Goal: Task Accomplishment & Management: Manage account settings

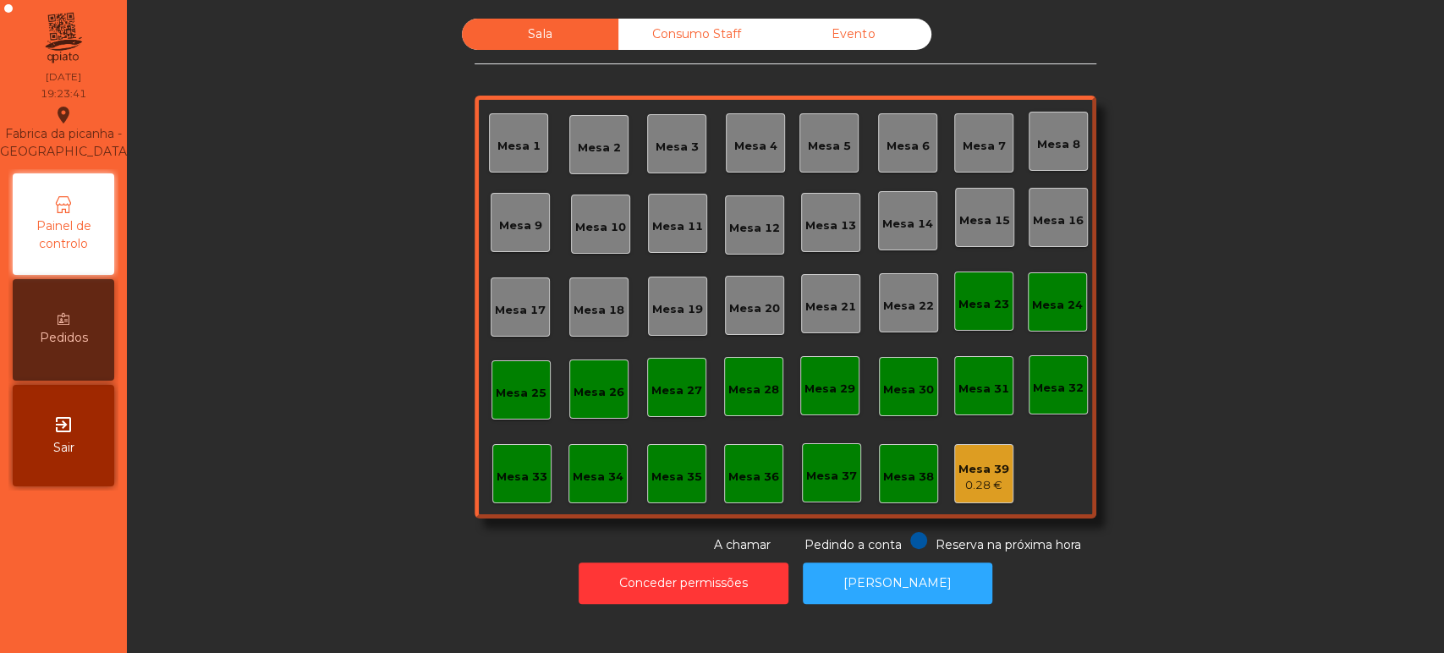
click at [1290, 249] on div "Sala Consumo Staff Evento [GEOGRAPHIC_DATA] 3 Mesa 4 Mesa 5 [GEOGRAPHIC_DATA] 8…" at bounding box center [786, 287] width 1272 height 536
click at [517, 295] on div "Mesa 17" at bounding box center [520, 307] width 51 height 24
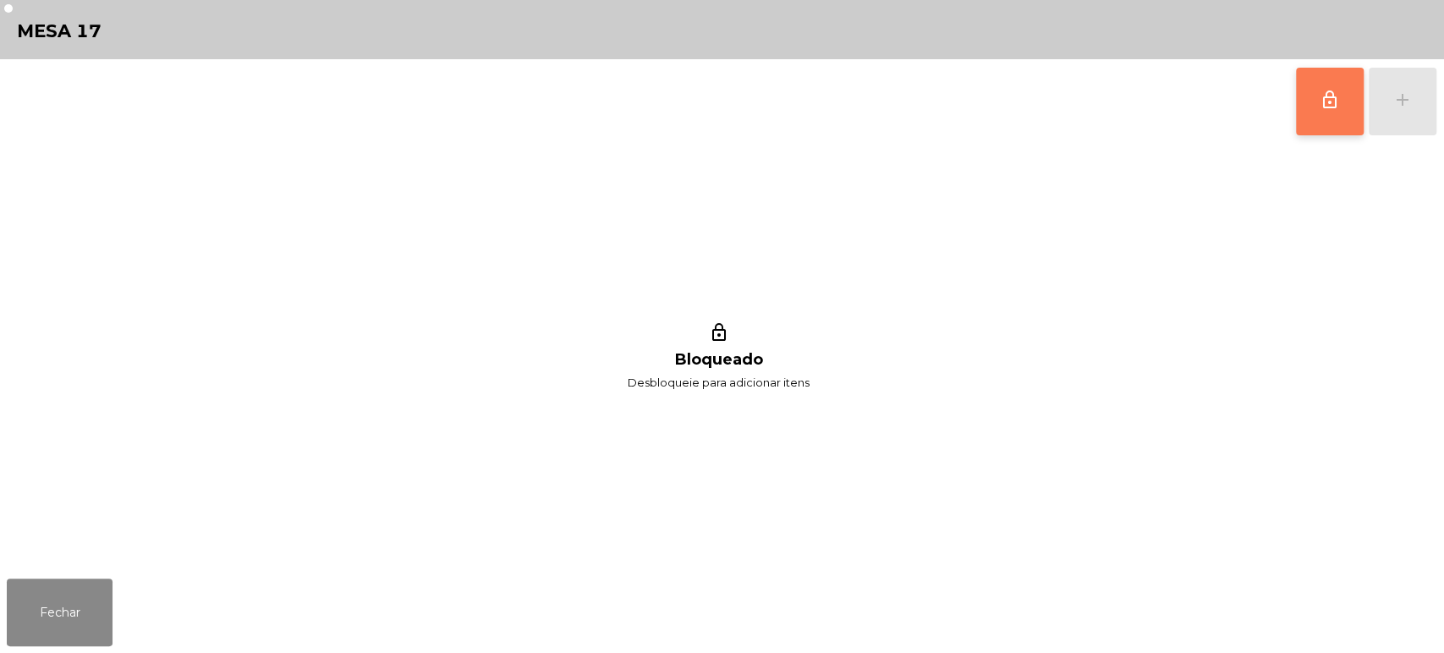
click at [1350, 117] on button "lock_outline" at bounding box center [1330, 102] width 68 height 68
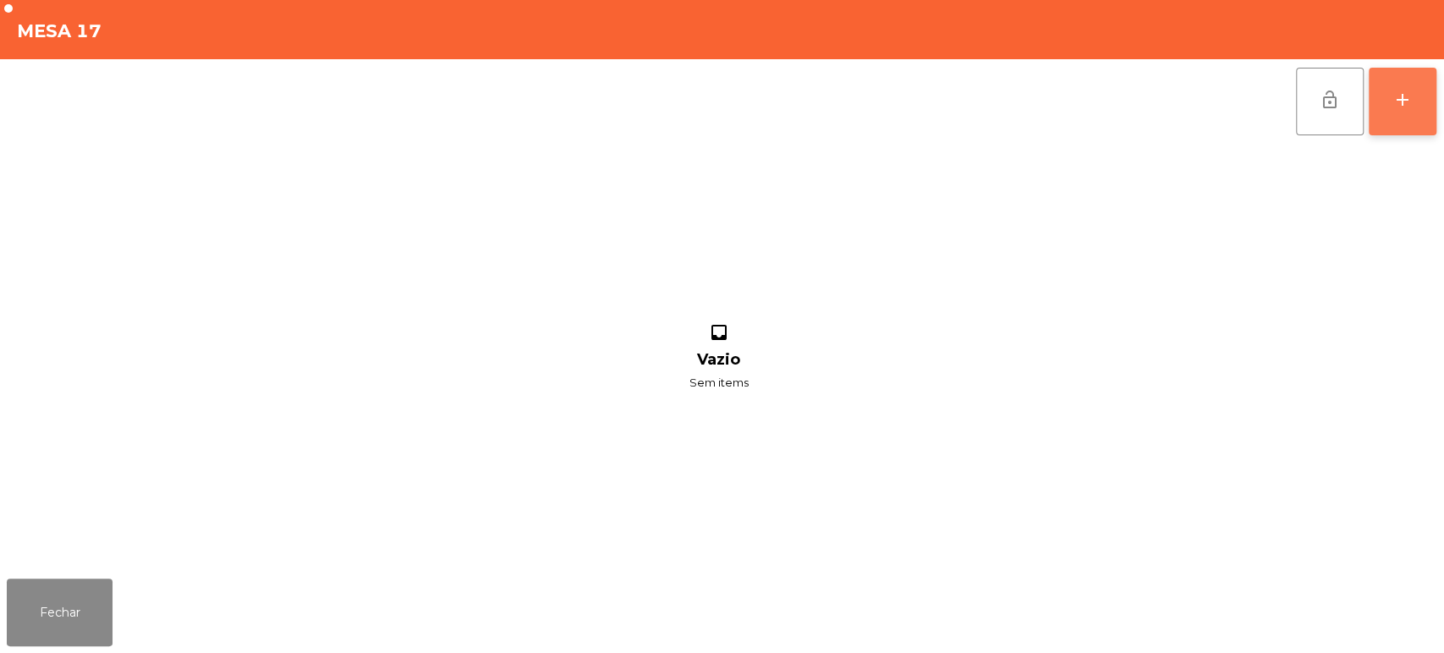
click at [1407, 106] on div "add" at bounding box center [1403, 100] width 20 height 20
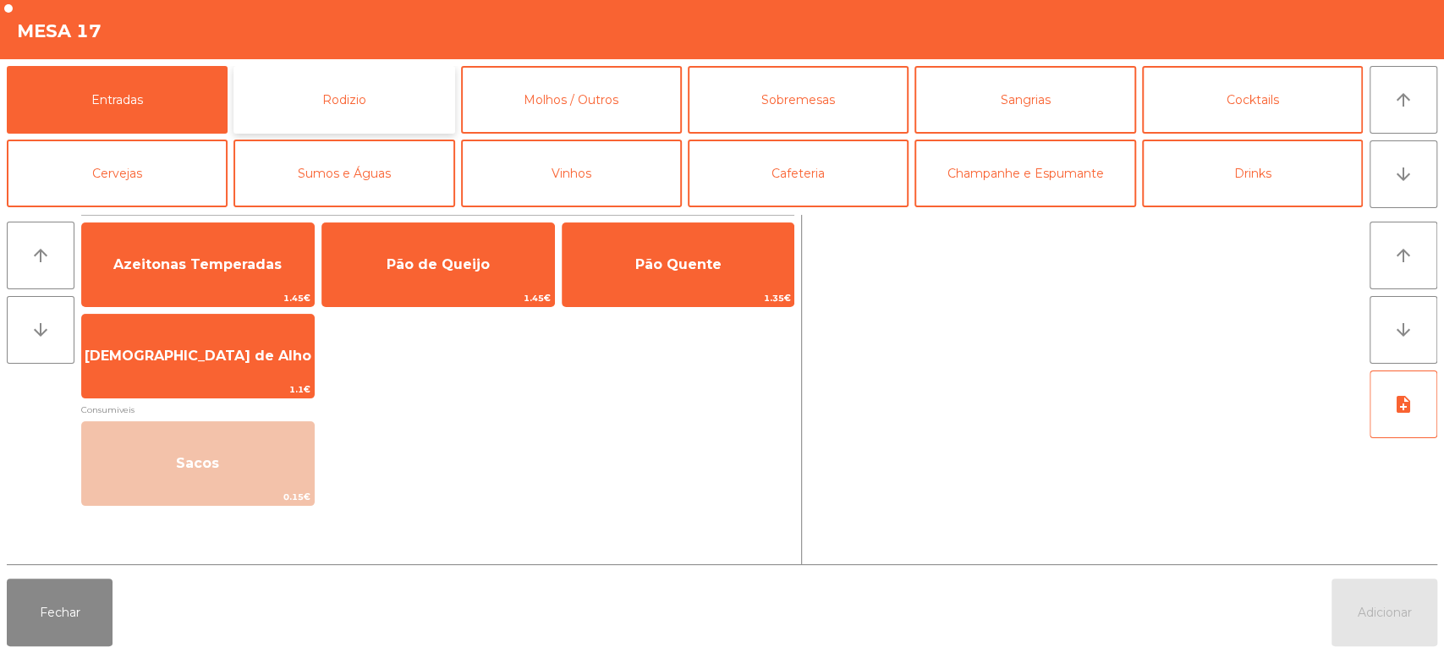
click at [374, 107] on button "Rodizio" at bounding box center [344, 100] width 221 height 68
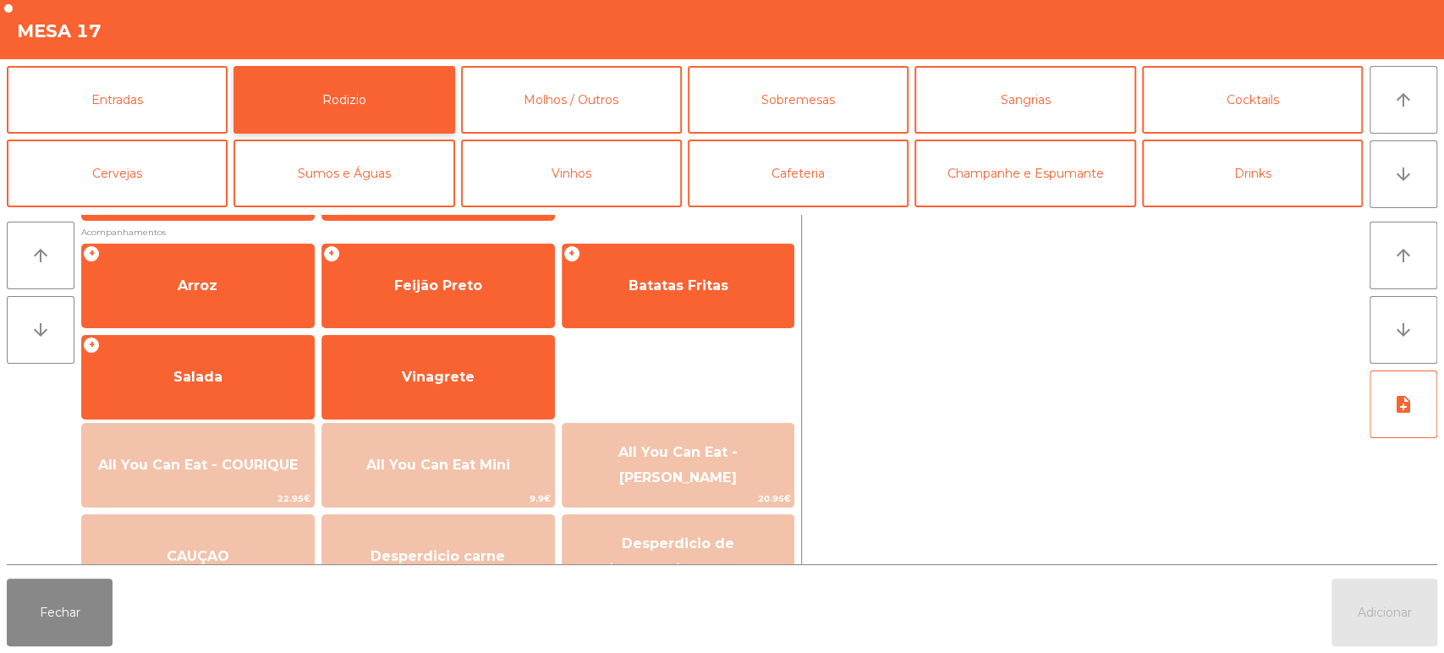
scroll to position [203, 0]
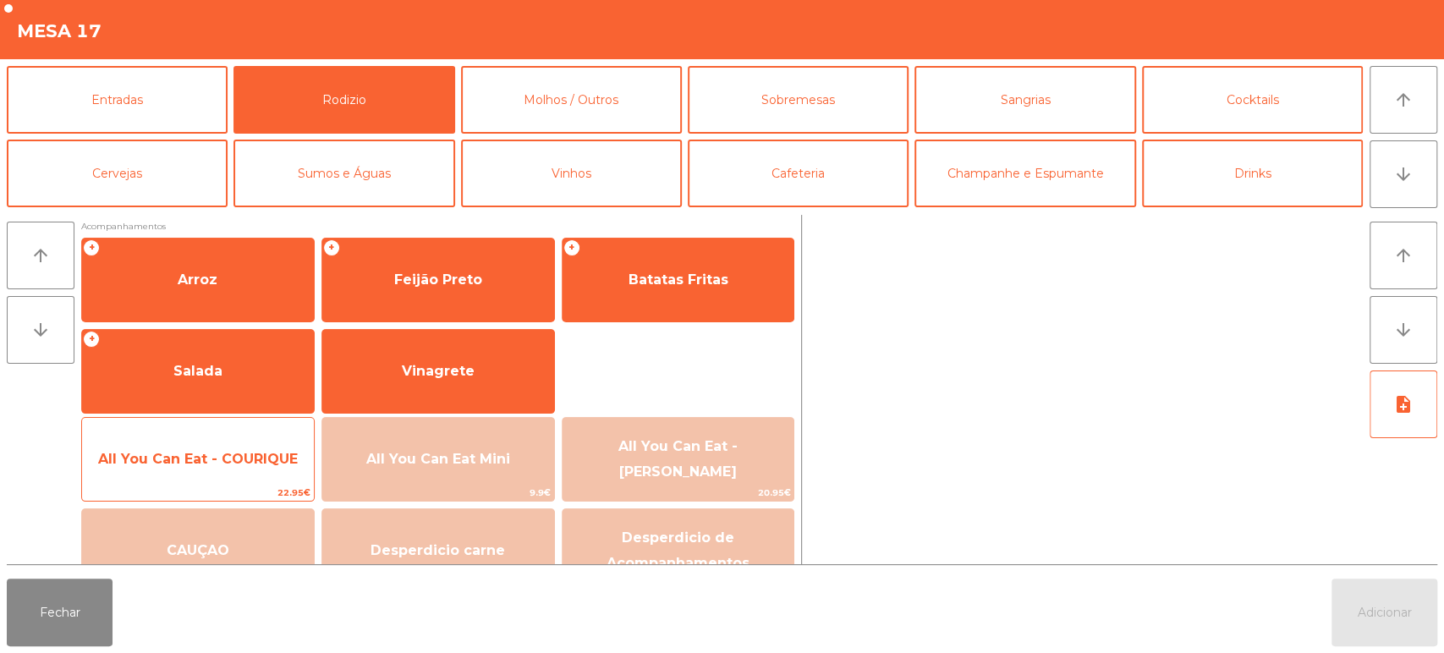
click at [203, 451] on span "All You Can Eat - COURIQUE" at bounding box center [198, 459] width 200 height 16
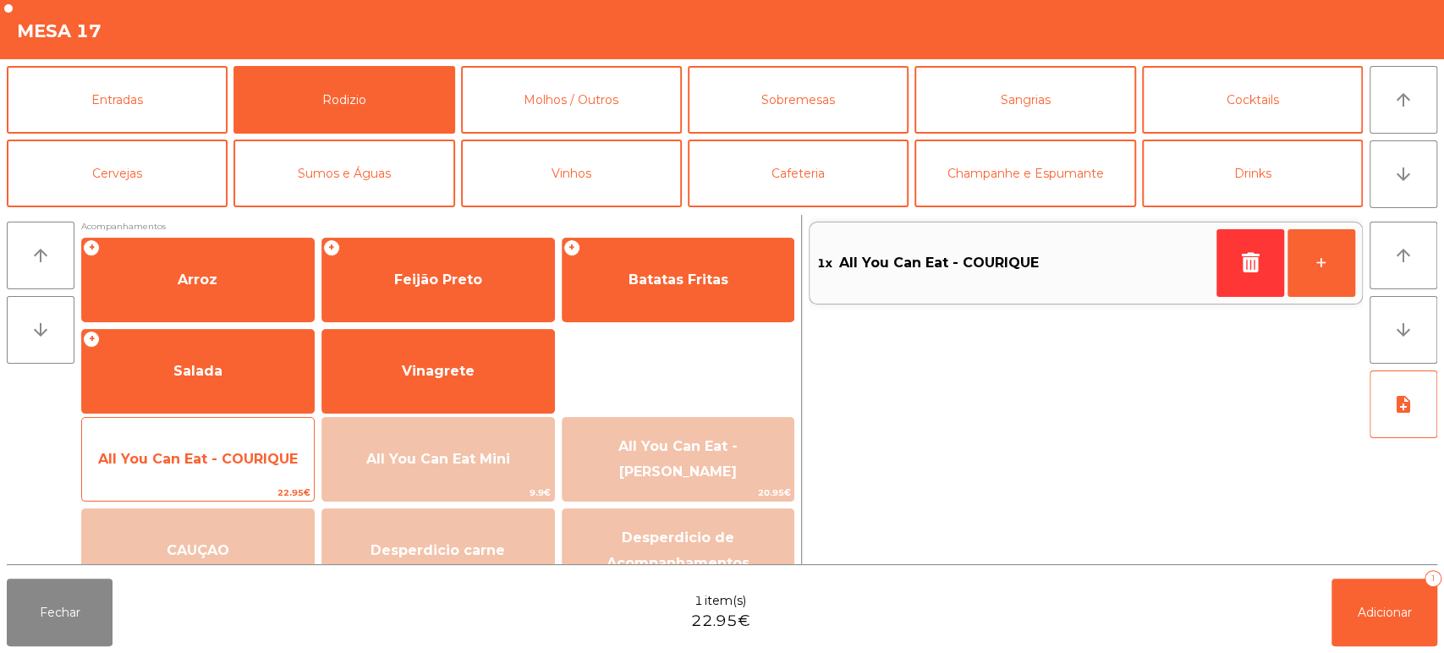
click at [191, 462] on span "All You Can Eat - COURIQUE" at bounding box center [198, 459] width 200 height 16
click at [183, 454] on span "All You Can Eat - COURIQUE" at bounding box center [198, 459] width 200 height 16
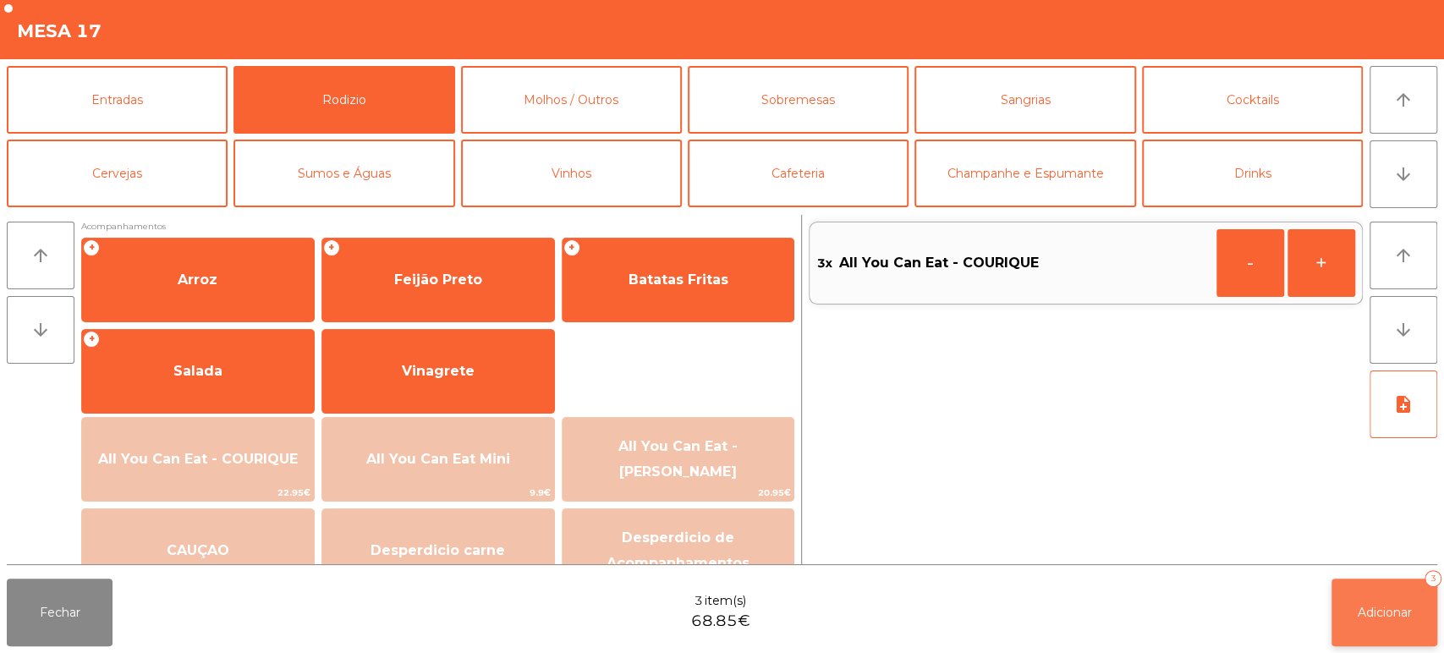
click at [1394, 598] on button "Adicionar 3" at bounding box center [1385, 613] width 106 height 68
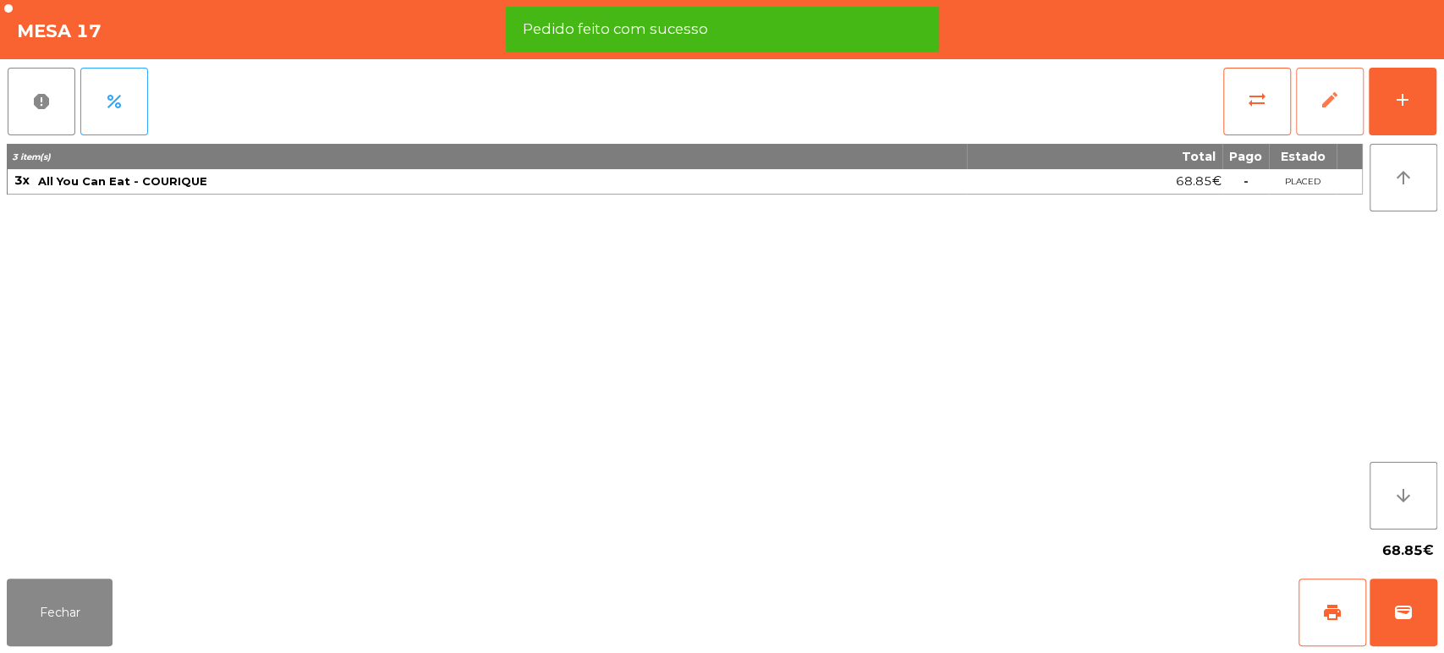
click at [1356, 98] on button "edit" at bounding box center [1330, 102] width 68 height 68
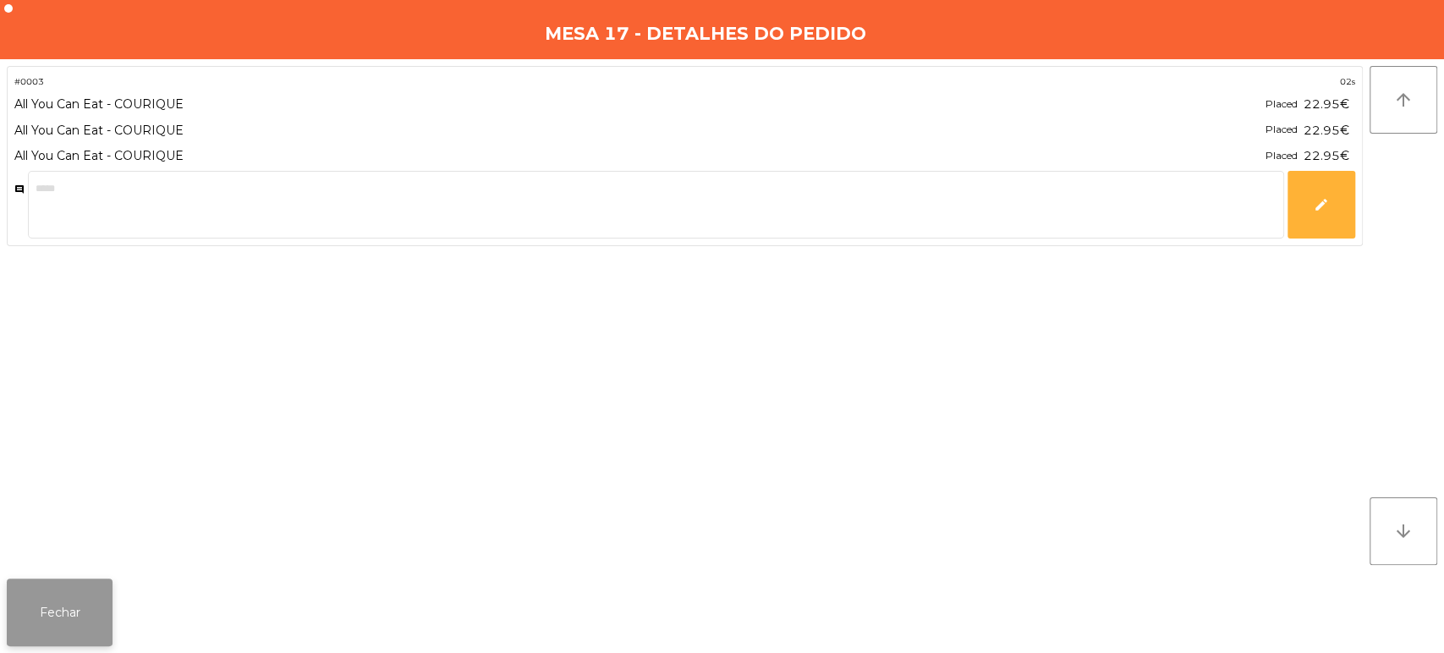
click at [79, 630] on button "Fechar" at bounding box center [60, 613] width 106 height 68
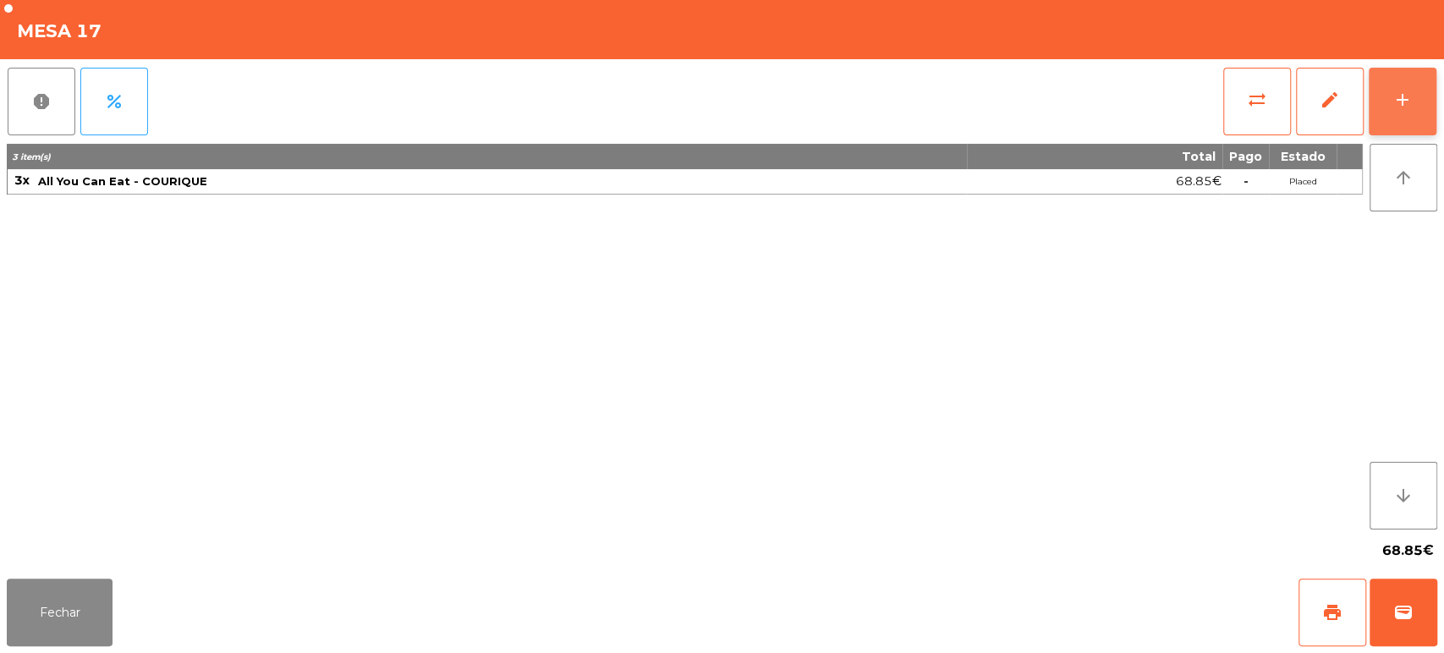
click at [1416, 102] on button "add" at bounding box center [1403, 102] width 68 height 68
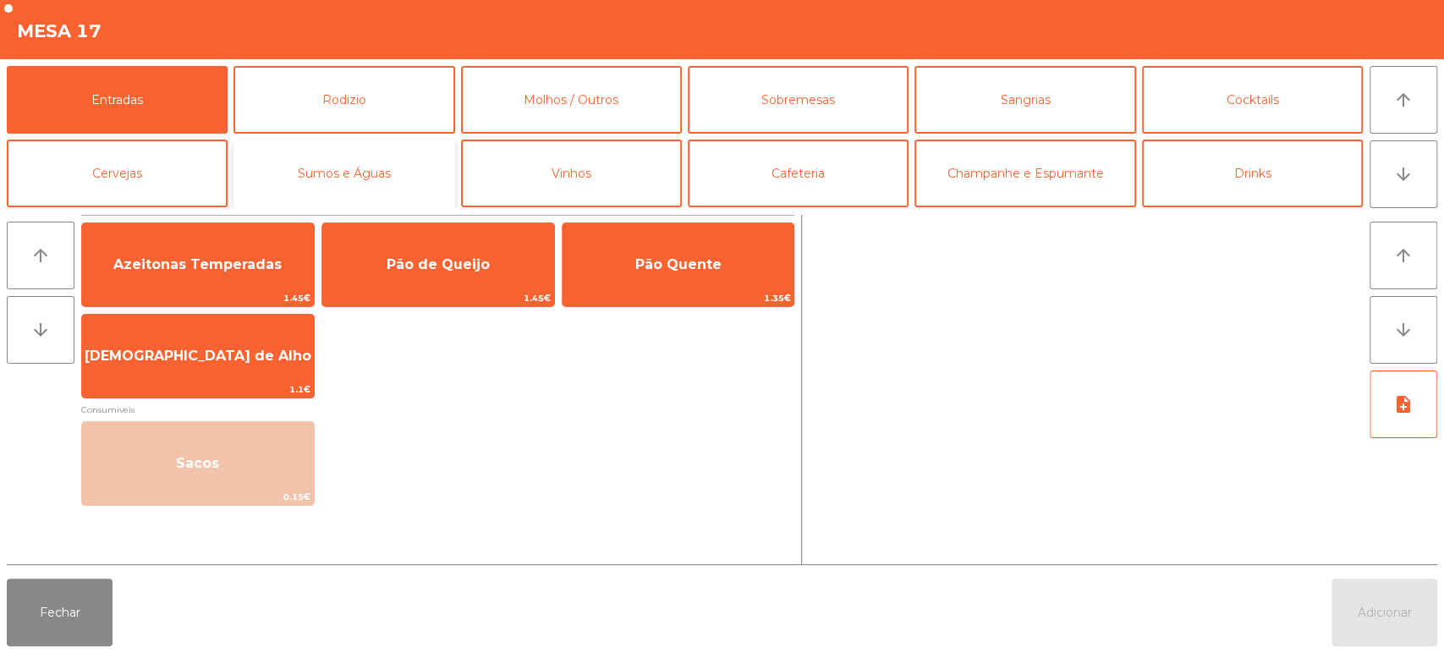
click at [379, 190] on button "Sumos e Águas" at bounding box center [344, 174] width 221 height 68
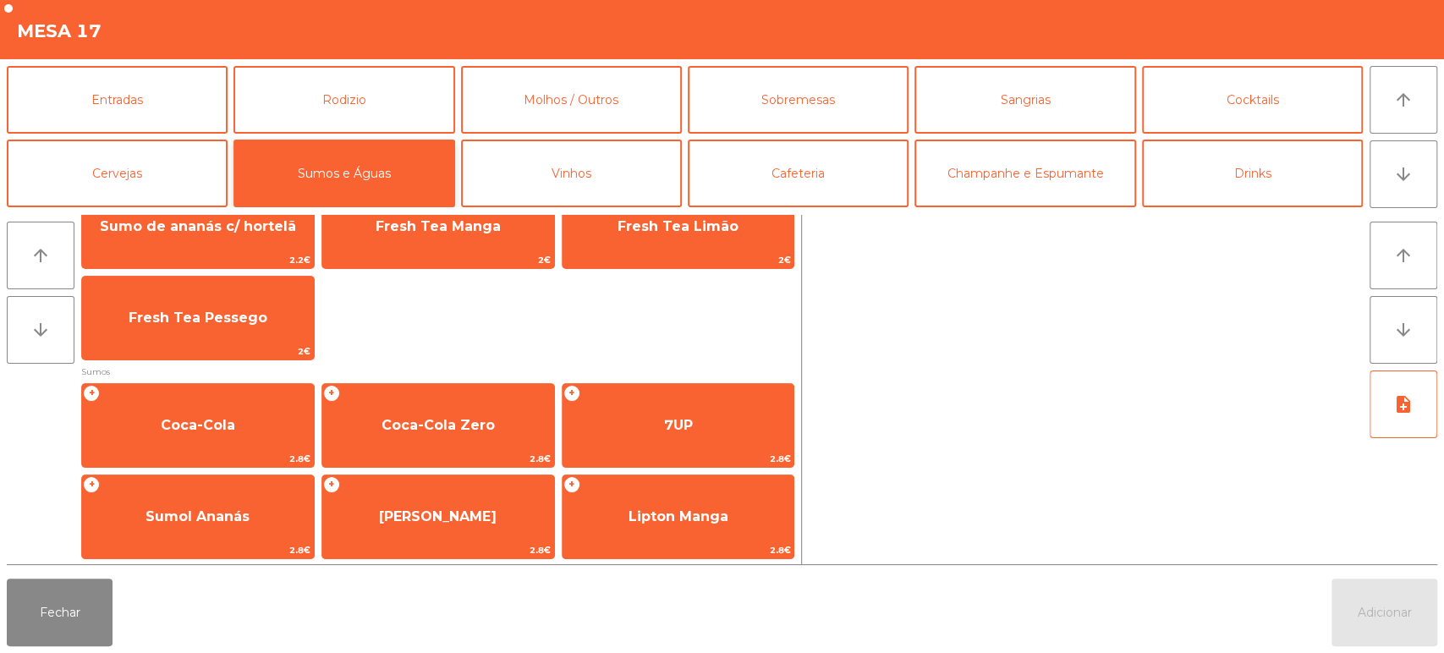
scroll to position [132, 0]
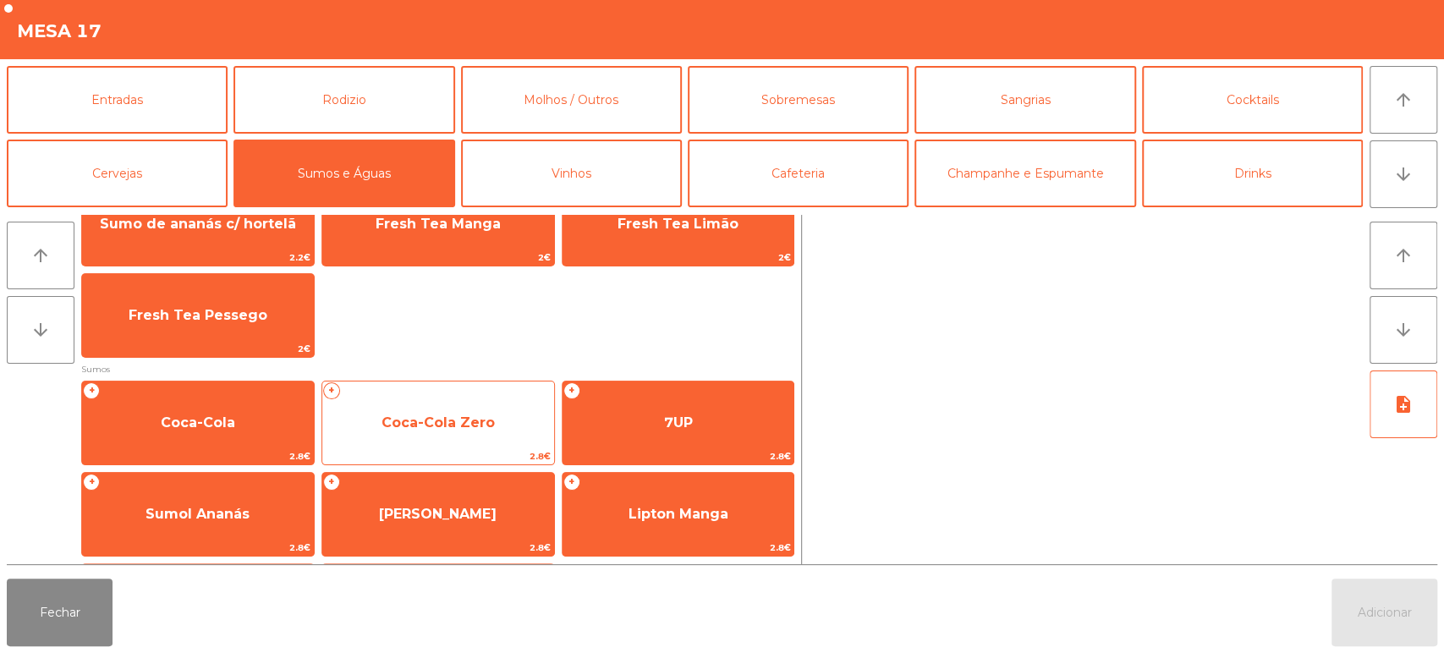
click at [451, 412] on span "Coca-Cola Zero" at bounding box center [438, 423] width 232 height 46
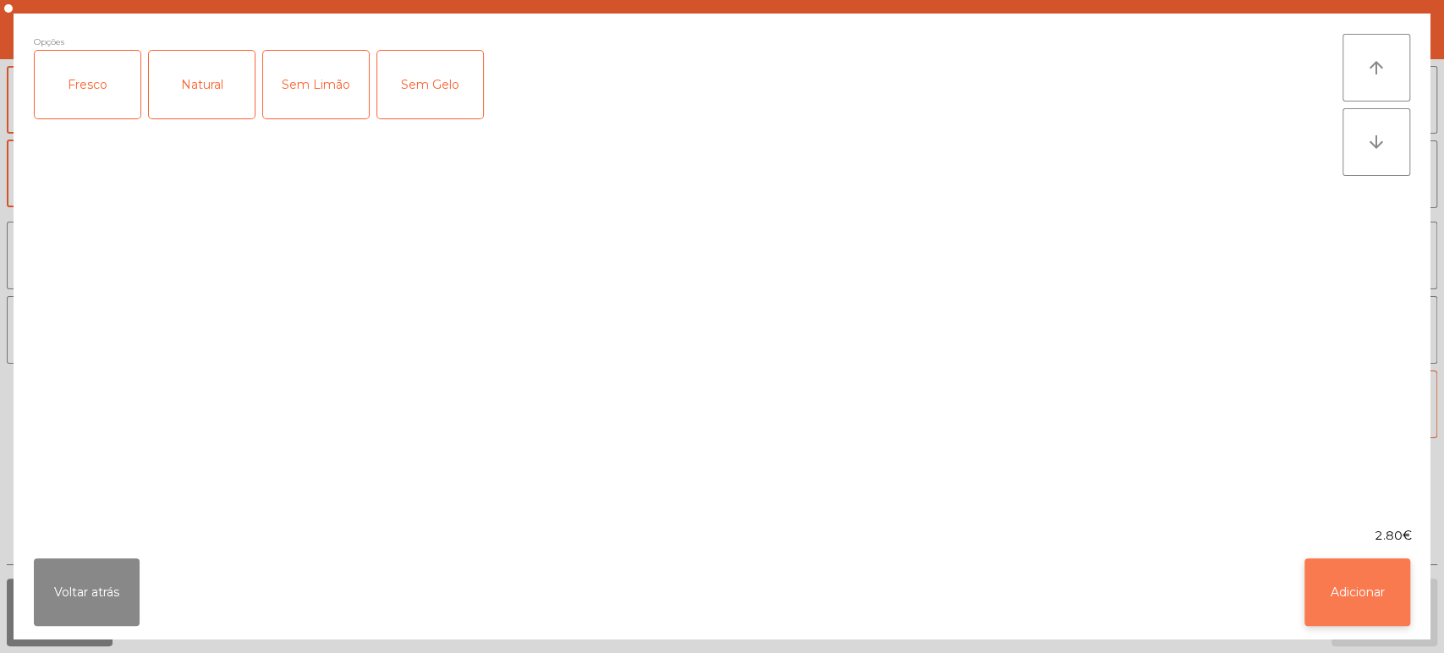
click at [1372, 577] on button "Adicionar" at bounding box center [1358, 592] width 106 height 68
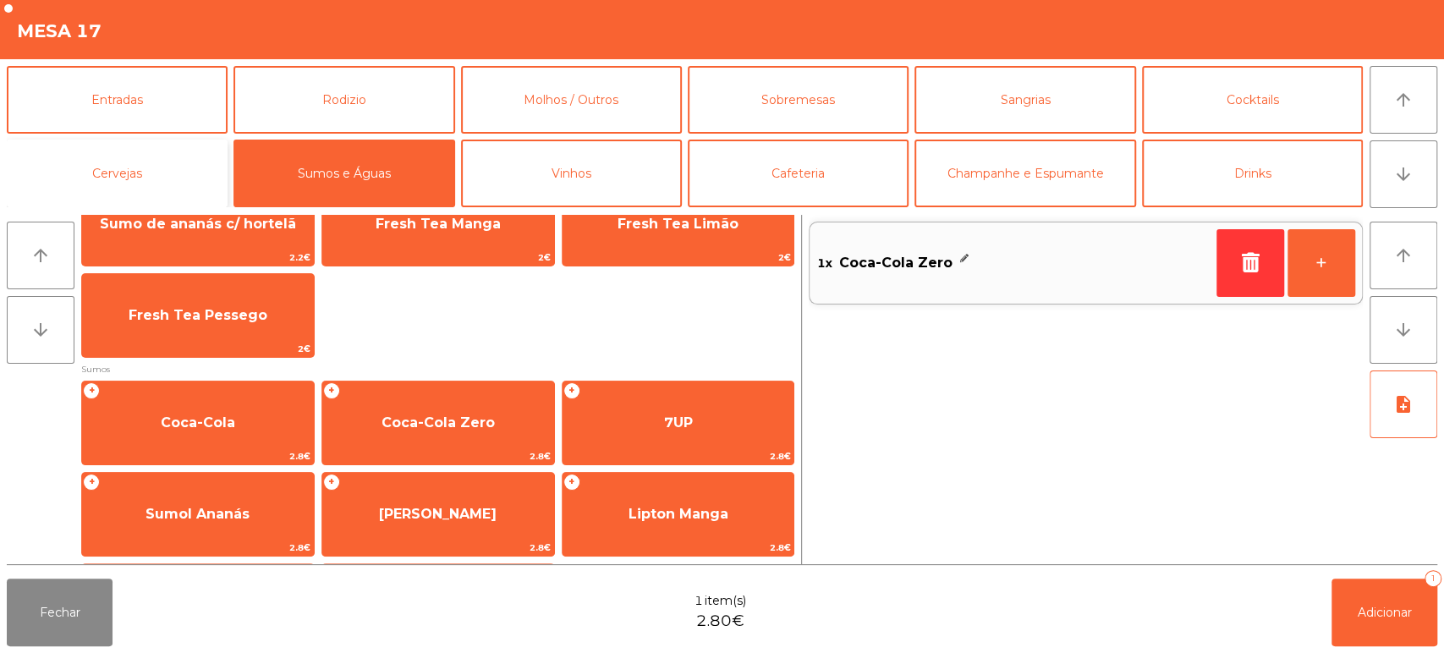
click at [120, 162] on button "Cervejas" at bounding box center [117, 174] width 221 height 68
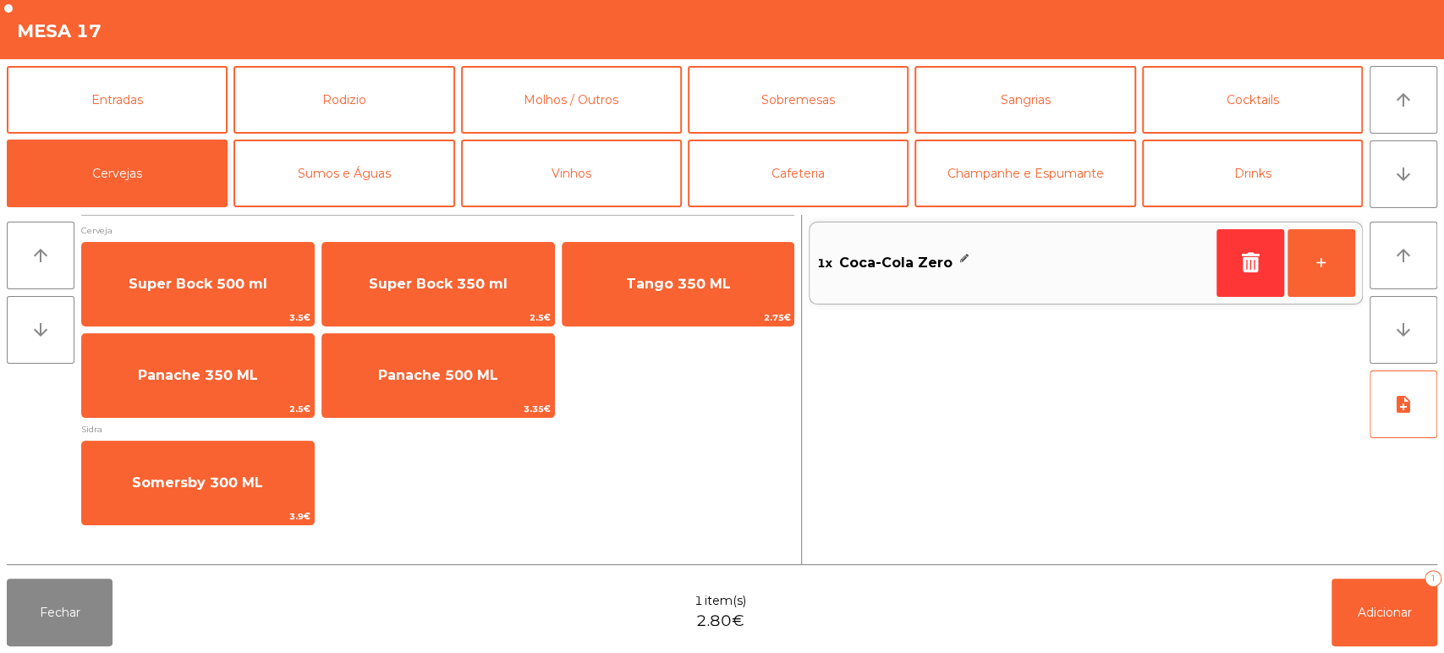
scroll to position [0, 0]
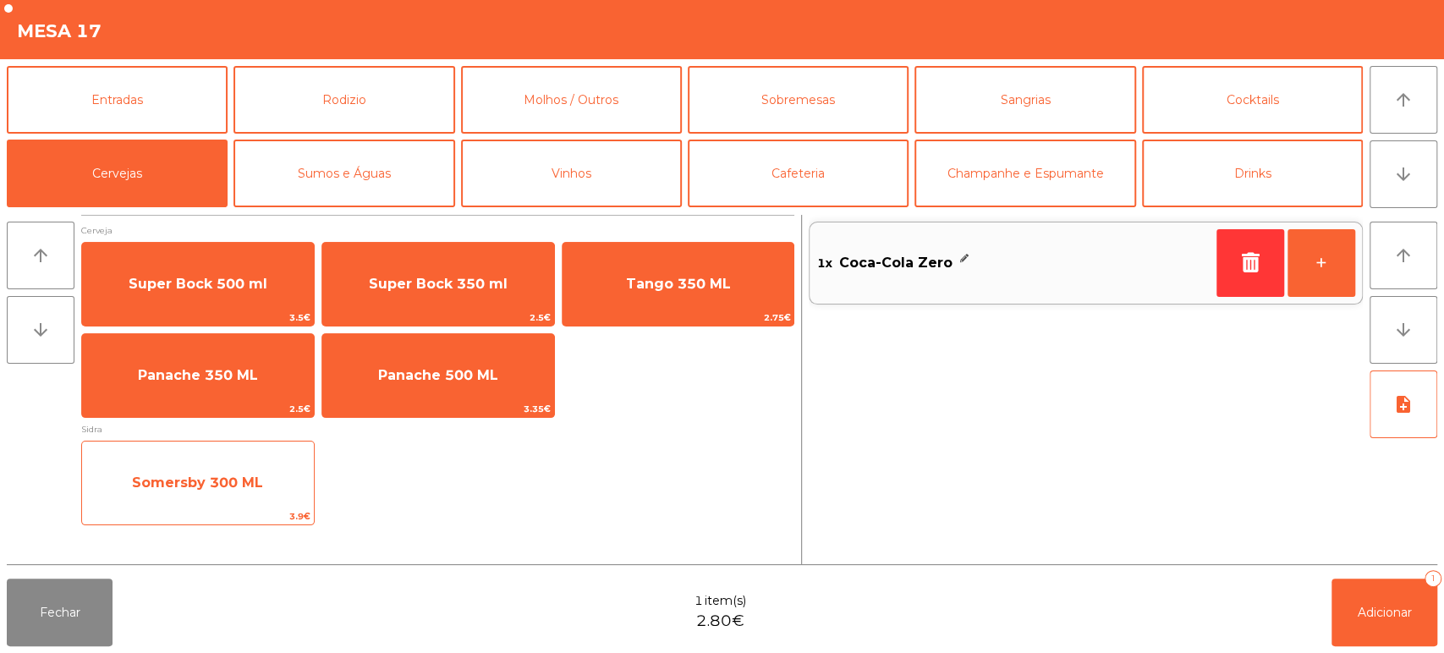
click at [206, 479] on span "Somersby 300 ML" at bounding box center [197, 483] width 131 height 16
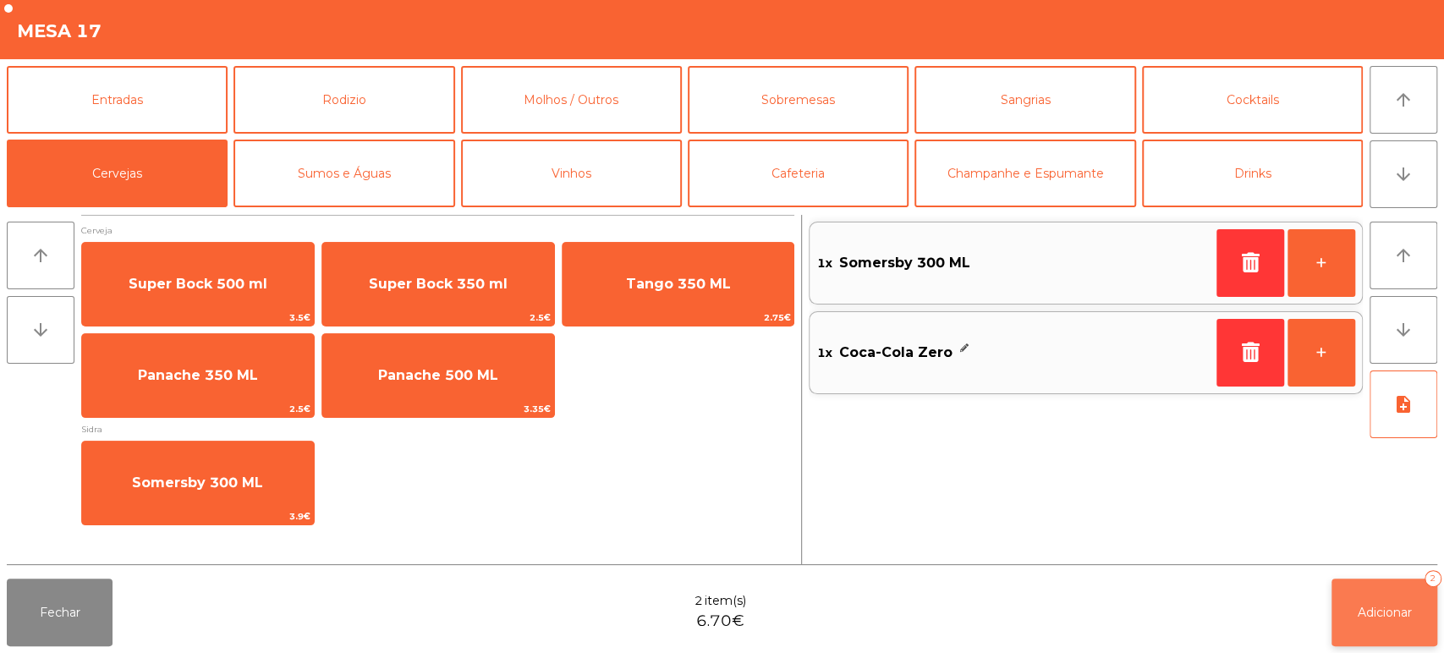
click at [1435, 605] on button "Adicionar 2" at bounding box center [1385, 613] width 106 height 68
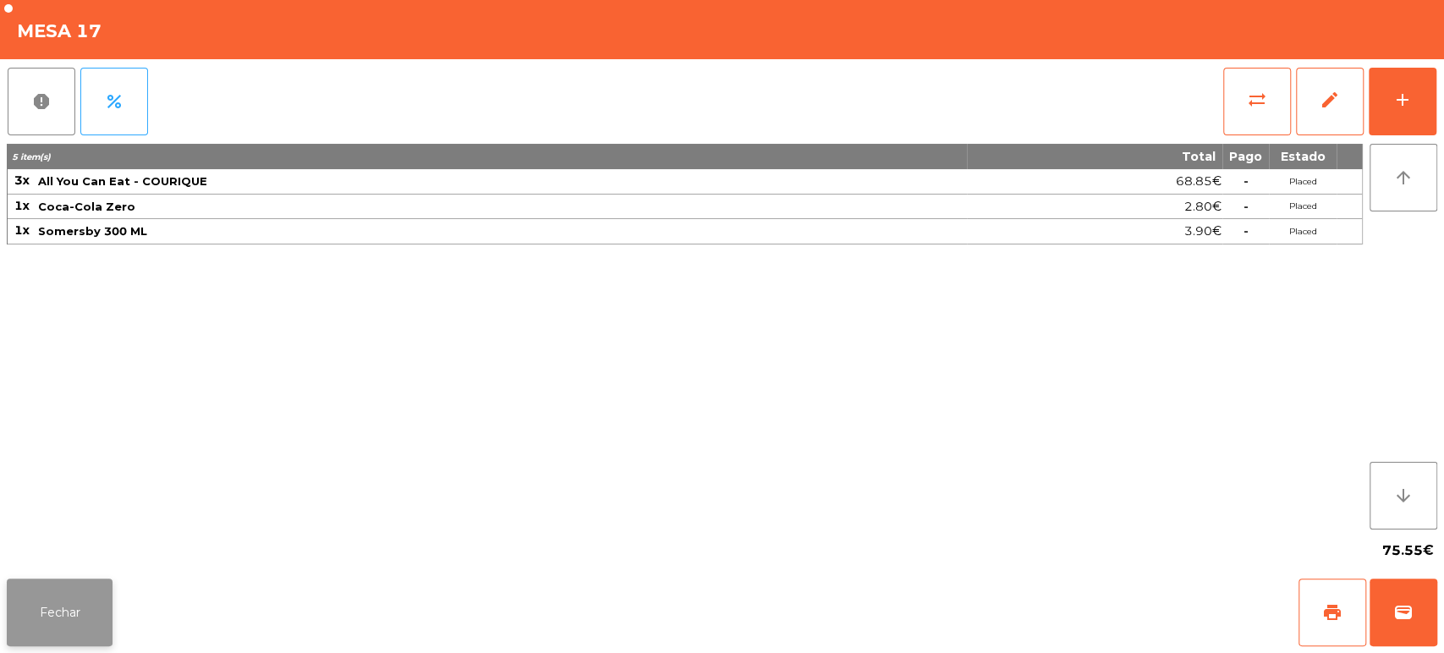
click at [47, 623] on button "Fechar" at bounding box center [60, 613] width 106 height 68
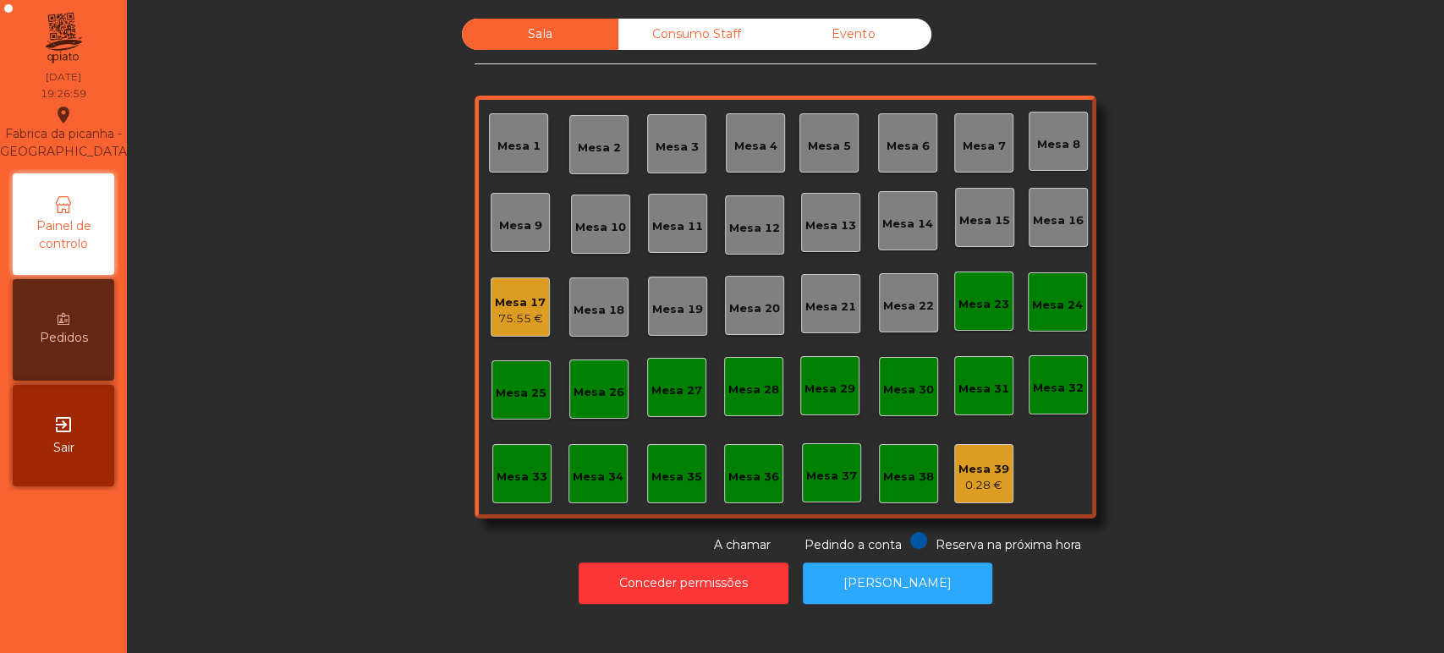
click at [805, 317] on div "Mesa 21" at bounding box center [830, 303] width 59 height 59
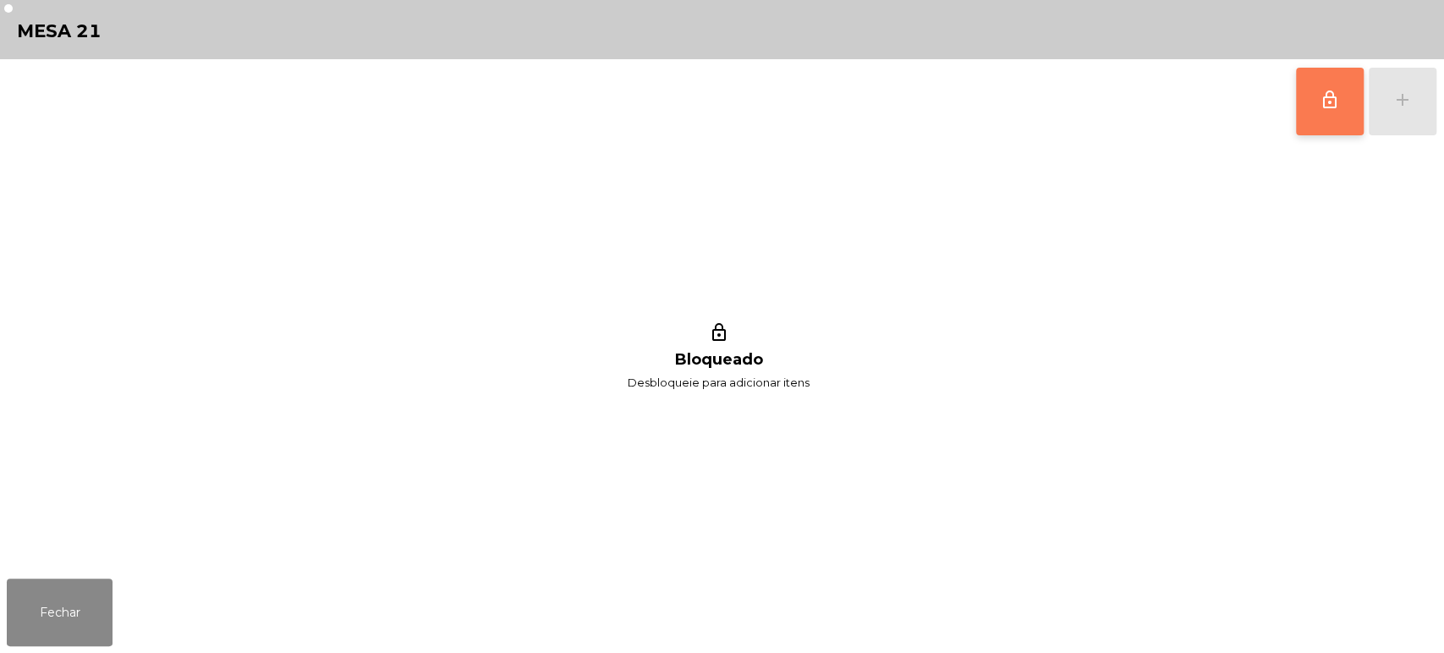
click at [1353, 115] on button "lock_outline" at bounding box center [1330, 102] width 68 height 68
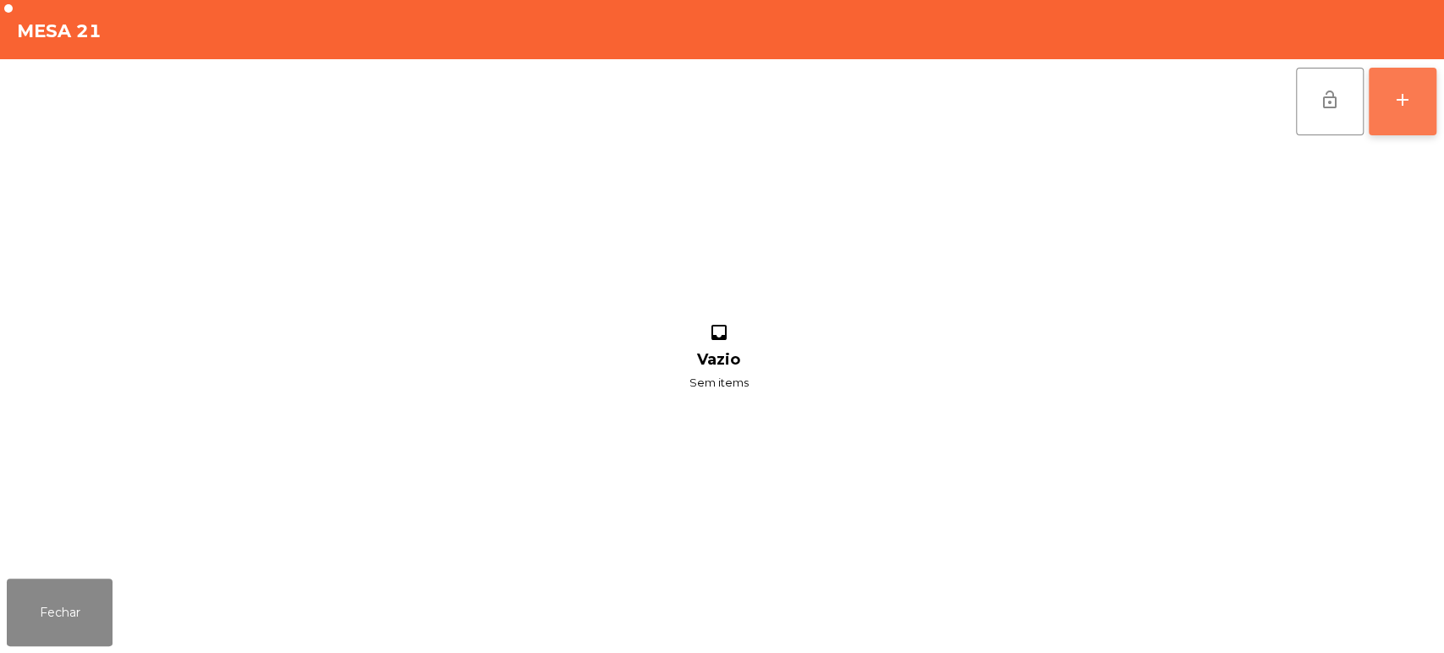
click at [1421, 124] on button "add" at bounding box center [1403, 102] width 68 height 68
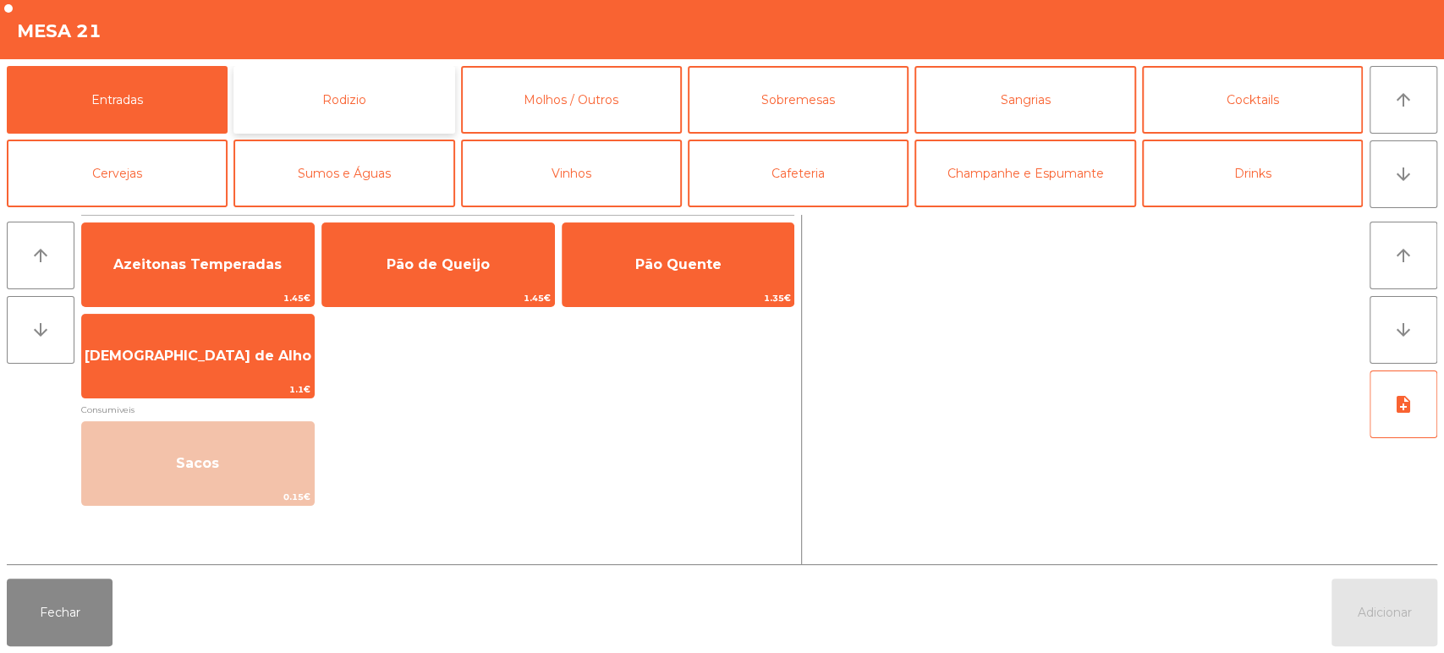
click at [370, 115] on button "Rodizio" at bounding box center [344, 100] width 221 height 68
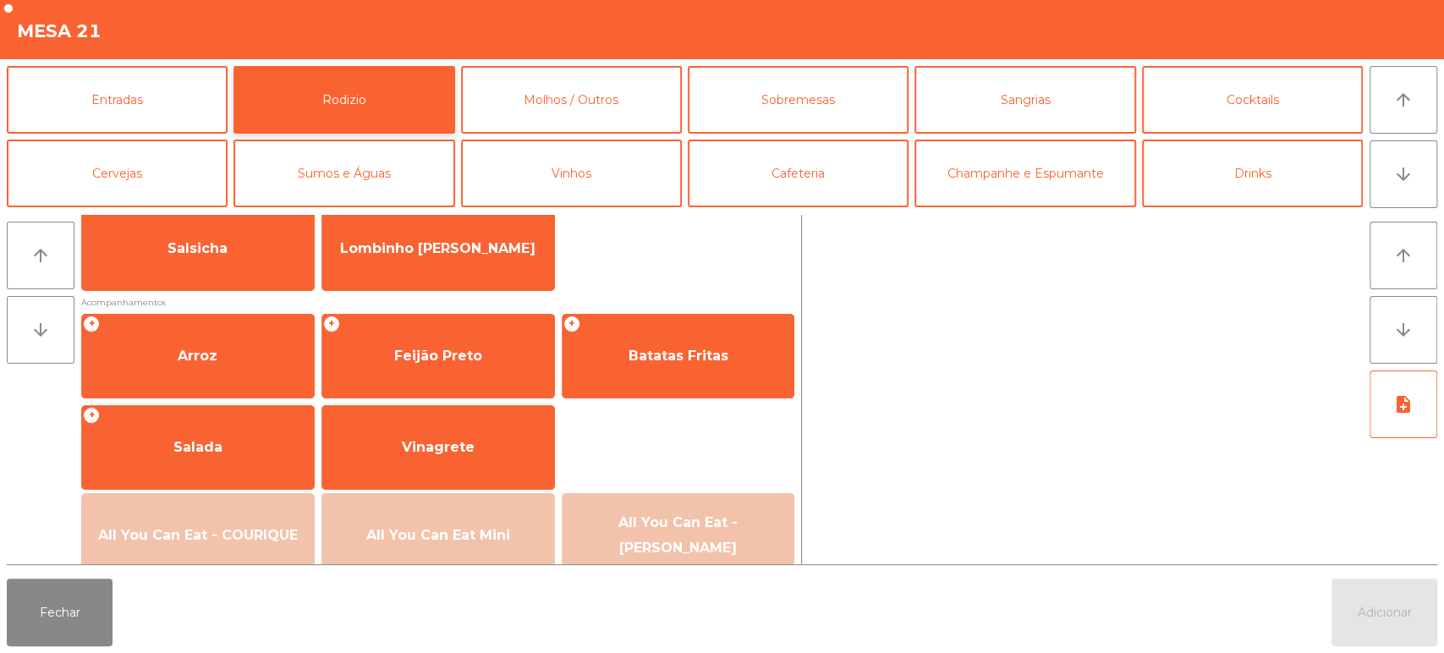
scroll to position [129, 0]
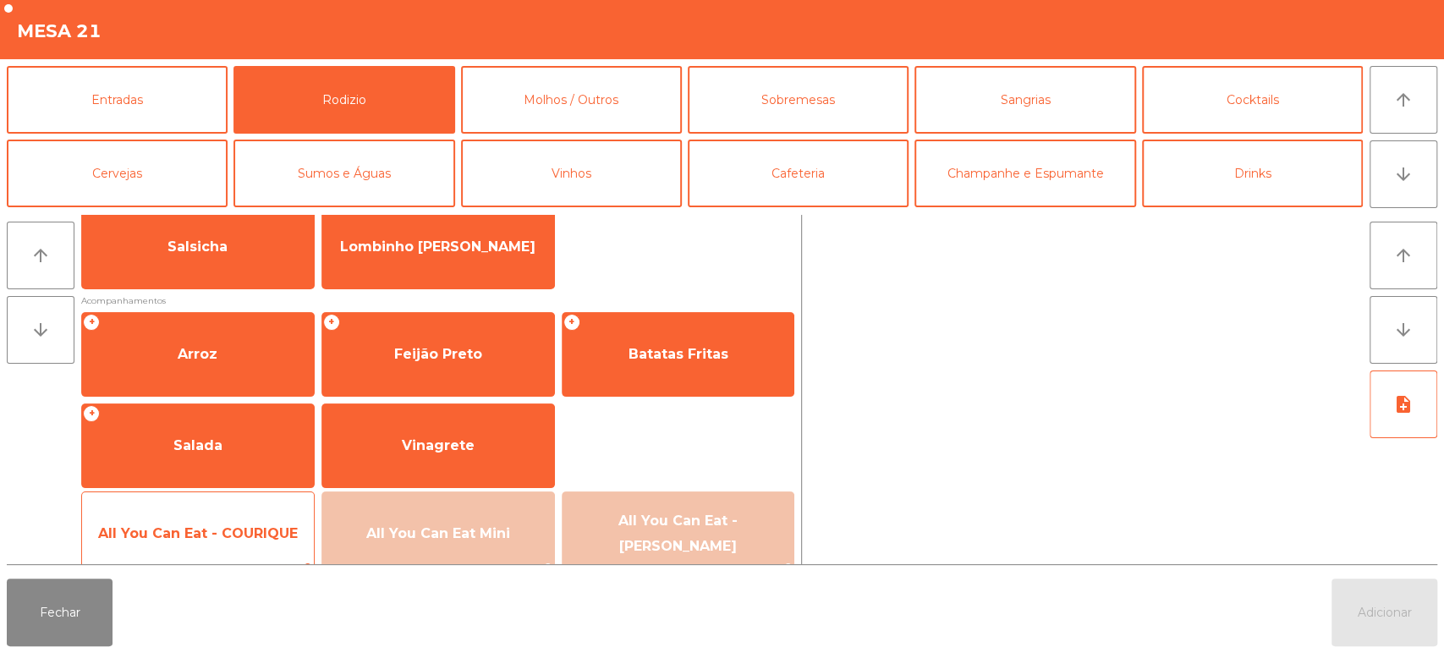
click at [230, 537] on span "All You Can Eat - COURIQUE" at bounding box center [198, 533] width 200 height 16
click at [227, 508] on div "All You Can Eat - COURIQUE 22.95€" at bounding box center [198, 534] width 234 height 85
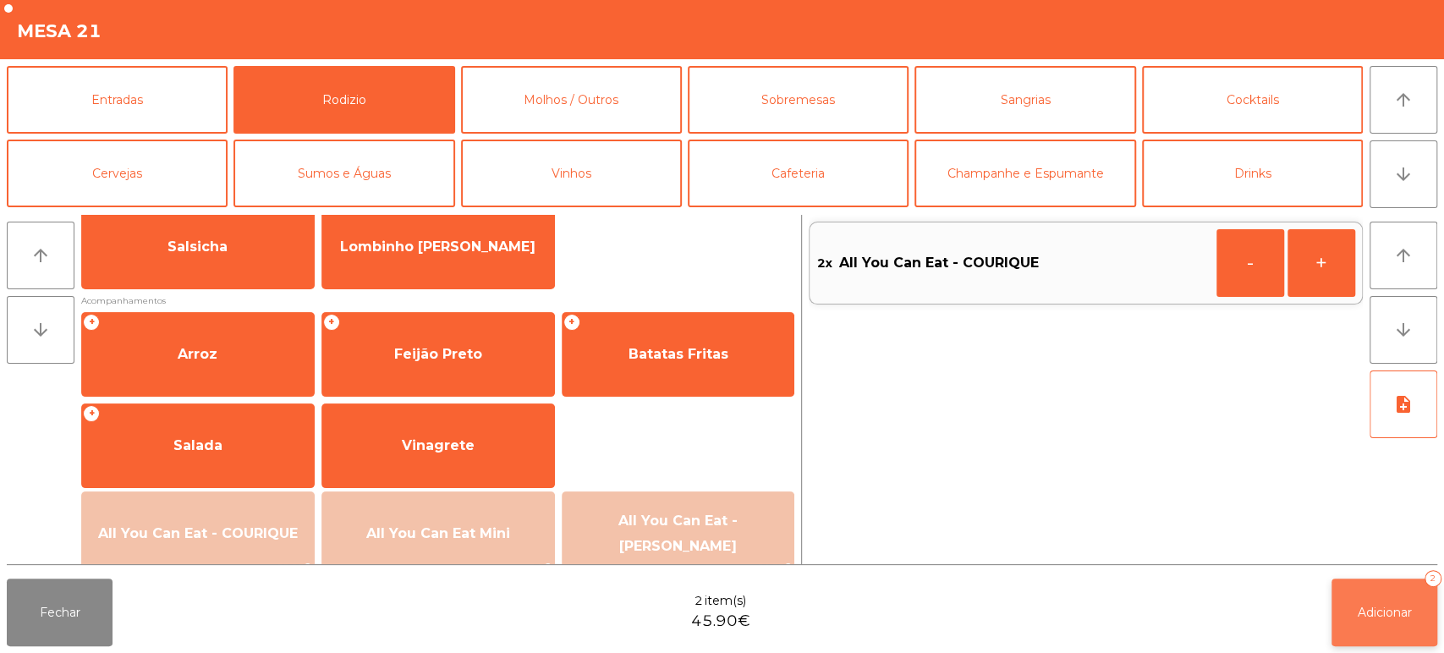
click at [1399, 624] on button "Adicionar 2" at bounding box center [1385, 613] width 106 height 68
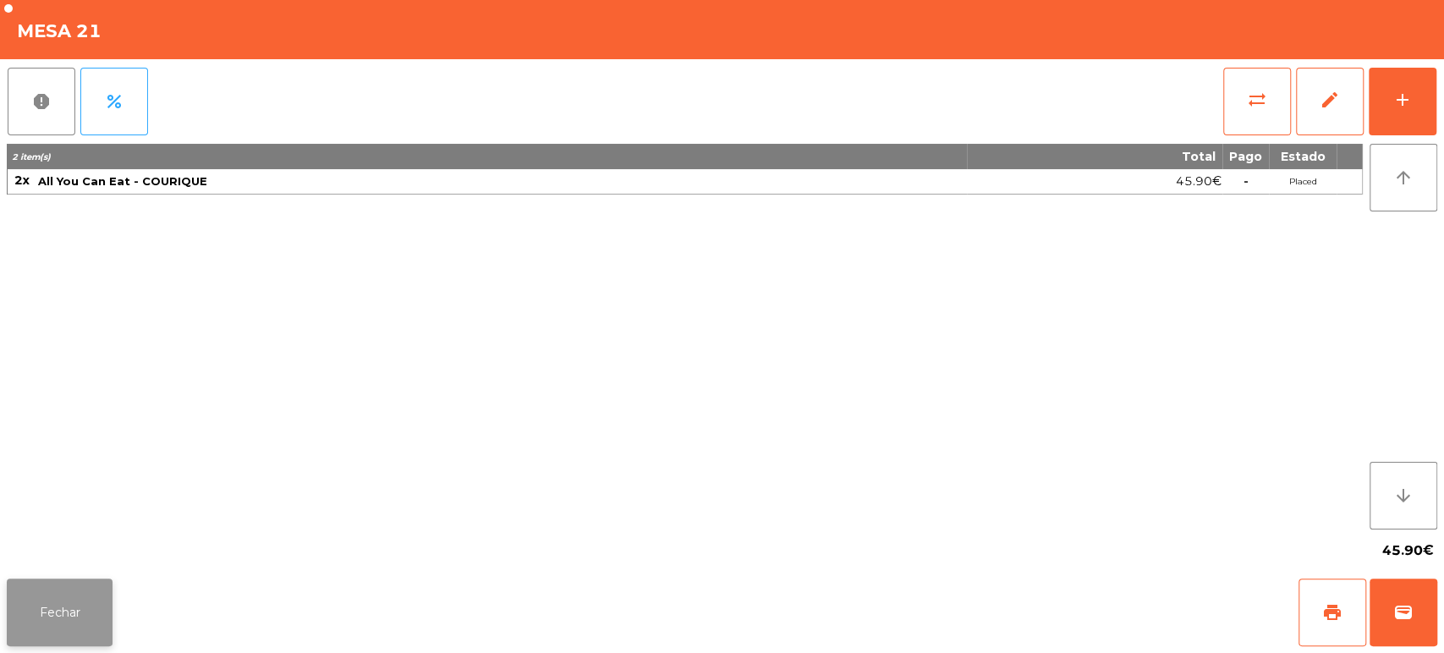
click at [81, 579] on button "Fechar" at bounding box center [60, 613] width 106 height 68
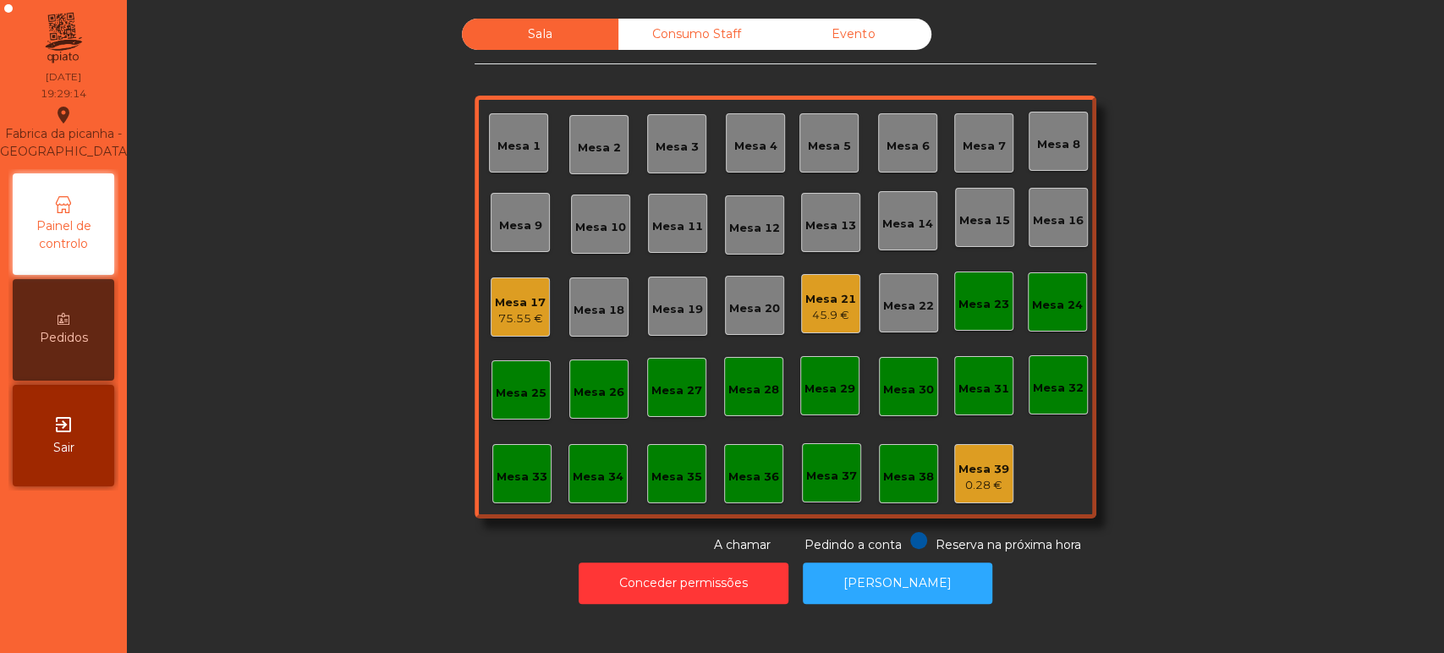
click at [1256, 463] on div "Sala Consumo Staff Evento Mesa 1 [GEOGRAPHIC_DATA] 3 Mesa 4 [GEOGRAPHIC_DATA] 6…" at bounding box center [786, 287] width 1272 height 536
click at [724, 458] on div "Mesa 36" at bounding box center [753, 473] width 59 height 59
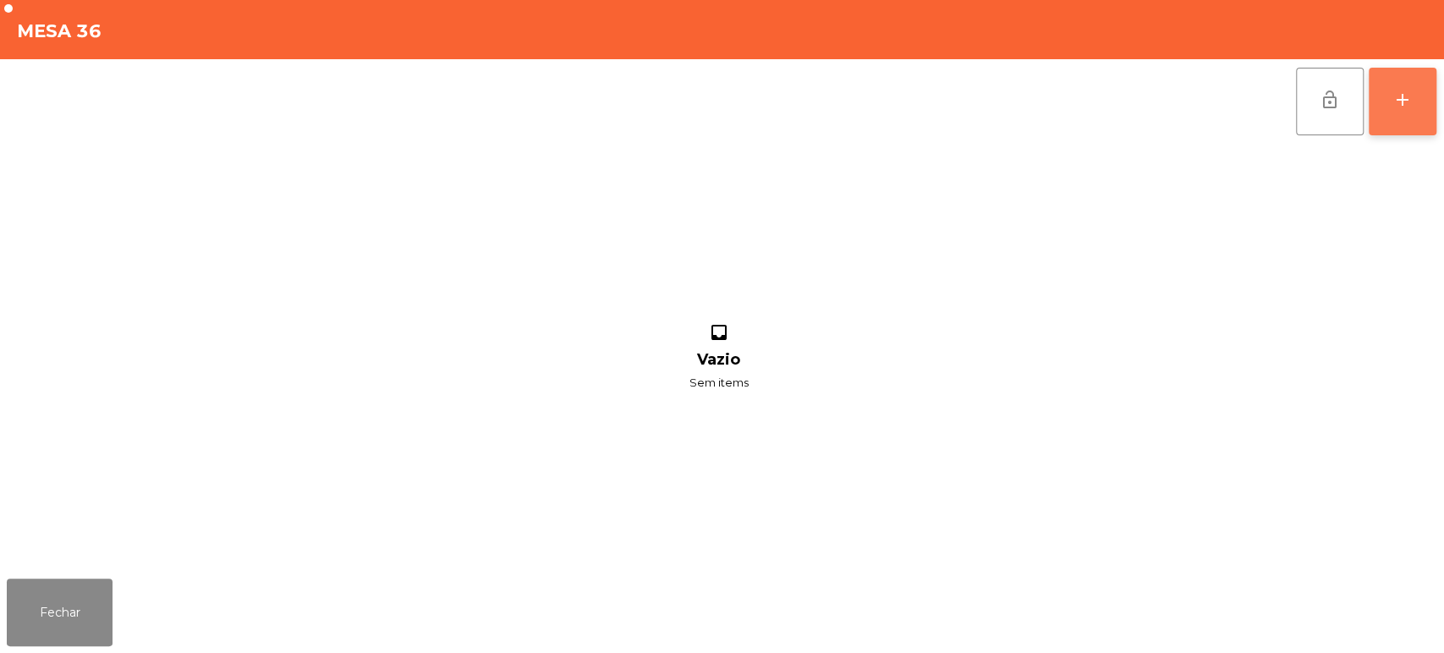
click at [1406, 102] on div "add" at bounding box center [1403, 100] width 20 height 20
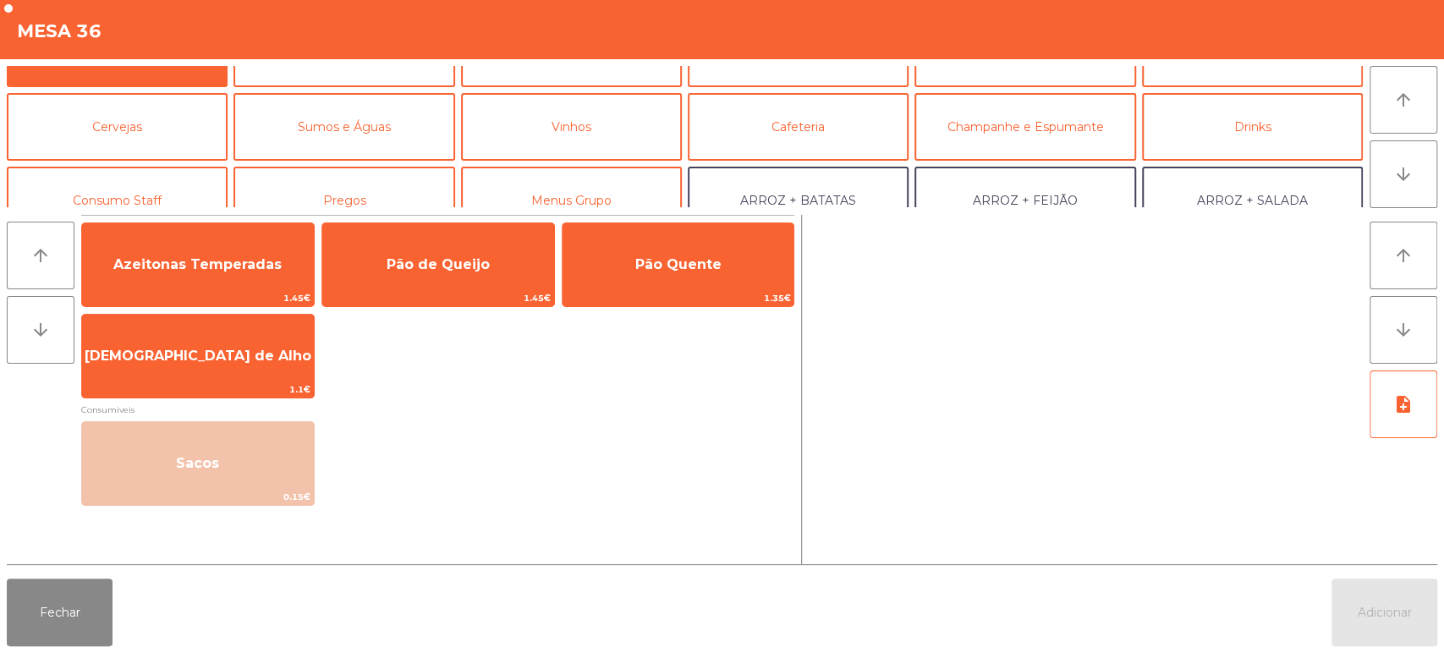
scroll to position [51, 0]
click at [155, 113] on button "Cervejas" at bounding box center [117, 123] width 221 height 68
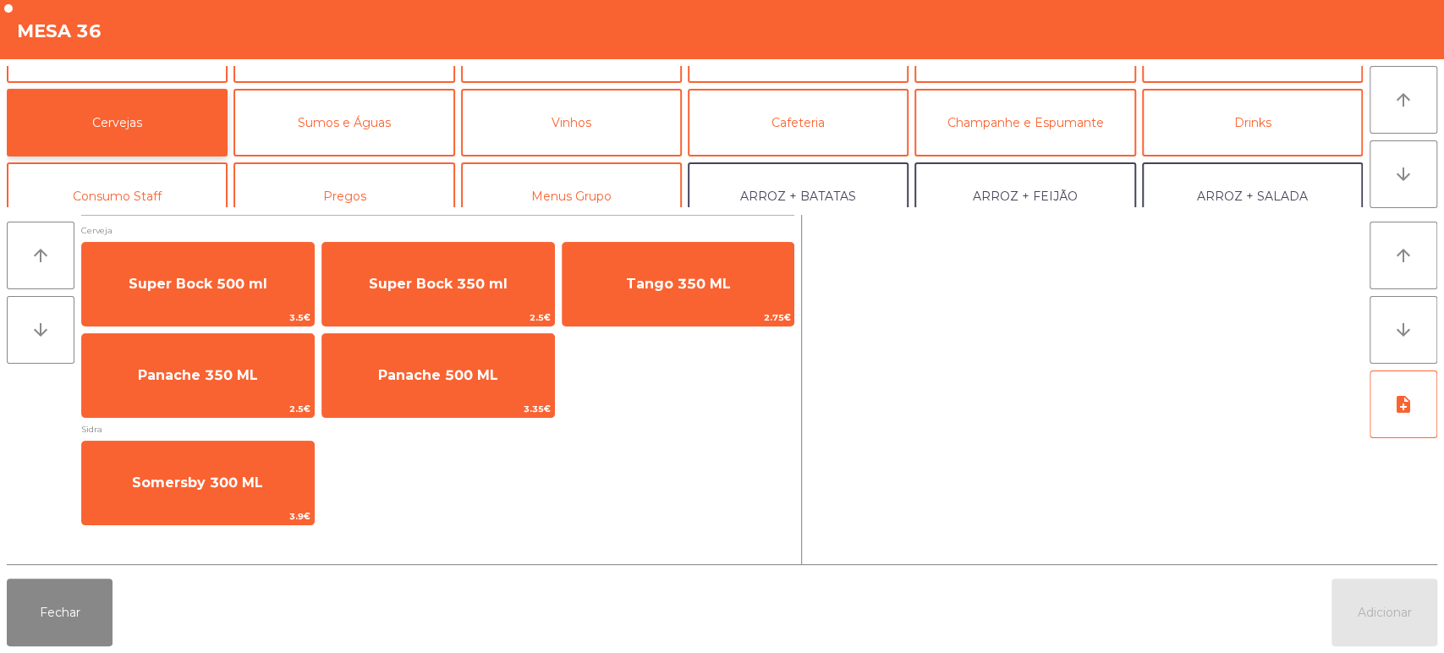
scroll to position [116, 0]
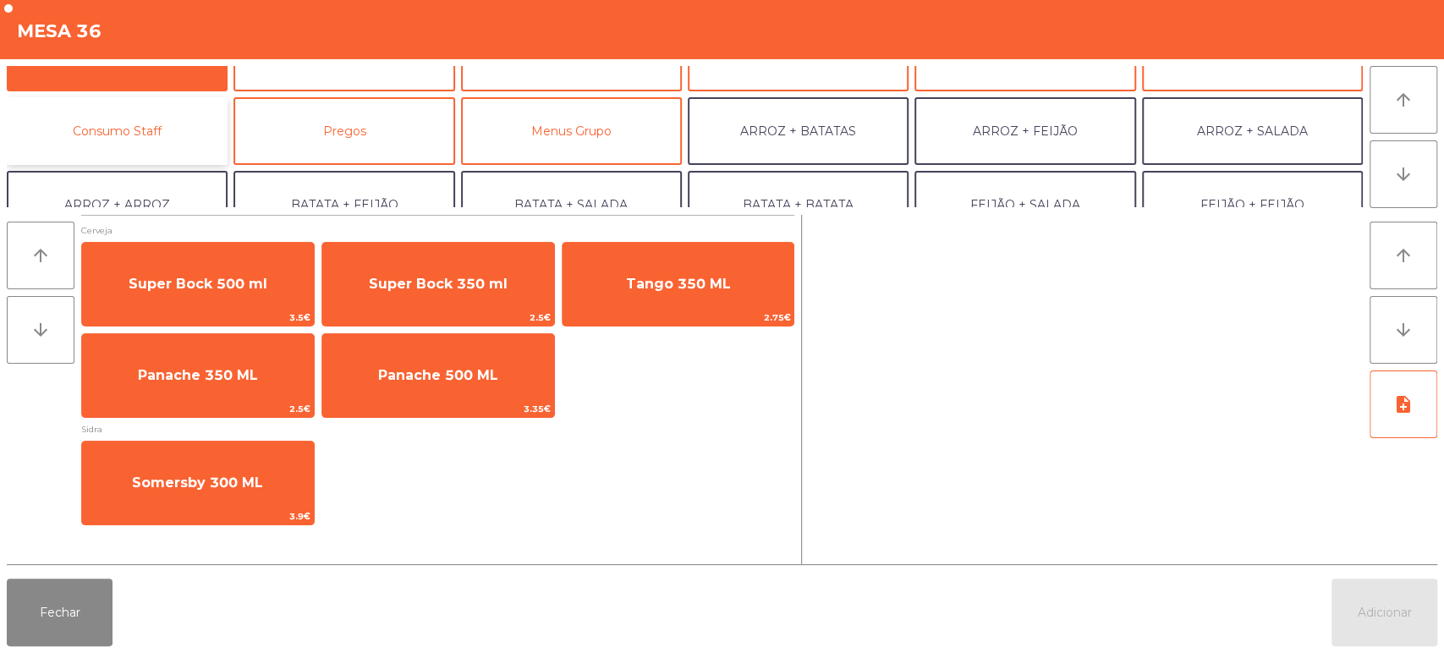
click at [162, 142] on button "Consumo Staff" at bounding box center [117, 131] width 221 height 68
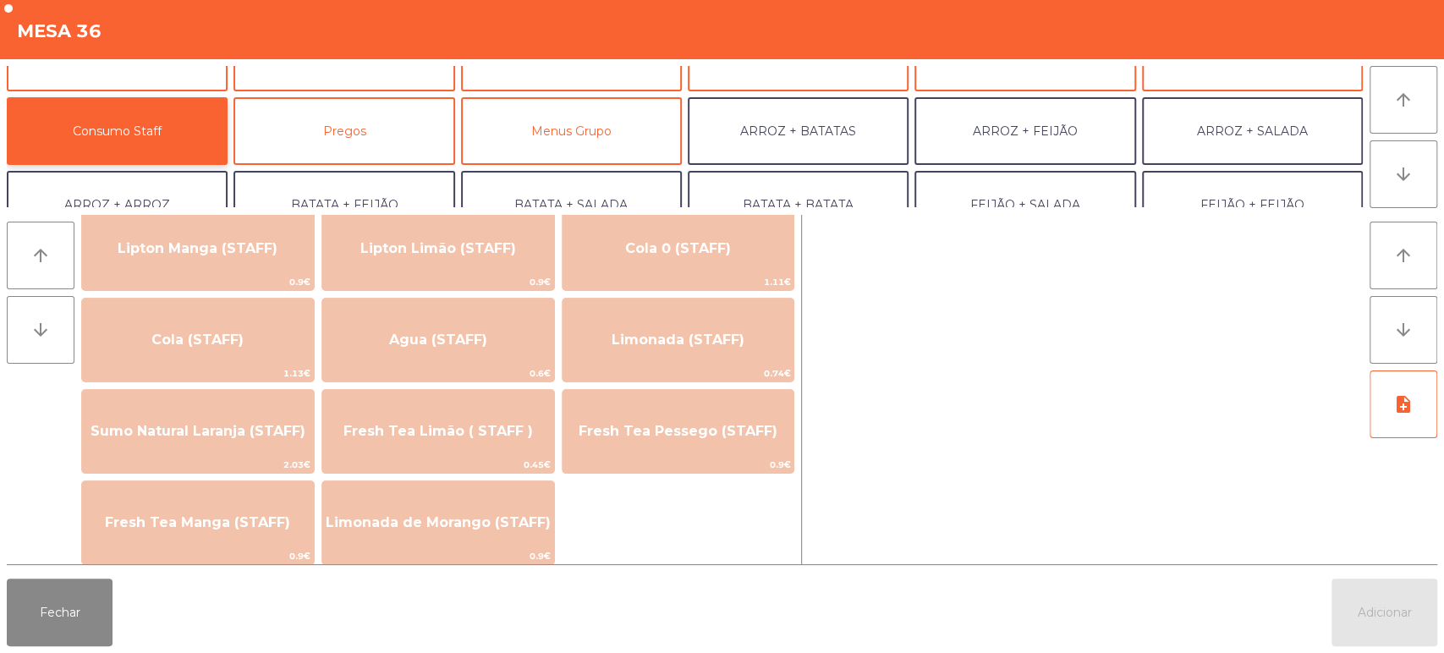
scroll to position [325, 0]
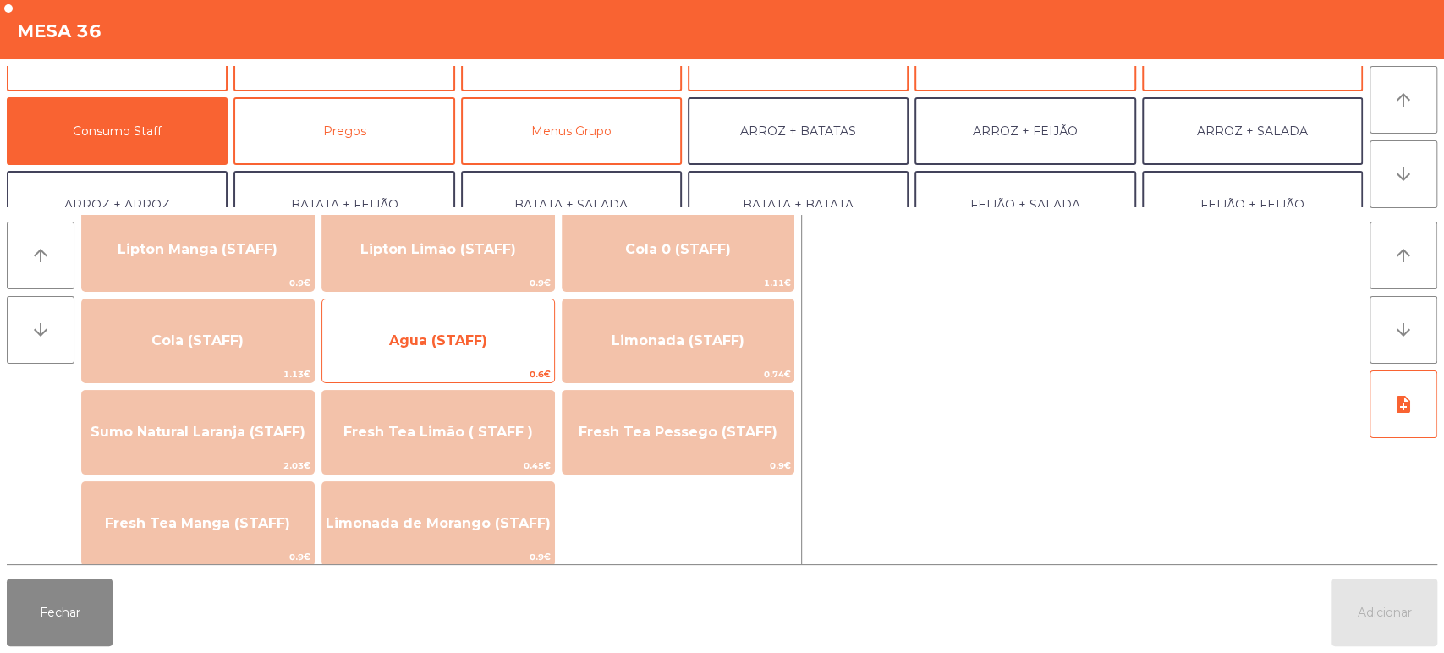
click at [470, 331] on span "Agua (STAFF)" at bounding box center [438, 341] width 232 height 46
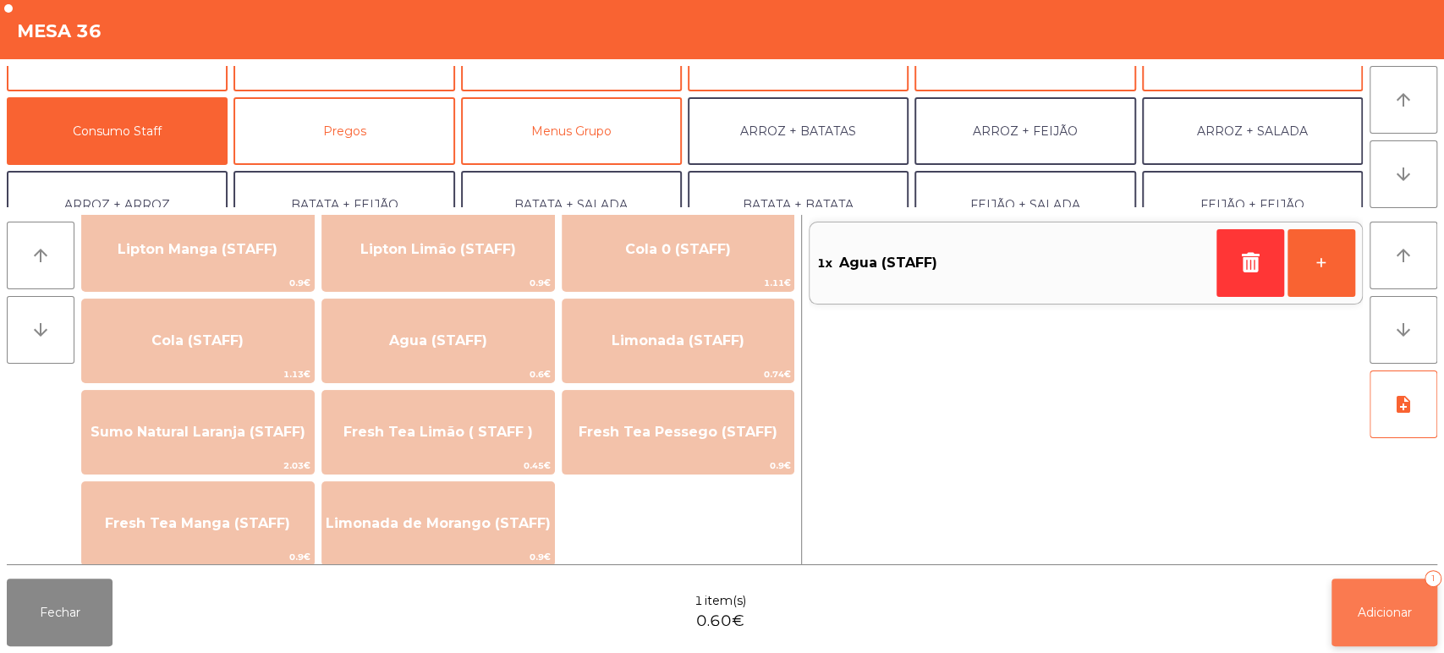
click at [1365, 600] on button "Adicionar 1" at bounding box center [1385, 613] width 106 height 68
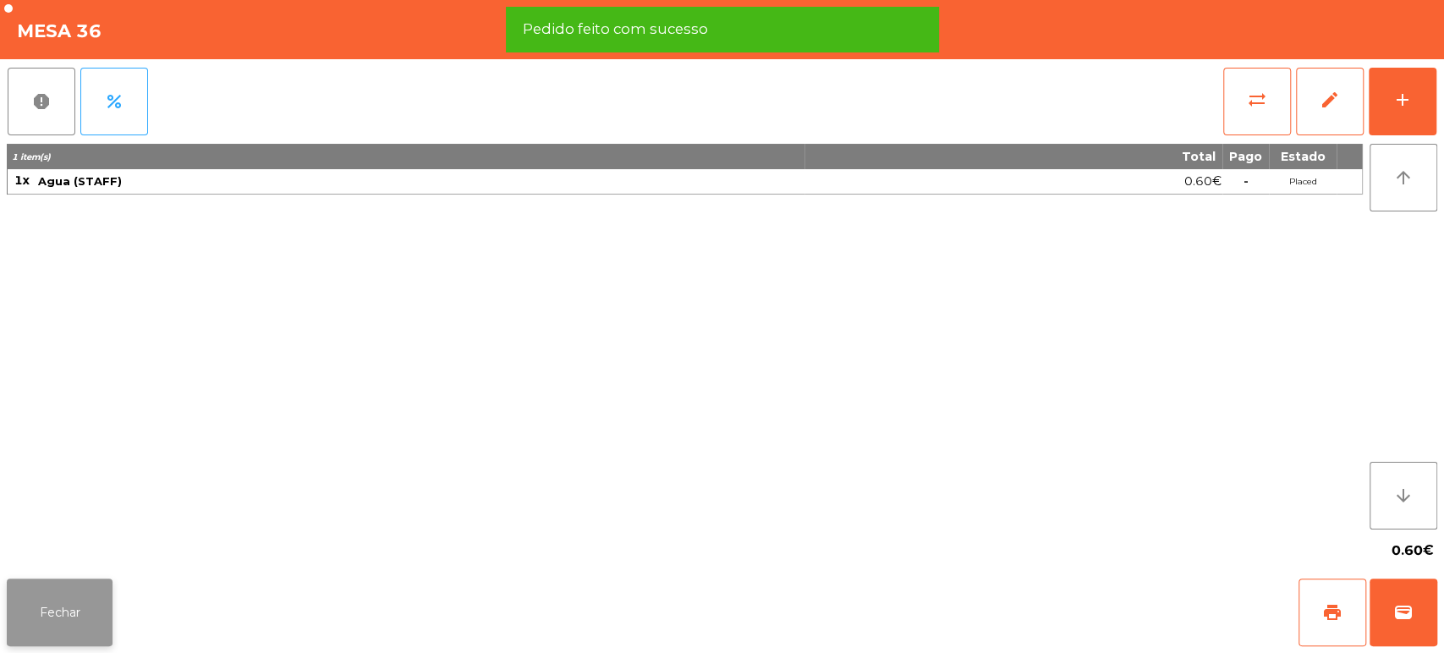
click at [81, 590] on button "Fechar" at bounding box center [60, 613] width 106 height 68
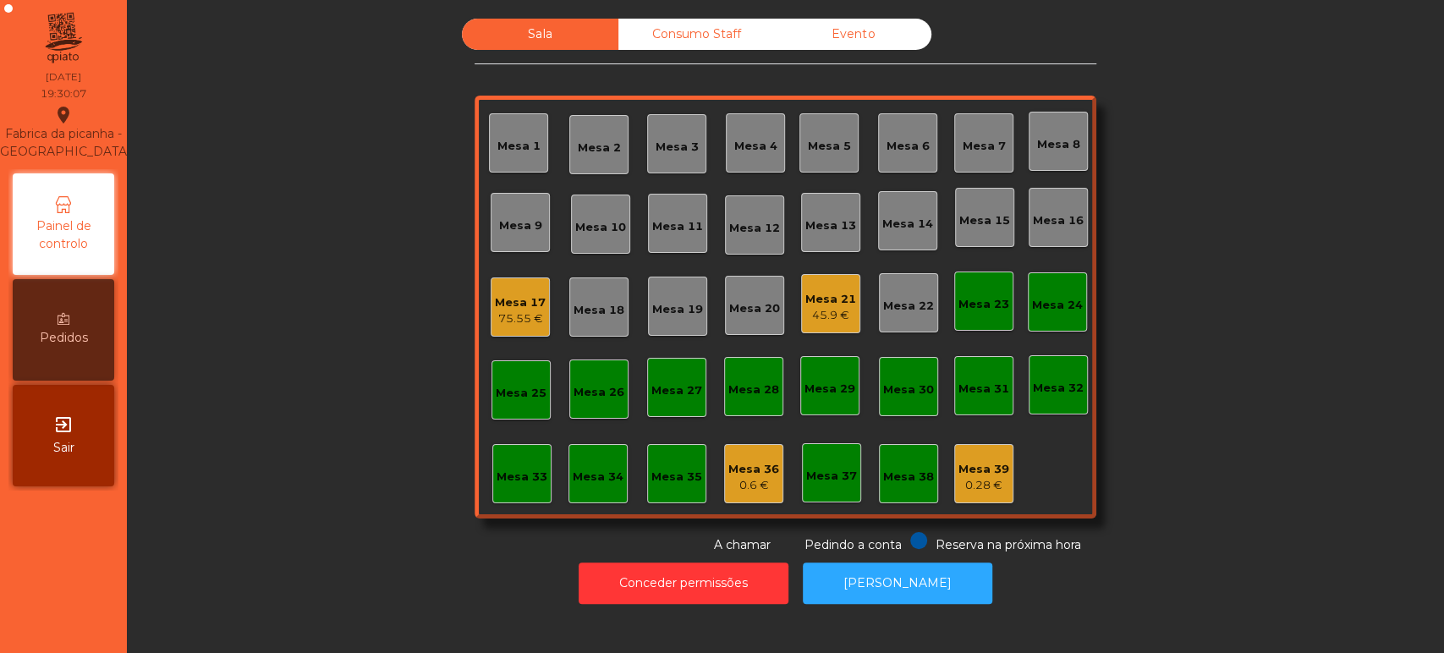
click at [1252, 383] on div "Sala Consumo Staff Evento [GEOGRAPHIC_DATA] 3 Mesa 4 [GEOGRAPHIC_DATA] 6 [GEOGR…" at bounding box center [786, 287] width 1272 height 536
click at [583, 227] on div "Mesa 10" at bounding box center [600, 227] width 51 height 17
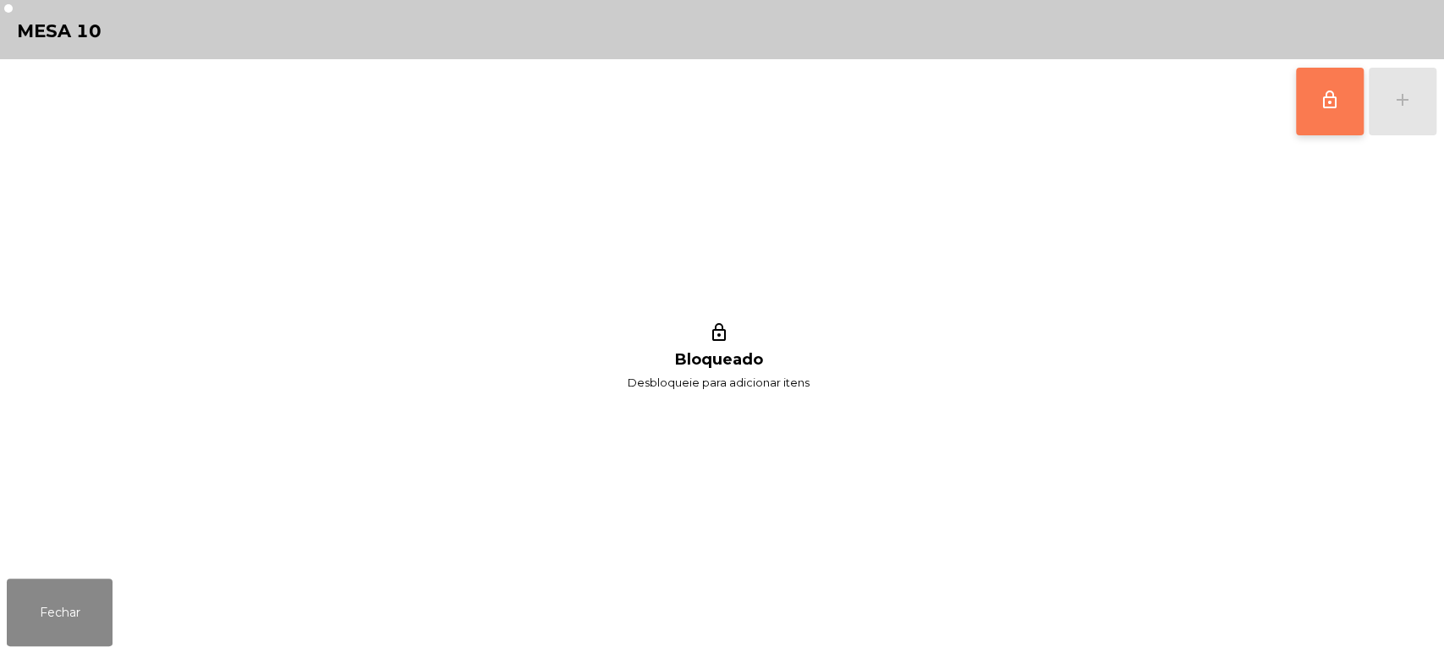
click at [1320, 113] on button "lock_outline" at bounding box center [1330, 102] width 68 height 68
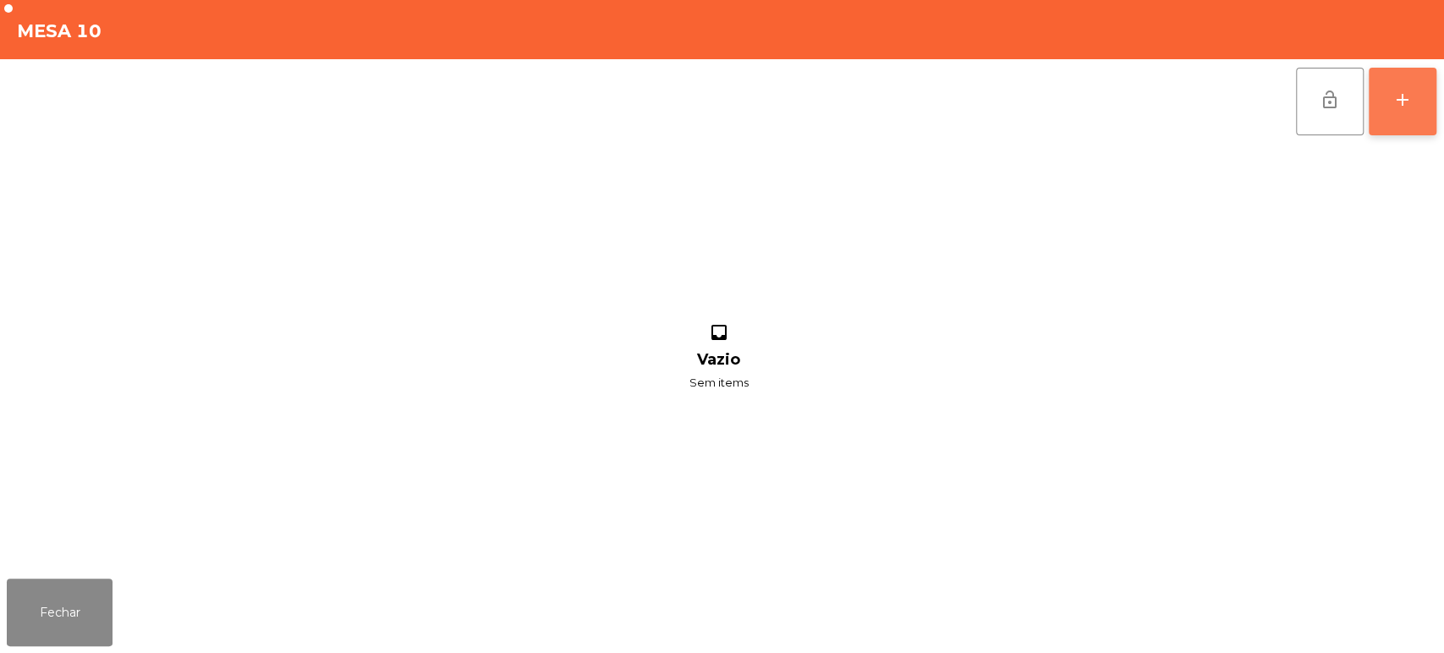
click at [1397, 102] on div "add" at bounding box center [1403, 100] width 20 height 20
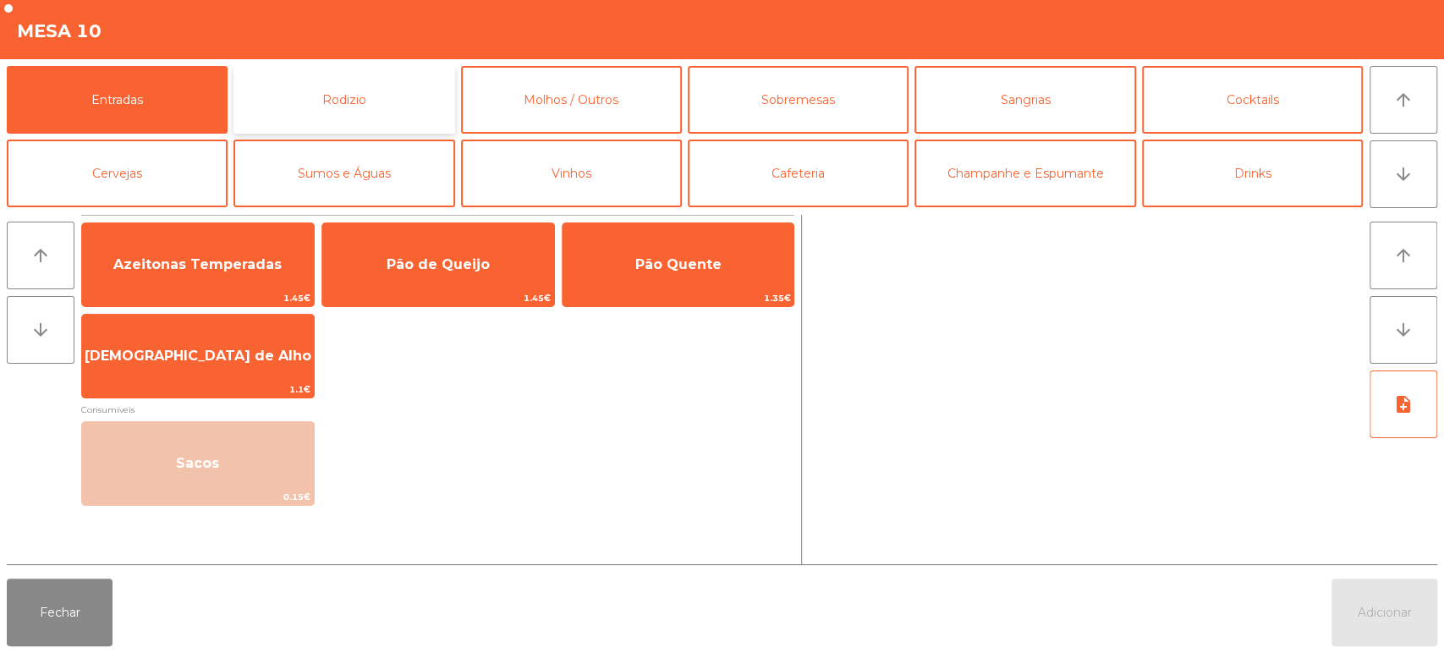
click at [379, 90] on button "Rodizio" at bounding box center [344, 100] width 221 height 68
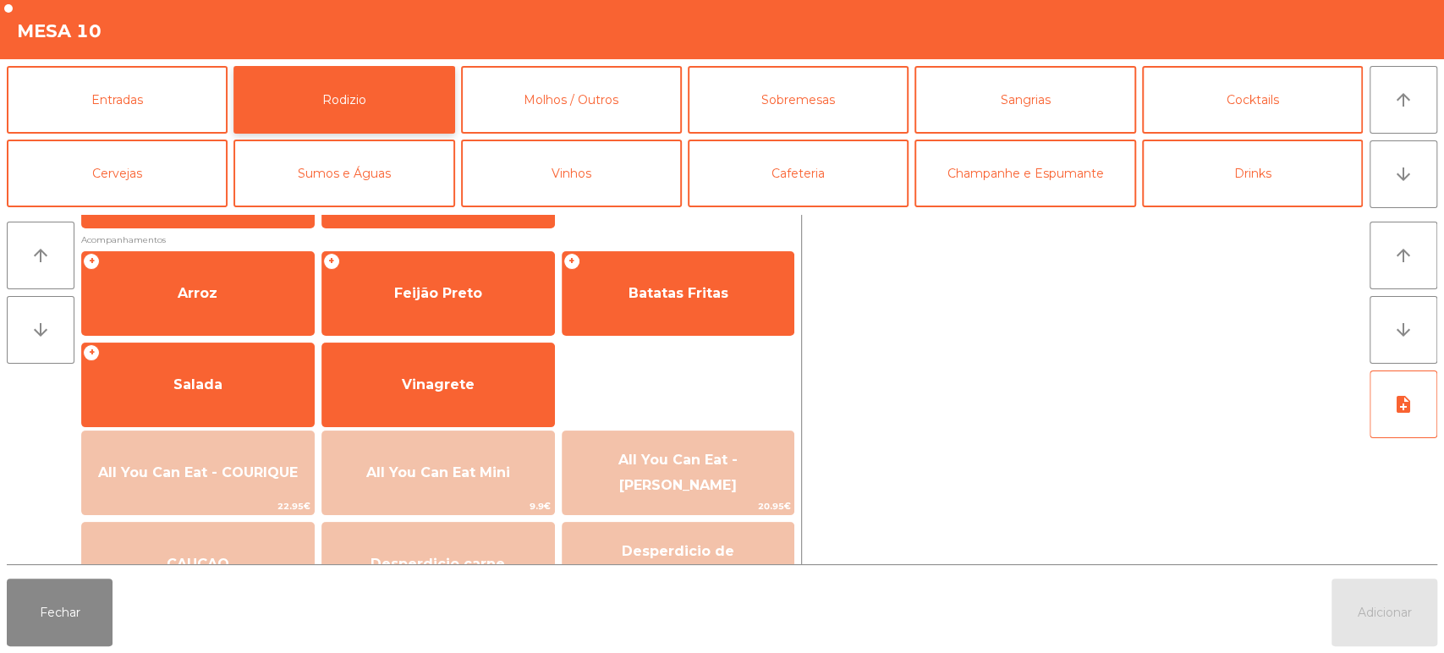
scroll to position [192, 0]
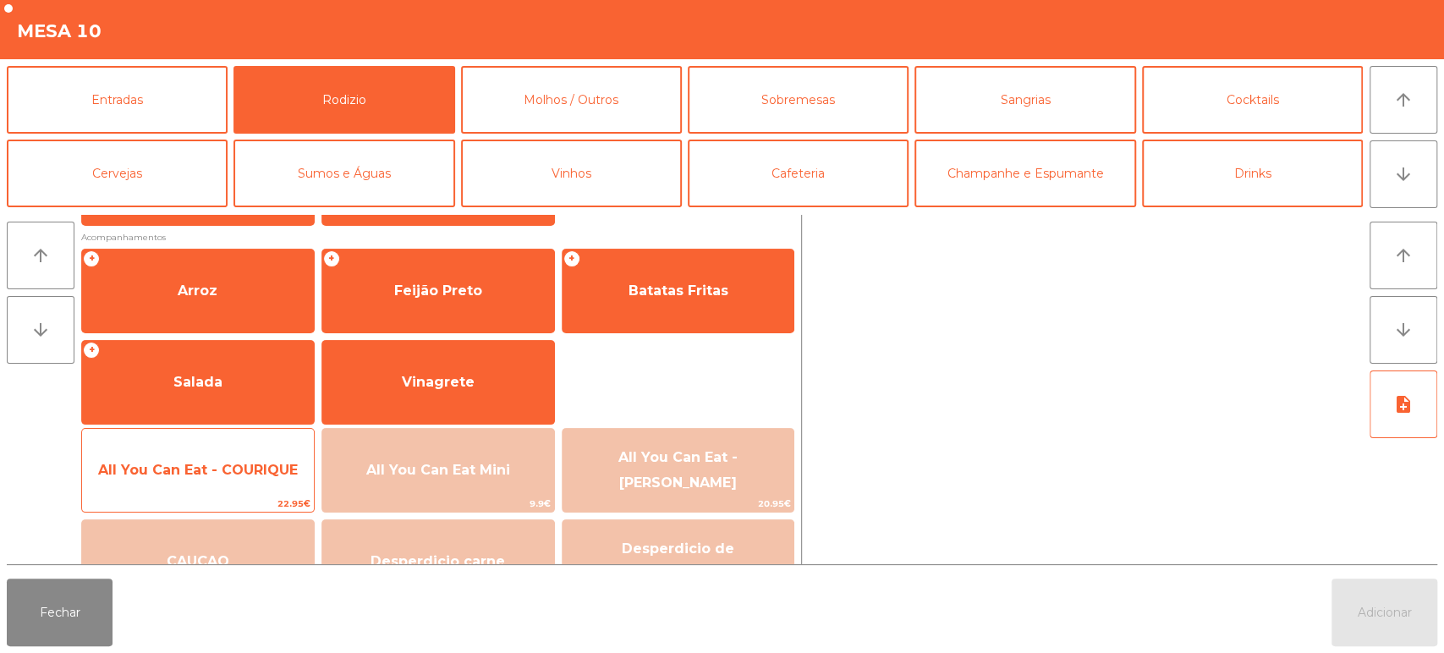
click at [235, 488] on span "All You Can Eat - COURIQUE" at bounding box center [198, 471] width 232 height 46
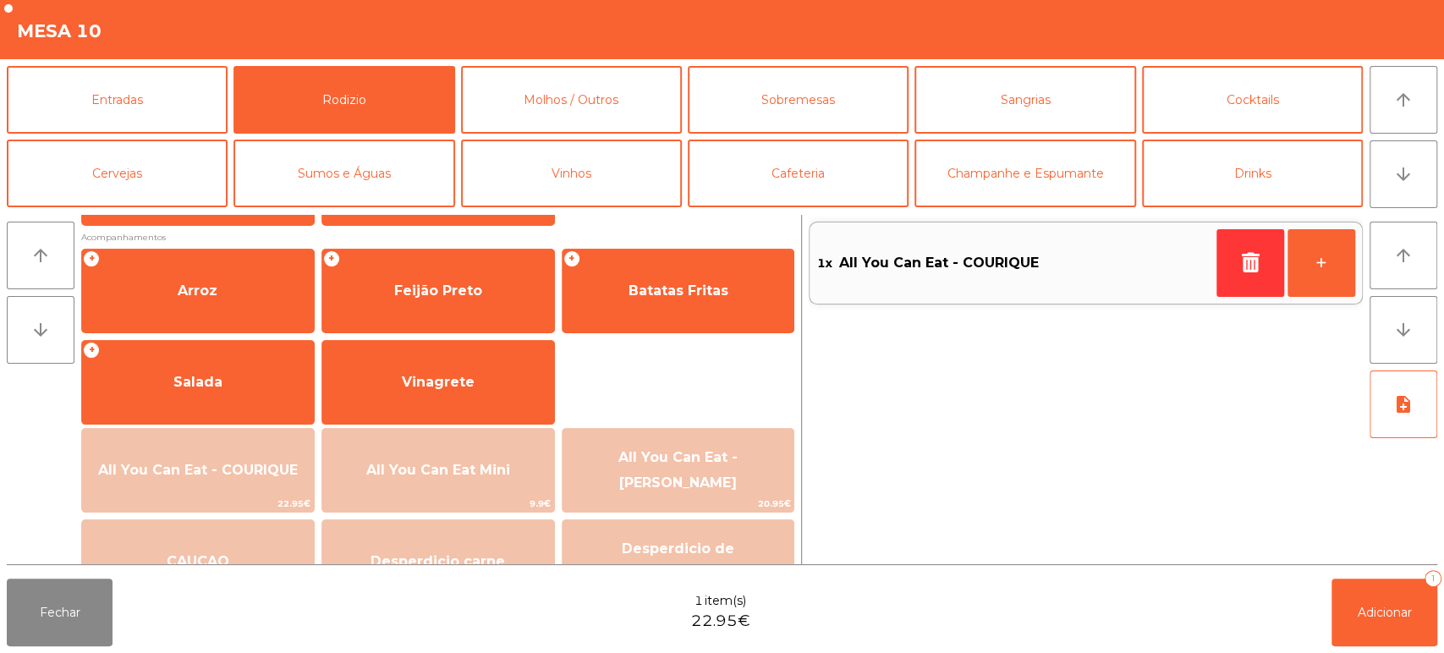
click at [1442, 583] on div "Fechar 1 item(s) 22.95€ Adicionar 1" at bounding box center [722, 612] width 1444 height 81
click at [1387, 586] on button "Adicionar 1" at bounding box center [1385, 613] width 106 height 68
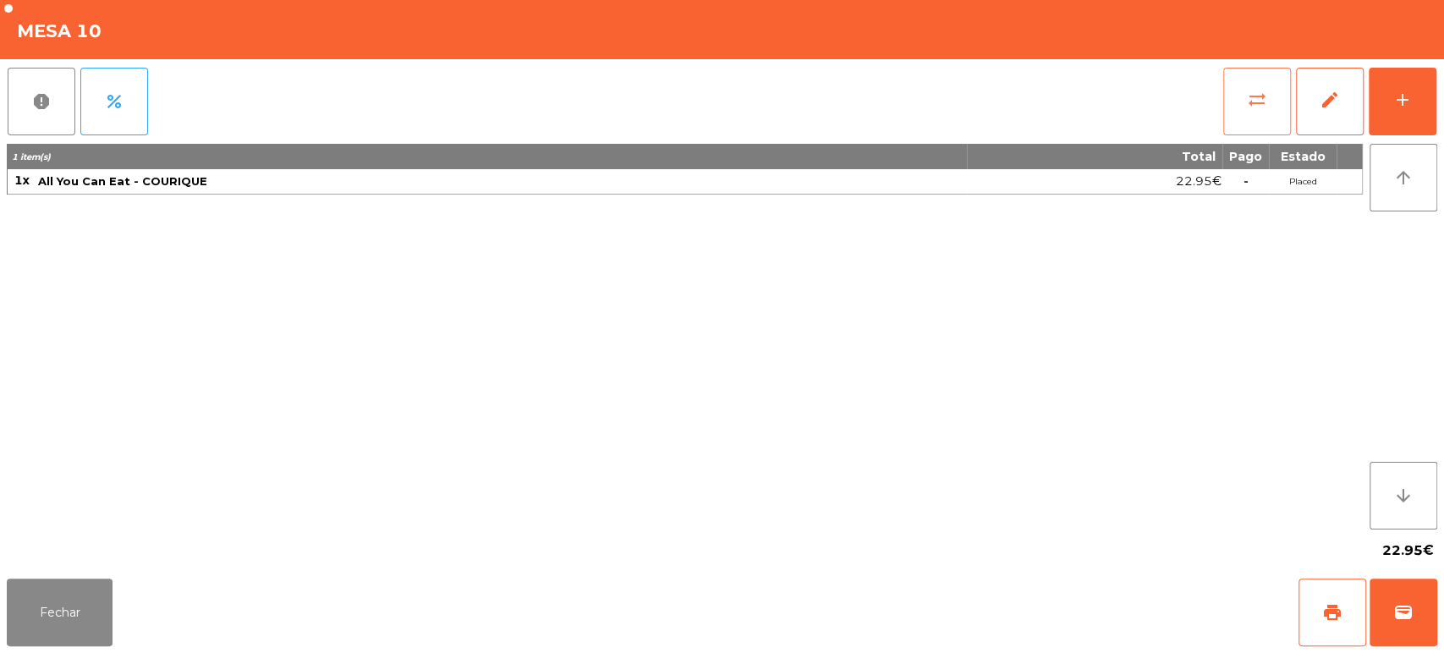
click at [1273, 108] on button "sync_alt" at bounding box center [1258, 102] width 68 height 68
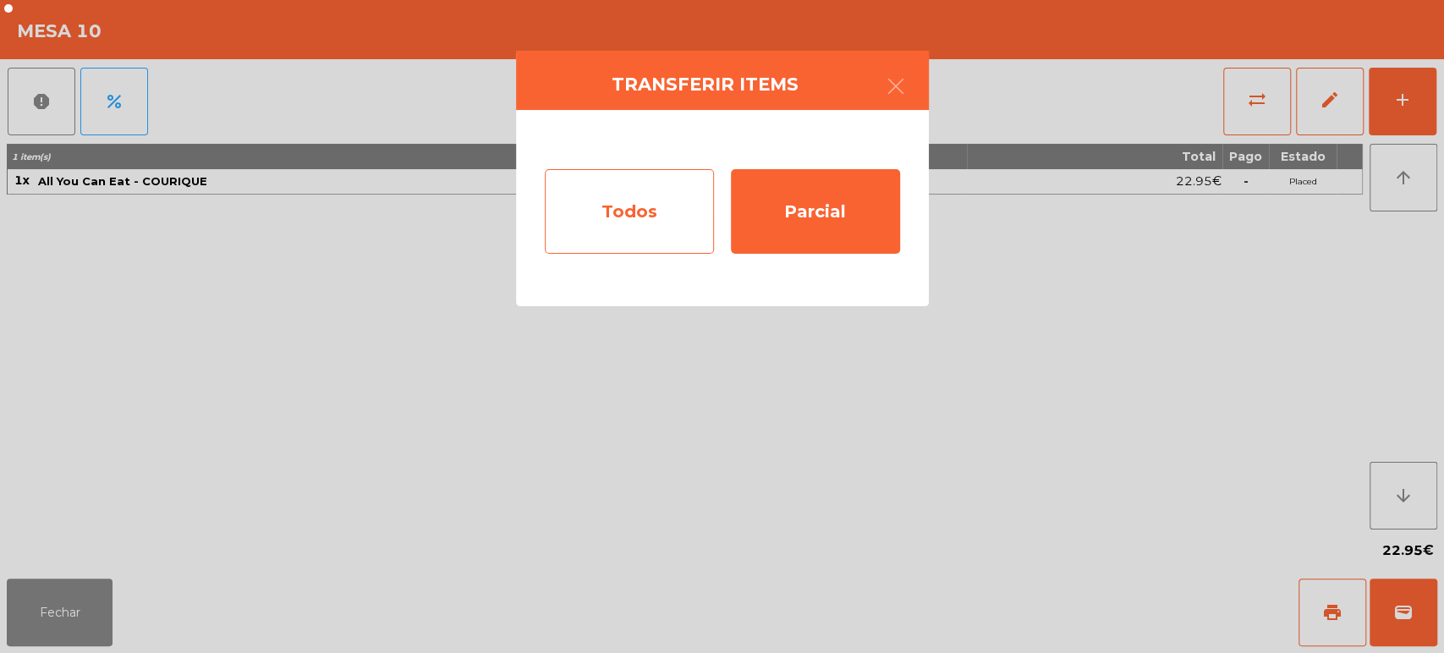
click at [665, 223] on div "Todos" at bounding box center [629, 211] width 169 height 85
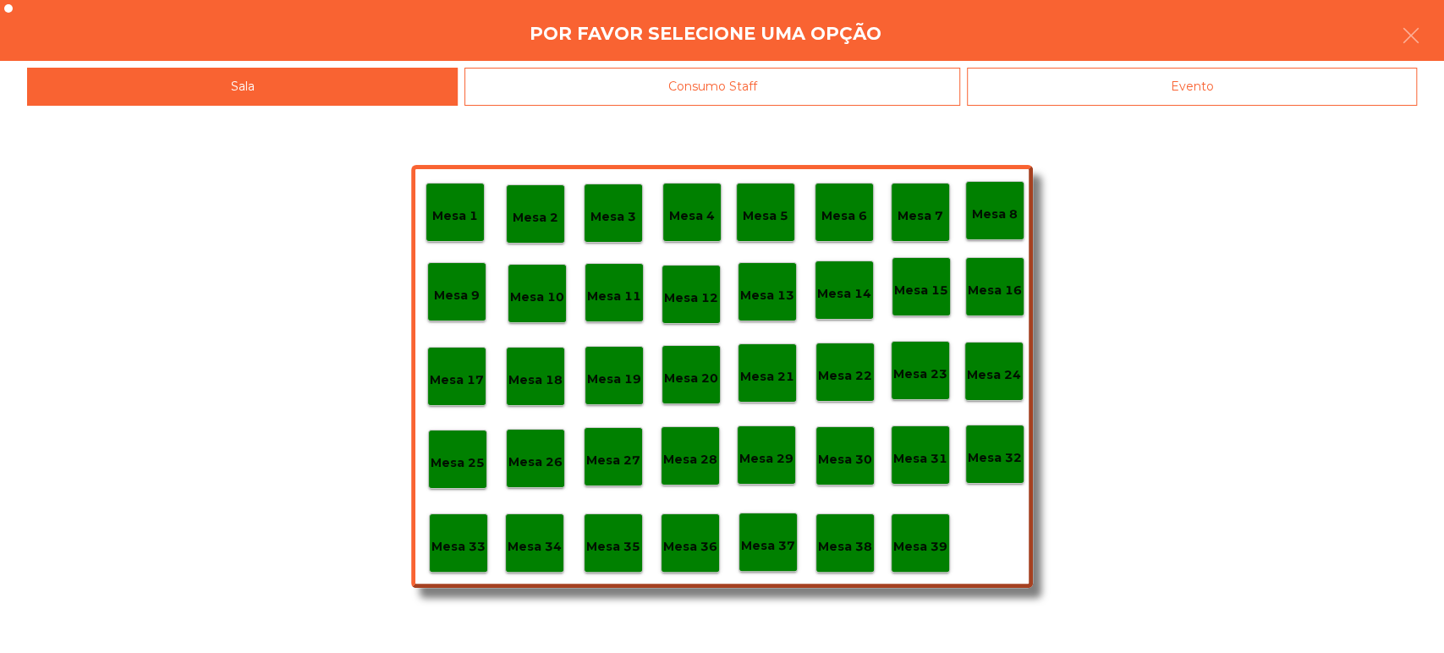
click at [777, 564] on div "Mesa 37" at bounding box center [768, 542] width 59 height 59
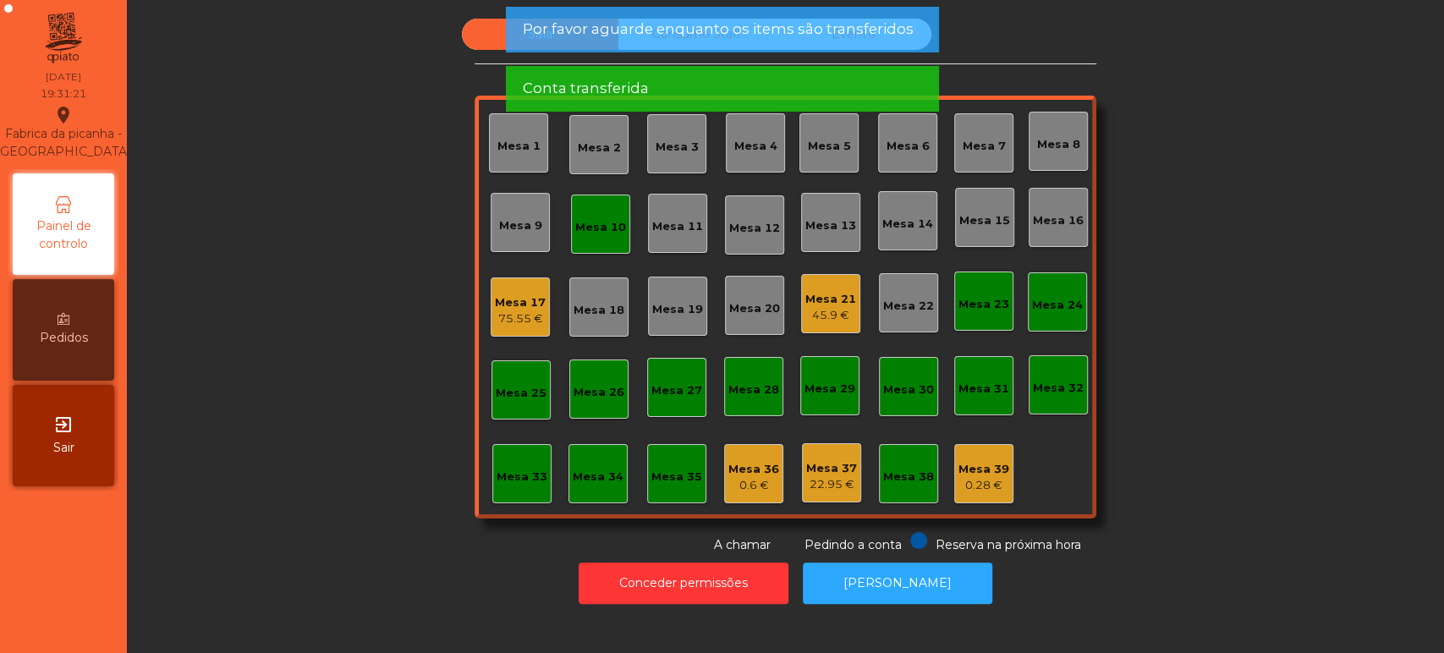
click at [596, 221] on div "Mesa 10" at bounding box center [600, 227] width 51 height 17
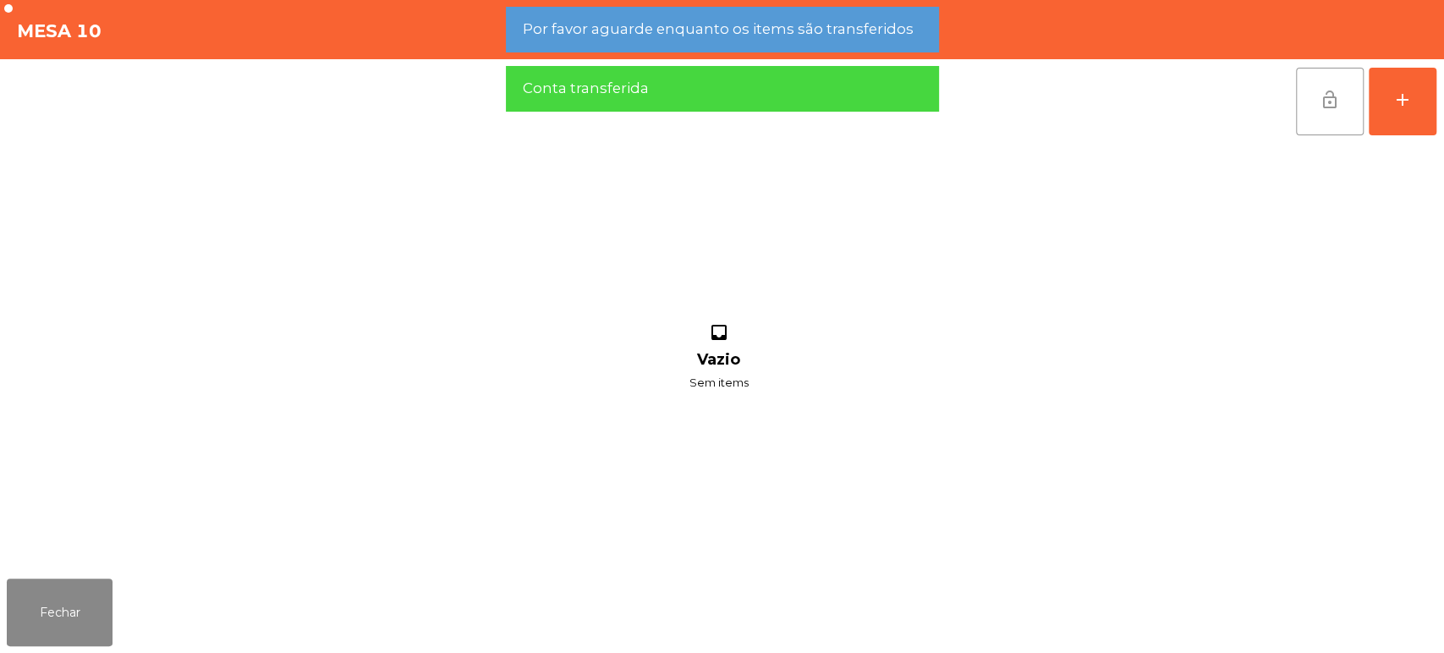
click at [1356, 103] on button "lock_open" at bounding box center [1330, 102] width 68 height 68
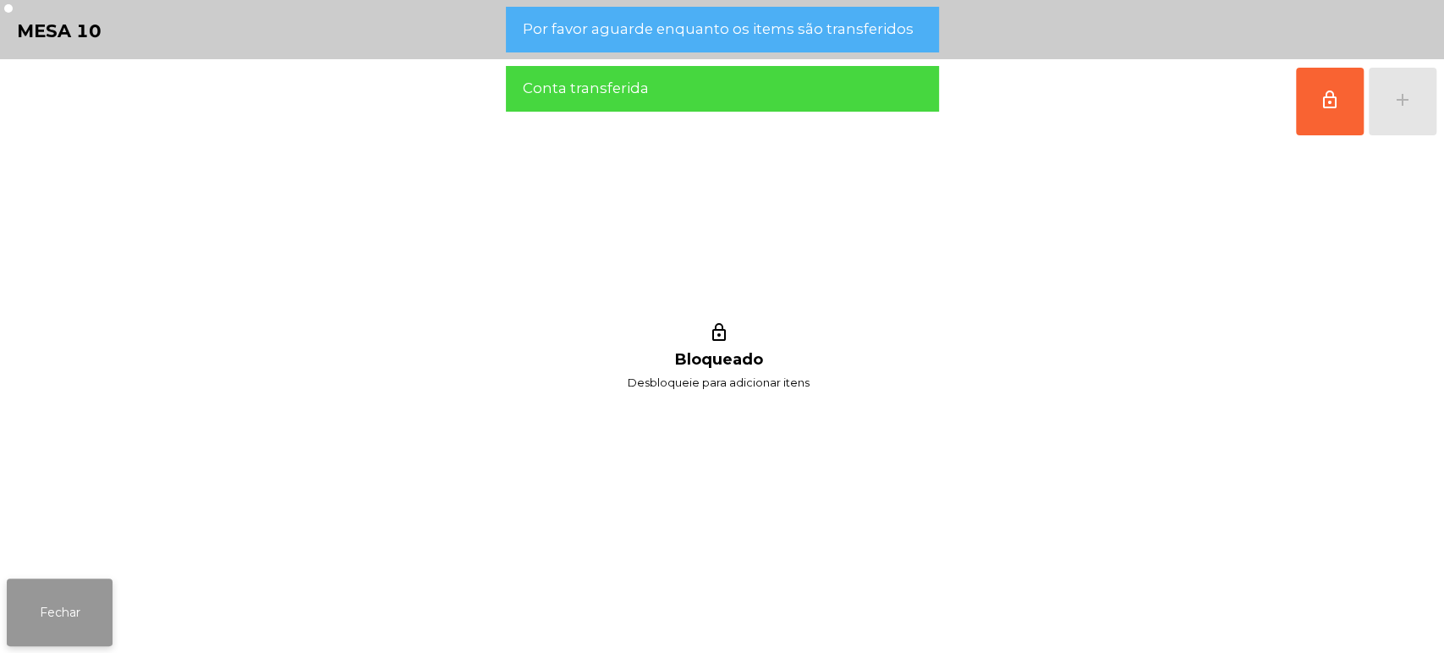
click at [63, 638] on button "Fechar" at bounding box center [60, 613] width 106 height 68
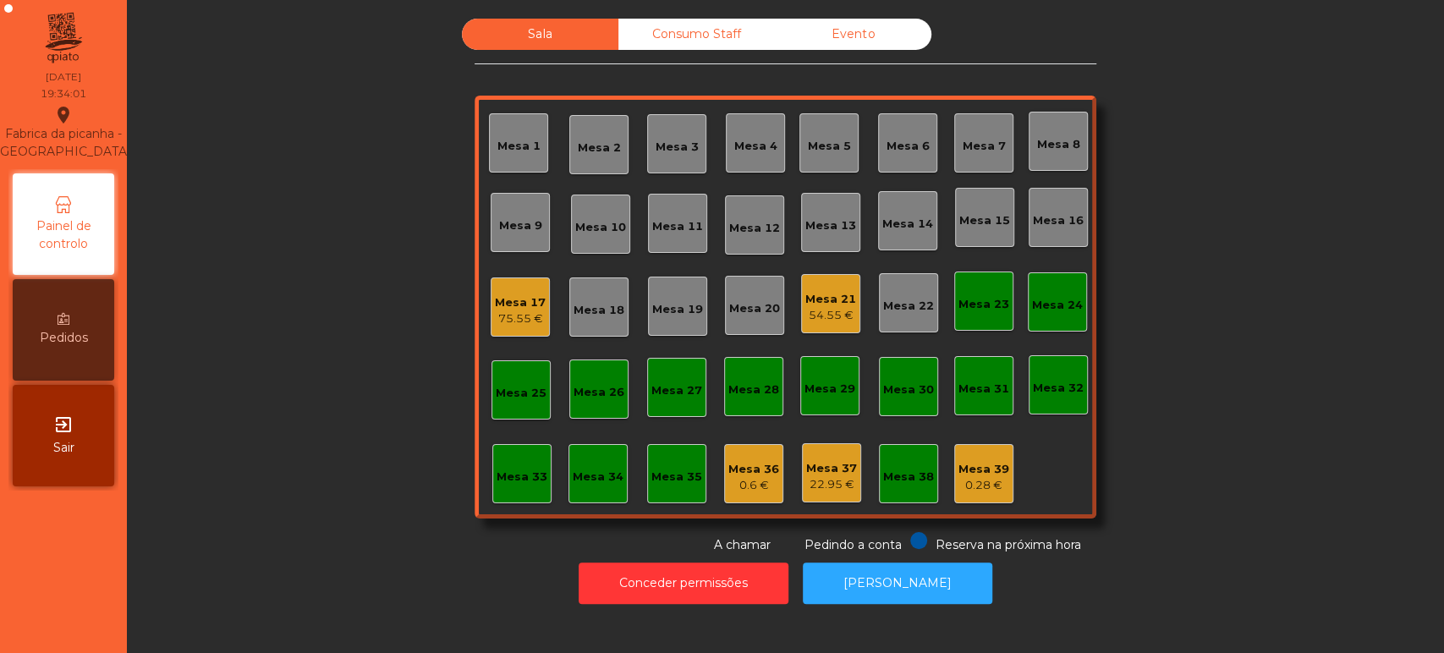
click at [801, 300] on div "Mesa 21 54.55 €" at bounding box center [830, 303] width 59 height 59
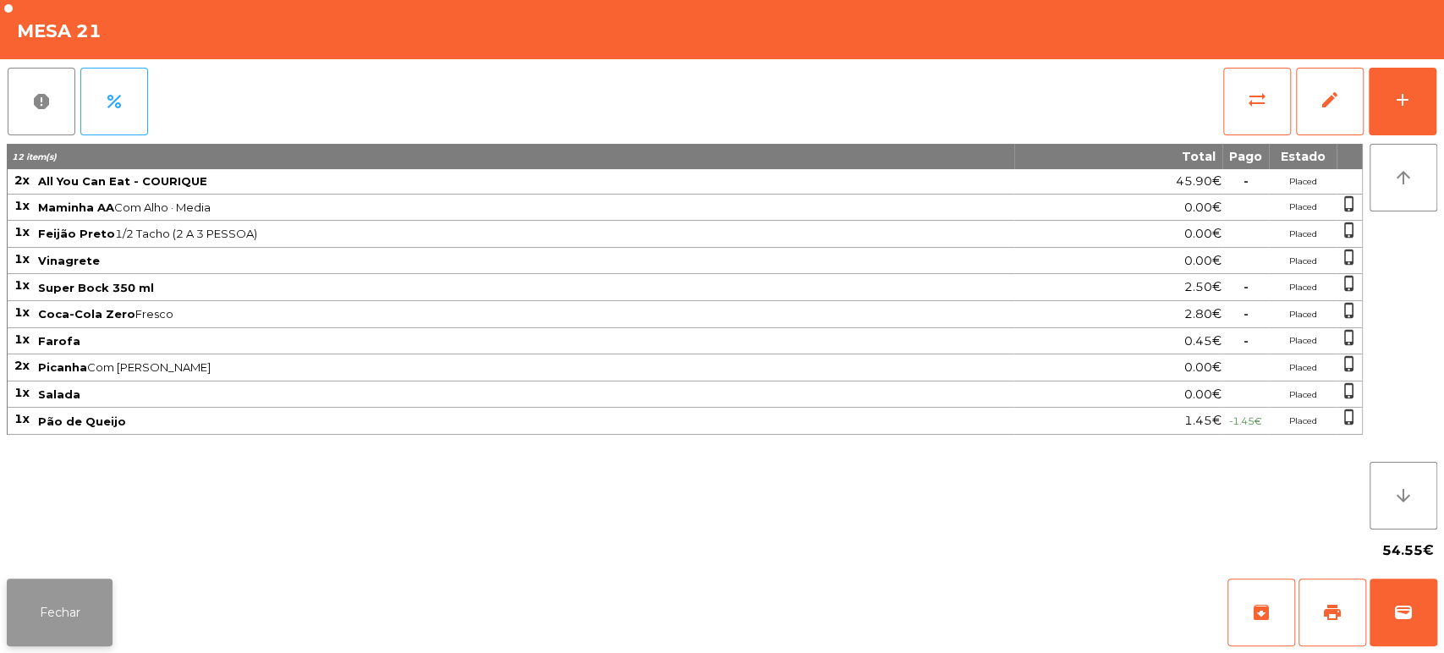
click at [83, 608] on button "Fechar" at bounding box center [60, 613] width 106 height 68
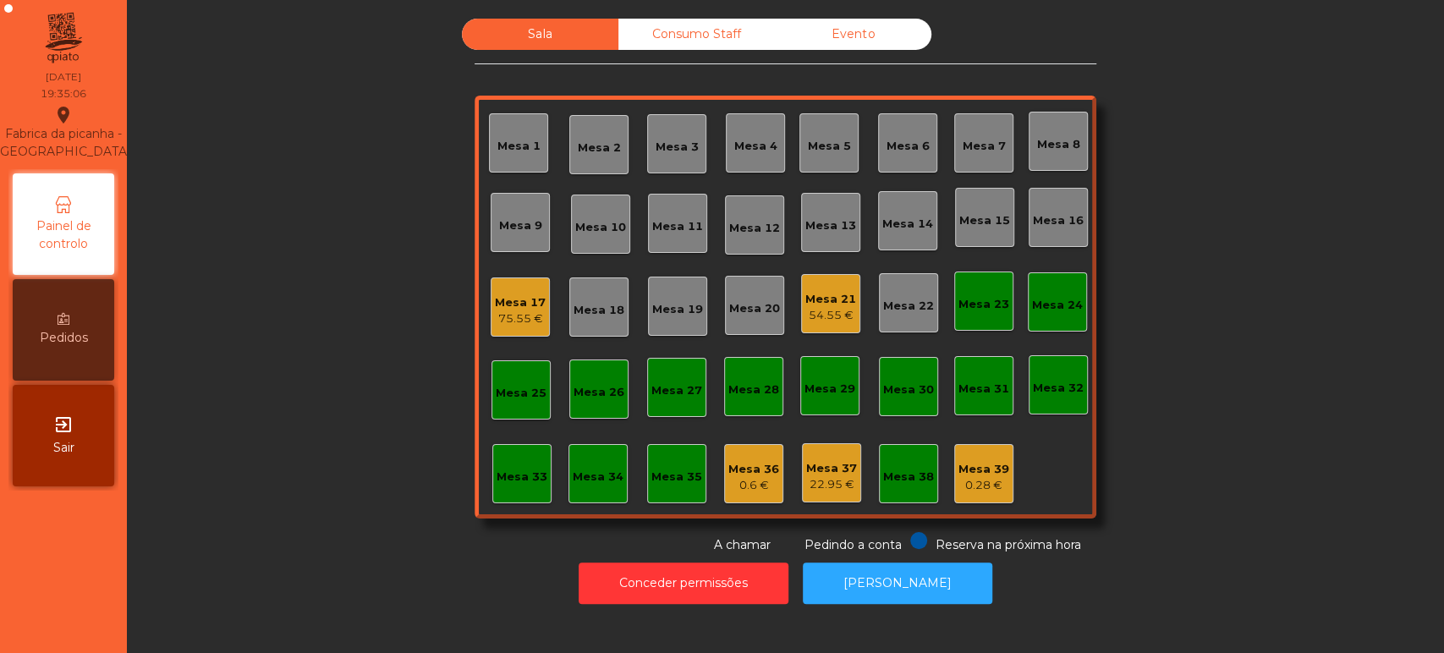
click at [839, 291] on div "Mesa 21" at bounding box center [831, 299] width 51 height 17
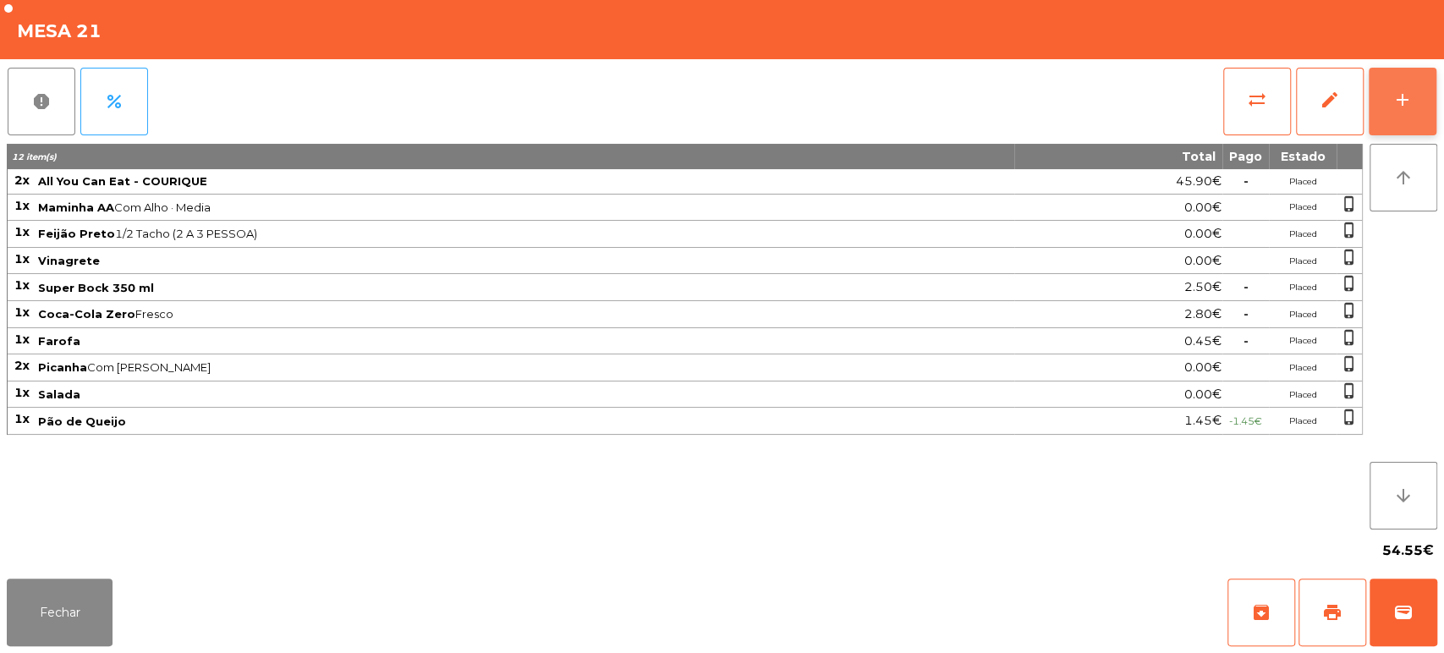
click at [1416, 106] on button "add" at bounding box center [1403, 102] width 68 height 68
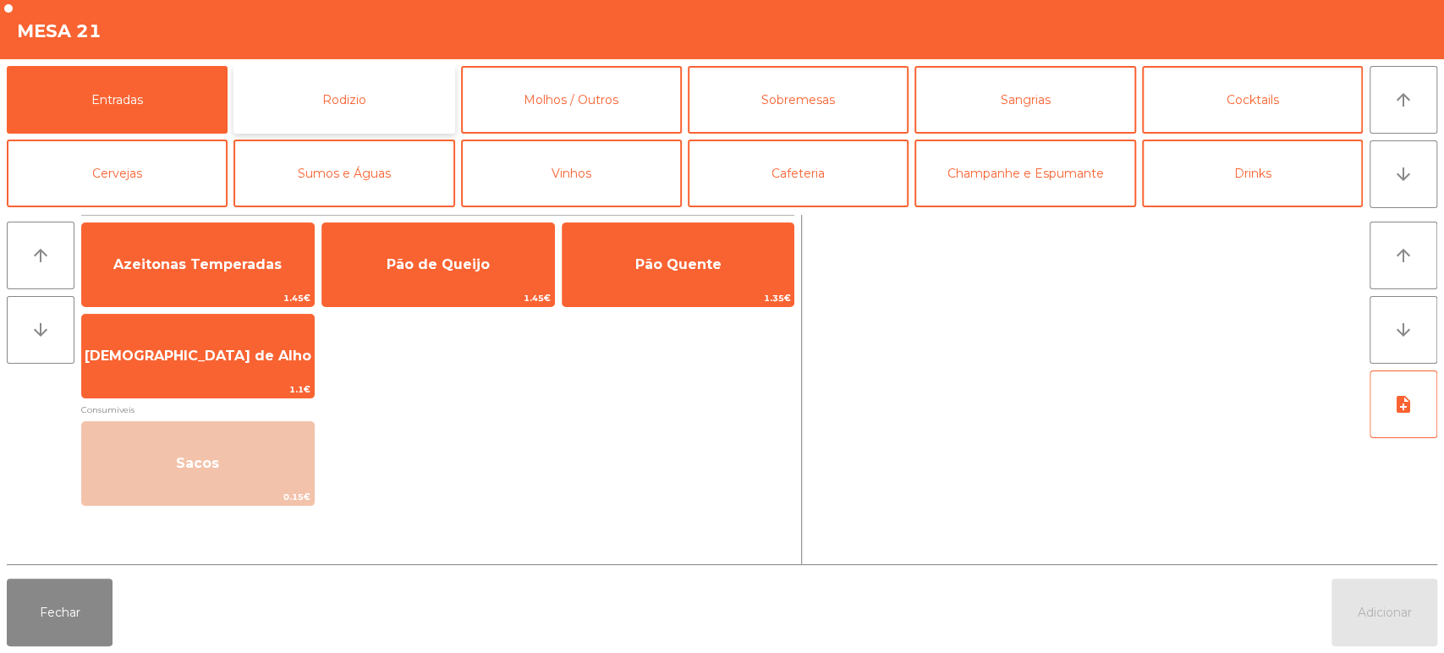
click at [390, 106] on button "Rodizio" at bounding box center [344, 100] width 221 height 68
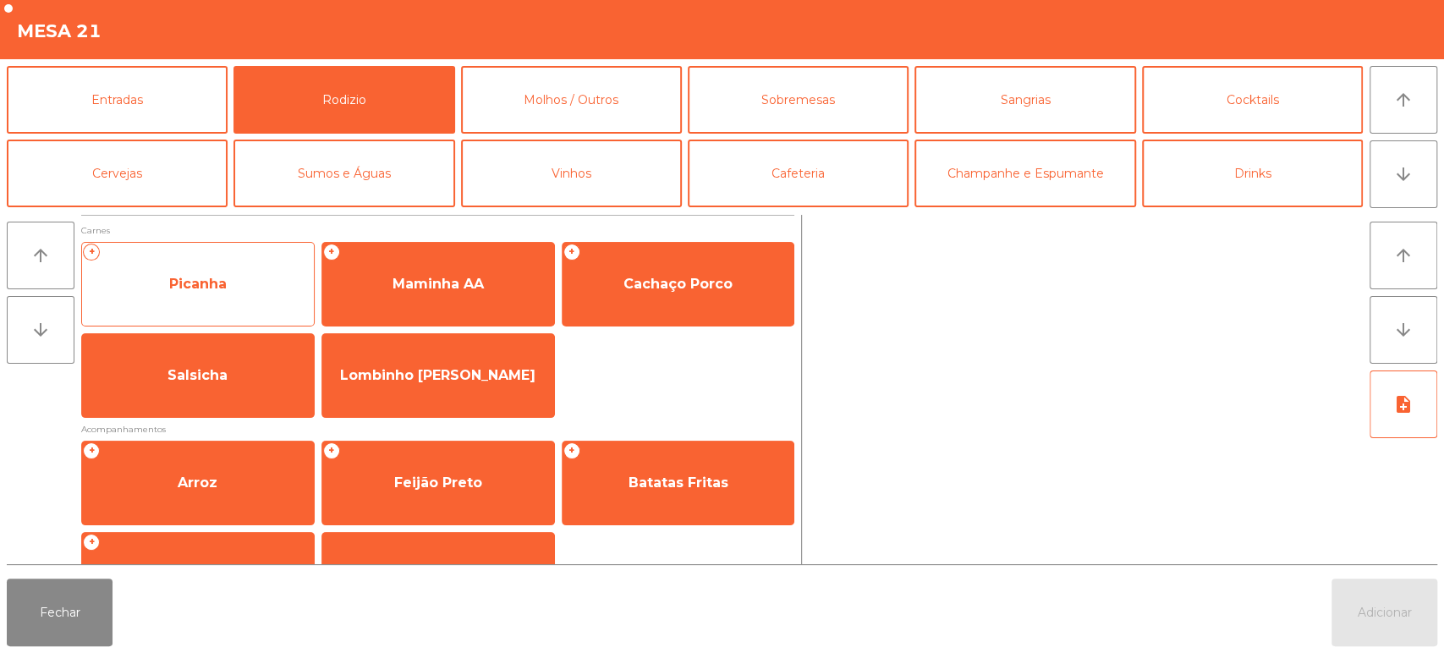
click at [269, 295] on span "Picanha" at bounding box center [198, 284] width 232 height 46
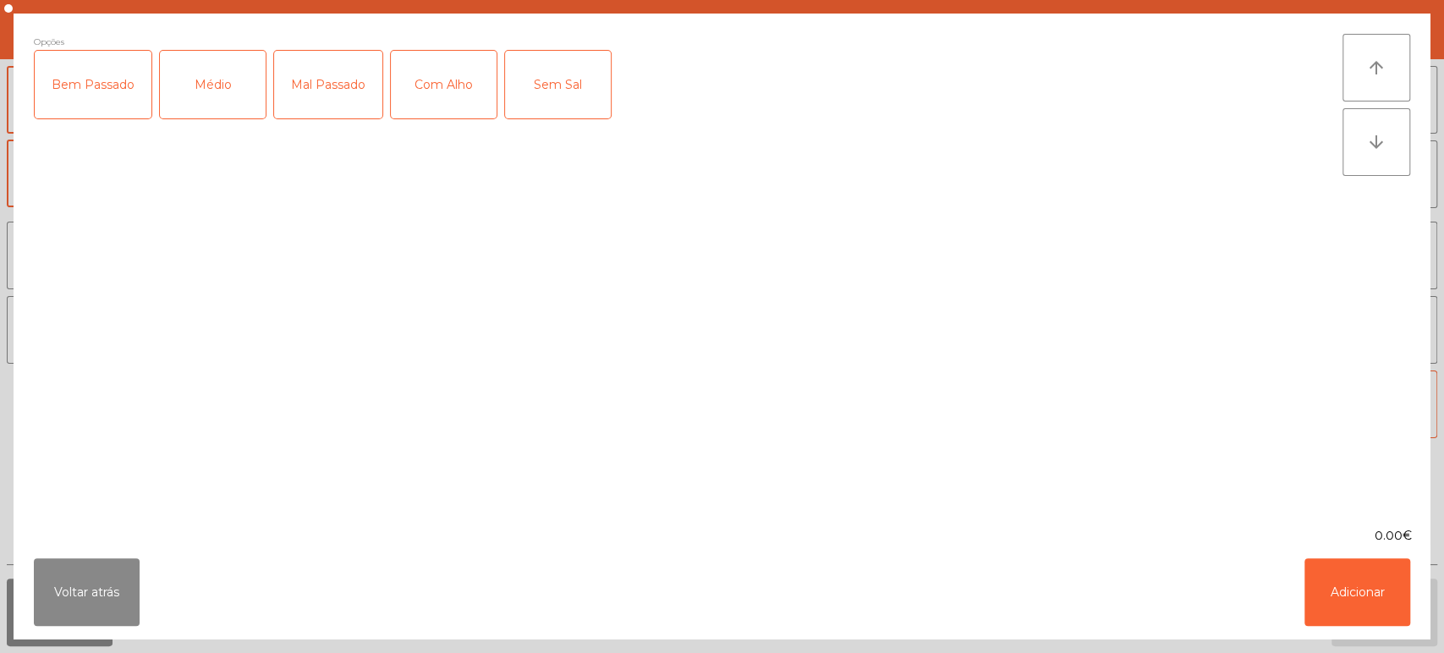
click at [227, 115] on div "Médio" at bounding box center [213, 85] width 106 height 68
click at [120, 586] on button "Voltar atrás" at bounding box center [87, 592] width 106 height 68
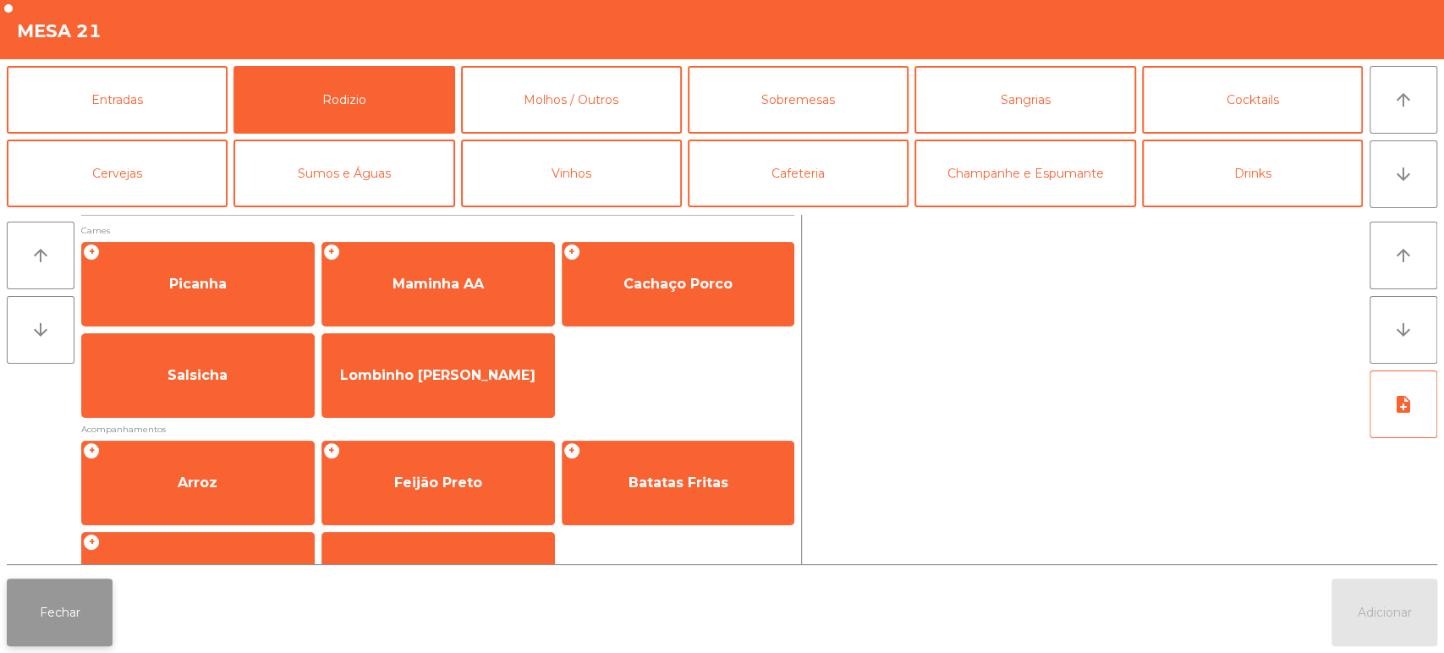
click at [83, 606] on button "Fechar" at bounding box center [60, 613] width 106 height 68
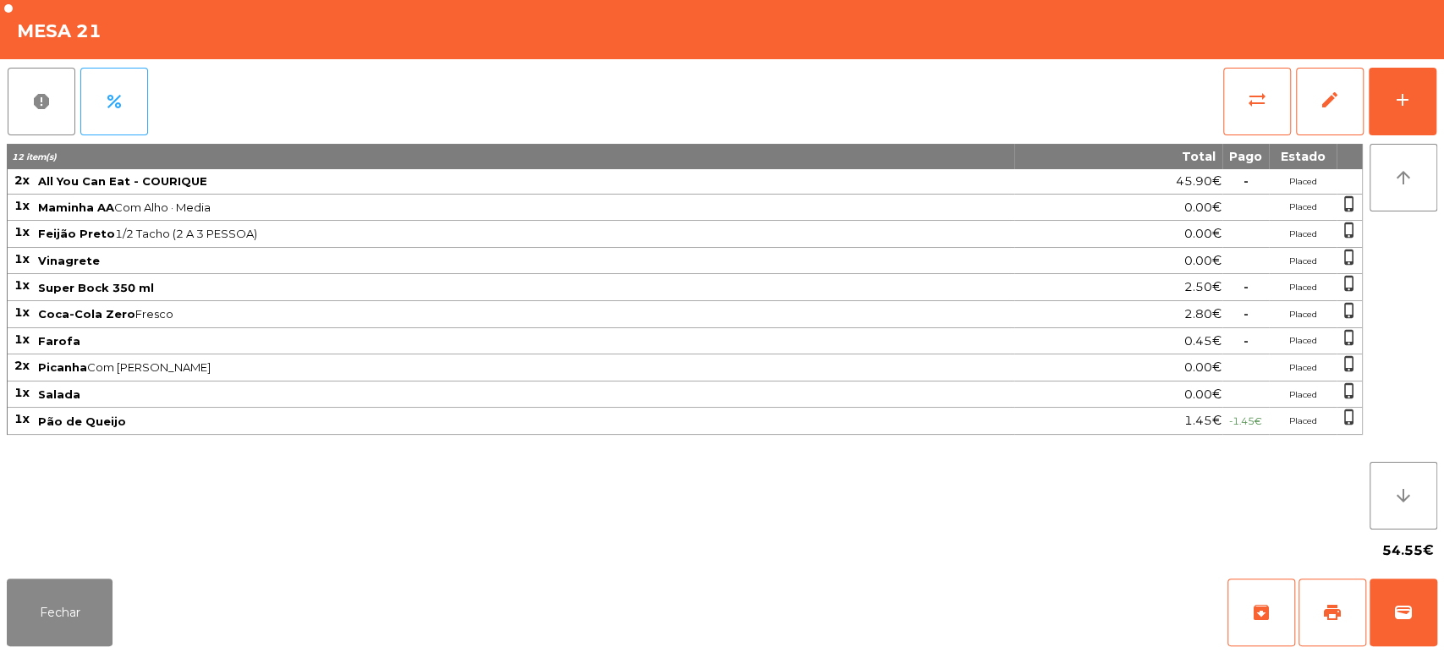
click at [159, 415] on span "Pão de Queijo" at bounding box center [525, 422] width 975 height 14
click at [1401, 122] on button "add" at bounding box center [1403, 102] width 68 height 68
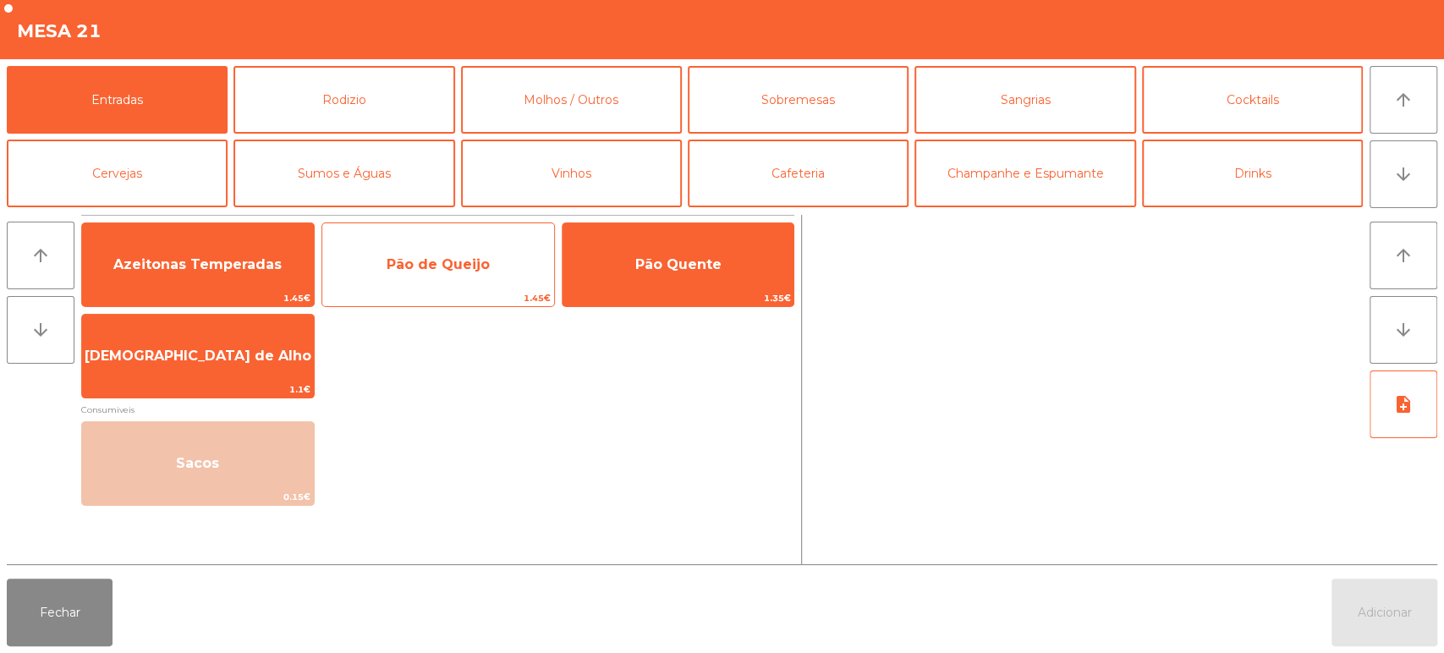
click at [513, 279] on span "Pão de Queijo" at bounding box center [438, 265] width 232 height 46
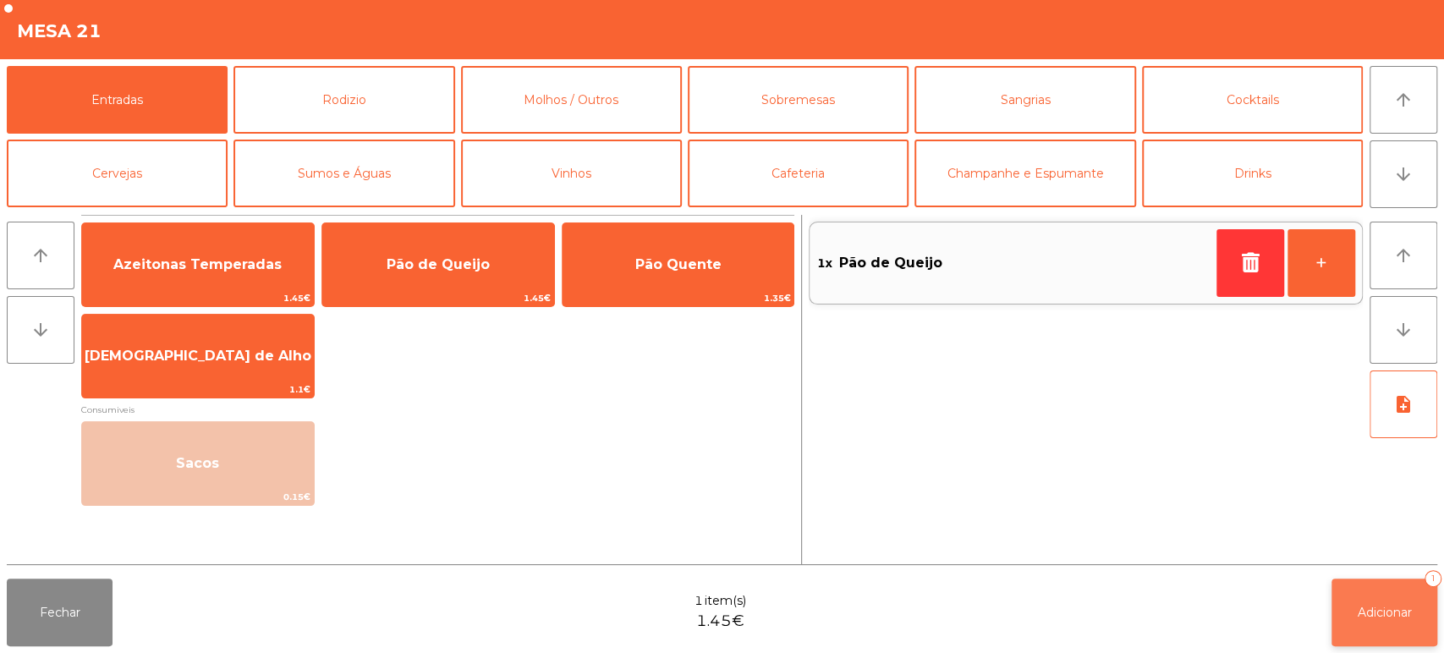
click at [1389, 609] on span "Adicionar" at bounding box center [1385, 612] width 54 height 15
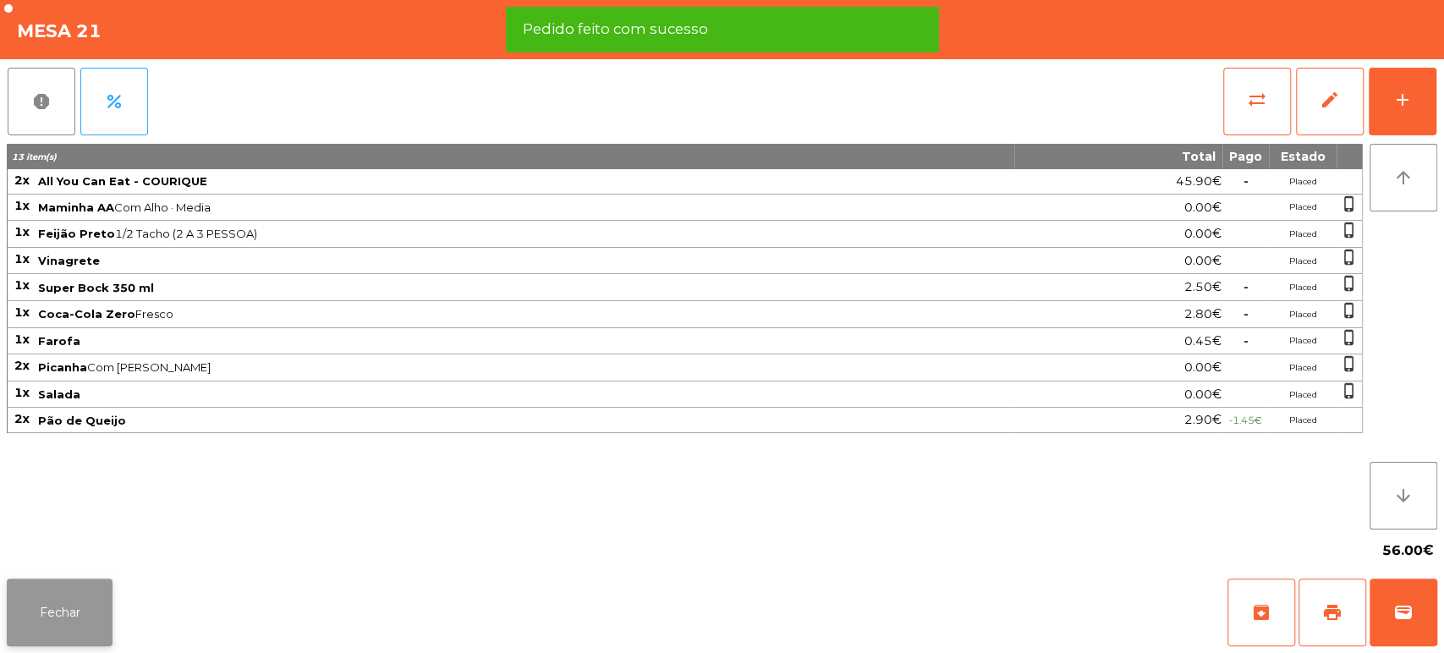
click at [93, 610] on button "Fechar" at bounding box center [60, 613] width 106 height 68
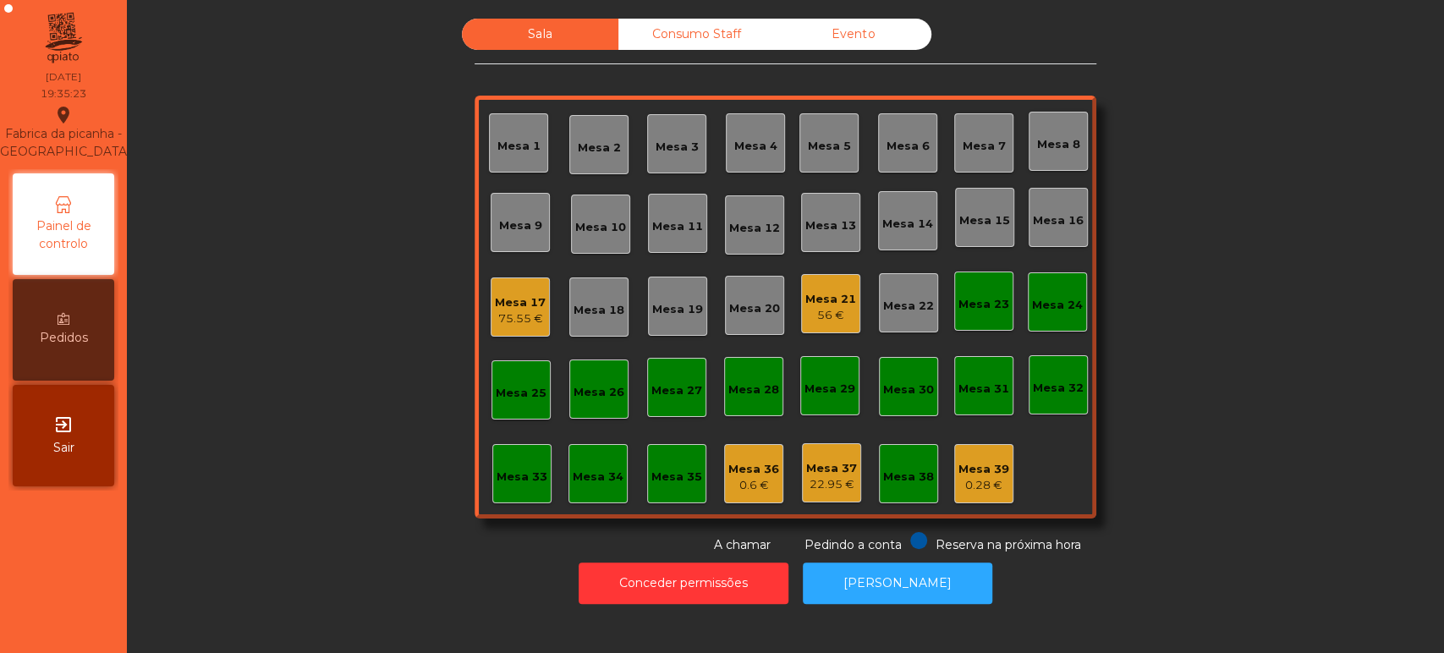
click at [596, 219] on div "Mesa 10" at bounding box center [600, 227] width 51 height 17
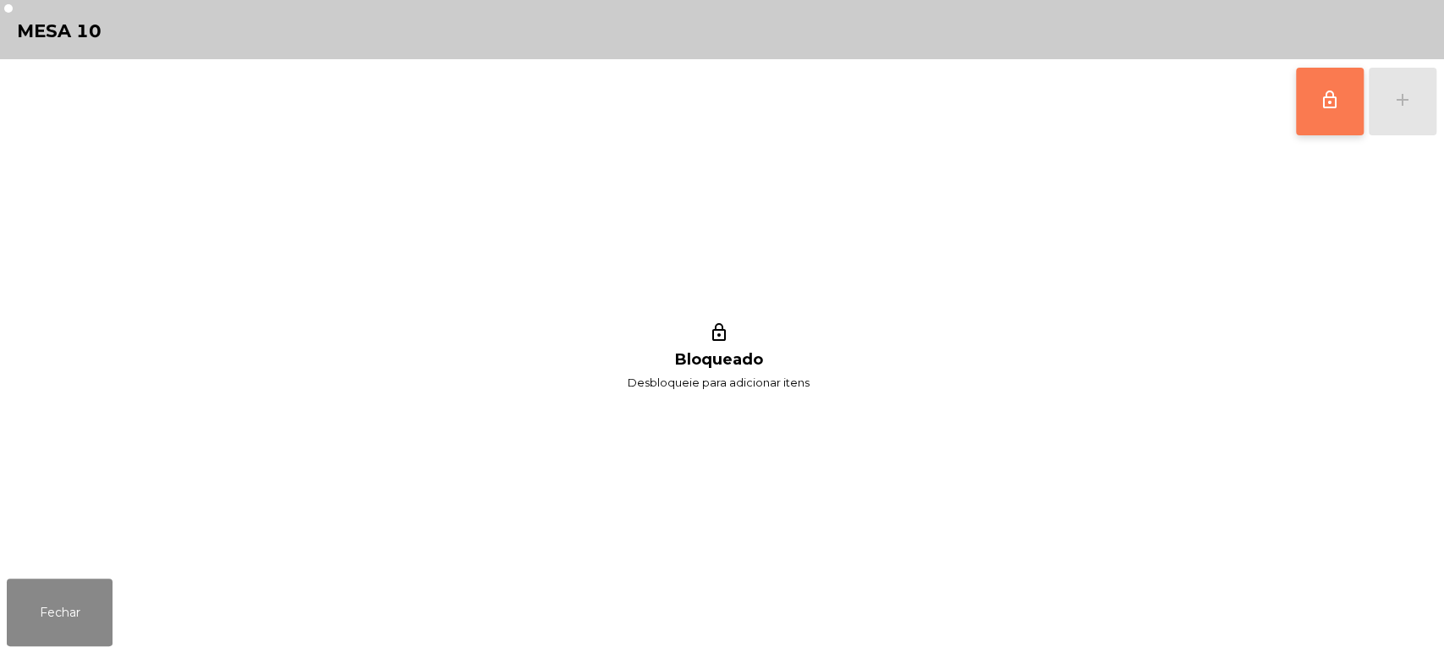
click at [1327, 117] on button "lock_outline" at bounding box center [1330, 102] width 68 height 68
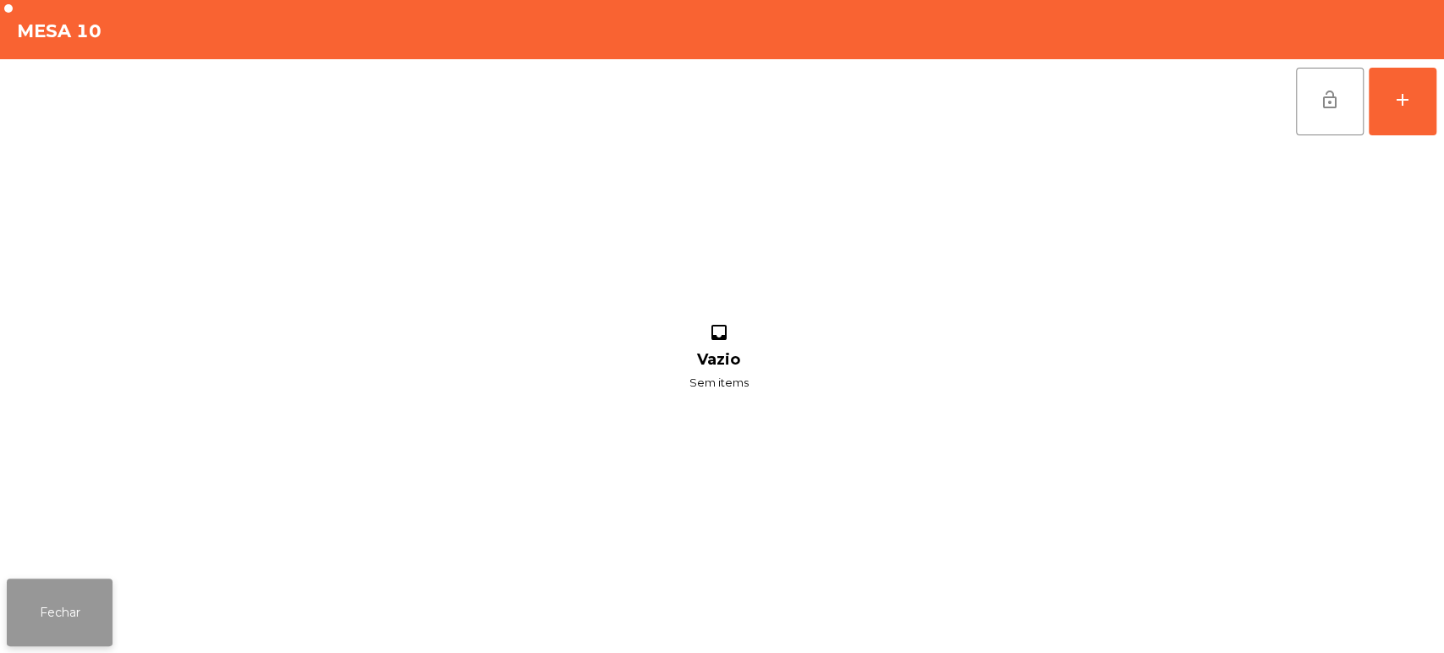
click at [68, 634] on button "Fechar" at bounding box center [60, 613] width 106 height 68
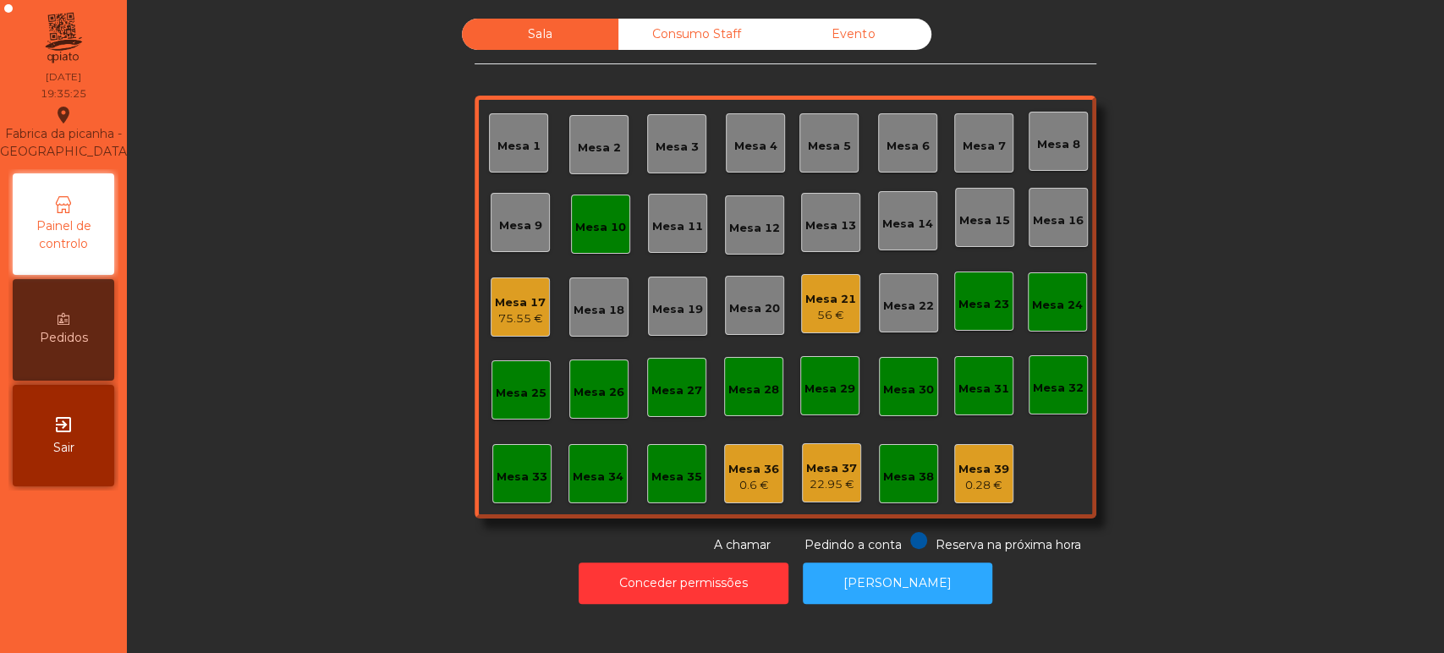
click at [822, 479] on div "22.95 €" at bounding box center [831, 484] width 51 height 17
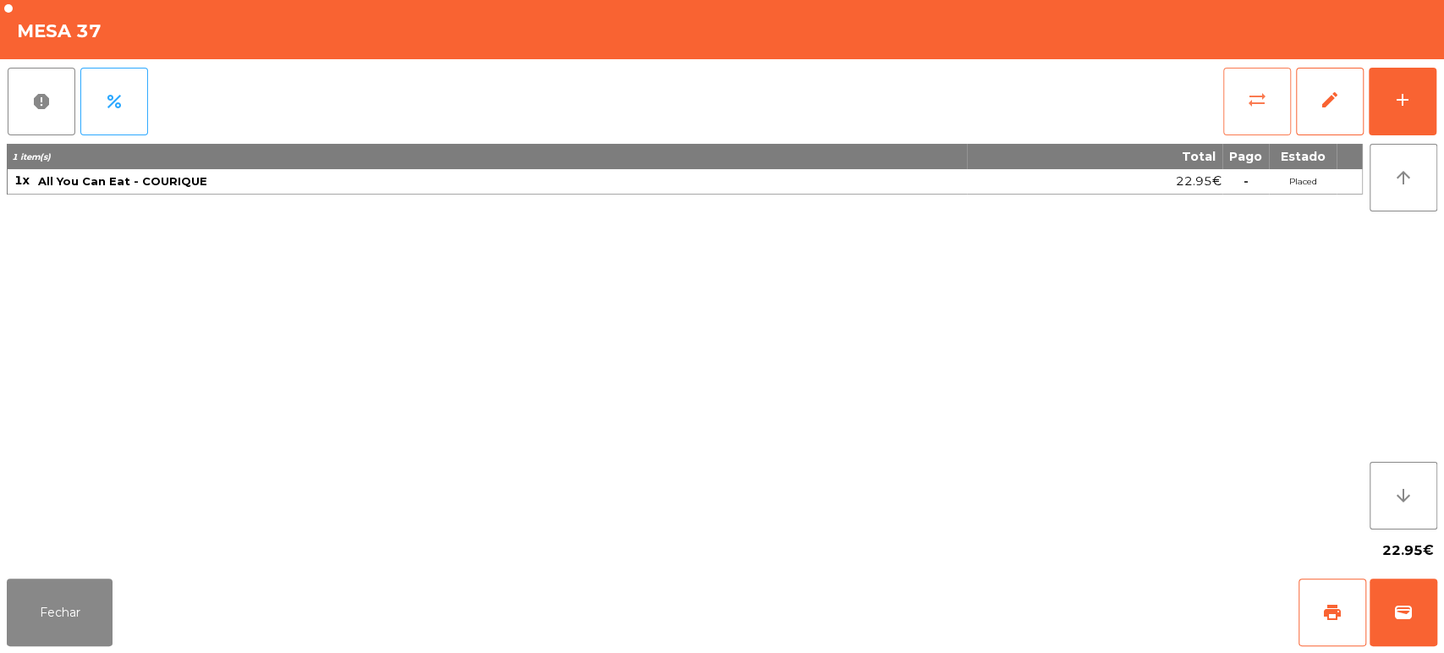
click at [1259, 85] on button "sync_alt" at bounding box center [1258, 102] width 68 height 68
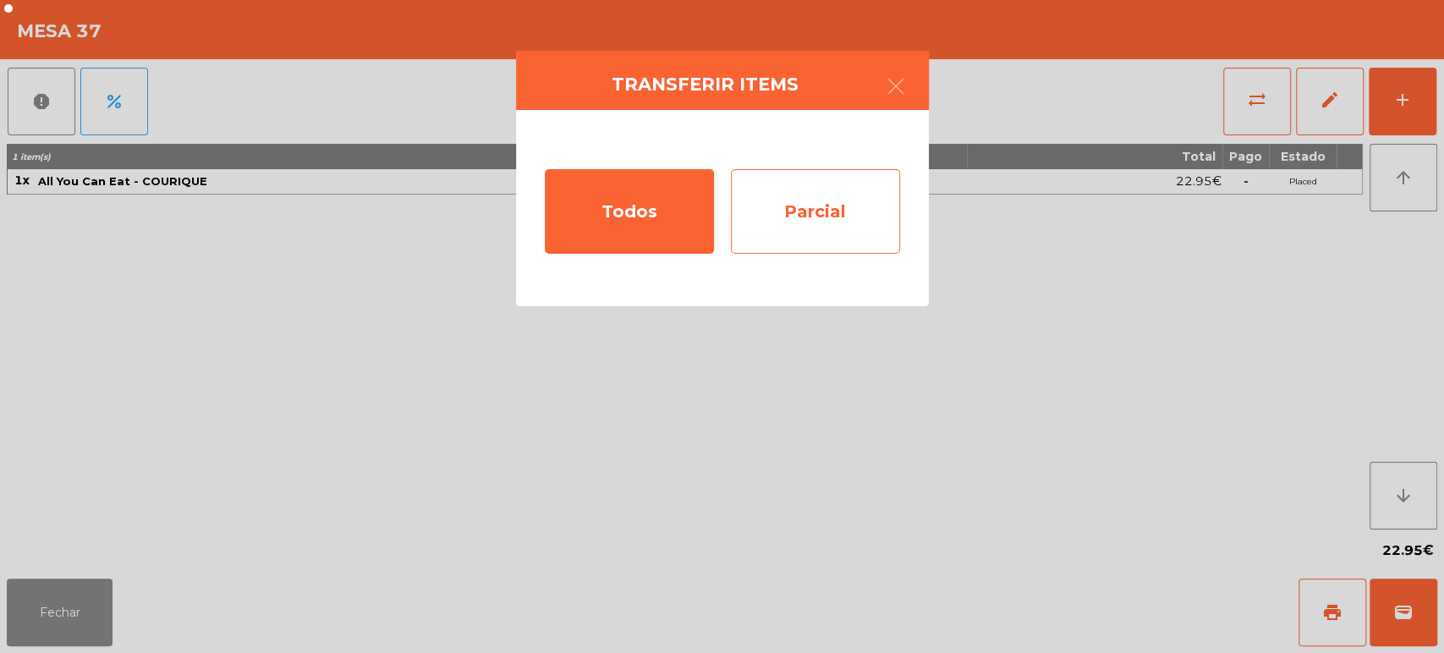
click at [841, 241] on div "Parcial" at bounding box center [815, 211] width 169 height 85
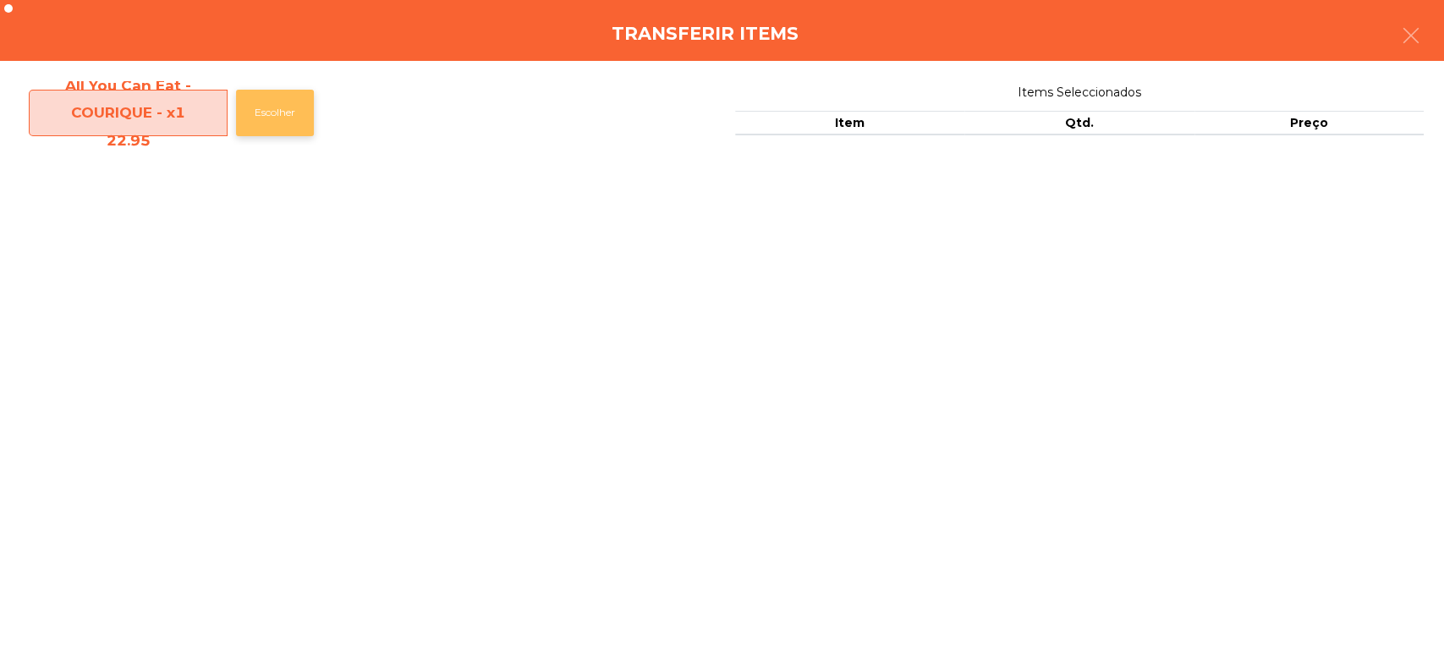
click at [278, 118] on button "Escolher" at bounding box center [275, 113] width 78 height 47
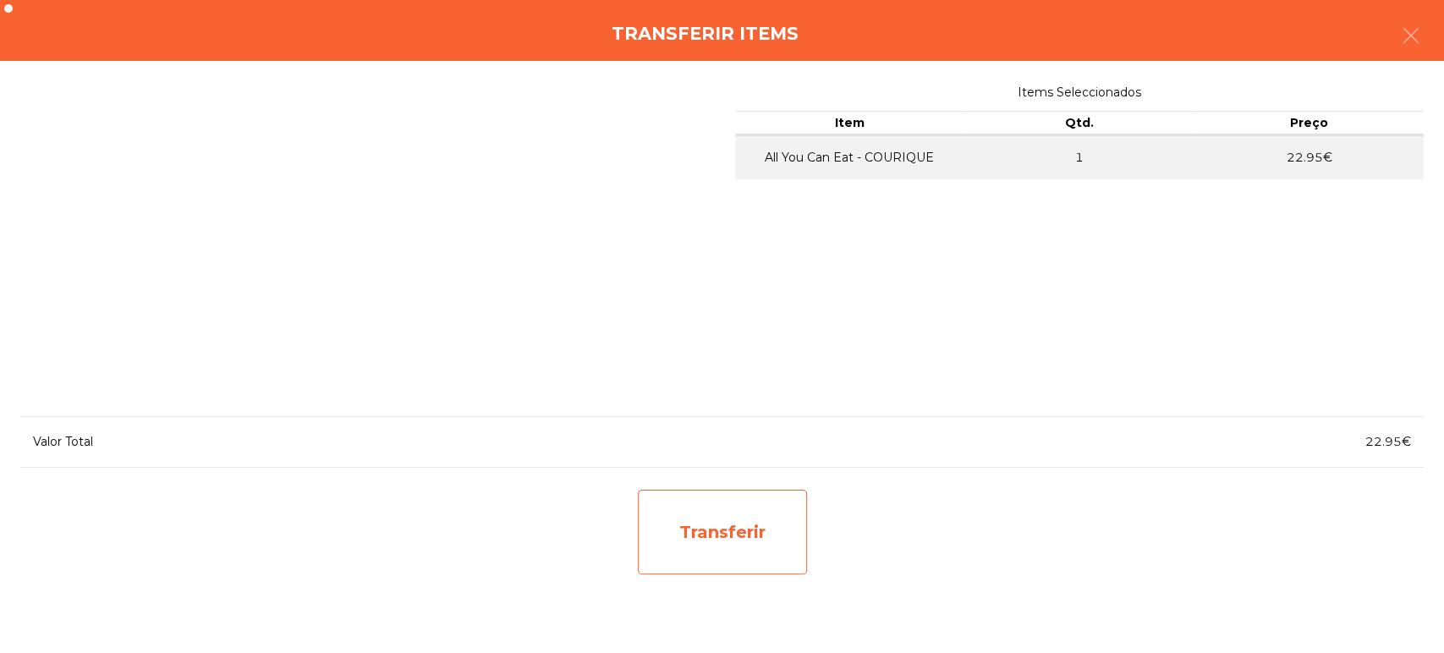
click at [759, 542] on div "Transferir" at bounding box center [722, 532] width 169 height 85
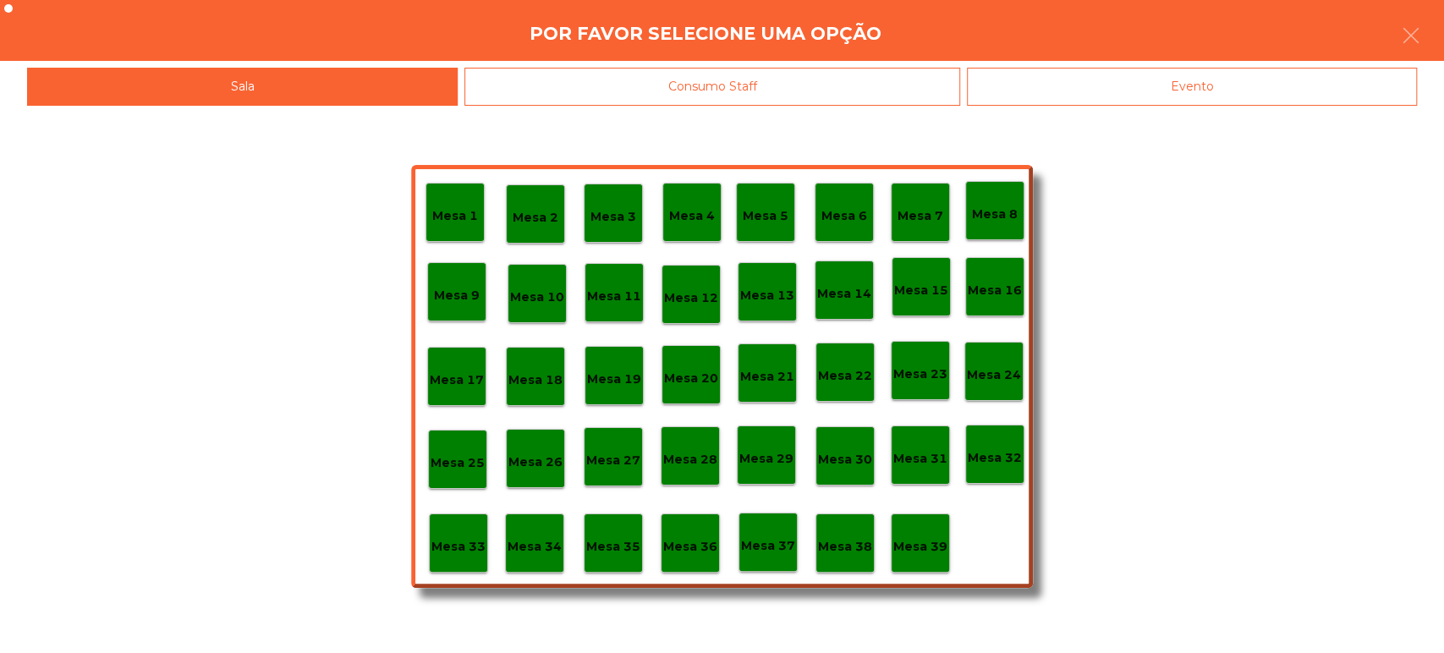
click at [539, 300] on p "Mesa 10" at bounding box center [537, 297] width 54 height 19
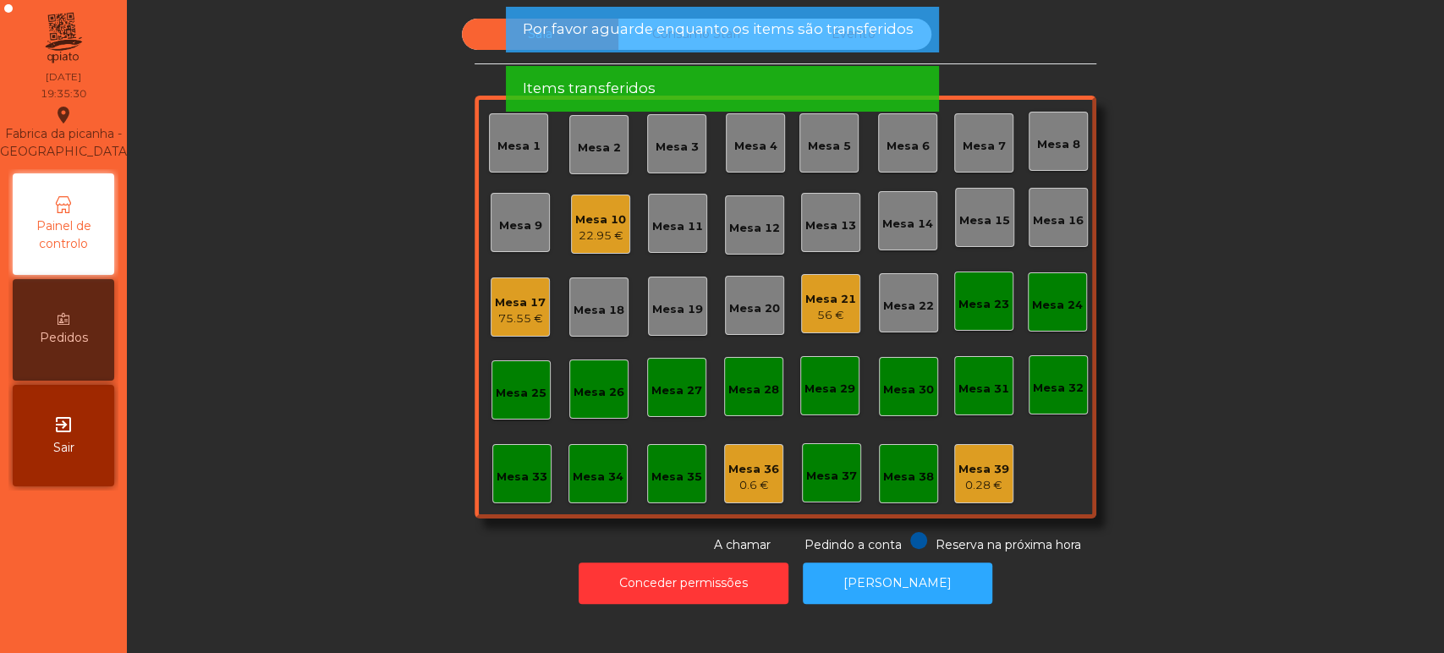
click at [336, 406] on div "Sala Consumo Staff Evento Mesa 1 [GEOGRAPHIC_DATA] 3 Mesa 4 [GEOGRAPHIC_DATA] 6…" at bounding box center [786, 287] width 1272 height 536
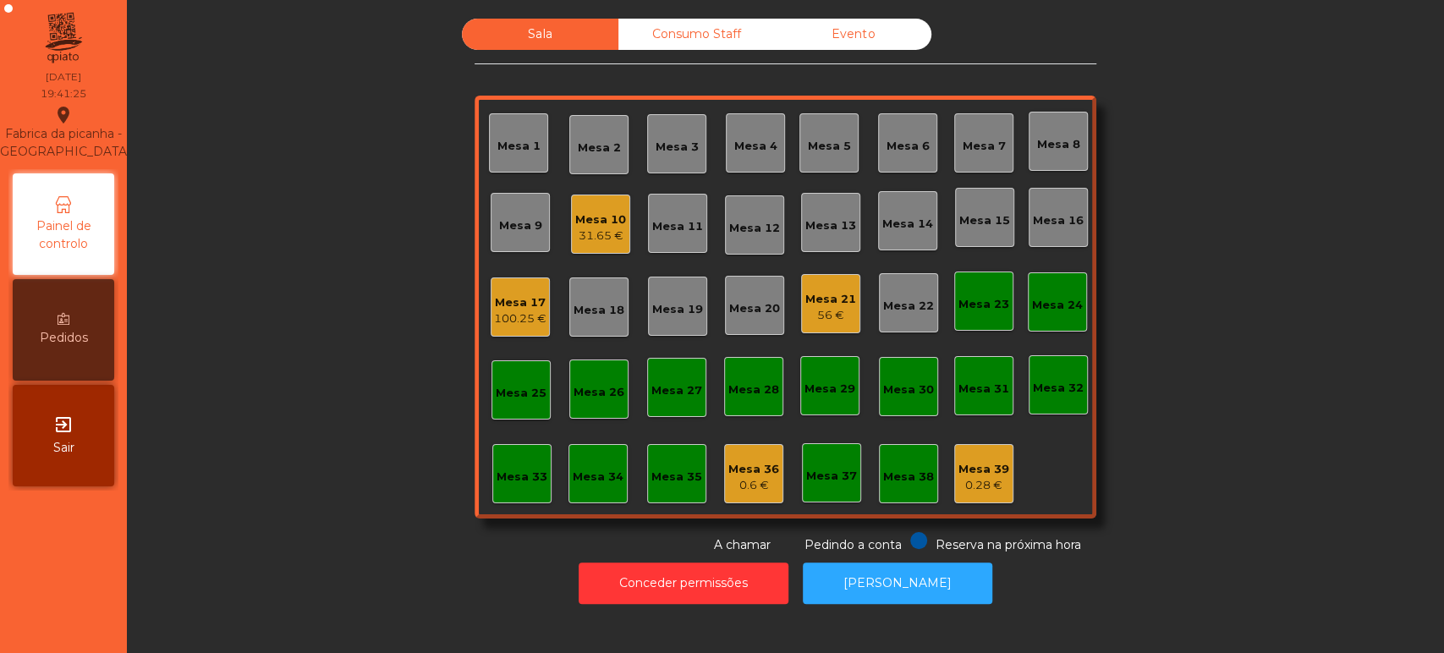
click at [494, 316] on div "100.25 €" at bounding box center [520, 319] width 52 height 17
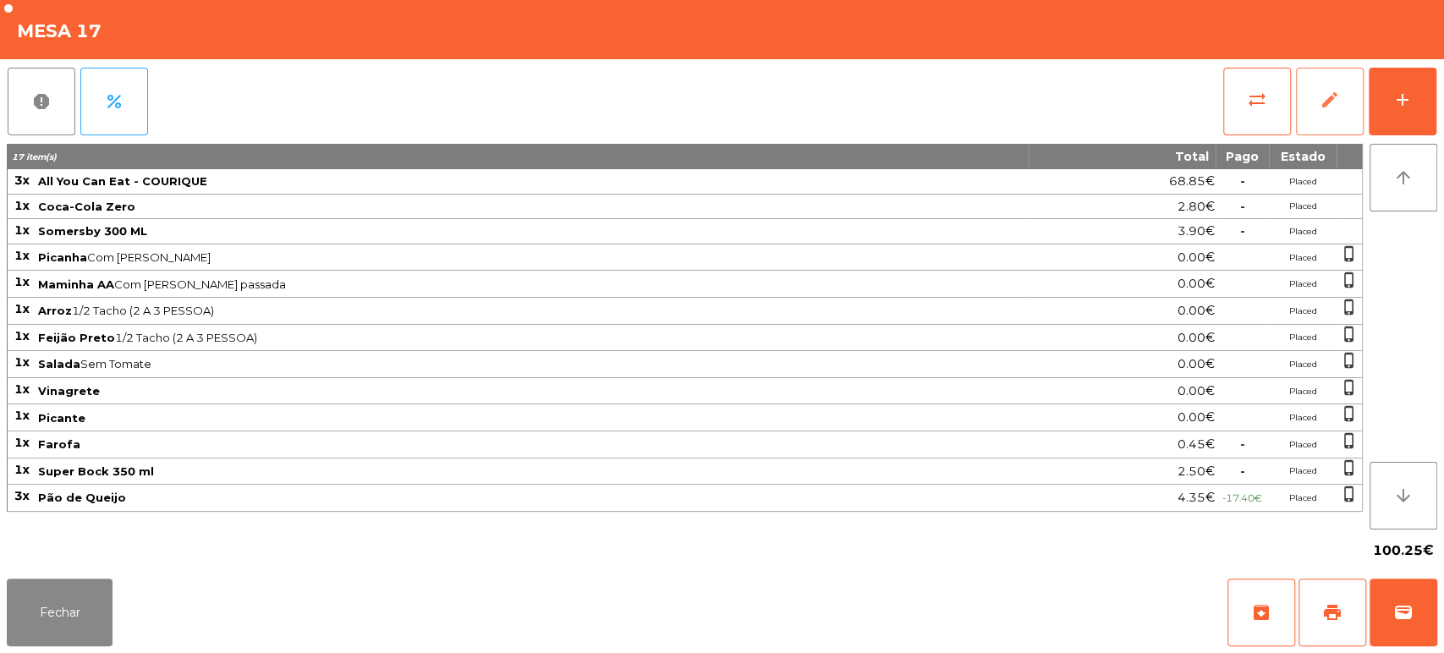
click at [1356, 107] on button "edit" at bounding box center [1330, 102] width 68 height 68
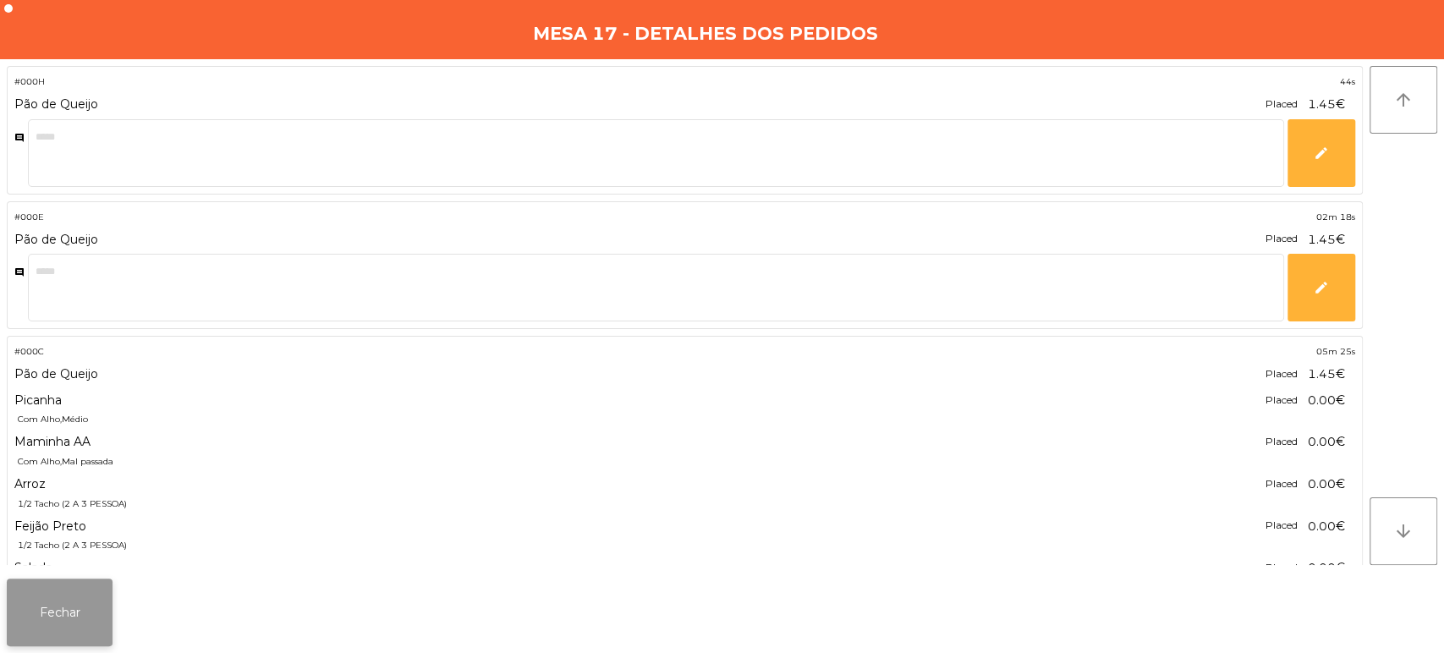
click at [84, 628] on button "Fechar" at bounding box center [60, 613] width 106 height 68
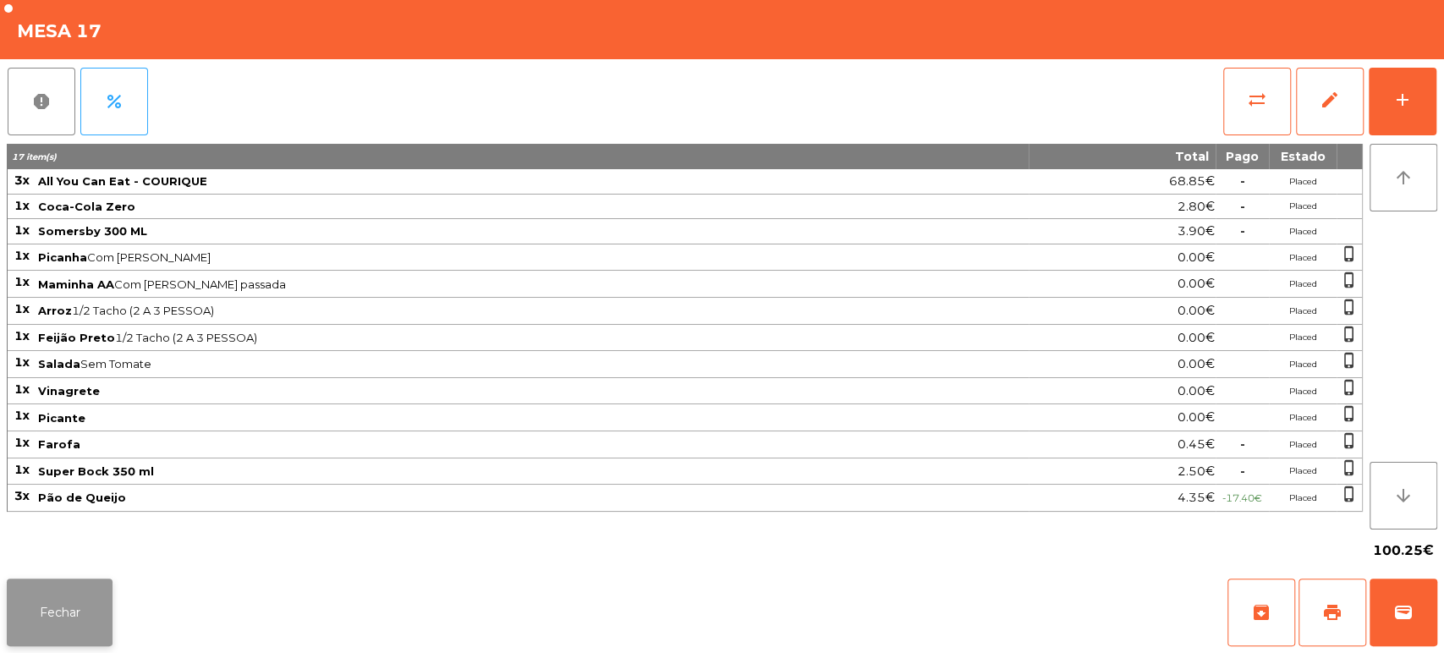
click at [93, 602] on button "Fechar" at bounding box center [60, 613] width 106 height 68
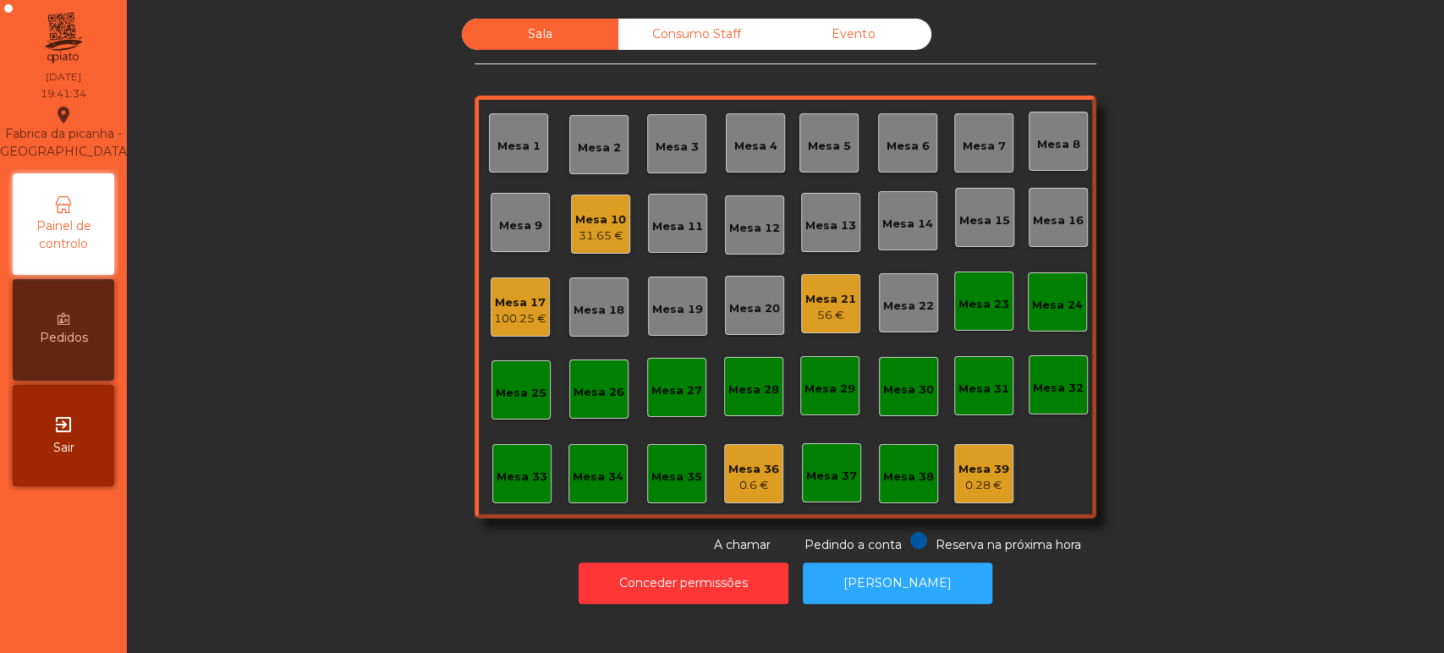
click at [521, 294] on div "Mesa 17" at bounding box center [520, 302] width 52 height 17
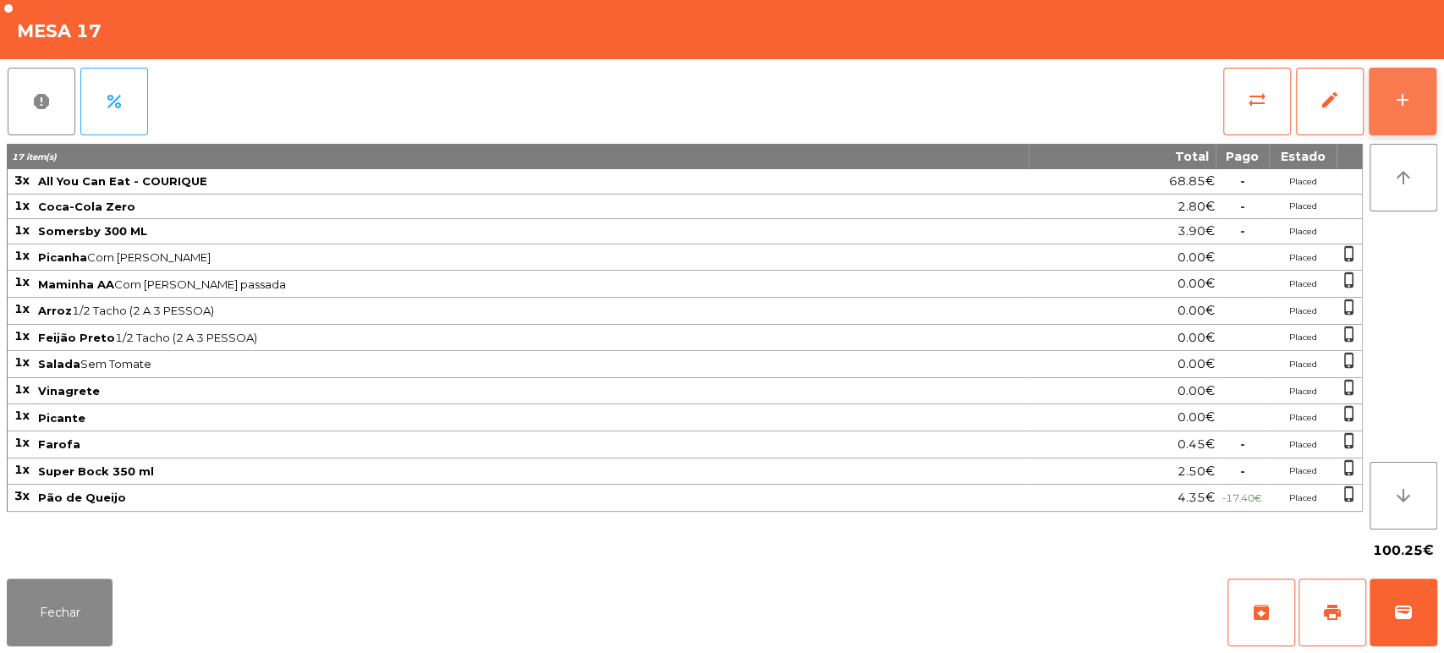
click at [1398, 82] on button "add" at bounding box center [1403, 102] width 68 height 68
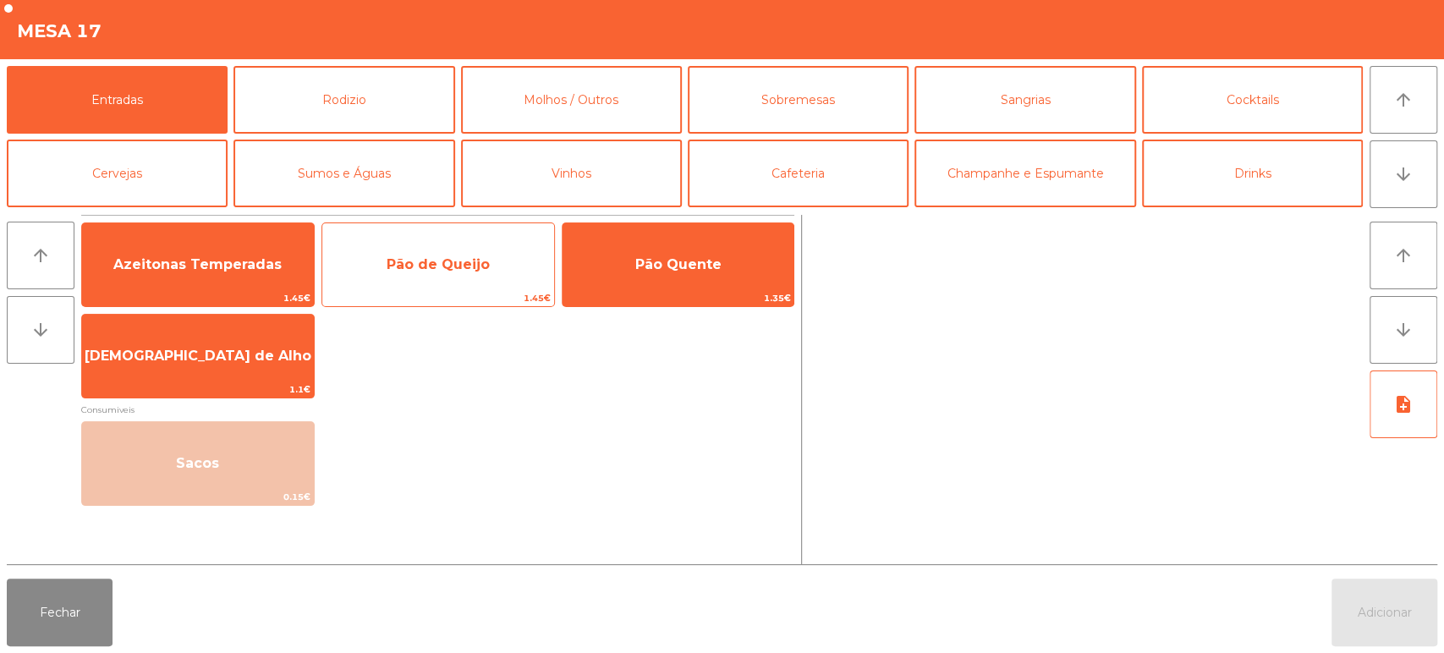
click at [487, 268] on span "Pão de Queijo" at bounding box center [438, 265] width 232 height 46
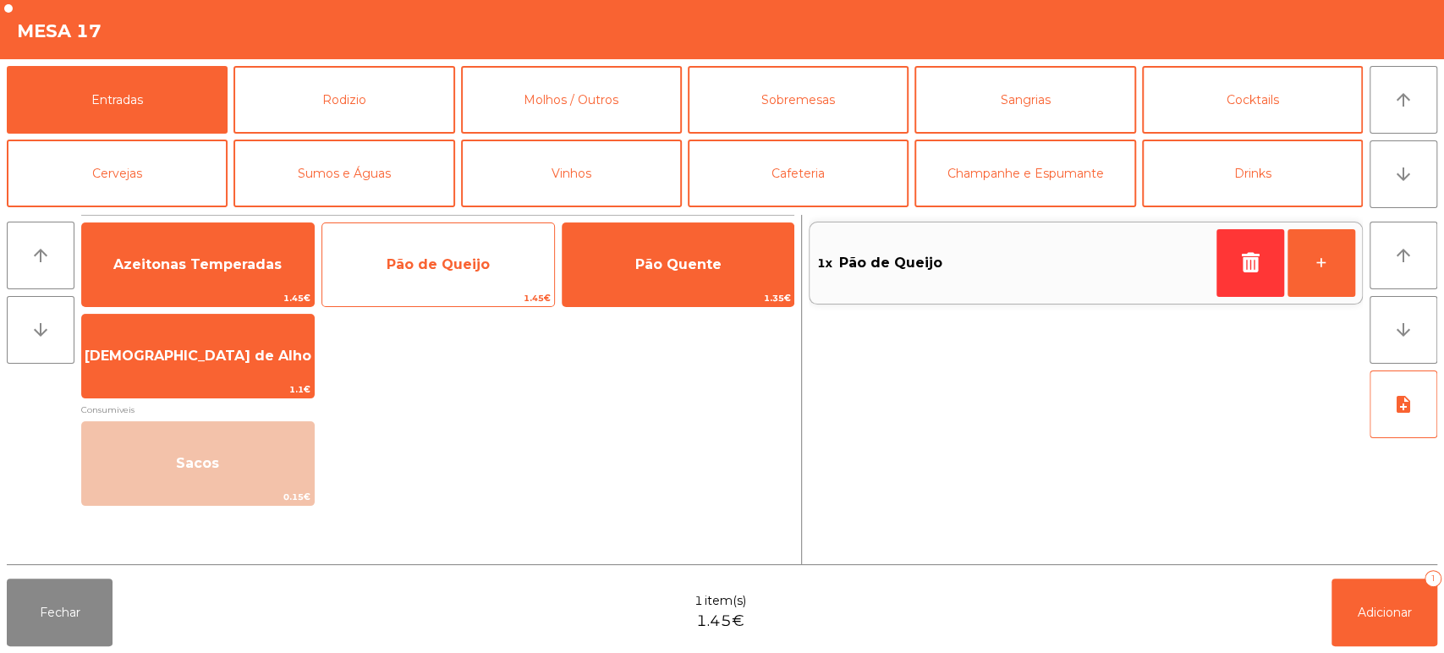
click at [483, 272] on span "Pão de Queijo" at bounding box center [438, 265] width 232 height 46
click at [486, 271] on span "Pão de Queijo" at bounding box center [438, 264] width 103 height 16
click at [476, 275] on span "Pão de Queijo" at bounding box center [438, 265] width 232 height 46
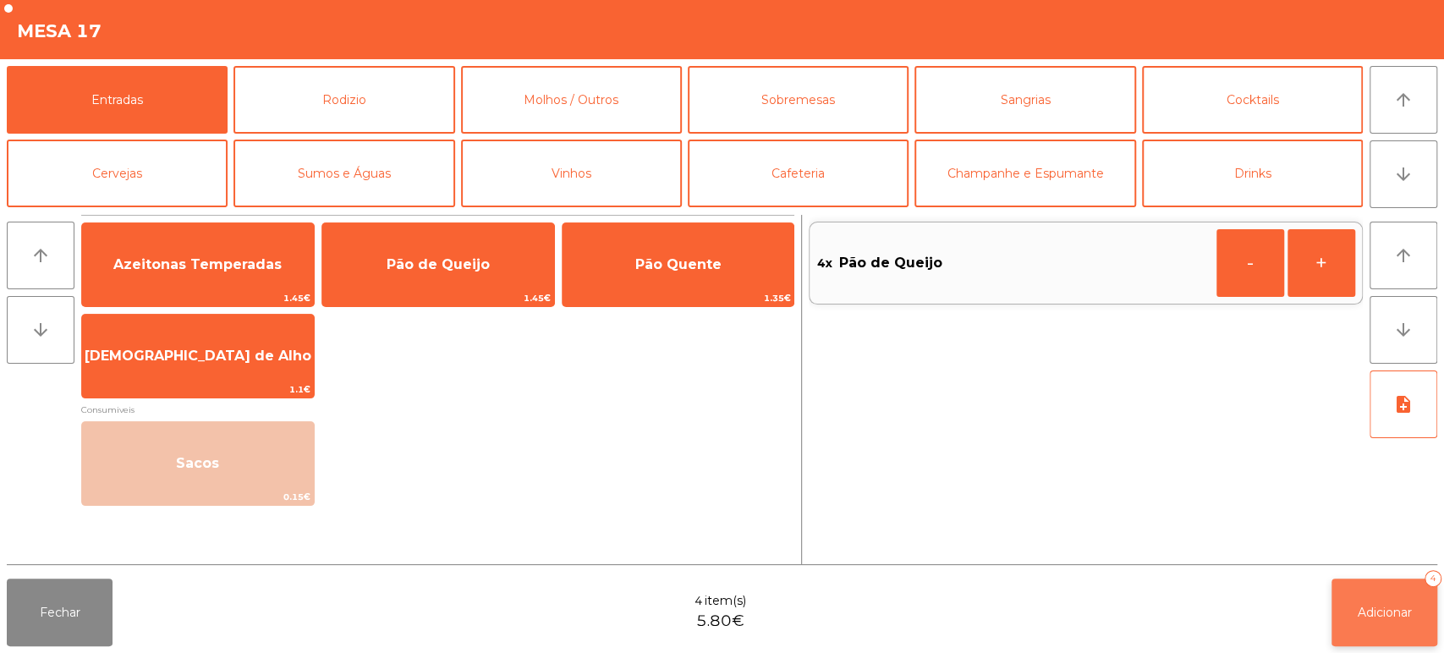
click at [1395, 586] on button "Adicionar 4" at bounding box center [1385, 613] width 106 height 68
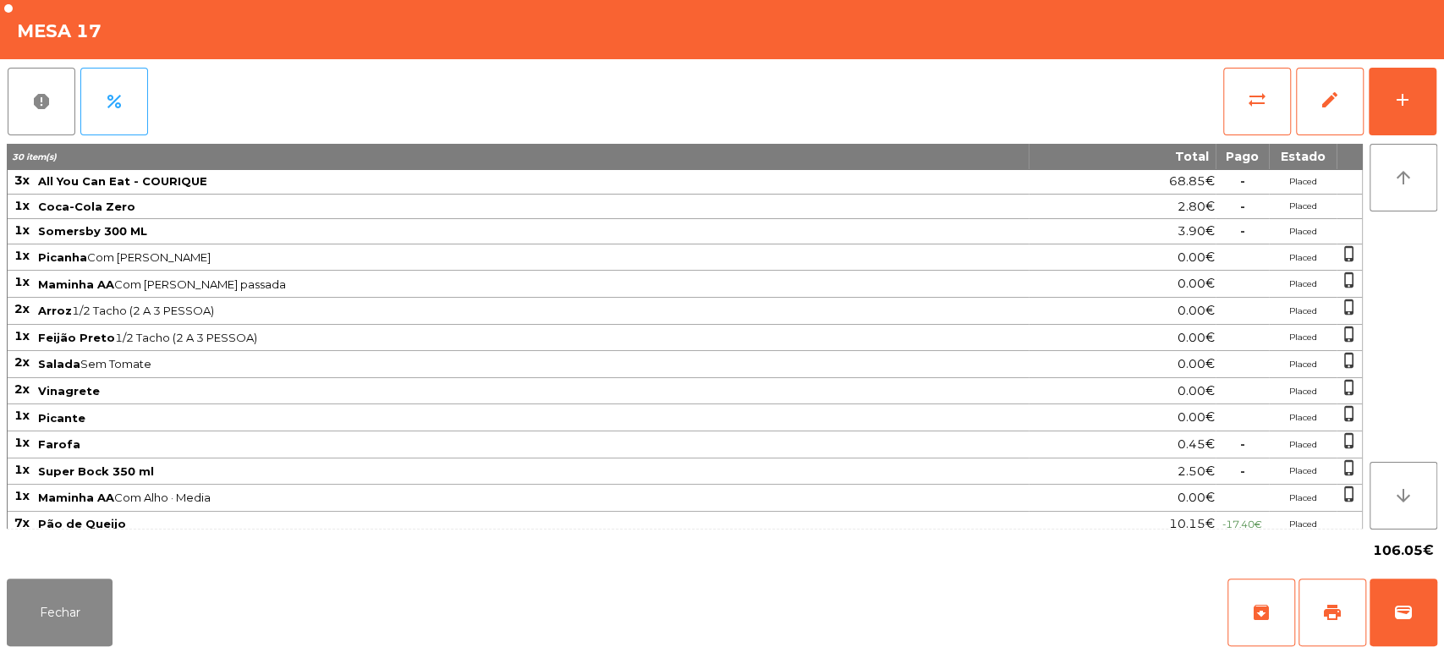
click at [76, 546] on div "106.05€" at bounding box center [722, 551] width 1431 height 42
click at [73, 589] on button "Fechar" at bounding box center [60, 613] width 106 height 68
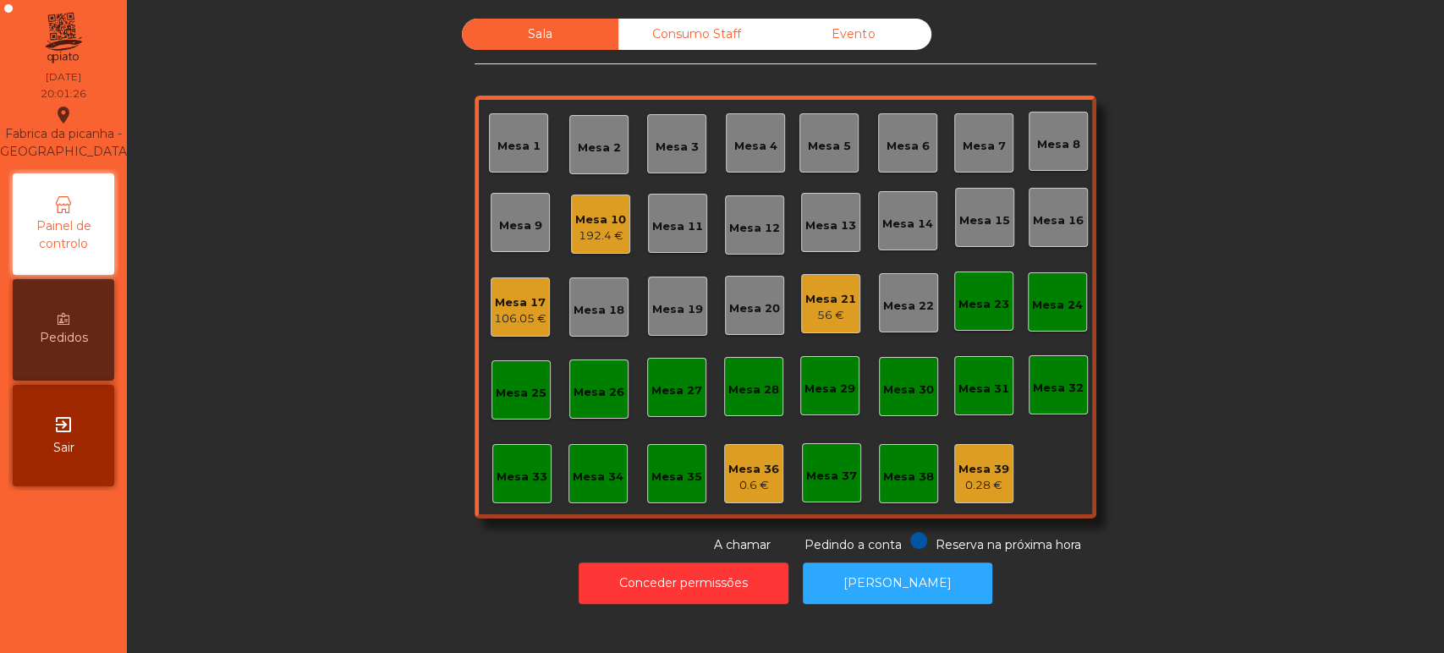
click at [837, 310] on div "56 €" at bounding box center [831, 315] width 51 height 17
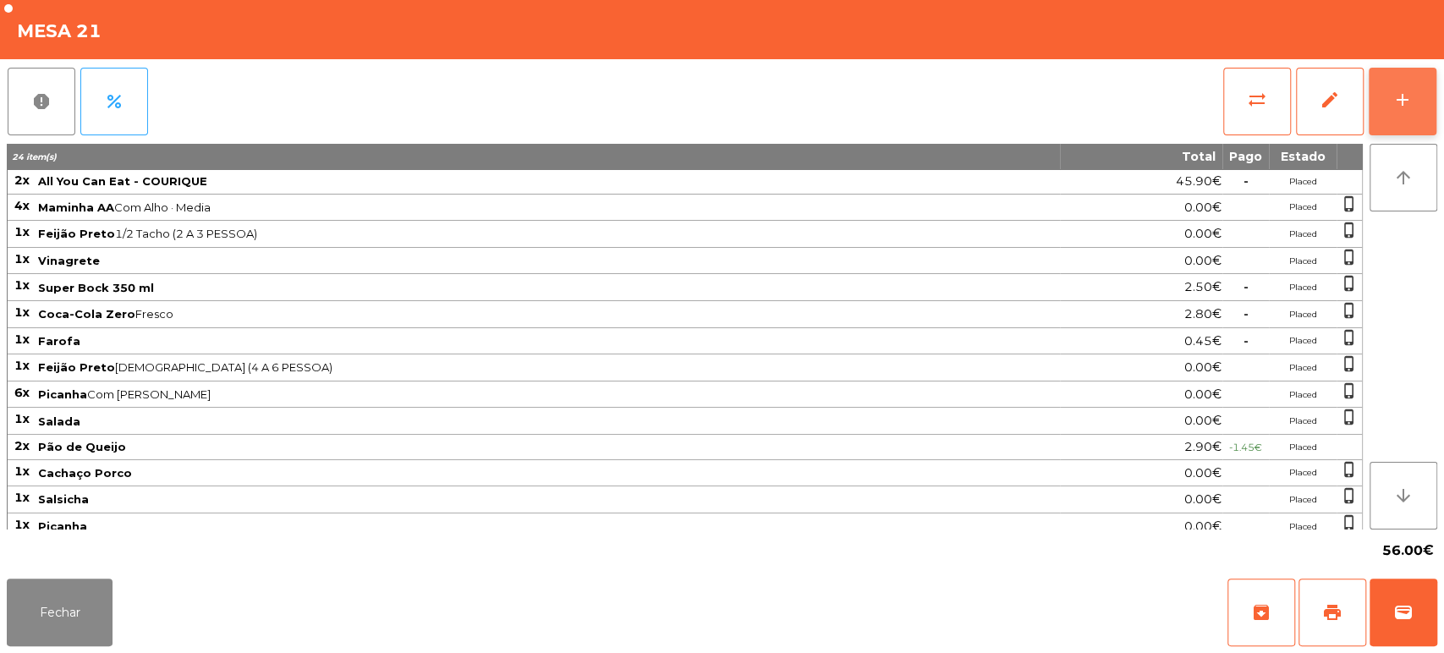
click at [1376, 106] on button "add" at bounding box center [1403, 102] width 68 height 68
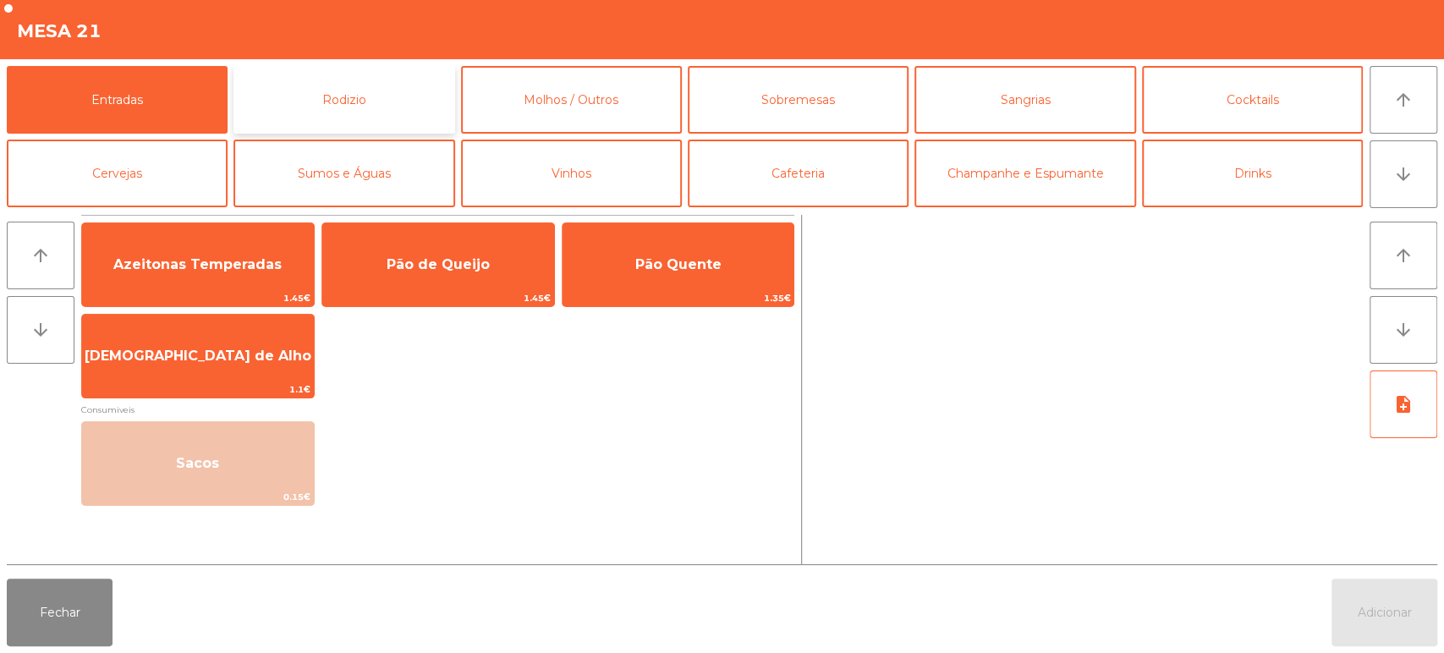
click at [360, 80] on button "Rodizio" at bounding box center [344, 100] width 221 height 68
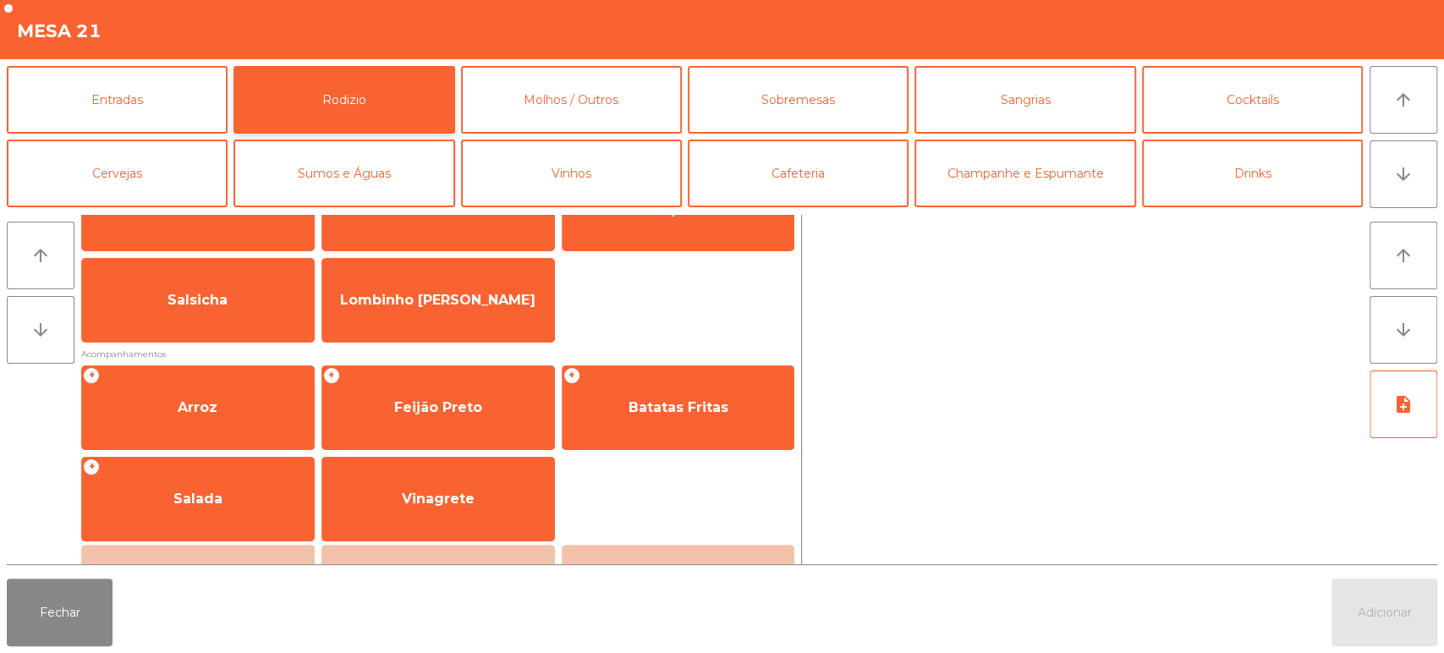
scroll to position [76, 0]
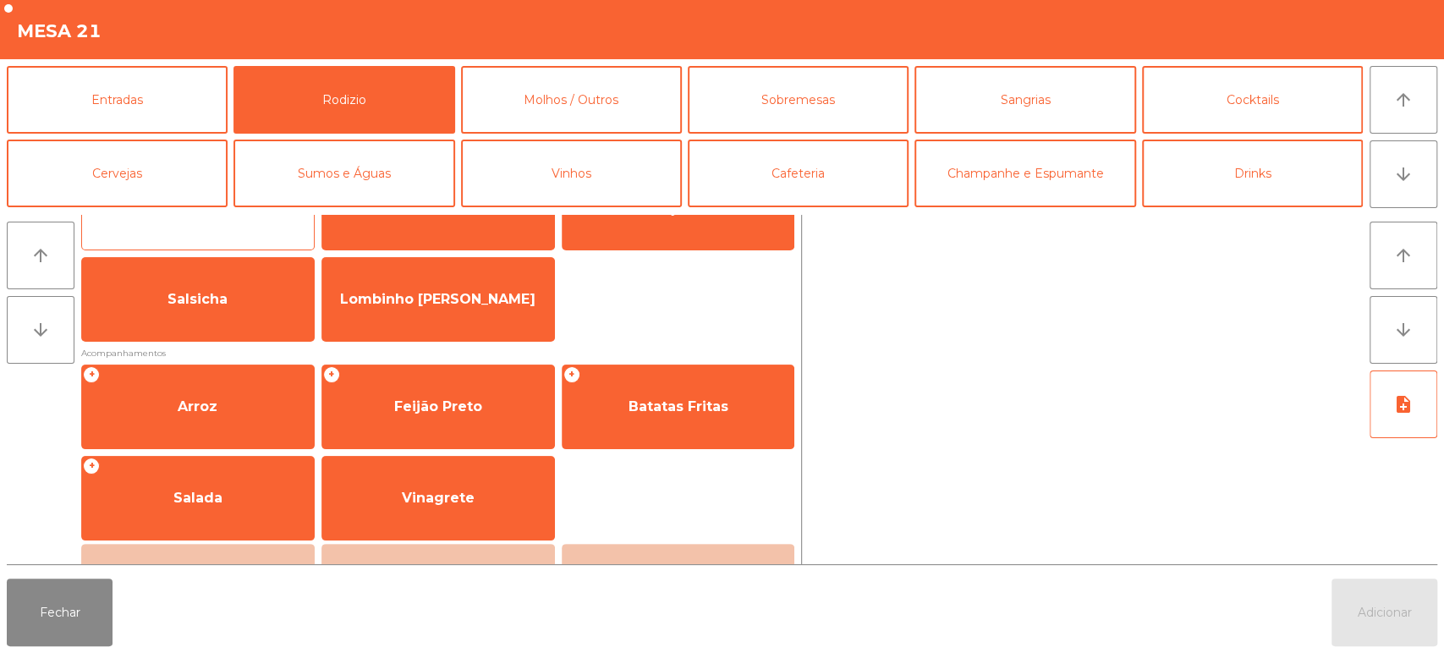
click at [230, 232] on div "+ Picanha" at bounding box center [198, 208] width 234 height 85
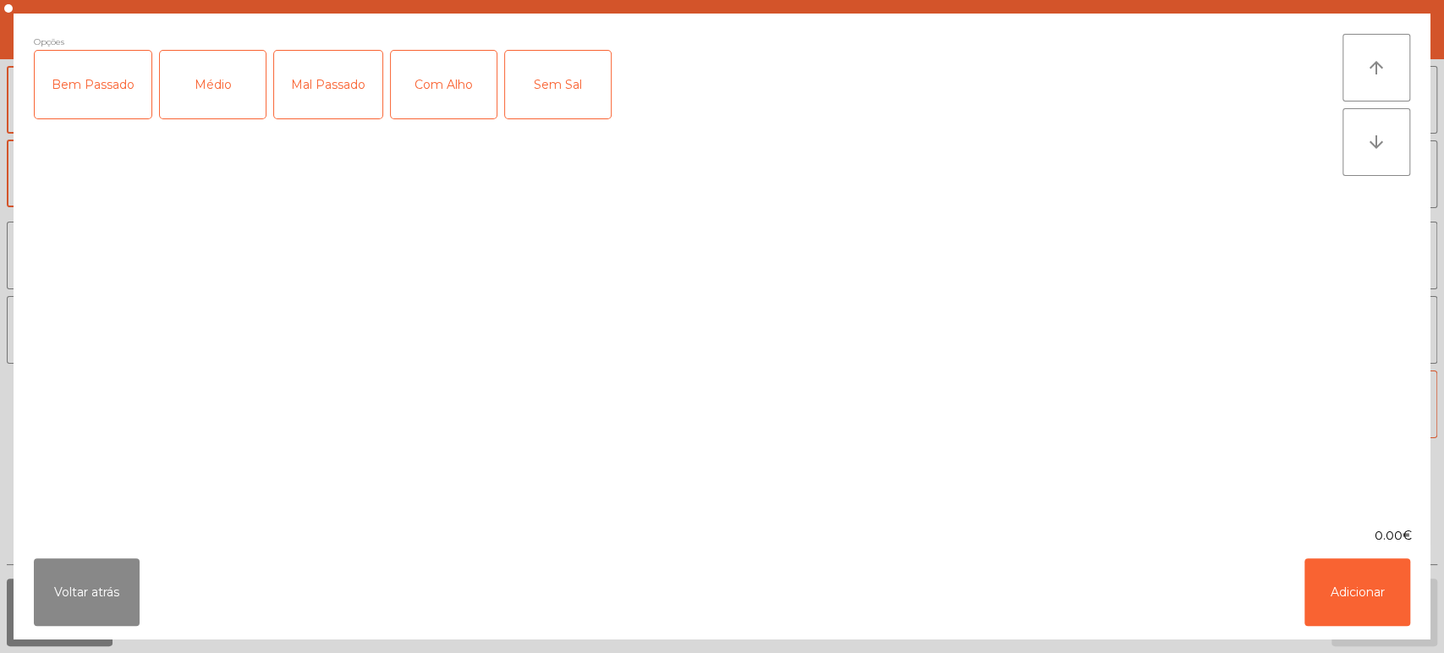
click at [225, 79] on div "Médio" at bounding box center [213, 85] width 106 height 68
click at [459, 85] on div "Com Alho" at bounding box center [444, 85] width 106 height 68
click at [1366, 584] on button "Adicionar" at bounding box center [1358, 592] width 106 height 68
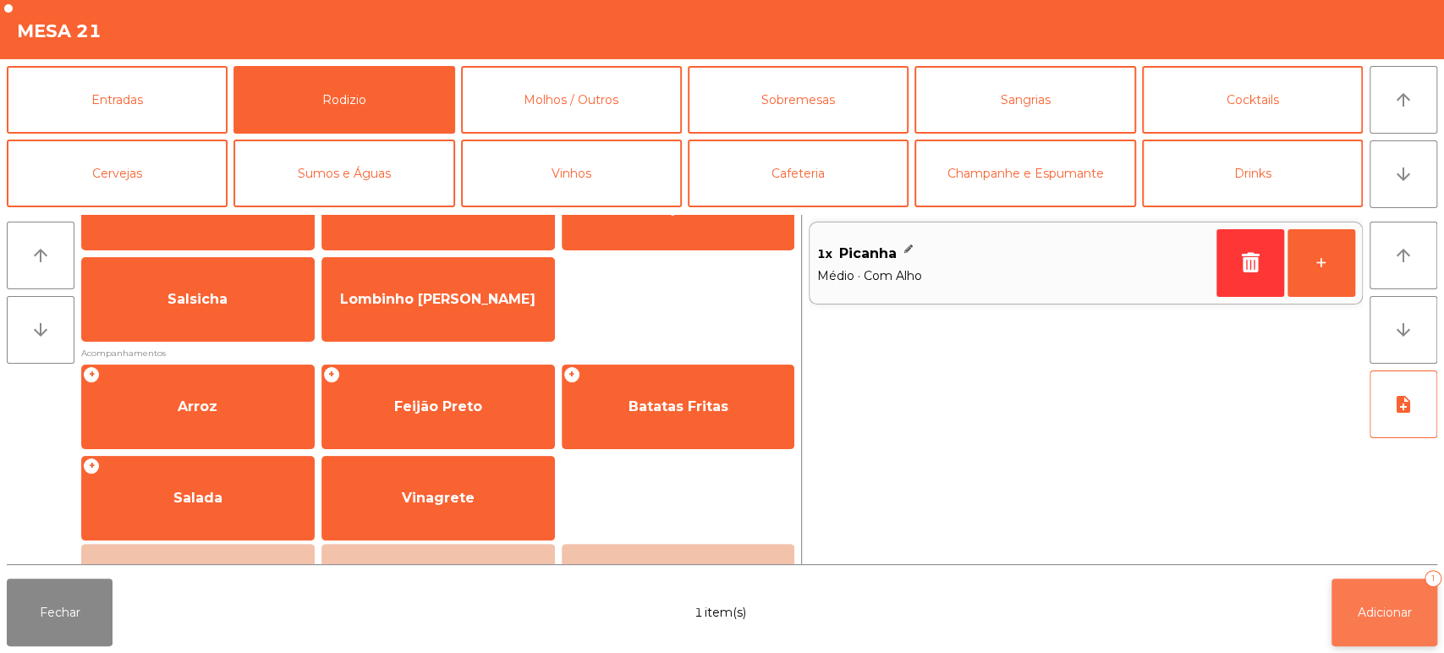
click at [1372, 630] on button "Adicionar 1" at bounding box center [1385, 613] width 106 height 68
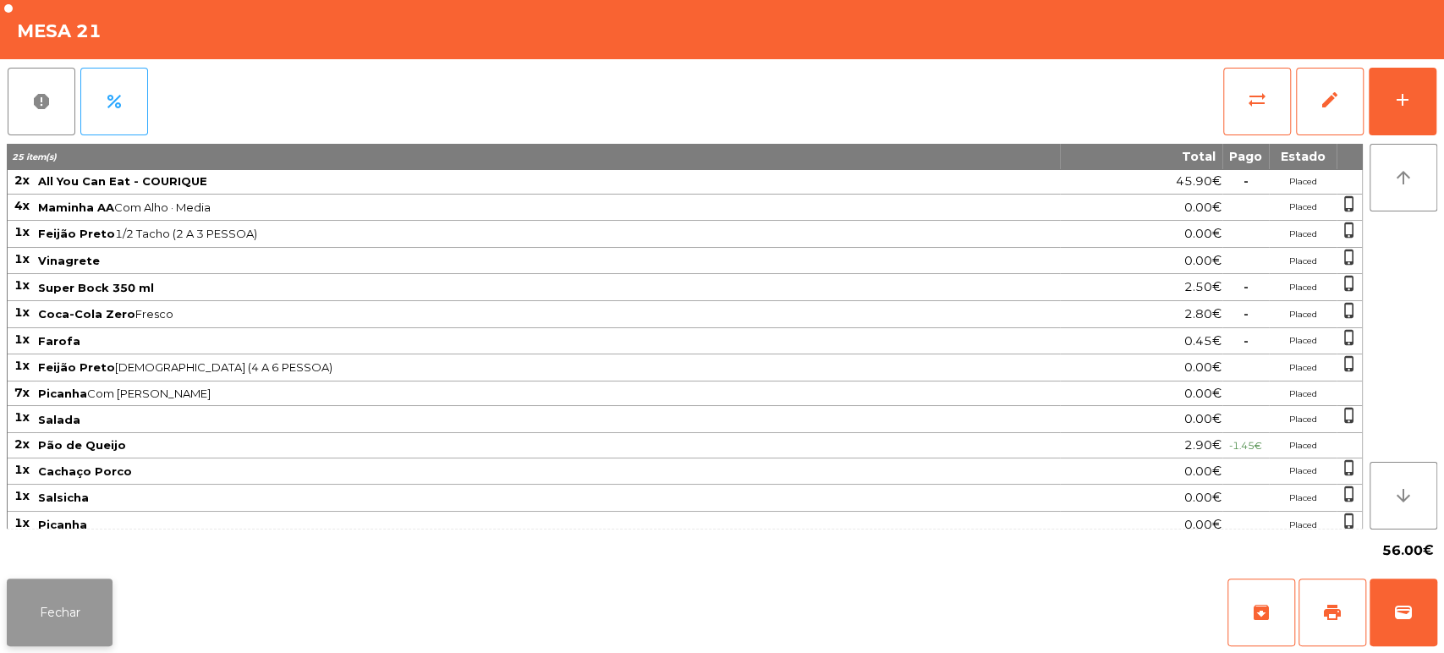
click at [81, 599] on button "Fechar" at bounding box center [60, 613] width 106 height 68
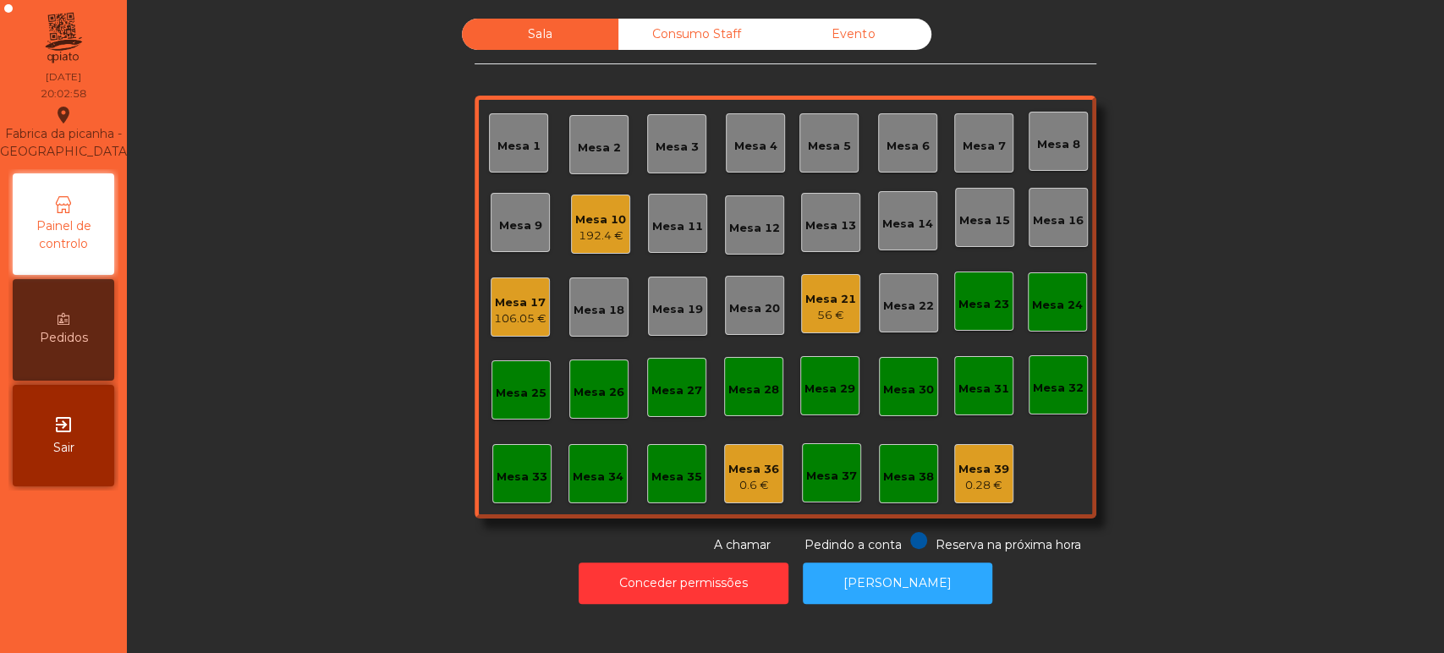
click at [1221, 328] on div "Sala Consumo Staff Evento Mesa 1 [GEOGRAPHIC_DATA] 3 Mesa 4 [GEOGRAPHIC_DATA] 6…" at bounding box center [786, 287] width 1272 height 536
click at [580, 221] on div "Mesa 10" at bounding box center [600, 220] width 51 height 17
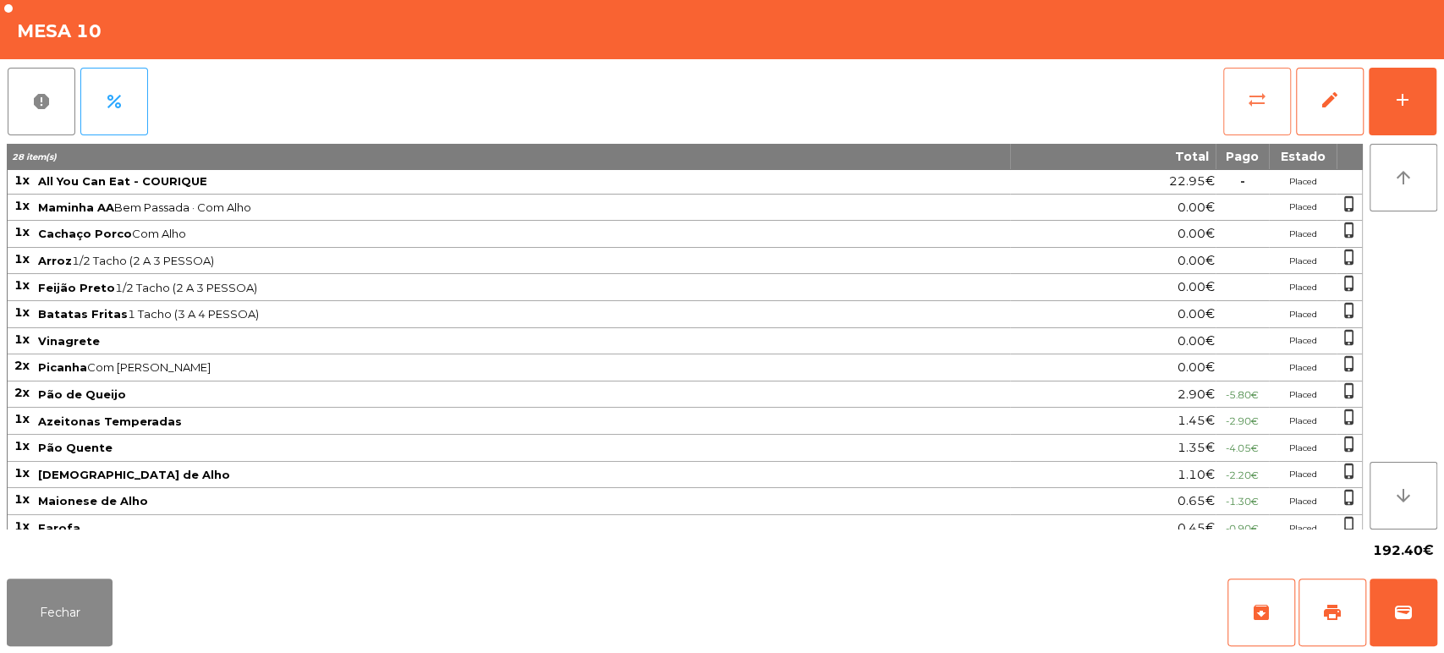
click at [1230, 115] on button "sync_alt" at bounding box center [1258, 102] width 68 height 68
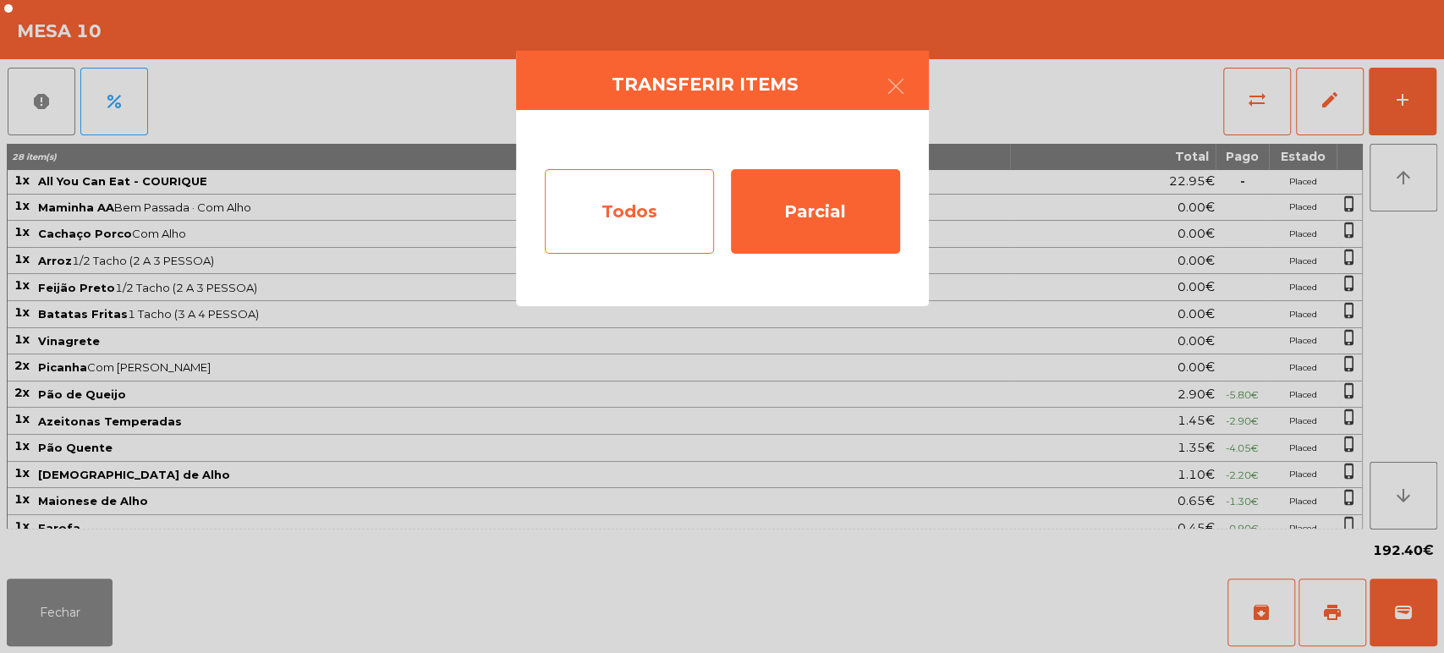
click at [649, 223] on div "Todos" at bounding box center [629, 211] width 169 height 85
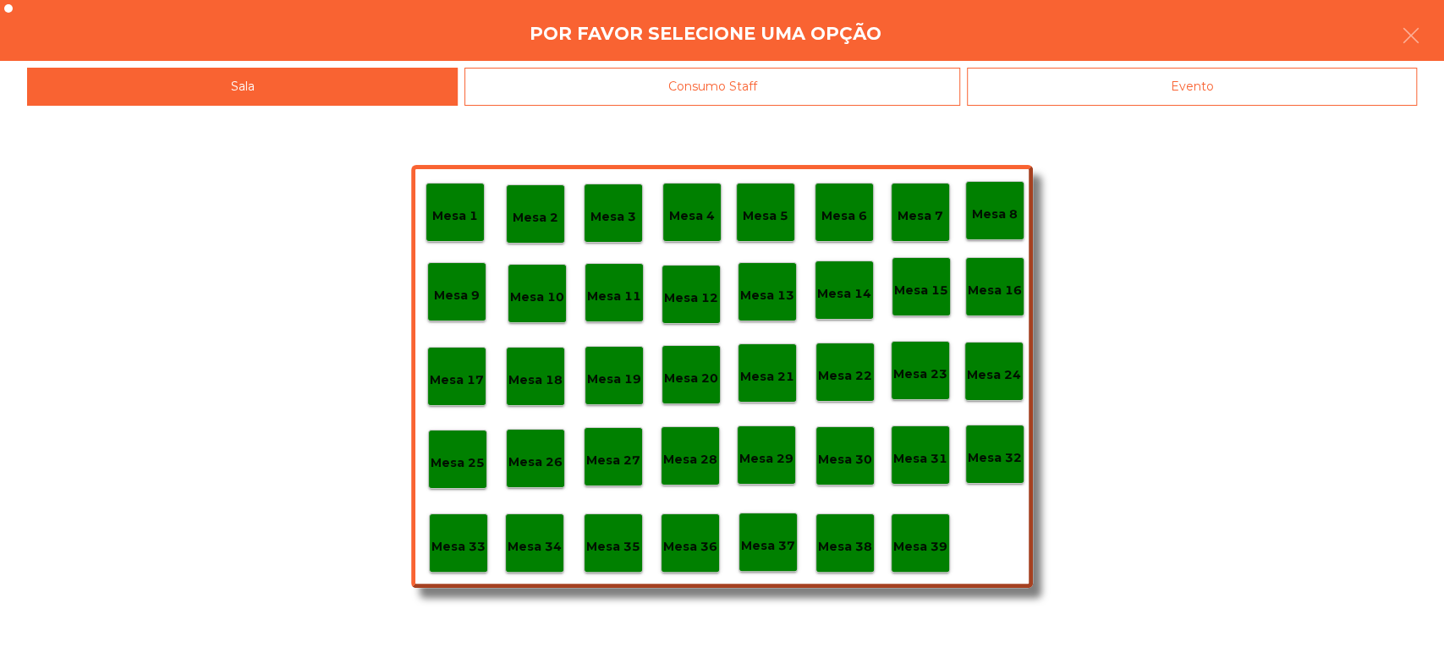
click at [767, 542] on p "Mesa 37" at bounding box center [768, 545] width 54 height 19
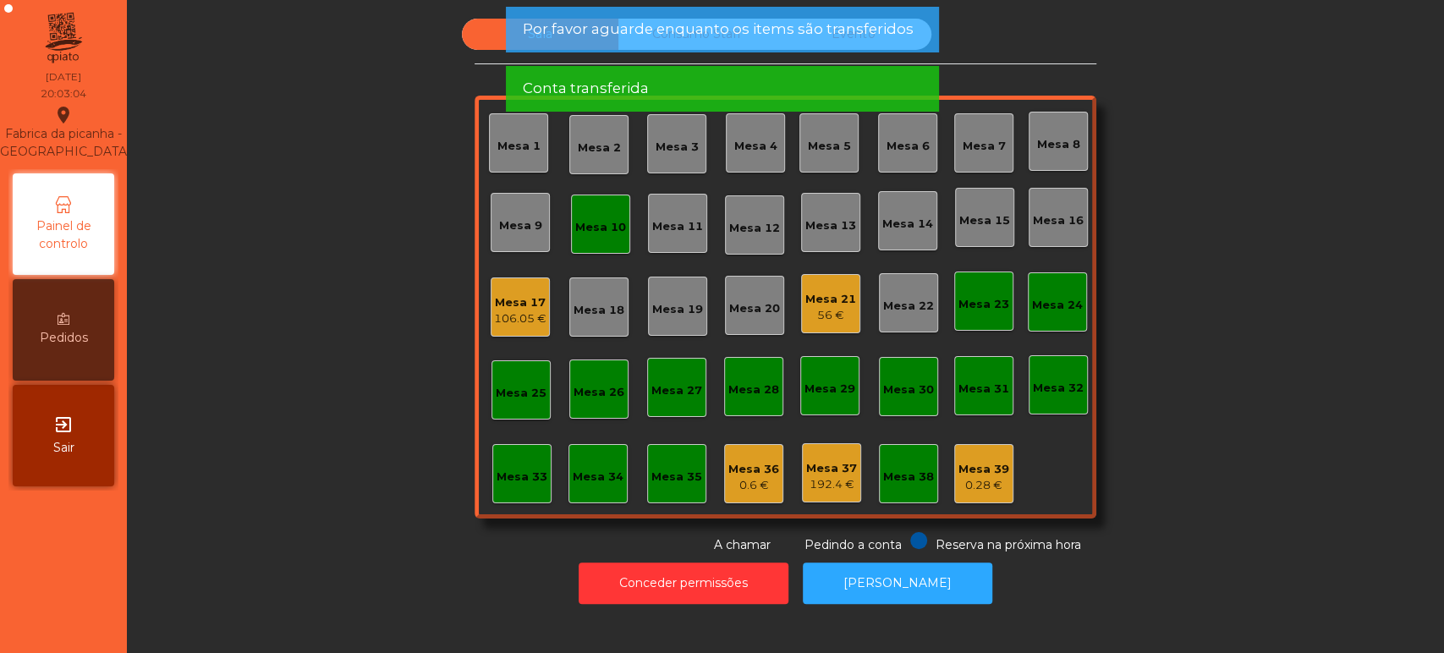
click at [591, 209] on div "Mesa 10" at bounding box center [600, 224] width 59 height 59
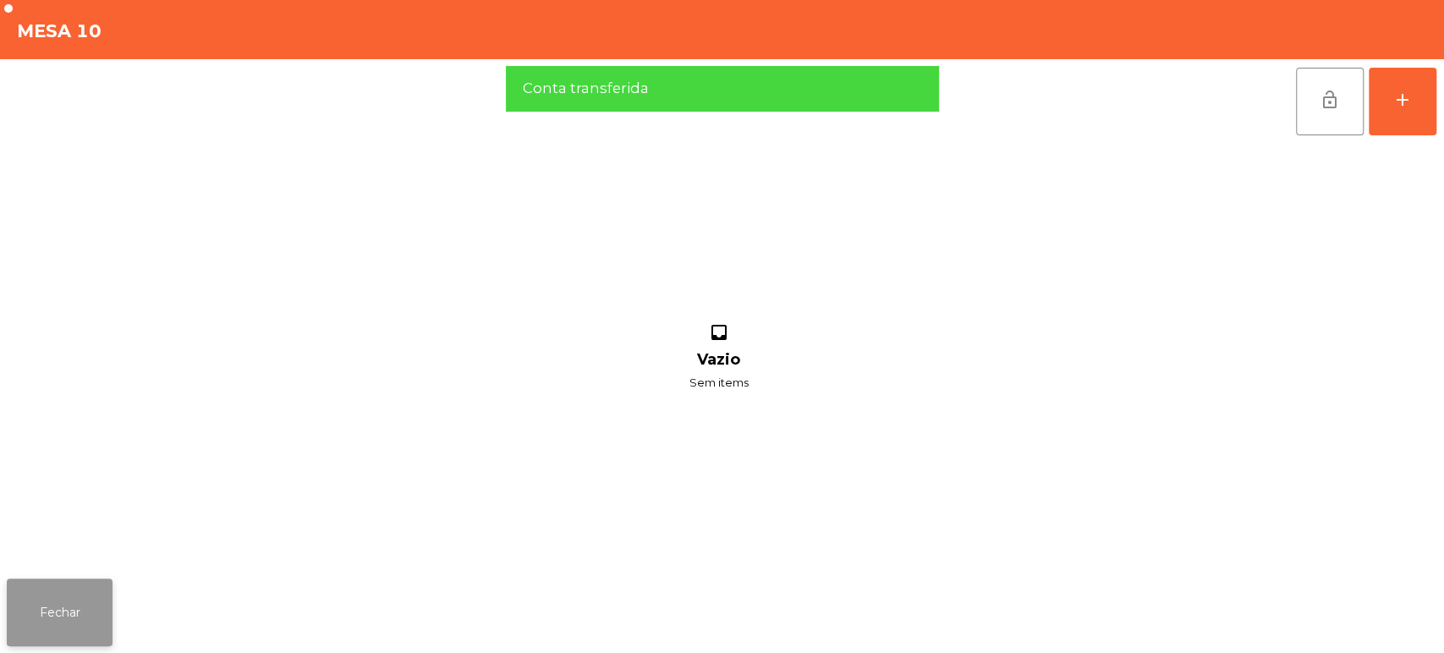
click at [107, 592] on button "Fechar" at bounding box center [60, 613] width 106 height 68
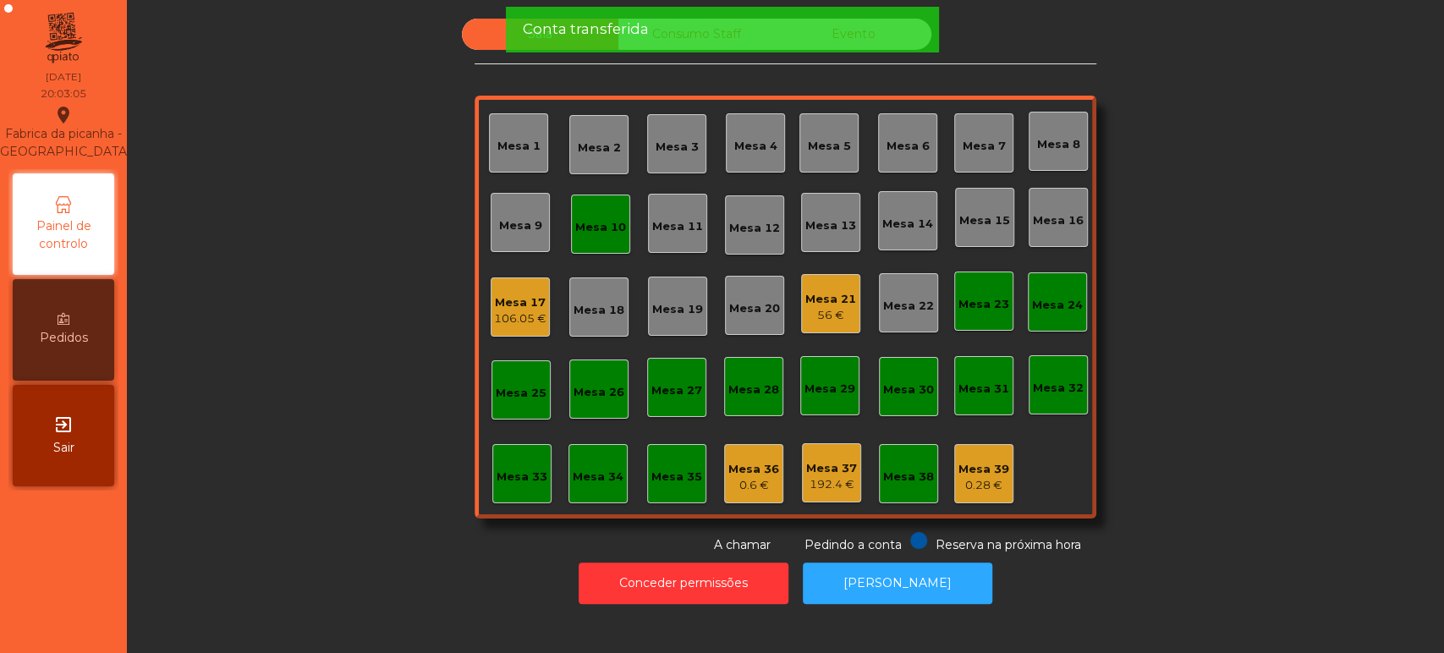
click at [824, 470] on div "Mesa 37" at bounding box center [831, 468] width 51 height 17
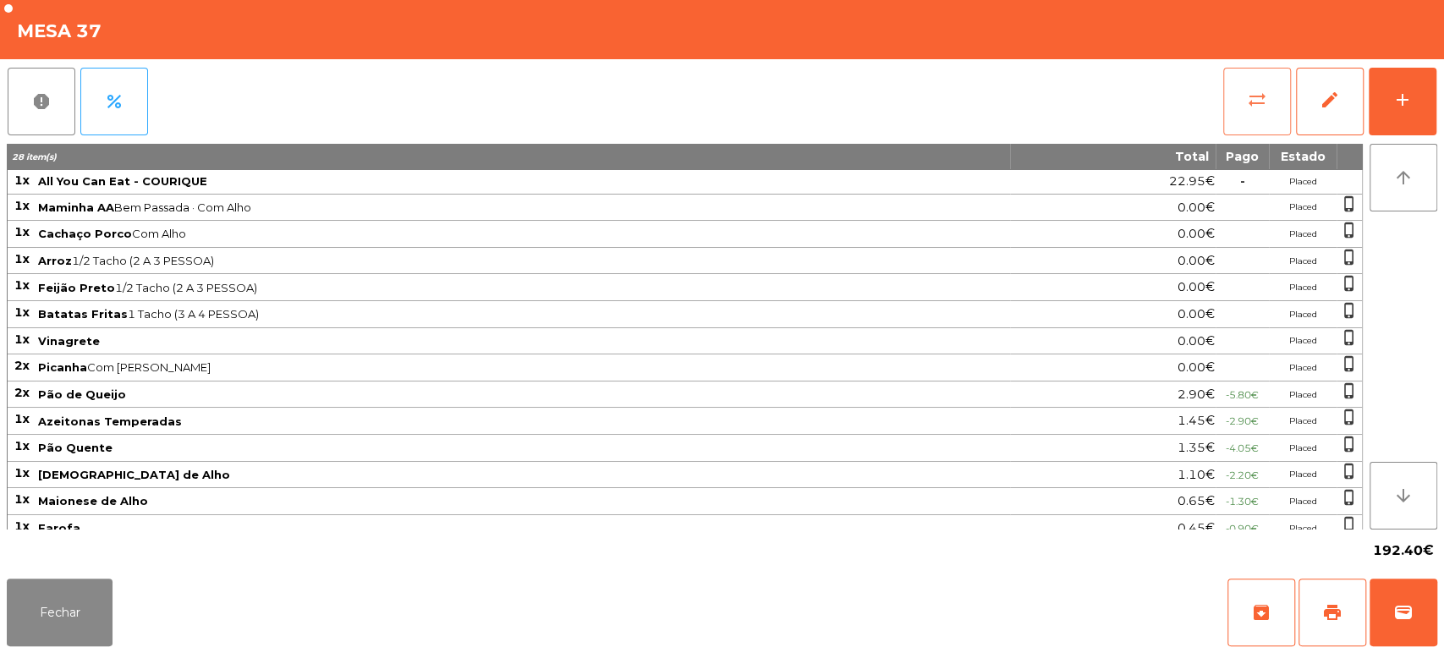
click at [1247, 108] on span "sync_alt" at bounding box center [1257, 100] width 20 height 20
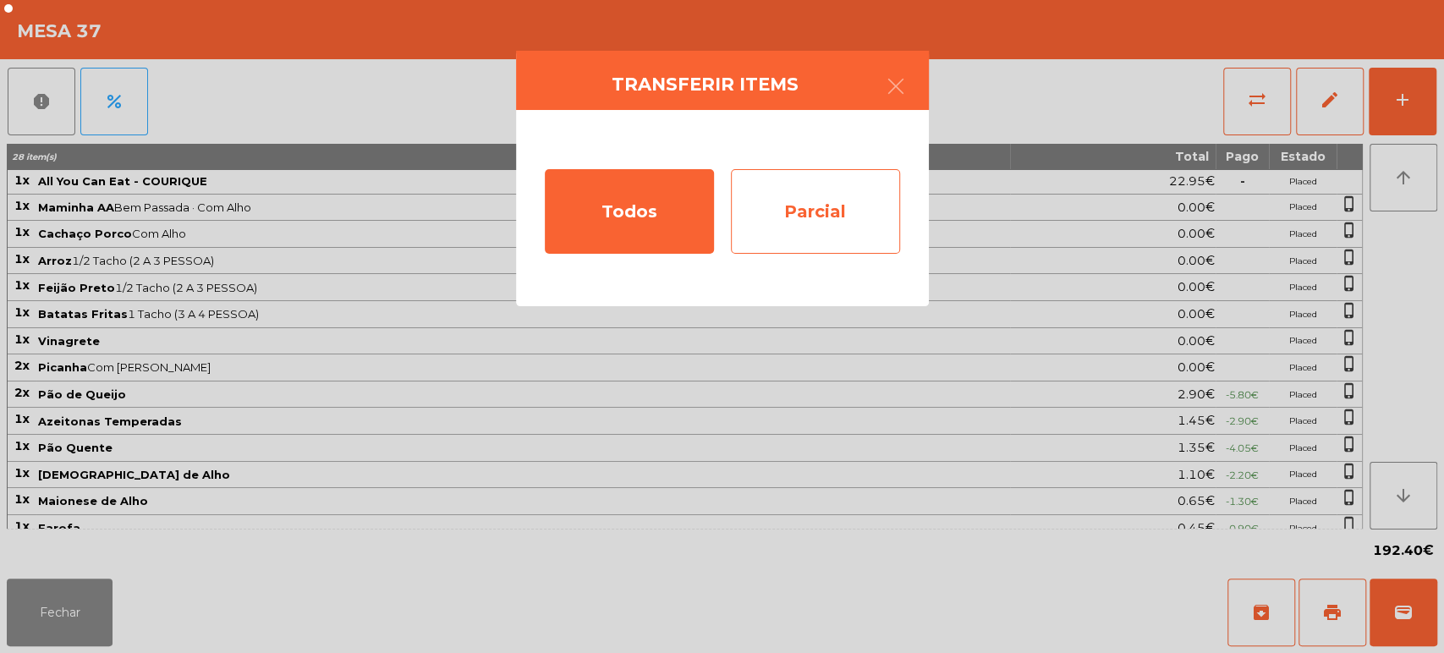
click at [839, 223] on div "Parcial" at bounding box center [815, 211] width 169 height 85
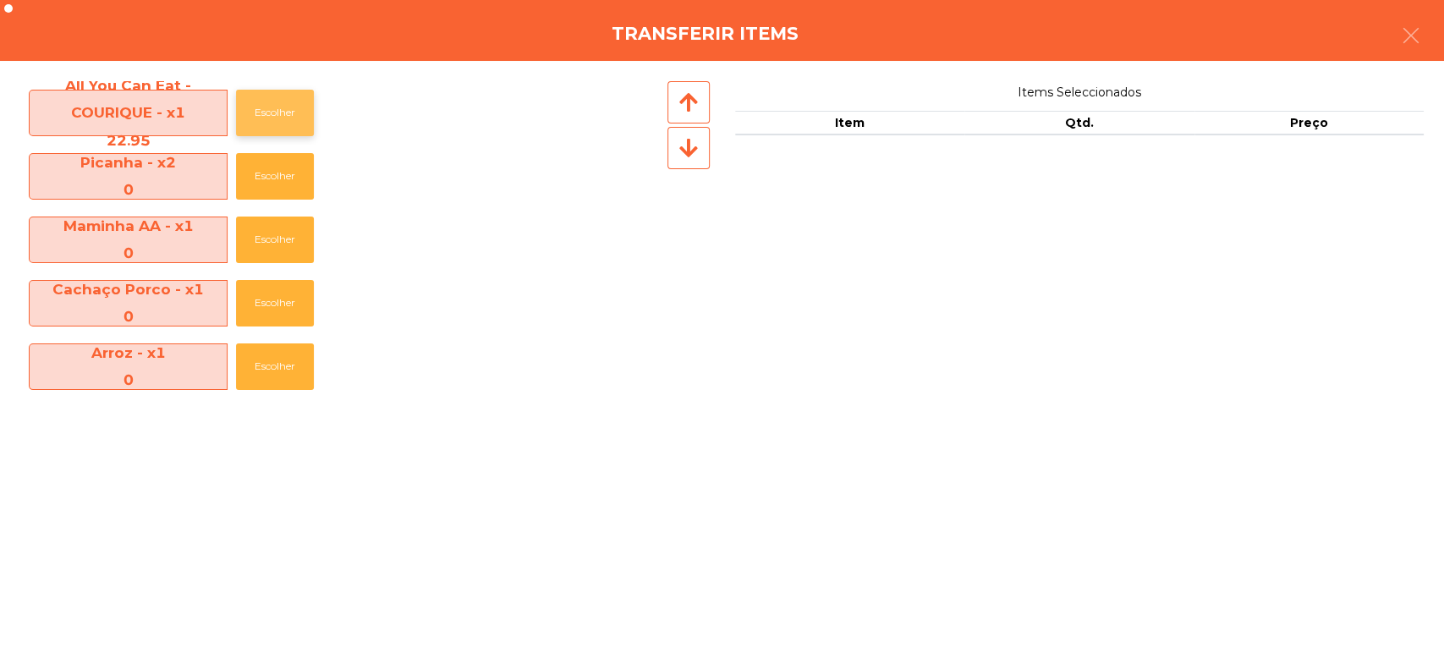
click at [262, 113] on button "Escolher" at bounding box center [275, 113] width 78 height 47
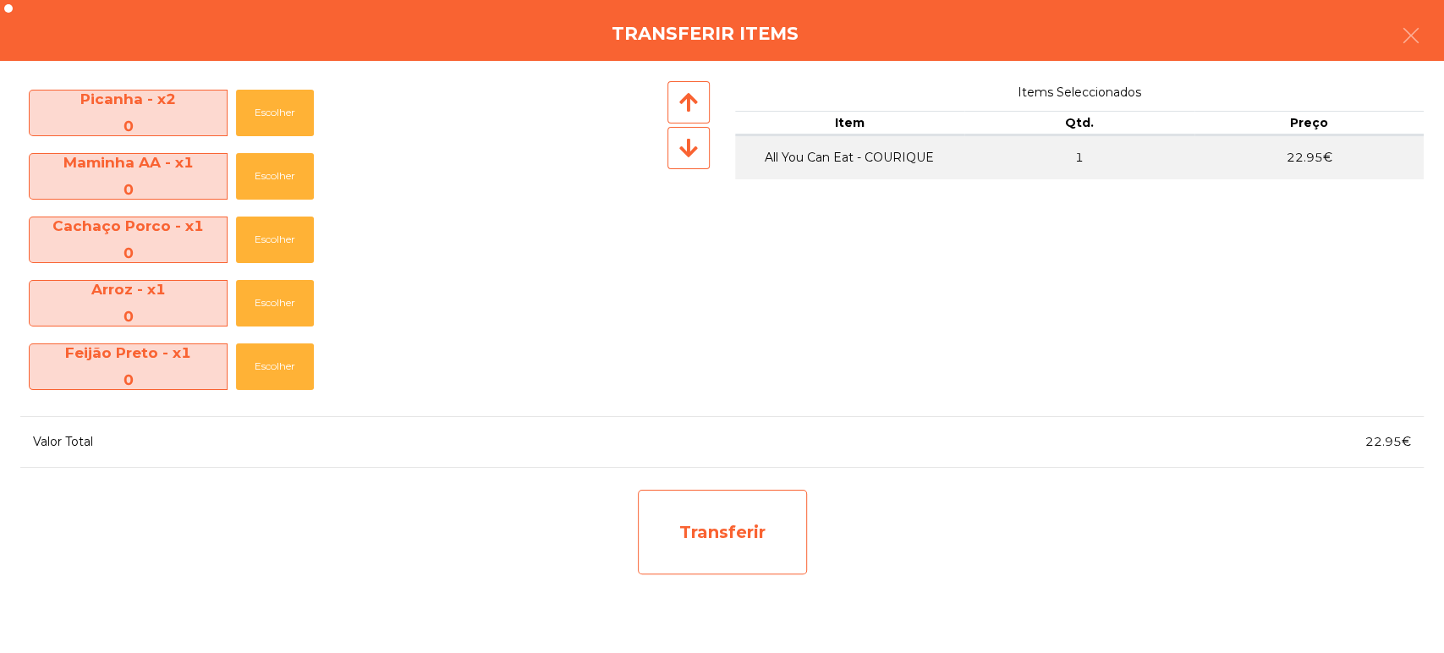
click at [745, 507] on div "Transferir" at bounding box center [722, 532] width 169 height 85
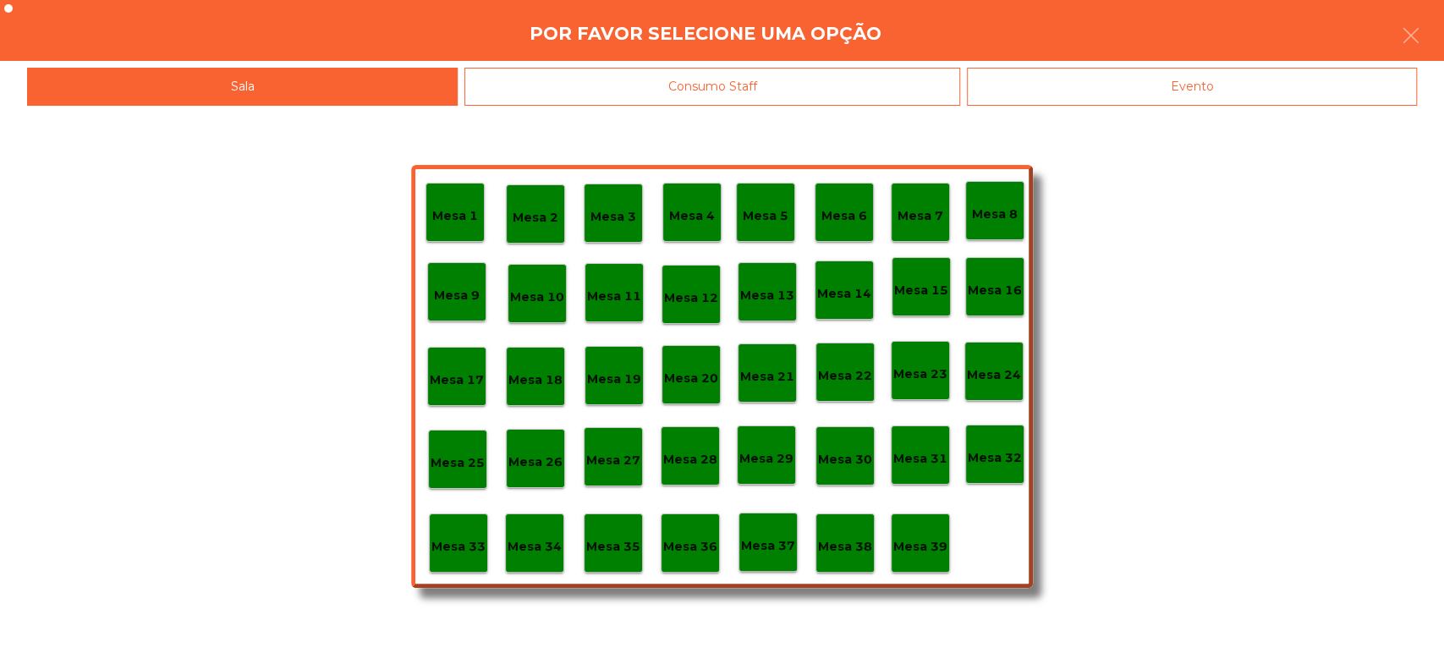
click at [562, 314] on div "Mesa 10" at bounding box center [537, 293] width 59 height 59
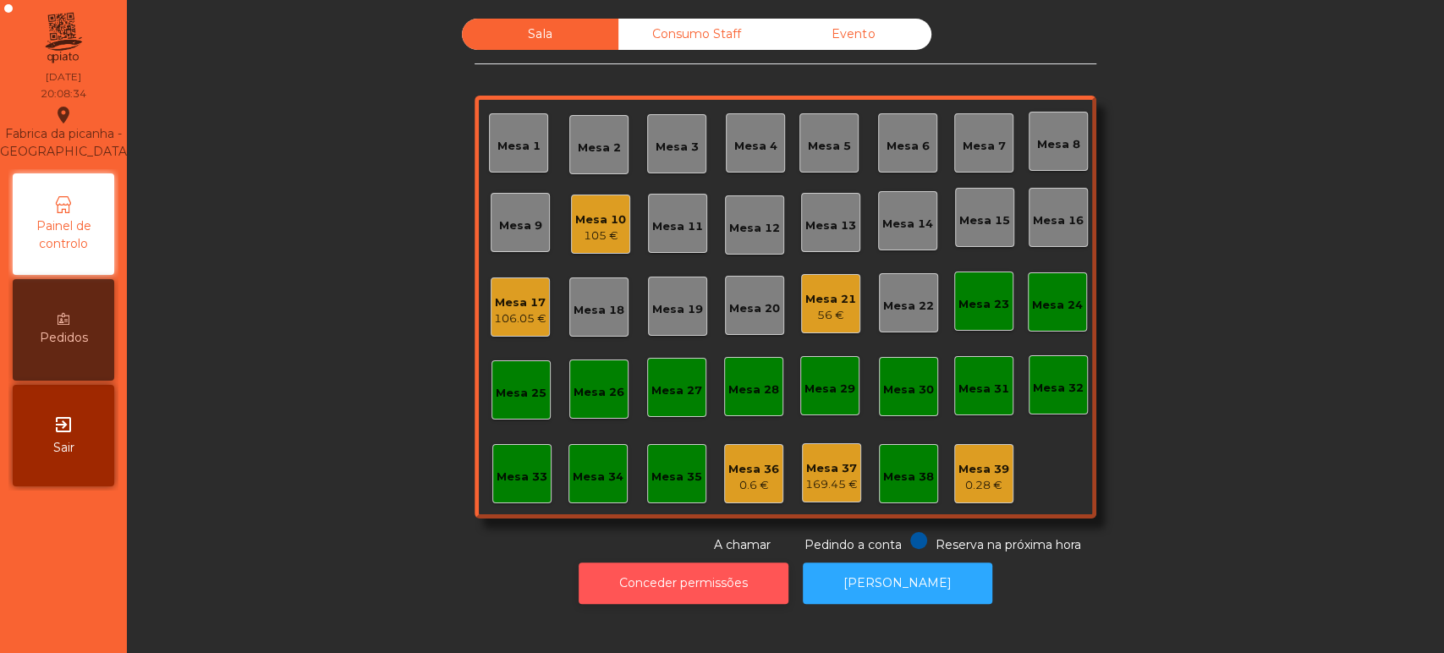
click at [672, 597] on button "Conceder permissões" at bounding box center [684, 583] width 210 height 41
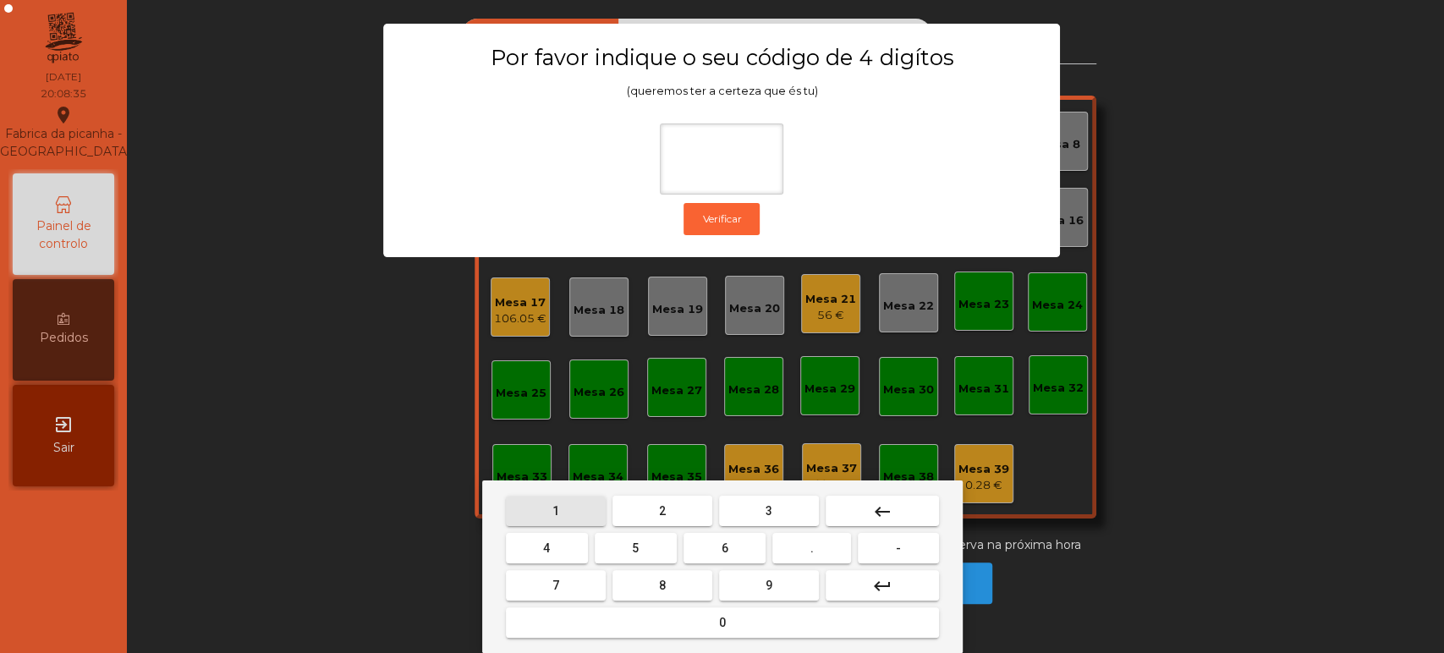
click at [575, 502] on button "1" at bounding box center [556, 511] width 100 height 30
click at [795, 512] on button "3" at bounding box center [769, 511] width 100 height 30
click at [646, 548] on button "5" at bounding box center [636, 548] width 82 height 30
click at [711, 624] on button "0" at bounding box center [722, 623] width 433 height 30
type input "****"
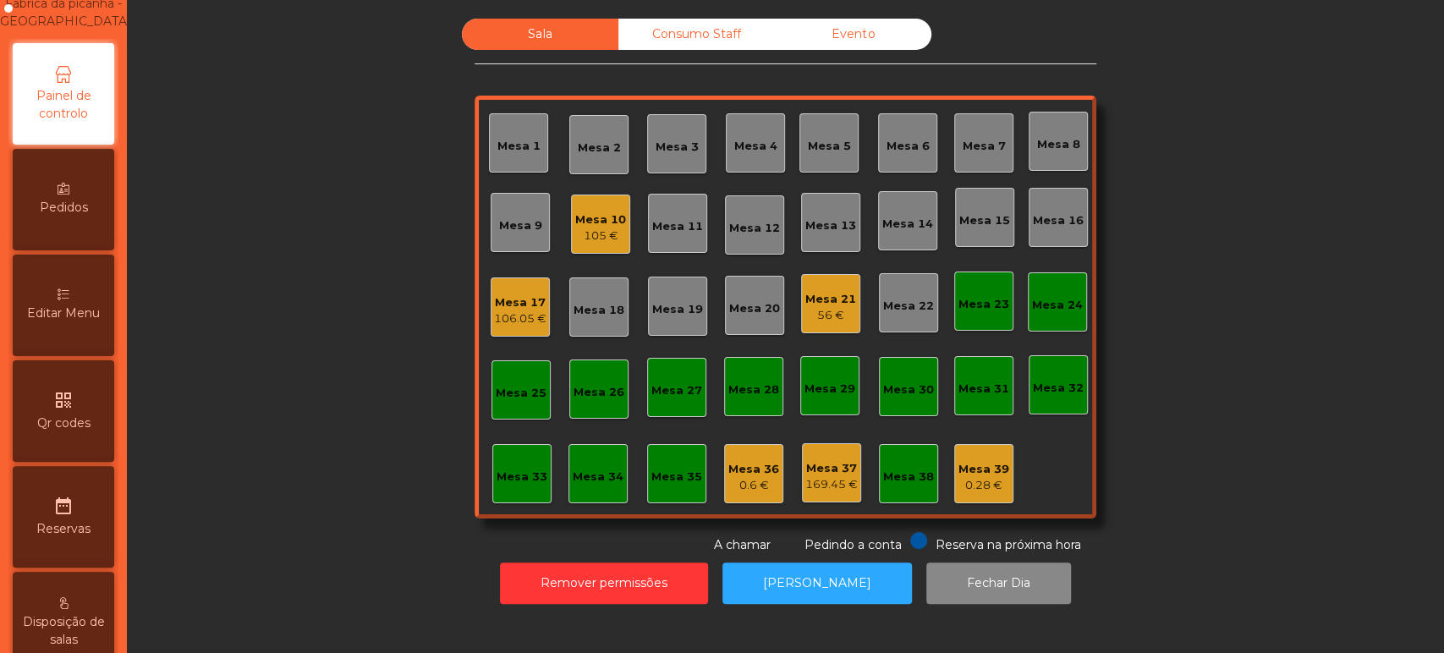
click at [74, 322] on span "Editar Menu" at bounding box center [63, 314] width 73 height 18
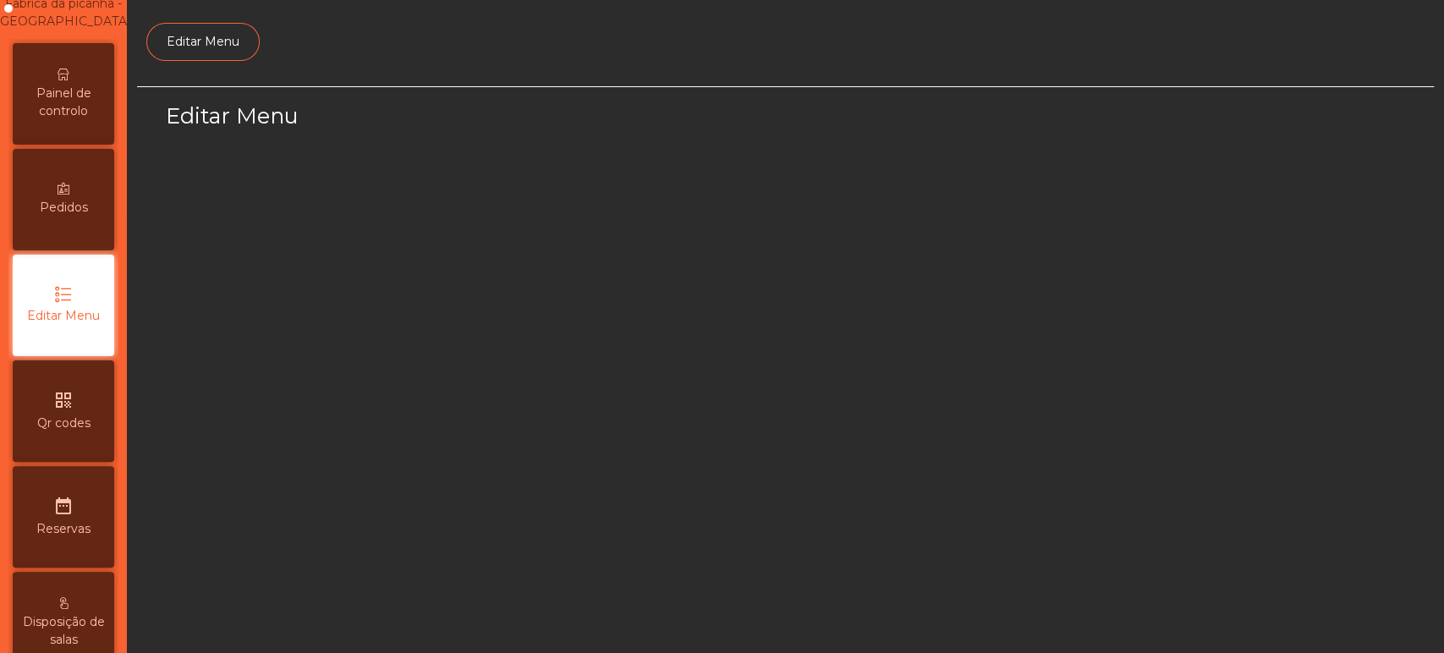
scroll to position [127, 0]
select select "*"
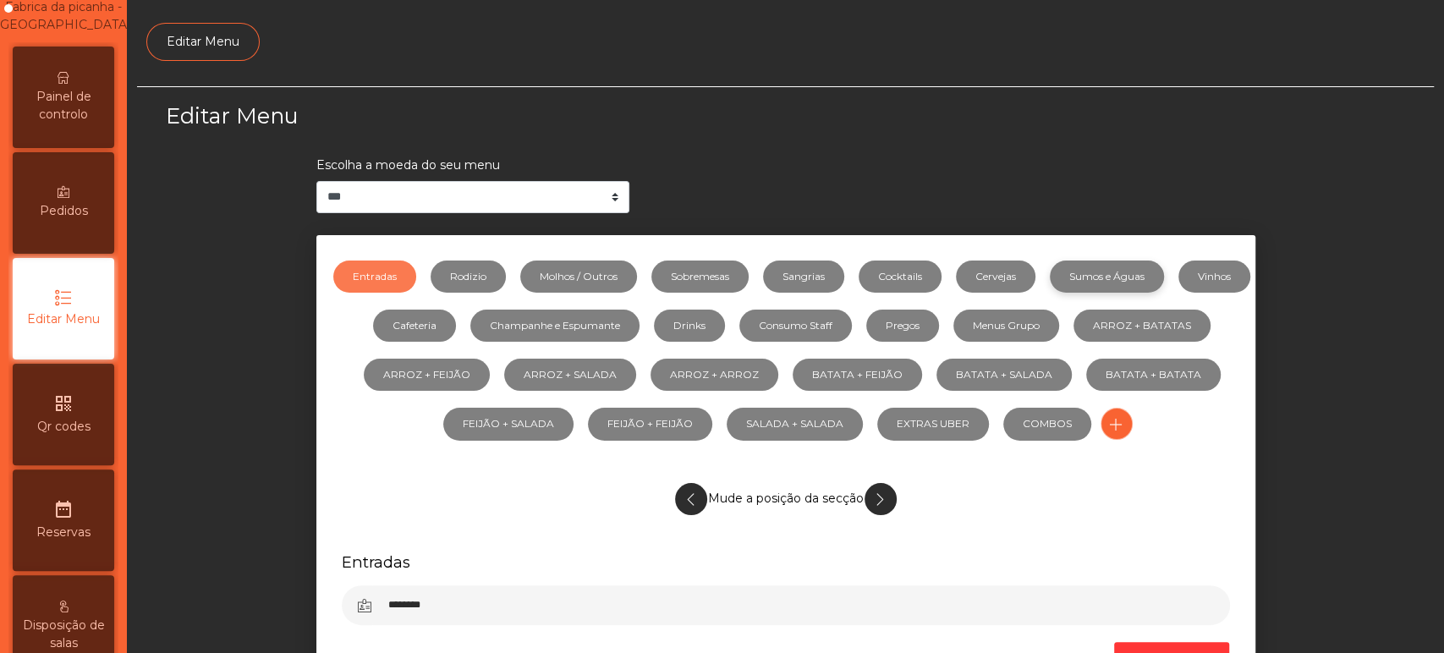
click at [1158, 263] on link "Sumos e Águas" at bounding box center [1107, 277] width 114 height 32
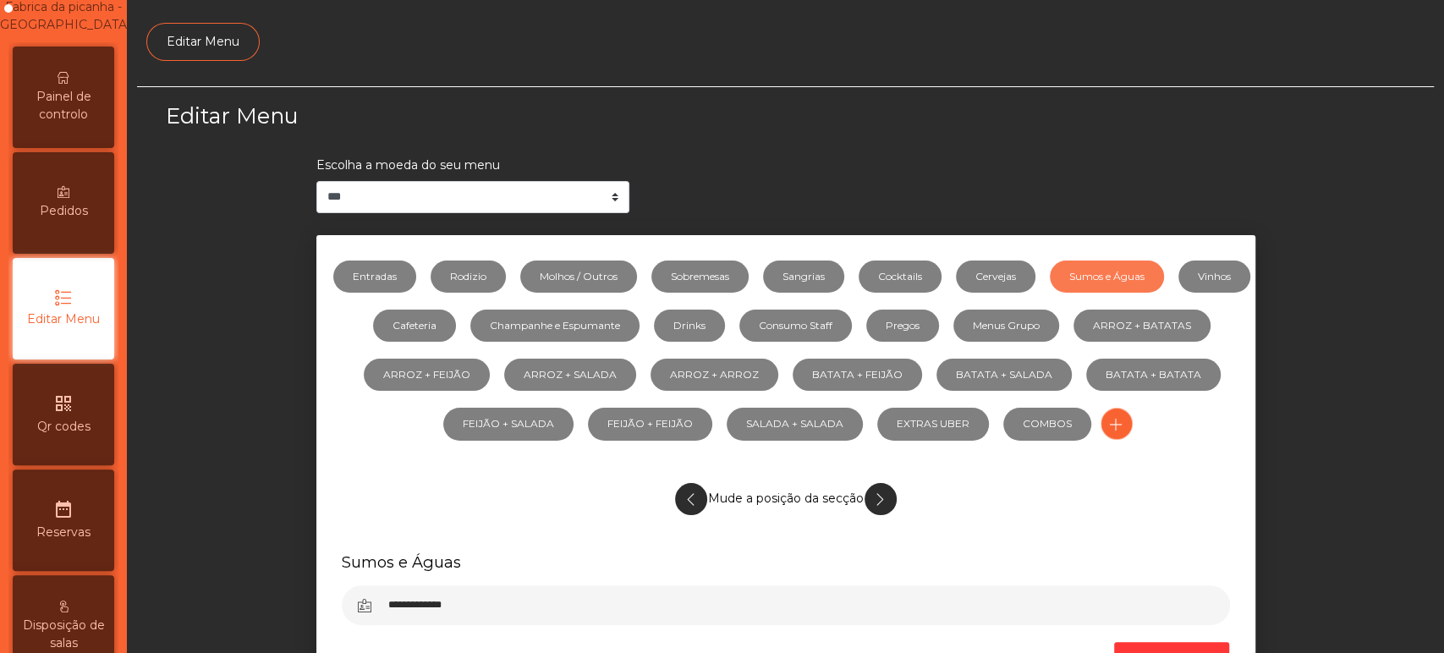
click at [1136, 276] on link "Sumos e Águas" at bounding box center [1107, 277] width 114 height 32
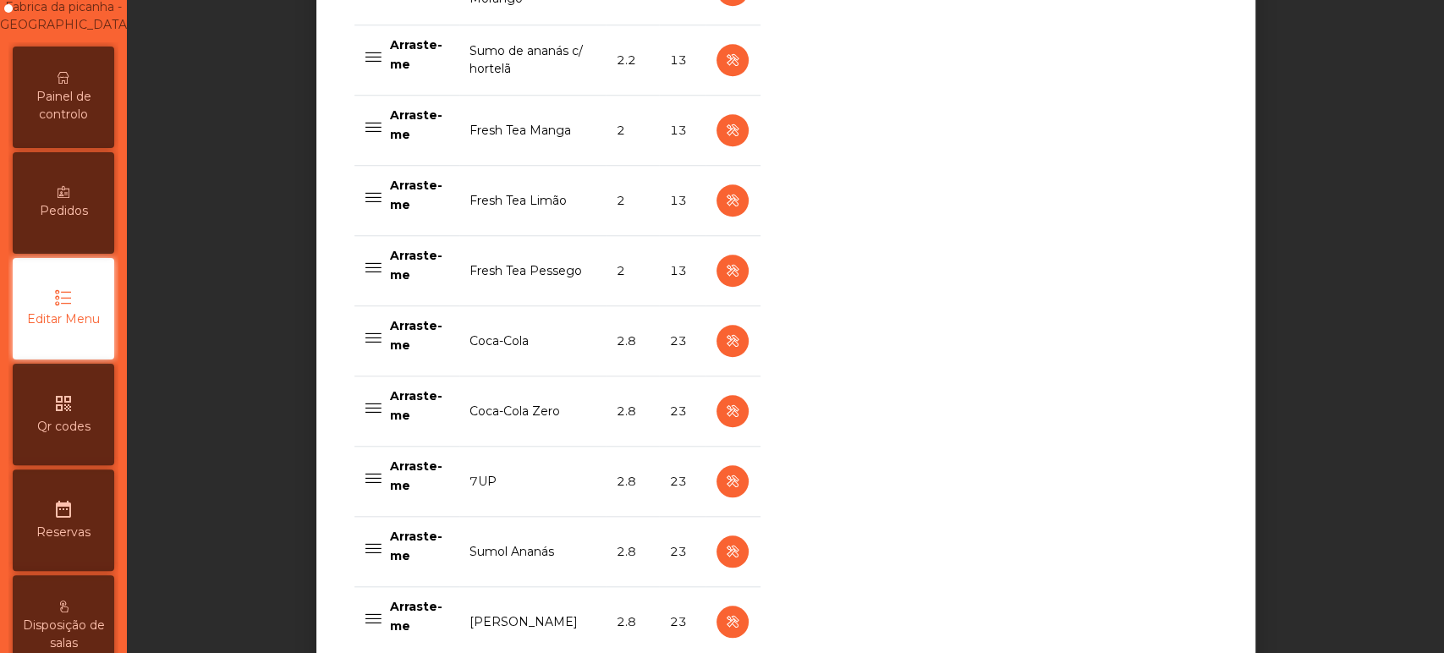
scroll to position [945, 0]
click at [724, 129] on icon "button" at bounding box center [732, 129] width 19 height 21
select select "***"
select select "**"
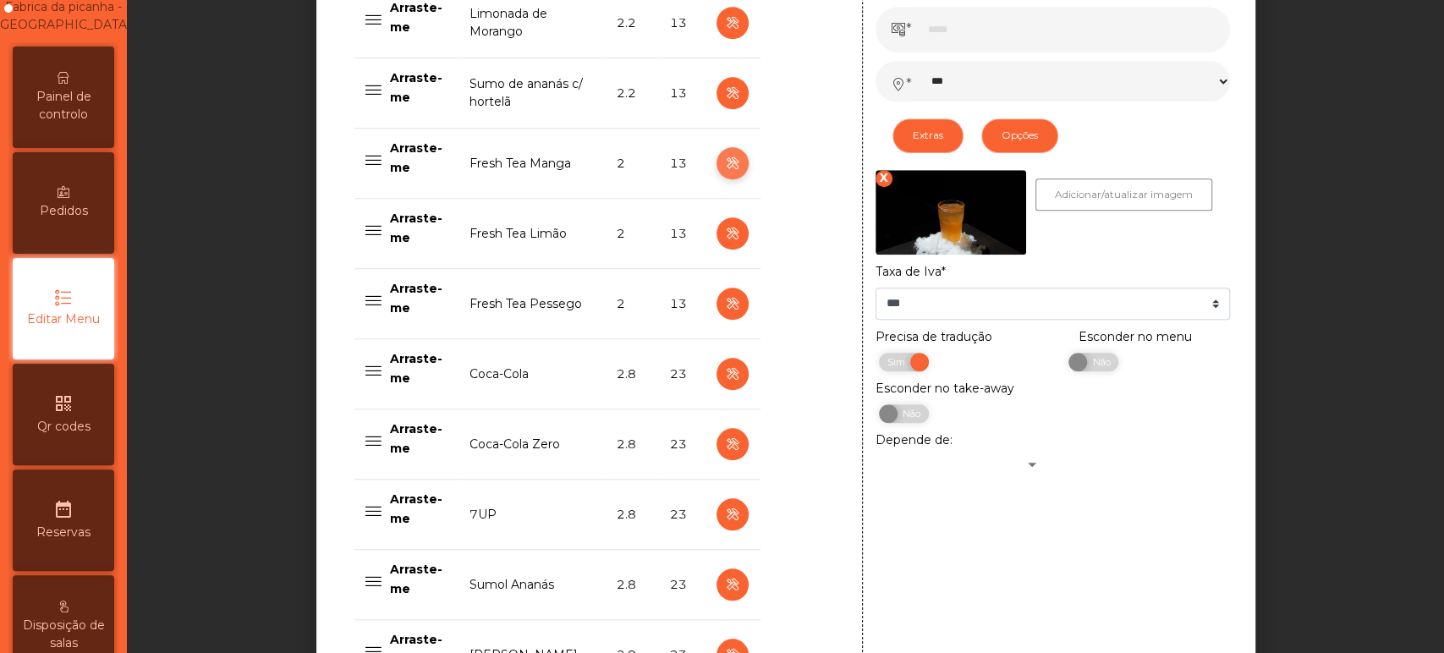
scroll to position [901, 0]
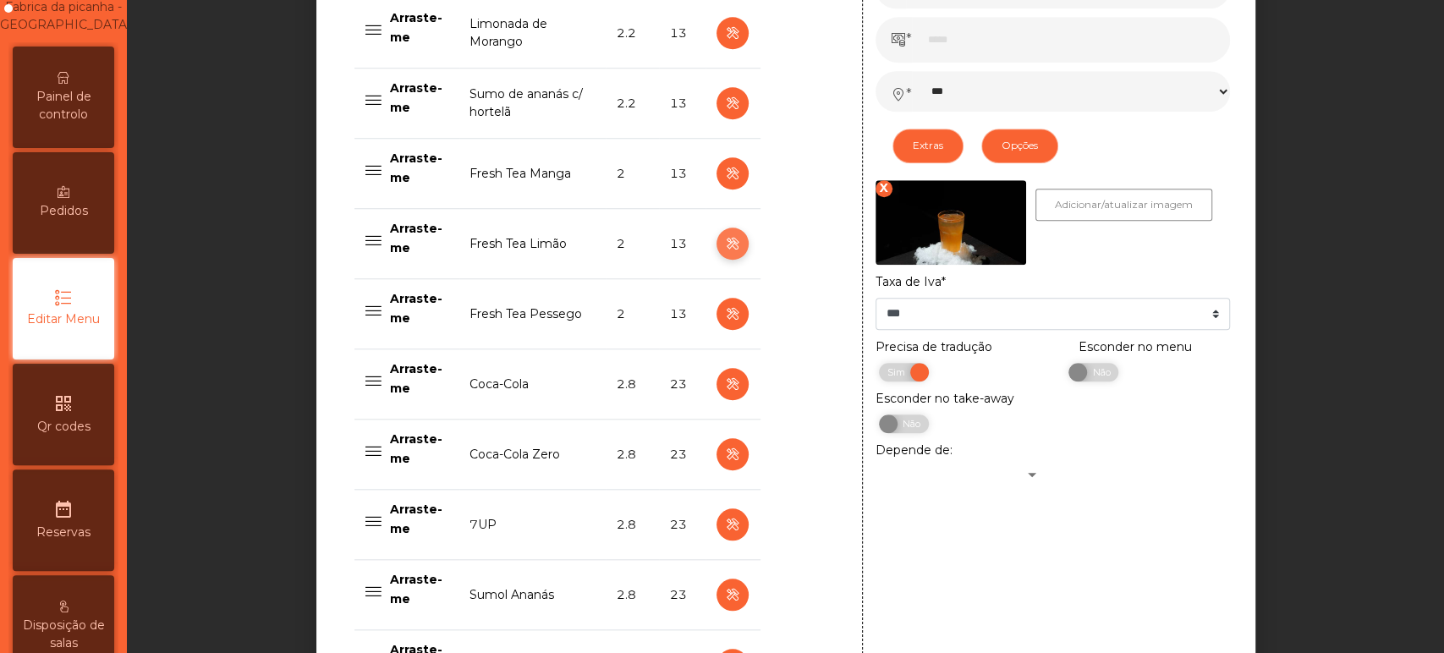
click at [727, 247] on icon "button" at bounding box center [732, 244] width 19 height 21
type input "**********"
select select "***"
select select "**"
click at [724, 243] on icon "button" at bounding box center [732, 244] width 19 height 21
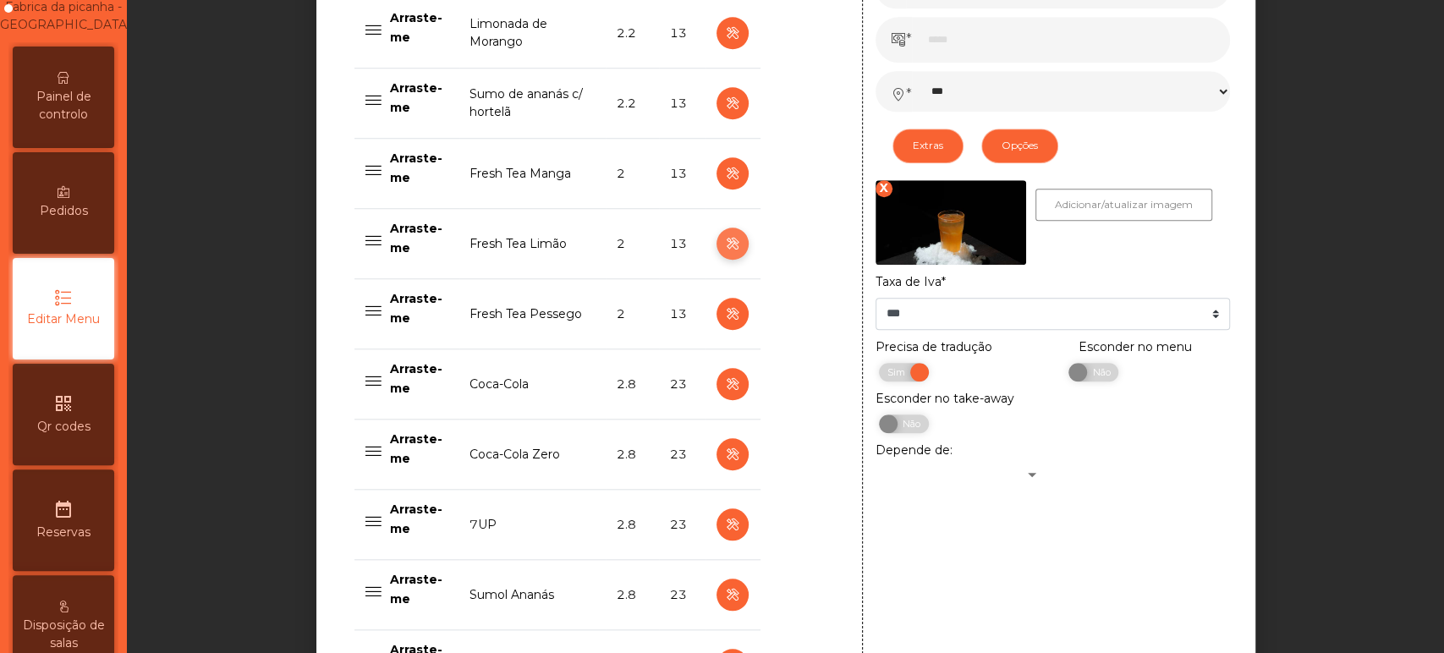
click at [724, 245] on icon "button" at bounding box center [732, 244] width 19 height 21
click at [724, 173] on icon "button" at bounding box center [732, 173] width 19 height 21
type input "**********"
select select "***"
select select "**"
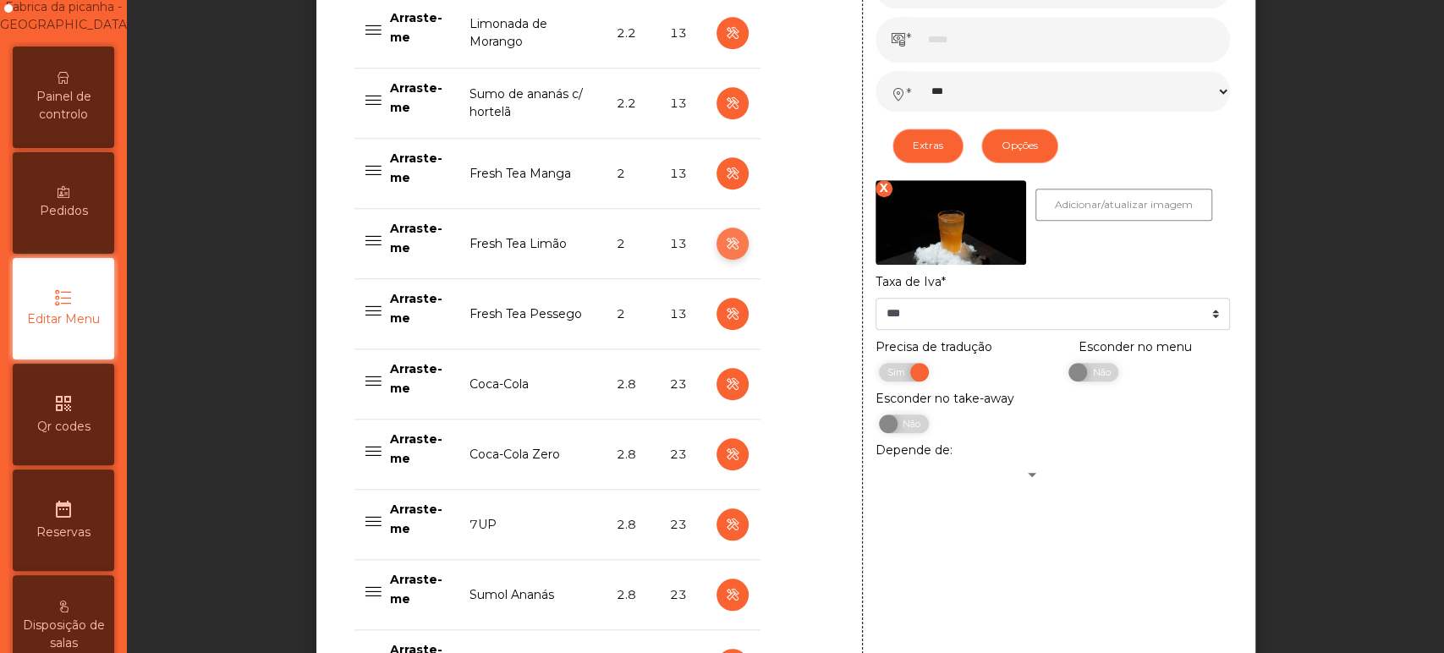
click at [724, 242] on icon "button" at bounding box center [732, 244] width 19 height 21
type input "**********"
select select "***"
select select "**"
click at [724, 312] on icon "button" at bounding box center [732, 314] width 19 height 21
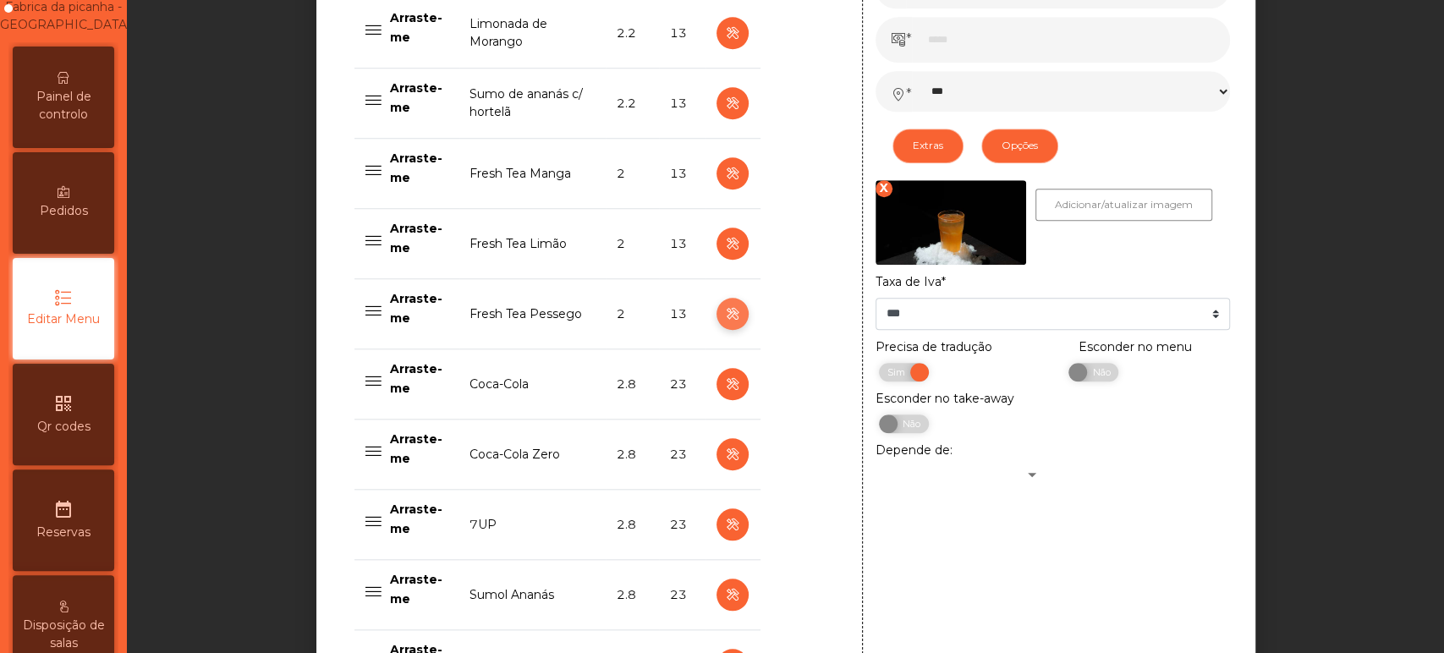
type input "**********"
select select "***"
select select "**"
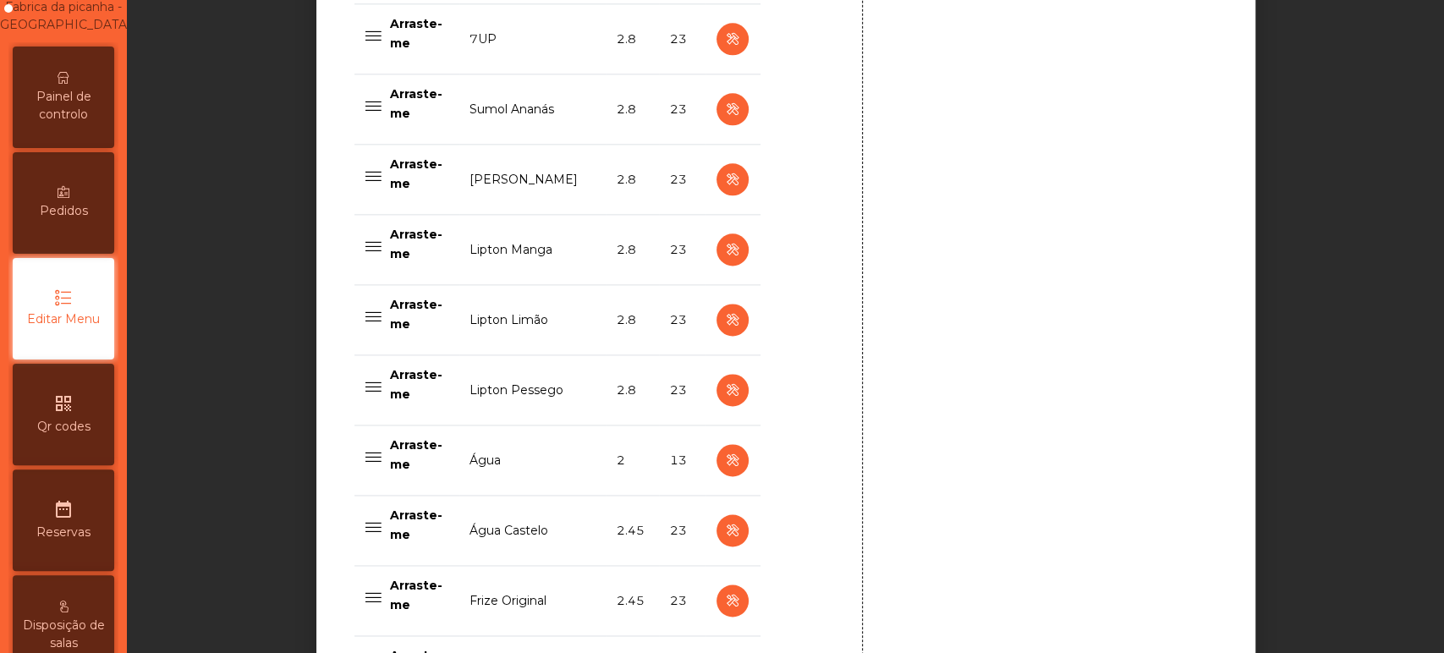
scroll to position [1719, 0]
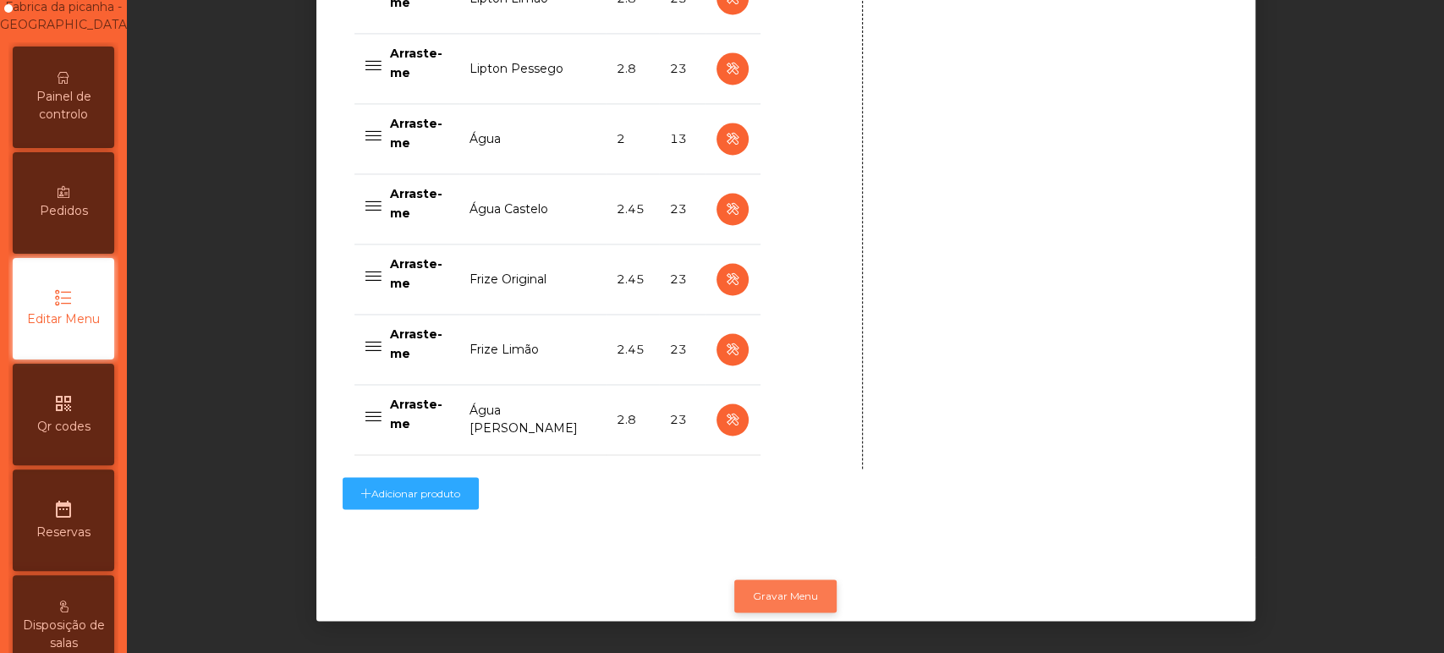
click at [766, 582] on button "Gravar Menu" at bounding box center [785, 596] width 102 height 32
click at [65, 124] on span "Painel de controlo" at bounding box center [63, 106] width 93 height 36
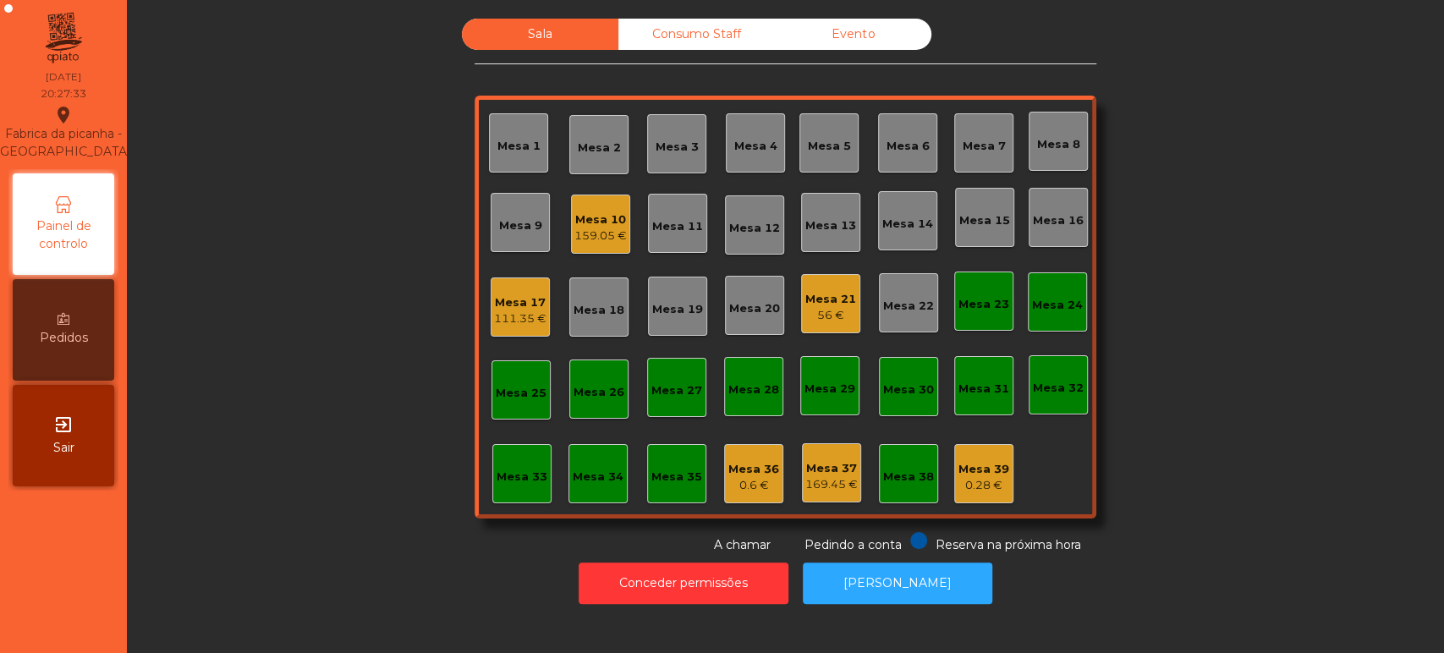
click at [508, 307] on div "Mesa 17" at bounding box center [520, 302] width 52 height 17
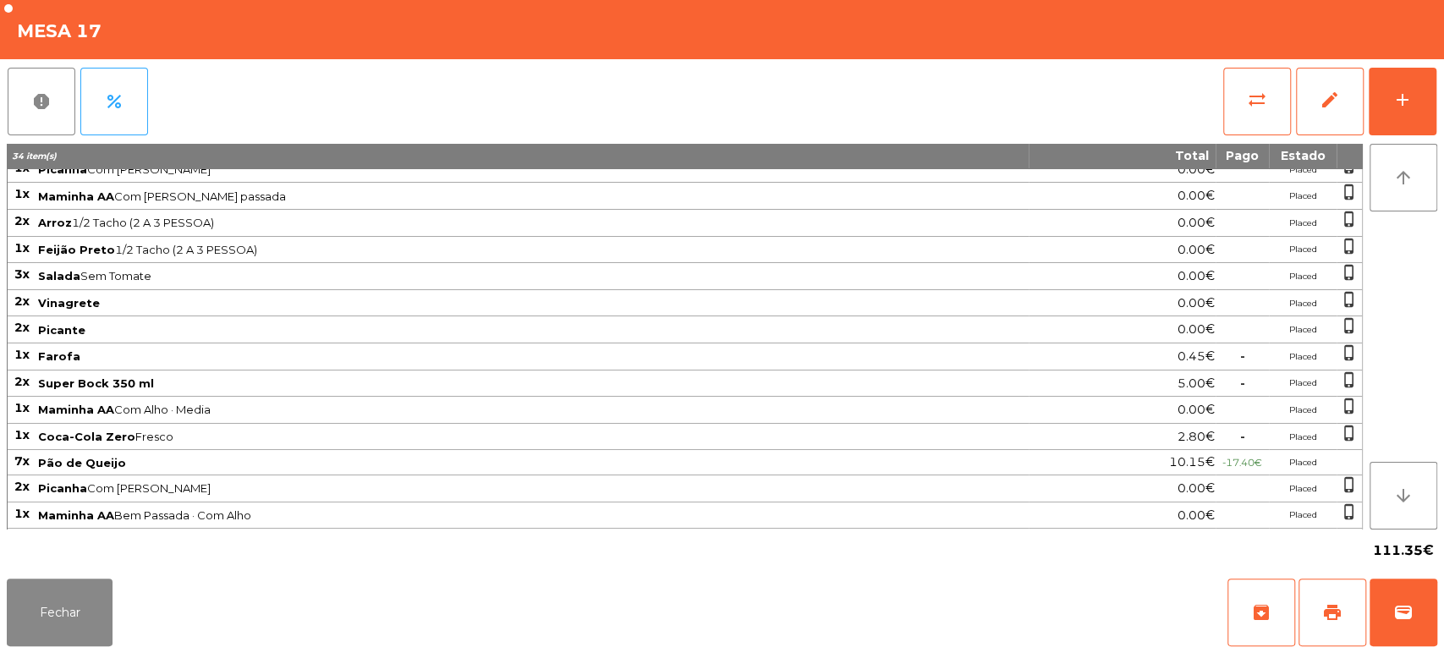
scroll to position [108, 0]
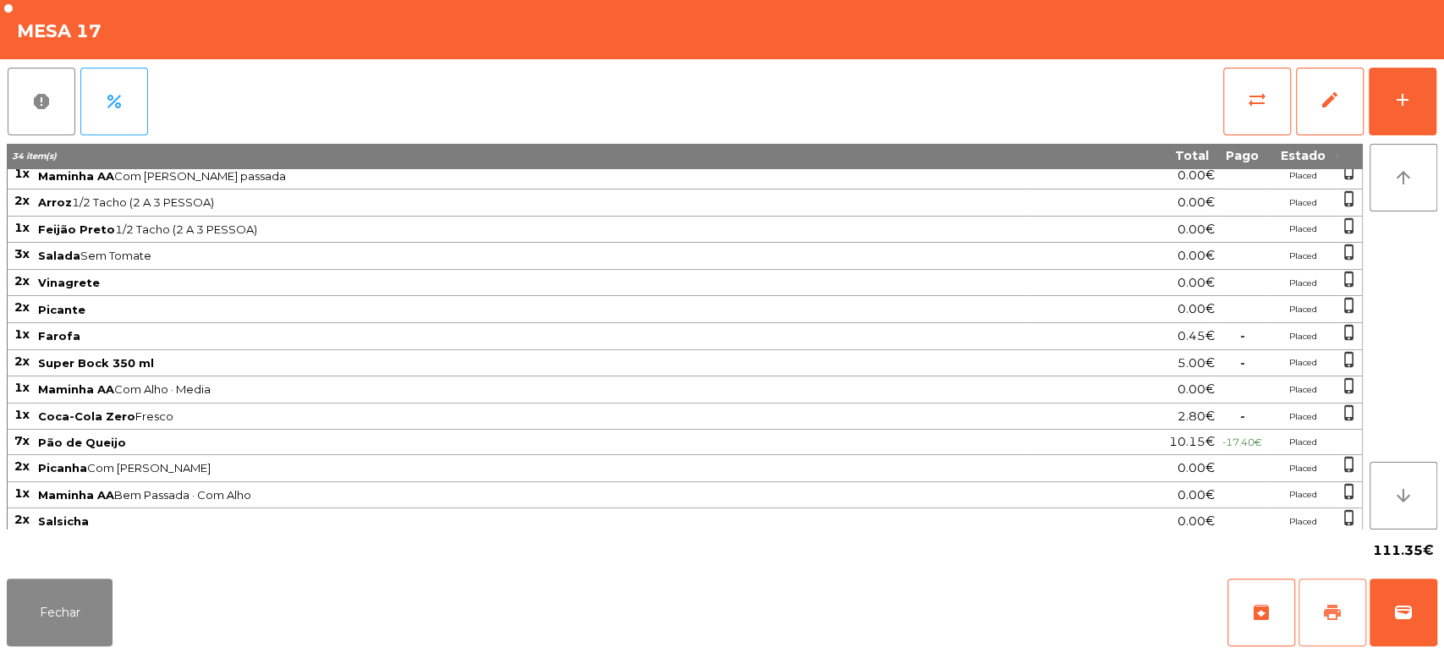
click at [1339, 613] on span "print" at bounding box center [1333, 612] width 20 height 20
click at [80, 591] on button "Fechar" at bounding box center [60, 613] width 106 height 68
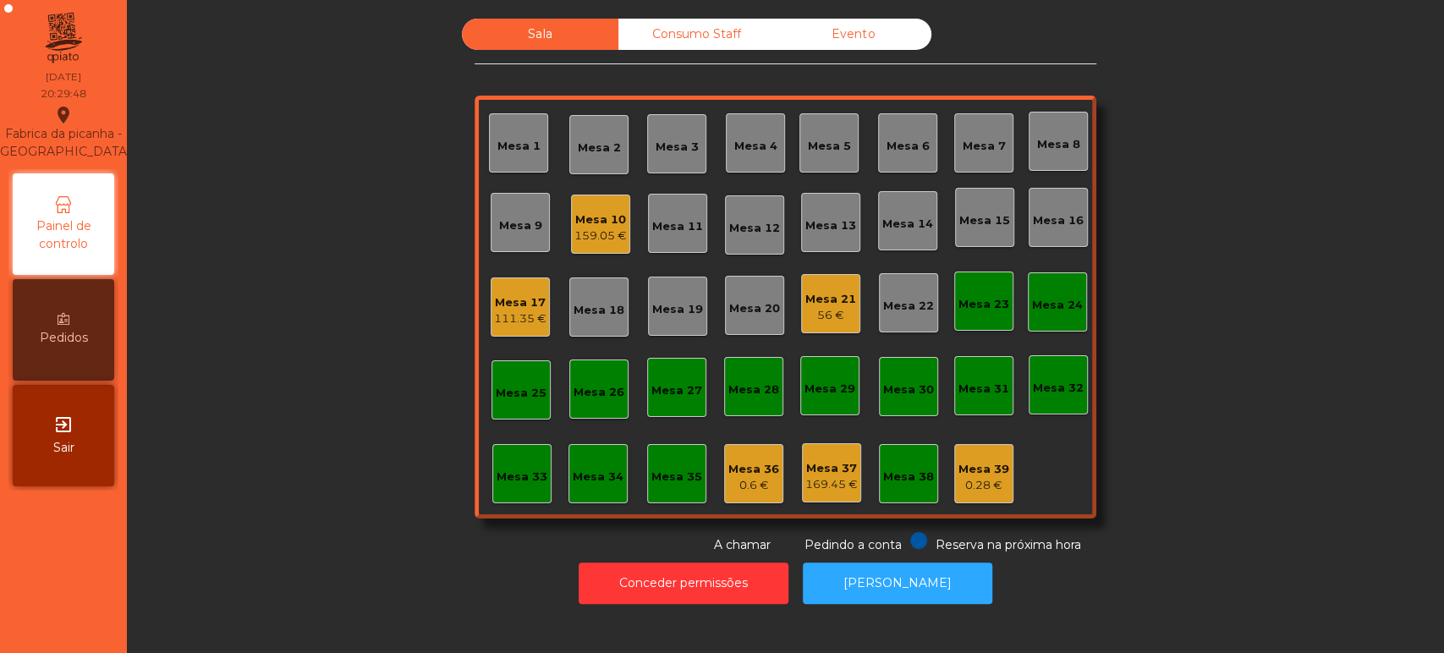
click at [515, 291] on div "Mesa 17 111.35 €" at bounding box center [520, 308] width 52 height 40
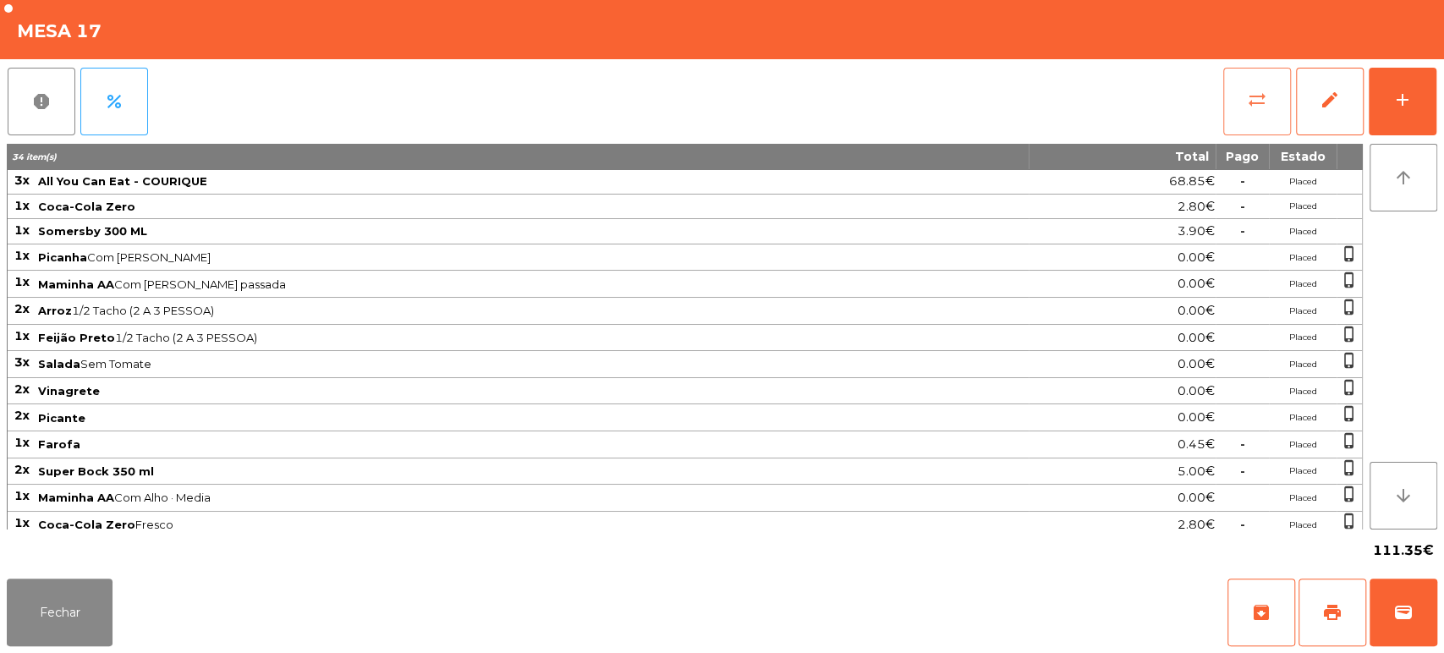
click at [1249, 111] on button "sync_alt" at bounding box center [1258, 102] width 68 height 68
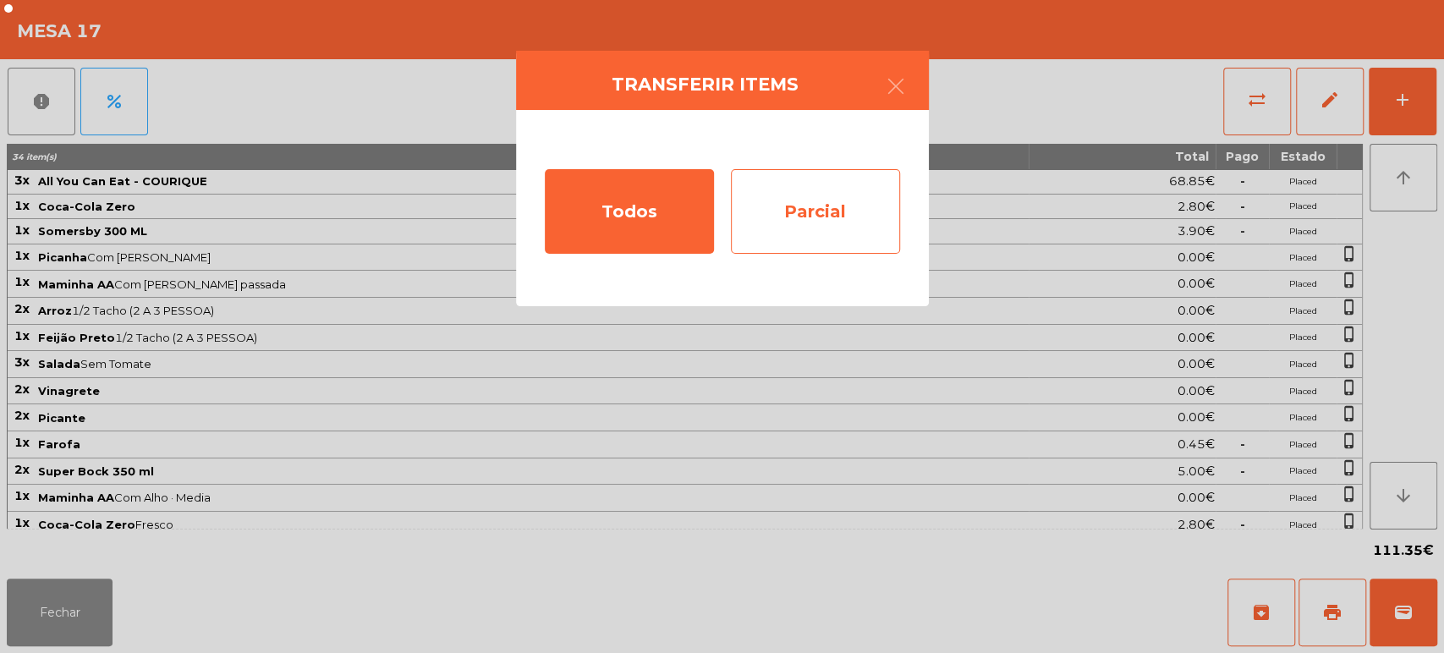
click at [832, 208] on div "Parcial" at bounding box center [815, 211] width 169 height 85
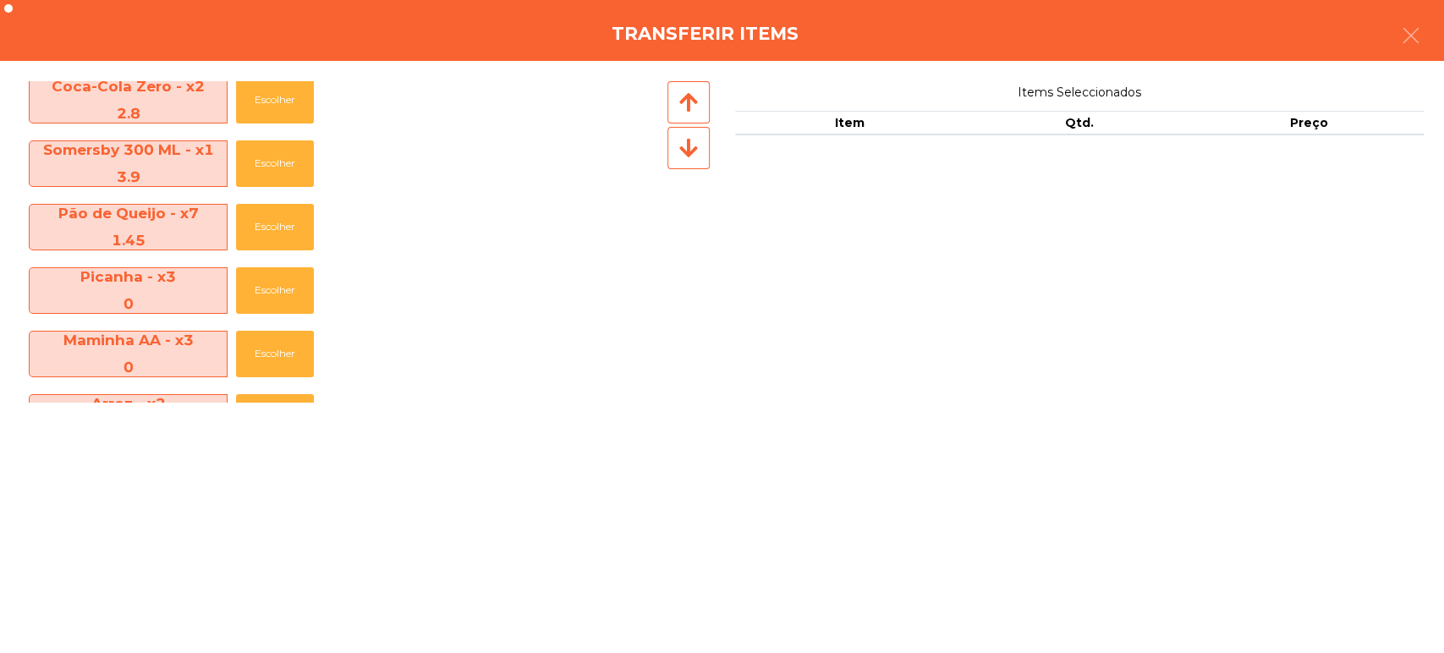
scroll to position [77, 0]
click at [261, 220] on button "Escolher" at bounding box center [275, 226] width 78 height 47
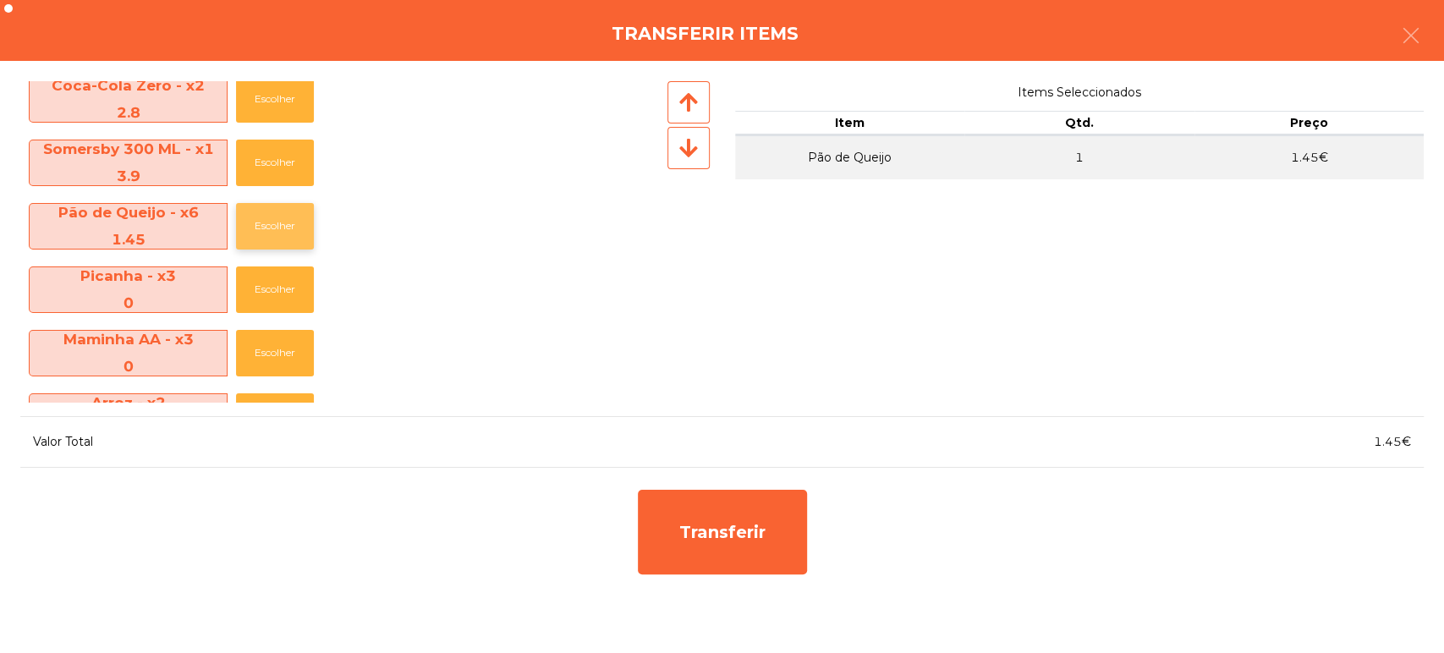
click at [267, 230] on button "Escolher" at bounding box center [275, 226] width 78 height 47
click at [277, 231] on button "Escolher" at bounding box center [275, 226] width 78 height 47
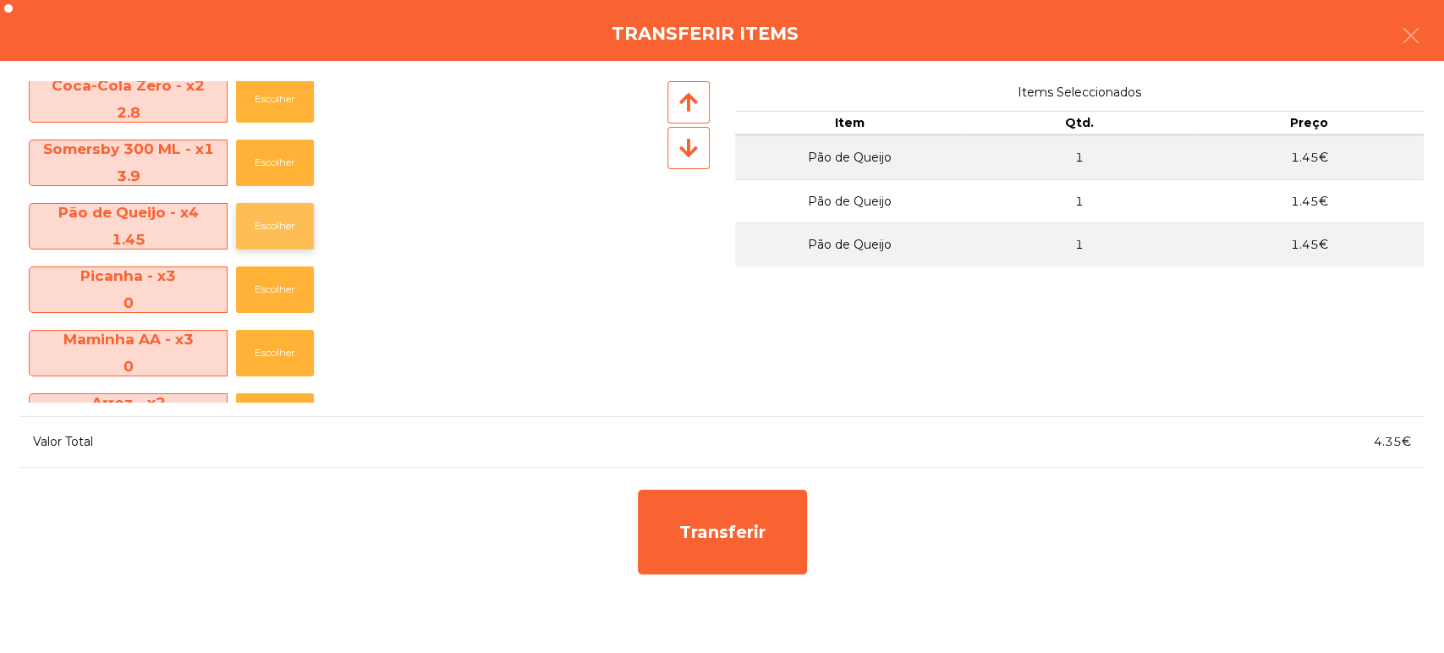
click at [278, 230] on button "Escolher" at bounding box center [275, 226] width 78 height 47
click at [284, 230] on button "Escolher" at bounding box center [275, 226] width 78 height 47
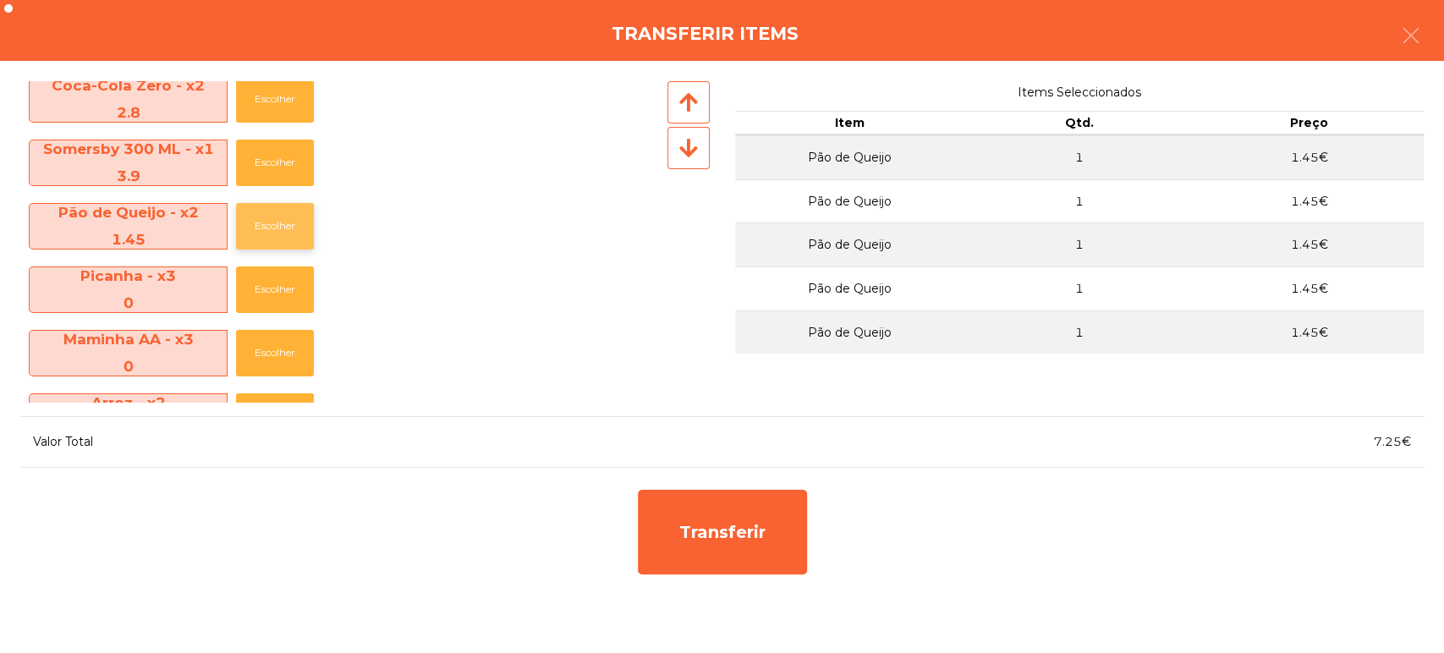
click at [281, 234] on button "Escolher" at bounding box center [275, 226] width 78 height 47
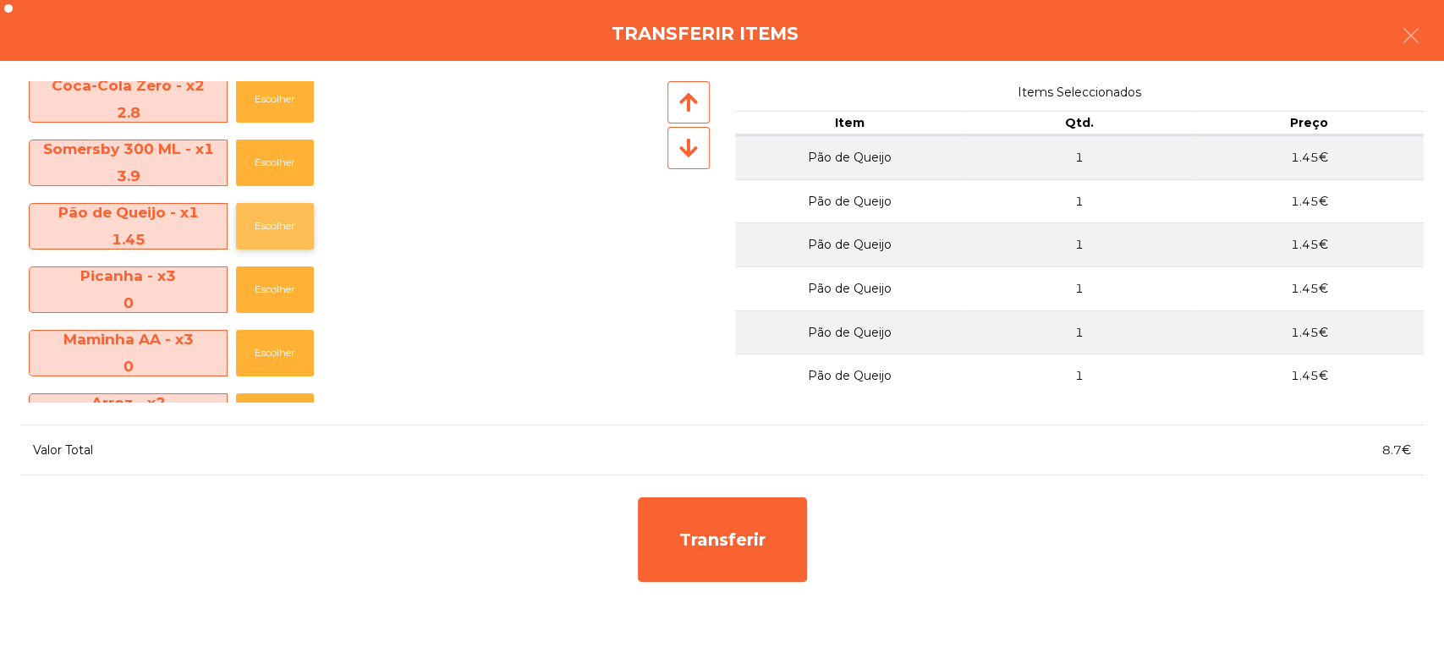
click at [292, 232] on button "Escolher" at bounding box center [275, 226] width 78 height 47
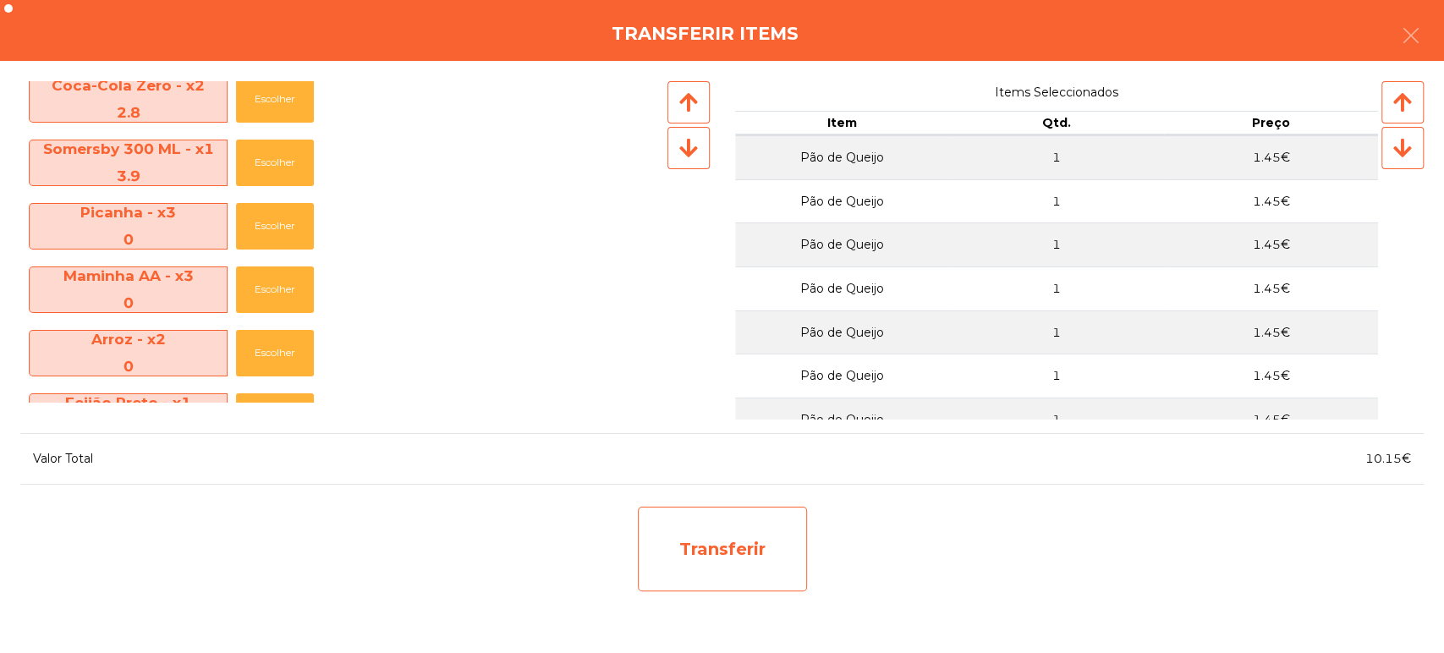
click at [778, 543] on div "Transferir" at bounding box center [722, 549] width 169 height 85
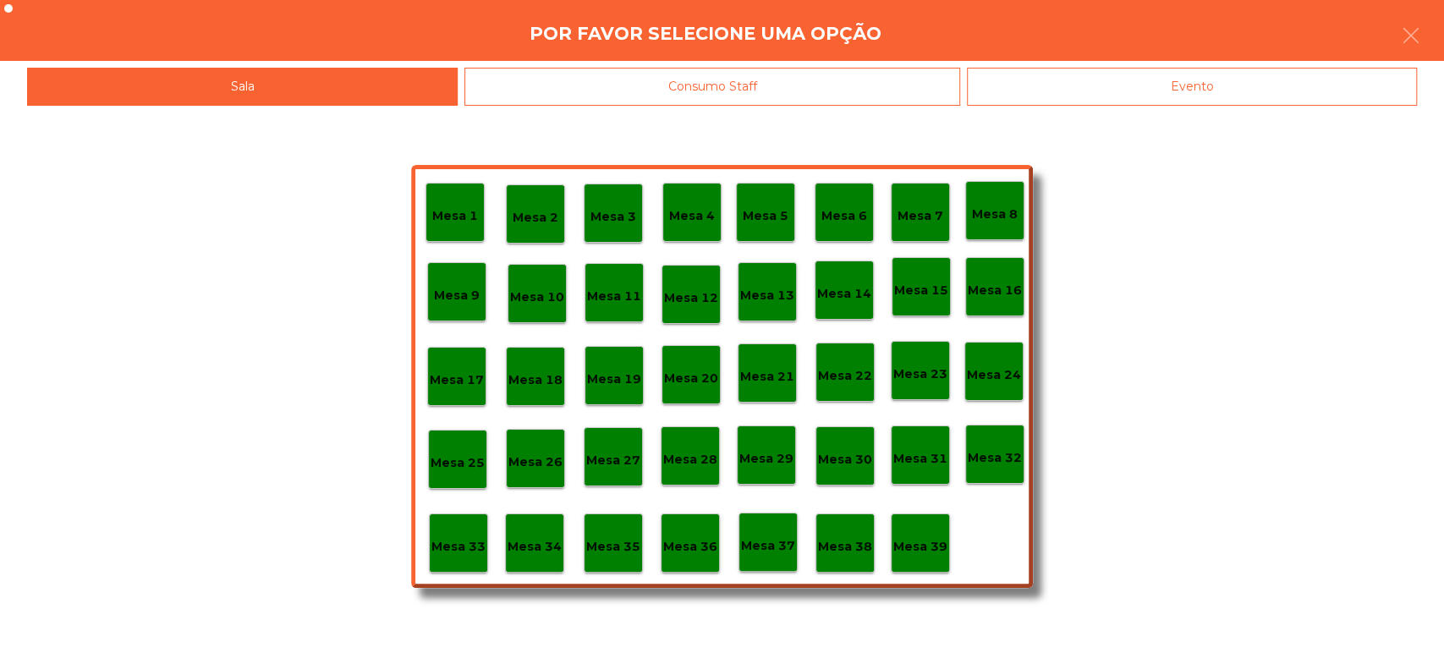
click at [609, 560] on div "Mesa 35" at bounding box center [613, 543] width 59 height 59
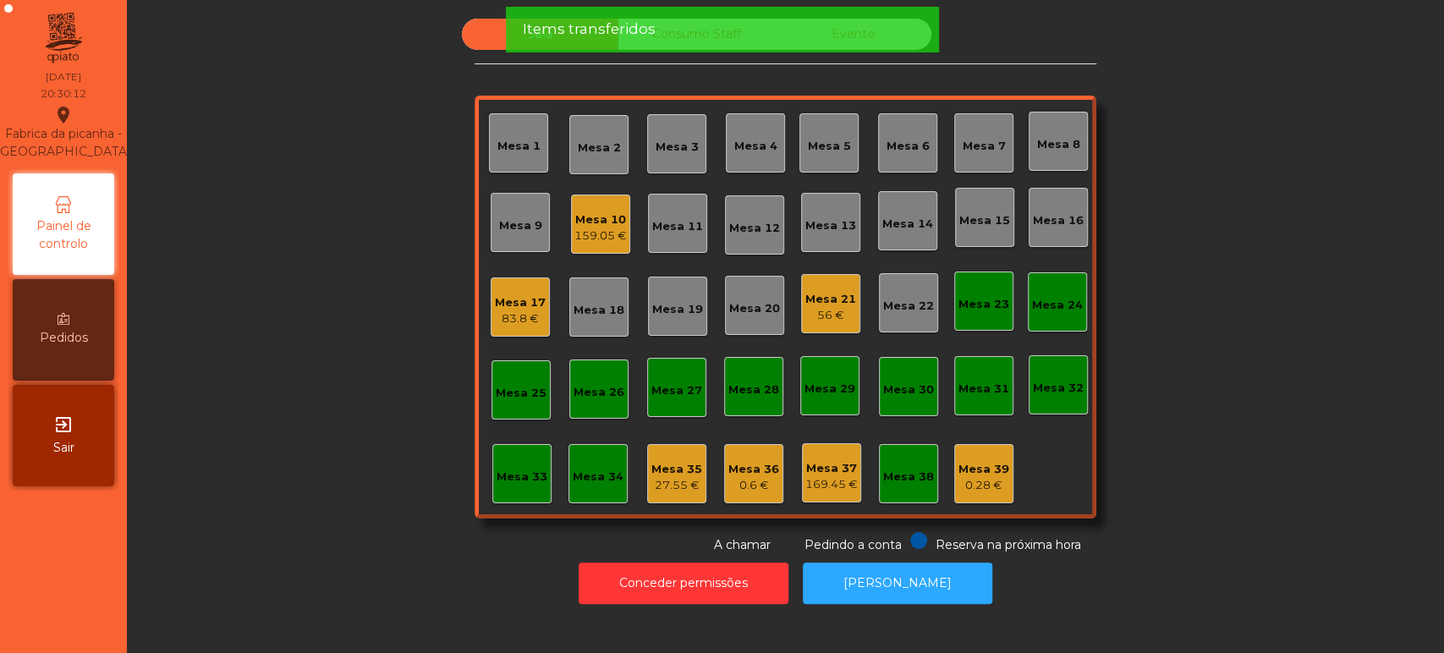
click at [656, 457] on div "Mesa 35 27.55 €" at bounding box center [677, 474] width 51 height 40
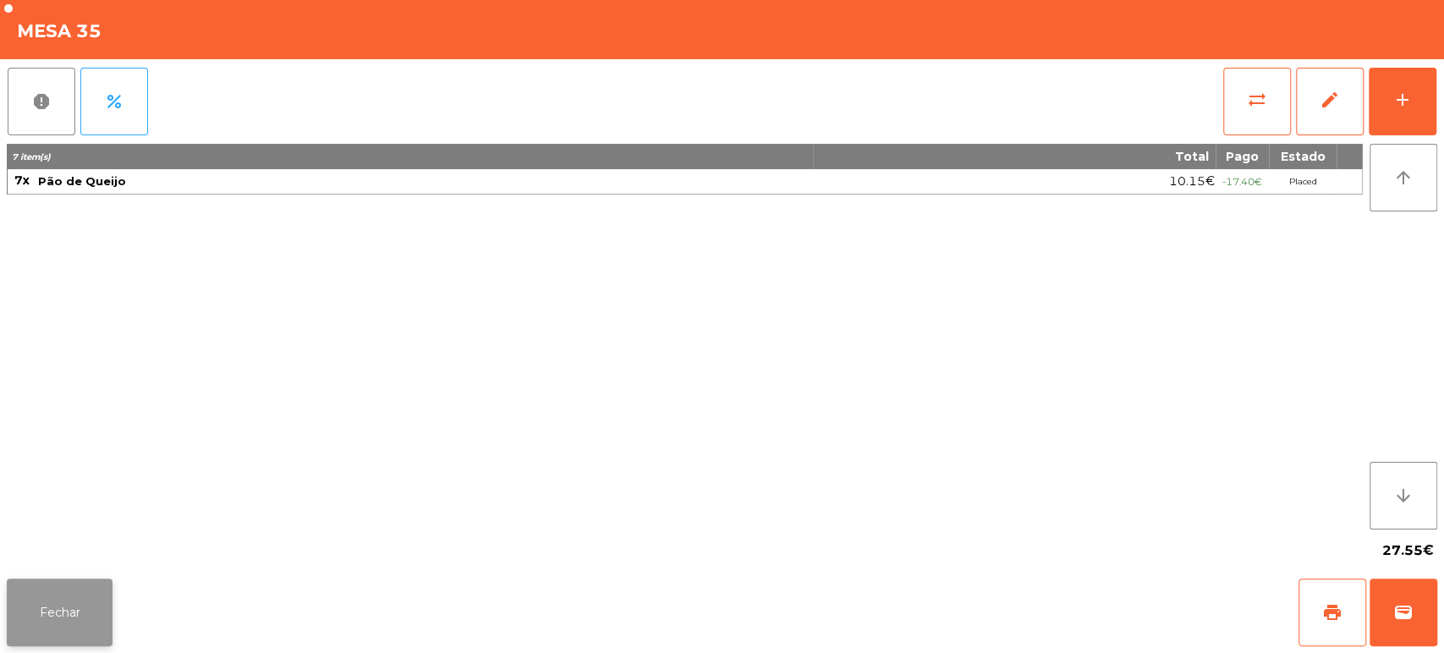
click at [88, 608] on button "Fechar" at bounding box center [60, 613] width 106 height 68
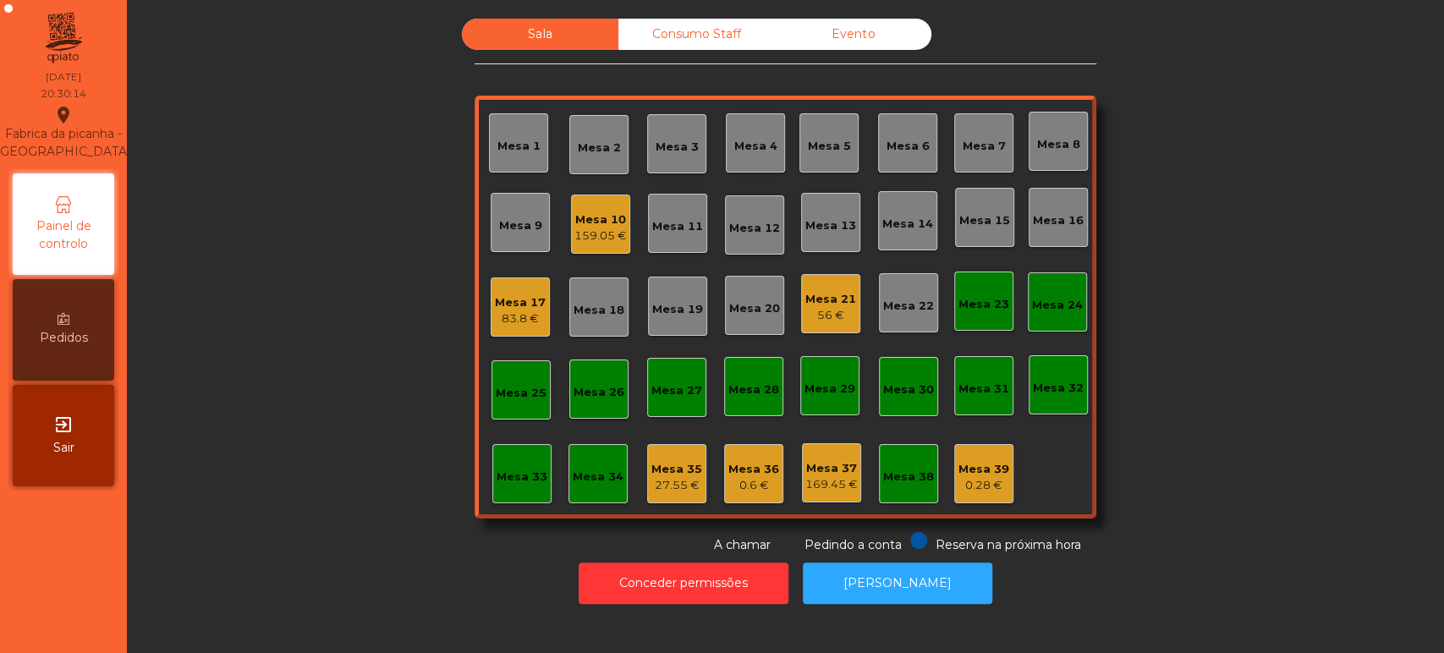
click at [670, 480] on div "27.55 €" at bounding box center [677, 485] width 51 height 17
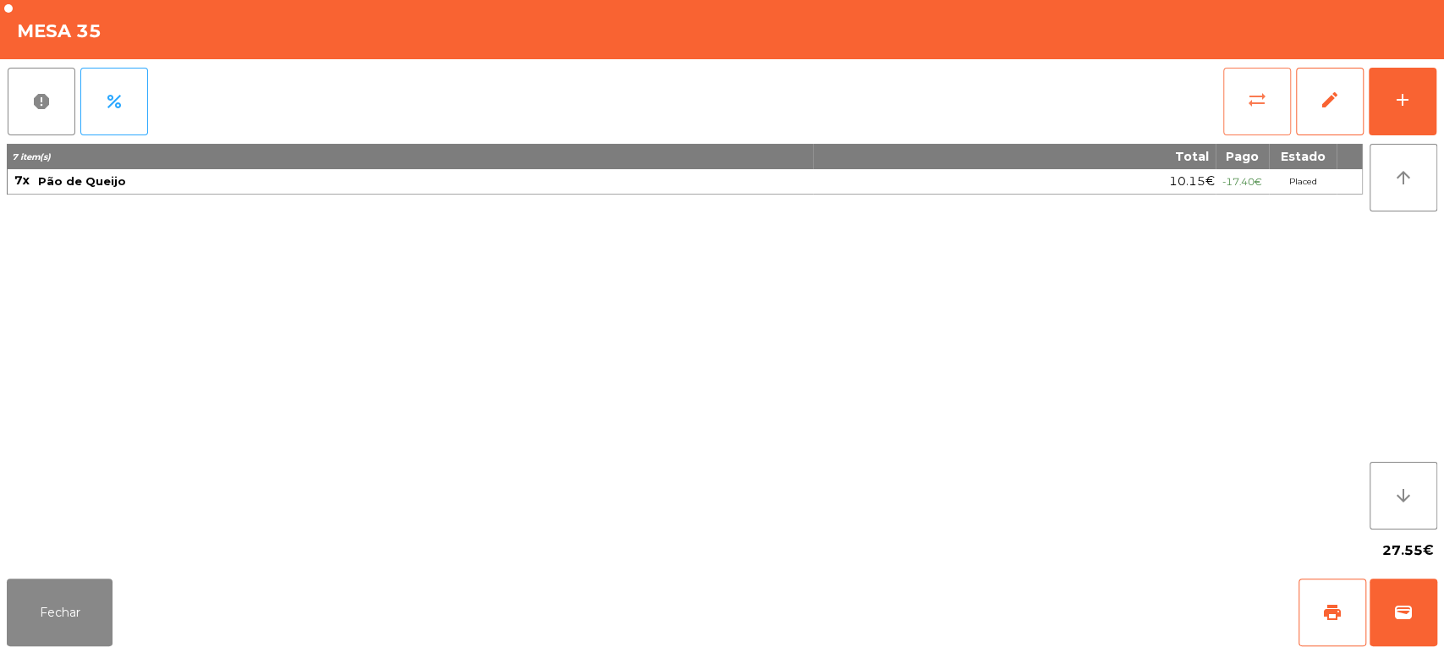
click at [1253, 90] on span "sync_alt" at bounding box center [1257, 100] width 20 height 20
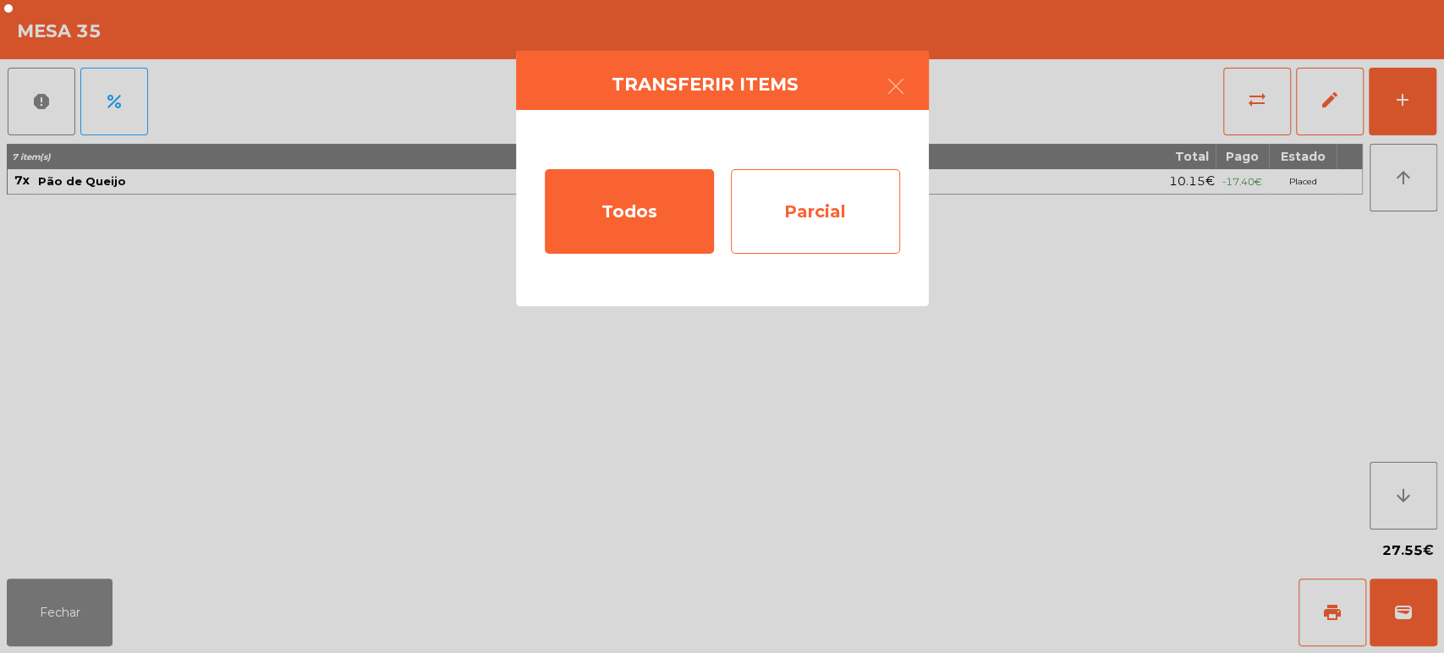
click at [830, 204] on div "Parcial" at bounding box center [815, 211] width 169 height 85
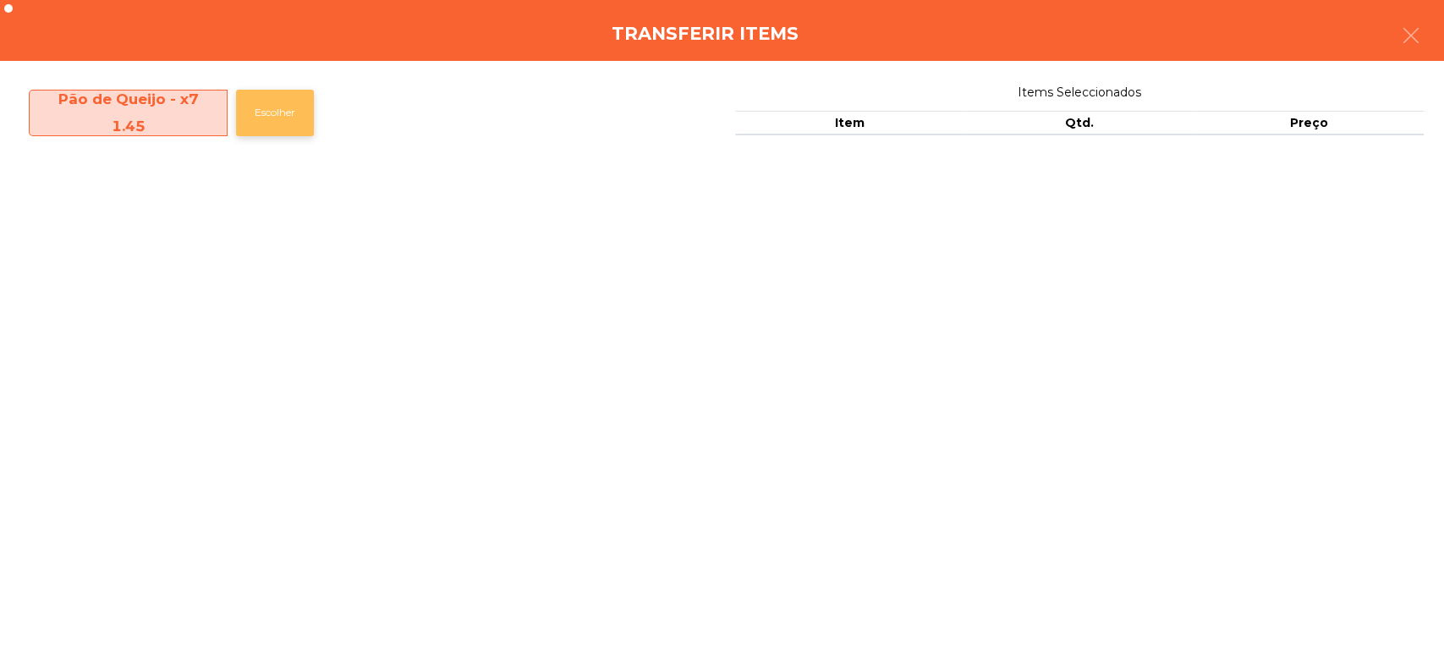
click at [274, 110] on button "Escolher" at bounding box center [275, 113] width 78 height 47
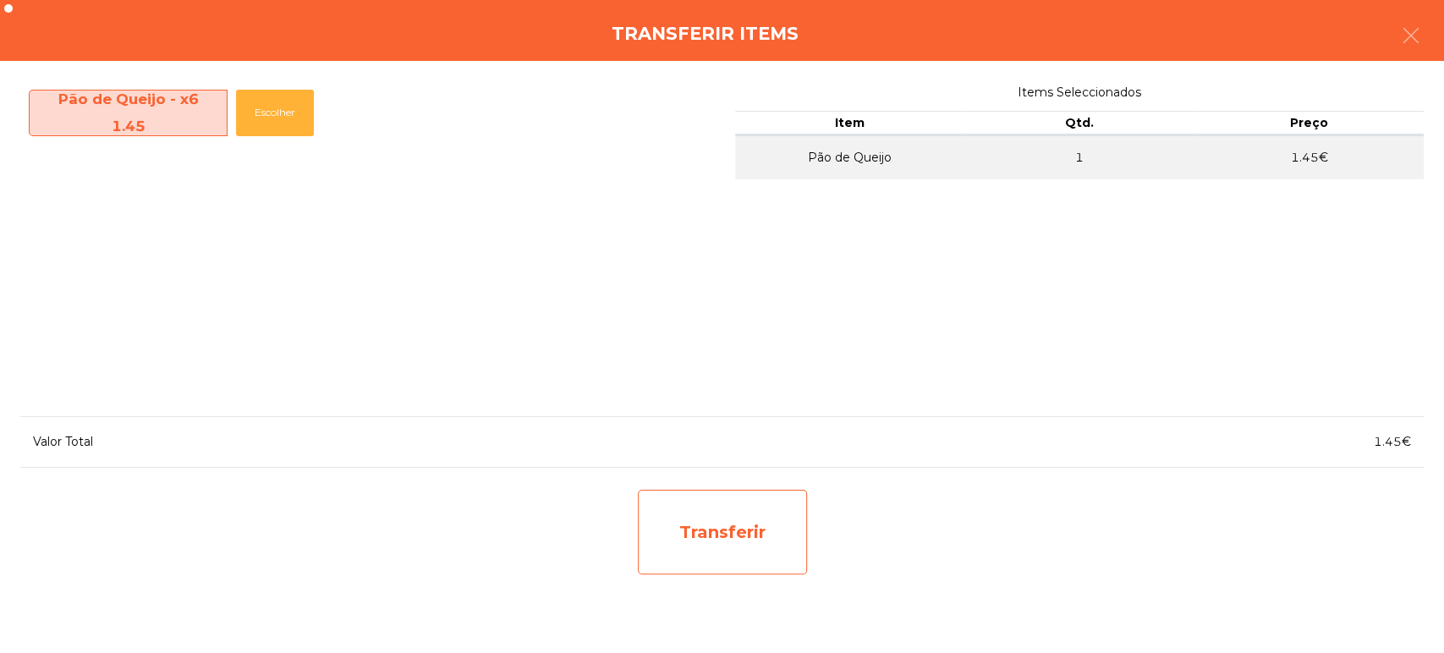
click at [720, 510] on div "Transferir" at bounding box center [722, 532] width 169 height 85
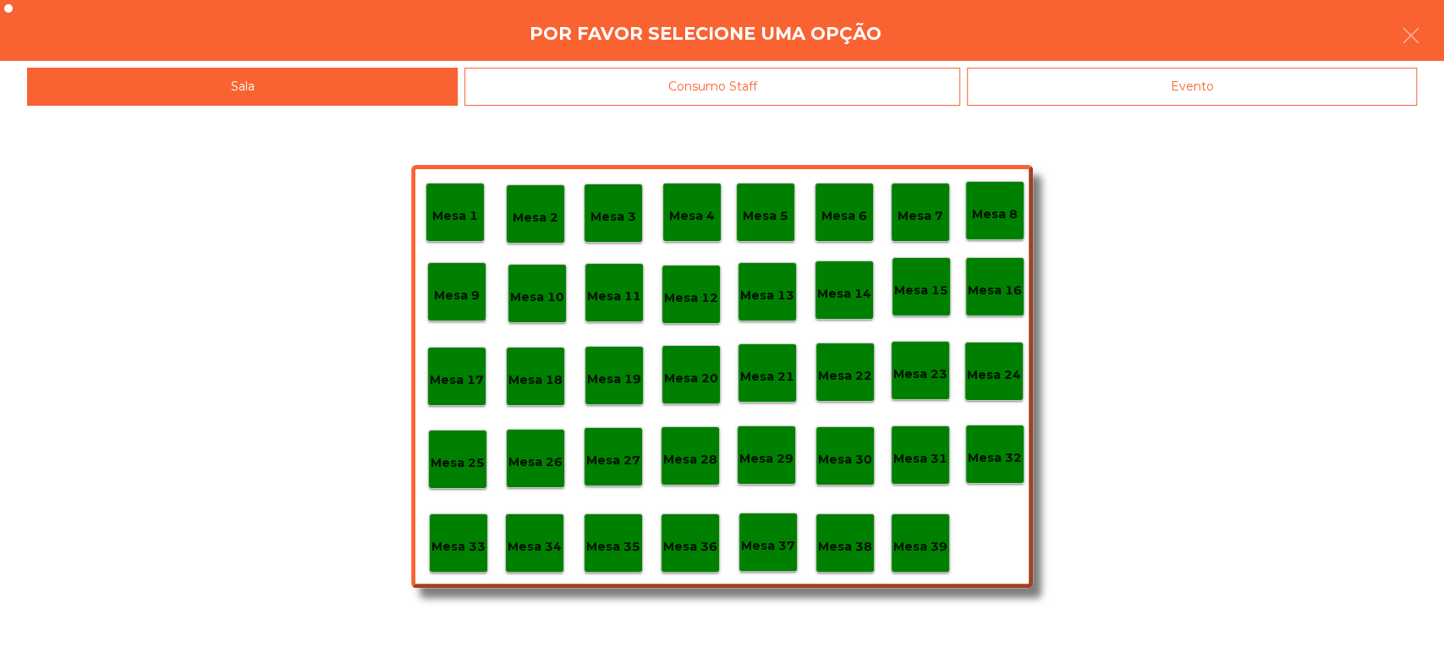
click at [927, 541] on p "Mesa 39" at bounding box center [921, 546] width 54 height 19
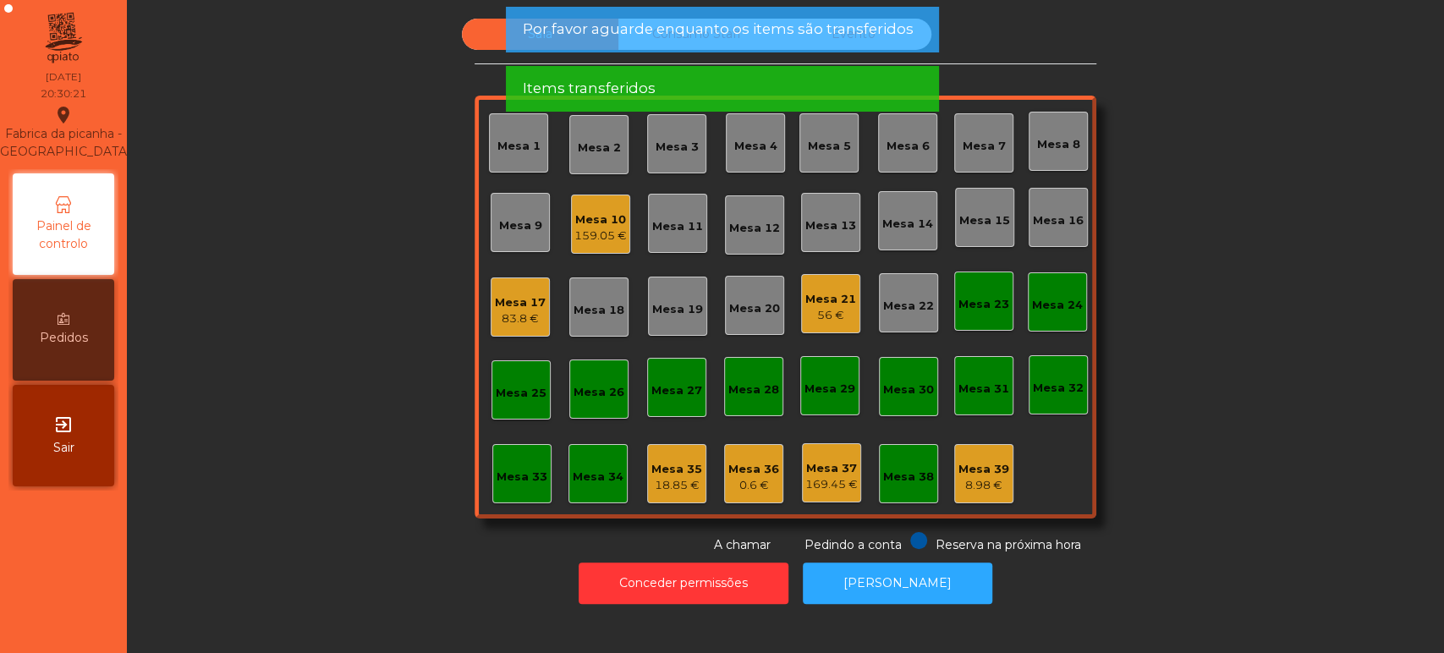
click at [593, 216] on div "Mesa 10" at bounding box center [601, 220] width 52 height 17
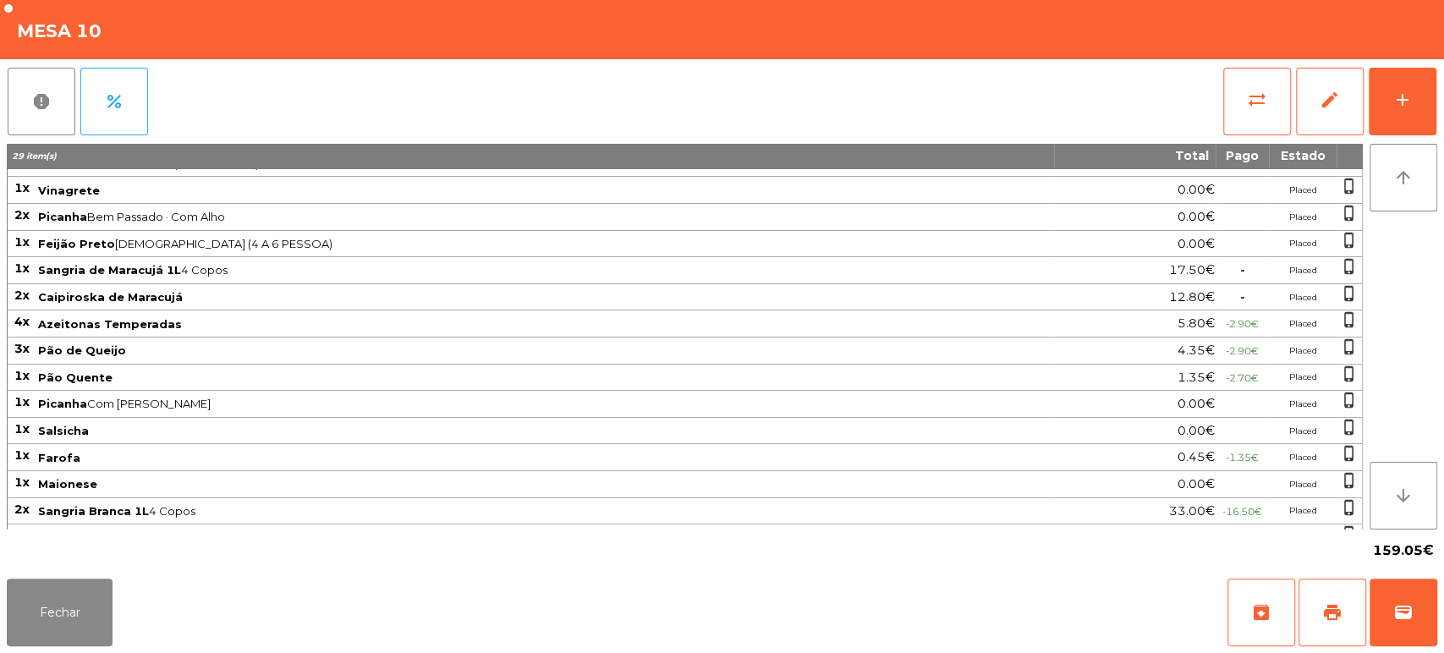
scroll to position [140, 0]
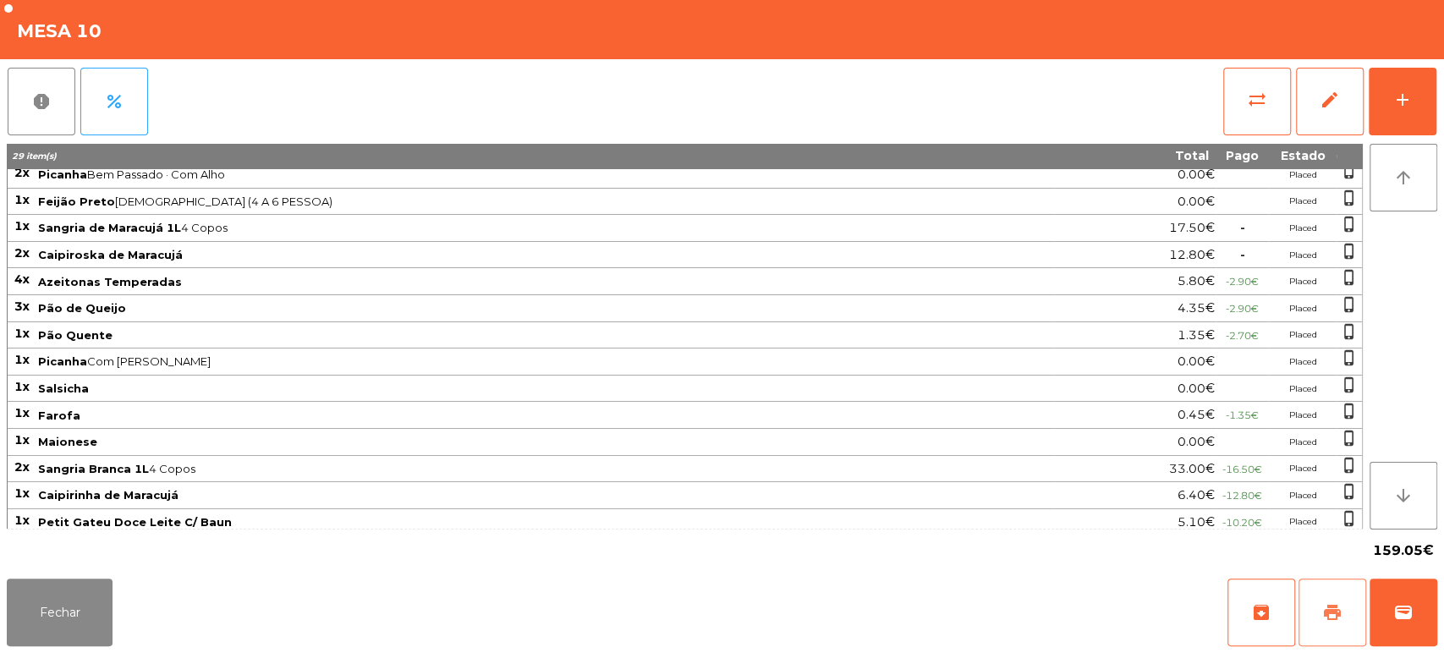
click at [1324, 625] on button "print" at bounding box center [1333, 613] width 68 height 68
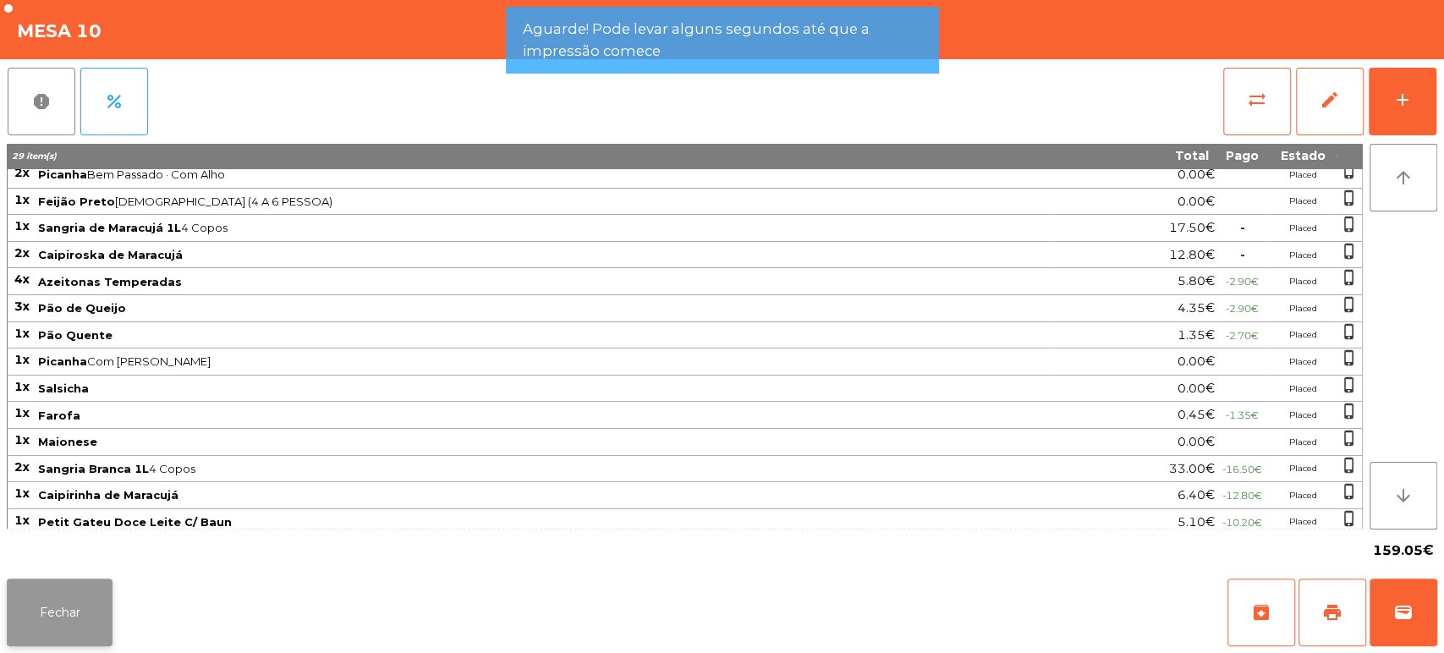
click at [54, 600] on button "Fechar" at bounding box center [60, 613] width 106 height 68
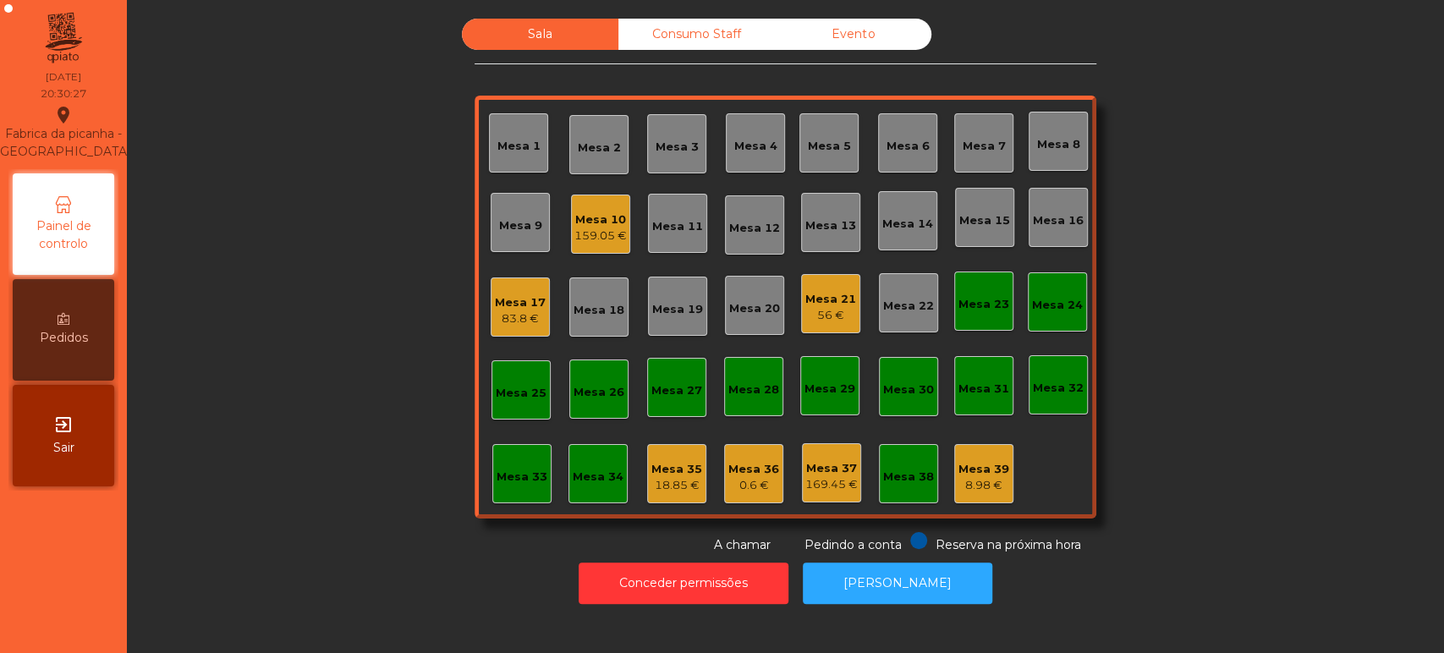
click at [516, 300] on div "Mesa 17" at bounding box center [520, 302] width 51 height 17
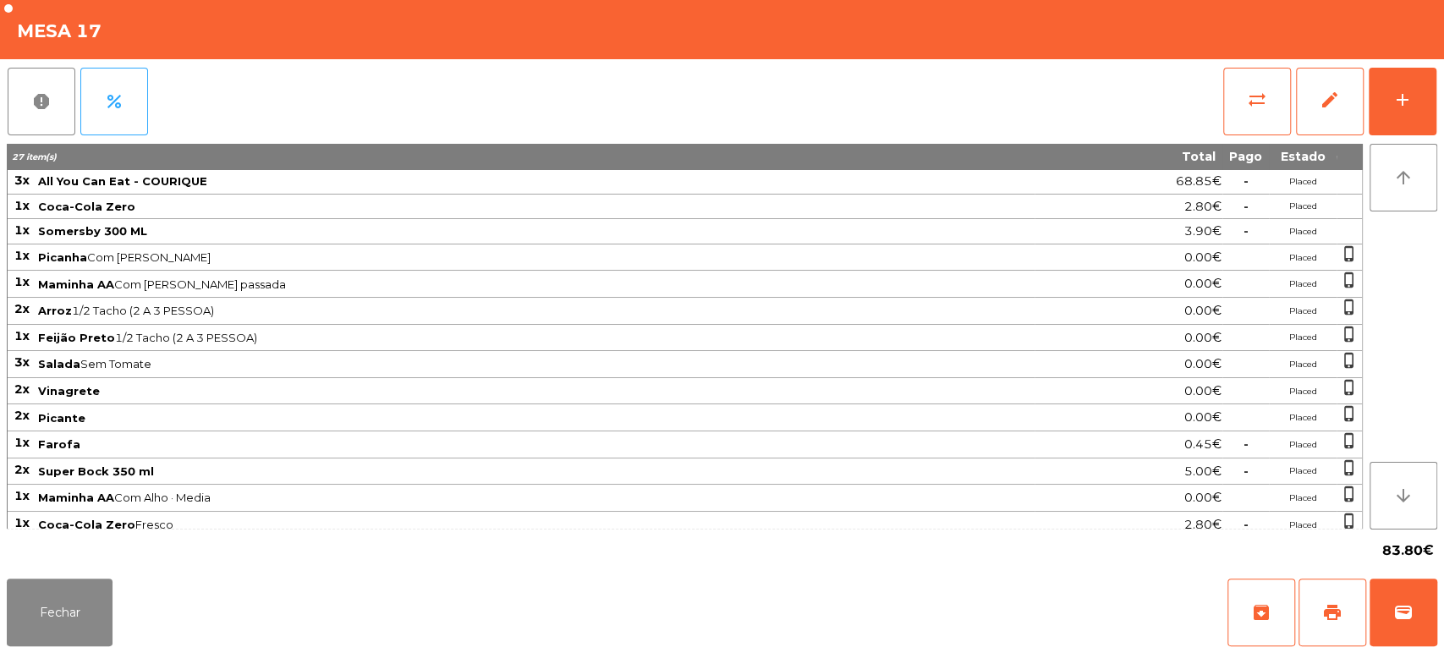
scroll to position [85, 0]
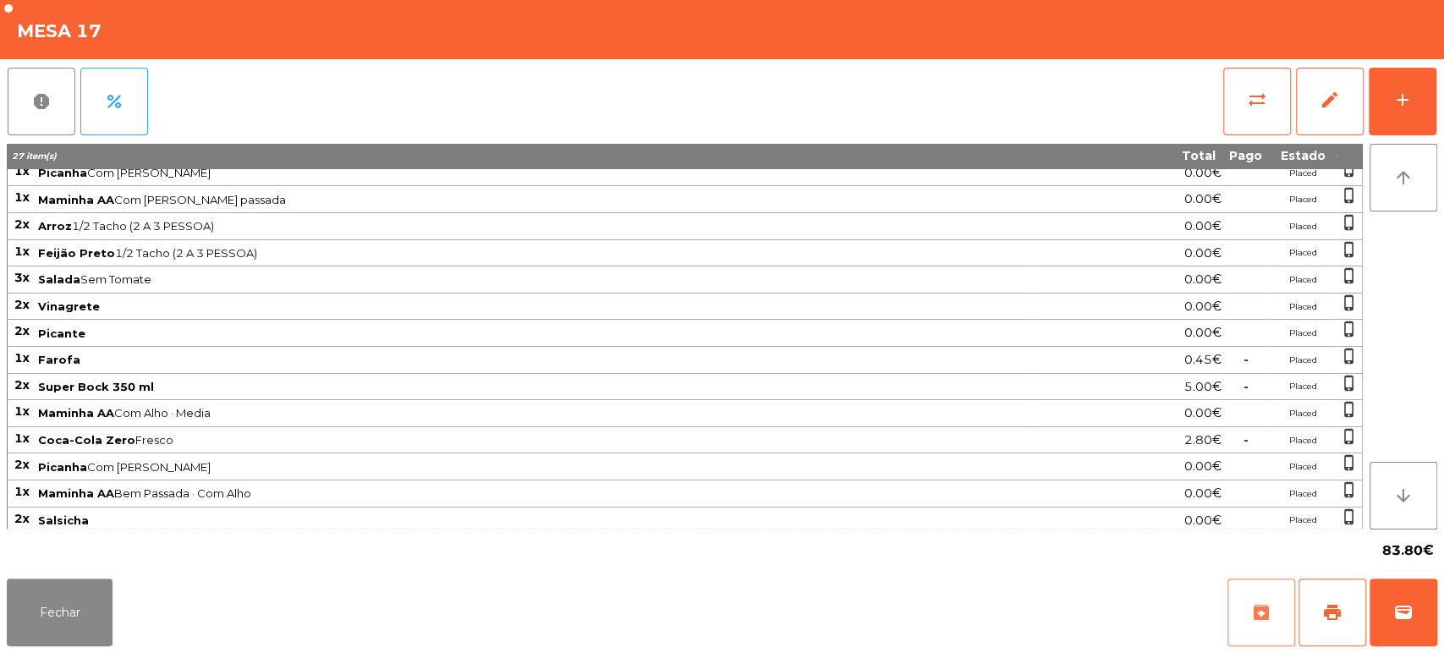
click at [1266, 607] on span "archive" at bounding box center [1261, 612] width 20 height 20
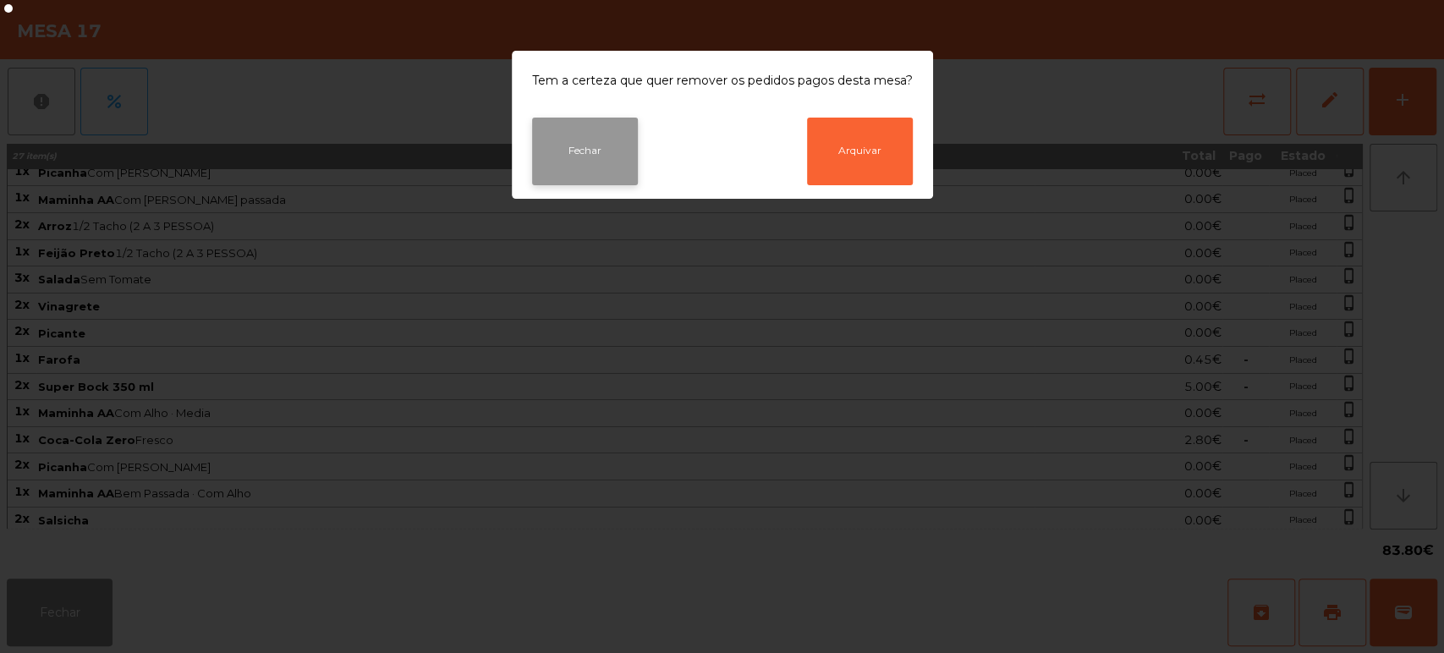
click at [583, 151] on button "Fechar" at bounding box center [585, 152] width 106 height 68
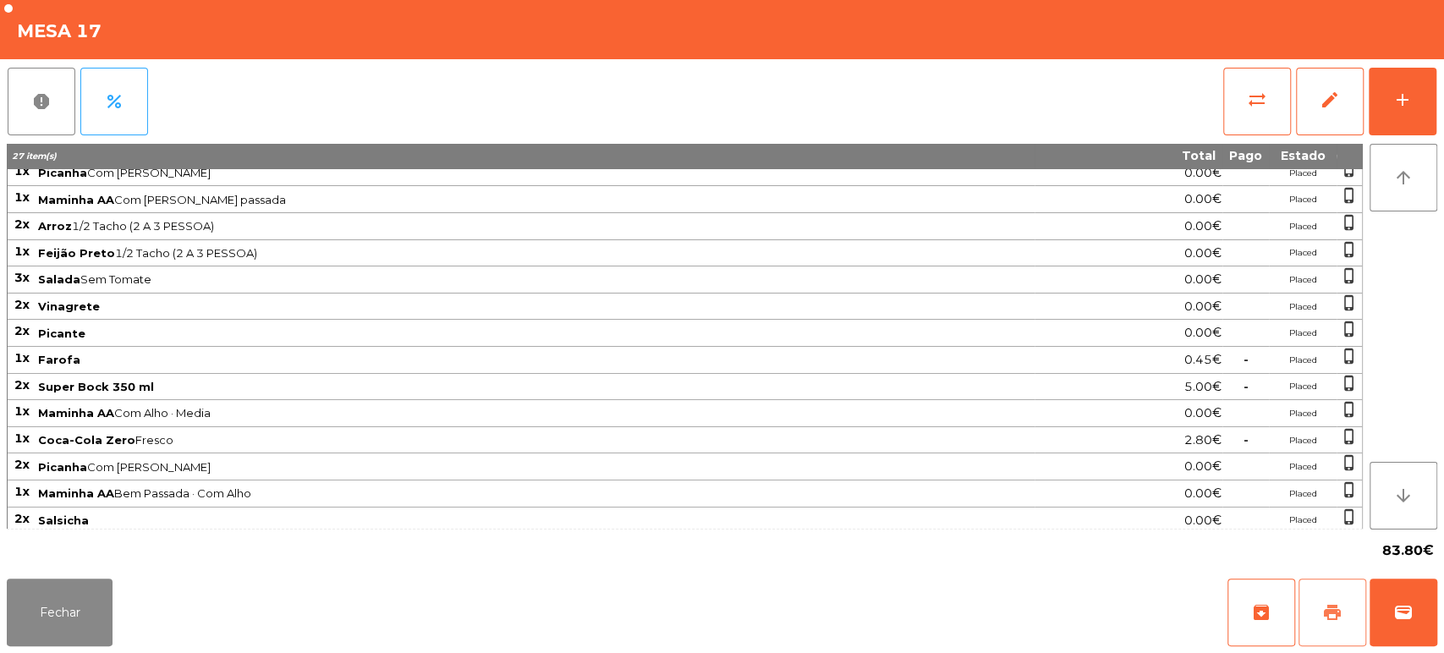
click at [1327, 619] on span "print" at bounding box center [1333, 612] width 20 height 20
click at [1414, 105] on button "add" at bounding box center [1403, 102] width 68 height 68
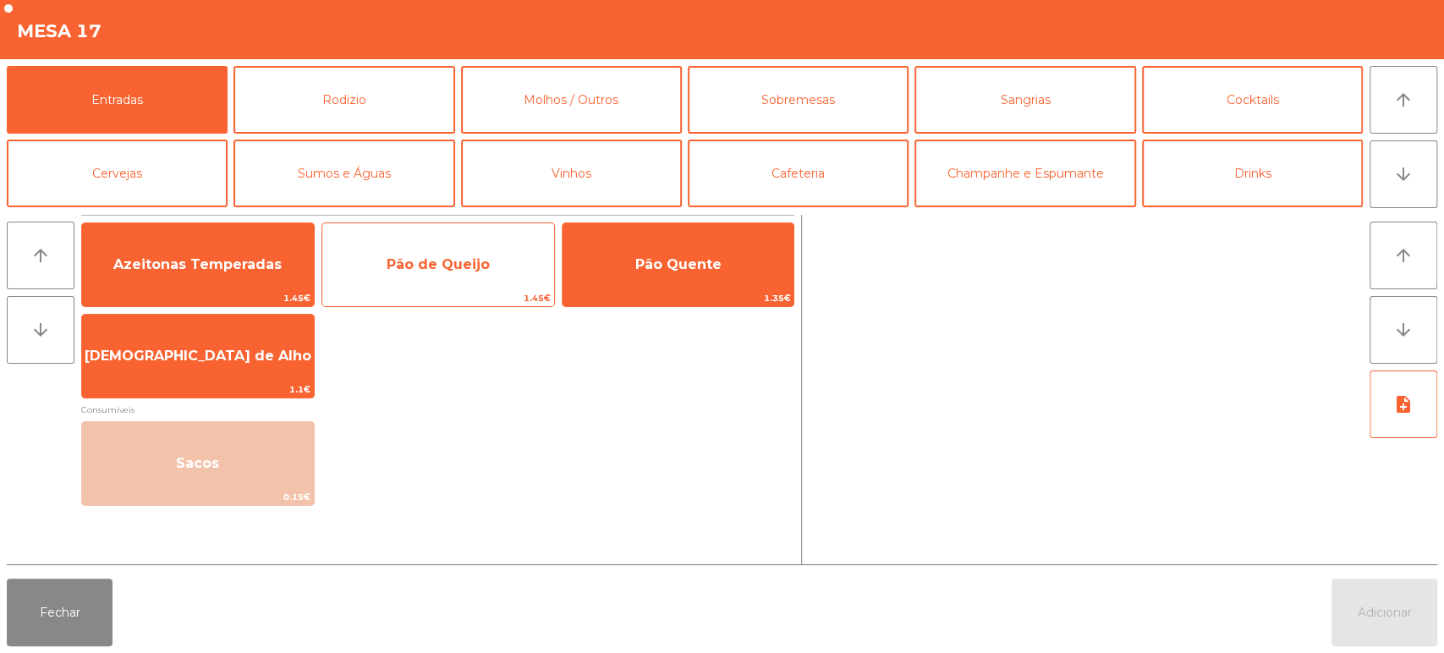
click at [469, 293] on span "1.45€" at bounding box center [438, 298] width 232 height 16
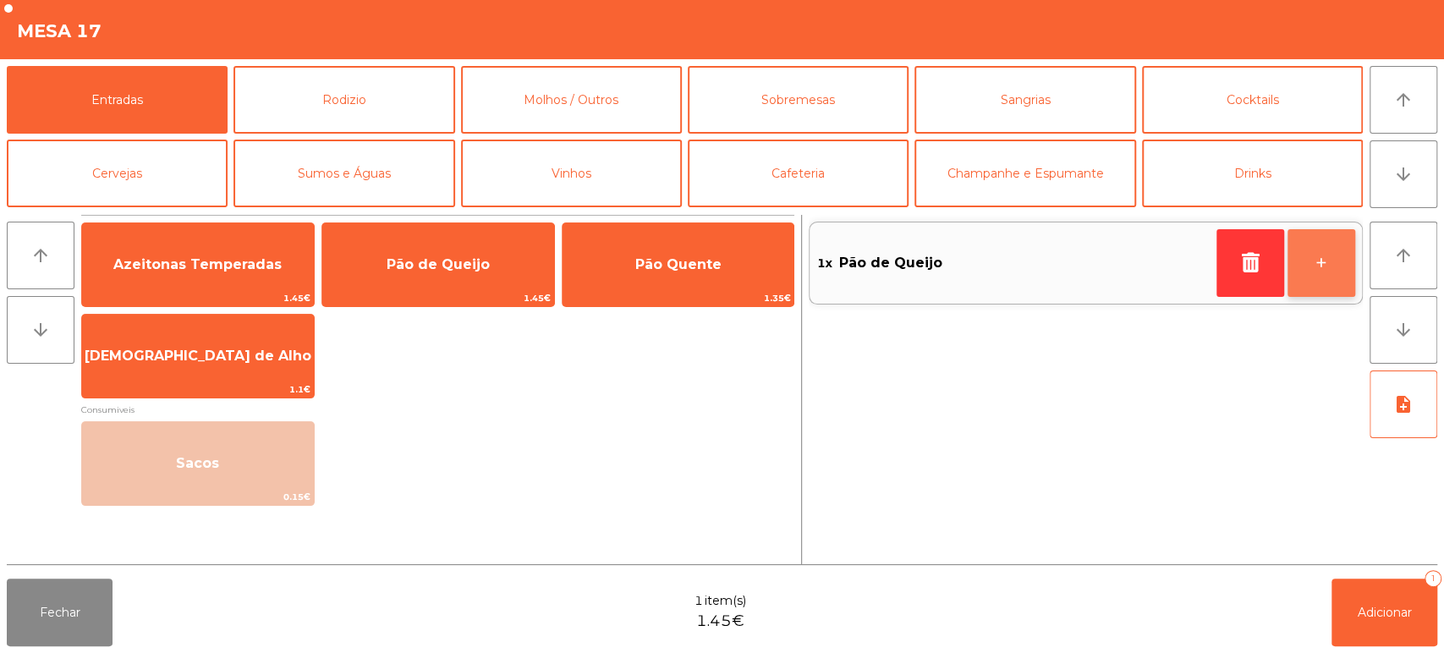
click at [1326, 282] on button "+" at bounding box center [1322, 263] width 68 height 68
click at [1323, 279] on button "+" at bounding box center [1322, 263] width 68 height 68
click at [1320, 268] on button "+" at bounding box center [1322, 263] width 68 height 68
click at [1323, 262] on button "+" at bounding box center [1322, 263] width 68 height 68
click at [1327, 258] on button "+" at bounding box center [1322, 263] width 68 height 68
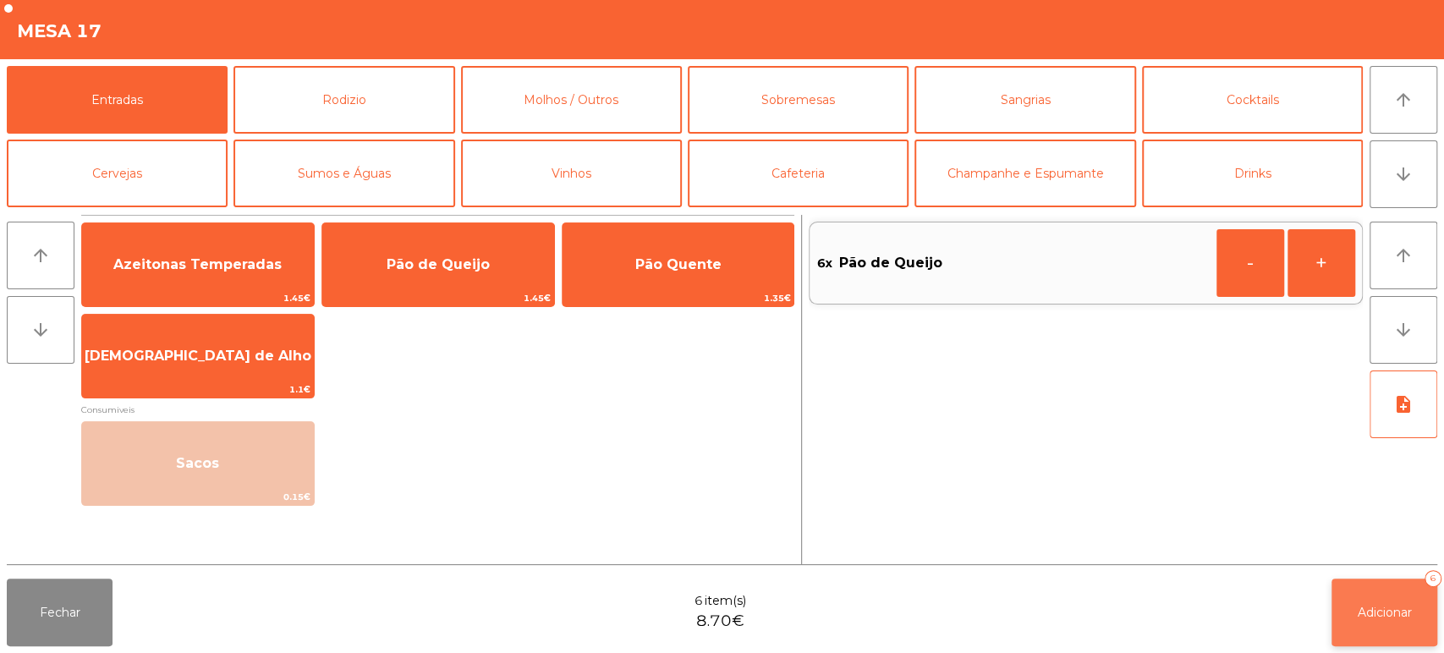
click at [1365, 620] on button "Adicionar 6" at bounding box center [1385, 613] width 106 height 68
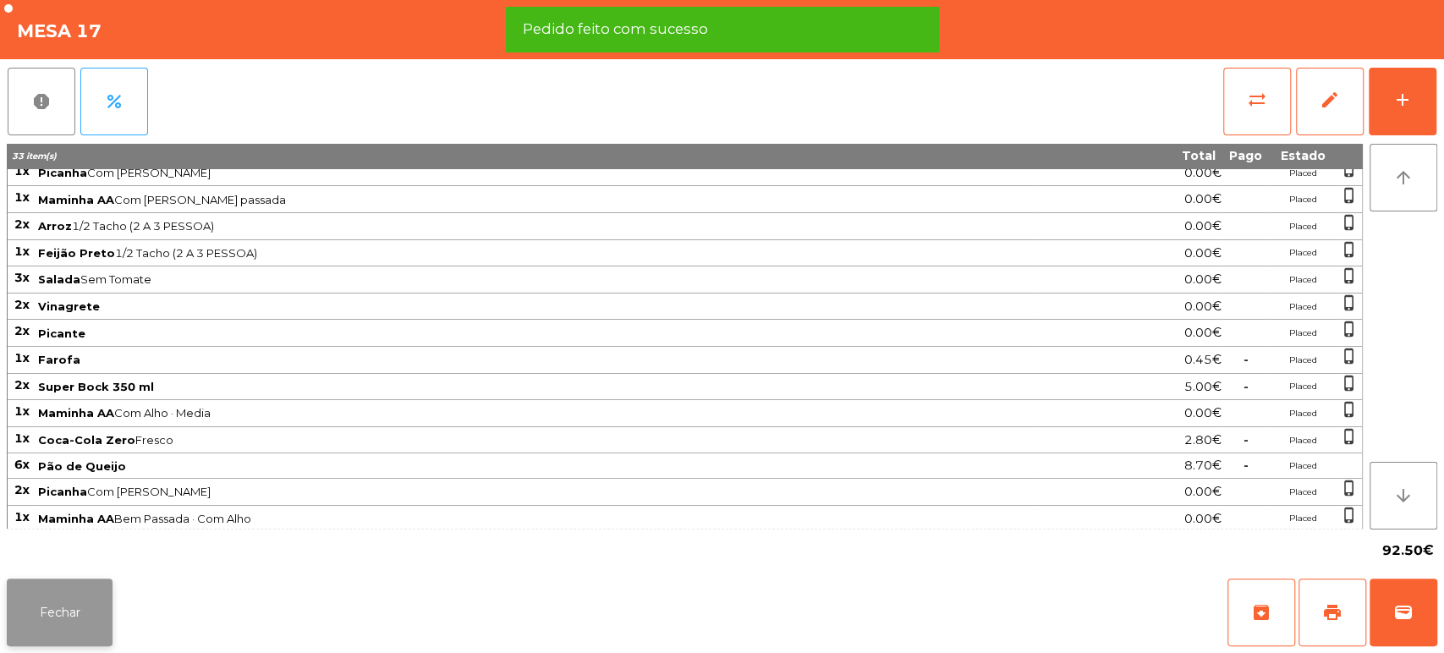
click at [91, 607] on button "Fechar" at bounding box center [60, 613] width 106 height 68
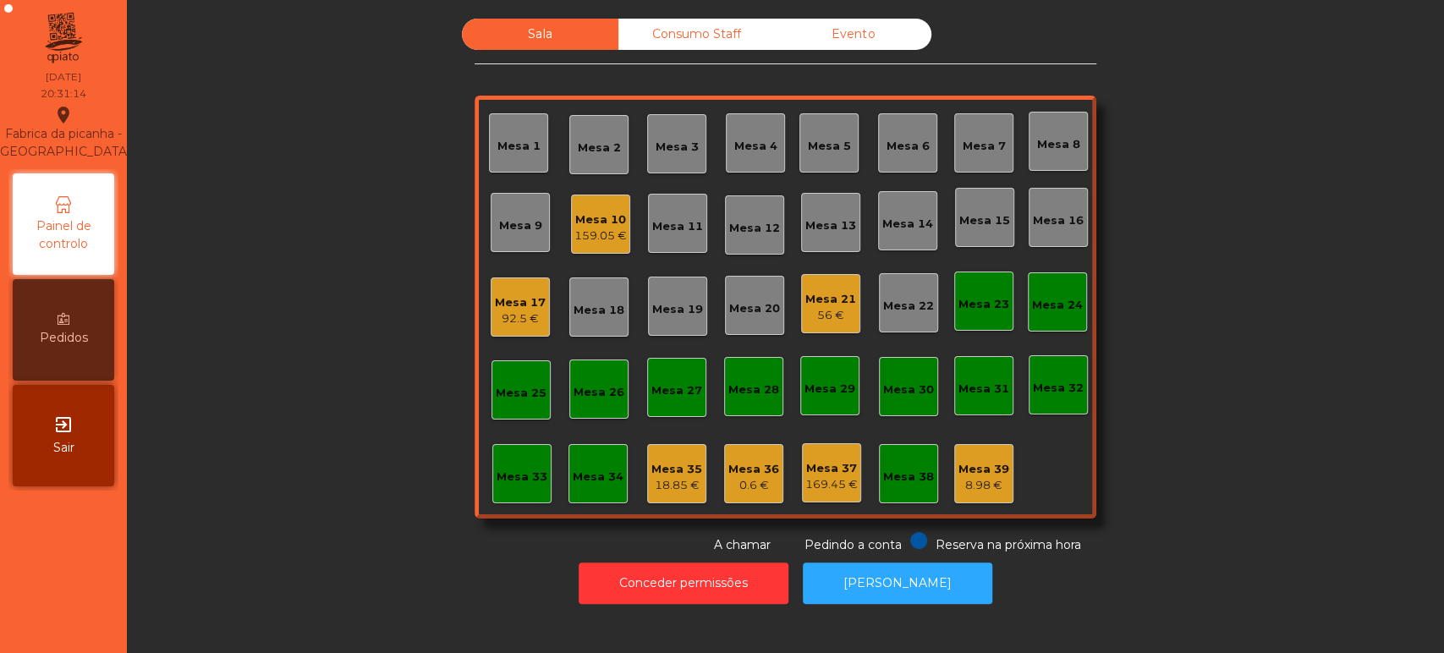
click at [503, 322] on div "92.5 €" at bounding box center [520, 319] width 51 height 17
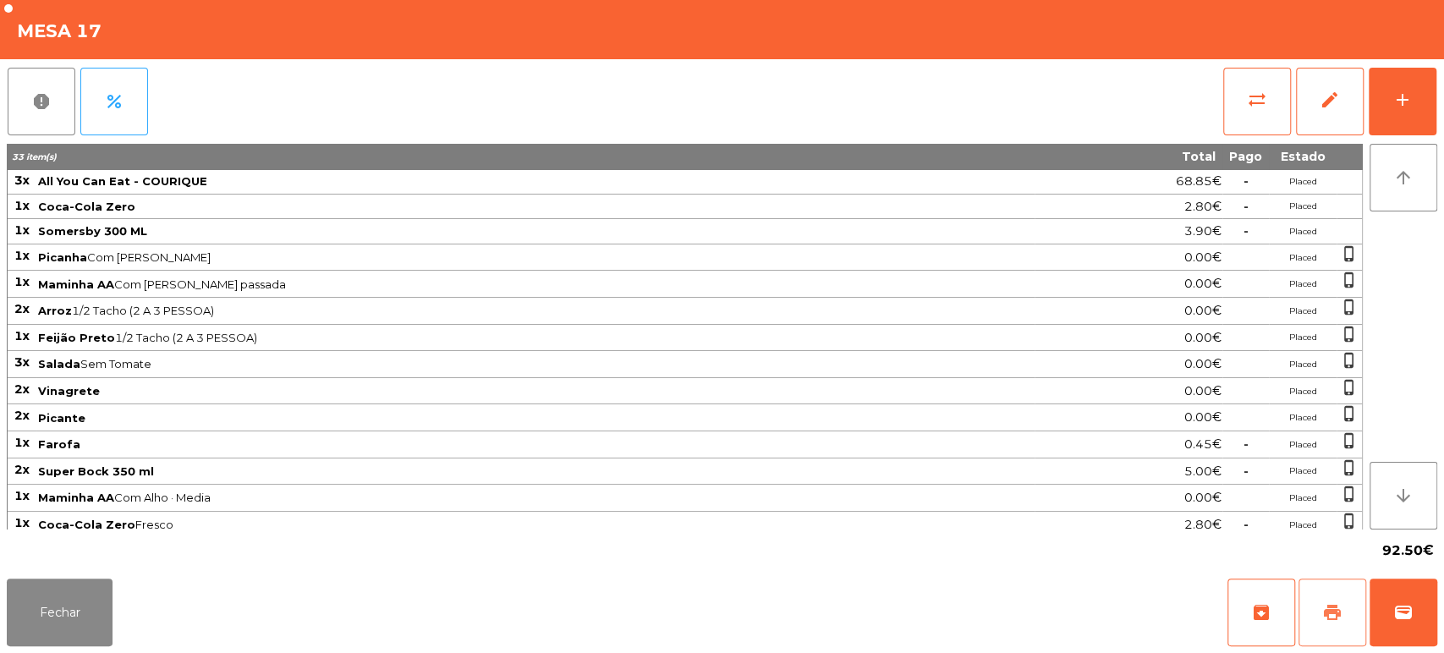
click at [1356, 609] on button "print" at bounding box center [1333, 613] width 68 height 68
click at [65, 601] on button "Fechar" at bounding box center [60, 613] width 106 height 68
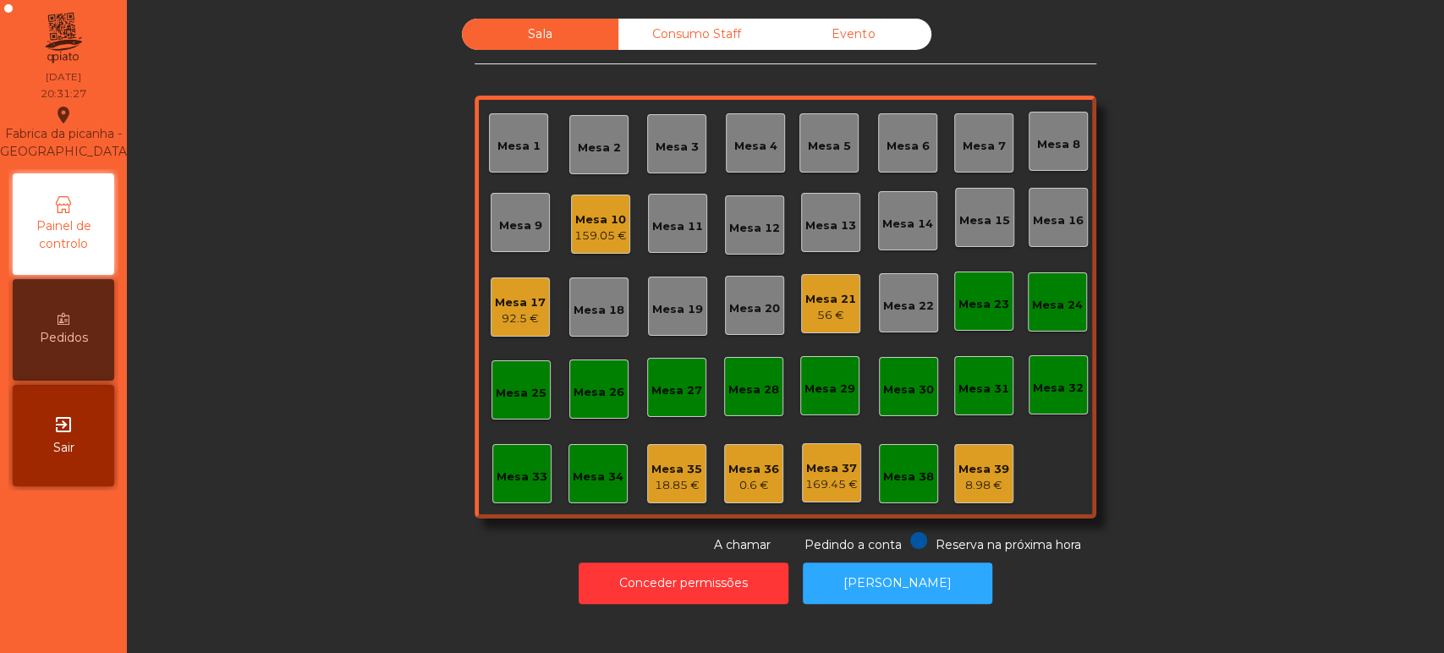
click at [677, 473] on div "Mesa 35" at bounding box center [677, 469] width 51 height 17
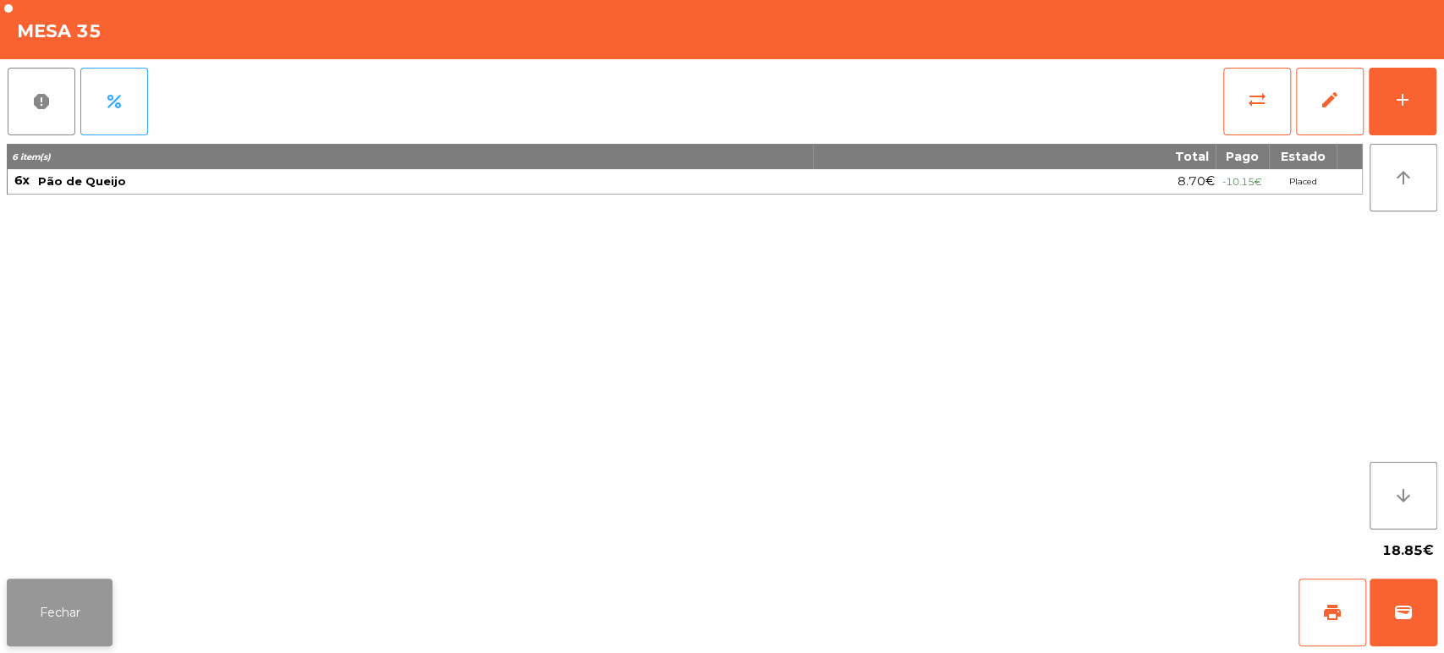
click at [93, 610] on button "Fechar" at bounding box center [60, 613] width 106 height 68
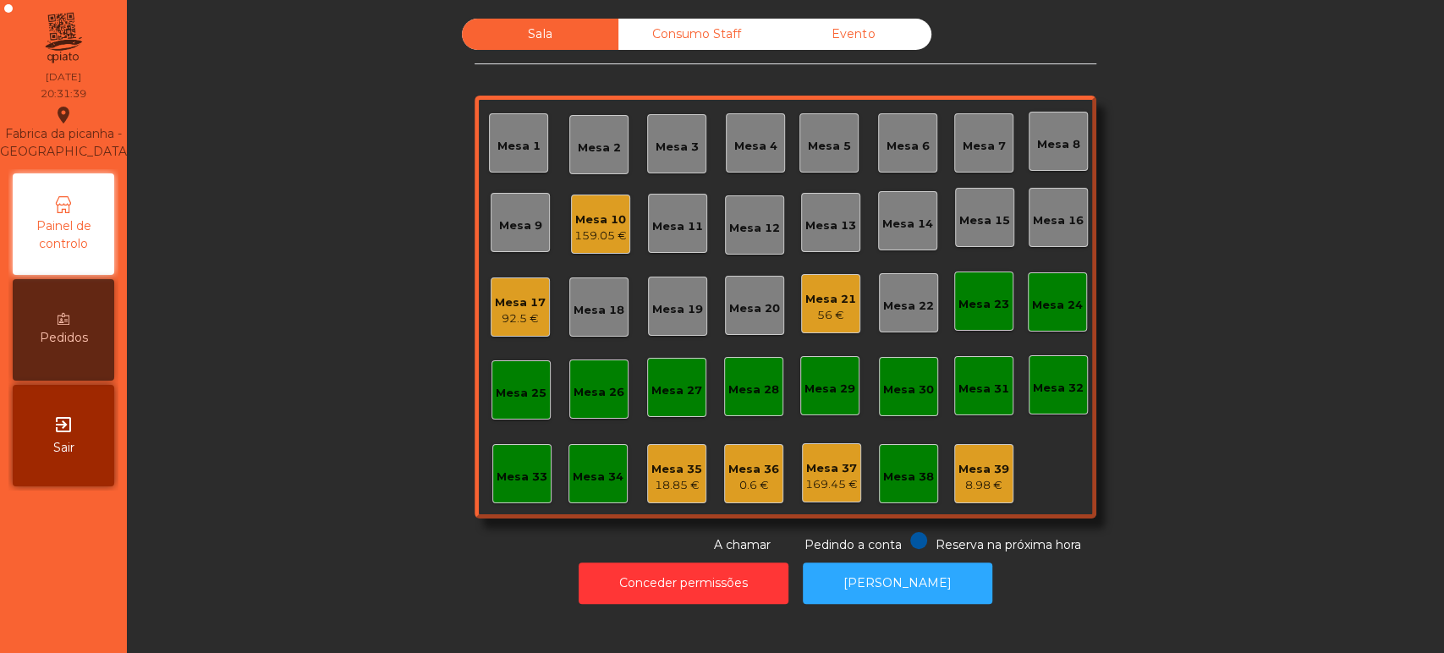
click at [845, 302] on div "Mesa 21" at bounding box center [831, 299] width 51 height 17
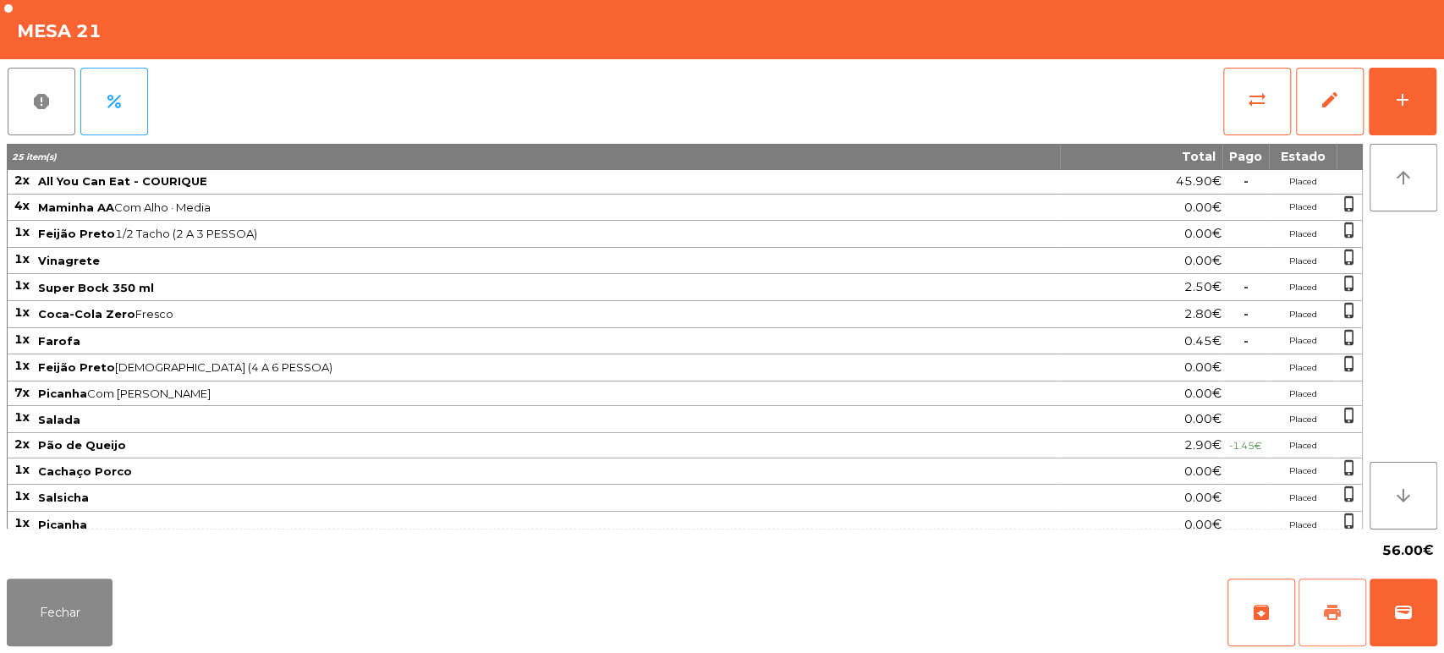
click at [1347, 623] on button "print" at bounding box center [1333, 613] width 68 height 68
click at [96, 610] on button "Fechar" at bounding box center [60, 613] width 106 height 68
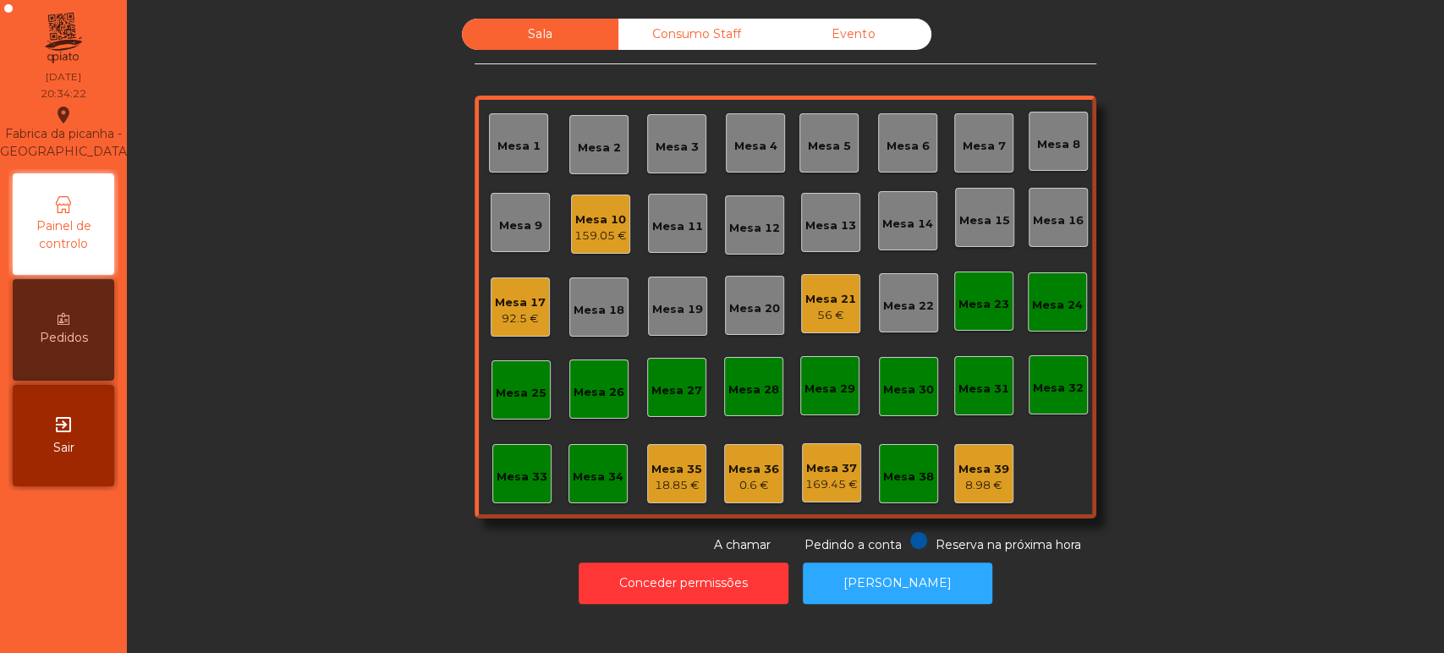
click at [664, 483] on div "18.85 €" at bounding box center [677, 485] width 51 height 17
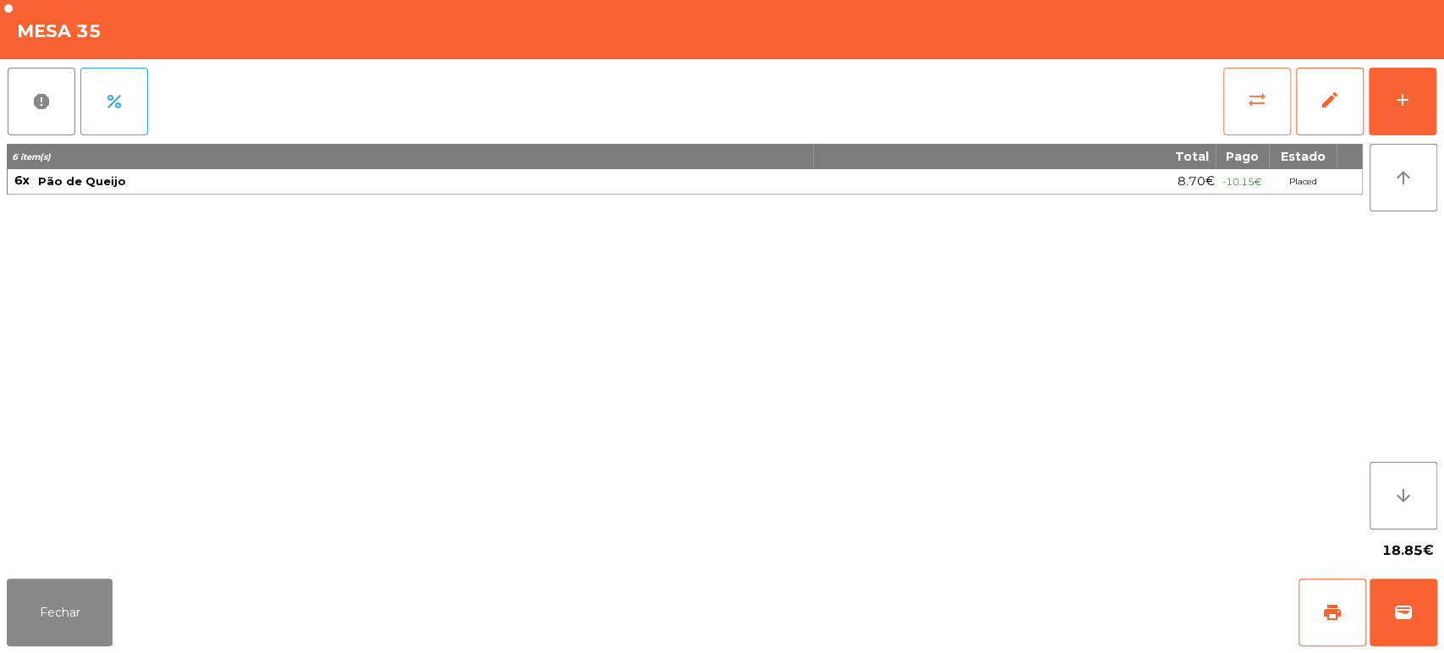
click at [1242, 109] on button "sync_alt" at bounding box center [1258, 102] width 68 height 68
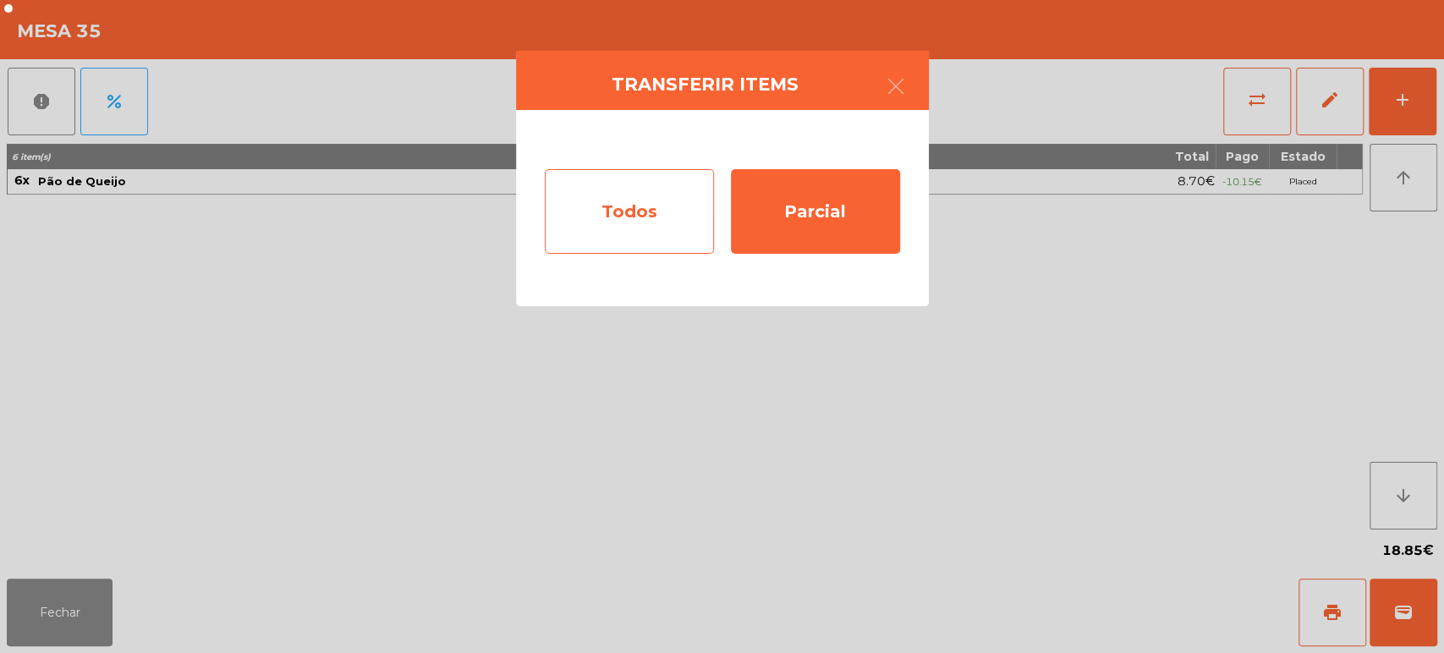
click at [643, 190] on div "Todos" at bounding box center [629, 211] width 169 height 85
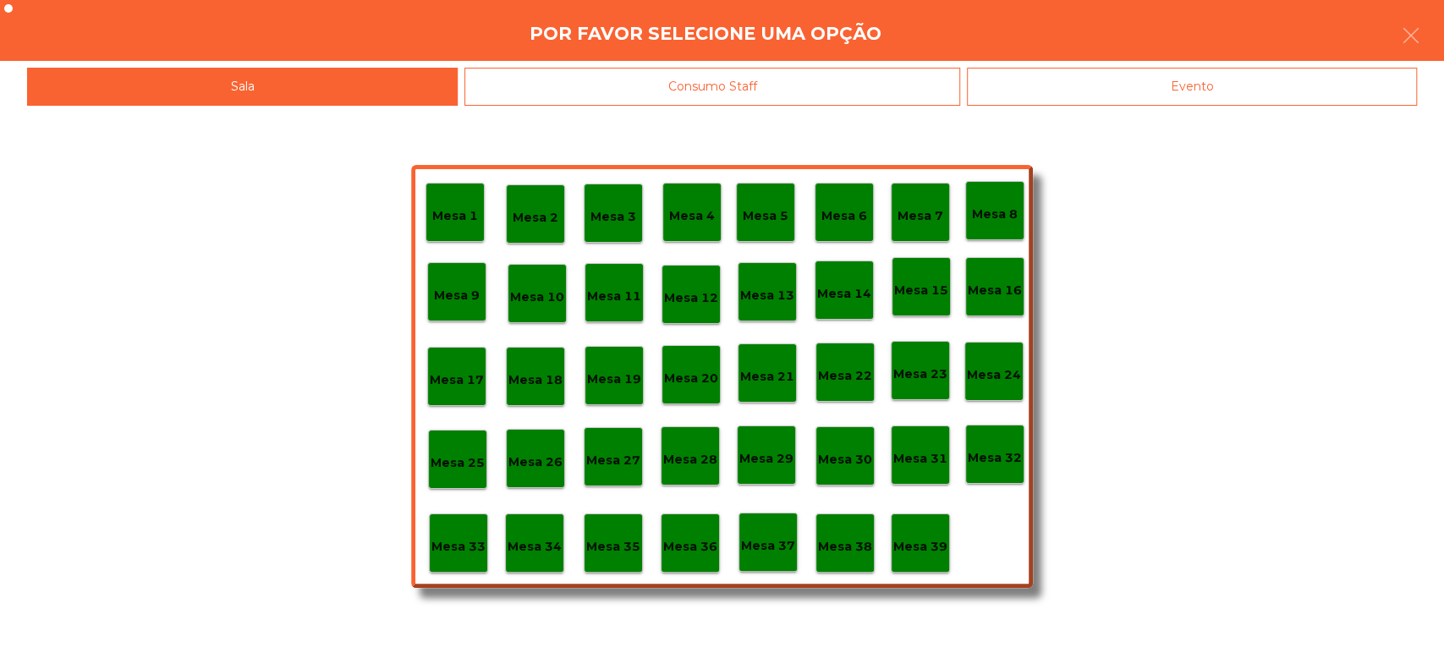
click at [772, 542] on p "Mesa 37" at bounding box center [768, 545] width 54 height 19
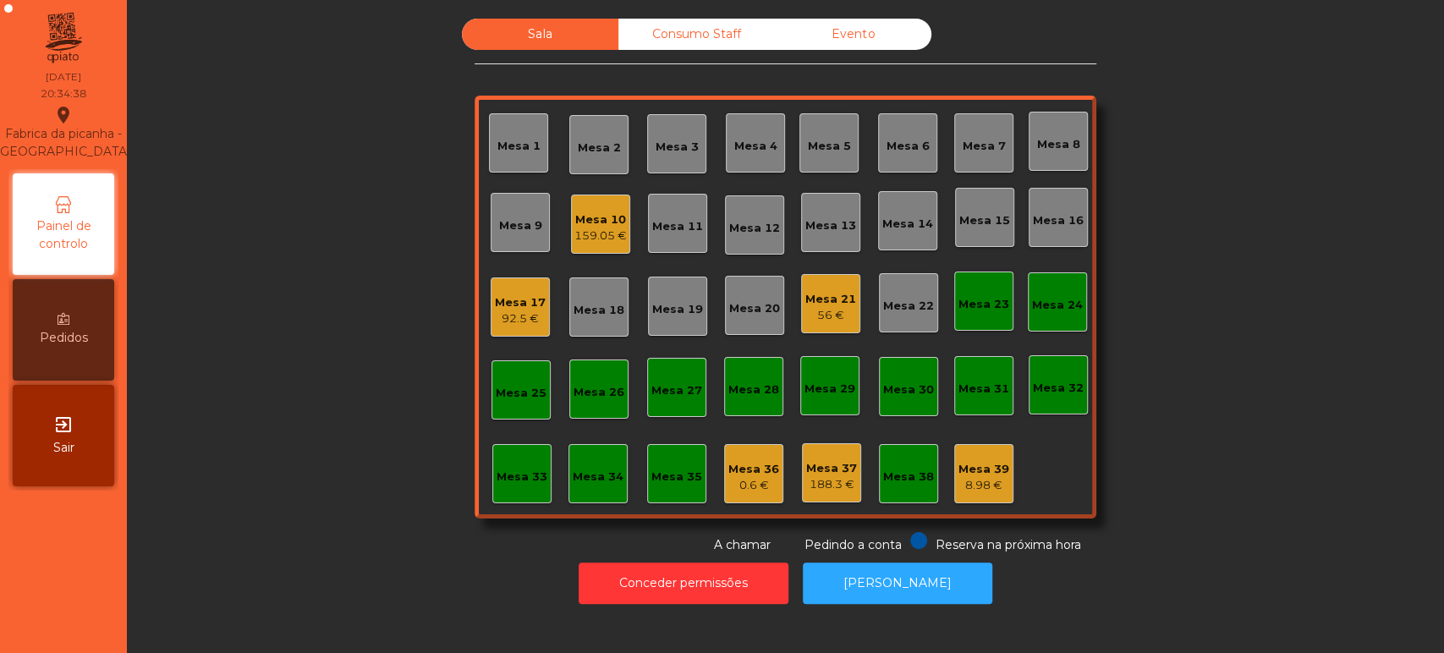
click at [527, 322] on div "92.5 €" at bounding box center [520, 319] width 51 height 17
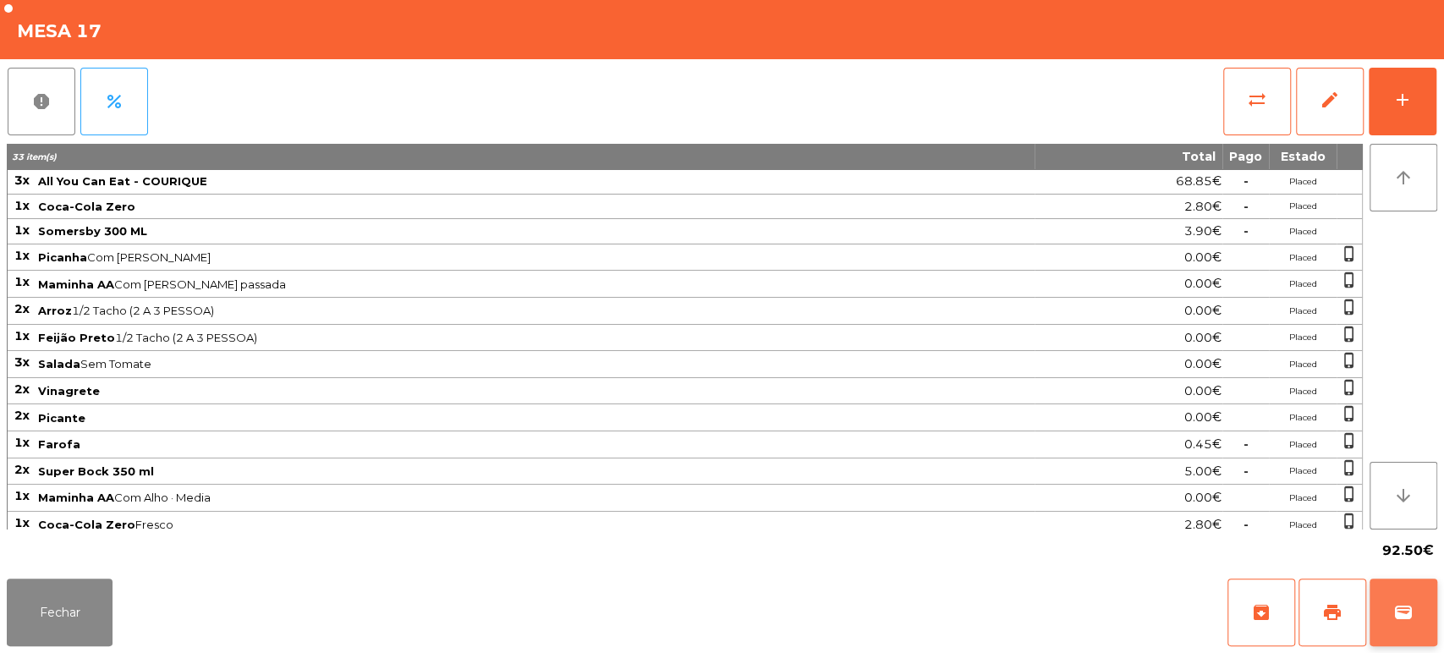
click at [1414, 613] on button "wallet" at bounding box center [1404, 613] width 68 height 68
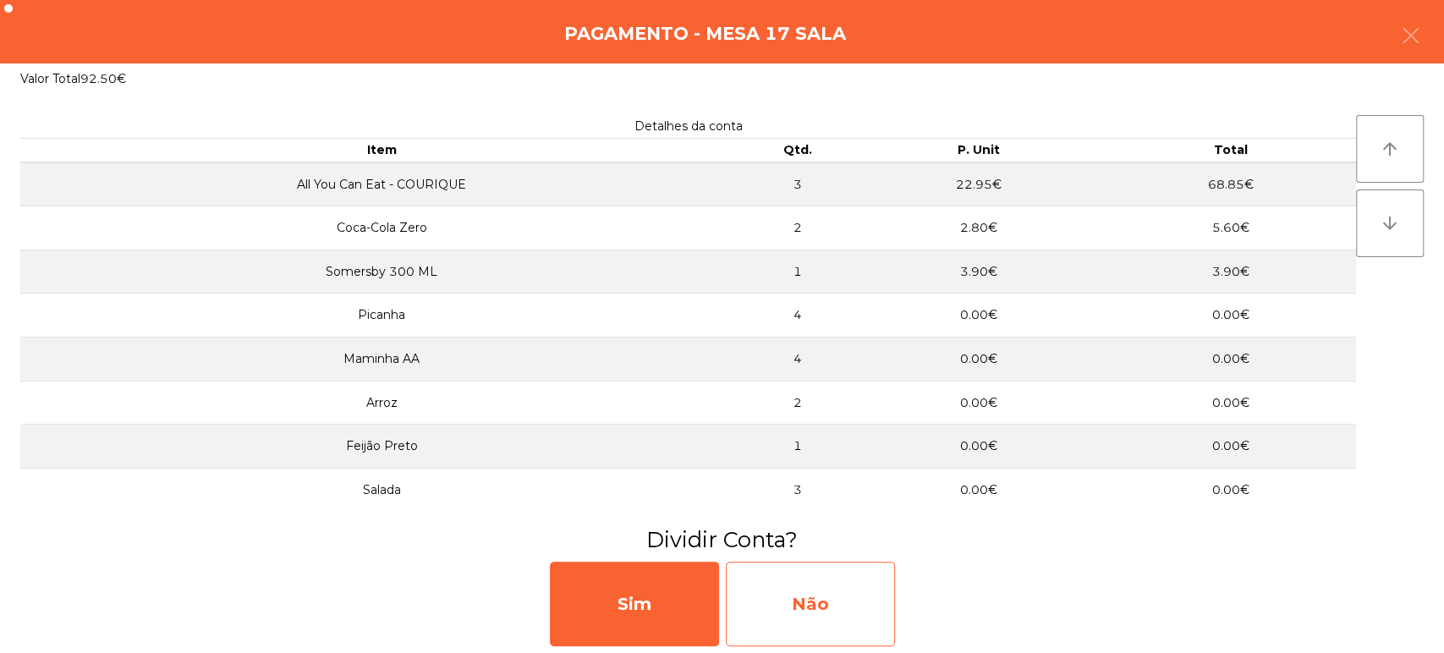
click at [853, 607] on div "Não" at bounding box center [810, 604] width 169 height 85
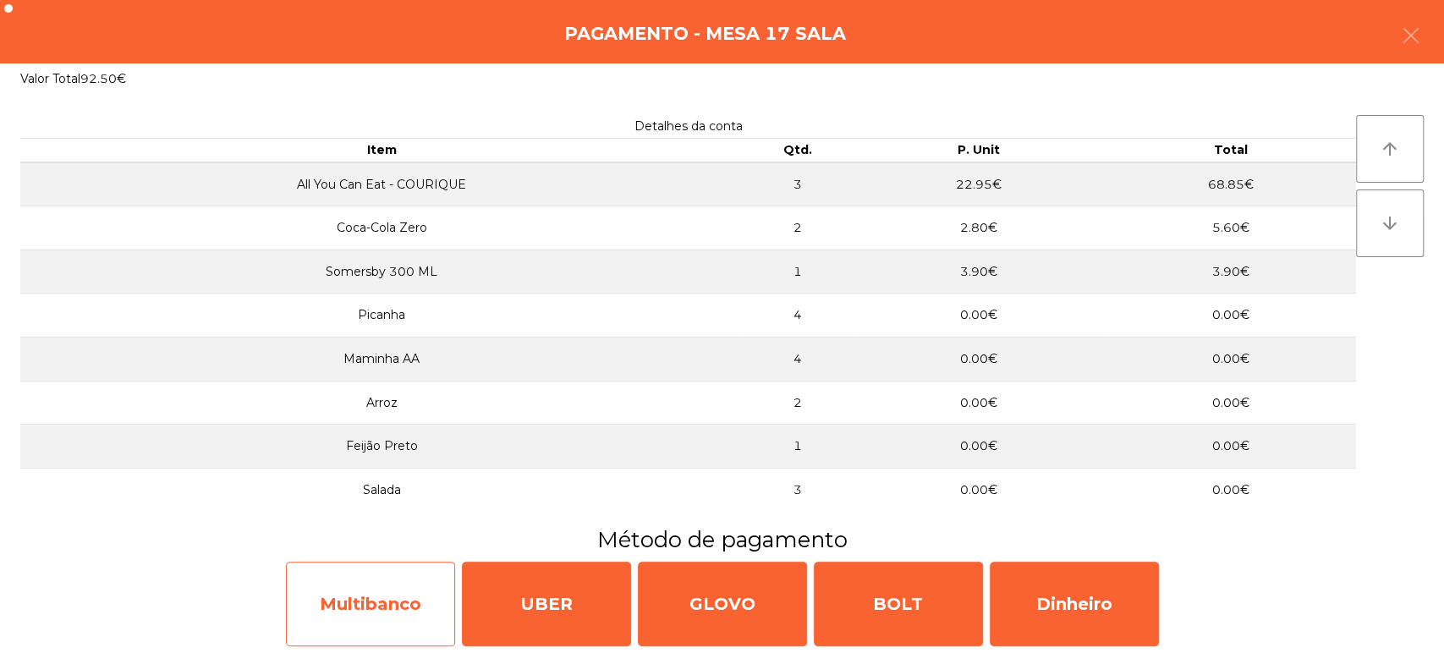
click at [401, 608] on div "Multibanco" at bounding box center [370, 604] width 169 height 85
select select "**"
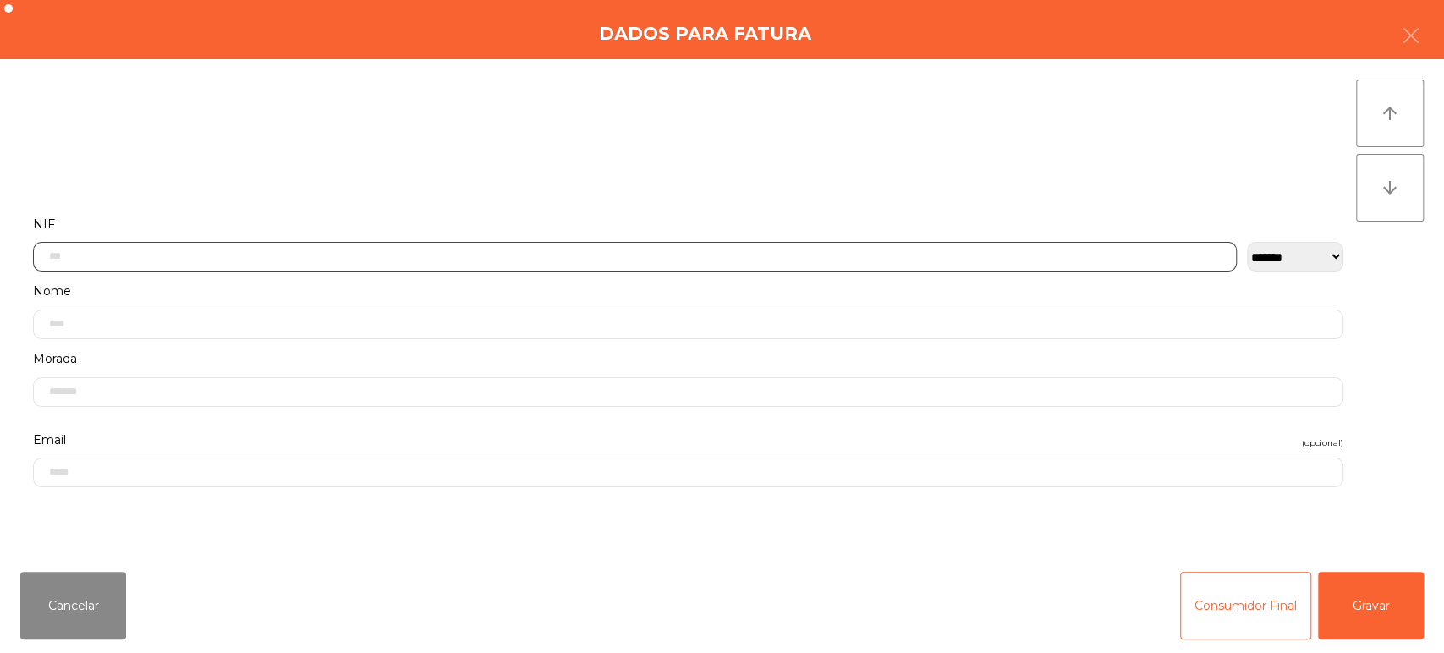
click at [492, 256] on input "text" at bounding box center [635, 257] width 1204 height 30
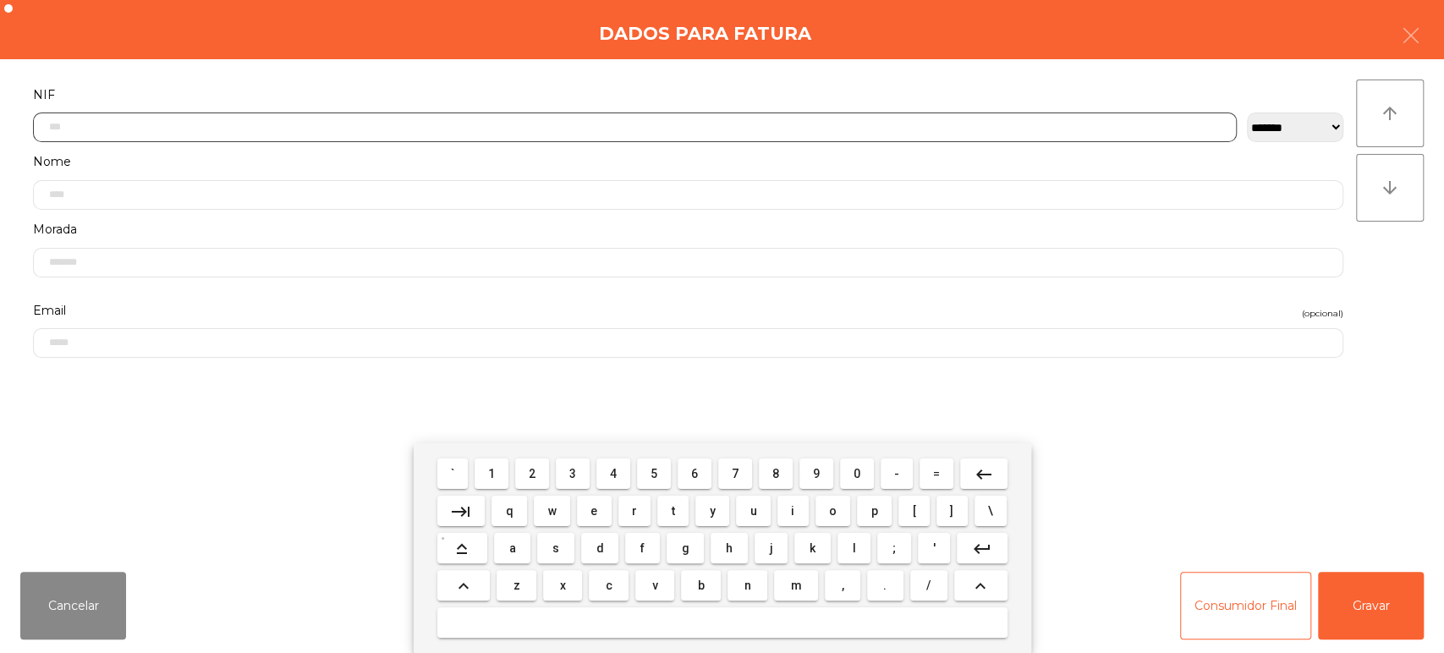
scroll to position [132, 0]
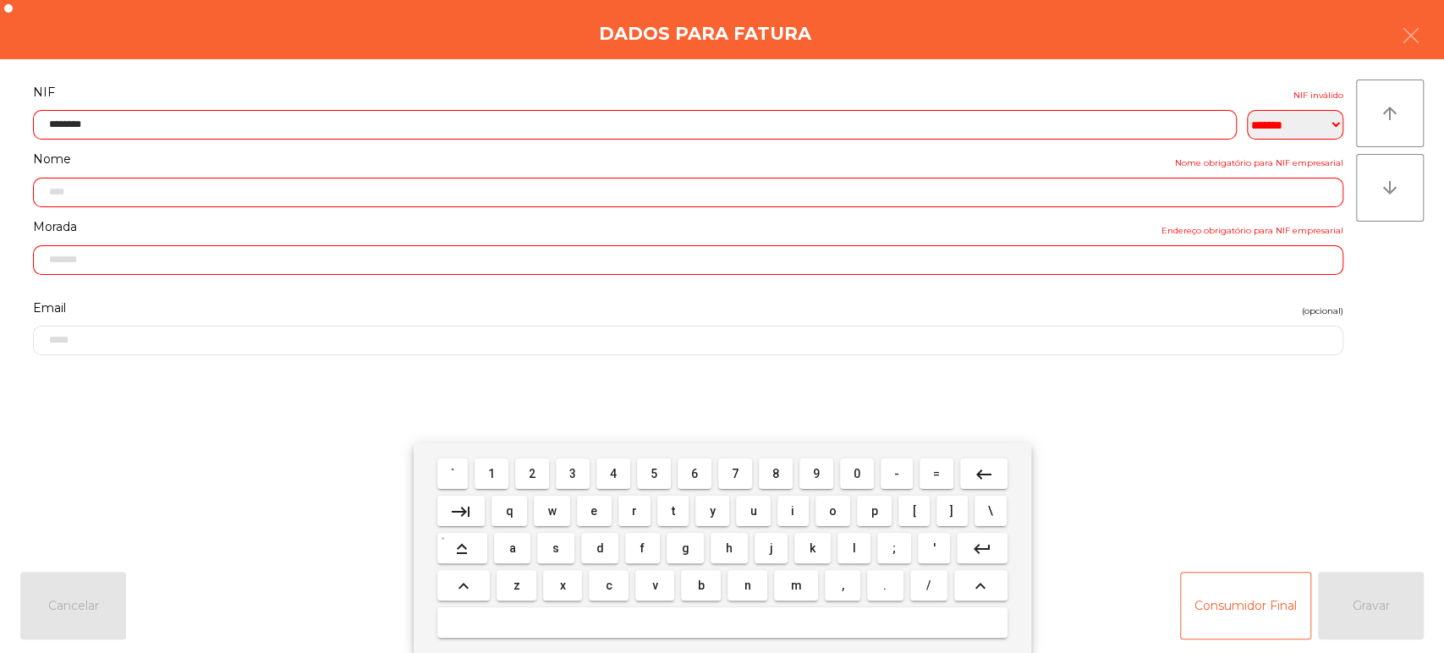
type input "*********"
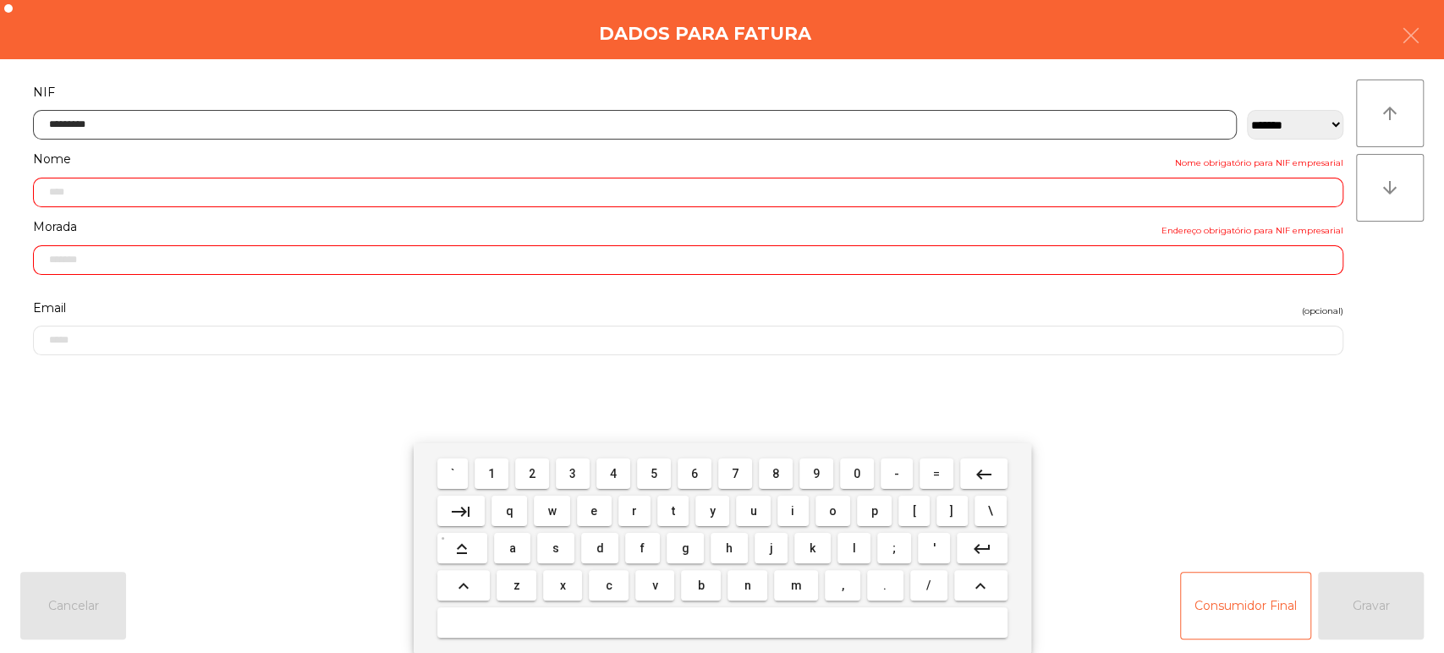
type input "**********"
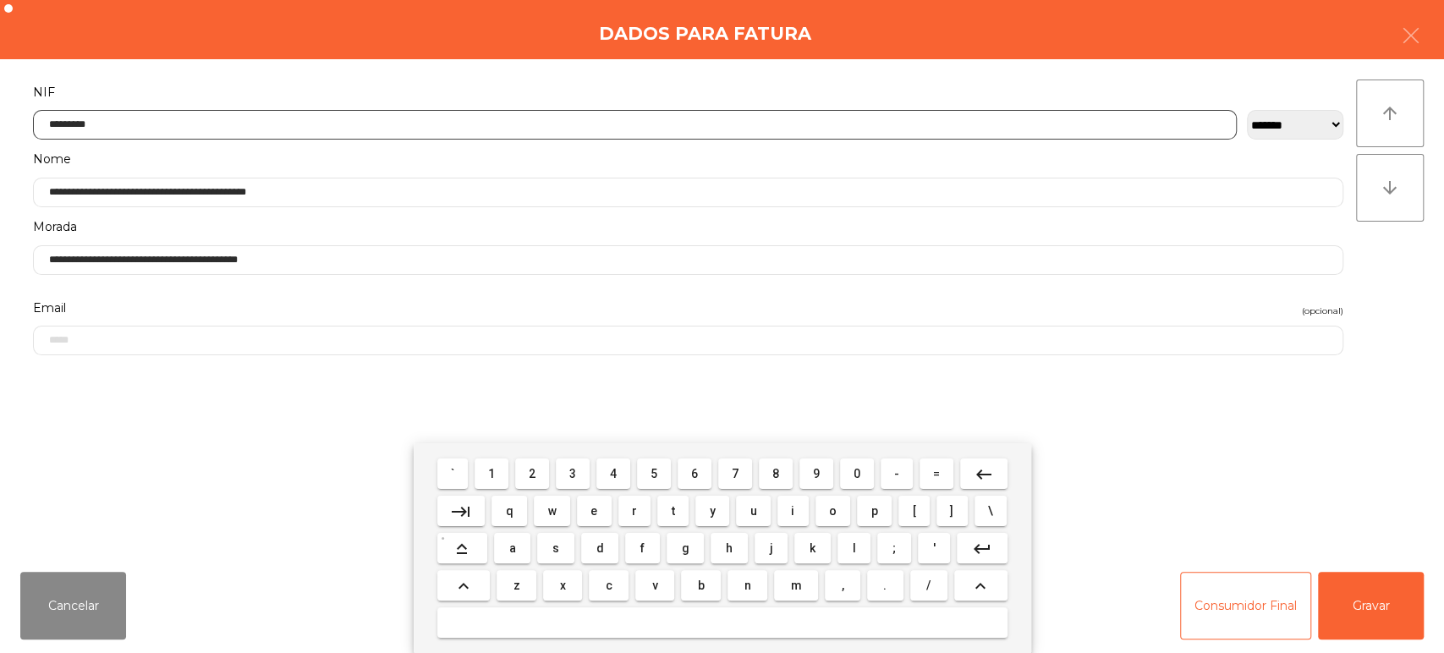
type input "*********"
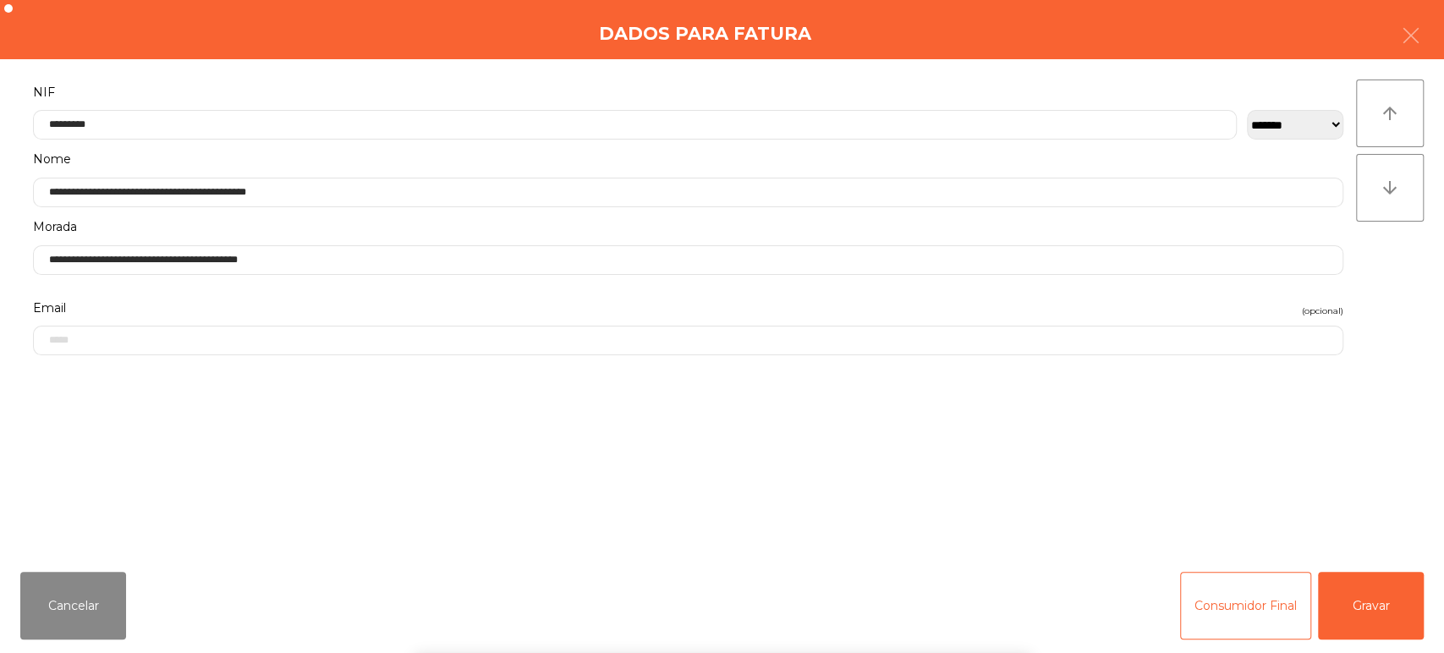
click at [1406, 300] on div "arrow_upward arrow_downward" at bounding box center [1390, 309] width 68 height 459
click at [1364, 591] on button "Gravar" at bounding box center [1371, 606] width 106 height 68
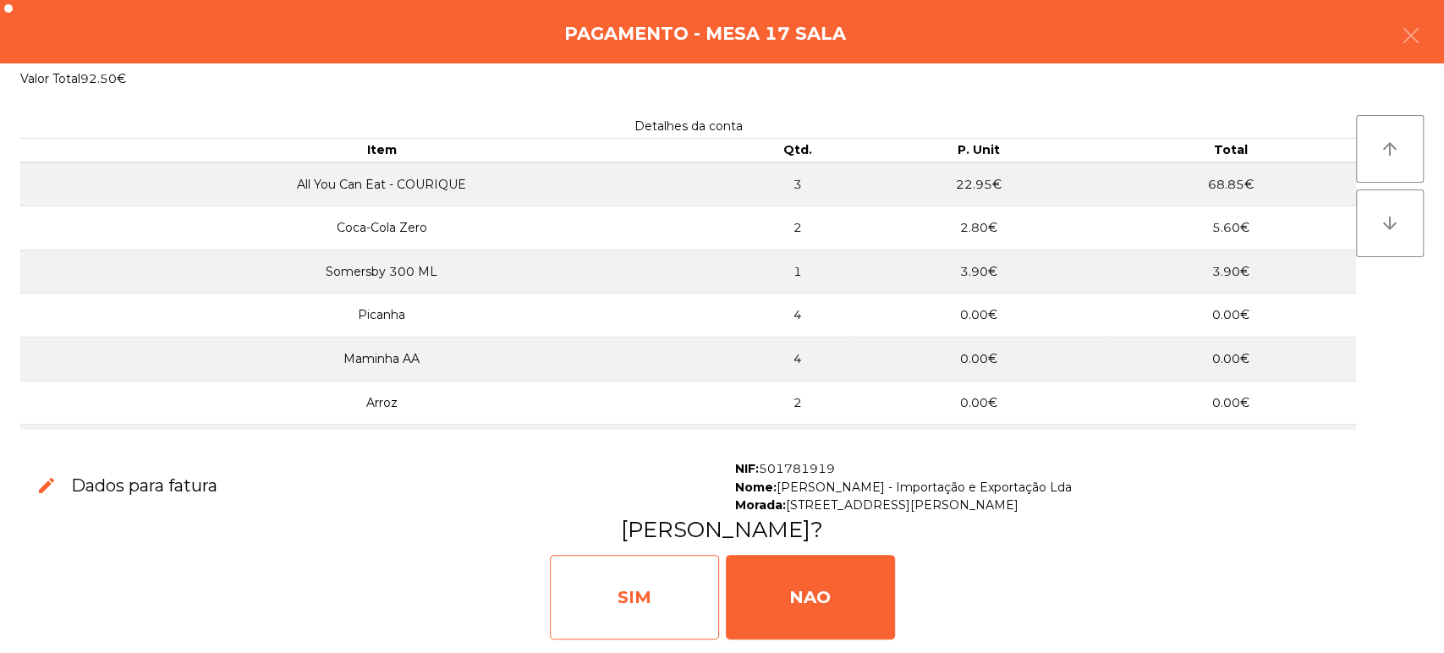
click at [652, 595] on div "SIM" at bounding box center [634, 597] width 169 height 85
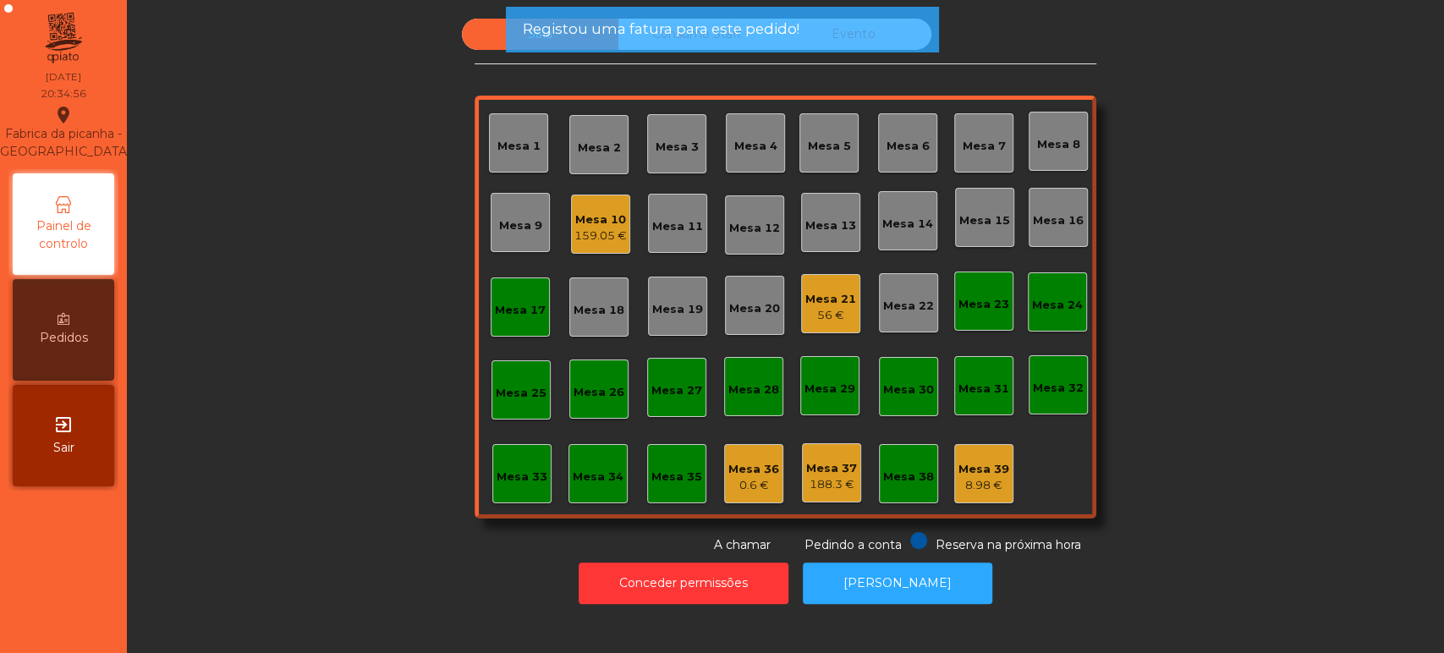
click at [508, 298] on div "Mesa 17" at bounding box center [520, 307] width 51 height 24
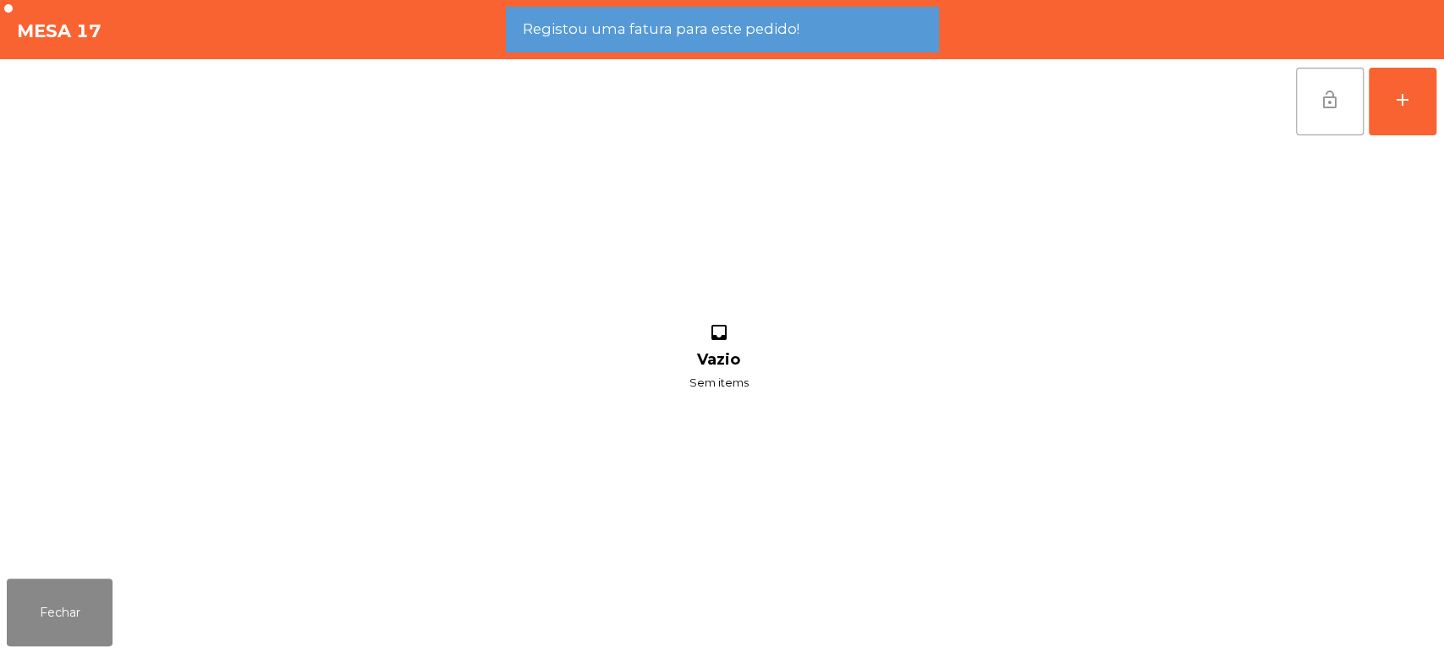
click at [1325, 109] on button "lock_open" at bounding box center [1330, 102] width 68 height 68
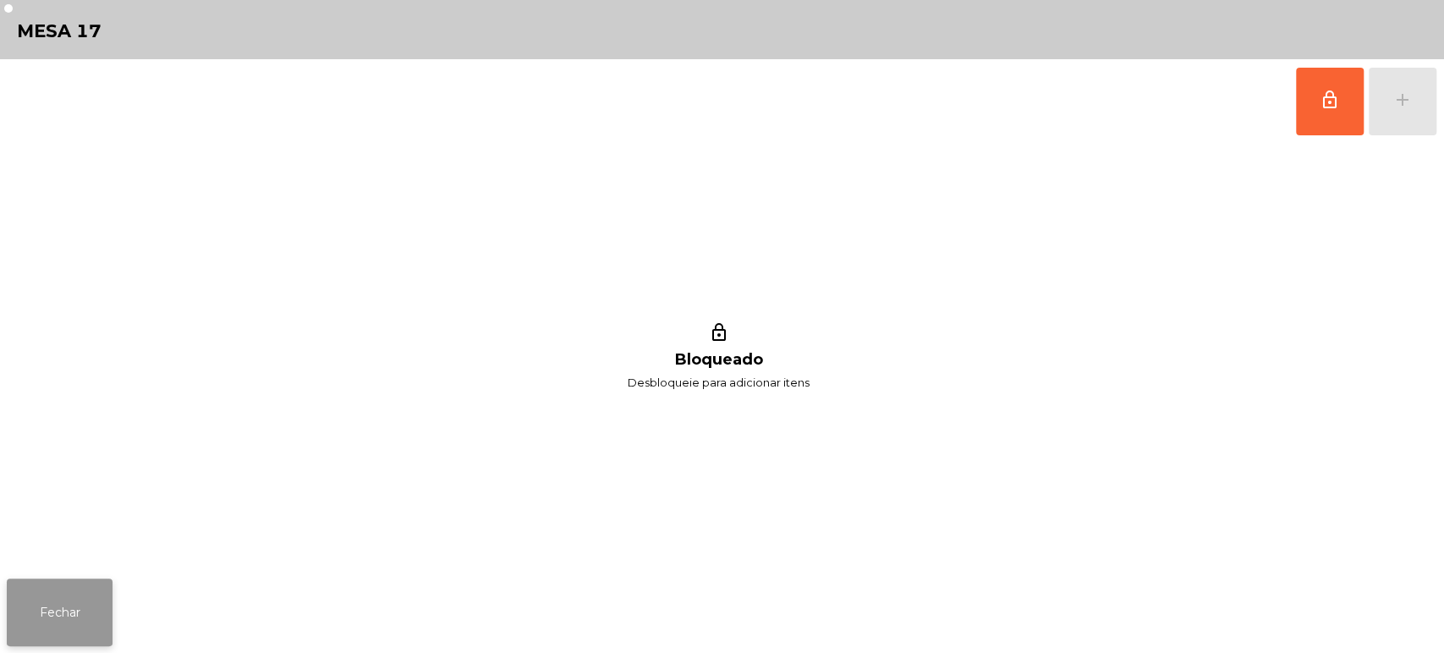
click at [84, 617] on button "Fechar" at bounding box center [60, 613] width 106 height 68
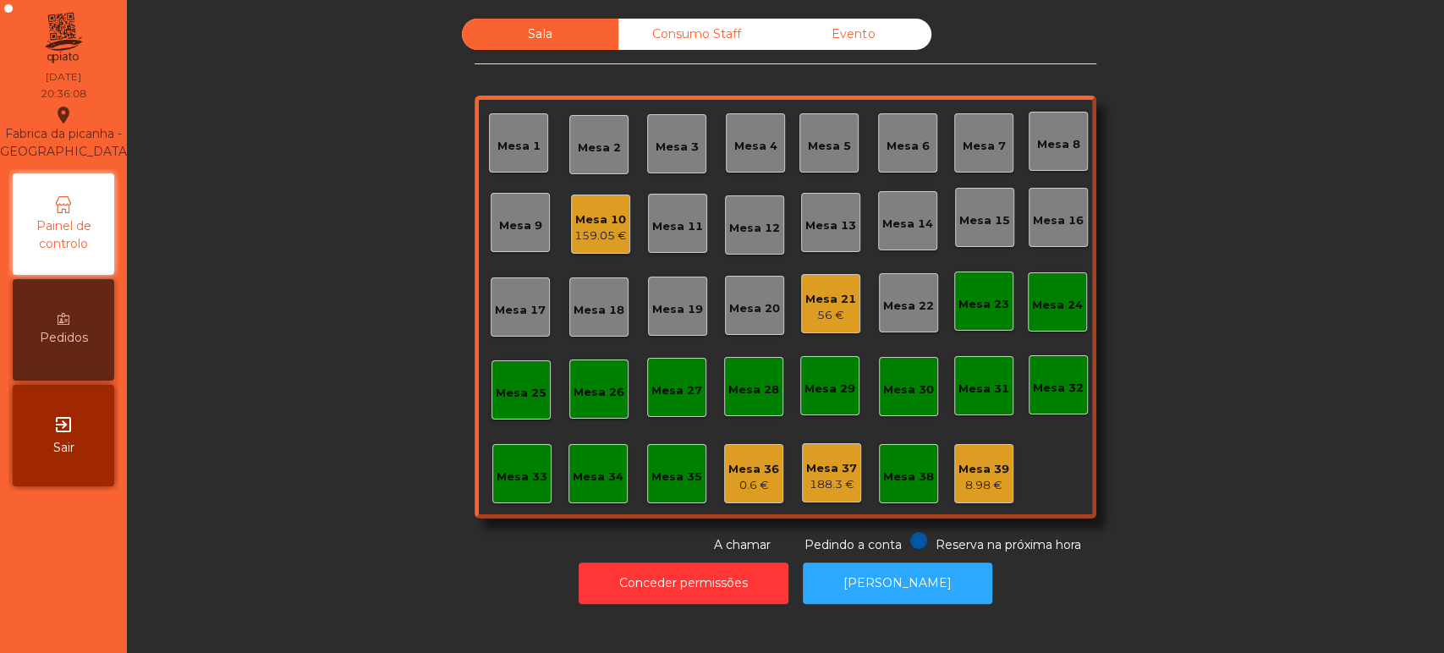
click at [838, 289] on div "Mesa 21 56 €" at bounding box center [831, 304] width 51 height 40
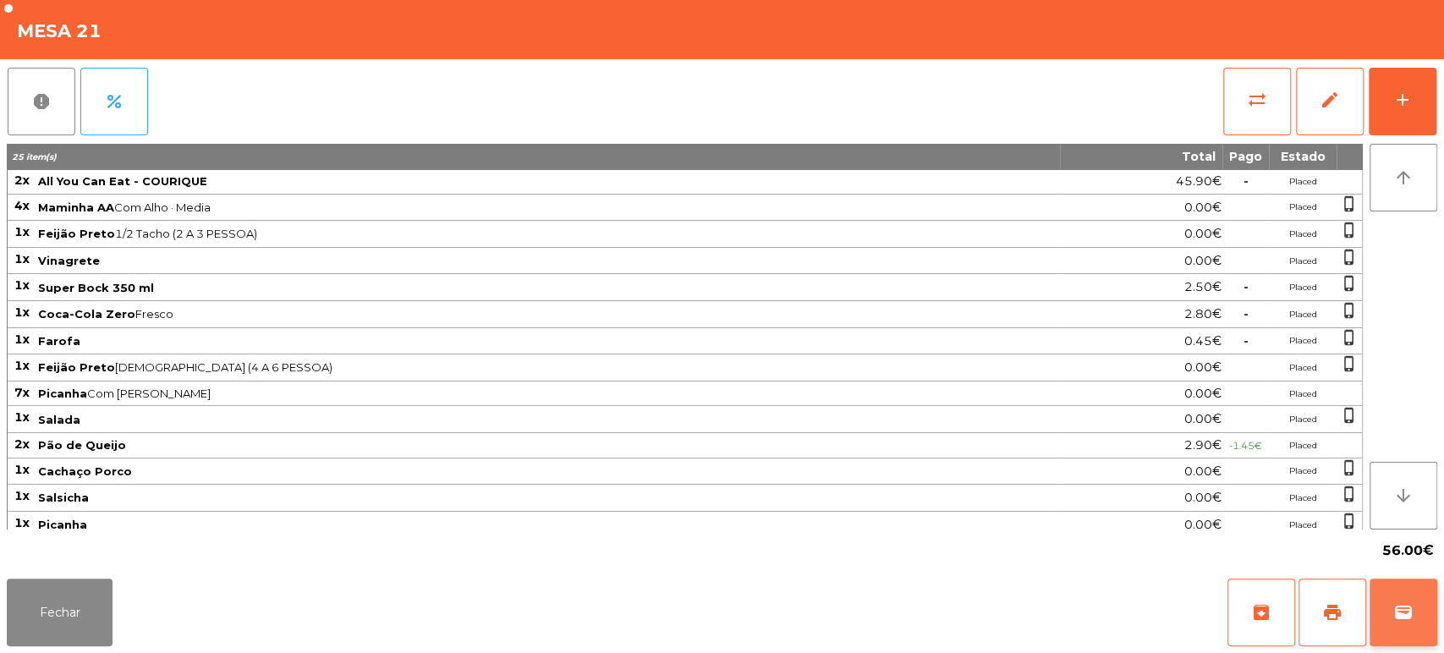
click at [1402, 629] on button "wallet" at bounding box center [1404, 613] width 68 height 68
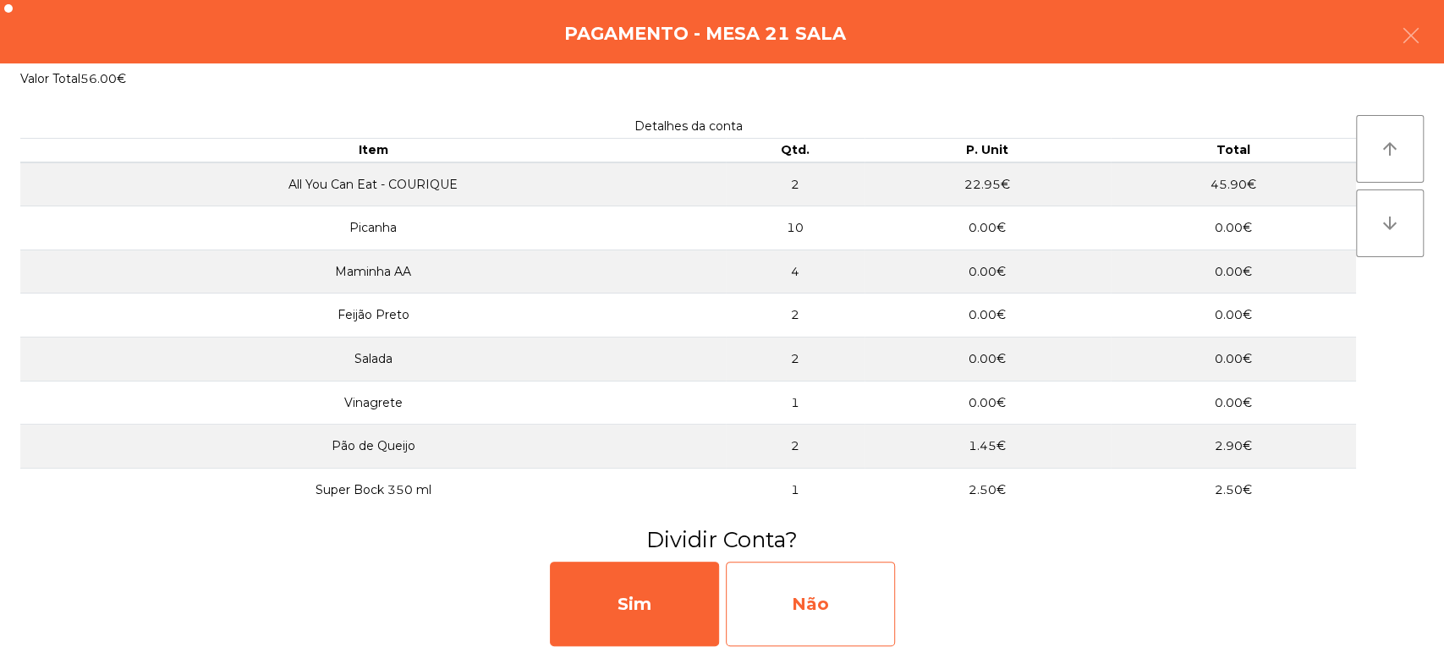
click at [831, 614] on div "Não" at bounding box center [810, 604] width 169 height 85
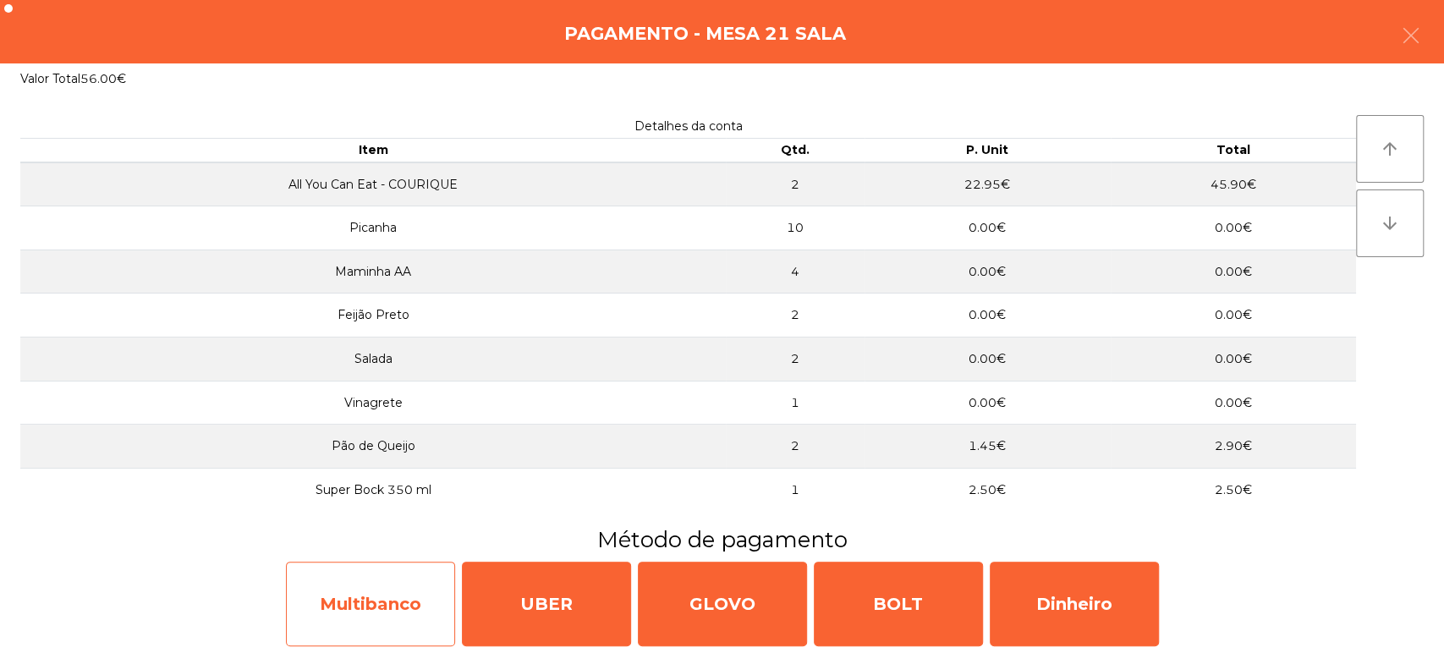
click at [399, 593] on div "Multibanco" at bounding box center [370, 604] width 169 height 85
select select "**"
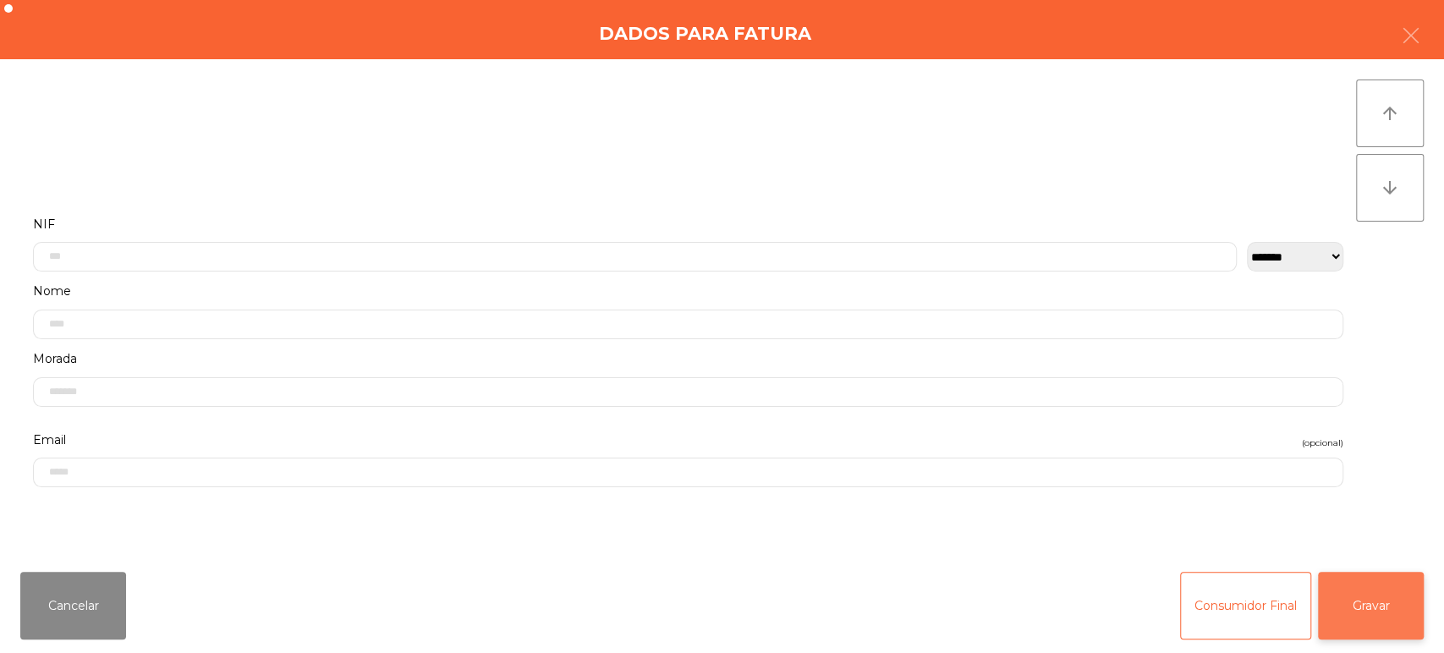
click at [1400, 613] on button "Gravar" at bounding box center [1371, 606] width 106 height 68
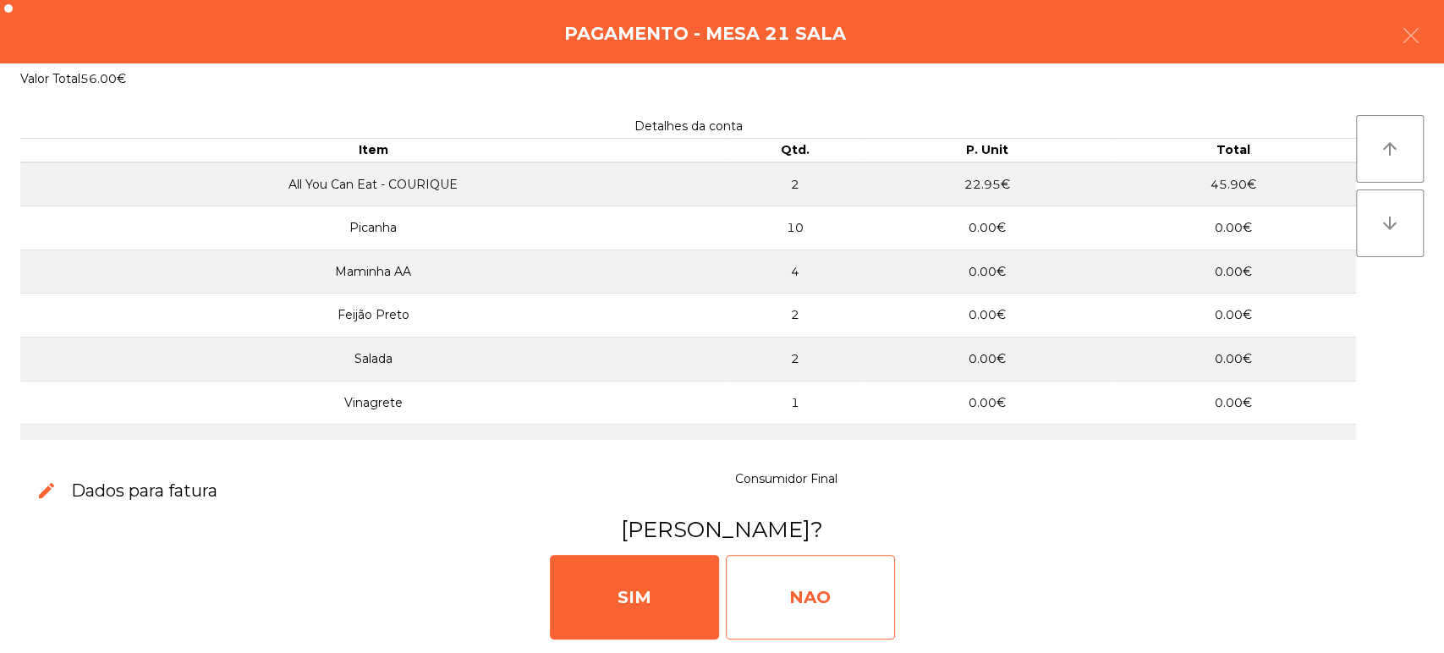
click at [817, 618] on div "NAO" at bounding box center [810, 597] width 169 height 85
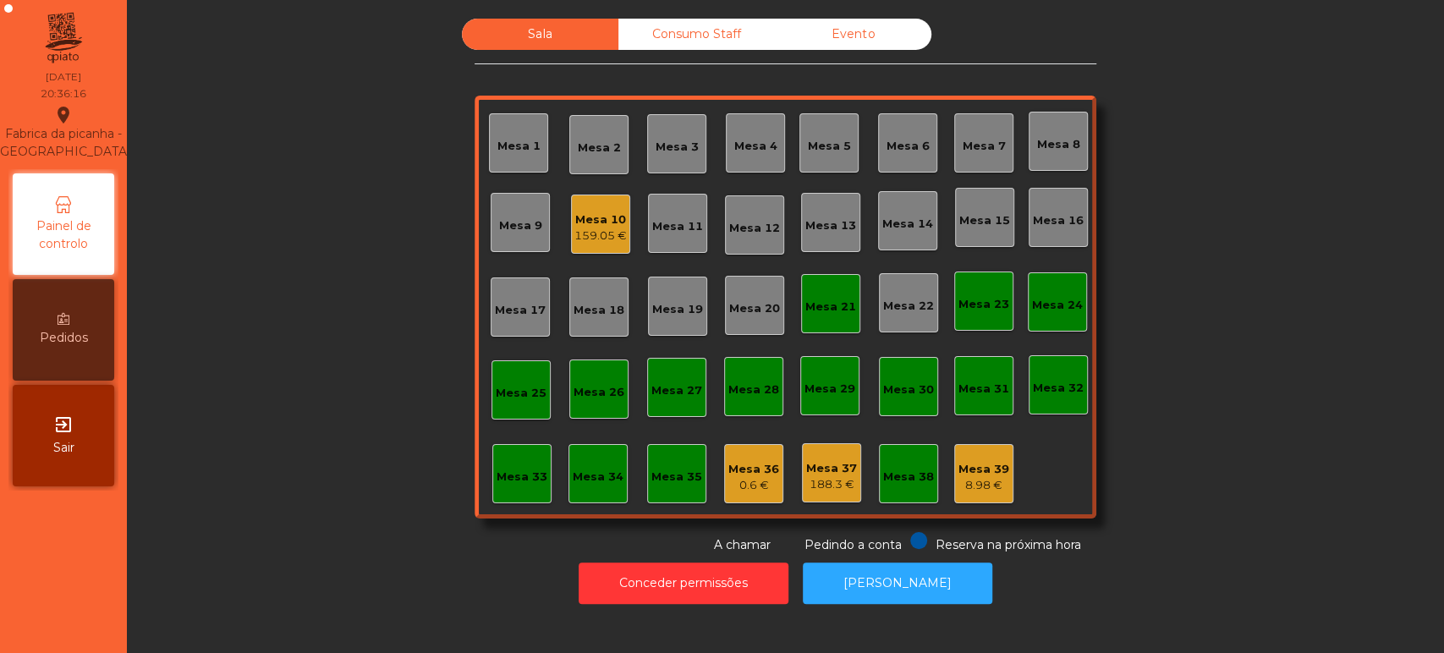
click at [834, 317] on div "Mesa 21" at bounding box center [830, 303] width 59 height 59
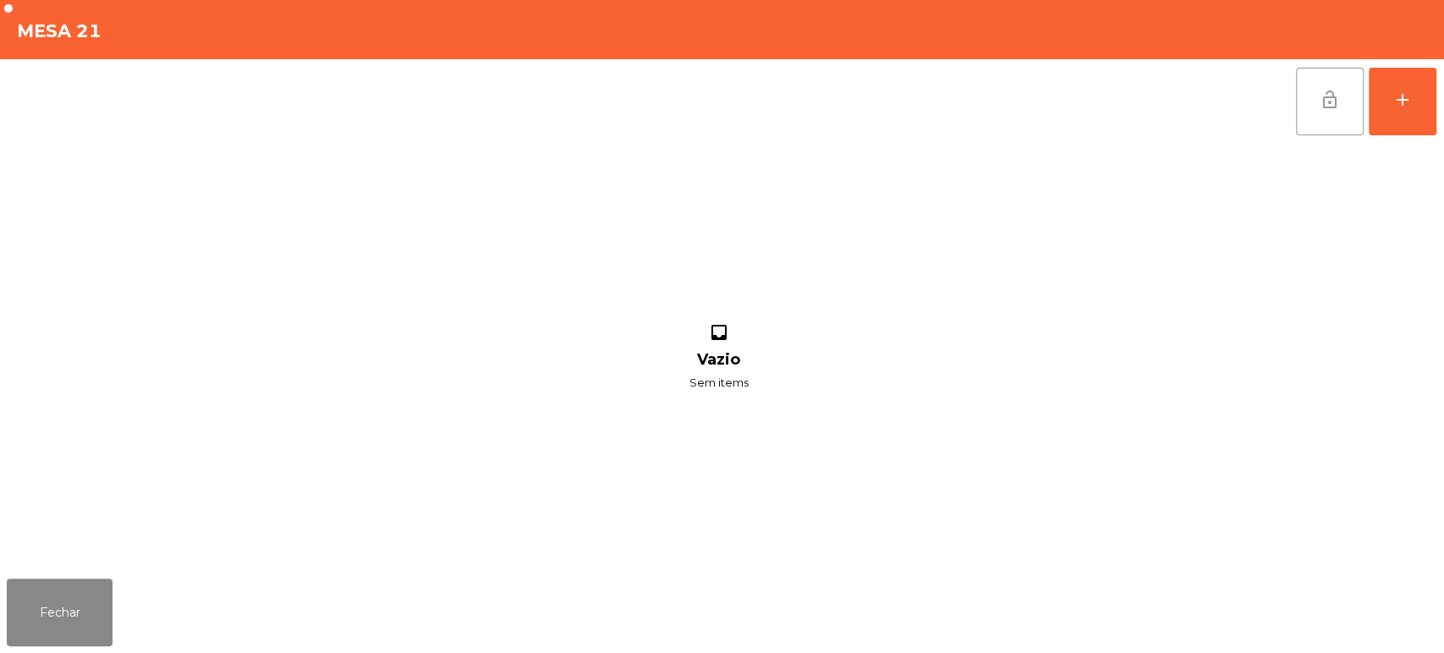
click at [1332, 110] on button "lock_open" at bounding box center [1330, 102] width 68 height 68
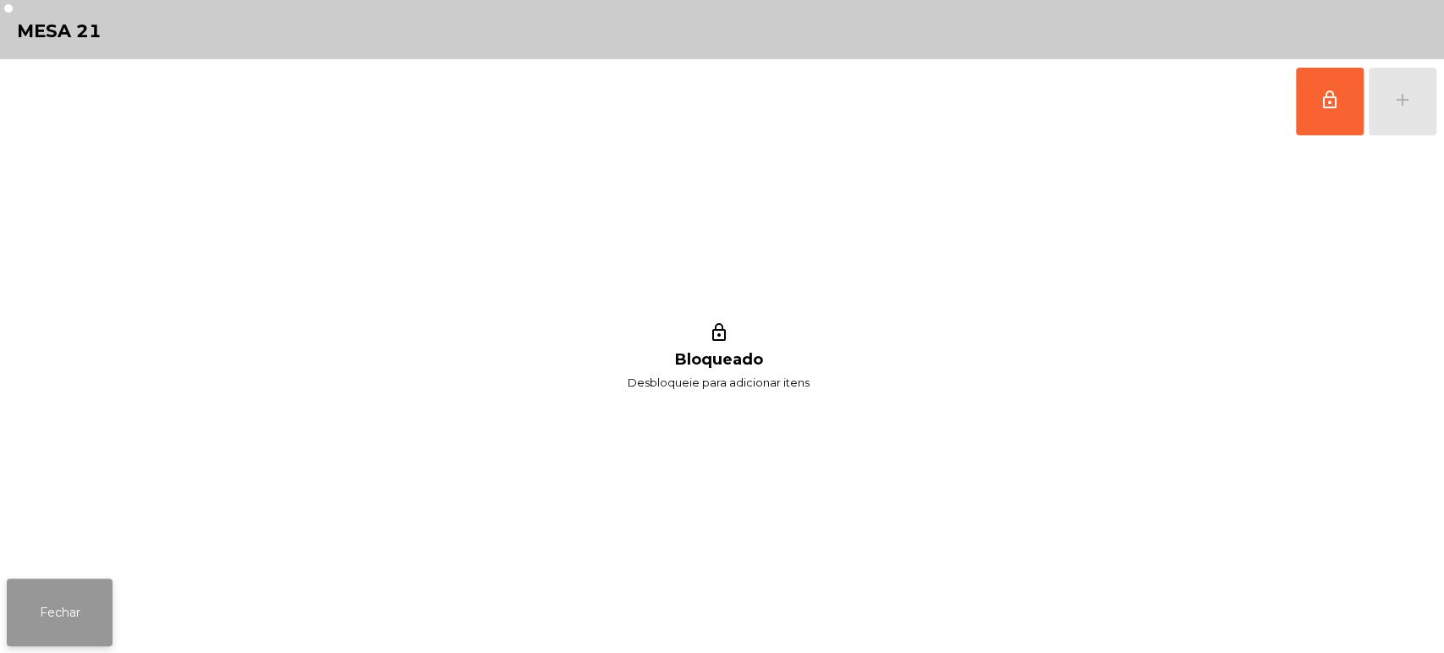
click at [78, 609] on button "Fechar" at bounding box center [60, 613] width 106 height 68
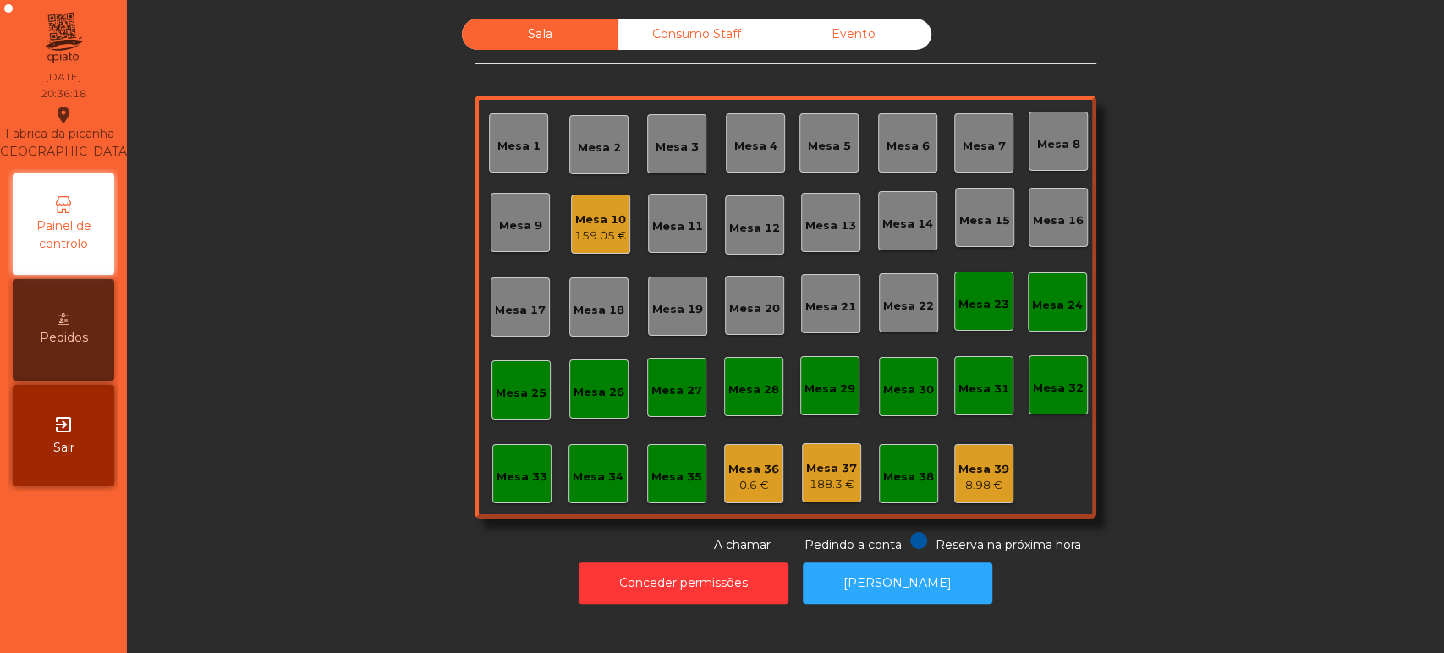
click at [611, 201] on div "Mesa 10 159.05 €" at bounding box center [600, 224] width 59 height 59
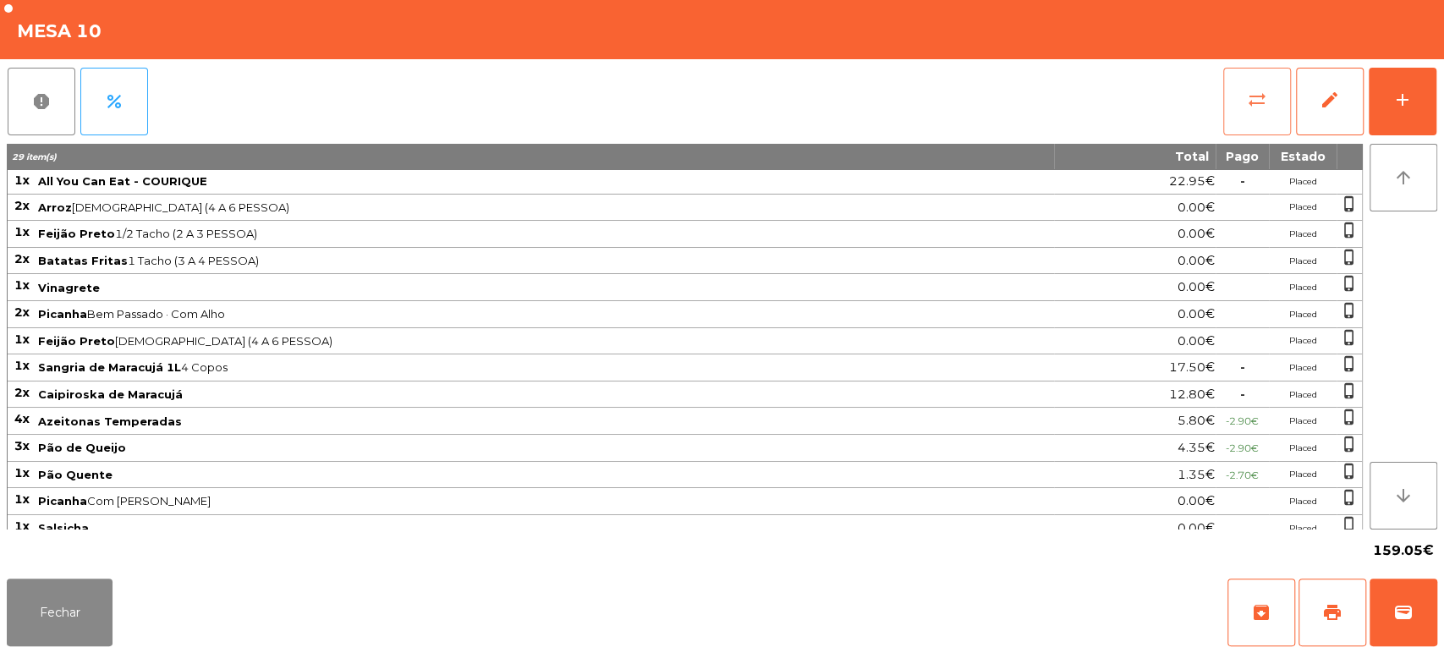
click at [1257, 100] on span "sync_alt" at bounding box center [1257, 100] width 20 height 20
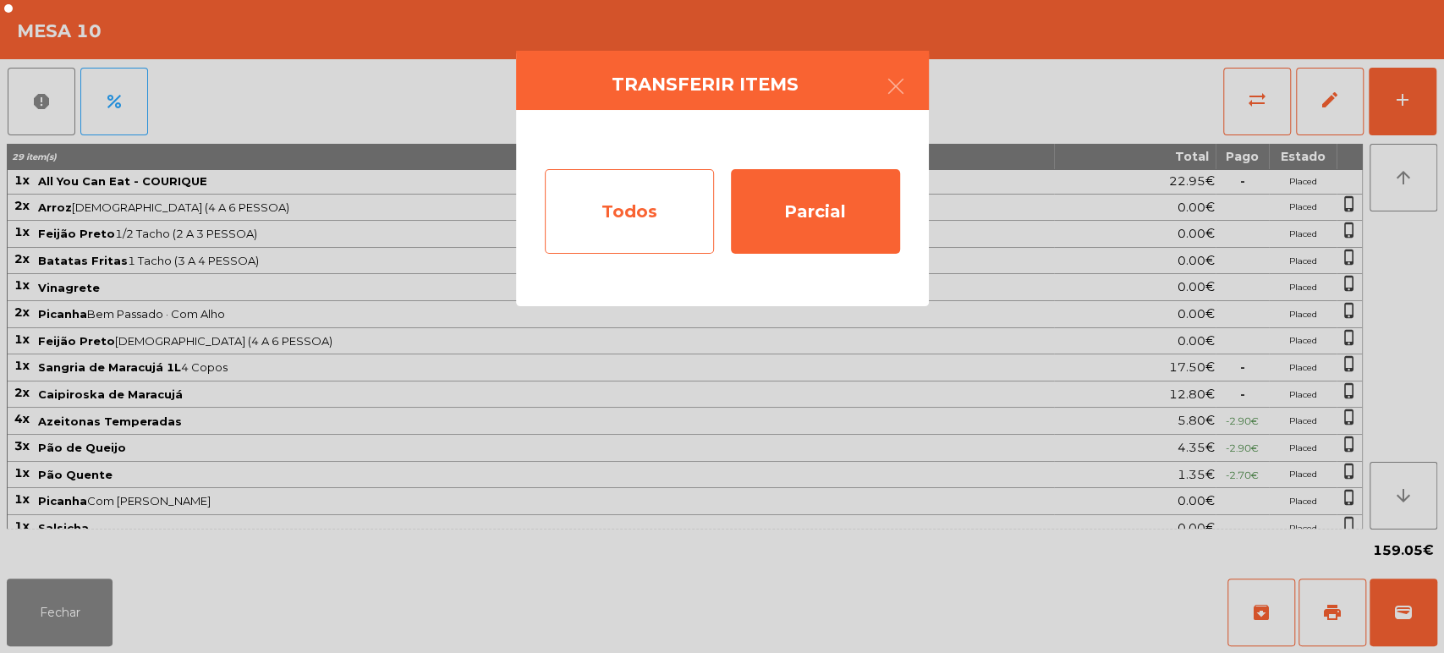
click at [581, 169] on div "Todos" at bounding box center [629, 211] width 169 height 85
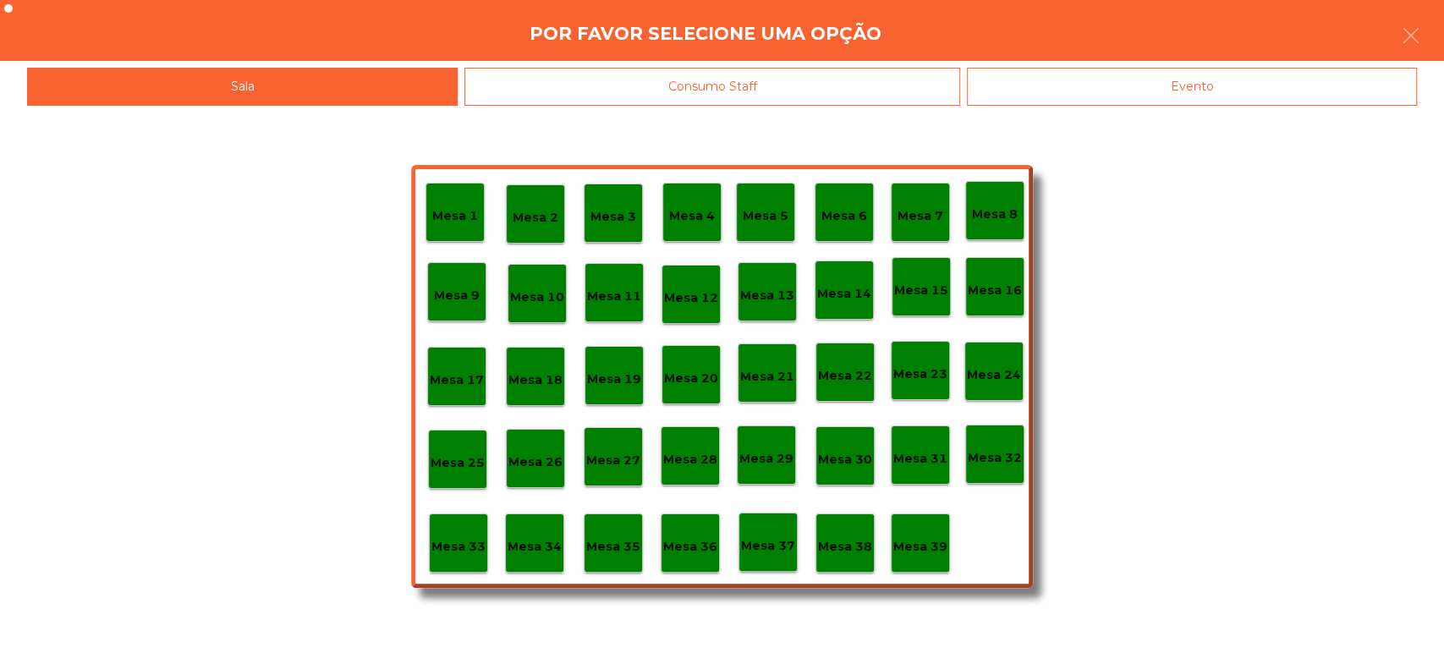
click at [776, 542] on p "Mesa 37" at bounding box center [768, 545] width 54 height 19
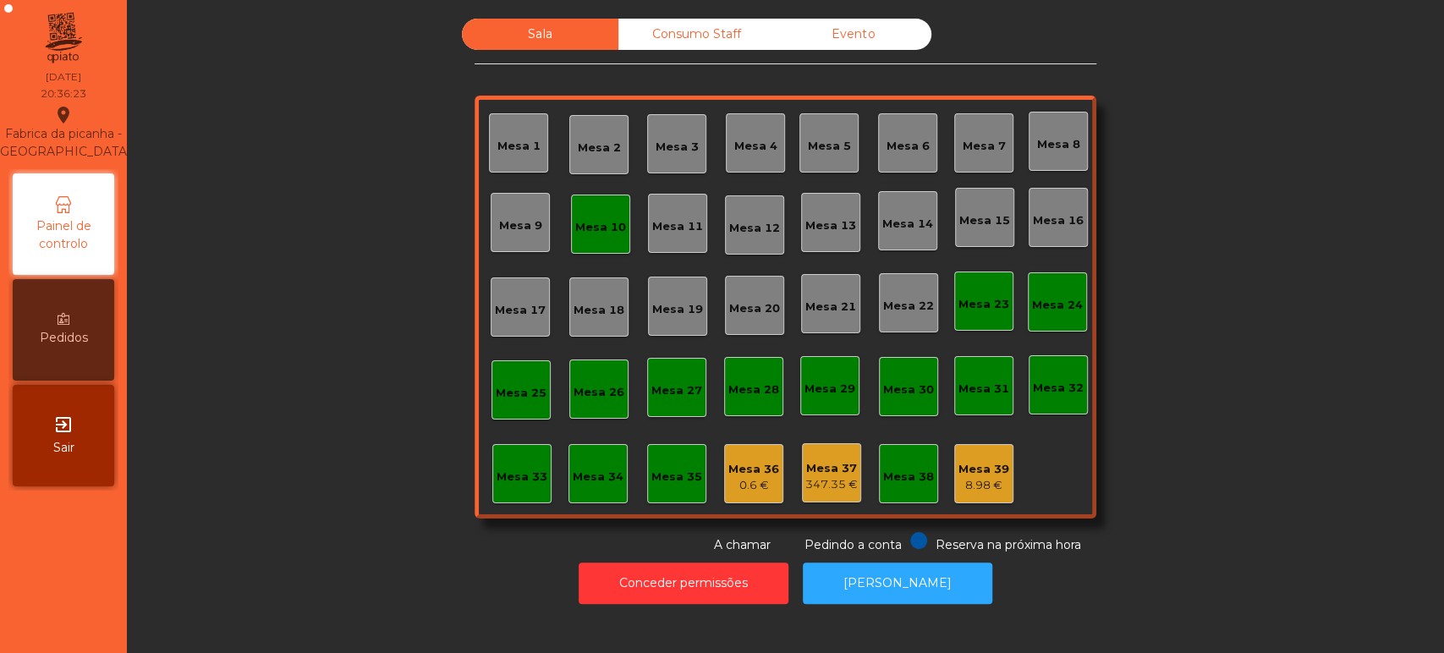
click at [611, 219] on div "Mesa 10" at bounding box center [600, 227] width 51 height 17
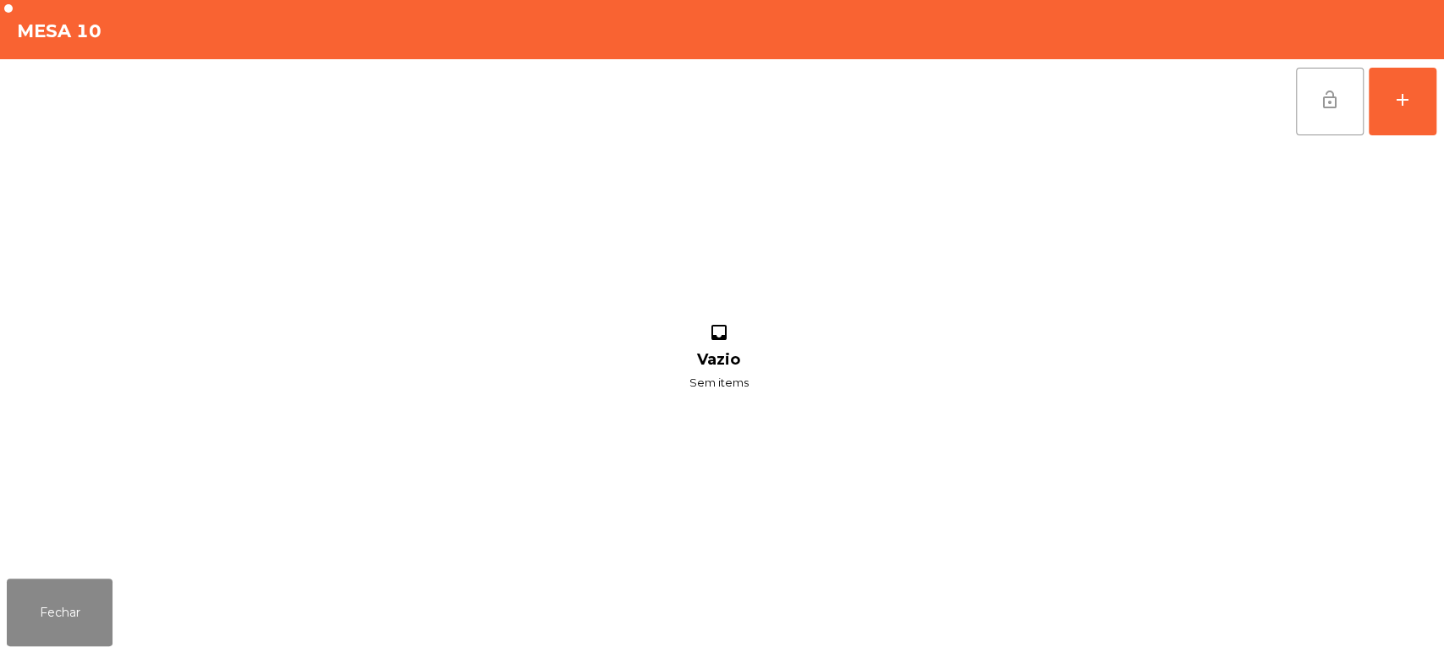
click at [1301, 109] on button "lock_open" at bounding box center [1330, 102] width 68 height 68
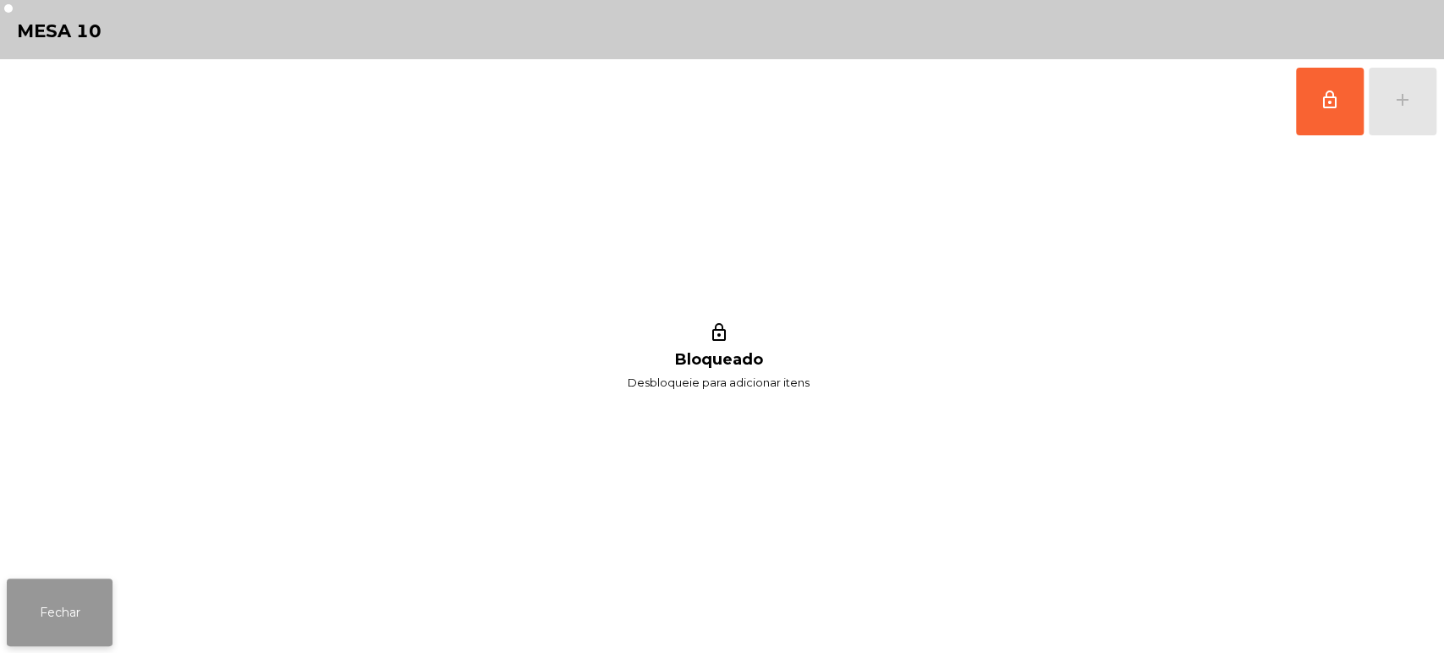
click at [84, 618] on button "Fechar" at bounding box center [60, 613] width 106 height 68
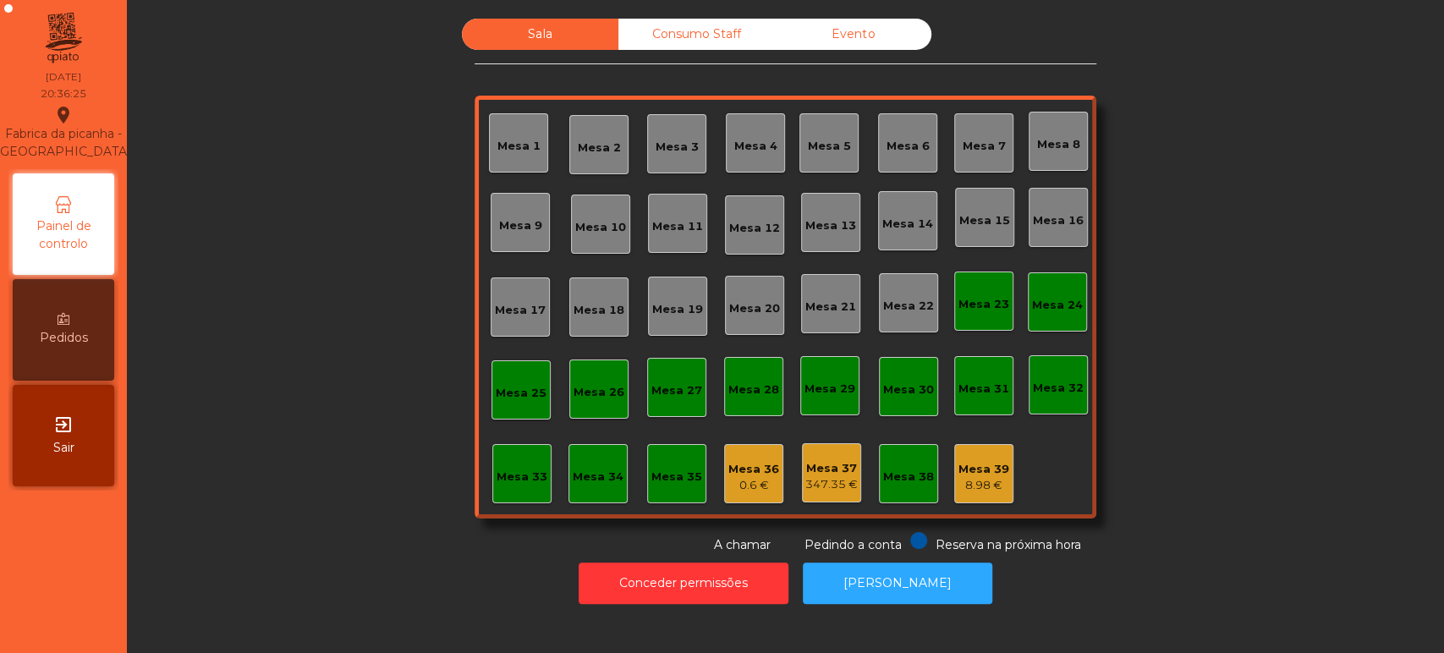
click at [822, 487] on div "347.35 €" at bounding box center [832, 484] width 52 height 17
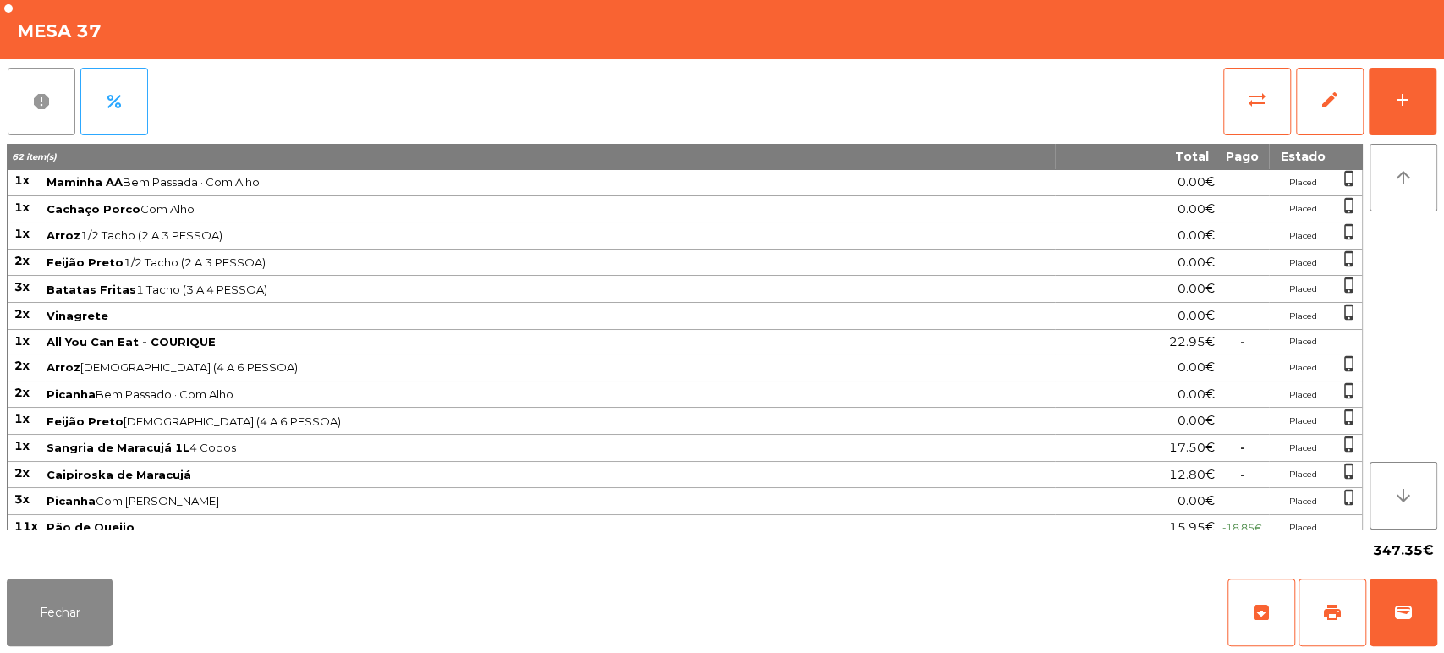
click at [45, 91] on span "report" at bounding box center [41, 101] width 20 height 20
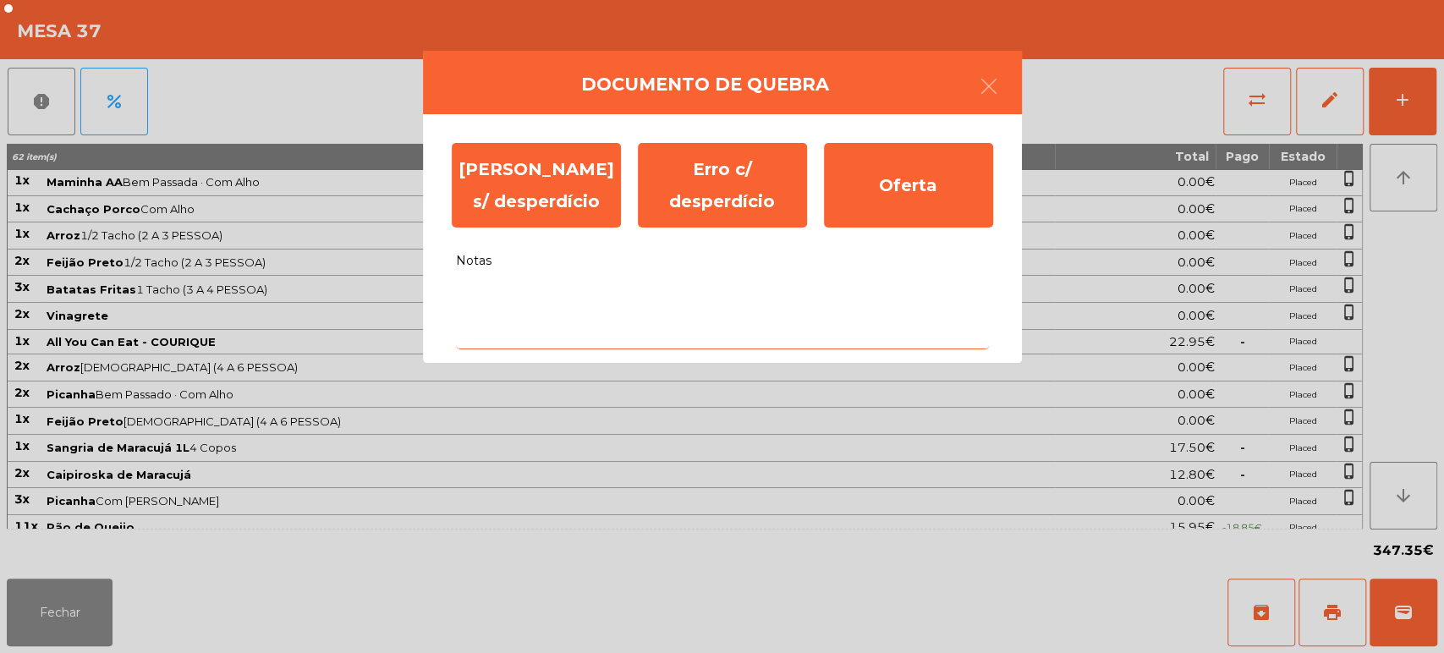
click at [609, 302] on textarea "Notas" at bounding box center [722, 314] width 533 height 70
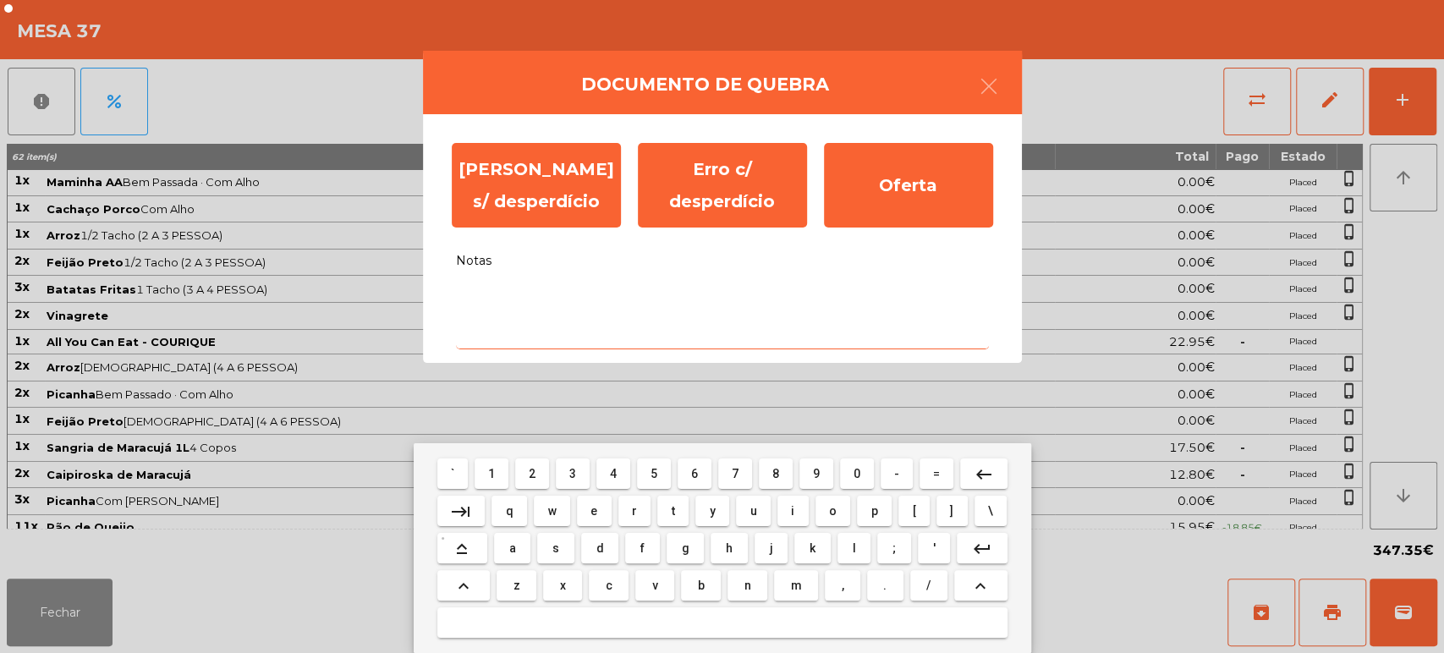
click at [700, 585] on span "b" at bounding box center [701, 586] width 7 height 14
click at [753, 510] on span "u" at bounding box center [753, 511] width 7 height 14
click at [685, 548] on span "g" at bounding box center [686, 549] width 8 height 14
type textarea "***"
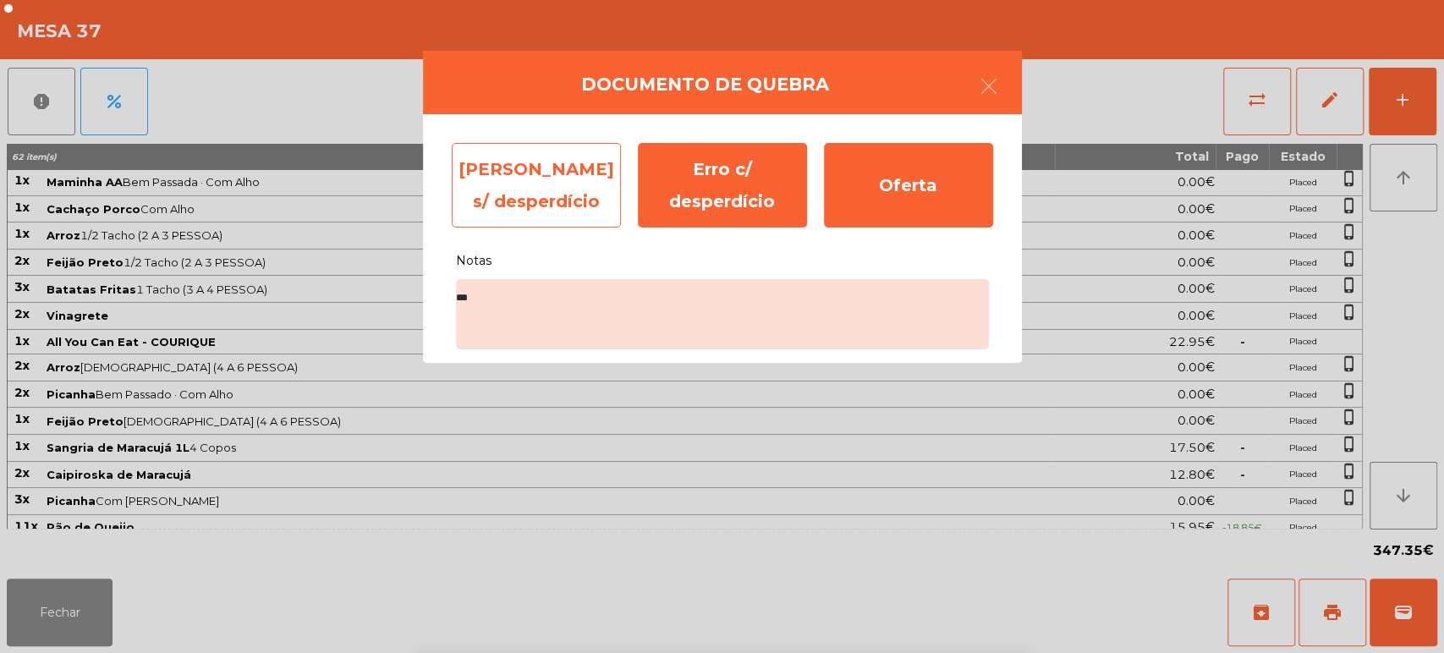
click at [507, 163] on div "[PERSON_NAME] s/ desperdício" at bounding box center [536, 185] width 169 height 85
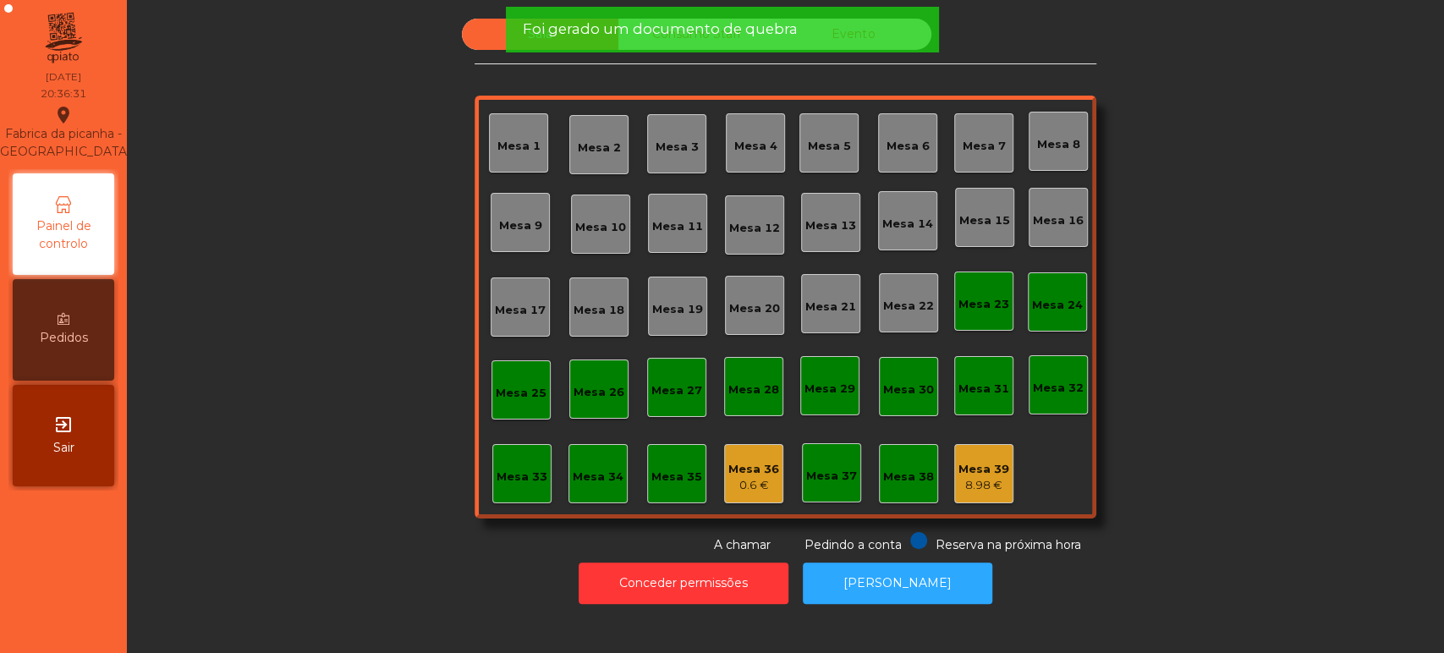
click at [1246, 343] on div "Sala Consumo Staff Evento Mesa 1 [GEOGRAPHIC_DATA] 3 Mesa 4 Mesa 5 [GEOGRAPHIC_…" at bounding box center [786, 287] width 1272 height 536
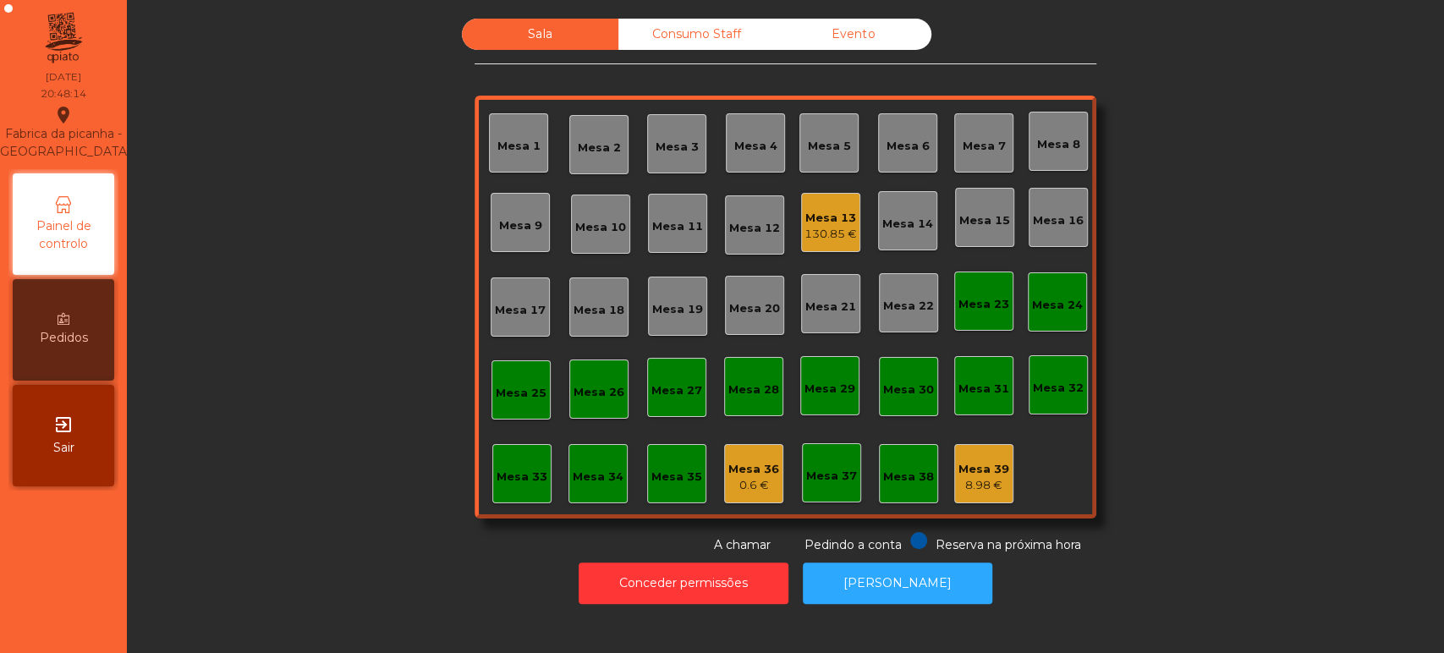
click at [584, 118] on div "Mesa 2" at bounding box center [598, 144] width 59 height 59
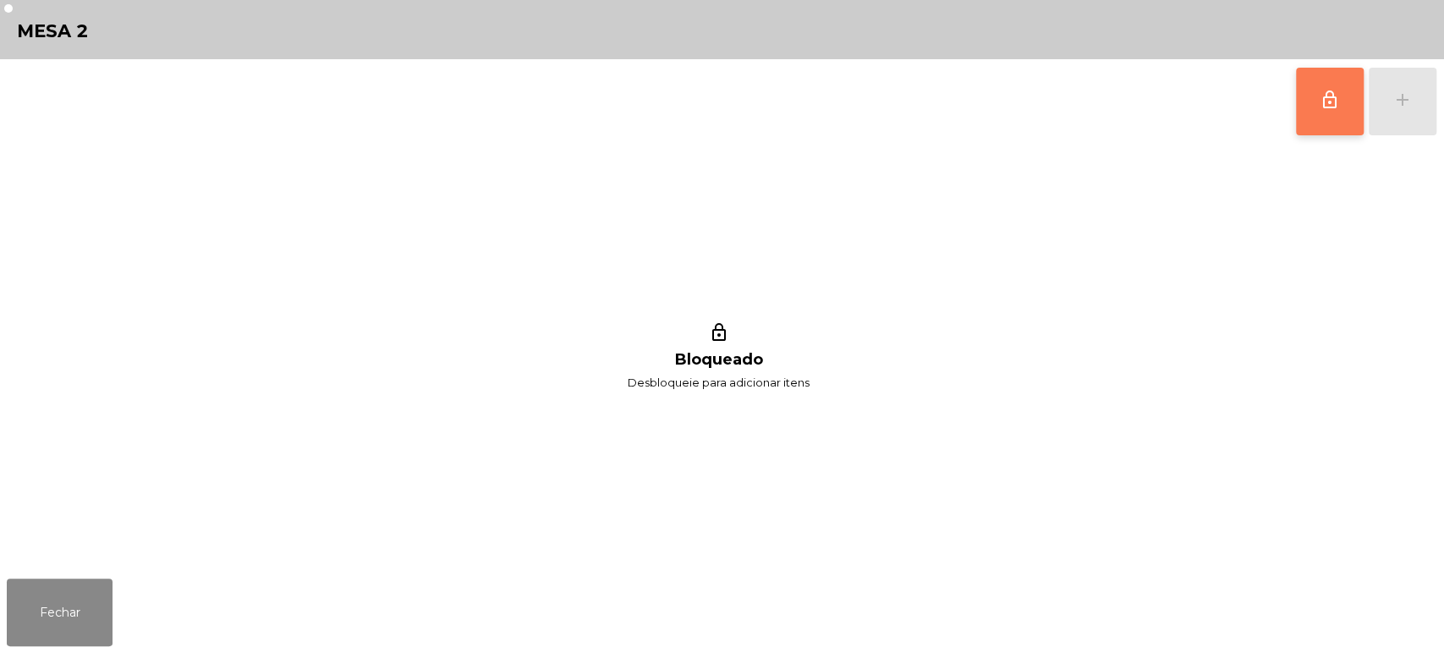
click at [1314, 101] on button "lock_outline" at bounding box center [1330, 102] width 68 height 68
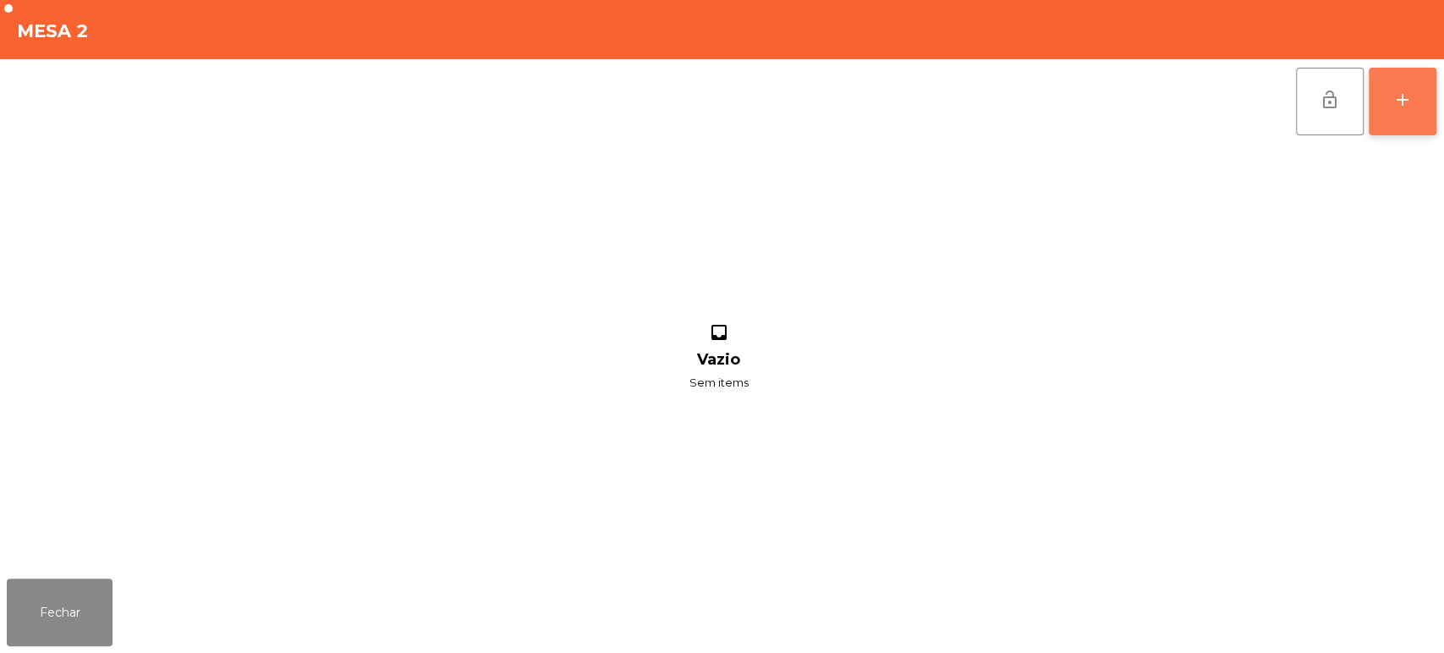
click at [1399, 108] on div "add" at bounding box center [1403, 100] width 20 height 20
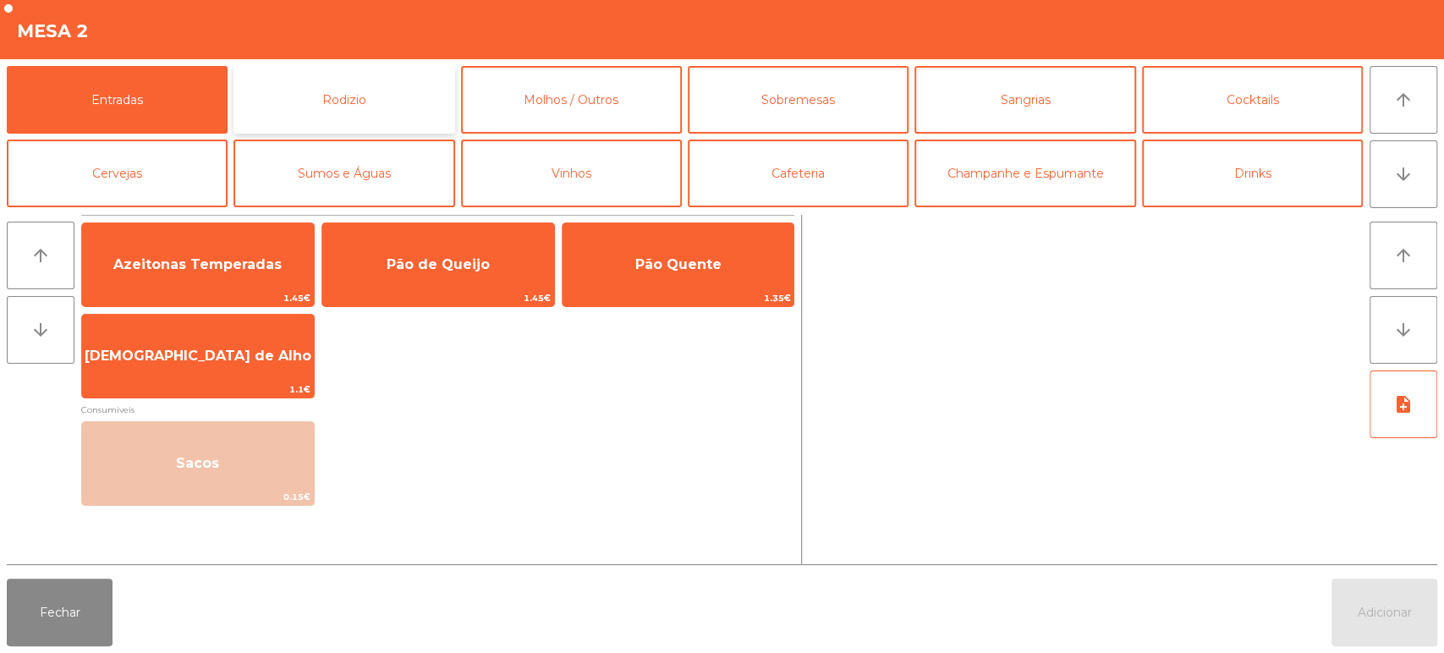
click at [343, 116] on button "Rodizio" at bounding box center [344, 100] width 221 height 68
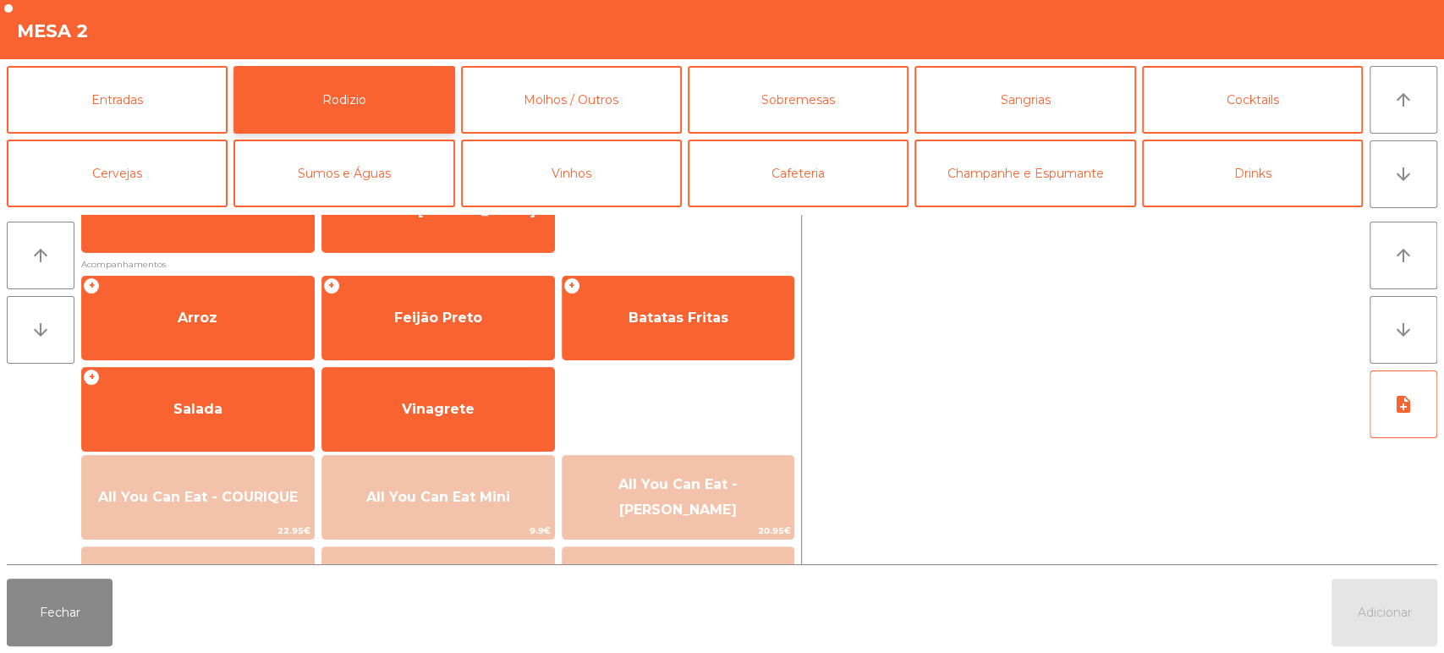
scroll to position [166, 0]
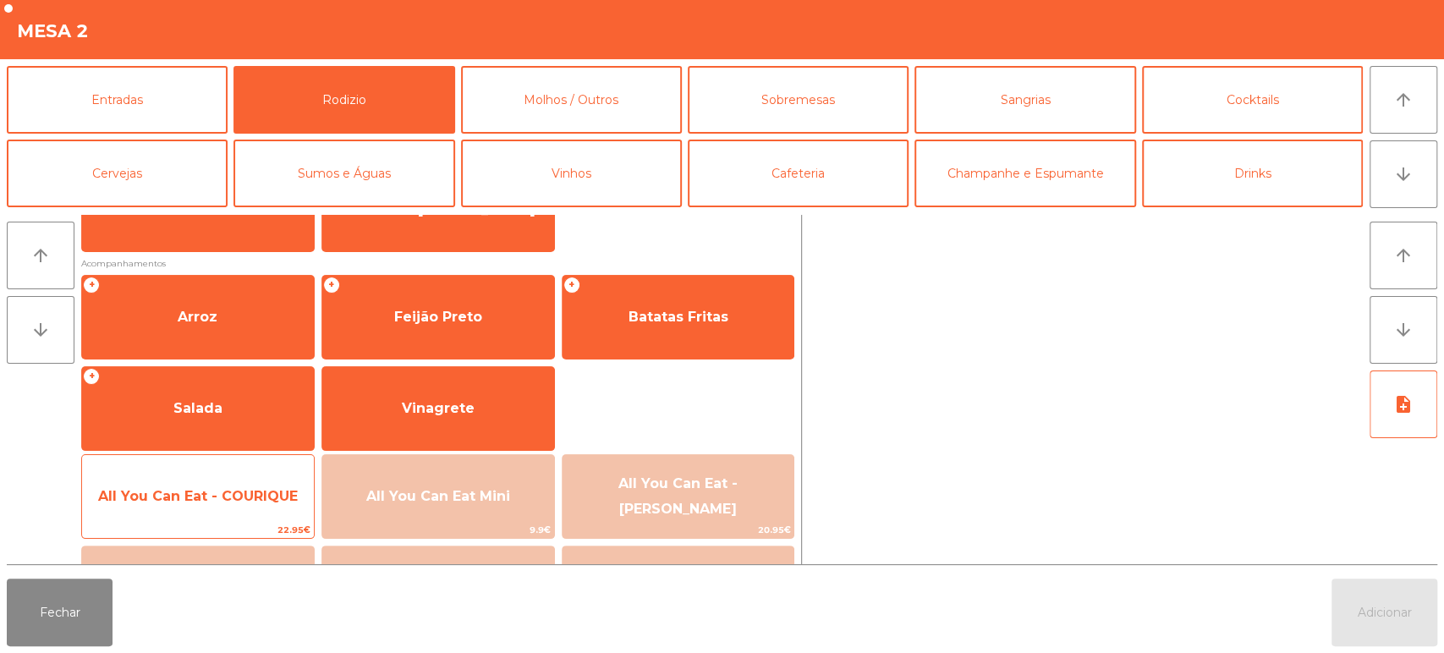
click at [220, 492] on span "All You Can Eat - COURIQUE" at bounding box center [198, 496] width 200 height 16
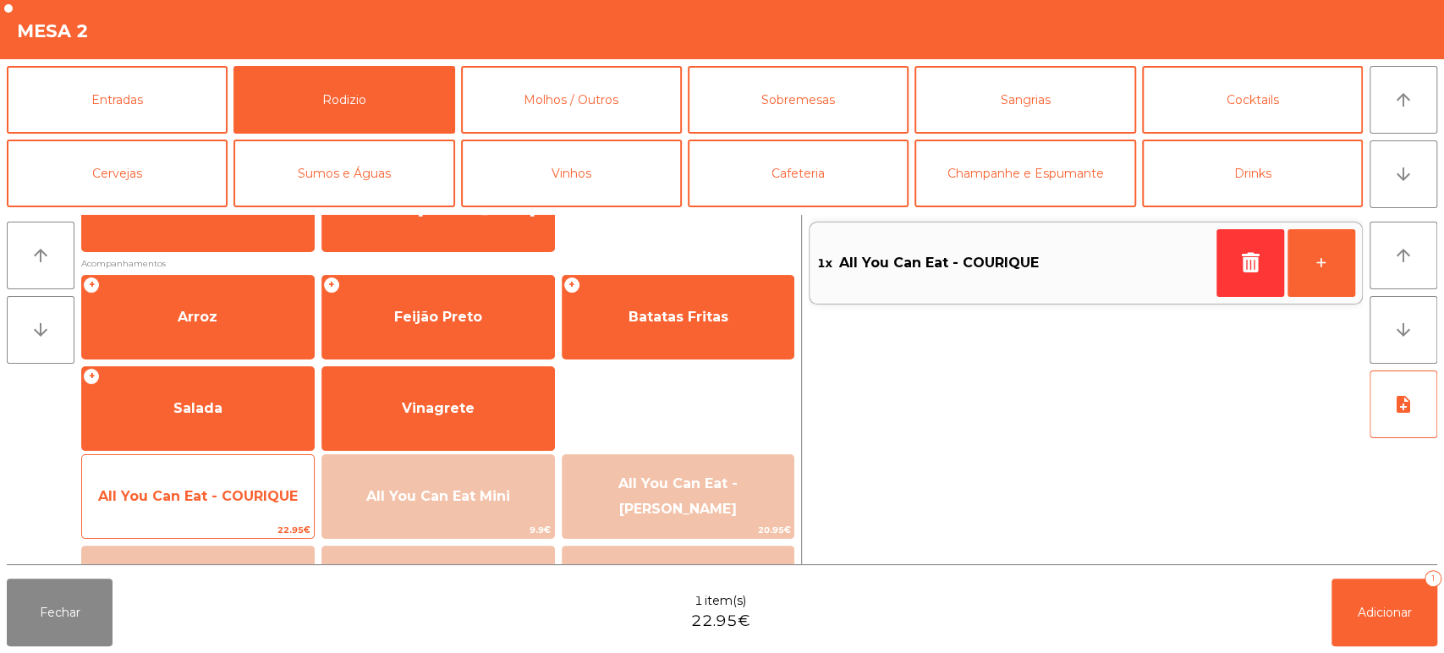
click at [217, 492] on span "All You Can Eat - COURIQUE" at bounding box center [198, 496] width 200 height 16
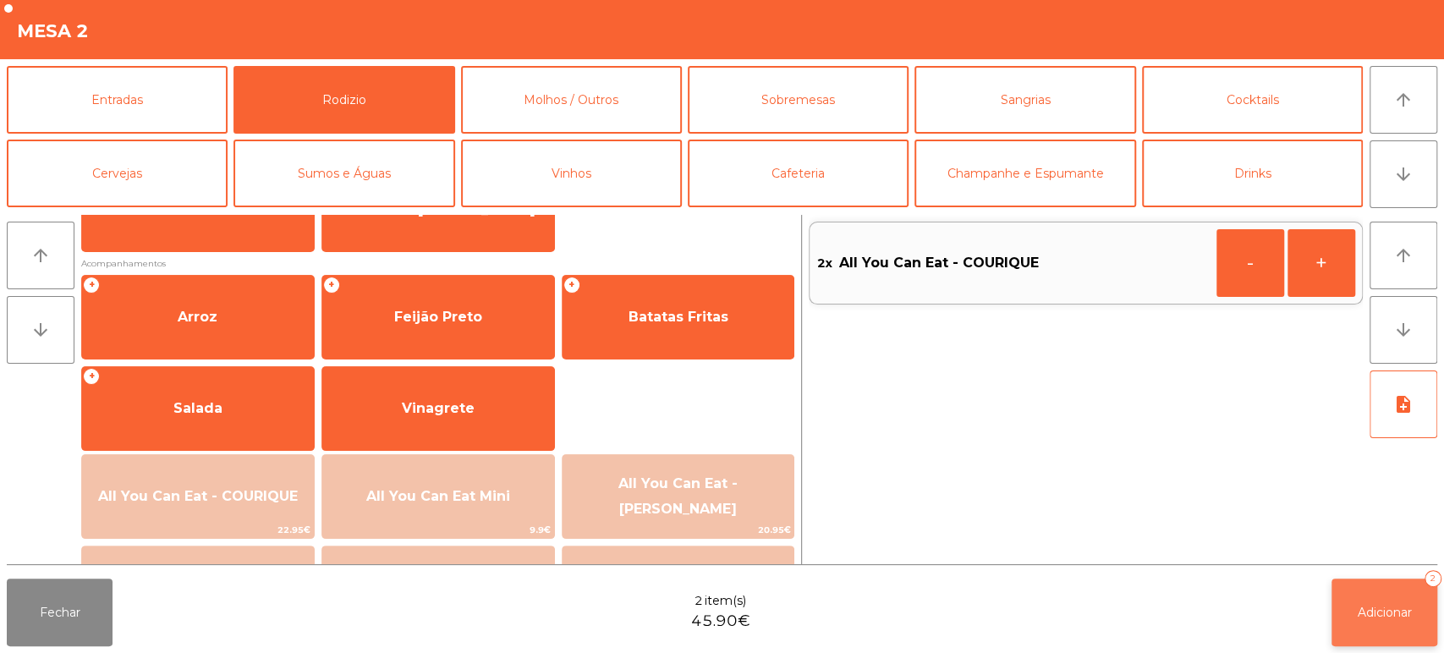
click at [1362, 610] on span "Adicionar" at bounding box center [1385, 612] width 54 height 15
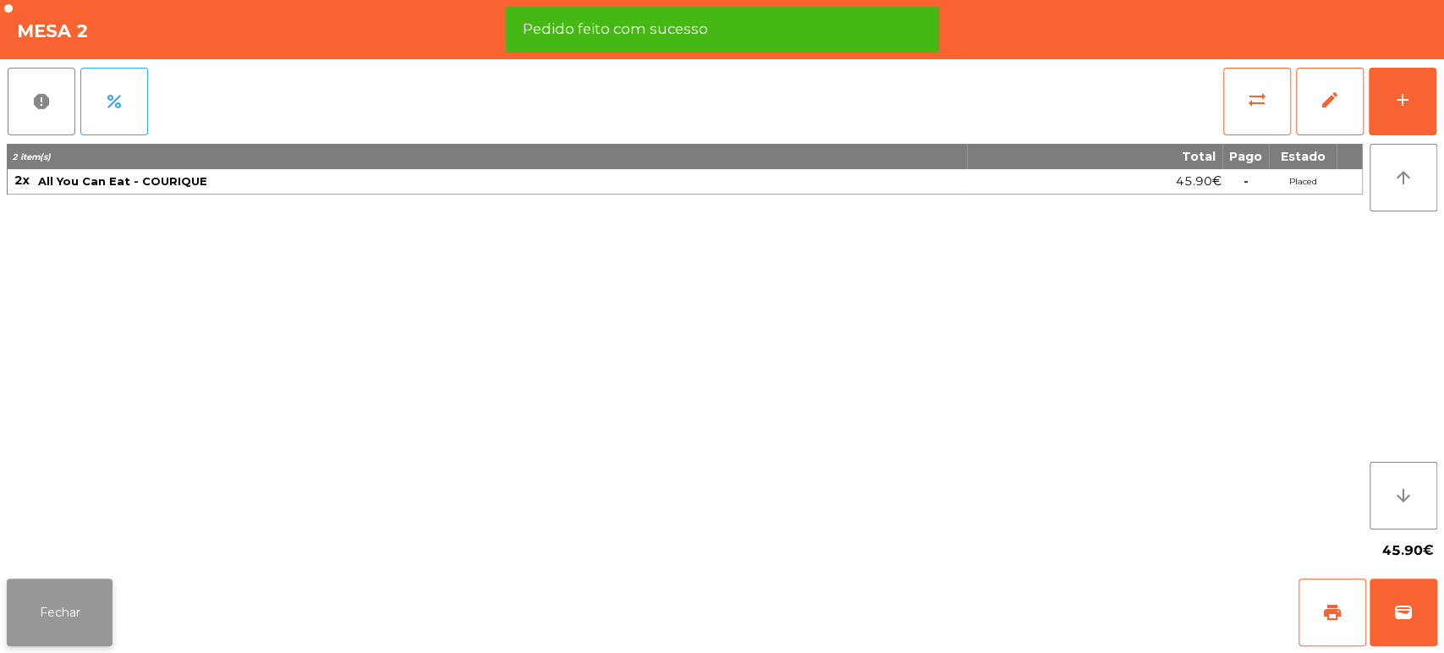
click at [96, 584] on button "Fechar" at bounding box center [60, 613] width 106 height 68
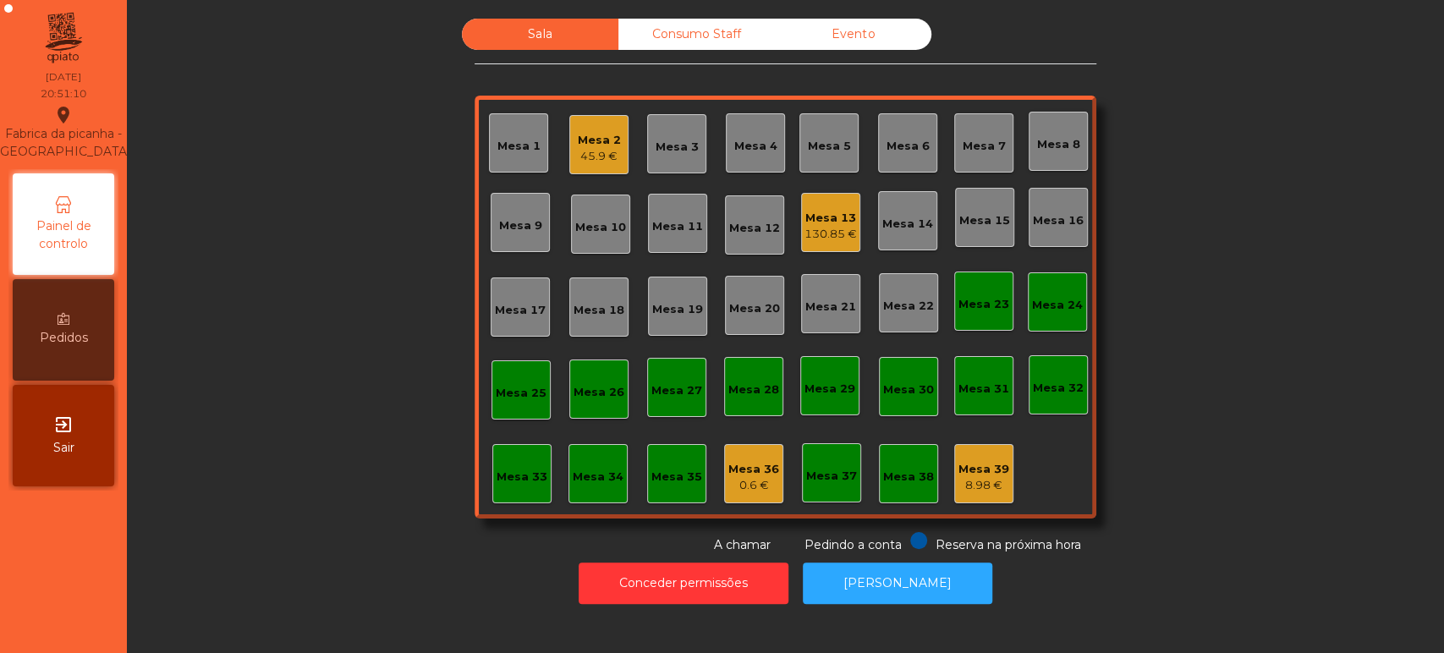
click at [828, 133] on div "Mesa 5" at bounding box center [829, 143] width 43 height 24
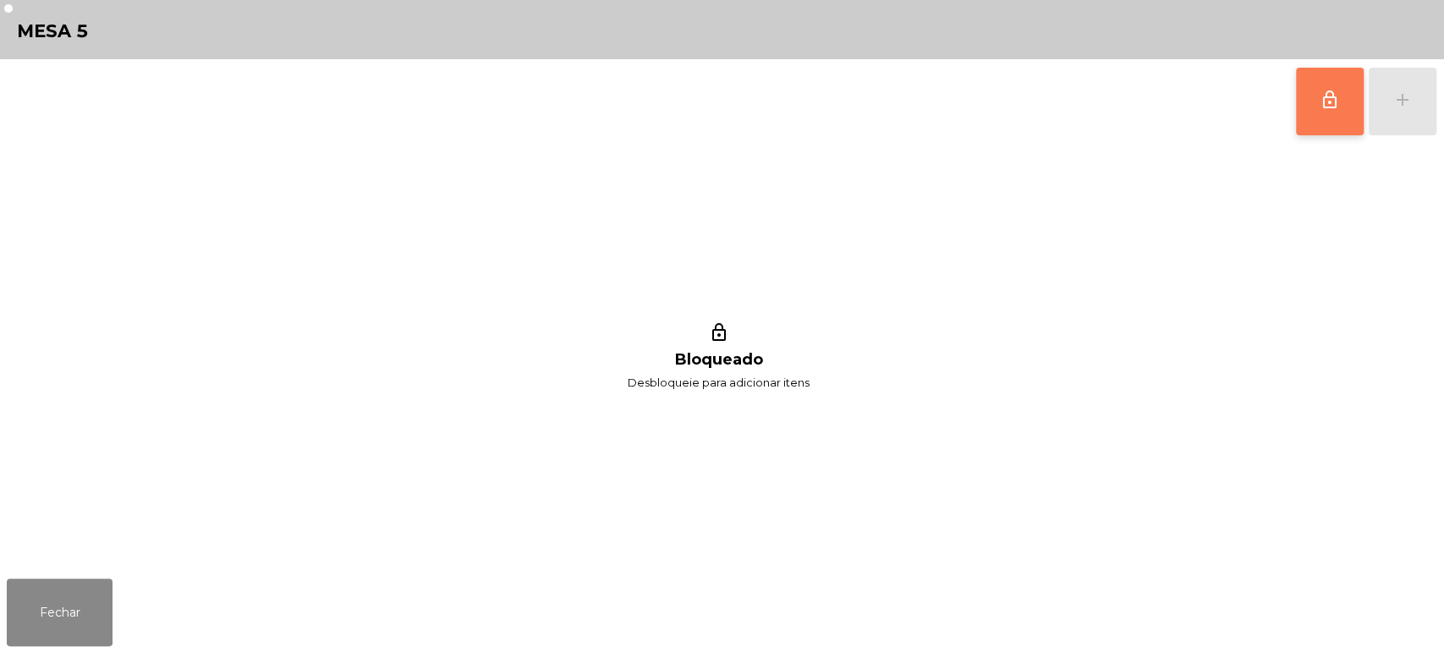
click at [1352, 104] on button "lock_outline" at bounding box center [1330, 102] width 68 height 68
click at [1408, 122] on div "lock_outline add" at bounding box center [1366, 101] width 142 height 85
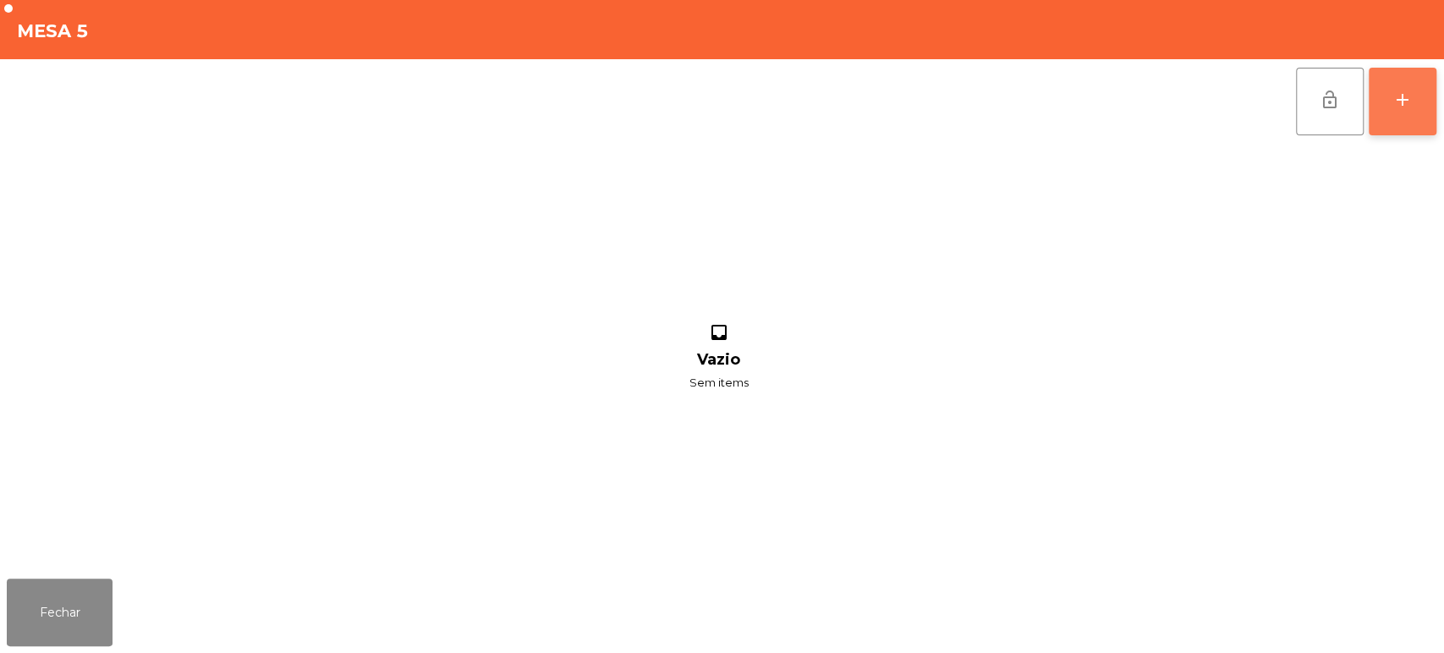
click at [1425, 128] on button "add" at bounding box center [1403, 102] width 68 height 68
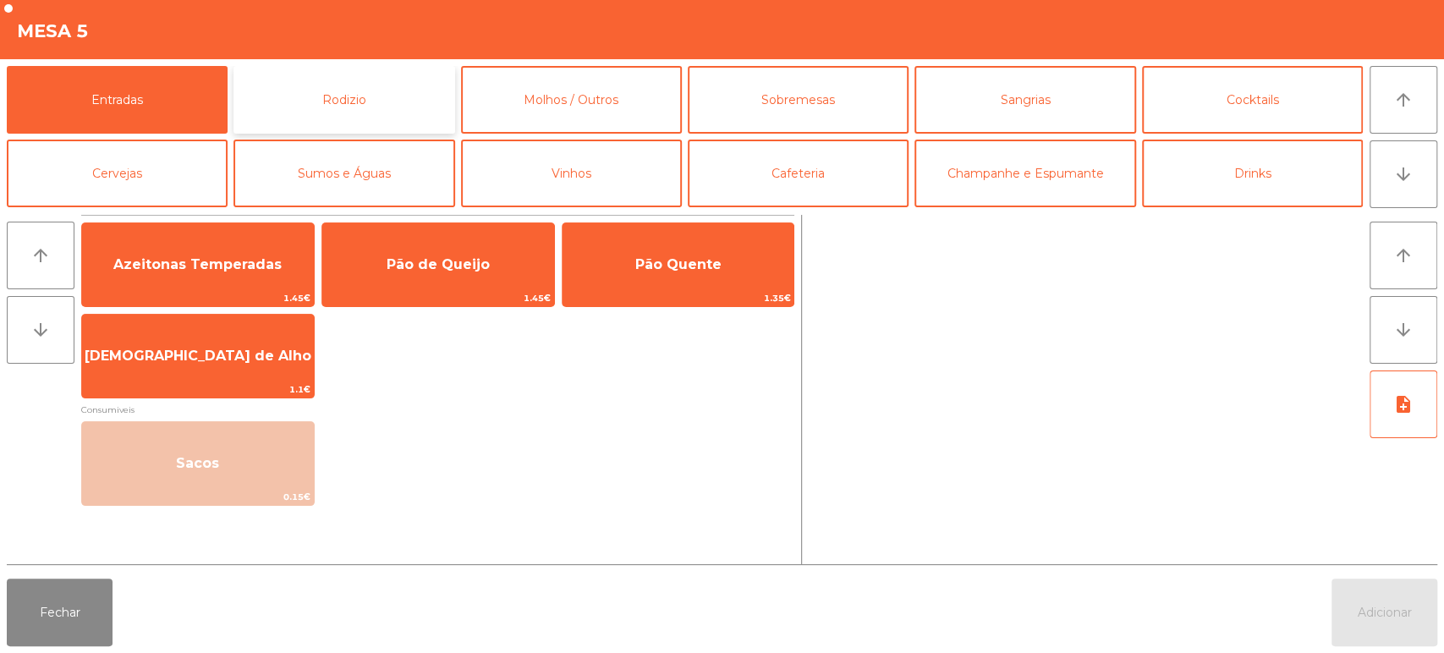
click at [414, 105] on button "Rodizio" at bounding box center [344, 100] width 221 height 68
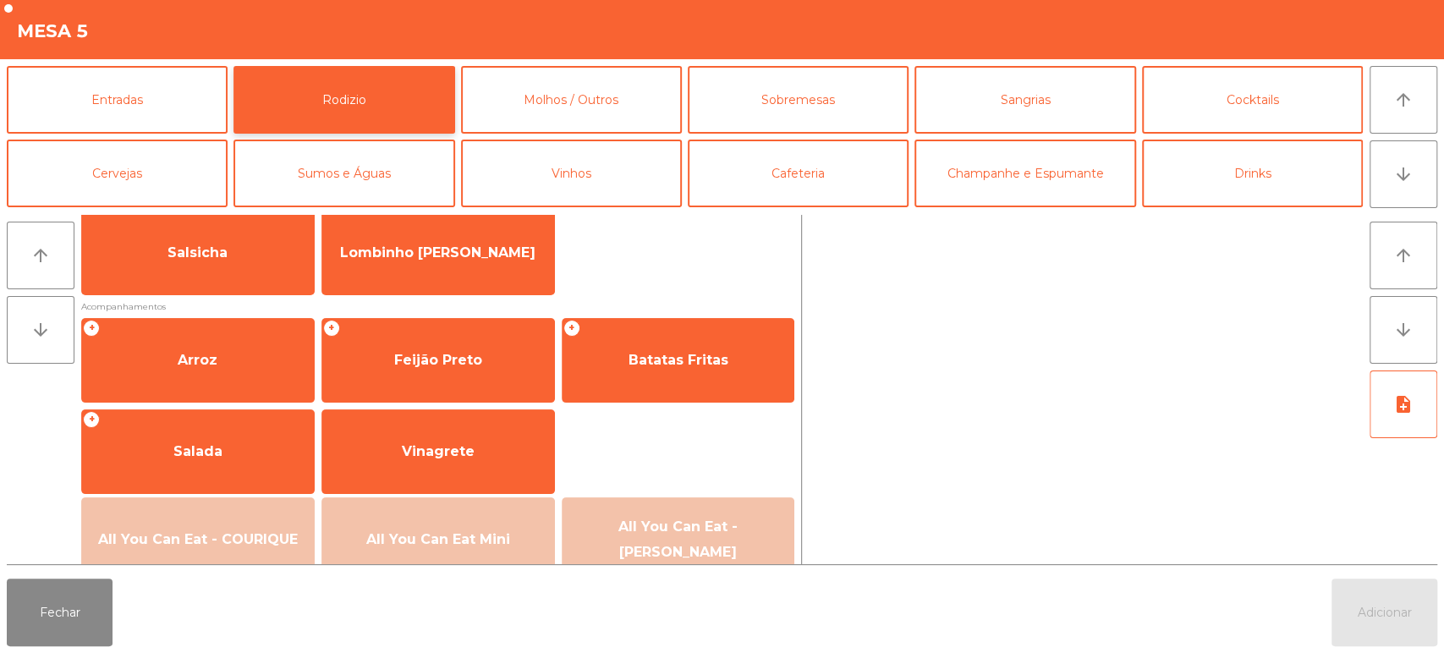
scroll to position [162, 0]
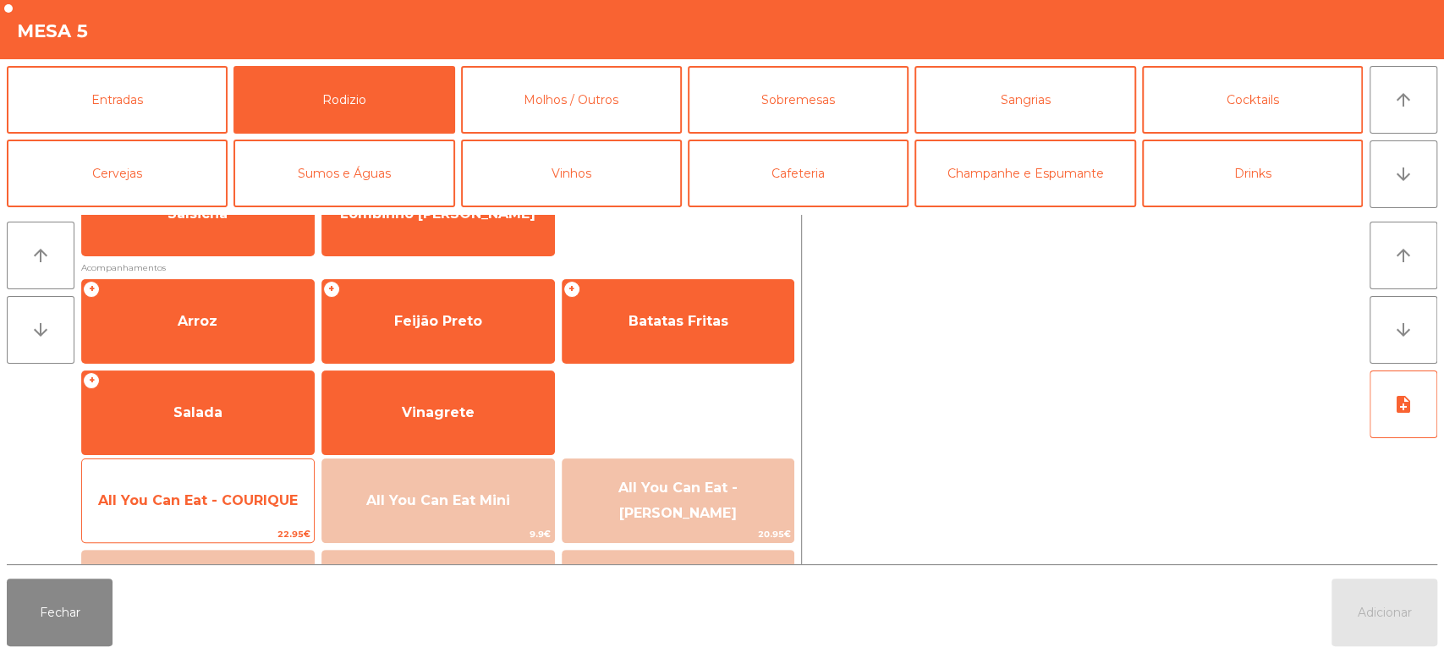
click at [197, 513] on span "All You Can Eat - COURIQUE" at bounding box center [198, 501] width 232 height 46
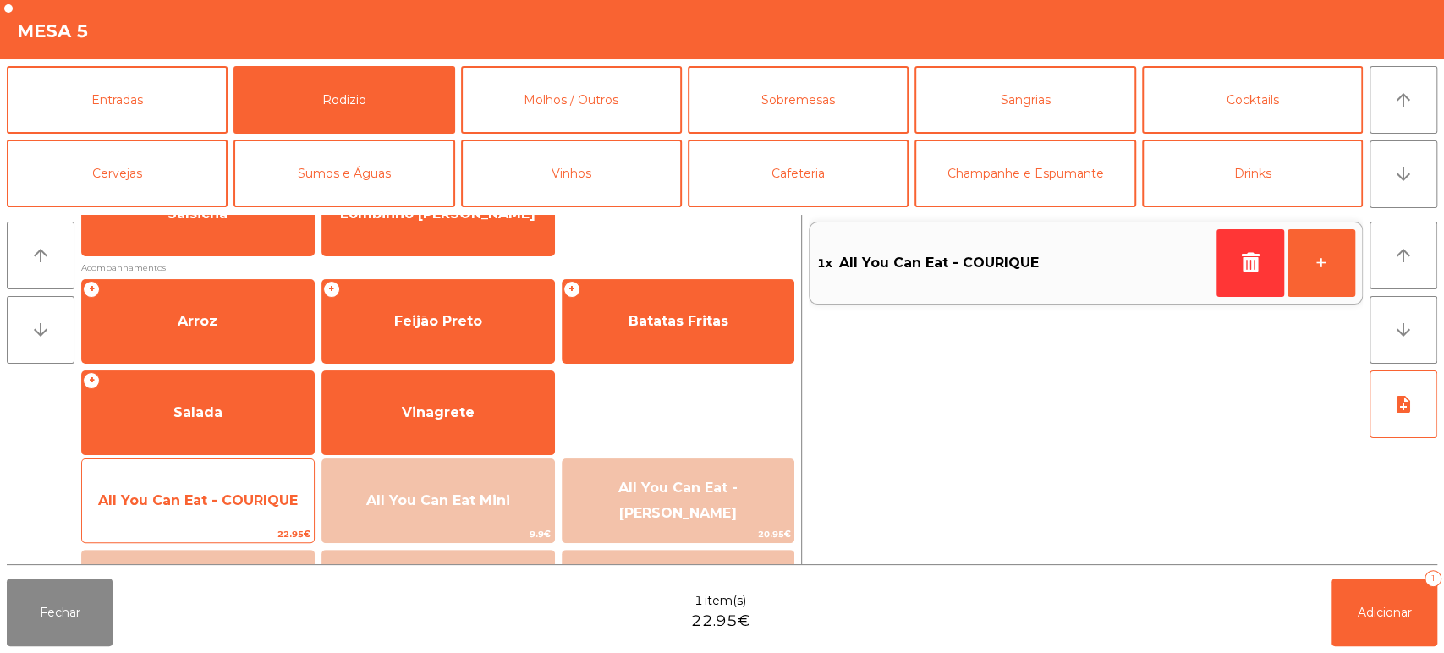
click at [223, 494] on span "All You Can Eat - COURIQUE" at bounding box center [198, 500] width 200 height 16
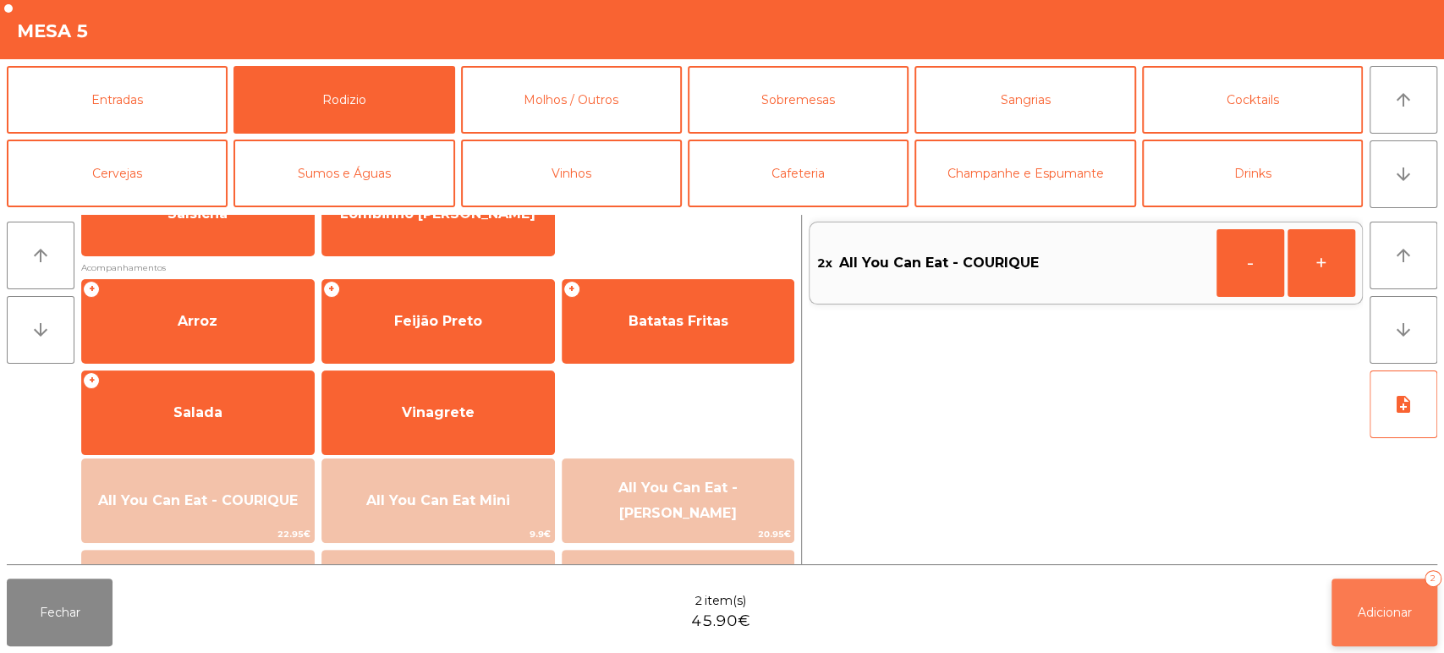
click at [1389, 608] on span "Adicionar" at bounding box center [1385, 612] width 54 height 15
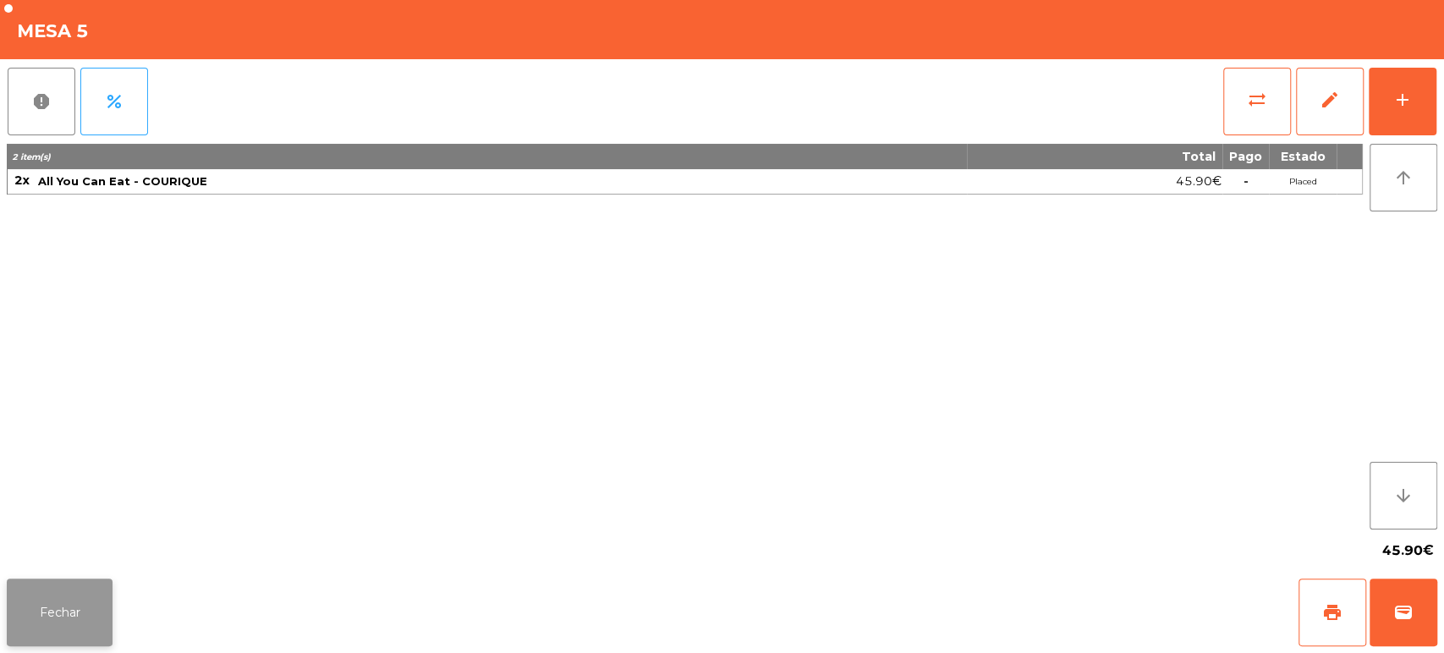
click at [95, 616] on button "Fechar" at bounding box center [60, 613] width 106 height 68
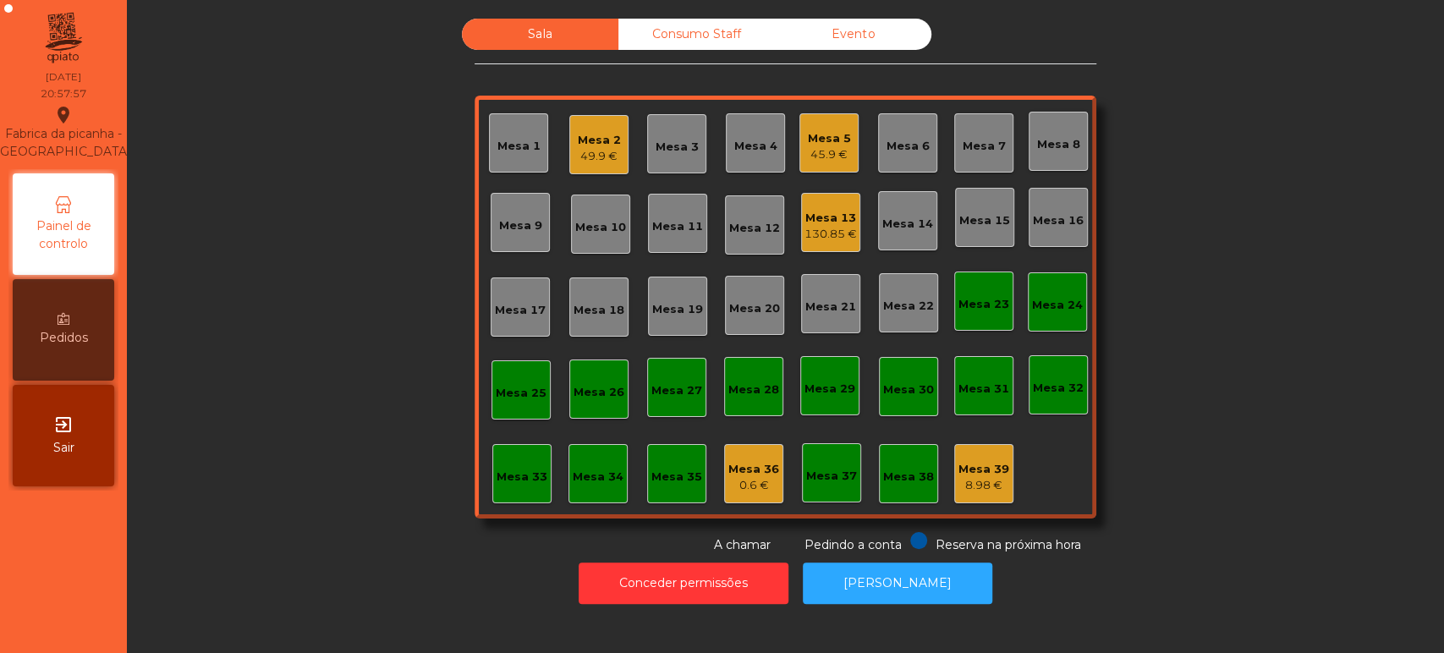
click at [826, 230] on div "130.85 €" at bounding box center [831, 234] width 52 height 17
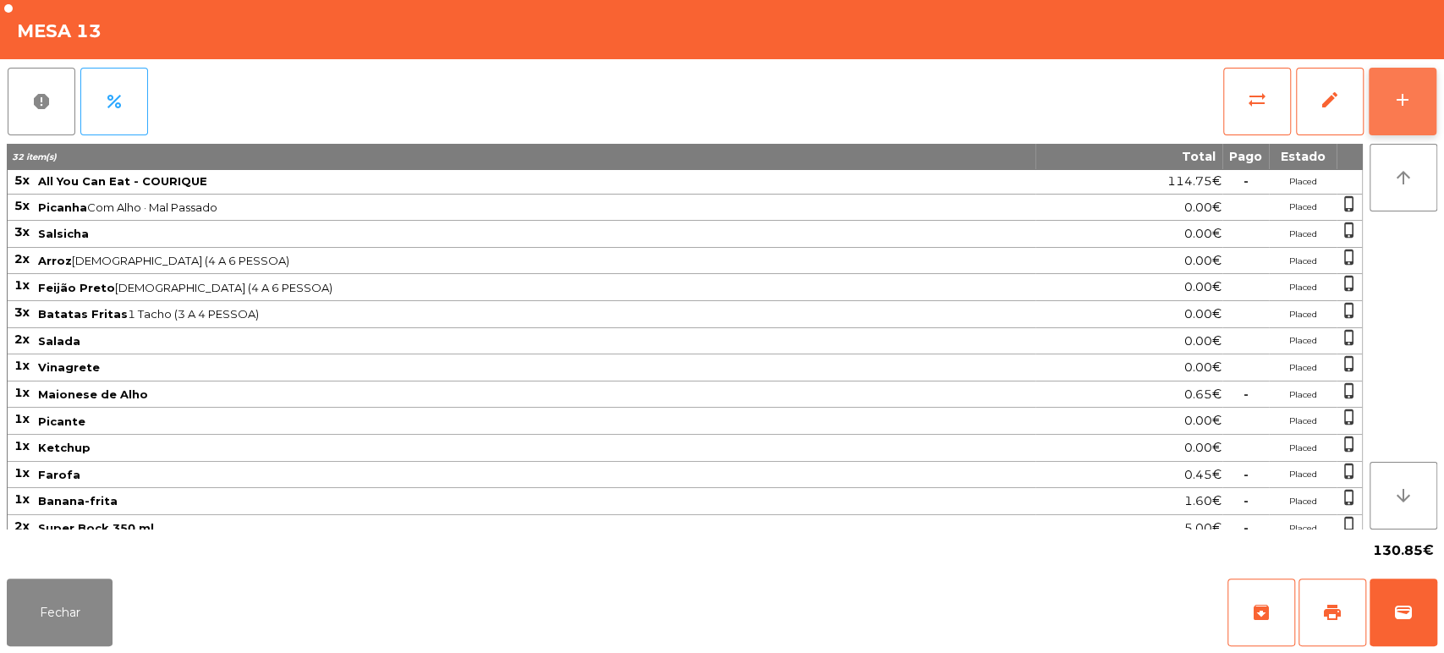
click at [1402, 107] on div "add" at bounding box center [1403, 100] width 20 height 20
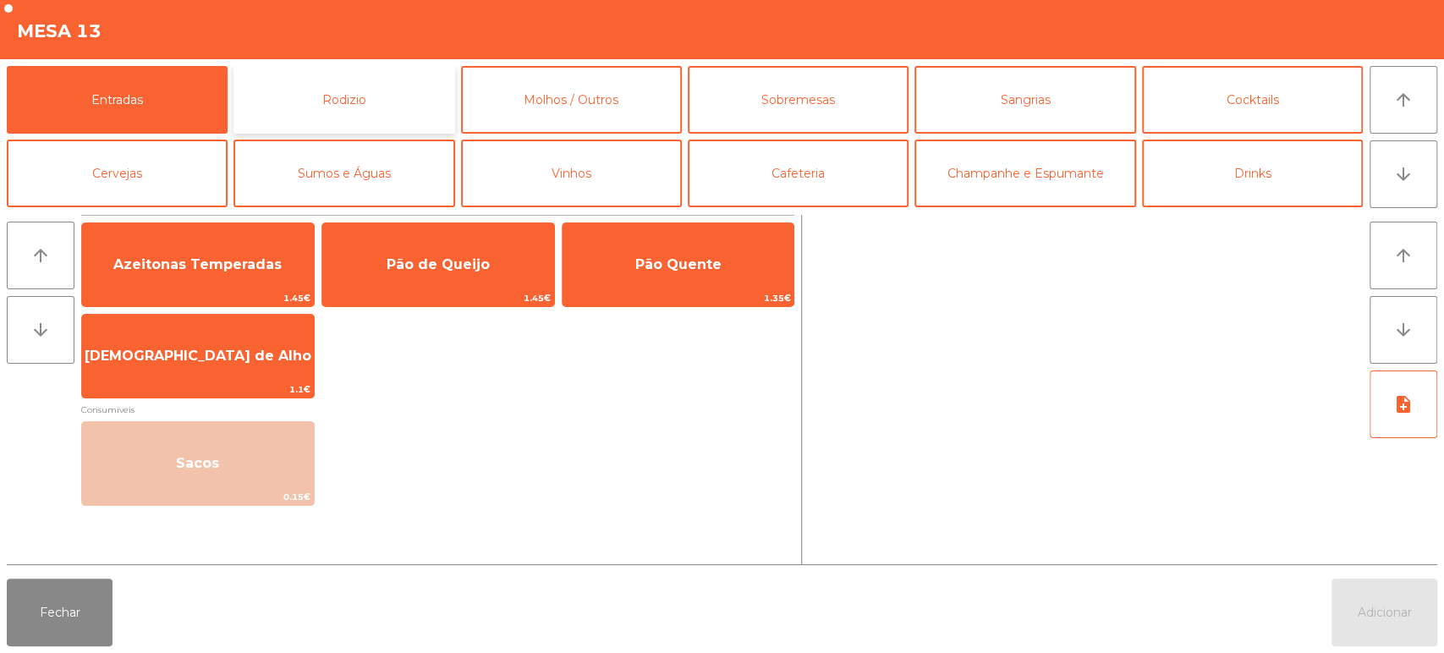
click at [376, 85] on button "Rodizio" at bounding box center [344, 100] width 221 height 68
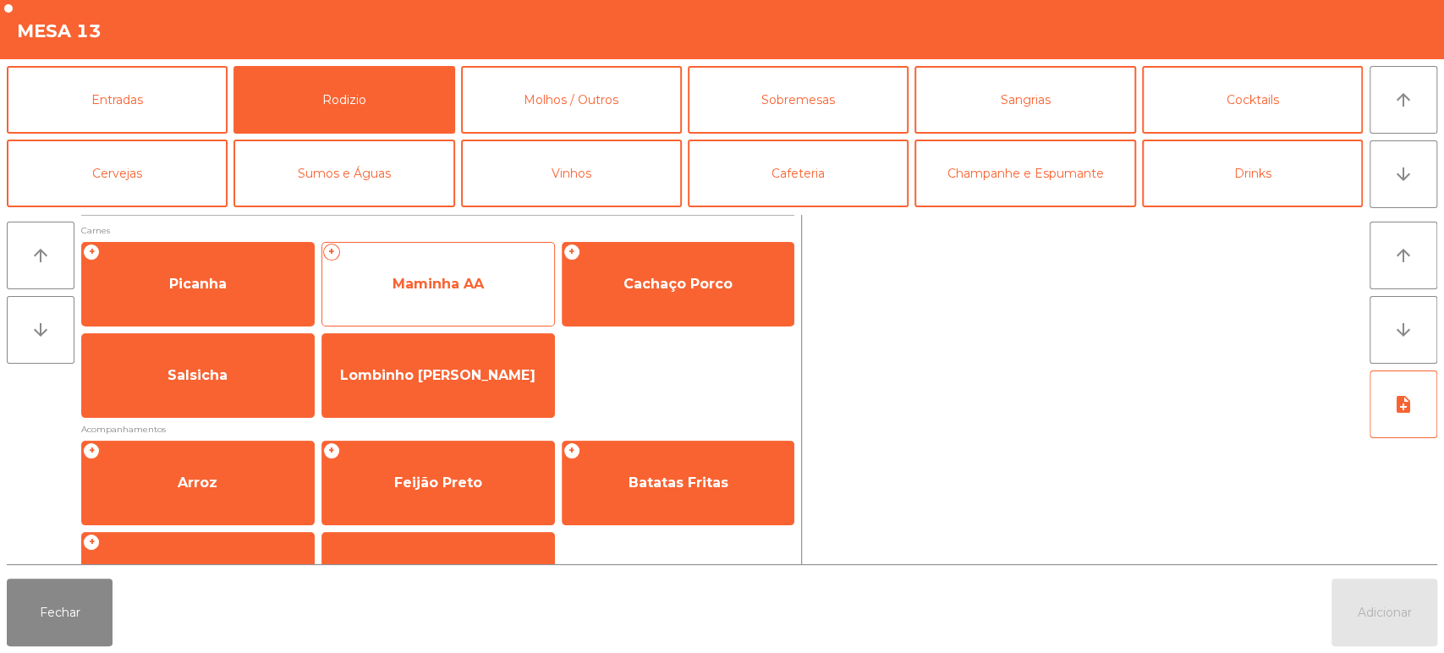
click at [455, 291] on span "Maminha AA" at bounding box center [438, 284] width 91 height 16
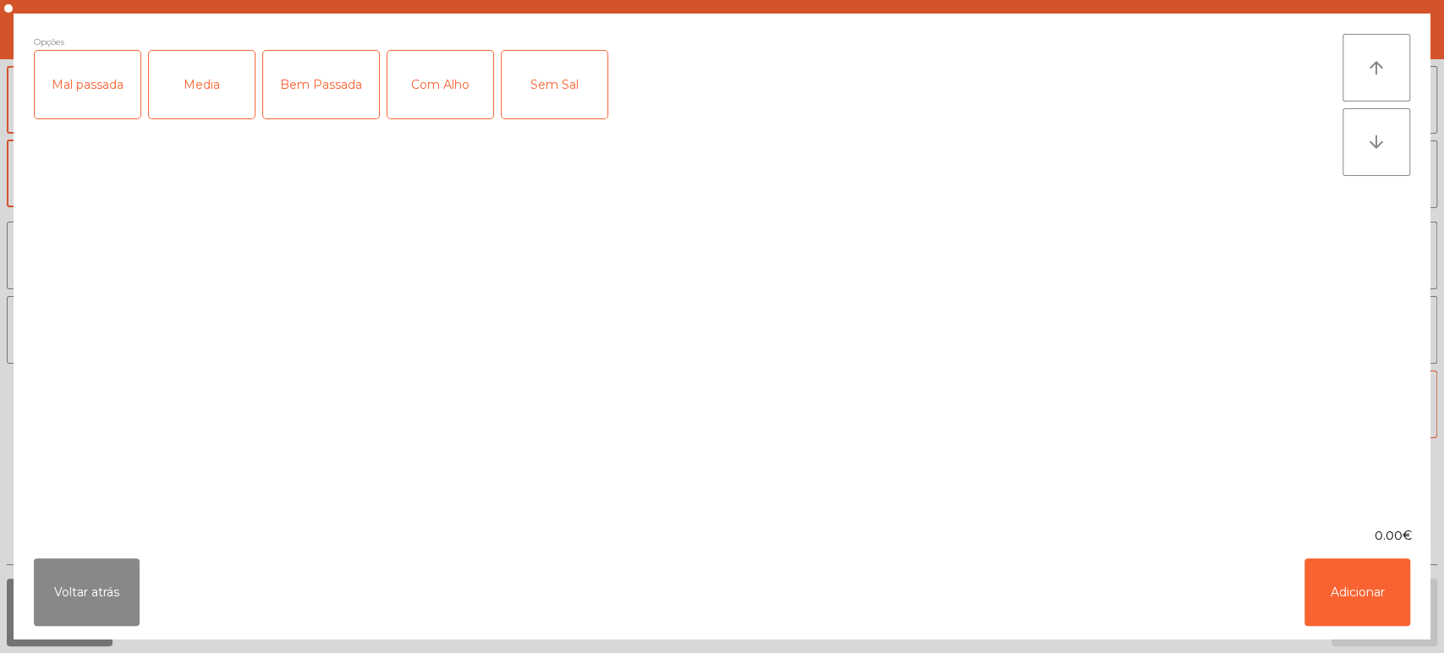
click at [220, 86] on div "Media" at bounding box center [202, 85] width 106 height 68
click at [185, 102] on div "Media" at bounding box center [202, 85] width 106 height 68
click at [85, 98] on div "Mal passada" at bounding box center [88, 85] width 106 height 68
click at [446, 72] on div "Com Alho" at bounding box center [441, 85] width 106 height 68
click at [1339, 590] on button "Adicionar" at bounding box center [1358, 592] width 106 height 68
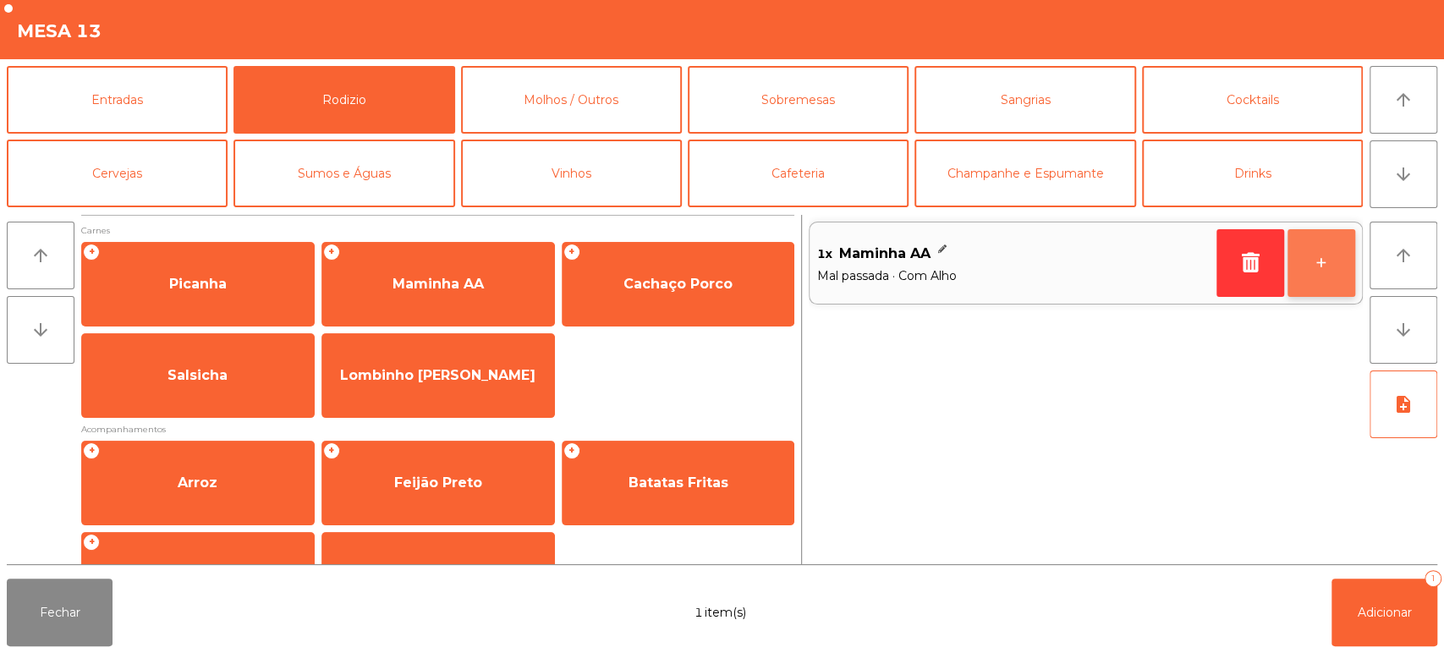
click at [1337, 275] on button "+" at bounding box center [1322, 263] width 68 height 68
click at [1329, 283] on button "+" at bounding box center [1322, 263] width 68 height 68
click at [1331, 289] on button "+" at bounding box center [1322, 263] width 68 height 68
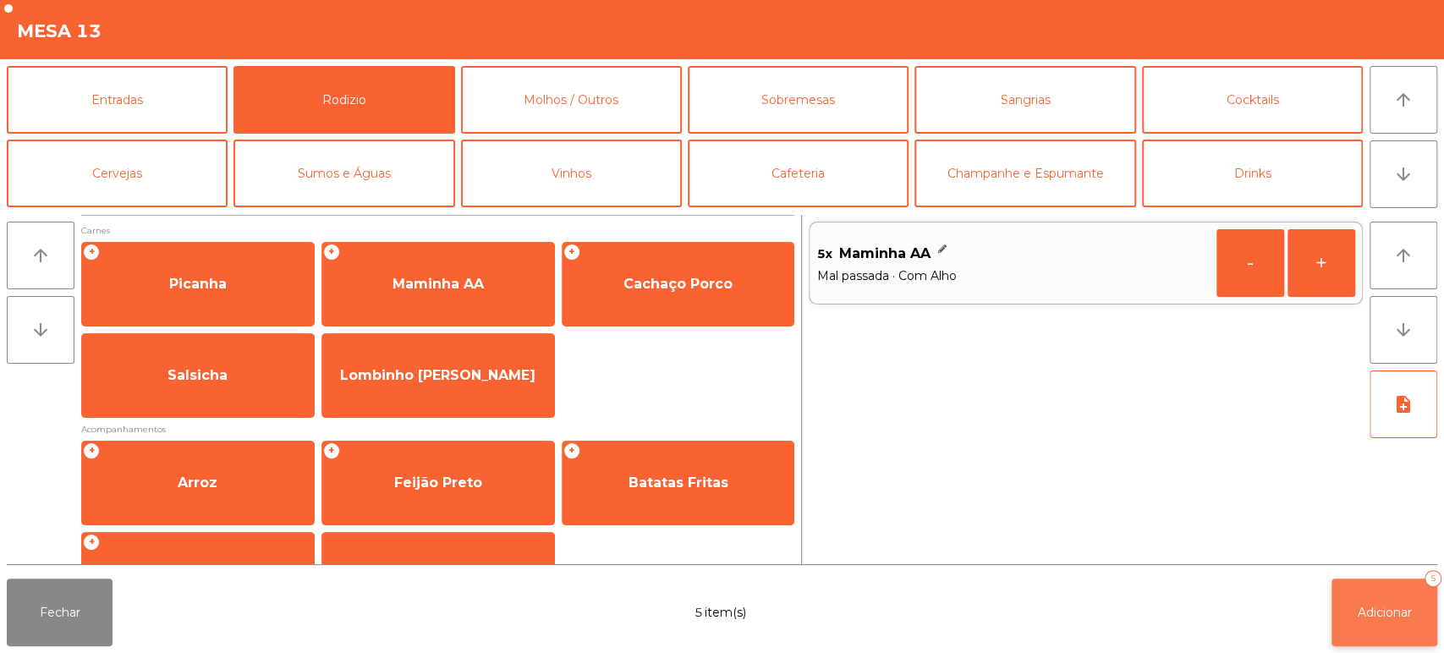
click at [1366, 626] on button "Adicionar 5" at bounding box center [1385, 613] width 106 height 68
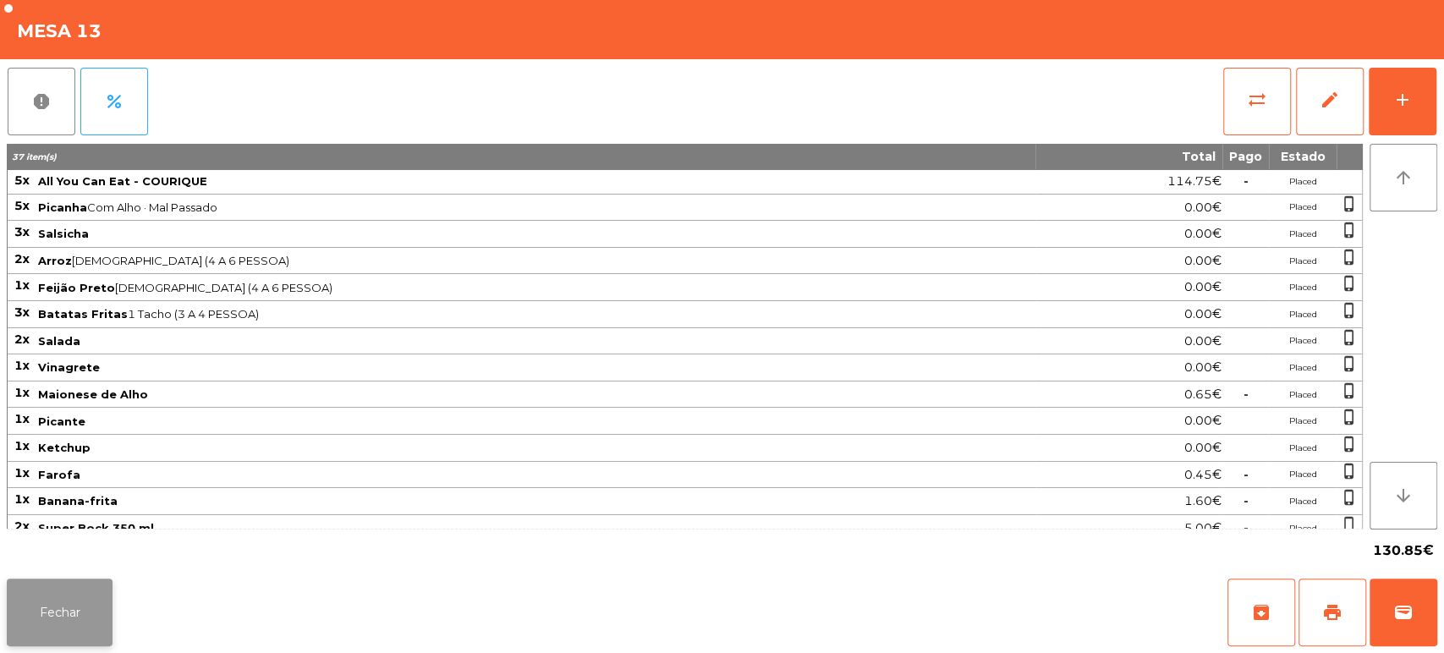
click at [58, 593] on button "Fechar" at bounding box center [60, 613] width 106 height 68
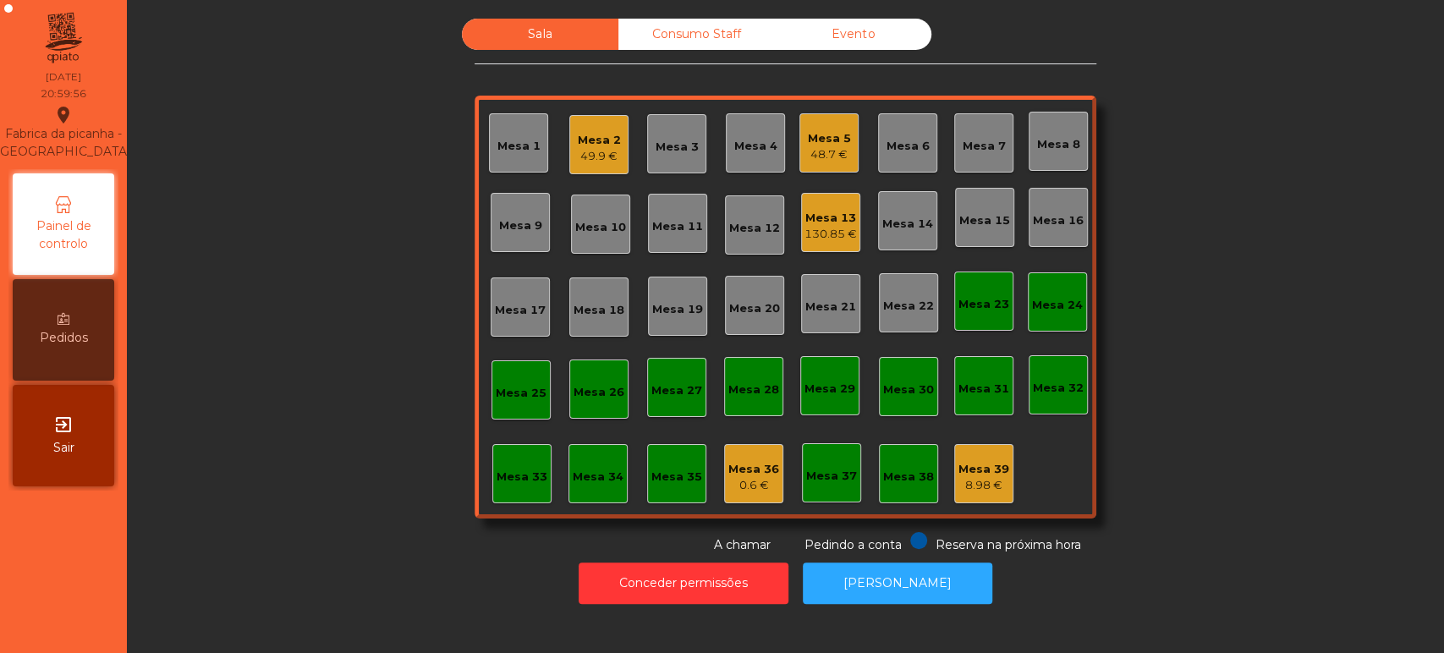
click at [214, 165] on div "Sala Consumo Staff Evento [GEOGRAPHIC_DATA] 2 49.9 € Mesa 3 Mesa 4 Mesa 5 48.7 …" at bounding box center [786, 287] width 1272 height 536
click at [826, 214] on div "Mesa 13" at bounding box center [831, 218] width 52 height 17
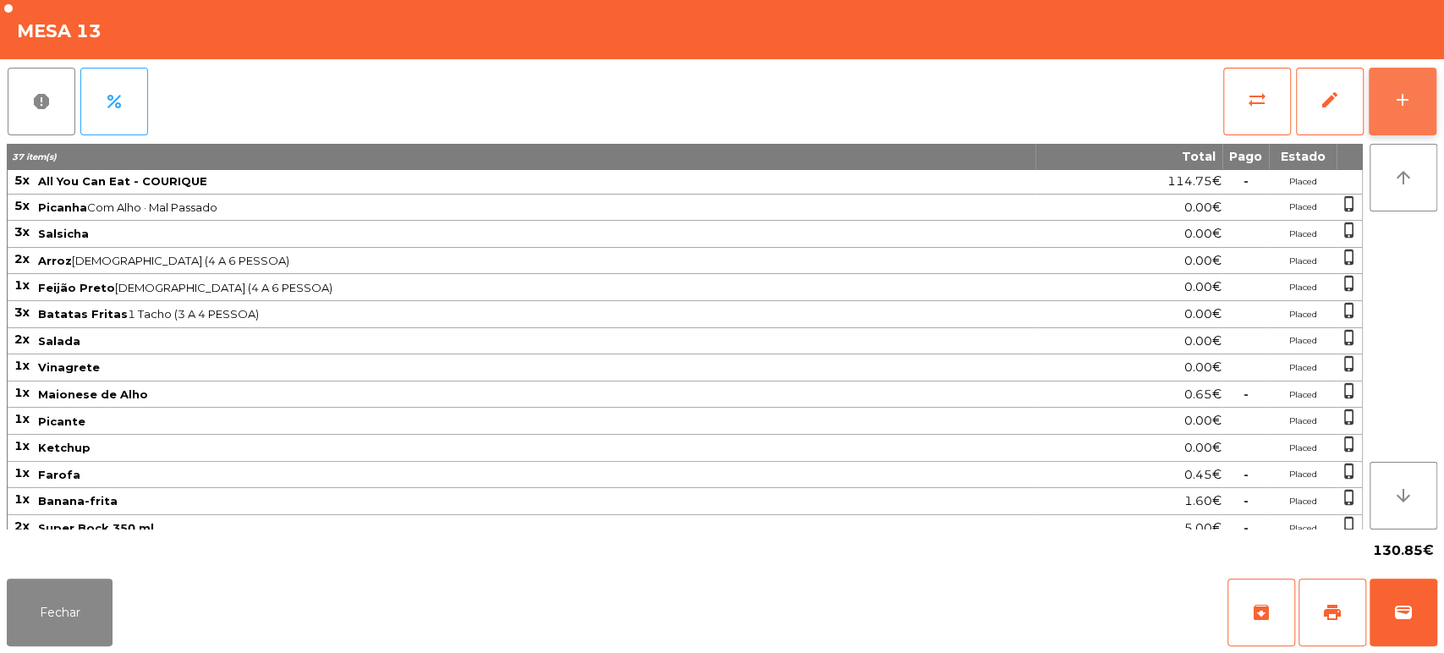
click at [1419, 84] on button "add" at bounding box center [1403, 102] width 68 height 68
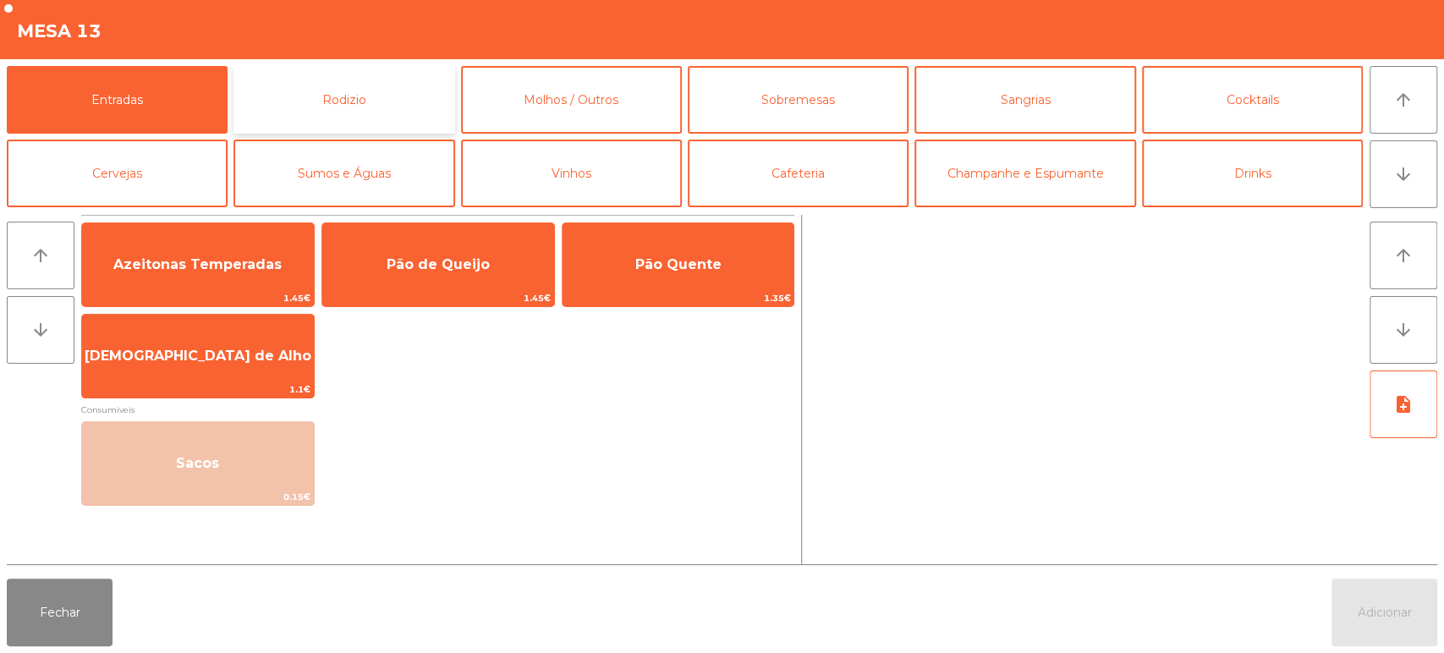
click at [381, 106] on button "Rodizio" at bounding box center [344, 100] width 221 height 68
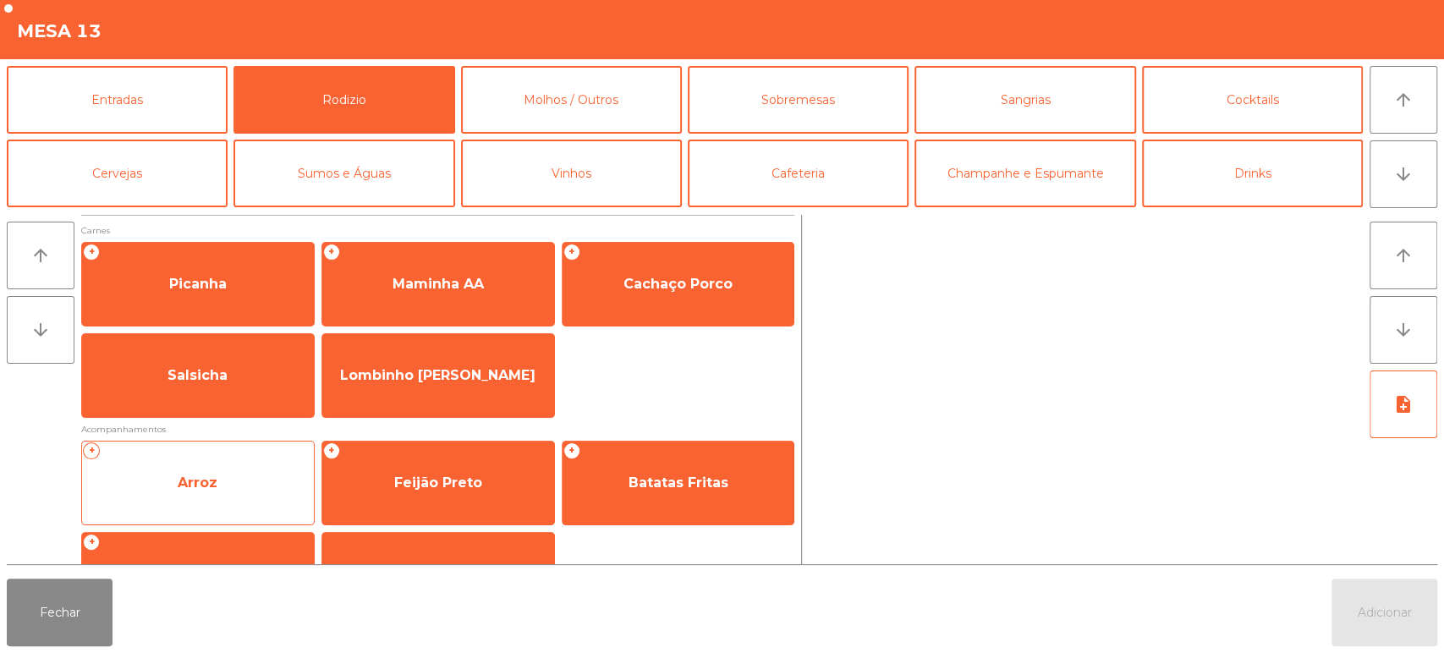
click at [266, 514] on div "+ Arroz" at bounding box center [198, 483] width 234 height 85
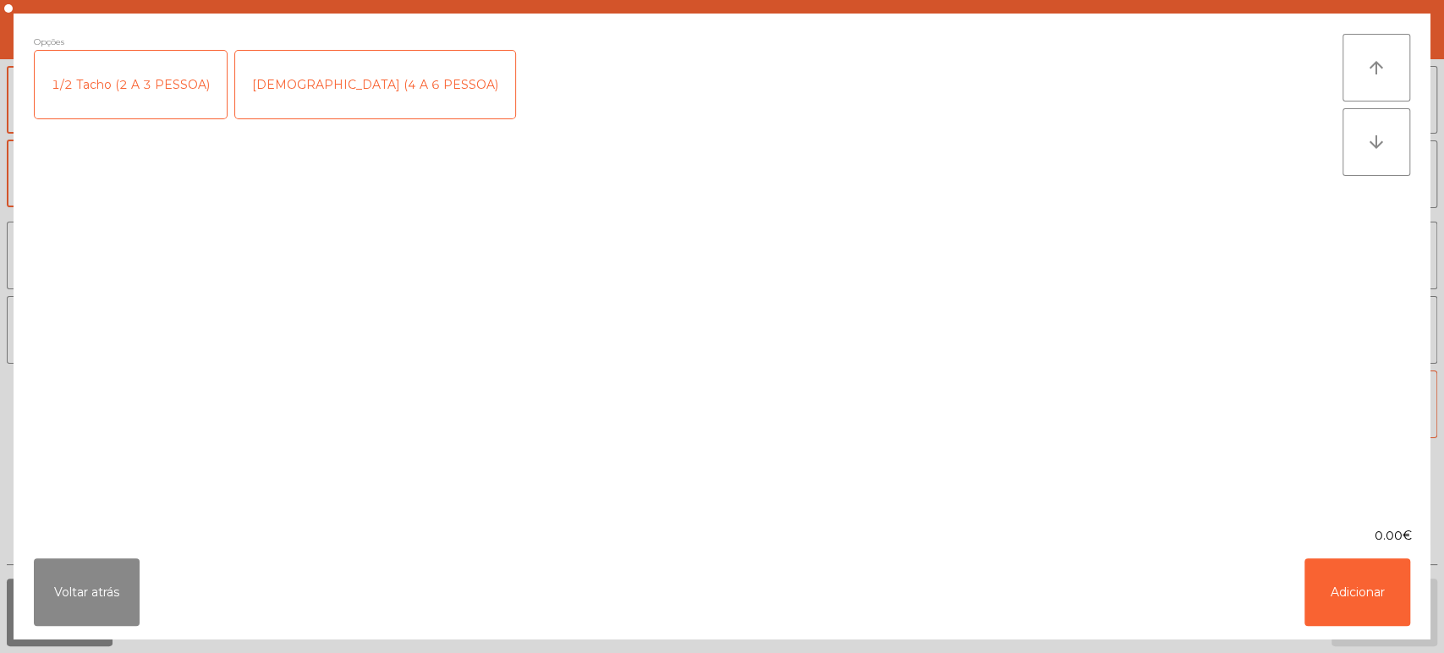
click at [338, 85] on div "[DEMOGRAPHIC_DATA] (4 A 6 PESSOA)" at bounding box center [375, 85] width 280 height 68
click at [1330, 584] on button "Adicionar" at bounding box center [1358, 592] width 106 height 68
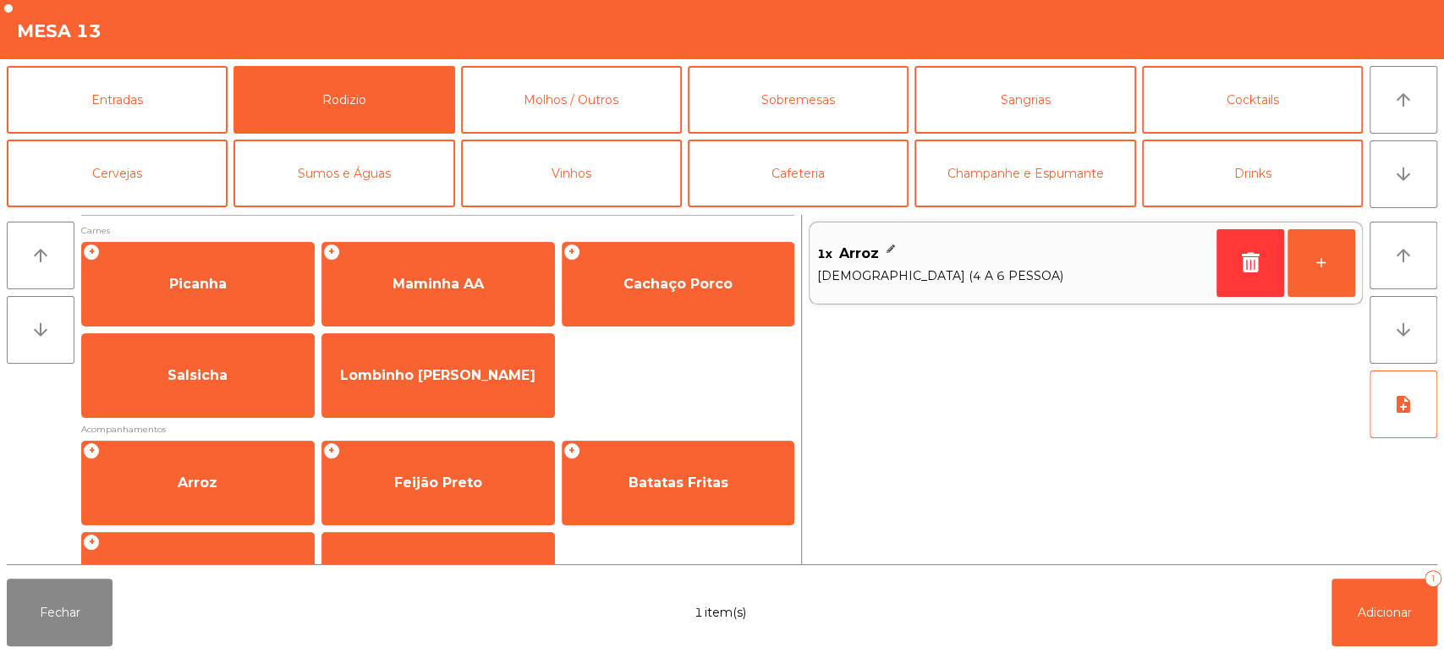
scroll to position [69, 0]
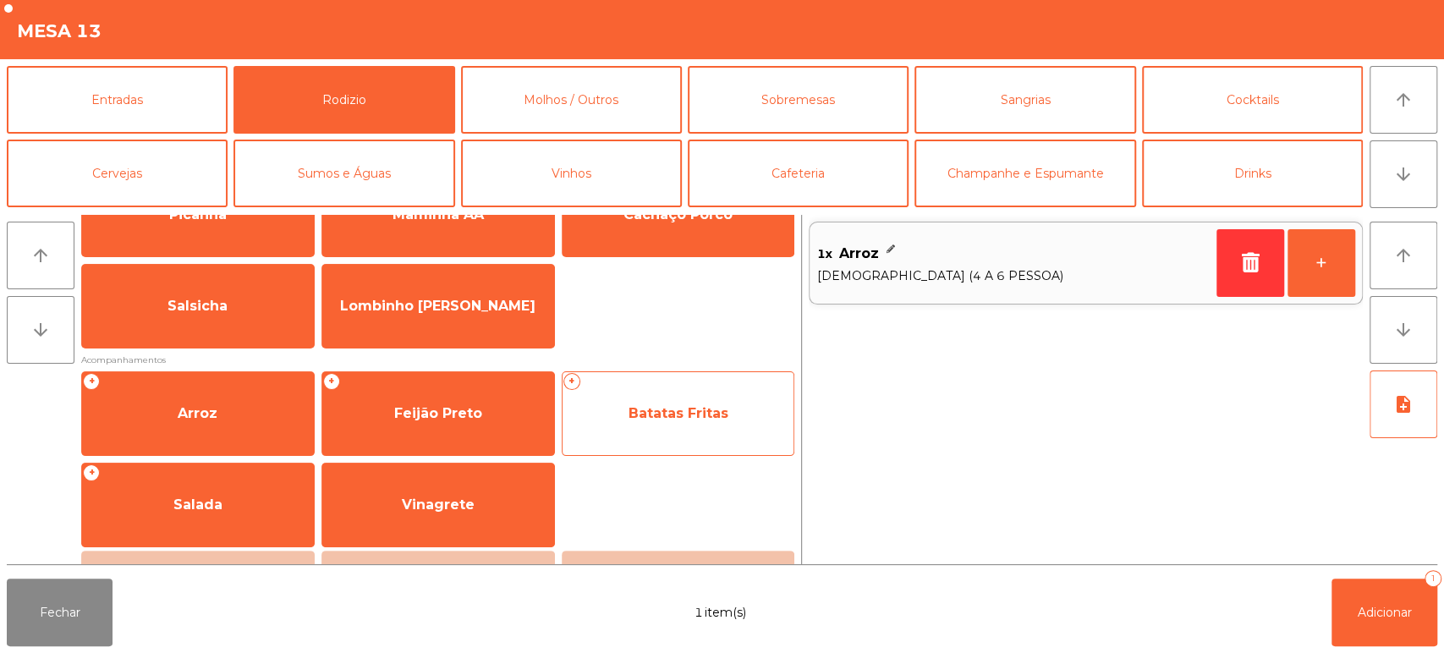
click at [666, 432] on span "Batatas Fritas" at bounding box center [679, 414] width 232 height 46
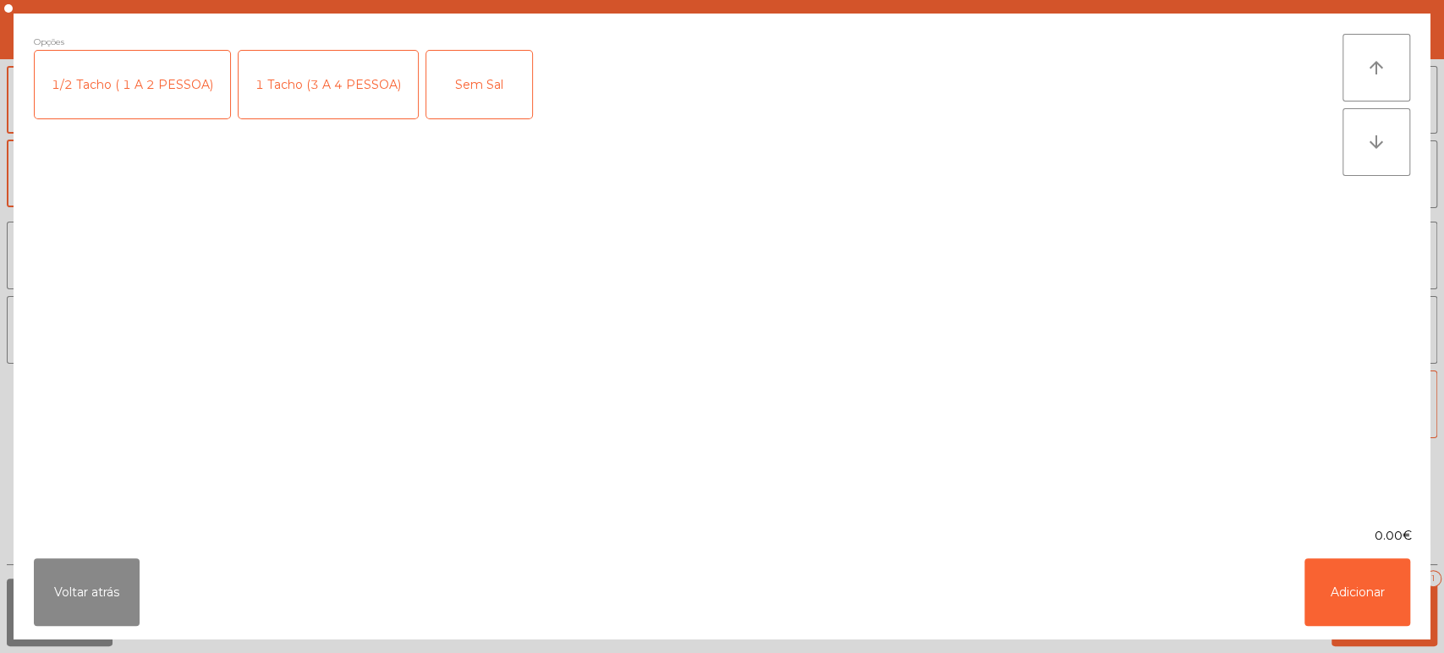
click at [332, 81] on div "1 Tacho (3 A 4 PESSOA)" at bounding box center [328, 85] width 179 height 68
click at [1346, 572] on button "Adicionar" at bounding box center [1358, 592] width 106 height 68
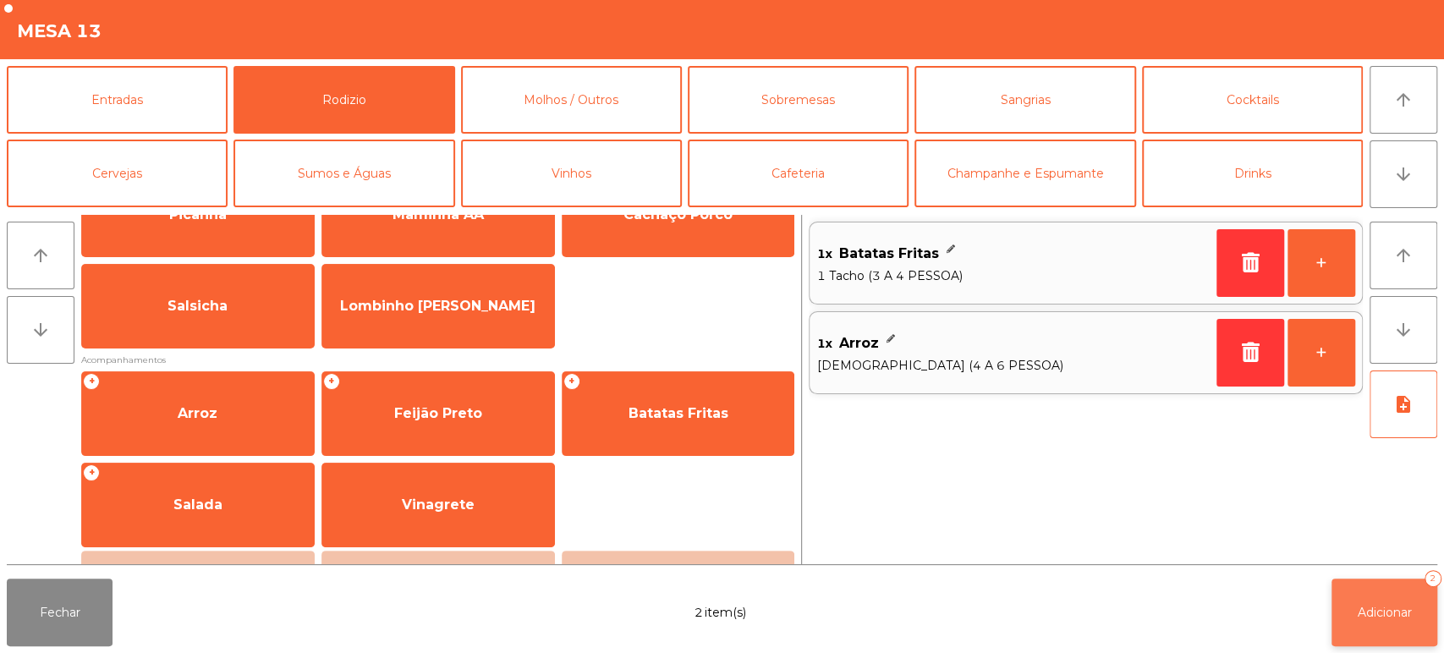
click at [1392, 593] on button "Adicionar 2" at bounding box center [1385, 613] width 106 height 68
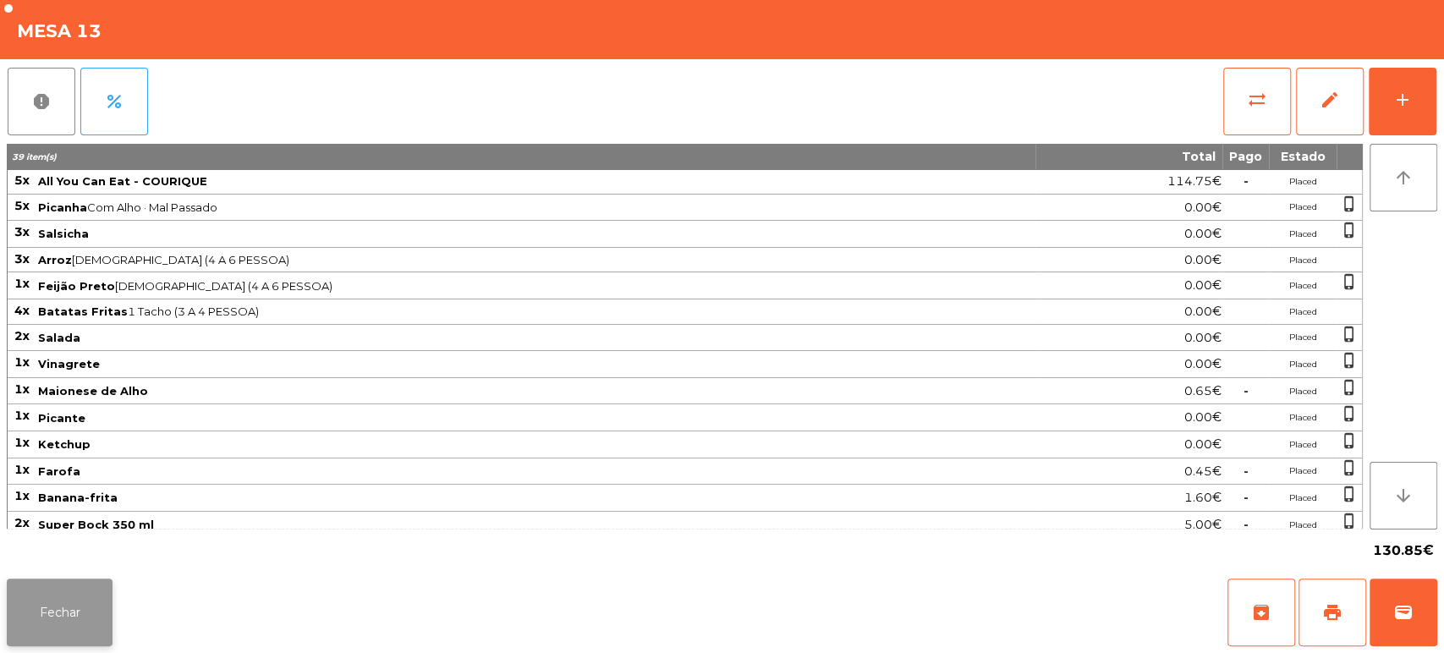
click at [74, 607] on button "Fechar" at bounding box center [60, 613] width 106 height 68
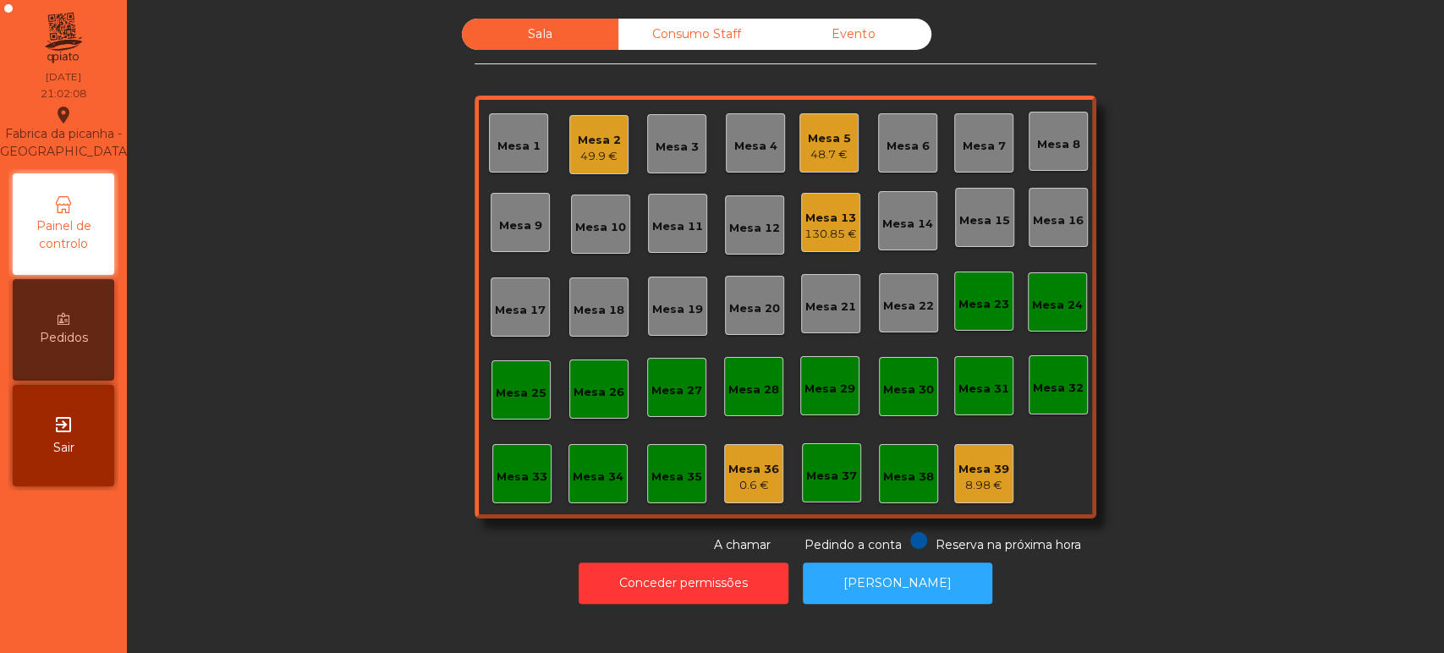
click at [826, 474] on div "Mesa 37" at bounding box center [831, 476] width 51 height 17
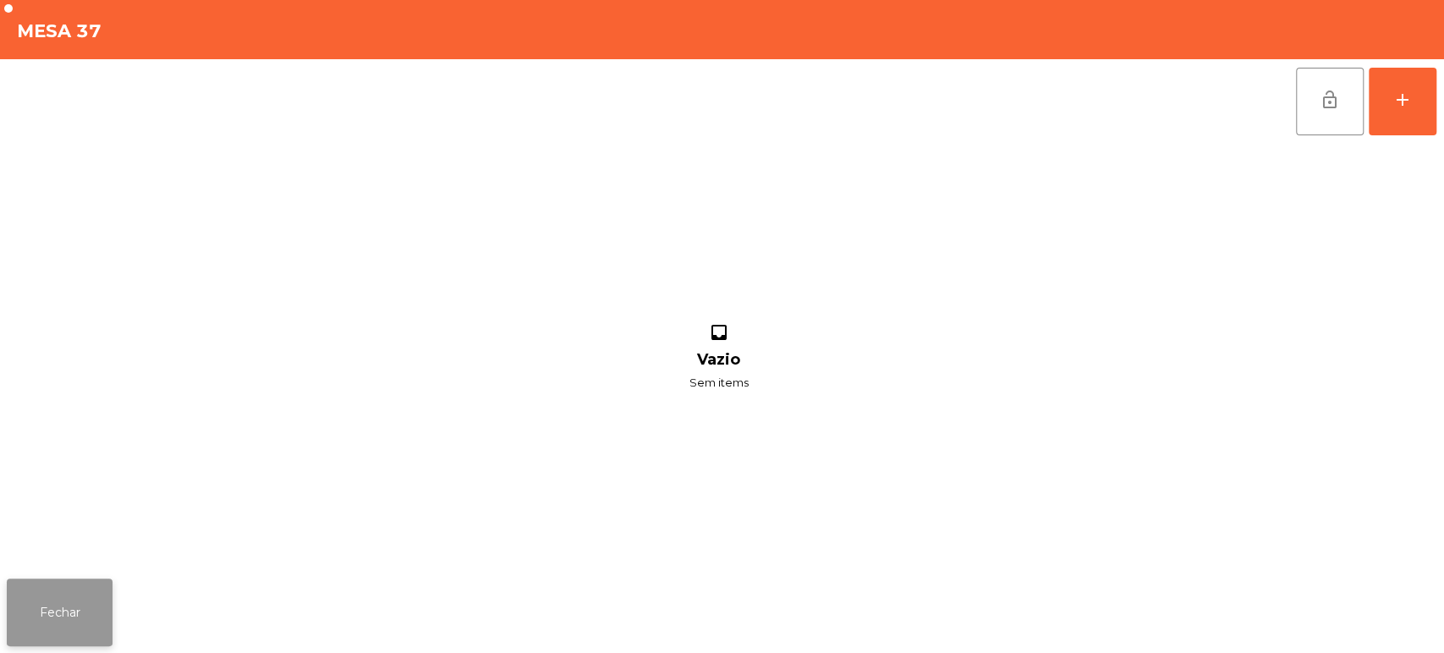
click at [95, 602] on button "Fechar" at bounding box center [60, 613] width 106 height 68
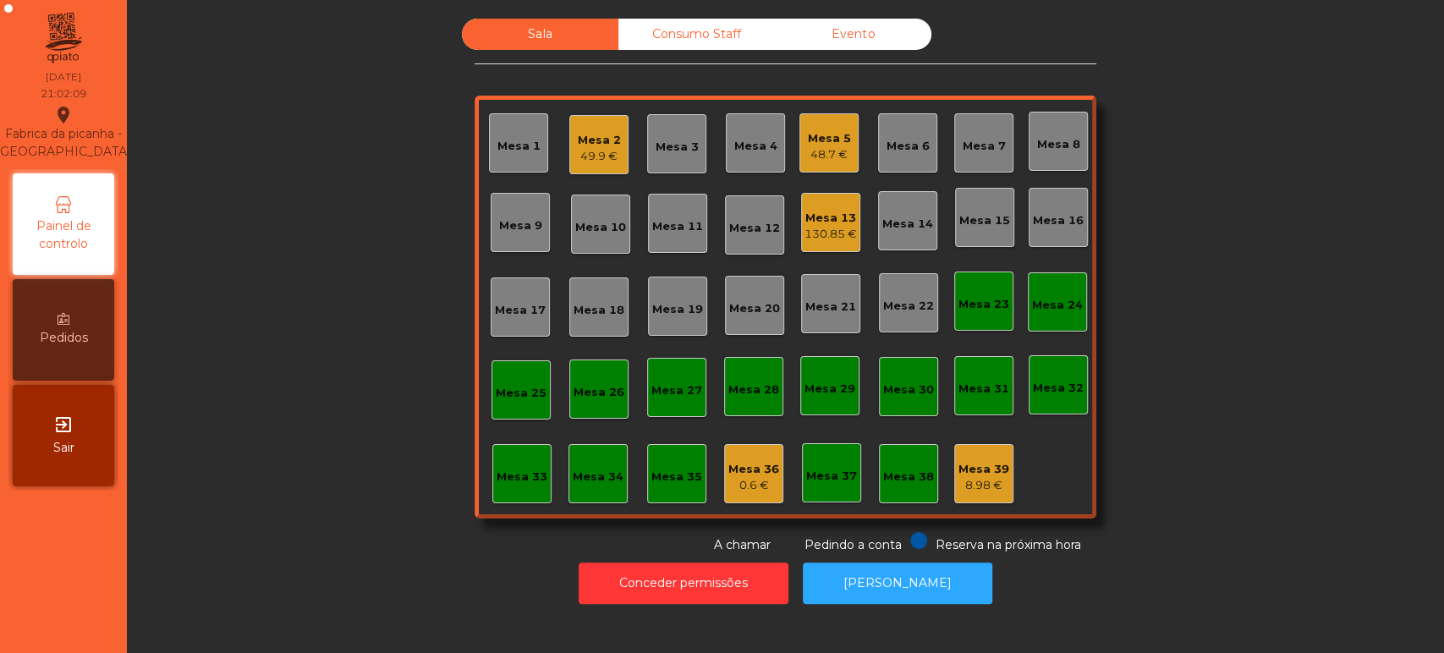
click at [902, 469] on div "Mesa 38" at bounding box center [908, 477] width 51 height 17
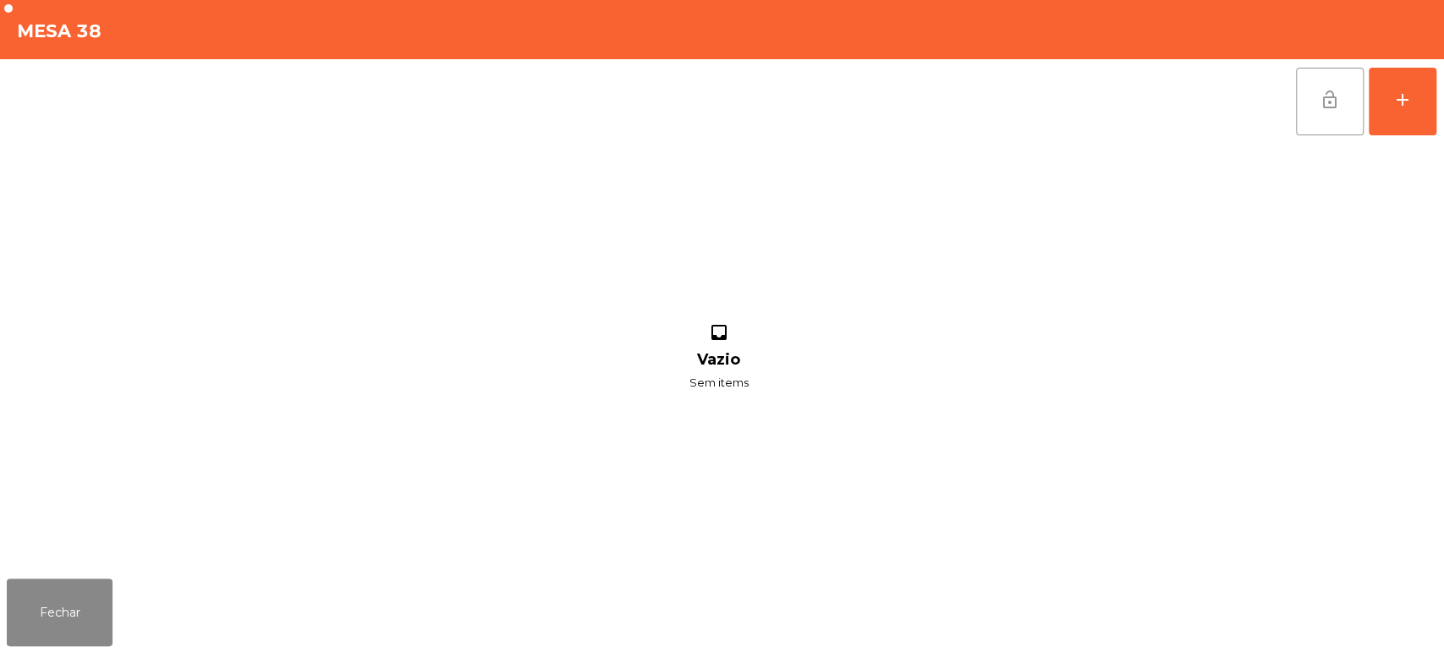
click at [1334, 95] on span "lock_open" at bounding box center [1330, 100] width 20 height 20
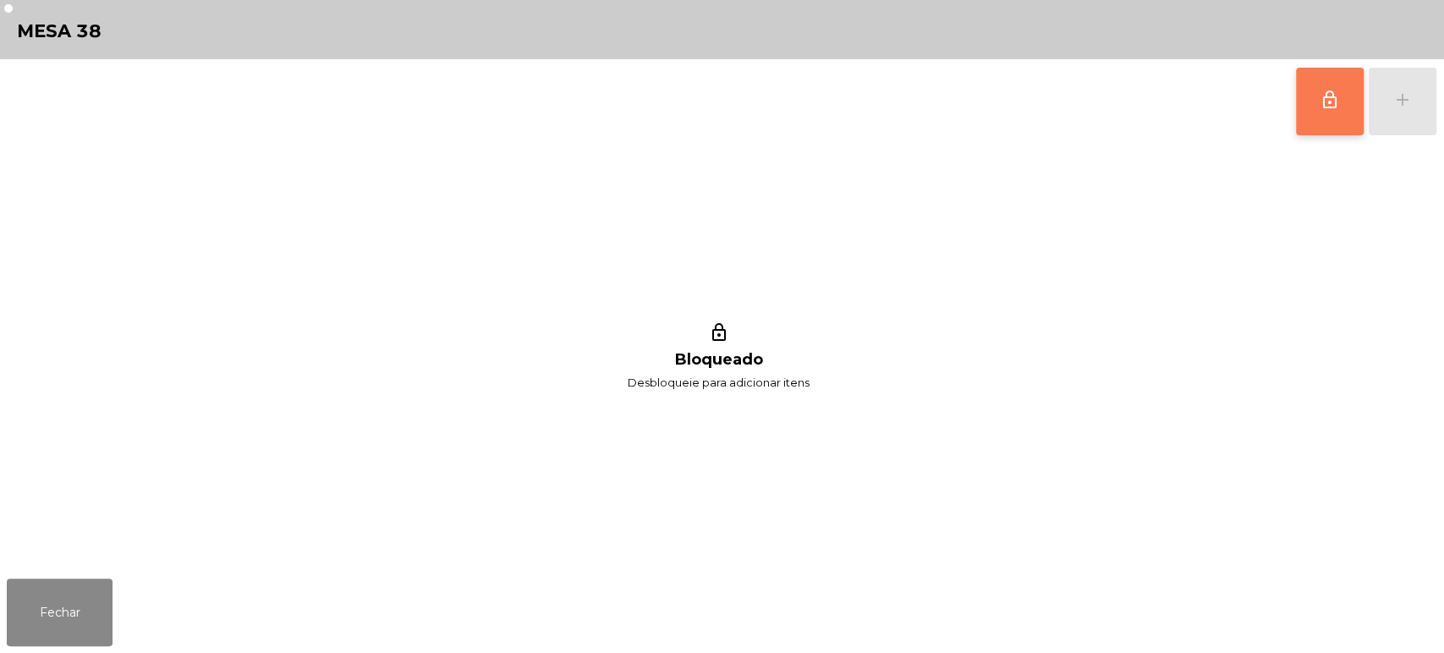
click at [1332, 109] on button "lock_outline" at bounding box center [1330, 102] width 68 height 68
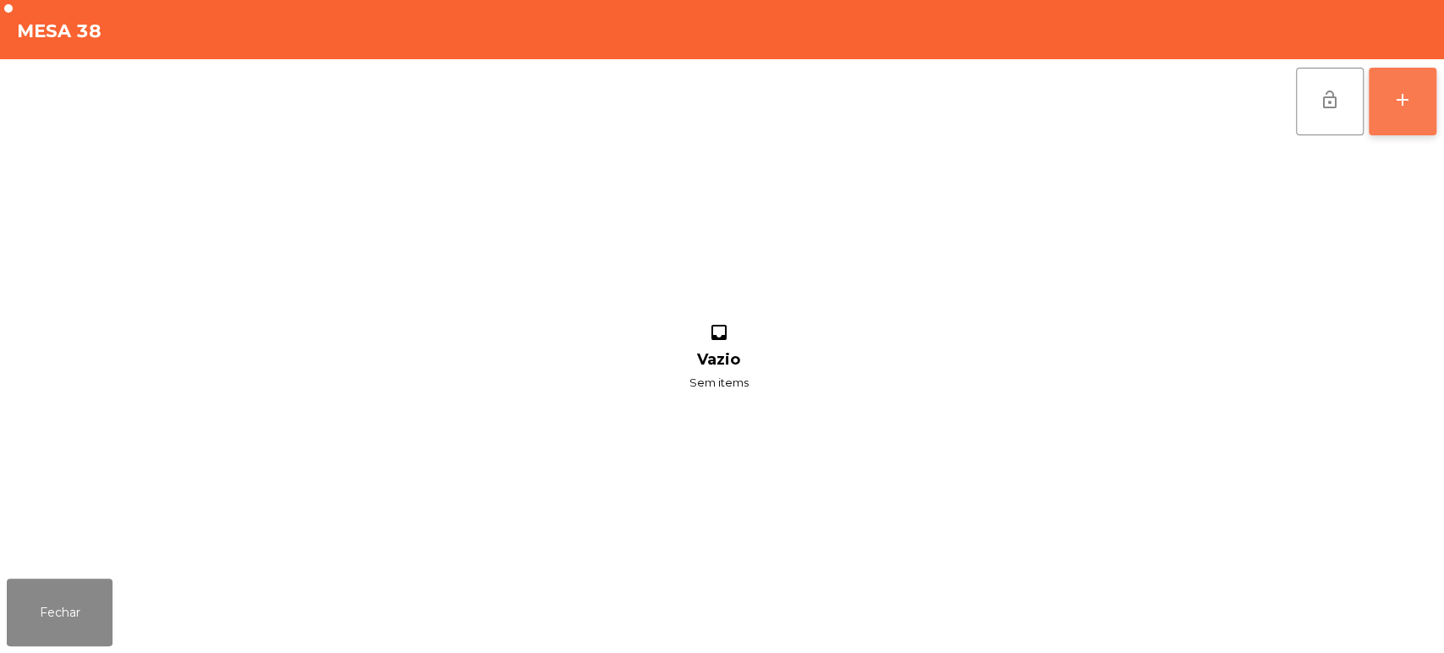
click at [1411, 90] on div "add" at bounding box center [1403, 100] width 20 height 20
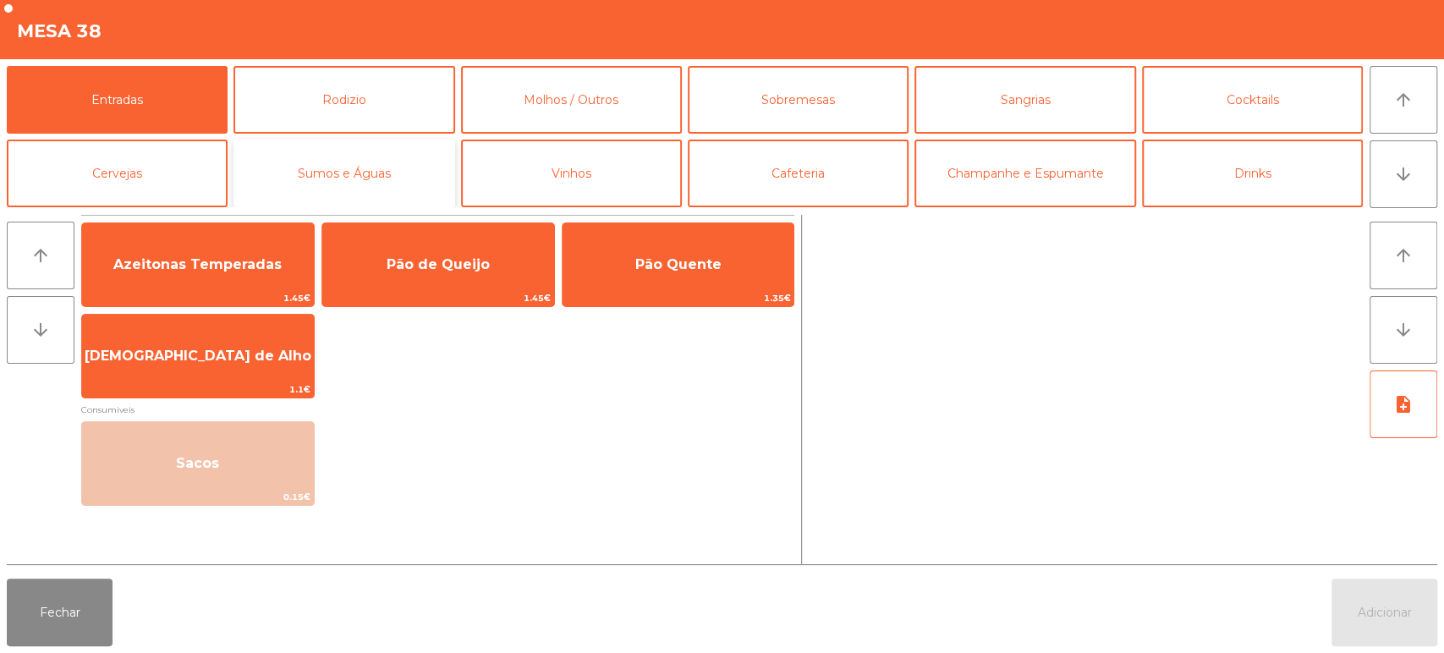
click at [366, 185] on button "Sumos e Águas" at bounding box center [344, 174] width 221 height 68
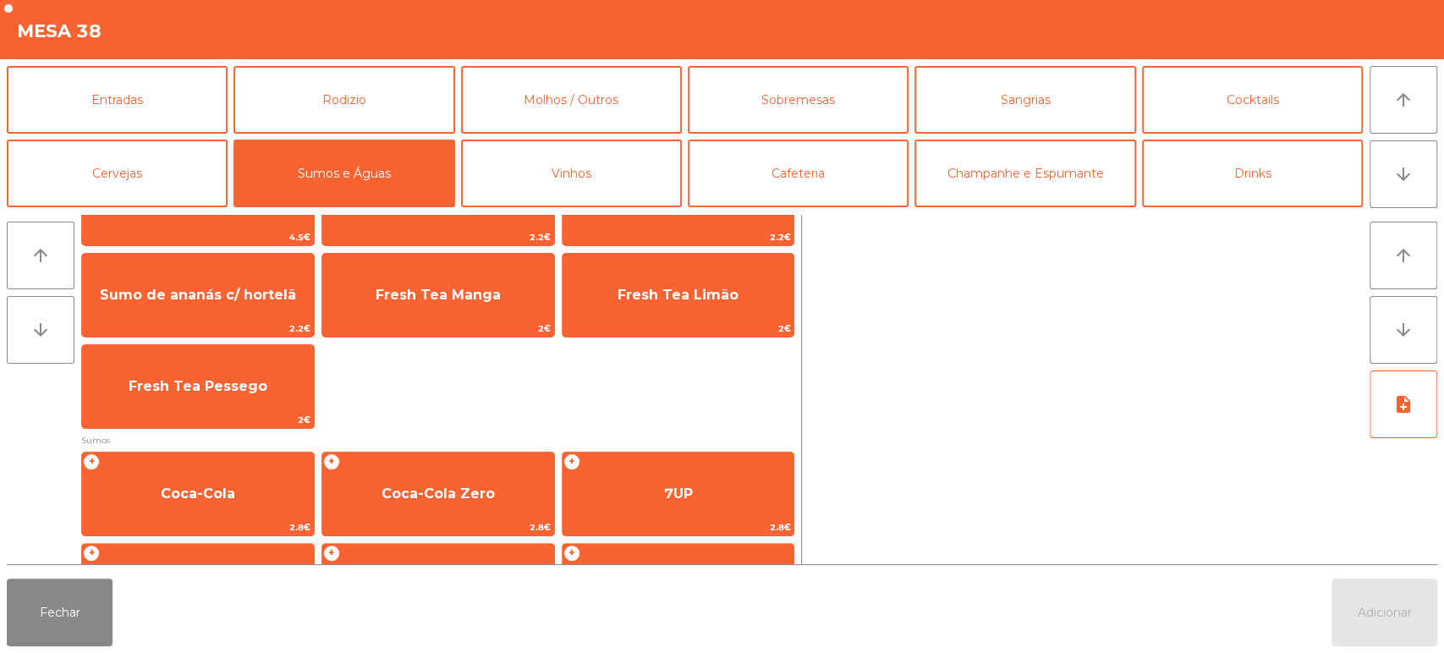
scroll to position [115, 0]
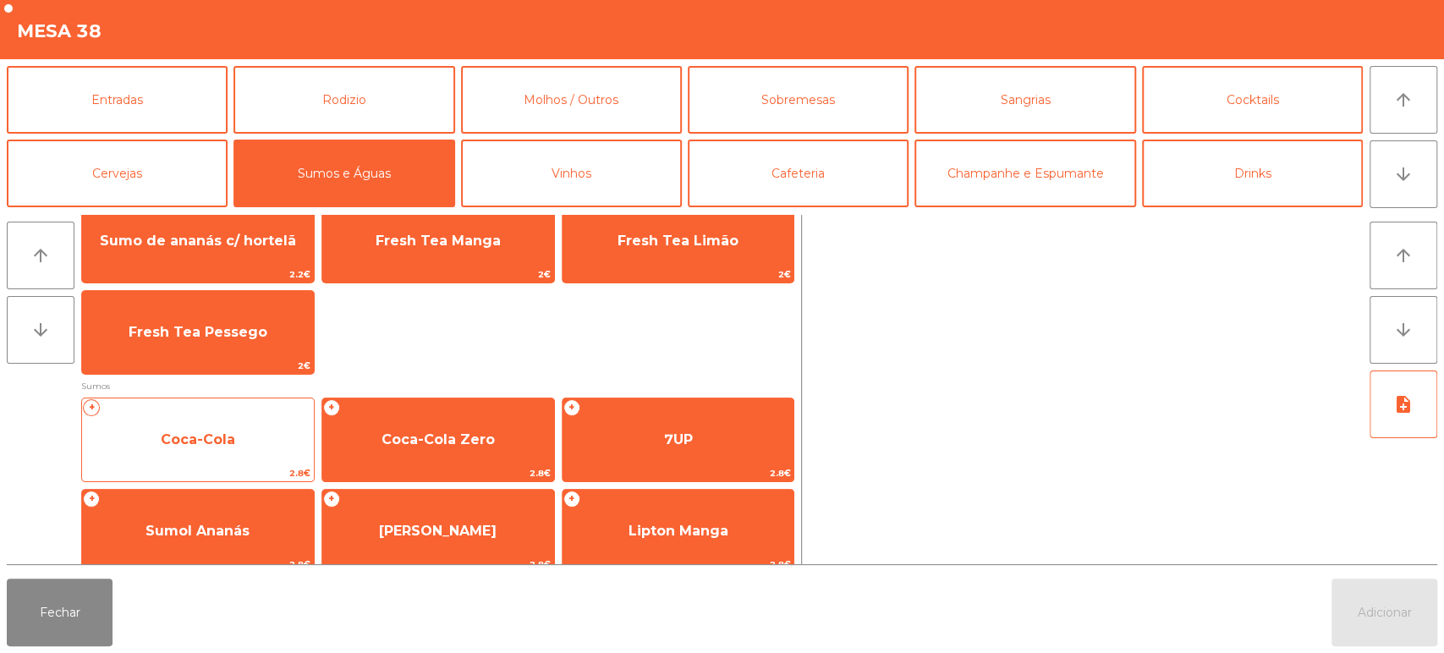
click at [228, 432] on span "Coca-Cola" at bounding box center [198, 440] width 74 height 16
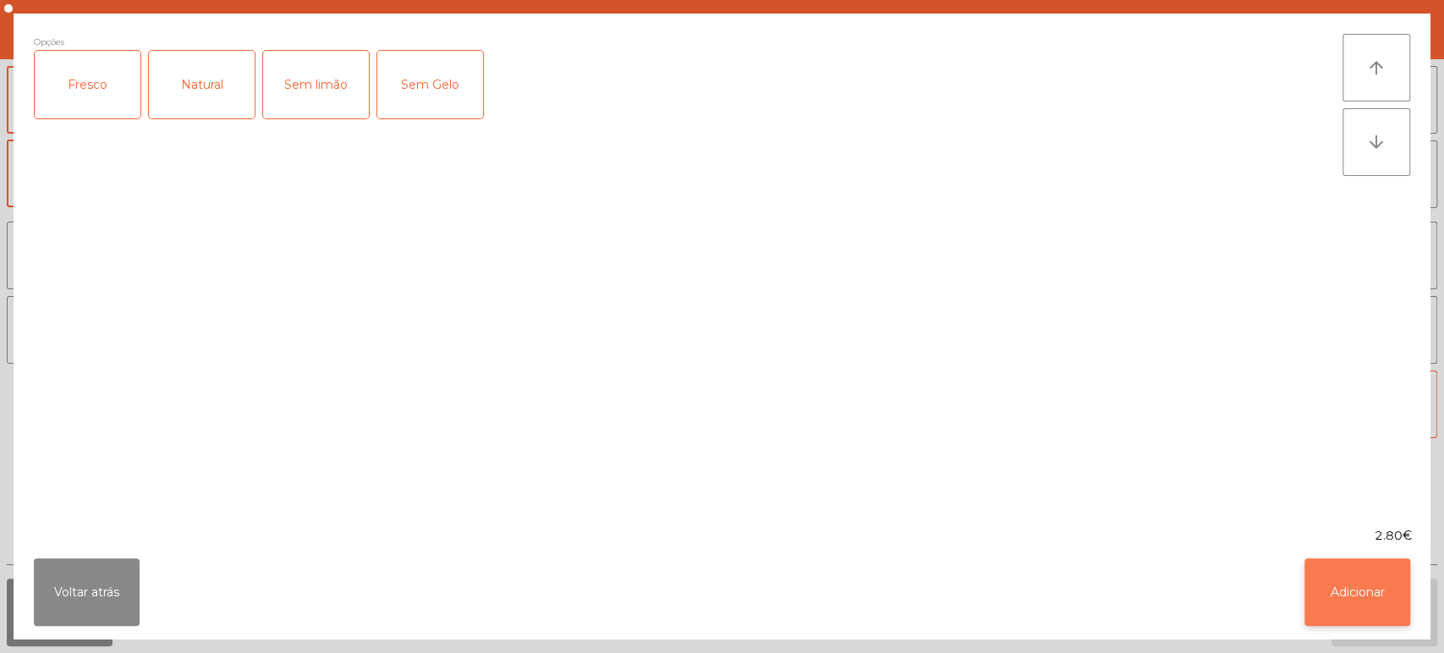
click at [1337, 591] on button "Adicionar" at bounding box center [1358, 592] width 106 height 68
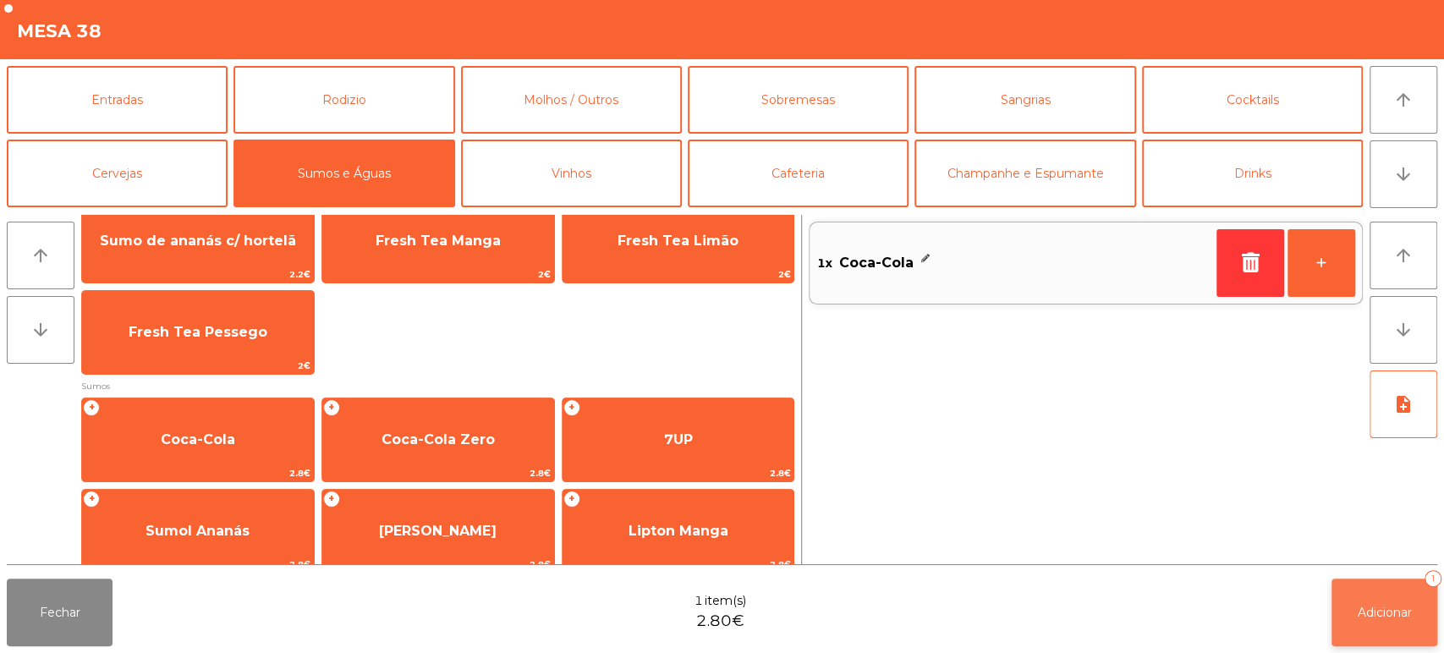
click at [1400, 617] on span "Adicionar" at bounding box center [1385, 612] width 54 height 15
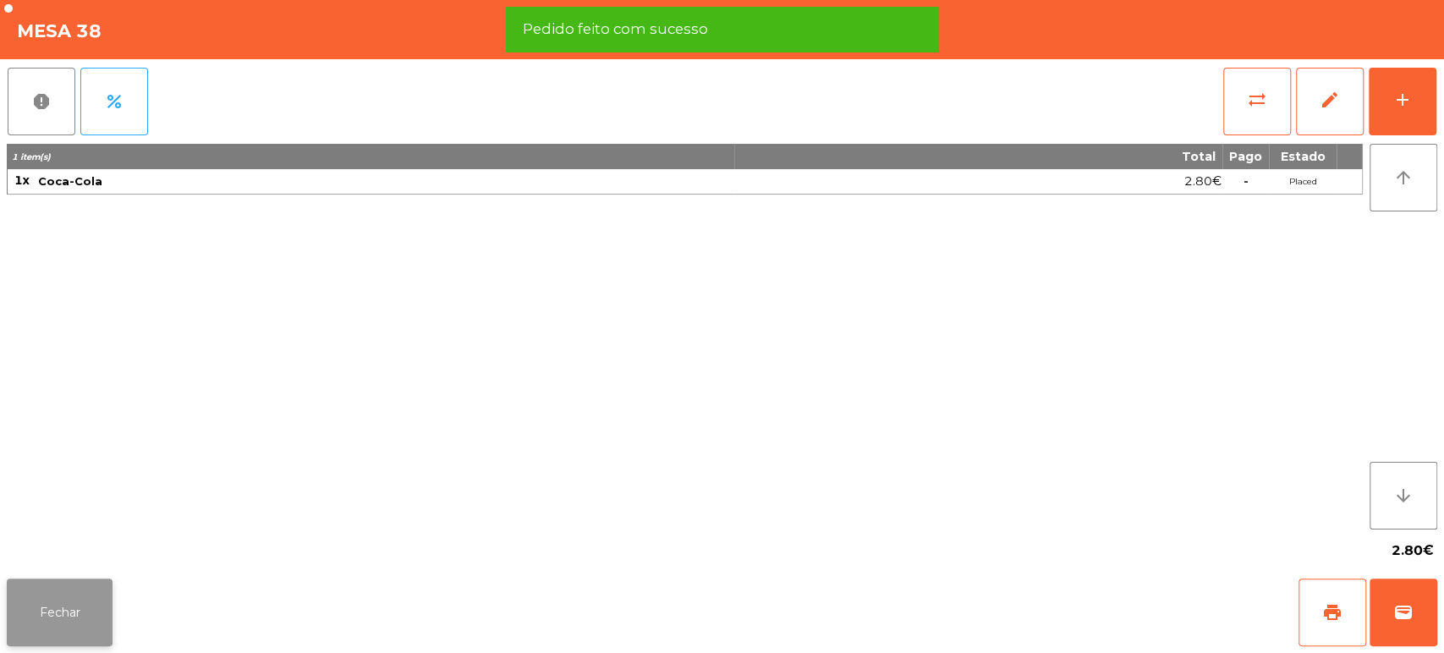
click at [58, 584] on button "Fechar" at bounding box center [60, 613] width 106 height 68
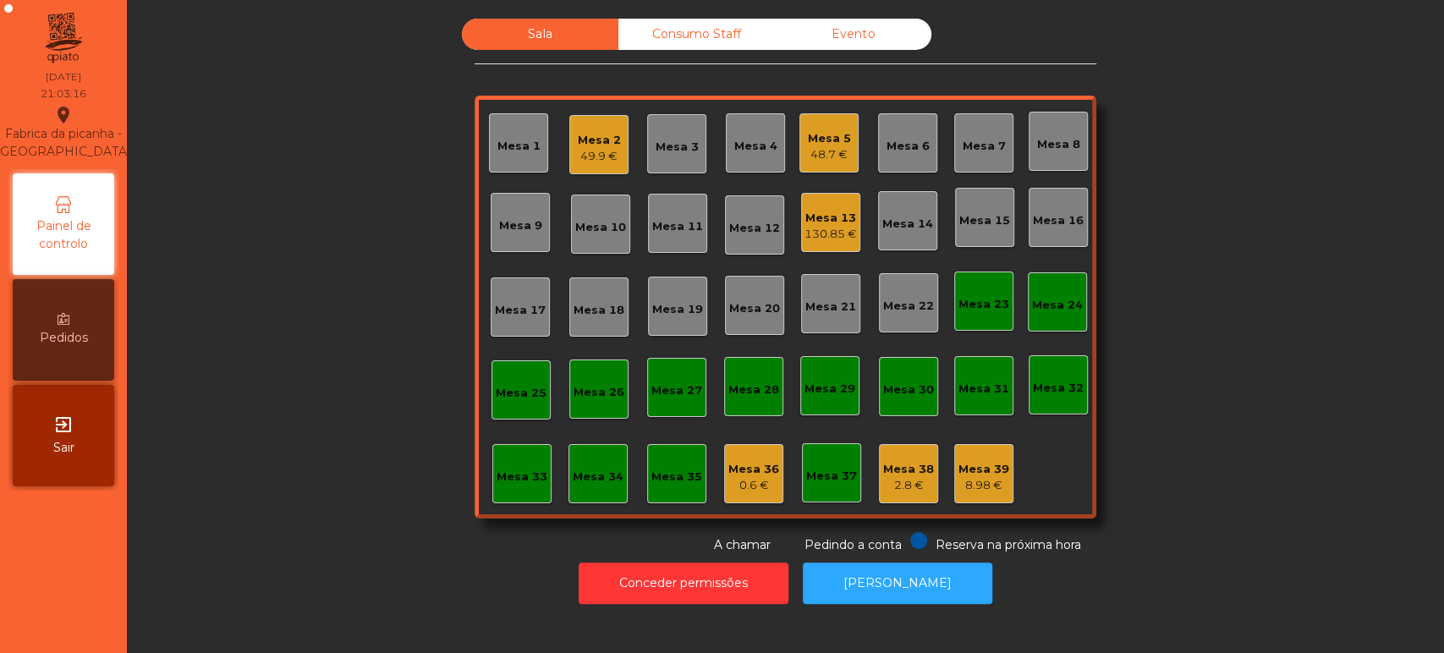
click at [1045, 116] on div "Mesa 8" at bounding box center [1058, 141] width 59 height 59
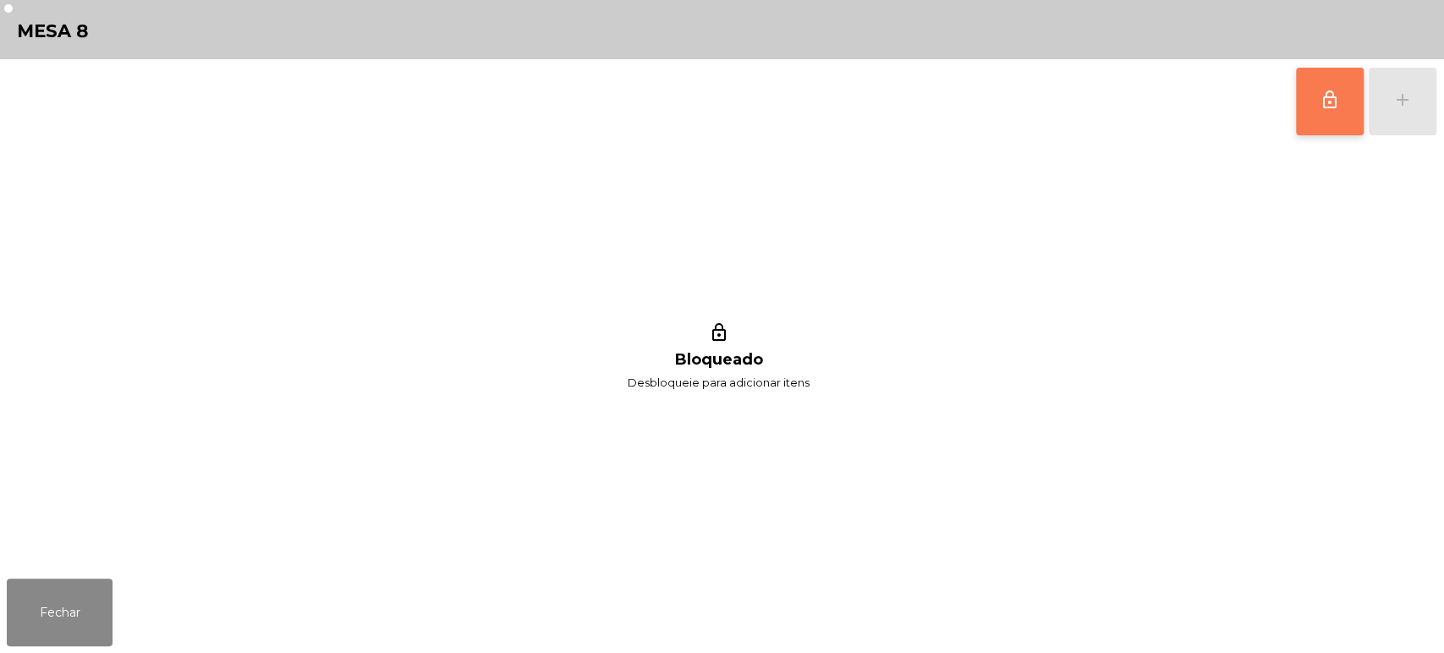
click at [1317, 88] on button "lock_outline" at bounding box center [1330, 102] width 68 height 68
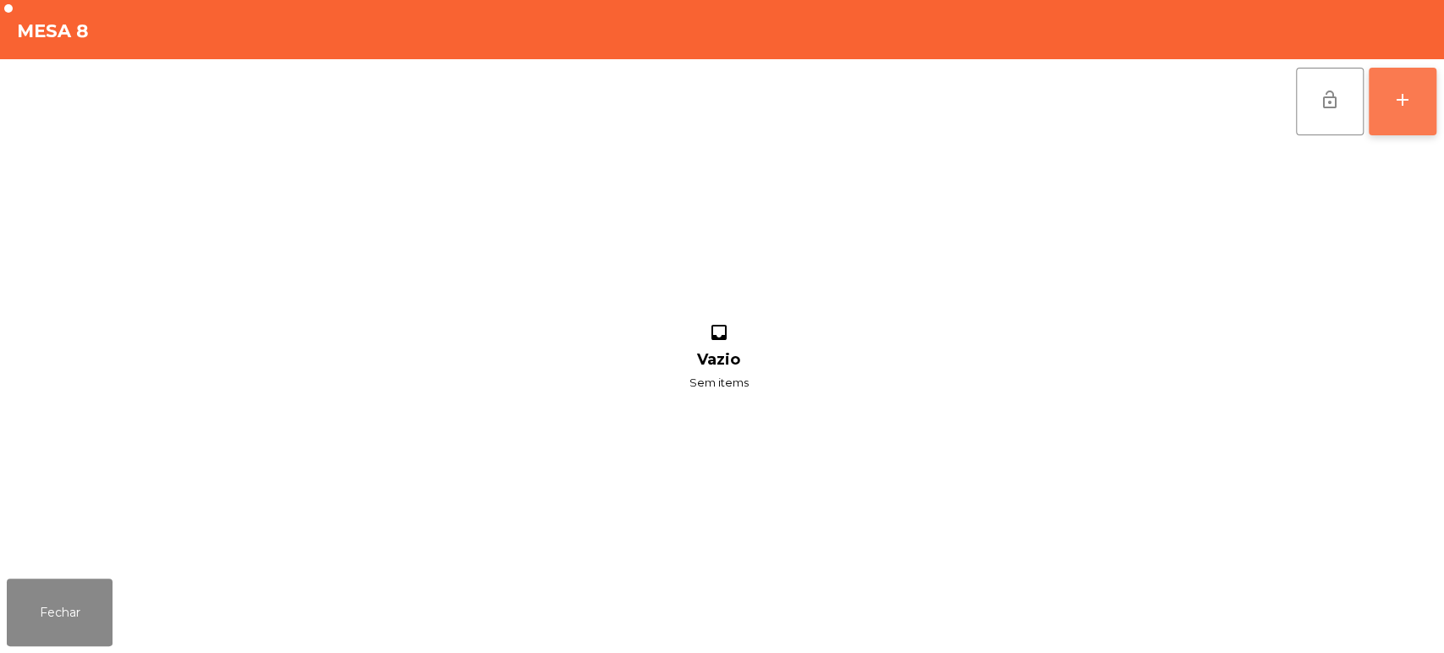
click at [1389, 117] on button "add" at bounding box center [1403, 102] width 68 height 68
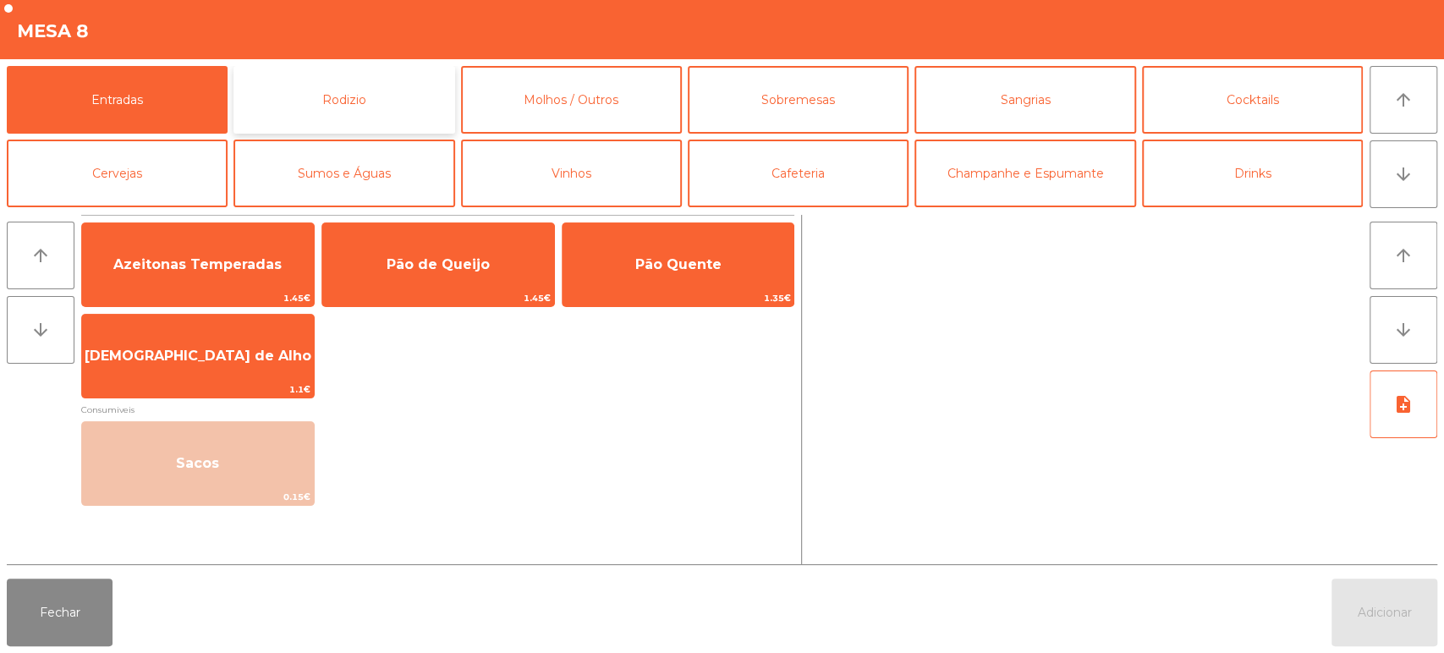
click at [326, 82] on button "Rodizio" at bounding box center [344, 100] width 221 height 68
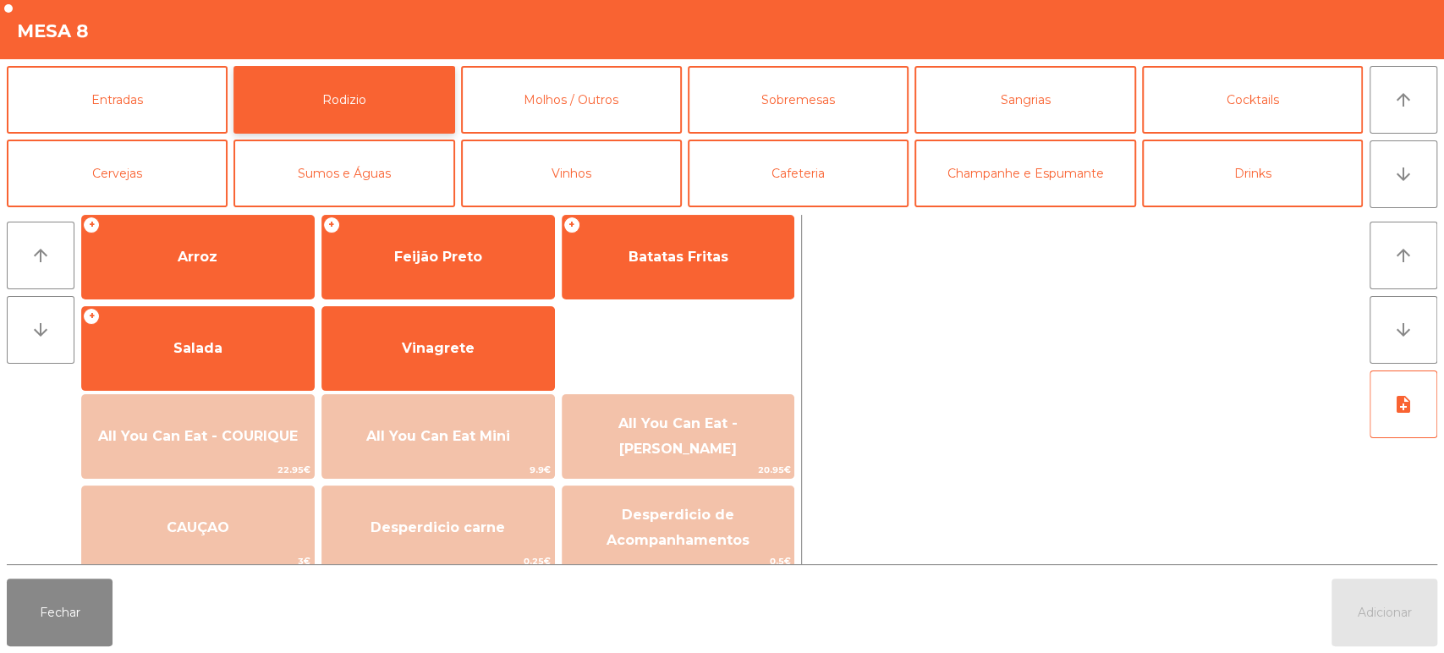
scroll to position [230, 0]
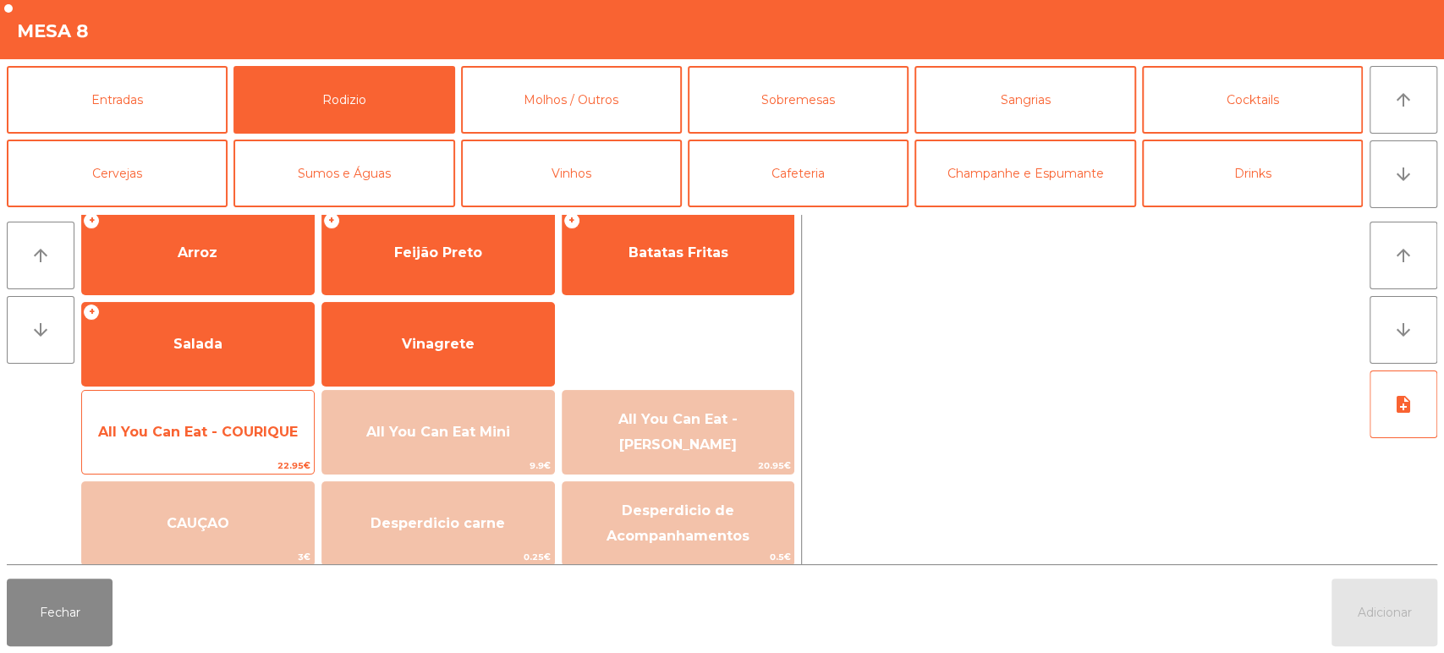
click at [227, 437] on span "All You Can Eat - COURIQUE" at bounding box center [198, 432] width 200 height 16
click at [229, 426] on span "All You Can Eat - COURIQUE" at bounding box center [198, 432] width 200 height 16
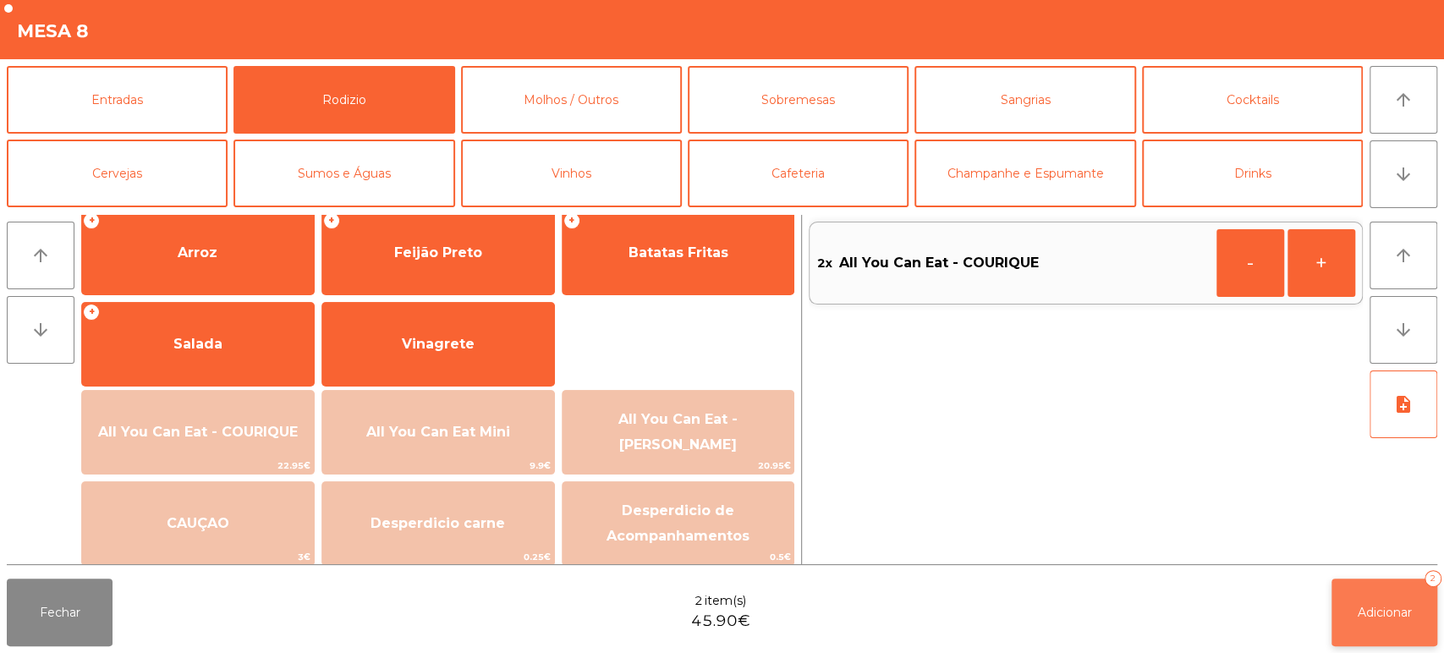
click at [1396, 642] on button "Adicionar 2" at bounding box center [1385, 613] width 106 height 68
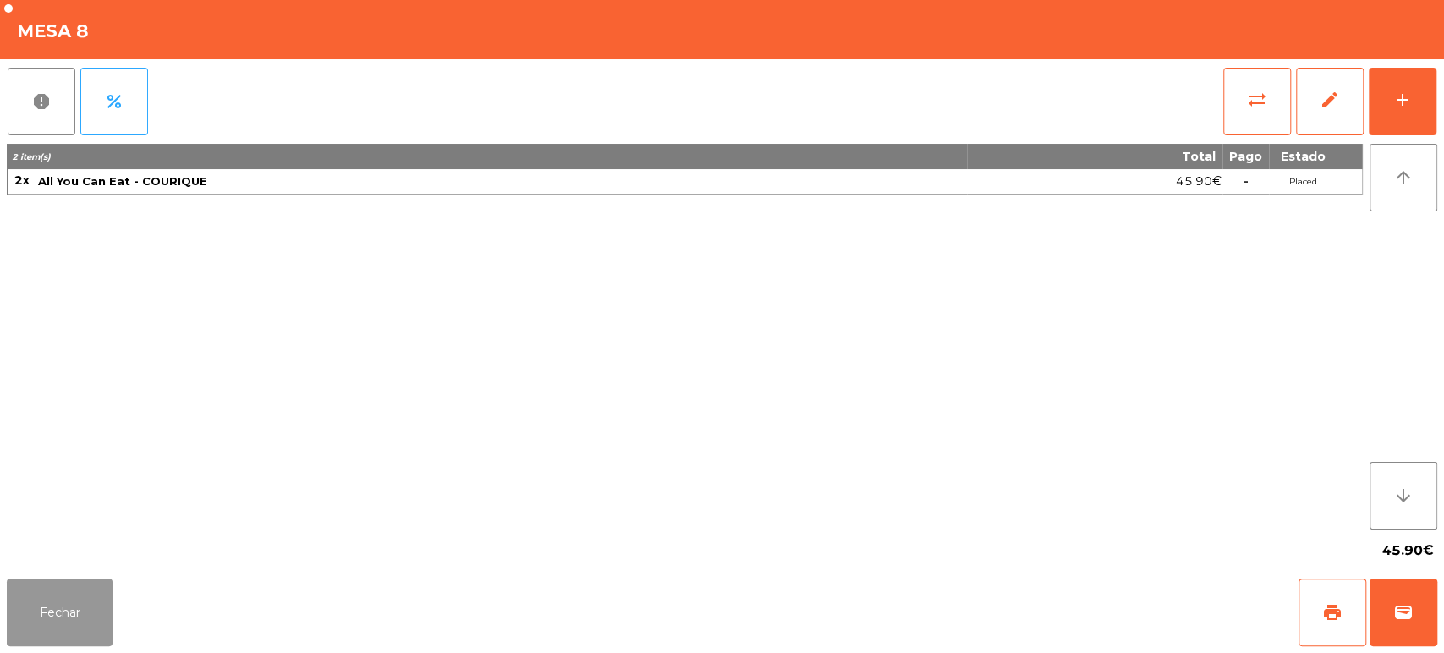
click at [77, 579] on button "Fechar" at bounding box center [60, 613] width 106 height 68
click at [73, 609] on nav "Fabrica da picanha - [GEOGRAPHIC_DATA] location_on [DATE] 21:03:30 Painel de co…" at bounding box center [63, 326] width 127 height 653
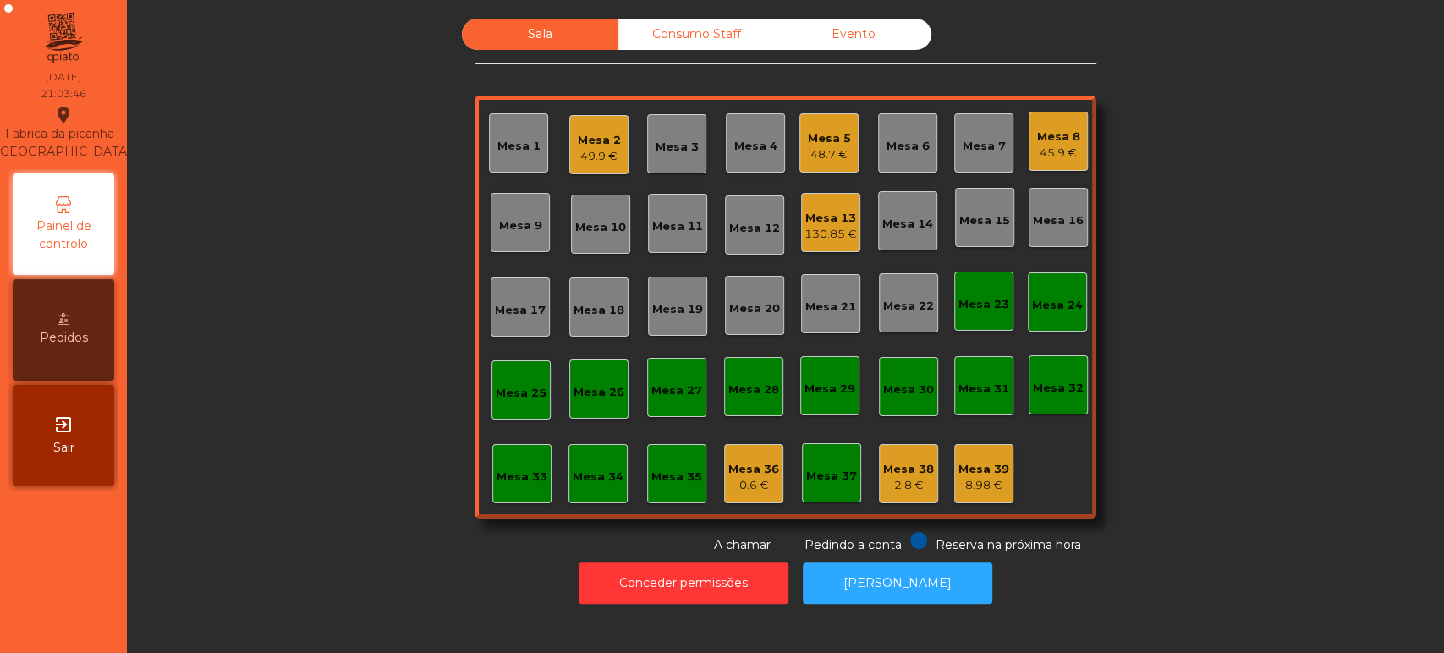
click at [825, 232] on div "130.85 €" at bounding box center [831, 234] width 52 height 17
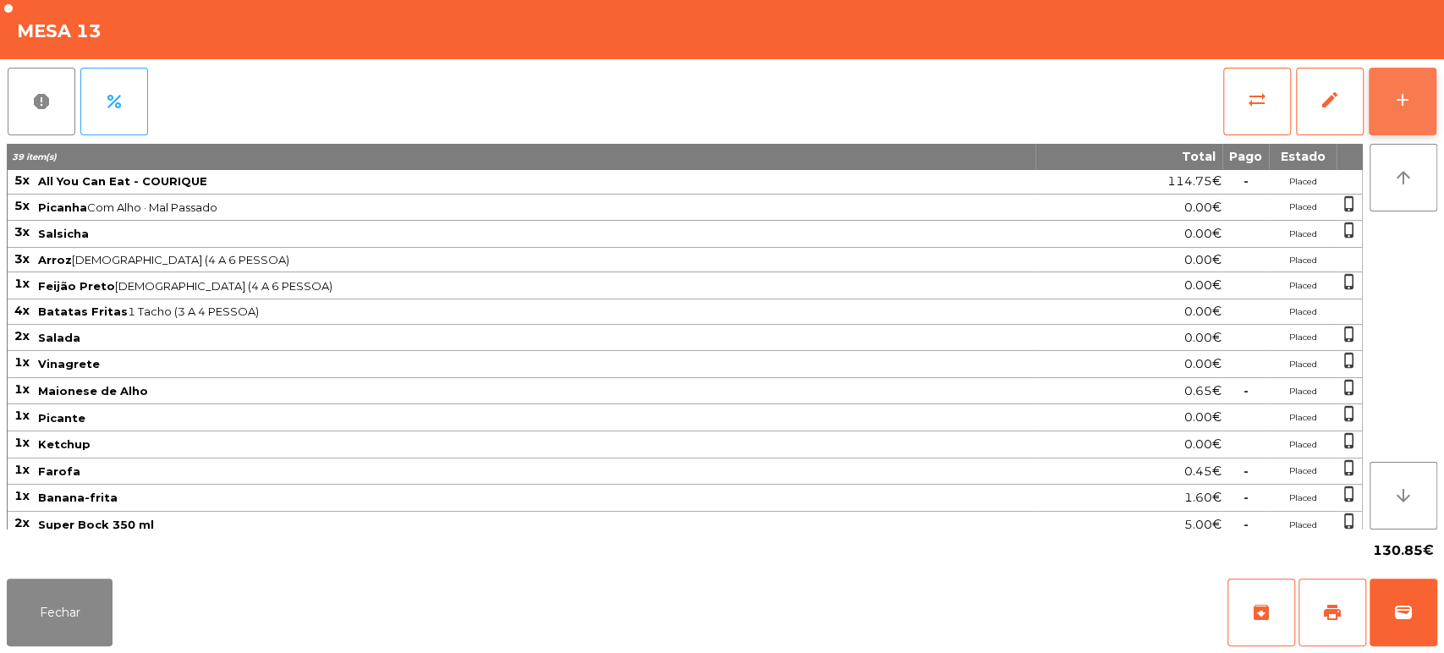
click at [1433, 114] on button "add" at bounding box center [1403, 102] width 68 height 68
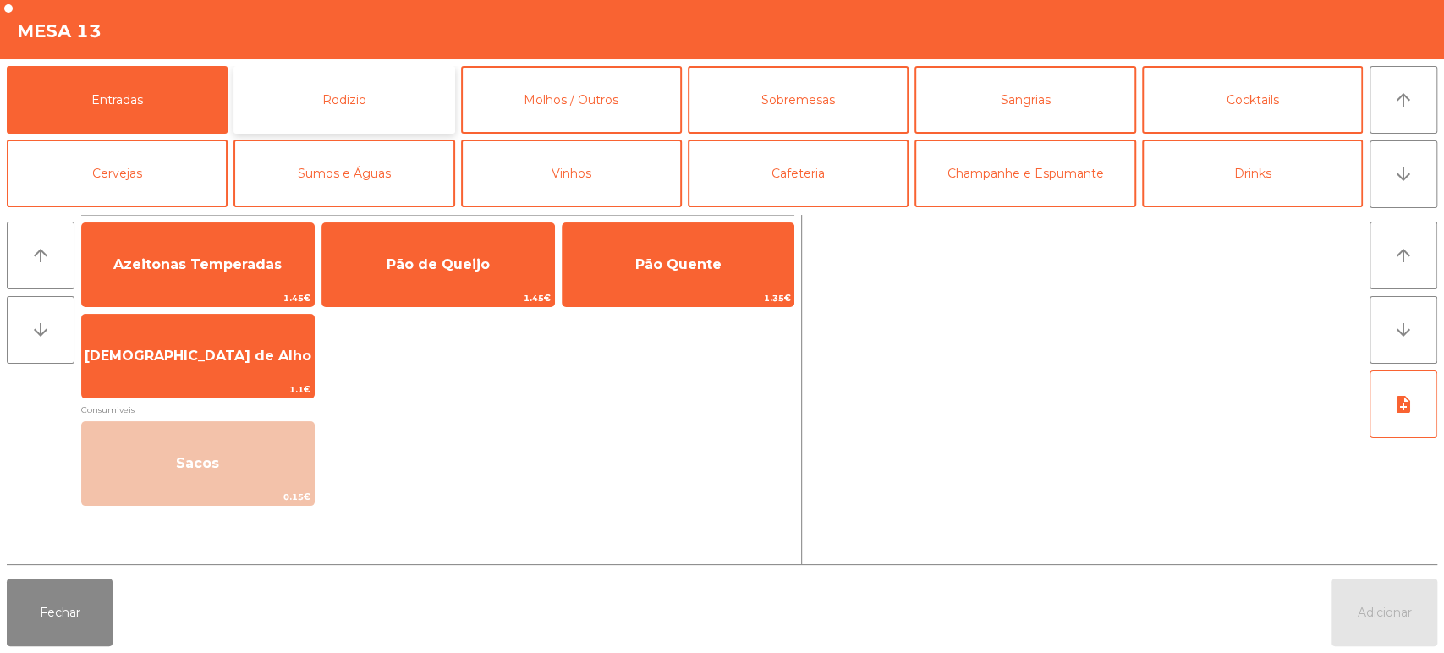
click at [400, 74] on button "Rodizio" at bounding box center [344, 100] width 221 height 68
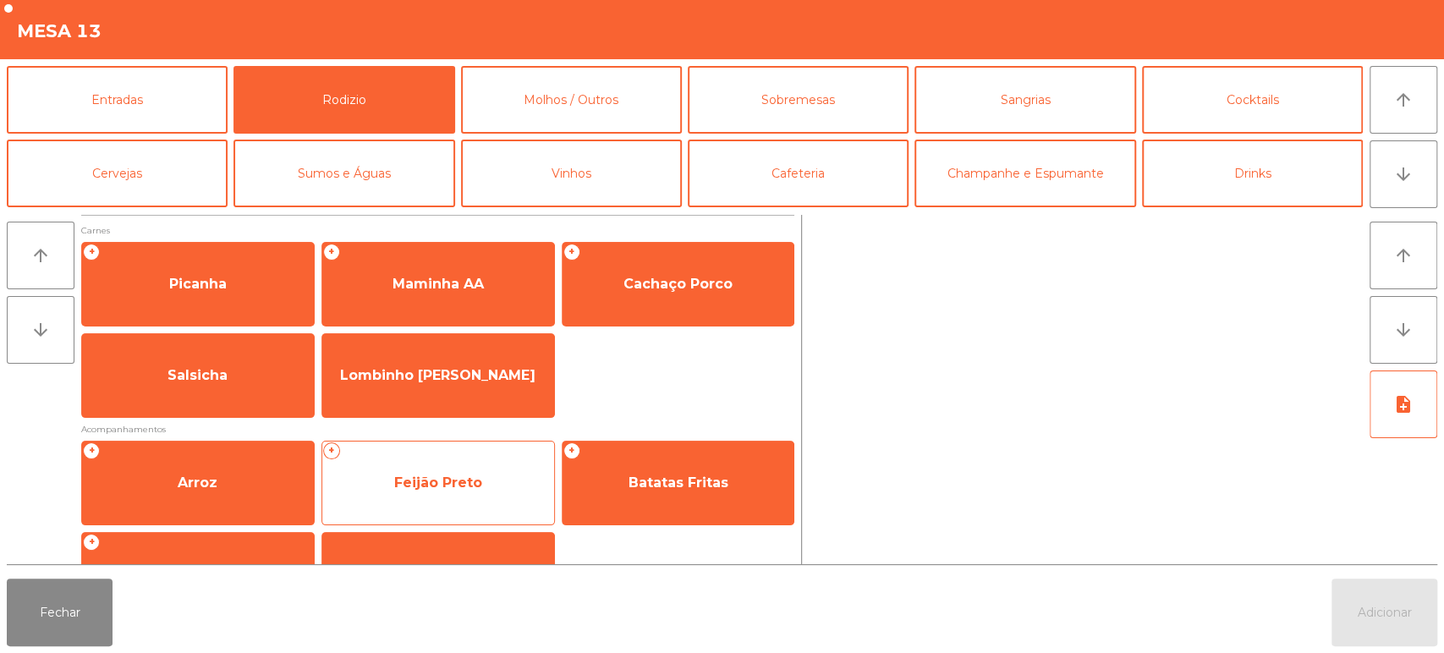
click at [490, 483] on span "Feijão Preto" at bounding box center [438, 483] width 232 height 46
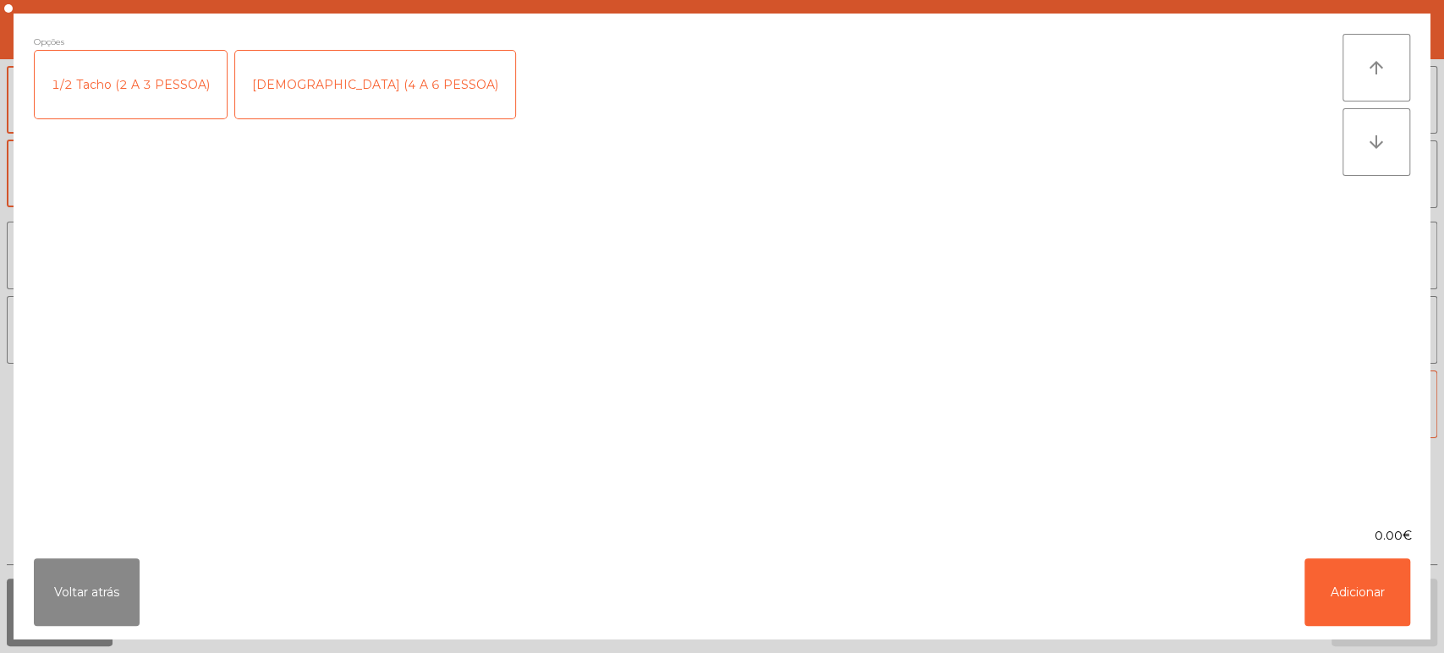
click at [360, 96] on div "[DEMOGRAPHIC_DATA] (4 A 6 PESSOA)" at bounding box center [375, 85] width 280 height 68
click at [1352, 589] on button "Adicionar" at bounding box center [1358, 592] width 106 height 68
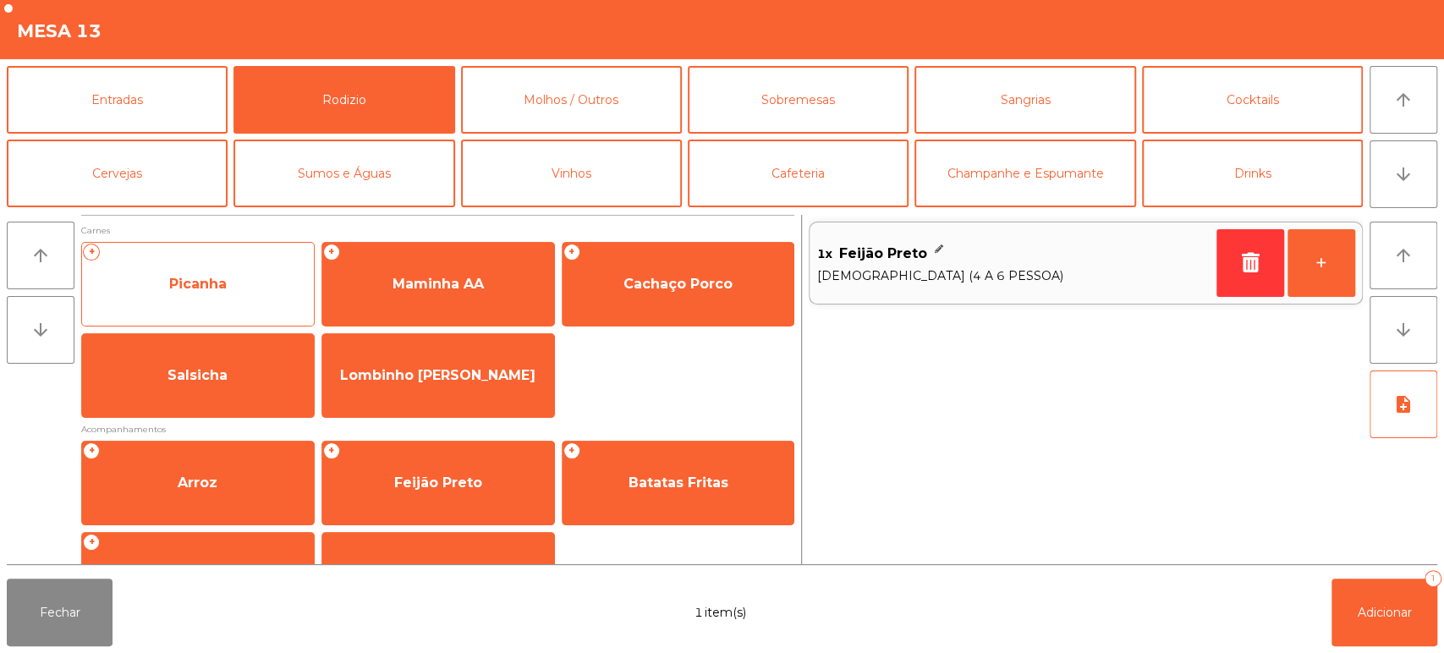
click at [244, 283] on span "Picanha" at bounding box center [198, 284] width 232 height 46
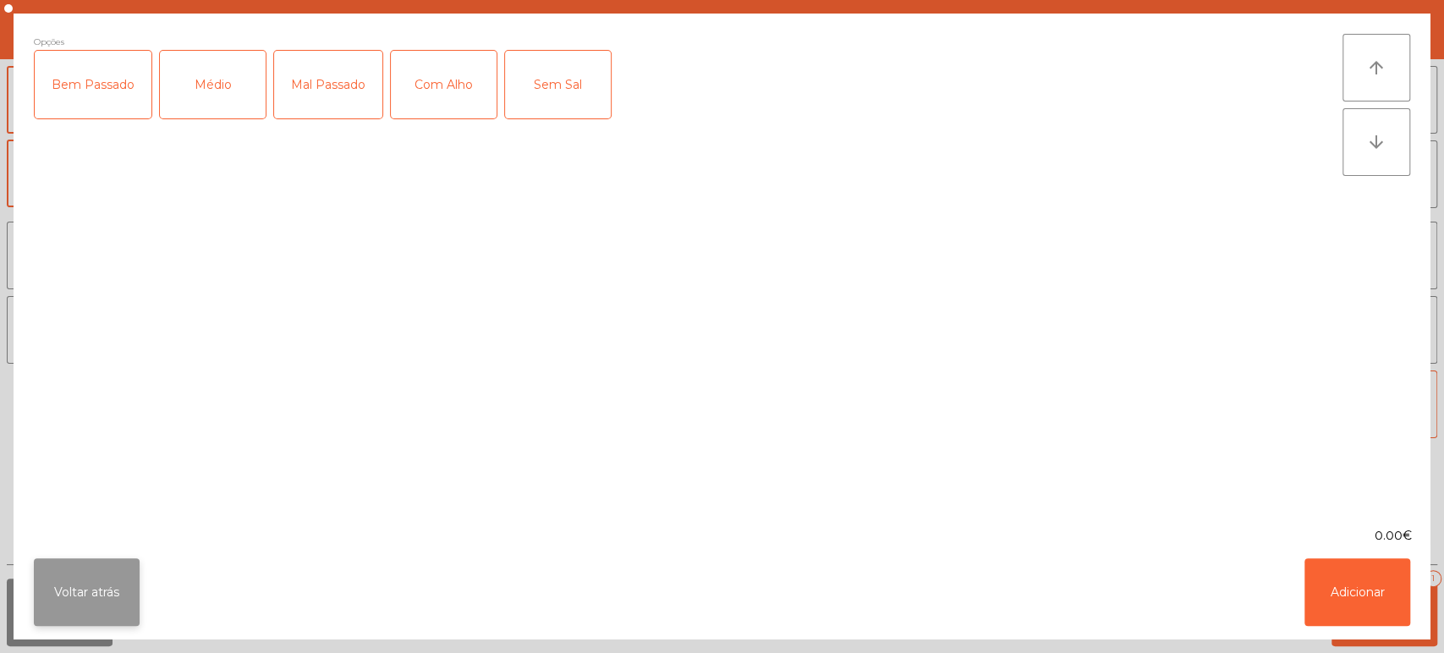
click at [80, 586] on button "Voltar atrás" at bounding box center [87, 592] width 106 height 68
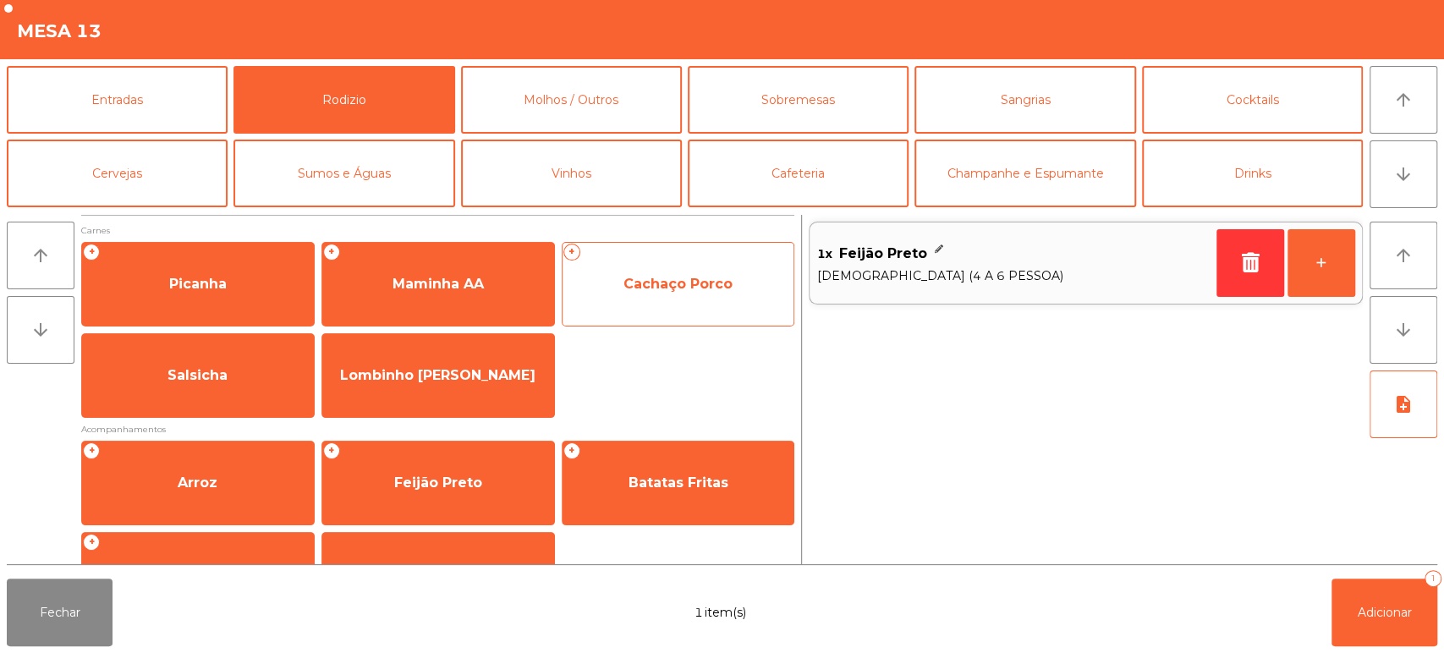
click at [682, 267] on span "Cachaço Porco" at bounding box center [679, 284] width 232 height 46
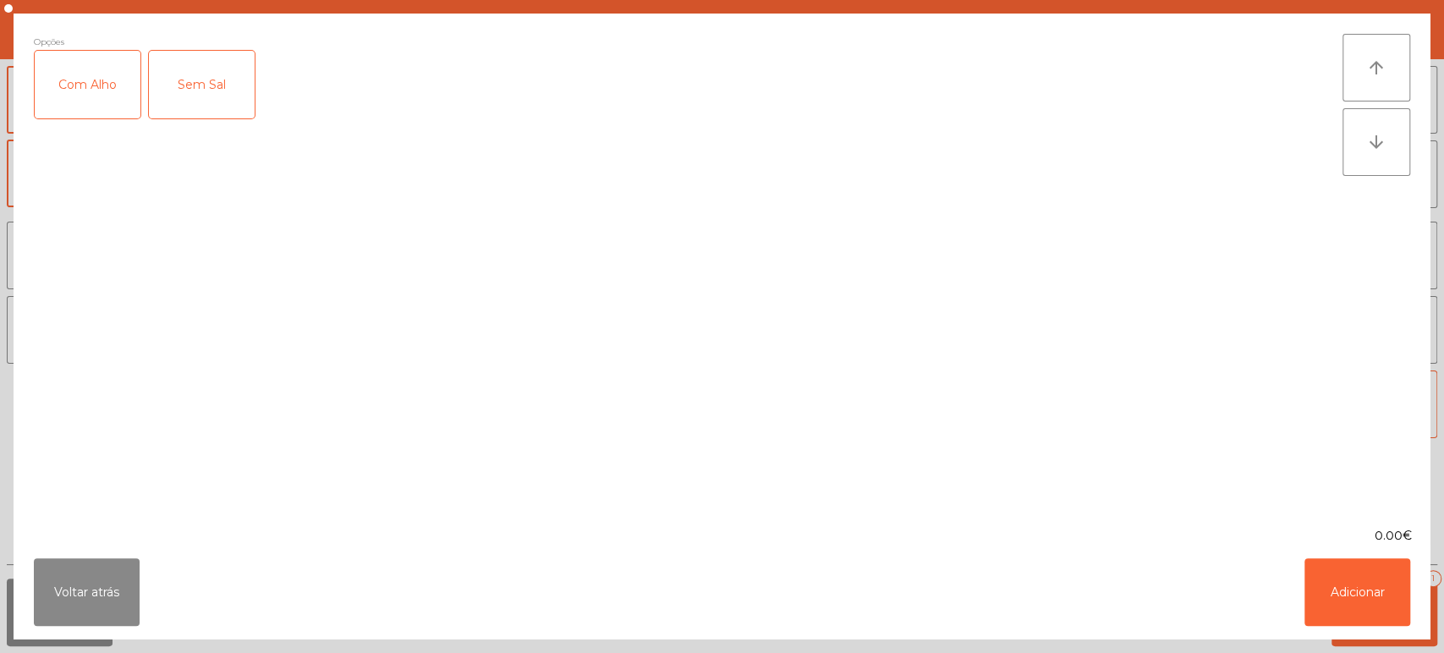
click at [74, 89] on div "Com Alho" at bounding box center [88, 85] width 106 height 68
click at [1354, 596] on button "Adicionar" at bounding box center [1358, 592] width 106 height 68
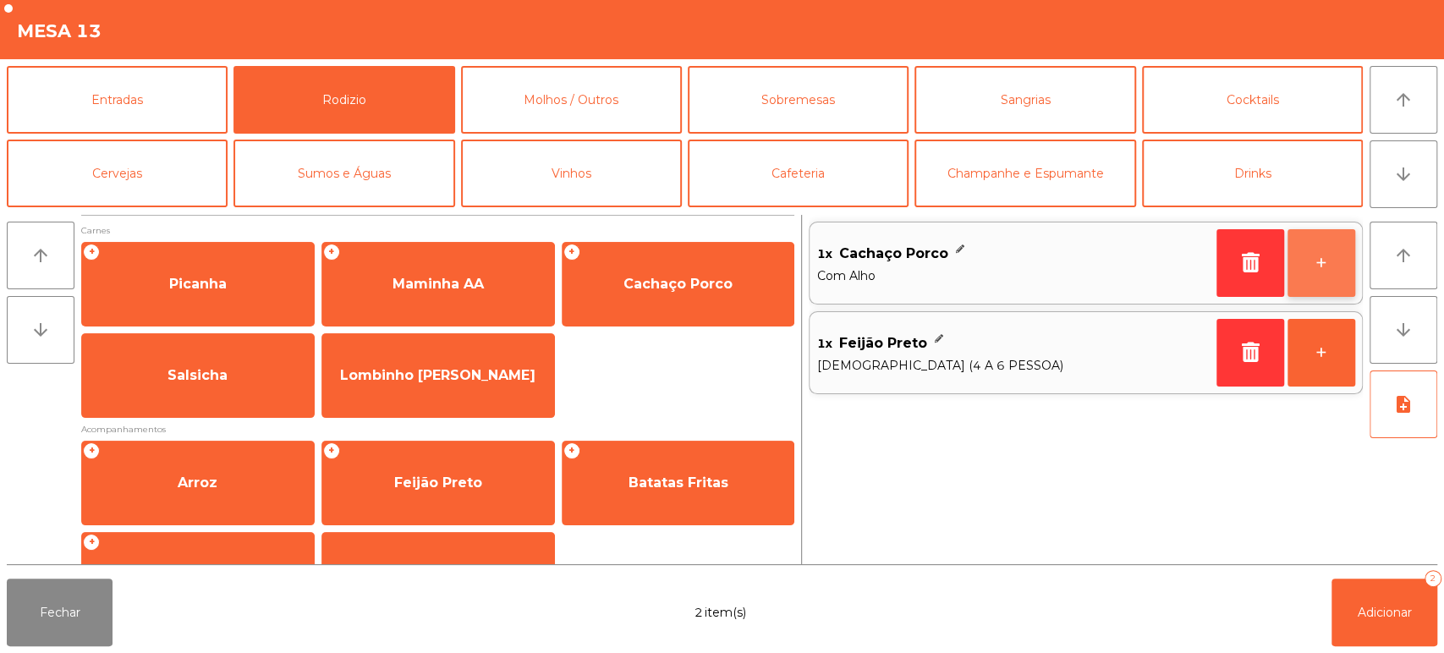
click at [1326, 262] on button "+" at bounding box center [1322, 263] width 68 height 68
click at [1246, 269] on button "-" at bounding box center [1251, 263] width 68 height 68
click at [1317, 292] on button "+" at bounding box center [1322, 263] width 68 height 68
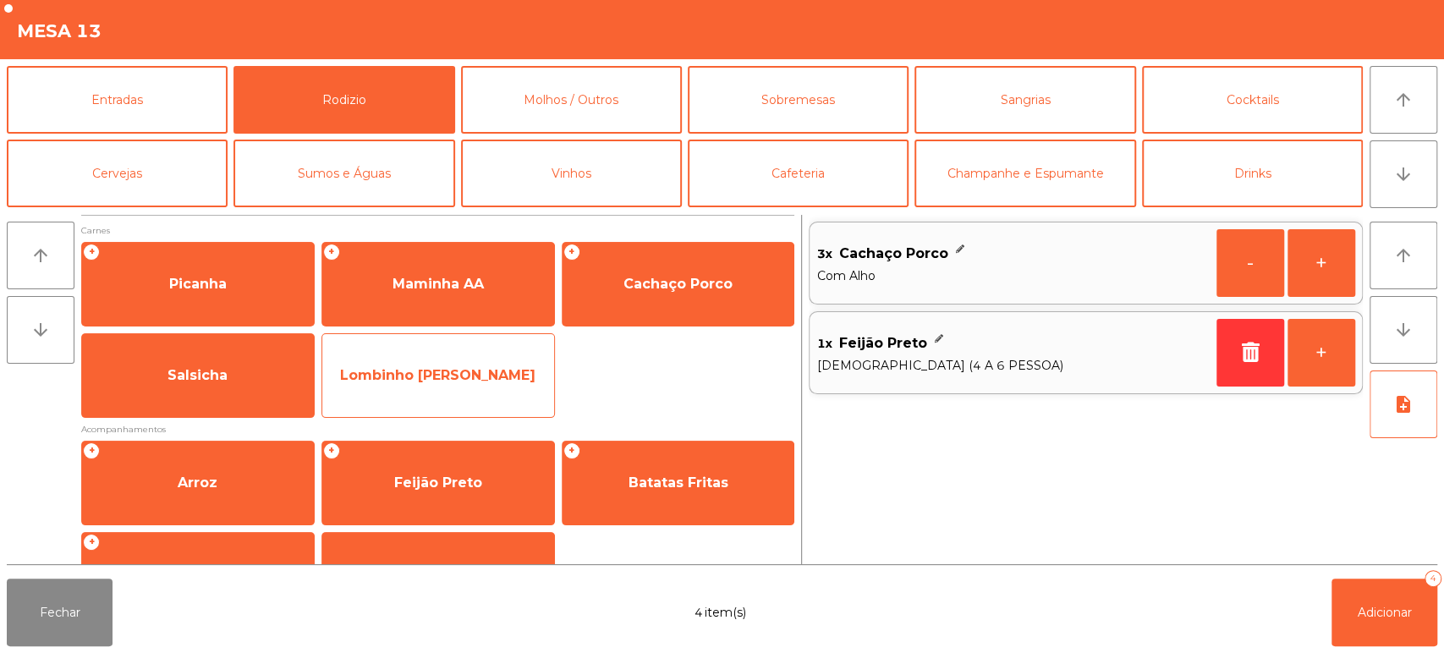
click at [473, 372] on span "Lombinho [PERSON_NAME]" at bounding box center [437, 375] width 195 height 16
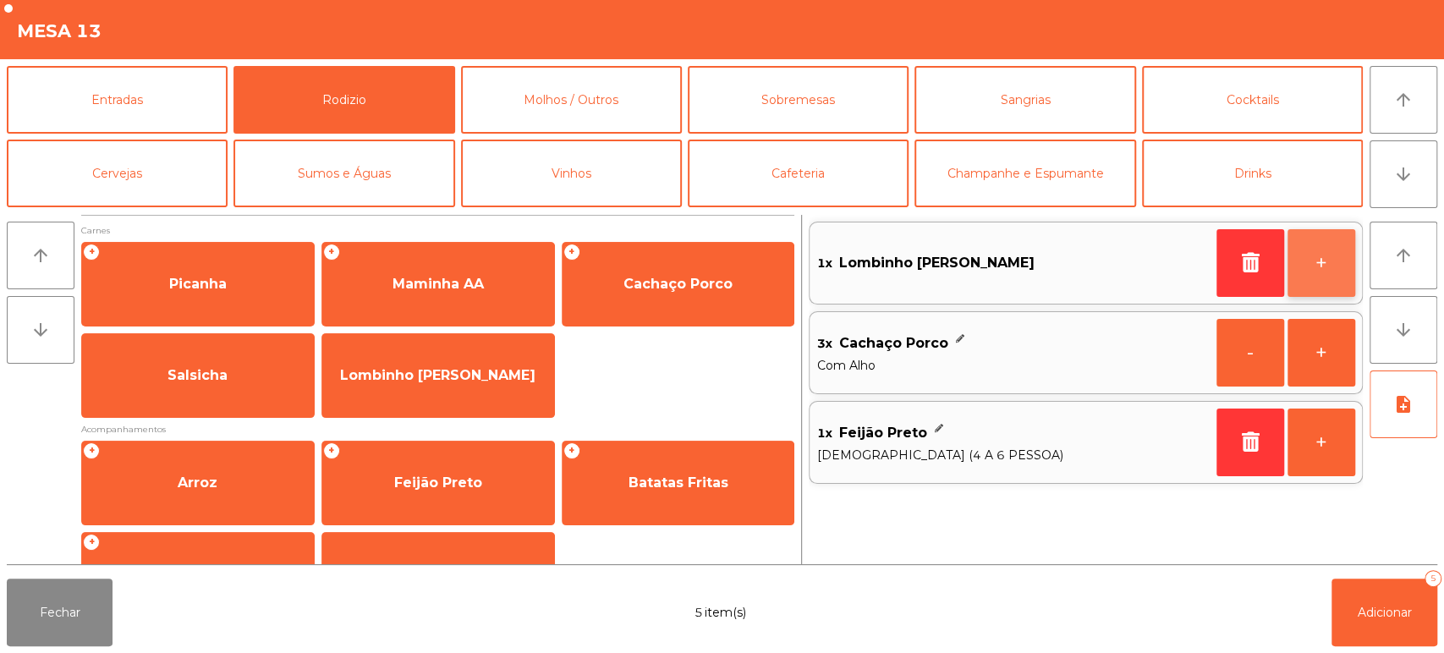
click at [1313, 281] on button "+" at bounding box center [1322, 263] width 68 height 68
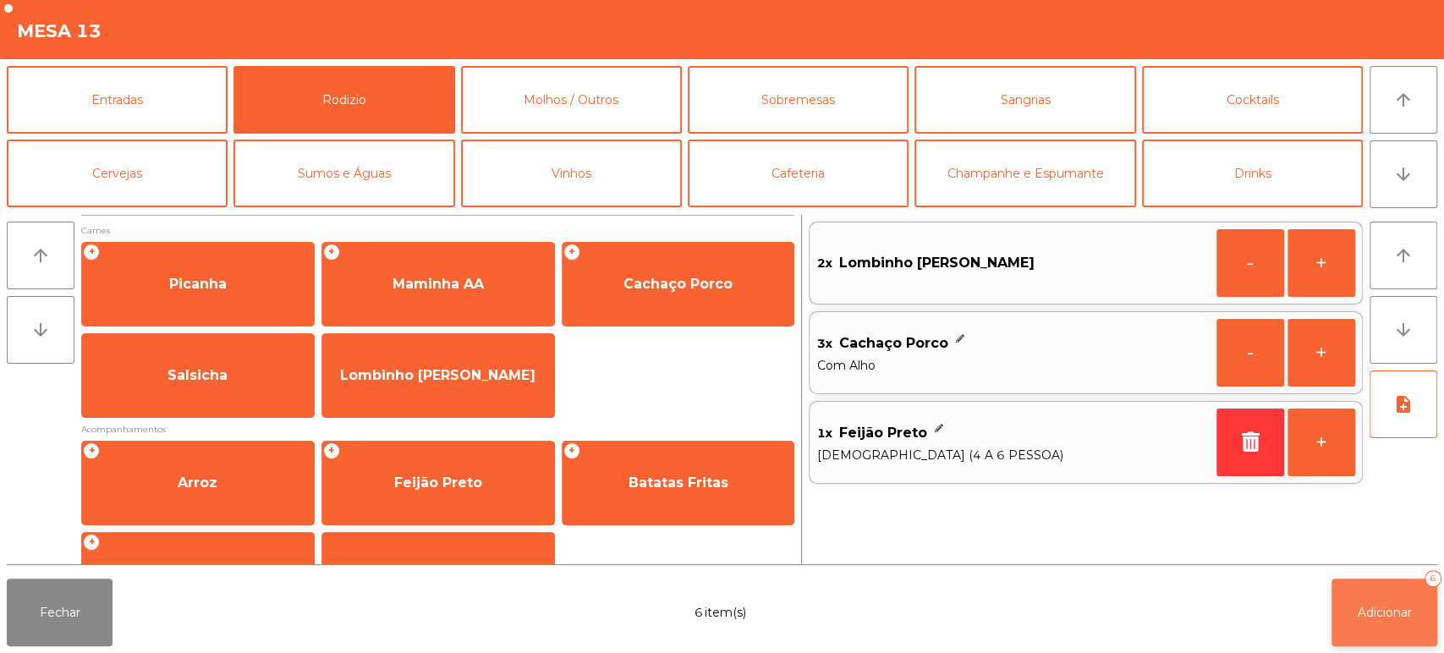
click at [1401, 619] on span "Adicionar" at bounding box center [1385, 612] width 54 height 15
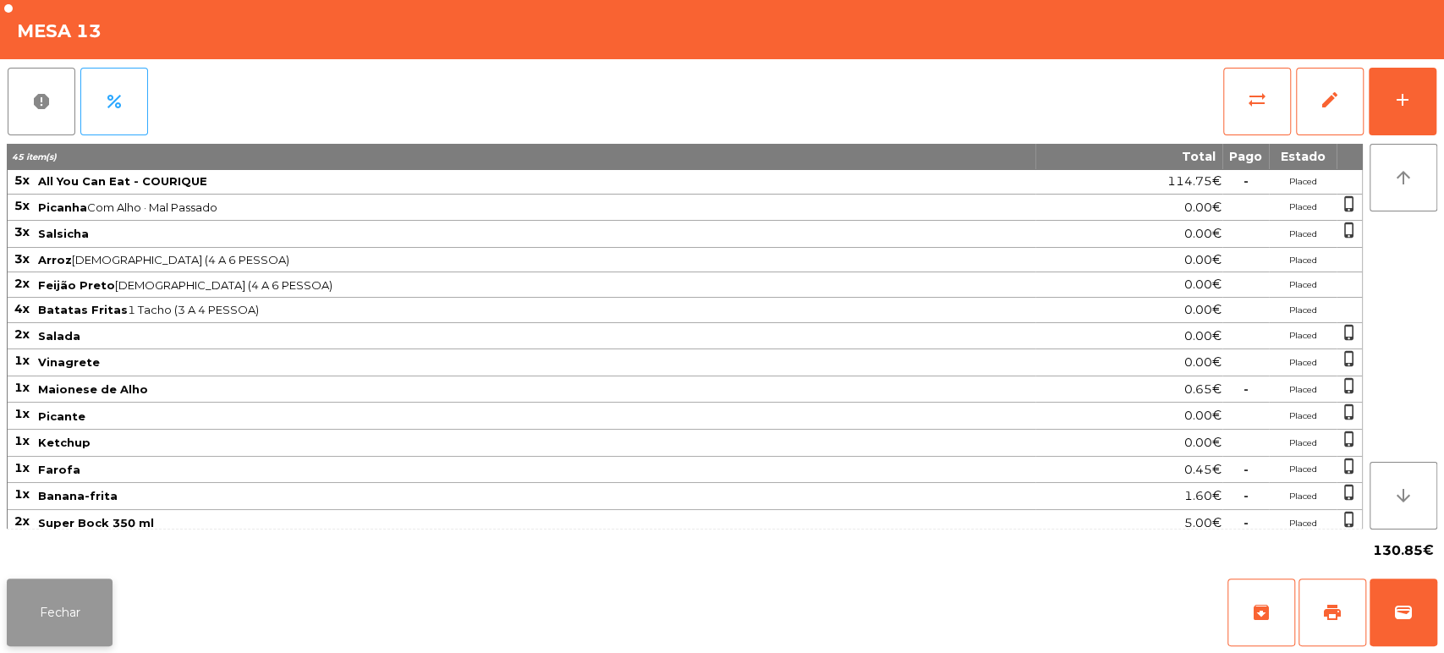
click at [58, 597] on button "Fechar" at bounding box center [60, 613] width 106 height 68
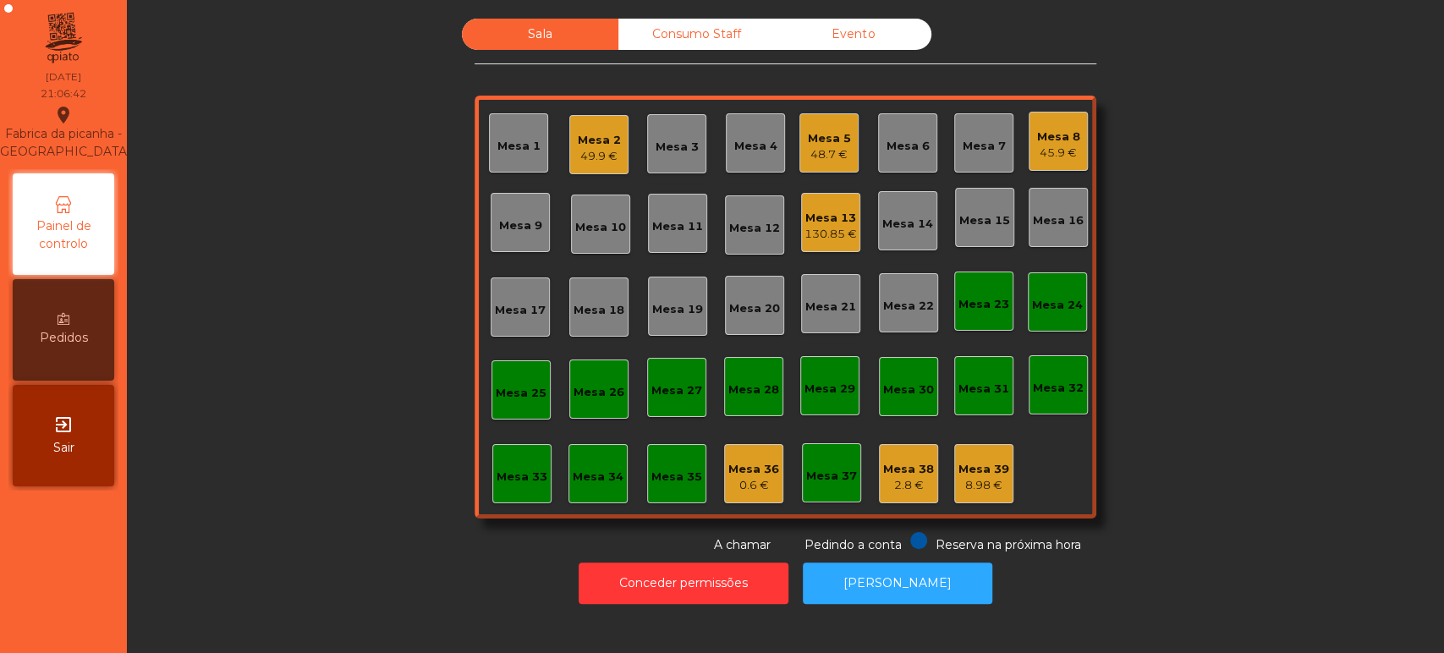
click at [496, 394] on div "Mesa 25" at bounding box center [521, 393] width 51 height 17
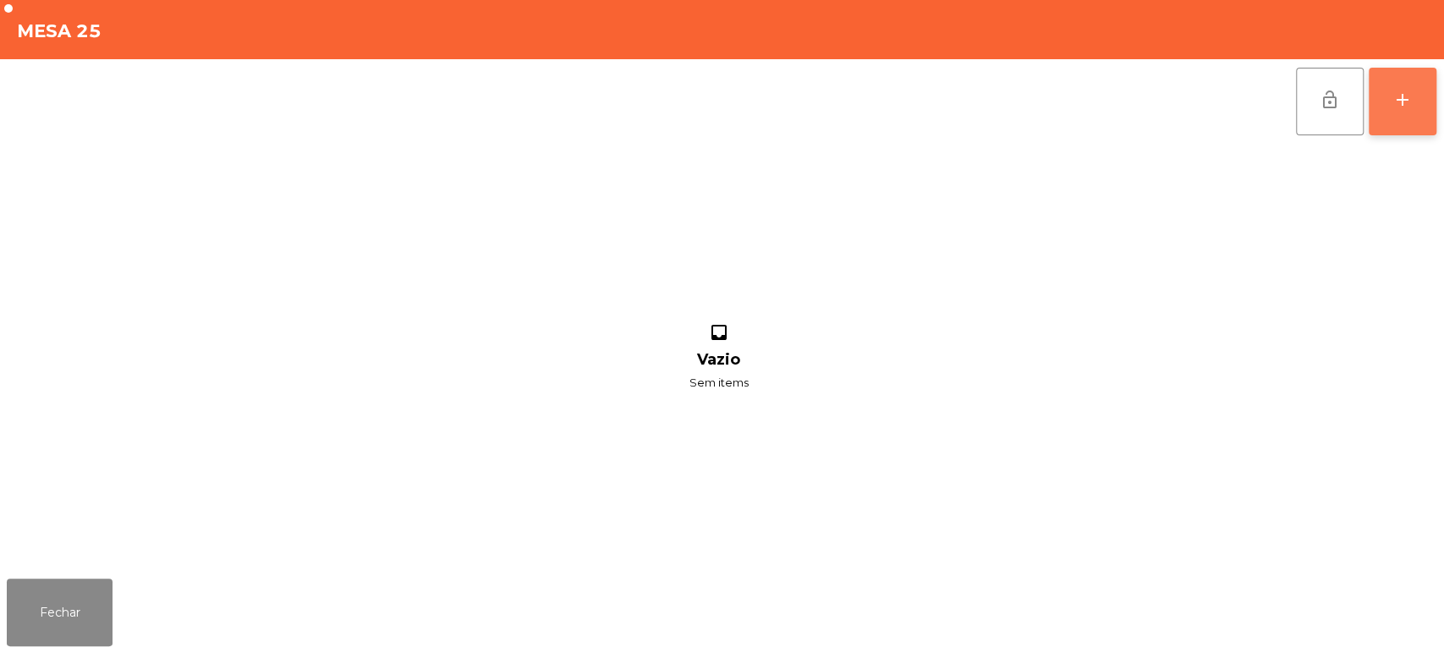
click at [1430, 94] on button "add" at bounding box center [1403, 102] width 68 height 68
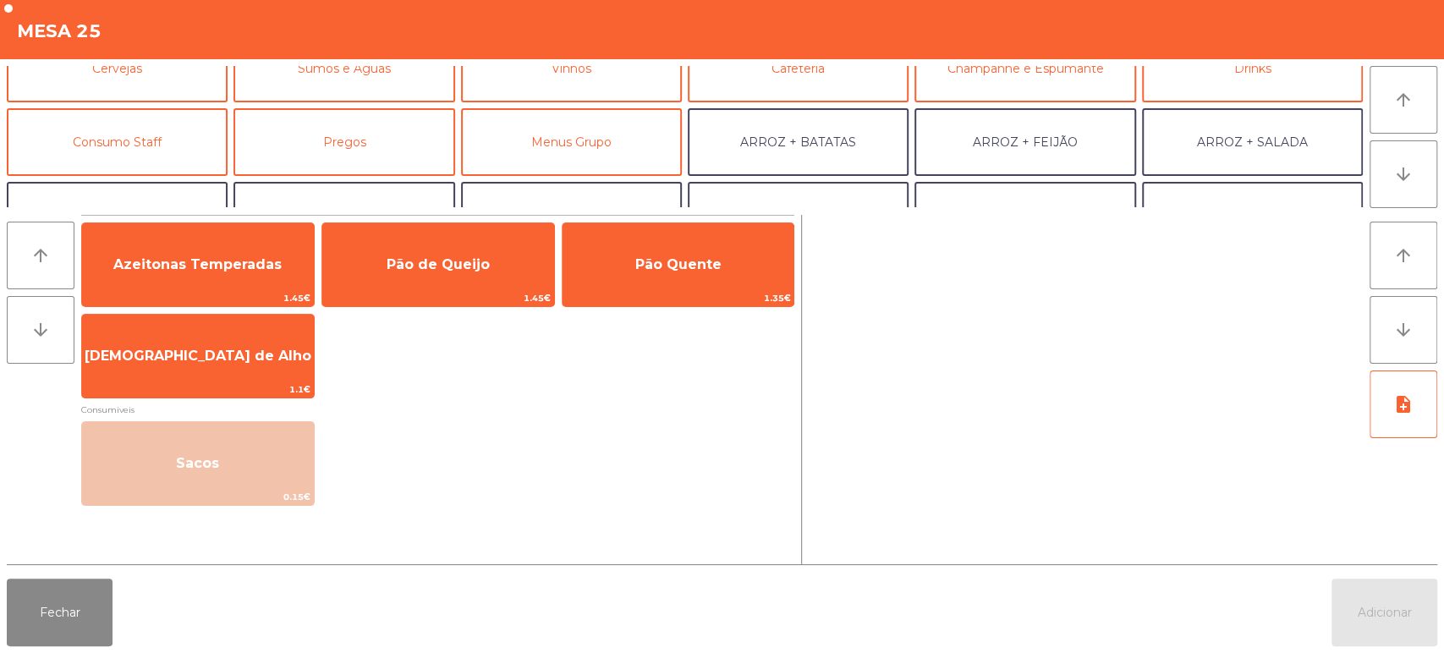
scroll to position [109, 0]
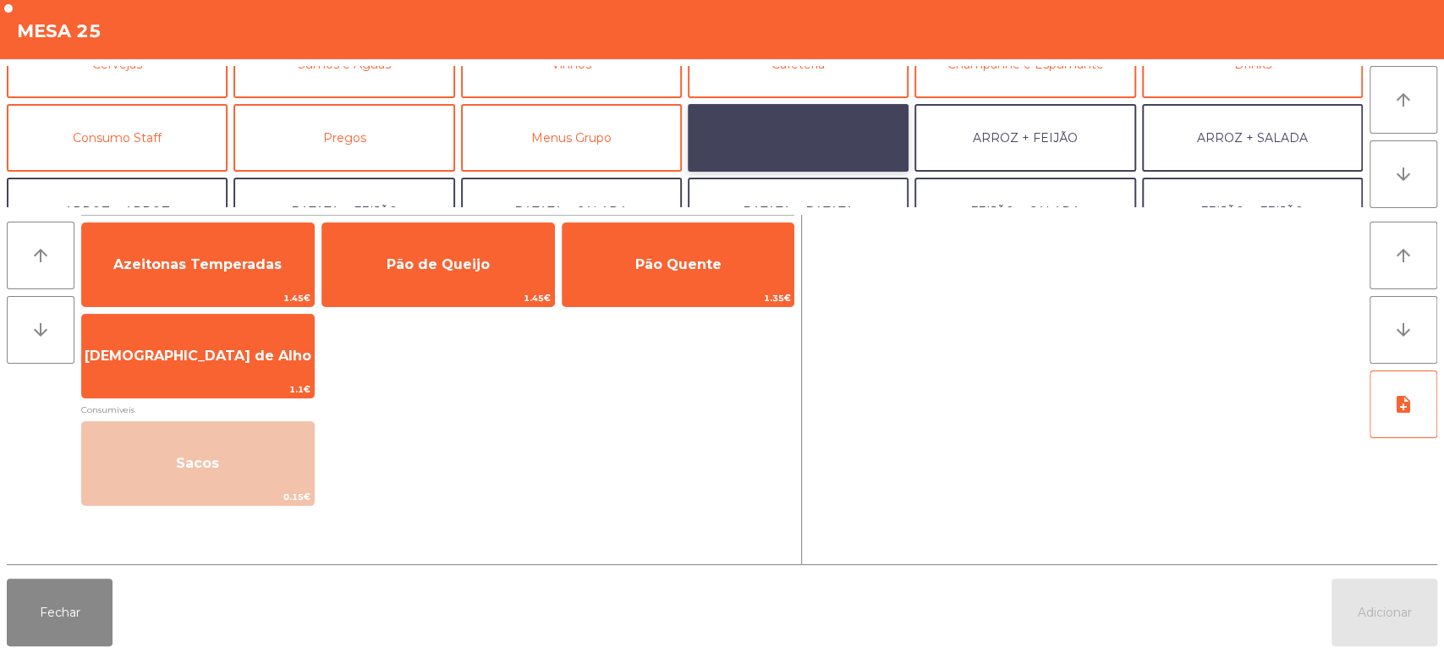
click at [831, 139] on button "ARROZ + BATATAS" at bounding box center [798, 138] width 221 height 68
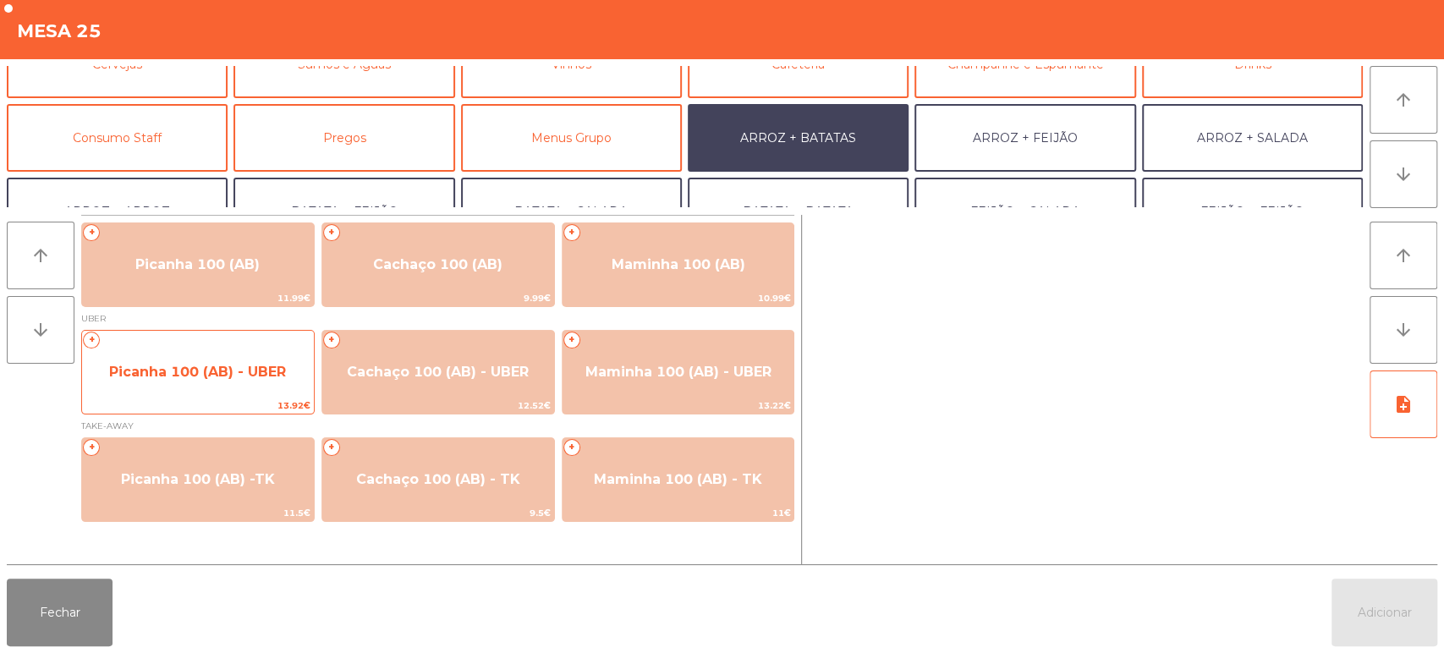
click at [223, 371] on span "Picanha 100 (AB) - UBER" at bounding box center [197, 372] width 177 height 16
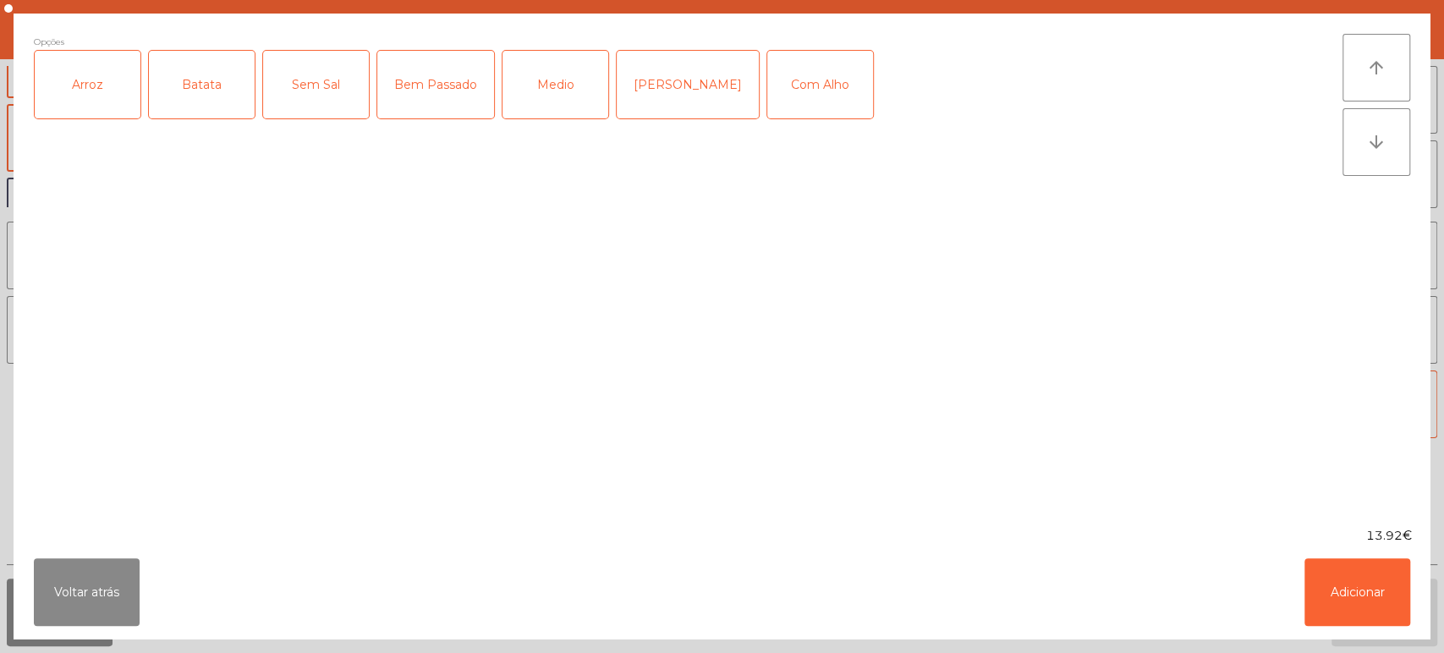
click at [88, 70] on div "Arroz" at bounding box center [88, 85] width 106 height 68
click at [184, 77] on div "Batata" at bounding box center [202, 85] width 106 height 68
click at [556, 75] on div "Medio" at bounding box center [556, 85] width 106 height 68
click at [805, 102] on div "Com Alho" at bounding box center [820, 85] width 106 height 68
click at [1334, 586] on button "Adicionar" at bounding box center [1358, 592] width 106 height 68
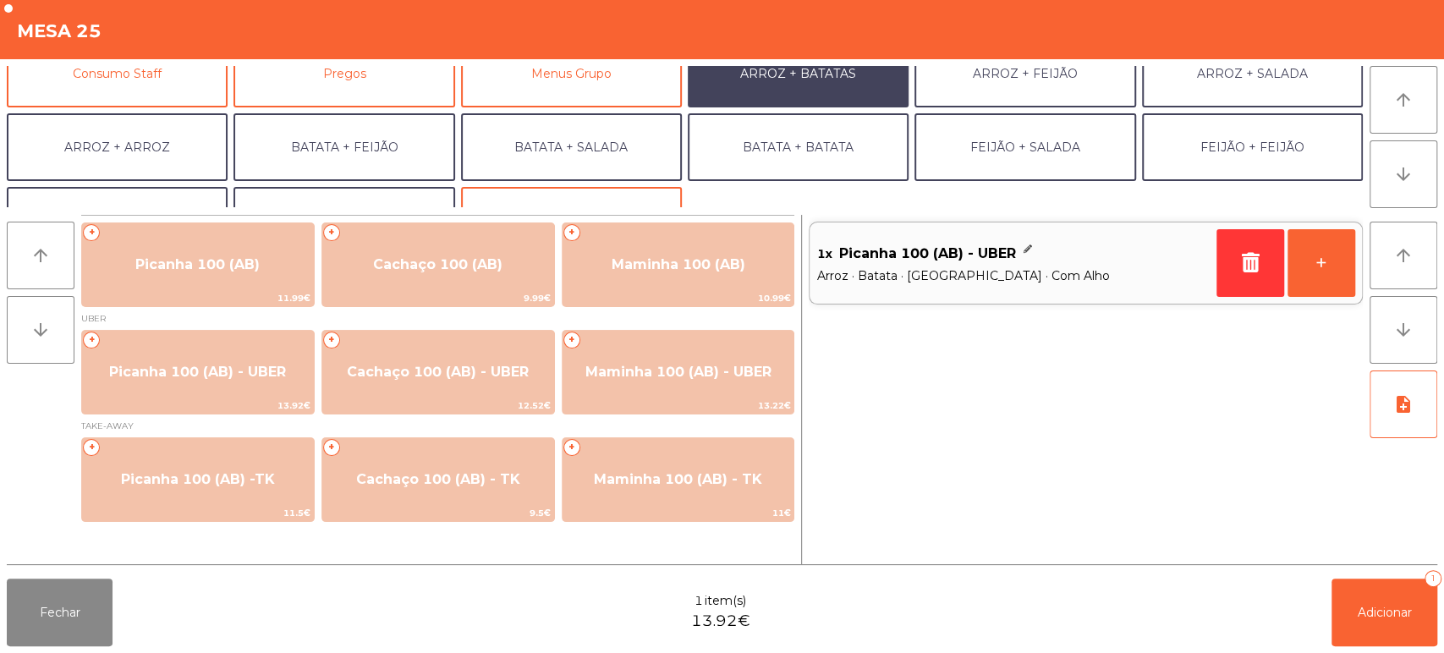
scroll to position [220, 0]
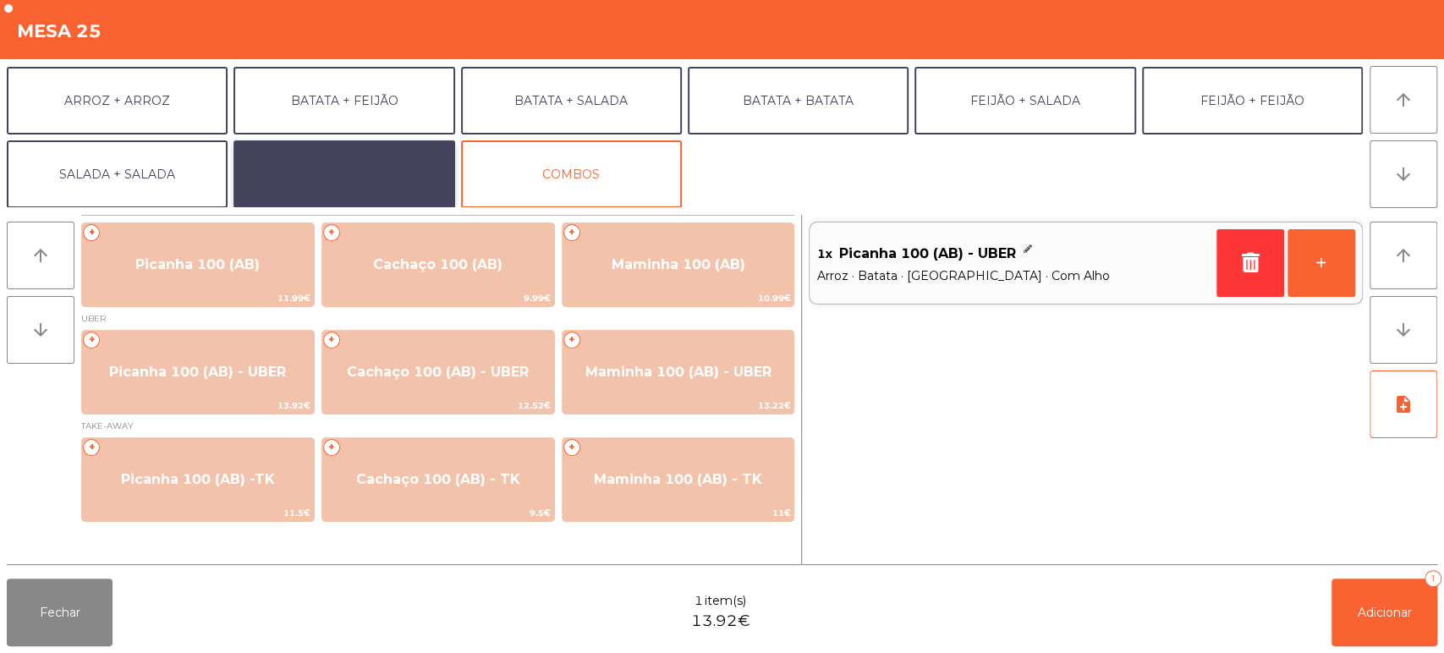
click at [388, 158] on button "EXTRAS UBER" at bounding box center [344, 174] width 221 height 68
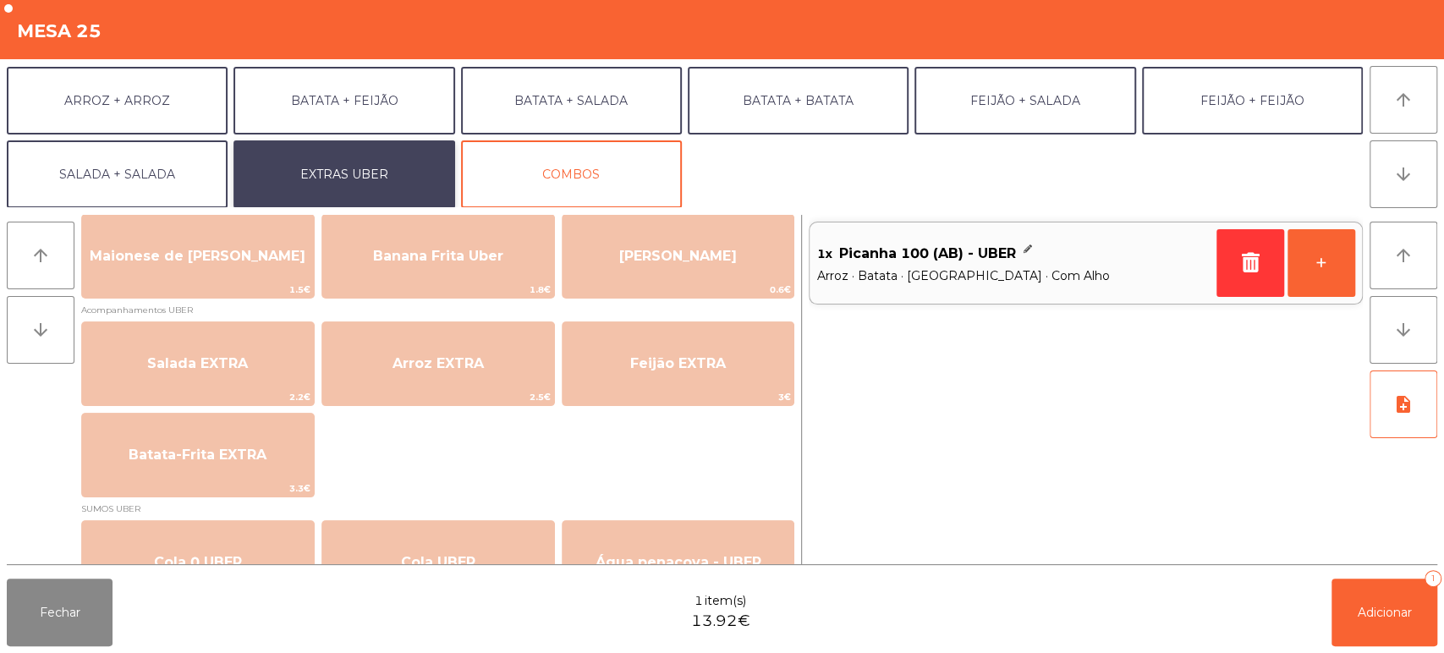
scroll to position [234, 0]
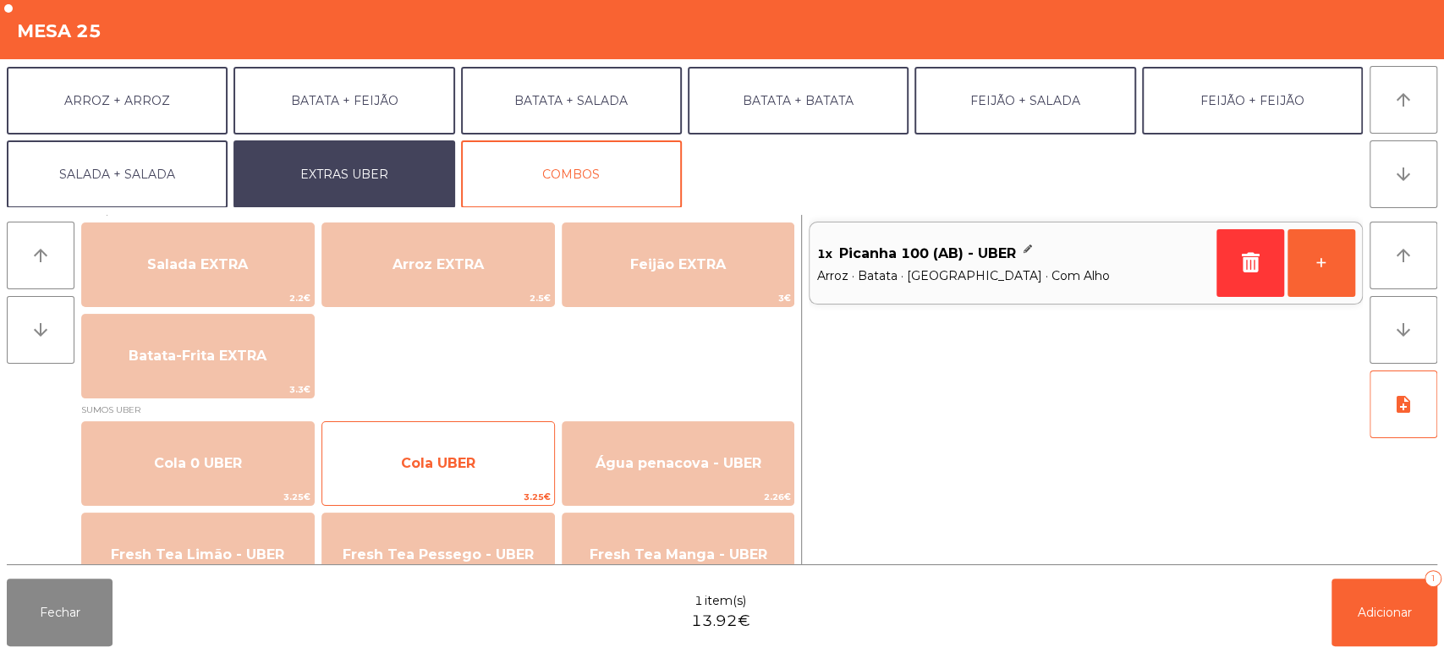
click at [443, 450] on span "Cola UBER" at bounding box center [438, 464] width 232 height 46
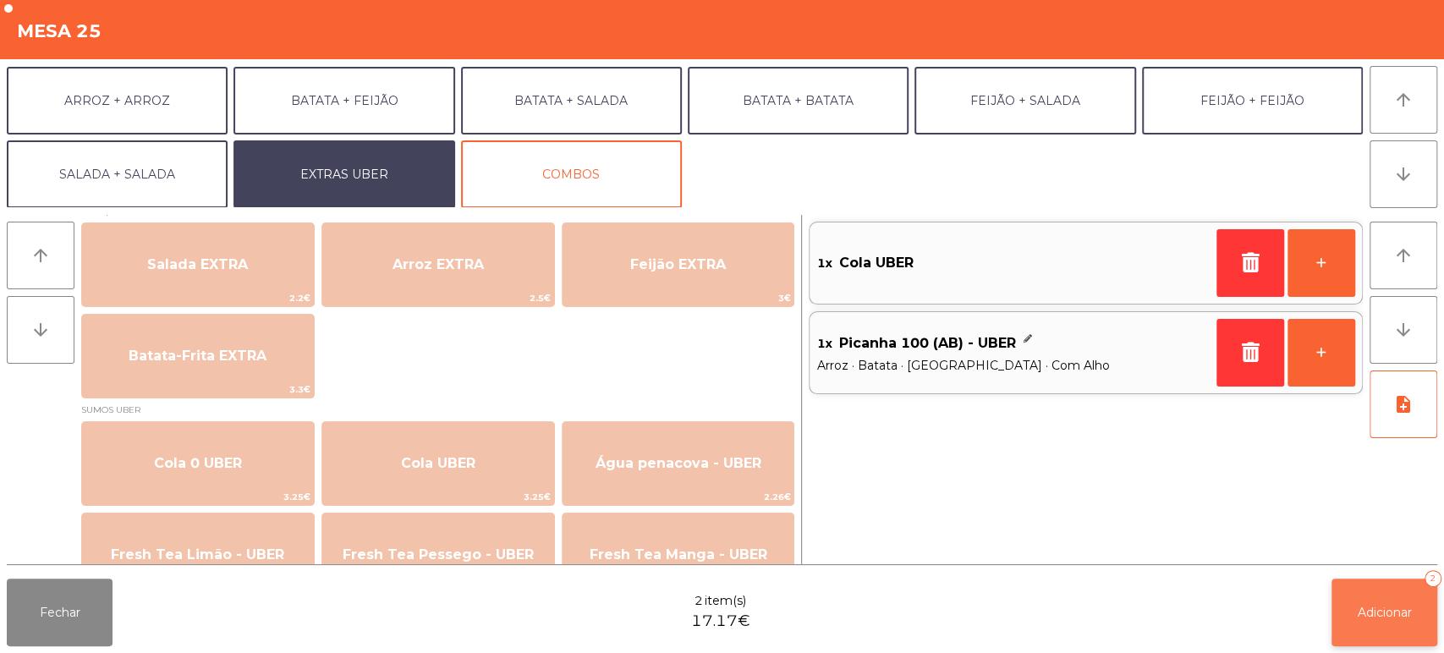
click at [1352, 606] on button "Adicionar 2" at bounding box center [1385, 613] width 106 height 68
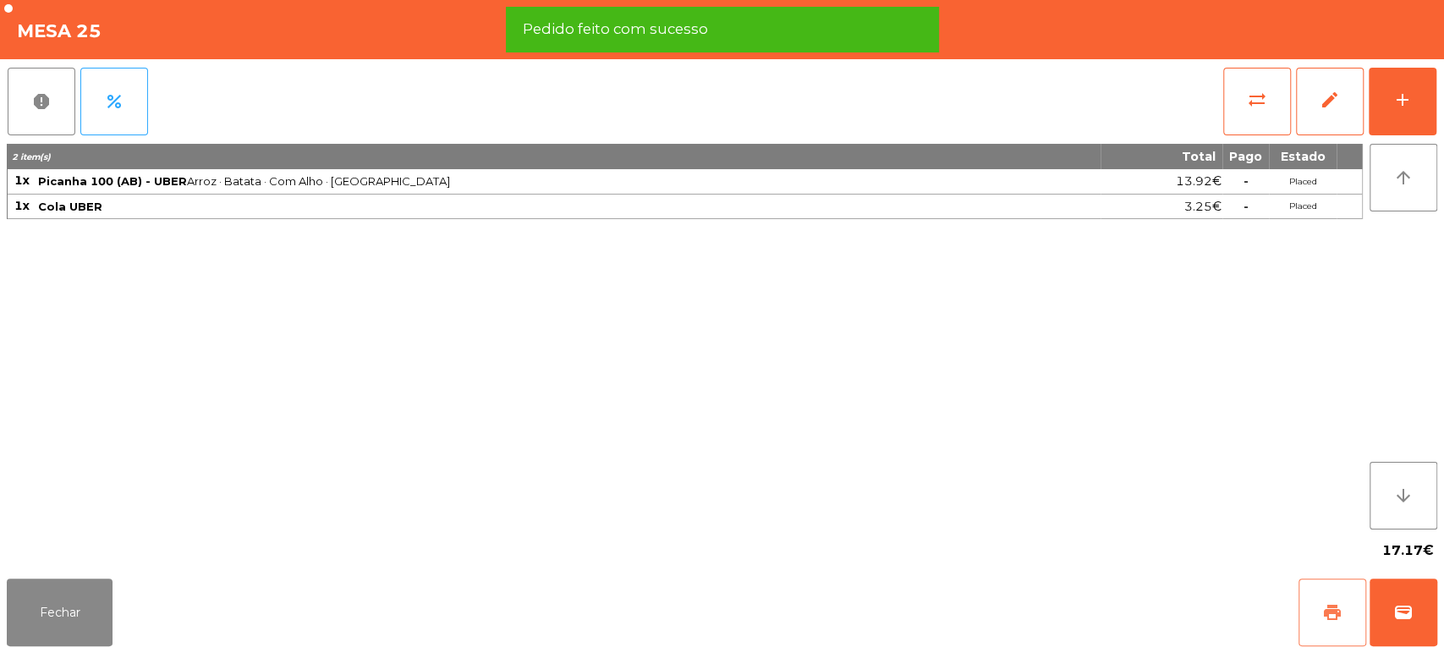
click at [1306, 617] on button "print" at bounding box center [1333, 613] width 68 height 68
click at [1428, 609] on button "wallet" at bounding box center [1404, 613] width 68 height 68
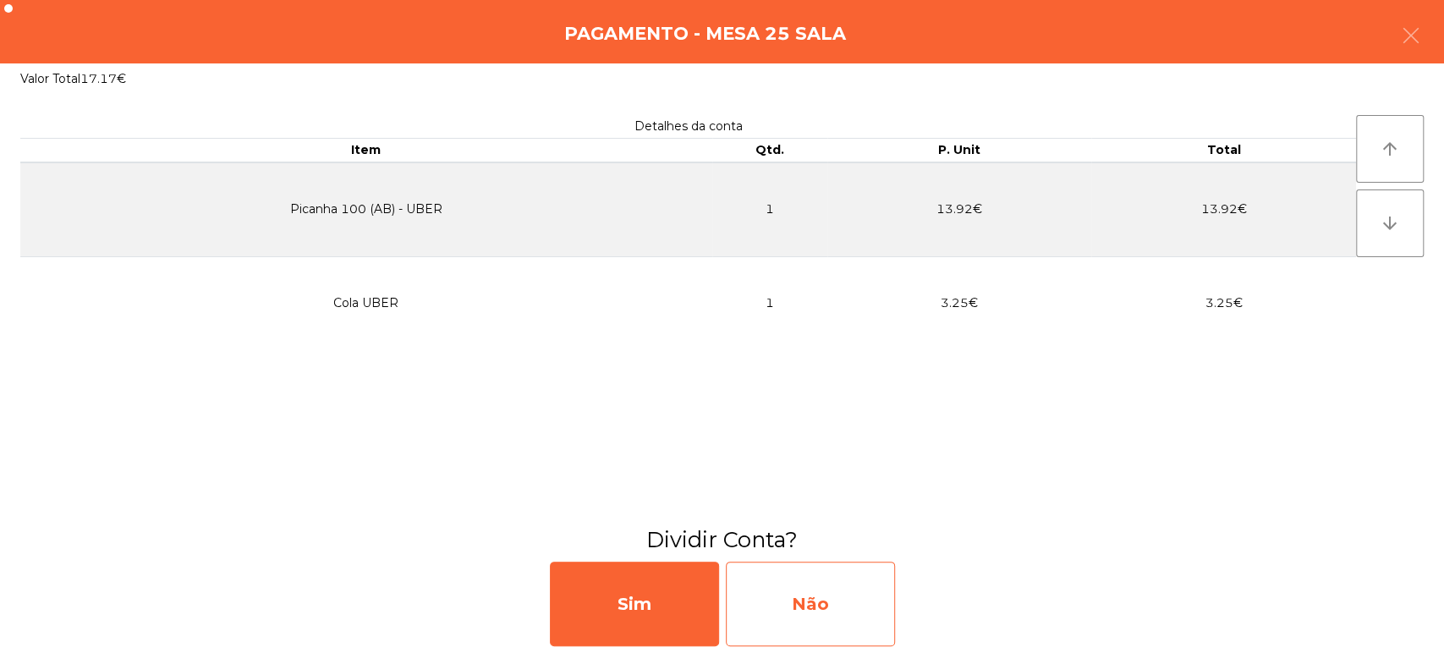
click at [819, 575] on div "Não" at bounding box center [810, 604] width 169 height 85
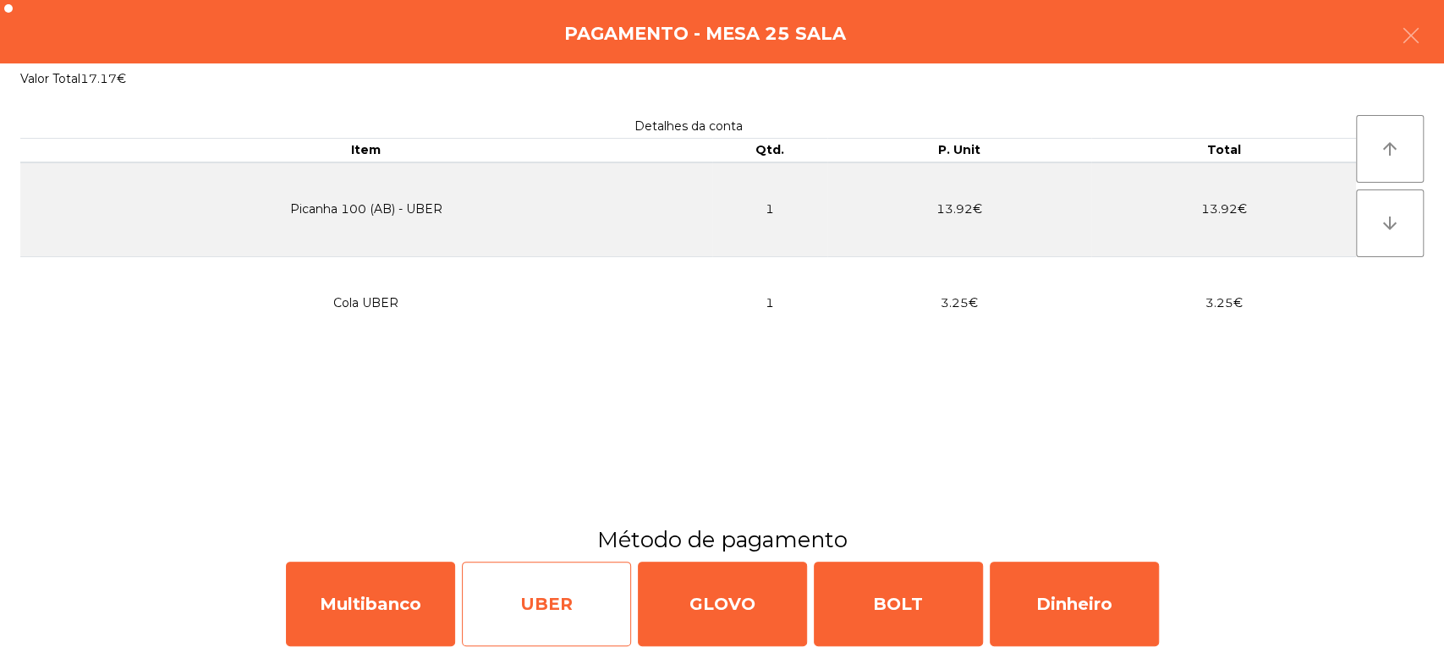
click at [519, 608] on div "UBER" at bounding box center [546, 604] width 169 height 85
select select "**"
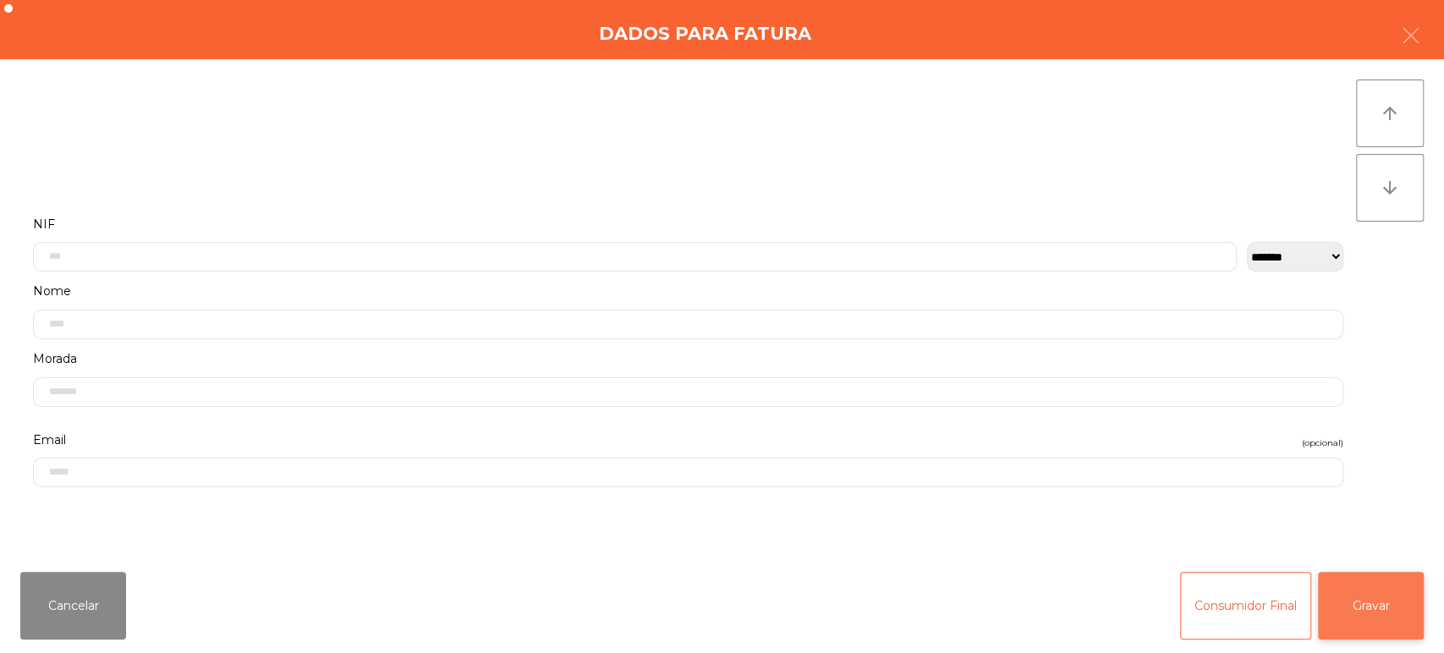
click at [1400, 600] on button "Gravar" at bounding box center [1371, 606] width 106 height 68
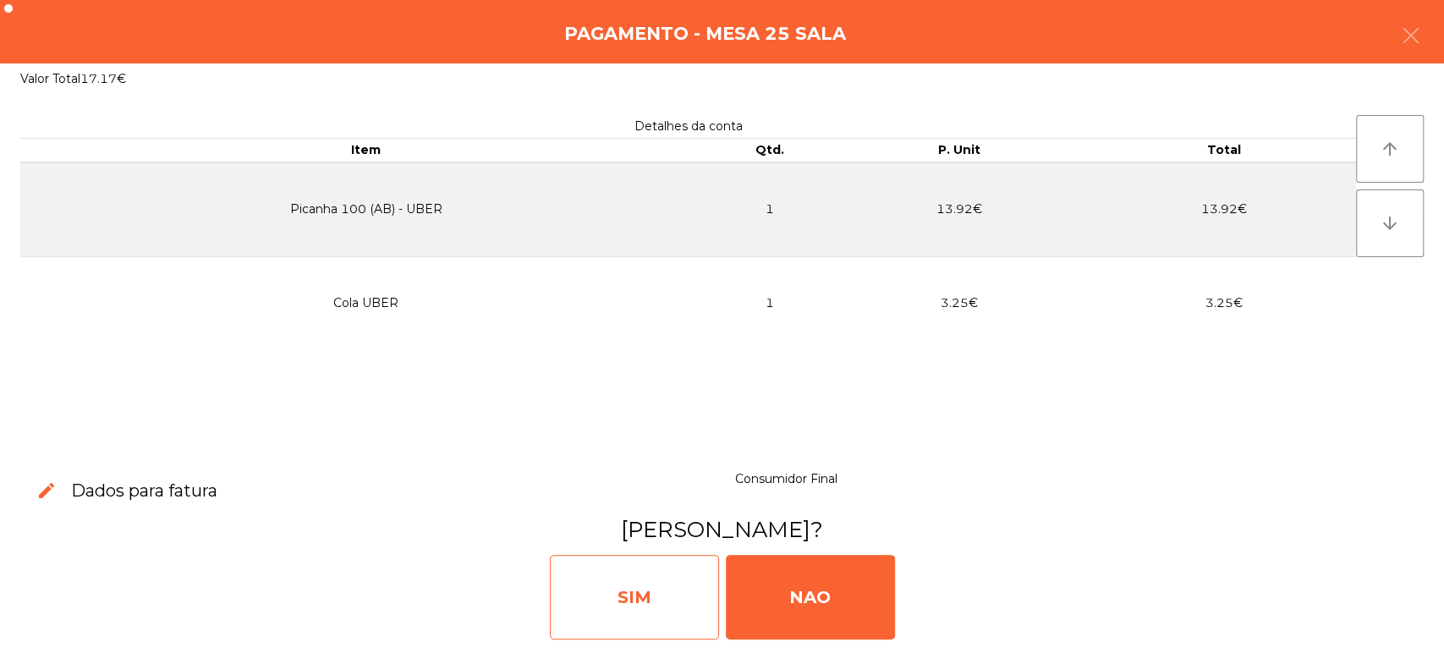
click at [659, 600] on div "SIM" at bounding box center [634, 597] width 169 height 85
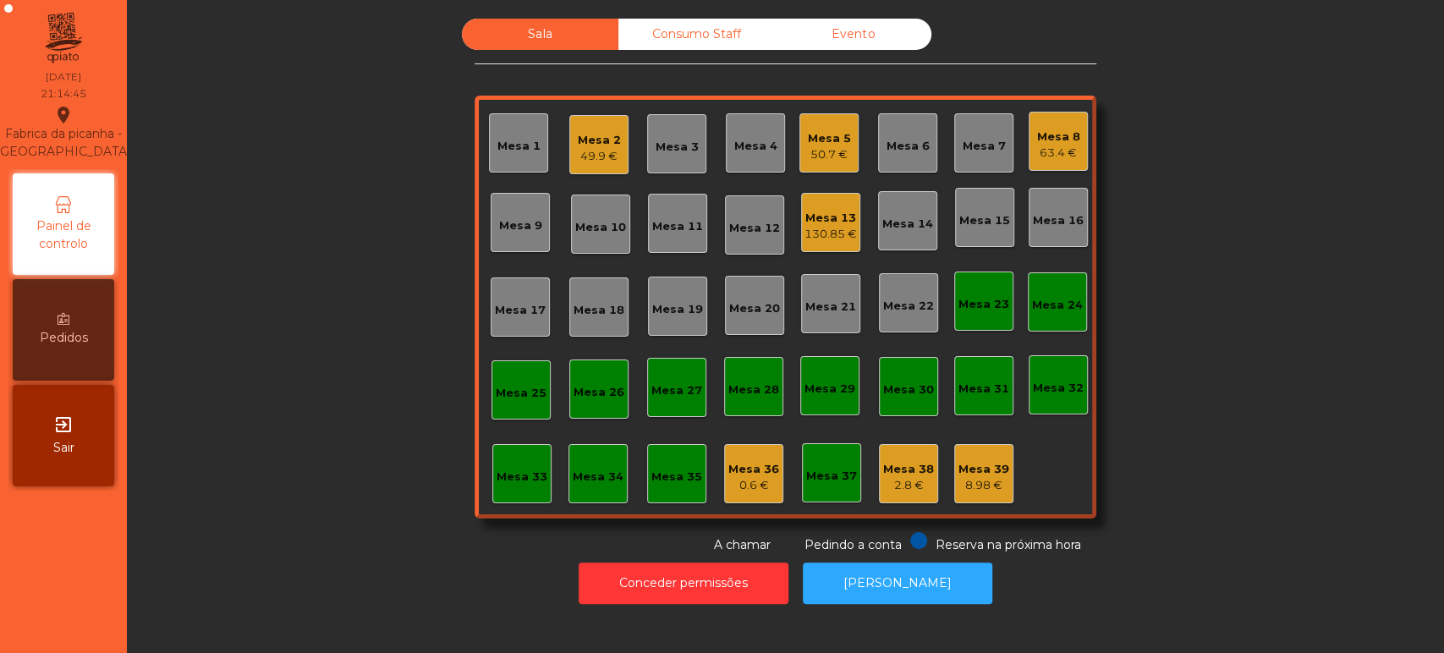
click at [839, 236] on div "130.85 €" at bounding box center [831, 234] width 52 height 17
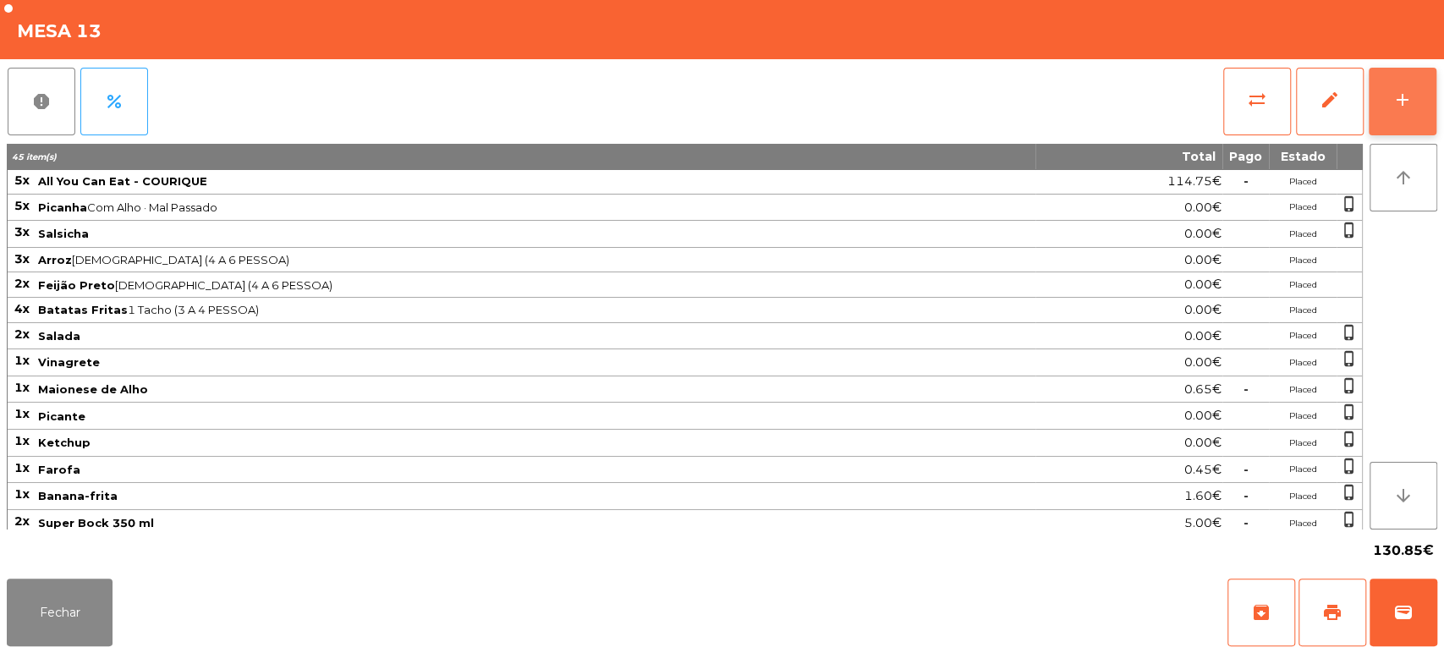
click at [1425, 100] on button "add" at bounding box center [1403, 102] width 68 height 68
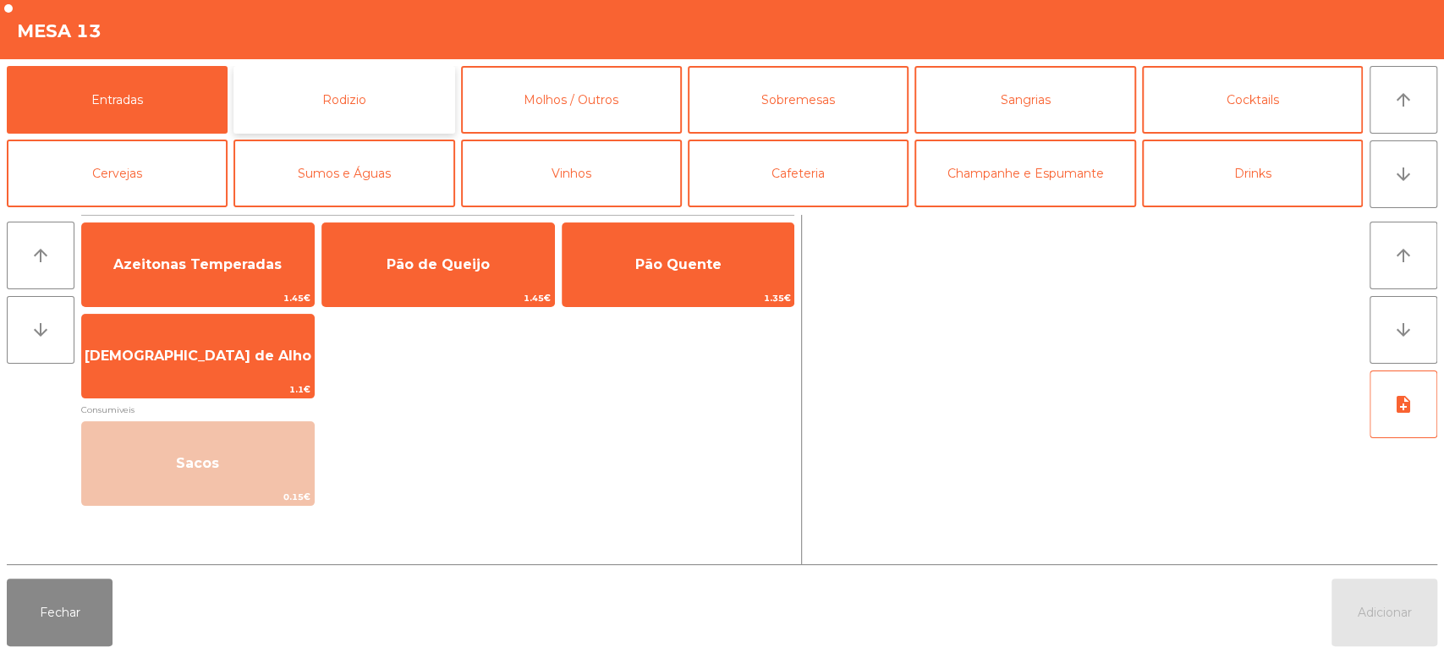
click at [366, 118] on button "Rodizio" at bounding box center [344, 100] width 221 height 68
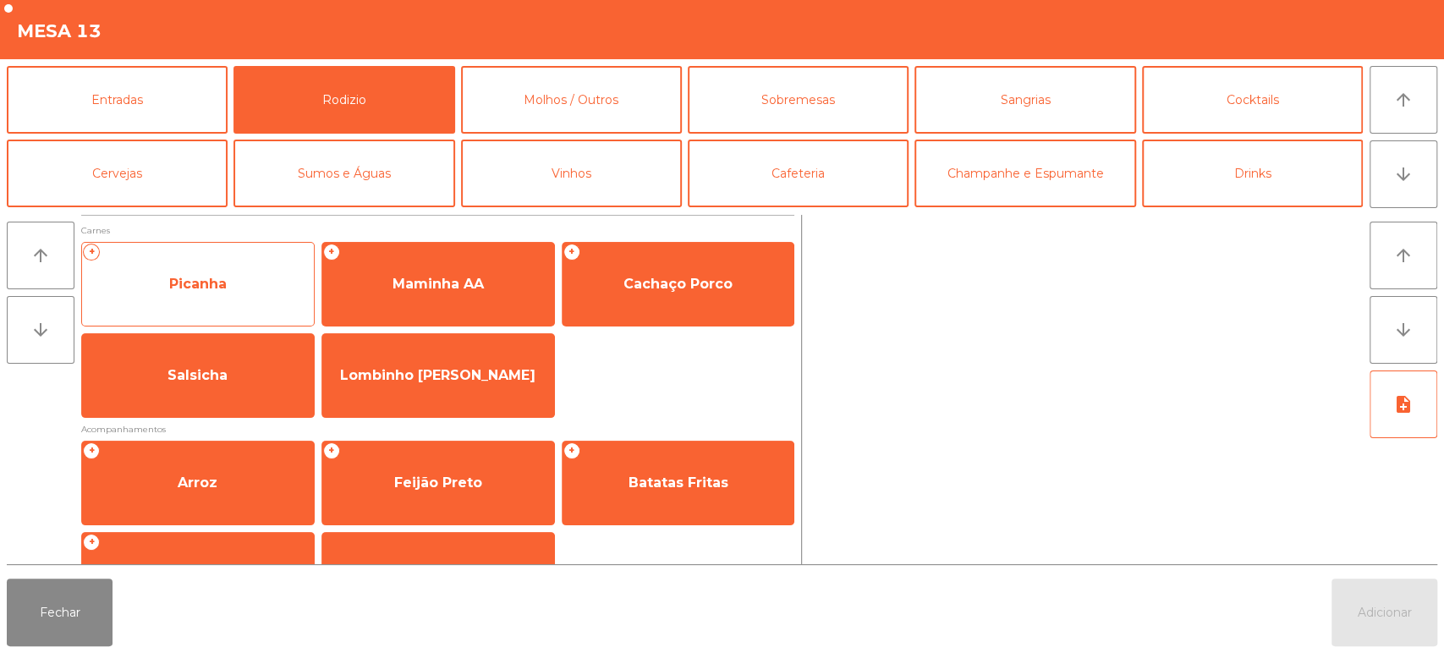
click at [249, 291] on span "Picanha" at bounding box center [198, 284] width 232 height 46
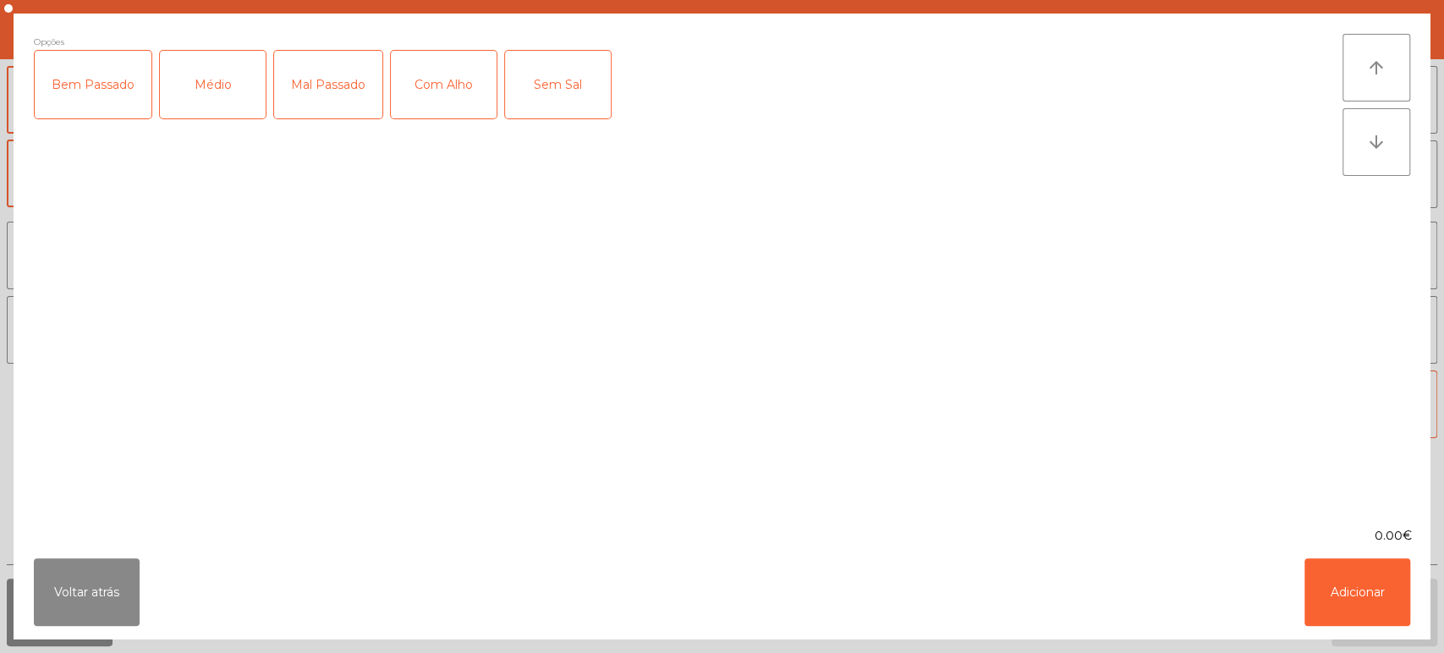
click at [208, 88] on div "Médio" at bounding box center [213, 85] width 106 height 68
click at [335, 83] on div "Mal Passado" at bounding box center [328, 85] width 108 height 68
click at [462, 91] on div "Com Alho" at bounding box center [444, 85] width 106 height 68
click at [1366, 580] on button "Adicionar" at bounding box center [1358, 592] width 106 height 68
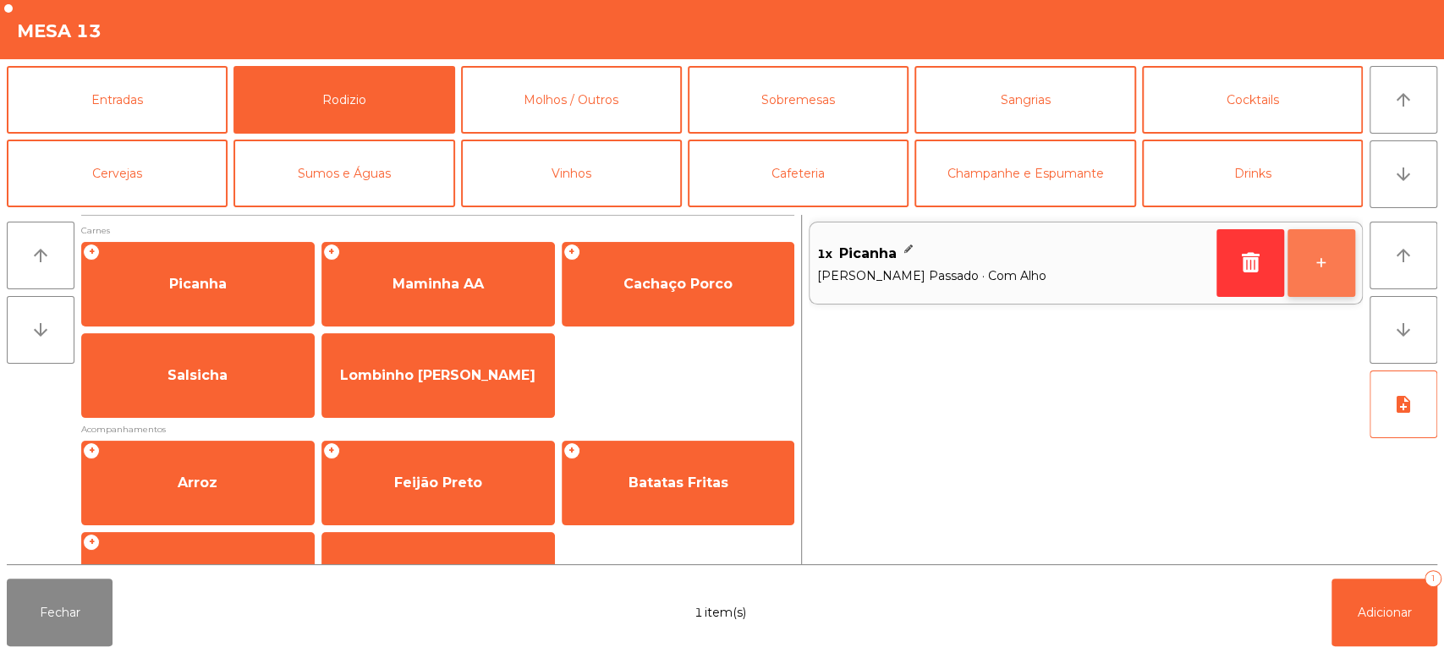
click at [1322, 271] on button "+" at bounding box center [1322, 263] width 68 height 68
click at [1317, 281] on button "+" at bounding box center [1322, 263] width 68 height 68
click at [1248, 271] on button "-" at bounding box center [1251, 263] width 68 height 68
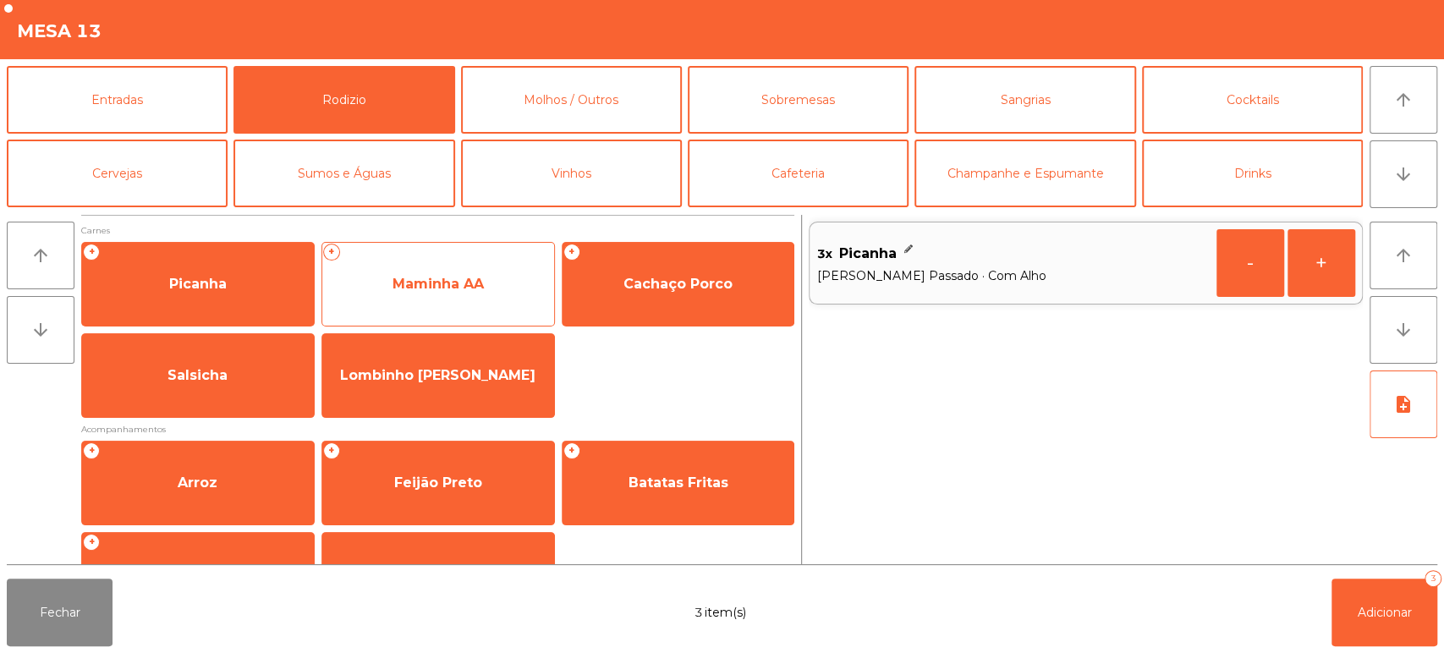
click at [440, 302] on span "Maminha AA" at bounding box center [438, 284] width 232 height 46
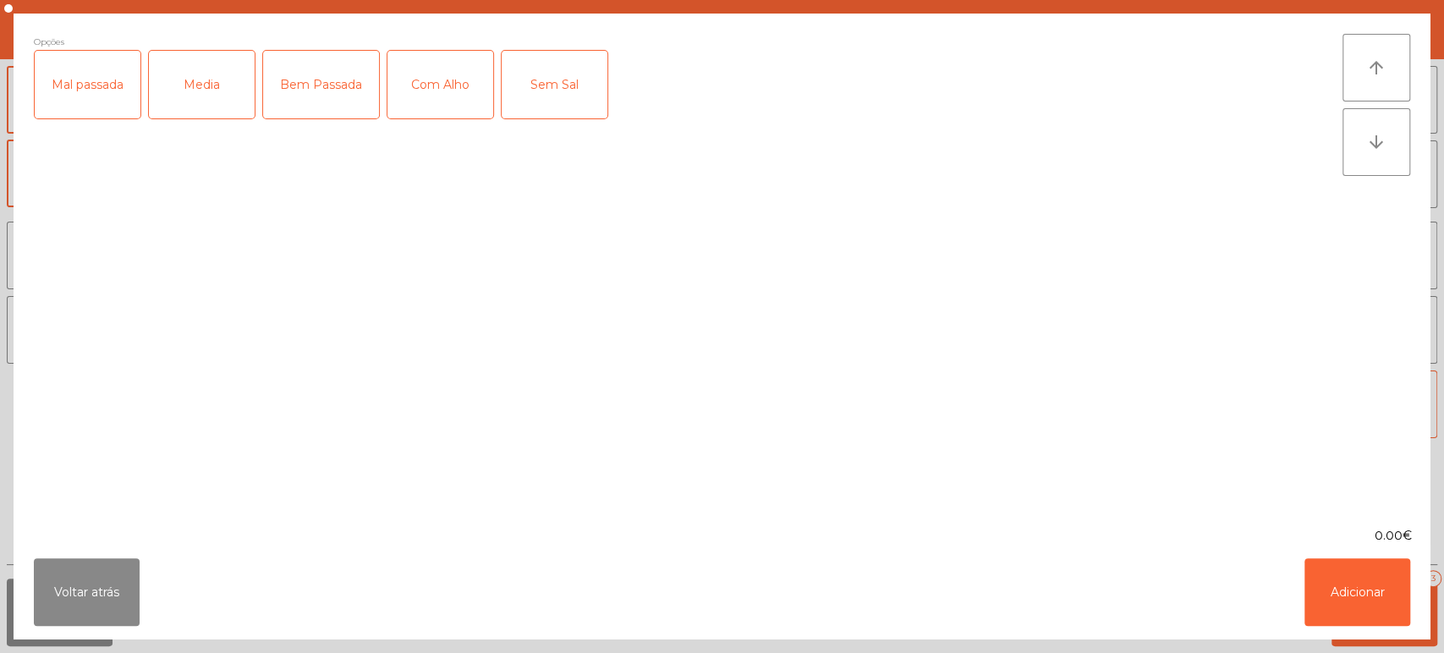
click at [220, 91] on div "Media" at bounding box center [202, 85] width 106 height 68
click at [102, 106] on div "Mal passada" at bounding box center [88, 85] width 106 height 68
click at [436, 98] on div "Com Alho" at bounding box center [441, 85] width 106 height 68
click at [1332, 586] on button "Adicionar" at bounding box center [1358, 592] width 106 height 68
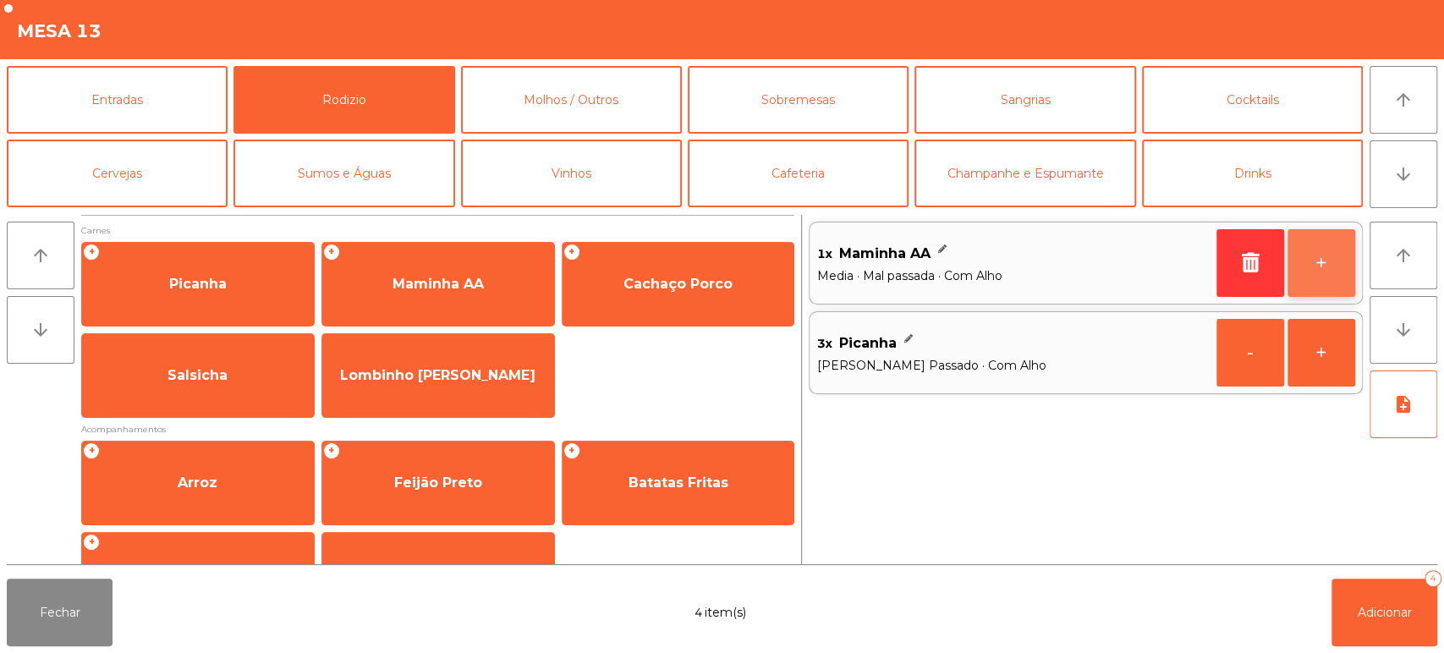
click at [1327, 269] on button "+" at bounding box center [1322, 263] width 68 height 68
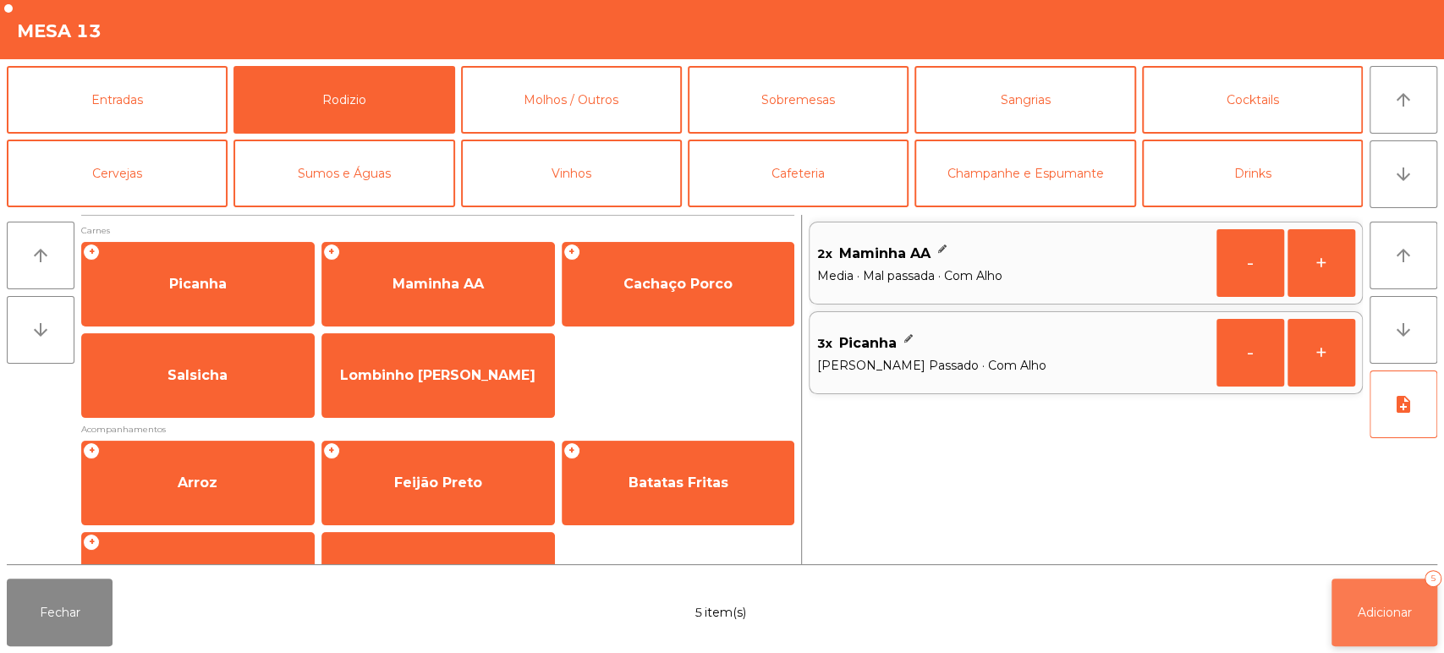
click at [1383, 608] on span "Adicionar" at bounding box center [1385, 612] width 54 height 15
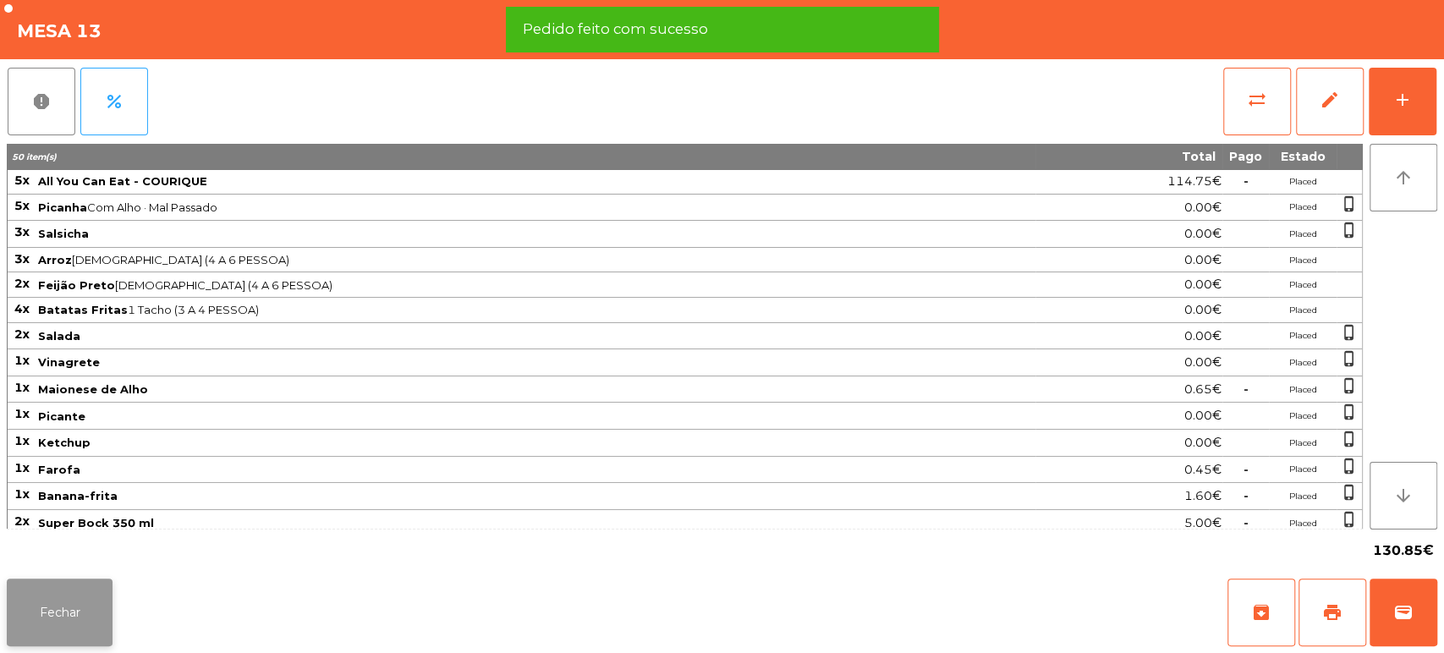
click at [58, 583] on button "Fechar" at bounding box center [60, 613] width 106 height 68
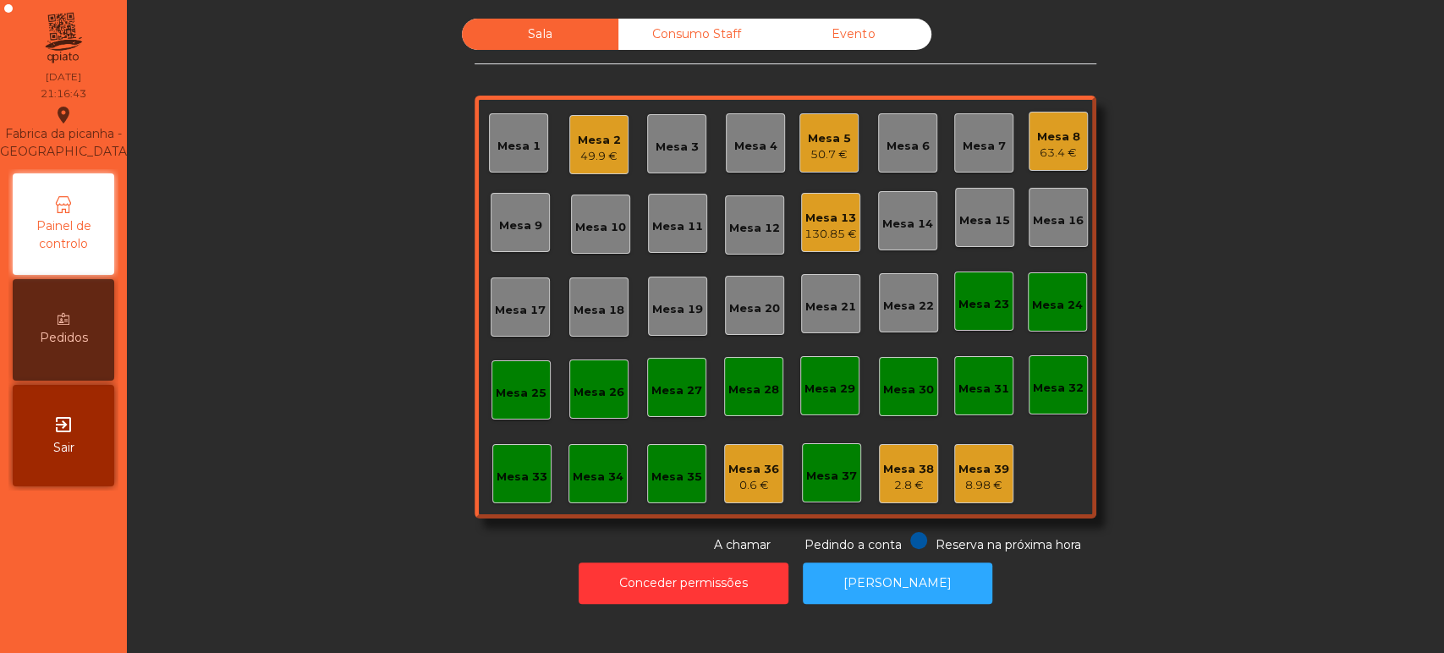
click at [509, 289] on div "Mesa 17" at bounding box center [520, 307] width 59 height 59
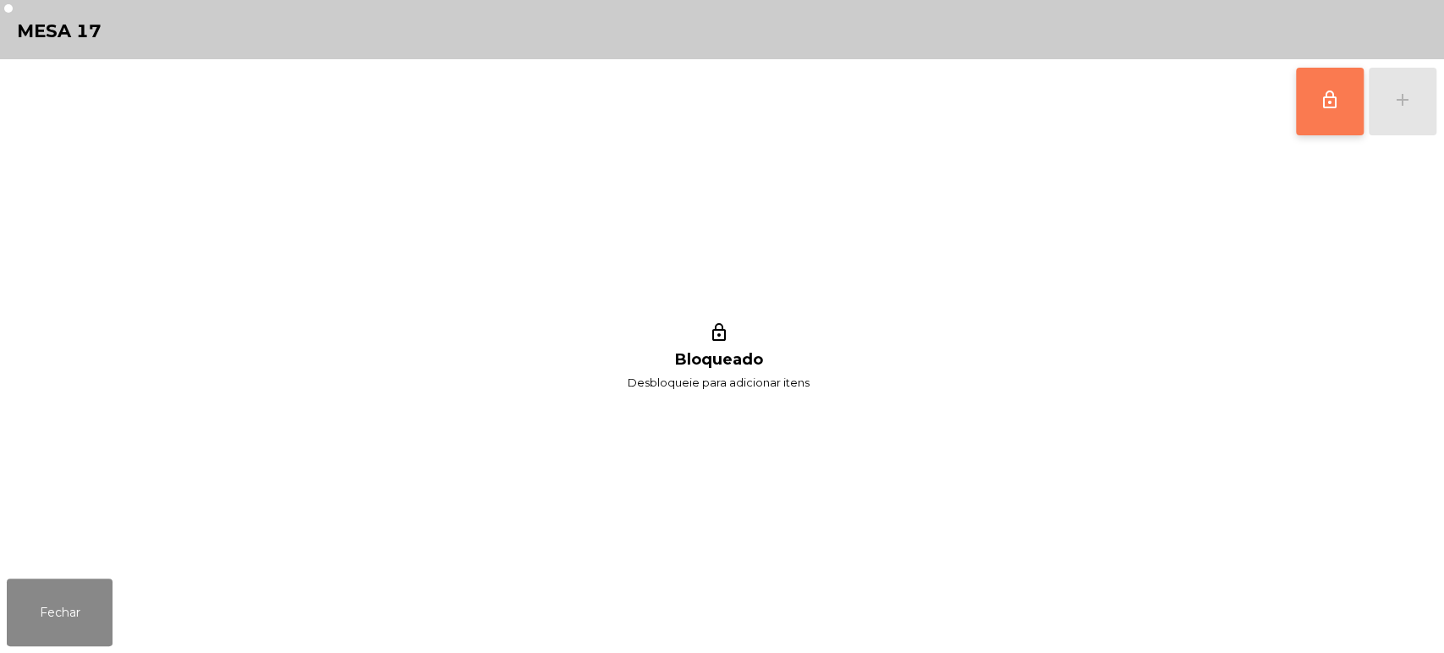
click at [1325, 108] on span "lock_outline" at bounding box center [1330, 100] width 20 height 20
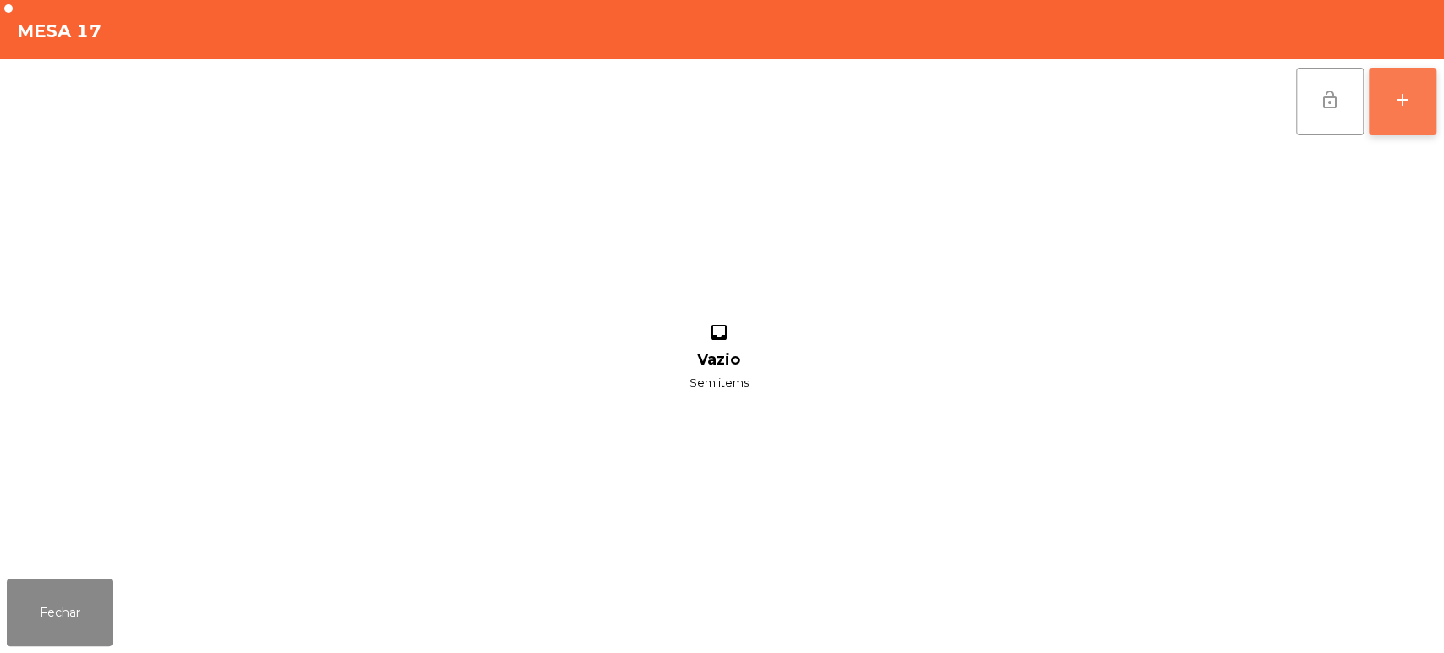
click at [1419, 108] on button "add" at bounding box center [1403, 102] width 68 height 68
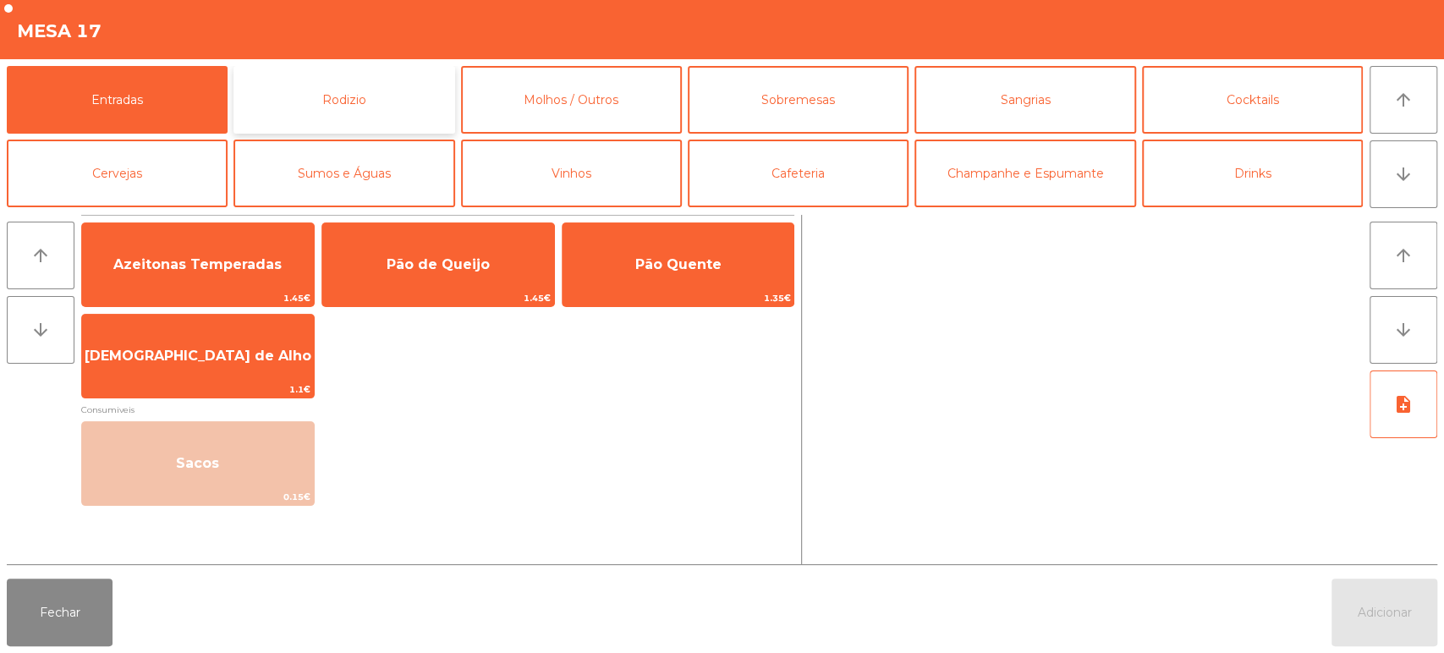
click at [361, 96] on button "Rodizio" at bounding box center [344, 100] width 221 height 68
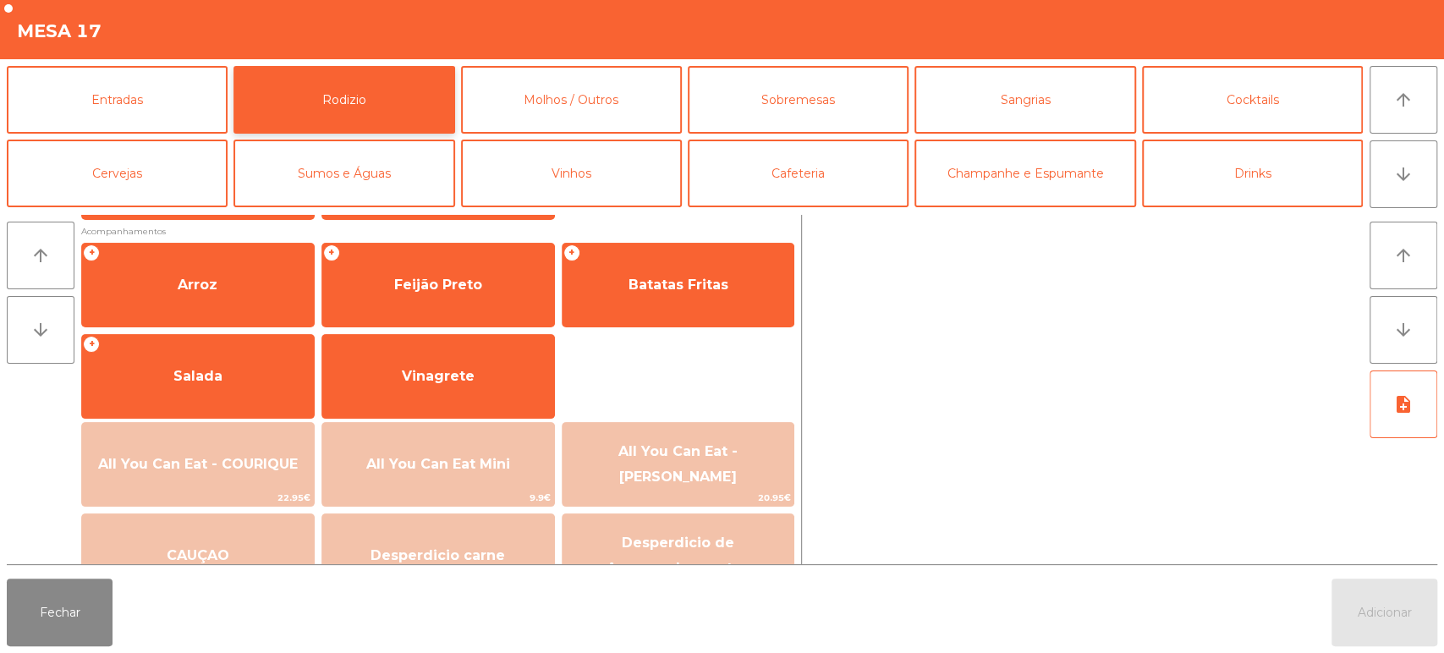
scroll to position [206, 0]
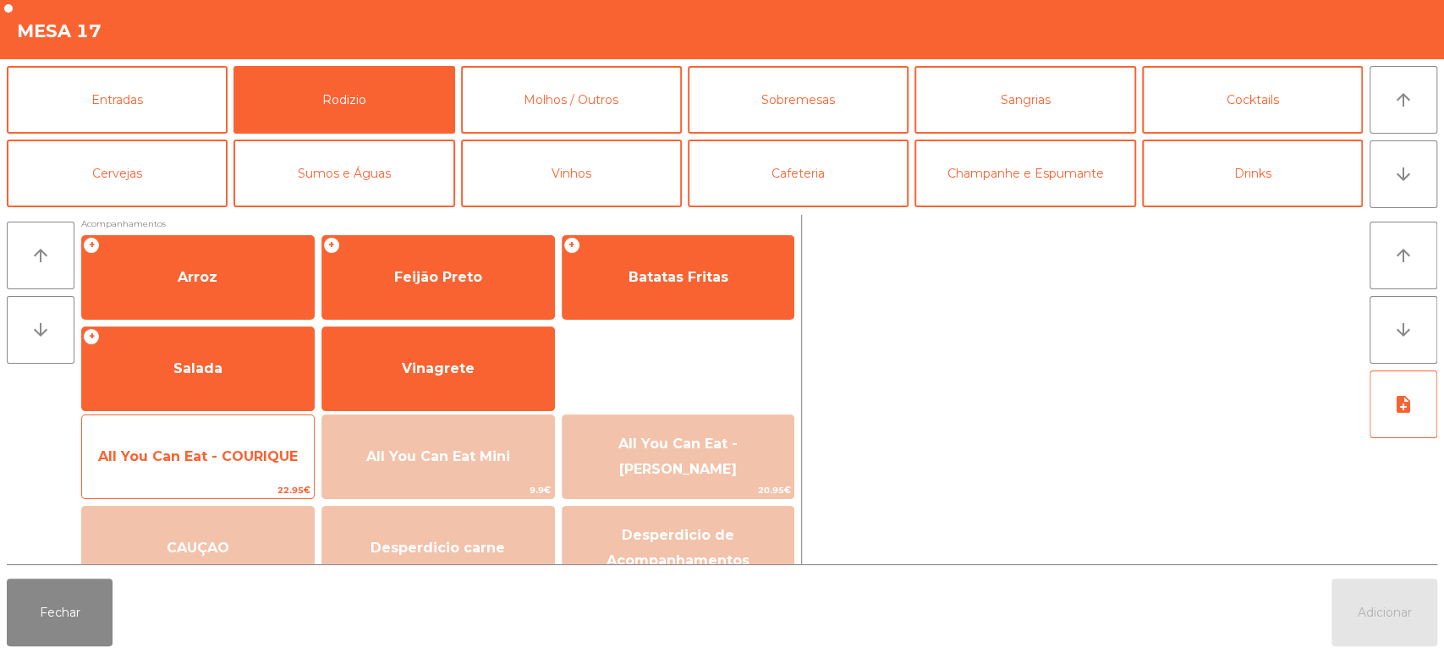
click at [230, 467] on span "All You Can Eat - COURIQUE" at bounding box center [198, 457] width 232 height 46
click at [232, 467] on span "All You Can Eat - COURIQUE" at bounding box center [198, 457] width 232 height 46
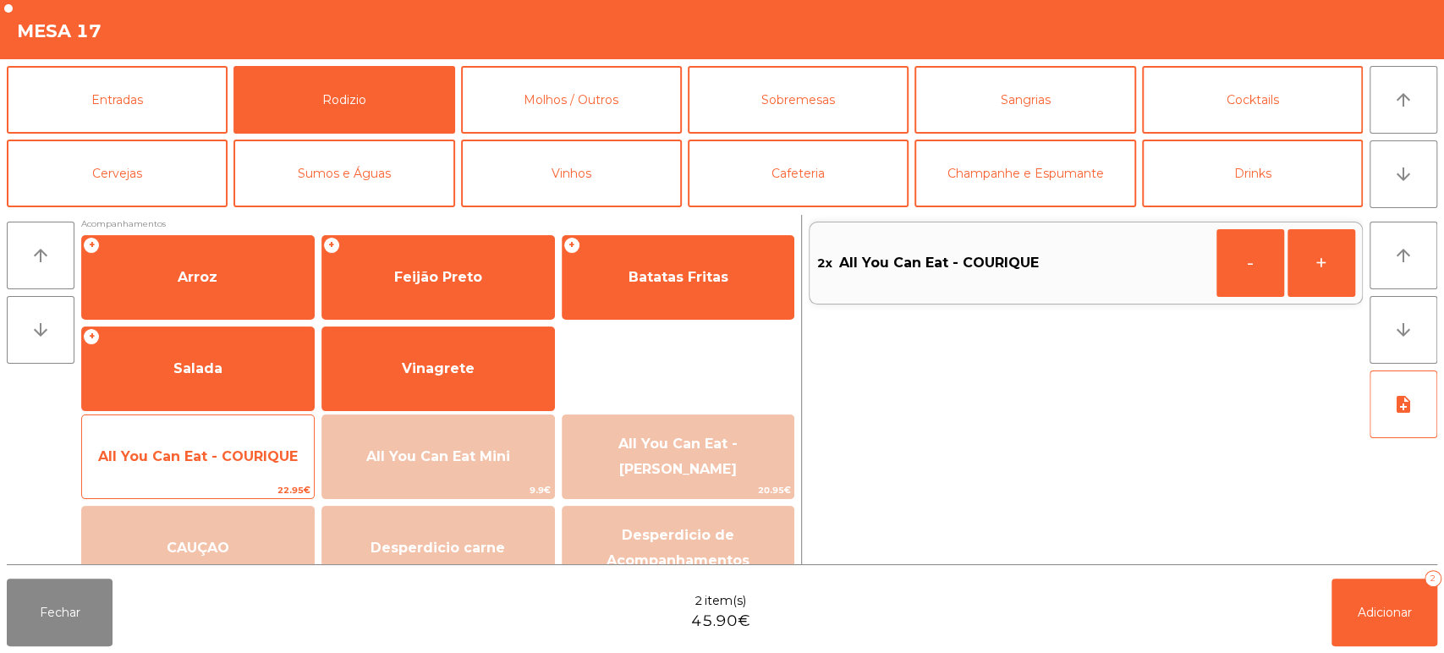
click at [244, 460] on span "All You Can Eat - COURIQUE" at bounding box center [198, 456] width 200 height 16
click at [250, 454] on span "All You Can Eat - COURIQUE" at bounding box center [198, 456] width 200 height 16
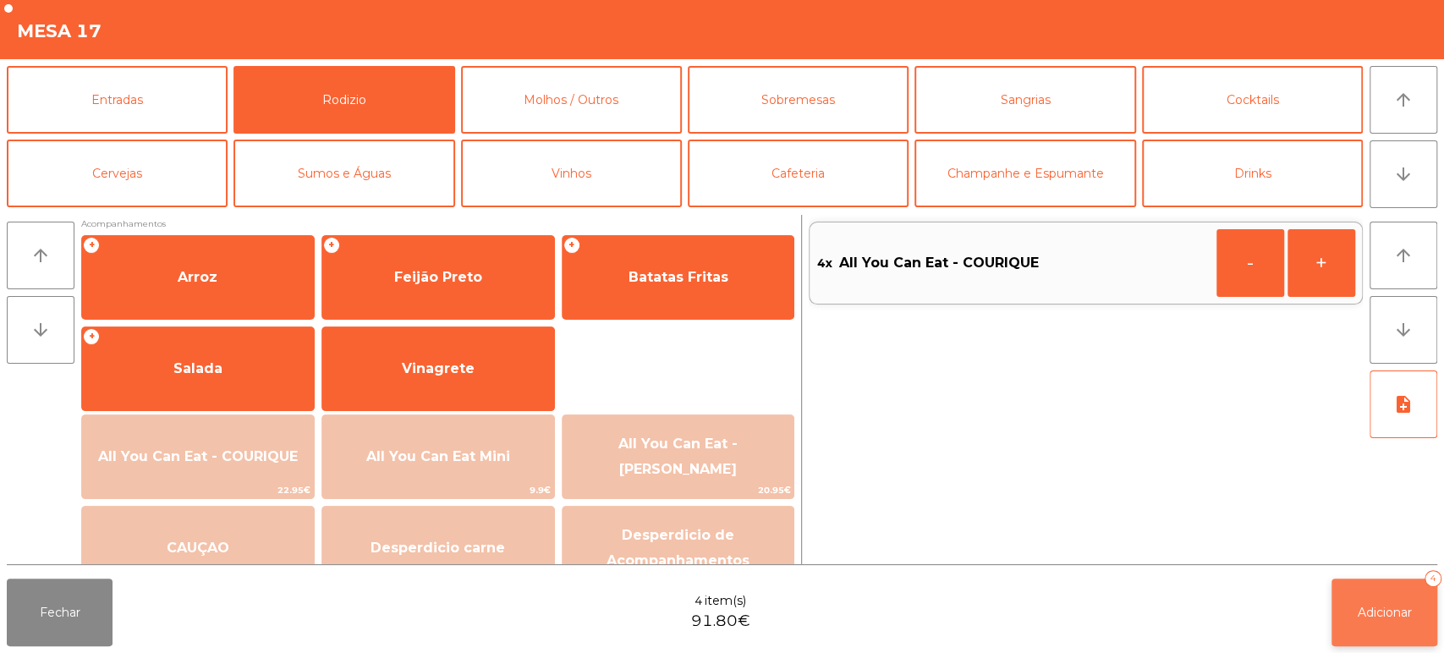
click at [1383, 613] on span "Adicionar" at bounding box center [1385, 612] width 54 height 15
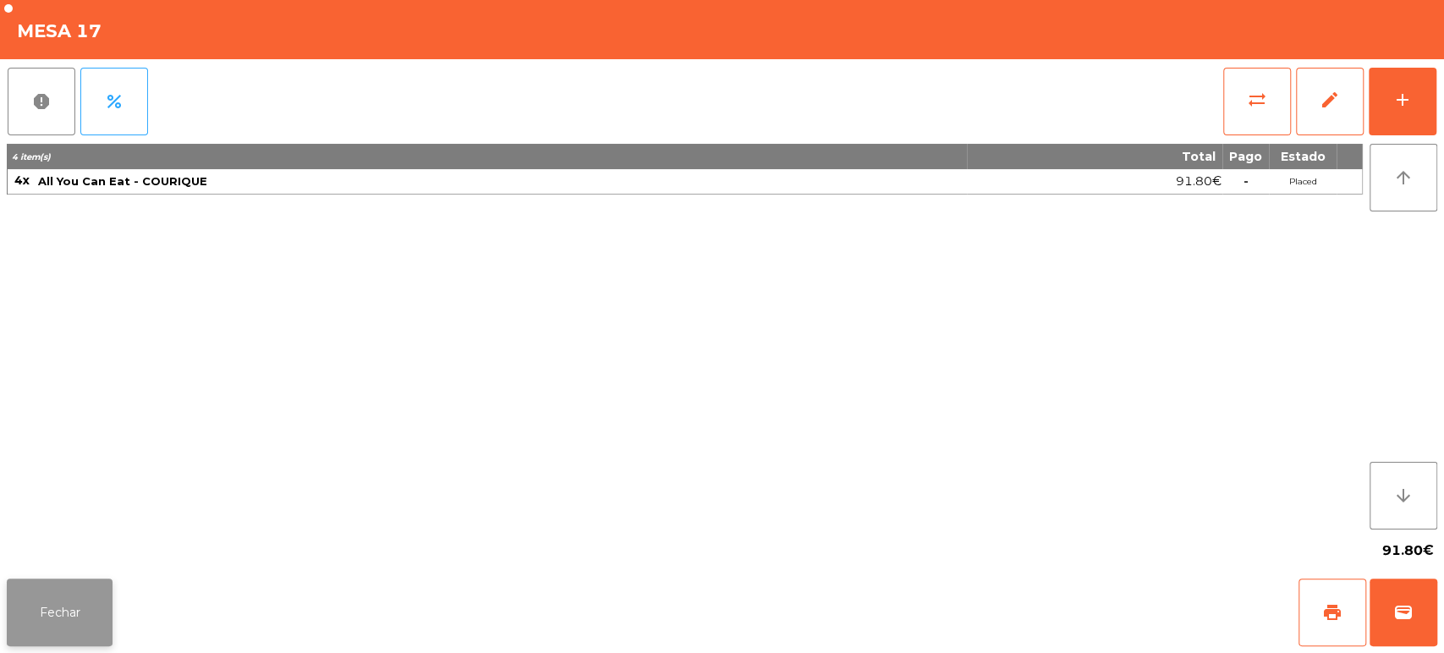
click at [85, 609] on button "Fechar" at bounding box center [60, 613] width 106 height 68
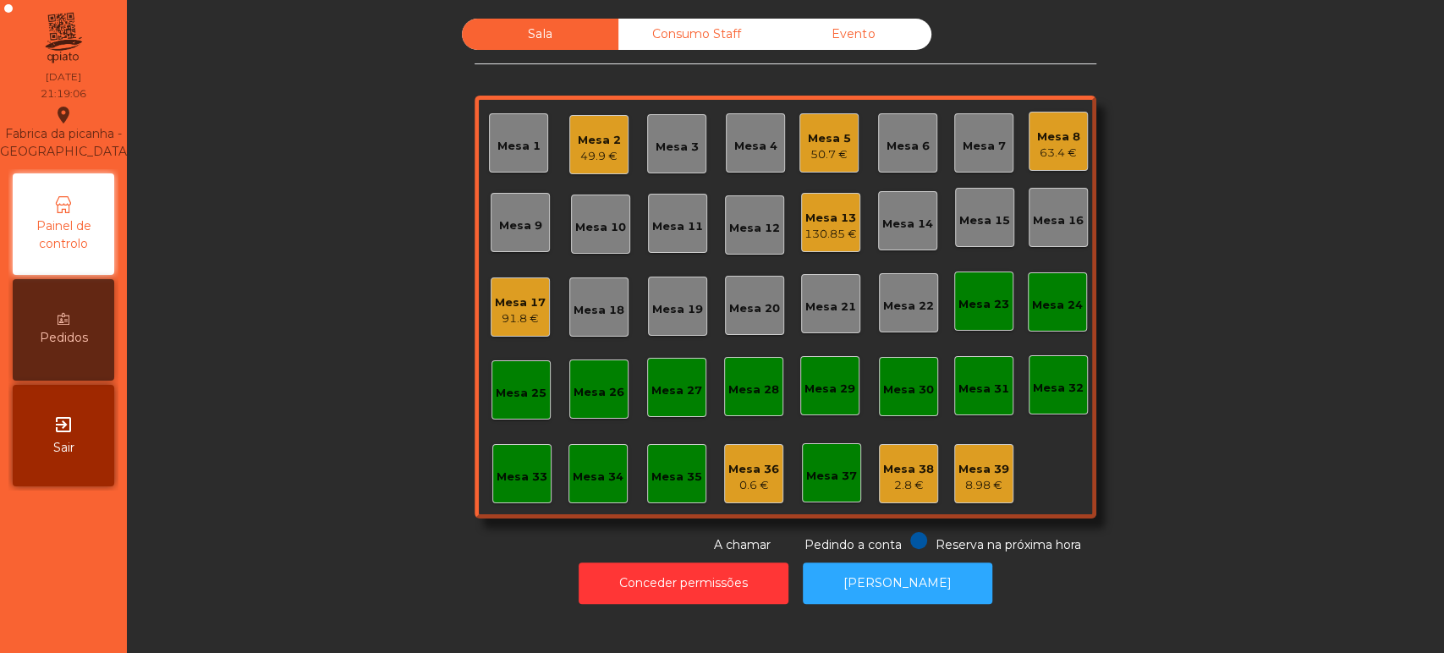
click at [998, 136] on div "Mesa 7" at bounding box center [983, 142] width 59 height 59
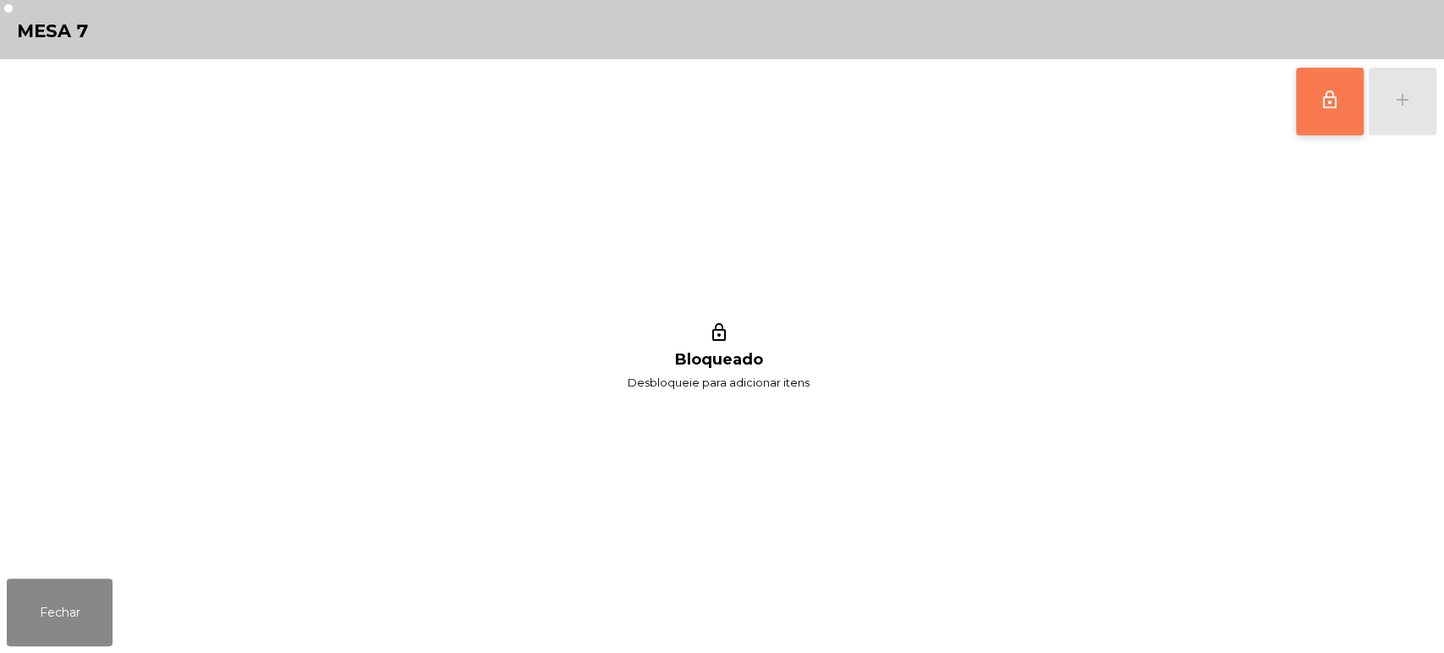
click at [1334, 111] on button "lock_outline" at bounding box center [1330, 102] width 68 height 68
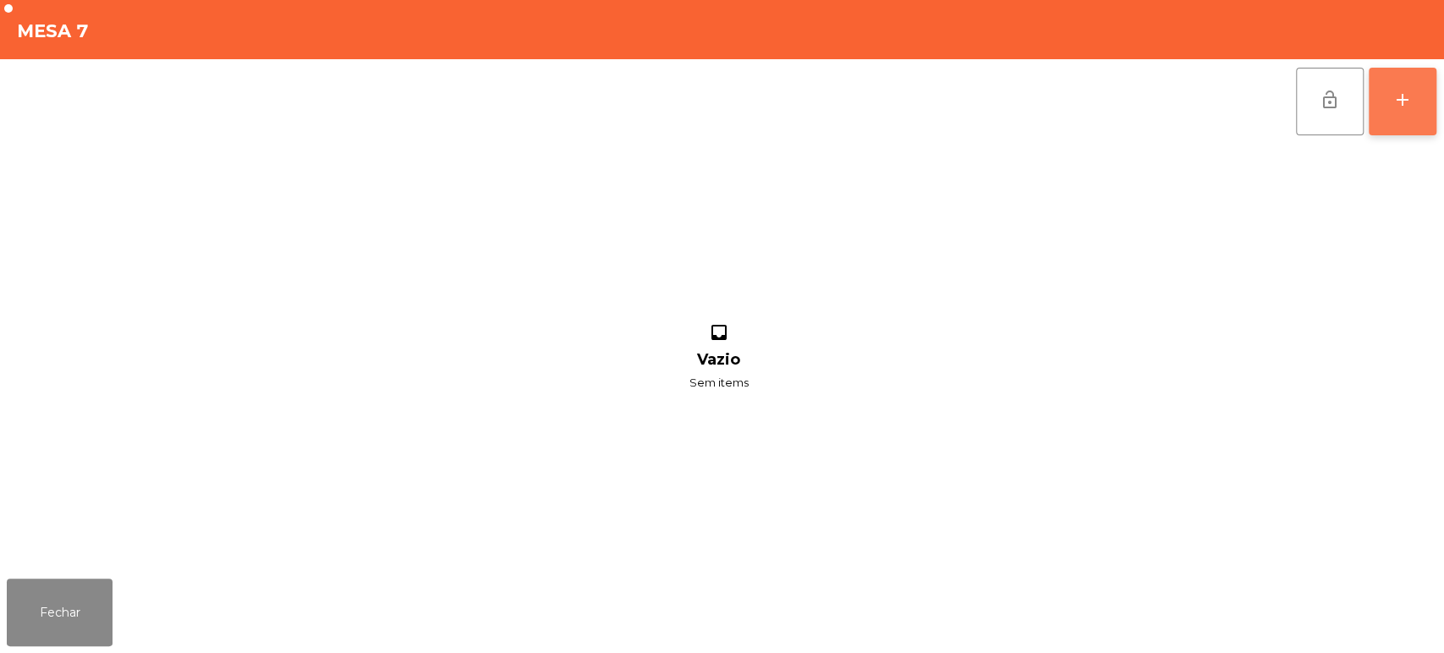
click at [1412, 105] on div "add" at bounding box center [1403, 100] width 20 height 20
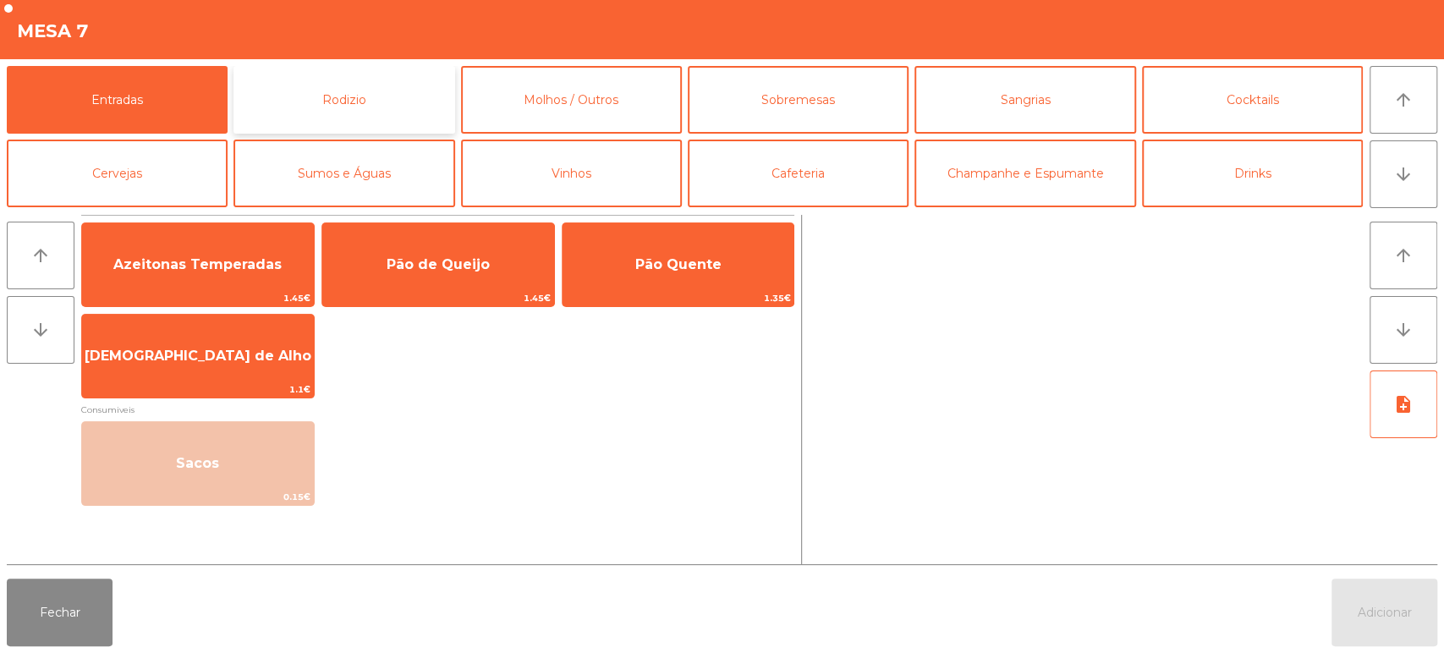
click at [368, 91] on button "Rodizio" at bounding box center [344, 100] width 221 height 68
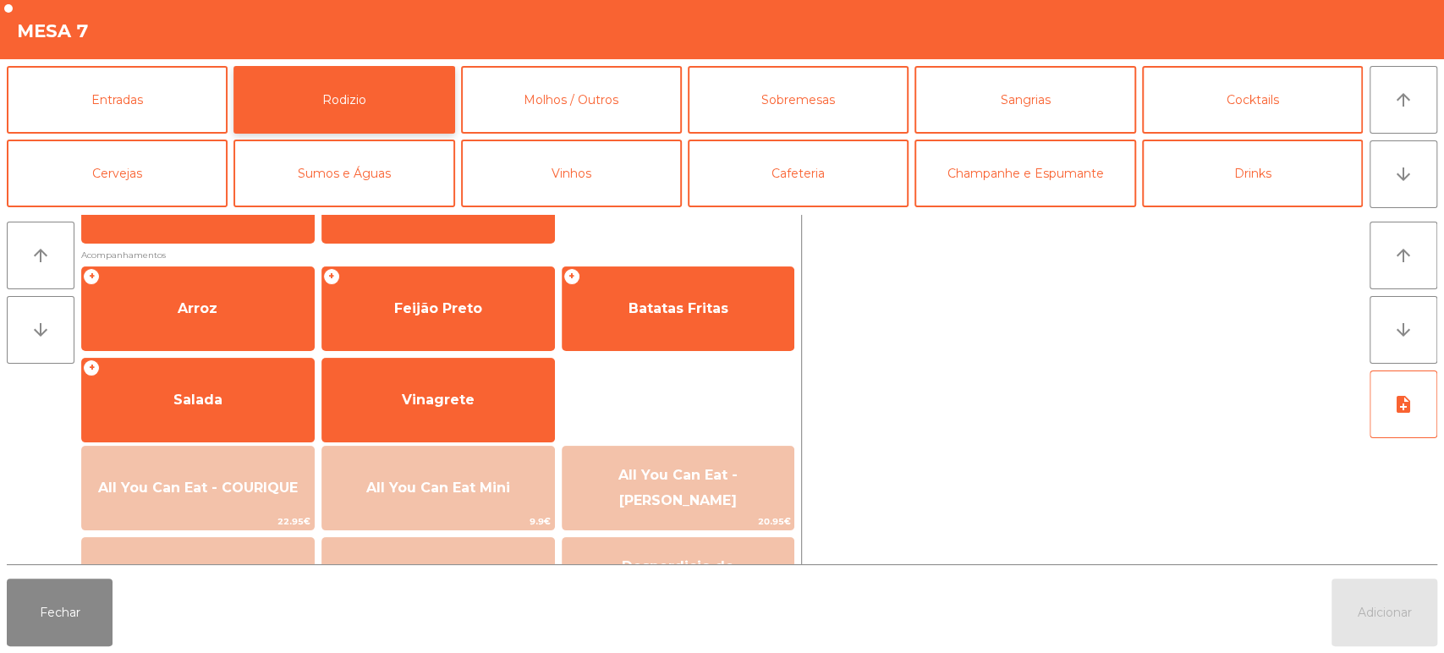
scroll to position [175, 0]
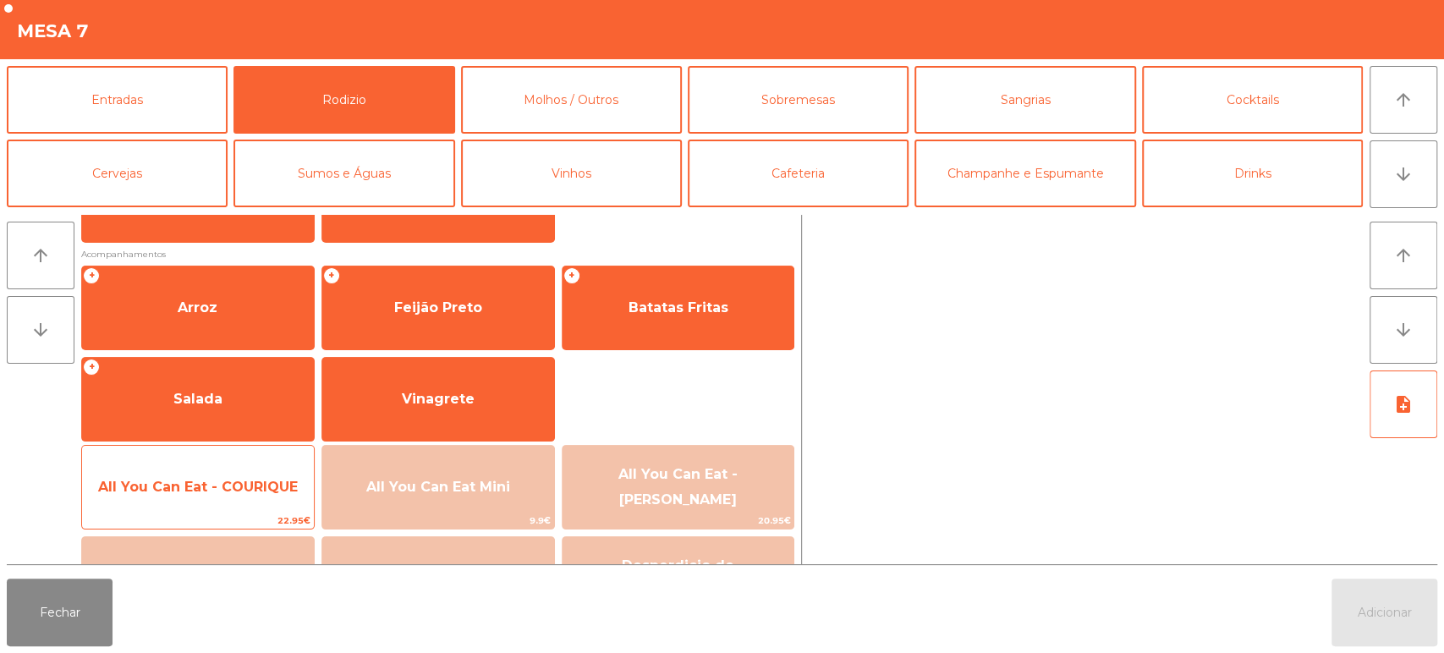
click at [254, 487] on span "All You Can Eat - COURIQUE" at bounding box center [198, 487] width 200 height 16
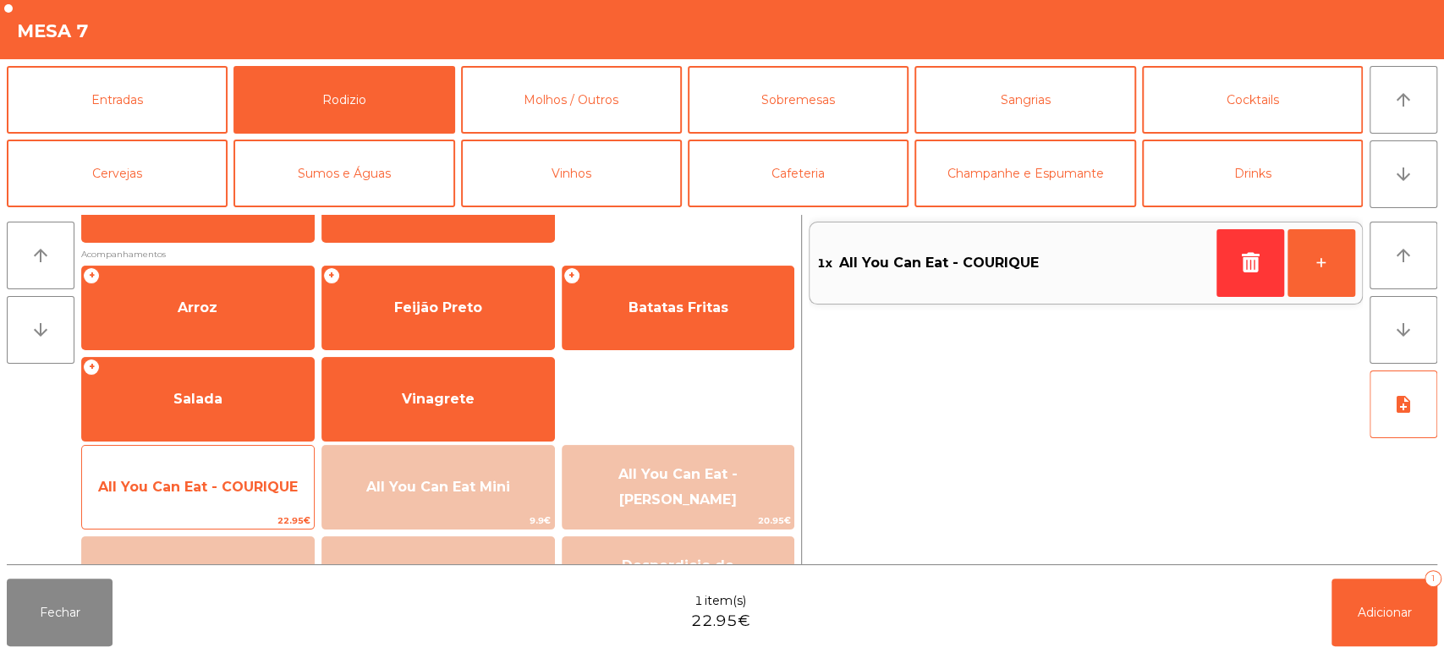
click at [250, 484] on span "All You Can Eat - COURIQUE" at bounding box center [198, 487] width 200 height 16
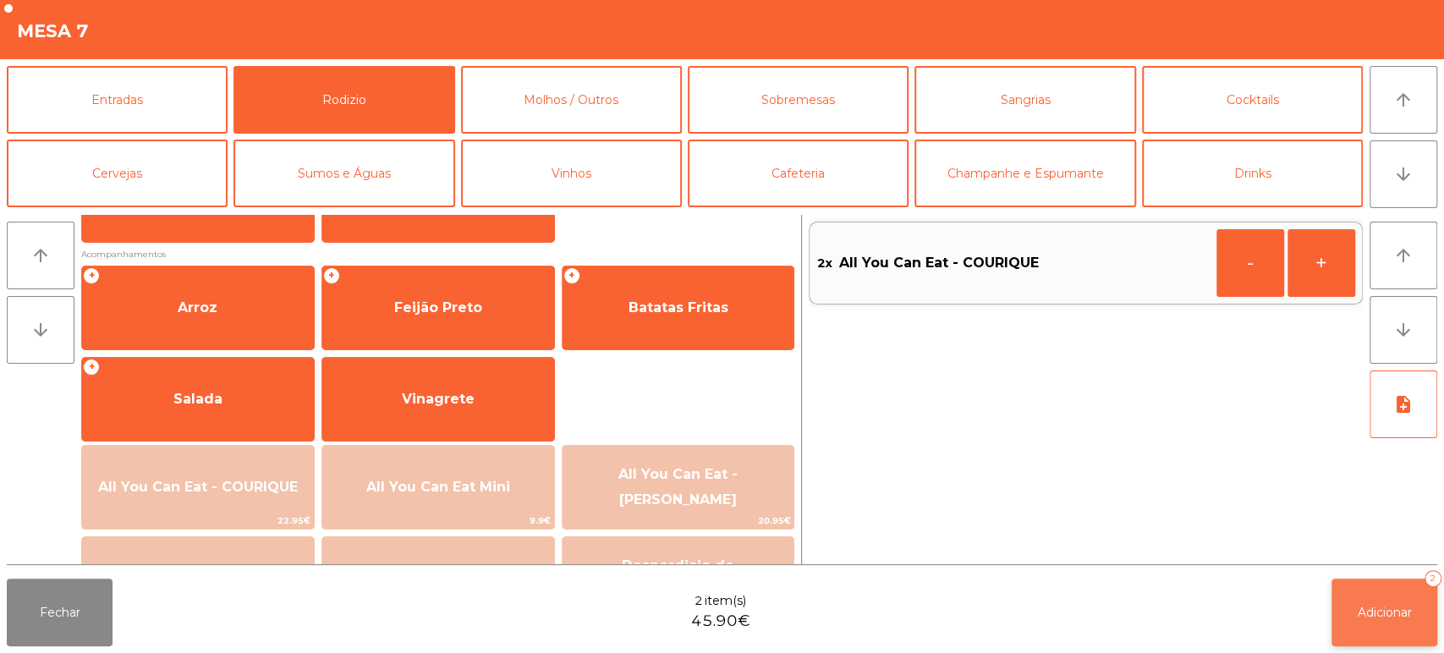
click at [1382, 619] on span "Adicionar" at bounding box center [1385, 612] width 54 height 15
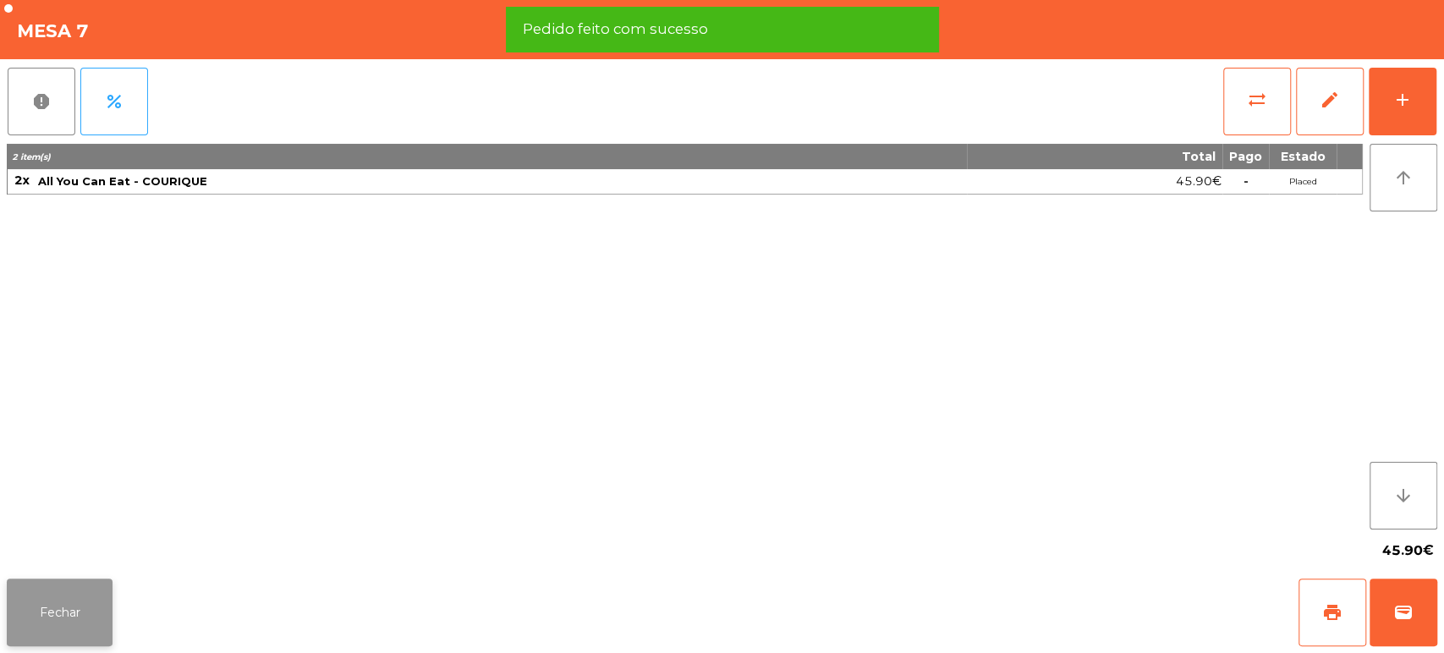
click at [81, 602] on button "Fechar" at bounding box center [60, 613] width 106 height 68
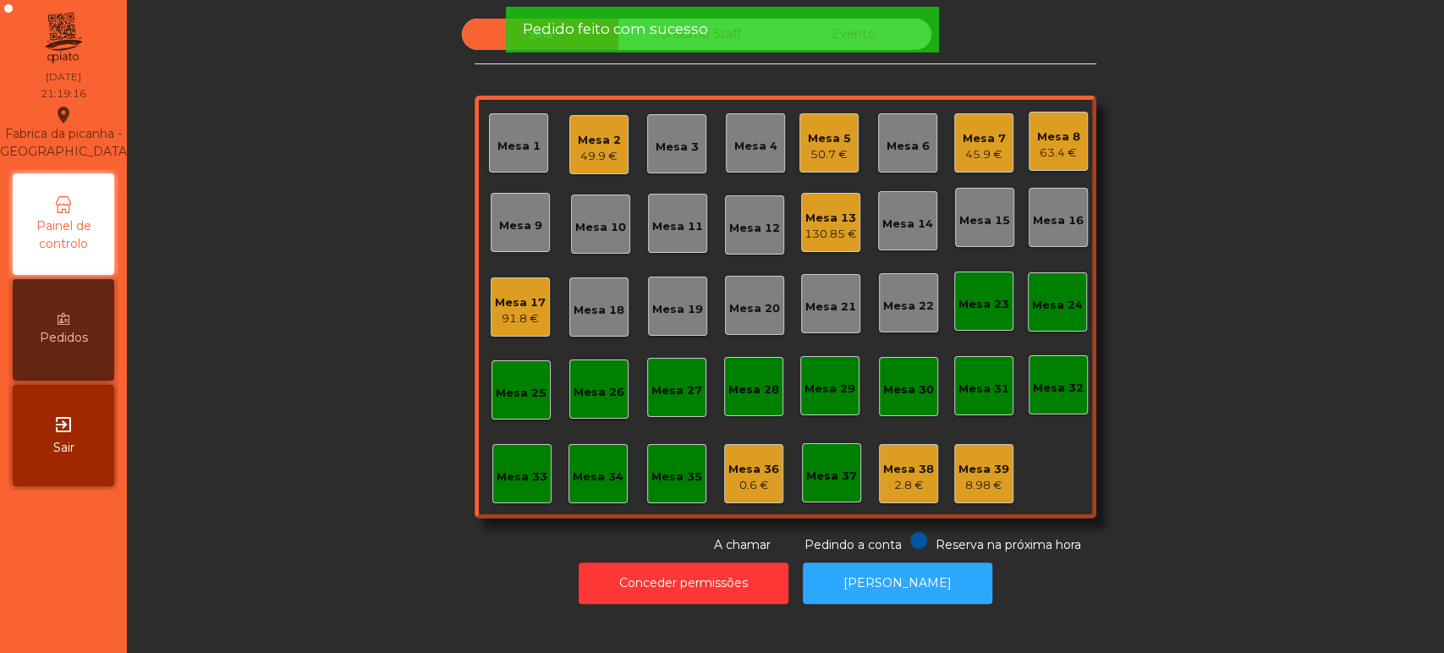
click at [1268, 285] on div "Sala Consumo Staff Evento Mesa 1 Mesa 2 49.9 € Mesa 3 Mesa 4 Mesa 5 50.7 € Mesa…" at bounding box center [786, 287] width 1272 height 536
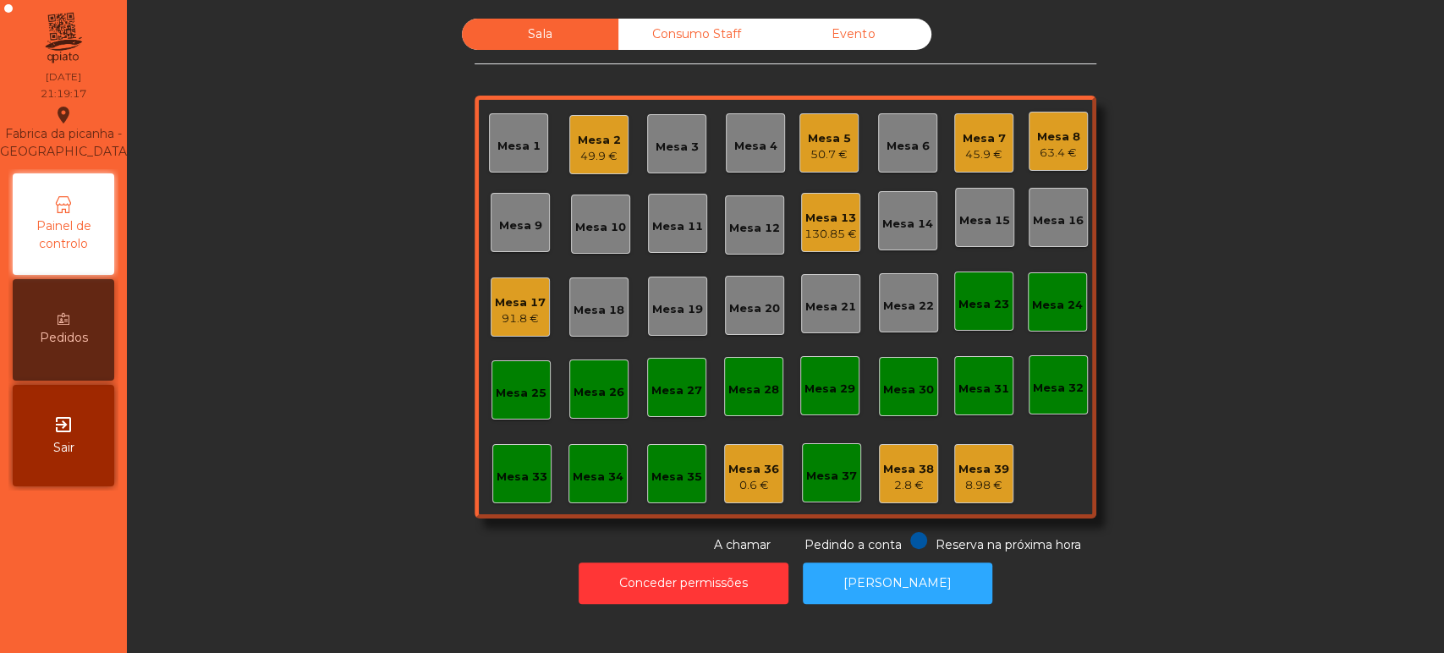
click at [525, 303] on div "Mesa 17" at bounding box center [520, 302] width 51 height 17
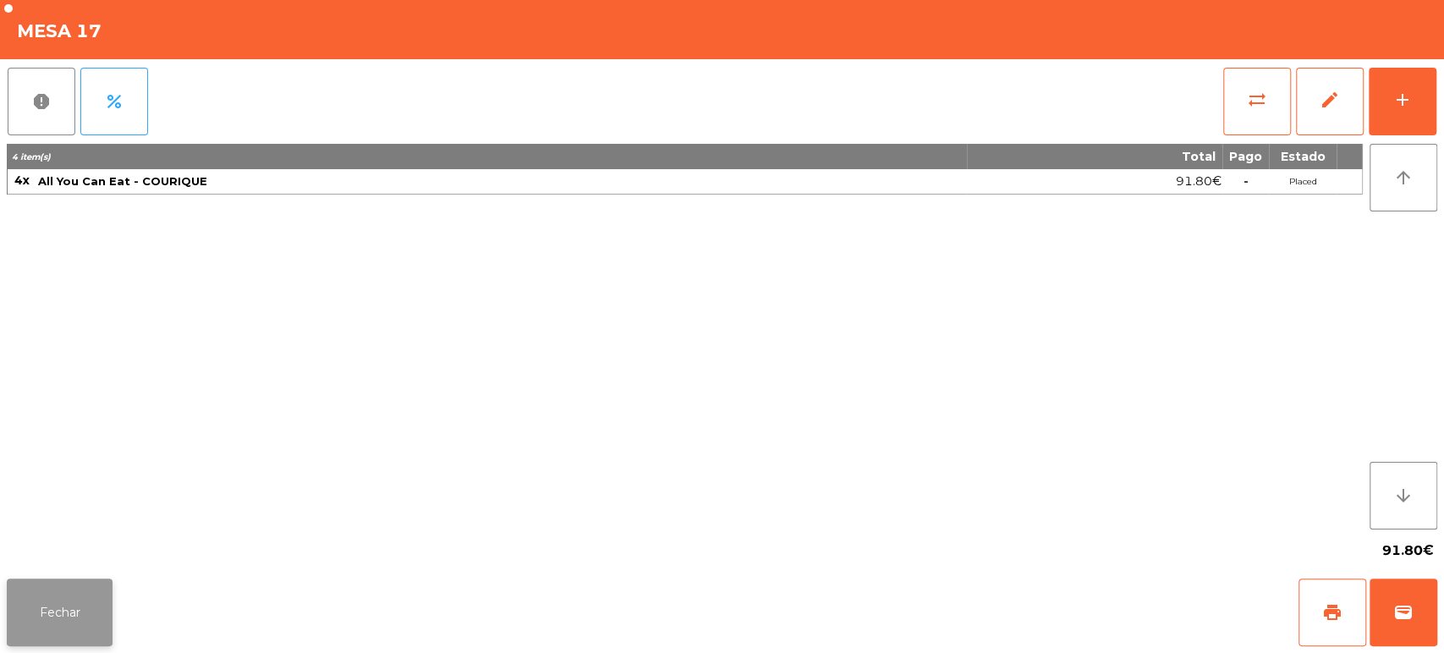
click at [83, 607] on button "Fechar" at bounding box center [60, 613] width 106 height 68
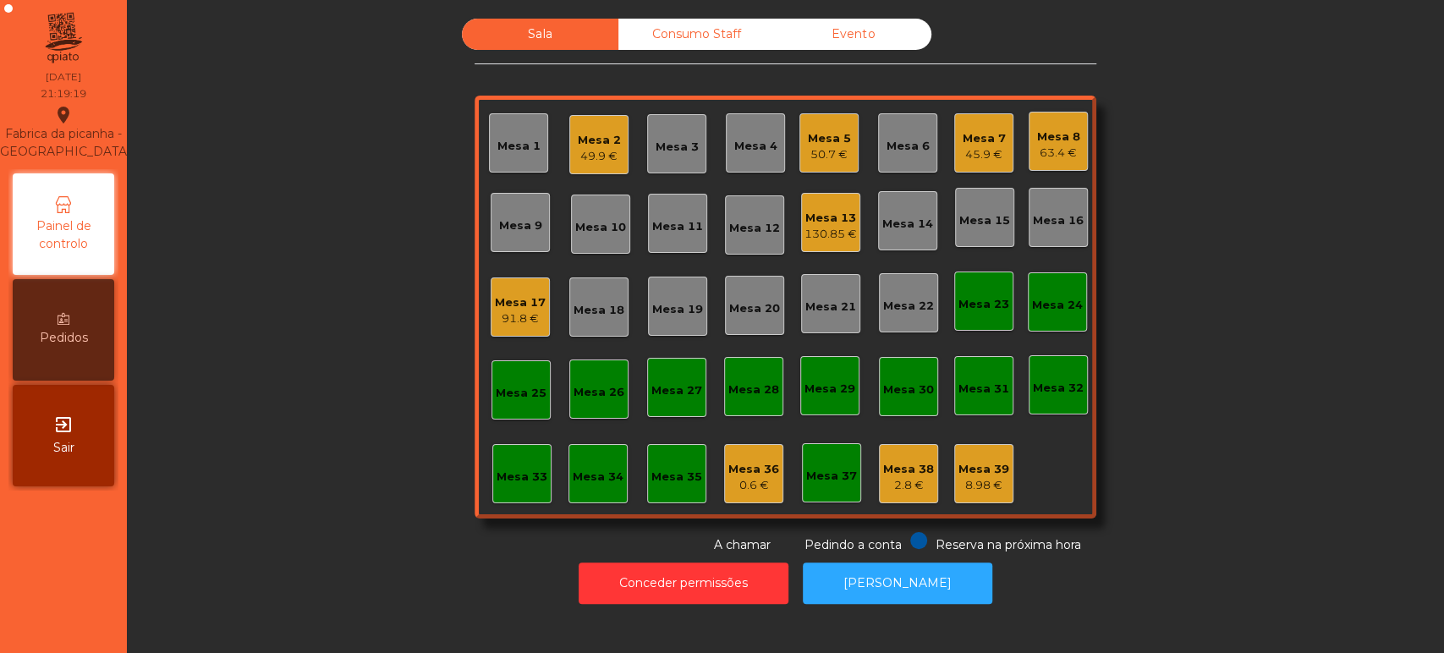
click at [1340, 298] on div "Sala Consumo Staff Evento Mesa 1 Mesa 2 49.9 € Mesa 3 Mesa 4 Mesa 5 50.7 € Mesa…" at bounding box center [786, 287] width 1272 height 536
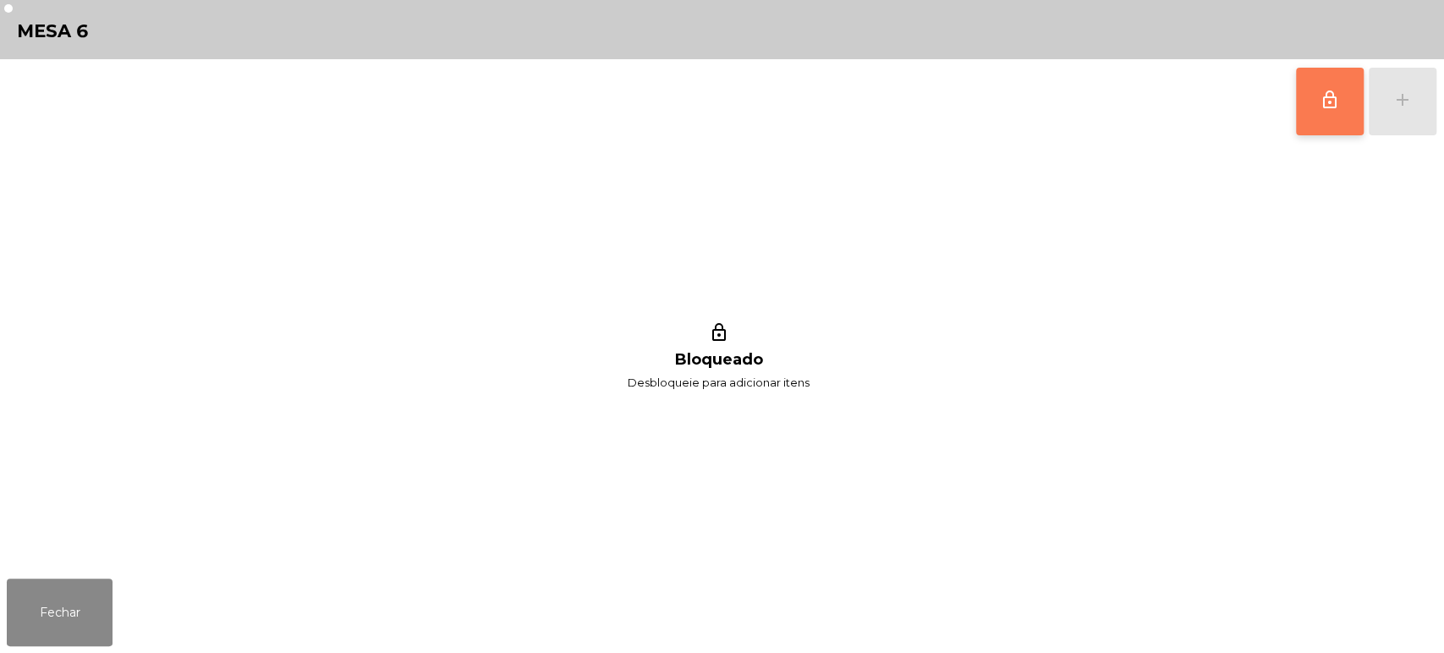
click at [1301, 106] on button "lock_outline" at bounding box center [1330, 102] width 68 height 68
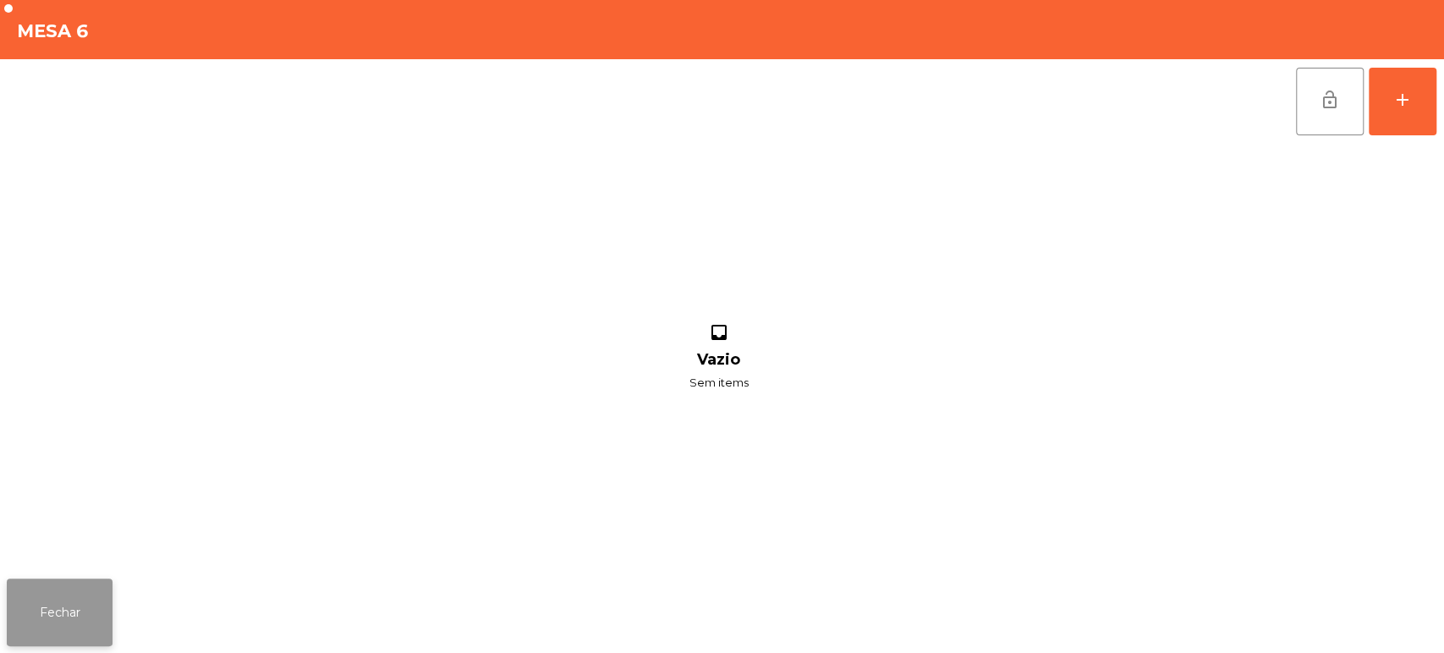
click at [91, 598] on button "Fechar" at bounding box center [60, 613] width 106 height 68
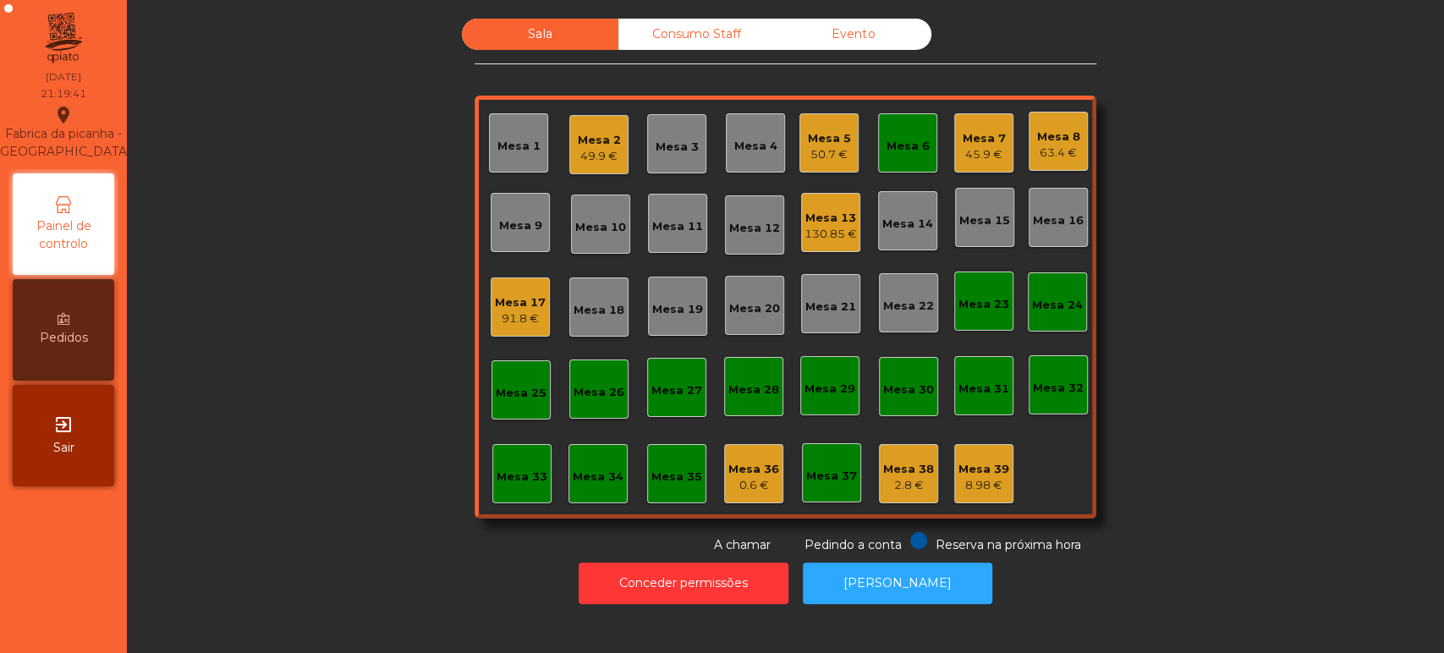
click at [993, 131] on div "Mesa 7" at bounding box center [984, 138] width 43 height 17
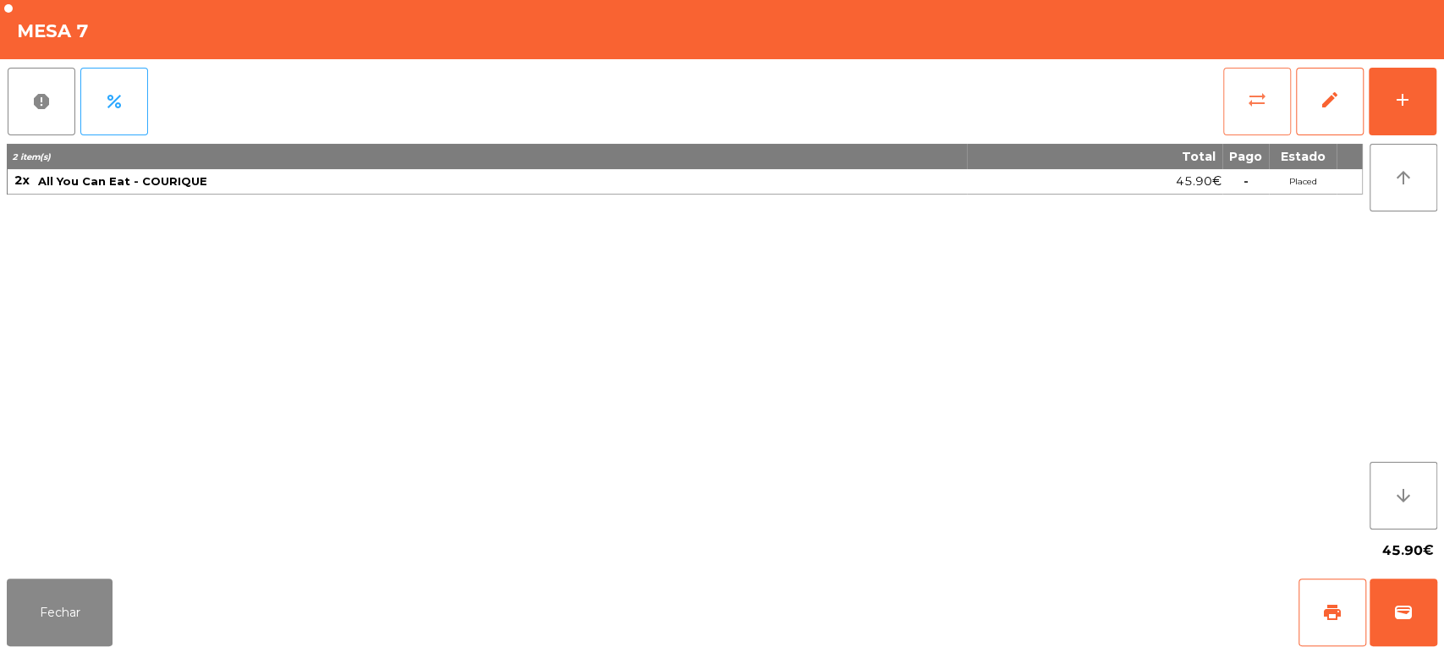
click at [1258, 93] on span "sync_alt" at bounding box center [1257, 100] width 20 height 20
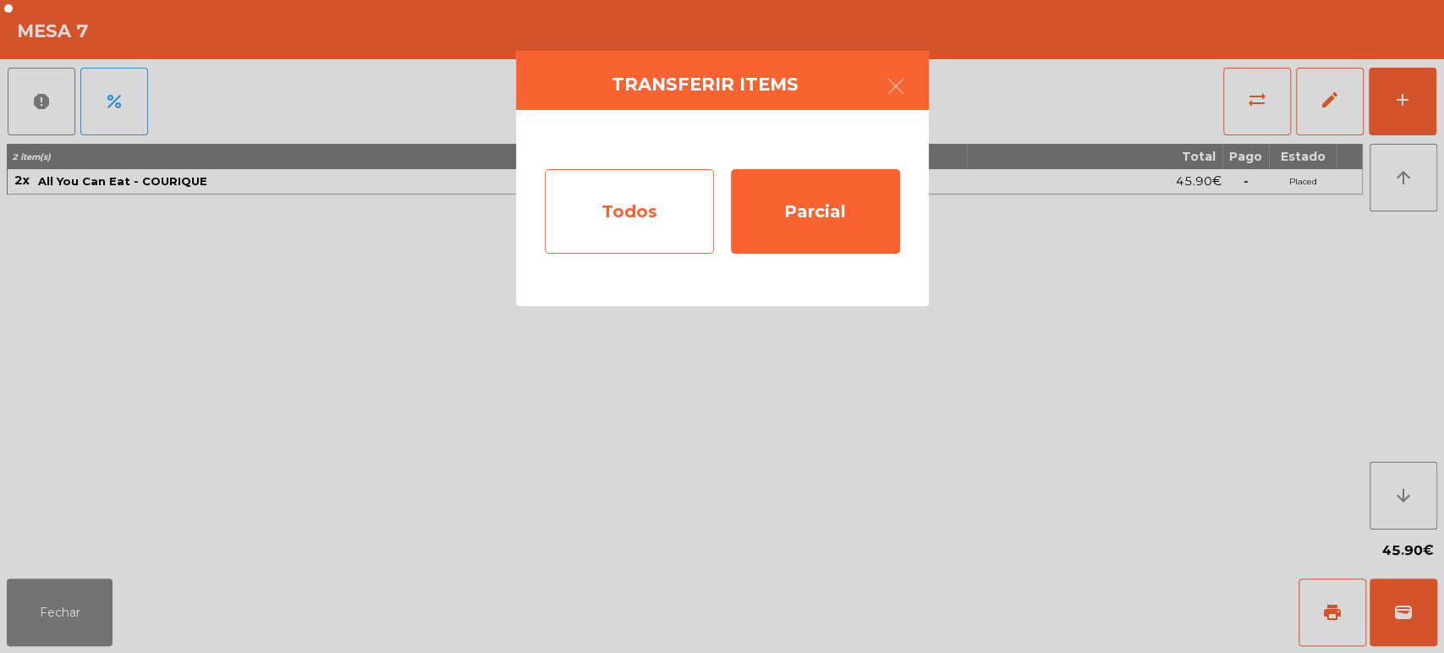
click at [628, 221] on div "Todos" at bounding box center [629, 211] width 169 height 85
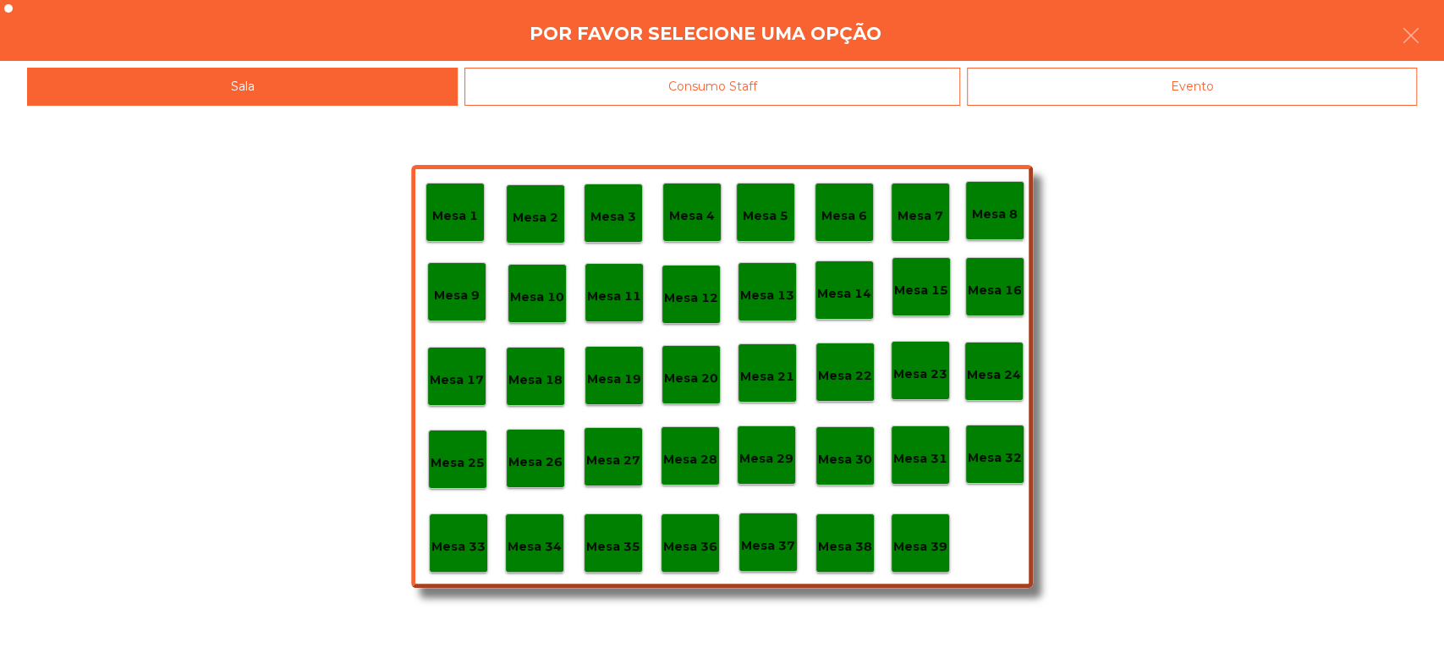
click at [852, 215] on p "Mesa 6" at bounding box center [845, 215] width 46 height 19
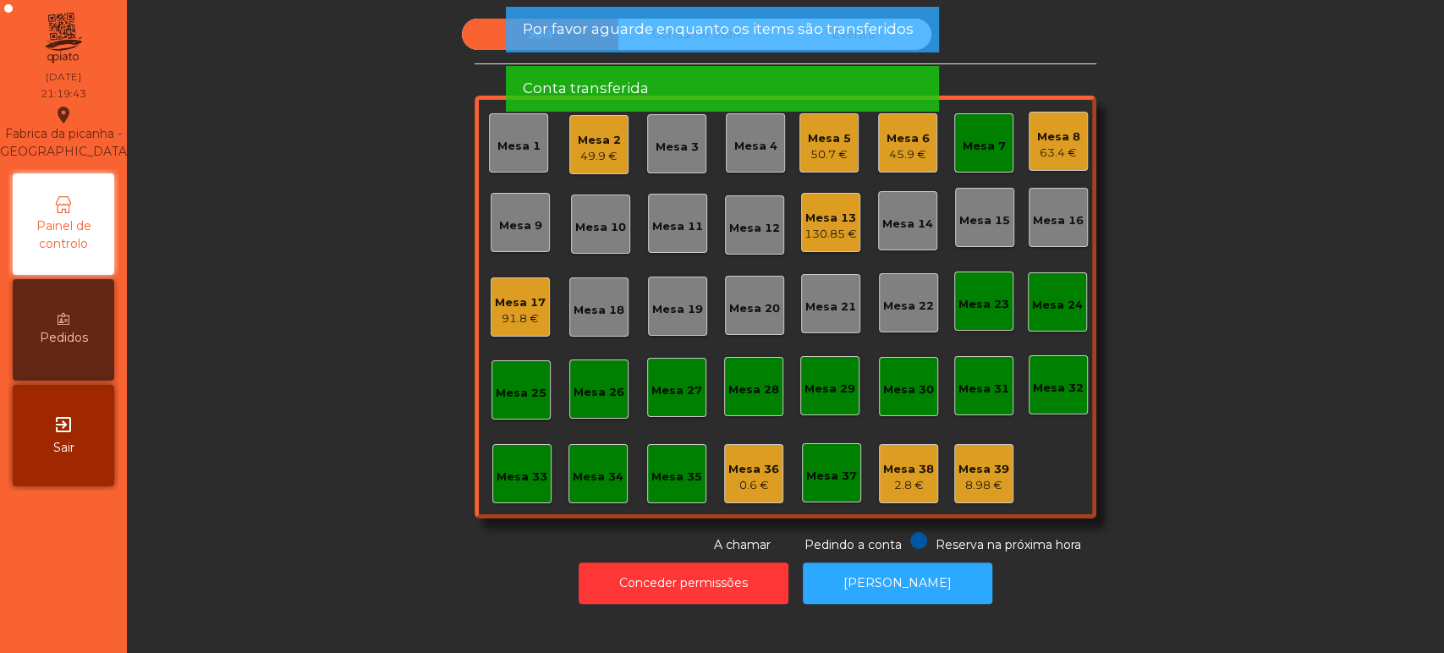
click at [968, 160] on div "Mesa 7" at bounding box center [983, 142] width 59 height 59
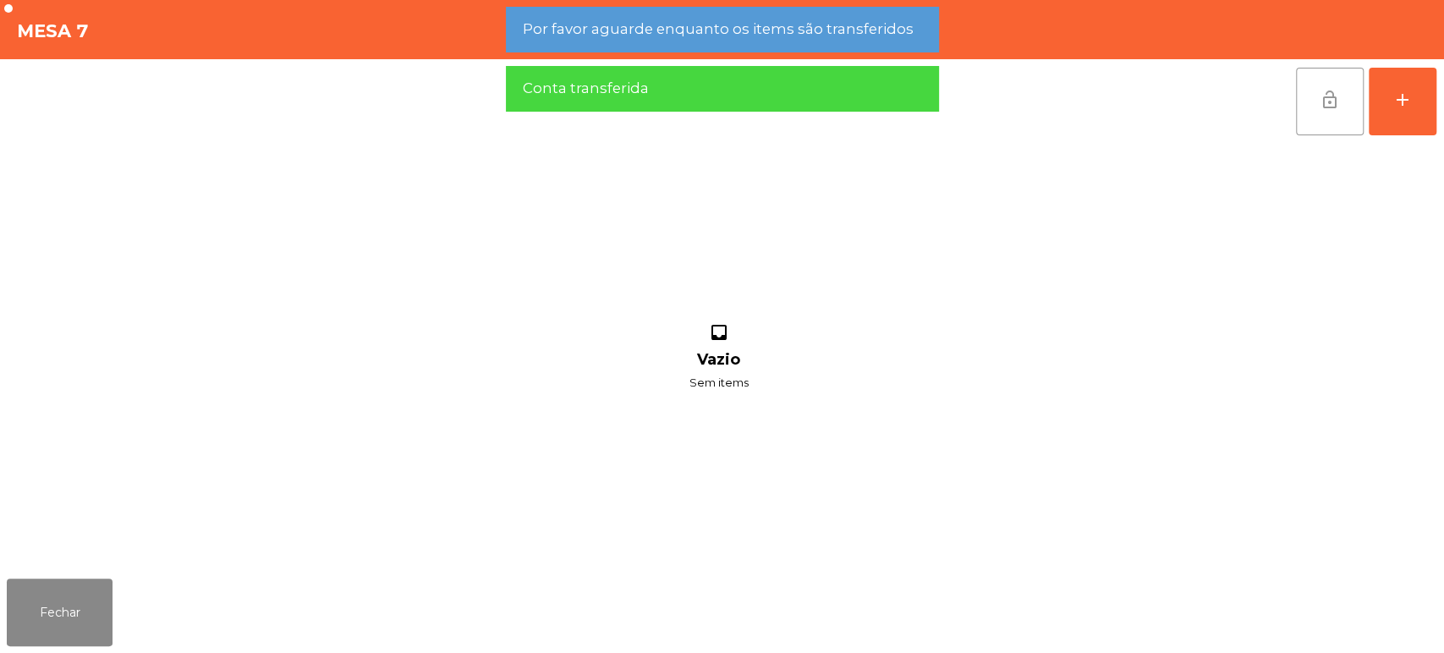
click at [1322, 121] on button "lock_open" at bounding box center [1330, 102] width 68 height 68
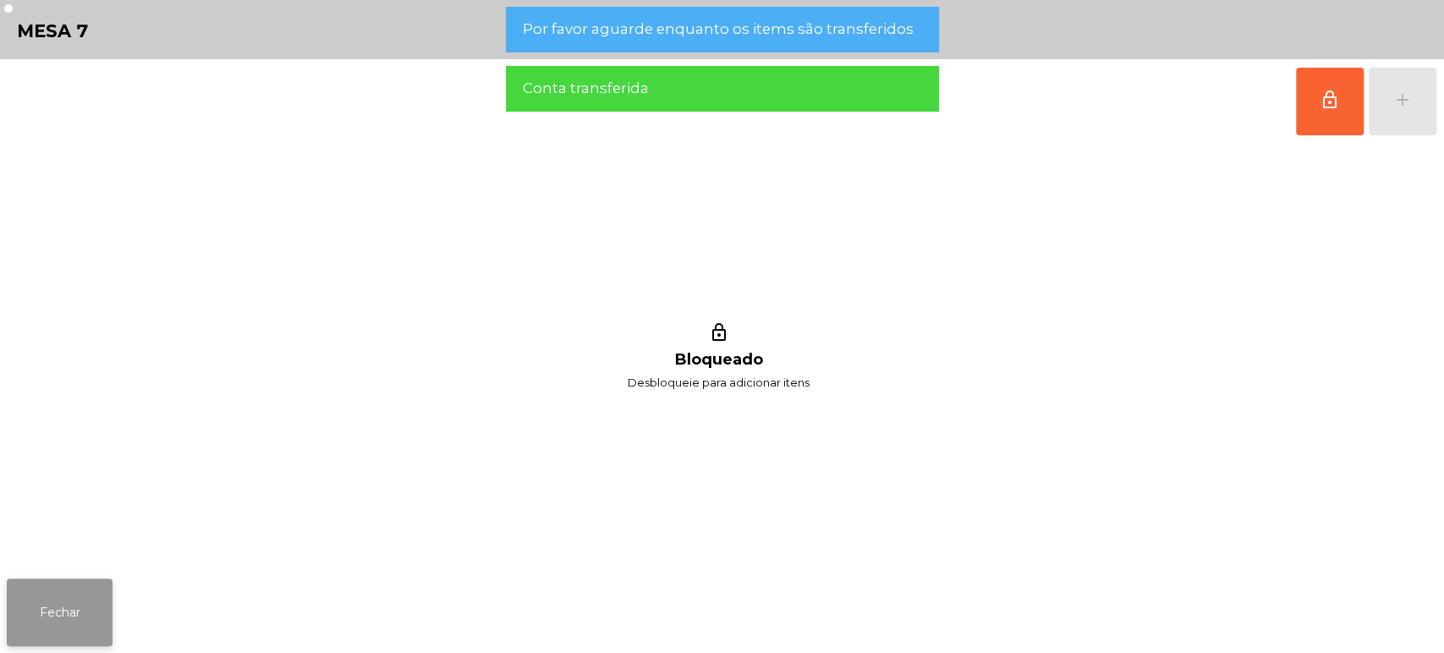
click at [48, 613] on button "Fechar" at bounding box center [60, 613] width 106 height 68
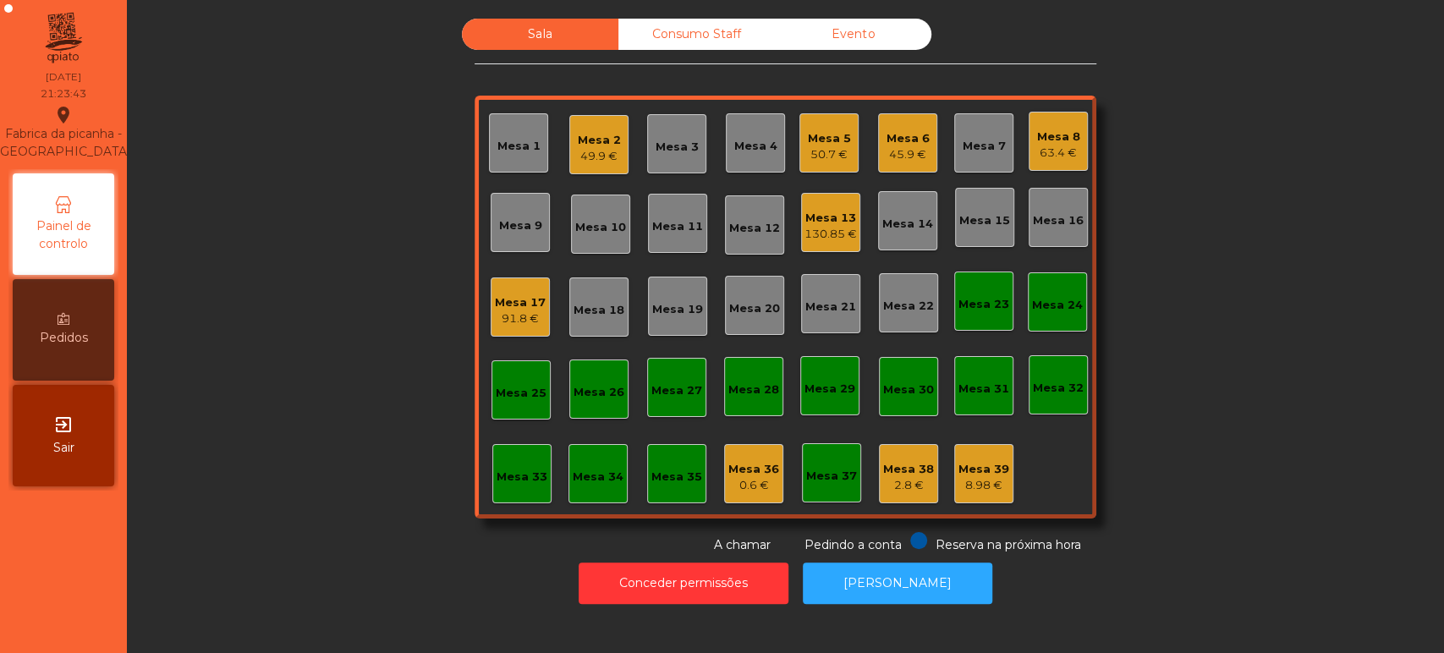
click at [806, 244] on div "Mesa 13 130.85 €" at bounding box center [830, 222] width 59 height 59
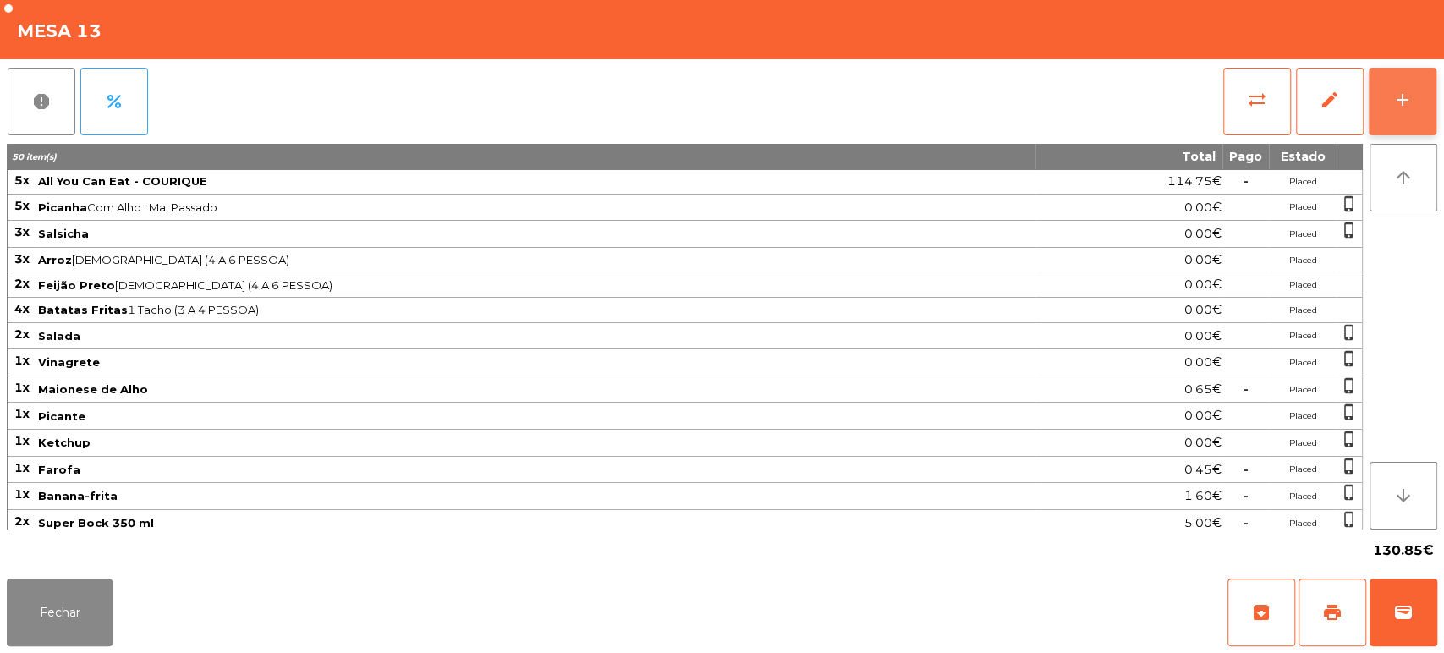
click at [1404, 107] on div "add" at bounding box center [1403, 100] width 20 height 20
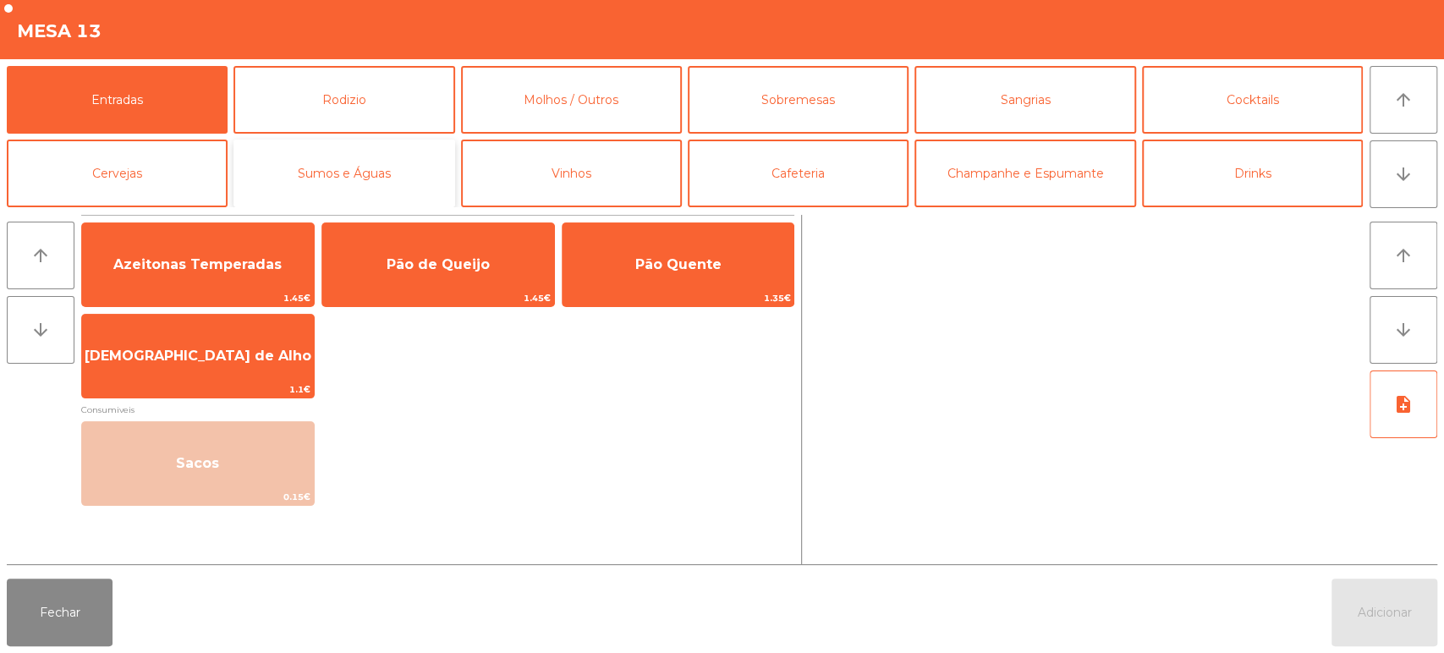
click at [400, 146] on button "Sumos e Águas" at bounding box center [344, 174] width 221 height 68
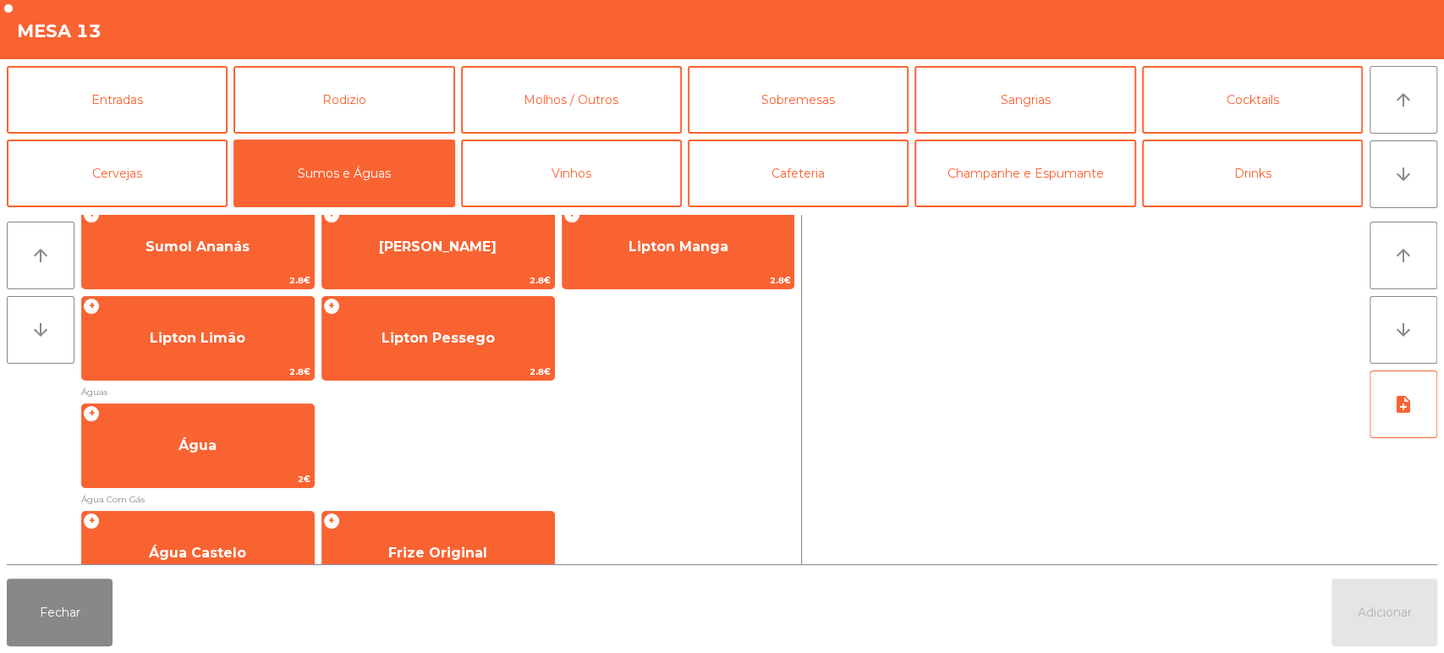
scroll to position [426, 0]
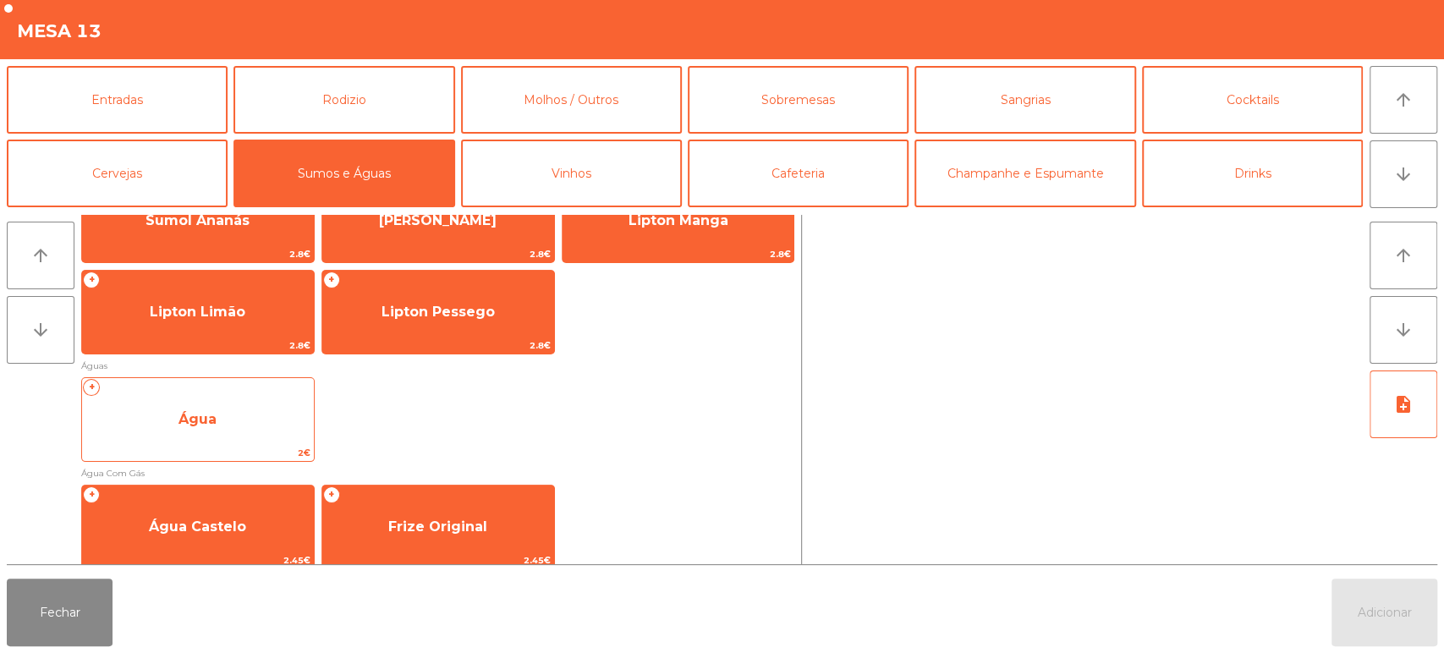
click at [253, 420] on span "Água" at bounding box center [198, 420] width 232 height 46
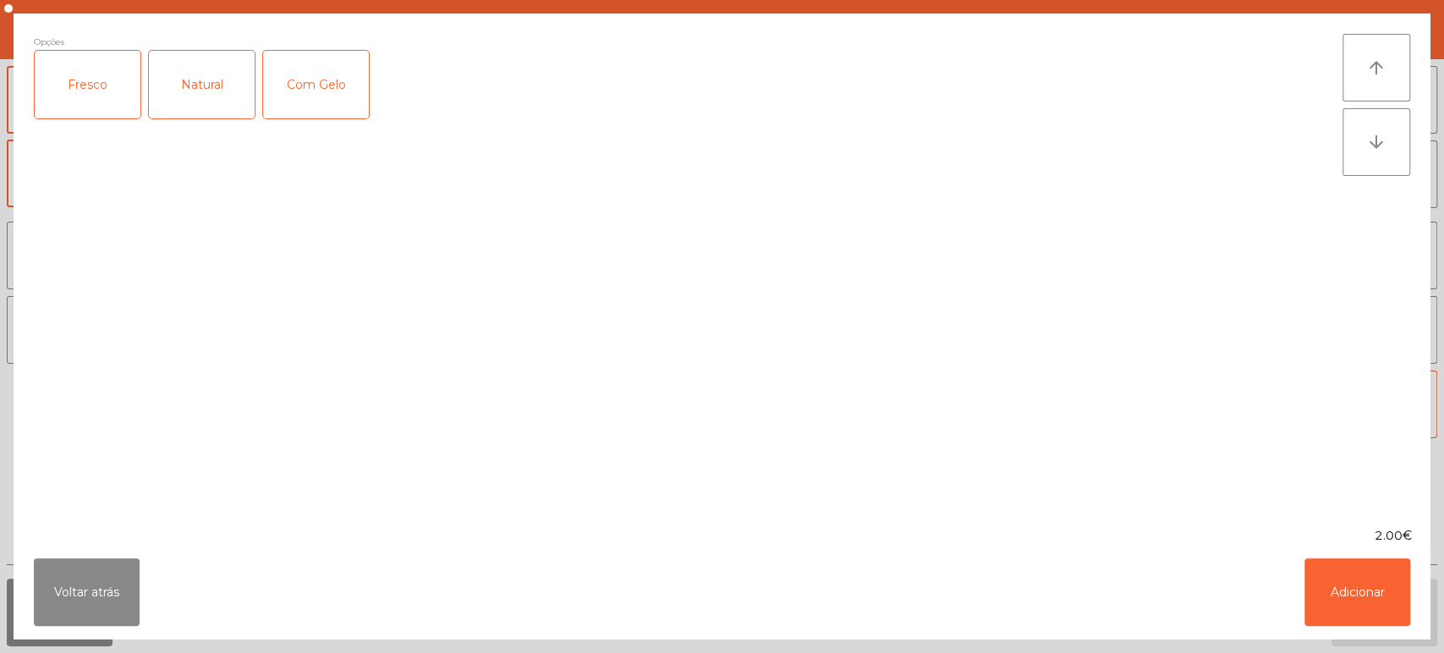
click at [254, 433] on div "Opções Fresco Natural Com Gelo" at bounding box center [688, 270] width 1309 height 473
click at [1323, 582] on button "Adicionar" at bounding box center [1358, 592] width 106 height 68
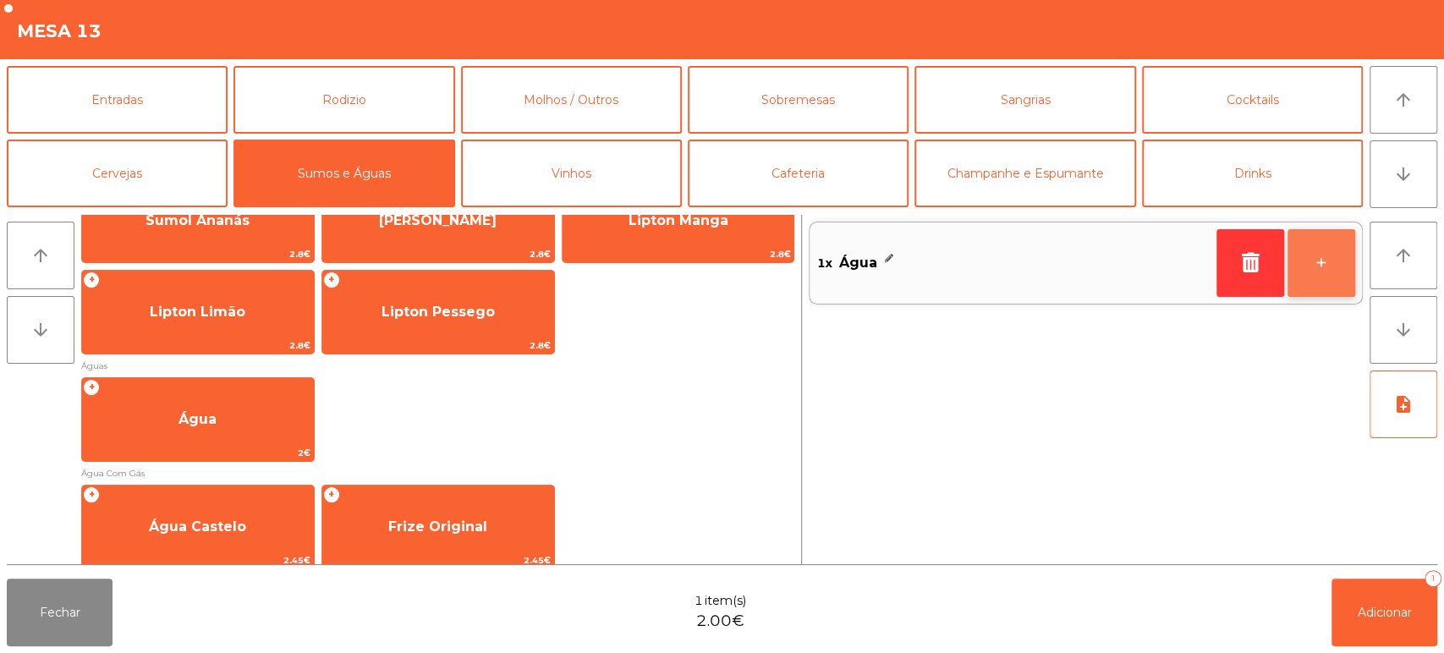
click at [1344, 264] on button "+" at bounding box center [1322, 263] width 68 height 68
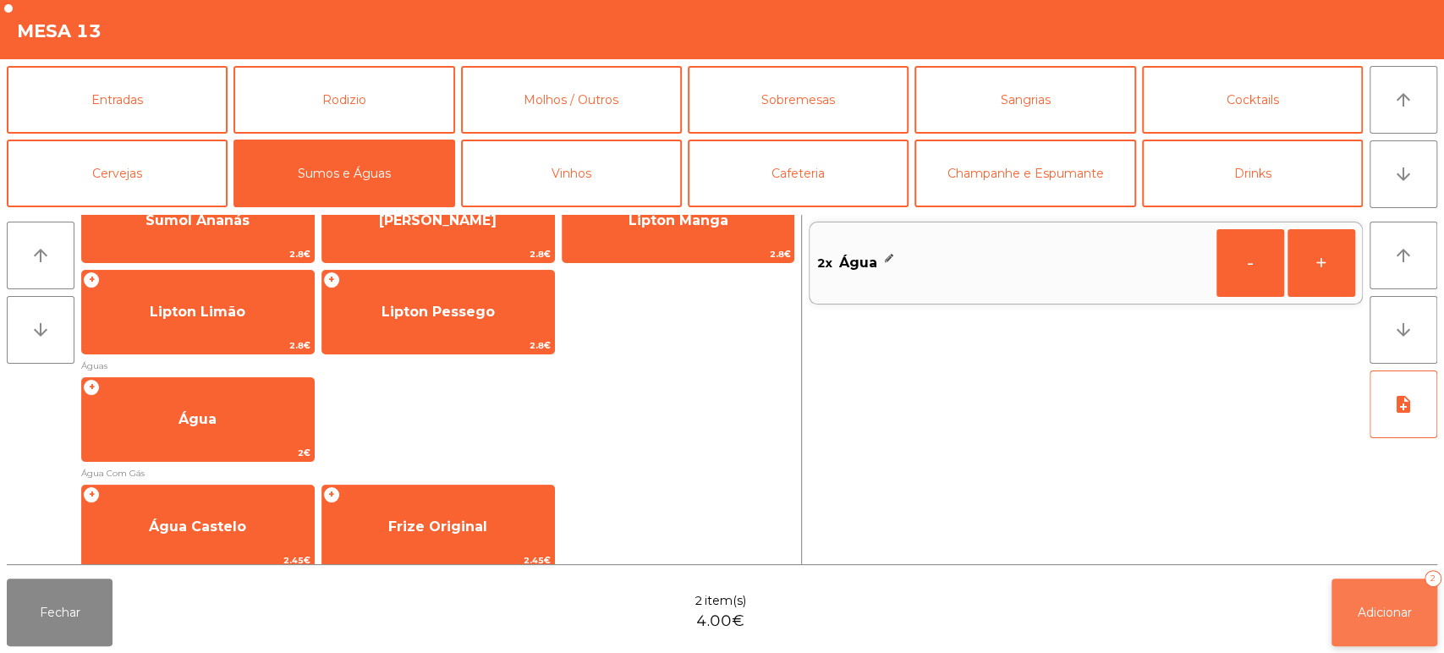
click at [1401, 609] on span "Adicionar" at bounding box center [1385, 612] width 54 height 15
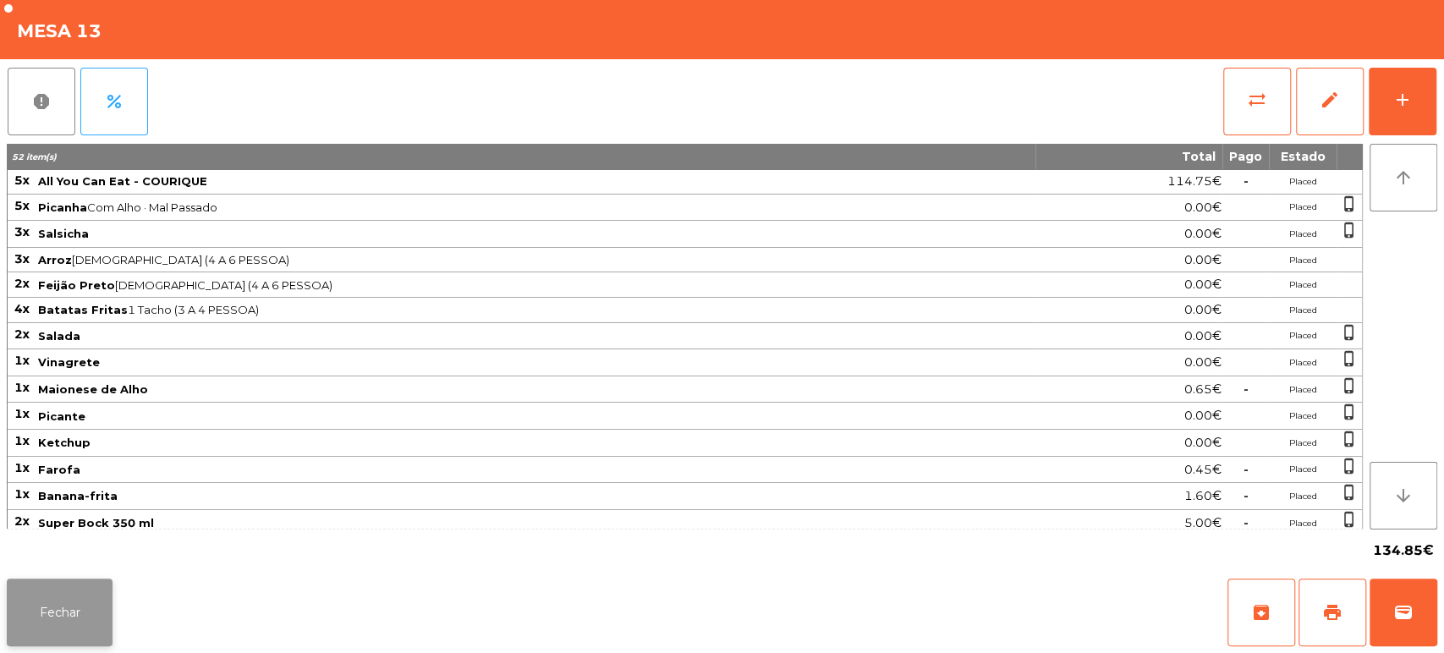
click at [66, 603] on button "Fechar" at bounding box center [60, 613] width 106 height 68
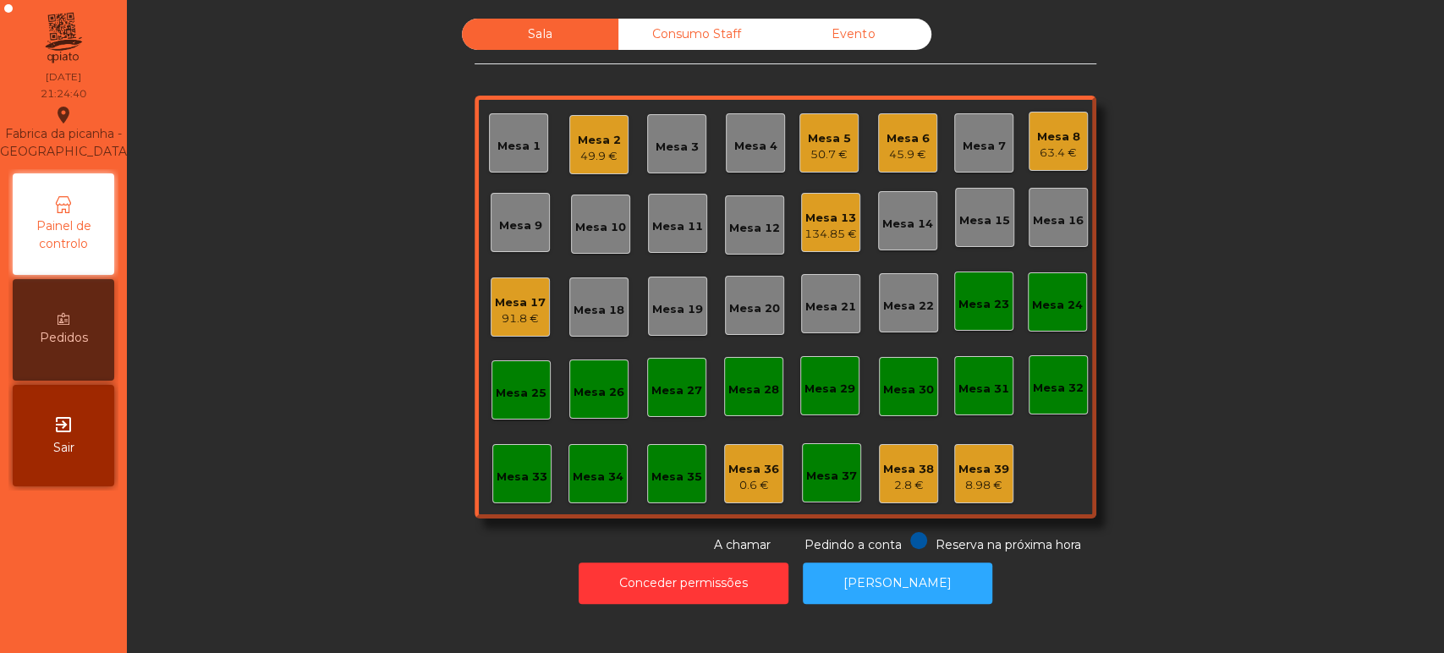
click at [498, 470] on div "Mesa 33" at bounding box center [522, 477] width 51 height 17
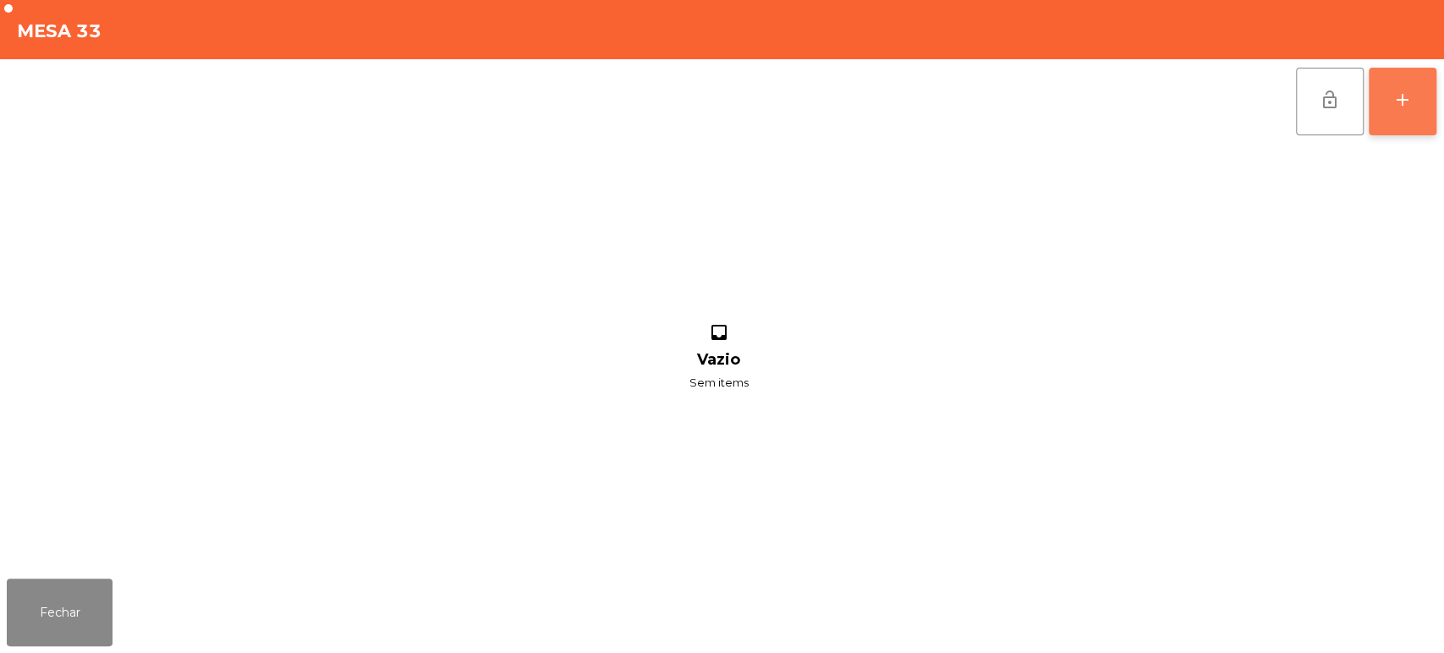
click at [1383, 103] on button "add" at bounding box center [1403, 102] width 68 height 68
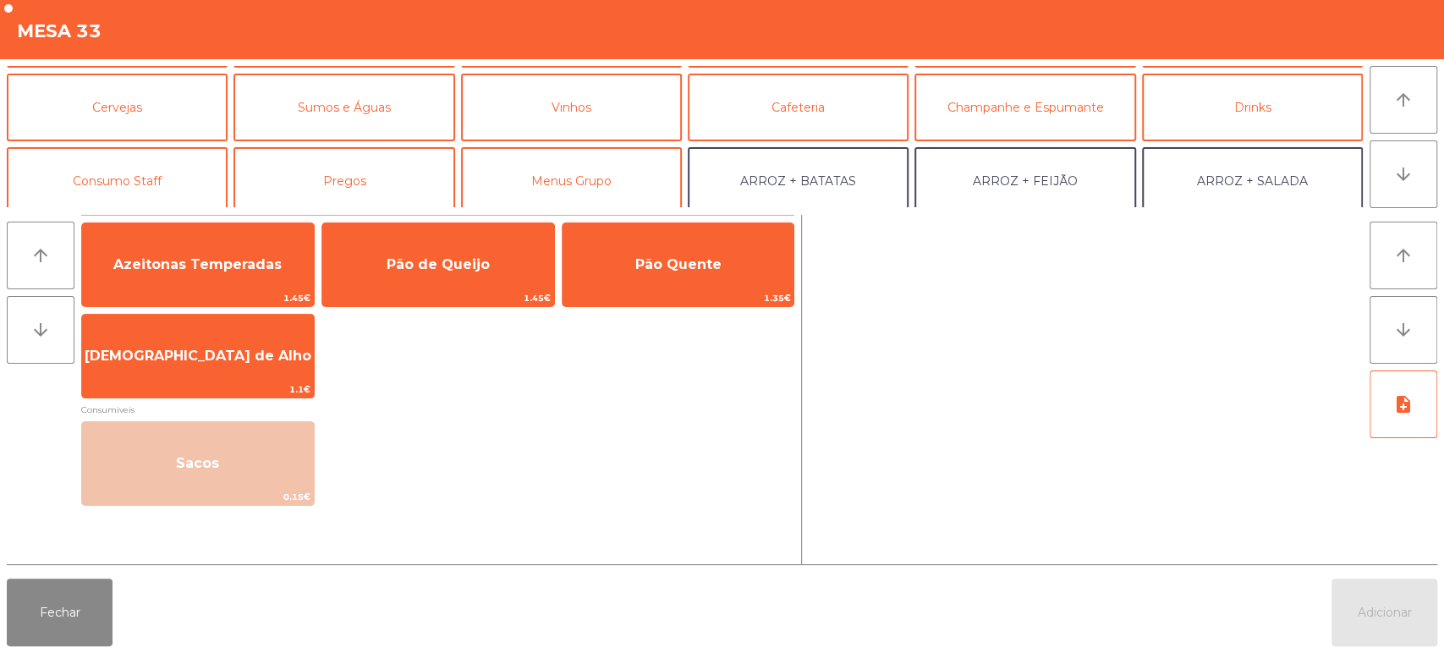
scroll to position [123, 0]
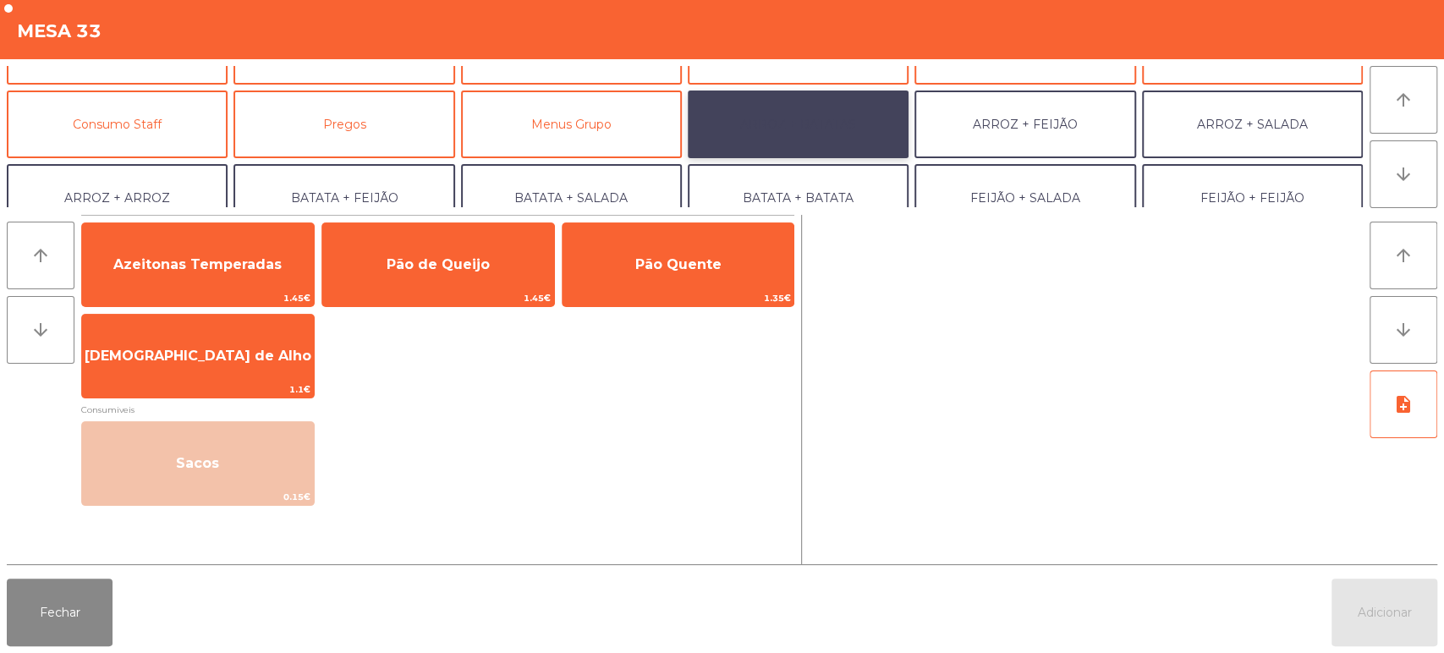
click at [838, 120] on button "ARROZ + BATATAS" at bounding box center [798, 125] width 221 height 68
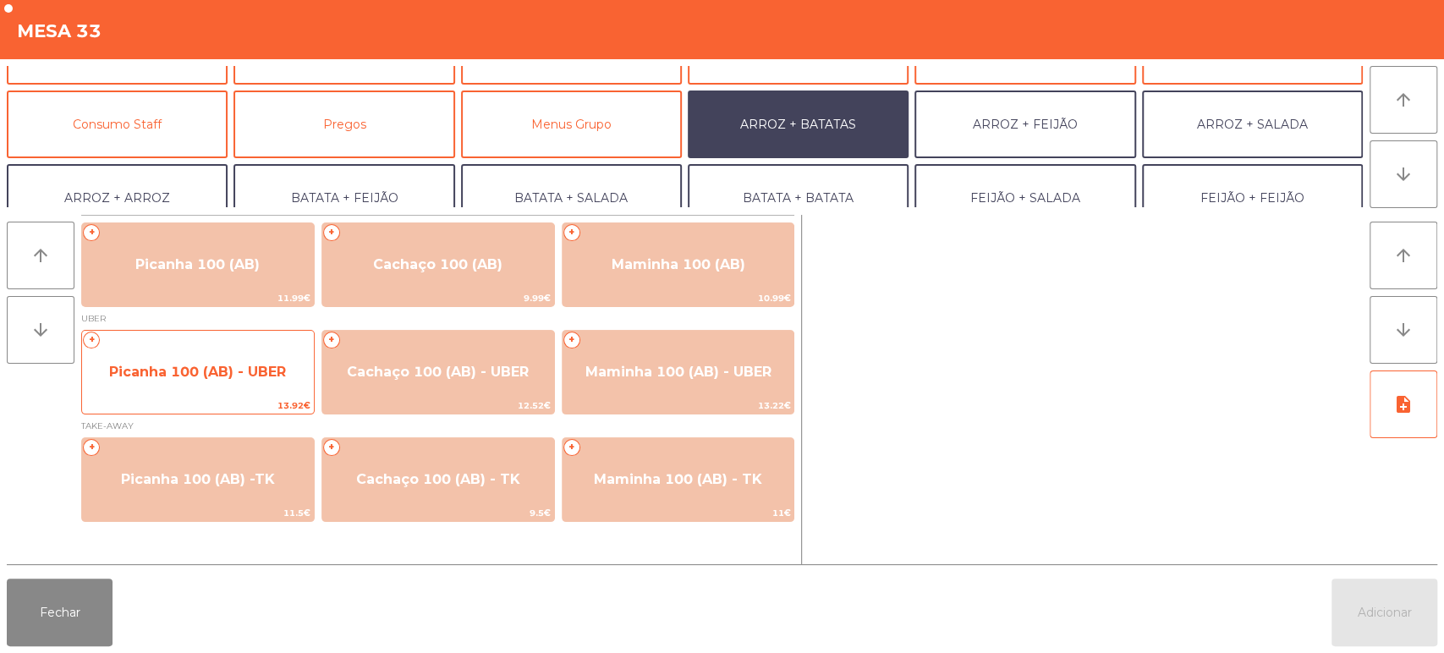
click at [240, 393] on span "Picanha 100 (AB) - UBER" at bounding box center [198, 372] width 232 height 46
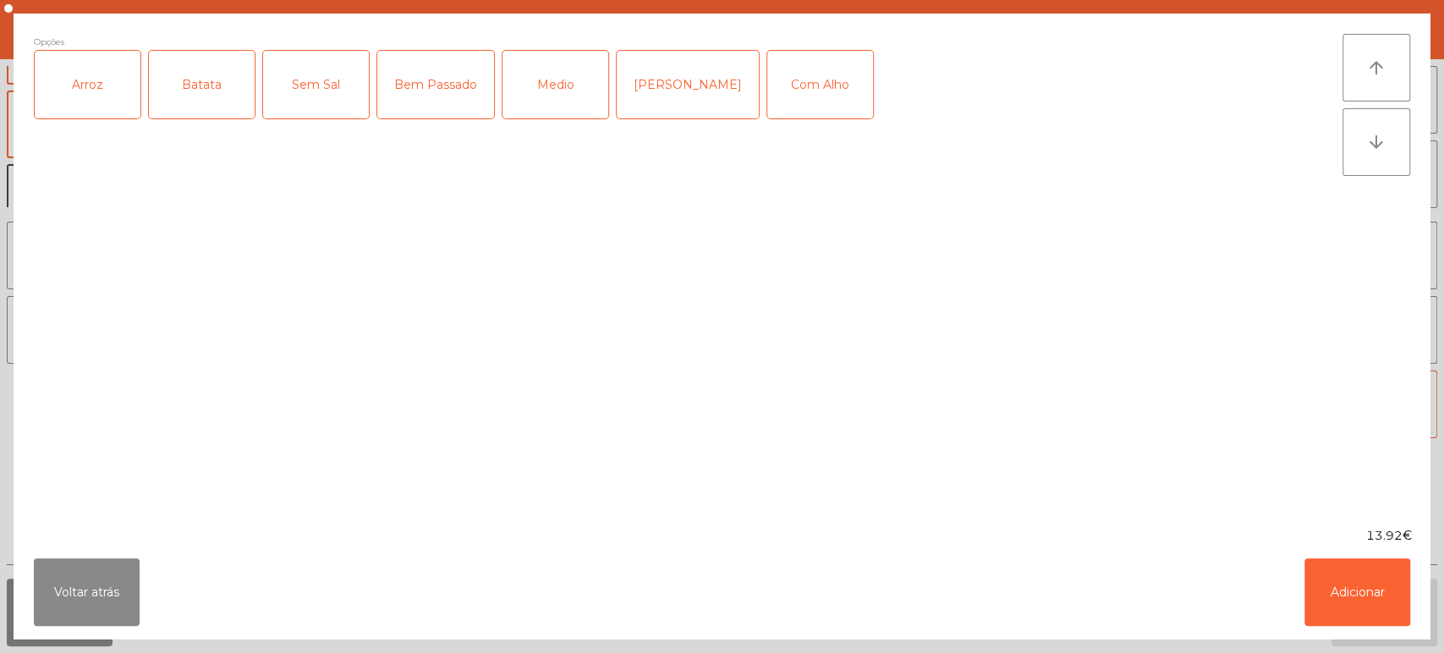
click at [110, 97] on div "Arroz" at bounding box center [88, 85] width 106 height 68
click at [199, 81] on div "Batata" at bounding box center [202, 85] width 106 height 68
click at [619, 84] on div "[PERSON_NAME]" at bounding box center [688, 85] width 142 height 68
click at [688, 83] on div "[PERSON_NAME]" at bounding box center [688, 85] width 142 height 68
click at [514, 103] on div "Medio" at bounding box center [556, 85] width 106 height 68
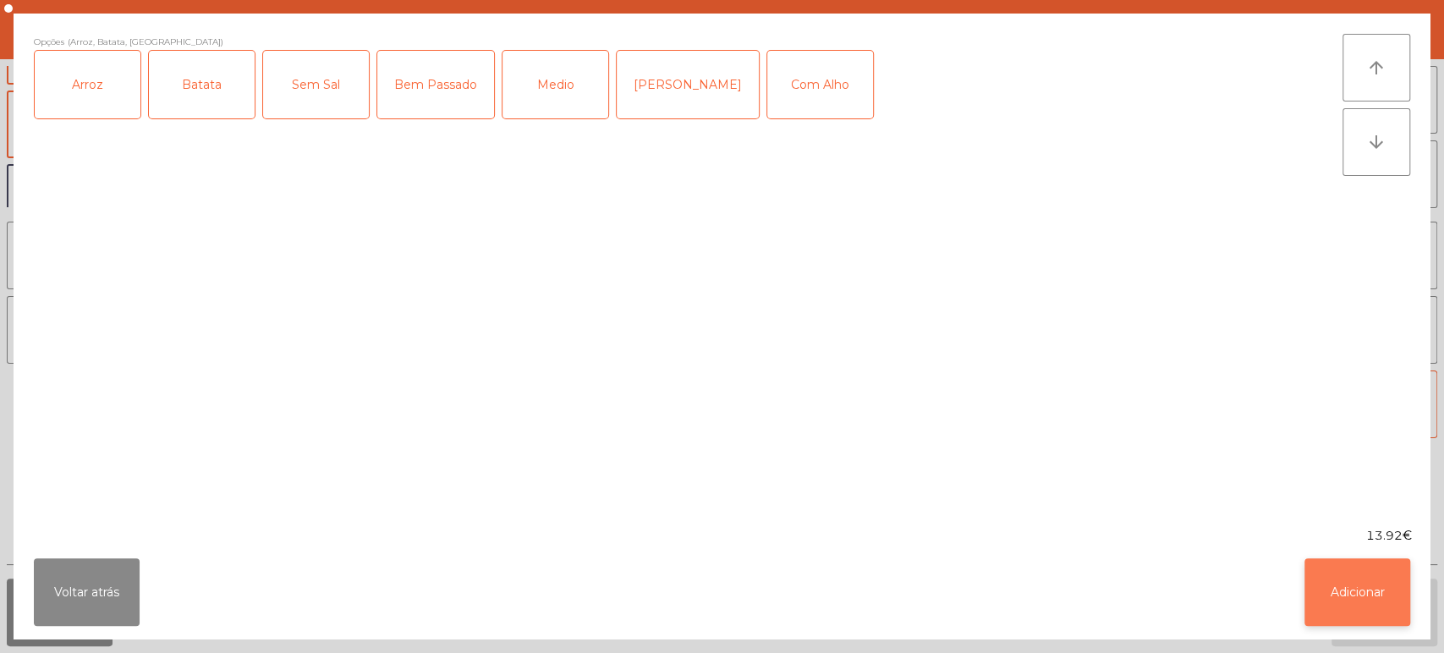
click at [1389, 584] on button "Adicionar" at bounding box center [1358, 592] width 106 height 68
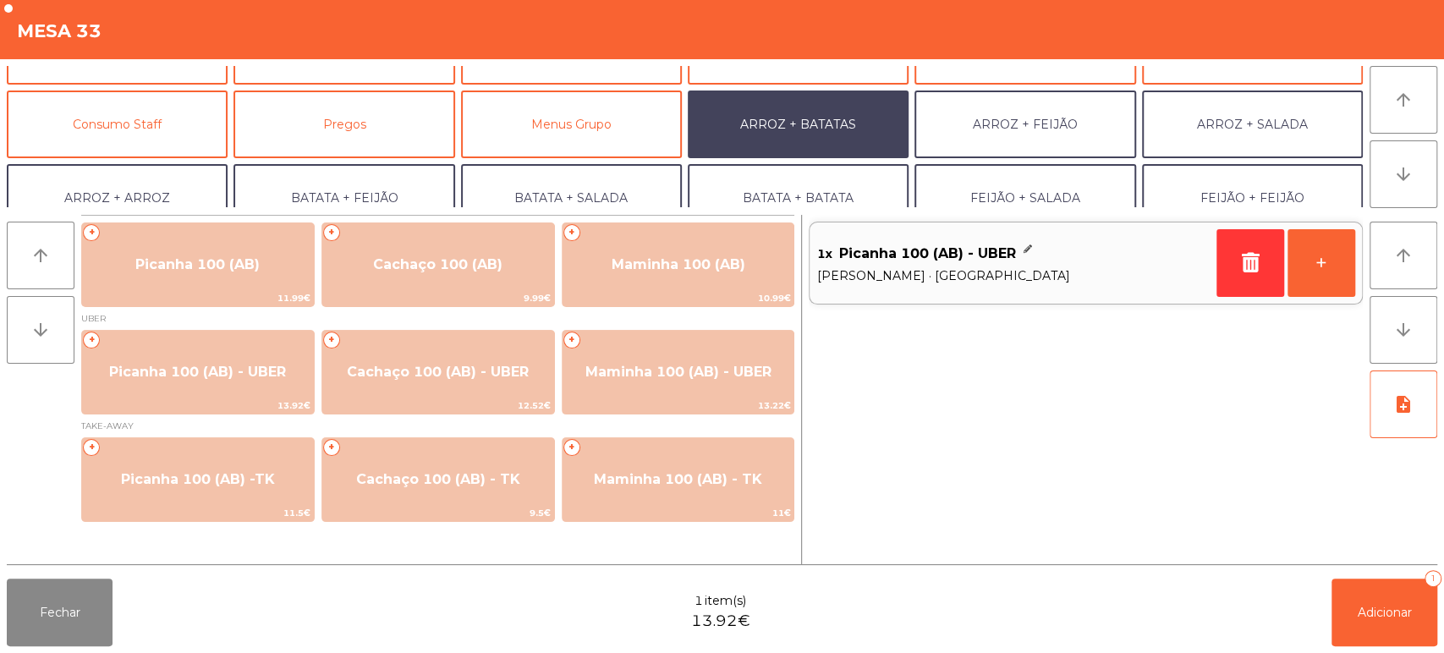
scroll to position [220, 0]
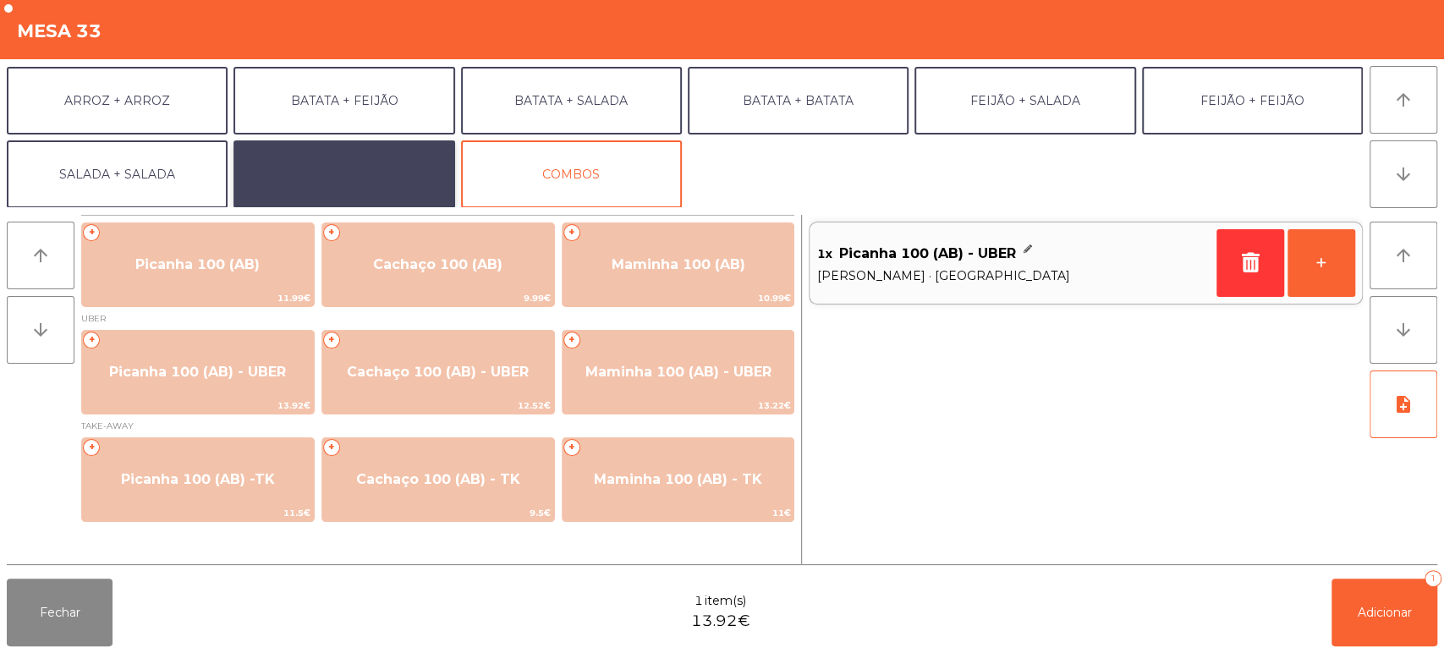
click at [371, 156] on button "EXTRAS UBER" at bounding box center [344, 174] width 221 height 68
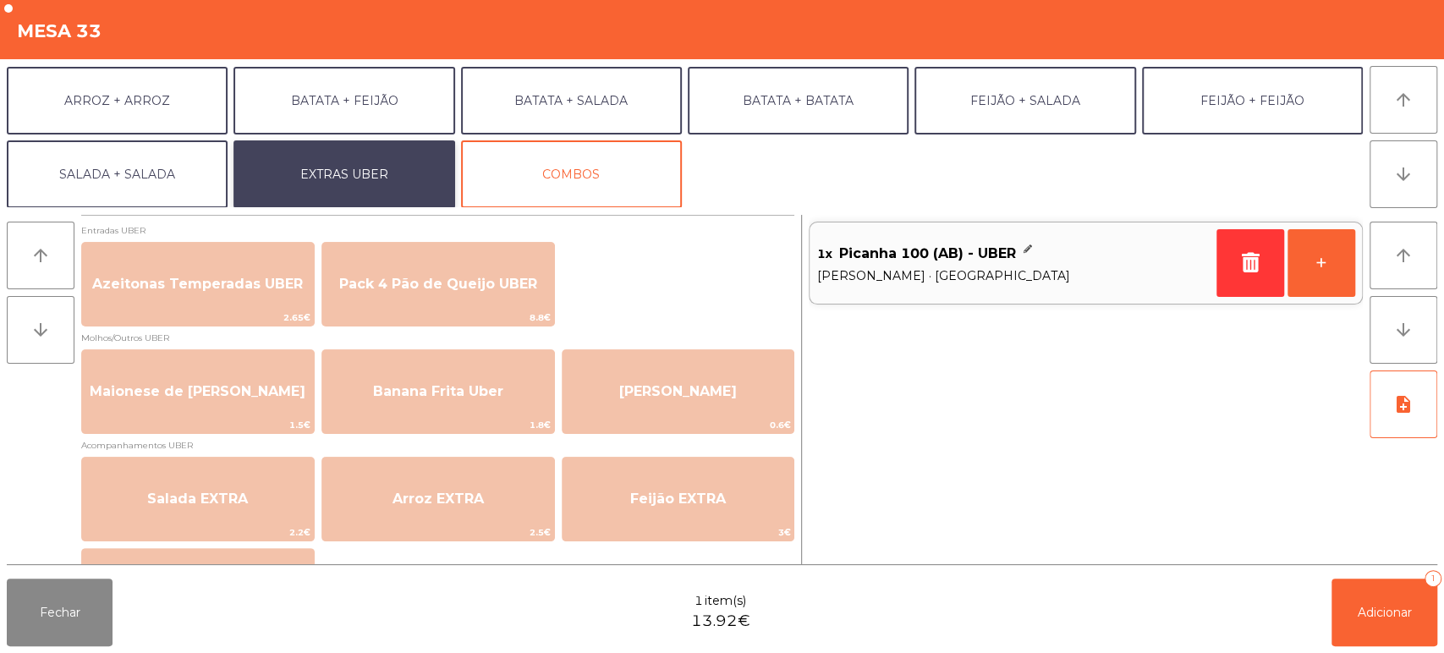
scroll to position [76, 0]
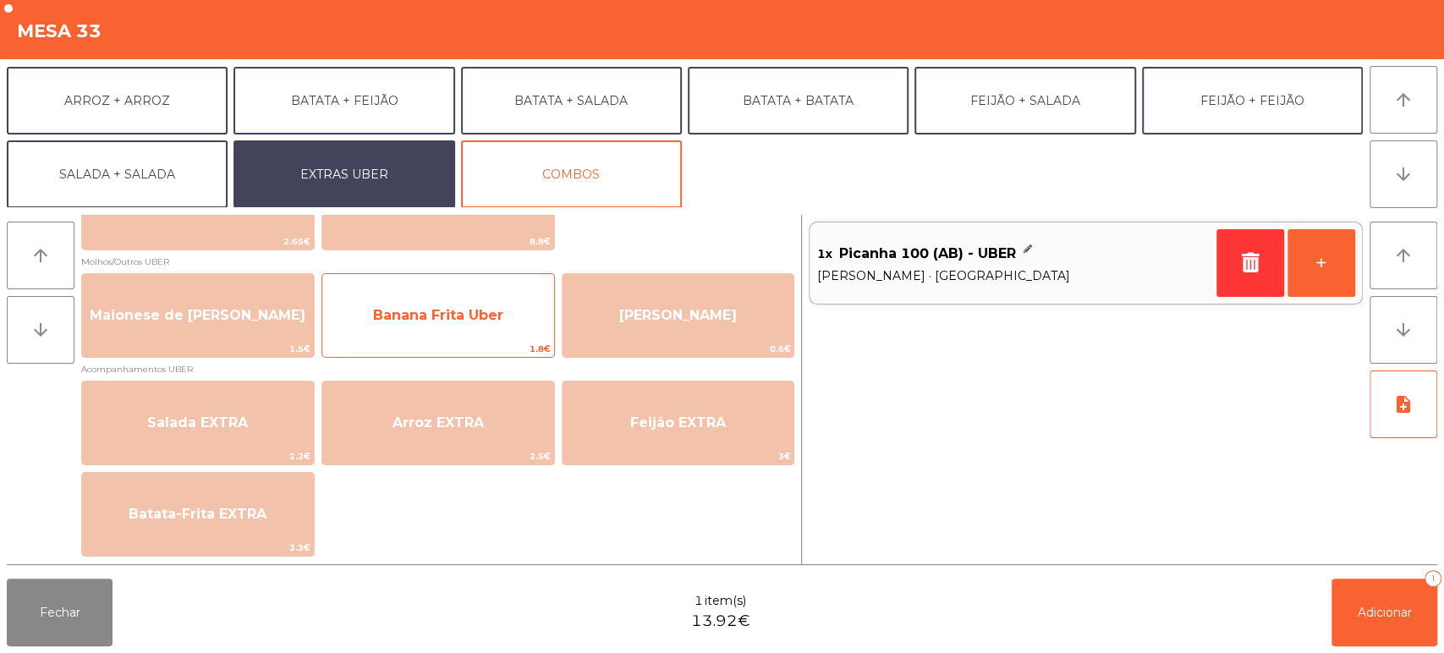
click at [485, 326] on span "Banana Frita Uber" at bounding box center [438, 316] width 232 height 46
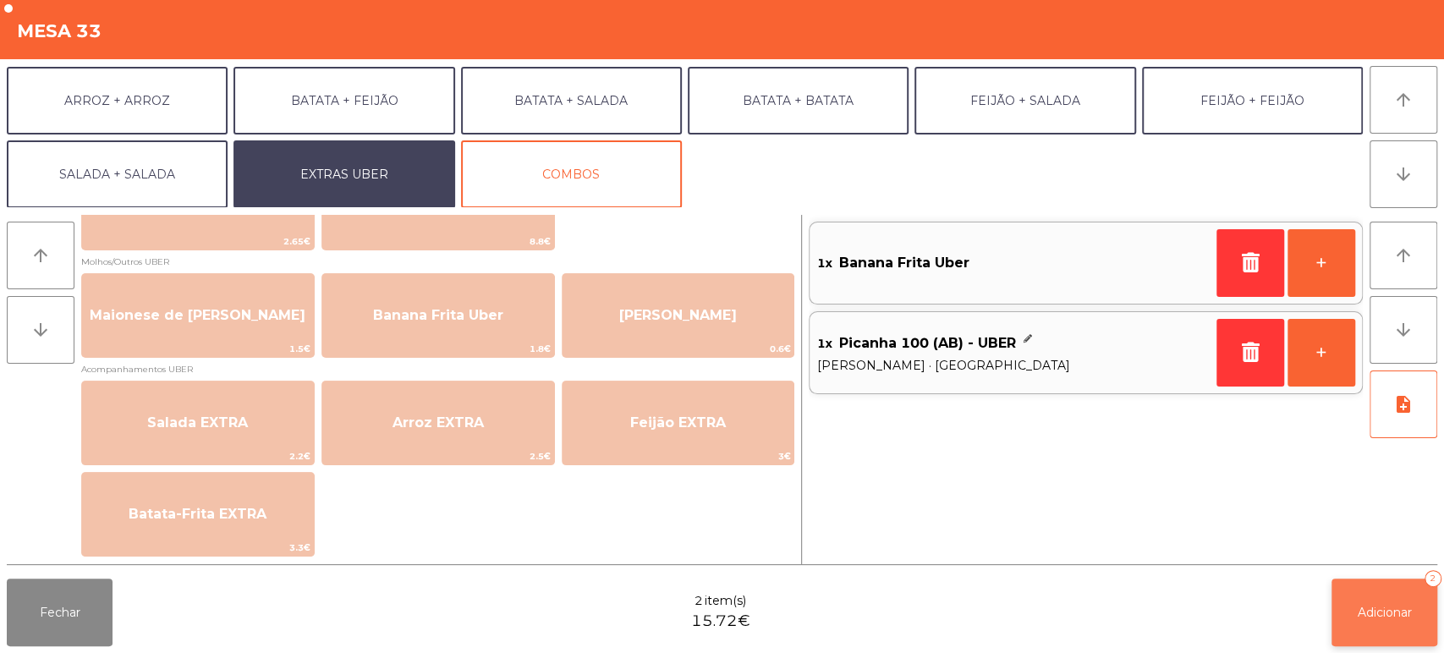
click at [1359, 610] on span "Adicionar" at bounding box center [1385, 612] width 54 height 15
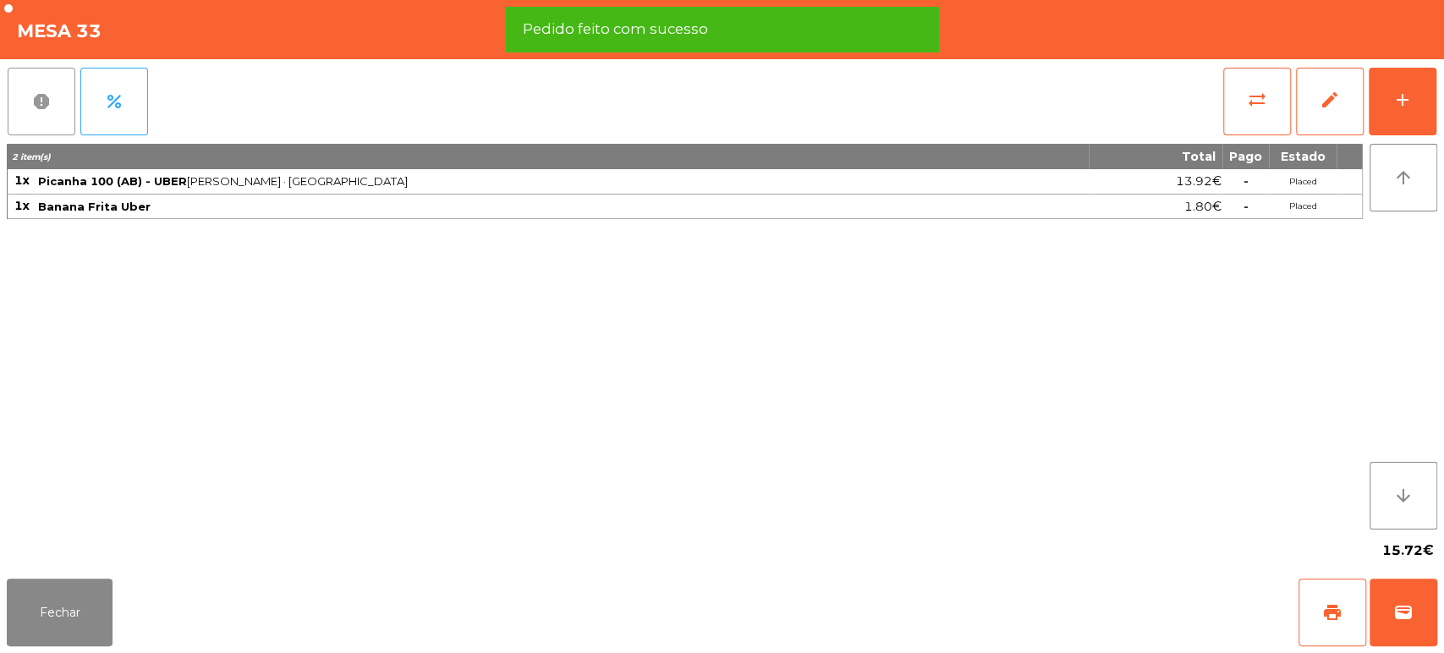
click at [47, 85] on button "report" at bounding box center [42, 102] width 68 height 68
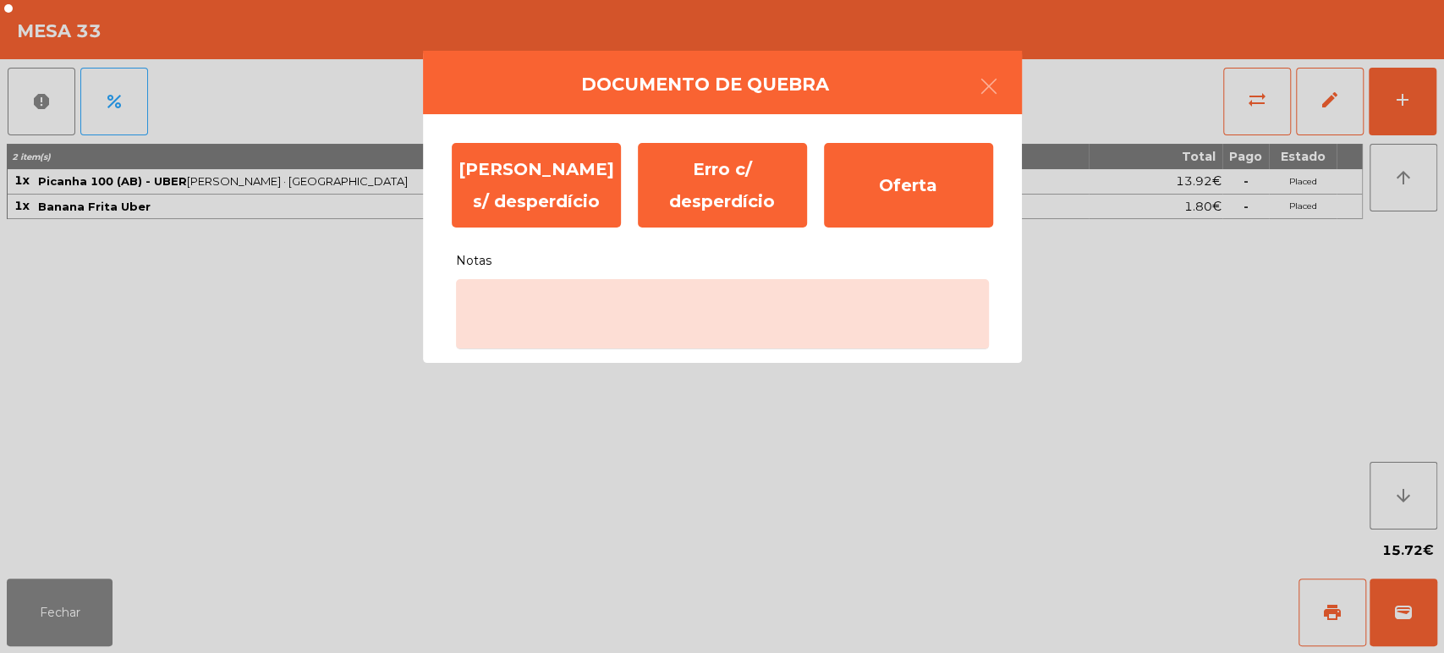
click at [924, 426] on ngb-modal-window "Documento de [PERSON_NAME] s/ desperdício Erro c/ desperdício Oferta Notas" at bounding box center [722, 326] width 1444 height 653
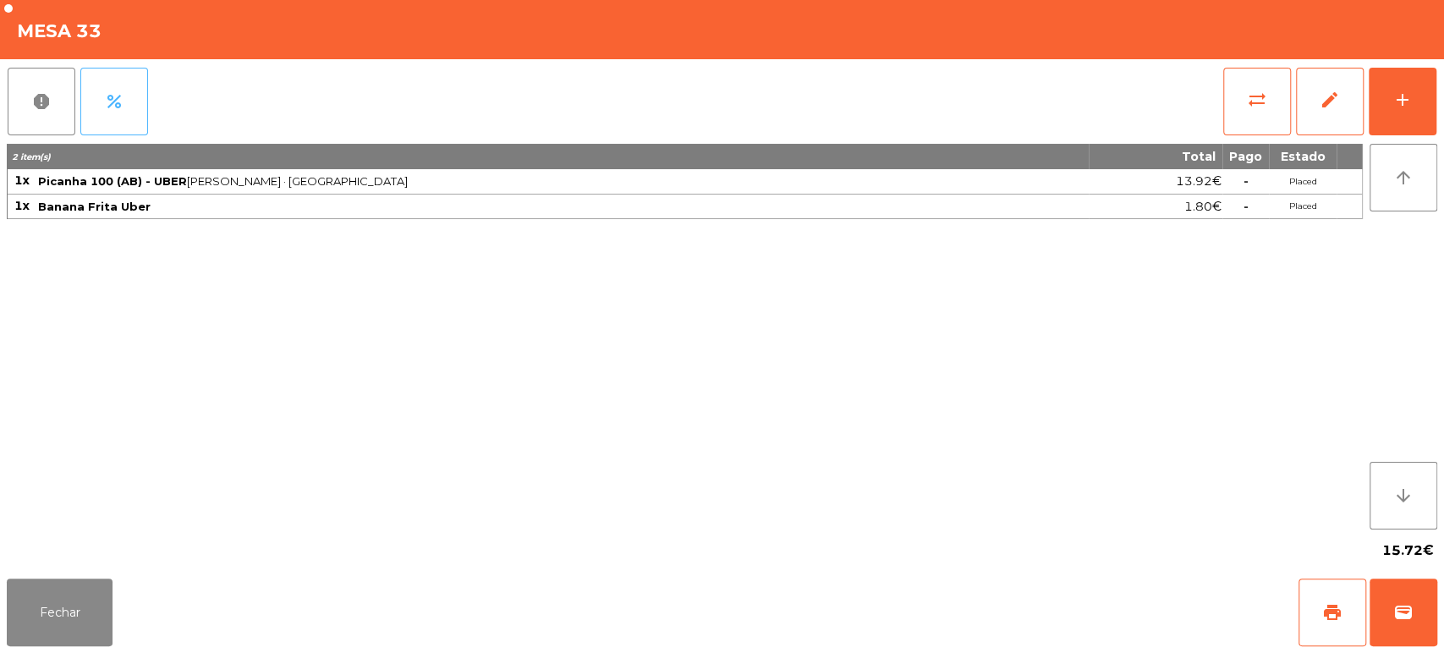
click at [118, 97] on span "percent" at bounding box center [114, 101] width 20 height 20
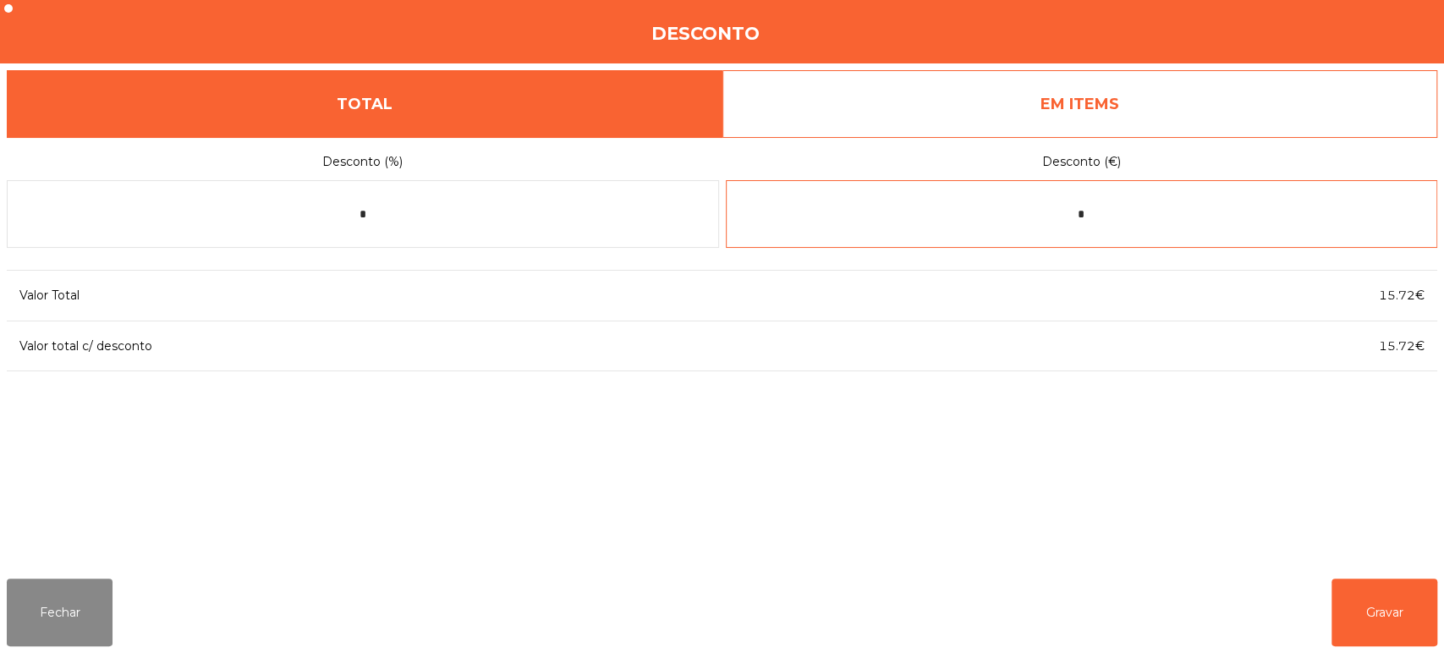
click at [1142, 214] on input "*" at bounding box center [1082, 214] width 712 height 68
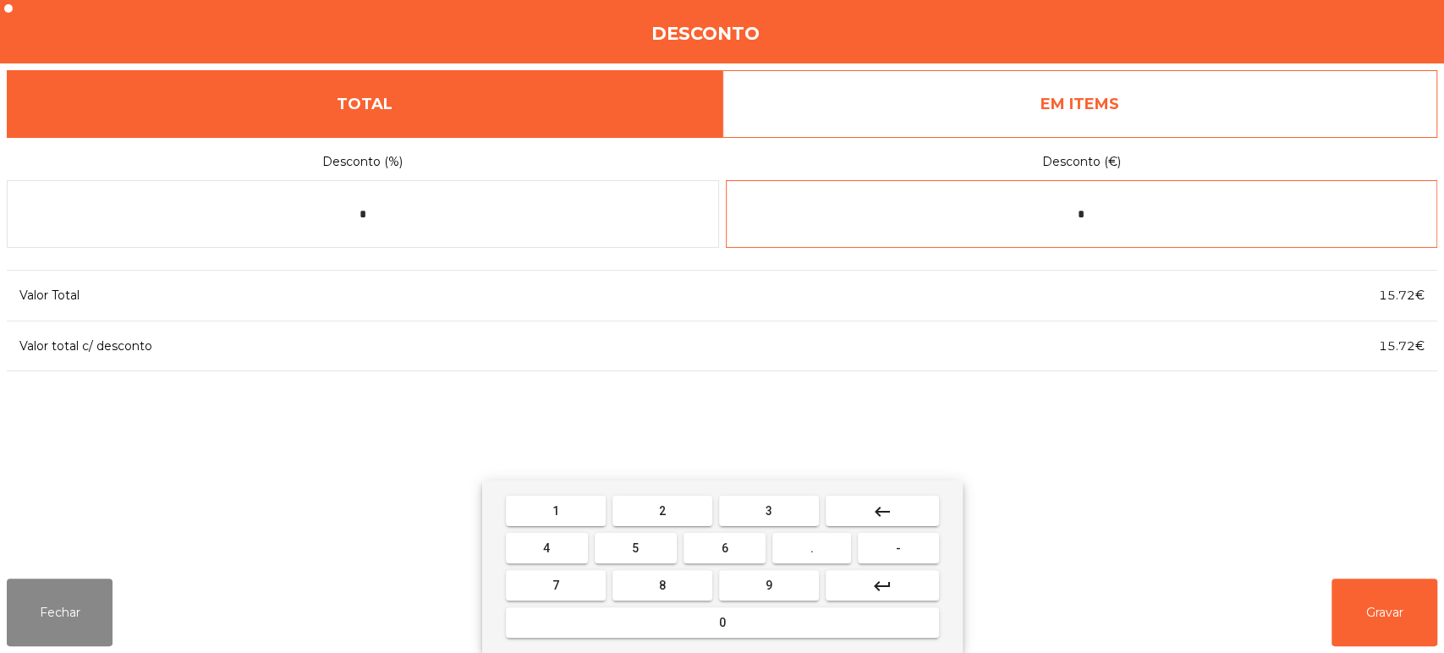
click at [894, 505] on button "keyboard_backspace" at bounding box center [882, 511] width 113 height 30
click at [793, 620] on button "0" at bounding box center [722, 623] width 433 height 30
click at [824, 543] on button "." at bounding box center [812, 548] width 79 height 30
click at [785, 509] on button "3" at bounding box center [769, 511] width 100 height 30
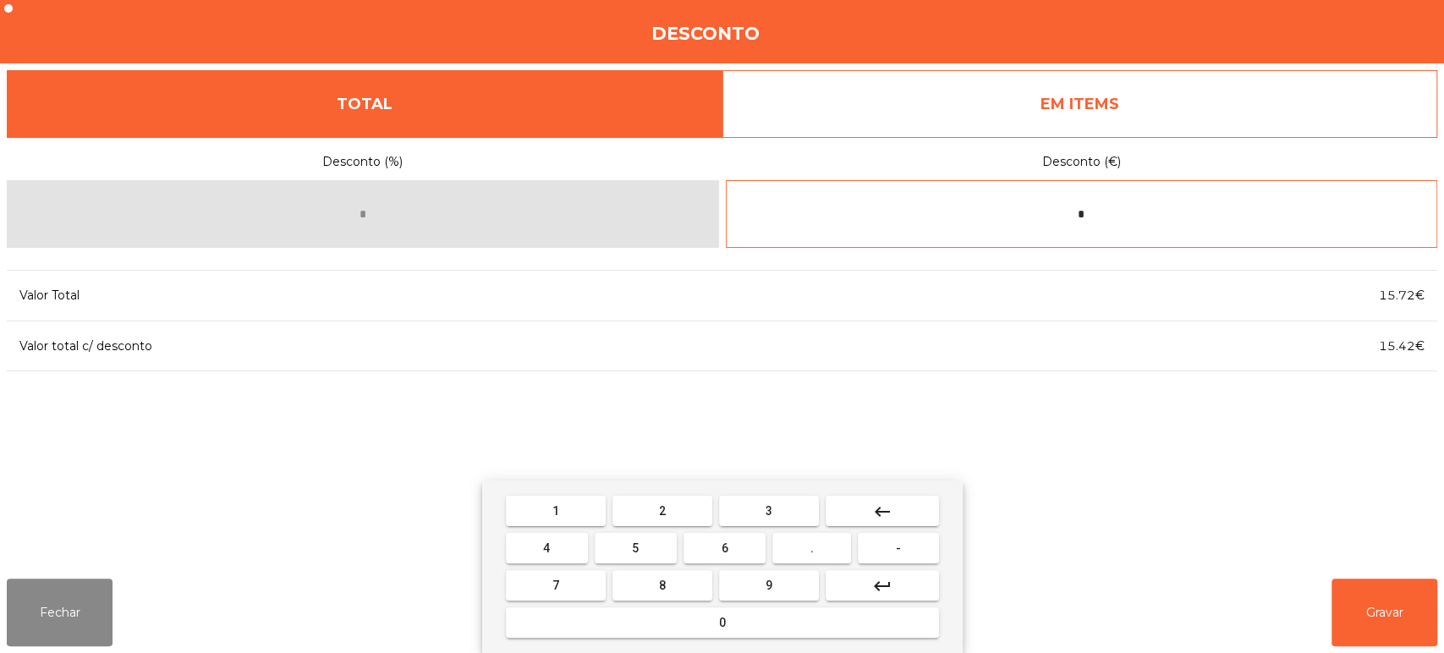
click at [755, 620] on button "0" at bounding box center [722, 623] width 433 height 30
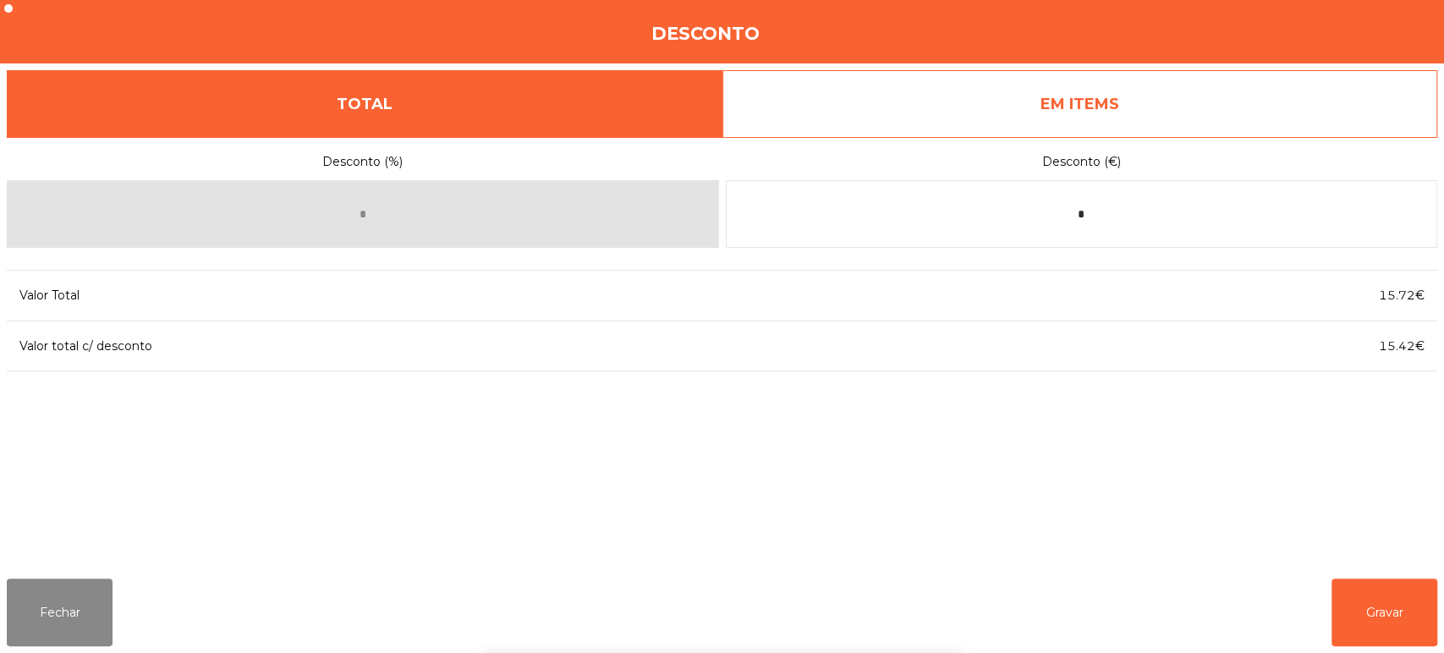
click at [1388, 610] on div "1 2 3 keyboard_backspace 4 5 6 . - 7 8 9 keyboard_return 0" at bounding box center [722, 567] width 1444 height 173
click at [1369, 611] on button "Gravar" at bounding box center [1385, 613] width 106 height 68
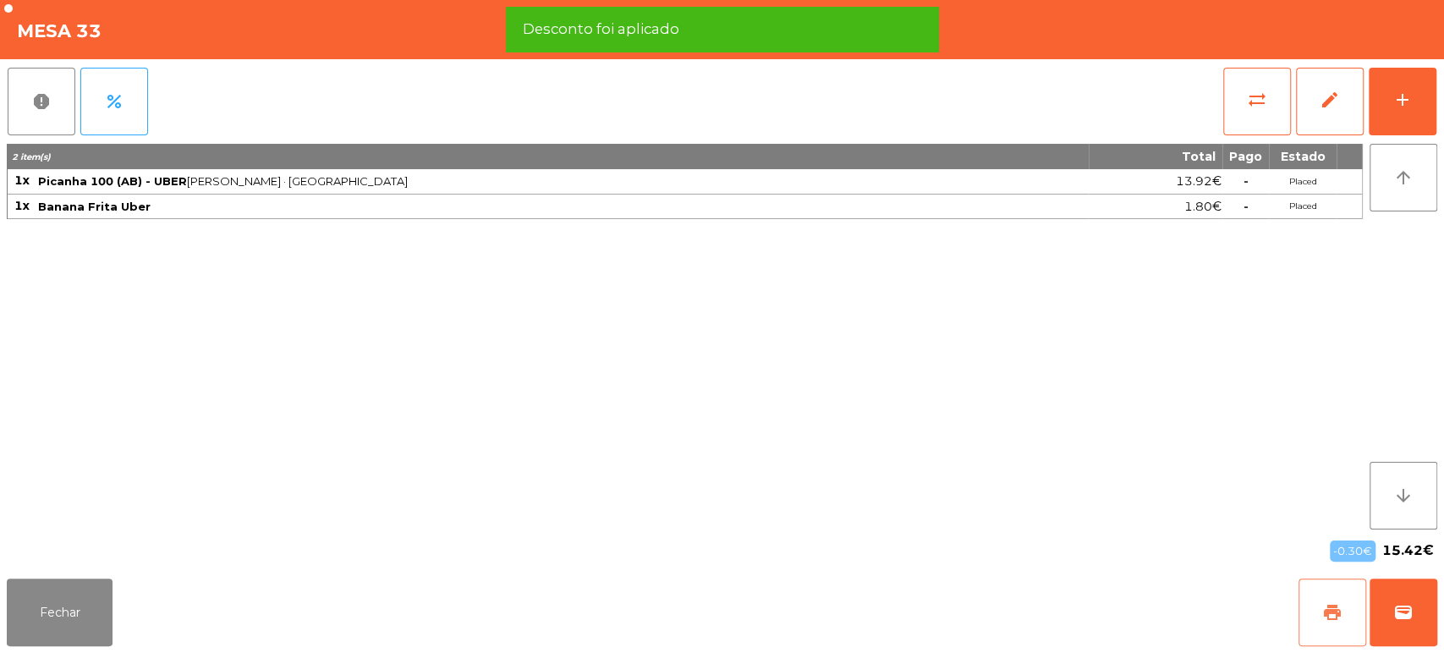
click at [1301, 609] on button "print" at bounding box center [1333, 613] width 68 height 68
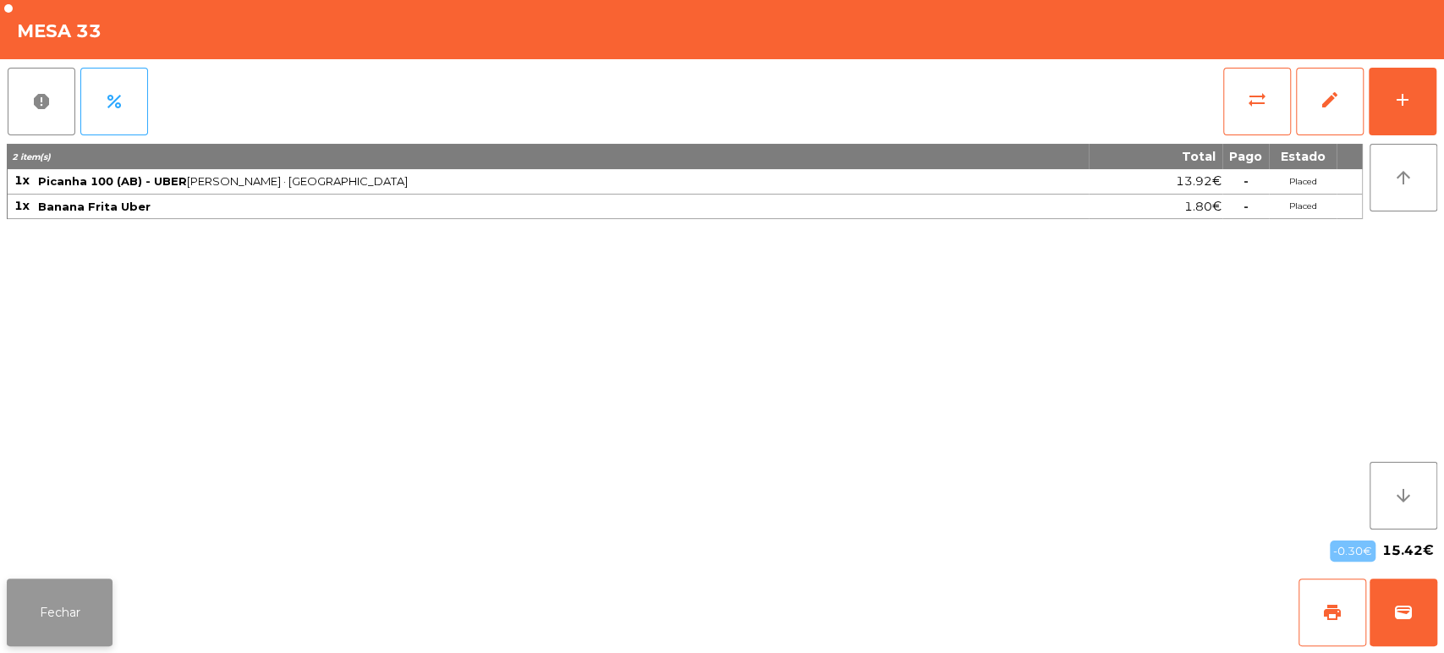
click at [48, 582] on button "Fechar" at bounding box center [60, 613] width 106 height 68
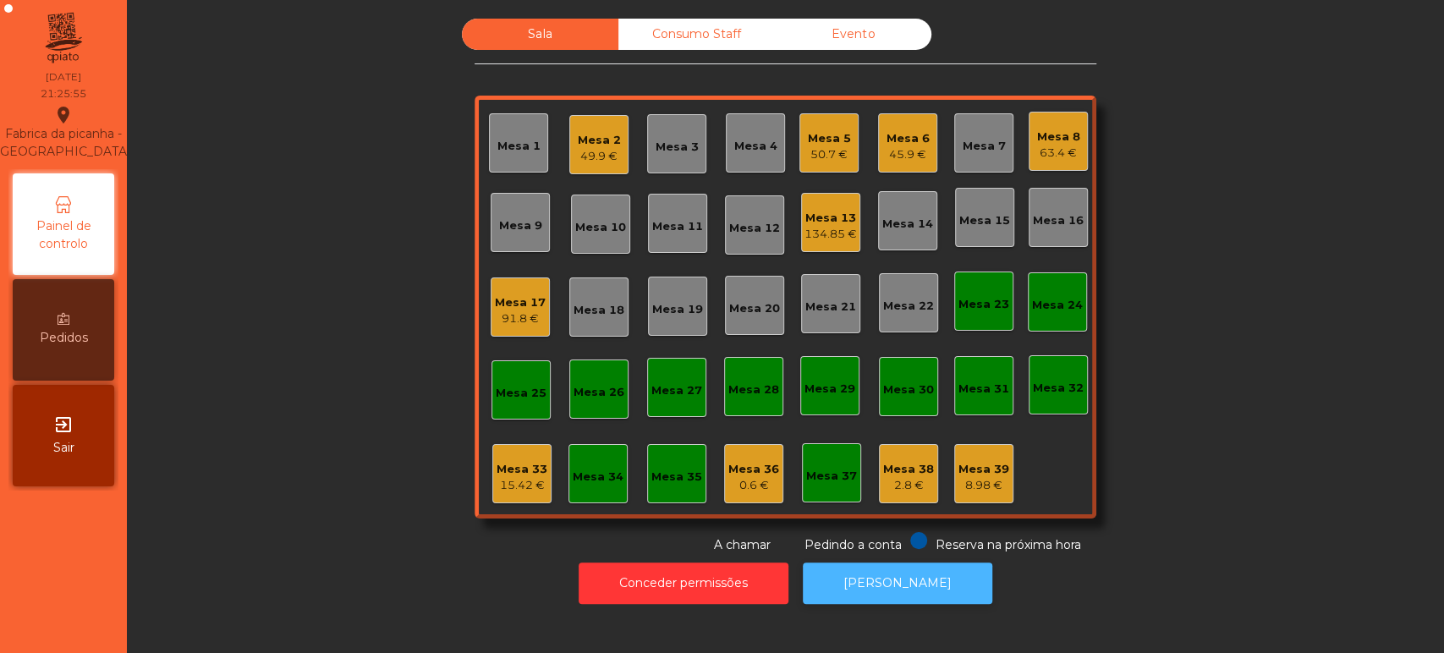
click at [930, 575] on button "[PERSON_NAME]" at bounding box center [898, 583] width 190 height 41
click at [534, 449] on div "Mesa 33 15.42 €" at bounding box center [521, 473] width 59 height 59
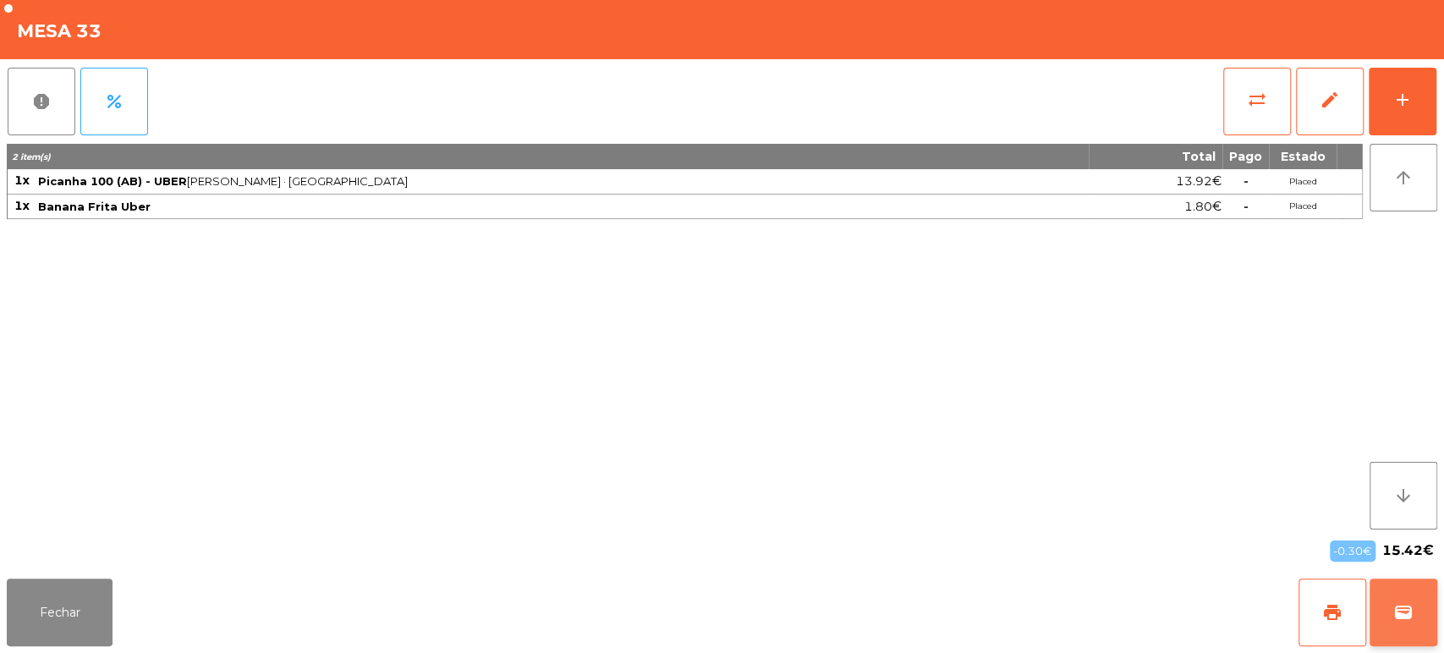
click at [1421, 634] on button "wallet" at bounding box center [1404, 613] width 68 height 68
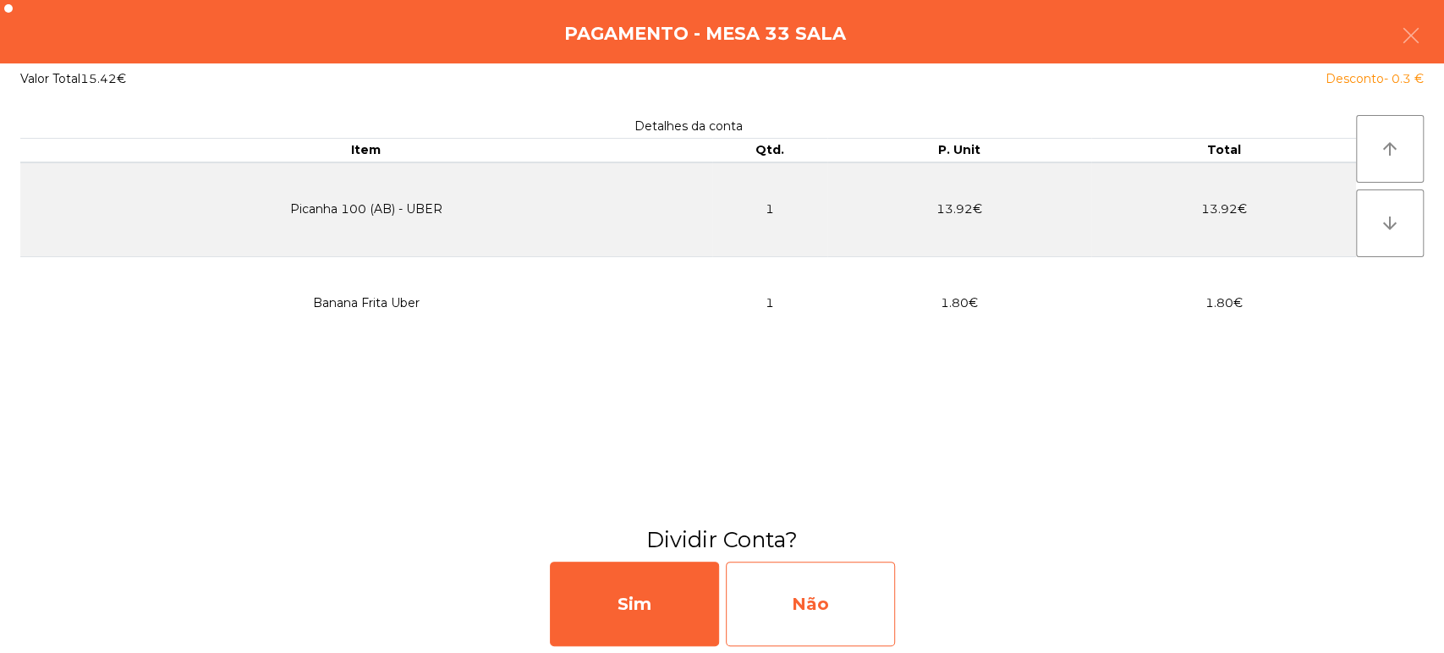
click at [838, 602] on div "Não" at bounding box center [810, 604] width 169 height 85
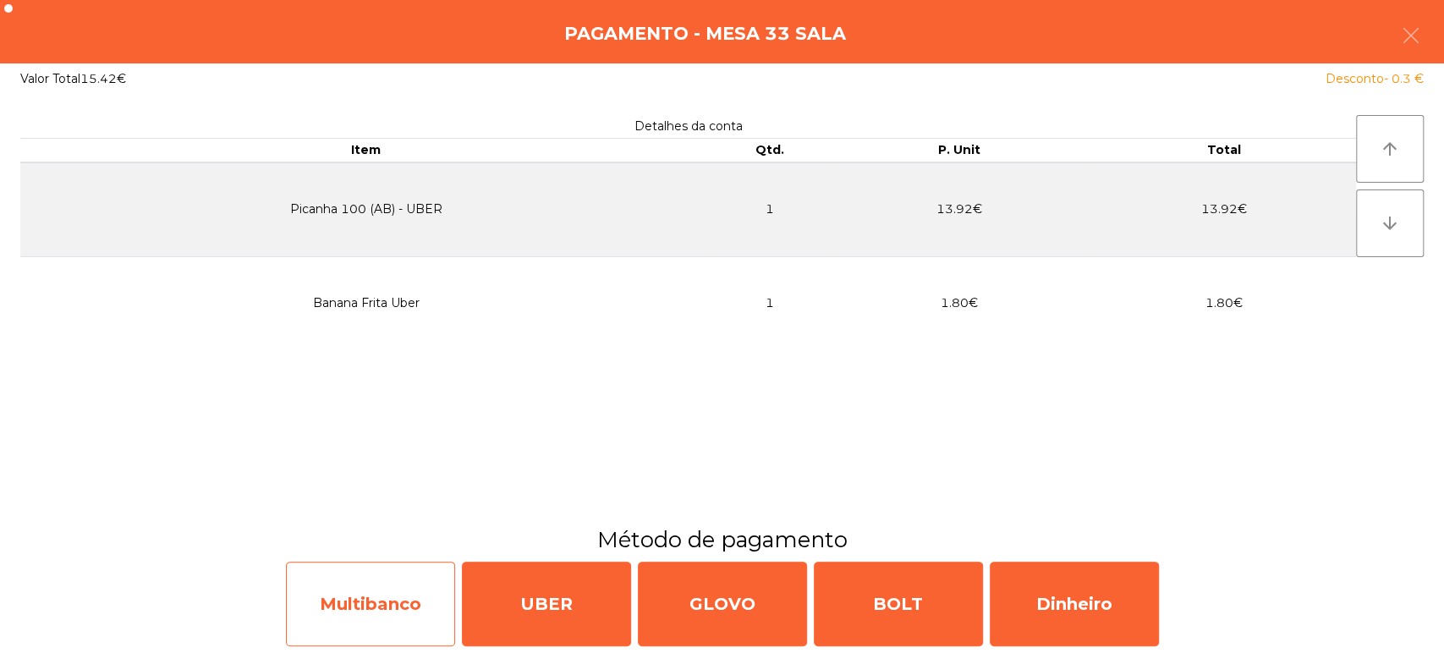
click at [400, 602] on div "Multibanco" at bounding box center [370, 604] width 169 height 85
select select "**"
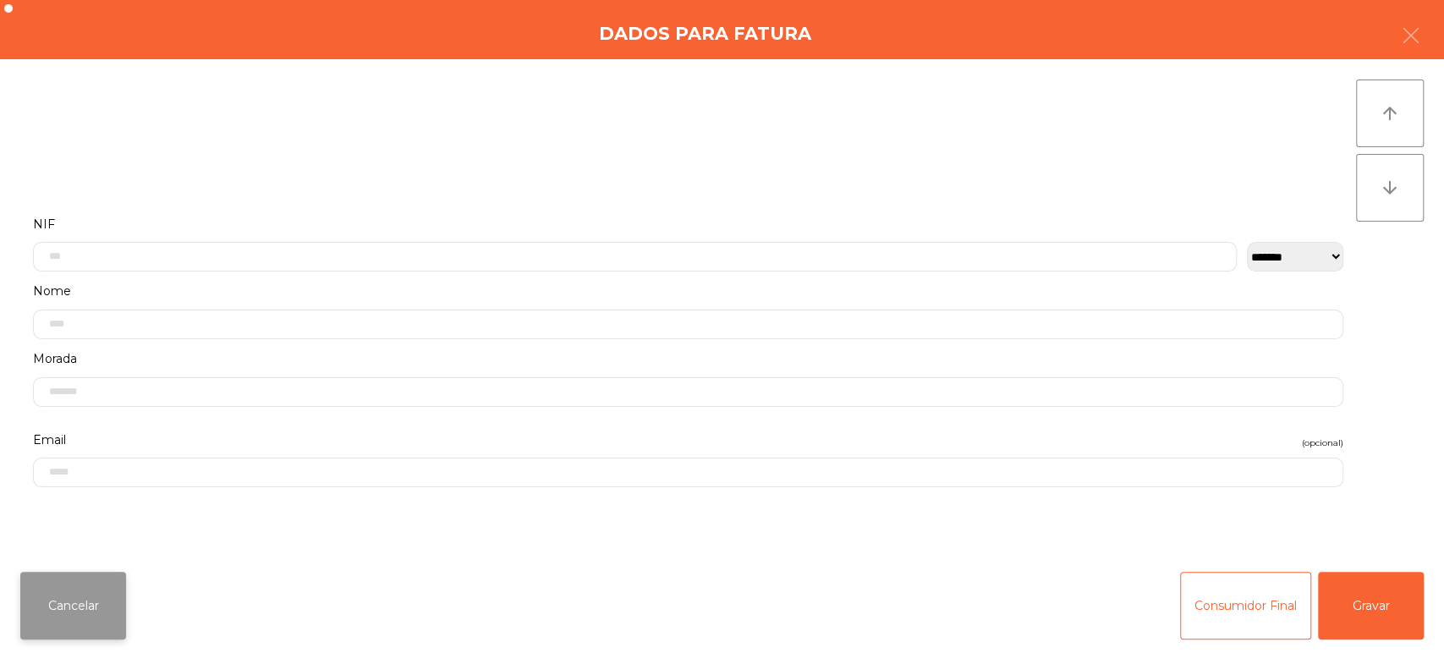
click at [113, 608] on button "Cancelar" at bounding box center [73, 606] width 106 height 68
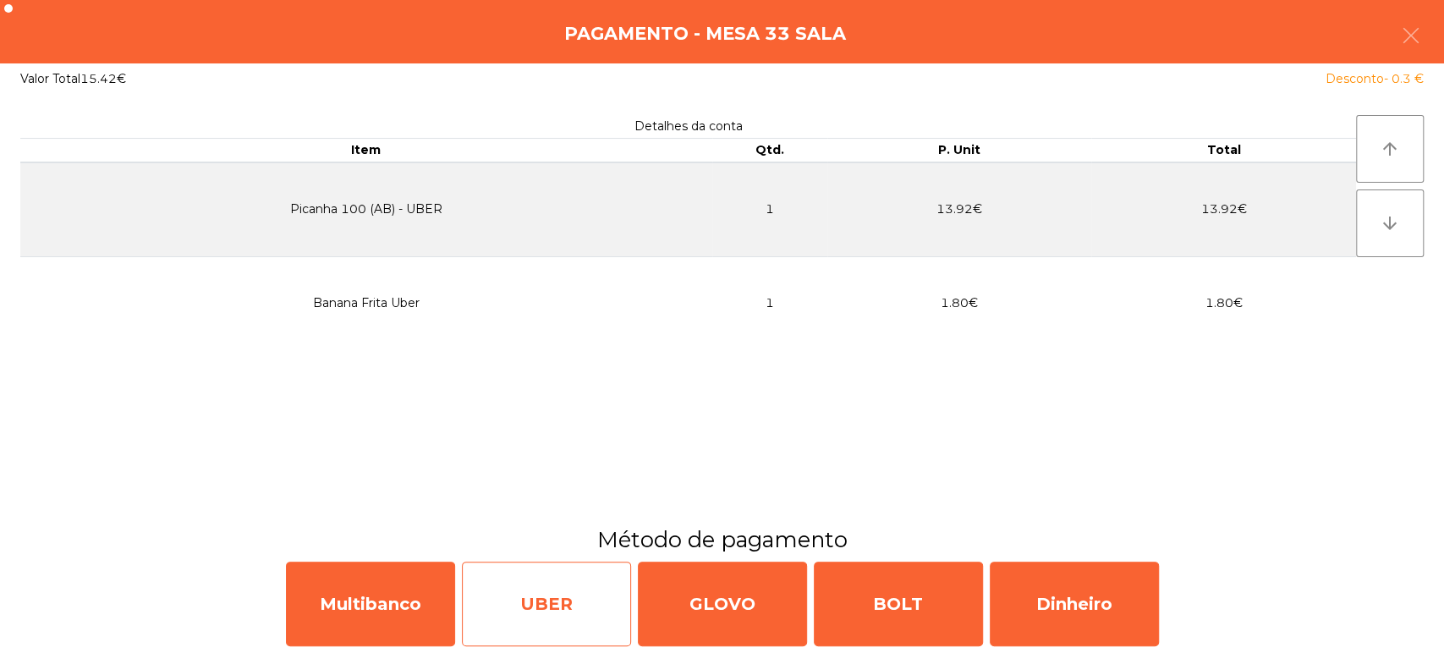
click at [580, 577] on div "UBER" at bounding box center [546, 604] width 169 height 85
select select "**"
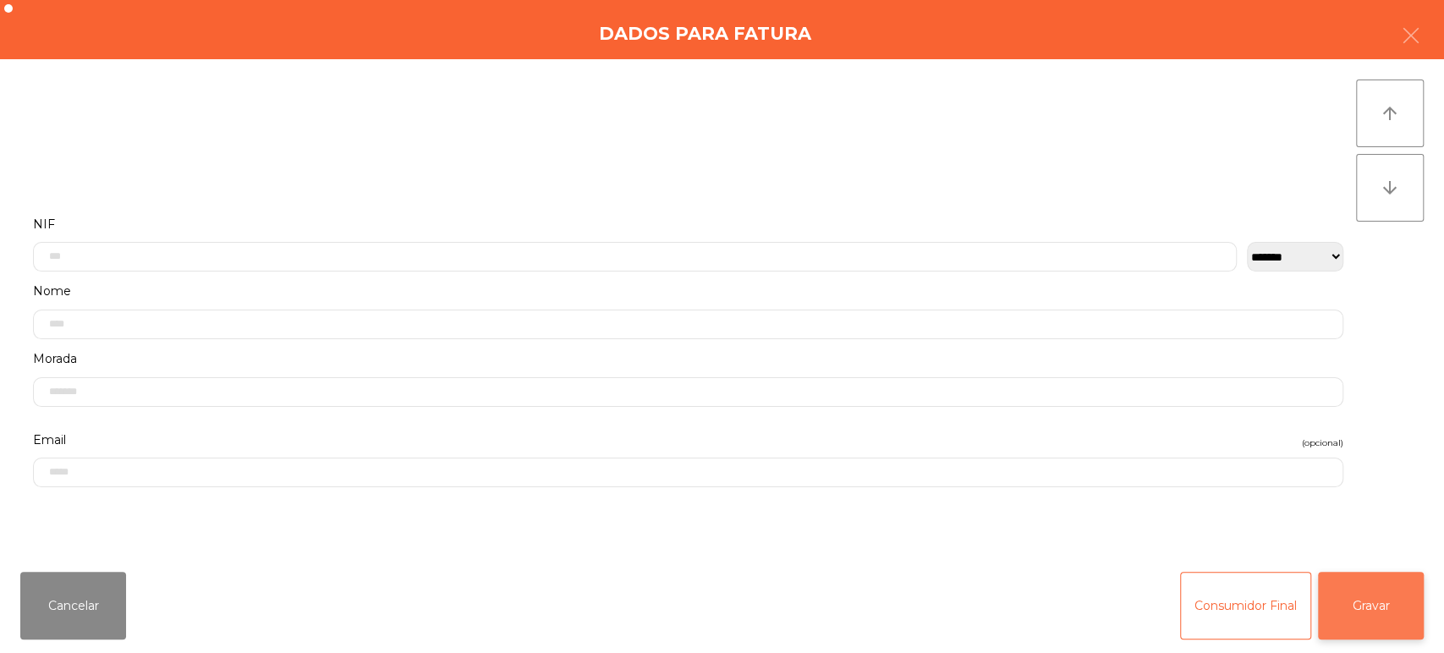
click at [1378, 606] on button "Gravar" at bounding box center [1371, 606] width 106 height 68
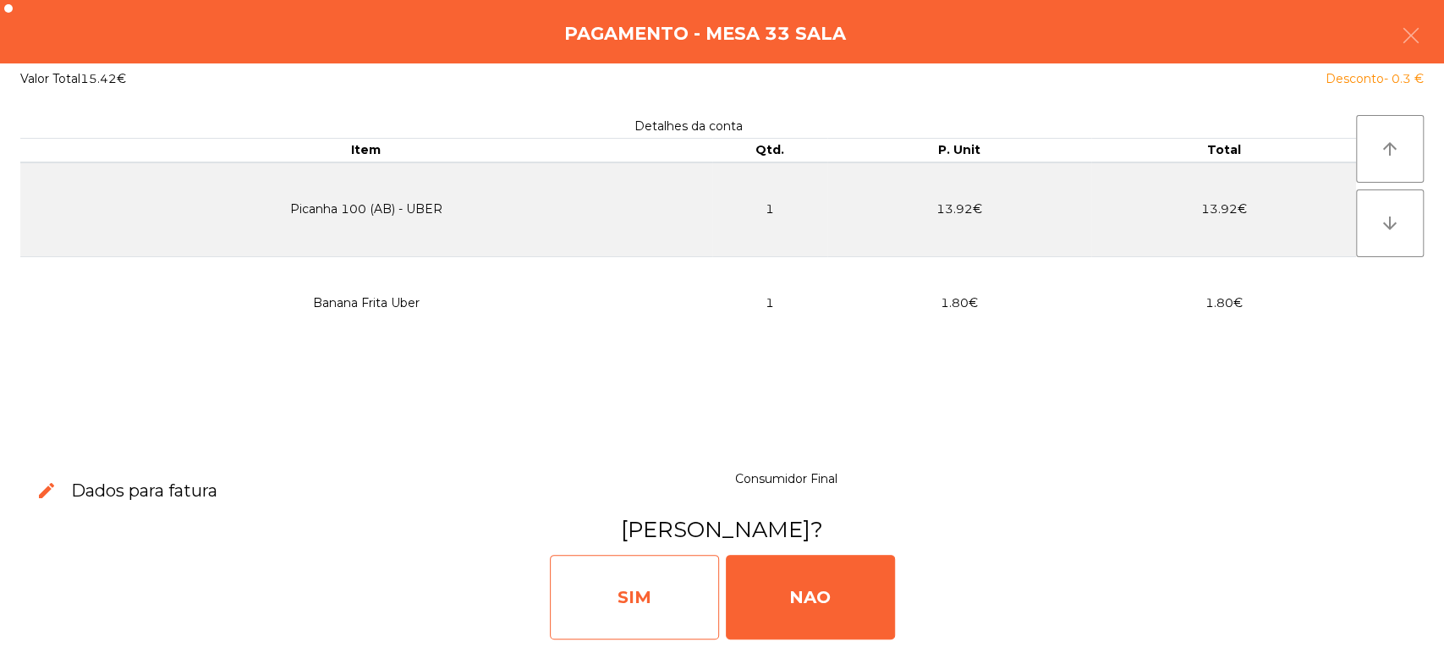
click at [630, 596] on div "SIM" at bounding box center [634, 597] width 169 height 85
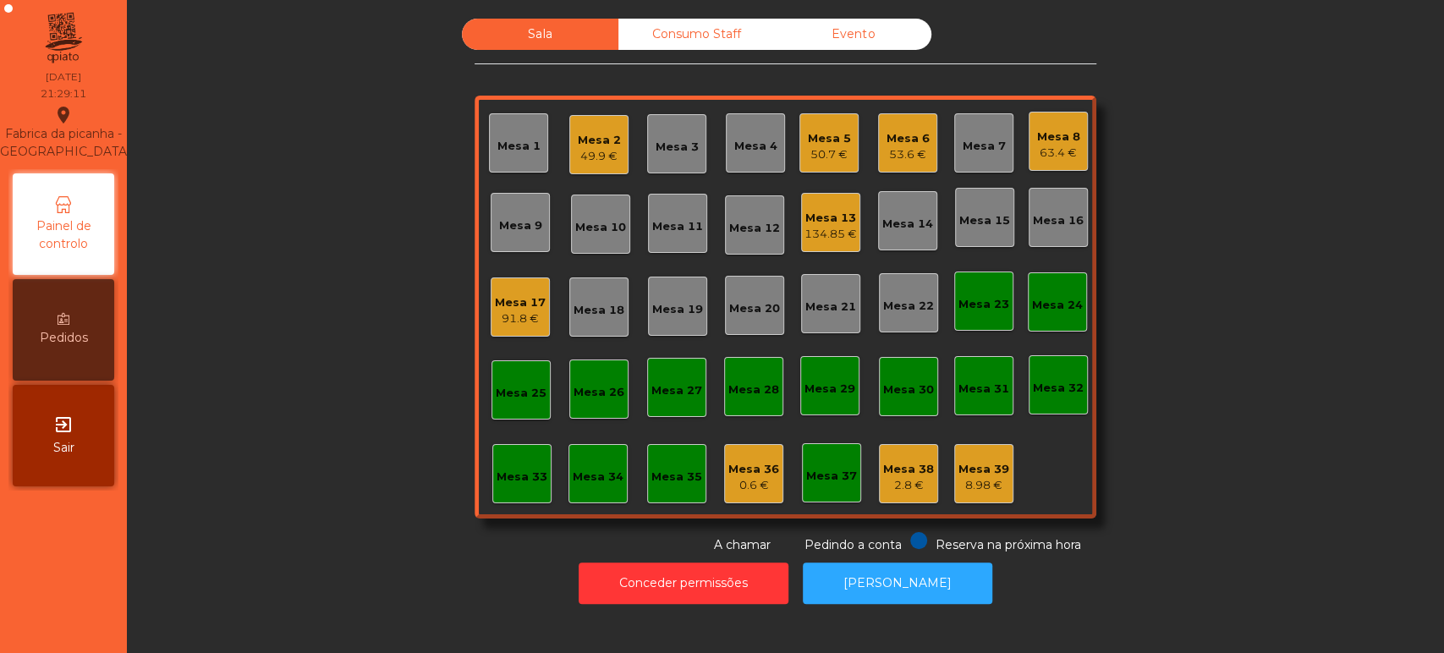
click at [887, 151] on div "53.6 €" at bounding box center [908, 154] width 43 height 17
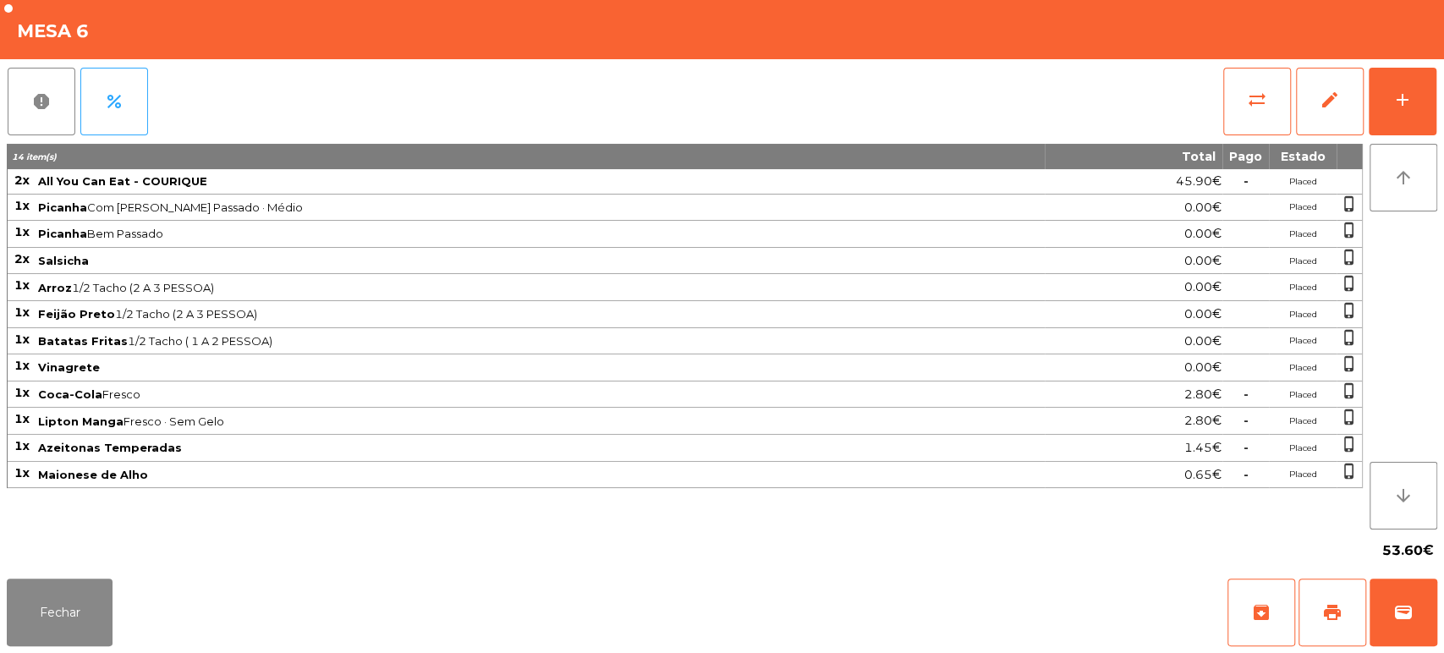
click at [7, 550] on div "53.60€" at bounding box center [722, 551] width 1431 height 42
click at [47, 603] on button "Fechar" at bounding box center [60, 613] width 106 height 68
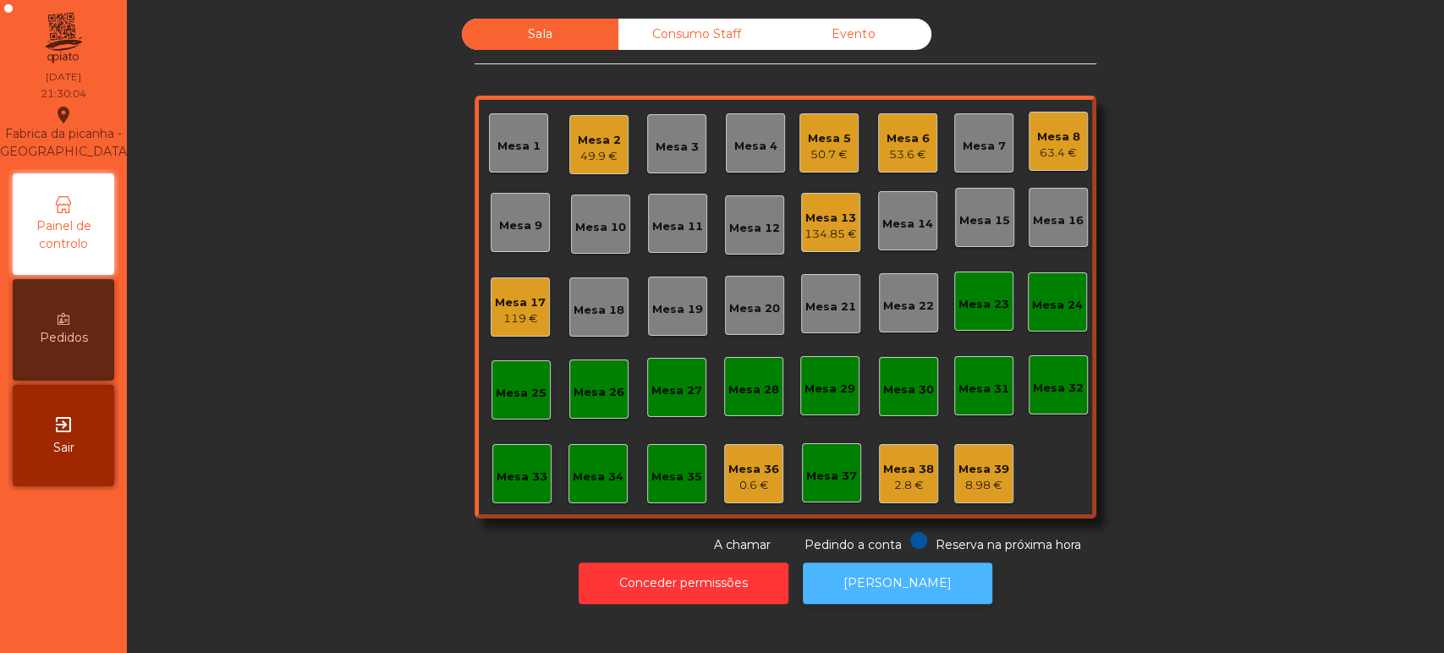
click at [894, 589] on button "[PERSON_NAME]" at bounding box center [898, 583] width 190 height 41
click at [590, 373] on div "Mesa 26" at bounding box center [598, 389] width 59 height 59
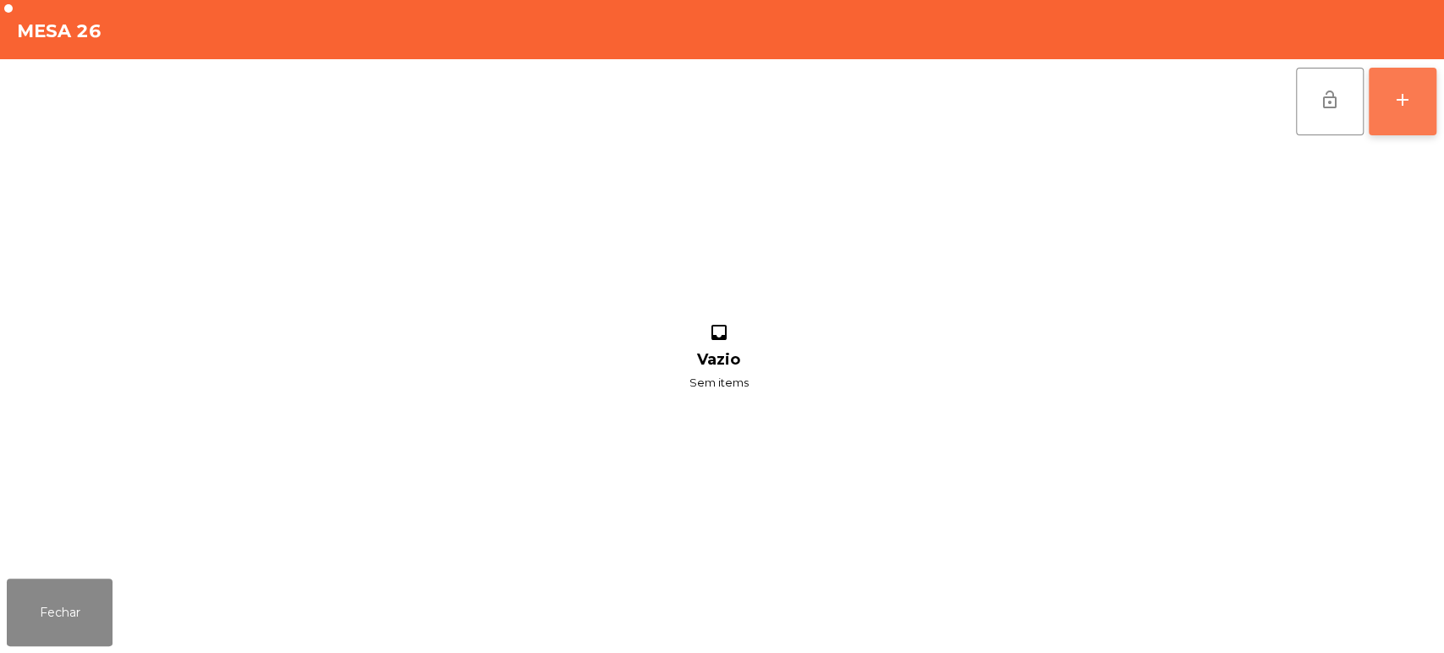
click at [1375, 113] on button "add" at bounding box center [1403, 102] width 68 height 68
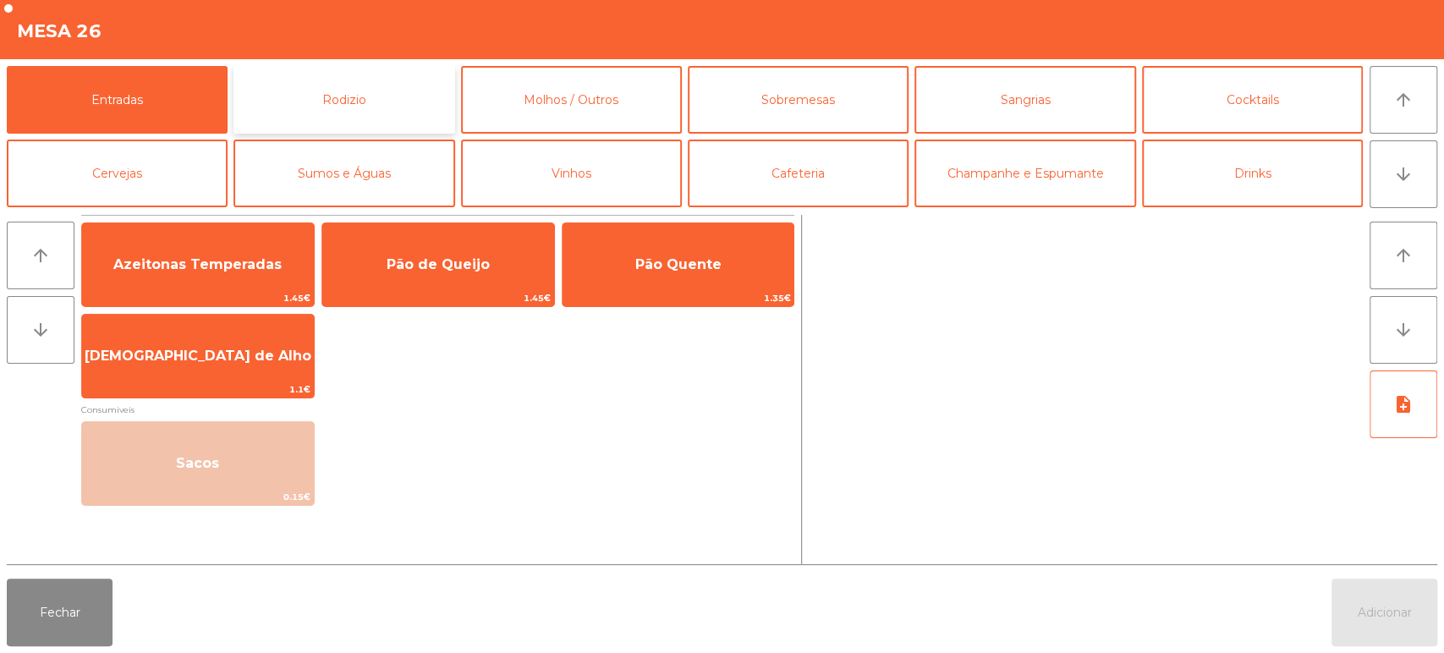
click at [353, 87] on button "Rodizio" at bounding box center [344, 100] width 221 height 68
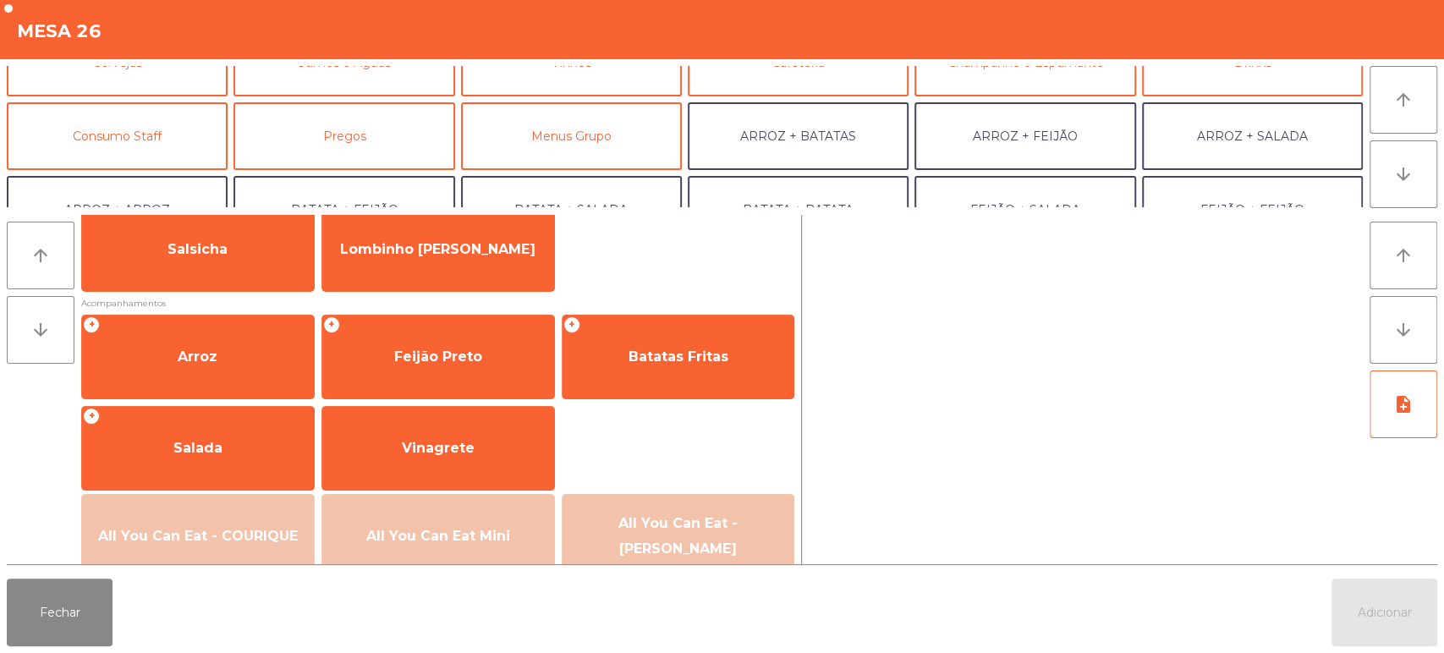
scroll to position [108, 0]
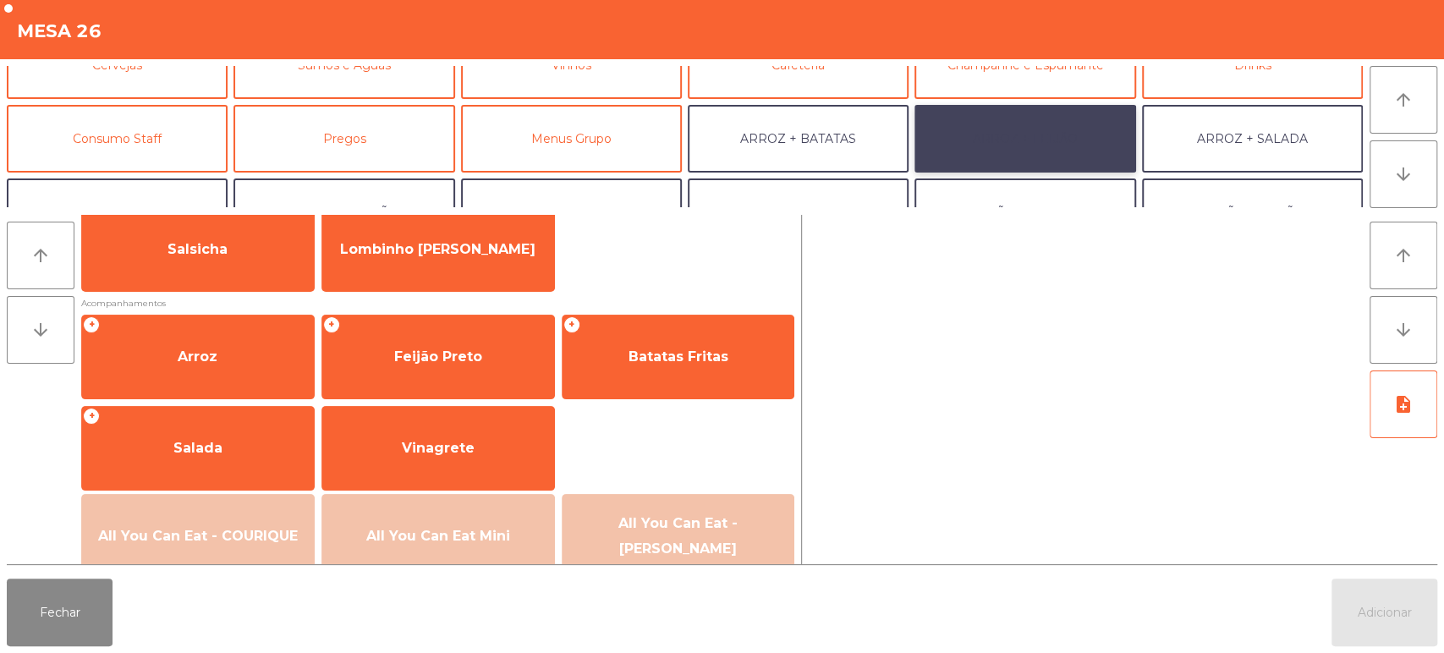
click at [998, 123] on button "ARROZ + FEIJÃO" at bounding box center [1025, 139] width 221 height 68
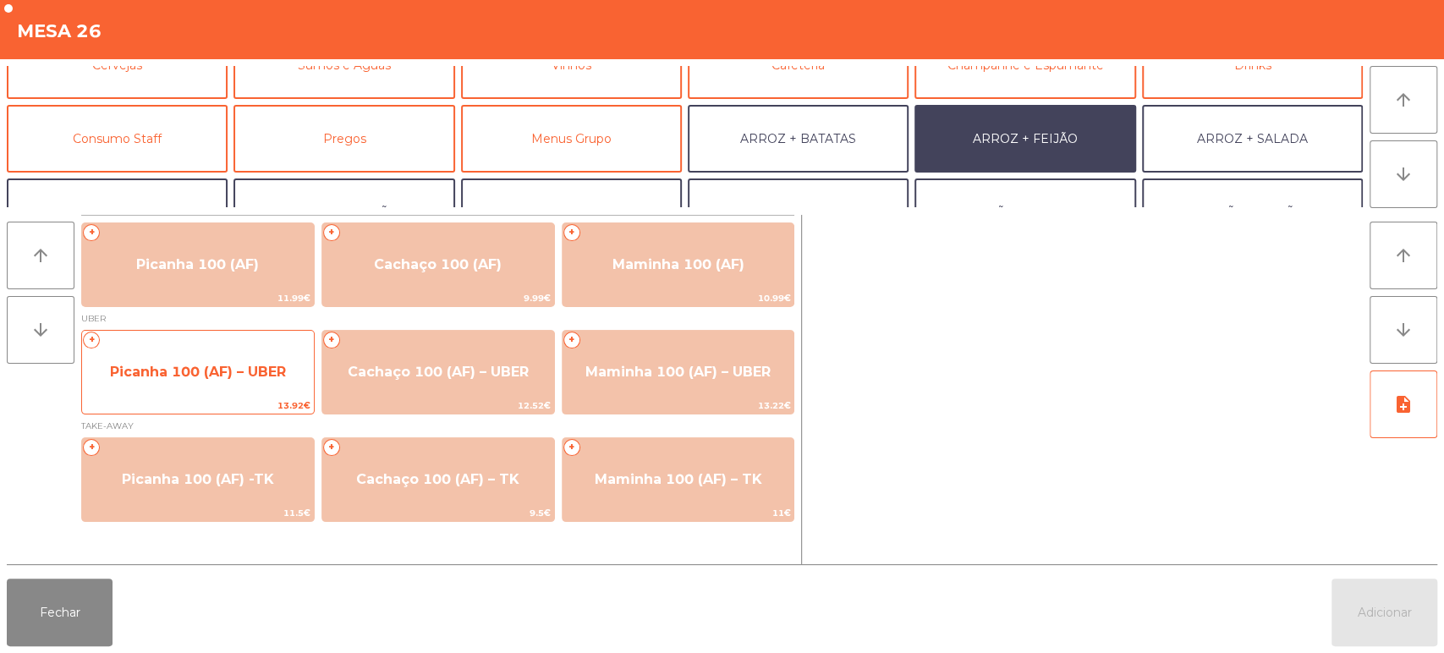
click at [237, 385] on span "Picanha 100 (AF) – UBER" at bounding box center [198, 372] width 232 height 46
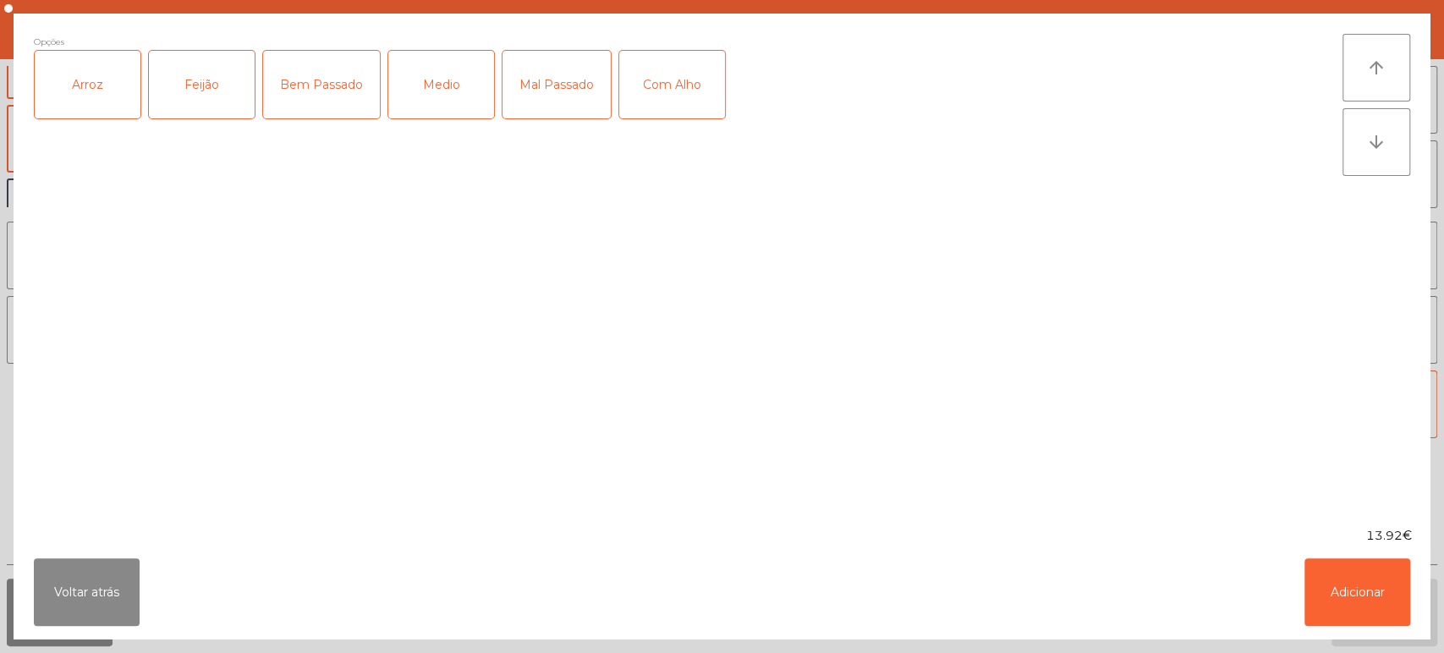
click at [105, 103] on div "Arroz" at bounding box center [88, 85] width 106 height 68
click at [196, 85] on div "Feijão" at bounding box center [202, 85] width 106 height 68
click at [490, 75] on div "Medio" at bounding box center [441, 85] width 106 height 68
click at [1367, 601] on button "Adicionar" at bounding box center [1358, 592] width 106 height 68
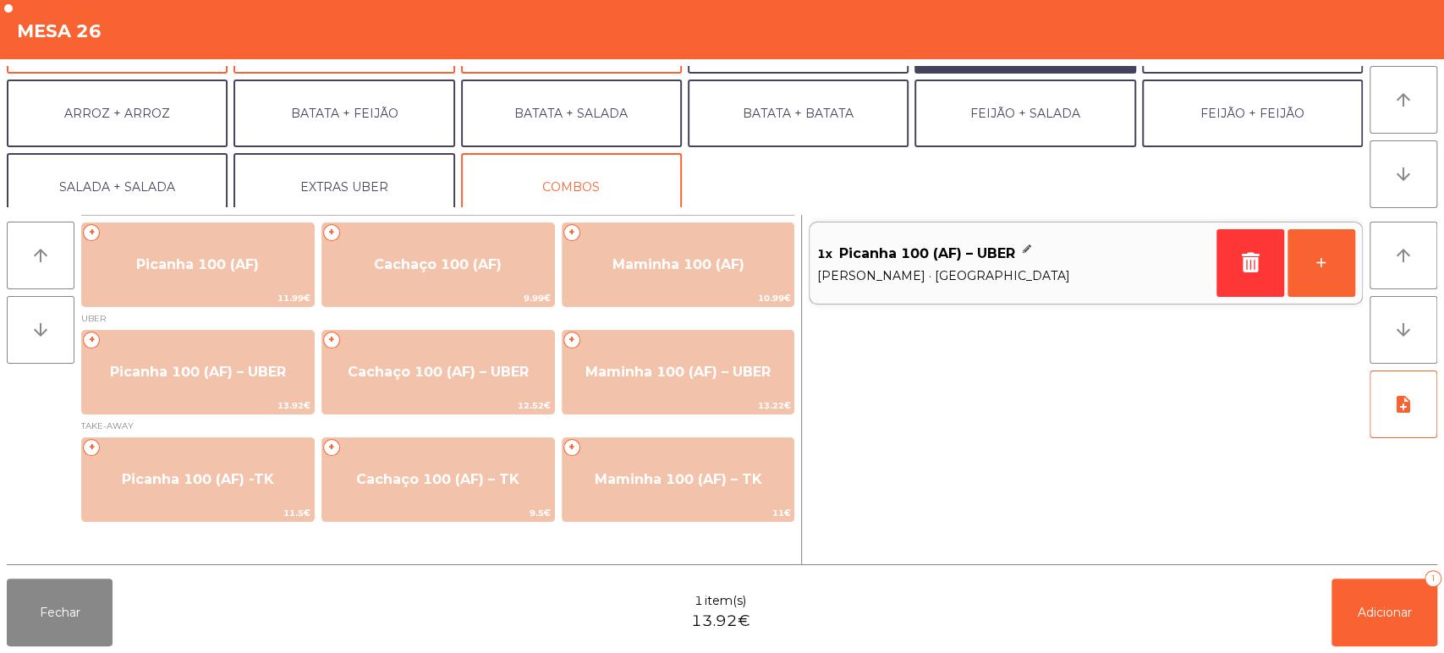
scroll to position [220, 0]
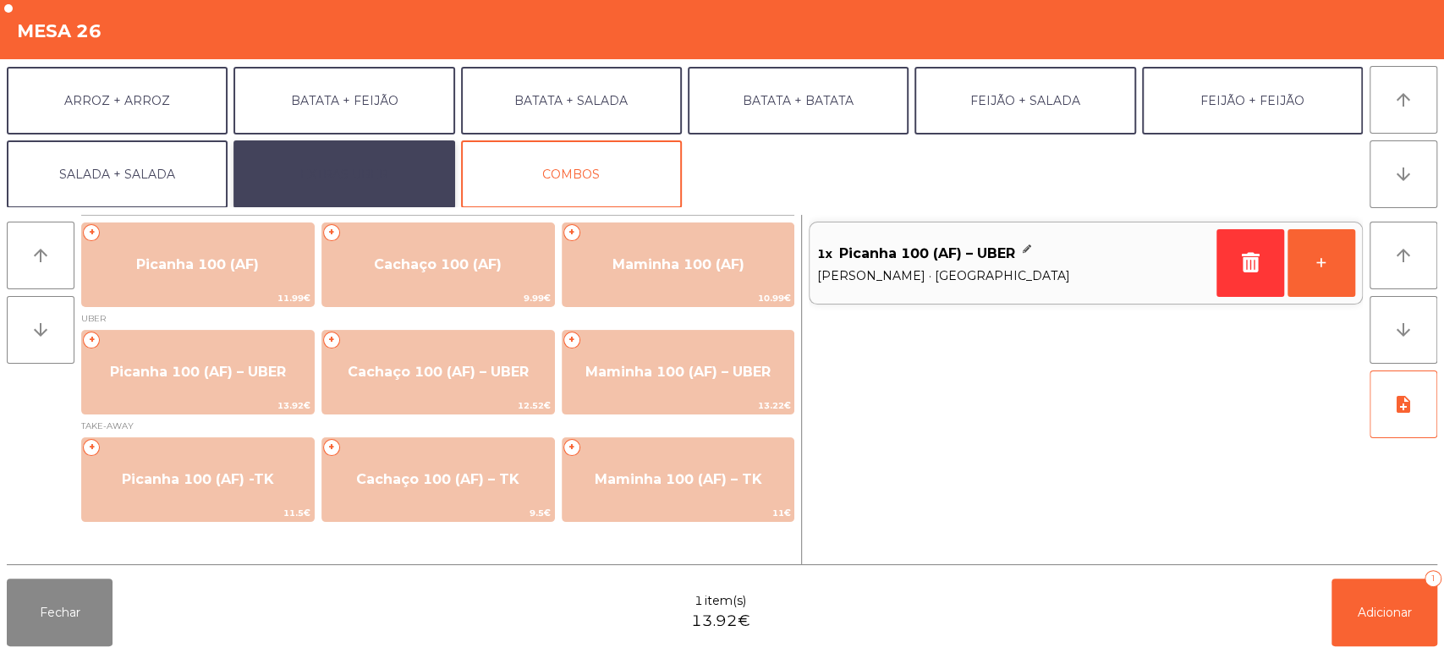
click at [371, 168] on button "EXTRAS UBER" at bounding box center [344, 174] width 221 height 68
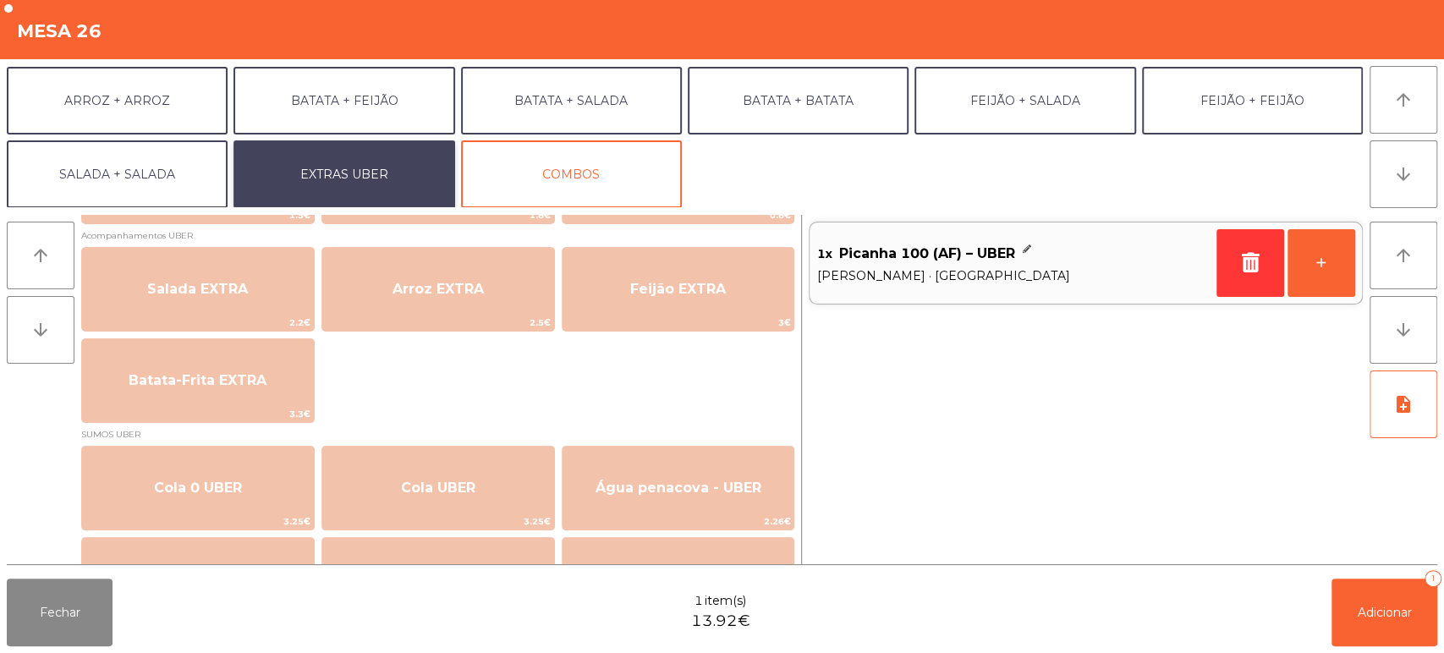
scroll to position [206, 0]
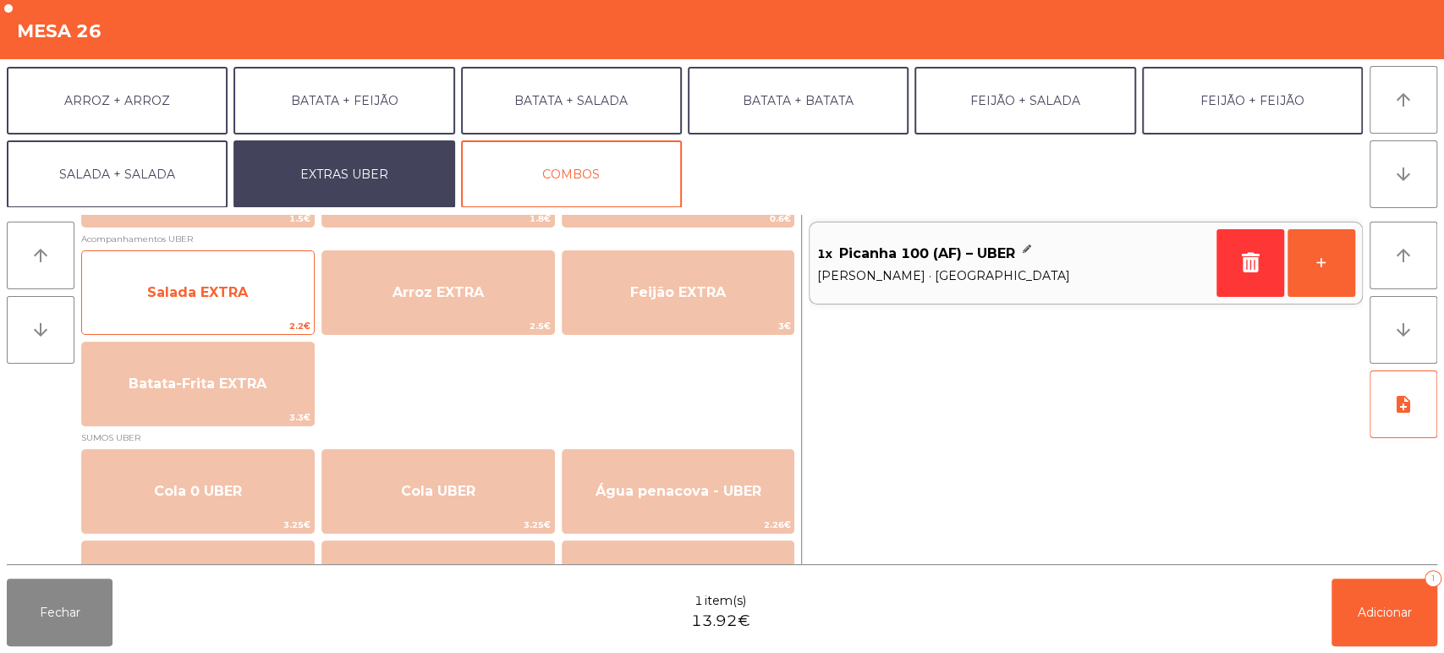
click at [235, 294] on span "Salada EXTRA" at bounding box center [197, 292] width 101 height 16
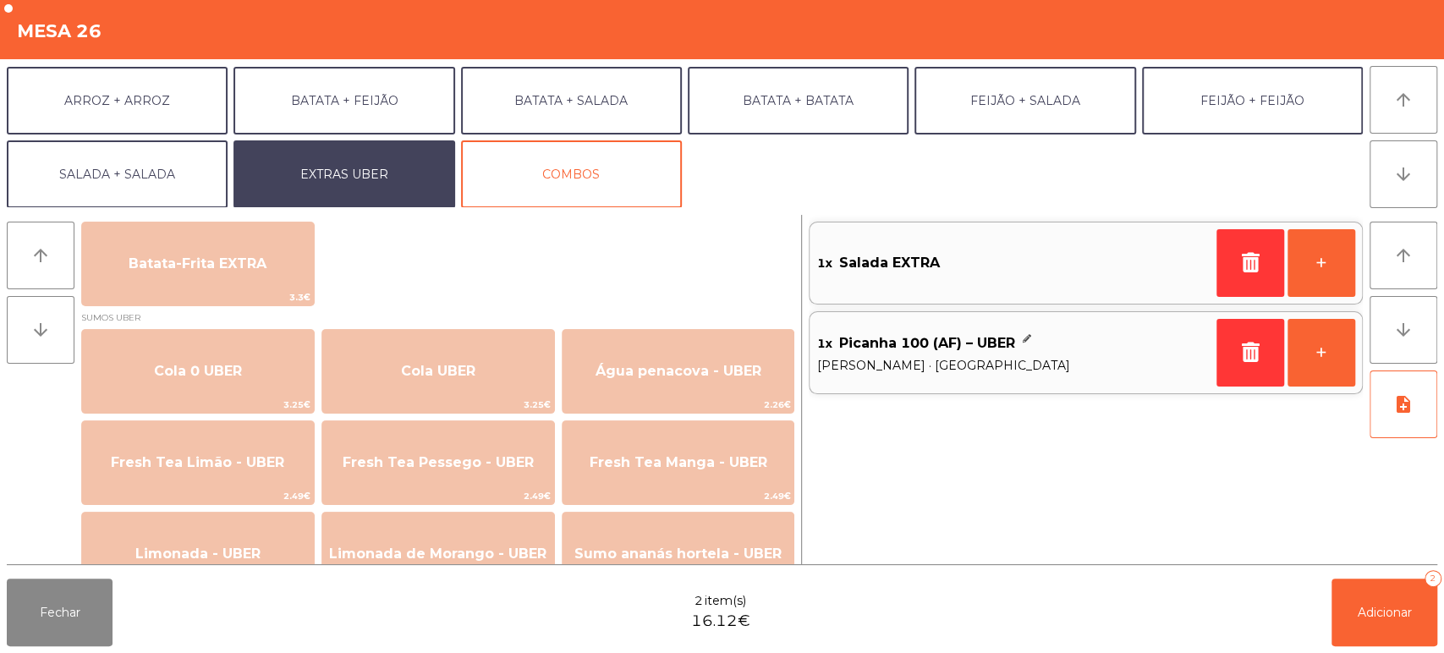
scroll to position [339, 0]
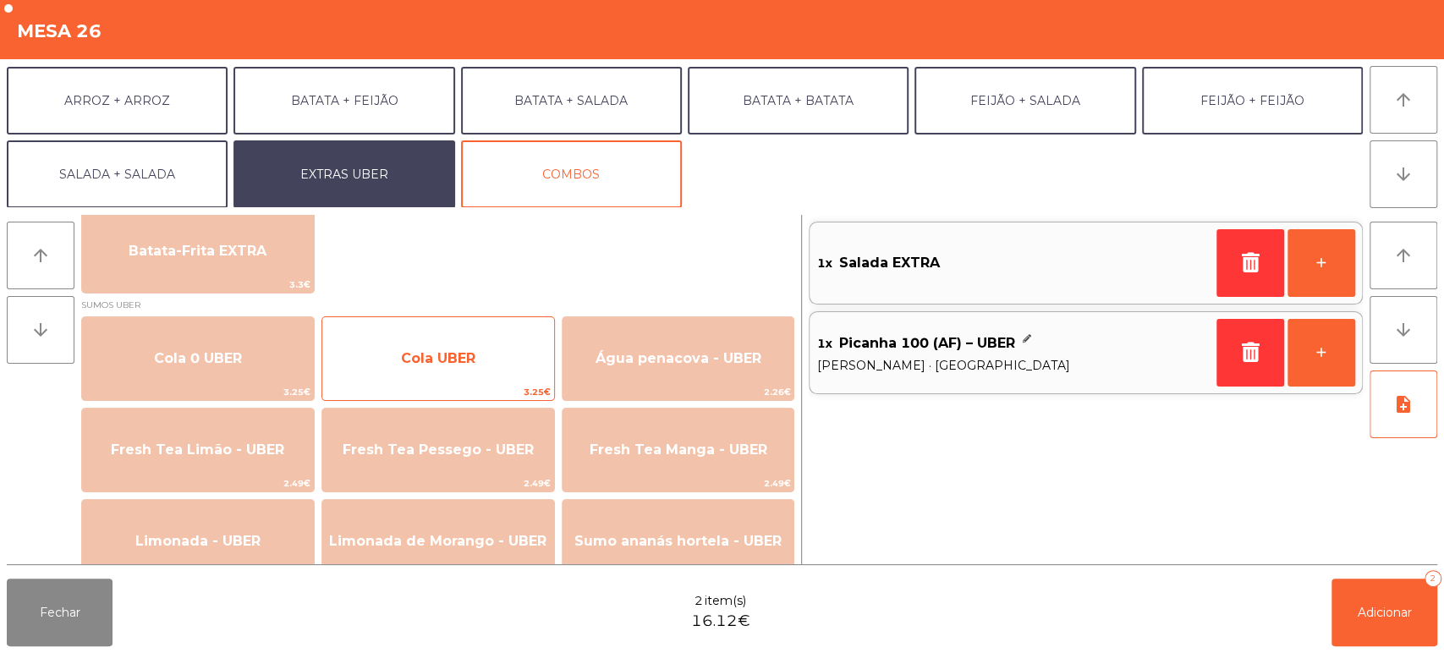
click at [430, 355] on span "Cola UBER" at bounding box center [438, 358] width 74 height 16
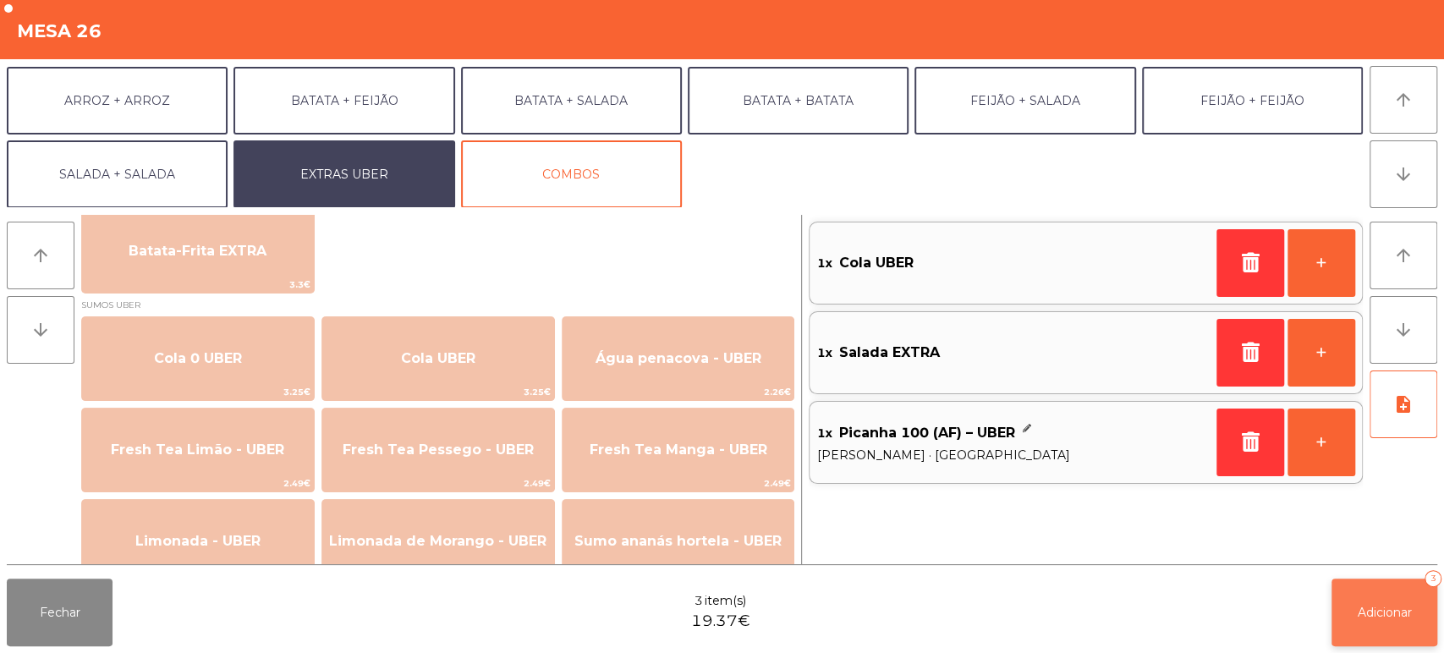
click at [1392, 611] on span "Adicionar" at bounding box center [1385, 612] width 54 height 15
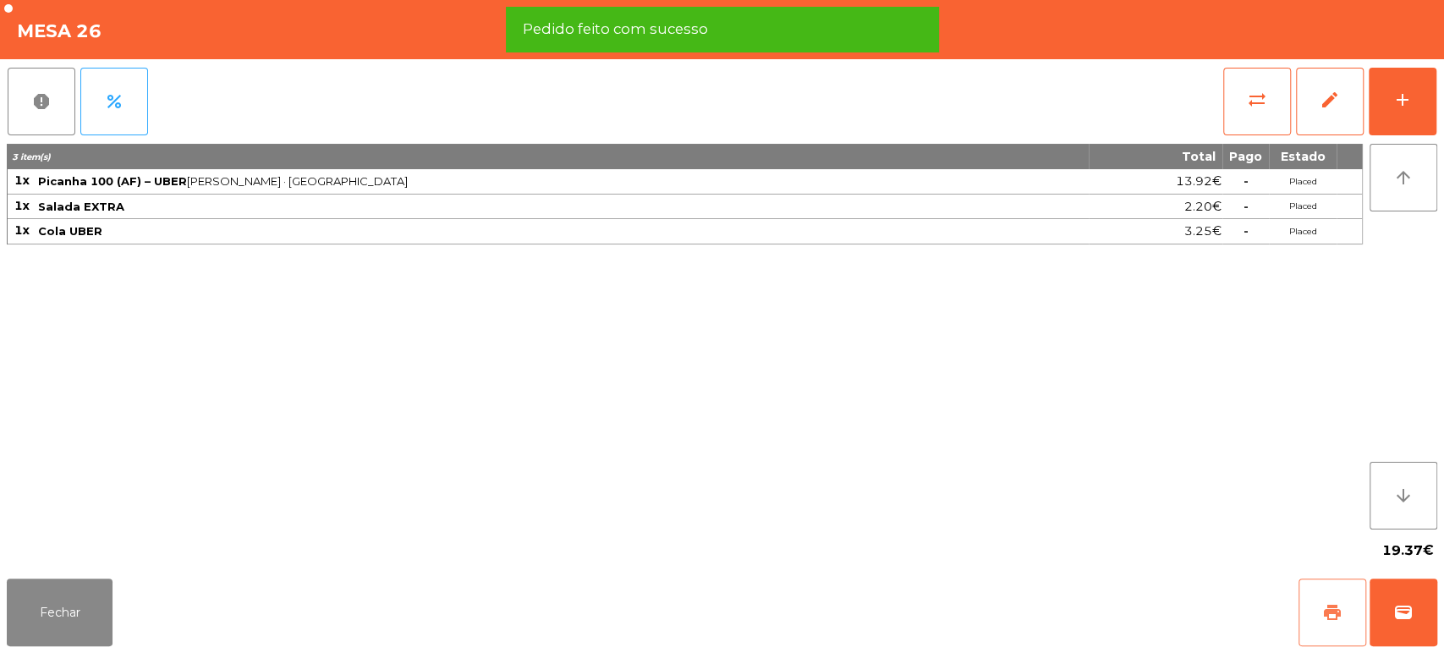
click at [1327, 622] on span "print" at bounding box center [1333, 612] width 20 height 20
click at [1435, 625] on button "wallet" at bounding box center [1404, 613] width 68 height 68
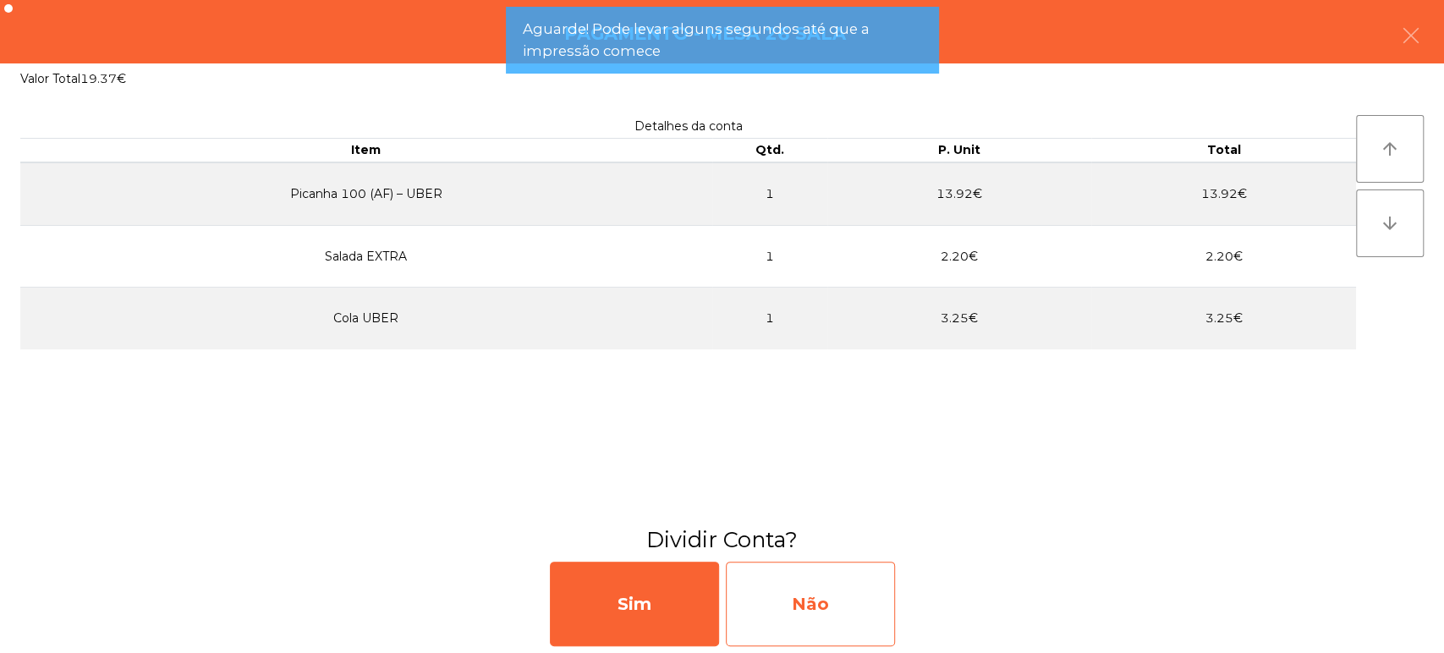
click at [851, 596] on div "Não" at bounding box center [810, 604] width 169 height 85
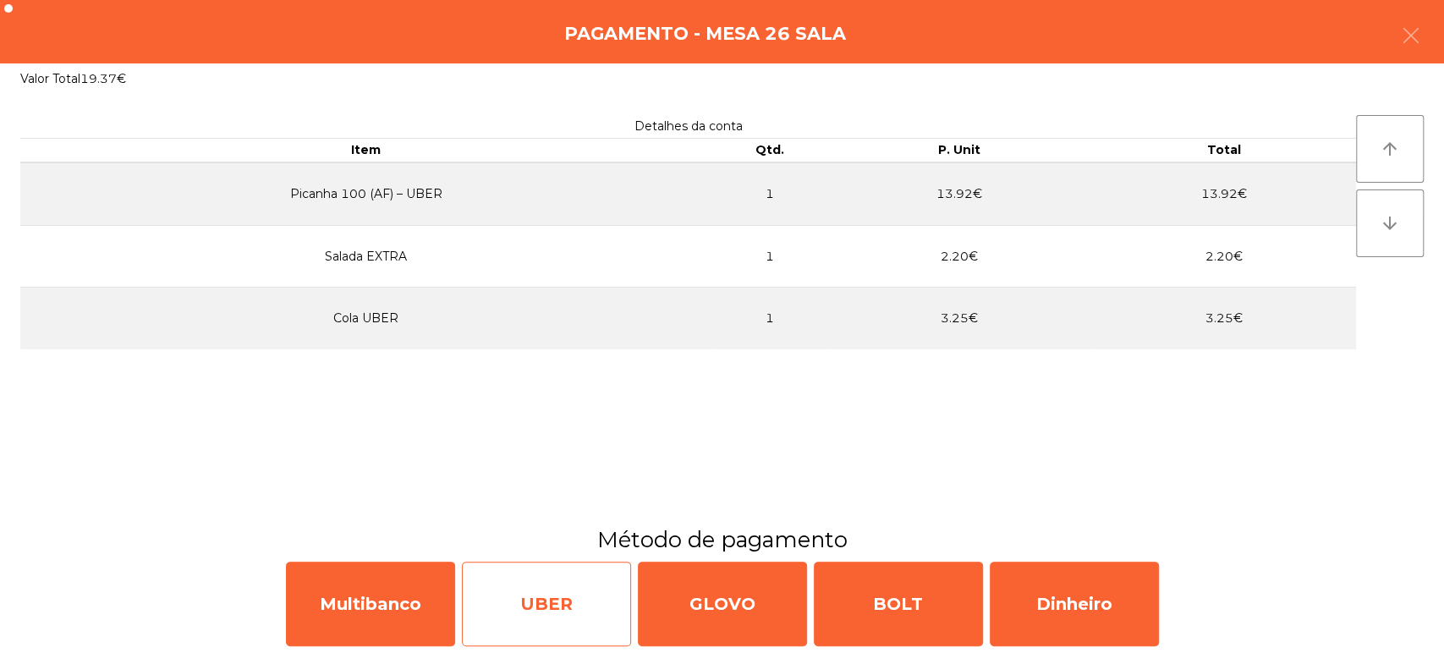
click at [541, 615] on div "UBER" at bounding box center [546, 604] width 169 height 85
select select "**"
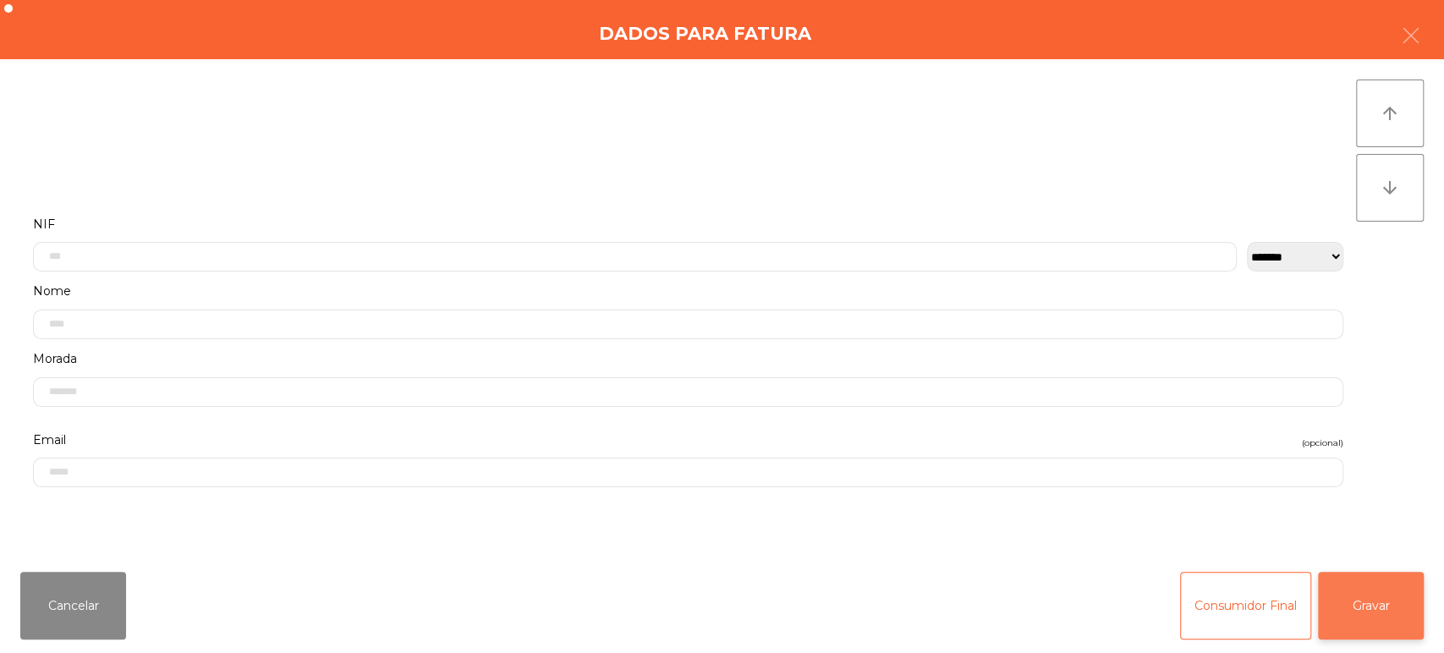
click at [1396, 622] on button "Gravar" at bounding box center [1371, 606] width 106 height 68
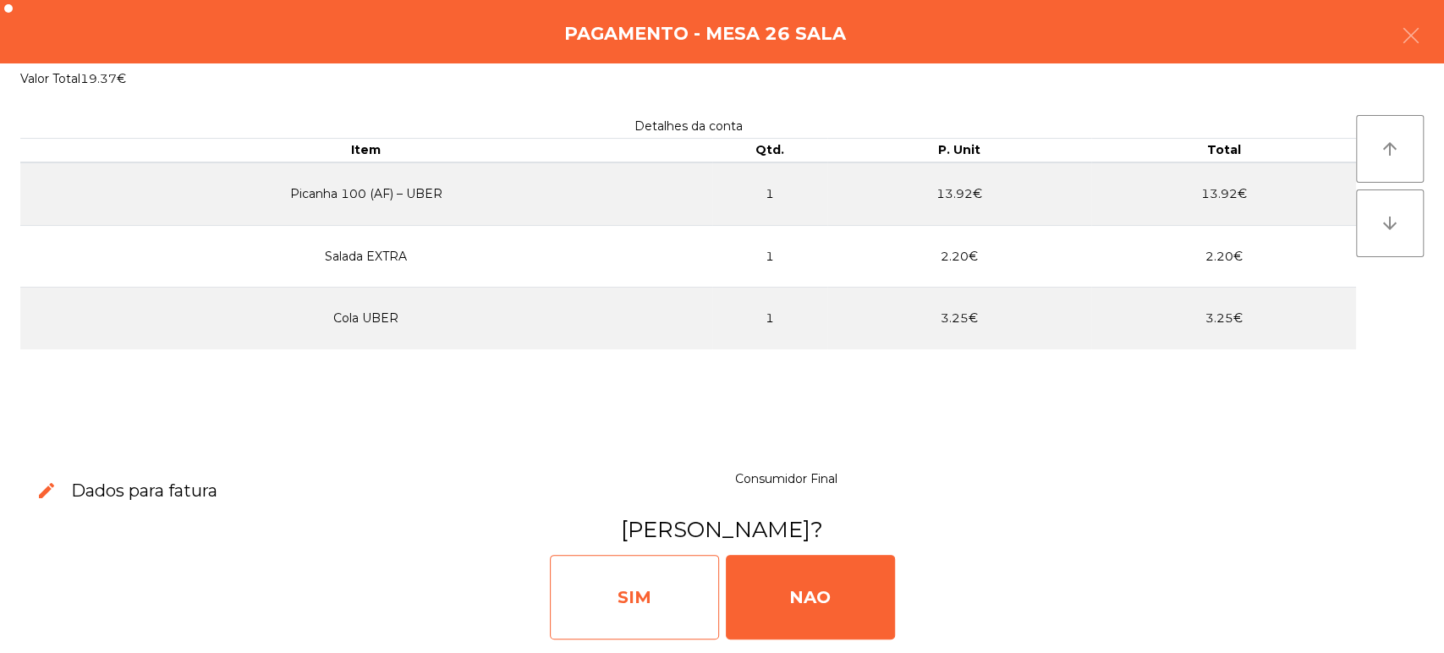
click at [657, 578] on div "SIM" at bounding box center [634, 597] width 169 height 85
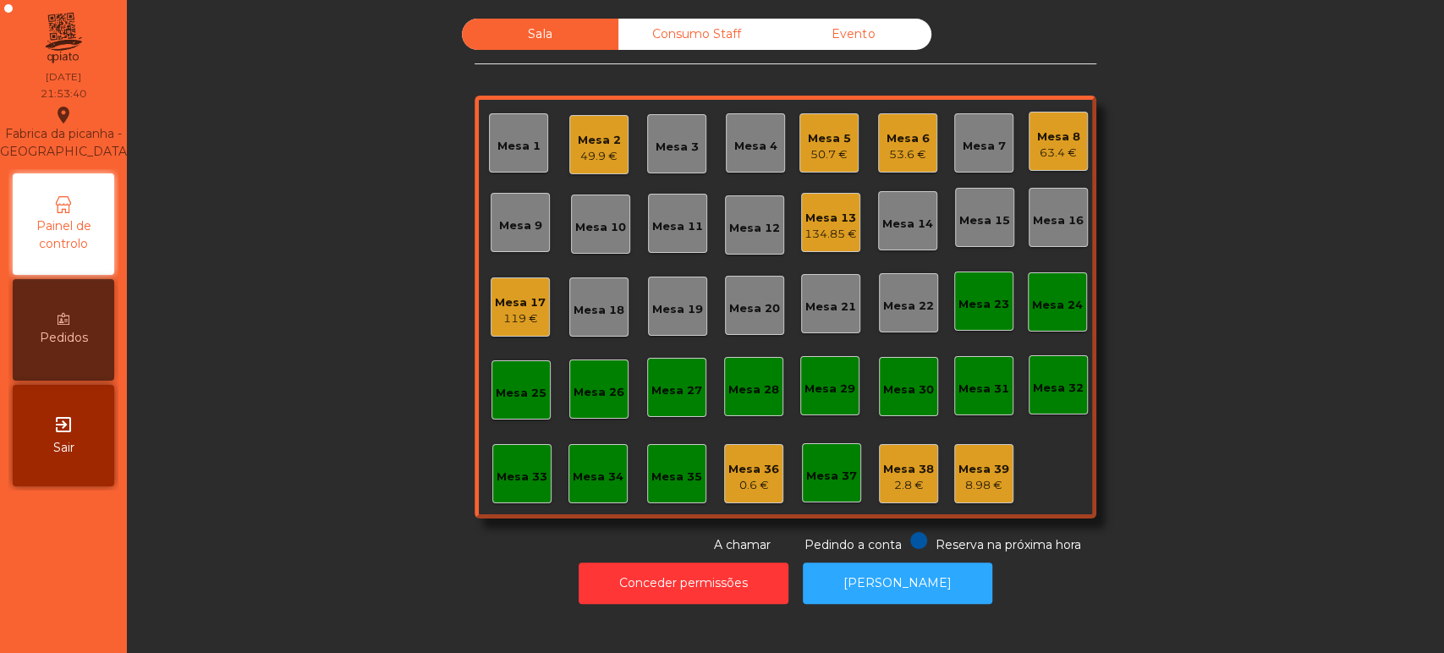
click at [595, 138] on div "Mesa 2" at bounding box center [599, 140] width 43 height 17
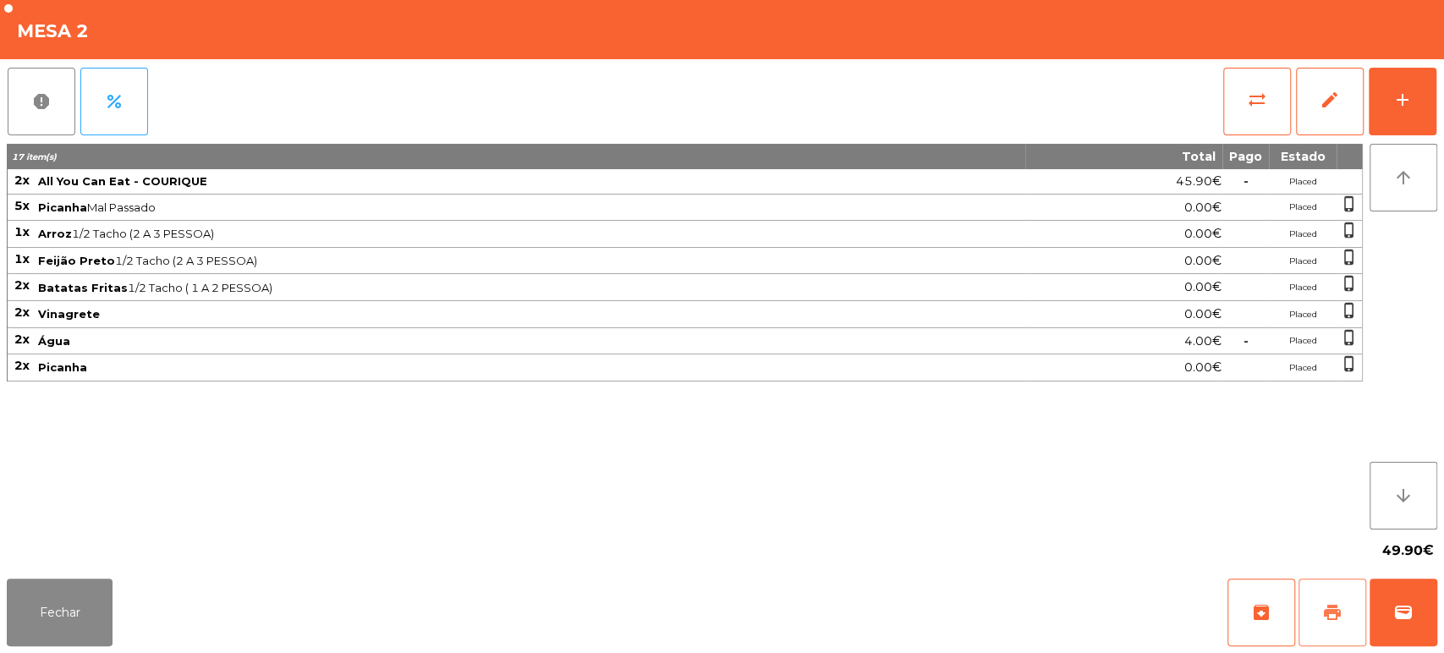
click at [1331, 609] on span "print" at bounding box center [1333, 612] width 20 height 20
click at [71, 614] on button "Fechar" at bounding box center [60, 613] width 106 height 68
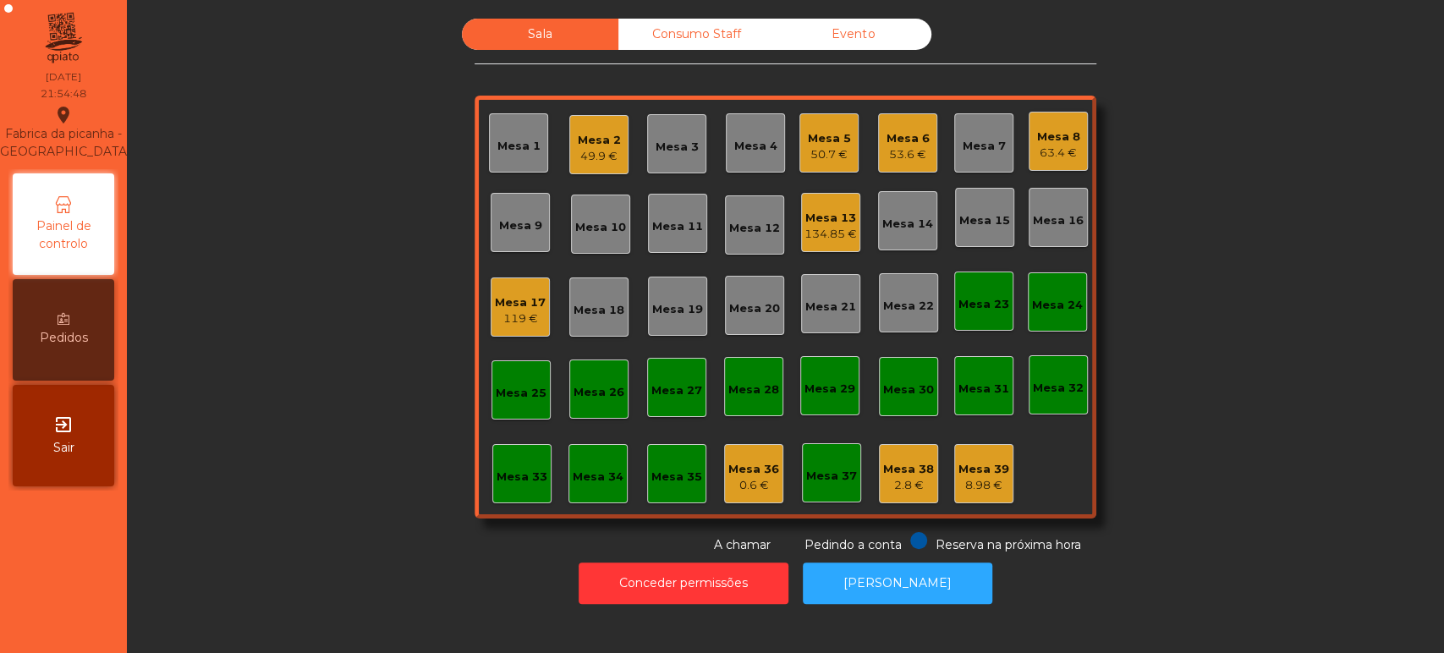
click at [1184, 421] on div "Sala Consumo Staff Evento Mesa 1 Mesa 2 49.9 € Mesa 3 Mesa 4 Mesa 5 50.7 € Mesa…" at bounding box center [786, 287] width 1272 height 536
click at [606, 122] on div "Mesa 2 49.9 €" at bounding box center [598, 144] width 59 height 59
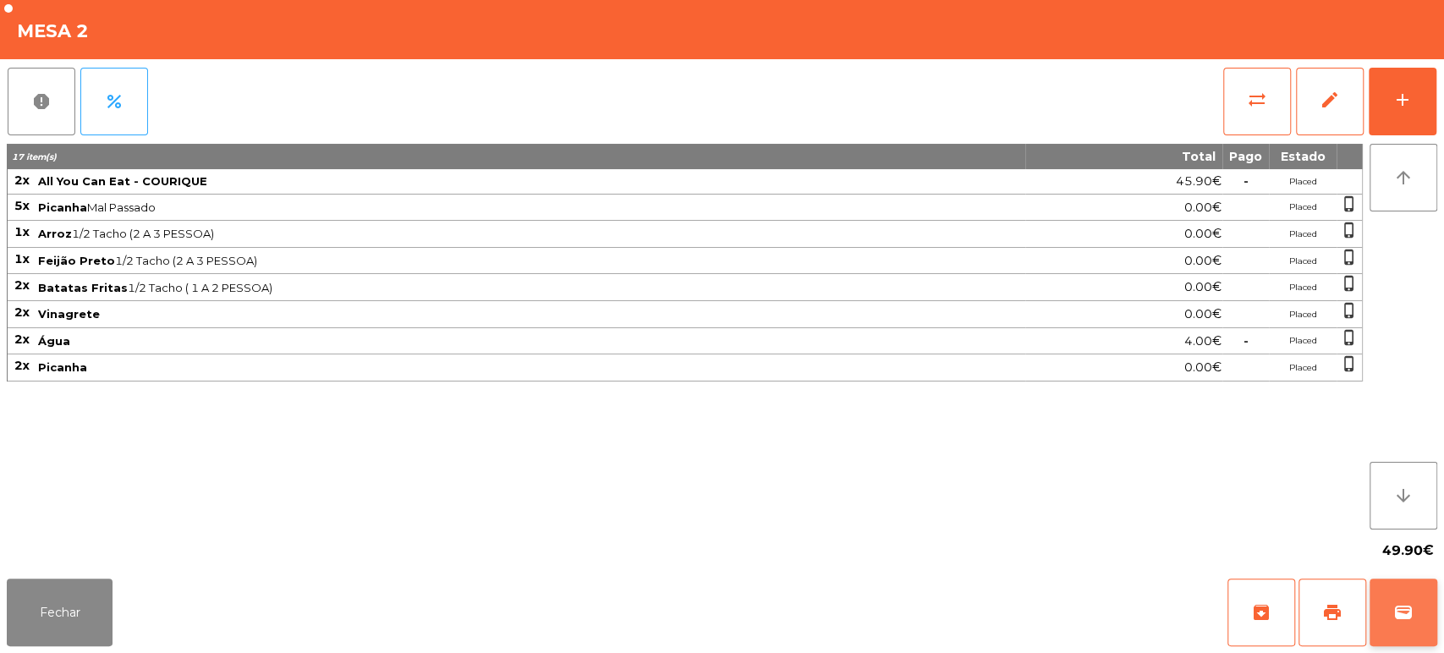
click at [1393, 584] on button "wallet" at bounding box center [1404, 613] width 68 height 68
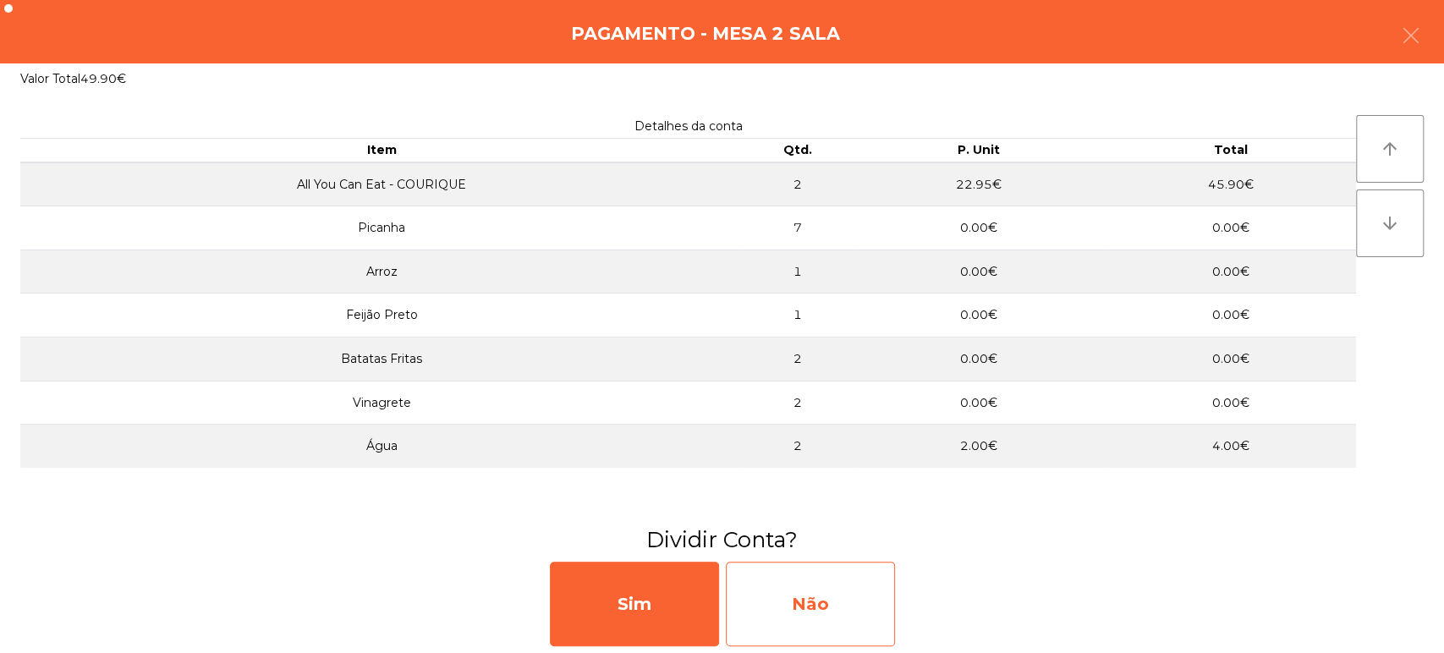
click at [839, 602] on div "Não" at bounding box center [810, 604] width 169 height 85
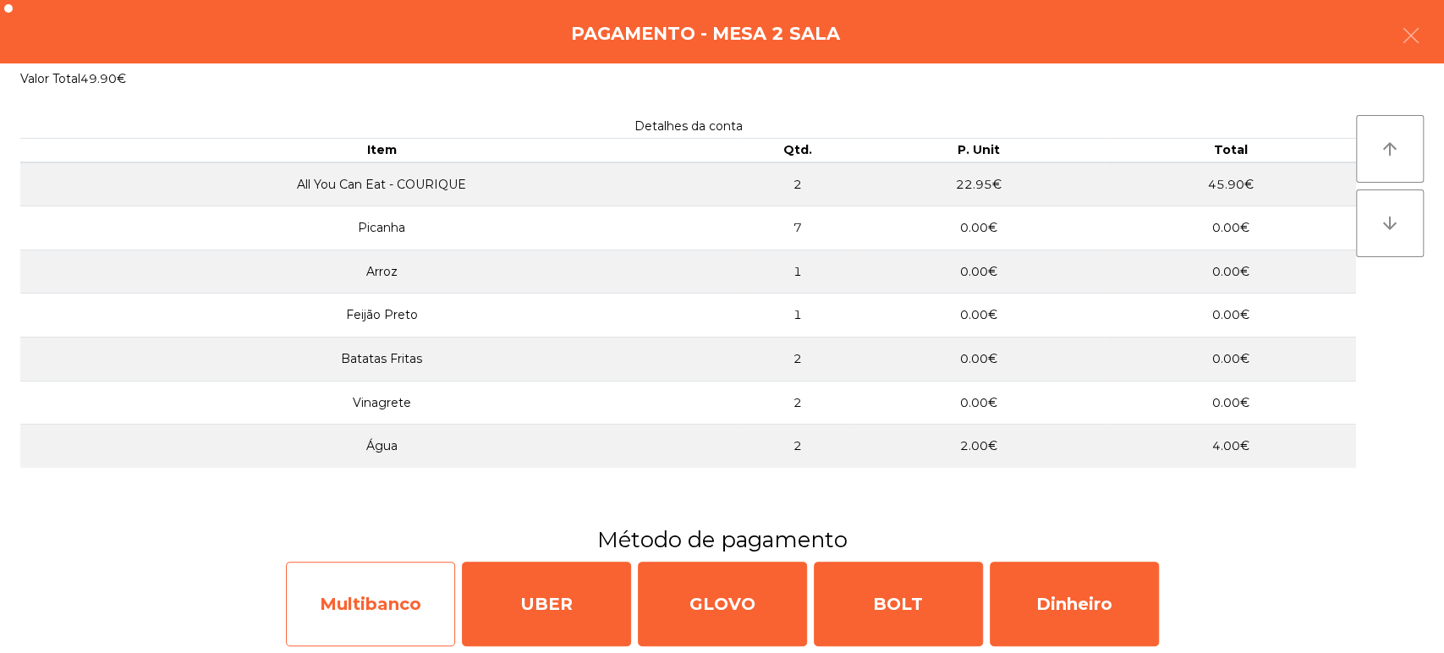
click at [392, 597] on div "Multibanco" at bounding box center [370, 604] width 169 height 85
select select "**"
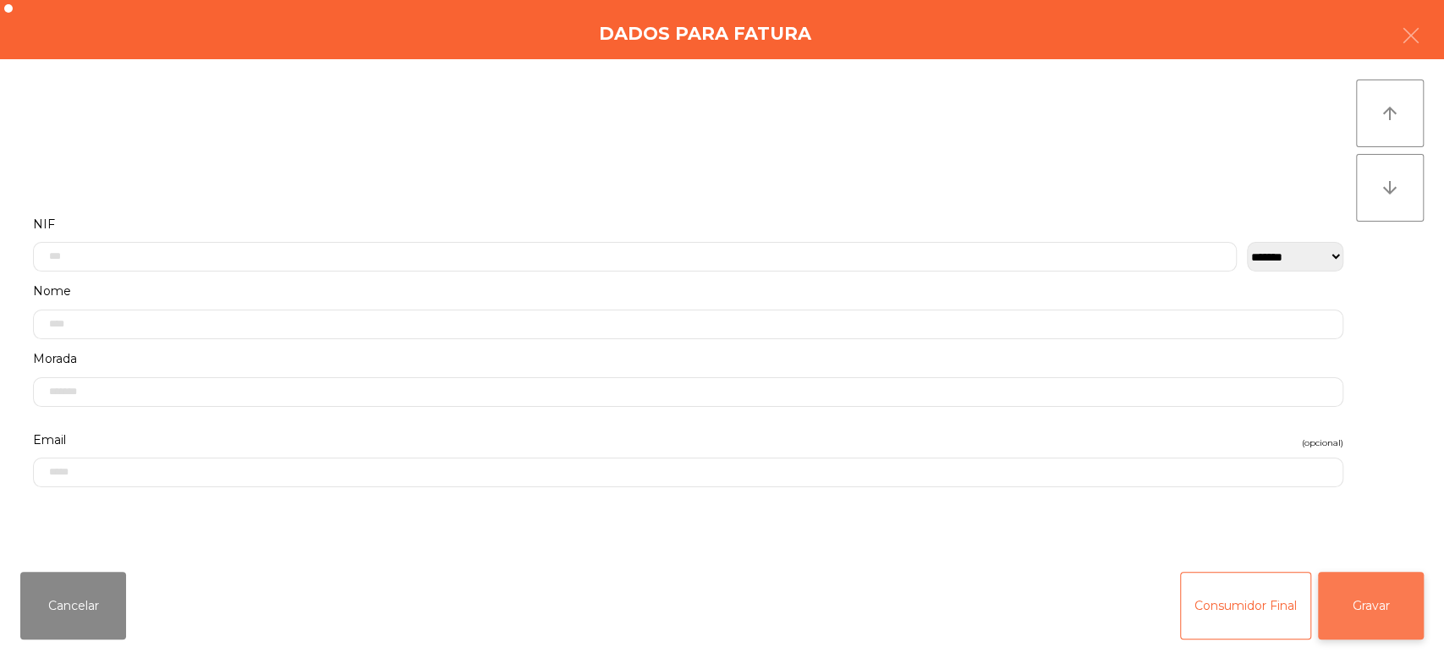
click at [1405, 602] on button "Gravar" at bounding box center [1371, 606] width 106 height 68
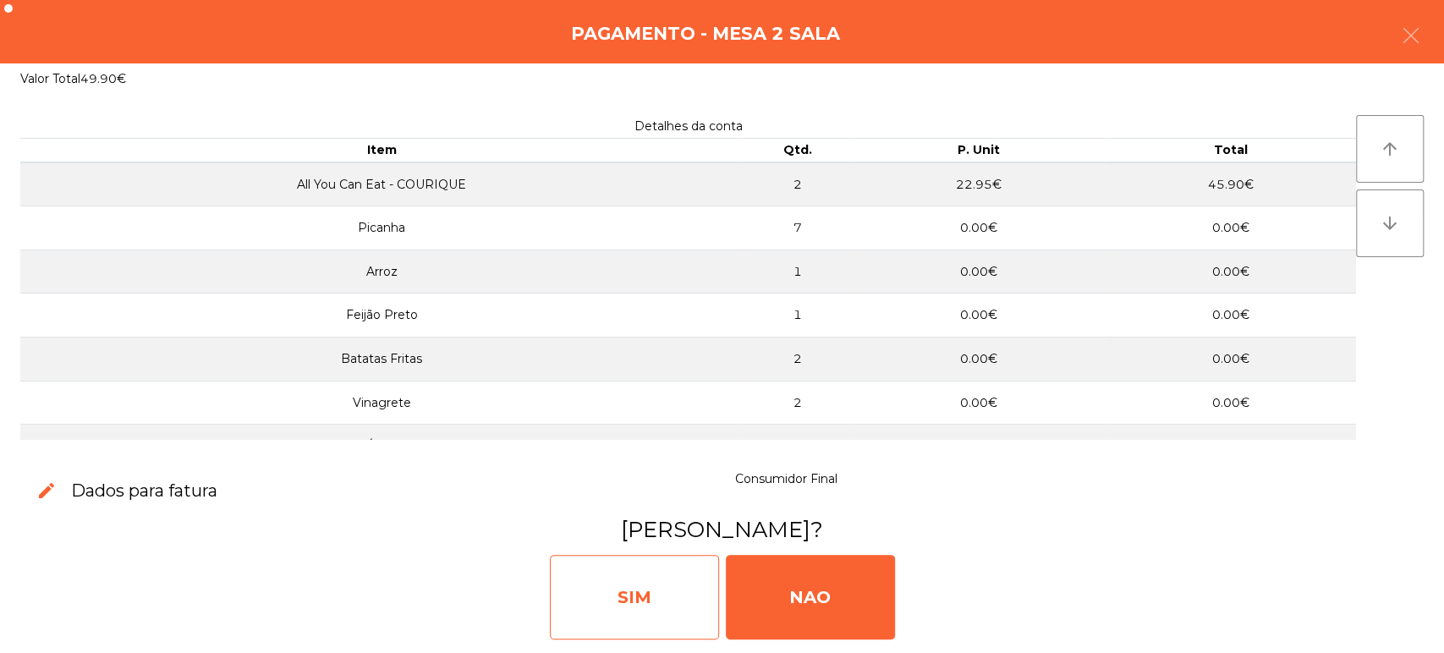
click at [623, 582] on div "SIM" at bounding box center [634, 597] width 169 height 85
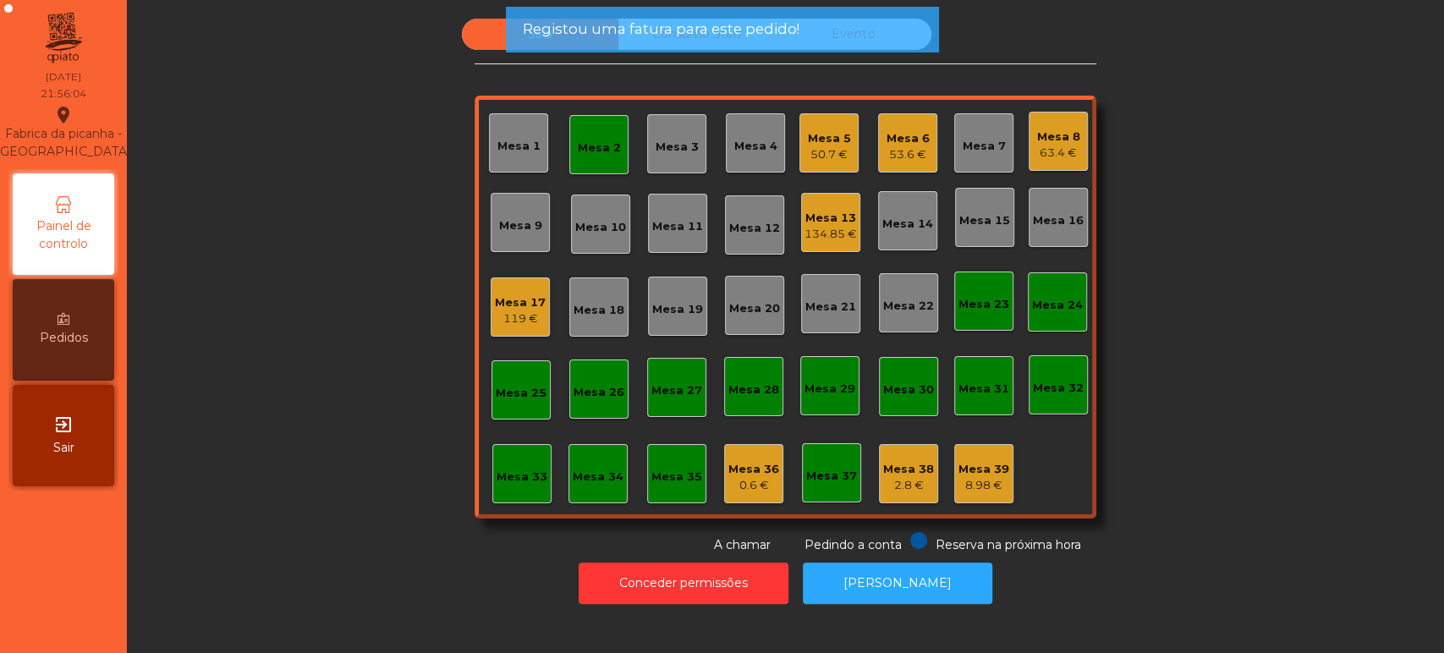
click at [569, 159] on div "Mesa 2" at bounding box center [598, 144] width 59 height 59
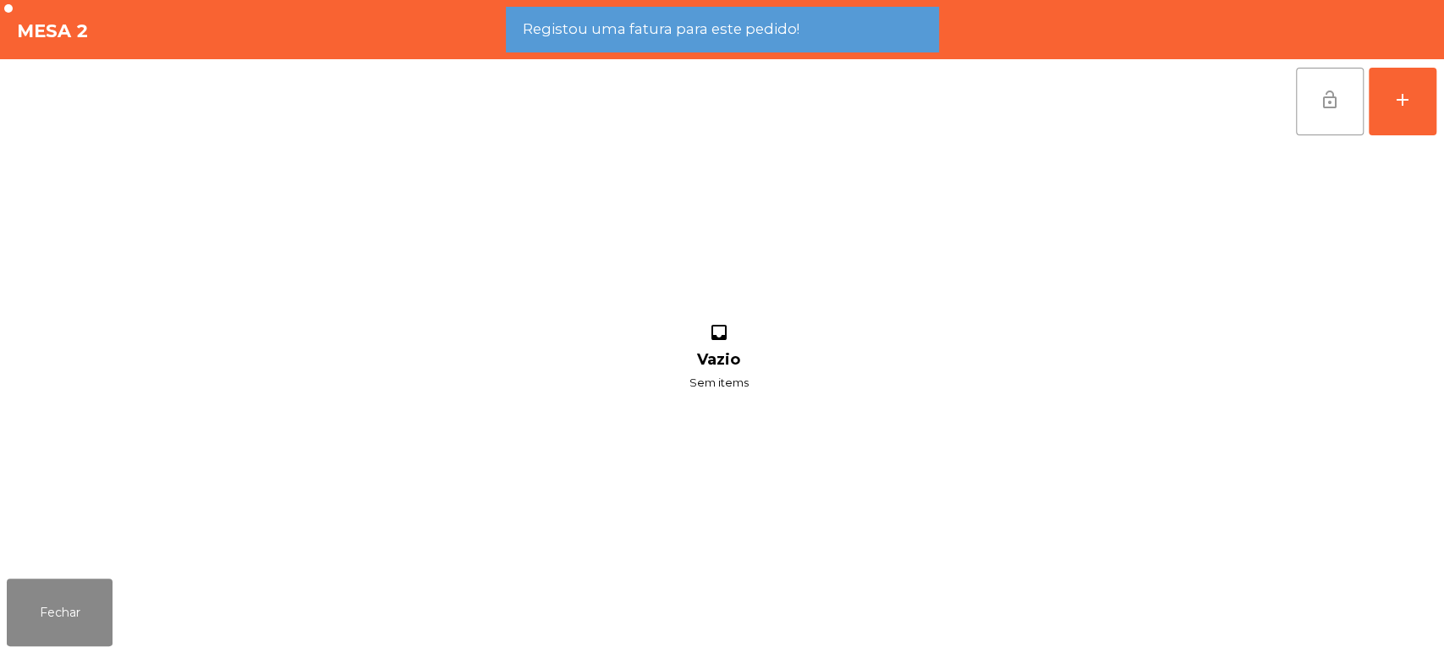
click at [1313, 108] on button "lock_open" at bounding box center [1330, 102] width 68 height 68
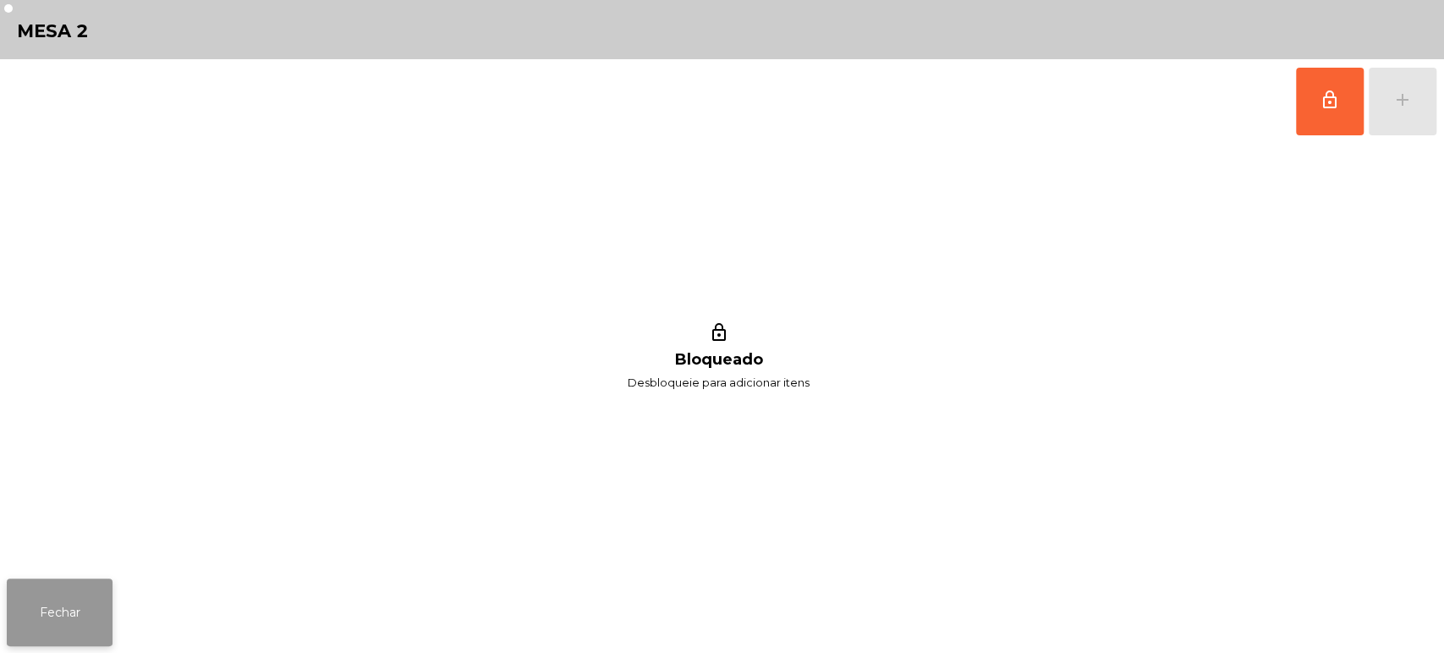
click at [68, 580] on button "Fechar" at bounding box center [60, 613] width 106 height 68
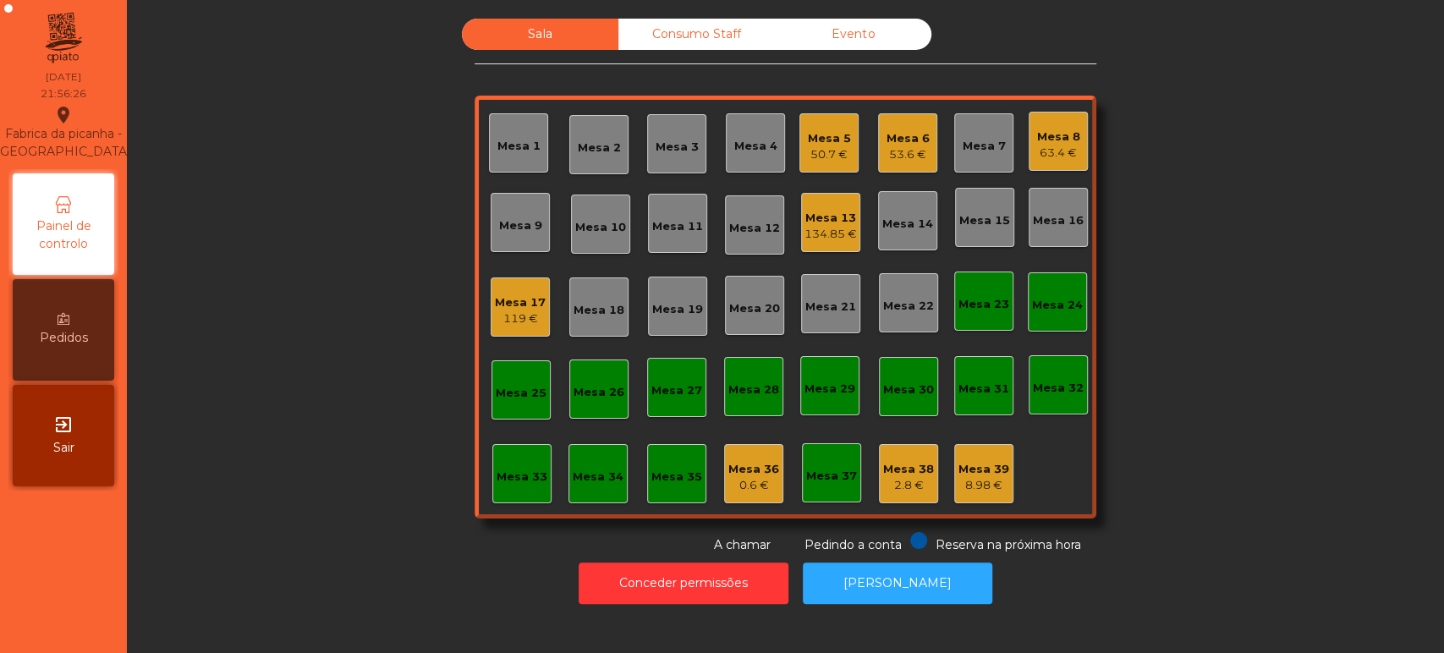
click at [308, 344] on div "Sala Consumo Staff Evento Mesa 1 Mesa 2 Mesa 3 Mesa 4 Mesa 5 50.7 € Mesa 6 53.6…" at bounding box center [786, 287] width 1272 height 536
click at [825, 154] on div "50.7 €" at bounding box center [829, 154] width 43 height 17
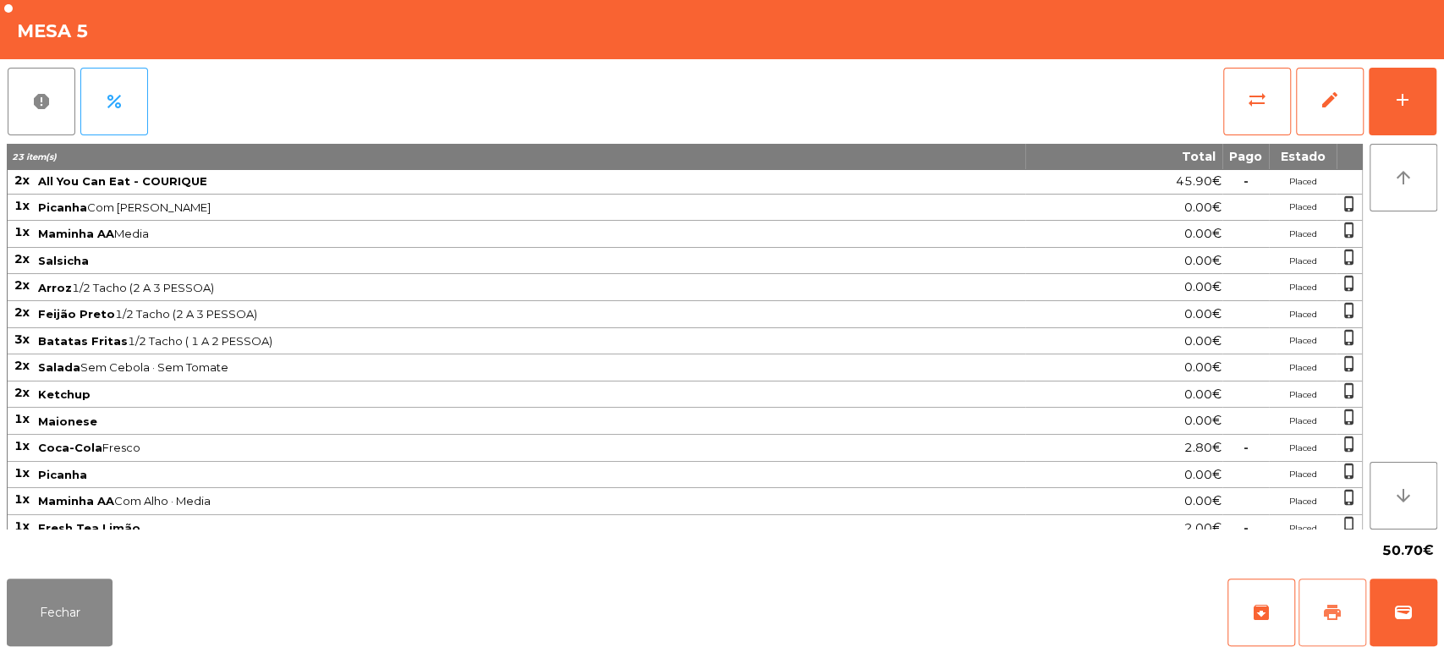
click at [1324, 608] on span "print" at bounding box center [1333, 612] width 20 height 20
click at [86, 624] on button "Fechar" at bounding box center [60, 613] width 106 height 68
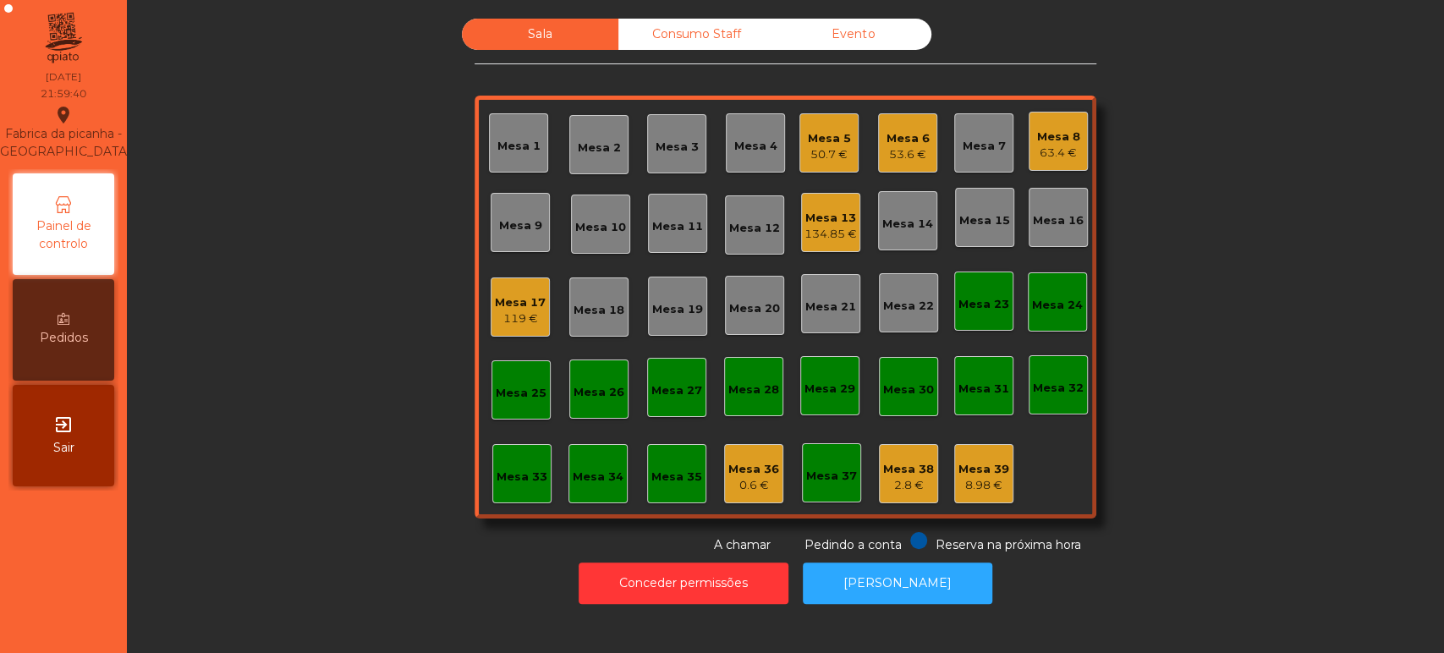
click at [822, 154] on div "50.7 €" at bounding box center [829, 154] width 43 height 17
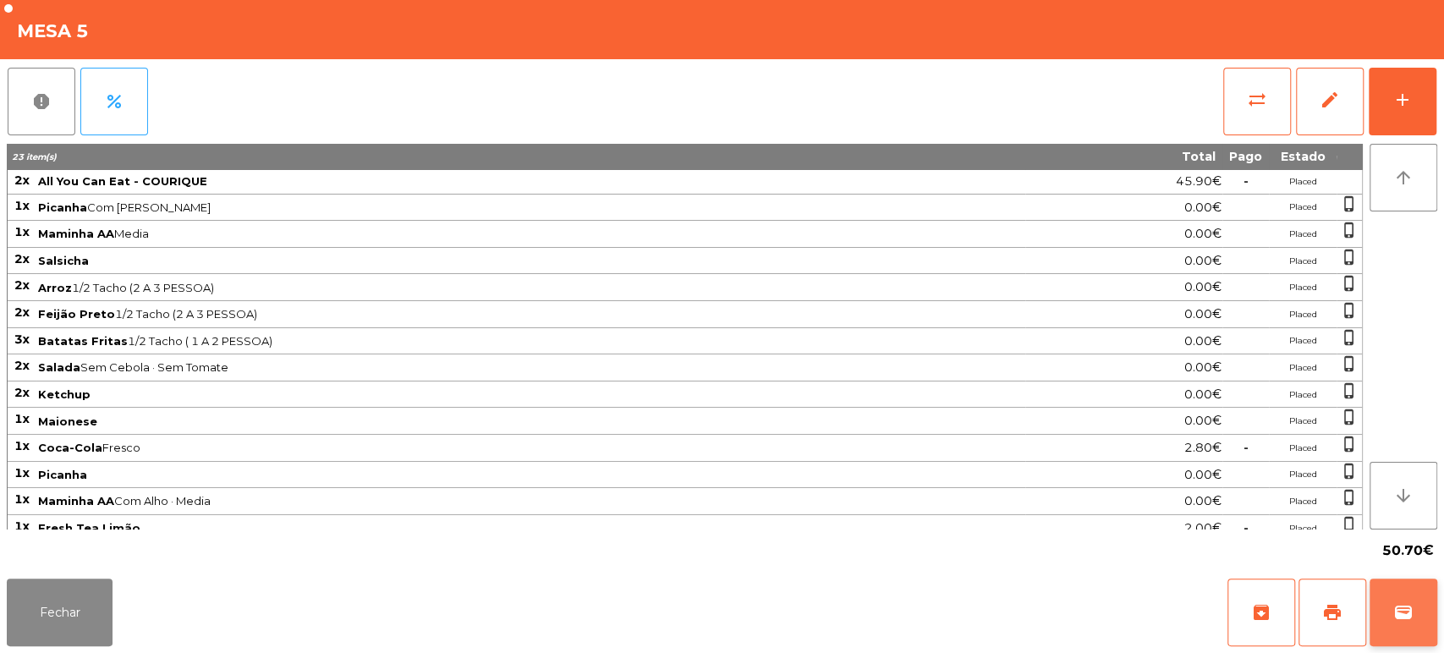
click at [1401, 618] on span "wallet" at bounding box center [1404, 612] width 20 height 20
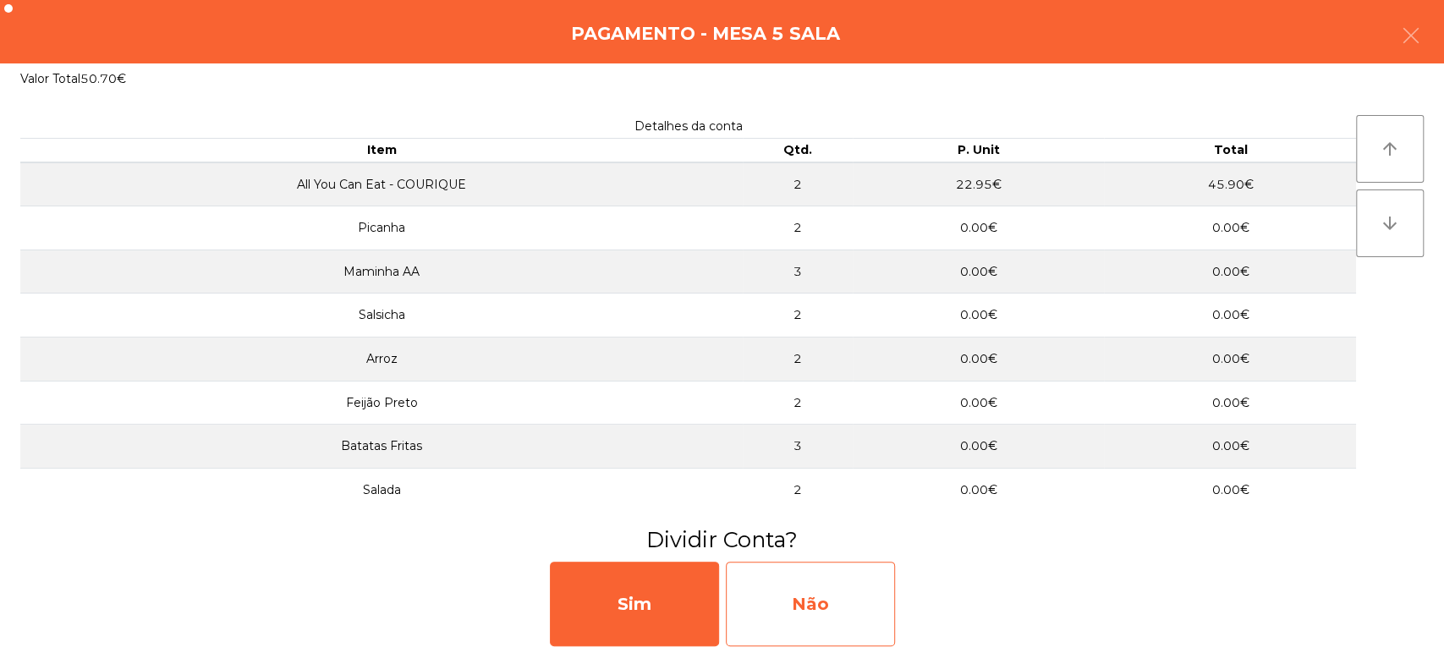
click at [826, 613] on div "Não" at bounding box center [810, 604] width 169 height 85
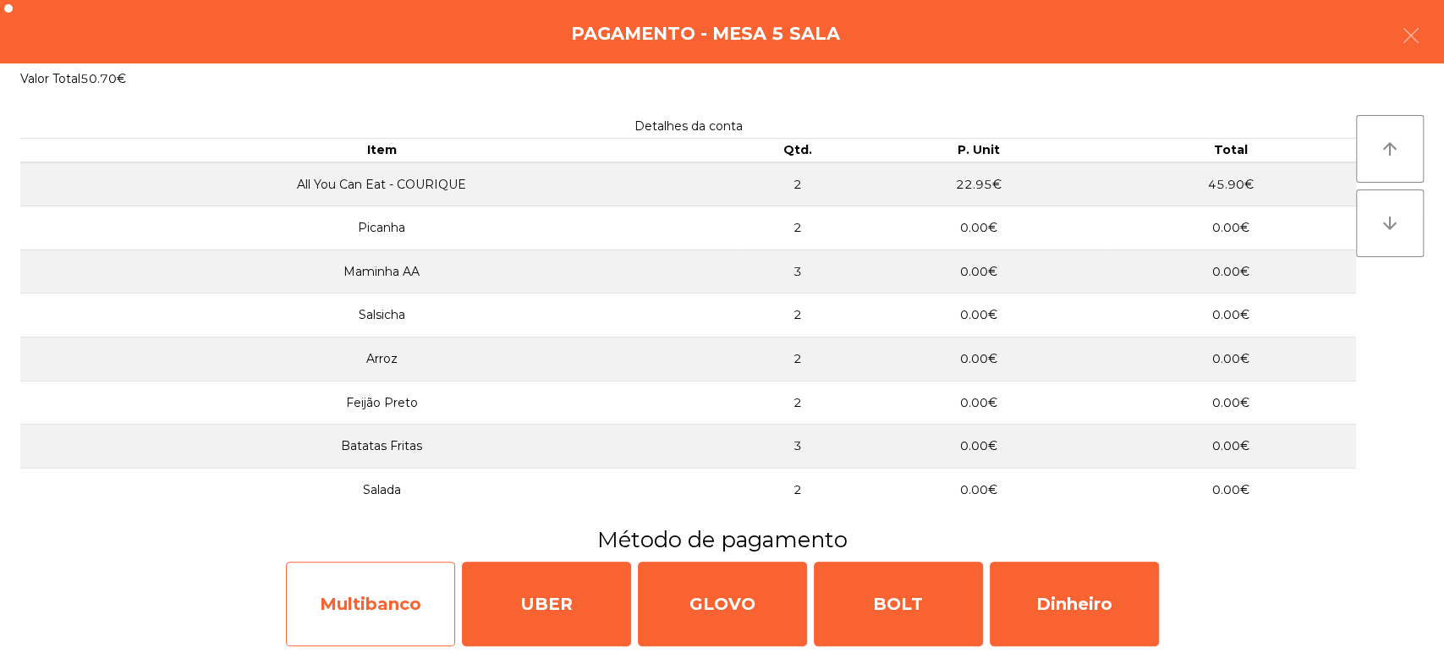
click at [362, 609] on div "Multibanco" at bounding box center [370, 604] width 169 height 85
select select "**"
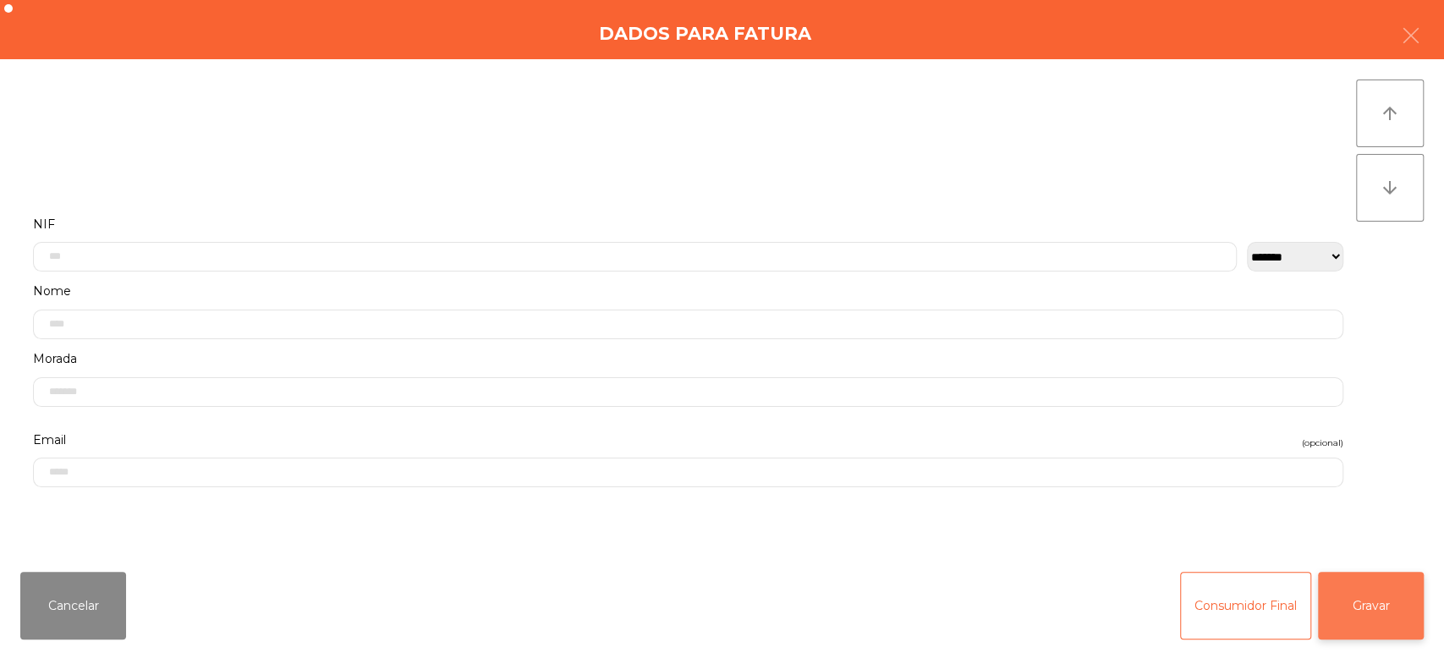
click at [1403, 613] on button "Gravar" at bounding box center [1371, 606] width 106 height 68
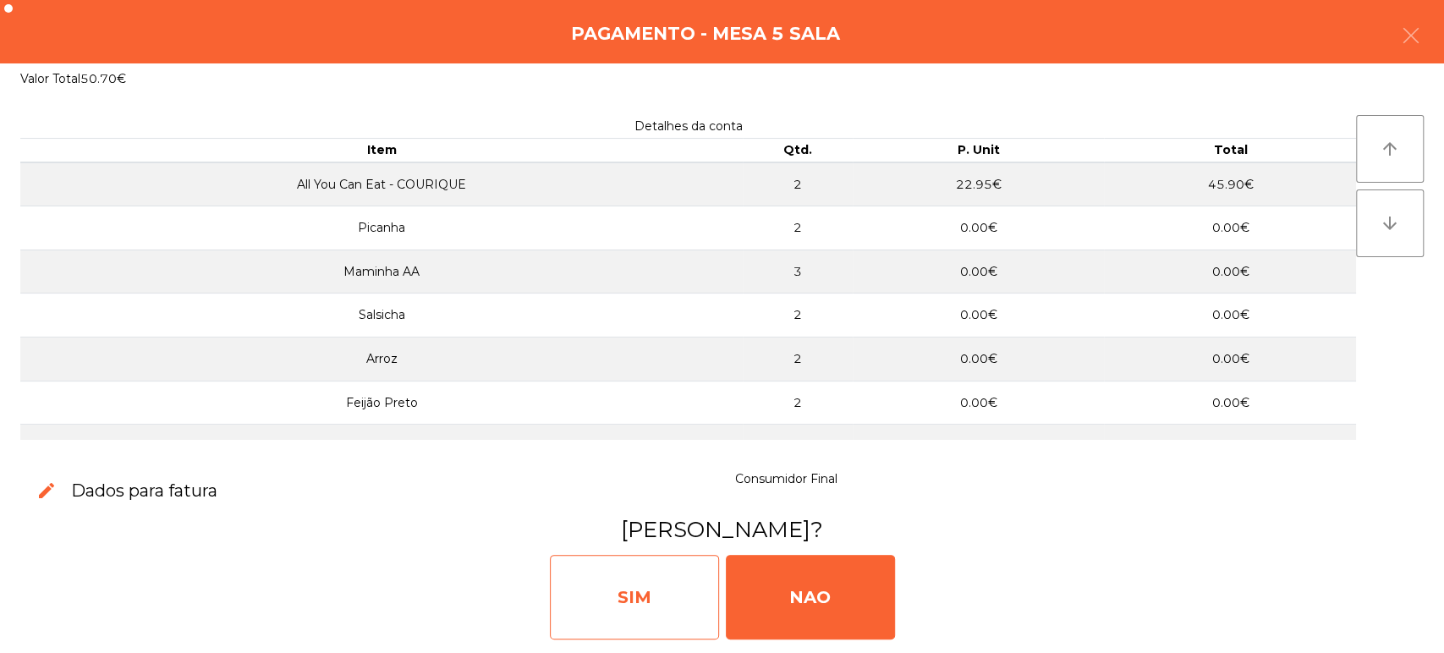
click at [618, 596] on div "SIM" at bounding box center [634, 597] width 169 height 85
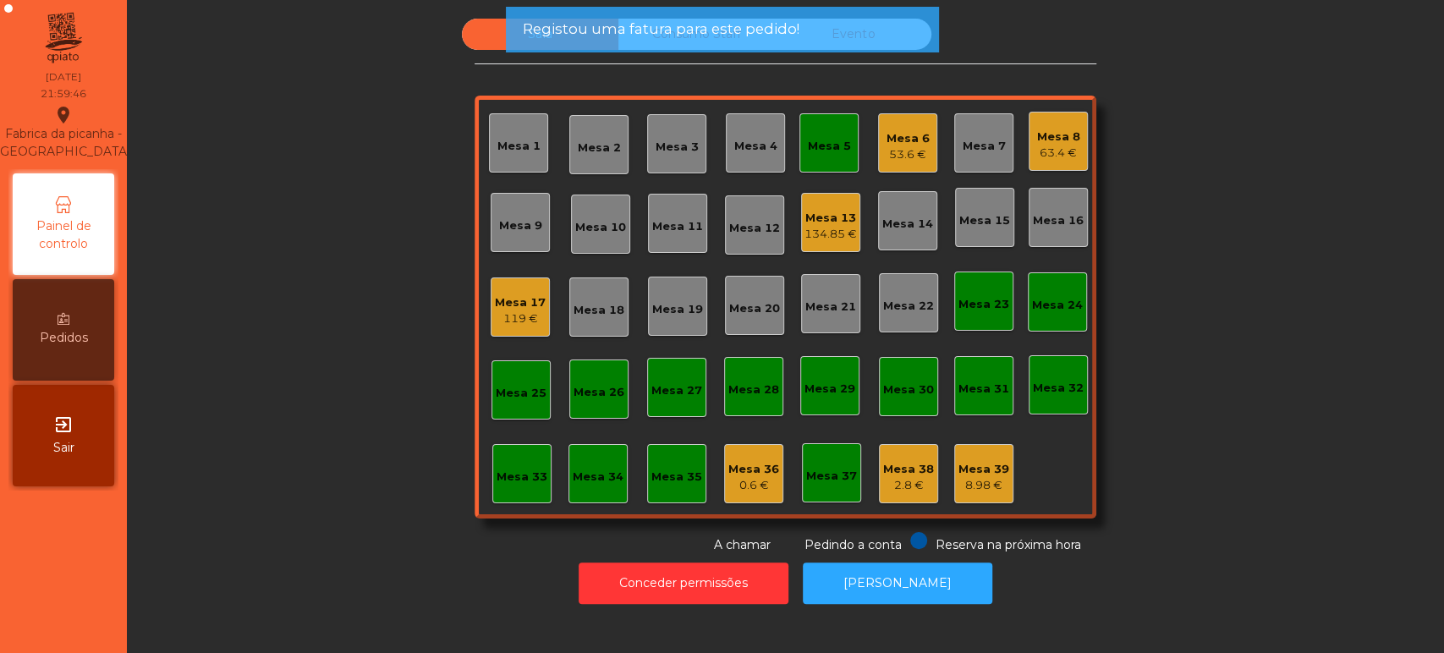
click at [821, 128] on div "Mesa 5" at bounding box center [829, 142] width 59 height 59
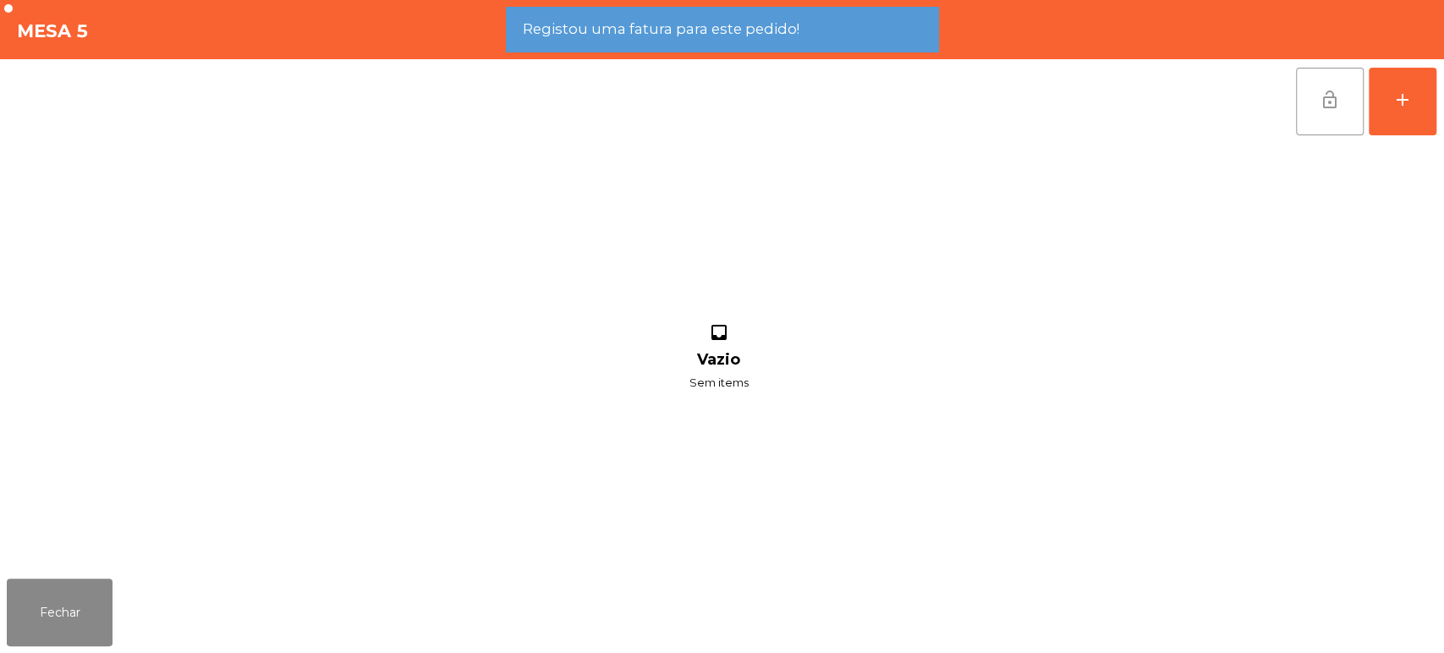
click at [1323, 93] on span "lock_open" at bounding box center [1330, 100] width 20 height 20
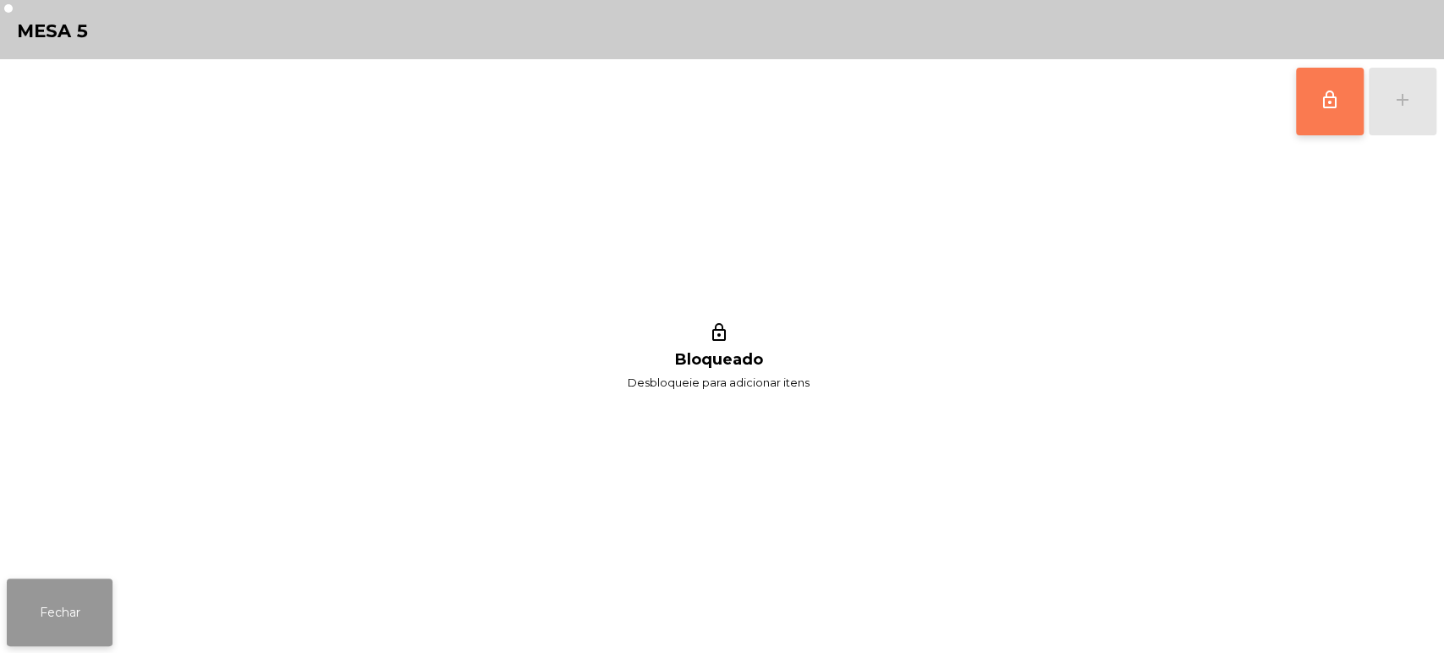
click at [60, 598] on button "Fechar" at bounding box center [60, 613] width 106 height 68
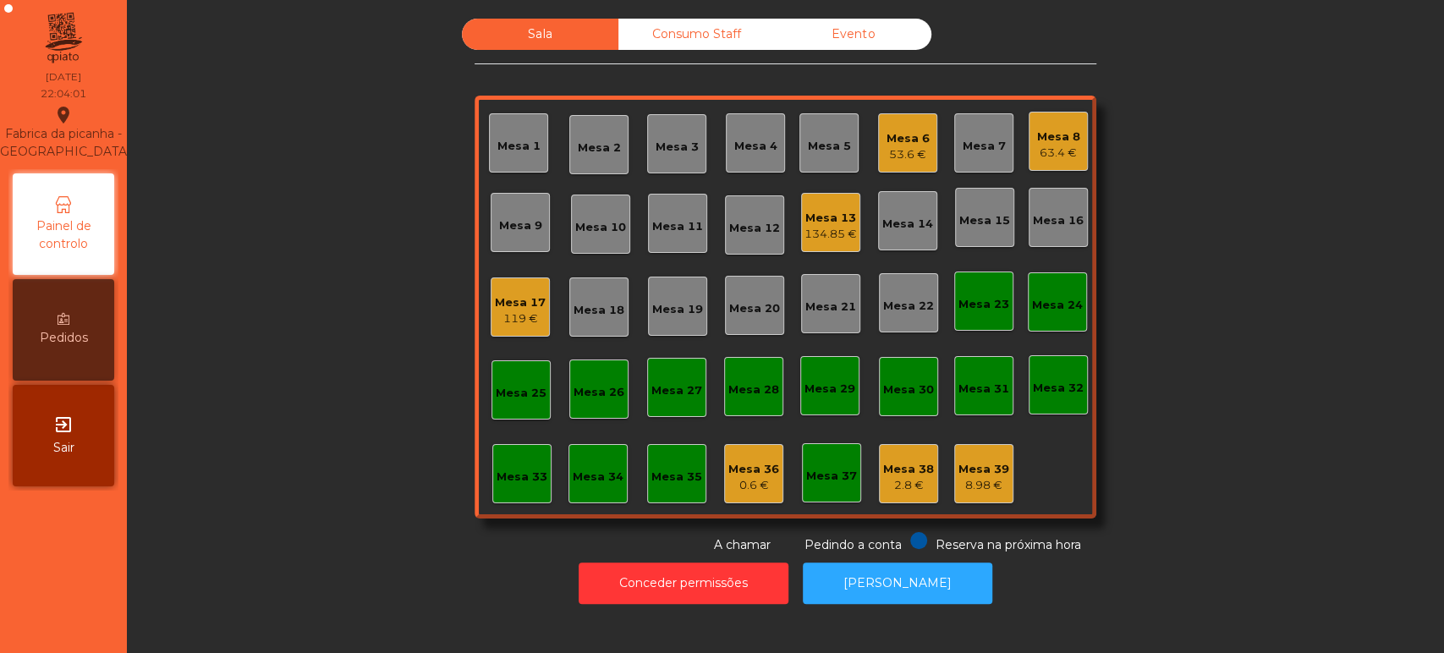
click at [722, 39] on div "Consumo Staff" at bounding box center [697, 34] width 157 height 31
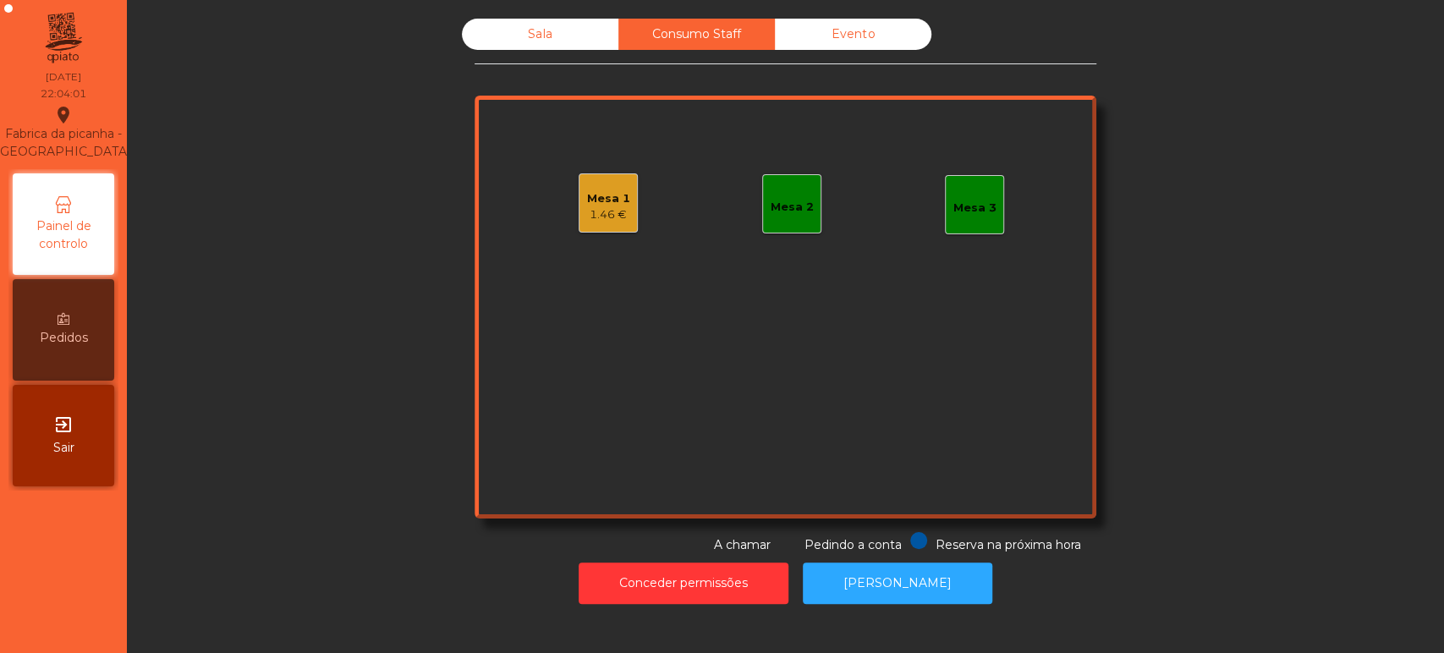
click at [591, 190] on div "Mesa 1" at bounding box center [608, 198] width 43 height 17
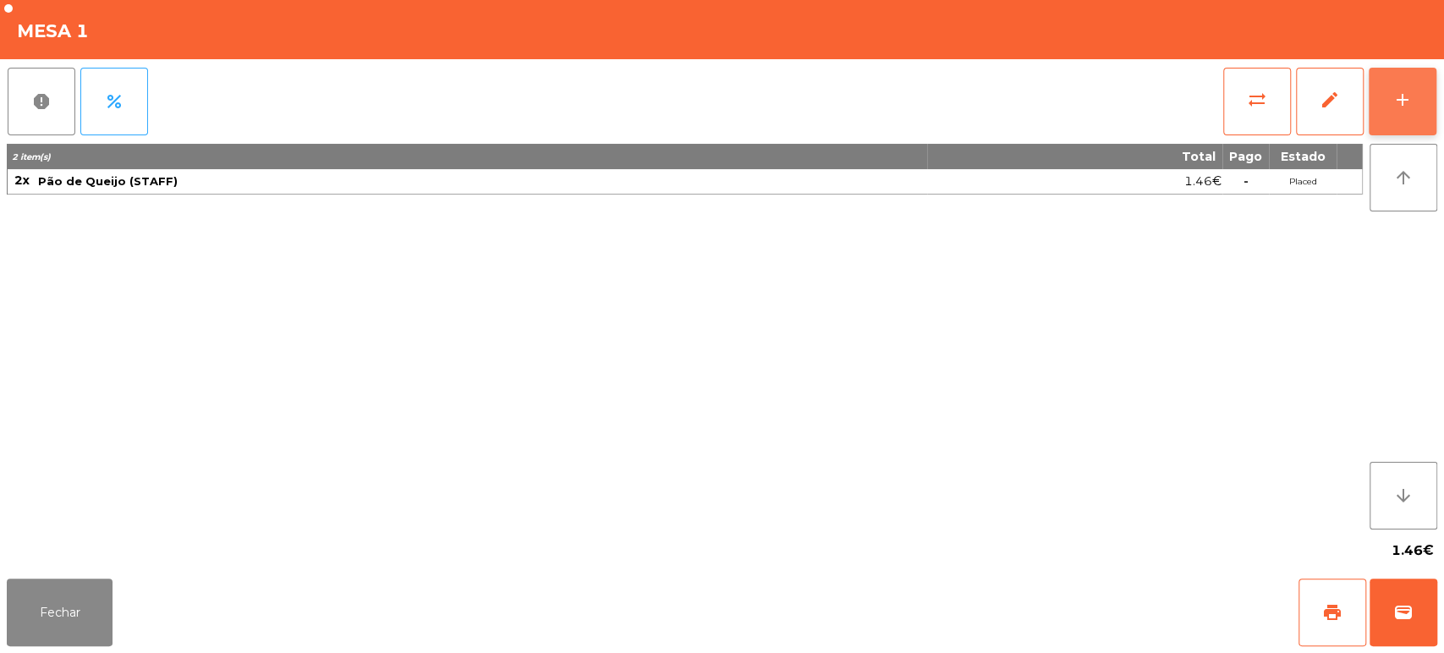
click at [1434, 127] on button "add" at bounding box center [1403, 102] width 68 height 68
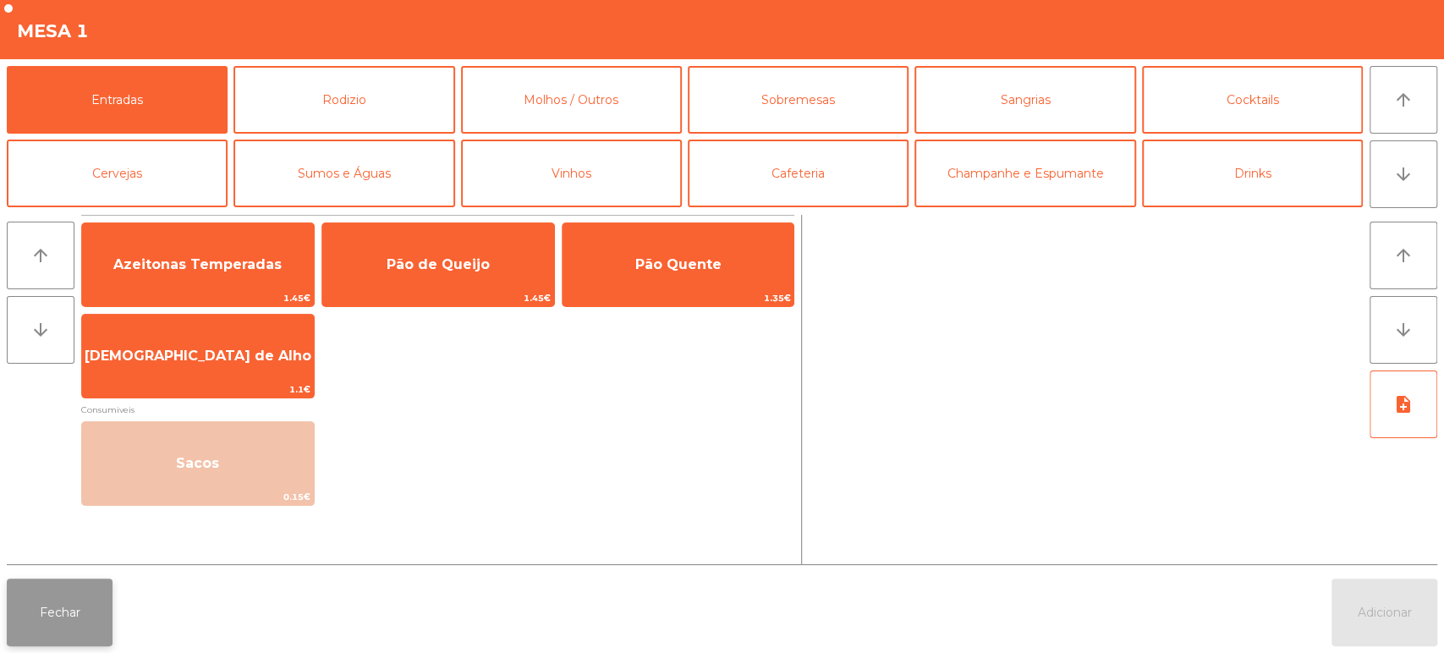
click at [74, 632] on button "Fechar" at bounding box center [60, 613] width 106 height 68
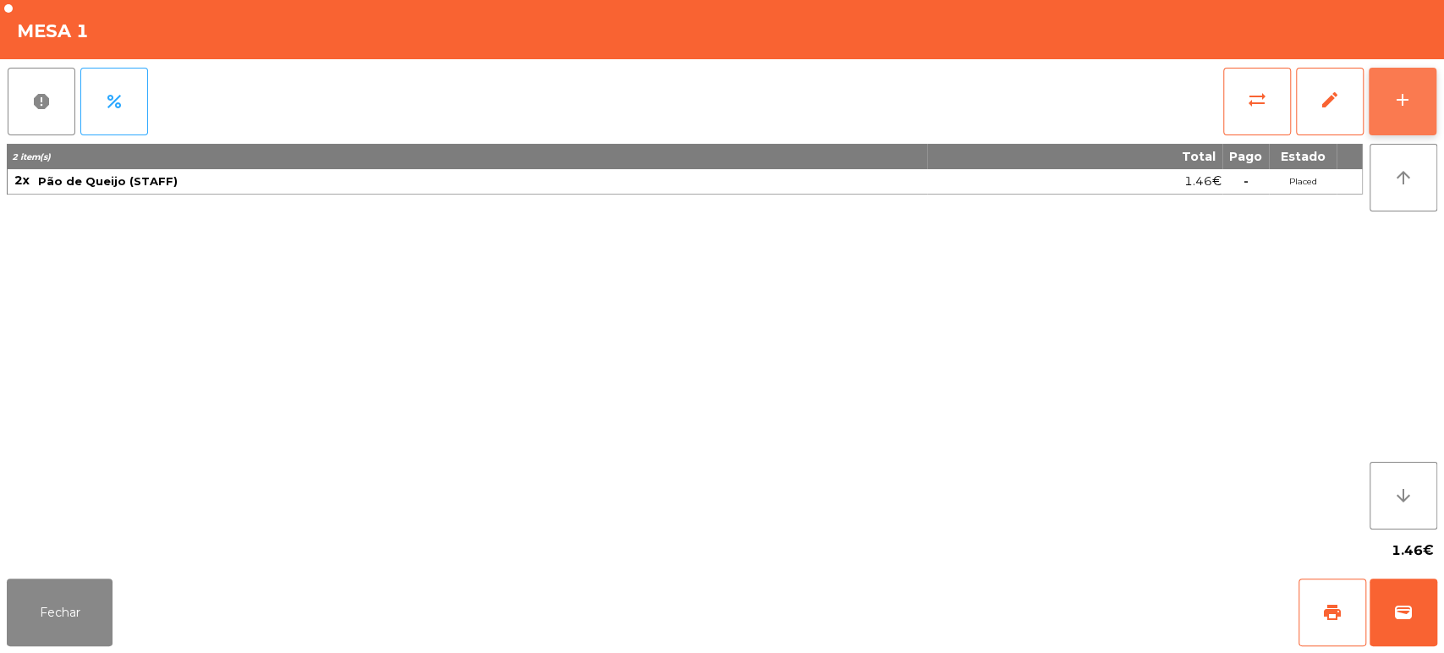
click at [1404, 114] on button "add" at bounding box center [1403, 102] width 68 height 68
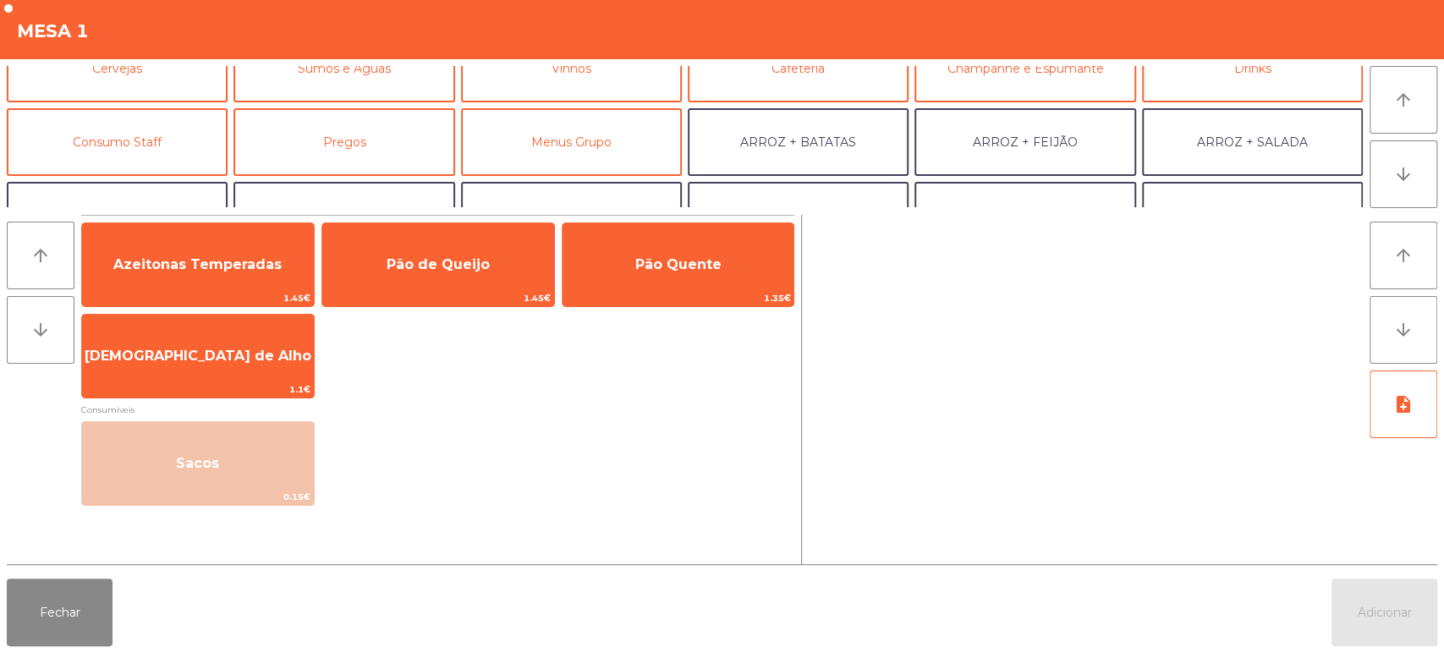
scroll to position [113, 0]
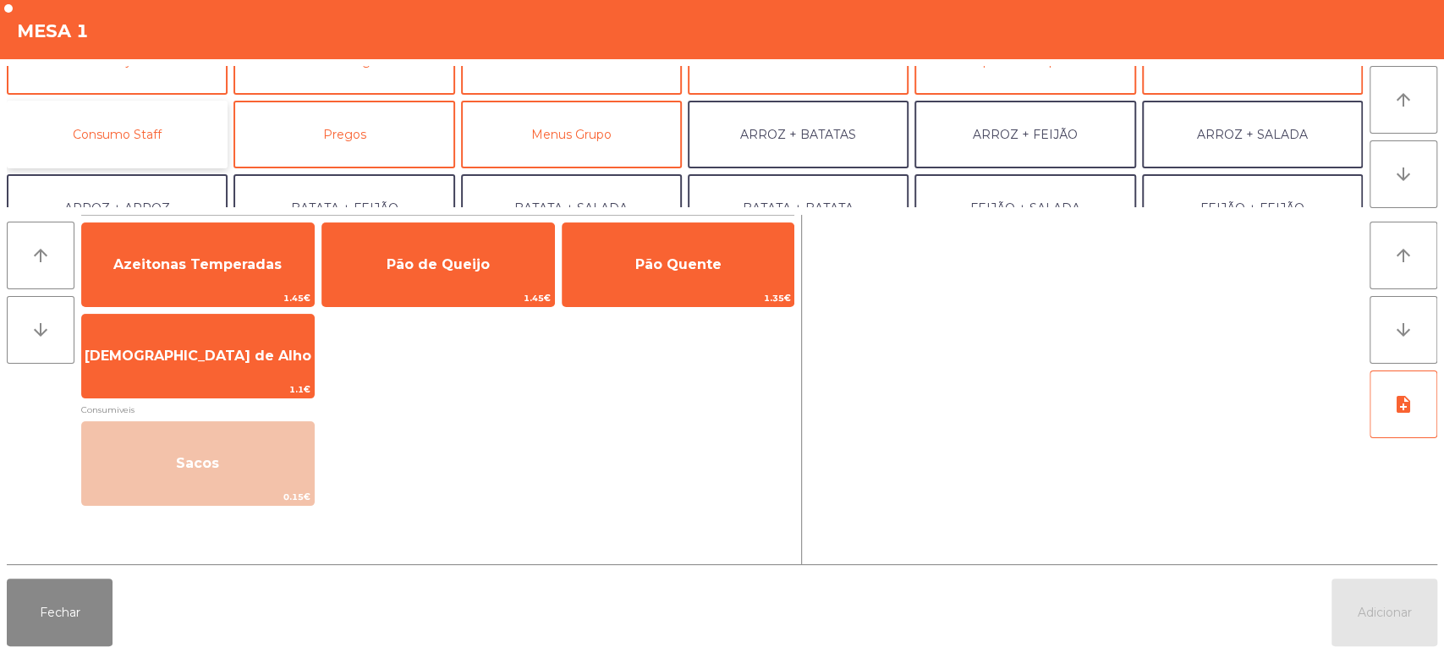
click at [190, 122] on button "Consumo Staff" at bounding box center [117, 135] width 221 height 68
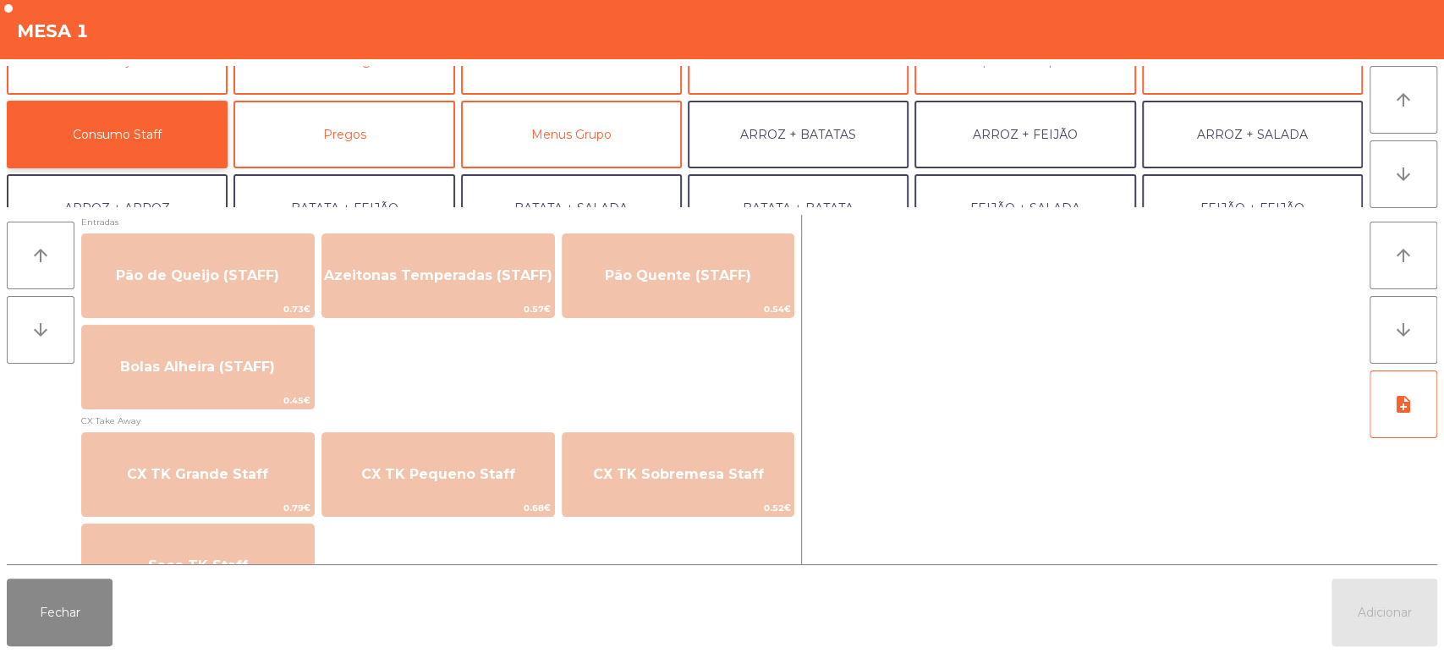
scroll to position [1382, 0]
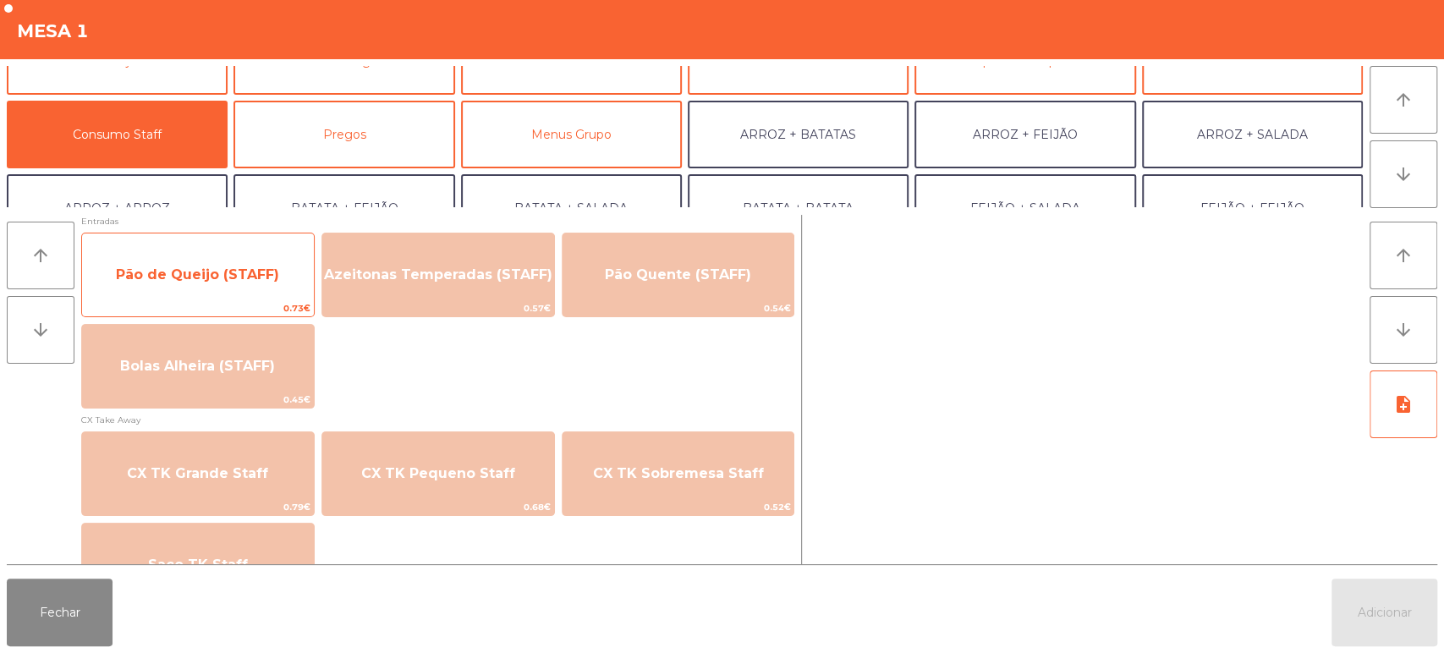
click at [225, 271] on span "Pão de Queijo (STAFF)" at bounding box center [197, 275] width 163 height 16
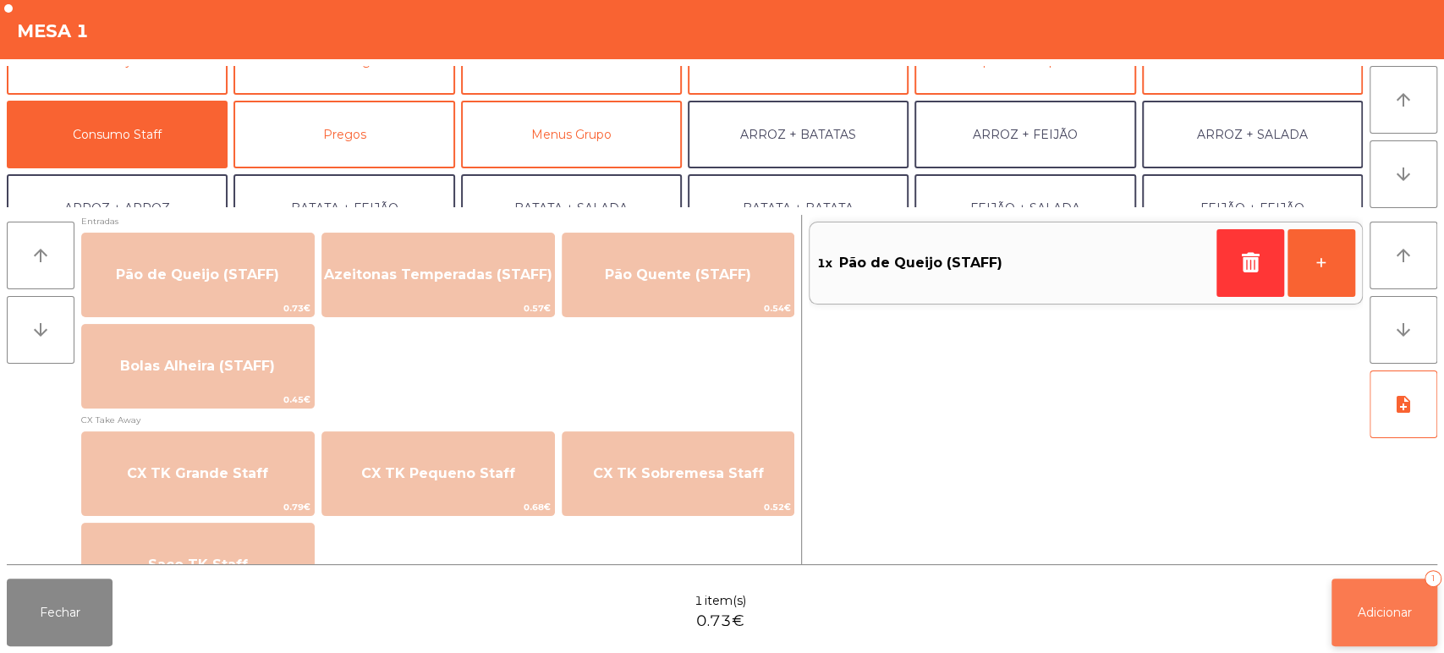
click at [1392, 630] on button "Adicionar 1" at bounding box center [1385, 613] width 106 height 68
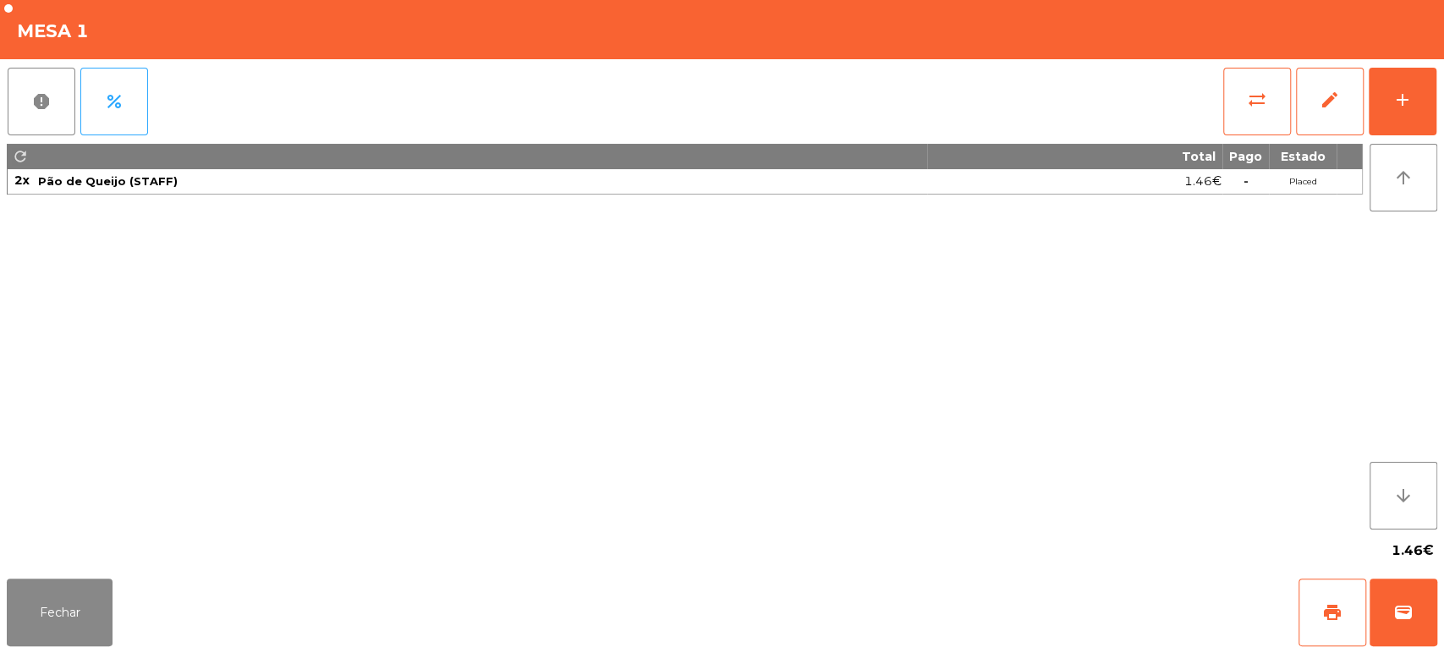
click at [115, 553] on div "1.46€" at bounding box center [722, 551] width 1431 height 42
click at [82, 591] on button "Fechar" at bounding box center [60, 613] width 106 height 68
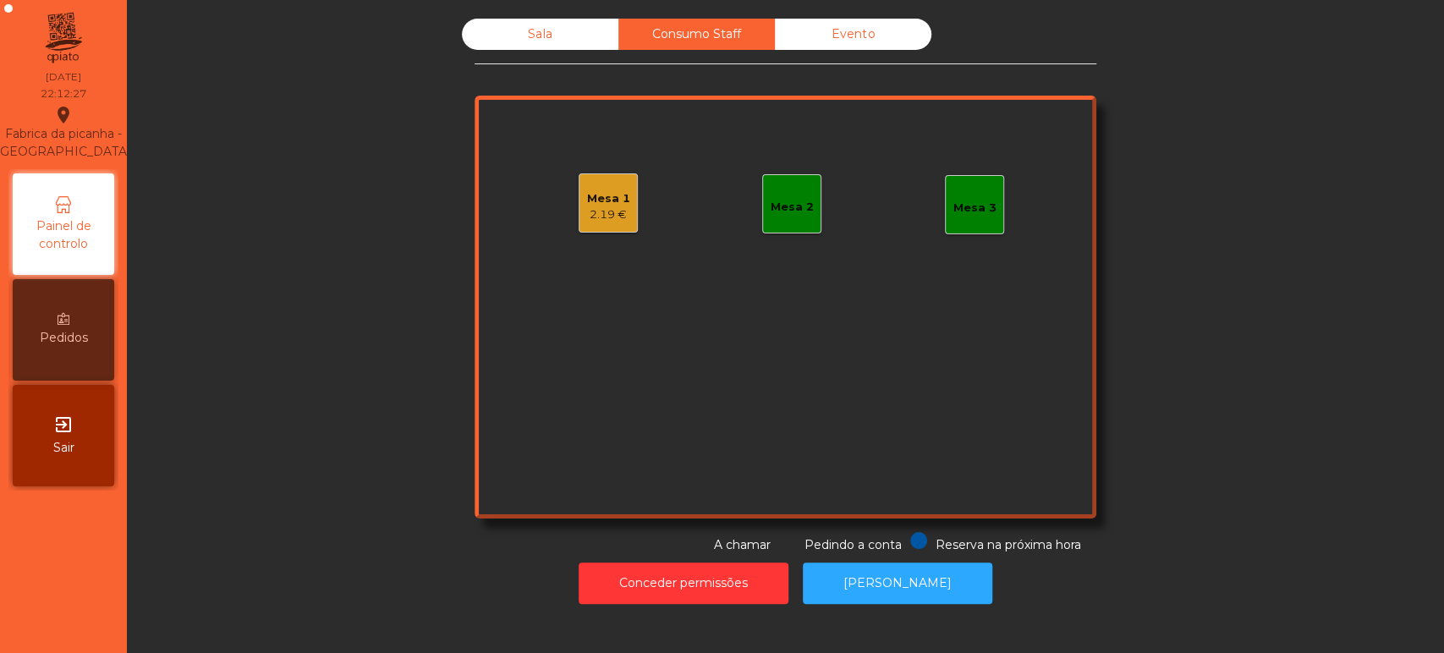
click at [513, 36] on div "Sala" at bounding box center [540, 34] width 157 height 31
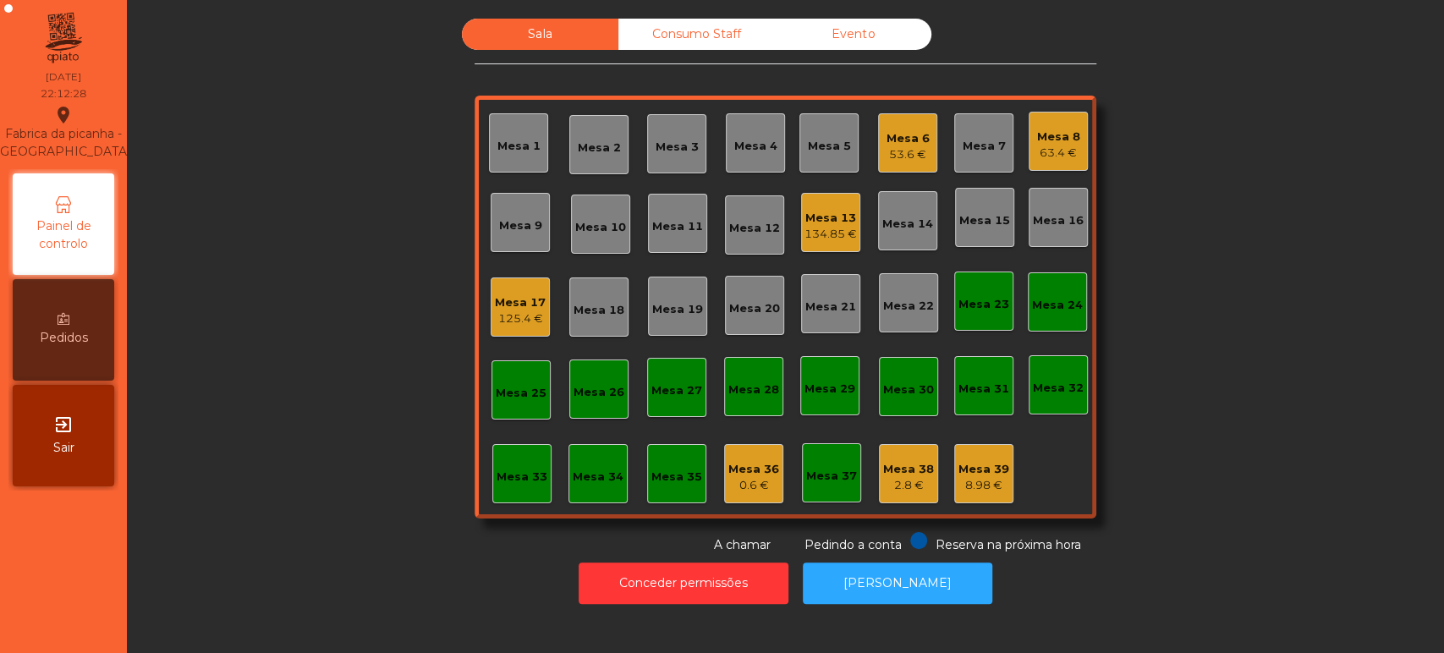
click at [888, 142] on div "Mesa 6" at bounding box center [908, 138] width 43 height 17
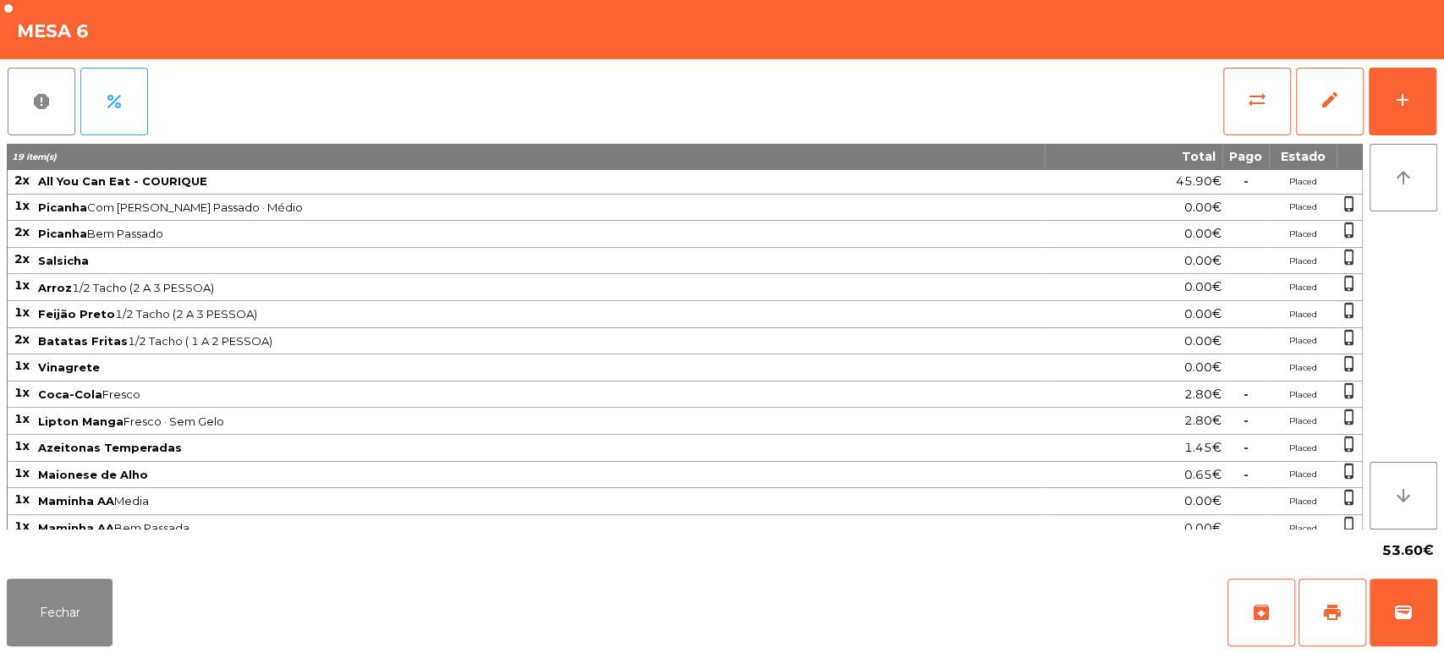
scroll to position [34, 0]
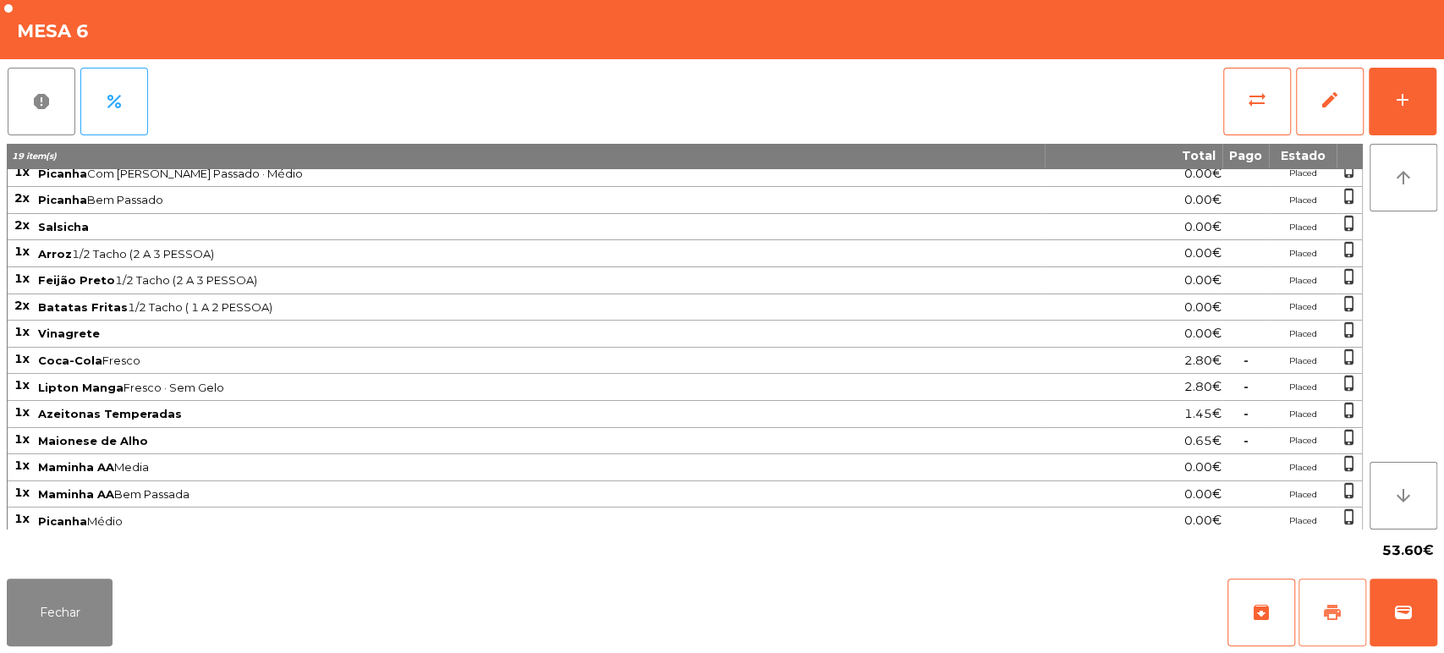
click at [1327, 597] on button "print" at bounding box center [1333, 613] width 68 height 68
click at [1433, 604] on button "wallet" at bounding box center [1404, 613] width 68 height 68
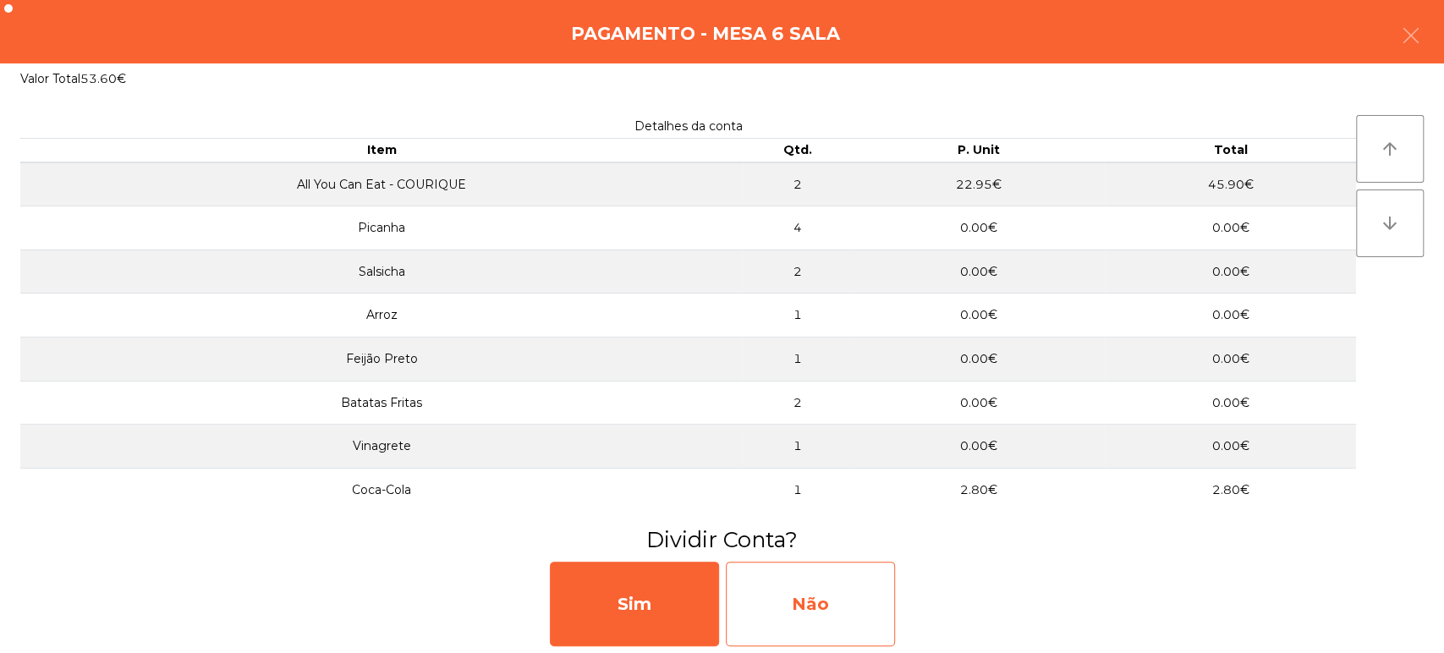
click at [840, 615] on div "Não" at bounding box center [810, 604] width 169 height 85
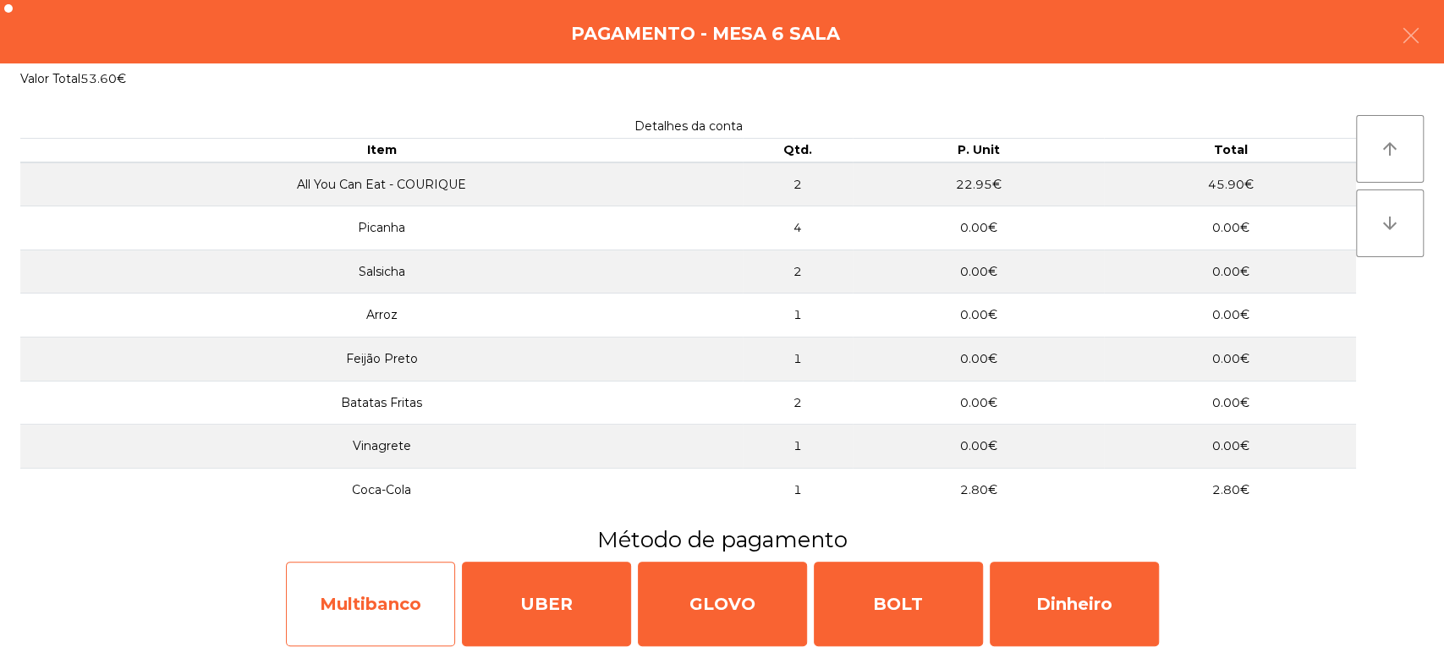
click at [373, 608] on div "Multibanco" at bounding box center [370, 604] width 169 height 85
select select "**"
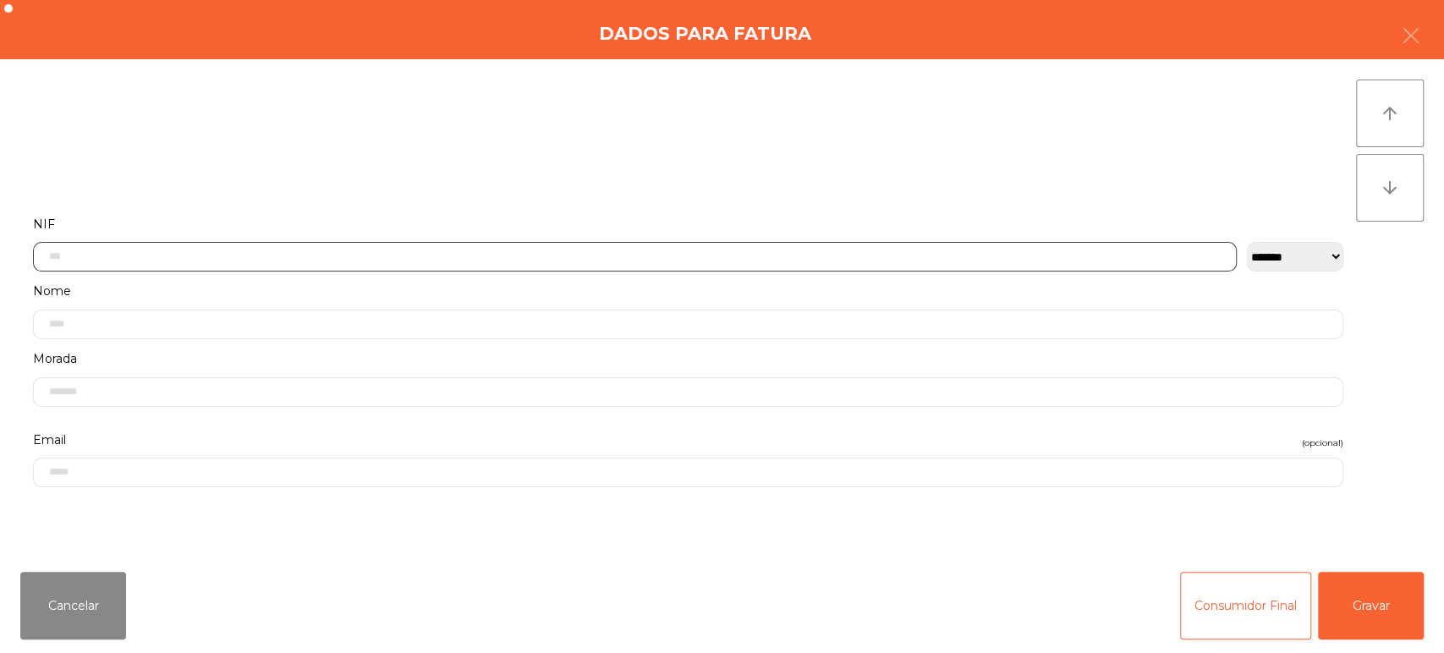
click at [153, 258] on input "text" at bounding box center [635, 257] width 1204 height 30
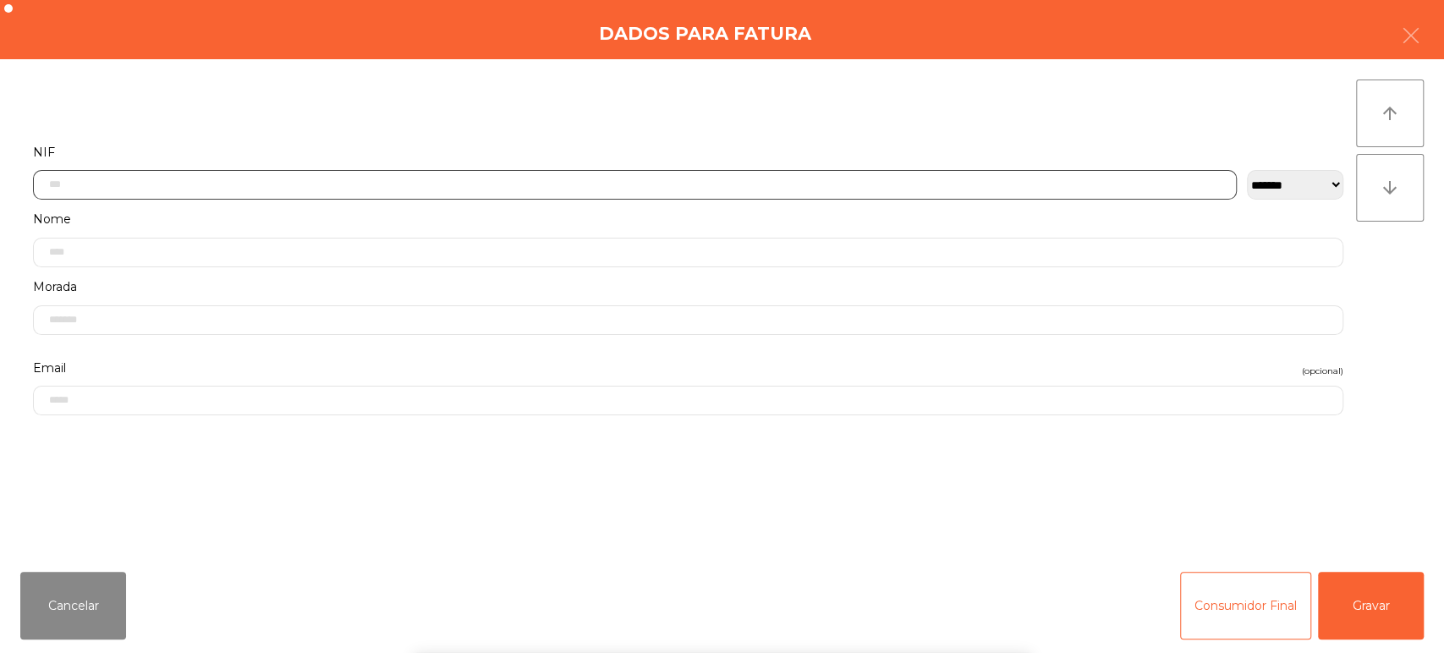
scroll to position [132, 0]
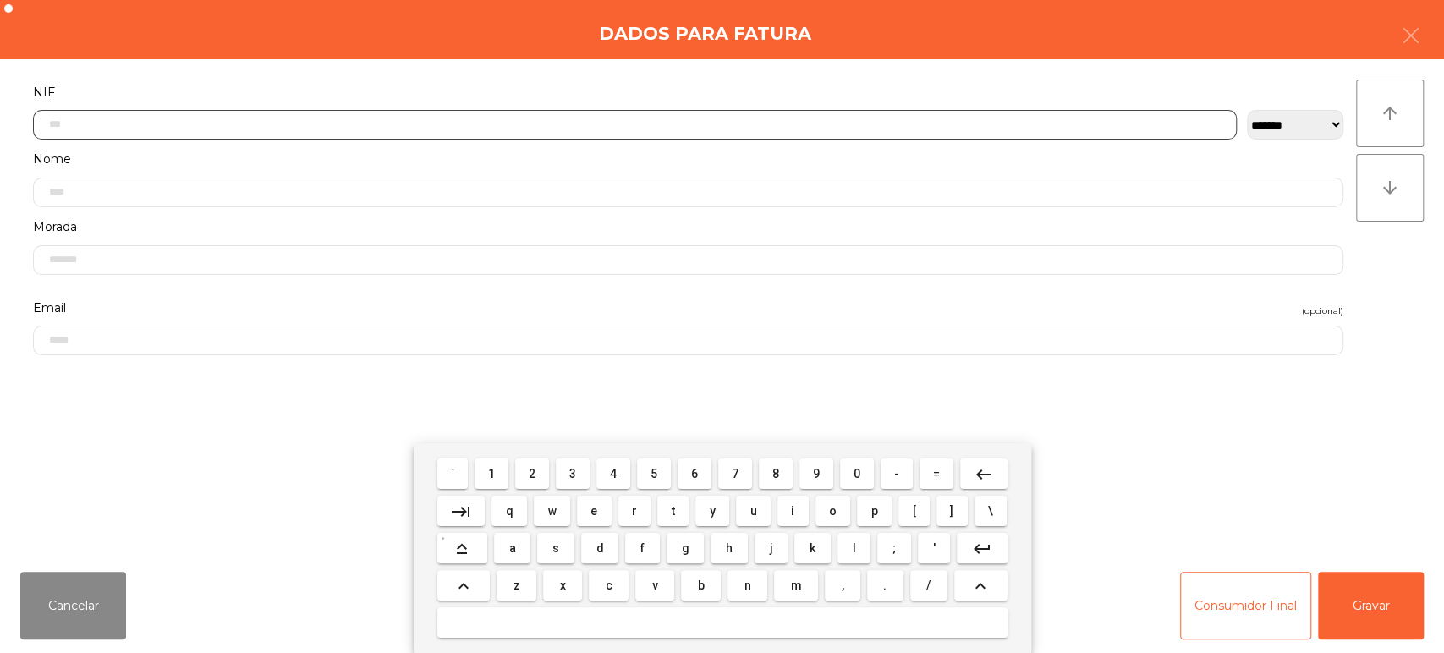
click at [147, 111] on input "text" at bounding box center [635, 125] width 1204 height 30
click at [532, 474] on span "2" at bounding box center [532, 474] width 7 height 14
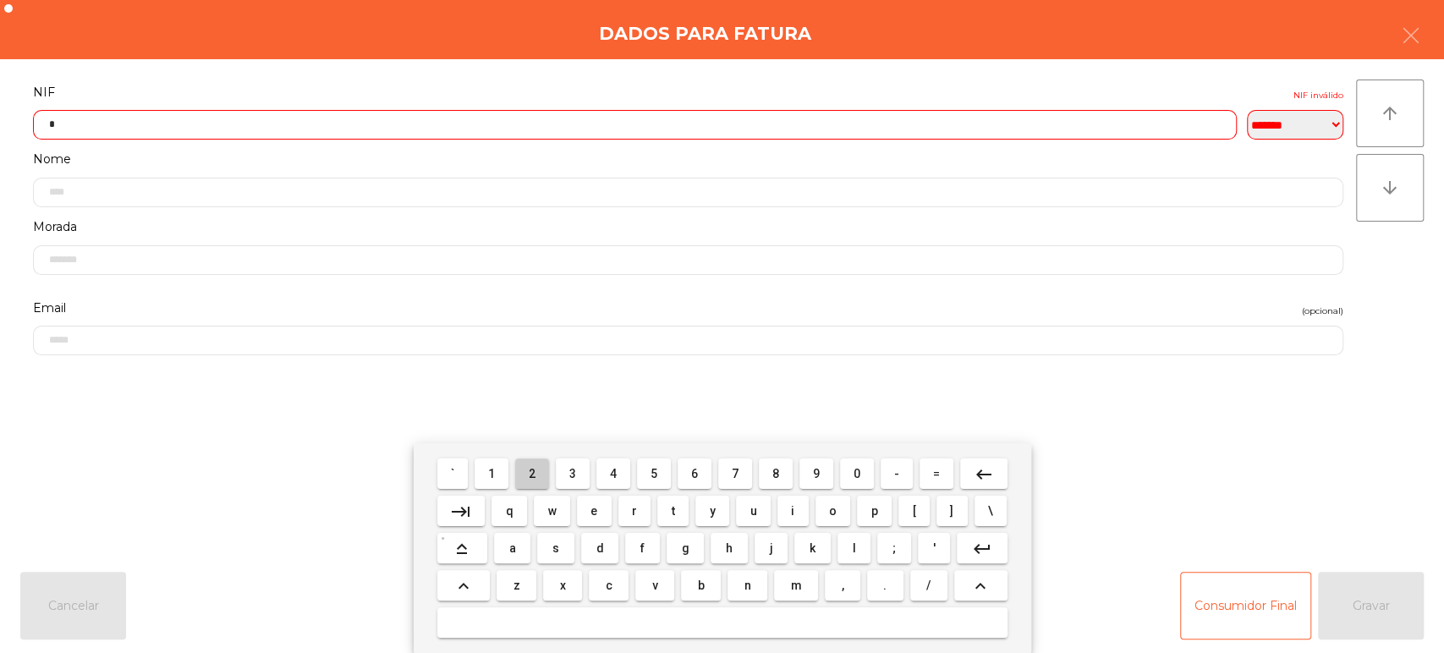
click at [535, 467] on span "2" at bounding box center [532, 474] width 7 height 14
click at [573, 474] on span "3" at bounding box center [572, 474] width 7 height 14
click at [817, 474] on span "9" at bounding box center [816, 474] width 7 height 14
click at [610, 473] on span "4" at bounding box center [613, 474] width 7 height 14
click at [736, 474] on span "7" at bounding box center [735, 474] width 7 height 14
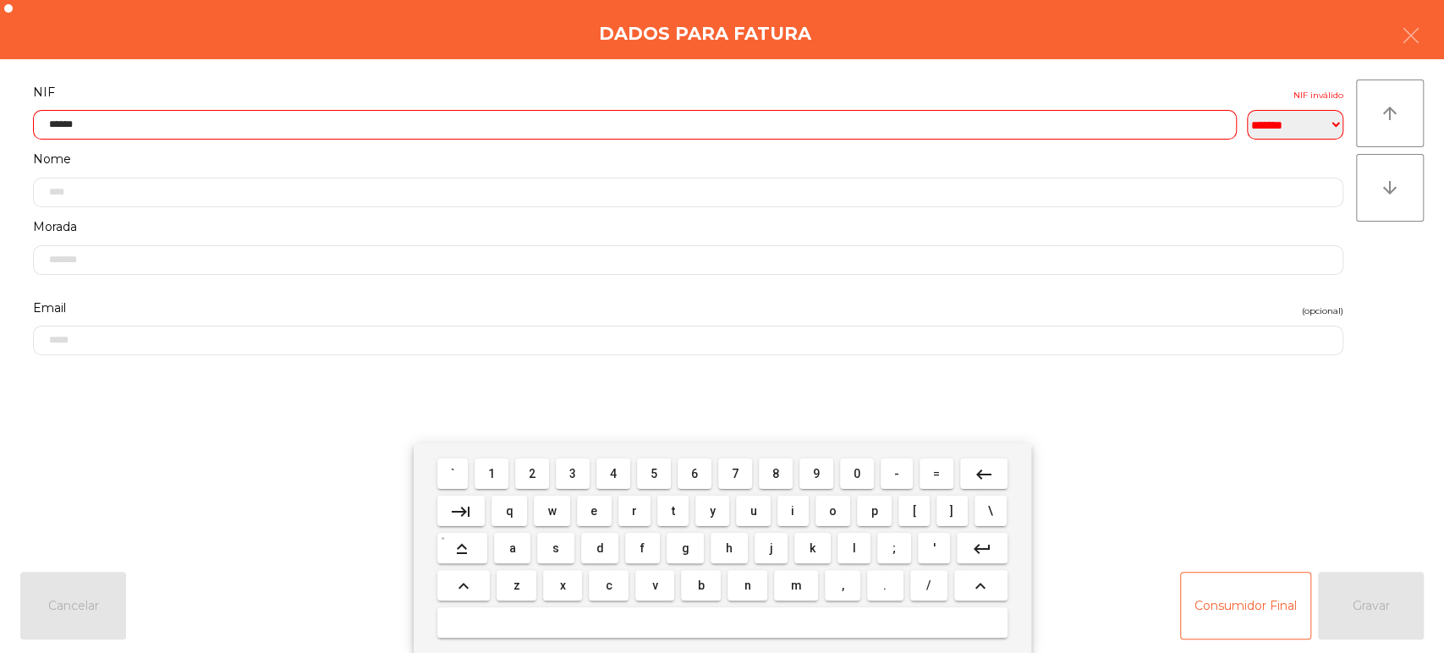
click at [817, 473] on span "9" at bounding box center [816, 474] width 7 height 14
click at [718, 477] on button "7" at bounding box center [735, 474] width 34 height 30
click at [855, 478] on span "0" at bounding box center [857, 474] width 7 height 14
type input "*********"
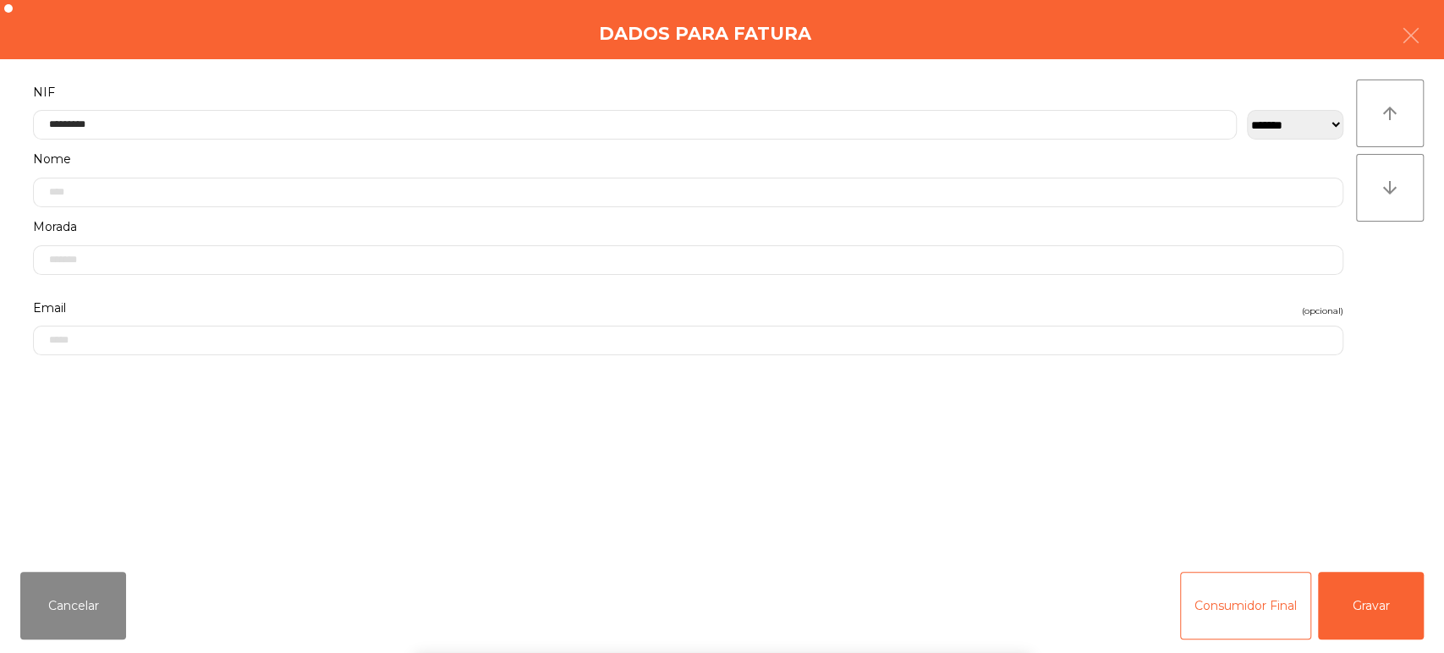
click at [1354, 509] on div "` 1 2 3 4 5 6 7 8 9 0 - = keyboard_backspace keyboard_tab q w e r t y u i o p […" at bounding box center [722, 548] width 1444 height 210
click at [1434, 606] on div "` 1 2 3 4 5 6 7 8 9 0 - = keyboard_backspace keyboard_tab q w e r t y u i o p […" at bounding box center [722, 548] width 1444 height 210
click at [1405, 619] on button "Gravar" at bounding box center [1371, 606] width 106 height 68
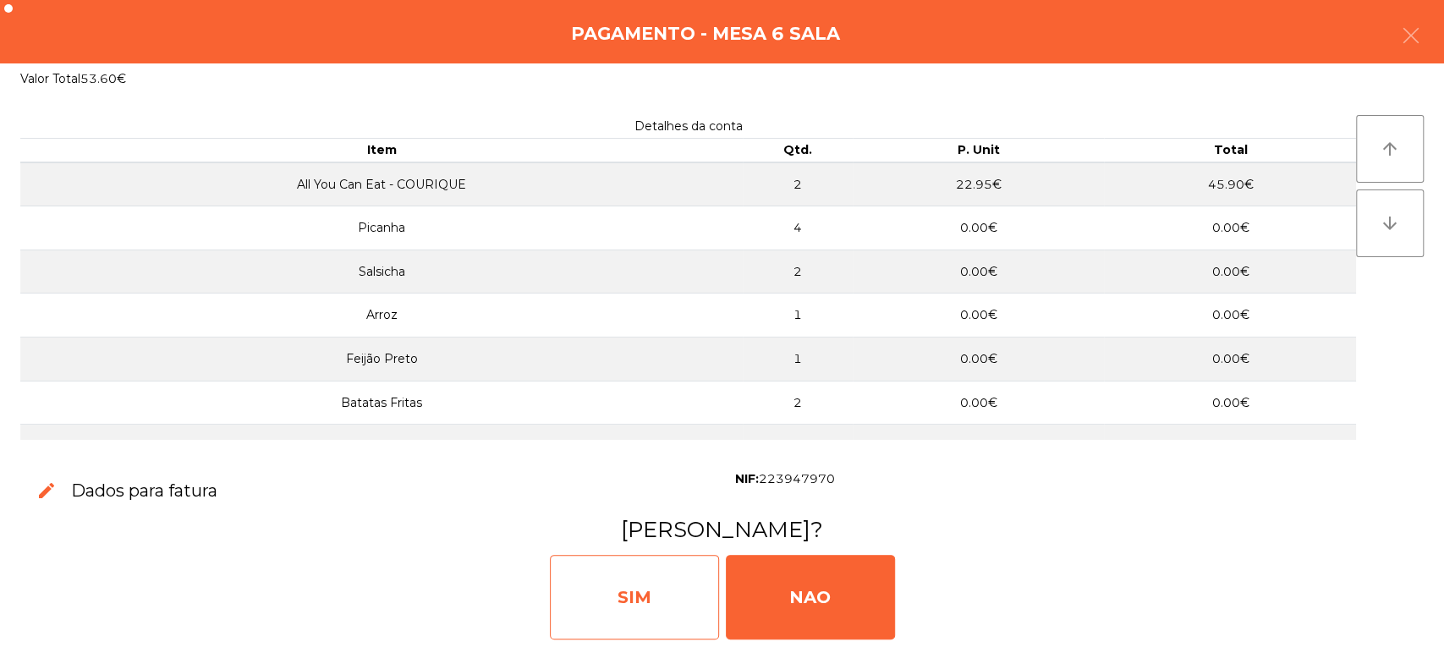
click at [657, 580] on div "SIM" at bounding box center [634, 597] width 169 height 85
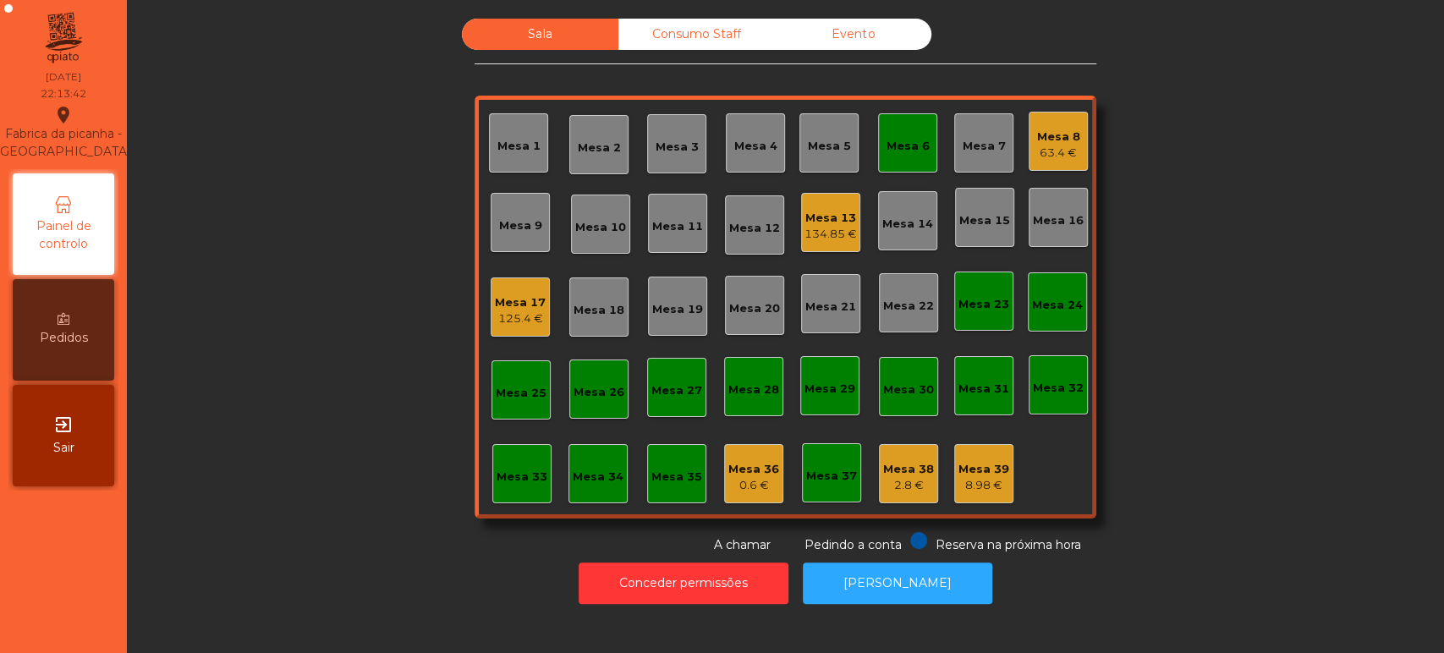
click at [898, 142] on div "Mesa 6" at bounding box center [908, 146] width 43 height 17
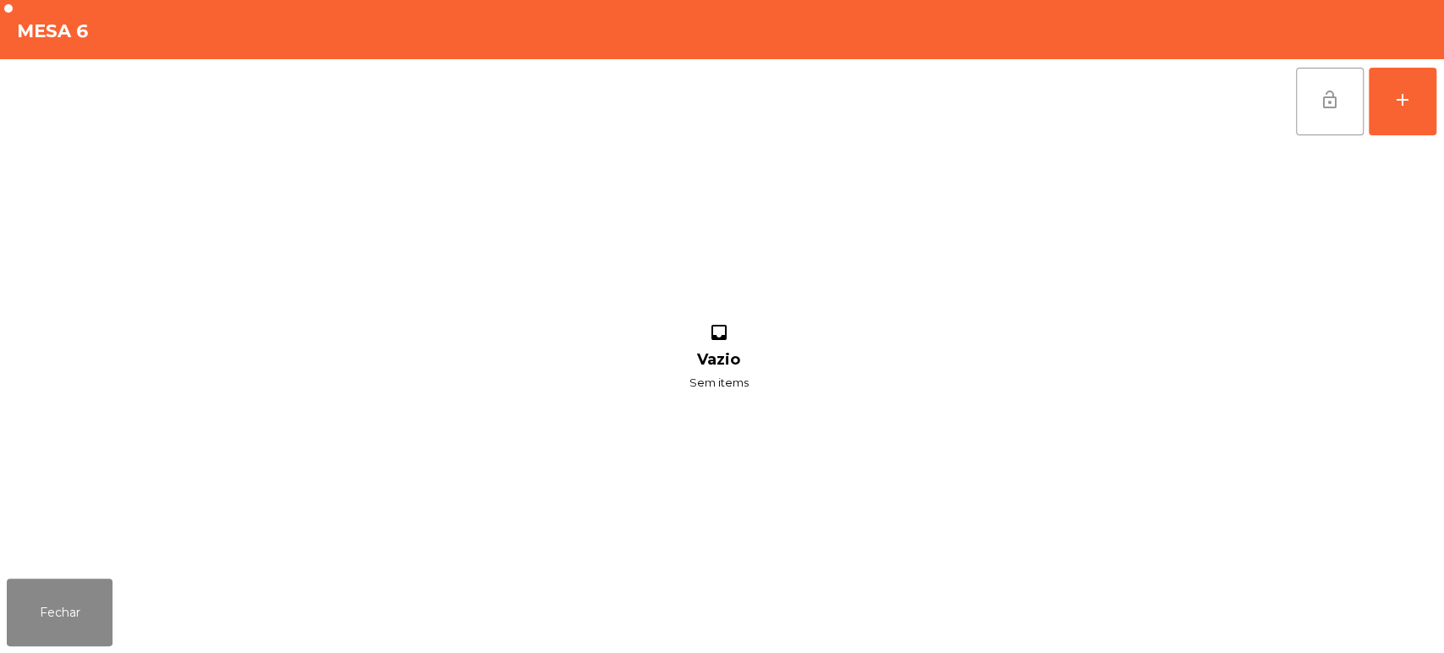
click at [1297, 108] on button "lock_open" at bounding box center [1330, 102] width 68 height 68
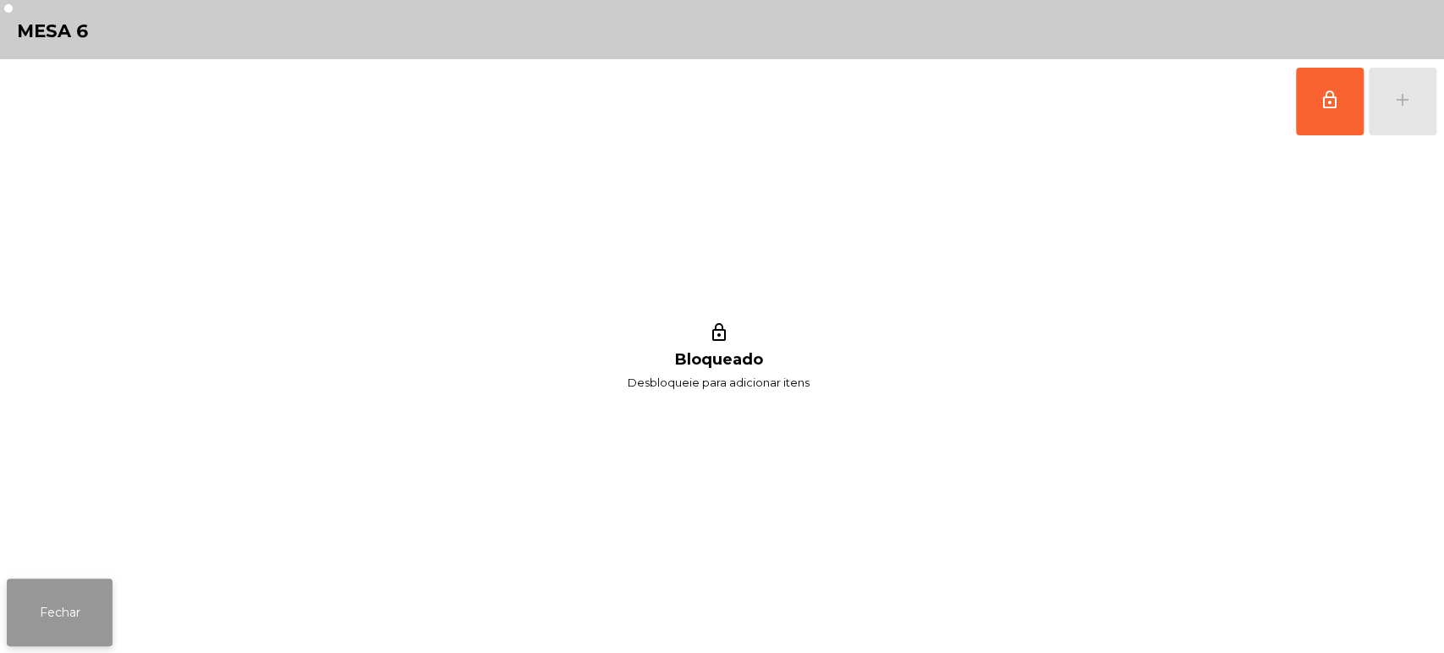
click at [24, 633] on button "Fechar" at bounding box center [60, 613] width 106 height 68
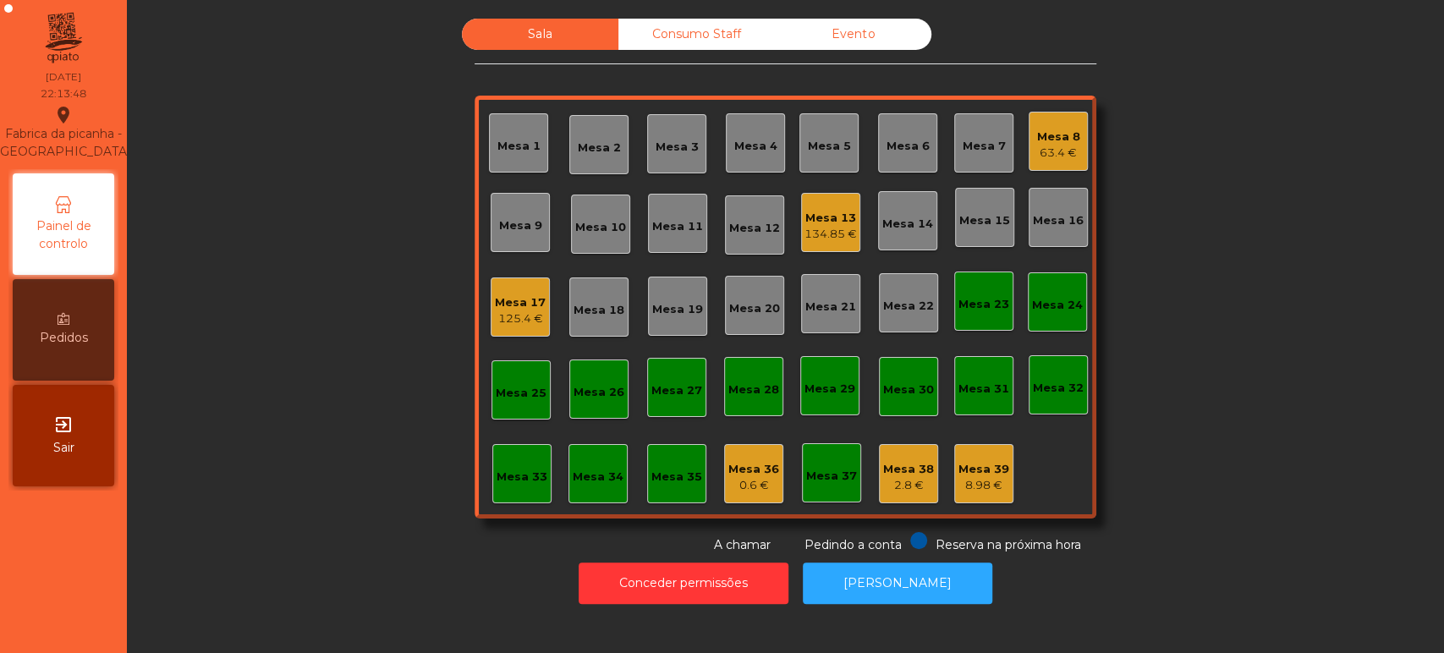
click at [822, 237] on div "134.85 €" at bounding box center [831, 234] width 52 height 17
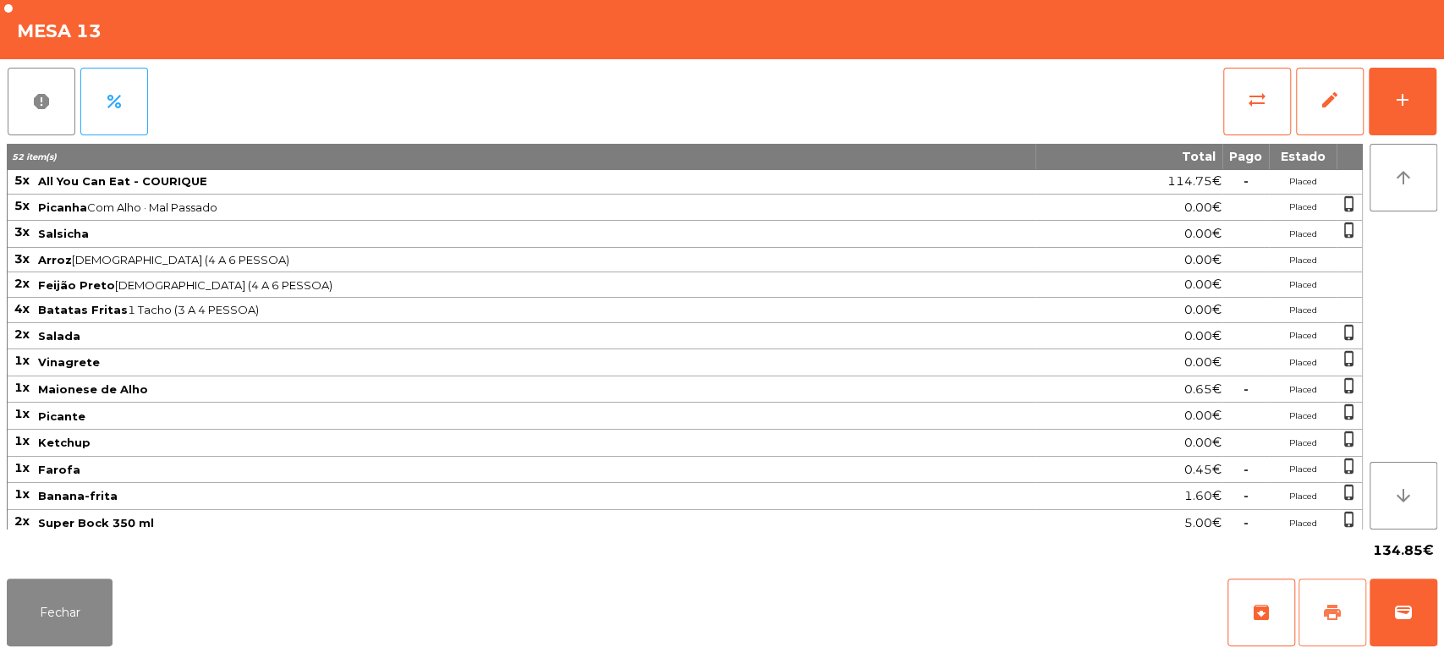
click at [1327, 635] on button "print" at bounding box center [1333, 613] width 68 height 68
click at [1403, 604] on span "wallet" at bounding box center [1404, 612] width 20 height 20
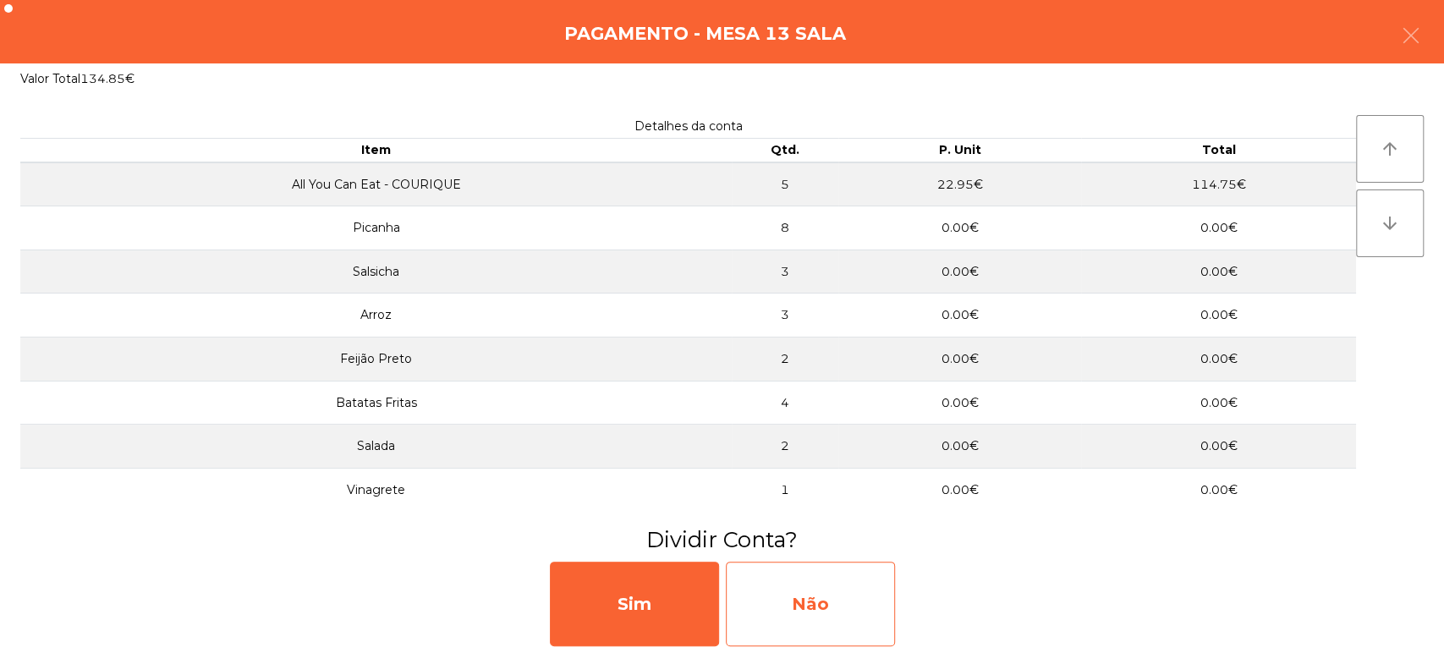
click at [835, 594] on div "Não" at bounding box center [810, 604] width 169 height 85
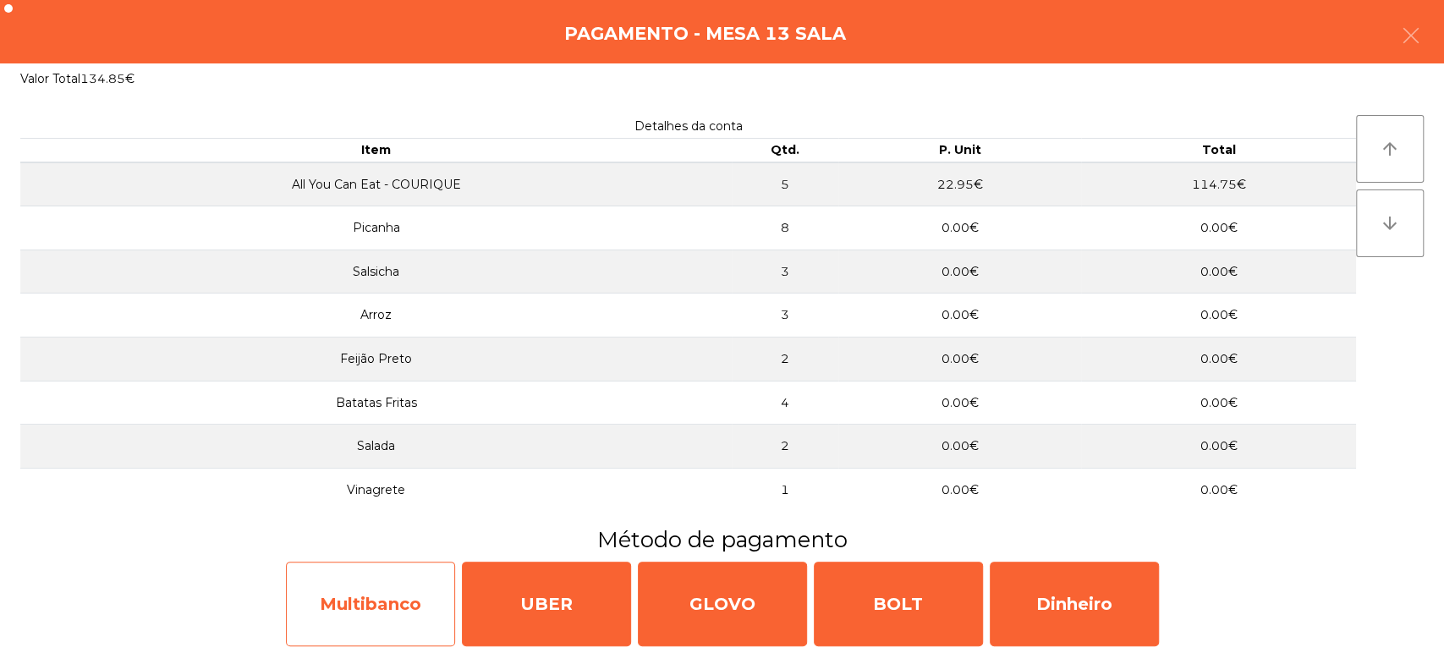
click at [355, 609] on div "Multibanco" at bounding box center [370, 604] width 169 height 85
select select "**"
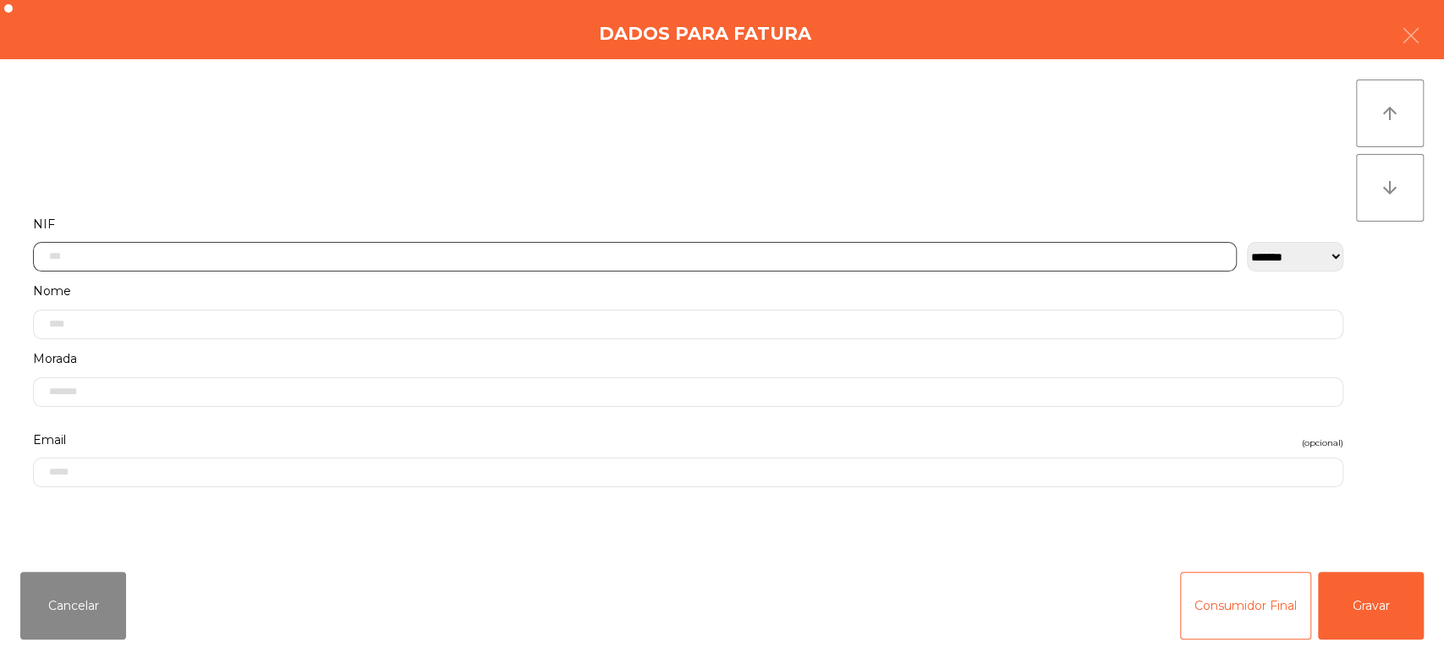
click at [162, 250] on input "text" at bounding box center [635, 257] width 1204 height 30
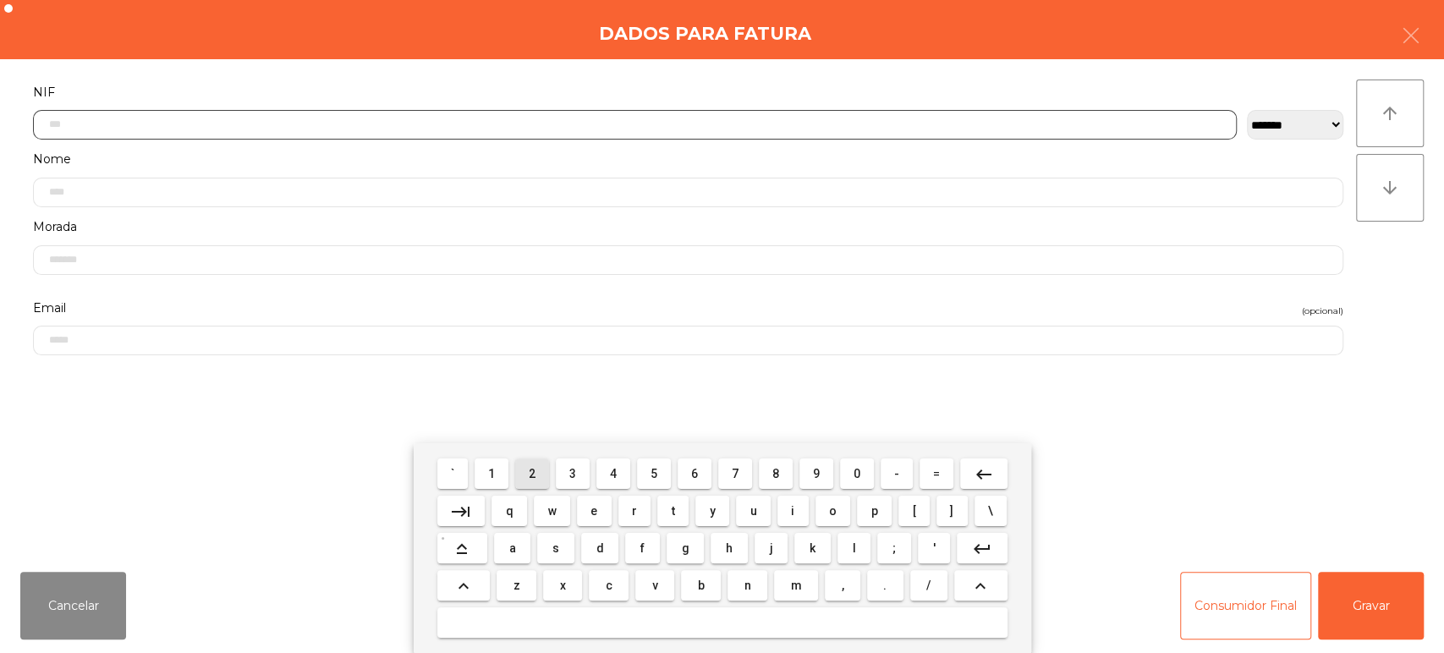
click at [534, 472] on span "2" at bounding box center [532, 474] width 7 height 14
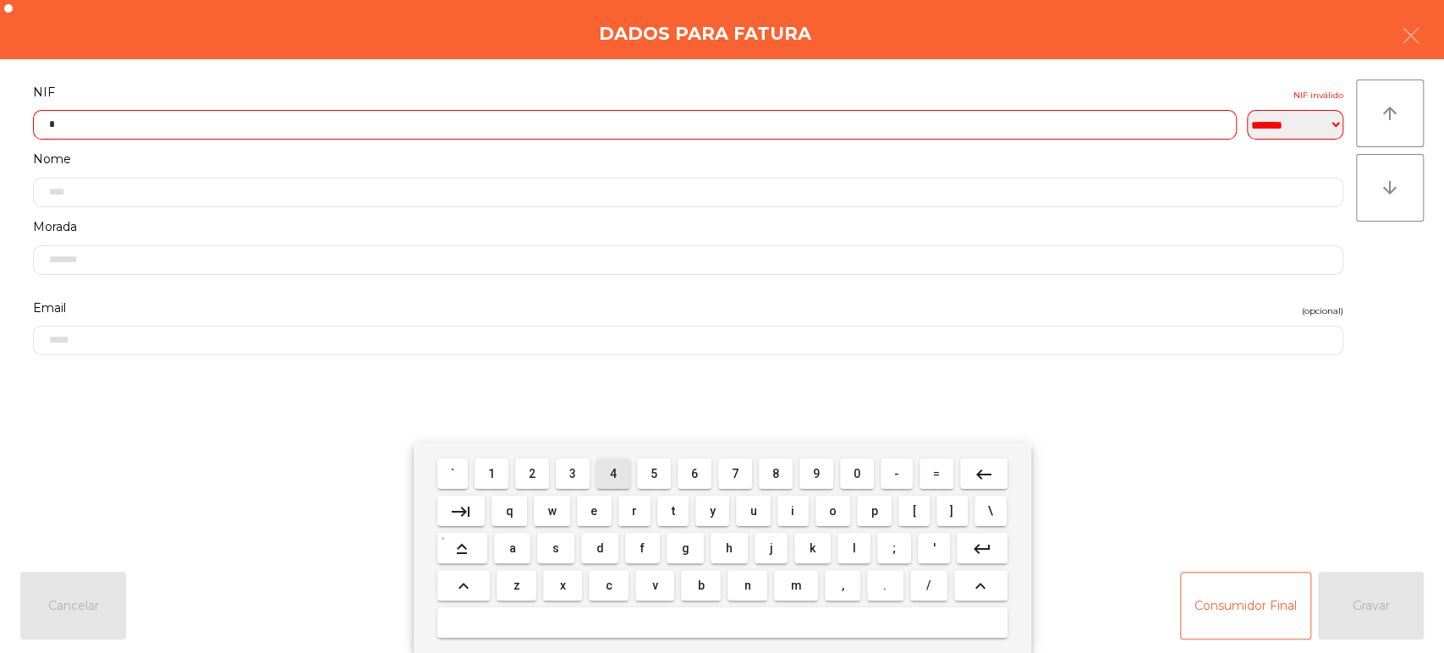
click at [613, 474] on span "4" at bounding box center [613, 474] width 7 height 14
click at [738, 473] on span "7" at bounding box center [735, 474] width 7 height 14
click at [574, 474] on span "3" at bounding box center [572, 474] width 7 height 14
click at [574, 480] on span "3" at bounding box center [572, 474] width 7 height 14
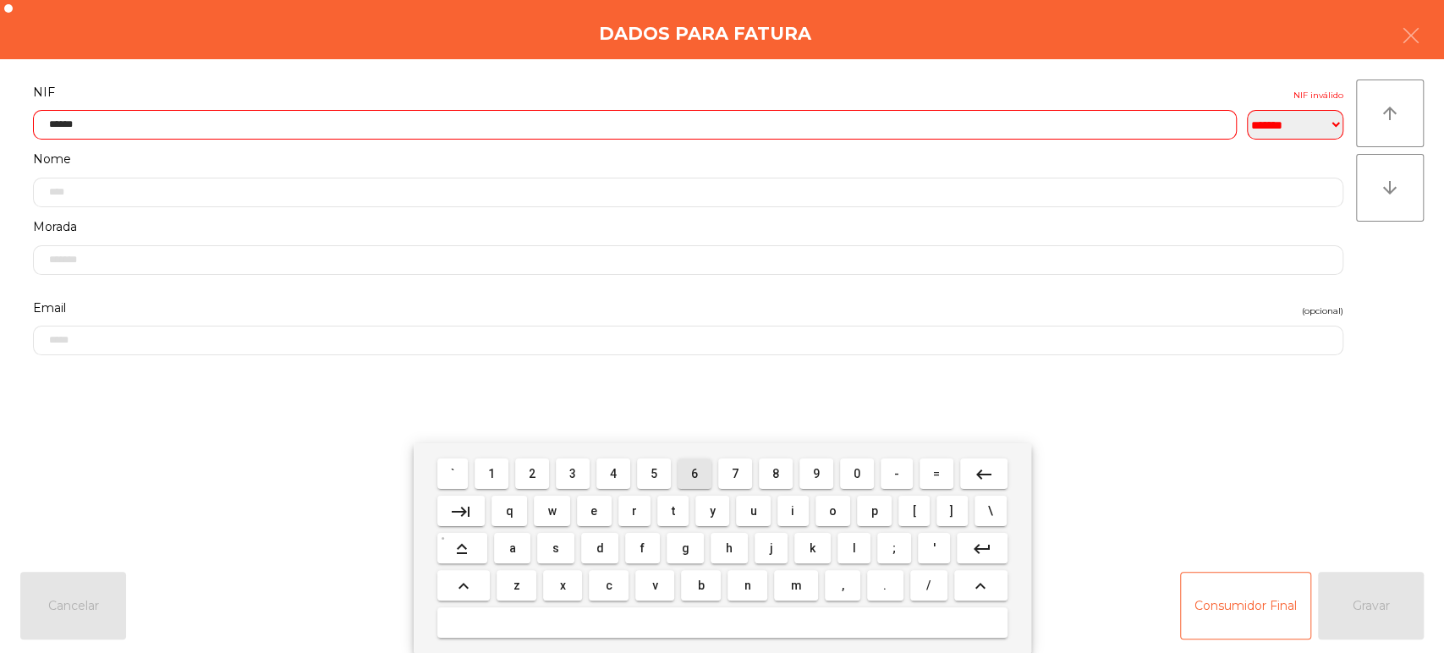
click at [709, 476] on button "6" at bounding box center [695, 474] width 34 height 30
click at [573, 474] on span "3" at bounding box center [572, 474] width 7 height 14
click at [654, 474] on span "5" at bounding box center [654, 474] width 7 height 14
type input "*********"
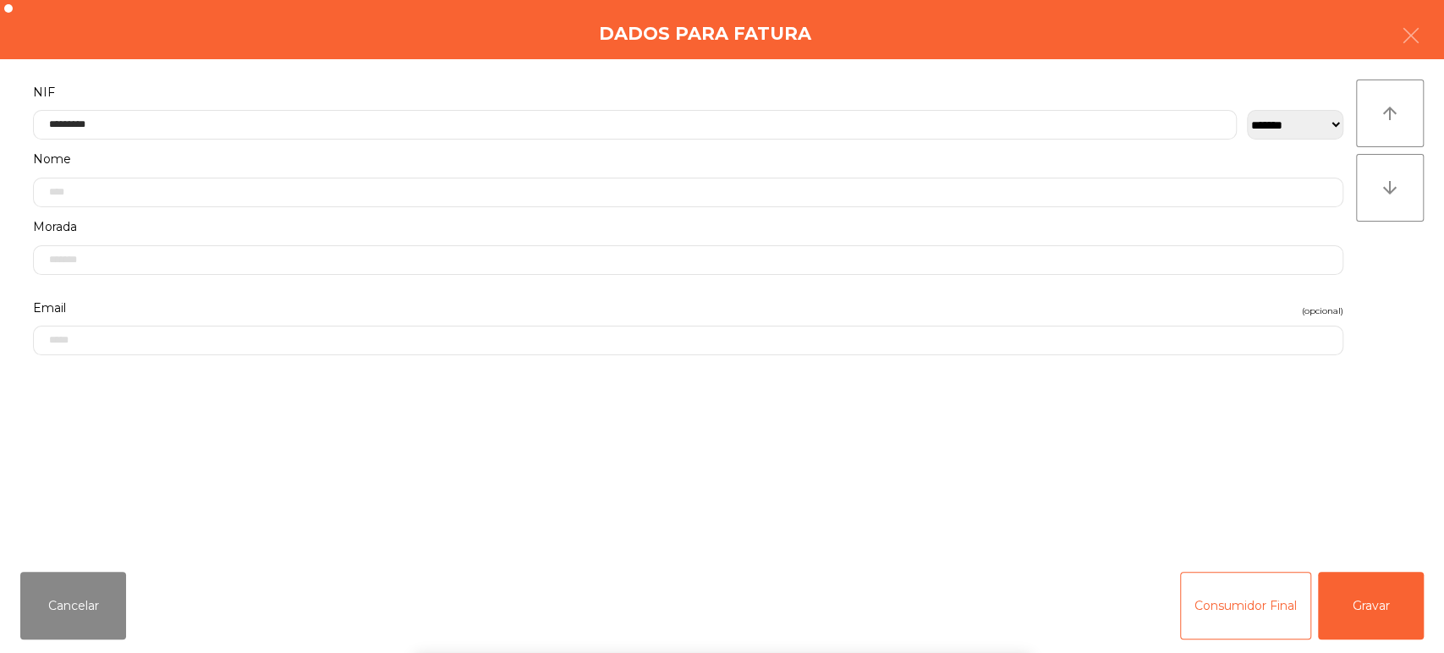
click at [394, 62] on div "**********" at bounding box center [722, 308] width 1444 height 499
click at [1388, 600] on button "Gravar" at bounding box center [1371, 606] width 106 height 68
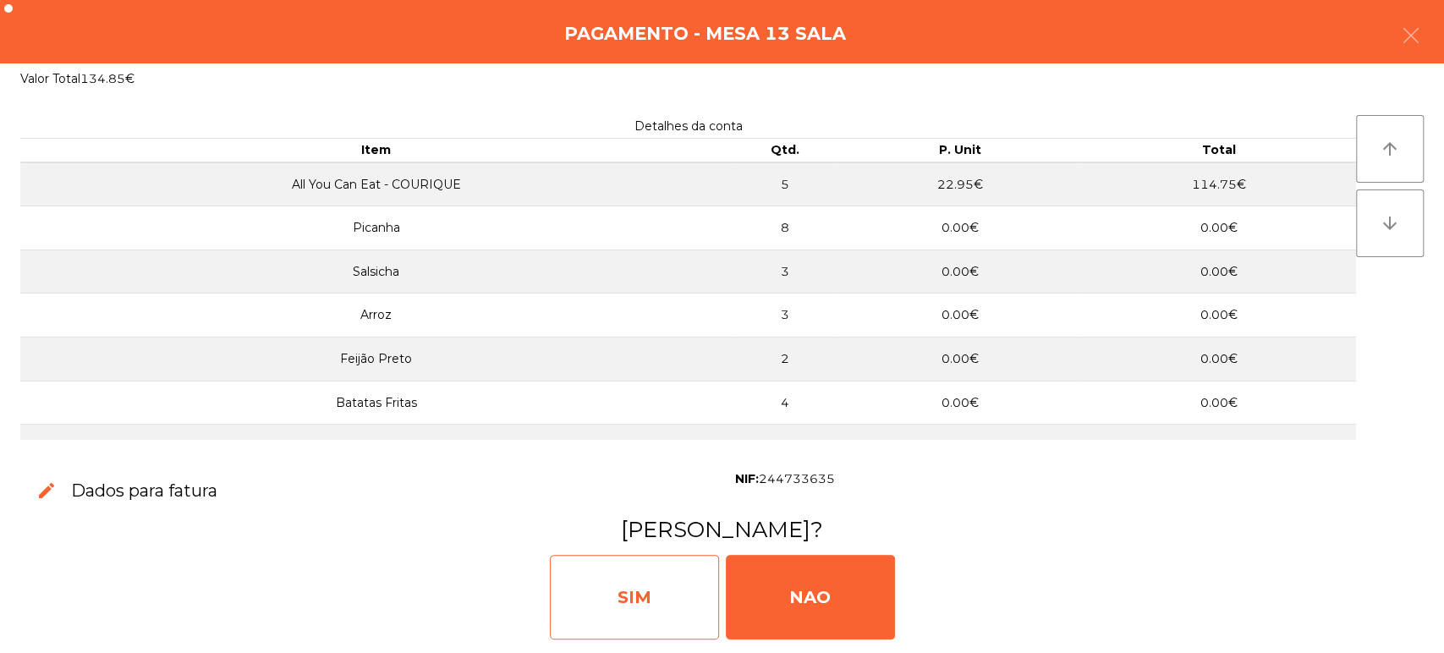
click at [648, 586] on div "SIM" at bounding box center [634, 597] width 169 height 85
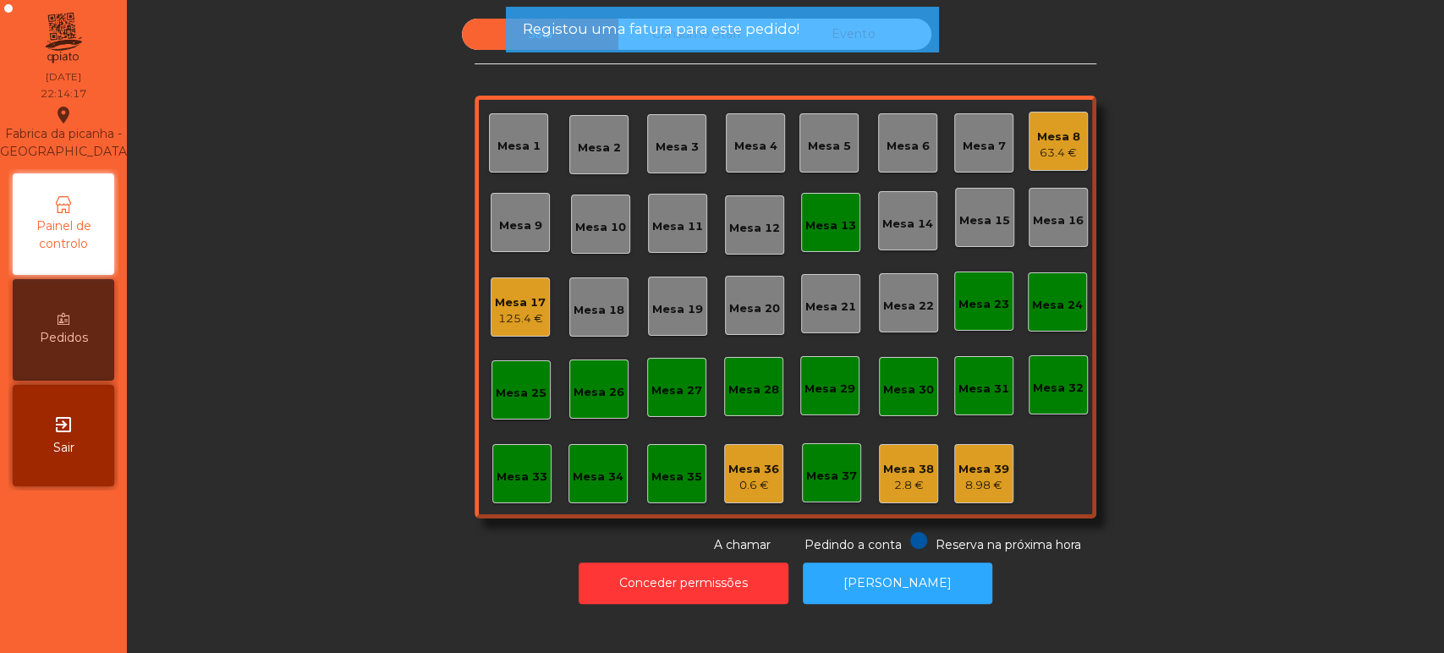
click at [814, 220] on div "Mesa 13" at bounding box center [831, 225] width 51 height 17
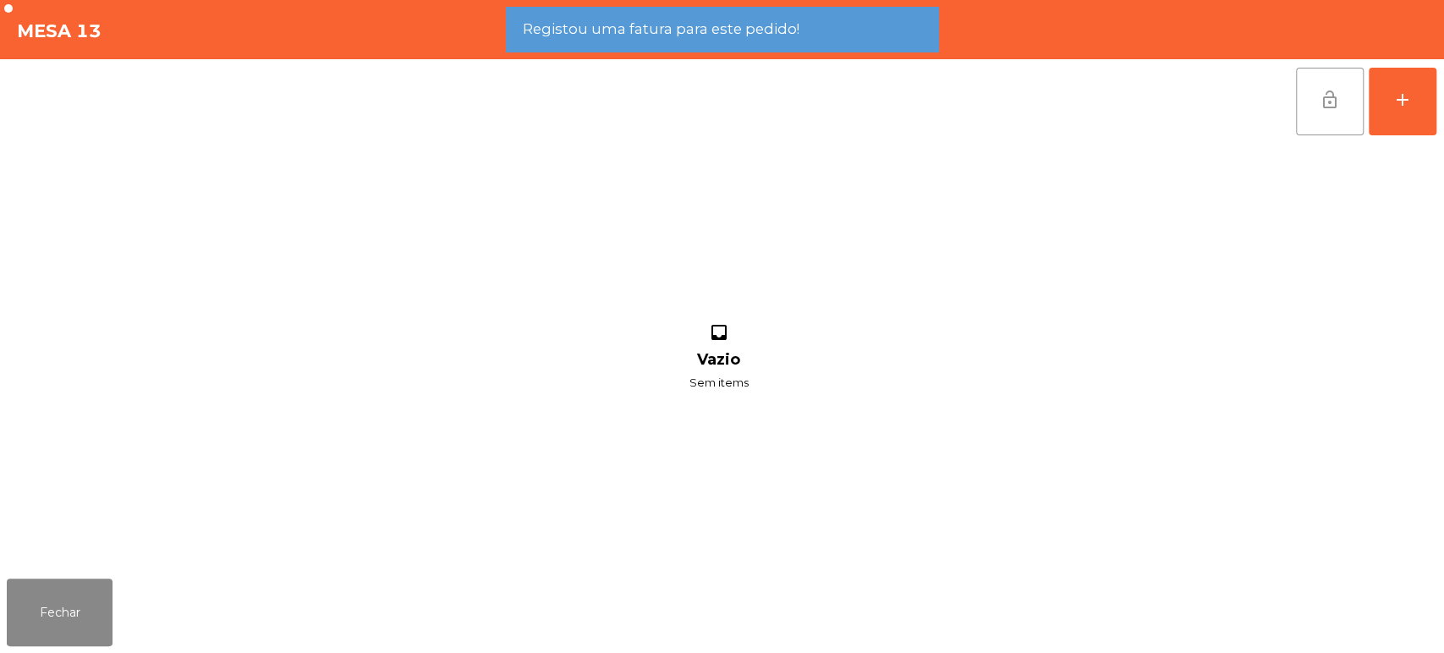
click at [1311, 102] on button "lock_open" at bounding box center [1330, 102] width 68 height 68
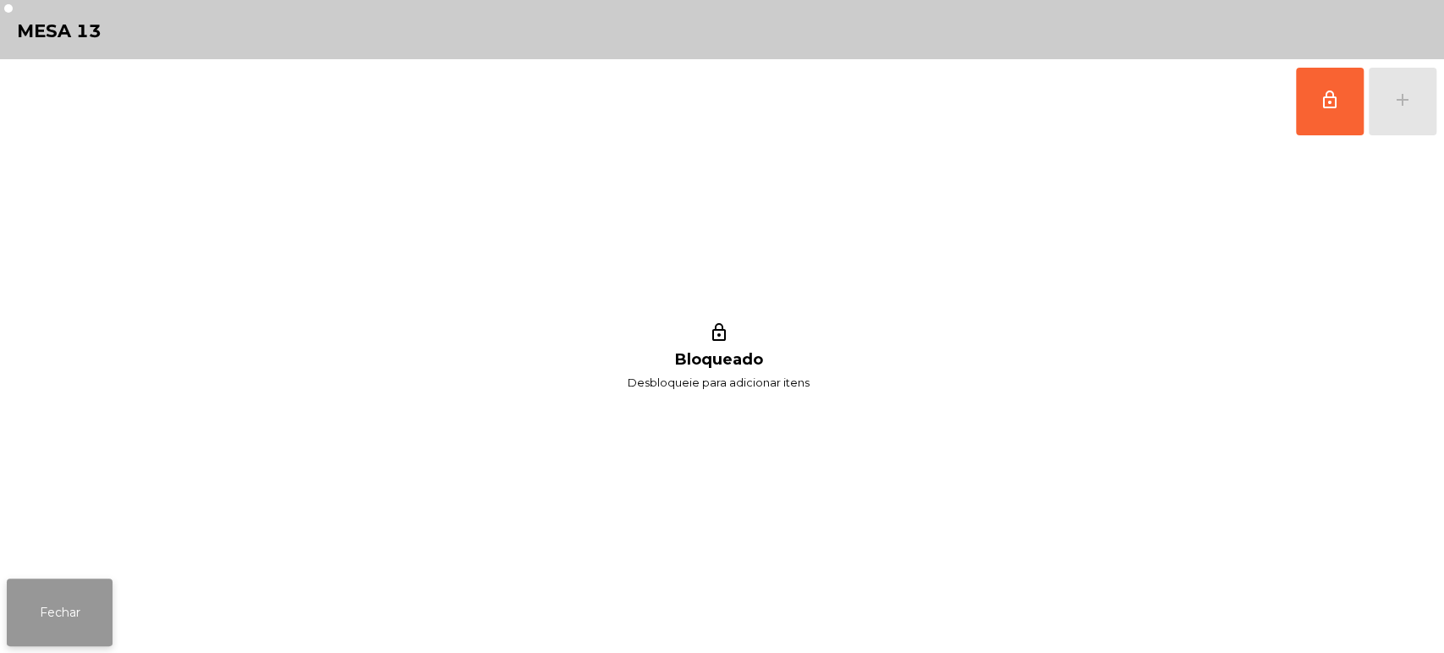
click at [54, 623] on button "Fechar" at bounding box center [60, 613] width 106 height 68
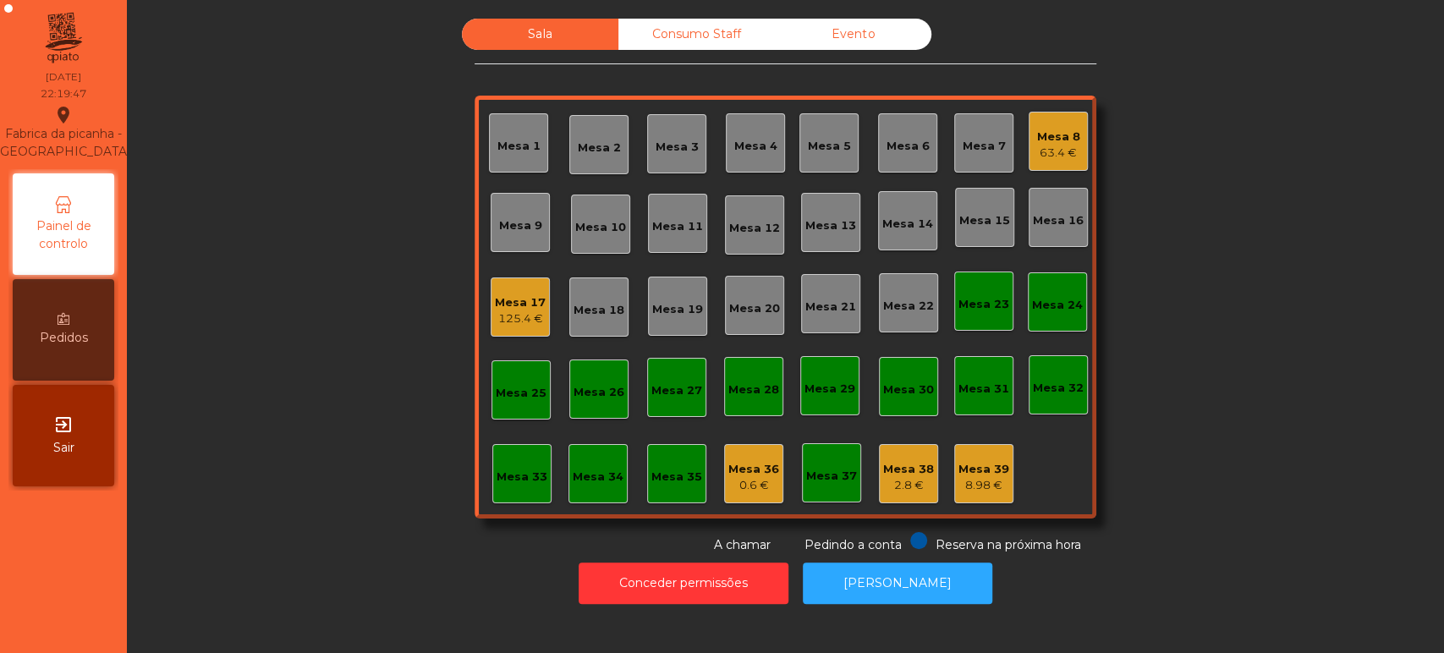
click at [733, 480] on div "0.6 €" at bounding box center [754, 485] width 51 height 17
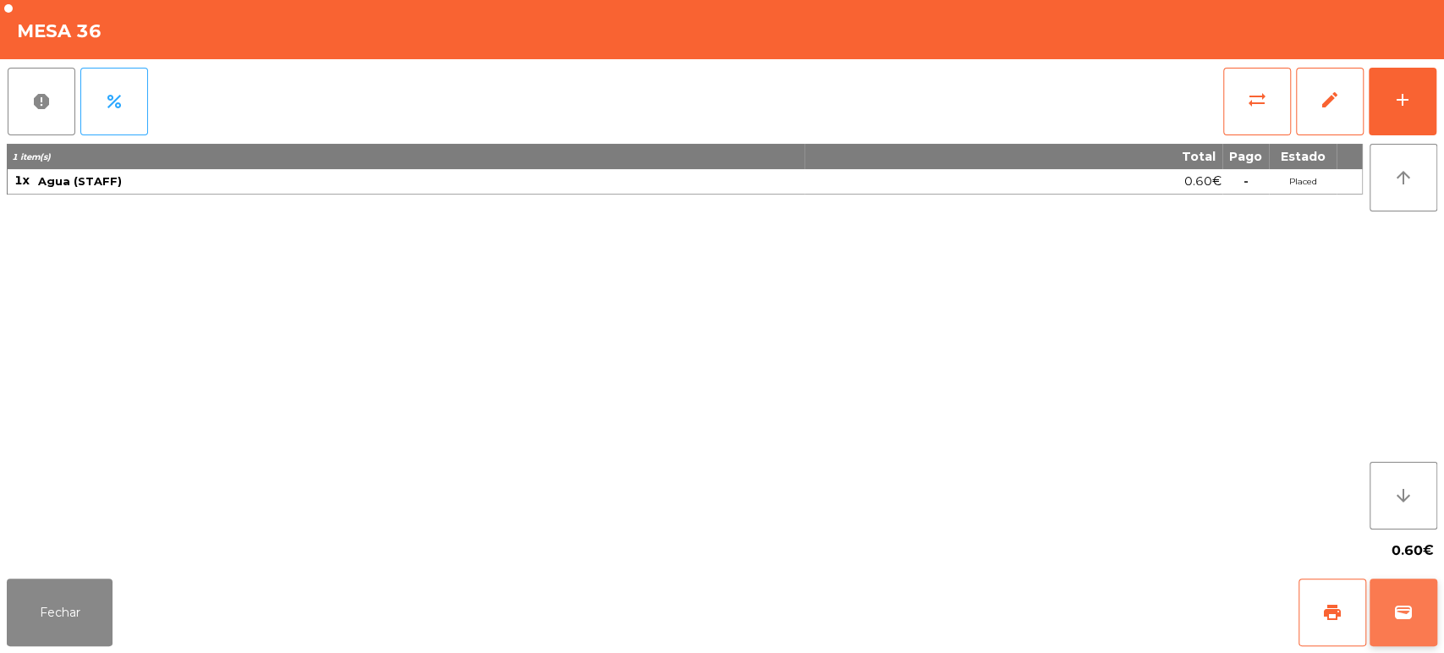
click at [1401, 618] on span "wallet" at bounding box center [1404, 612] width 20 height 20
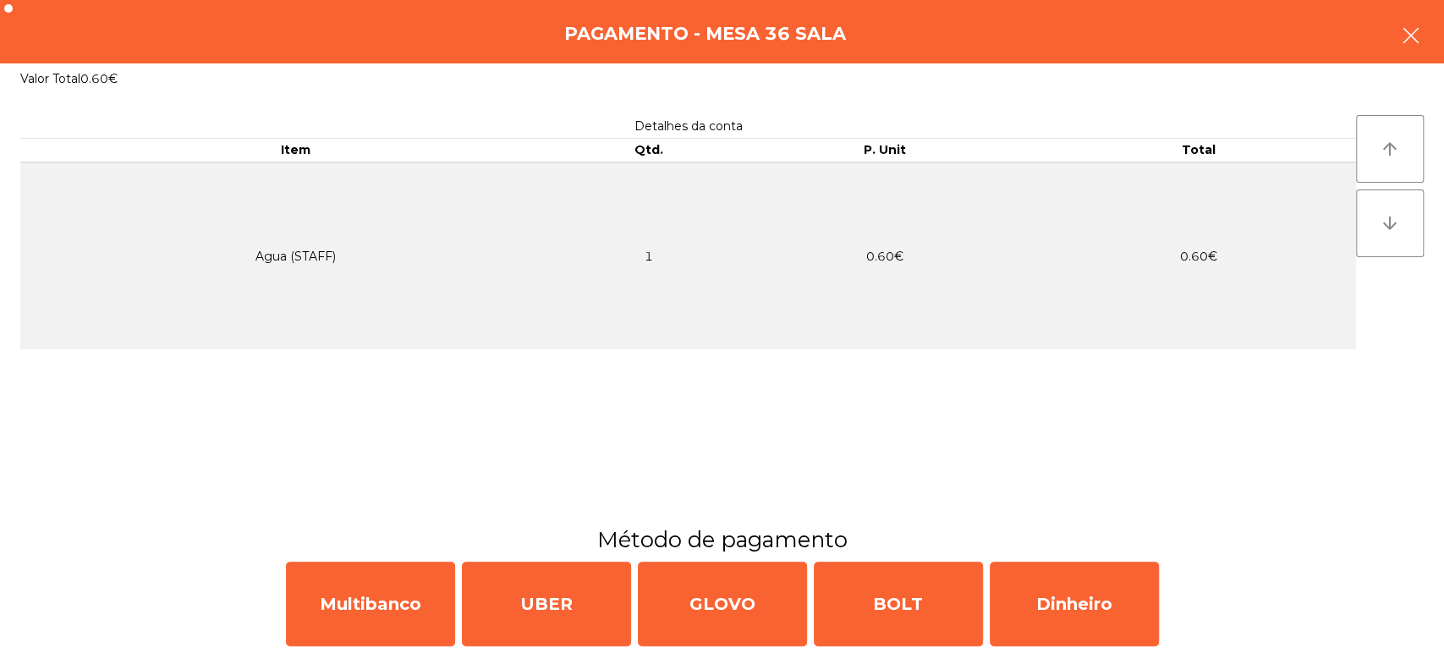
click at [1405, 41] on icon "button" at bounding box center [1411, 35] width 20 height 20
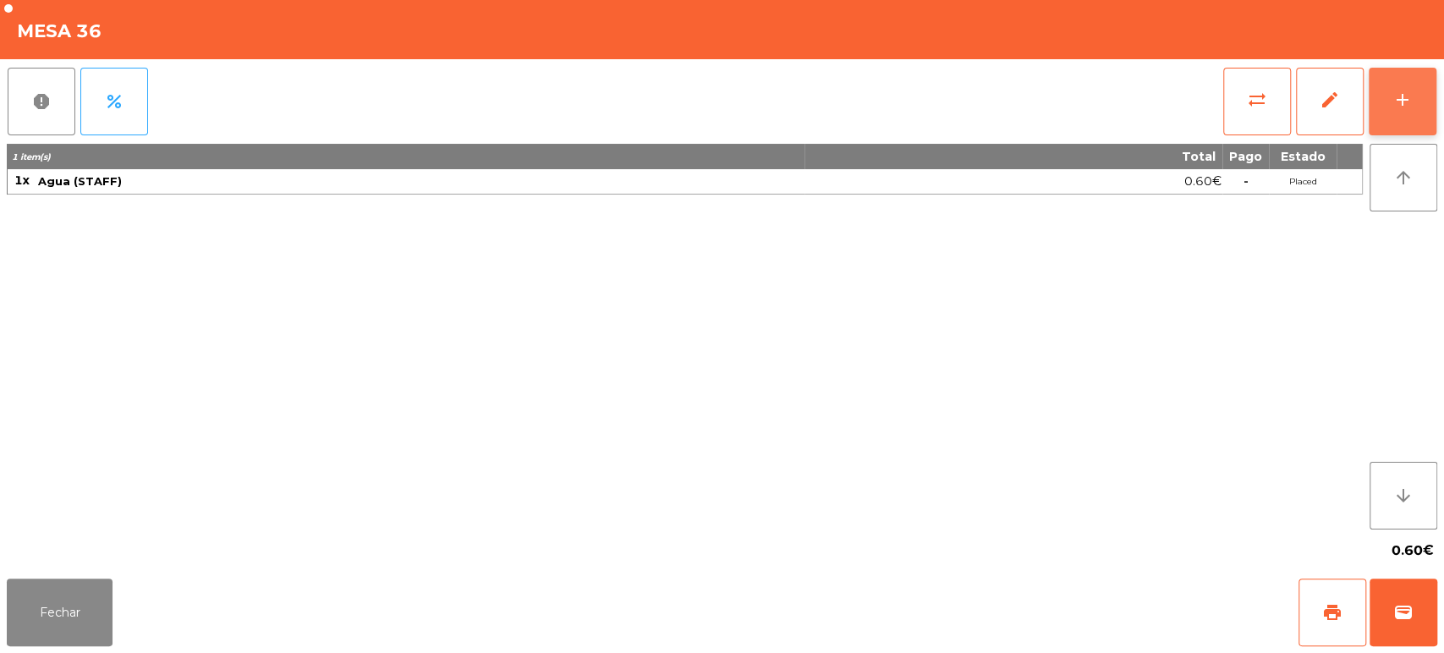
click at [1402, 98] on div "add" at bounding box center [1403, 100] width 20 height 20
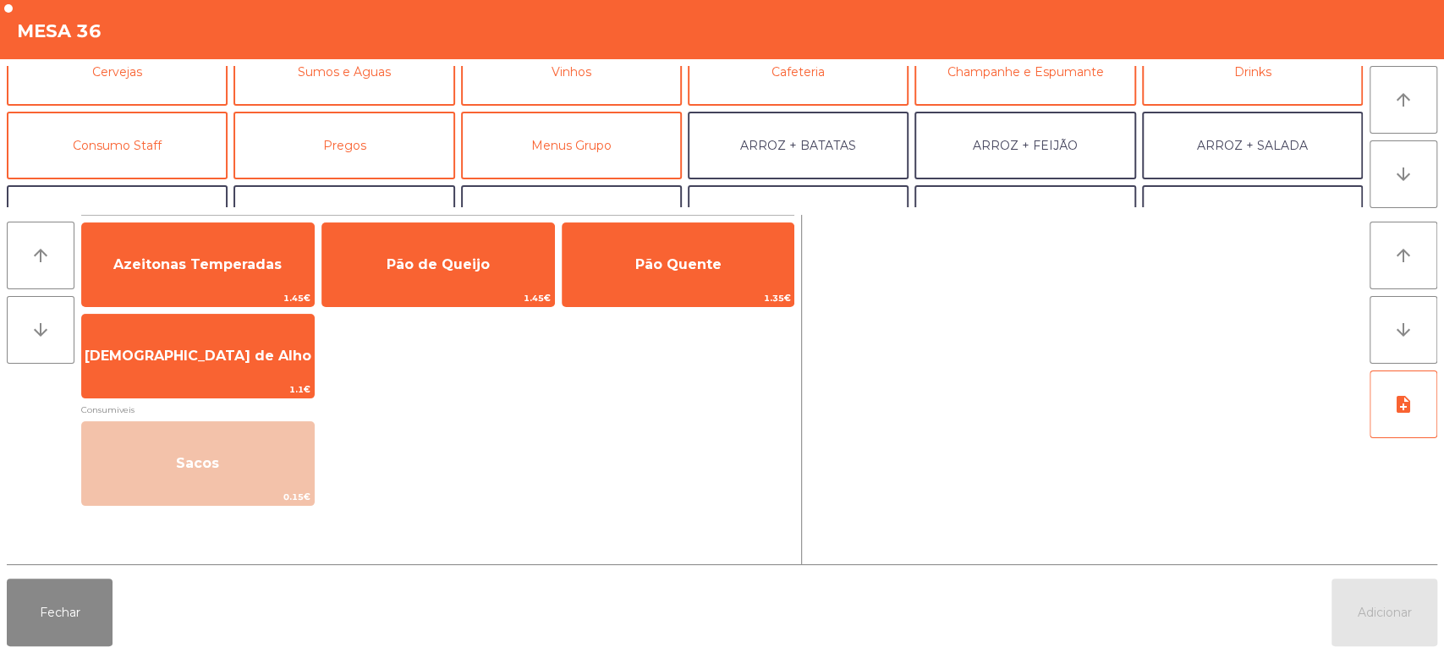
scroll to position [103, 0]
click at [135, 146] on button "Consumo Staff" at bounding box center [117, 144] width 221 height 68
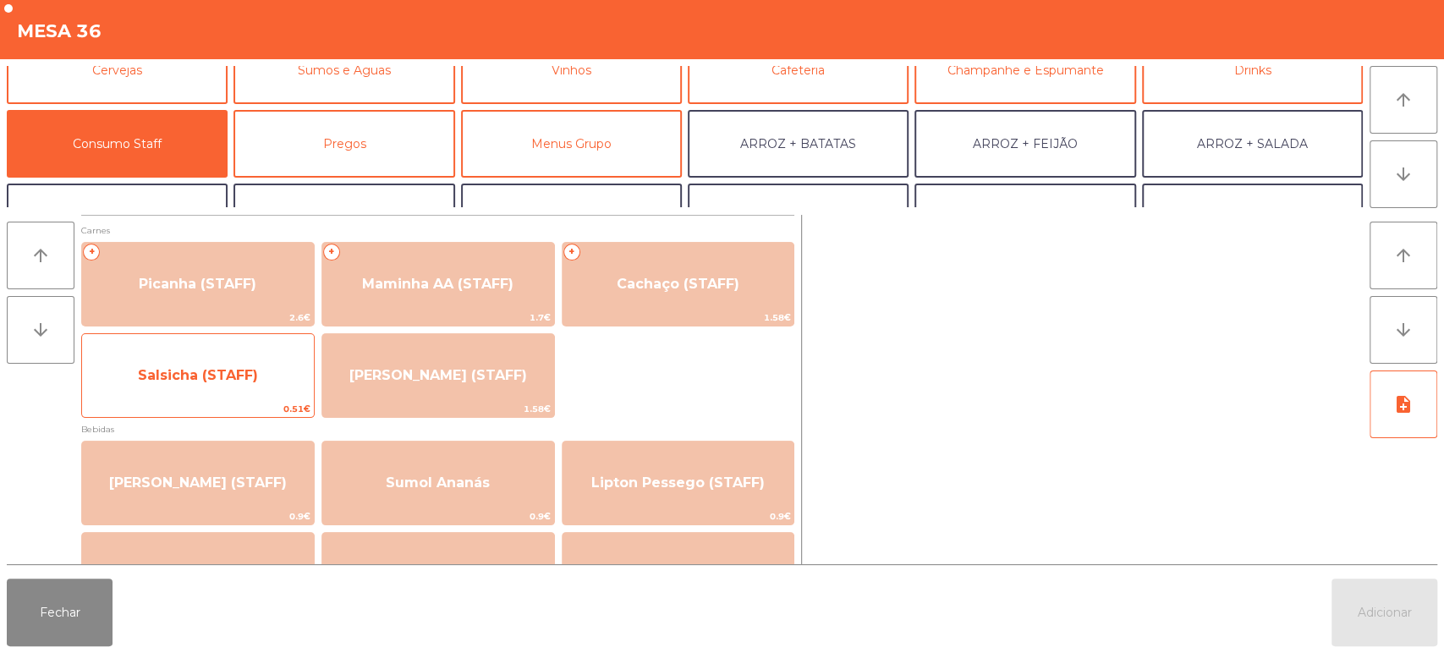
click at [217, 382] on span "Salsicha (STAFF)" at bounding box center [198, 375] width 120 height 16
click at [199, 388] on span "Salsicha (STAFF)" at bounding box center [198, 376] width 232 height 46
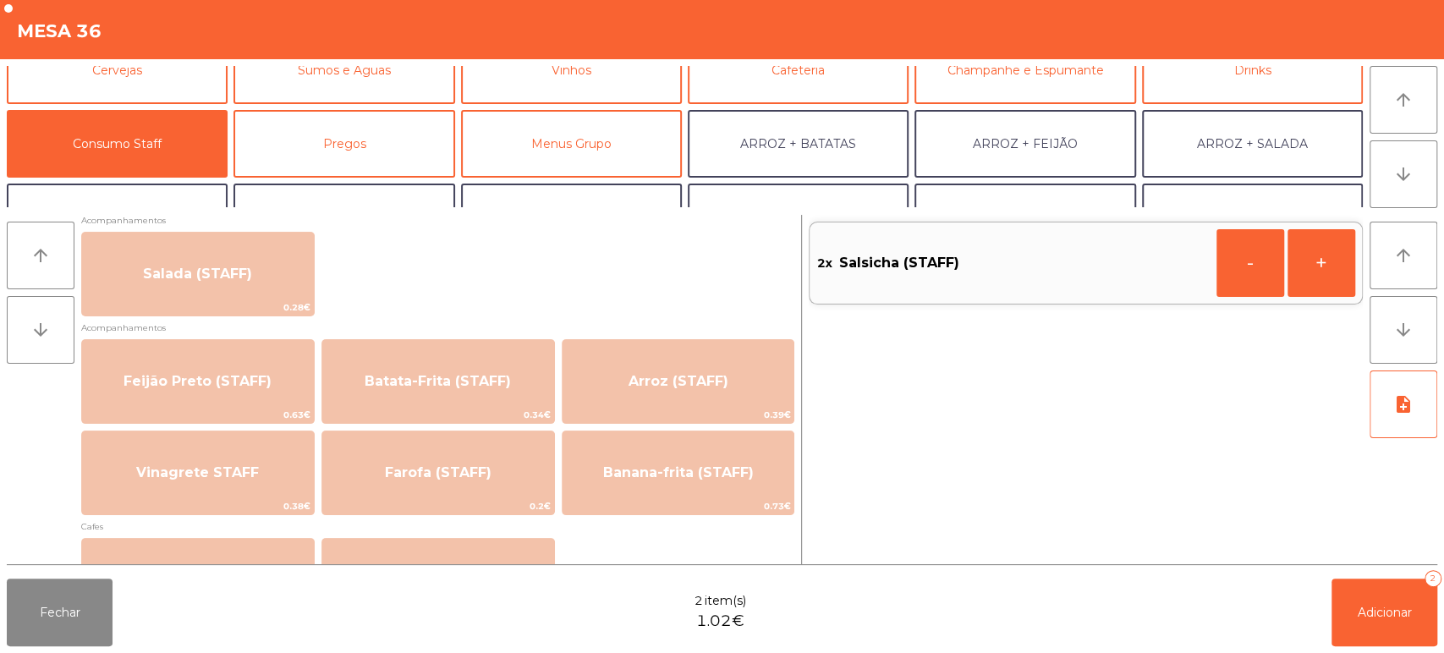
scroll to position [685, 0]
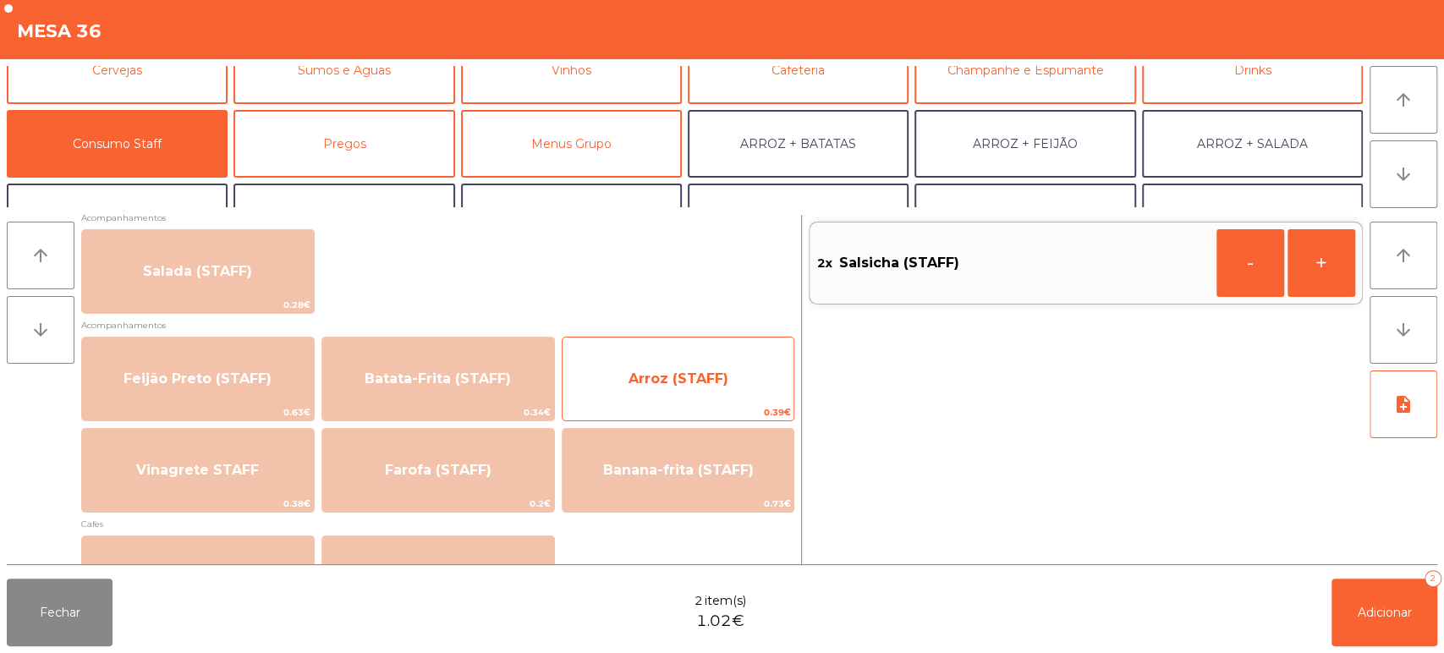
click at [641, 392] on span "Arroz (STAFF)" at bounding box center [679, 379] width 232 height 46
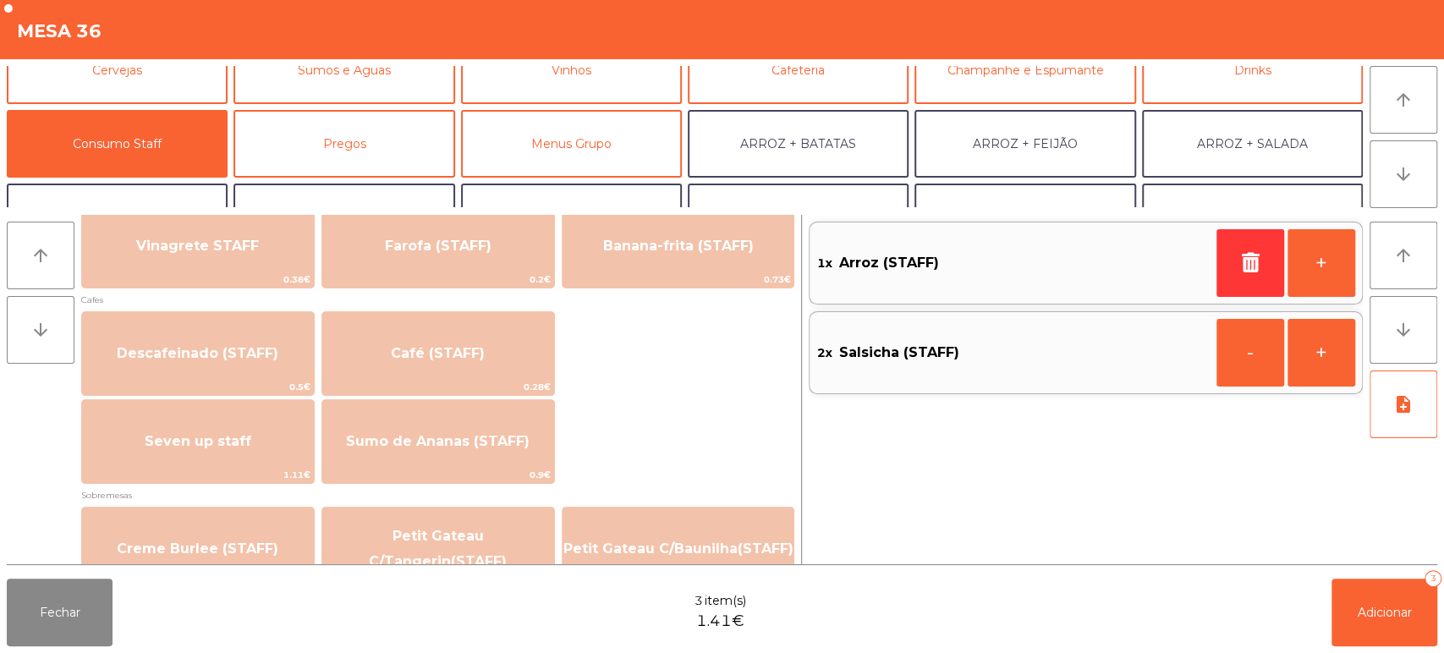
scroll to position [912, 0]
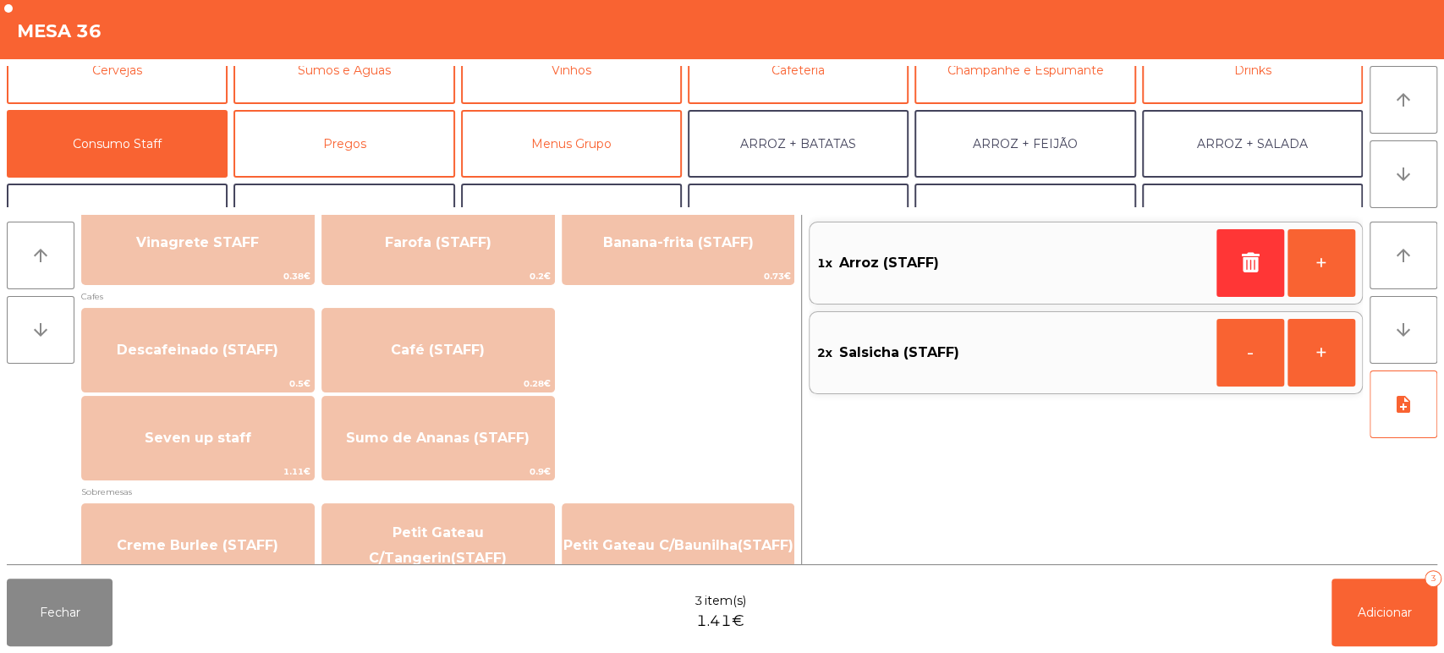
click at [721, 431] on div "Seven up staff 1.11€ Sumo de Ananas (STAFF) 0.9€" at bounding box center [437, 438] width 713 height 85
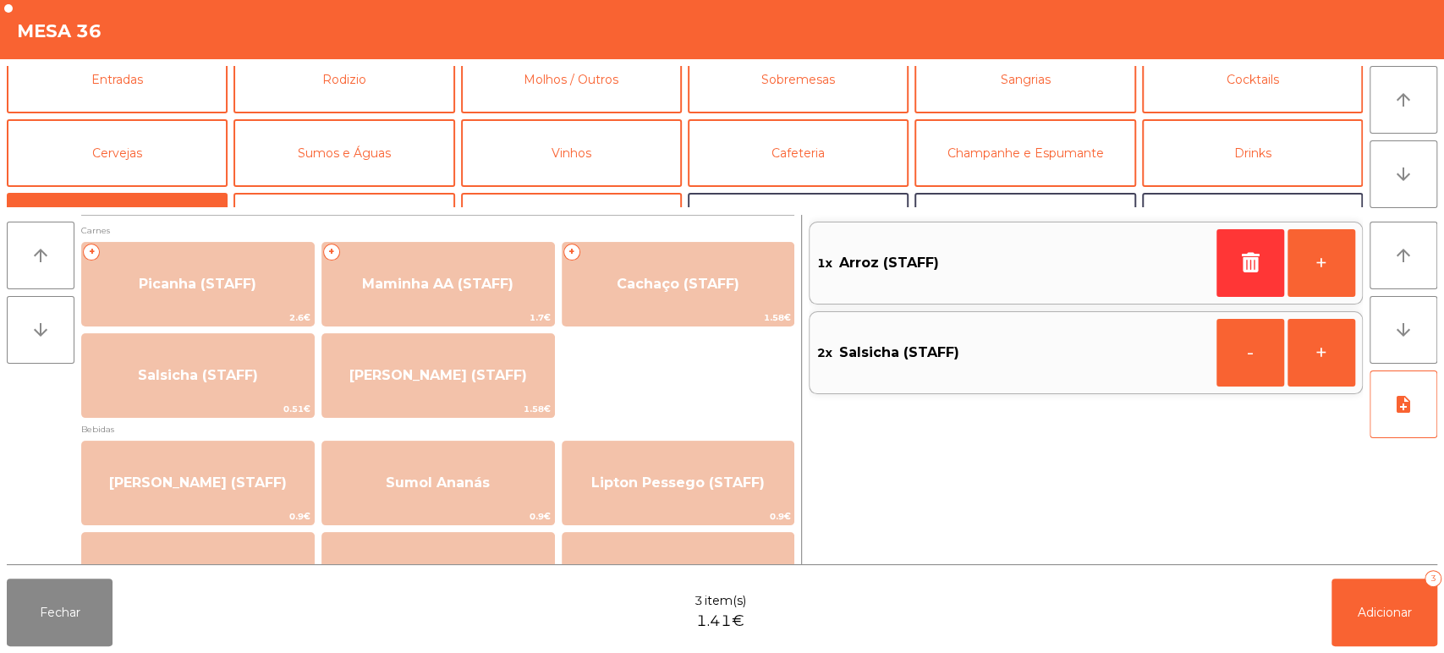
scroll to position [13, 0]
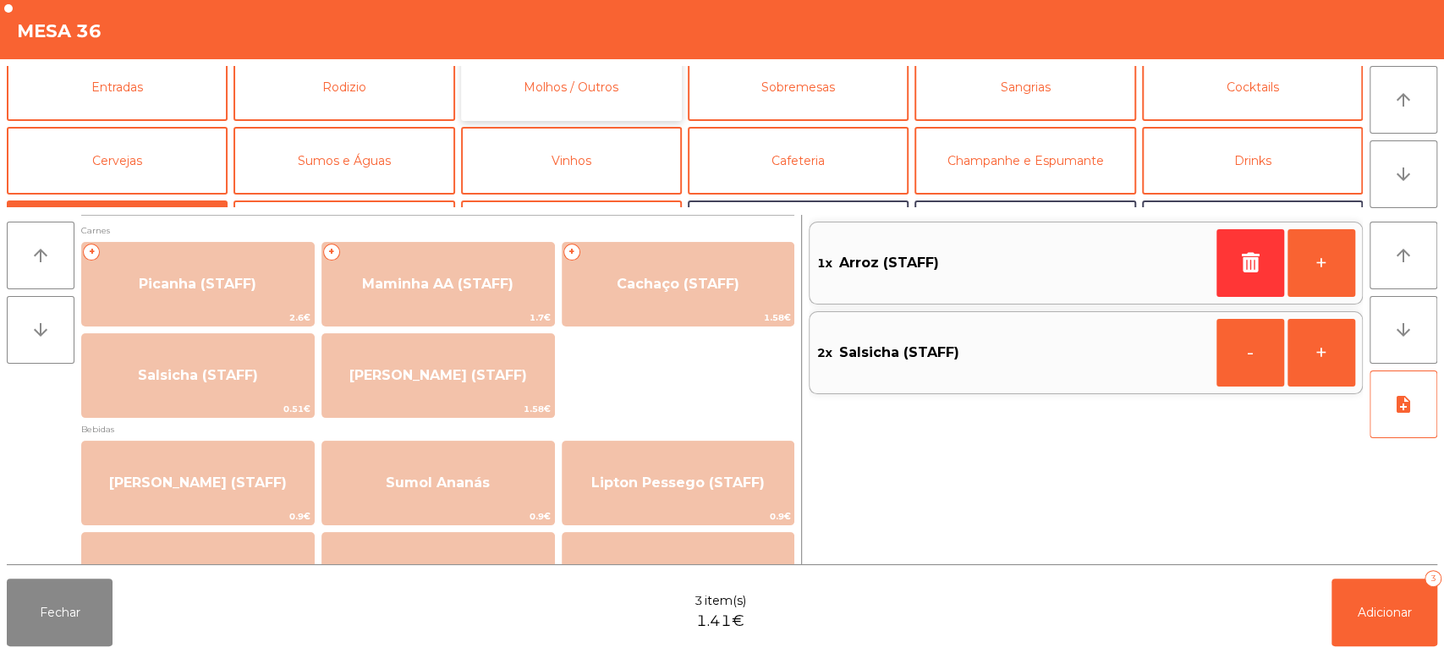
click at [634, 80] on button "Molhos / Outros" at bounding box center [571, 87] width 221 height 68
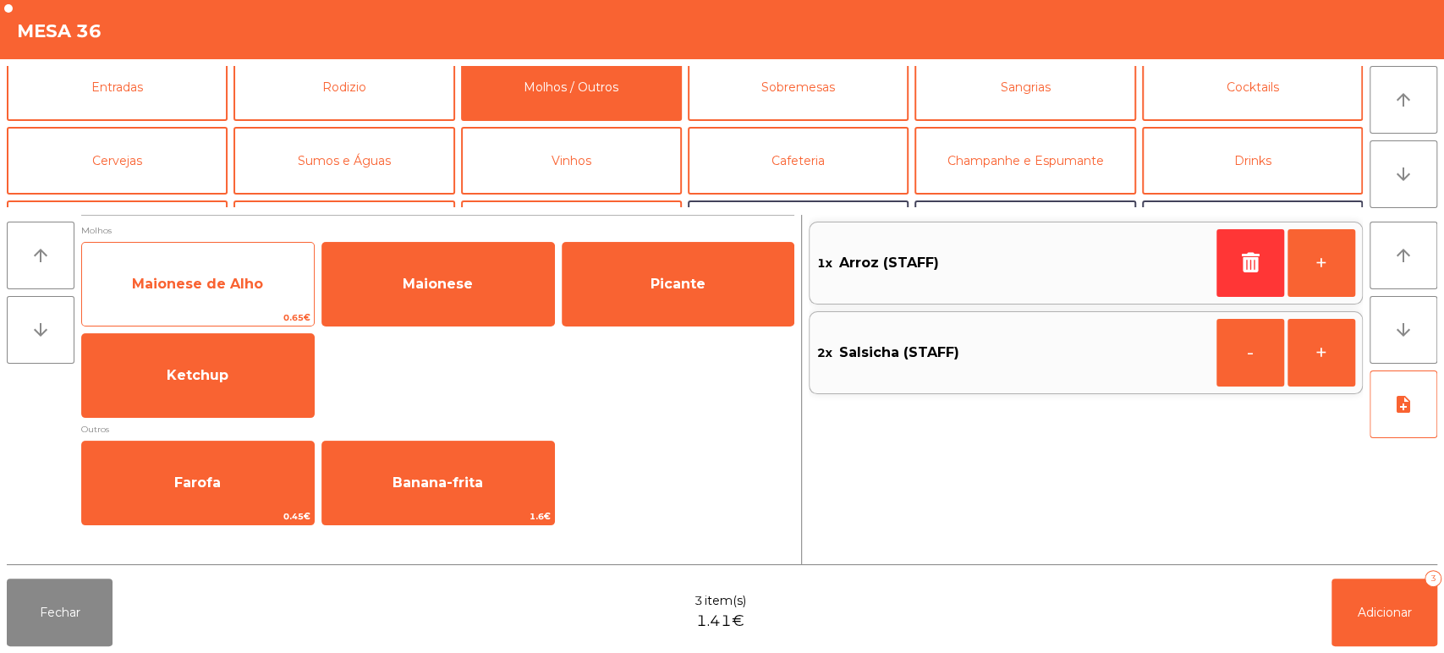
click at [244, 291] on span "Maionese de Alho" at bounding box center [197, 284] width 131 height 16
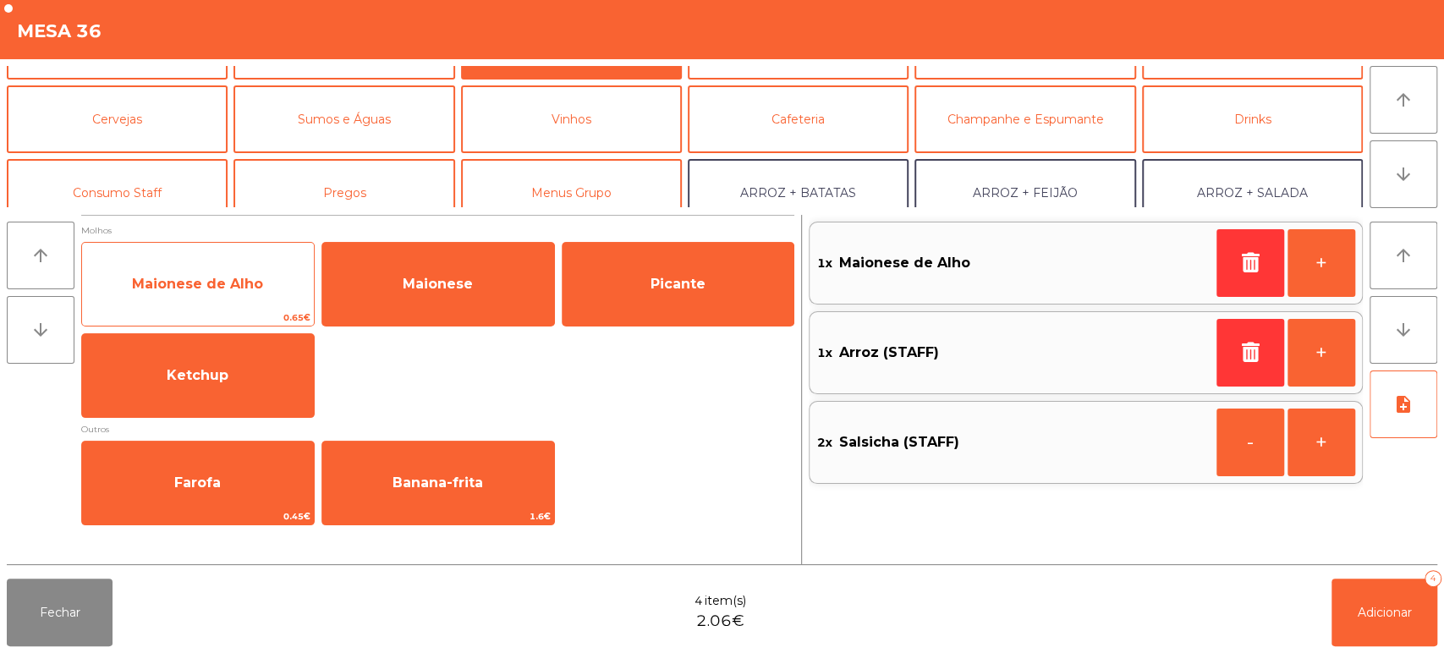
scroll to position [43, 0]
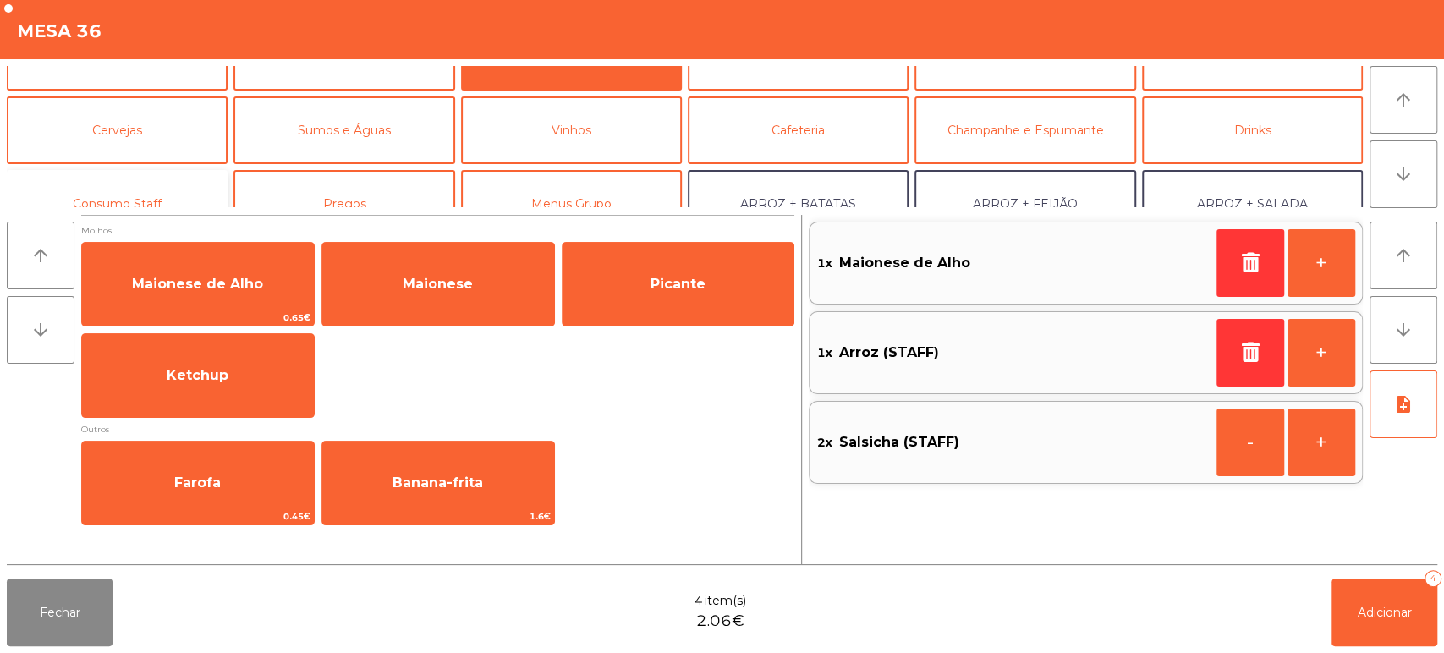
click at [179, 184] on button "Consumo Staff" at bounding box center [117, 204] width 221 height 68
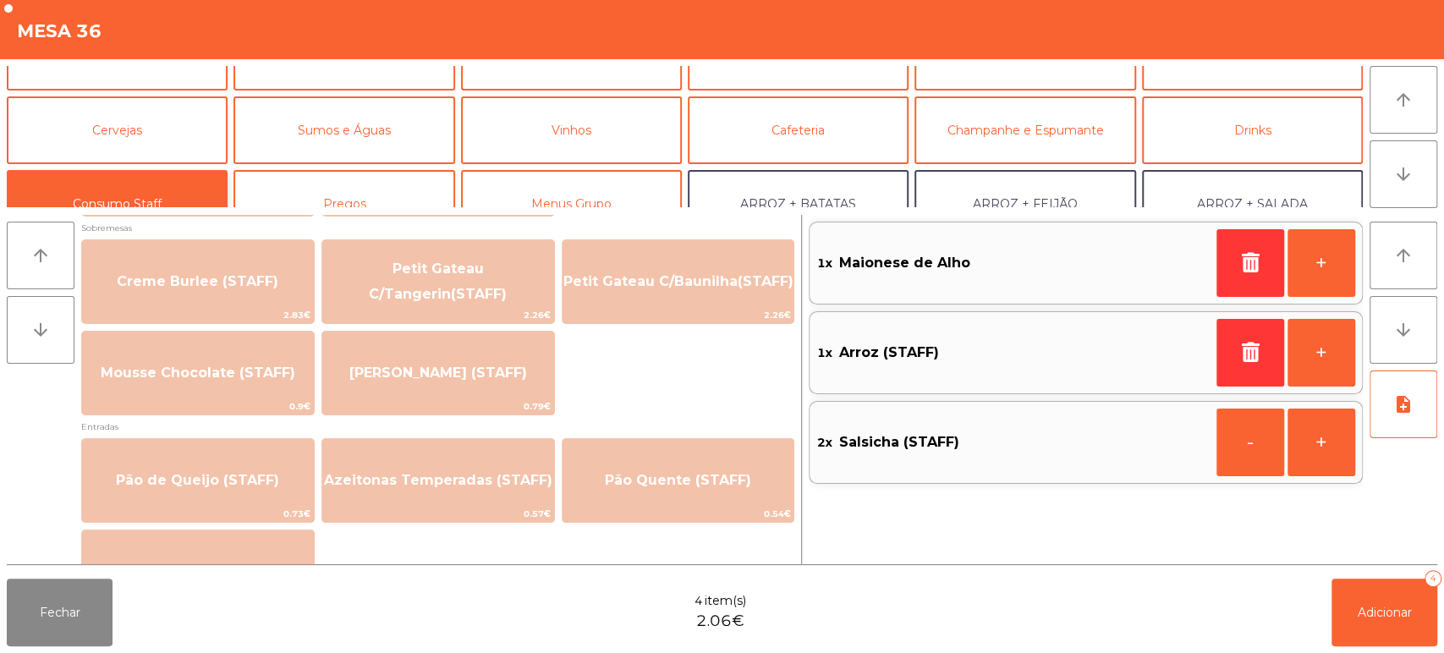
scroll to position [1431, 0]
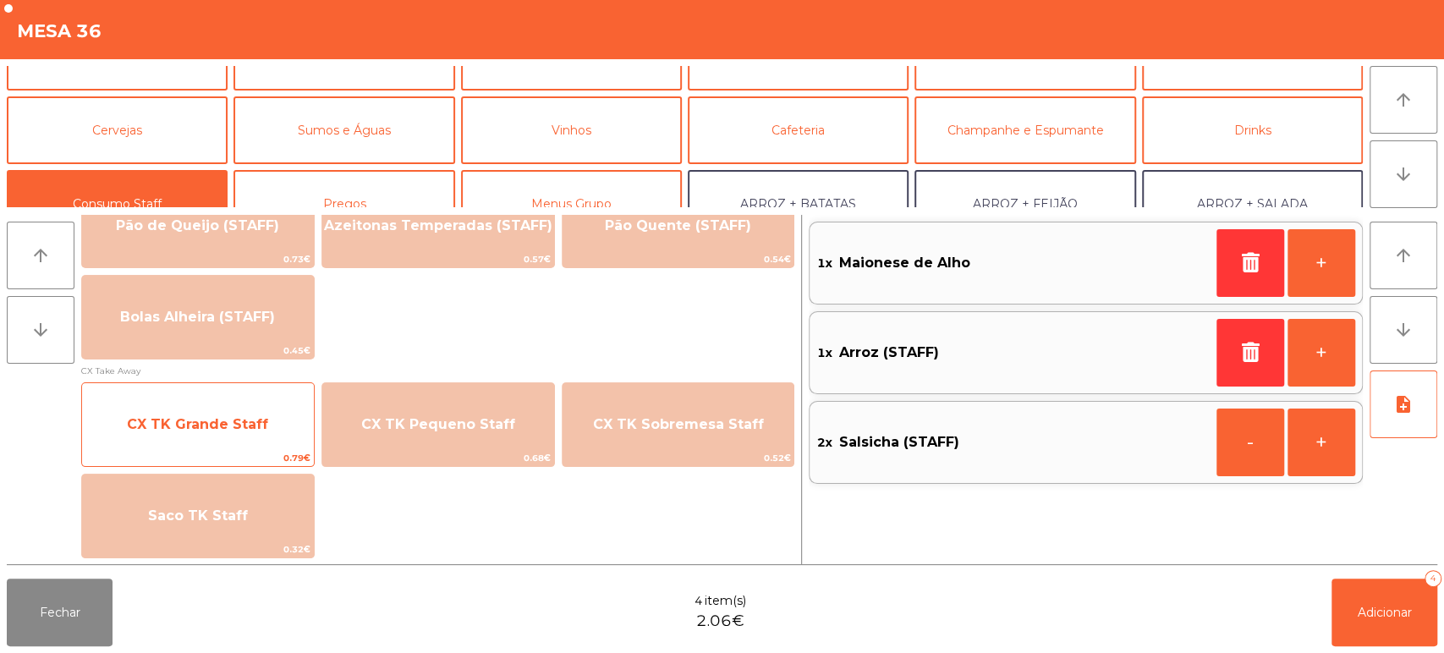
click at [266, 402] on span "CX TK Grande Staff" at bounding box center [198, 425] width 232 height 46
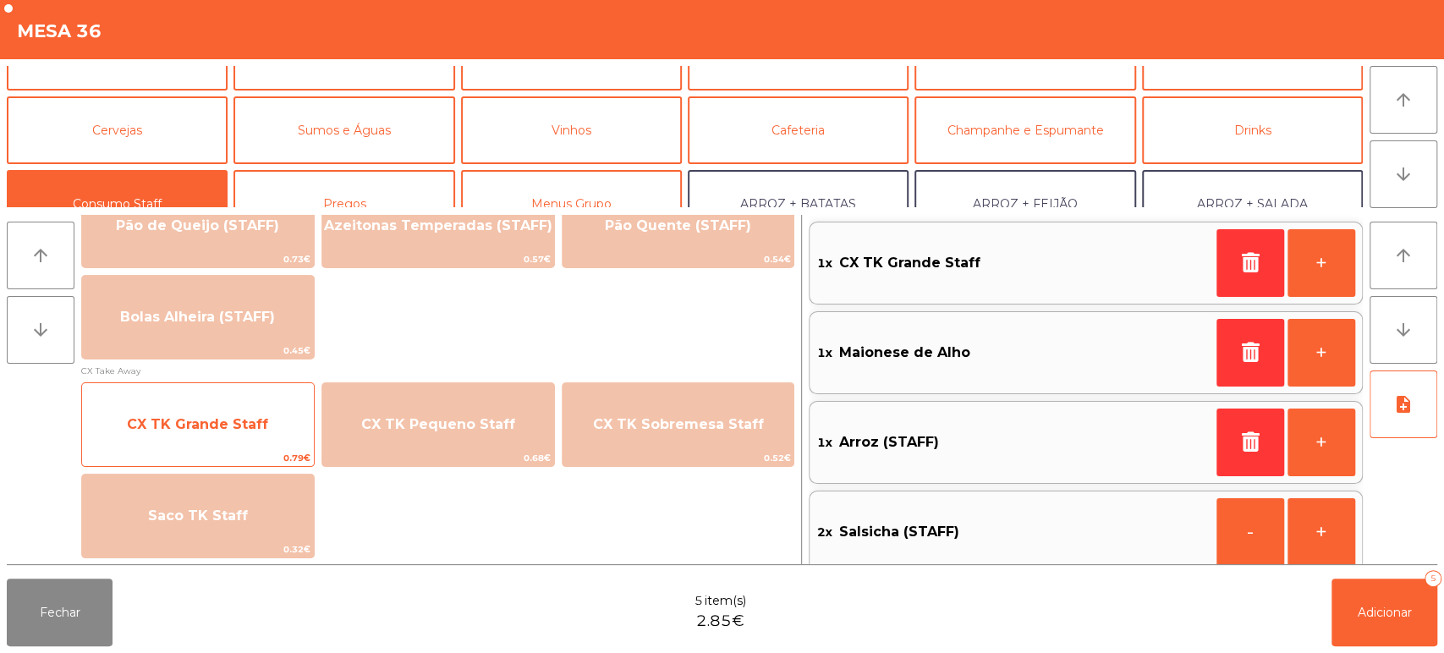
scroll to position [14, 0]
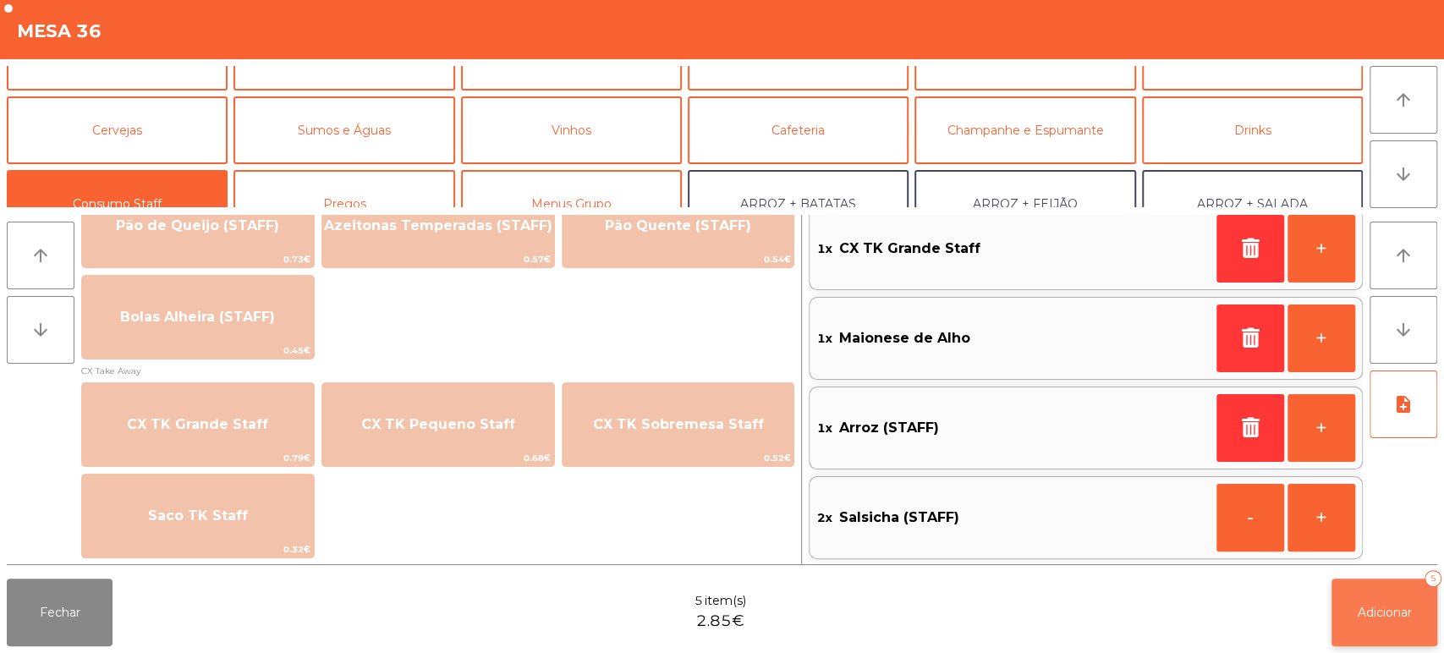
click at [1339, 608] on button "Adicionar 5" at bounding box center [1385, 613] width 106 height 68
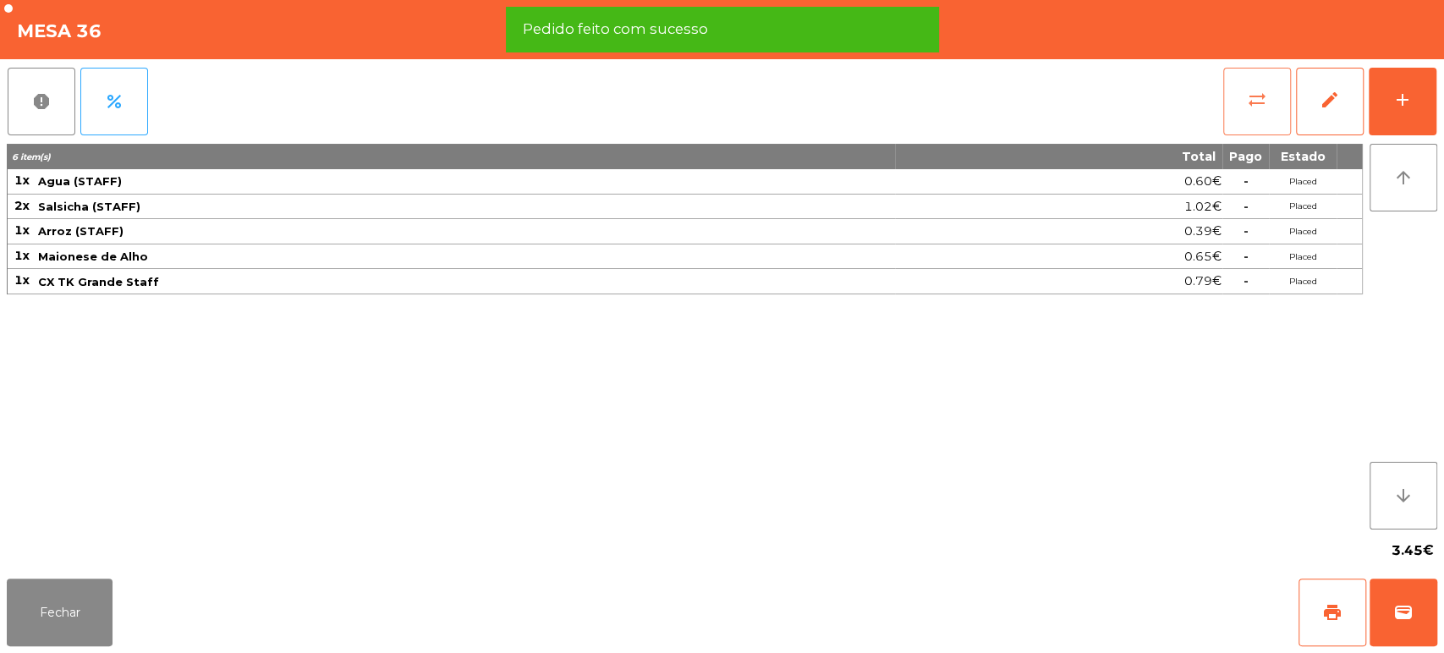
click at [1249, 95] on span "sync_alt" at bounding box center [1257, 100] width 20 height 20
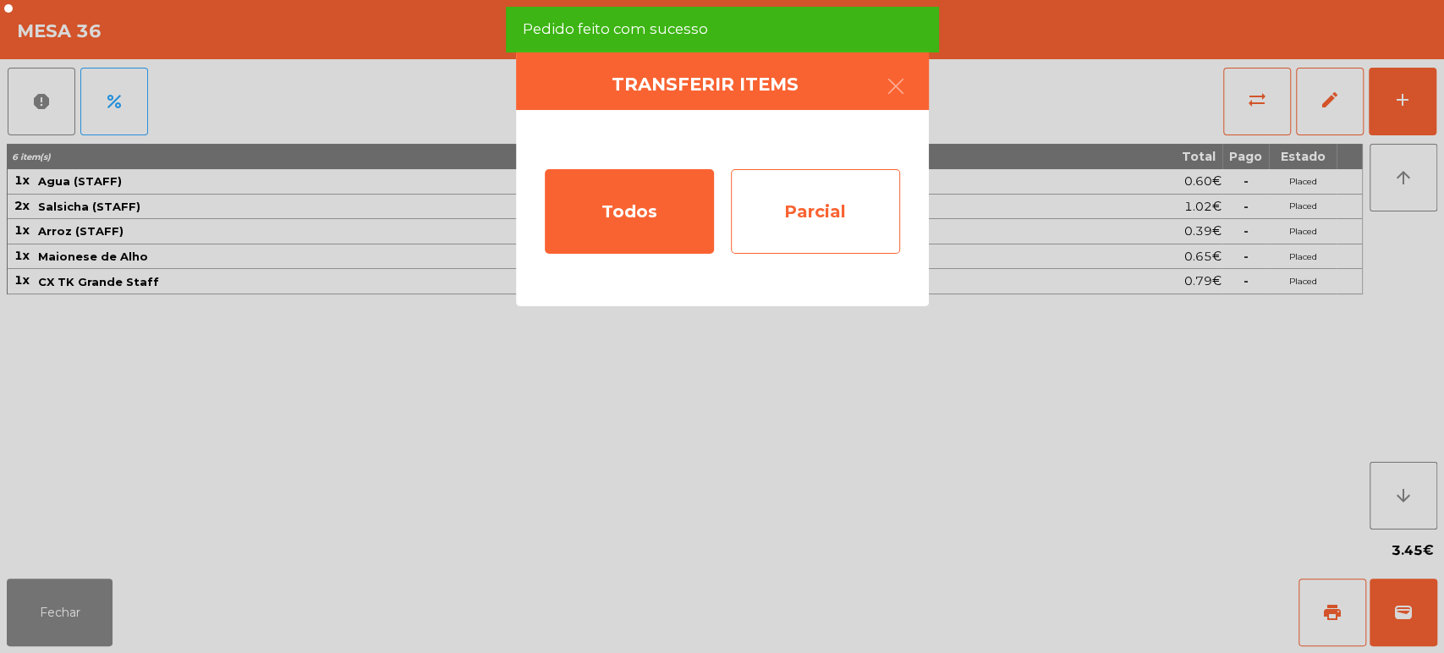
click at [821, 215] on div "Parcial" at bounding box center [815, 211] width 169 height 85
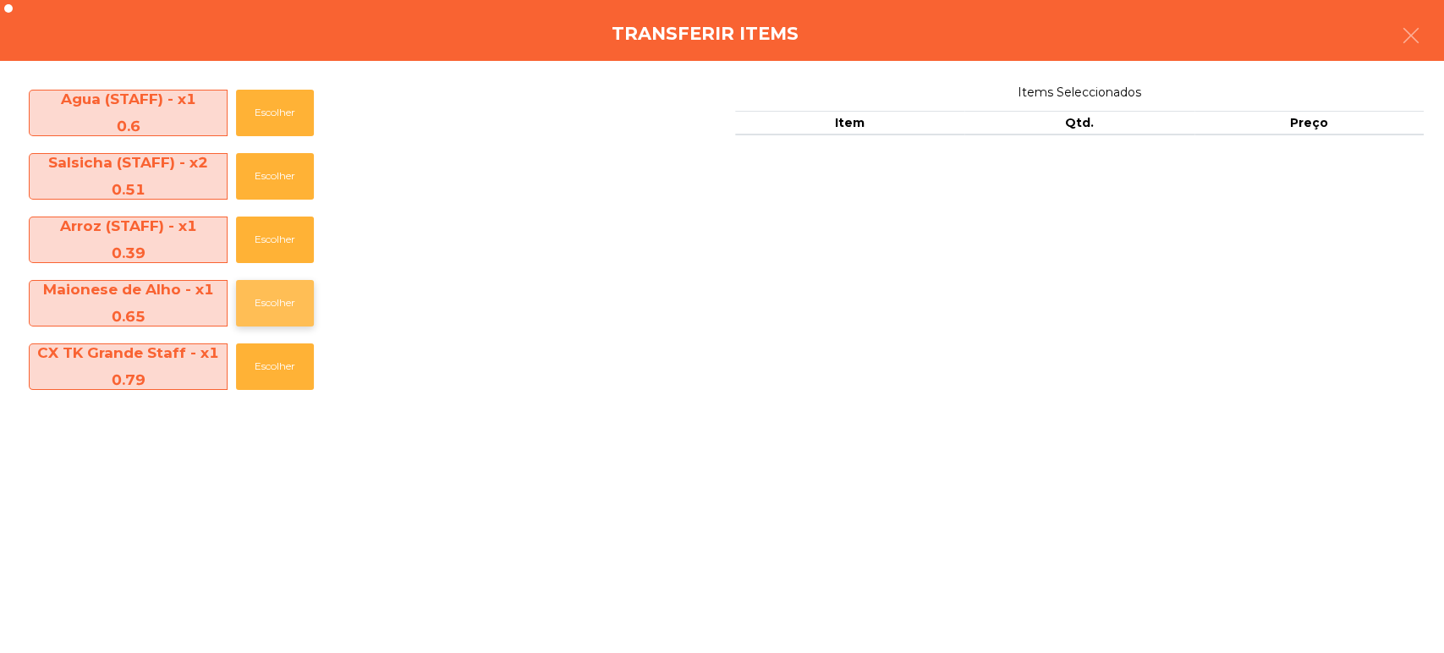
click at [283, 296] on button "Escolher" at bounding box center [275, 303] width 78 height 47
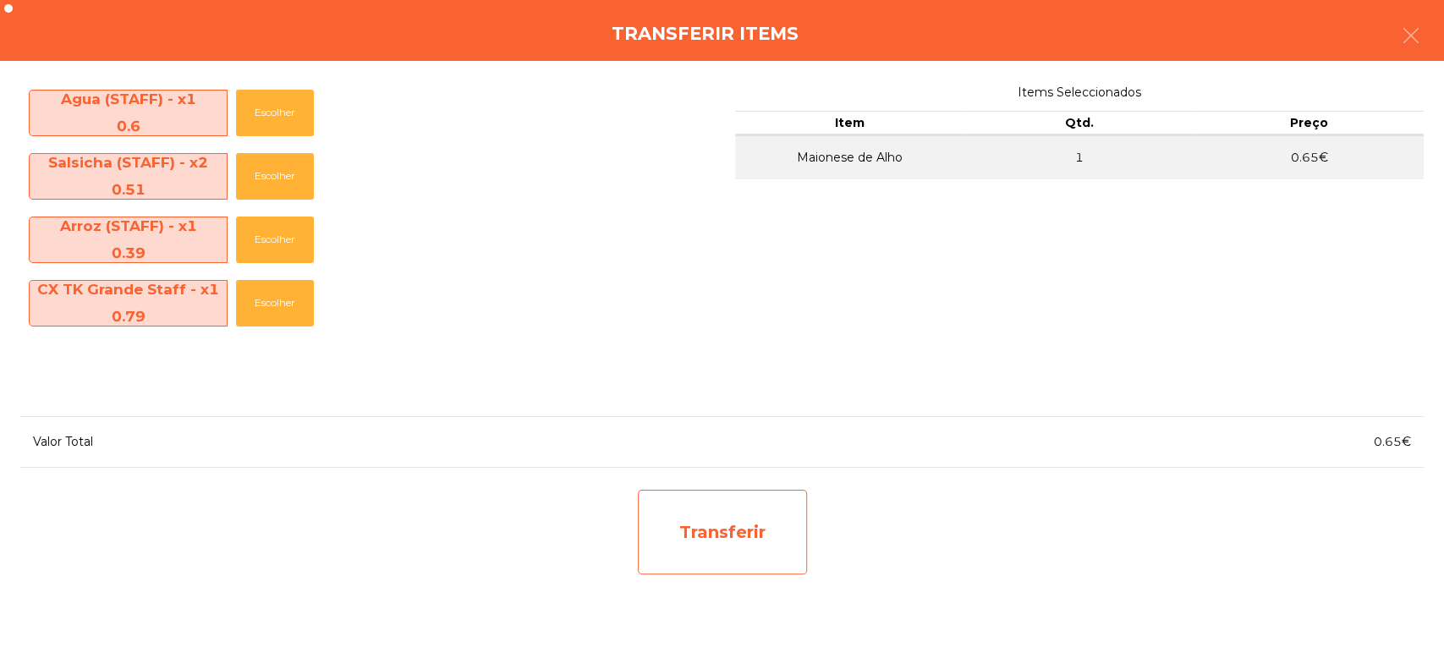
click at [745, 509] on div "Transferir" at bounding box center [722, 532] width 169 height 85
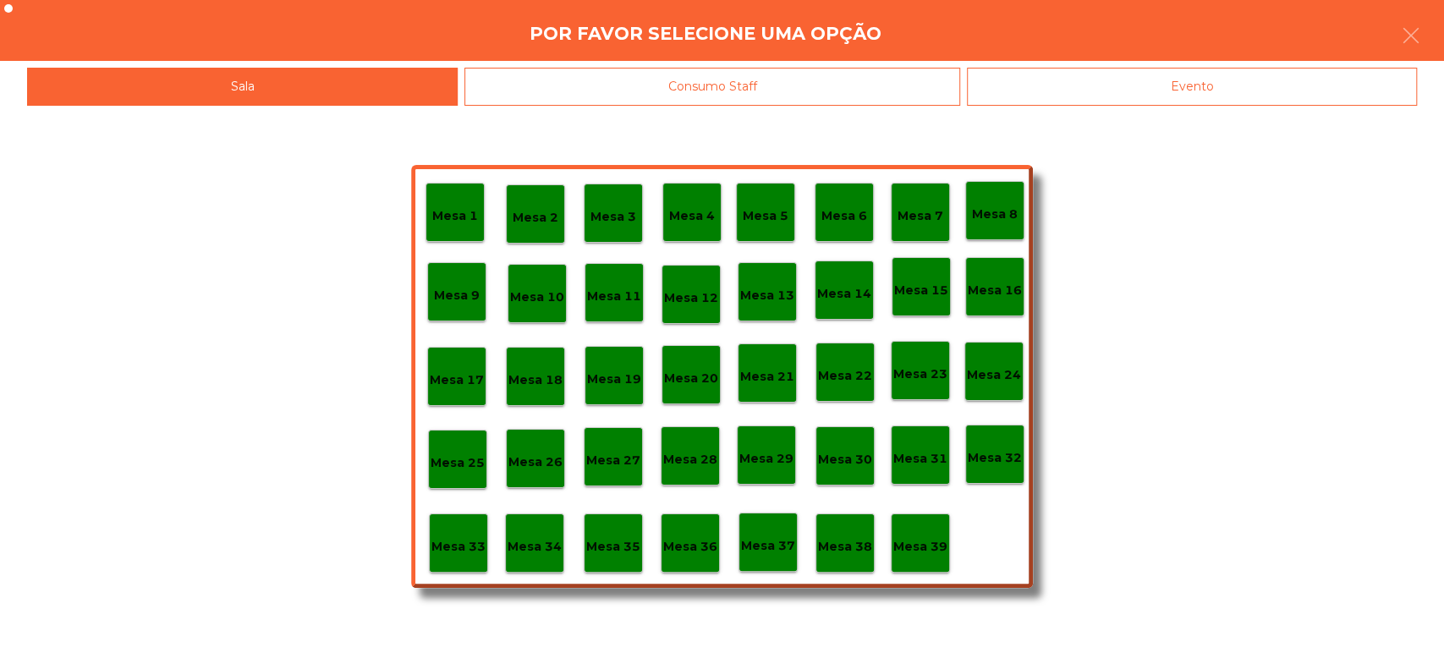
click at [928, 543] on p "Mesa 39" at bounding box center [921, 546] width 54 height 19
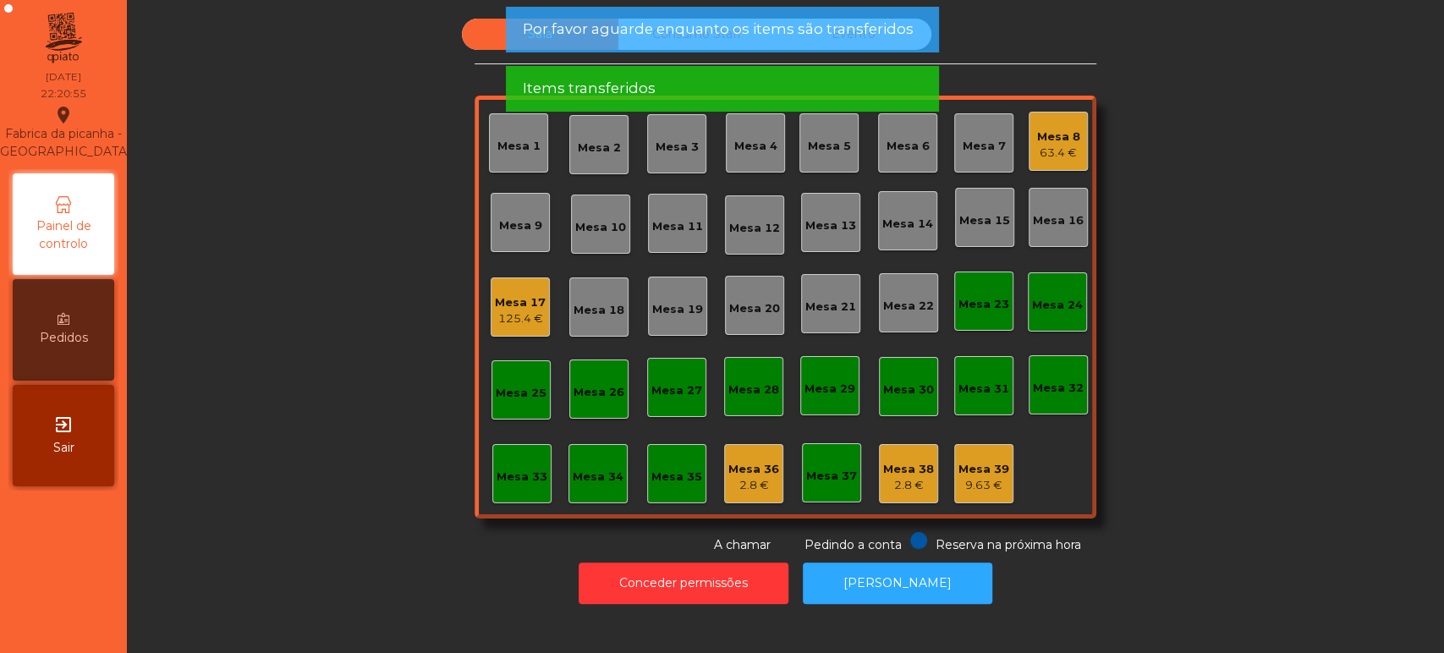
click at [1291, 410] on div "Sala Consumo Staff Evento Mesa 1 Mesa 2 Mesa 3 Mesa 4 Mesa 5 Mesa 6 Mesa 7 Mesa…" at bounding box center [786, 287] width 1272 height 536
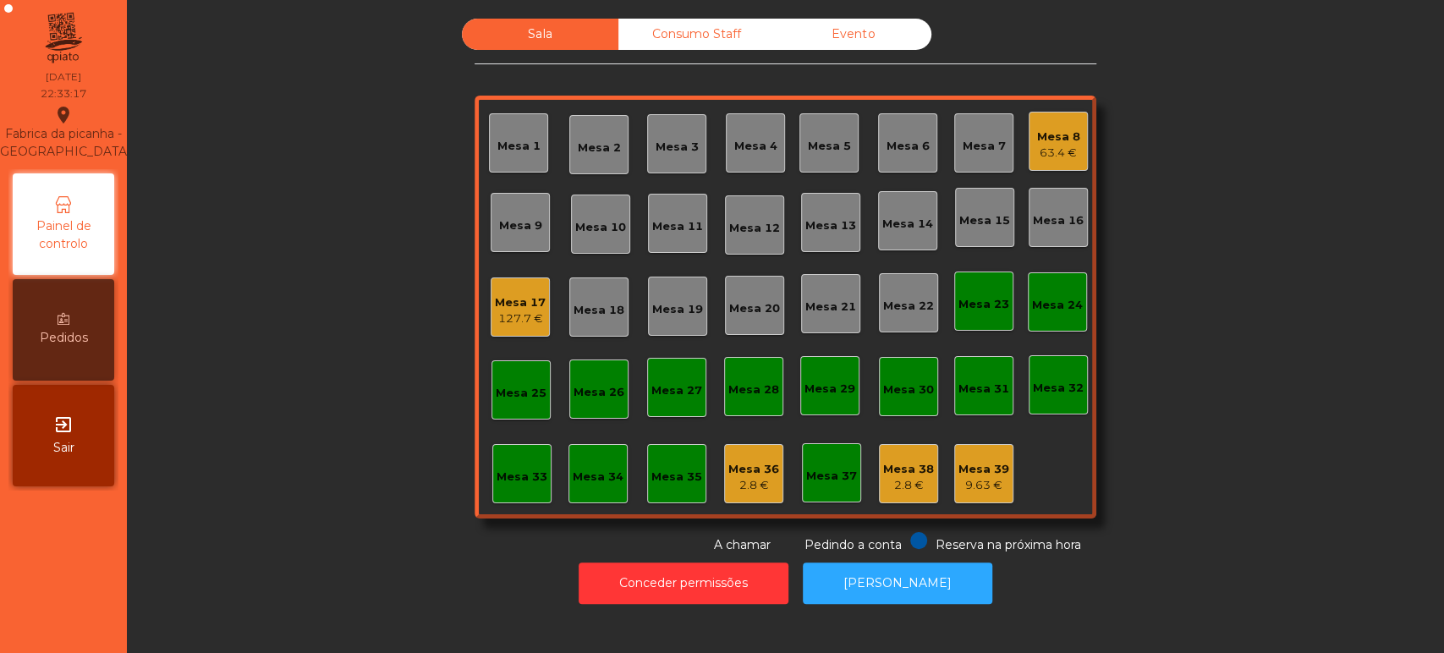
click at [752, 467] on div "Mesa 36" at bounding box center [754, 469] width 51 height 17
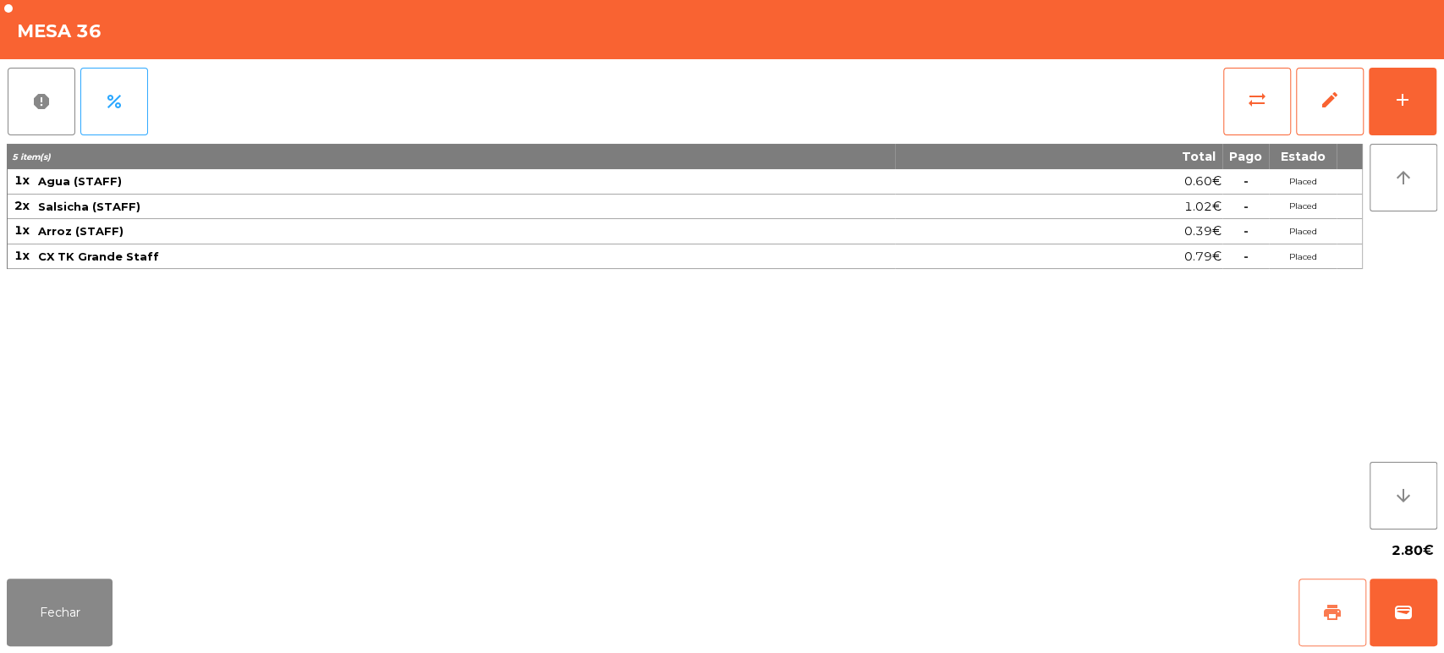
click at [1344, 615] on button "print" at bounding box center [1333, 613] width 68 height 68
click at [52, 606] on button "Fechar" at bounding box center [60, 613] width 106 height 68
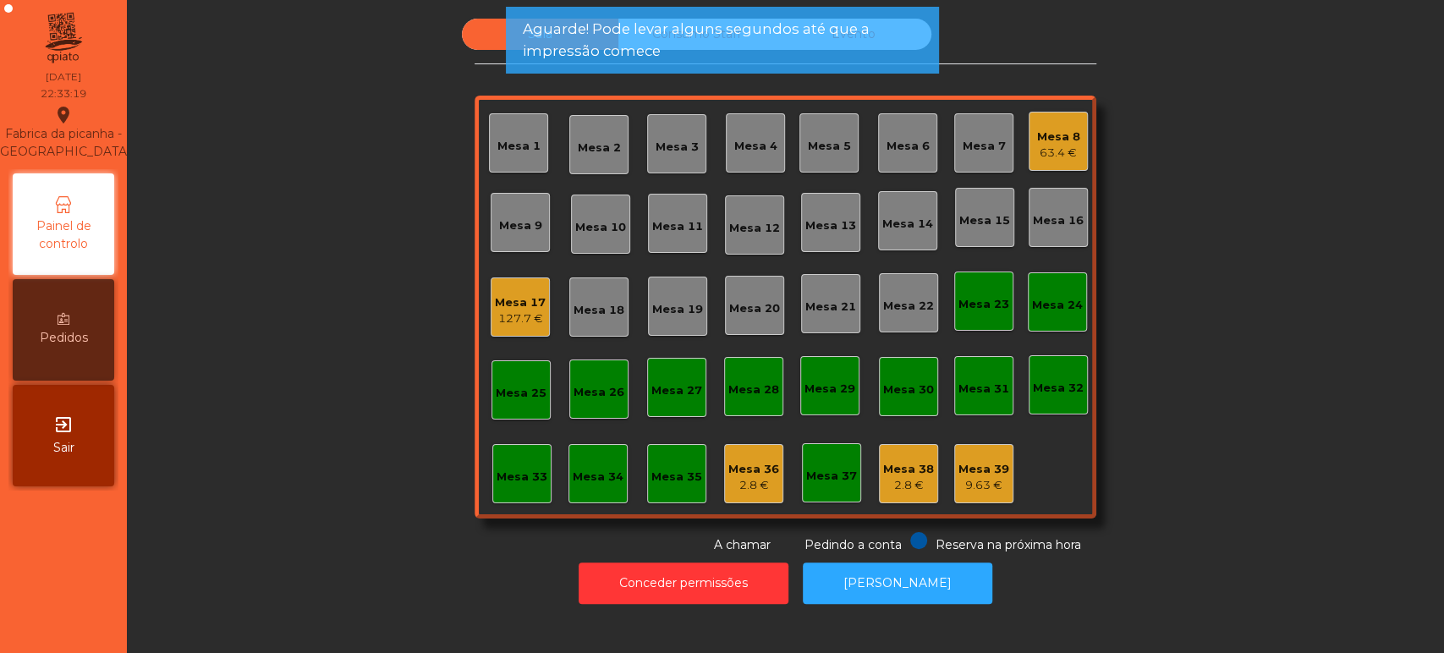
click at [915, 462] on div "Mesa 38" at bounding box center [908, 469] width 51 height 17
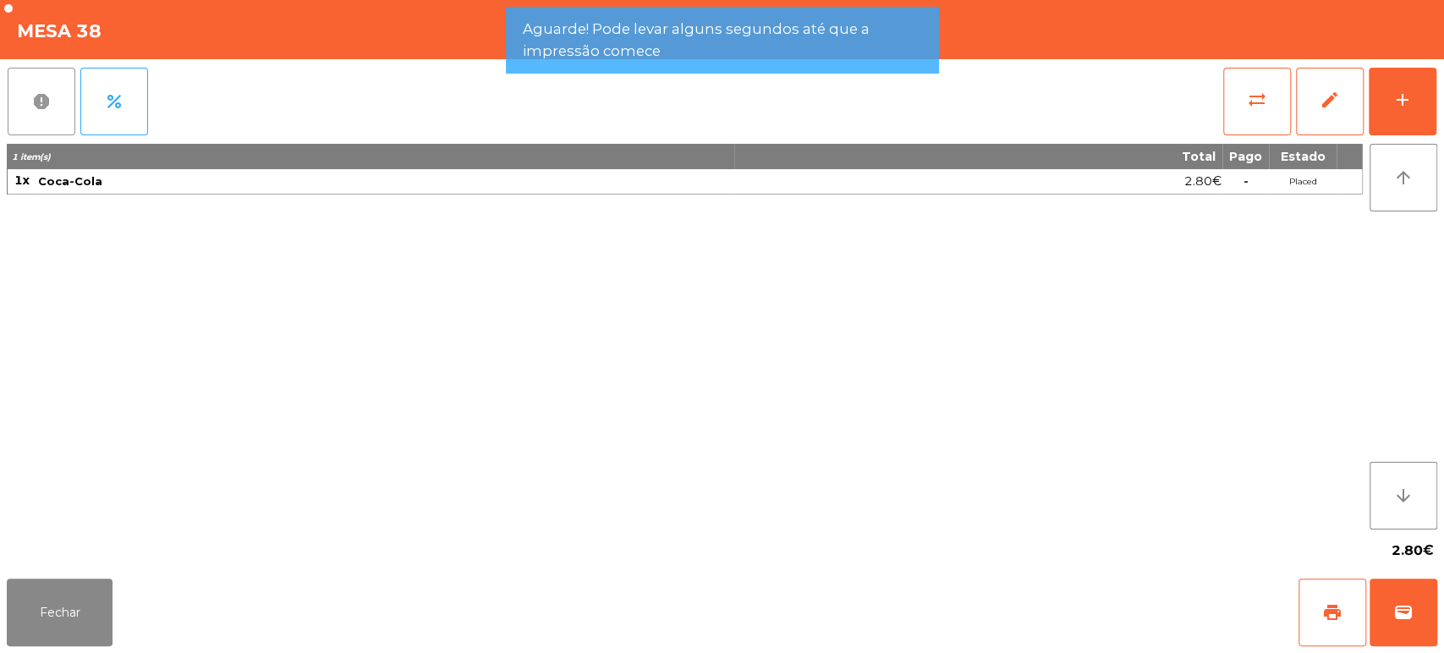
click at [21, 88] on button "report" at bounding box center [42, 102] width 68 height 68
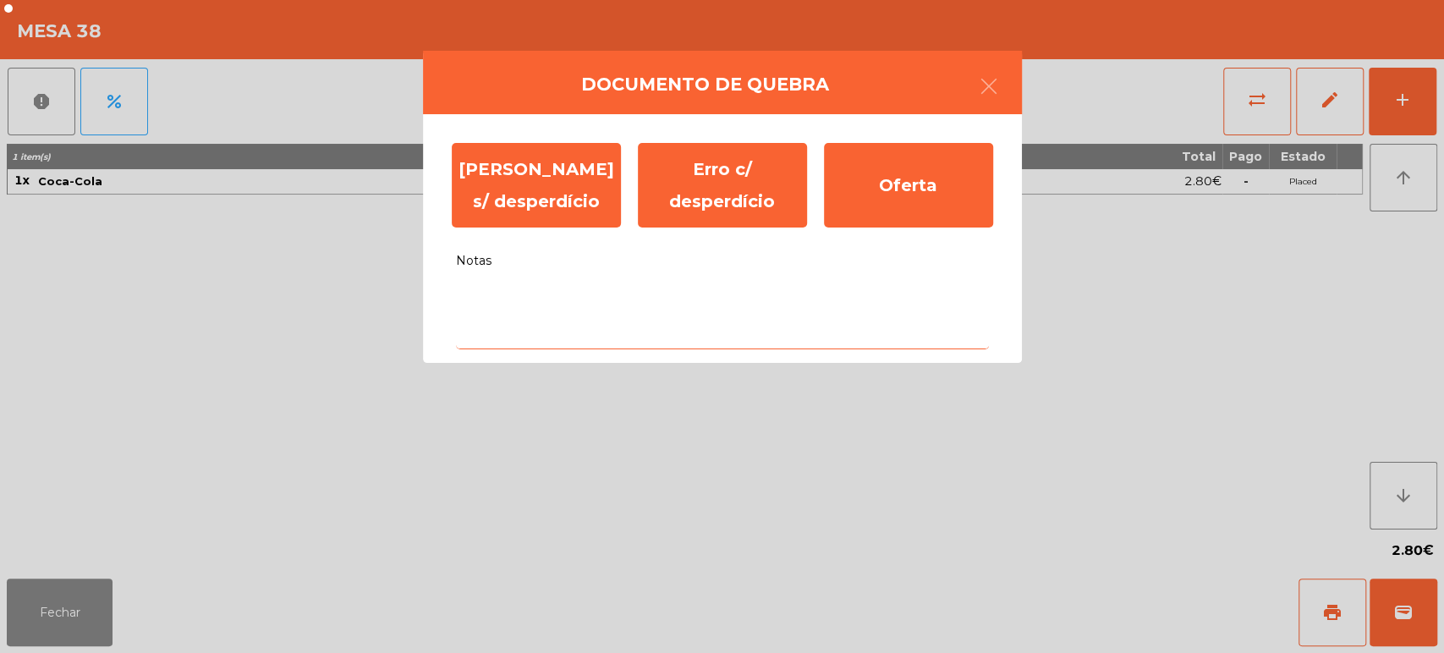
click at [646, 346] on textarea "Notas" at bounding box center [722, 314] width 533 height 70
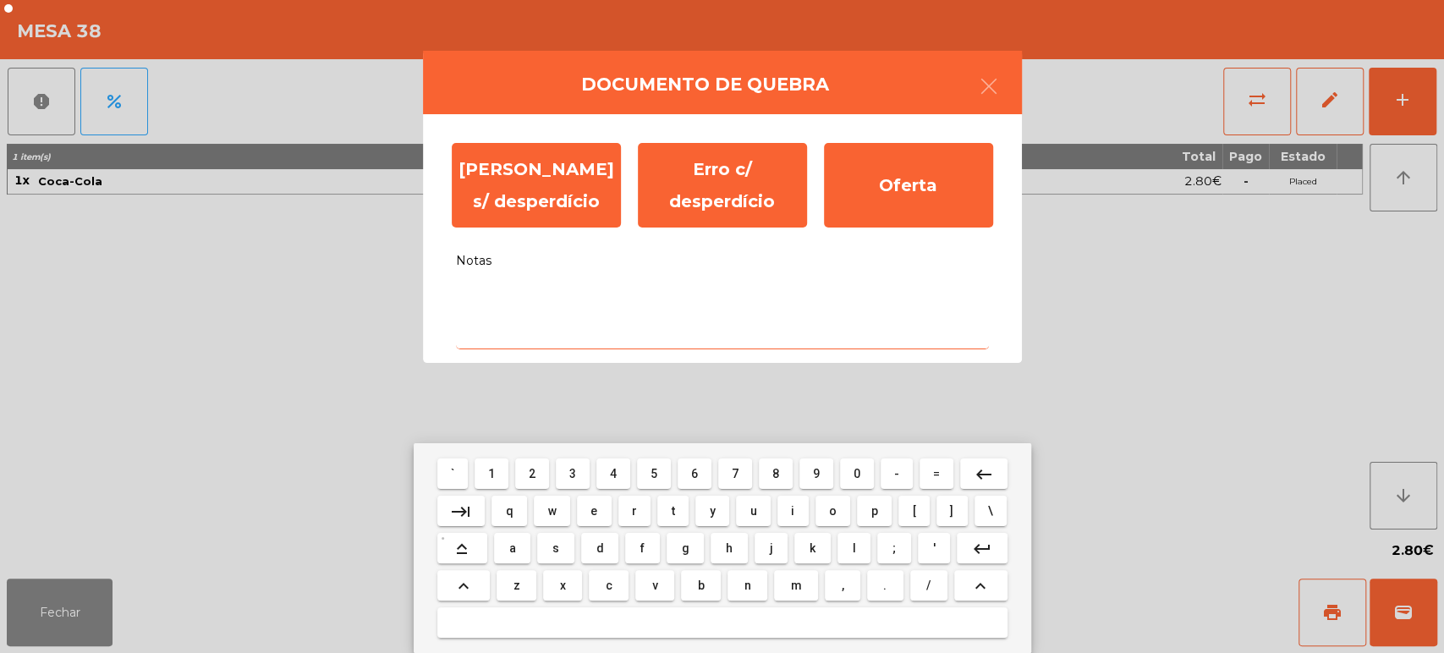
click at [608, 292] on textarea "Notas" at bounding box center [722, 314] width 533 height 70
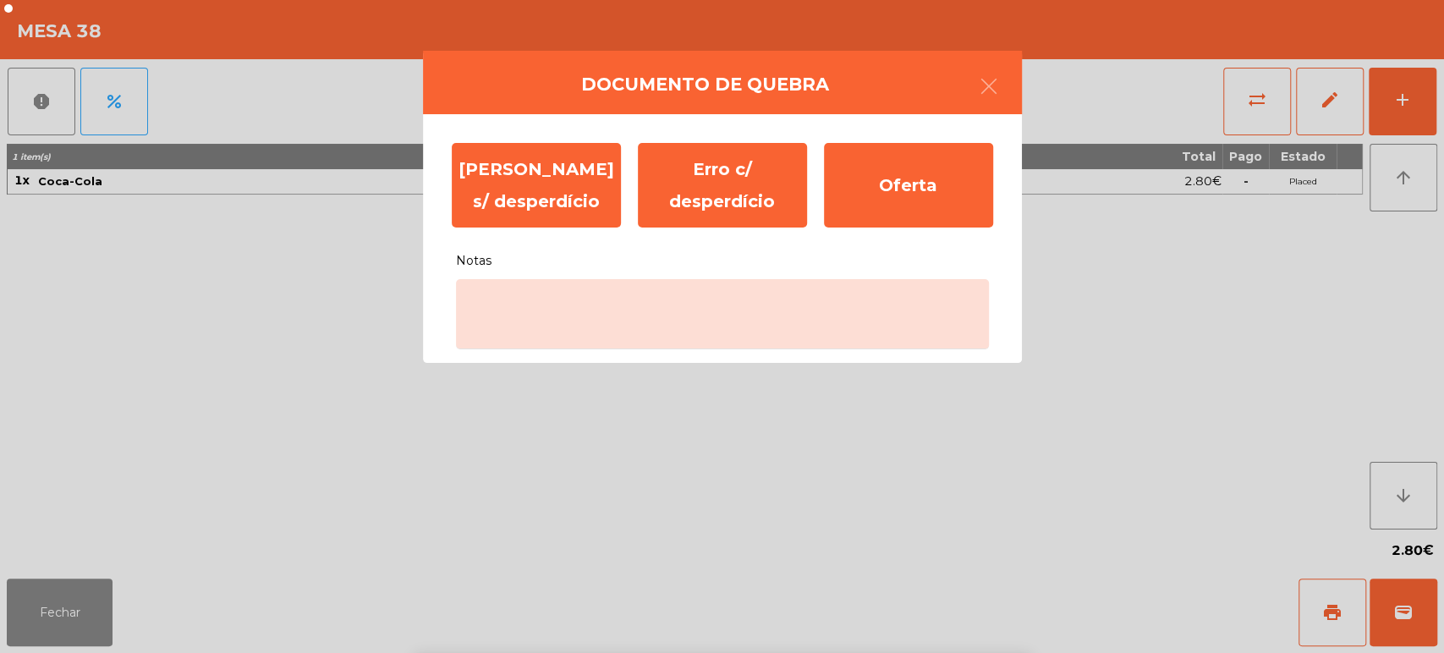
click at [30, 613] on div "` 1 2 3 4 5 6 7 8 9 0 - = keyboard_backspace keyboard_tab q w e r t y u i o p […" at bounding box center [722, 548] width 1444 height 210
click at [117, 612] on ngb-modal-window "Documento de [PERSON_NAME] s/ desperdício Erro c/ desperdício Oferta Notas" at bounding box center [722, 326] width 1444 height 653
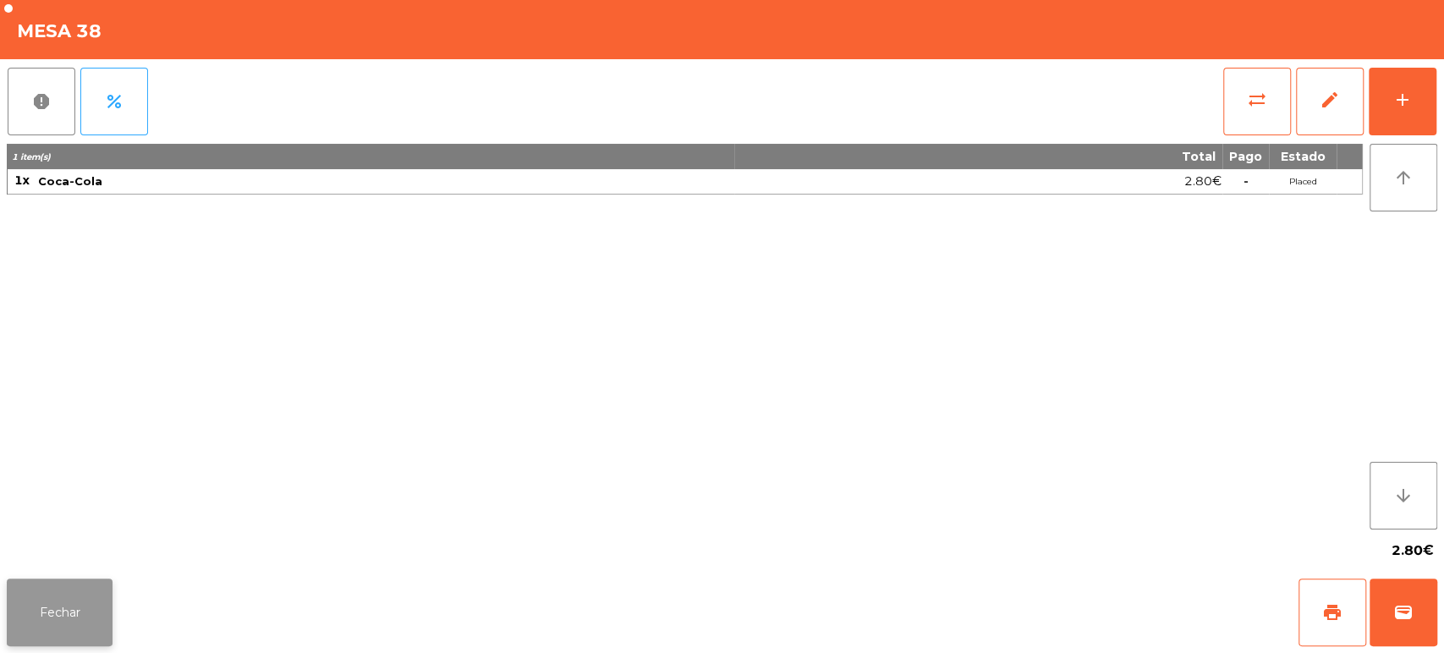
click at [50, 619] on button "Fechar" at bounding box center [60, 613] width 106 height 68
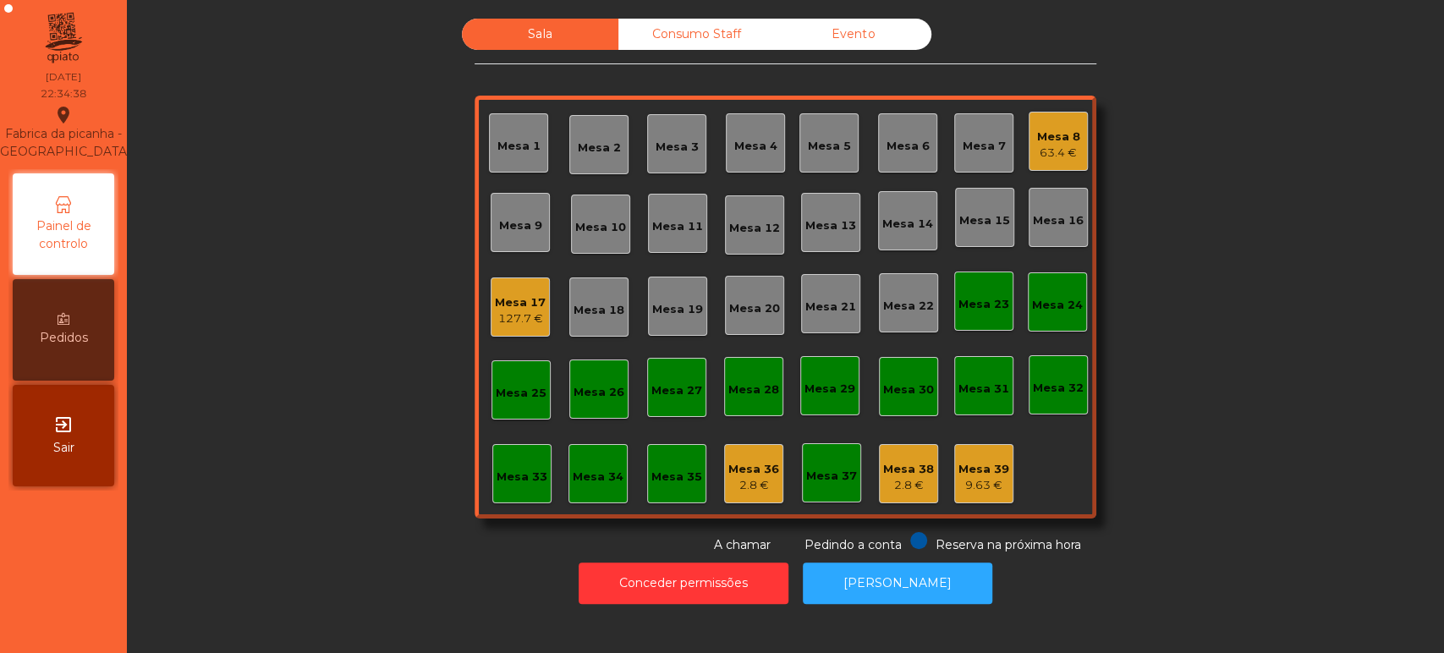
click at [491, 311] on div "Mesa 17 127.7 €" at bounding box center [520, 307] width 59 height 59
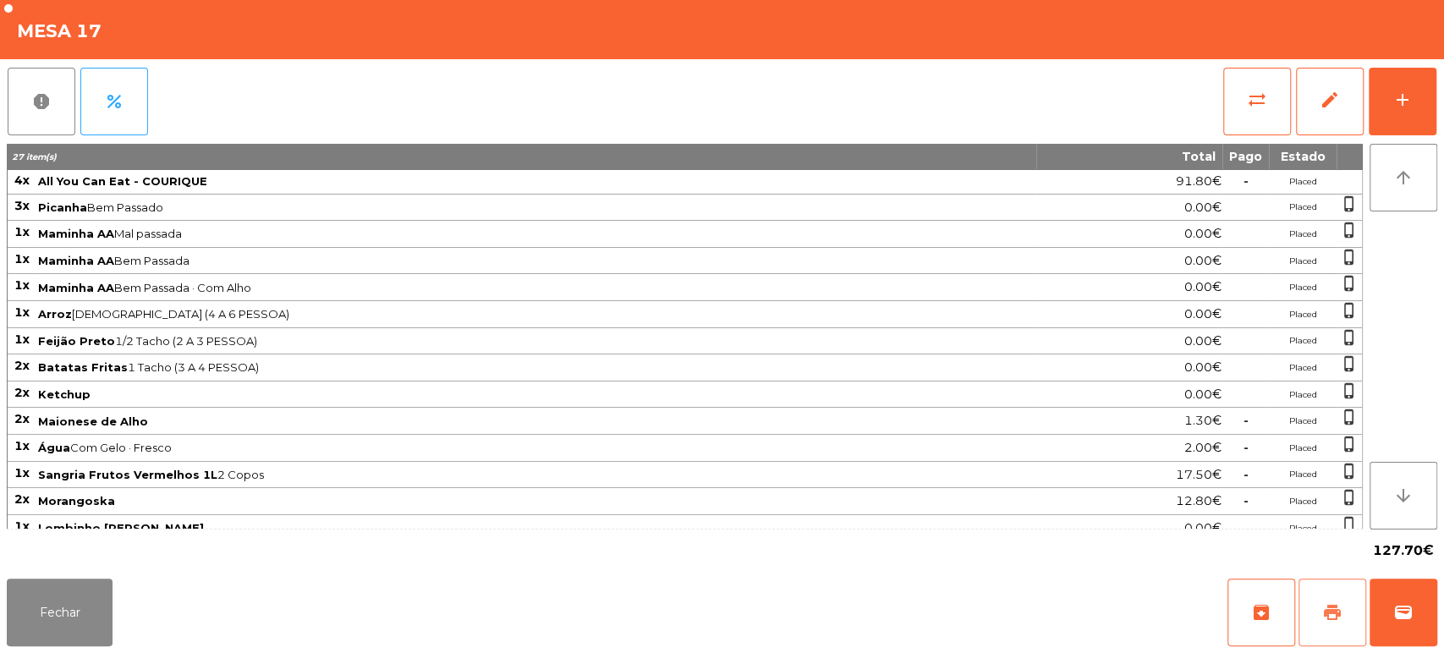
click at [1317, 609] on button "print" at bounding box center [1333, 613] width 68 height 68
click at [47, 608] on button "Fechar" at bounding box center [60, 613] width 106 height 68
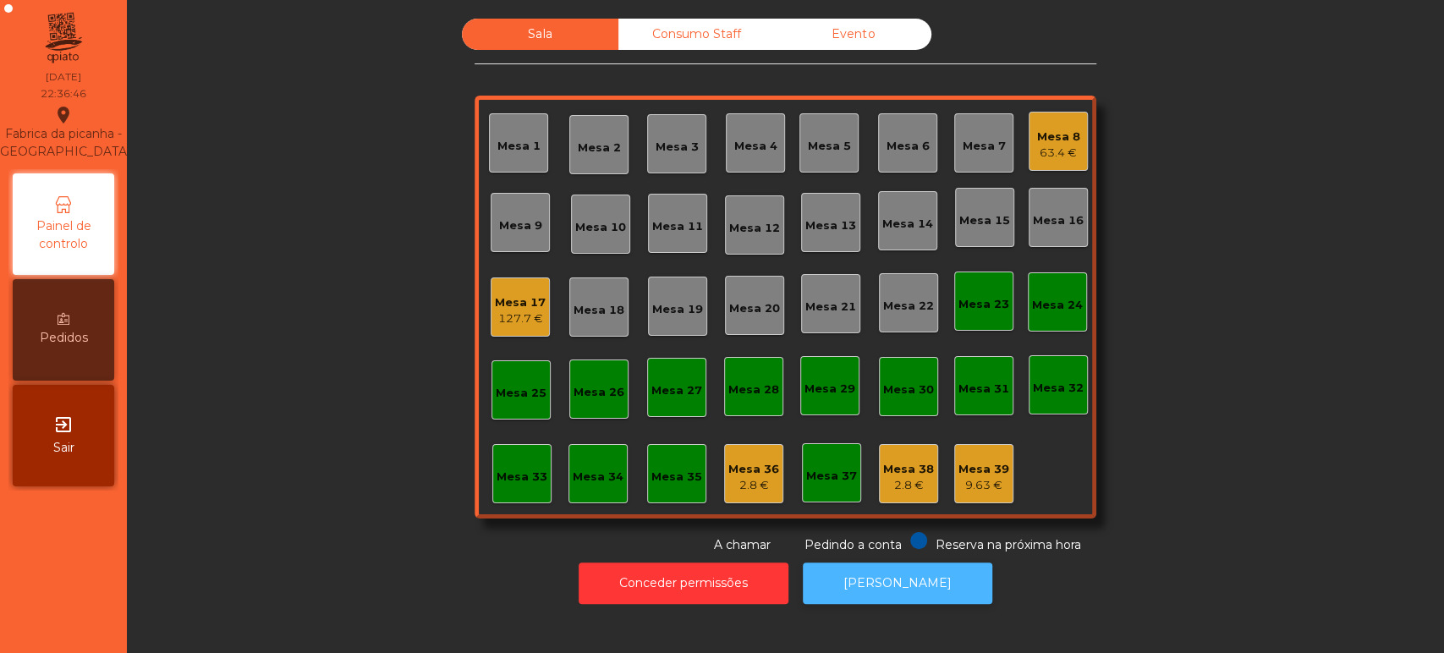
click at [930, 596] on button "[PERSON_NAME]" at bounding box center [898, 583] width 190 height 41
click at [491, 300] on div "Mesa 17 127.7 €" at bounding box center [520, 307] width 59 height 59
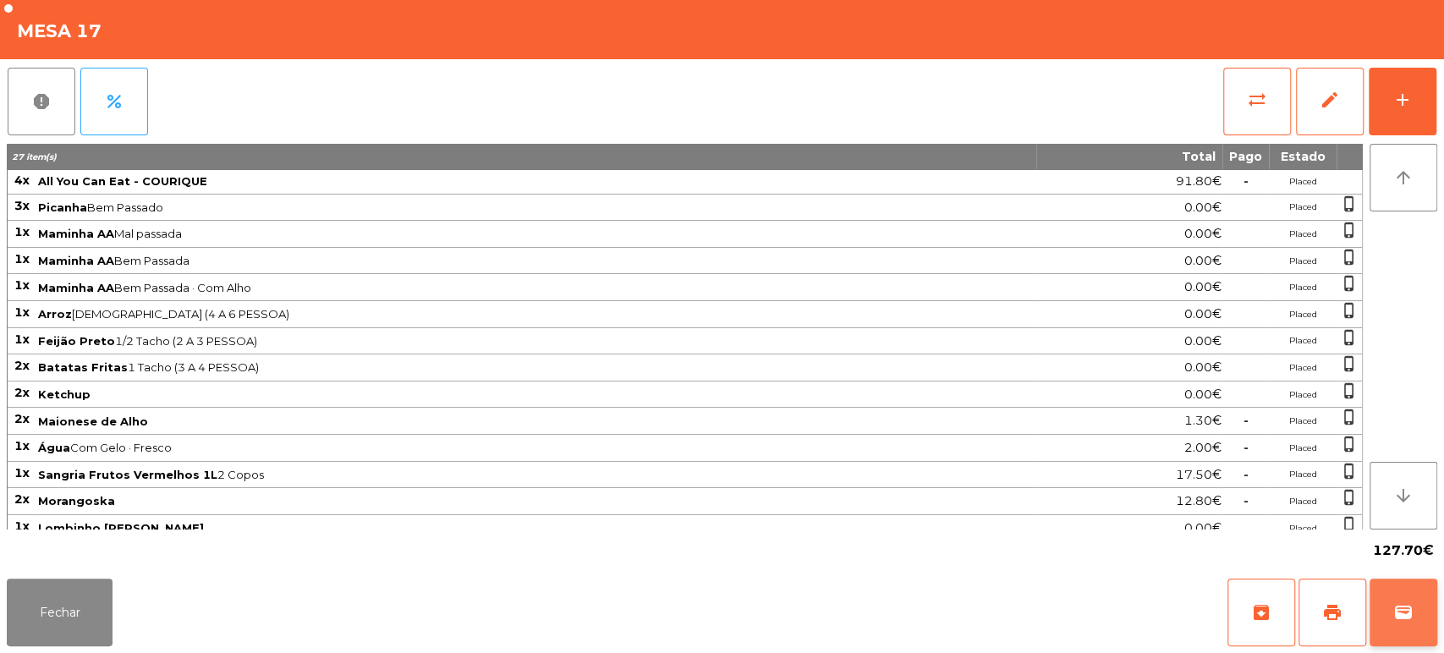
click at [1414, 602] on button "wallet" at bounding box center [1404, 613] width 68 height 68
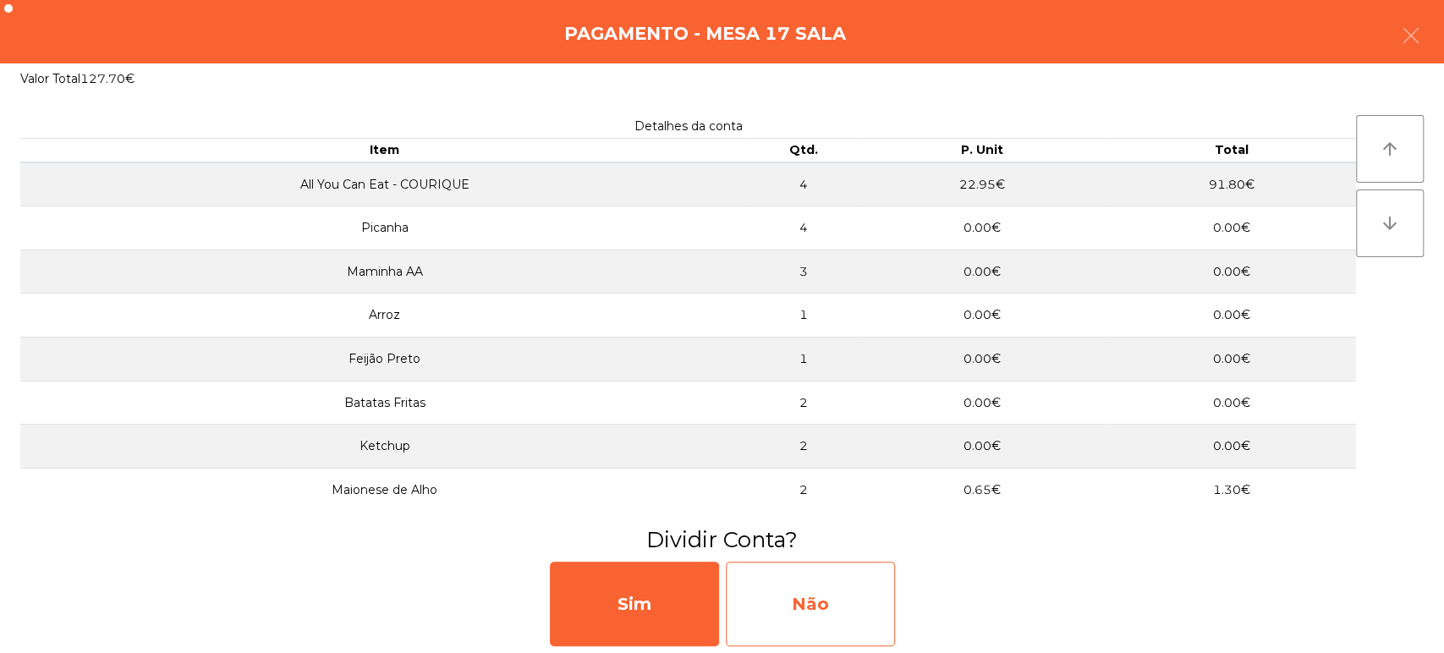
click at [852, 582] on div "Não" at bounding box center [810, 604] width 169 height 85
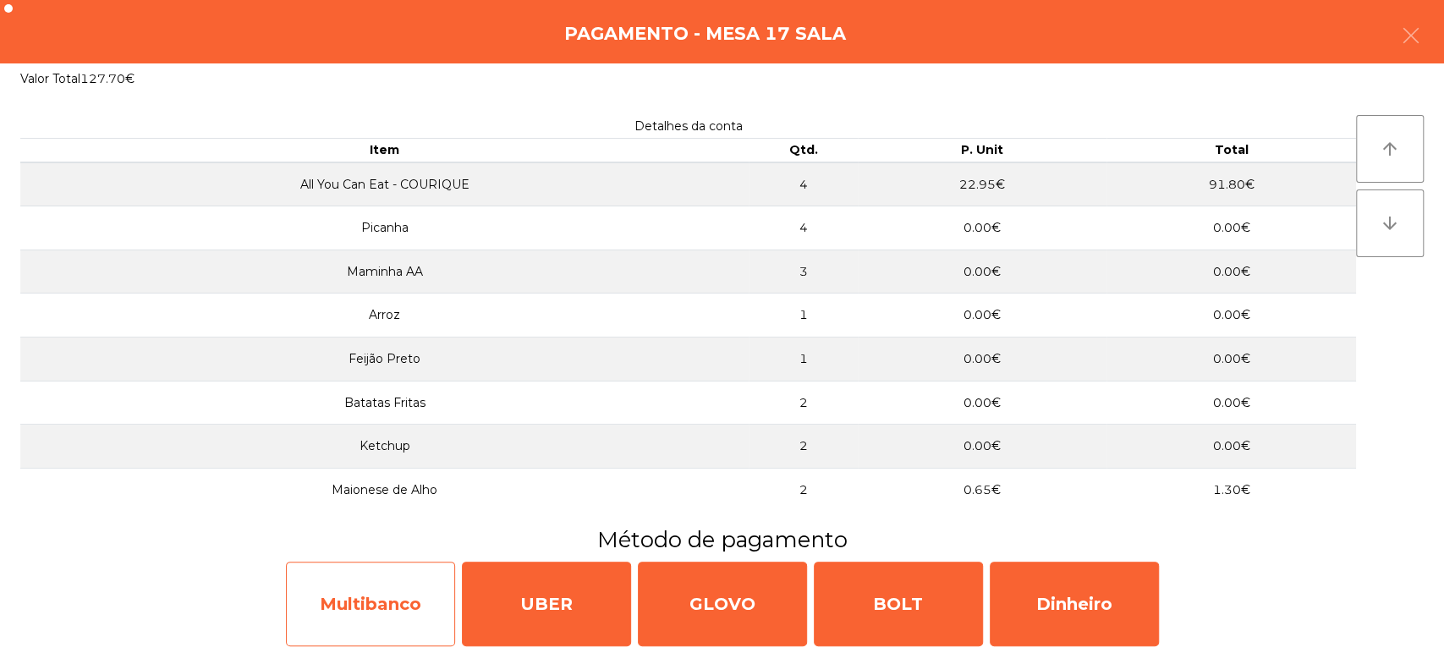
click at [366, 590] on div "Multibanco" at bounding box center [370, 604] width 169 height 85
select select "**"
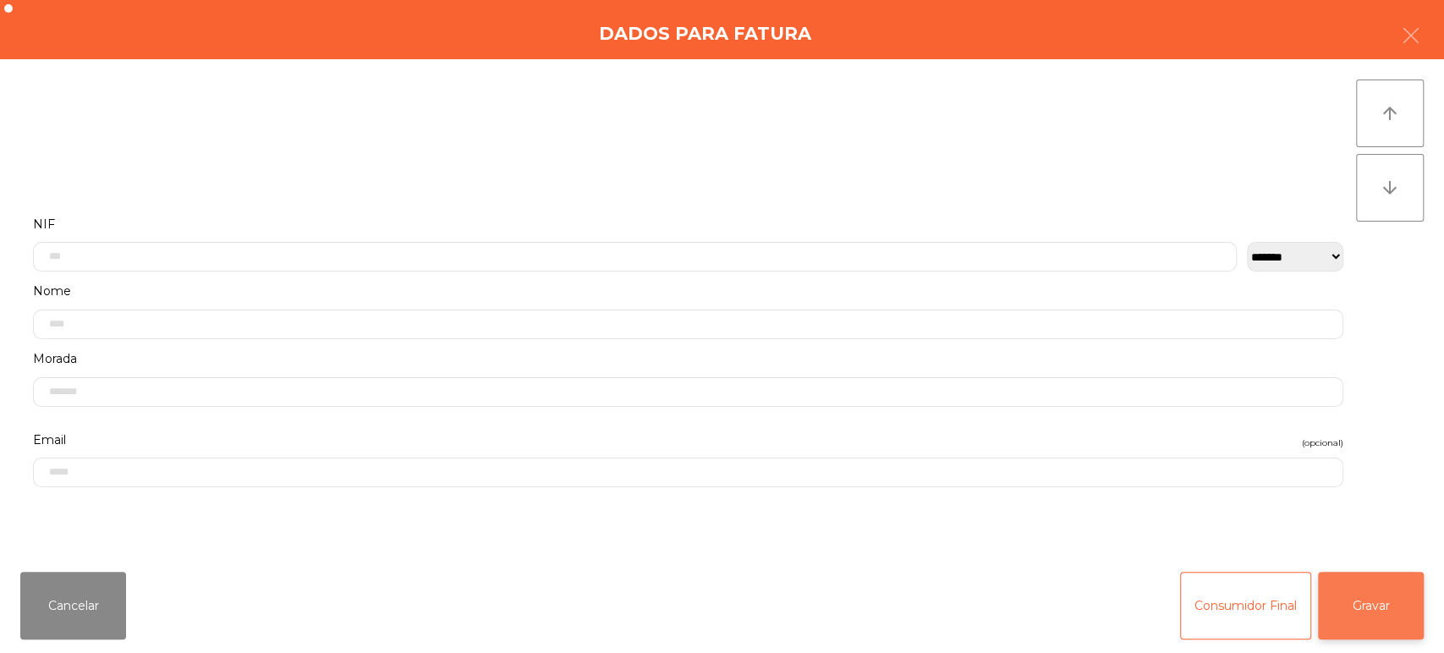
click at [1365, 600] on button "Gravar" at bounding box center [1371, 606] width 106 height 68
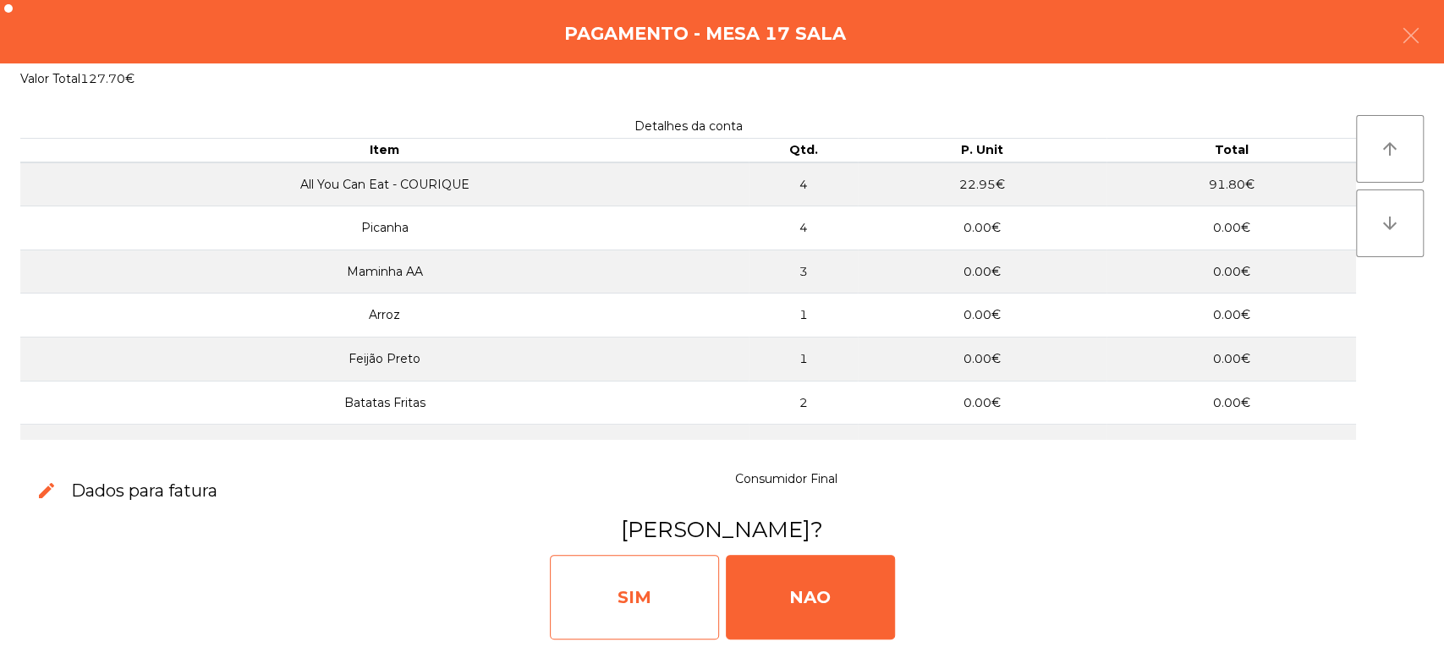
click at [638, 585] on div "SIM" at bounding box center [634, 597] width 169 height 85
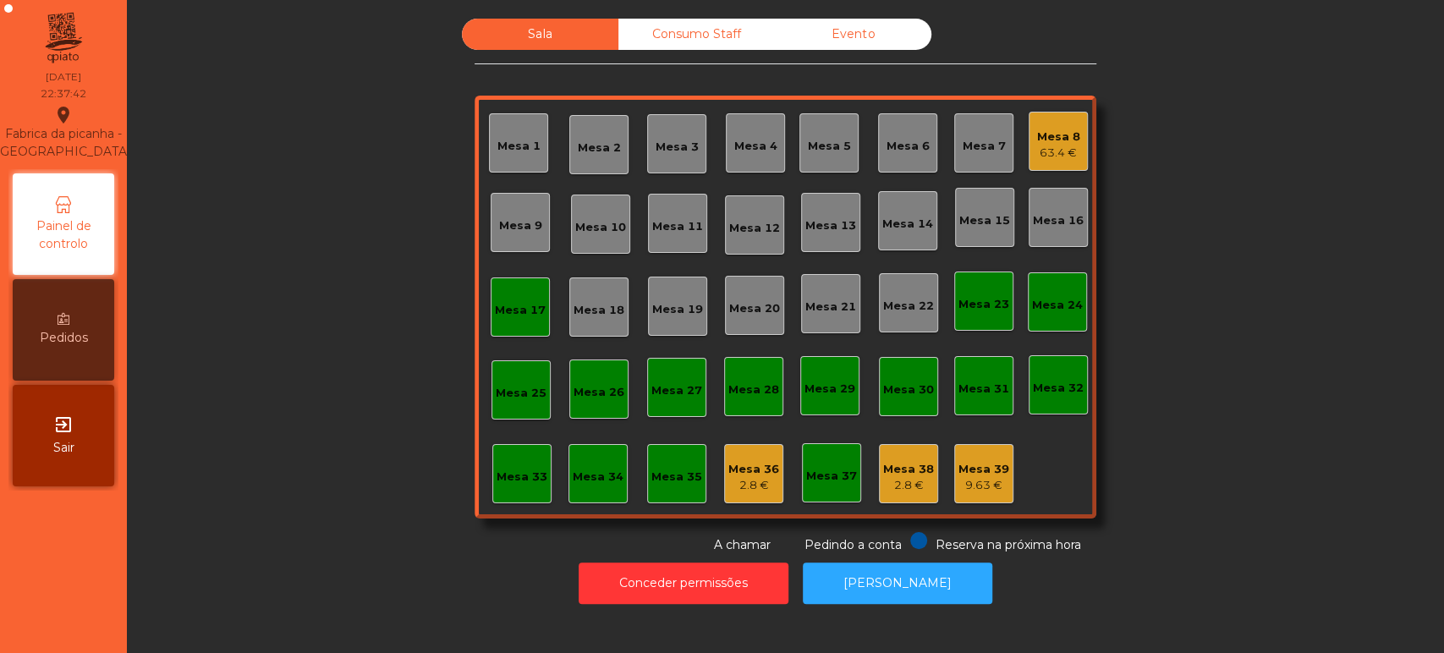
click at [514, 475] on div "Mesa 33" at bounding box center [522, 477] width 51 height 17
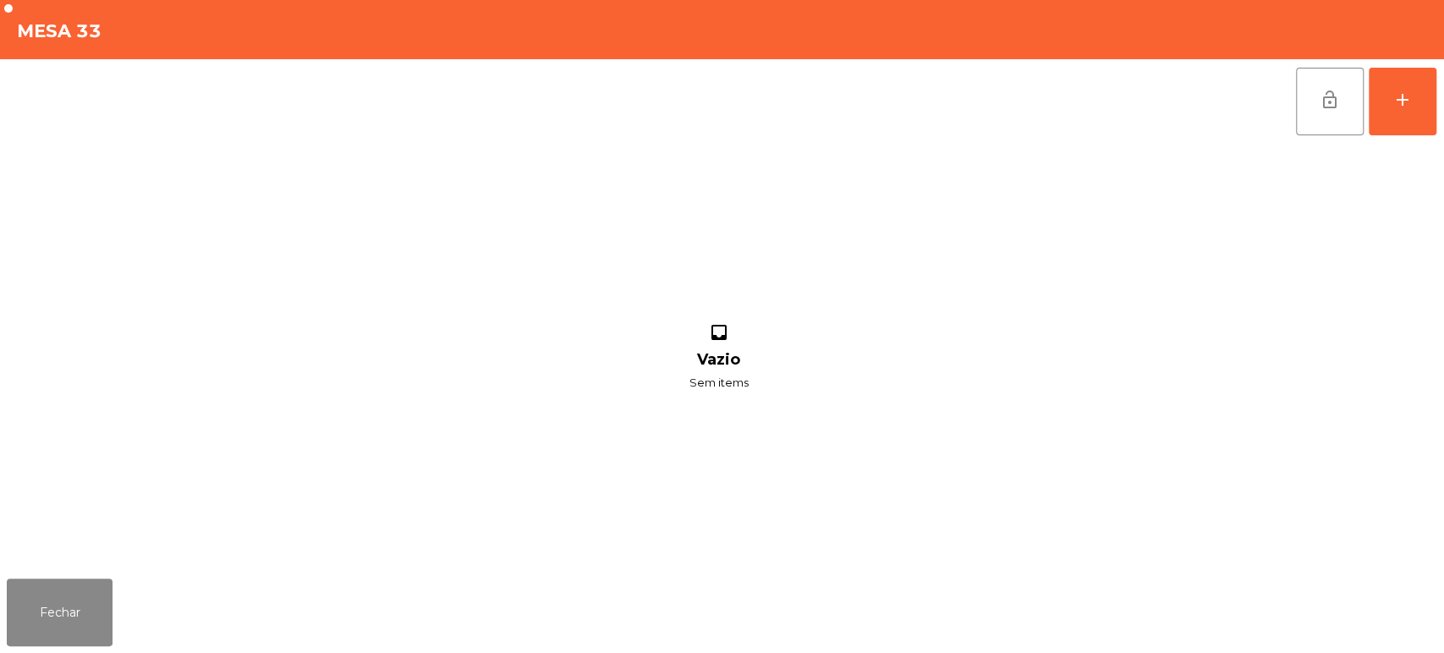
click at [1389, 52] on div "Mesa 33" at bounding box center [722, 29] width 1444 height 59
click at [1408, 100] on div "add" at bounding box center [1403, 100] width 20 height 20
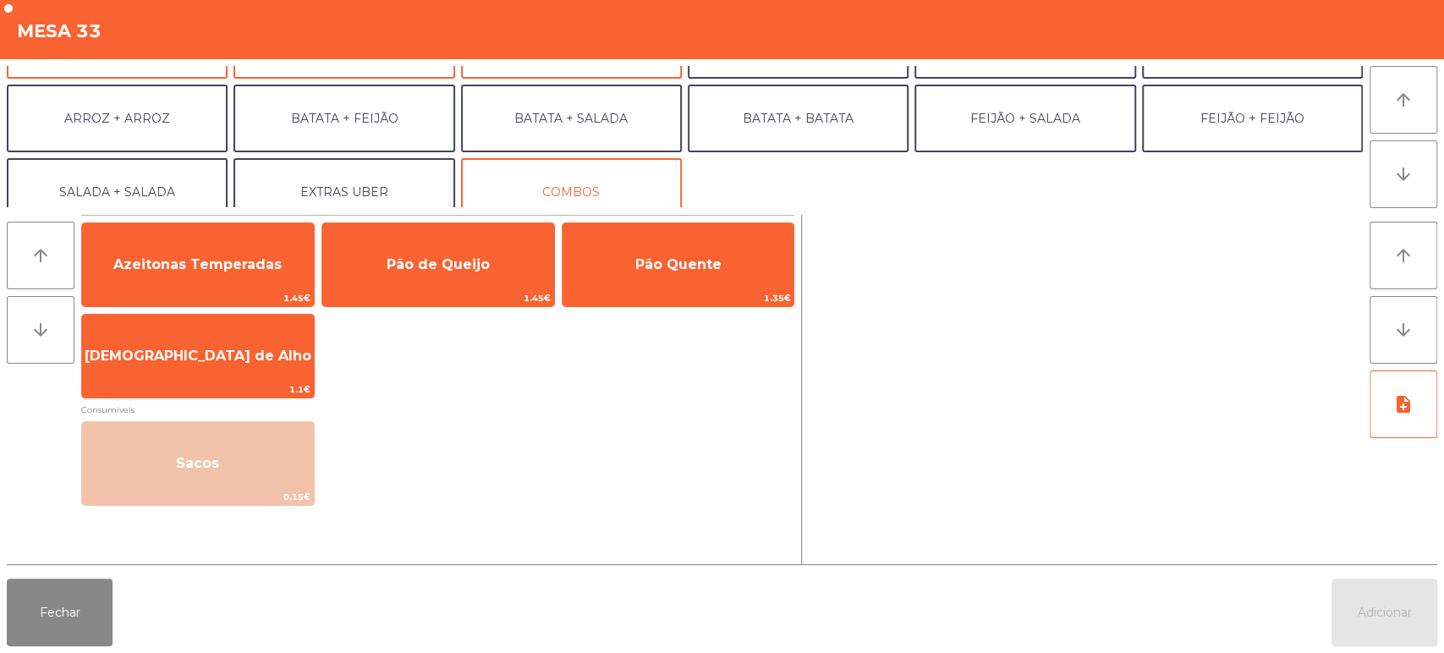
scroll to position [220, 0]
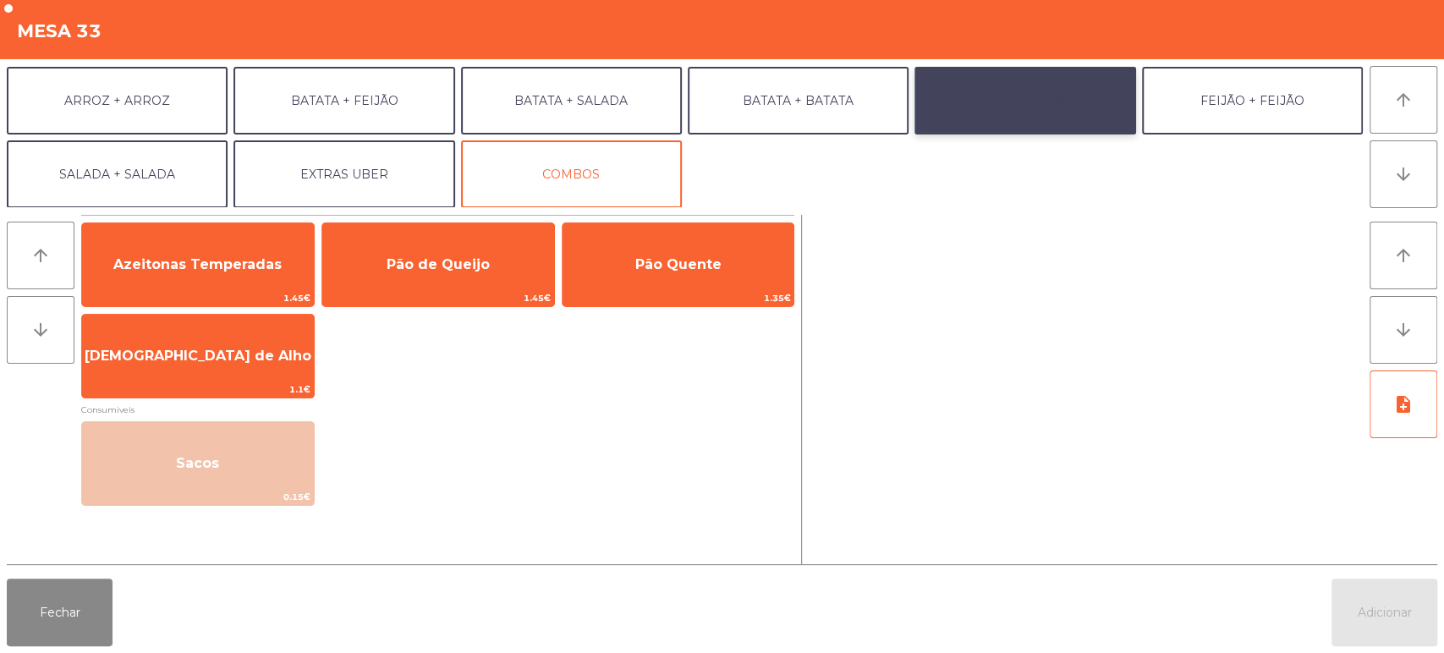
click at [1025, 101] on button "FEIJÃO + SALADA" at bounding box center [1025, 101] width 221 height 68
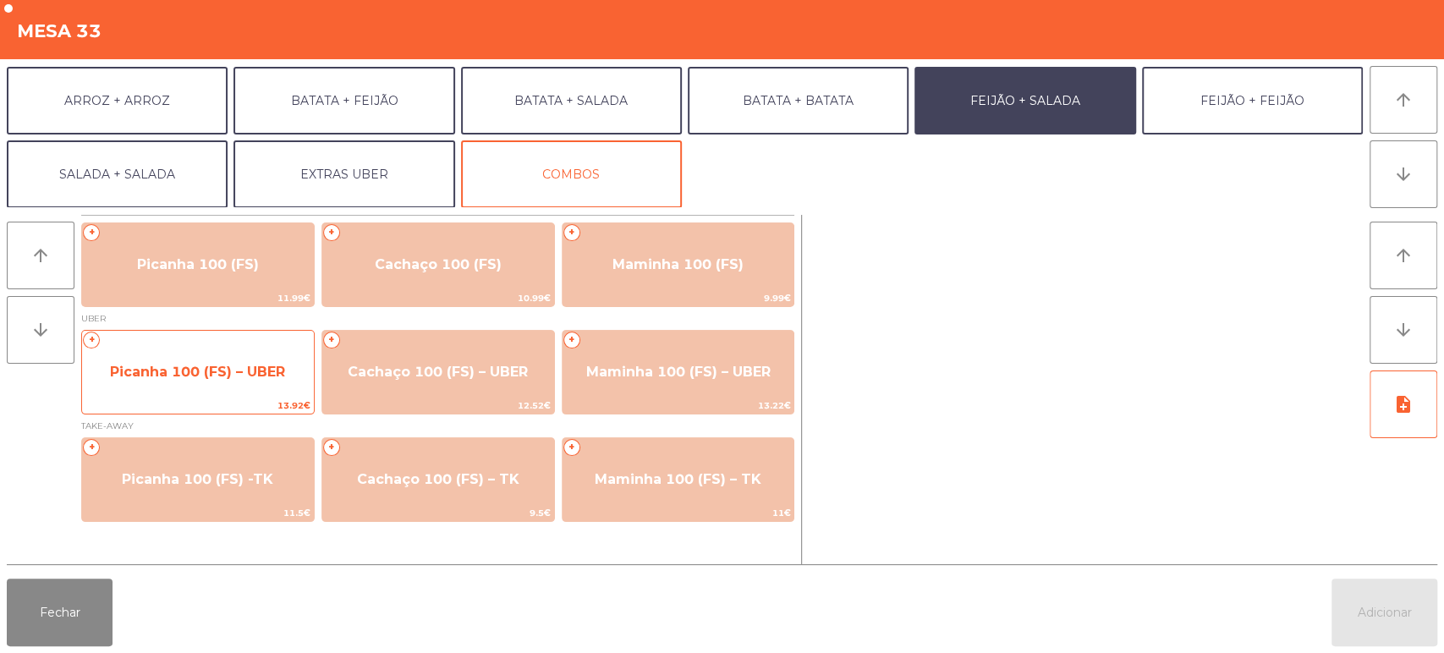
click at [186, 359] on span "Picanha 100 (FS) – UBER" at bounding box center [198, 372] width 232 height 46
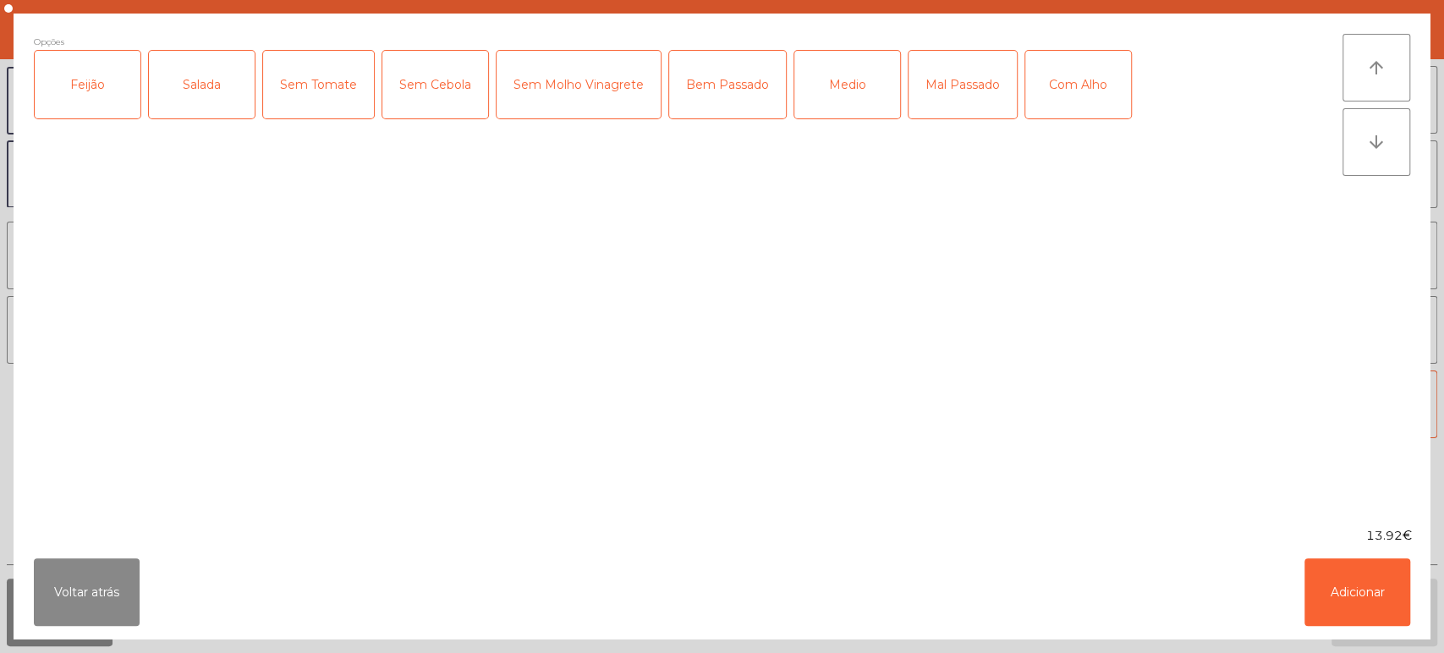
click at [113, 77] on div "Feijão" at bounding box center [88, 85] width 106 height 68
click at [186, 96] on div "Salada" at bounding box center [202, 85] width 106 height 68
click at [832, 87] on div "Medio" at bounding box center [848, 85] width 106 height 68
click at [1082, 99] on div "Com Alho" at bounding box center [1079, 85] width 106 height 68
click at [1361, 586] on button "Adicionar" at bounding box center [1358, 592] width 106 height 68
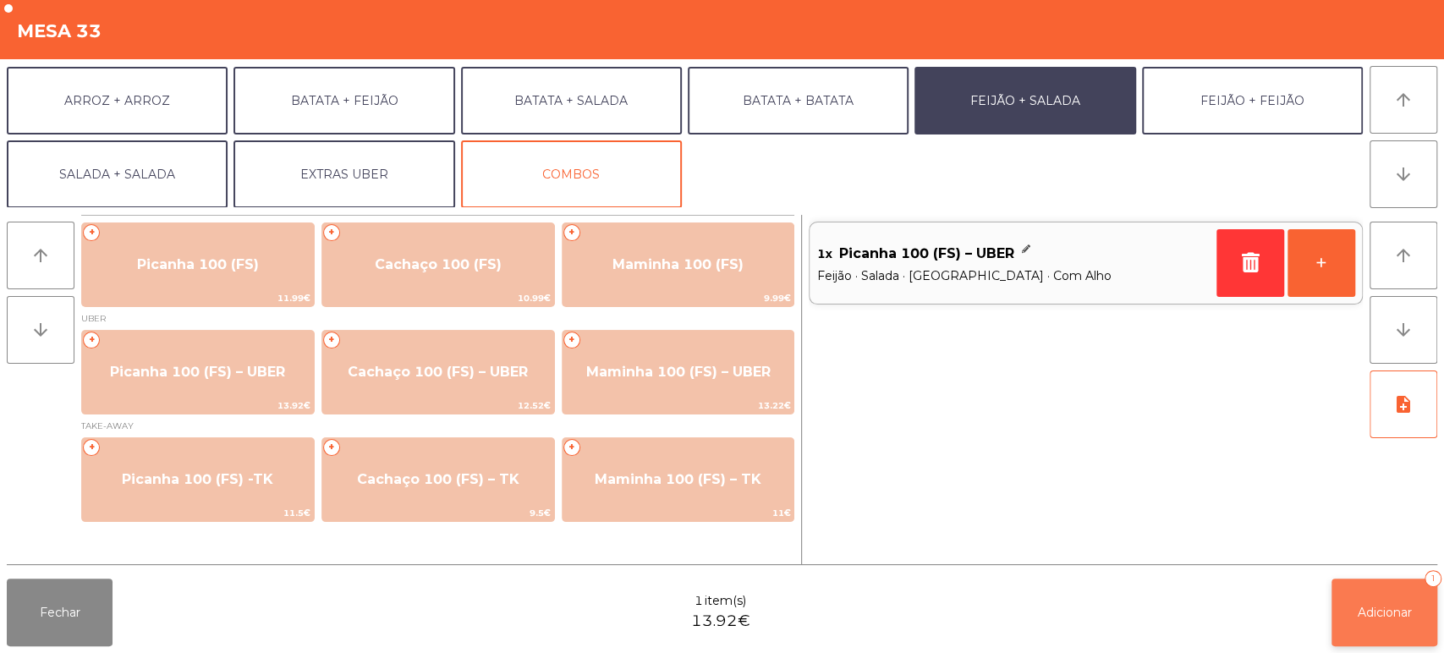
click at [1357, 602] on button "Adicionar 1" at bounding box center [1385, 613] width 106 height 68
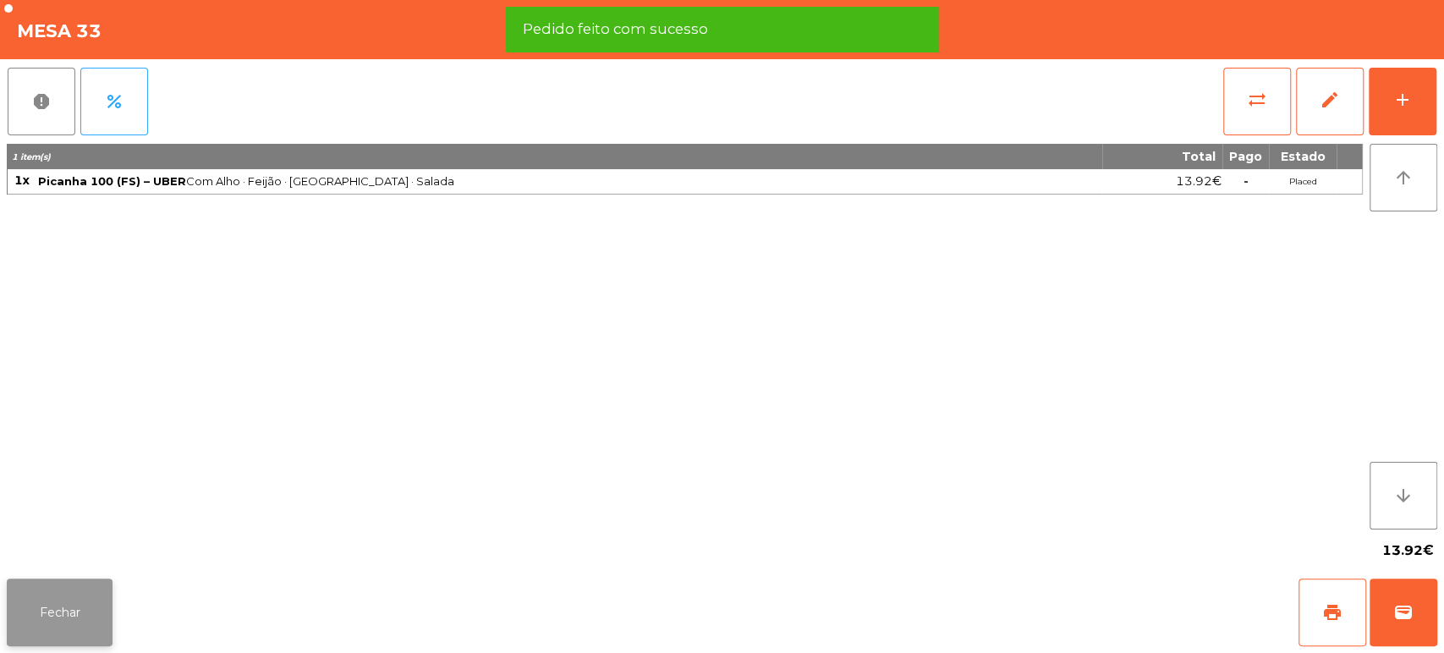
click at [68, 608] on button "Fechar" at bounding box center [60, 613] width 106 height 68
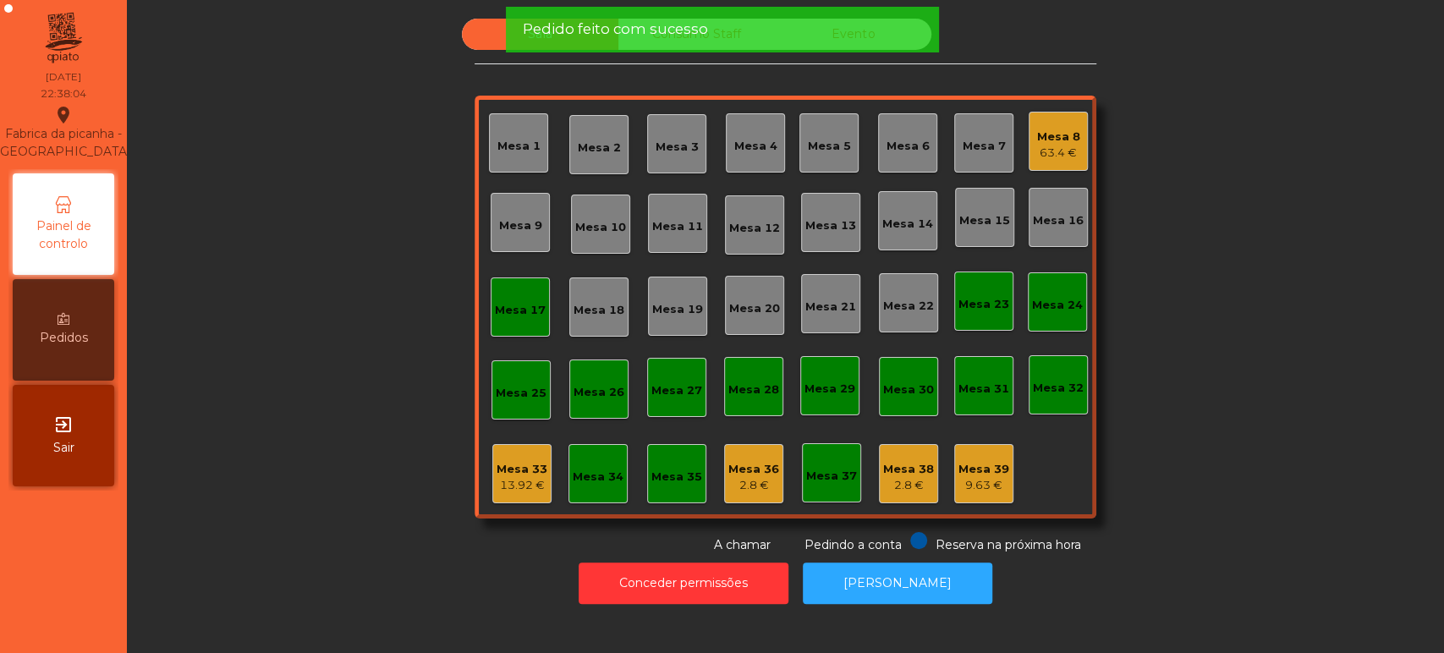
click at [501, 449] on div "Mesa 33 13.92 €" at bounding box center [521, 473] width 59 height 59
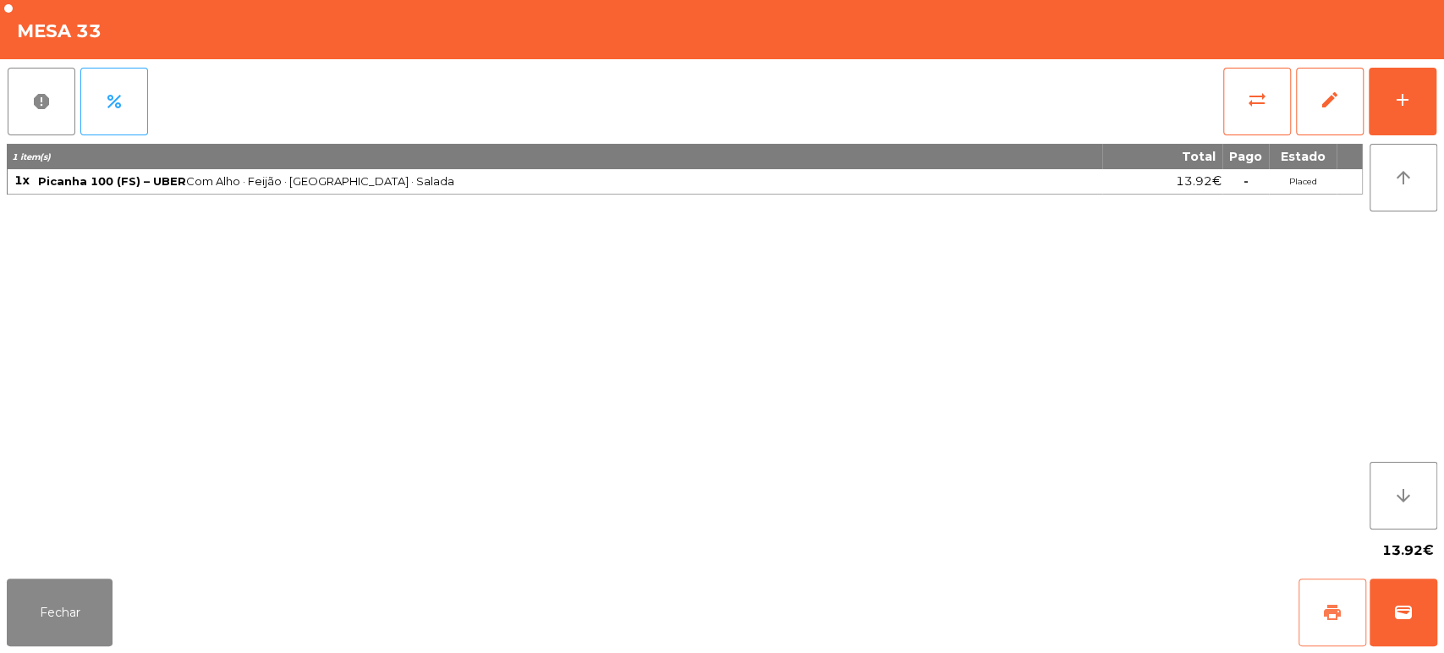
click at [1327, 602] on span "print" at bounding box center [1333, 612] width 20 height 20
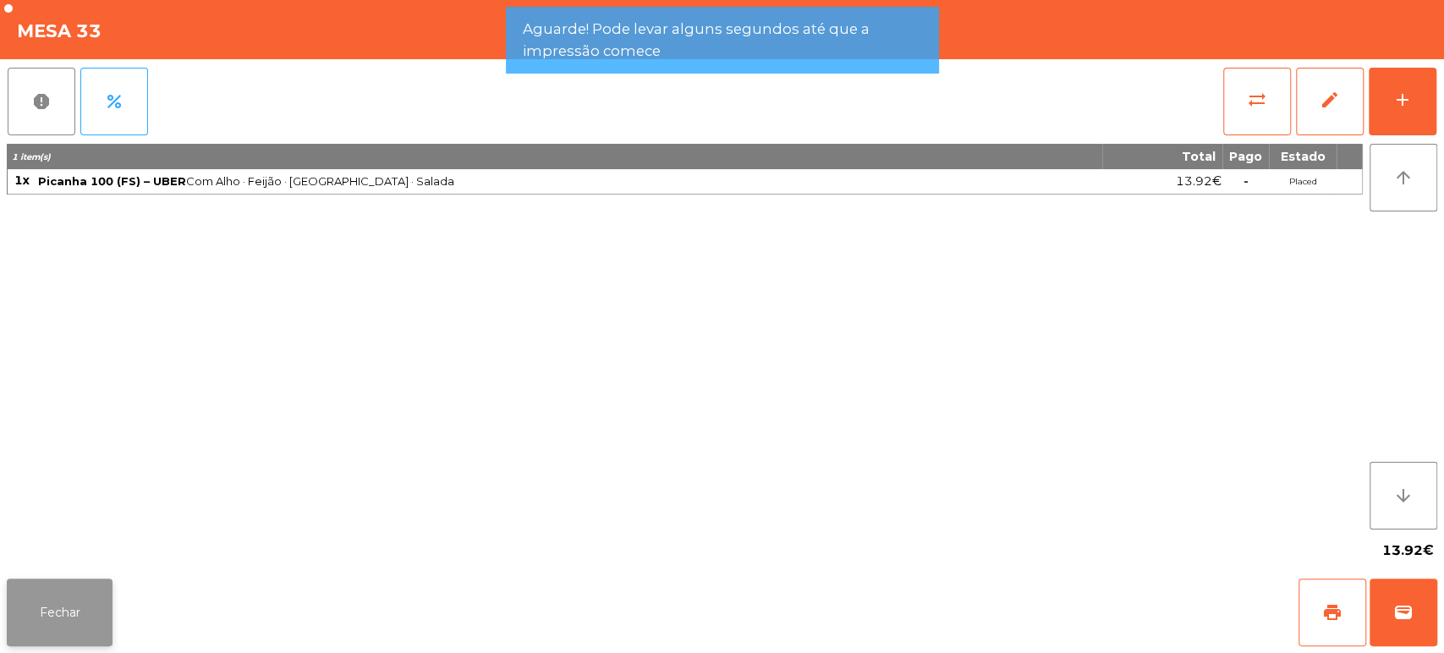
click at [97, 591] on button "Fechar" at bounding box center [60, 613] width 106 height 68
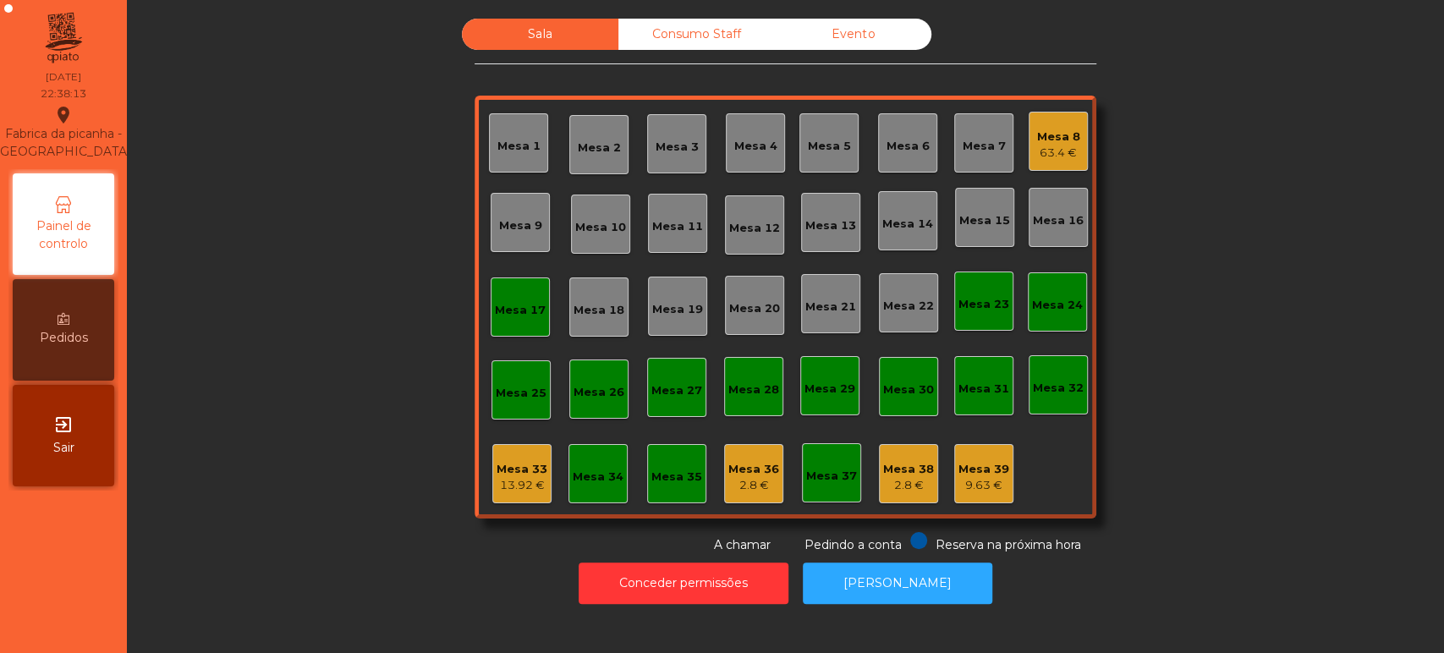
click at [1029, 146] on div "Mesa 8 63.4 €" at bounding box center [1058, 141] width 59 height 59
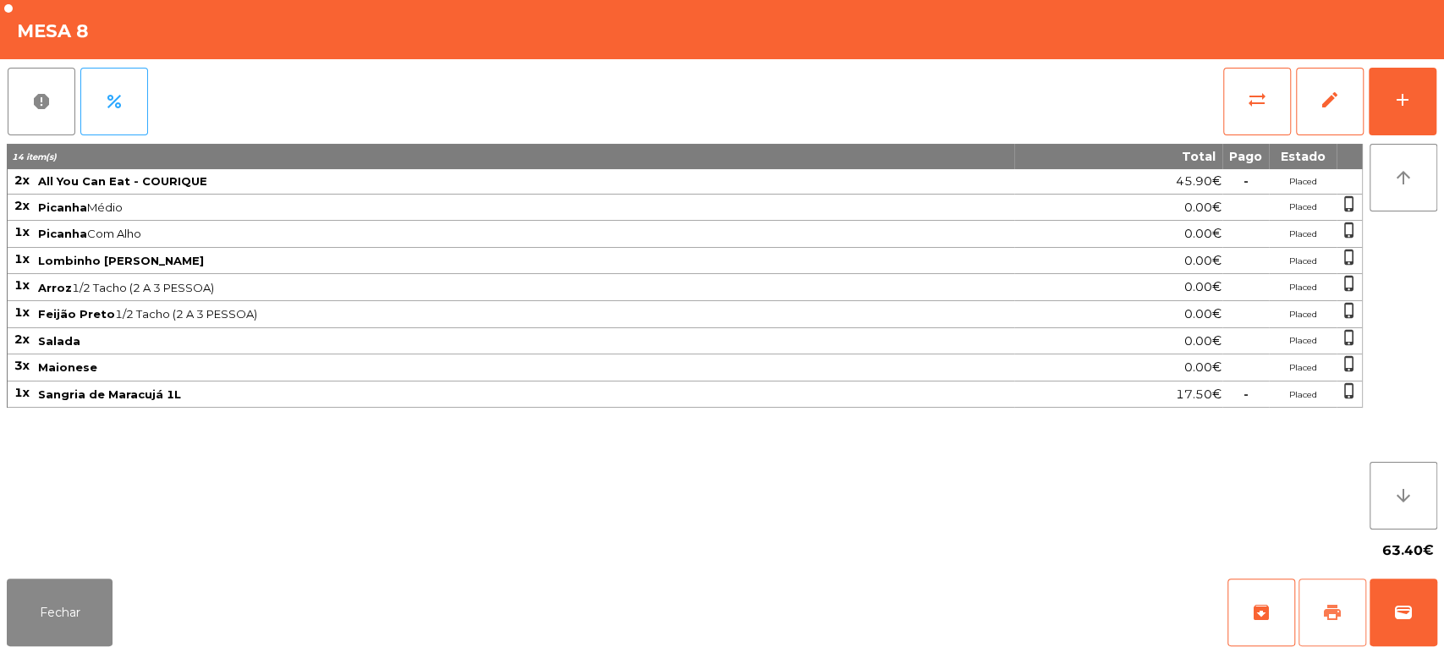
click at [1327, 598] on button "print" at bounding box center [1333, 613] width 68 height 68
click at [48, 581] on button "Fechar" at bounding box center [60, 613] width 106 height 68
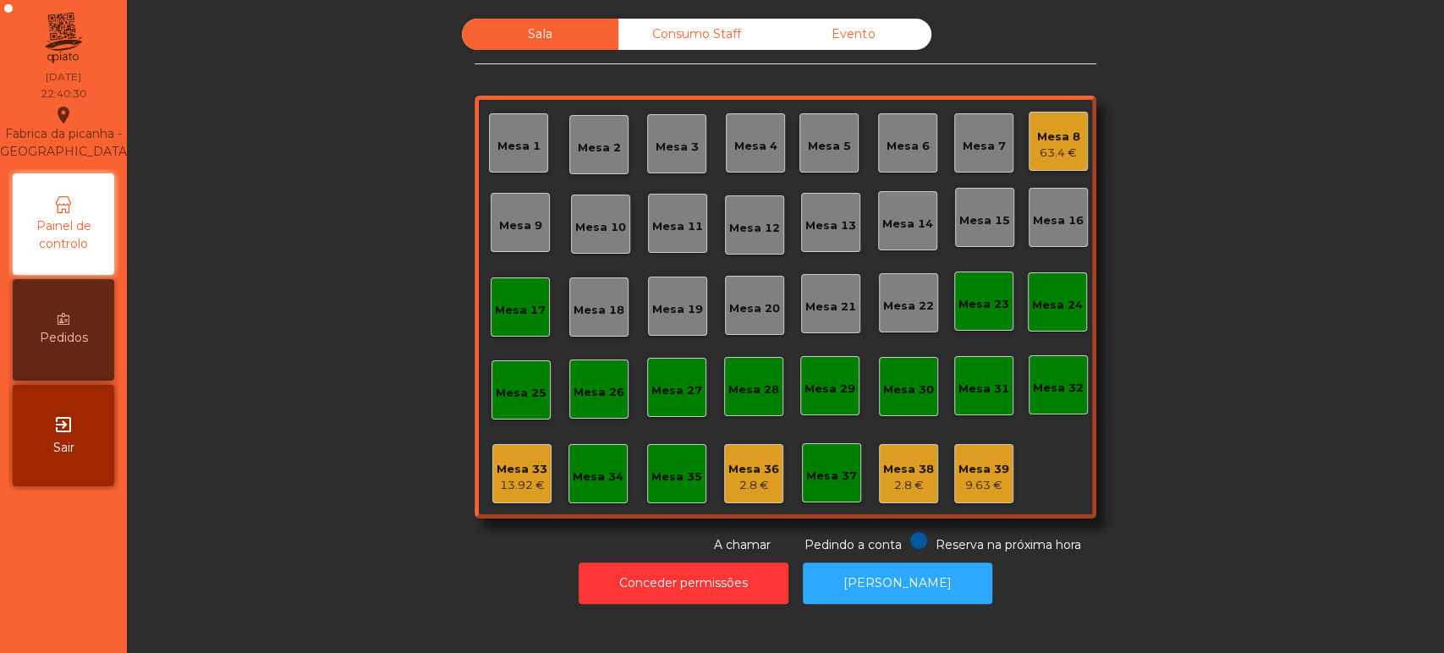
click at [531, 298] on div "Mesa 17" at bounding box center [520, 307] width 51 height 24
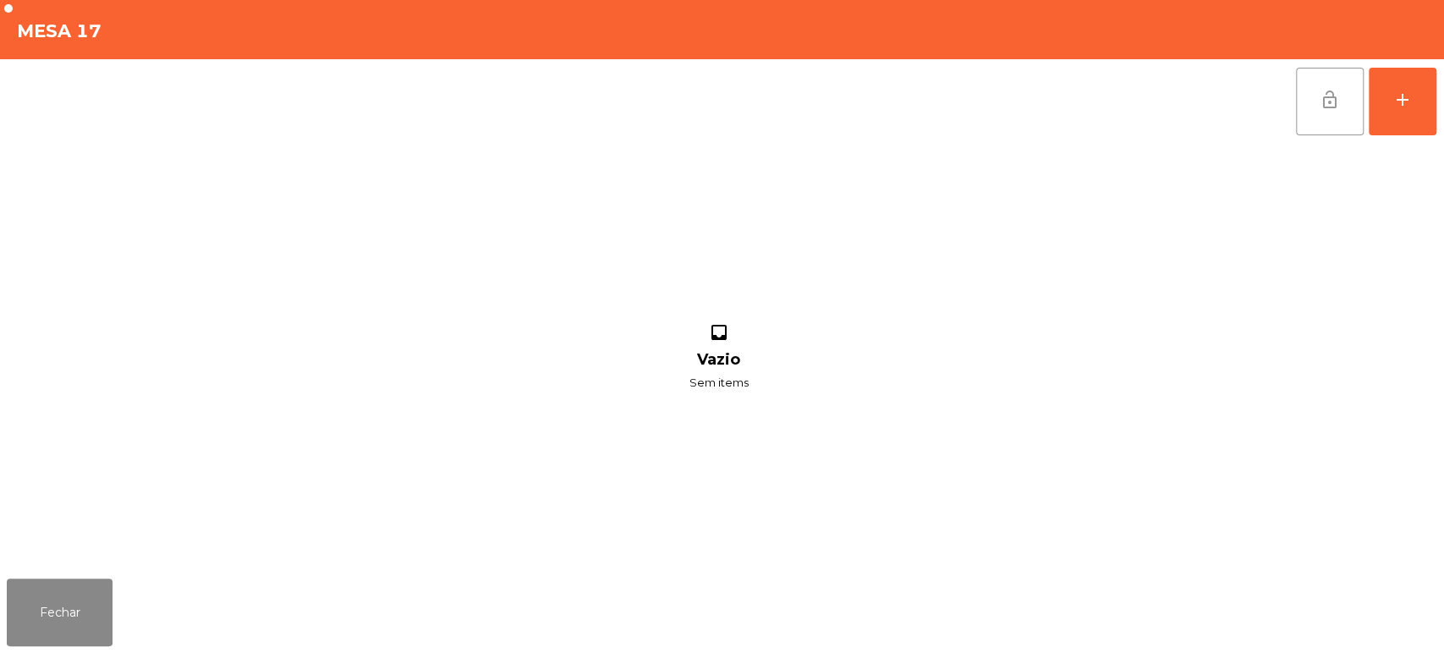
click at [1334, 118] on button "lock_open" at bounding box center [1330, 102] width 68 height 68
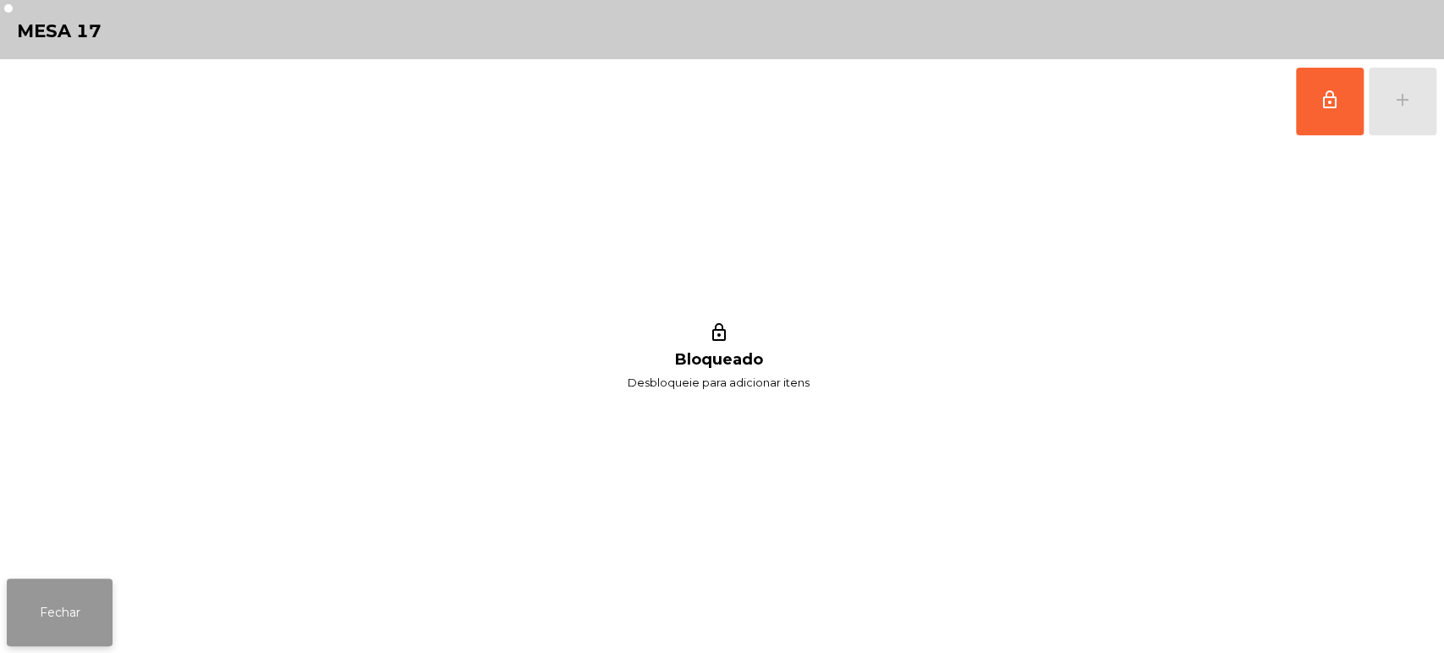
click at [85, 583] on button "Fechar" at bounding box center [60, 613] width 106 height 68
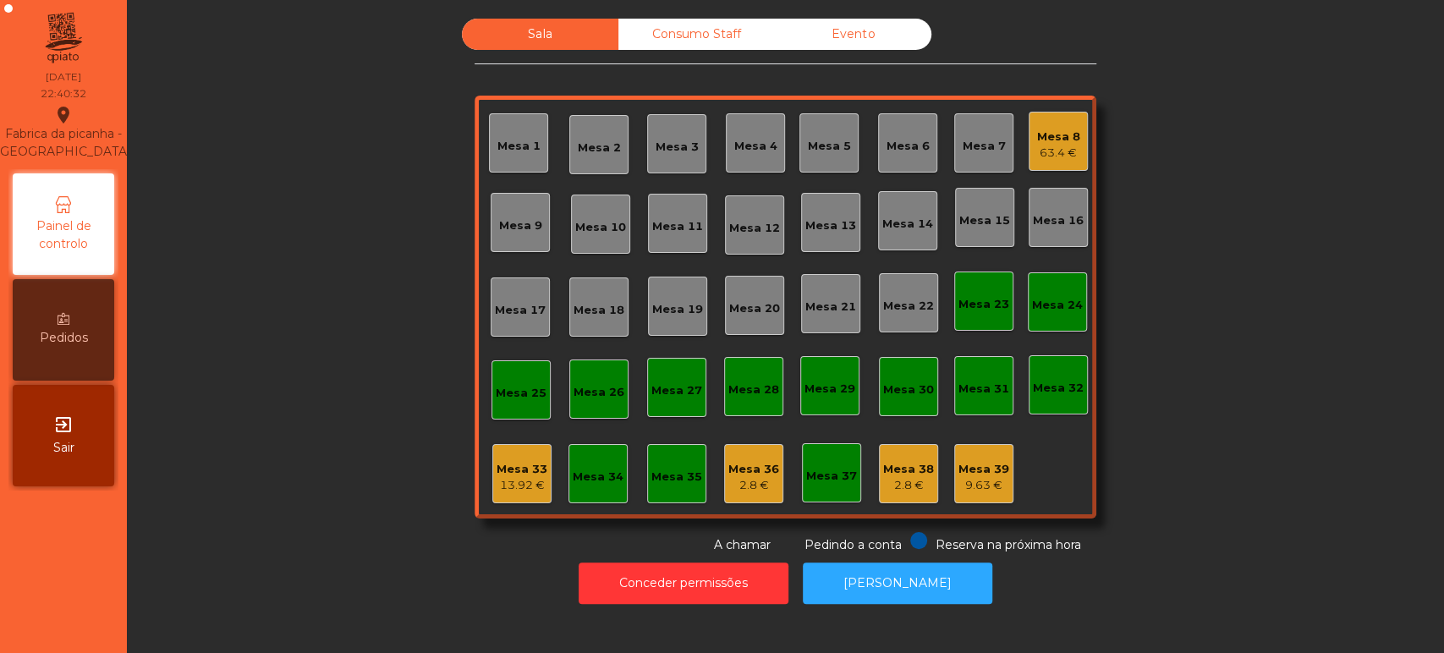
click at [1070, 146] on div "63.4 €" at bounding box center [1058, 153] width 43 height 17
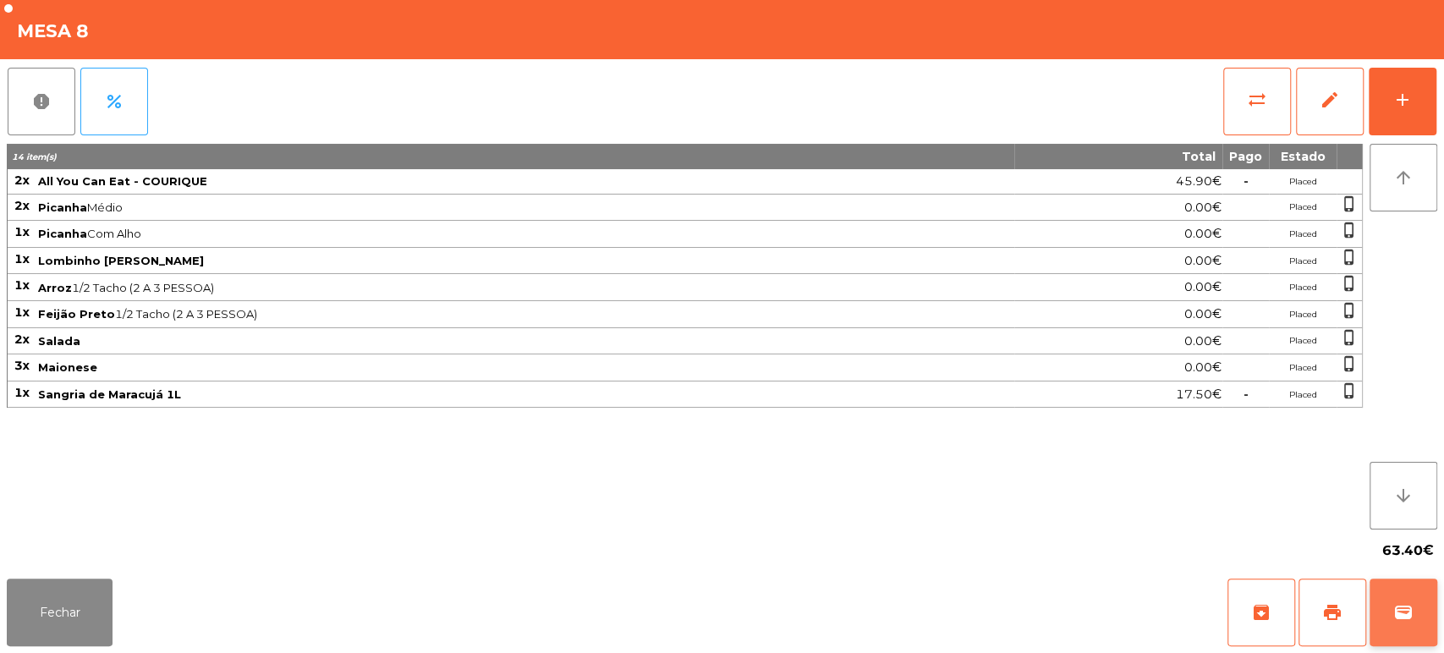
click at [1394, 616] on span "wallet" at bounding box center [1404, 612] width 20 height 20
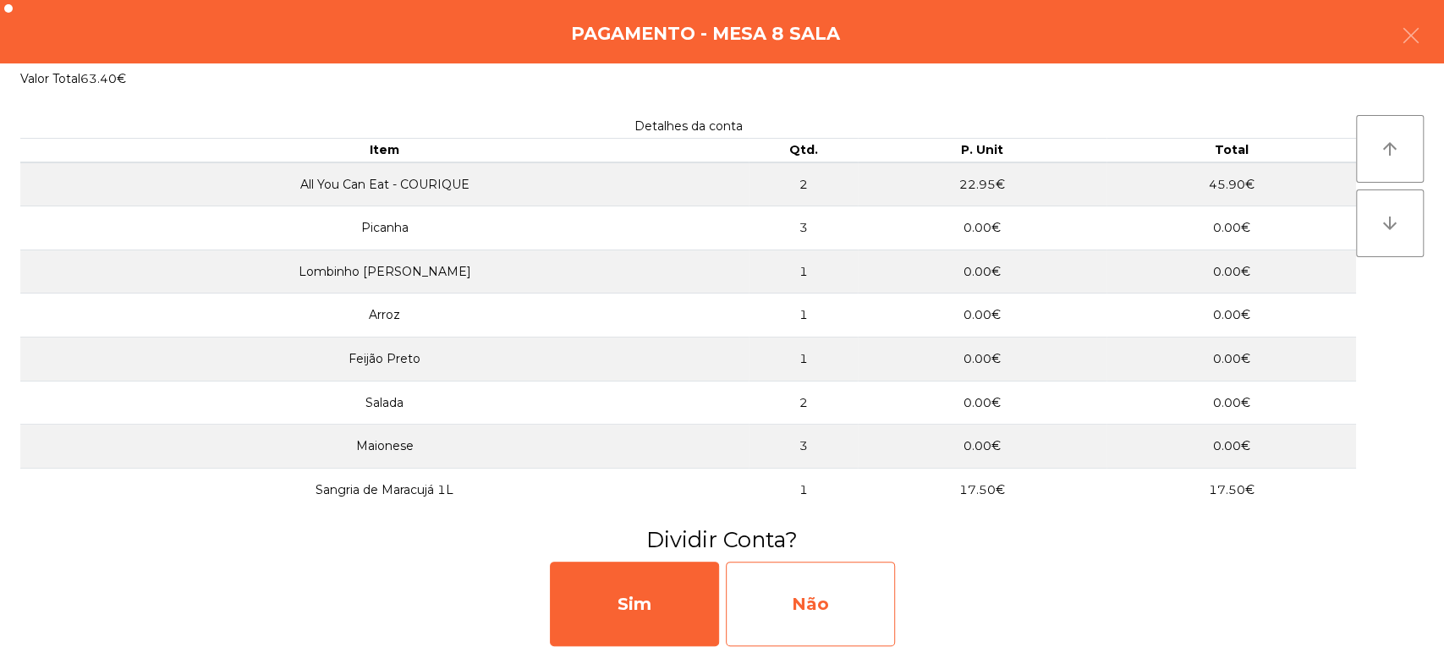
click at [845, 583] on div "Não" at bounding box center [810, 604] width 169 height 85
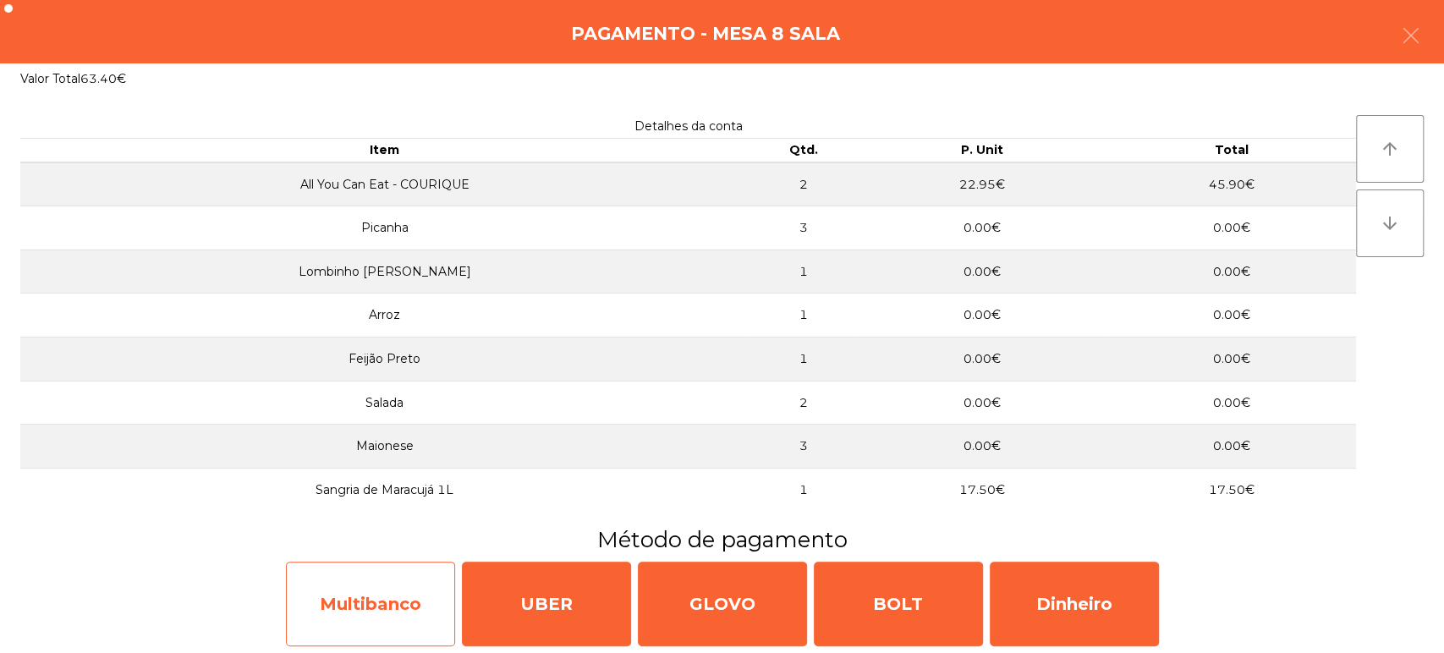
click at [364, 581] on div "Multibanco" at bounding box center [370, 604] width 169 height 85
select select "**"
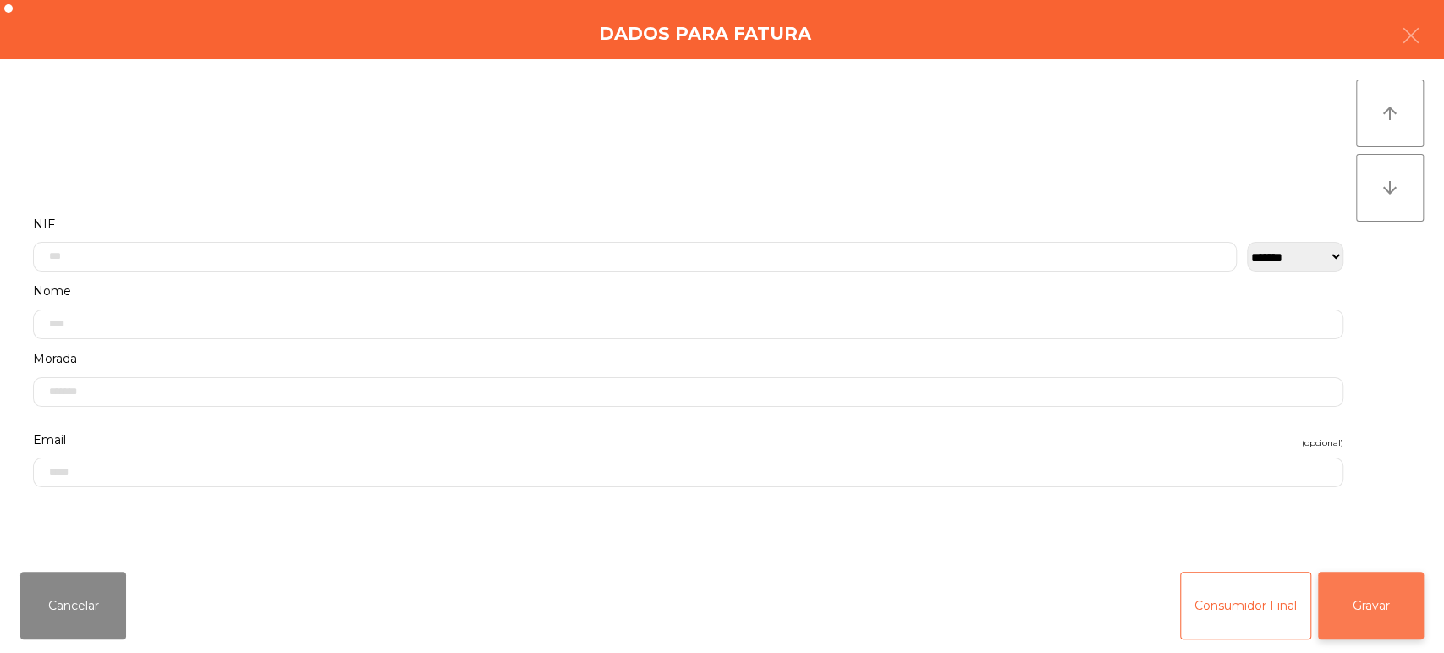
click at [1385, 610] on button "Gravar" at bounding box center [1371, 606] width 106 height 68
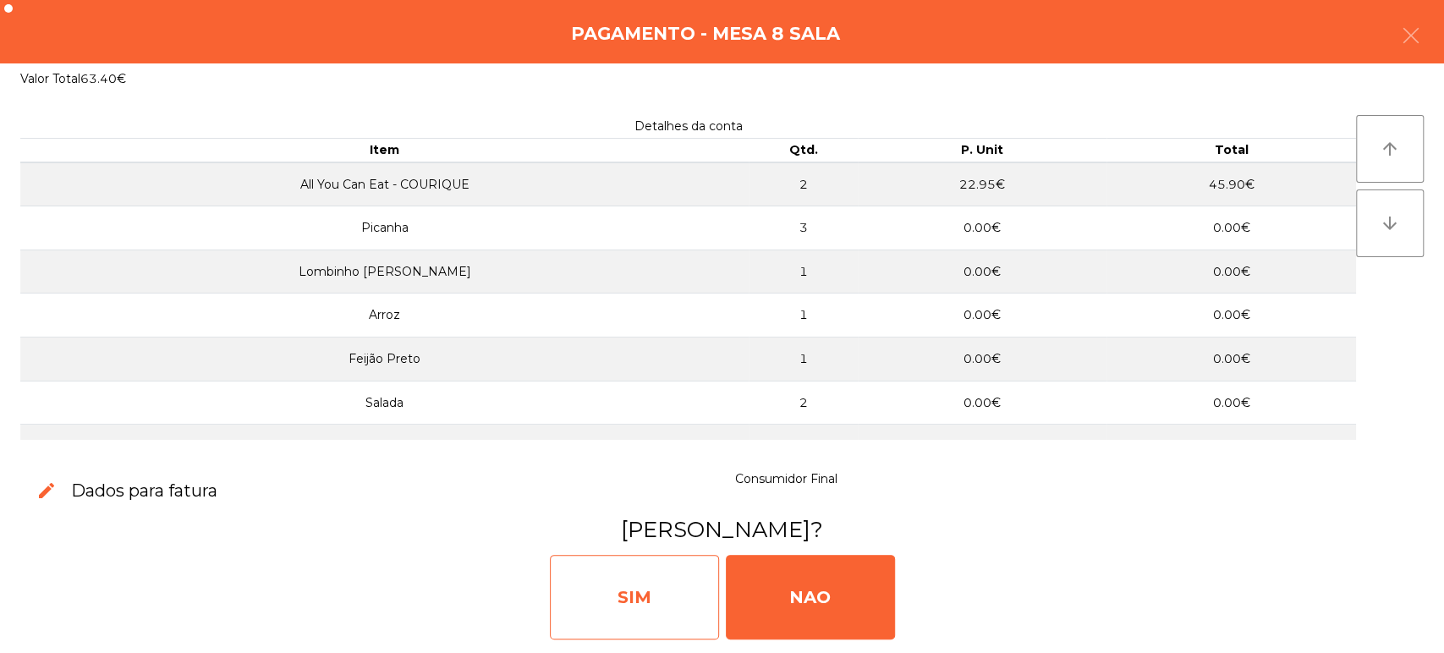
click at [621, 613] on div "SIM" at bounding box center [634, 597] width 169 height 85
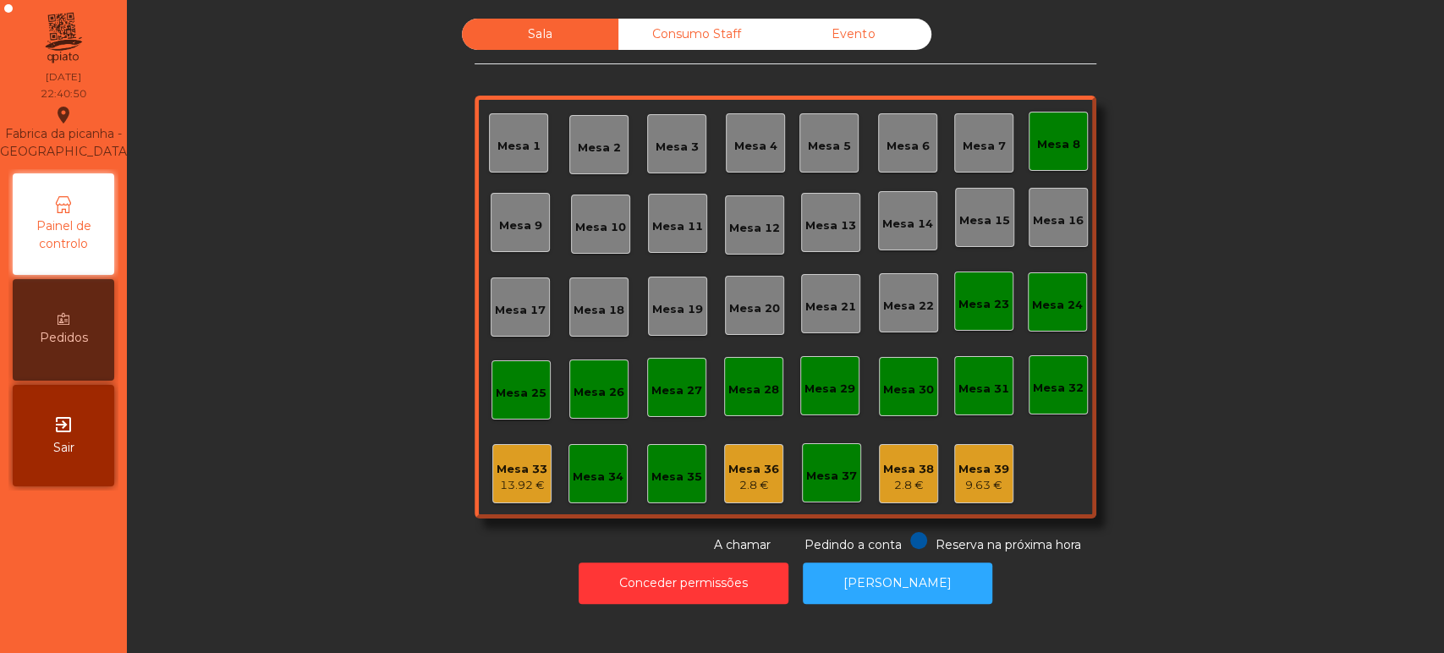
click at [1002, 150] on div "Mesa 7" at bounding box center [983, 142] width 59 height 59
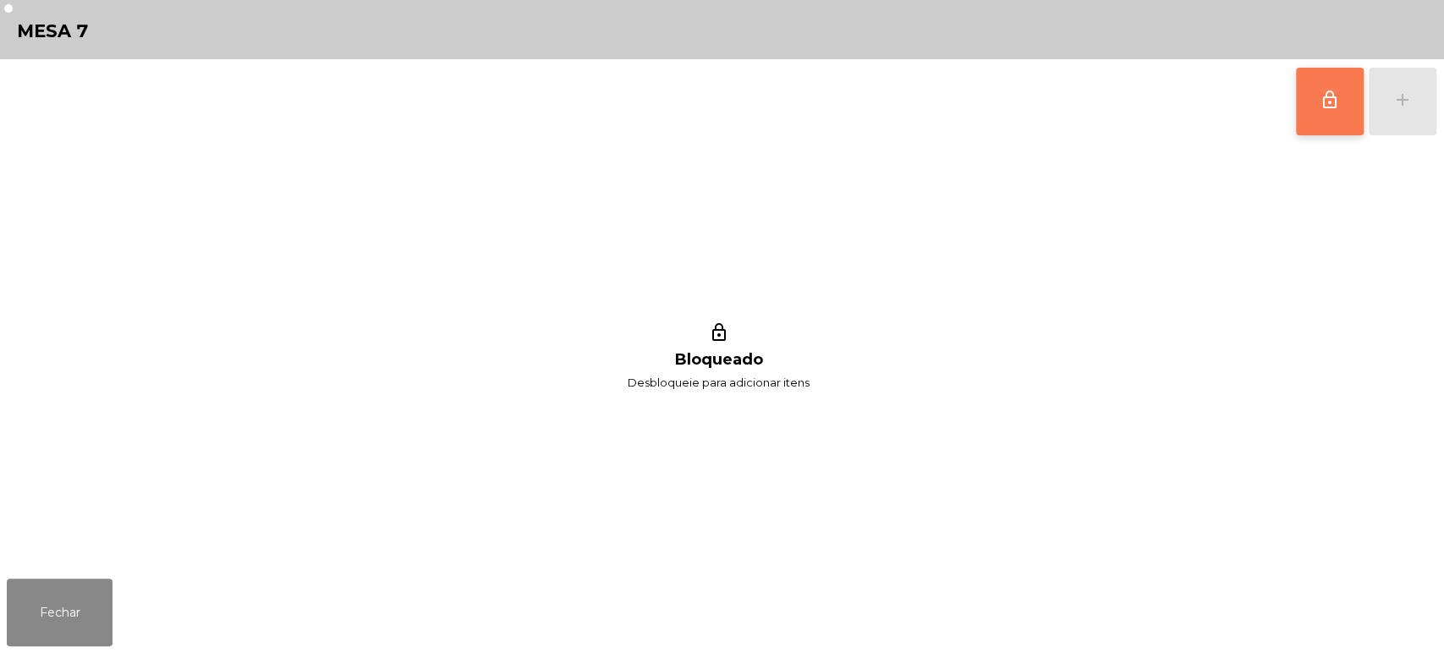
click at [1348, 104] on button "lock_outline" at bounding box center [1330, 102] width 68 height 68
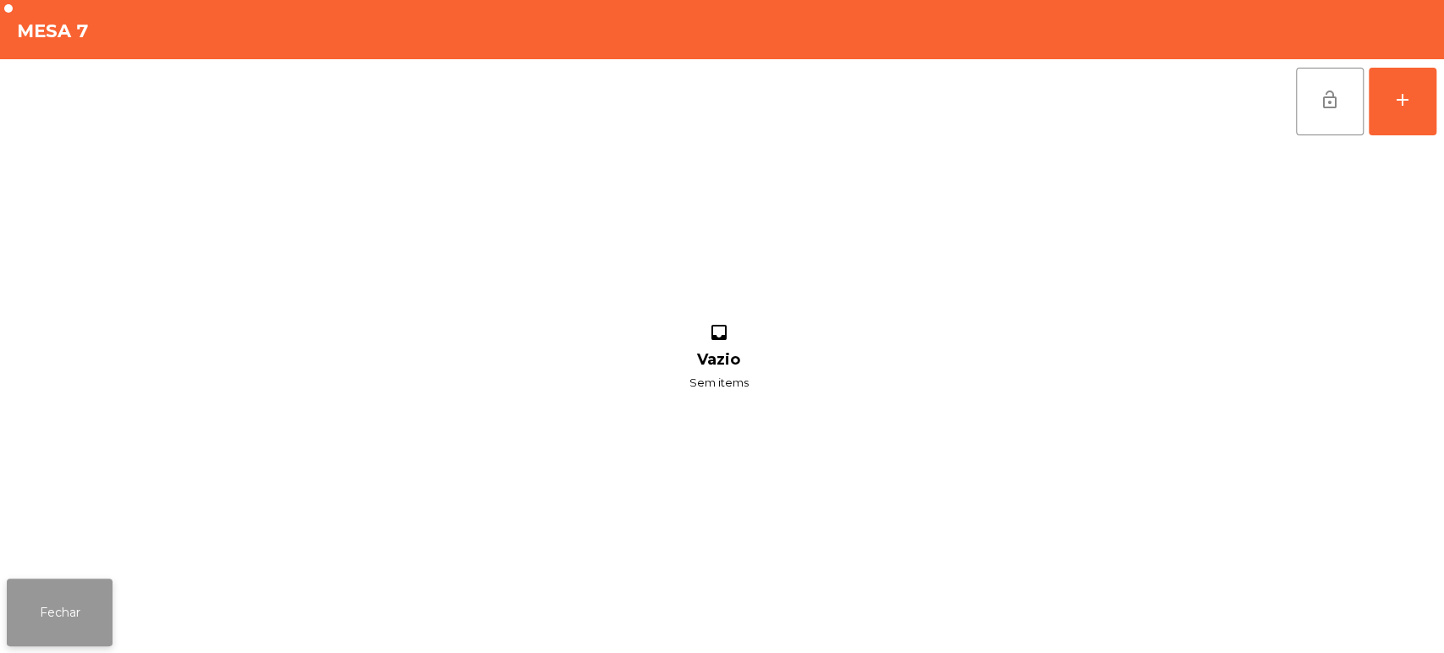
click at [105, 587] on button "Fechar" at bounding box center [60, 613] width 106 height 68
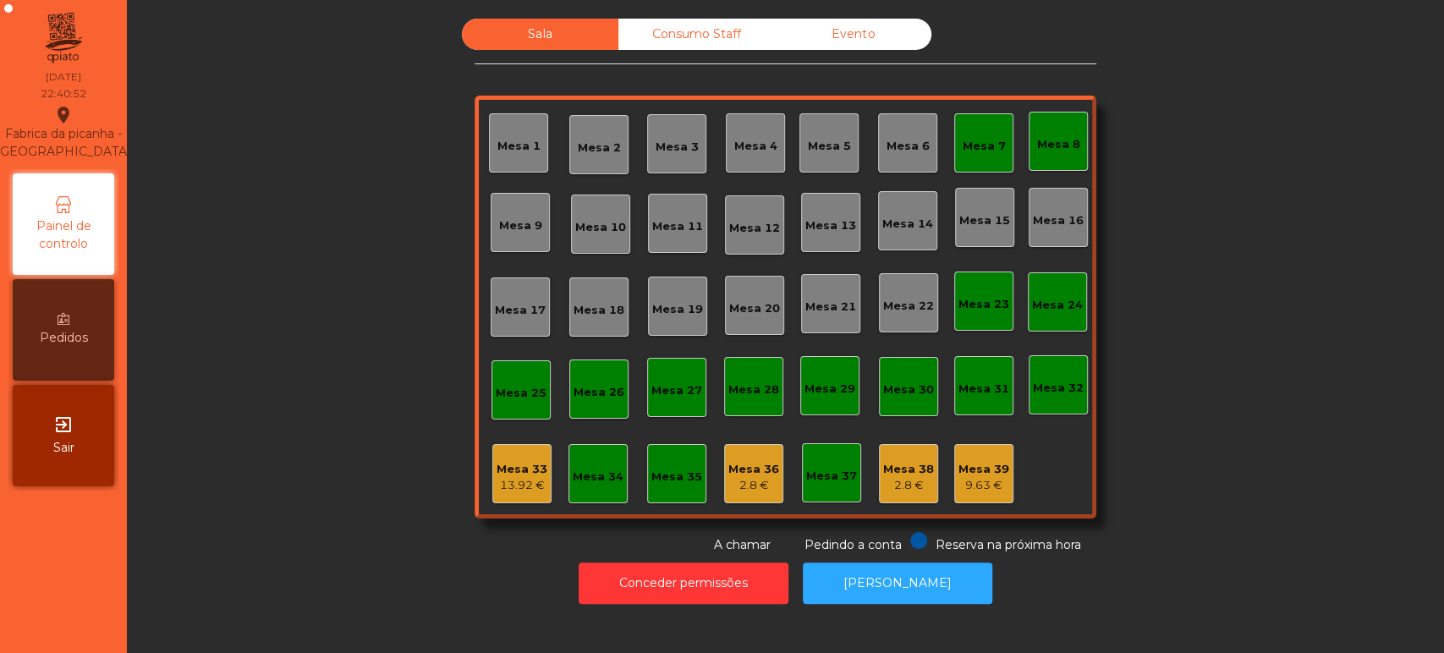
click at [516, 474] on div "Mesa 33" at bounding box center [522, 469] width 51 height 17
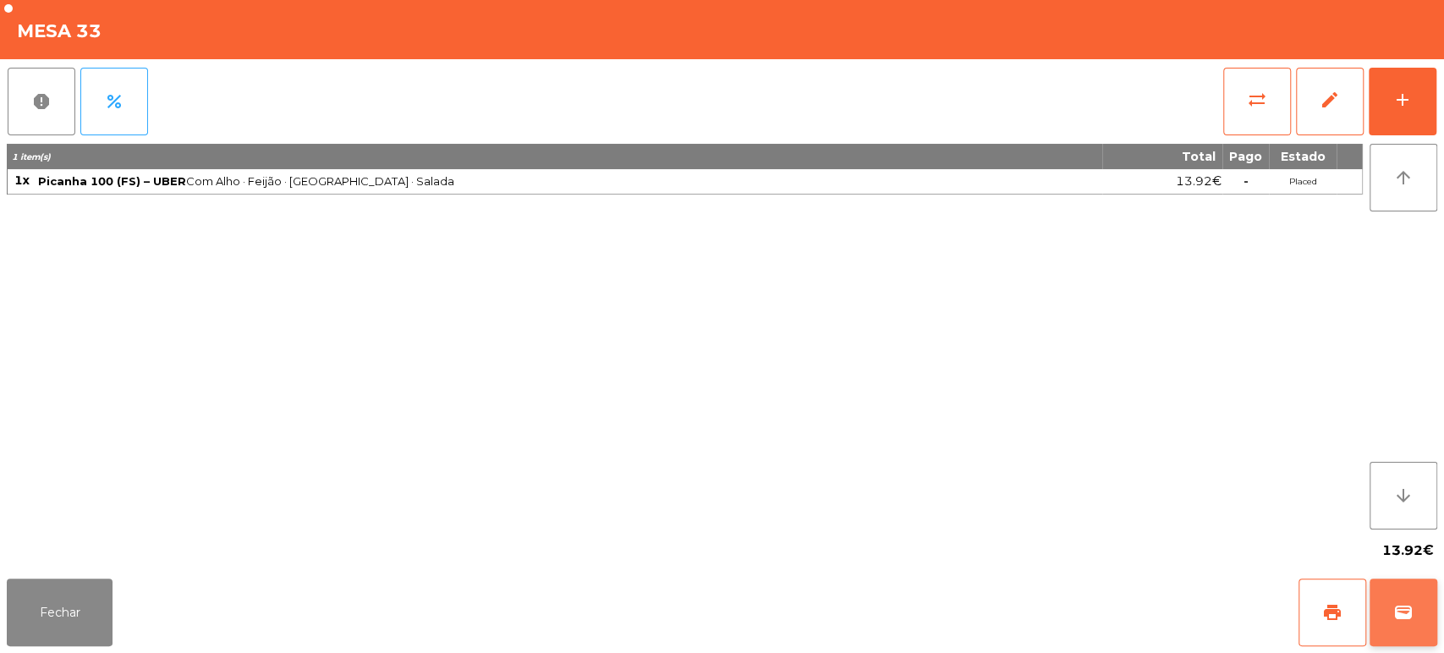
click at [1387, 616] on button "wallet" at bounding box center [1404, 613] width 68 height 68
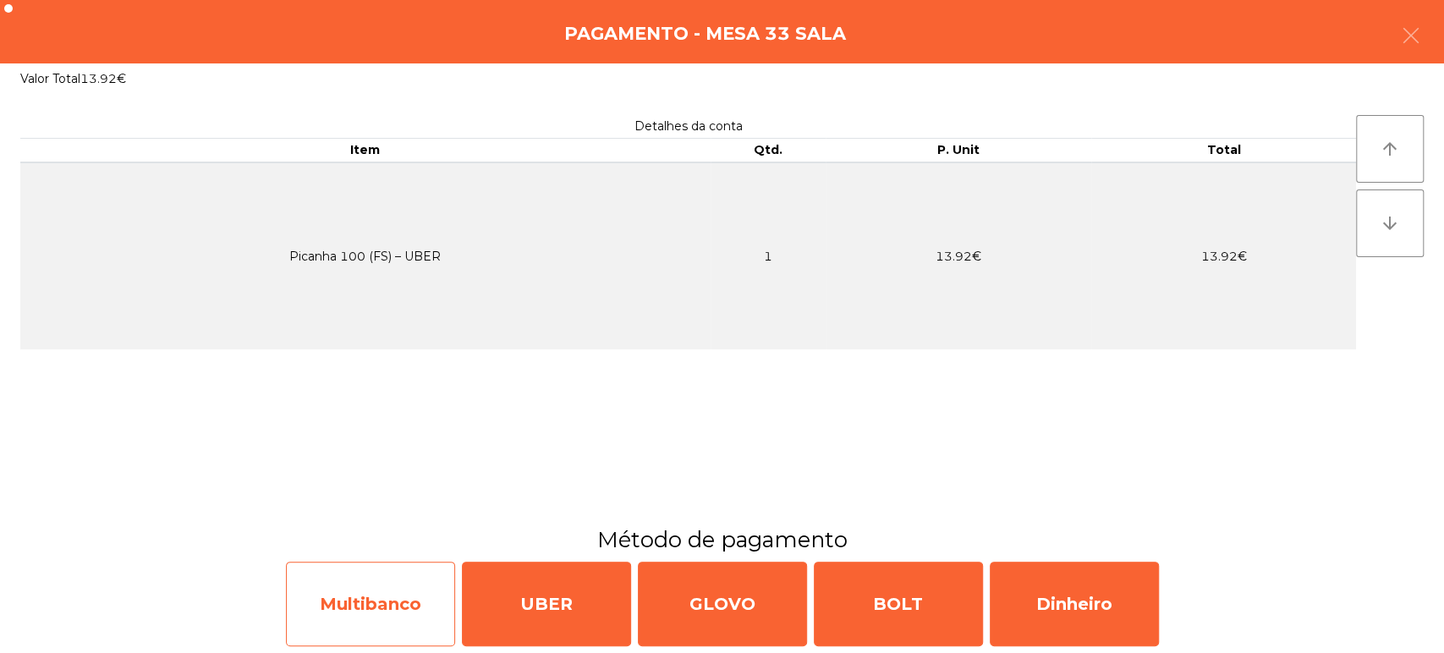
click at [377, 582] on div "Multibanco" at bounding box center [370, 604] width 169 height 85
select select "**"
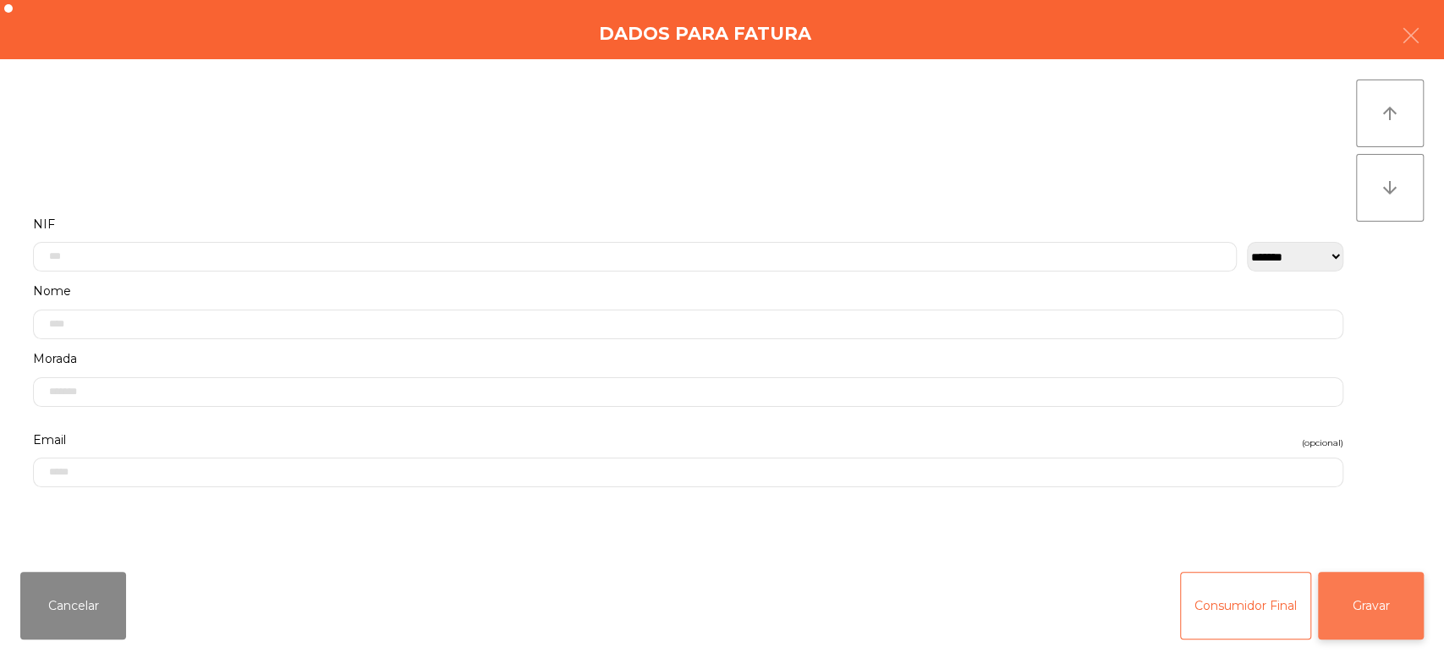
click at [1396, 614] on button "Gravar" at bounding box center [1371, 606] width 106 height 68
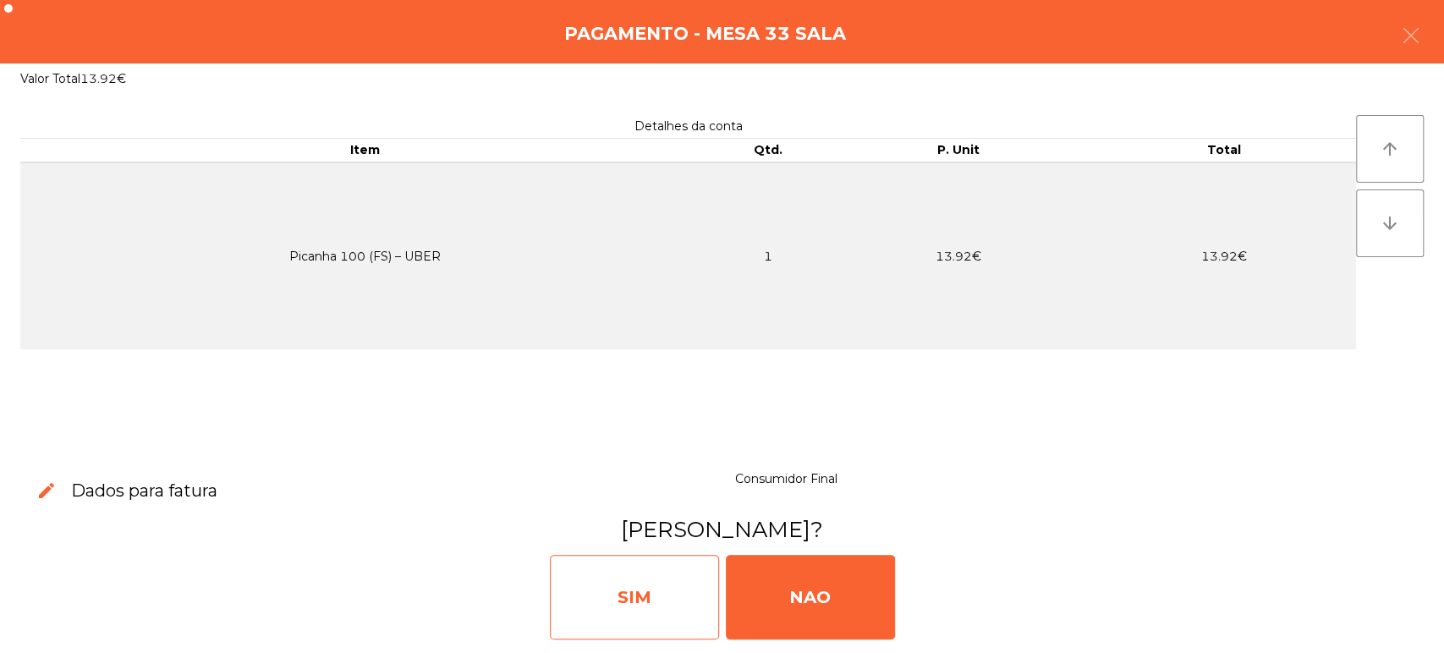
click at [590, 580] on div "SIM" at bounding box center [634, 597] width 169 height 85
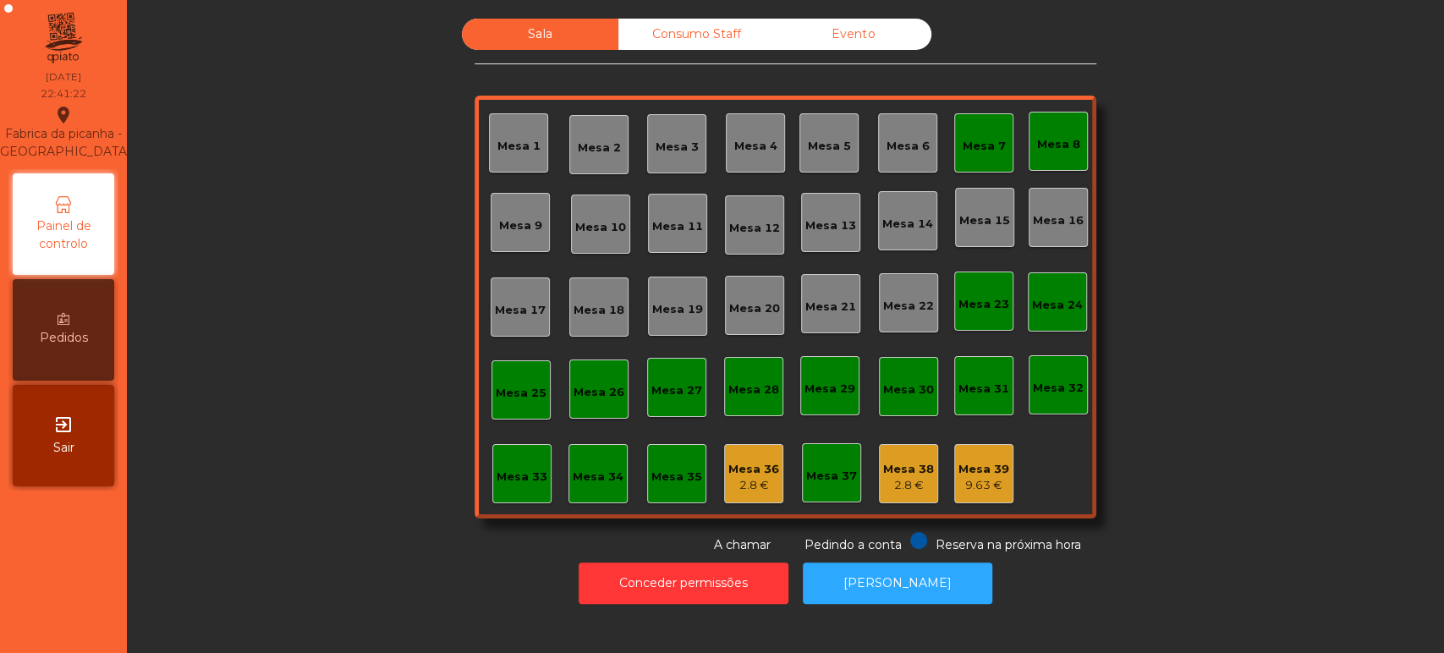
click at [975, 149] on div "Mesa 7" at bounding box center [984, 146] width 43 height 17
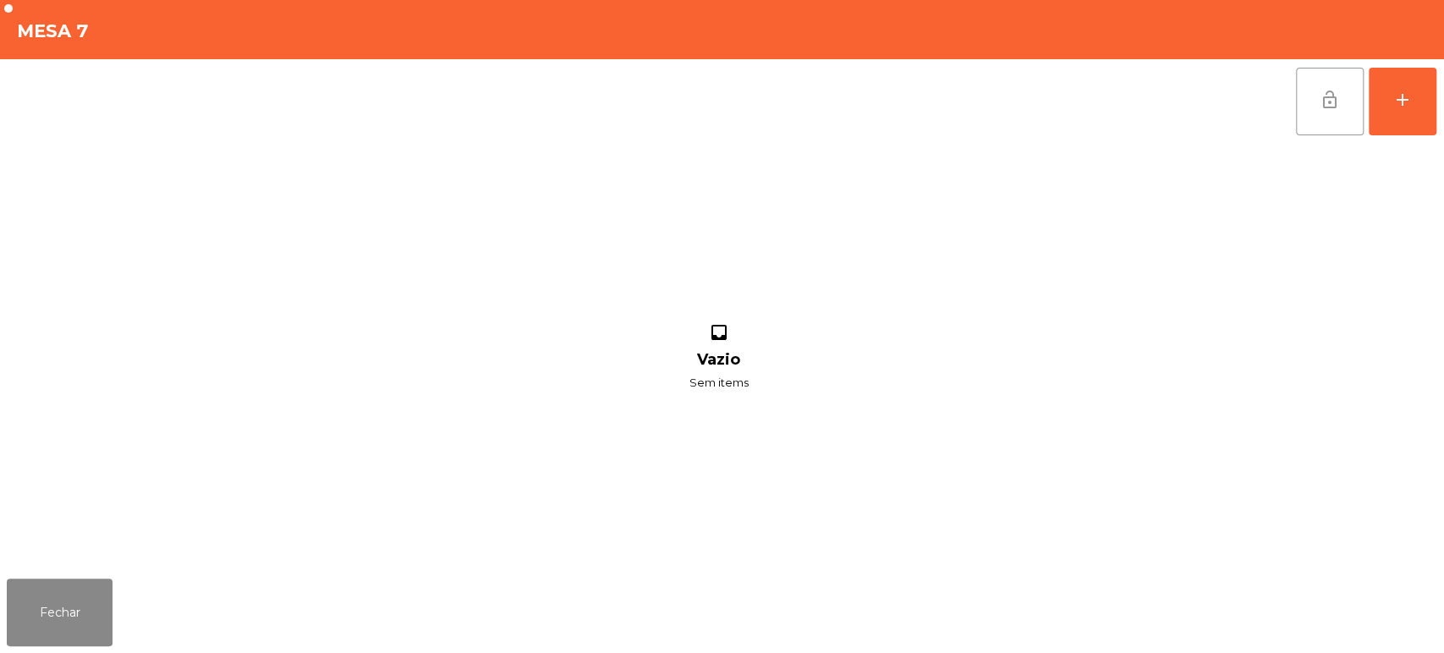
click at [1301, 104] on button "lock_open" at bounding box center [1330, 102] width 68 height 68
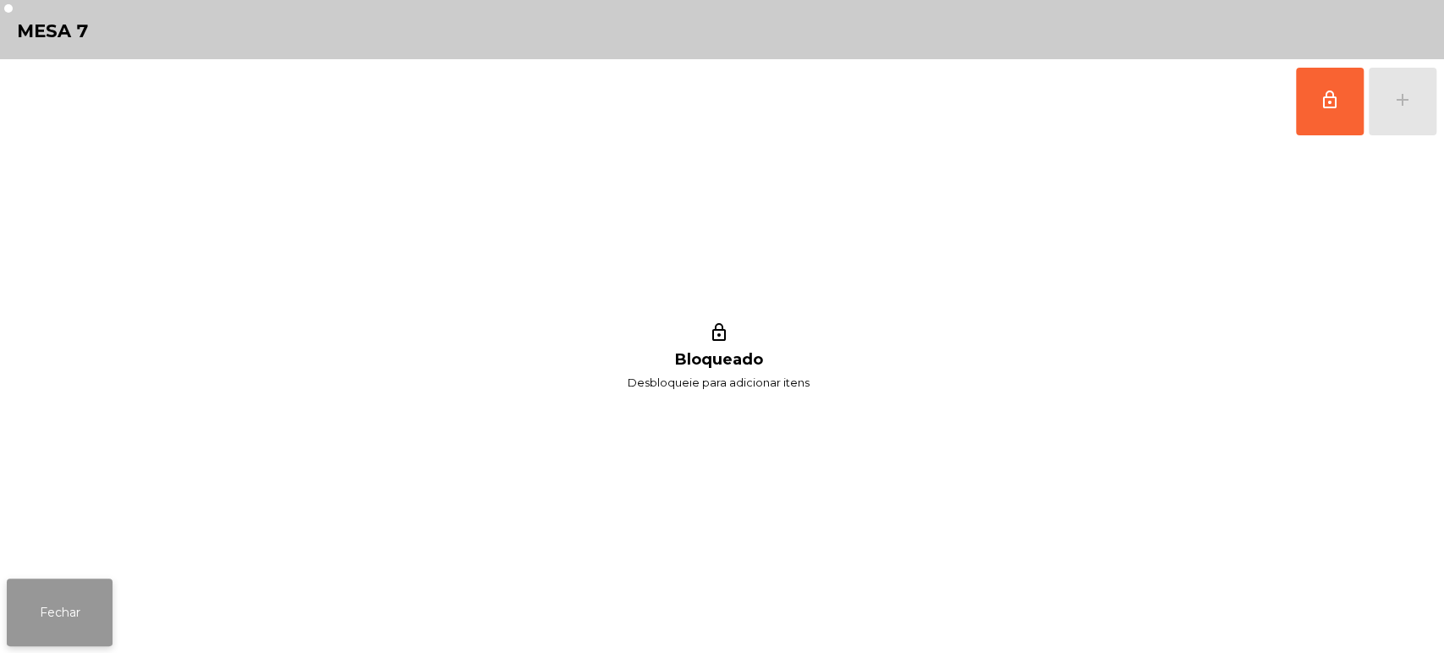
click at [34, 597] on button "Fechar" at bounding box center [60, 613] width 106 height 68
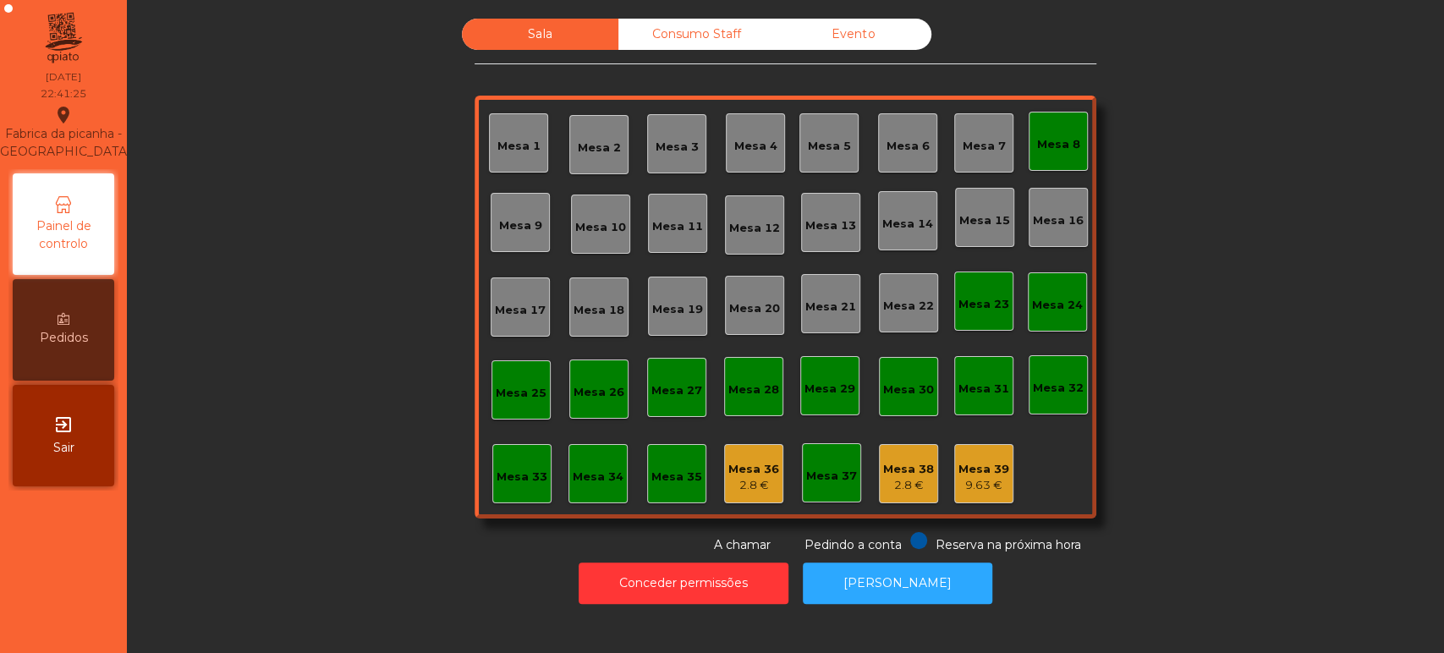
click at [1057, 115] on div "Mesa 8" at bounding box center [1058, 141] width 59 height 59
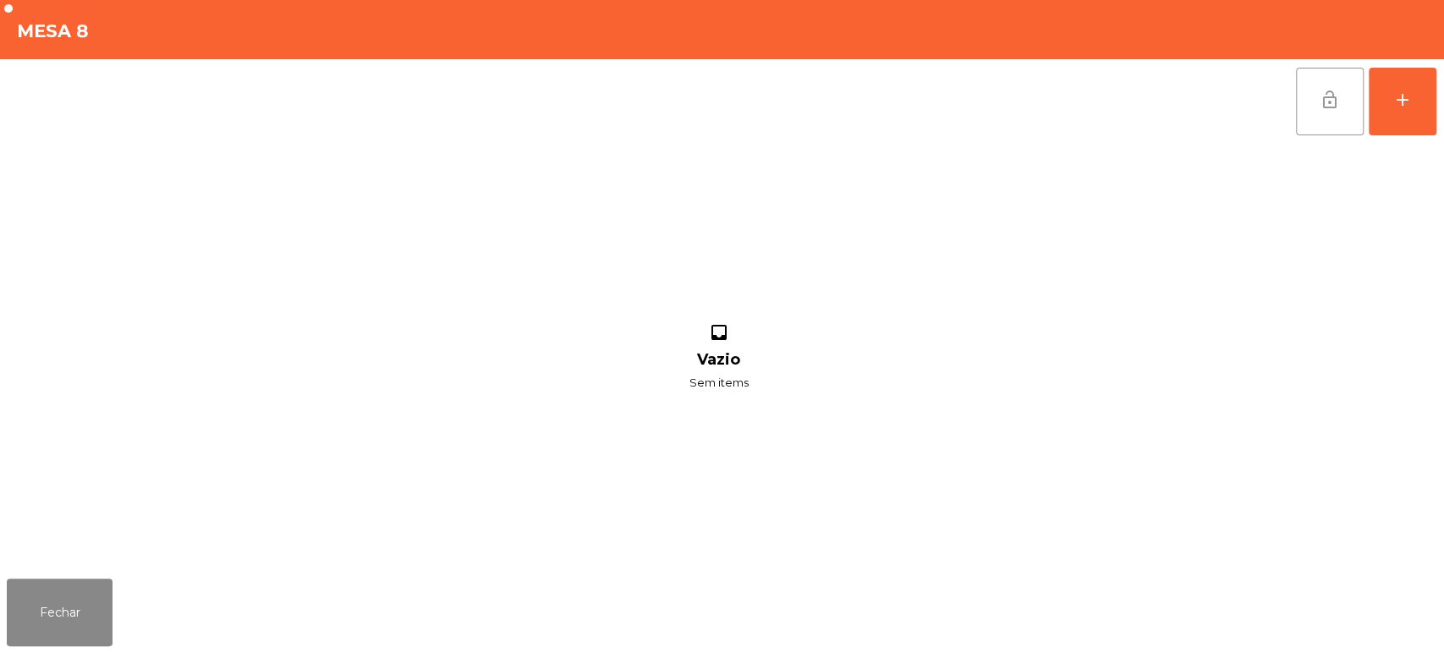
click at [1302, 87] on button "lock_open" at bounding box center [1330, 102] width 68 height 68
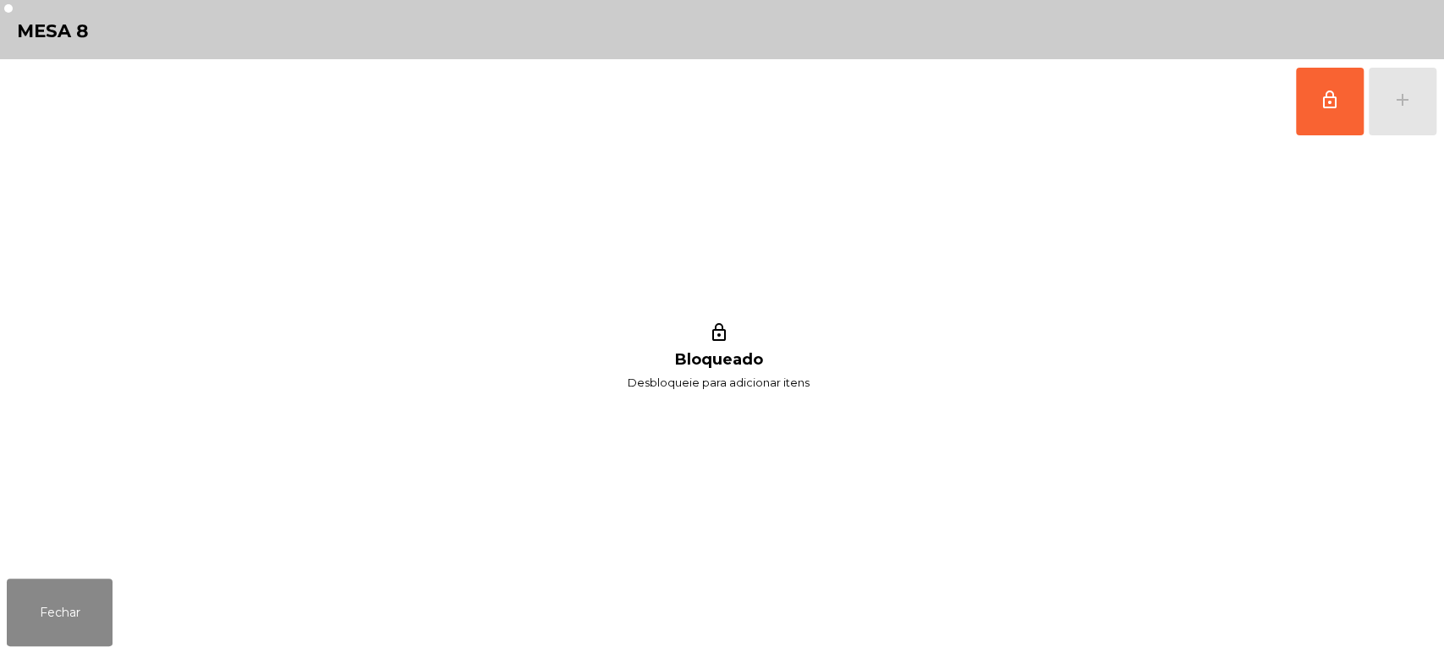
click at [43, 545] on div "lock_outline Bloqueado Desbloqueie para adicionar itens" at bounding box center [719, 358] width 1424 height 428
click at [84, 586] on button "Fechar" at bounding box center [60, 613] width 106 height 68
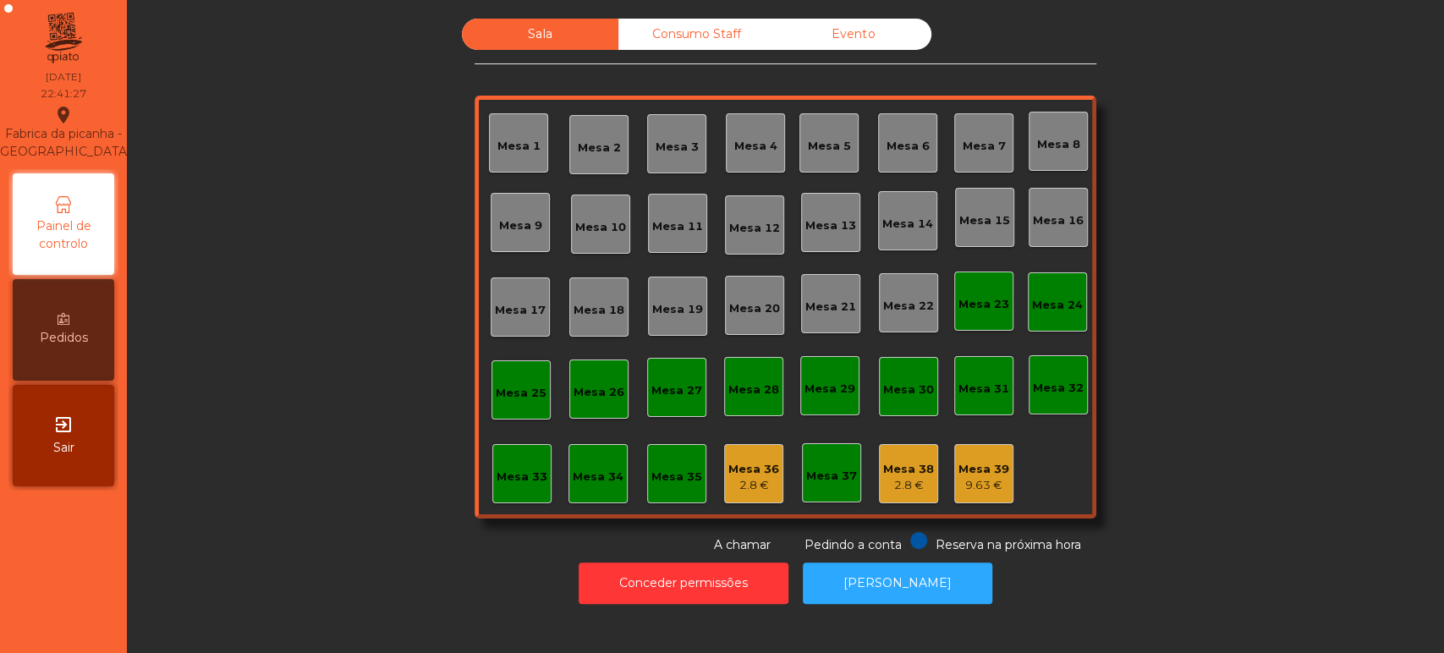
click at [396, 535] on div "Sala Consumo Staff Evento Mesa 1 Mesa 2 Mesa 3 Mesa 4 Mesa 5 Mesa 6 Mesa 7 Mesa…" at bounding box center [786, 287] width 1272 height 536
click at [736, 467] on div "Mesa 36" at bounding box center [754, 469] width 51 height 17
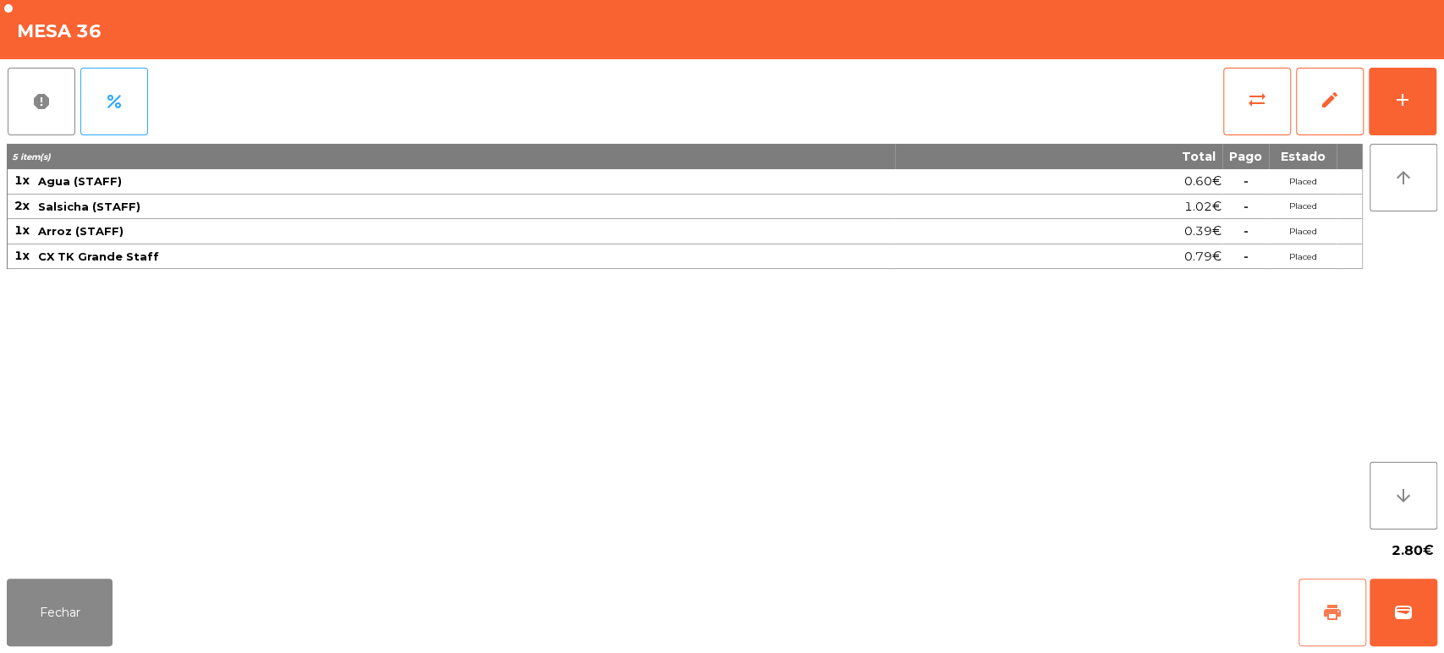
click at [1324, 624] on button "print" at bounding box center [1333, 613] width 68 height 68
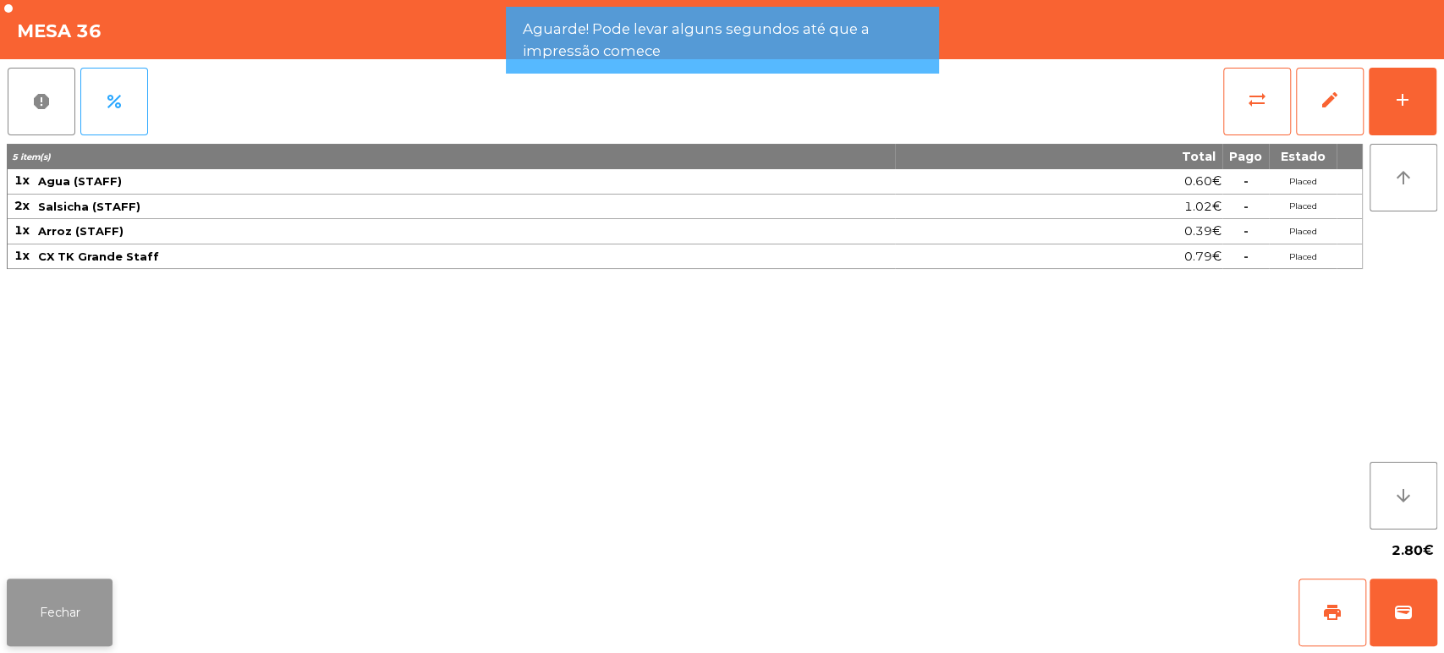
click at [52, 622] on button "Fechar" at bounding box center [60, 613] width 106 height 68
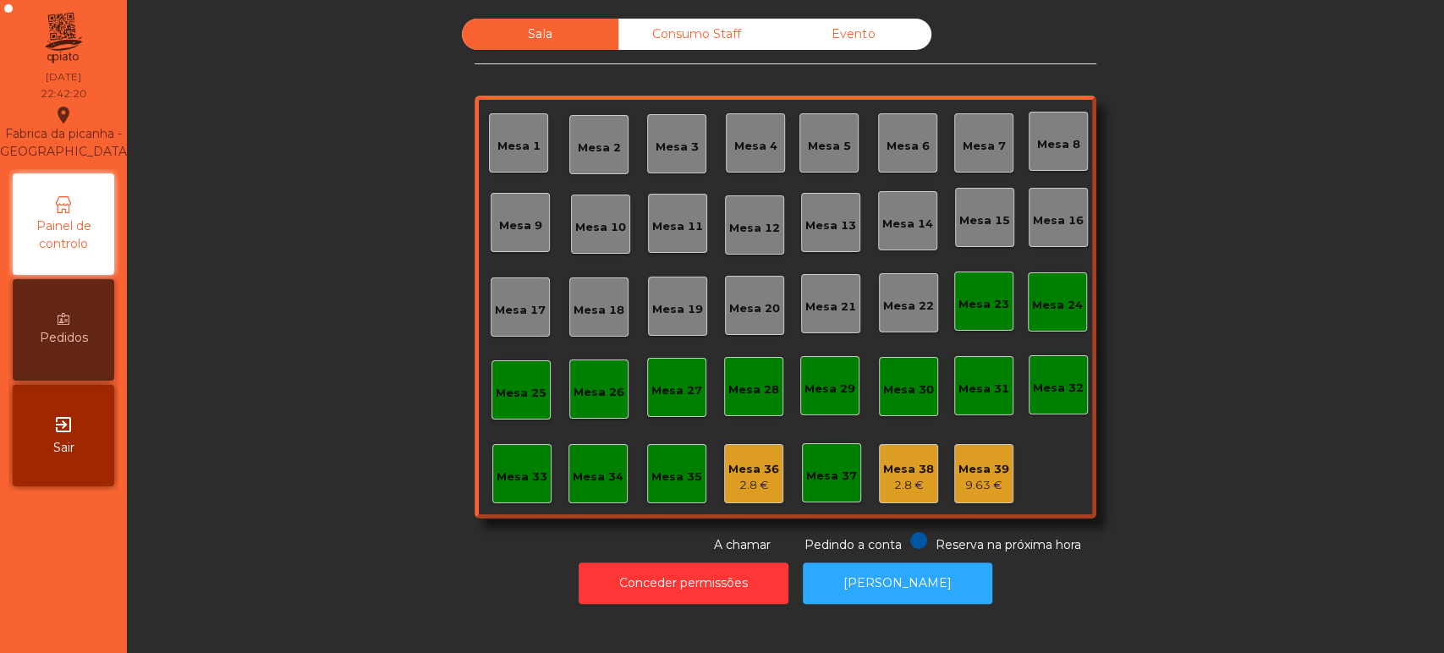
click at [689, 32] on div "Consumo Staff" at bounding box center [697, 34] width 157 height 31
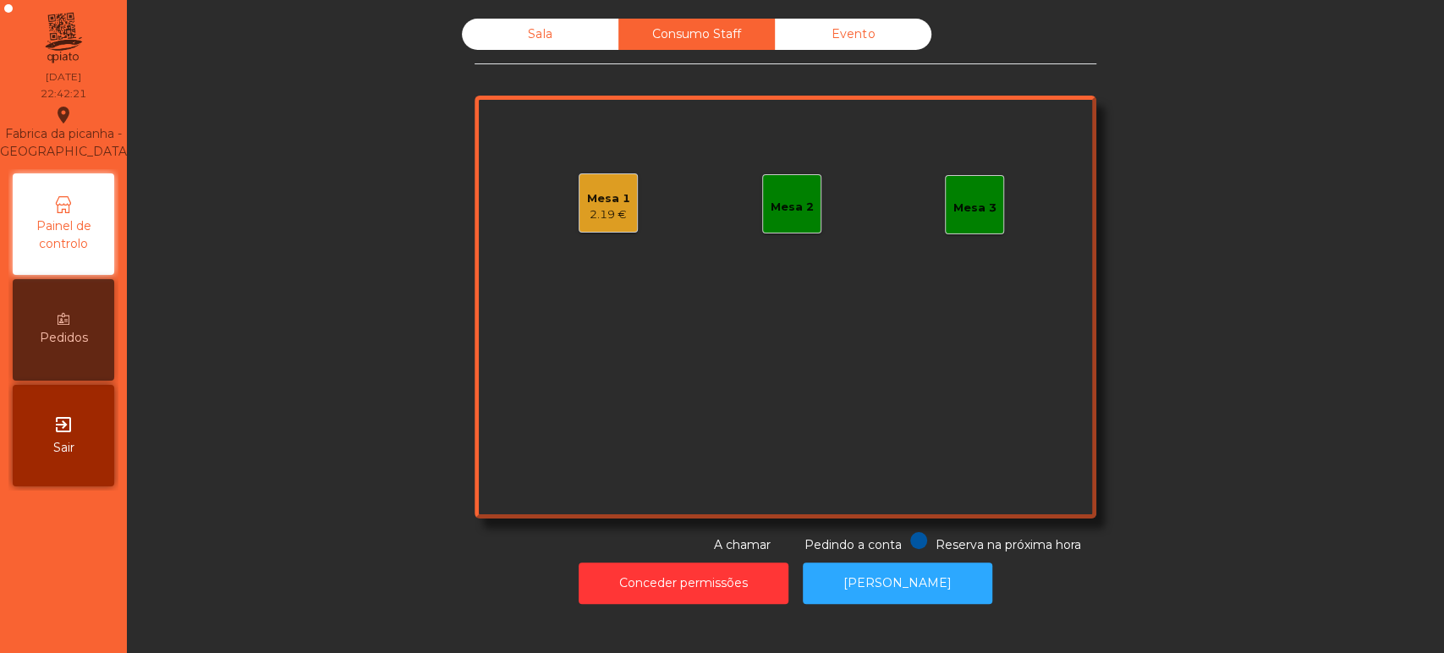
click at [607, 210] on div "2.19 €" at bounding box center [608, 214] width 43 height 17
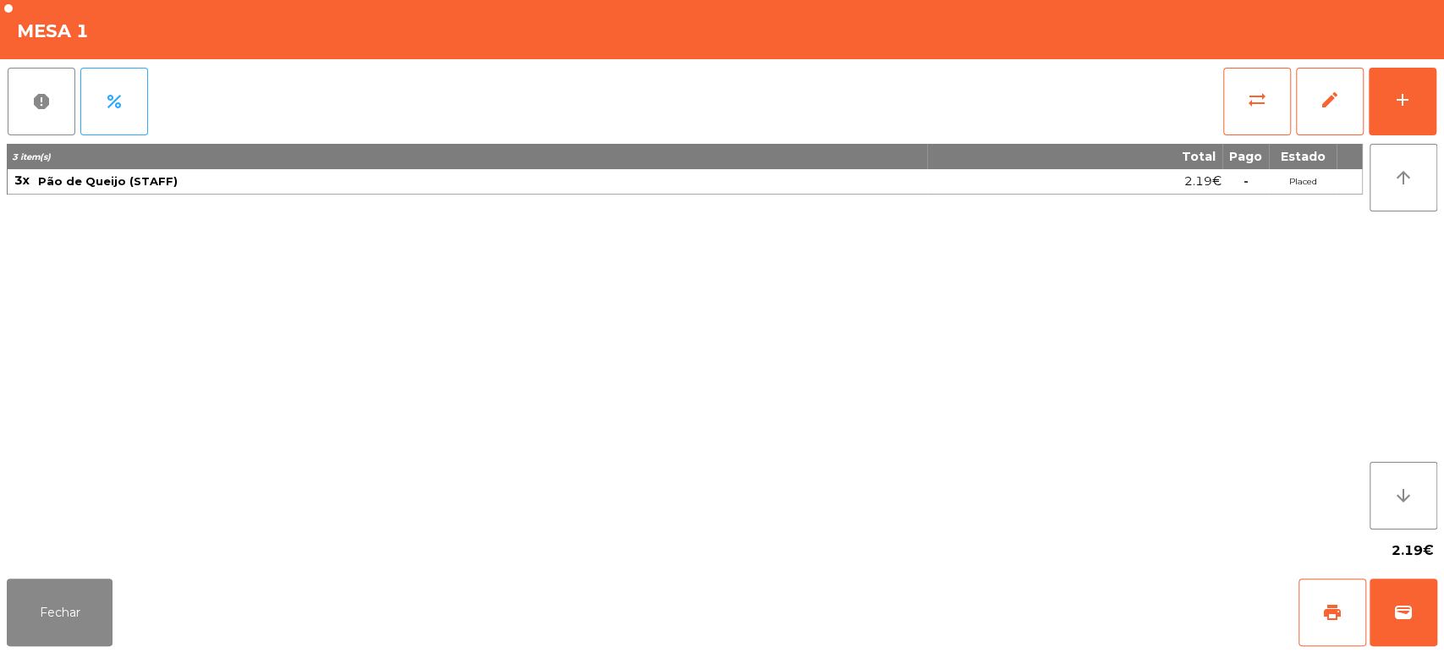
click at [1443, 115] on div "report percent sync_alt edit add 3 item(s) Total Pago Estado 3x Pão de Queijo (…" at bounding box center [722, 315] width 1444 height 513
click at [1408, 100] on div "add" at bounding box center [1403, 100] width 20 height 20
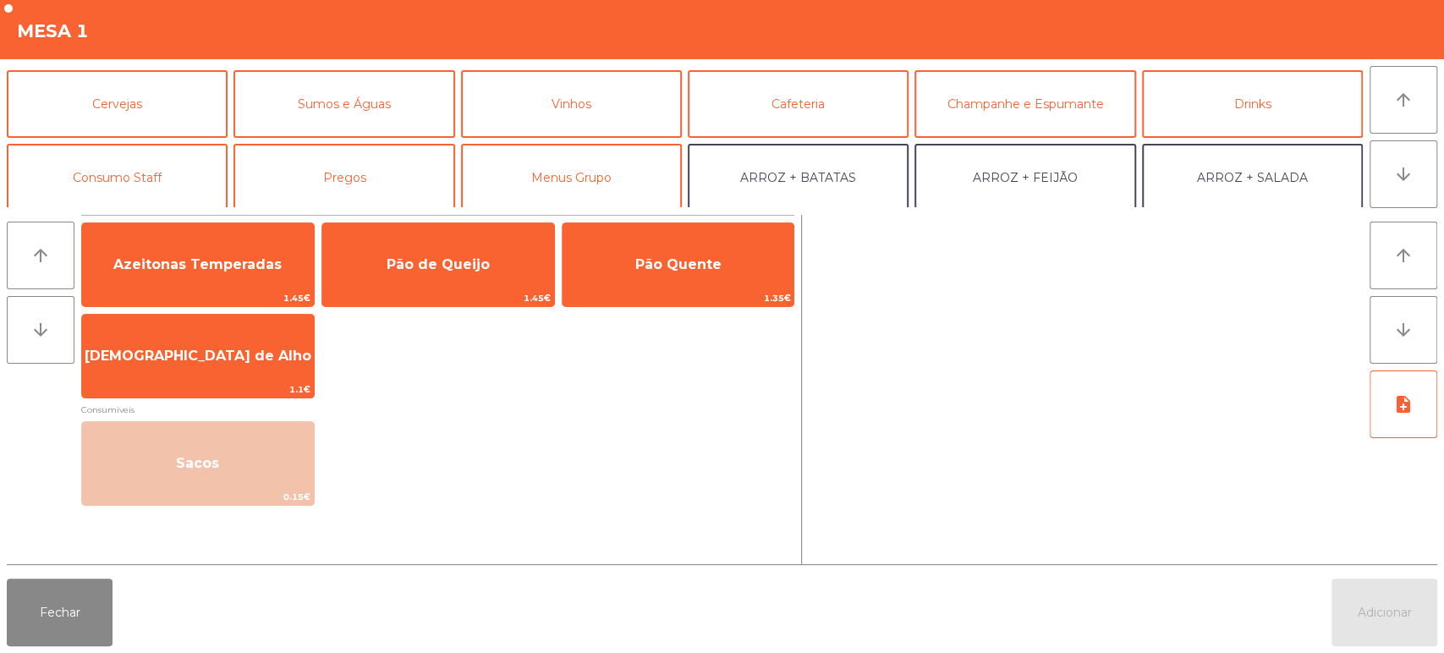
scroll to position [70, 0]
click at [138, 183] on button "Consumo Staff" at bounding box center [117, 177] width 221 height 68
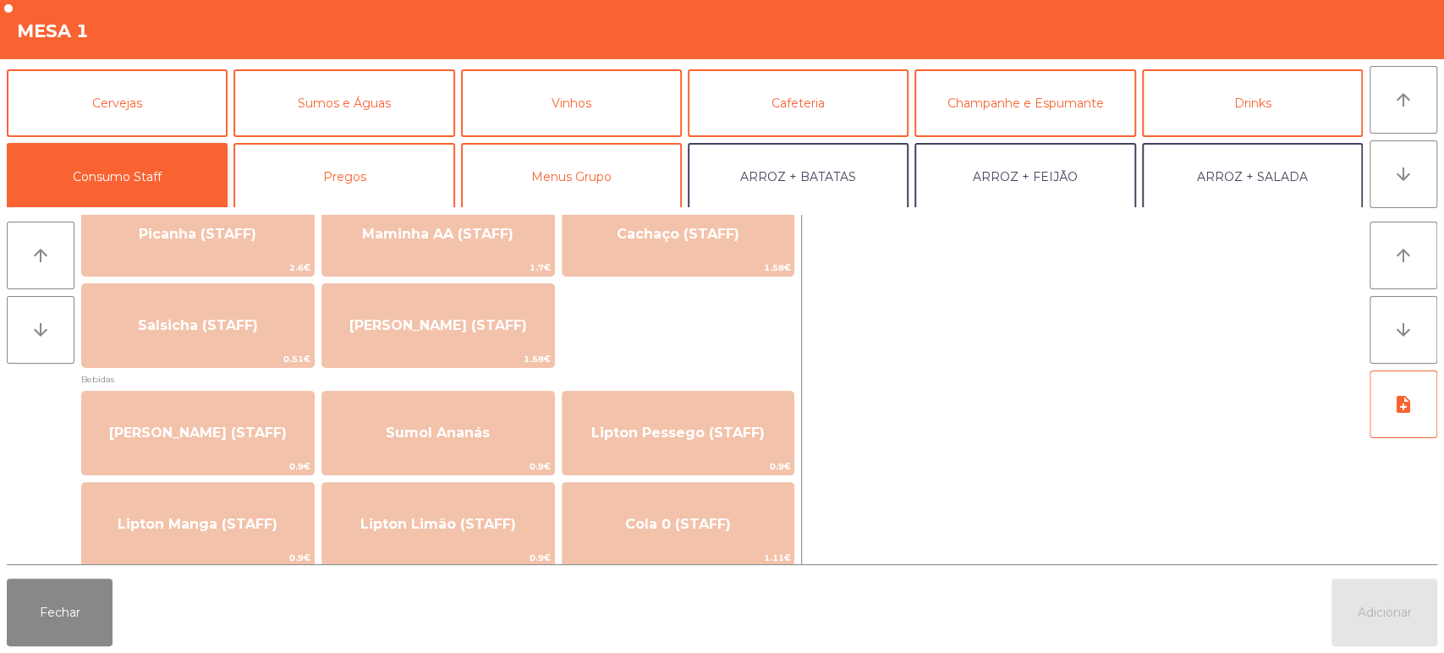
scroll to position [47, 0]
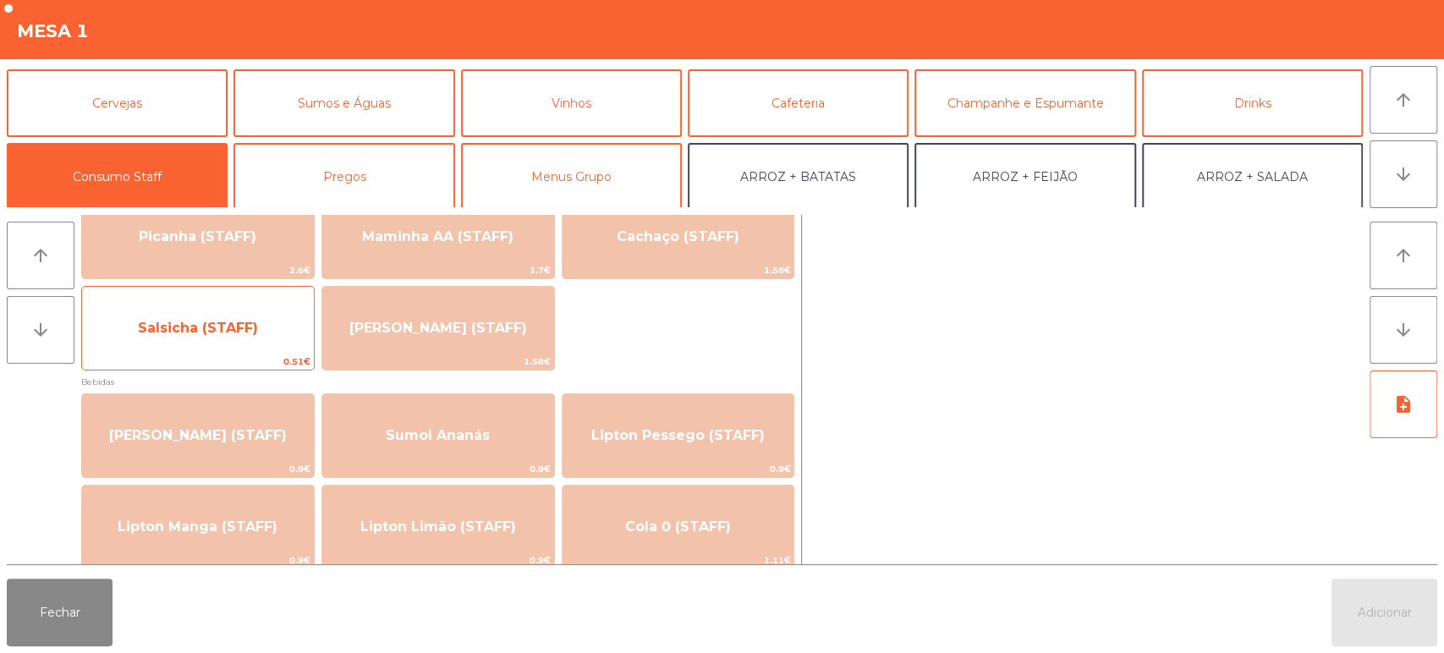
click at [223, 320] on span "Salsicha (STAFF)" at bounding box center [198, 328] width 120 height 16
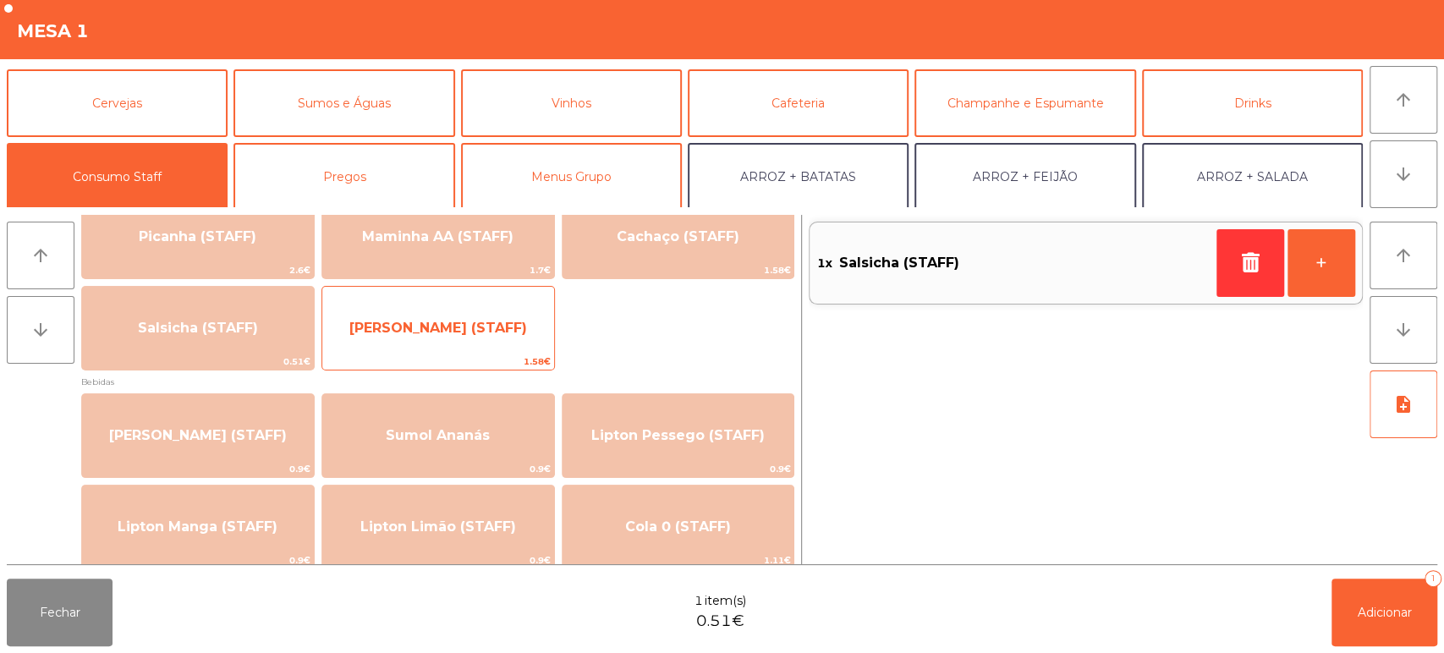
click at [382, 323] on span "[PERSON_NAME] (STAFF)" at bounding box center [438, 328] width 178 height 16
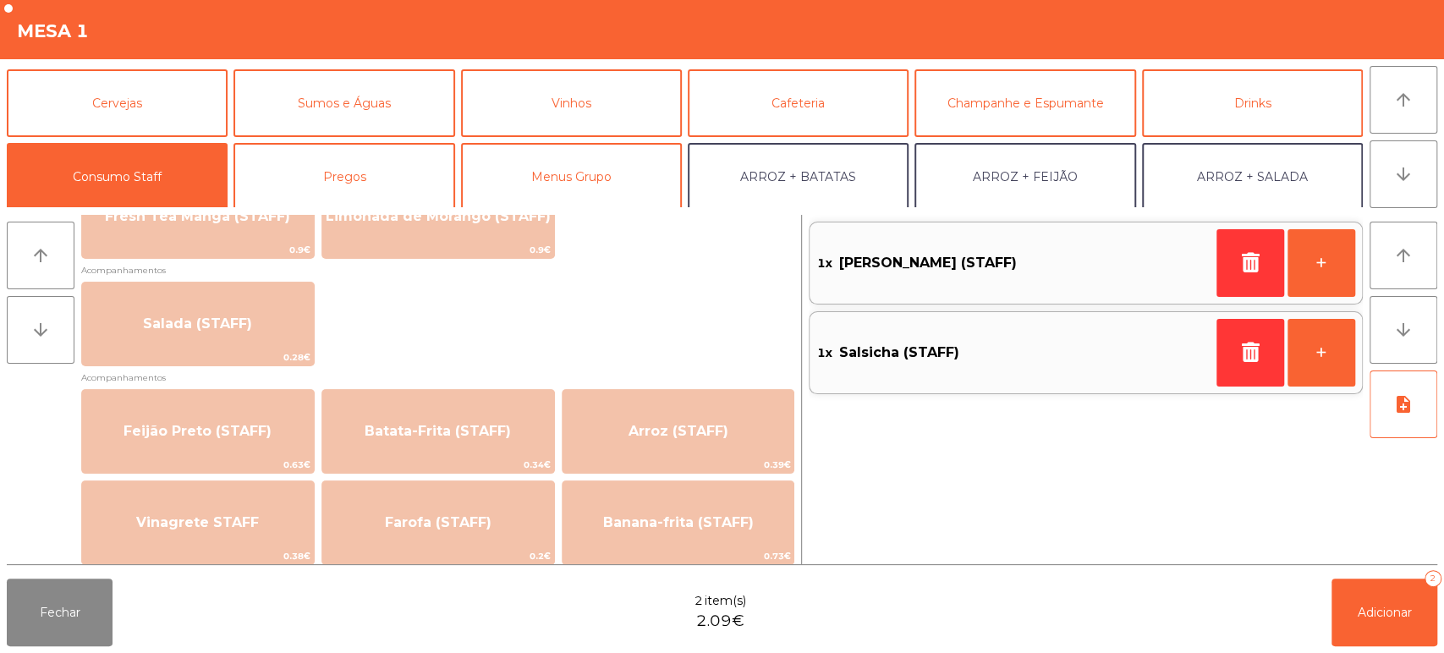
scroll to position [634, 0]
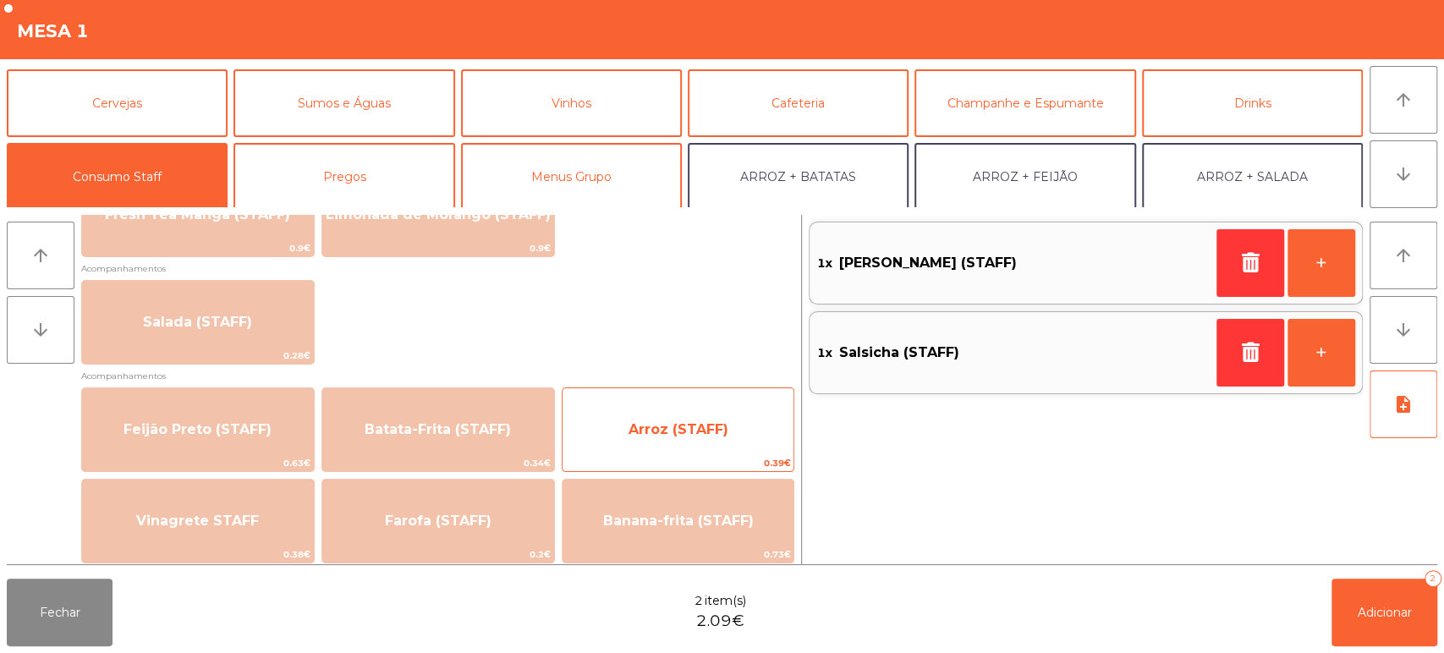
click at [641, 434] on span "Arroz (STAFF)" at bounding box center [679, 429] width 100 height 16
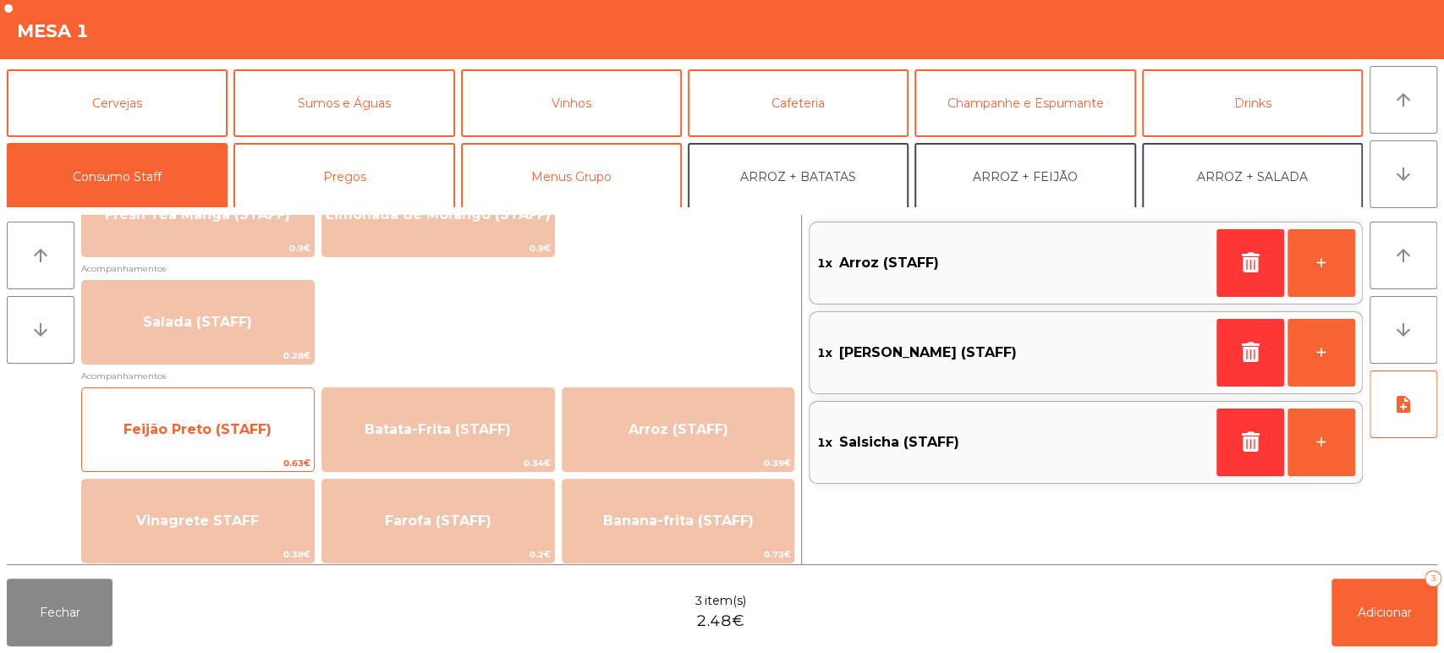
click at [267, 421] on span "Feijão Preto (STAFF)" at bounding box center [198, 429] width 148 height 16
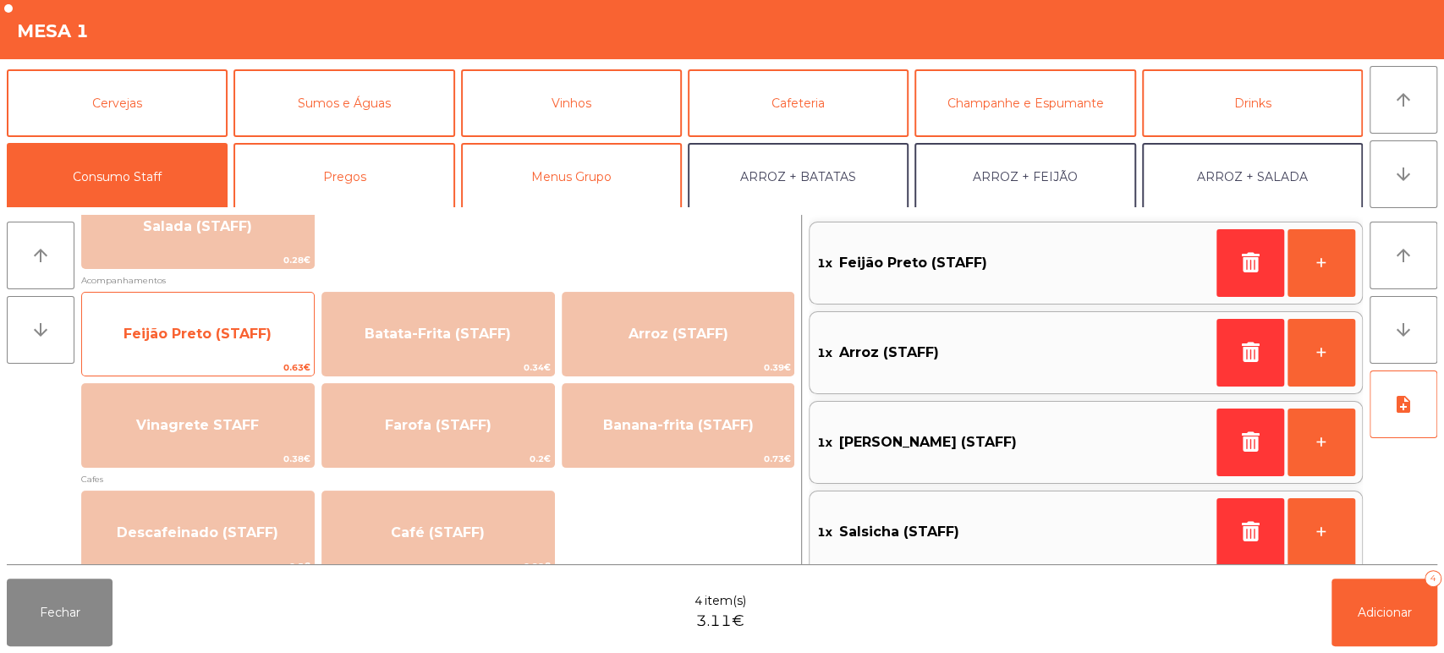
scroll to position [731, 0]
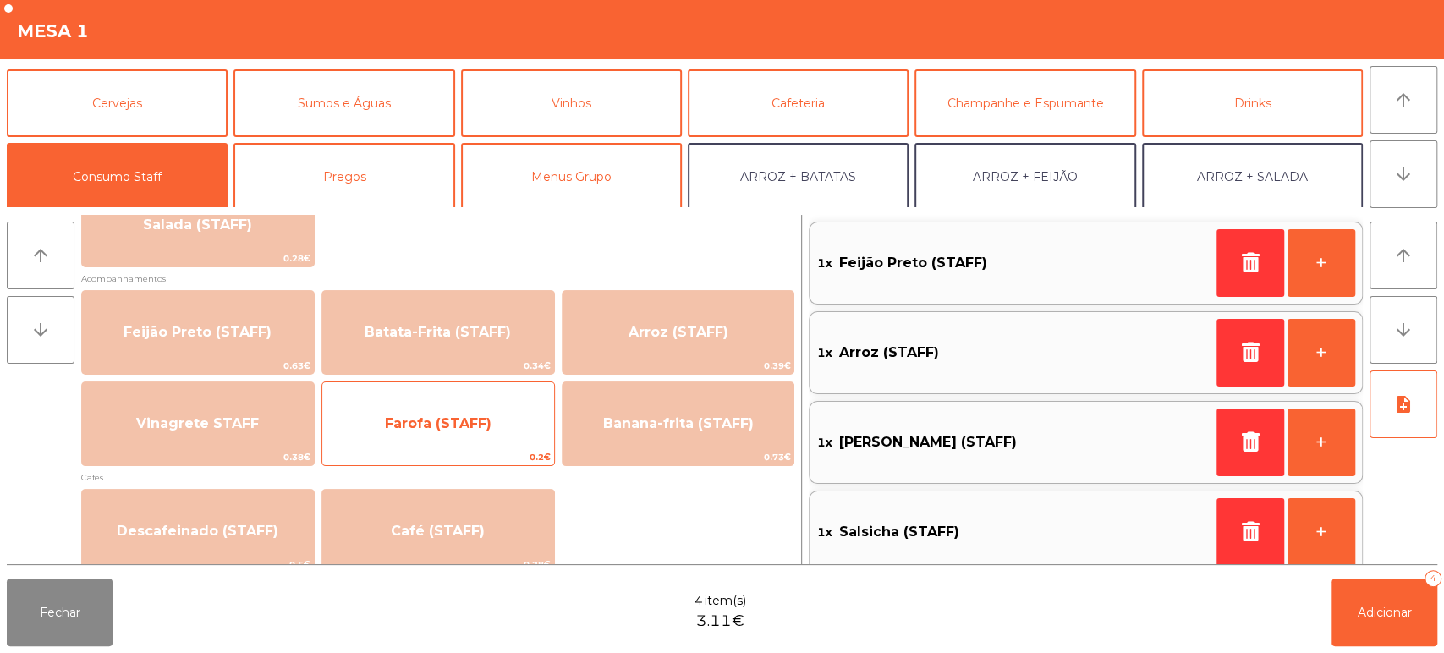
click at [488, 413] on span "Farofa (STAFF)" at bounding box center [438, 424] width 232 height 46
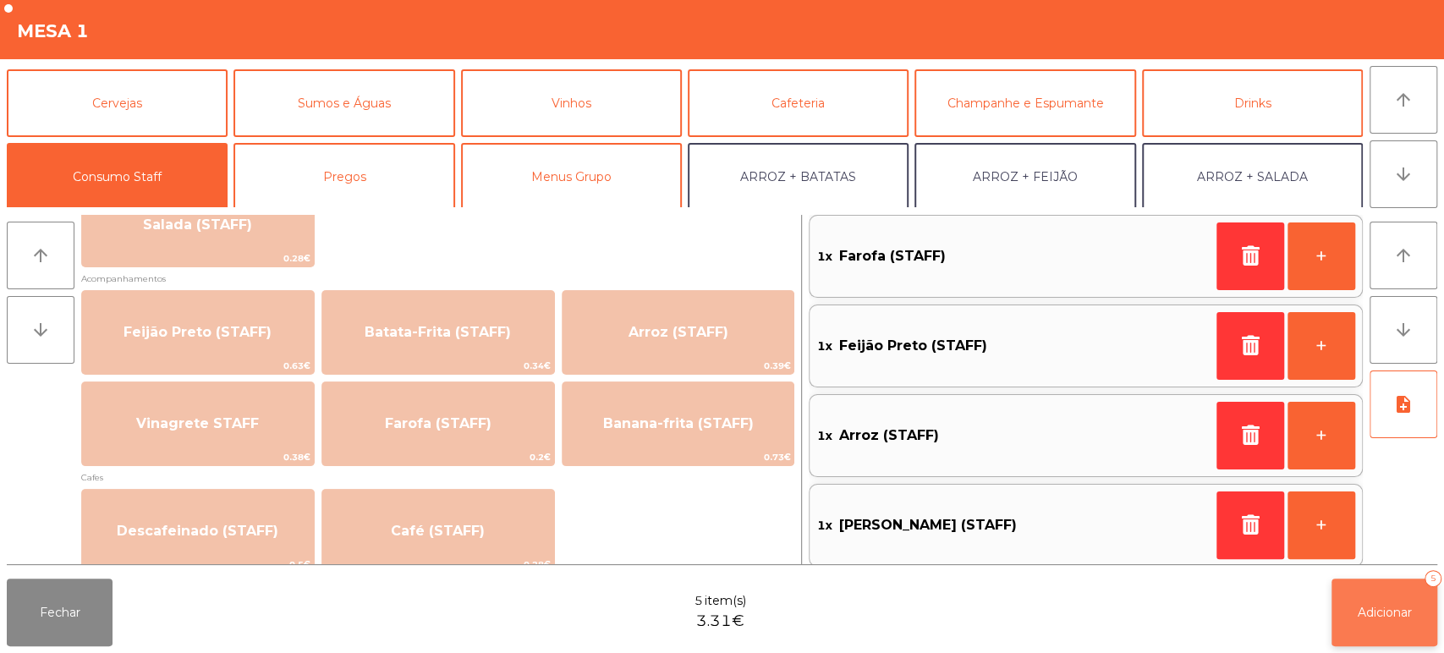
click at [1405, 638] on button "Adicionar 5" at bounding box center [1385, 613] width 106 height 68
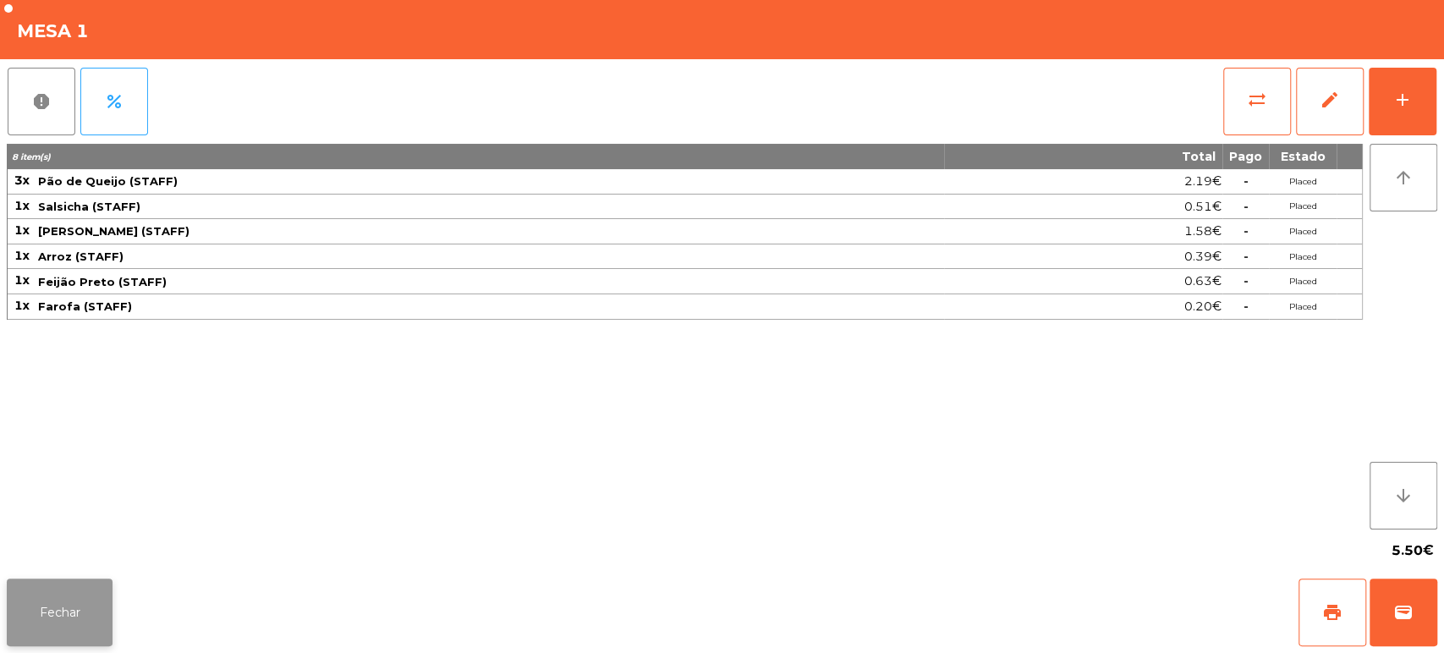
click at [74, 584] on button "Fechar" at bounding box center [60, 613] width 106 height 68
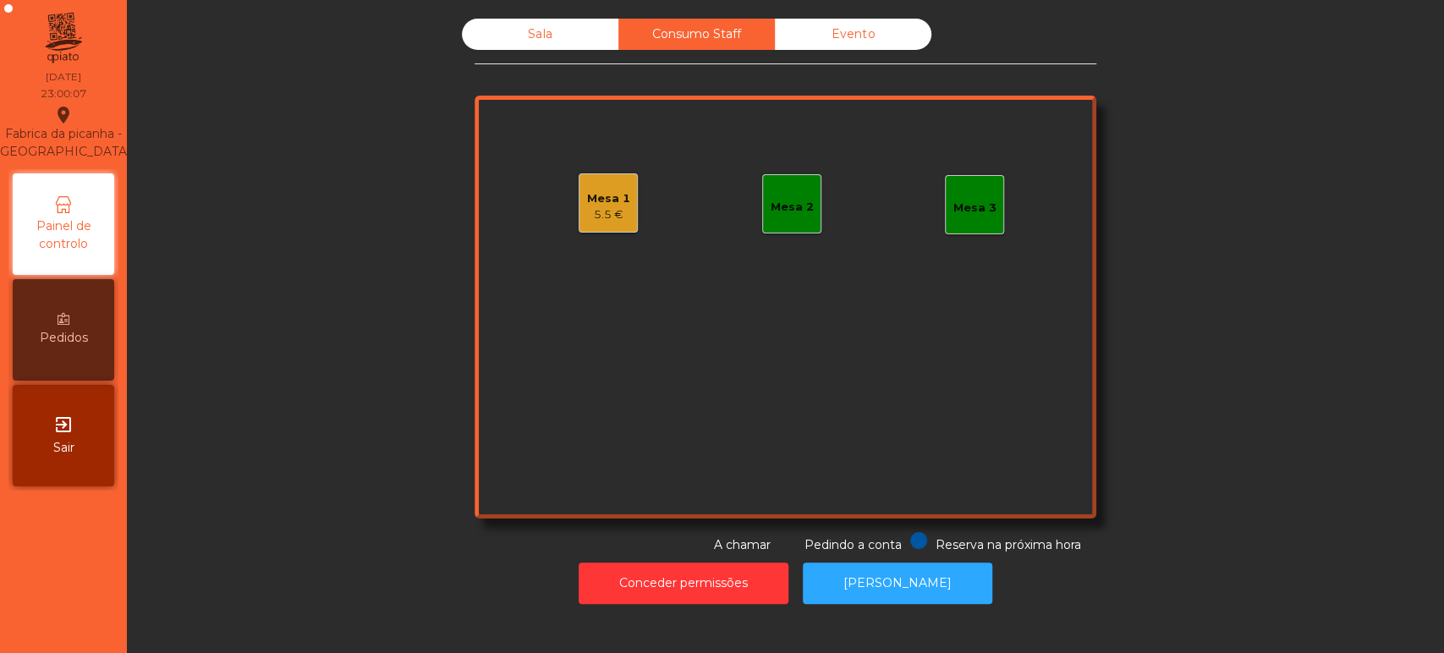
click at [623, 212] on div "Mesa 1 5.5 €" at bounding box center [608, 202] width 59 height 59
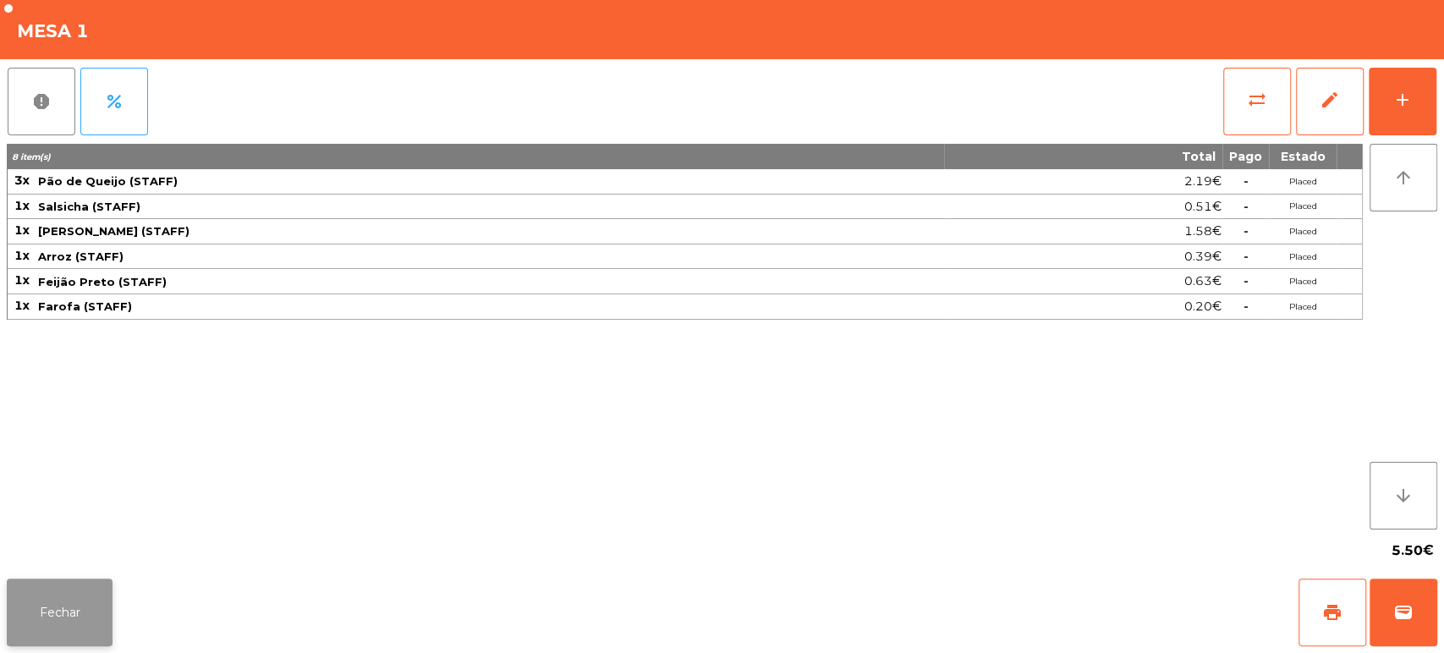
click at [65, 599] on button "Fechar" at bounding box center [60, 613] width 106 height 68
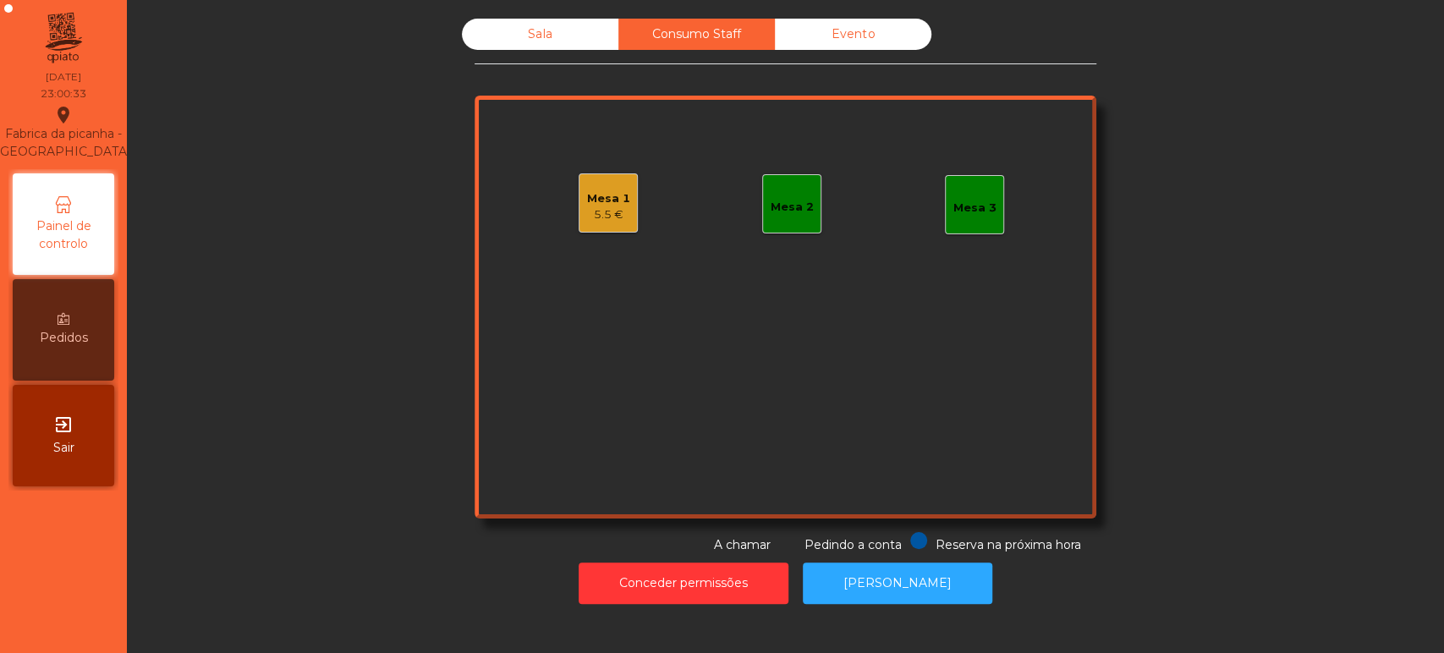
click at [545, 36] on div "Sala" at bounding box center [540, 34] width 157 height 31
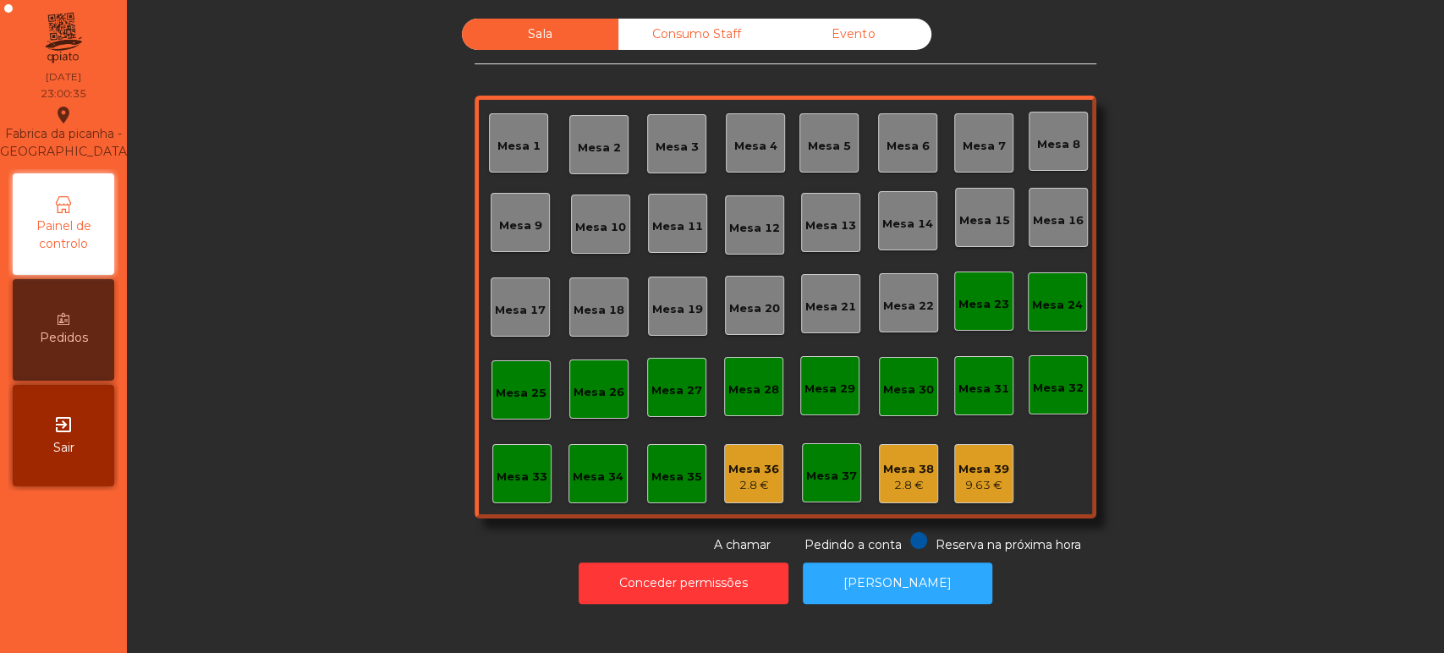
click at [762, 473] on div "Mesa 36" at bounding box center [754, 469] width 51 height 17
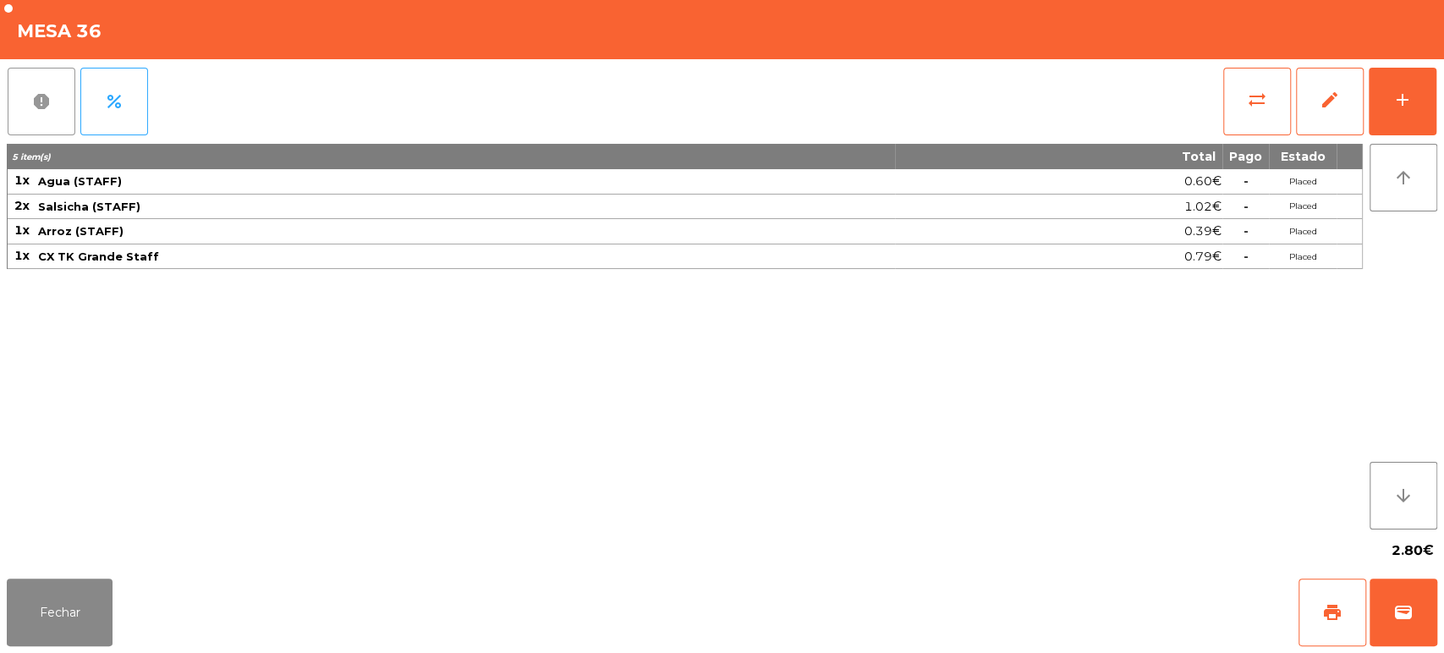
click at [13, 81] on button "report" at bounding box center [42, 102] width 68 height 68
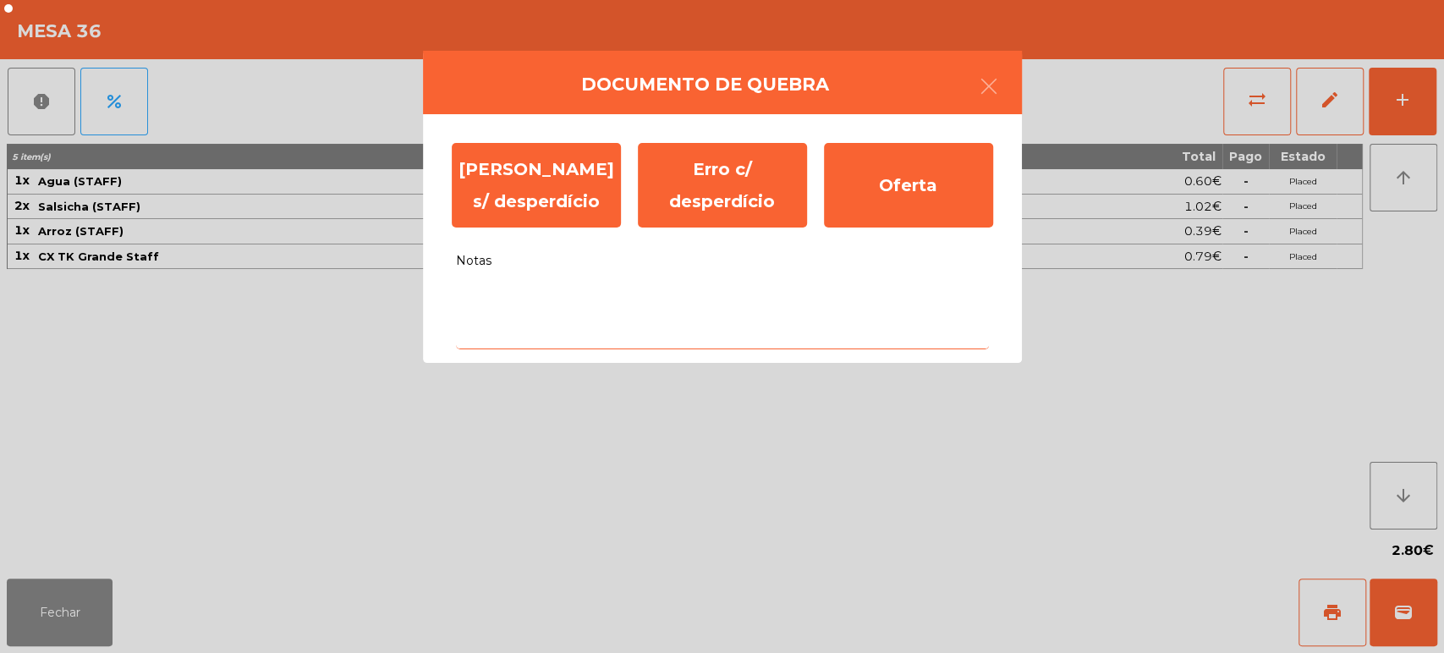
click at [781, 324] on textarea "Notas" at bounding box center [722, 314] width 533 height 70
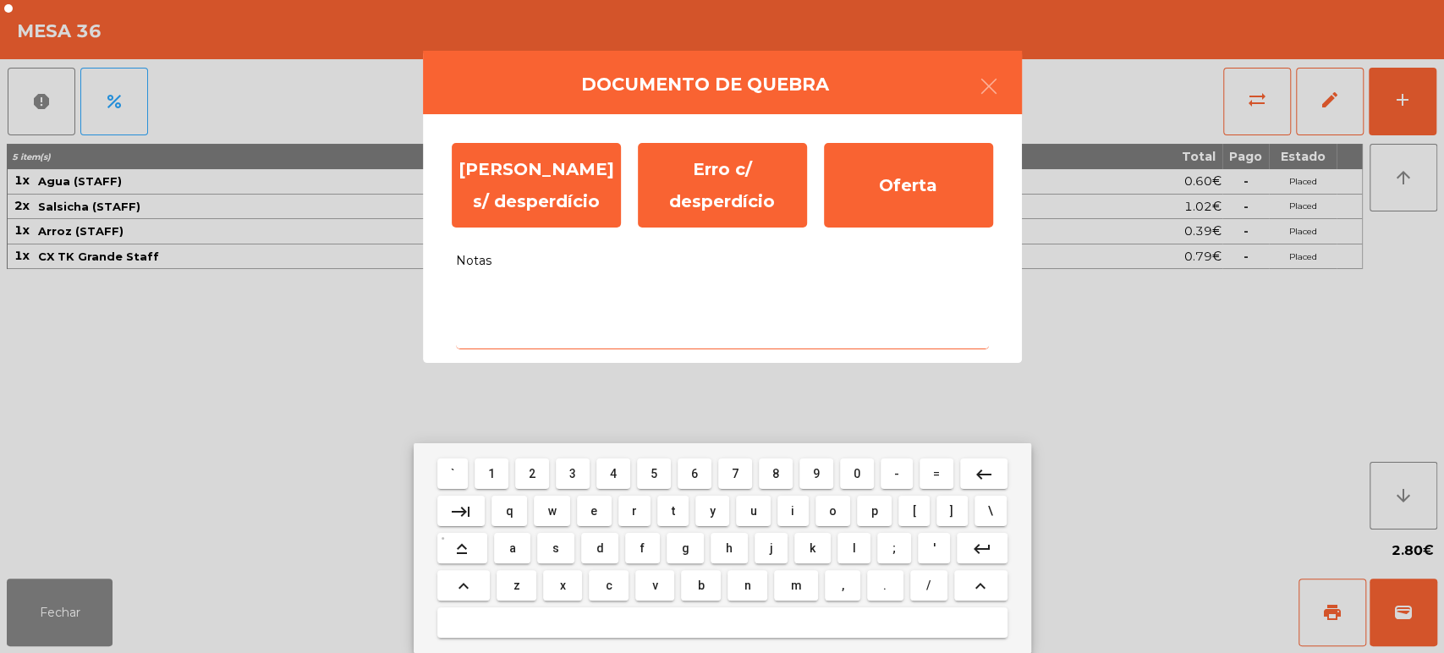
click at [509, 548] on span "a" at bounding box center [512, 549] width 7 height 14
click at [853, 548] on span "l" at bounding box center [853, 549] width 3 height 14
click at [792, 510] on span "i" at bounding box center [792, 511] width 3 height 14
type textarea "***"
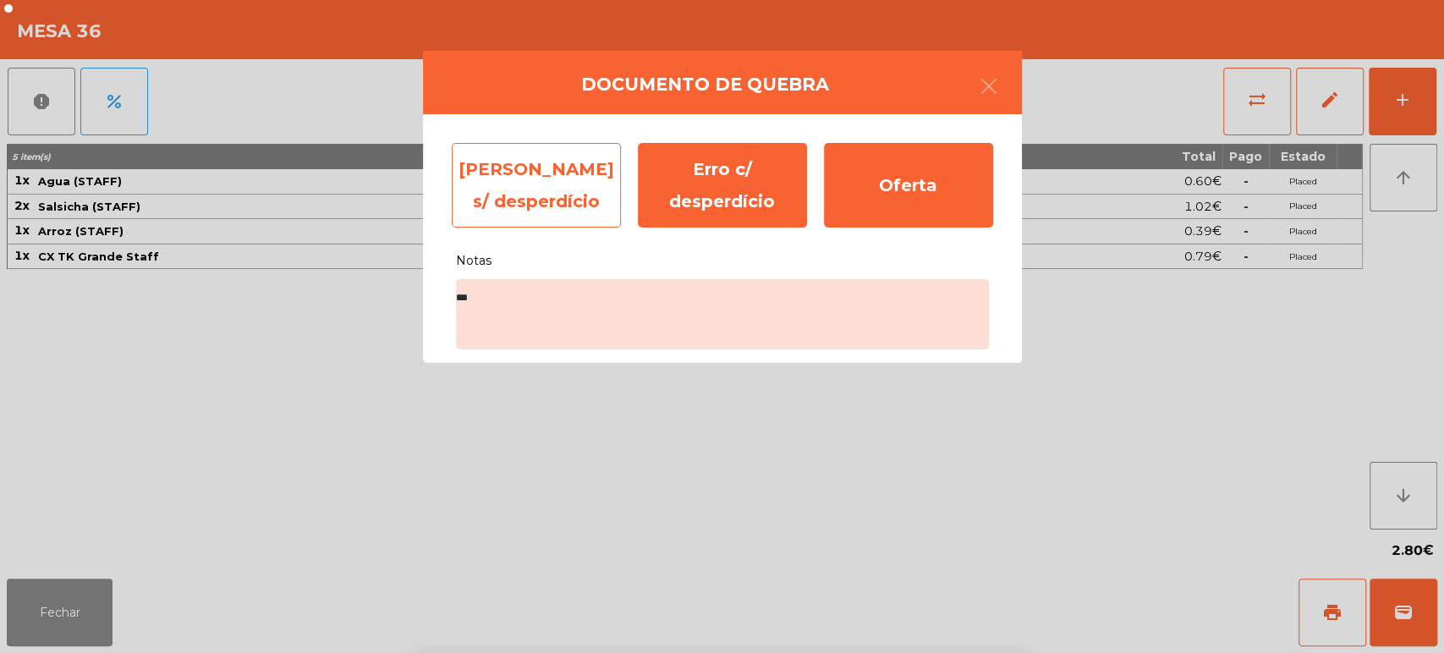
click at [538, 207] on div "[PERSON_NAME] s/ desperdício" at bounding box center [536, 185] width 169 height 85
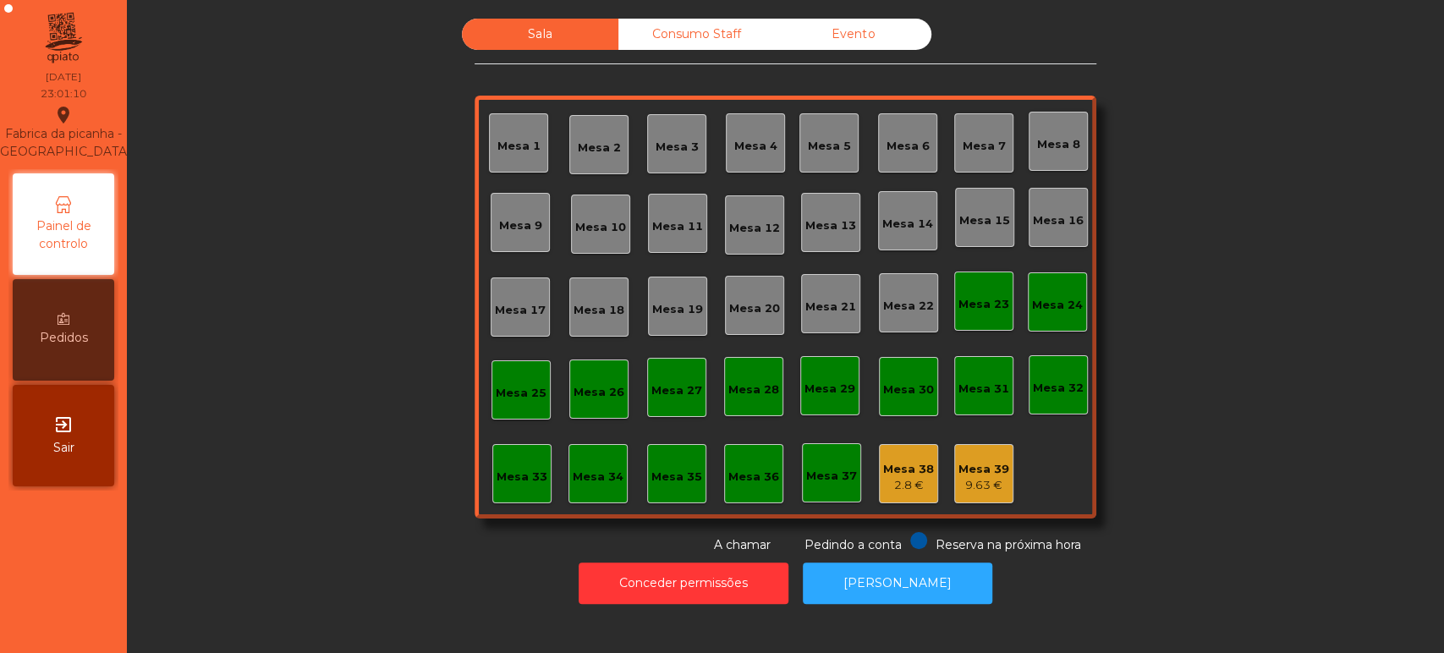
click at [688, 44] on div "Consumo Staff" at bounding box center [697, 34] width 157 height 31
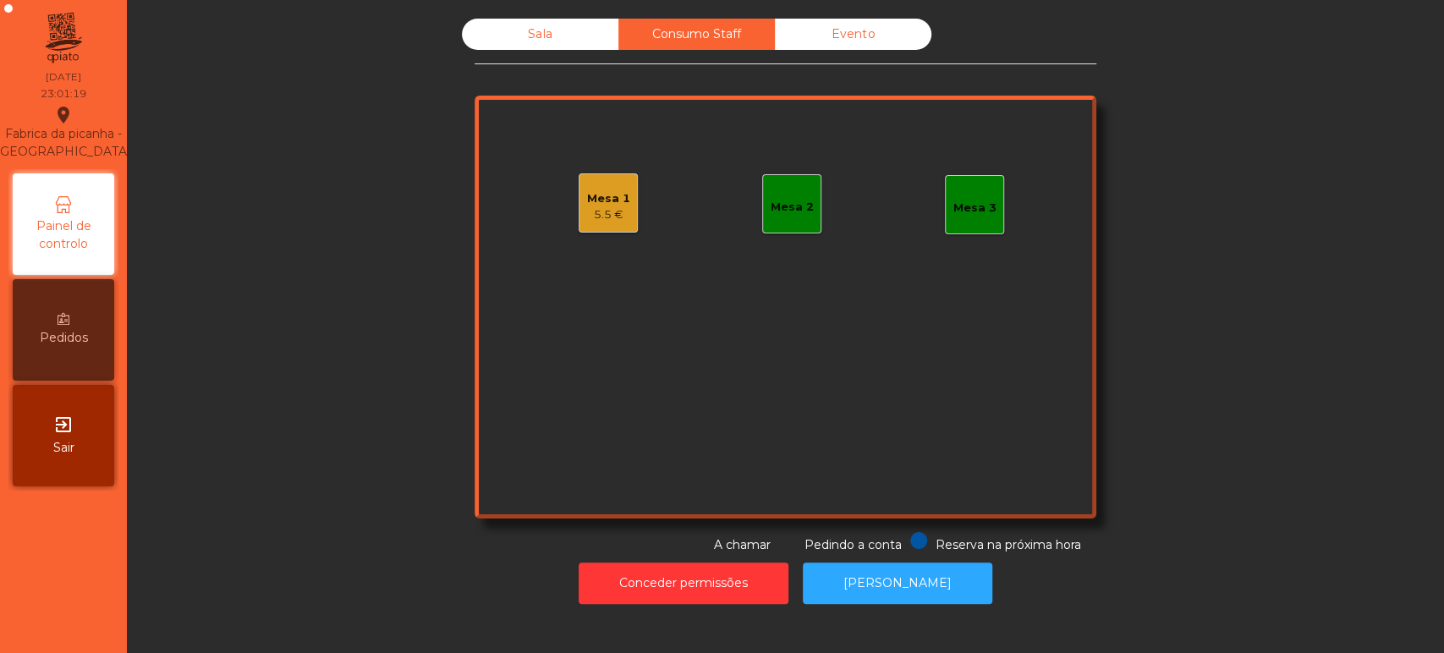
click at [610, 206] on div "5.5 €" at bounding box center [608, 214] width 43 height 17
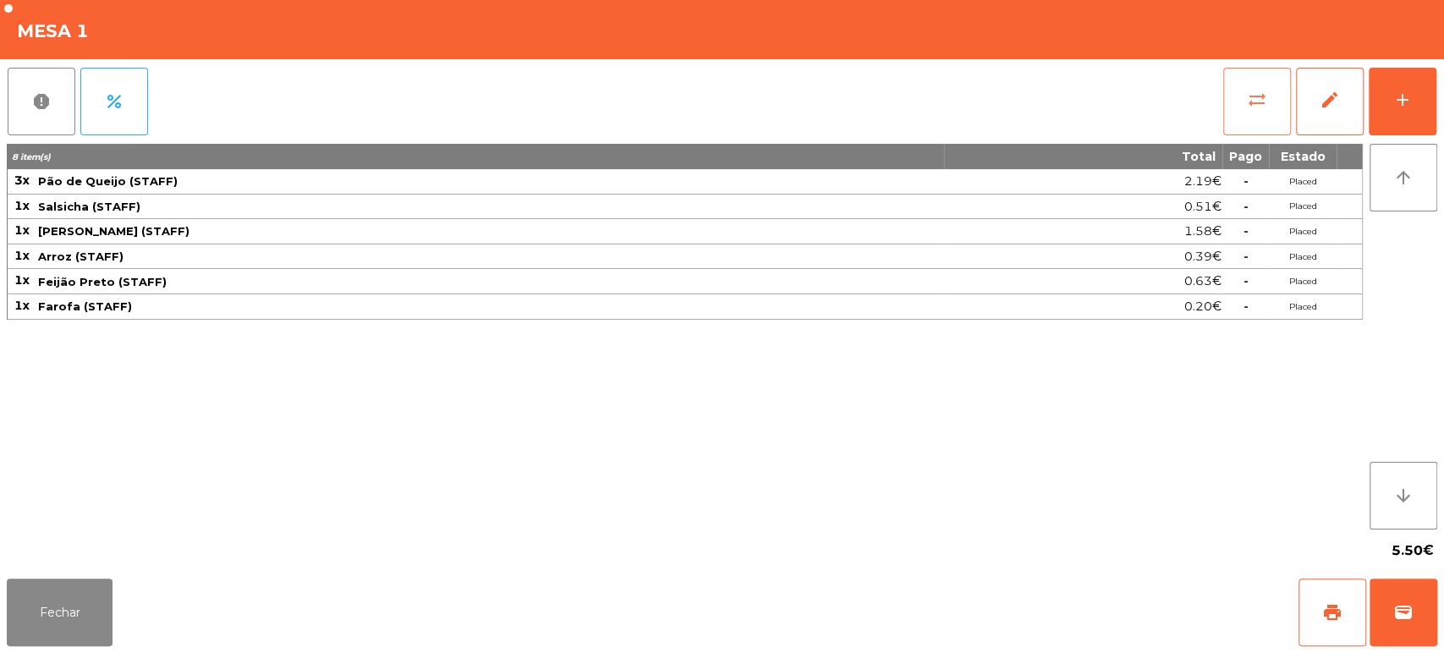
click at [1266, 109] on button "sync_alt" at bounding box center [1258, 102] width 68 height 68
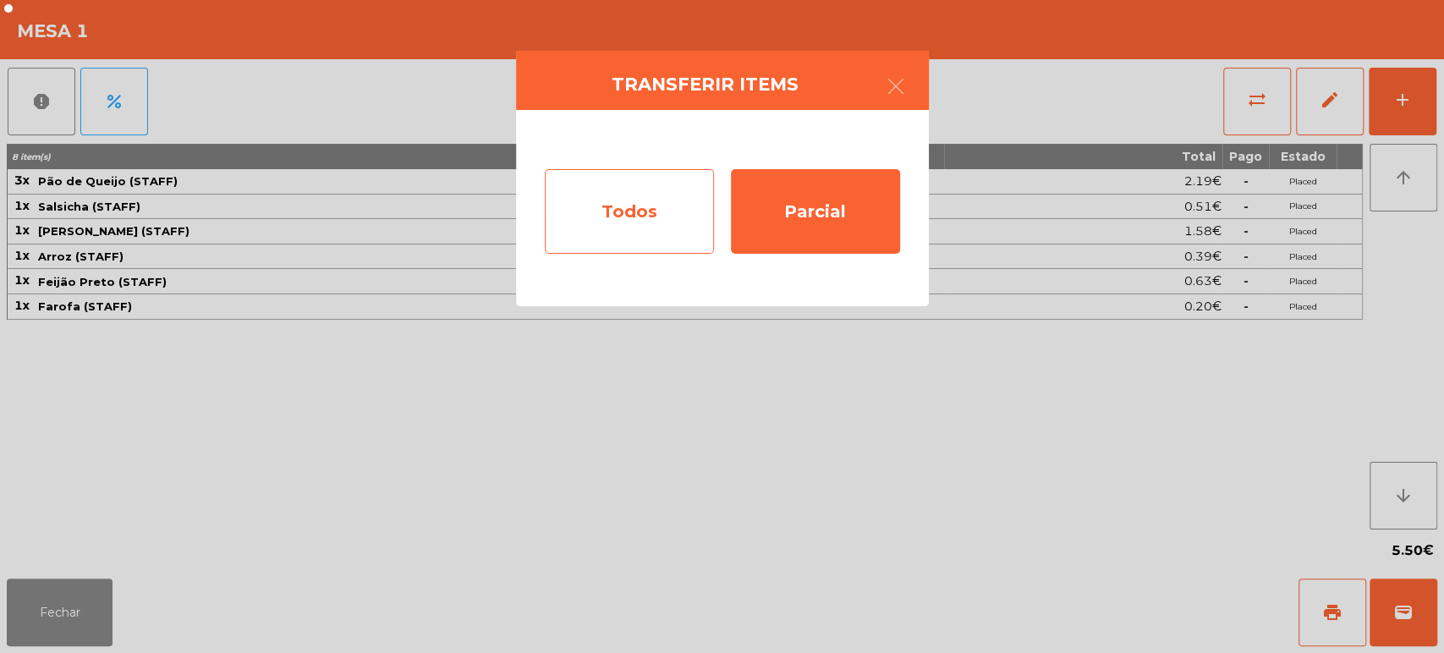
click at [588, 249] on div "Todos" at bounding box center [629, 211] width 169 height 85
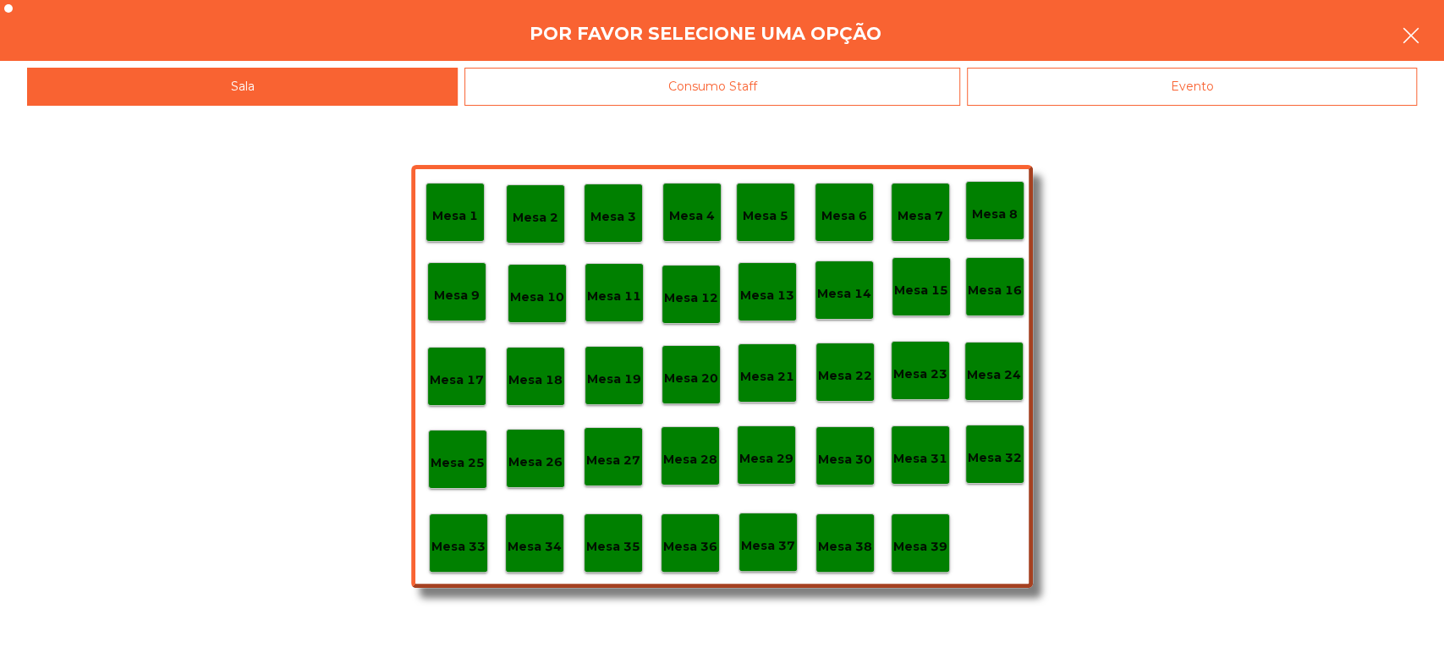
click at [1398, 30] on button "button" at bounding box center [1411, 37] width 47 height 51
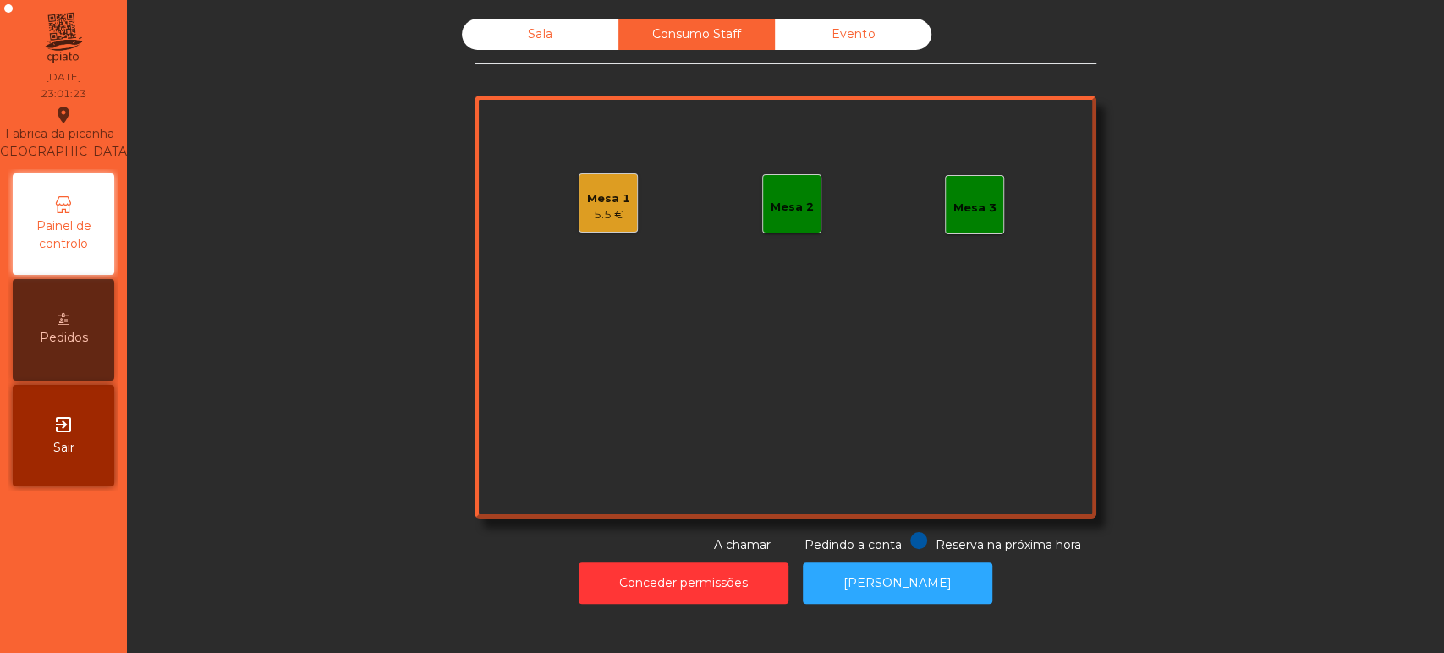
click at [613, 224] on div "Mesa 1 5.5 €" at bounding box center [608, 202] width 59 height 59
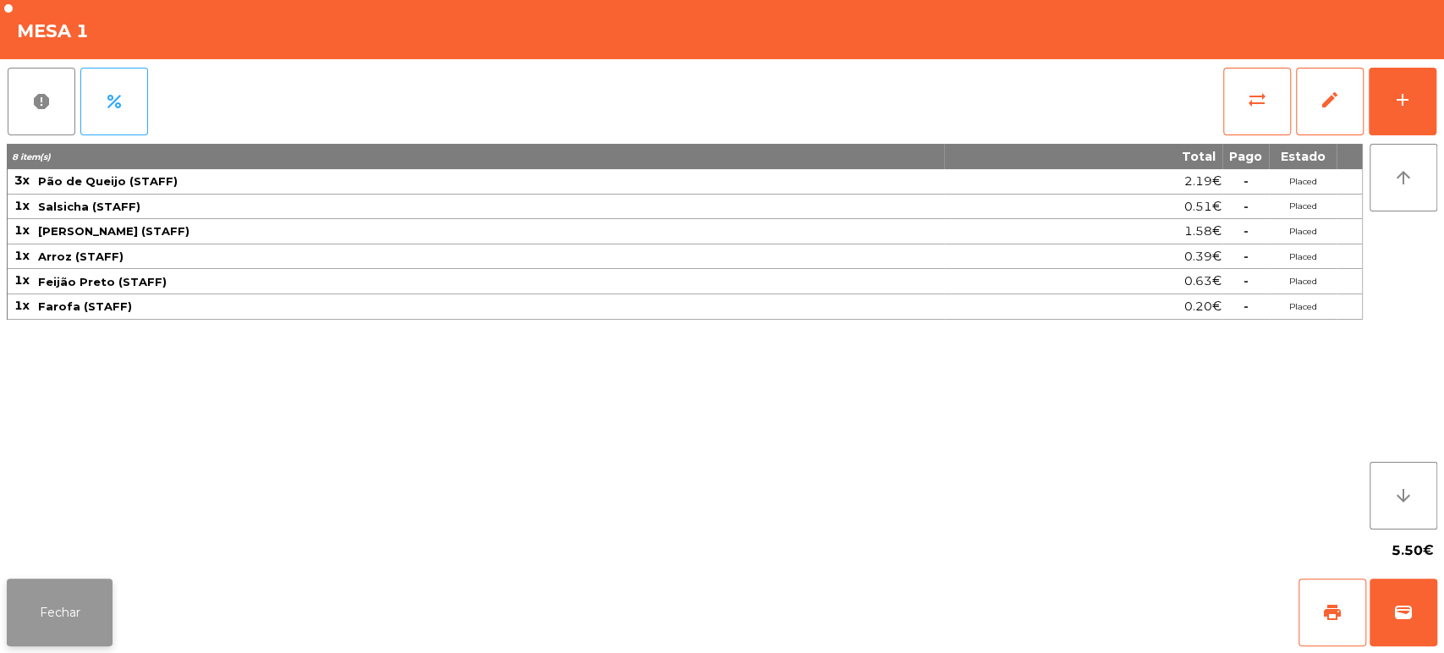
click at [107, 602] on button "Fechar" at bounding box center [60, 613] width 106 height 68
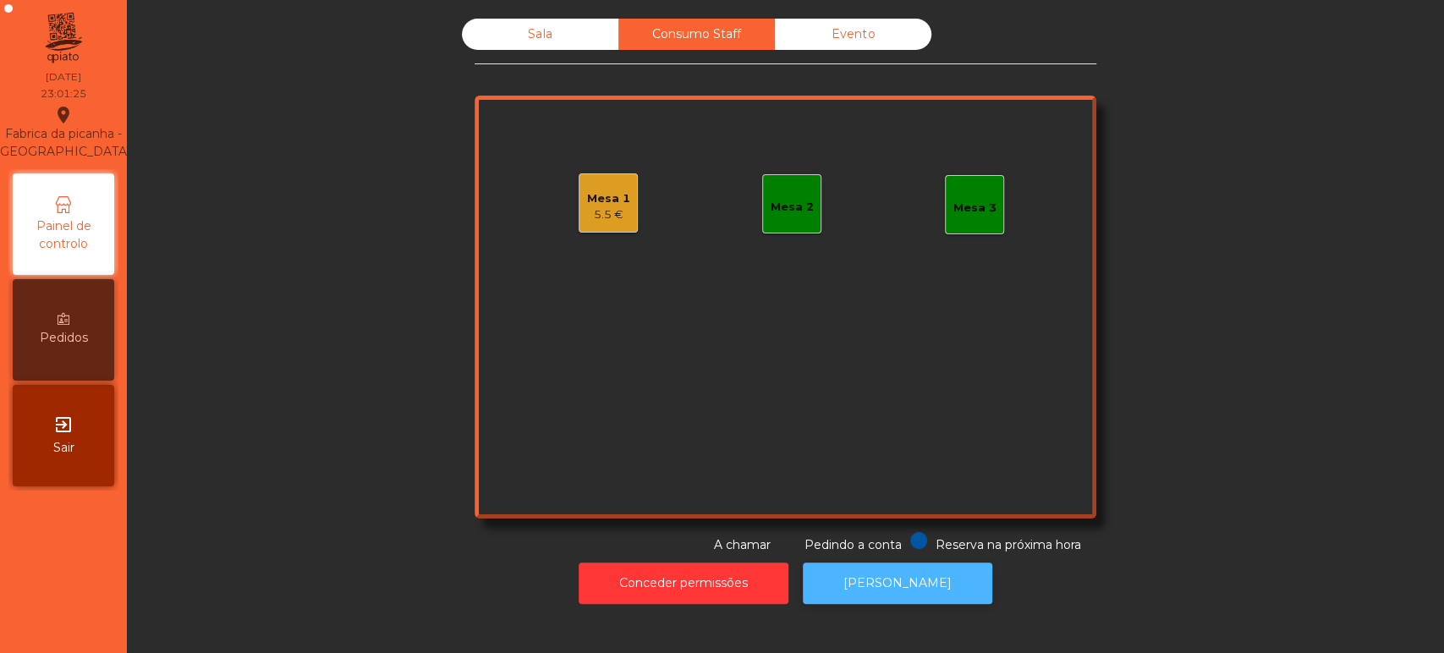
click at [907, 571] on button "[PERSON_NAME]" at bounding box center [898, 583] width 190 height 41
click at [613, 203] on div "Mesa 1" at bounding box center [608, 198] width 43 height 17
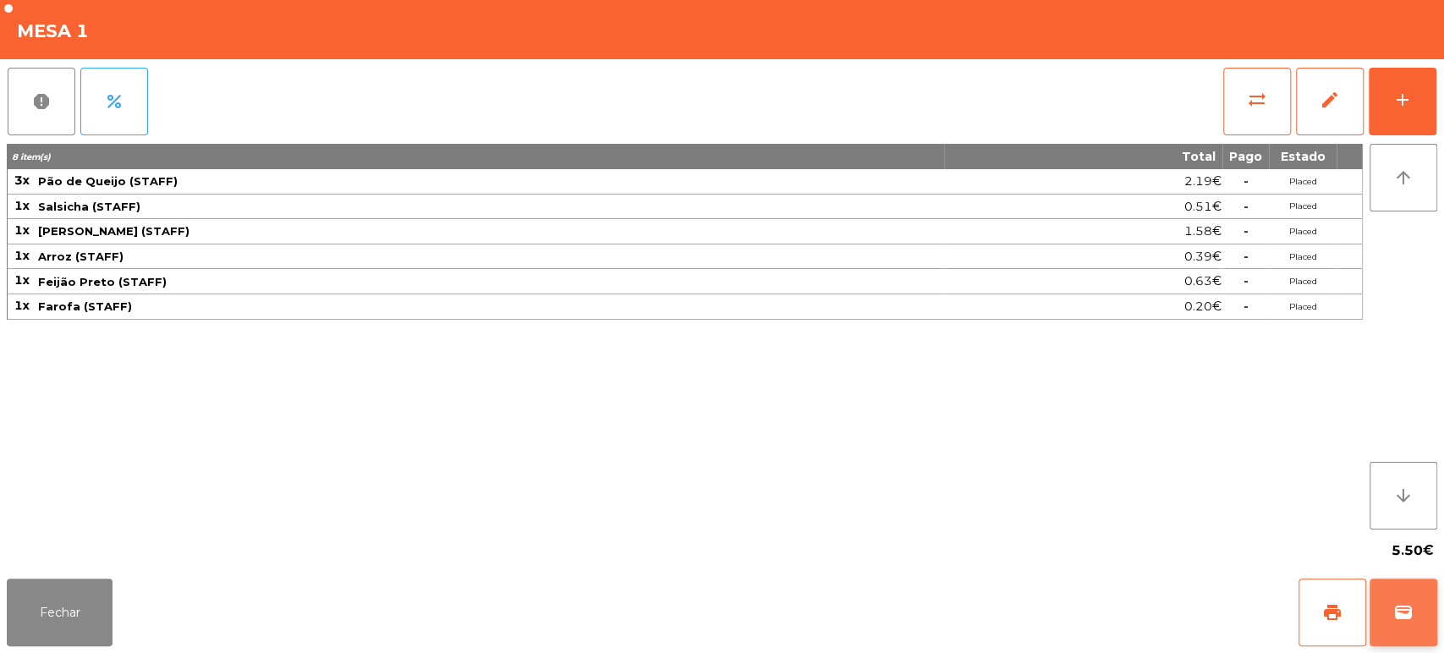
click at [1411, 621] on span "wallet" at bounding box center [1404, 612] width 20 height 20
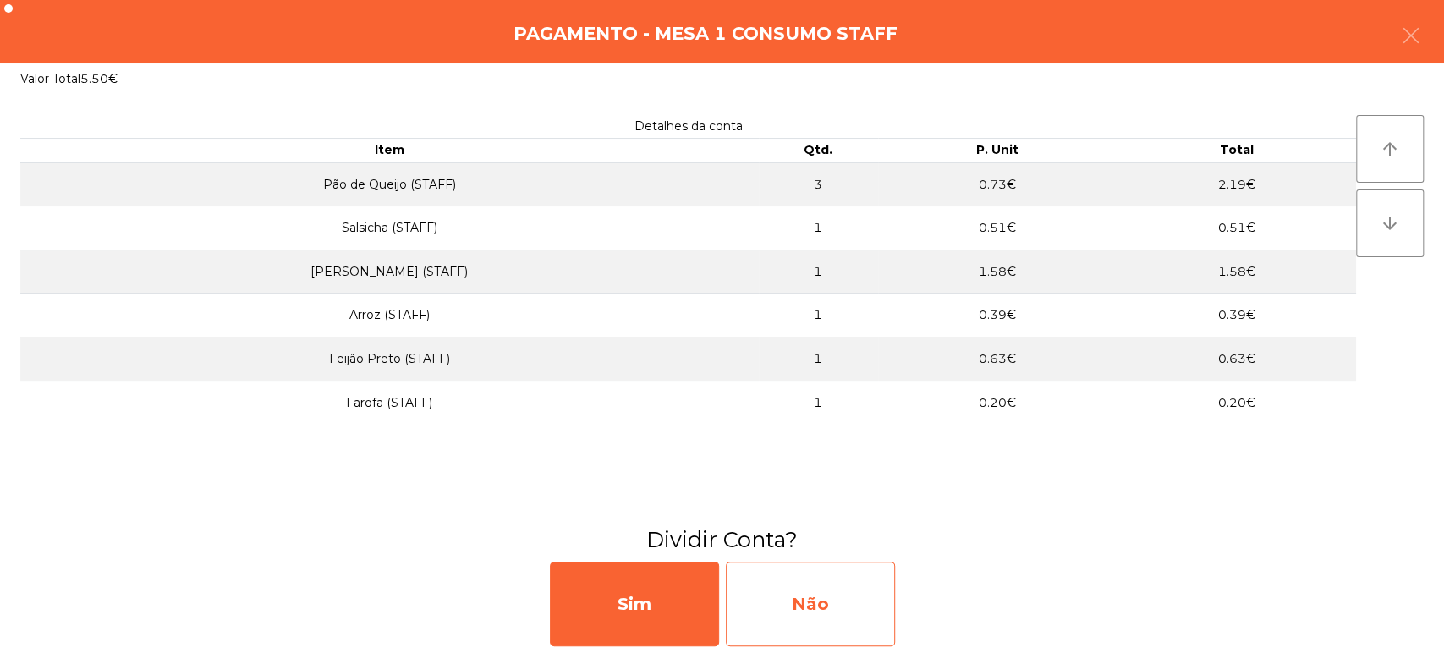
click at [819, 609] on div "Não" at bounding box center [810, 604] width 169 height 85
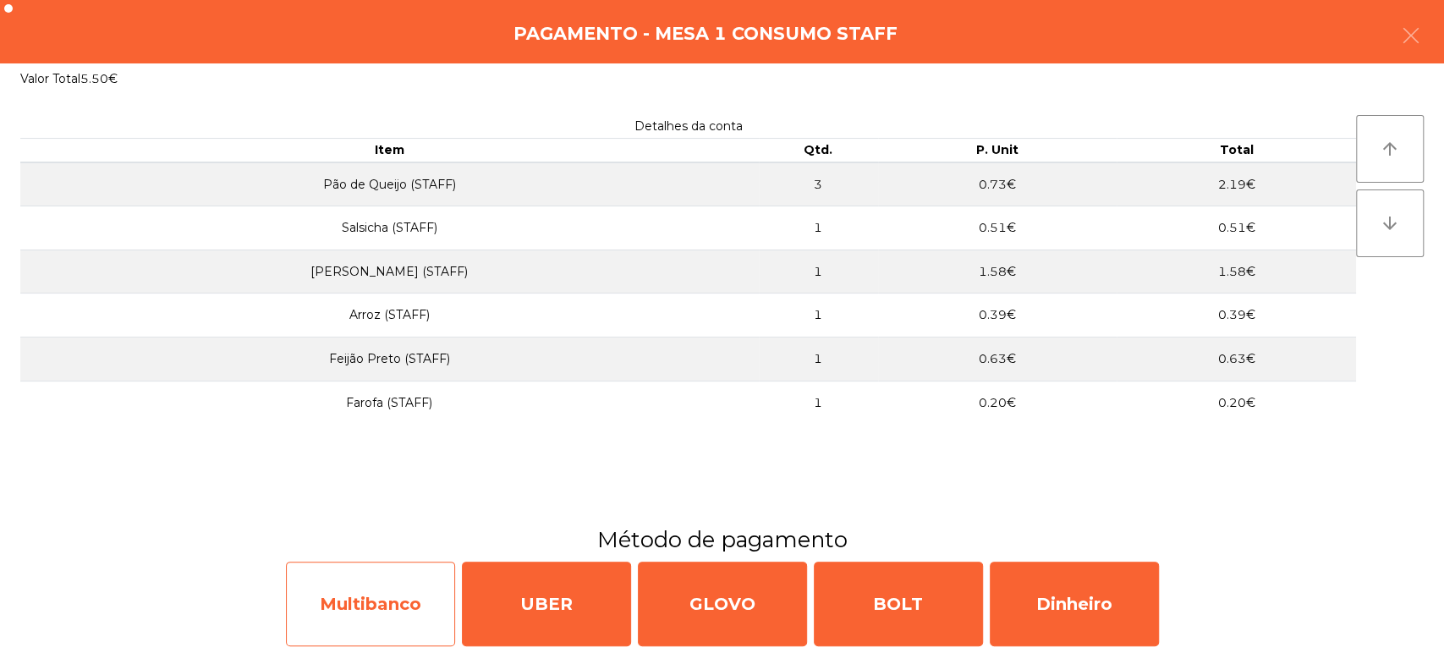
click at [369, 603] on div "Multibanco" at bounding box center [370, 604] width 169 height 85
select select "**"
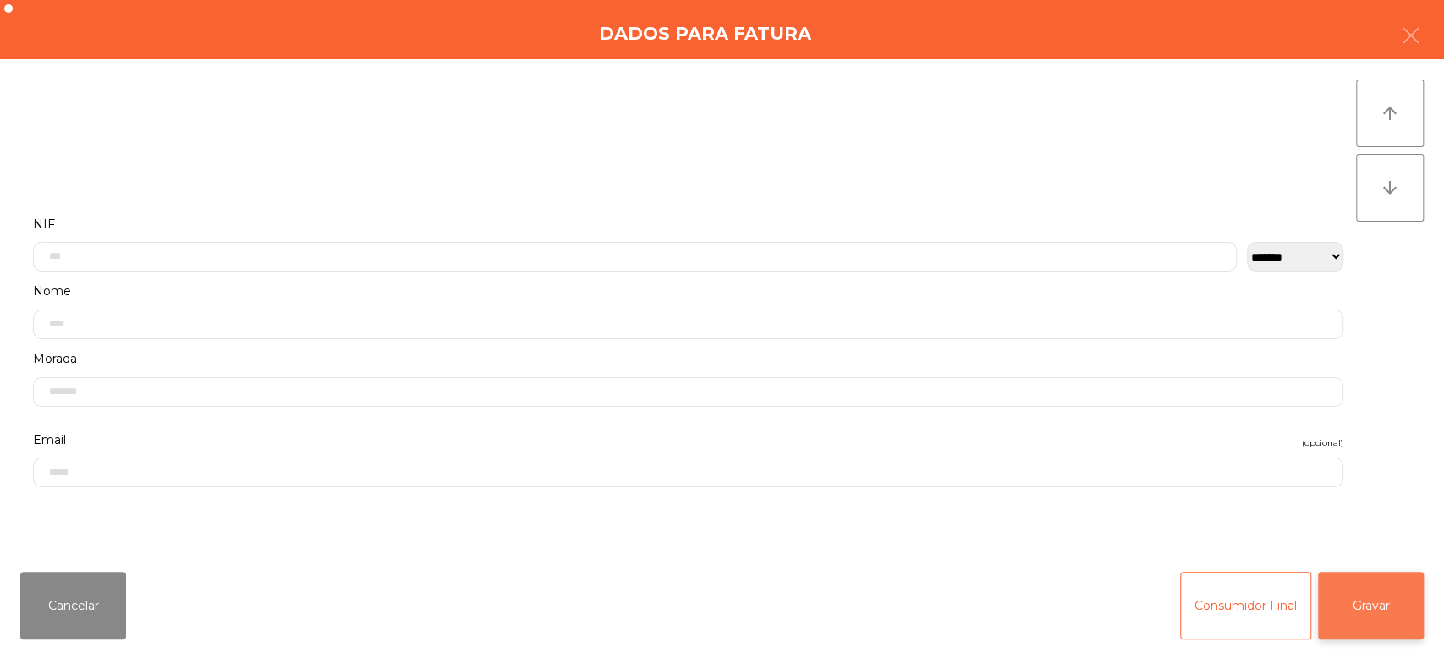
click at [1394, 609] on button "Gravar" at bounding box center [1371, 606] width 106 height 68
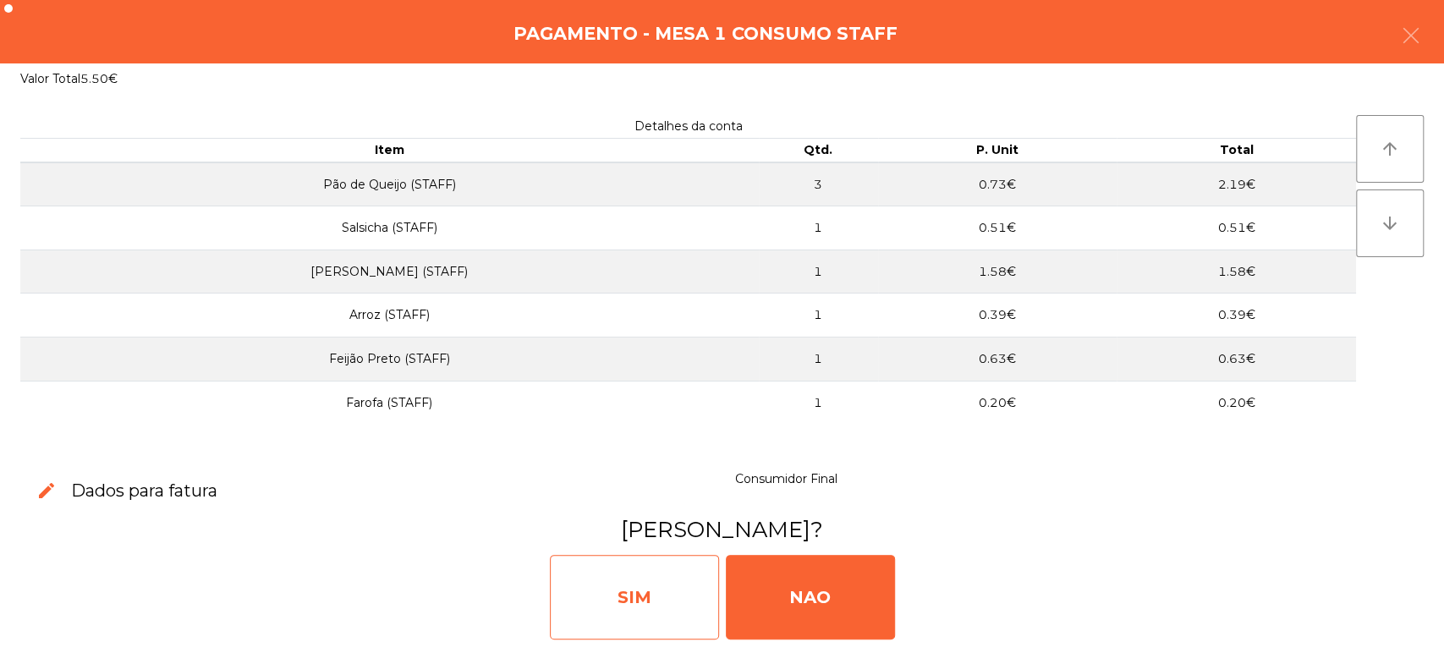
click at [643, 575] on div "SIM" at bounding box center [634, 597] width 169 height 85
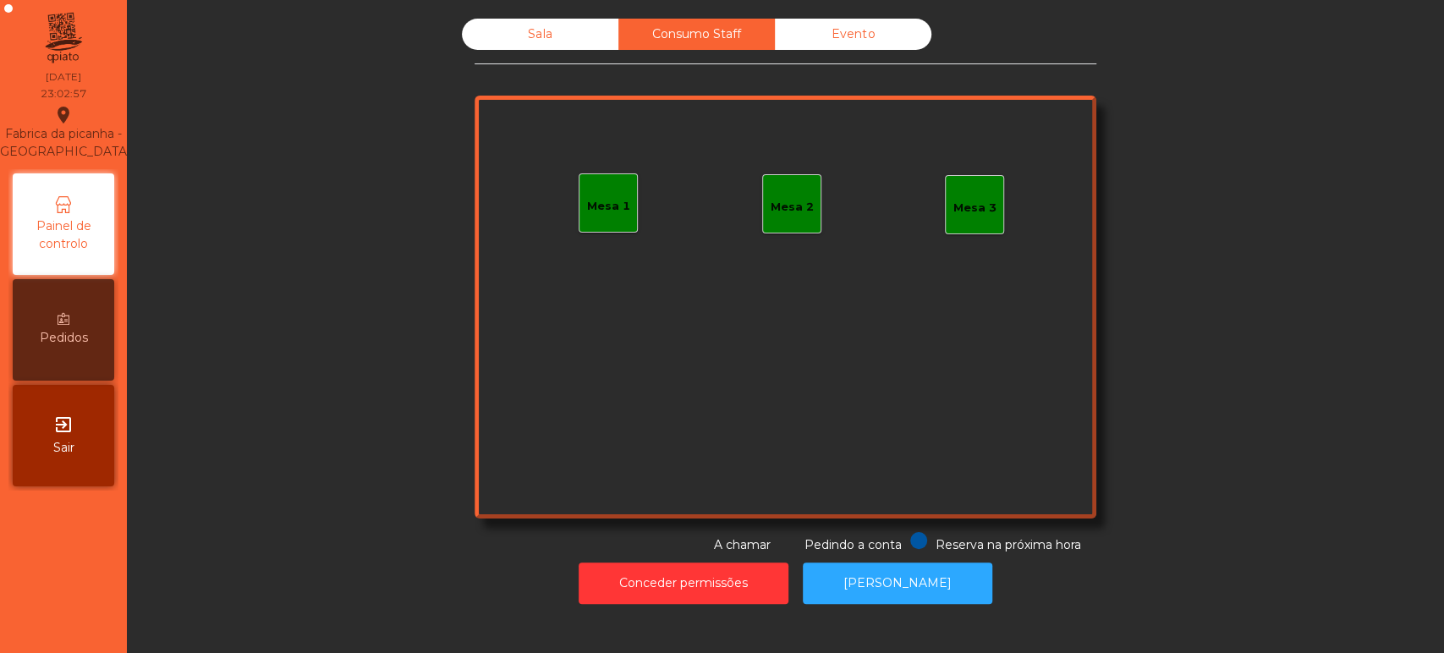
click at [533, 34] on div "Sala" at bounding box center [540, 34] width 157 height 31
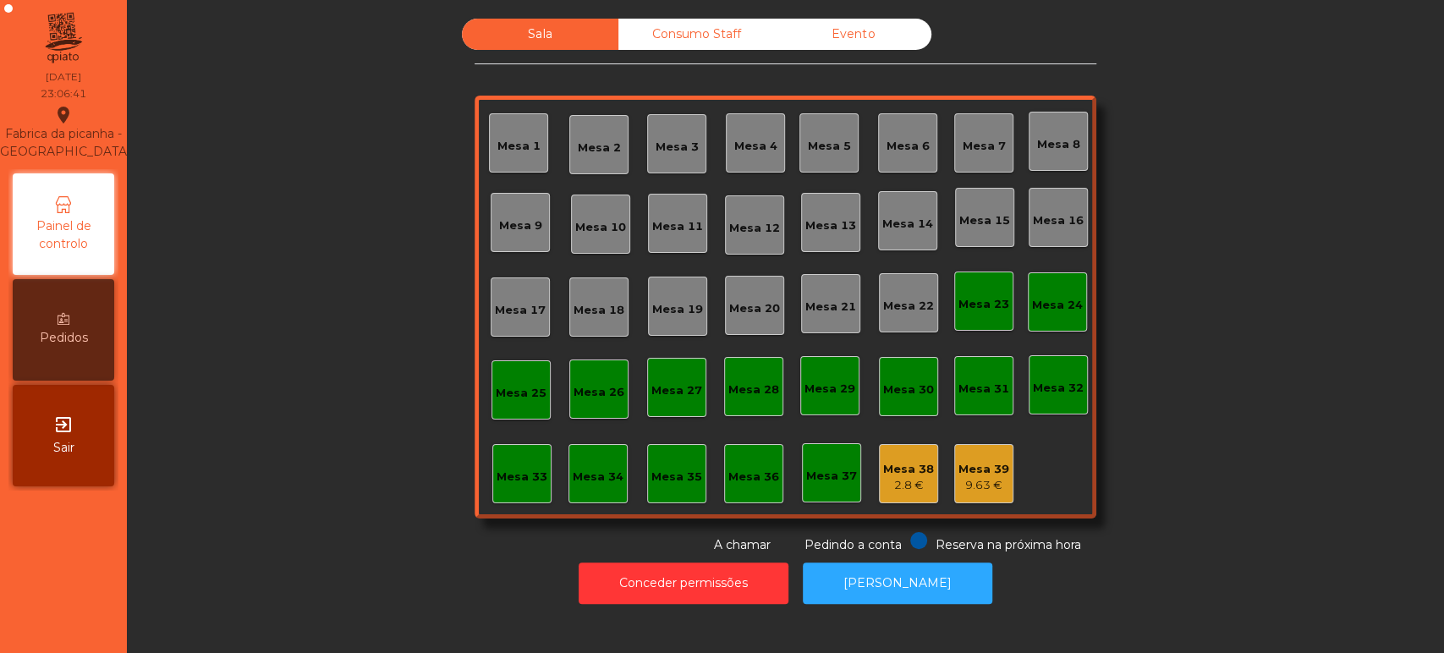
click at [909, 467] on div "Mesa 38" at bounding box center [908, 469] width 51 height 17
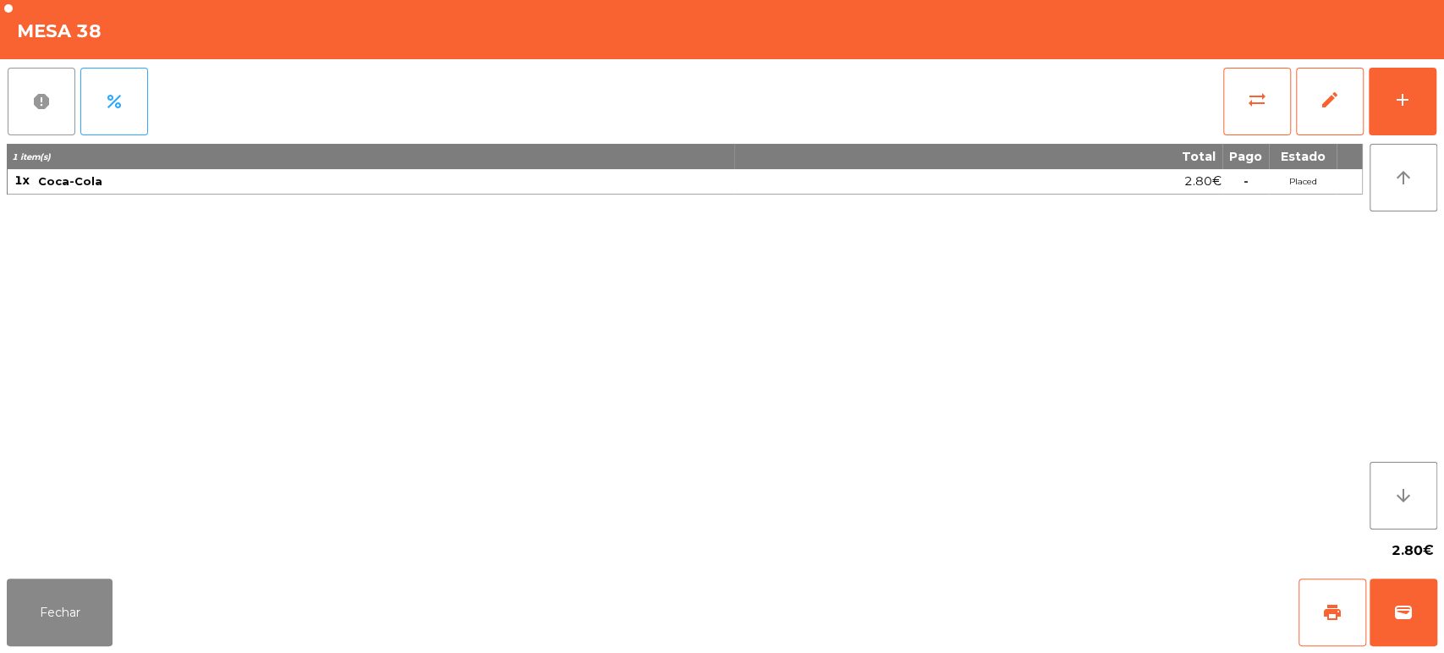
click at [45, 78] on button "report" at bounding box center [42, 102] width 68 height 68
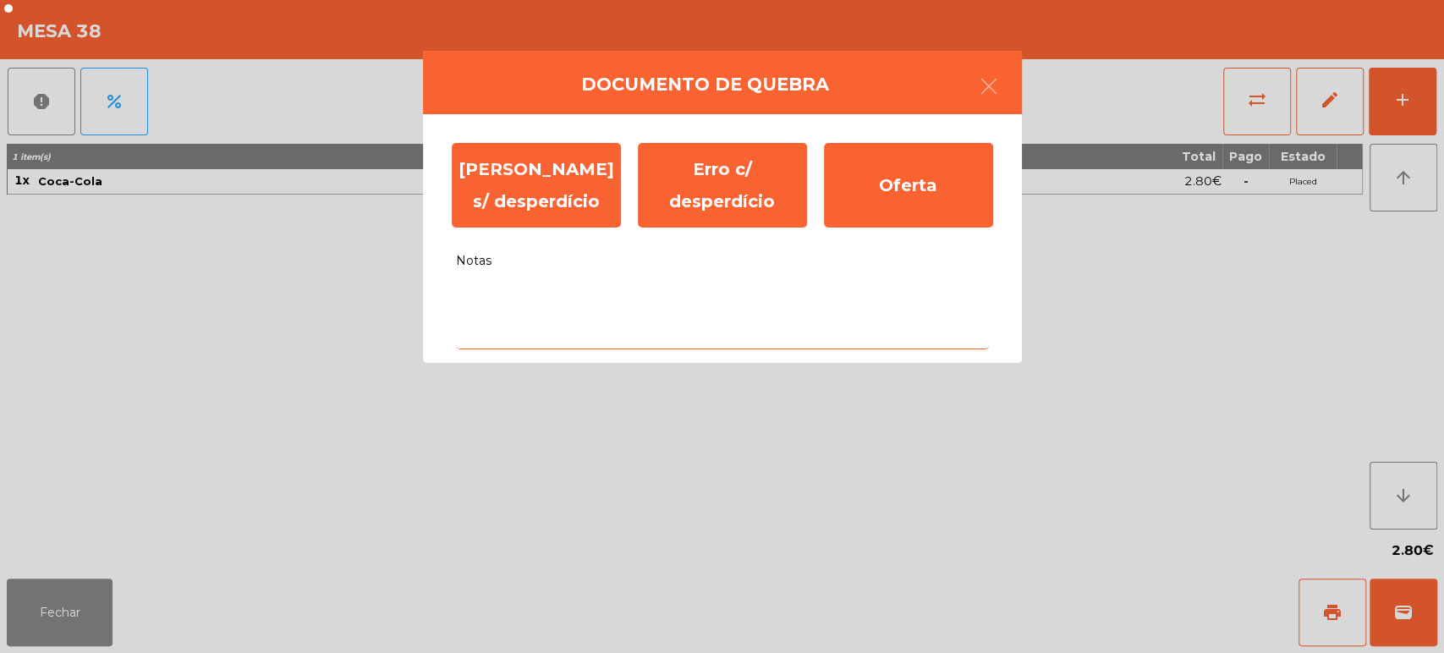
click at [809, 291] on textarea "Notas" at bounding box center [722, 314] width 533 height 70
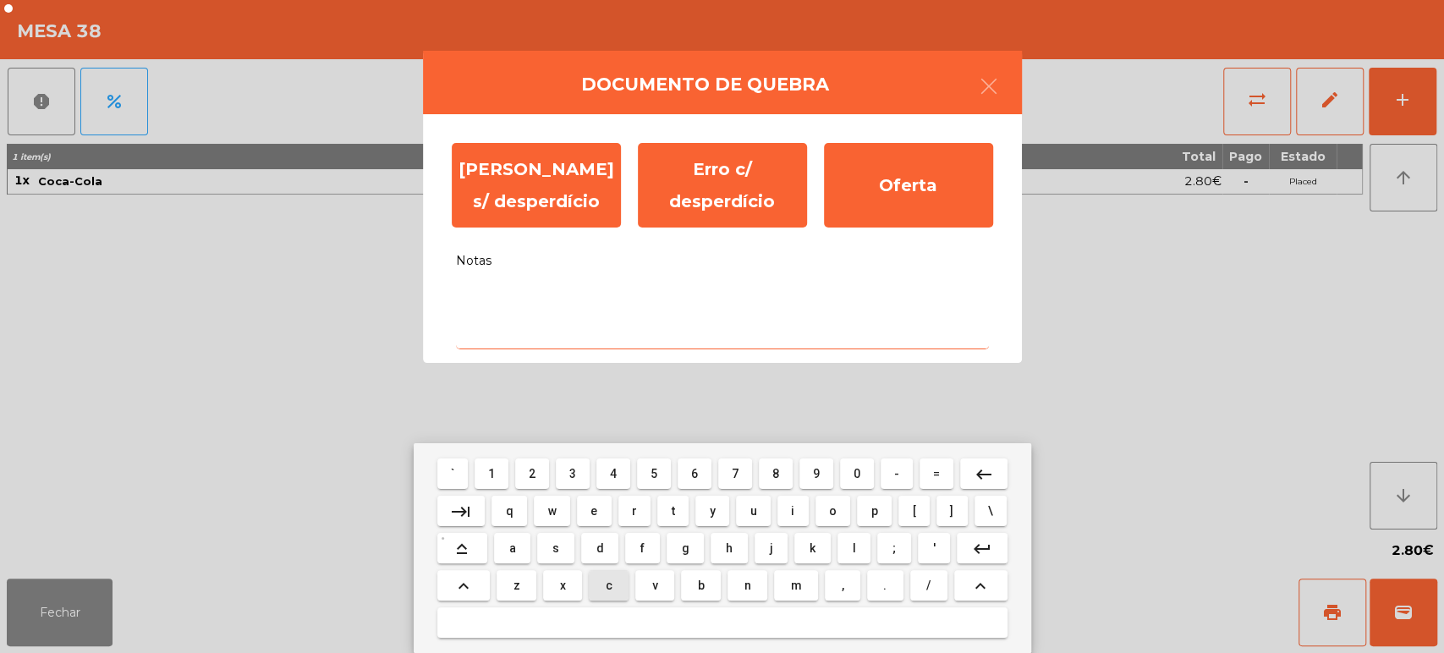
click at [609, 585] on span "c" at bounding box center [609, 586] width 7 height 14
click at [834, 514] on span "o" at bounding box center [833, 511] width 8 height 14
click at [813, 590] on button "m" at bounding box center [796, 585] width 44 height 30
type textarea "***"
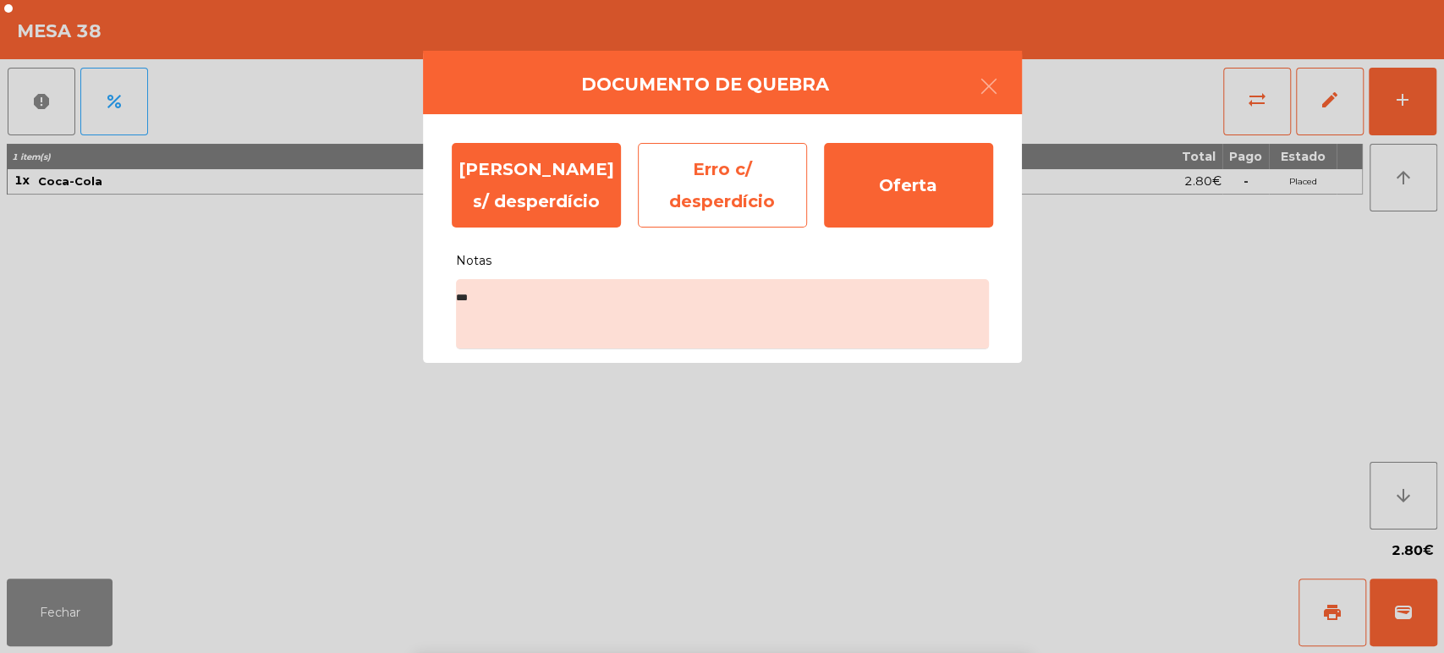
click at [722, 190] on div "Erro c/ desperdício" at bounding box center [722, 185] width 169 height 85
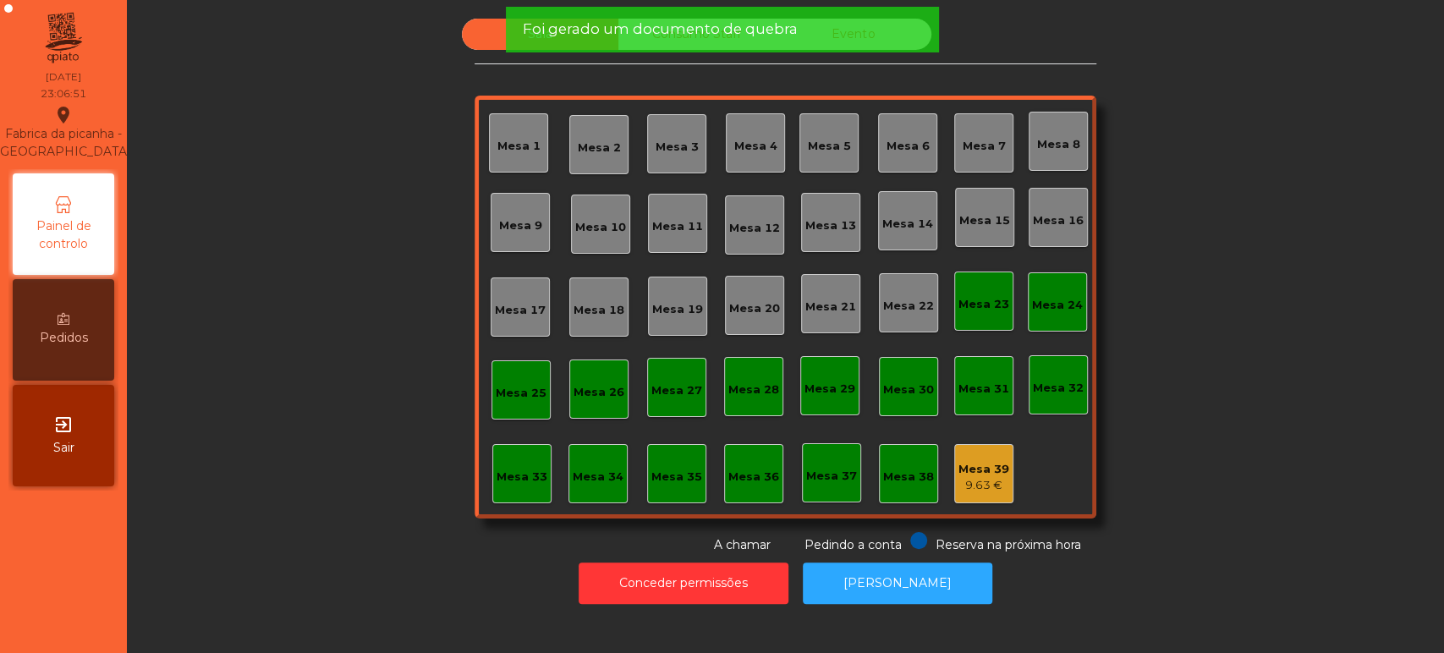
click at [971, 471] on div "Mesa 39" at bounding box center [984, 469] width 51 height 17
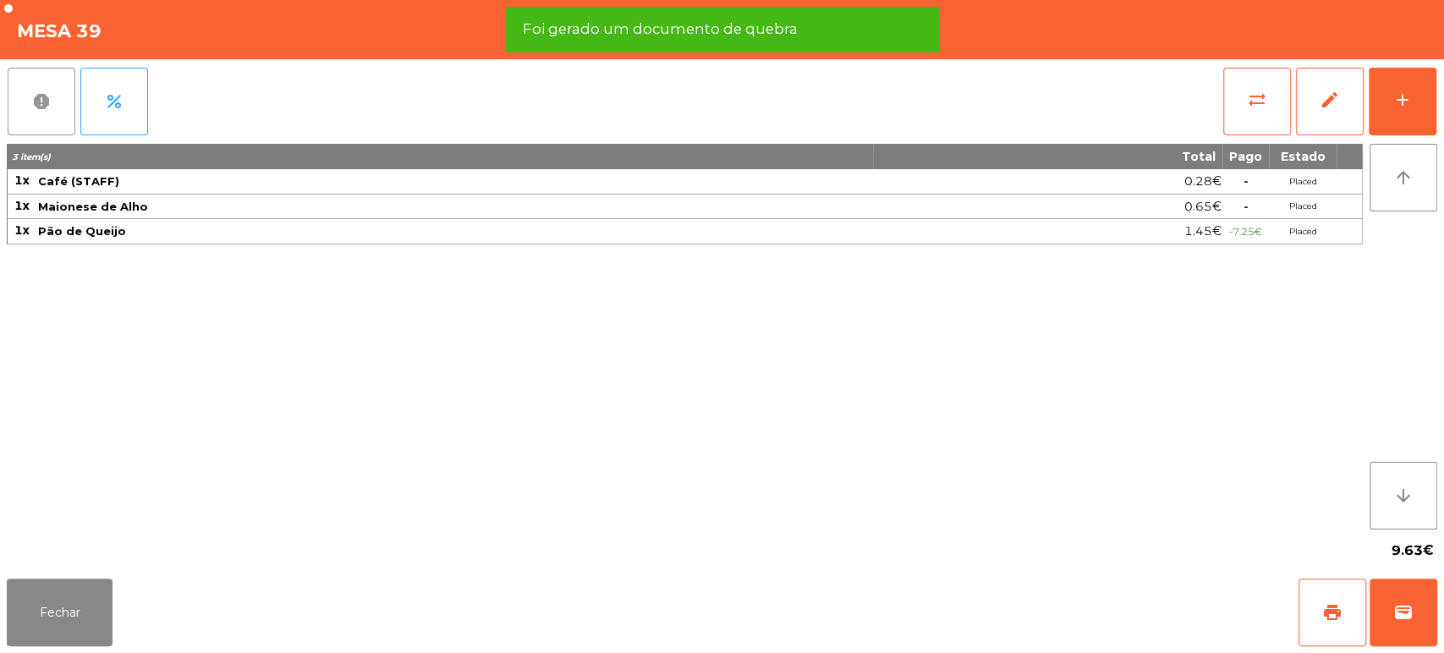
click at [25, 110] on button "report" at bounding box center [42, 102] width 68 height 68
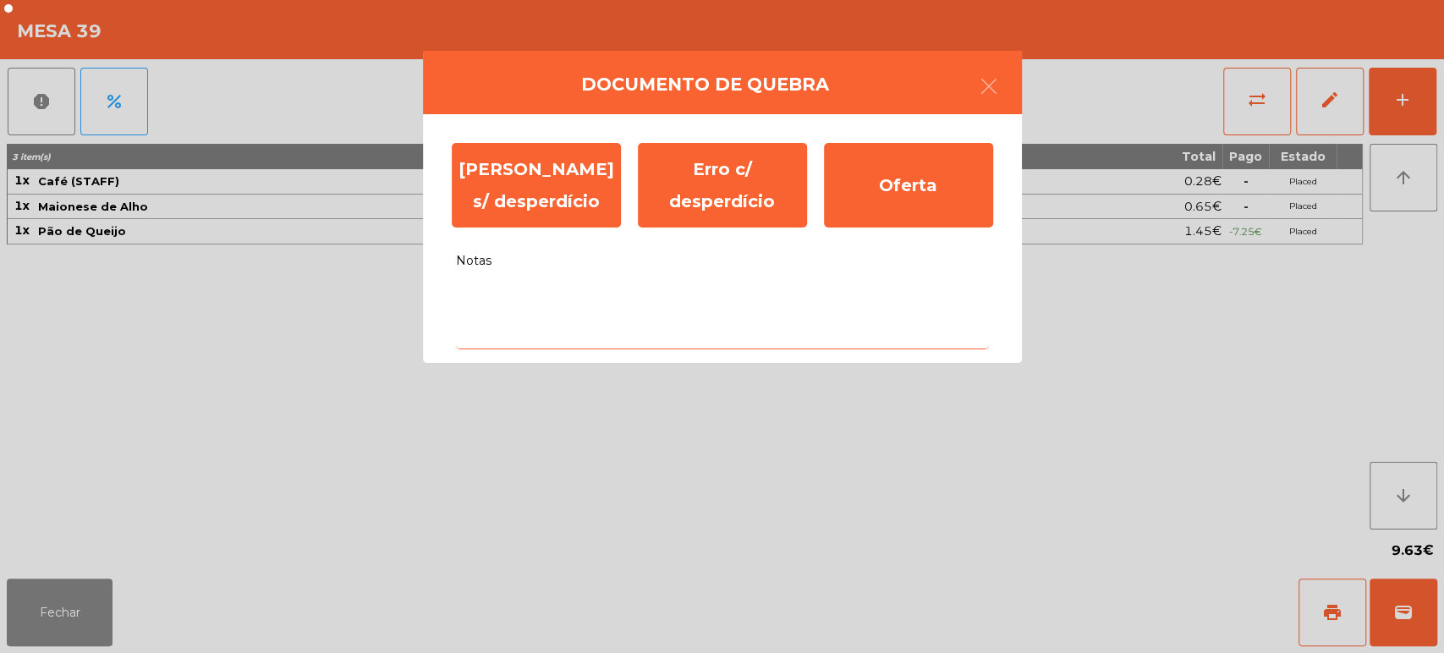
click at [740, 306] on textarea "Notas" at bounding box center [722, 314] width 533 height 70
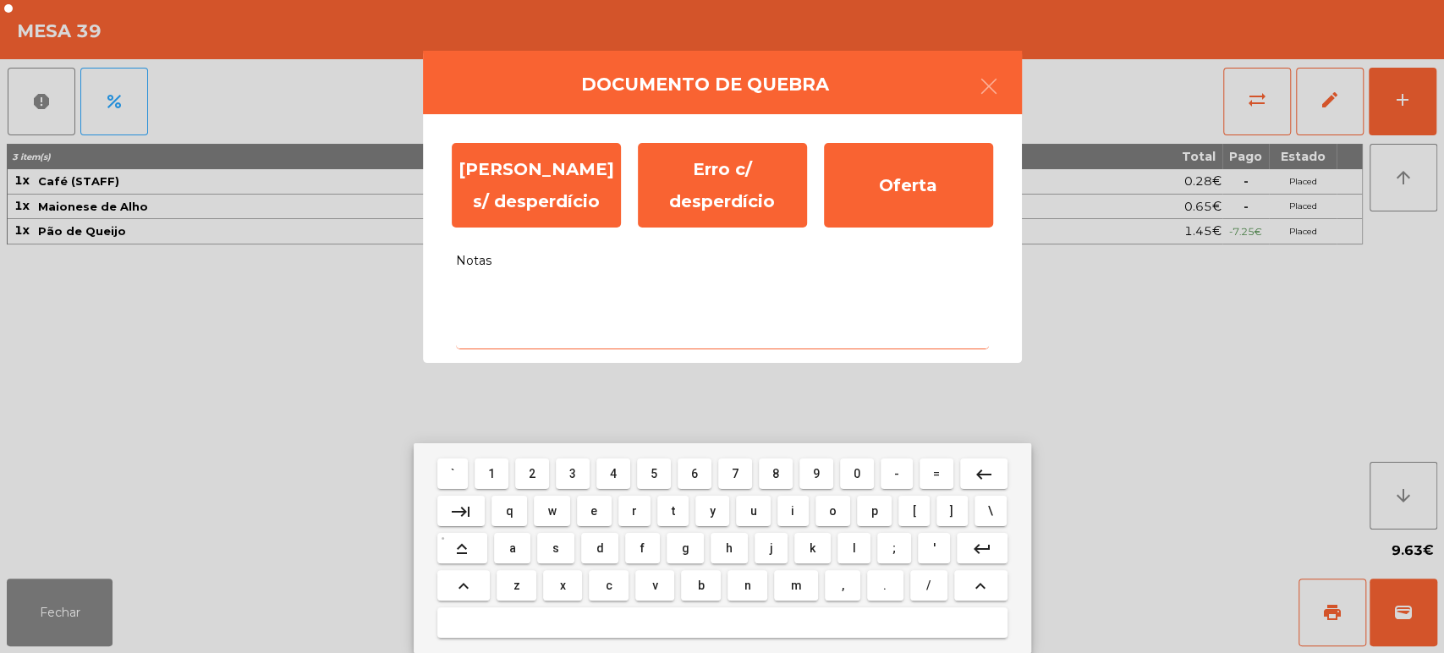
click at [608, 585] on span "c" at bounding box center [609, 586] width 7 height 14
click at [833, 505] on span "o" at bounding box center [833, 511] width 8 height 14
click at [793, 588] on span "m" at bounding box center [795, 586] width 11 height 14
type textarea "***"
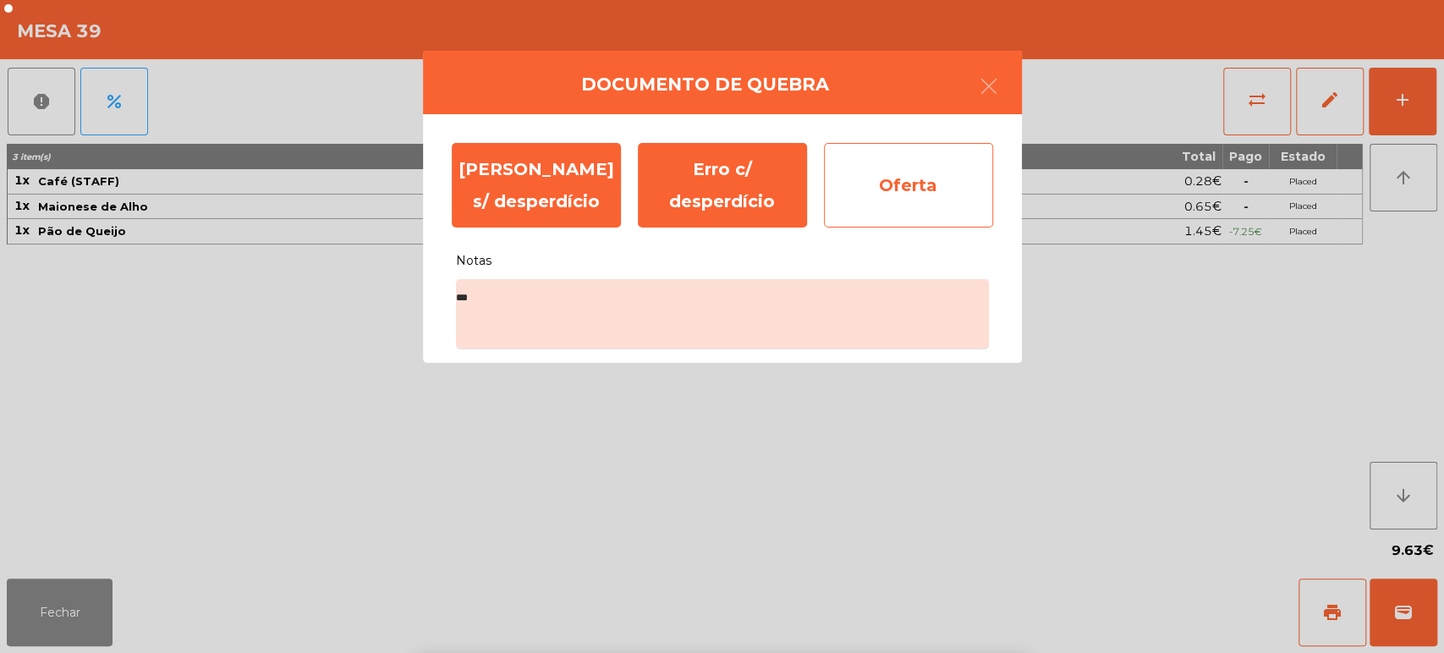
click at [888, 186] on div "Oferta" at bounding box center [908, 185] width 169 height 85
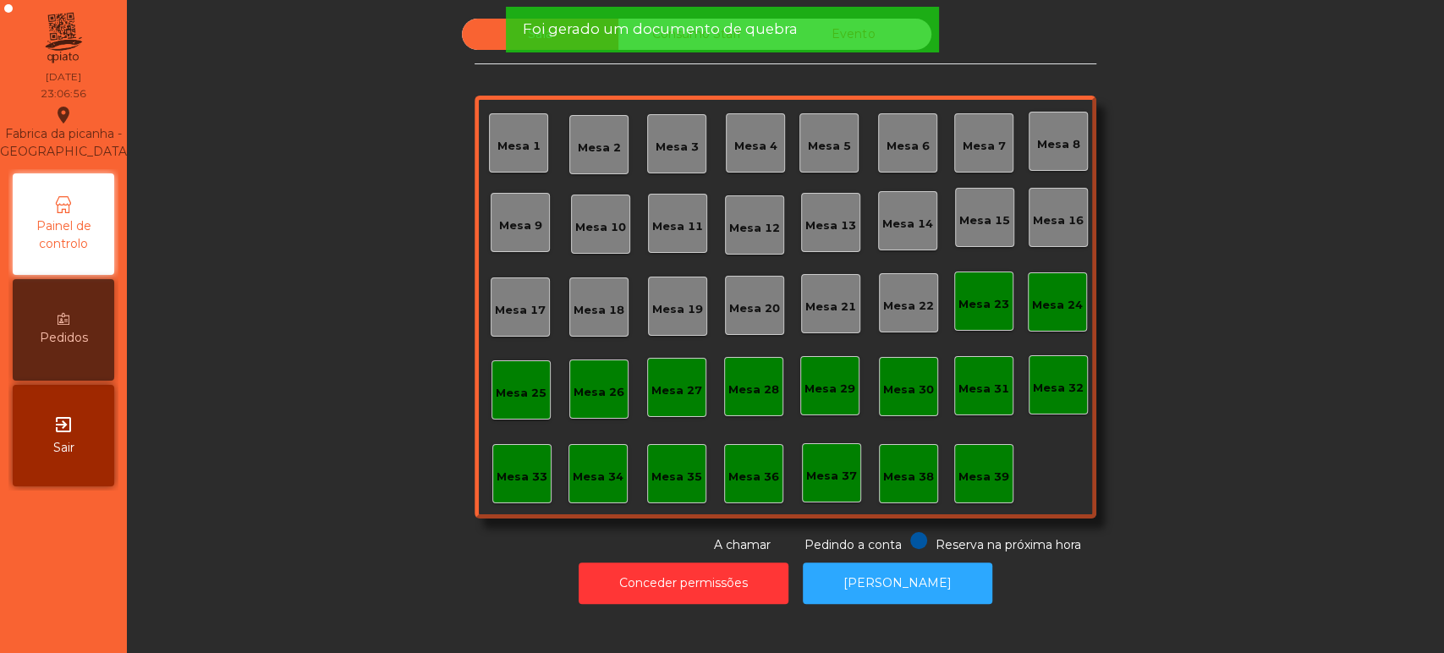
click at [330, 440] on div "Sala Consumo Staff Evento Mesa 1 Mesa 2 Mesa 3 Mesa 4 Mesa 5 Mesa 6 Mesa 7 Mesa…" at bounding box center [786, 287] width 1272 height 536
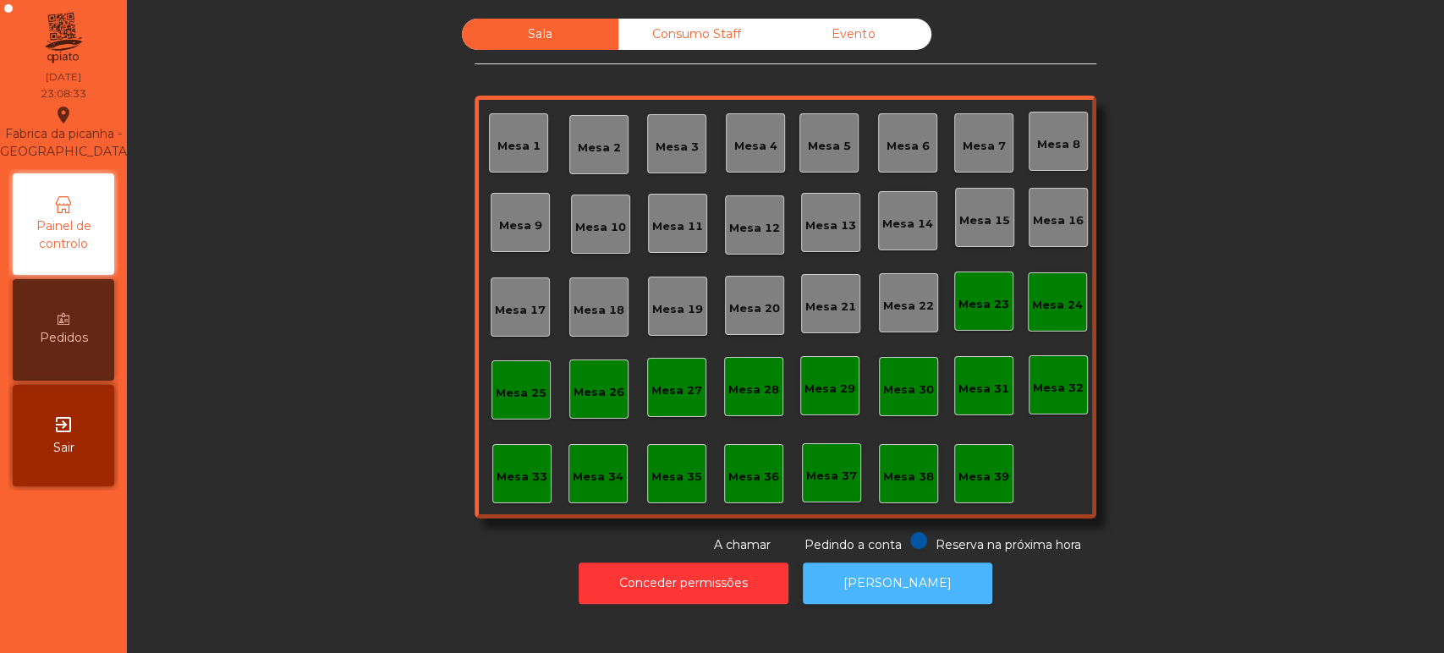
click at [878, 586] on button "[PERSON_NAME]" at bounding box center [898, 583] width 190 height 41
click at [905, 589] on button "[PERSON_NAME]" at bounding box center [898, 583] width 190 height 41
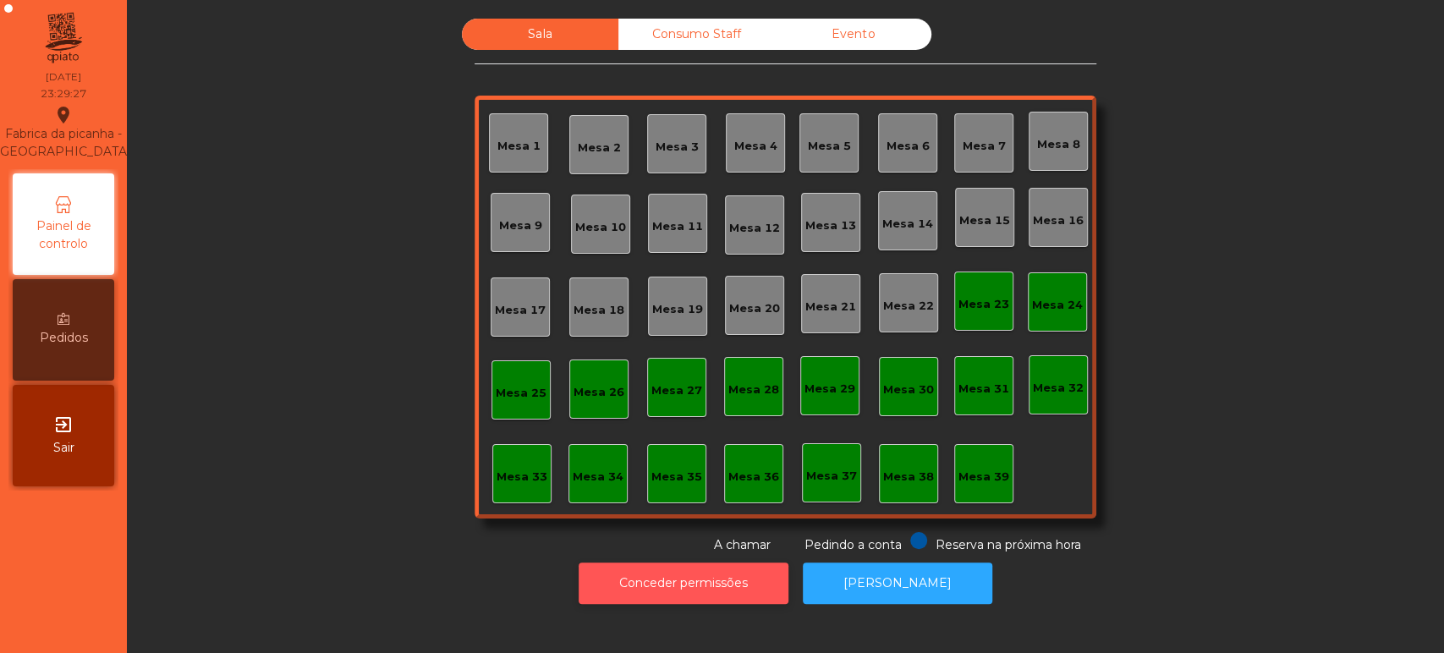
click at [718, 602] on button "Conceder permissões" at bounding box center [684, 583] width 210 height 41
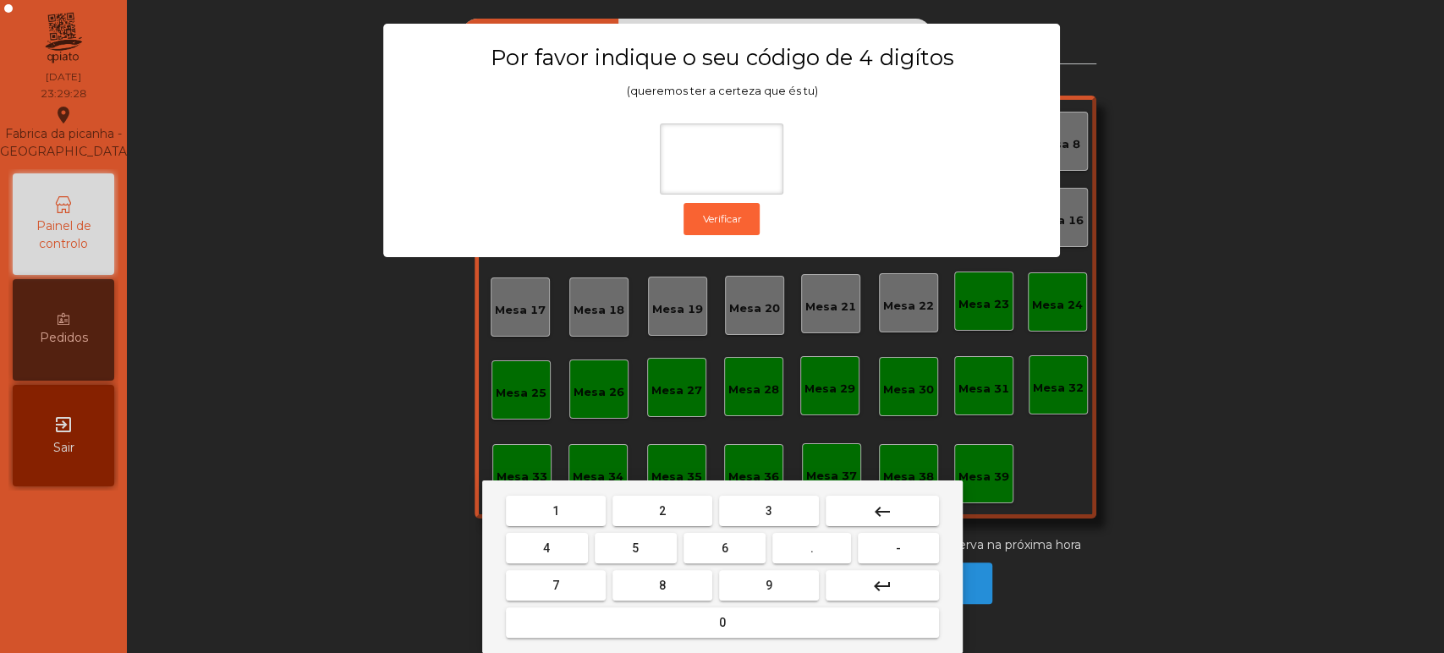
click at [572, 496] on button "1" at bounding box center [556, 511] width 100 height 30
click at [768, 510] on span "3" at bounding box center [769, 511] width 7 height 14
click at [635, 548] on span "5" at bounding box center [635, 549] width 7 height 14
click at [685, 617] on button "0" at bounding box center [722, 623] width 433 height 30
type input "****"
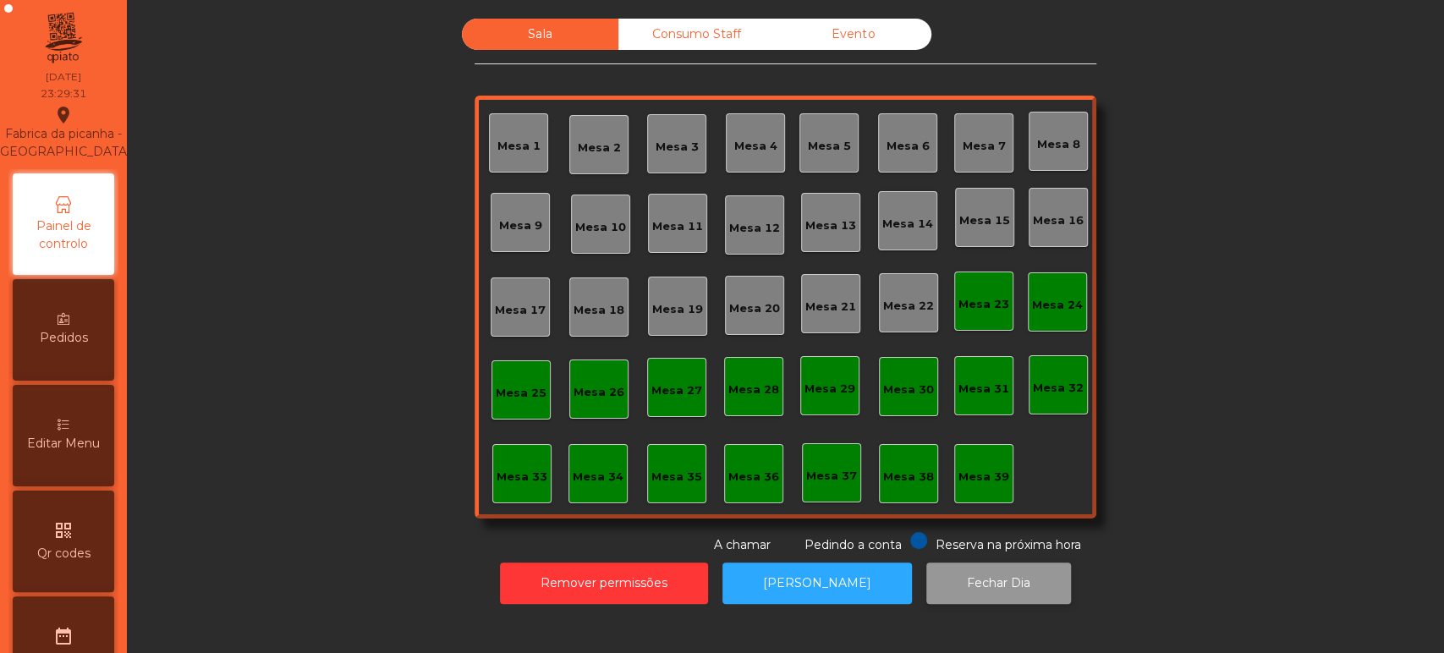
click at [988, 568] on button "Fechar Dia" at bounding box center [999, 583] width 145 height 41
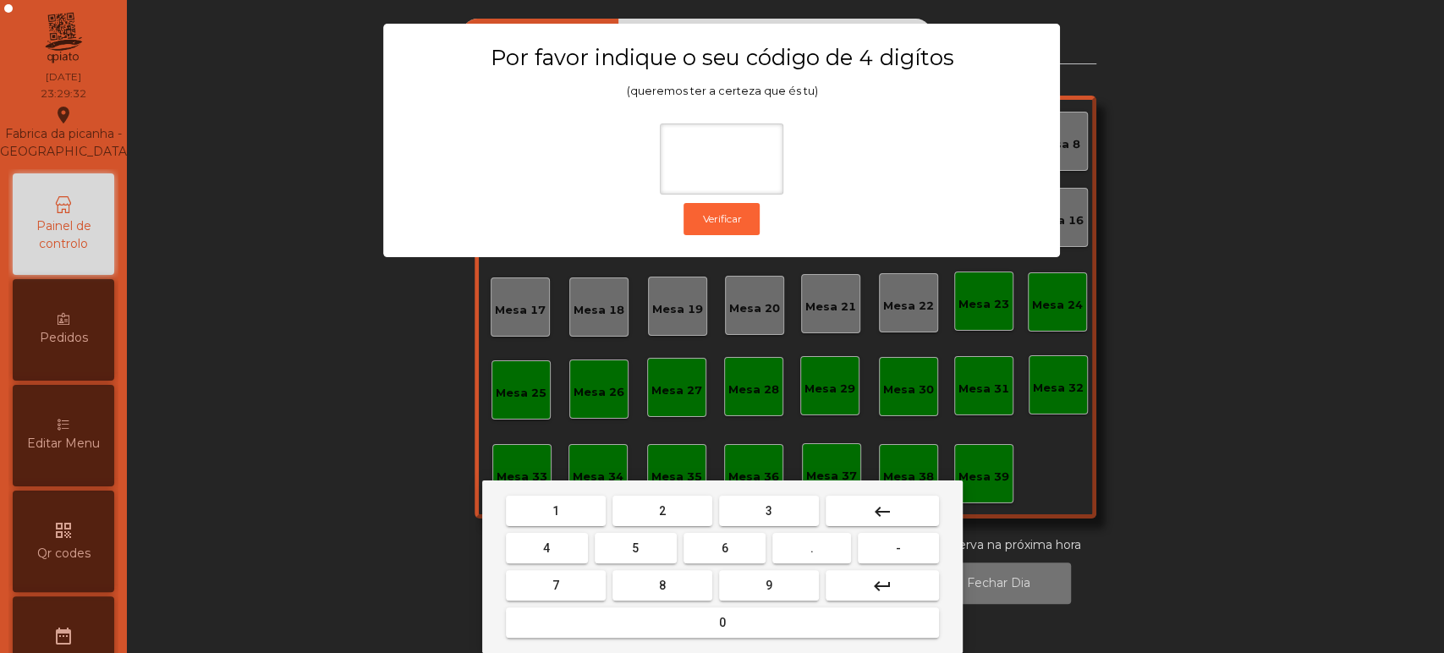
click at [575, 514] on button "1" at bounding box center [556, 511] width 100 height 30
click at [768, 510] on span "3" at bounding box center [769, 511] width 7 height 14
click at [635, 548] on span "5" at bounding box center [635, 549] width 7 height 14
click at [691, 619] on button "0" at bounding box center [722, 623] width 433 height 30
type input "****"
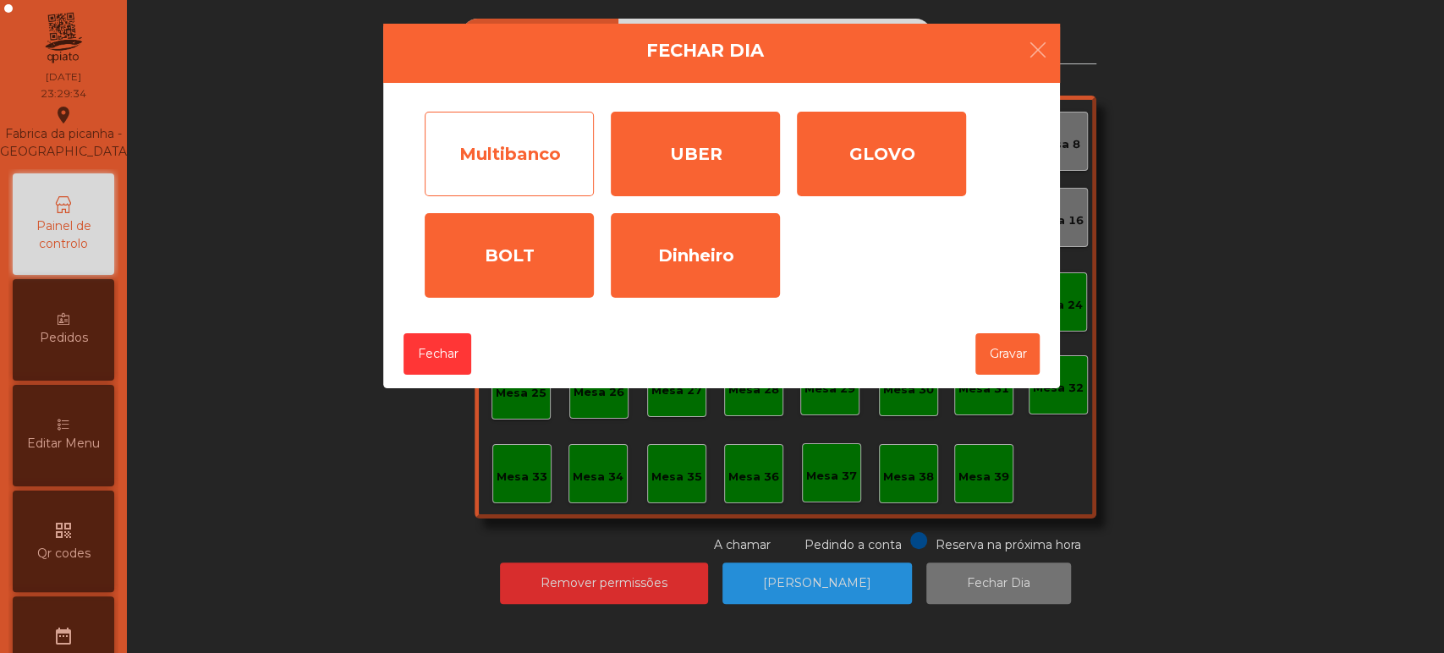
click at [502, 156] on div "Multibanco" at bounding box center [509, 154] width 169 height 85
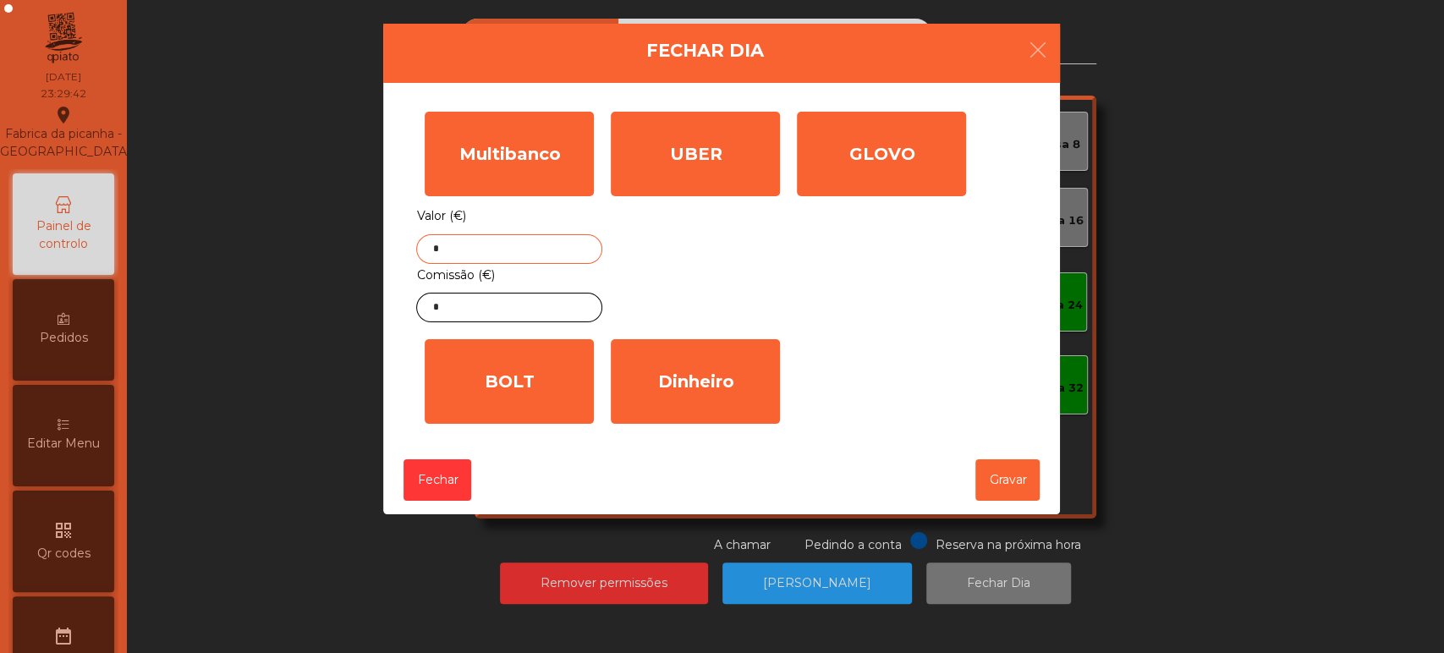
click at [546, 250] on input "*" at bounding box center [509, 249] width 186 height 30
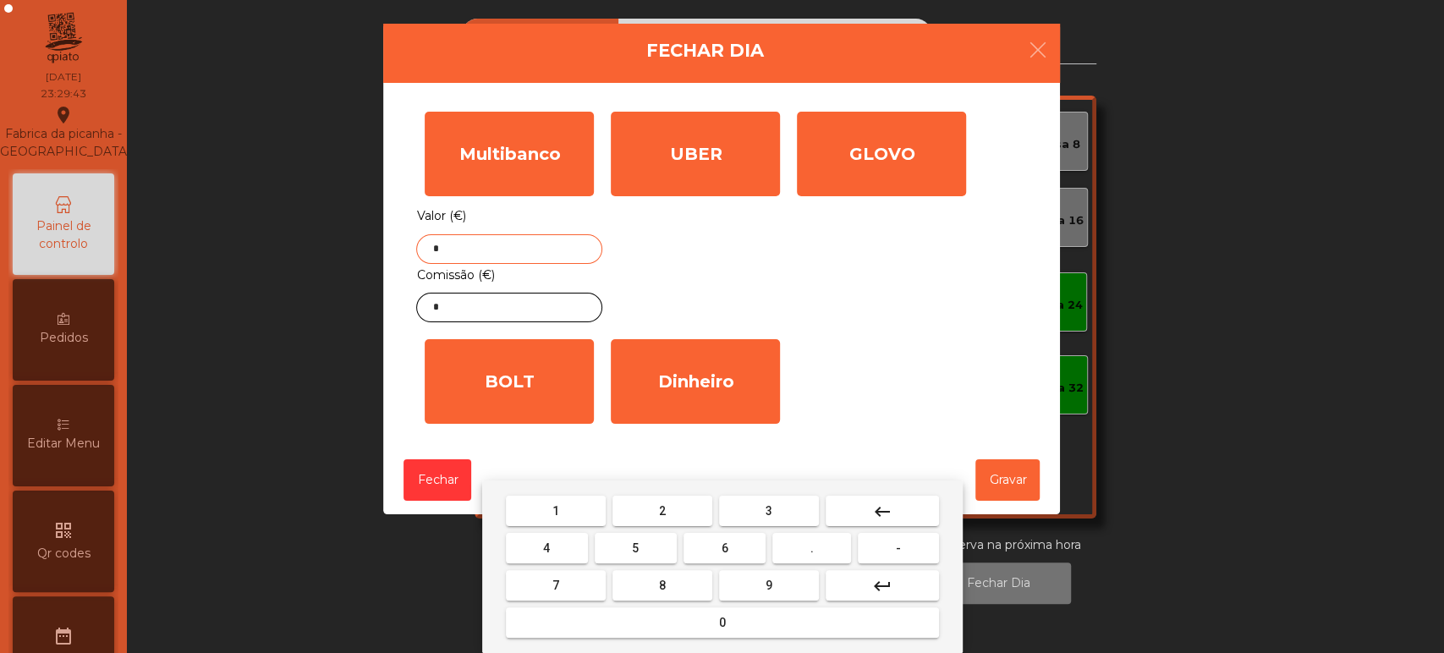
click at [901, 505] on button "keyboard_backspace" at bounding box center [882, 511] width 113 height 30
click at [735, 550] on button "6" at bounding box center [725, 548] width 82 height 30
click at [778, 509] on button "3" at bounding box center [769, 511] width 100 height 30
click at [788, 505] on button "3" at bounding box center [769, 511] width 100 height 30
click at [826, 554] on button "." at bounding box center [812, 548] width 79 height 30
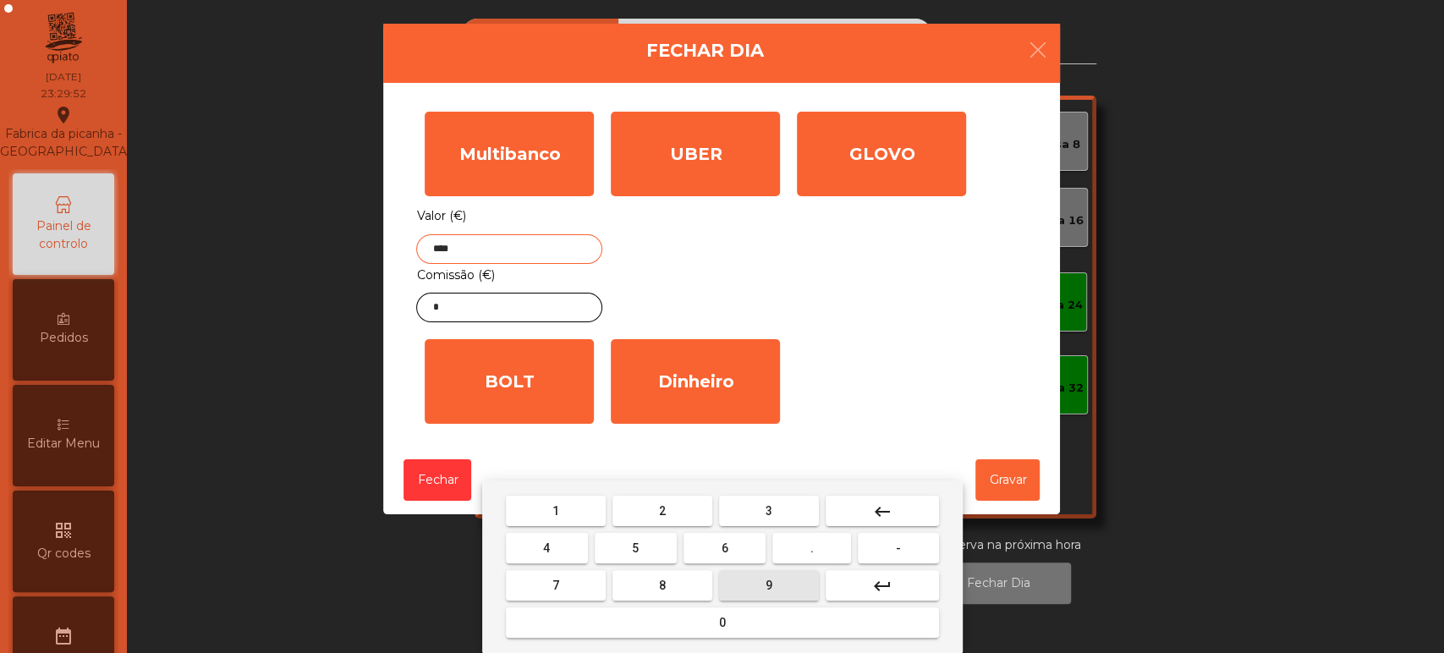
click at [760, 593] on button "9" at bounding box center [769, 585] width 100 height 30
click at [721, 624] on span "0" at bounding box center [722, 623] width 7 height 14
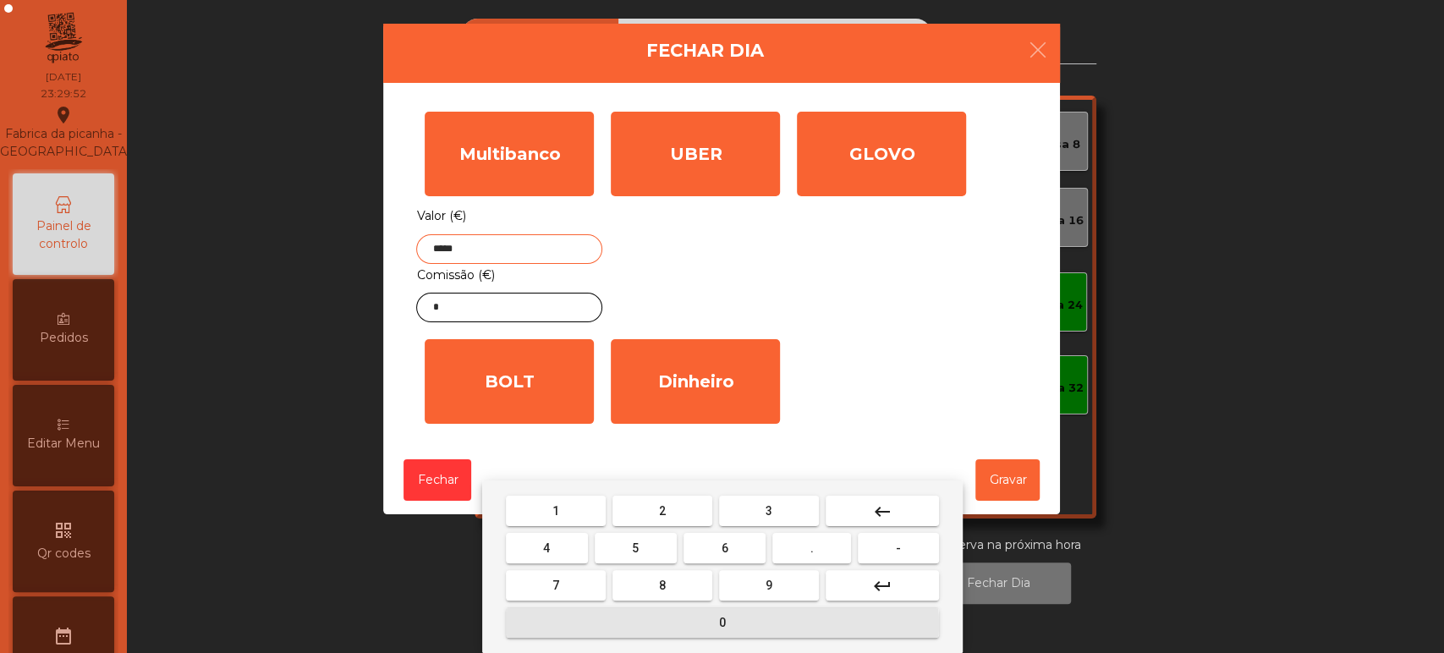
type input "******"
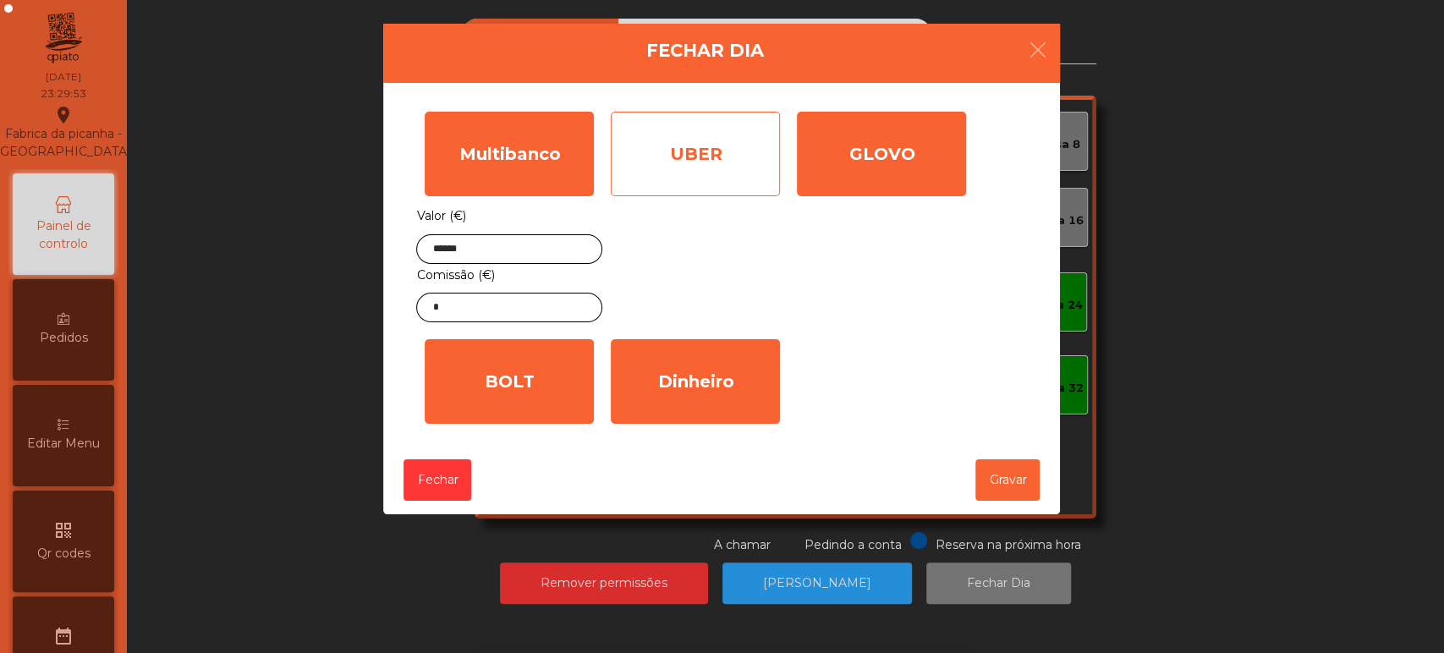
click at [701, 167] on div "UBER" at bounding box center [695, 154] width 169 height 85
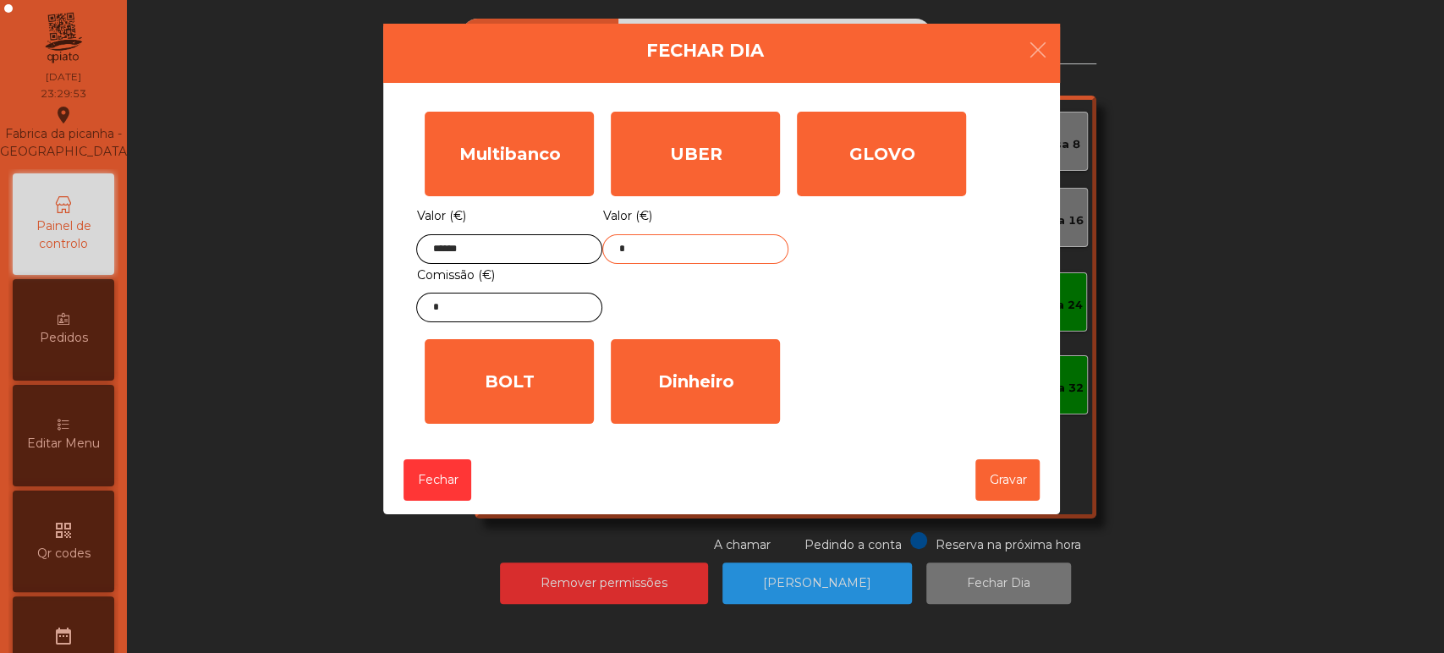
click at [670, 252] on input "*" at bounding box center [695, 249] width 186 height 30
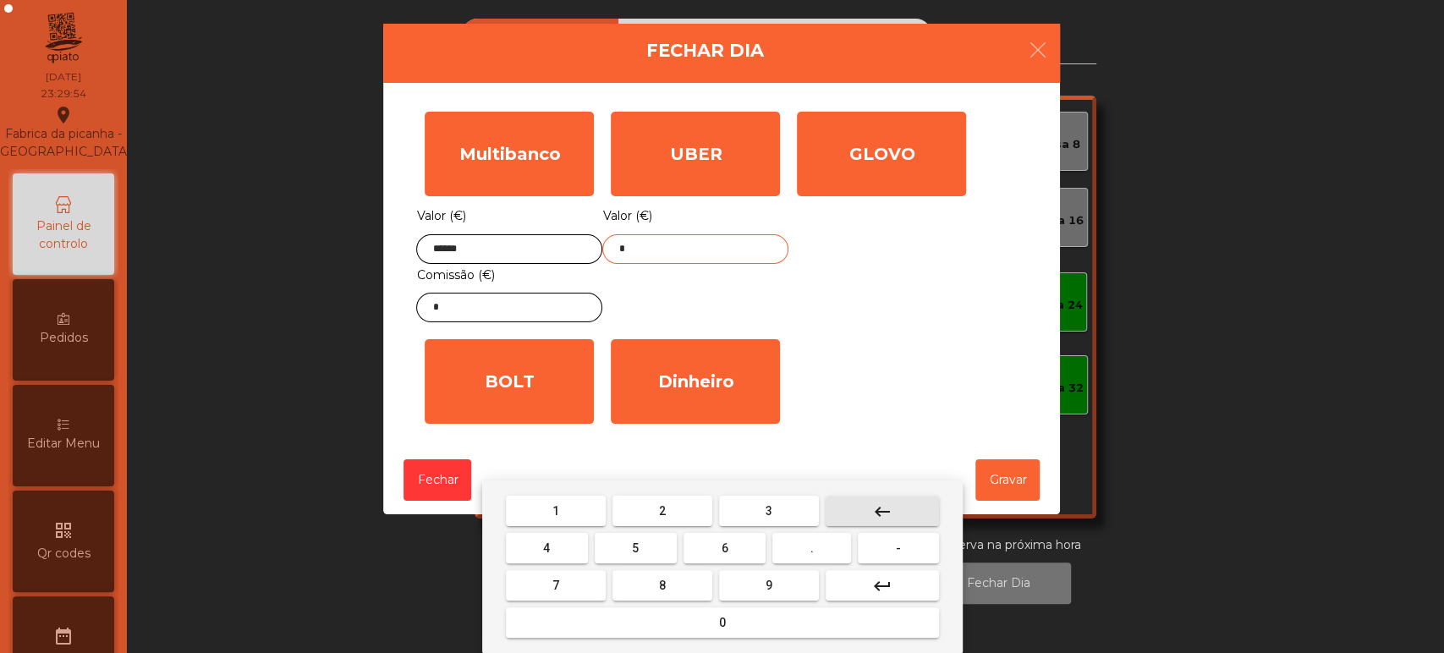
click at [880, 506] on mat-icon "keyboard_backspace" at bounding box center [882, 512] width 20 height 20
click at [635, 548] on span "5" at bounding box center [635, 549] width 7 height 14
click at [572, 511] on button "1" at bounding box center [556, 511] width 100 height 30
click at [825, 550] on button "." at bounding box center [812, 548] width 79 height 30
click at [768, 585] on span "9" at bounding box center [769, 586] width 7 height 14
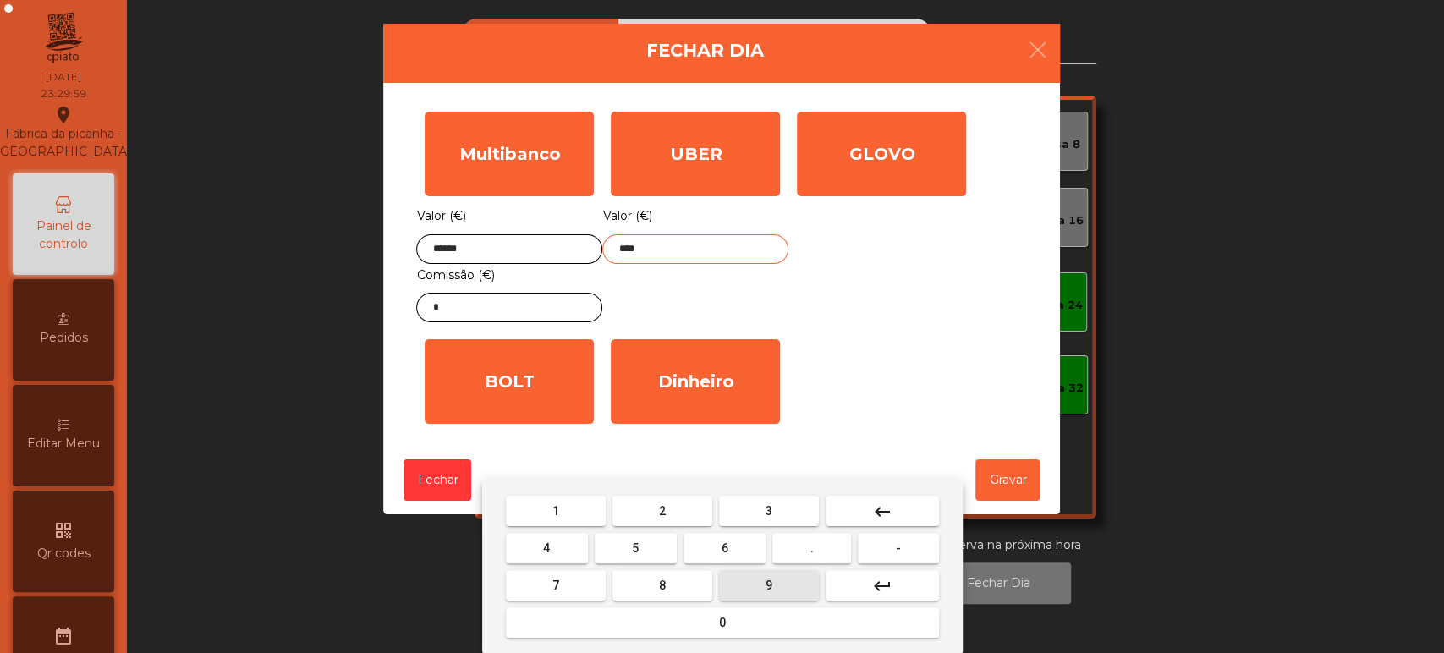
click at [724, 548] on span "6" at bounding box center [725, 549] width 7 height 14
type input "*****"
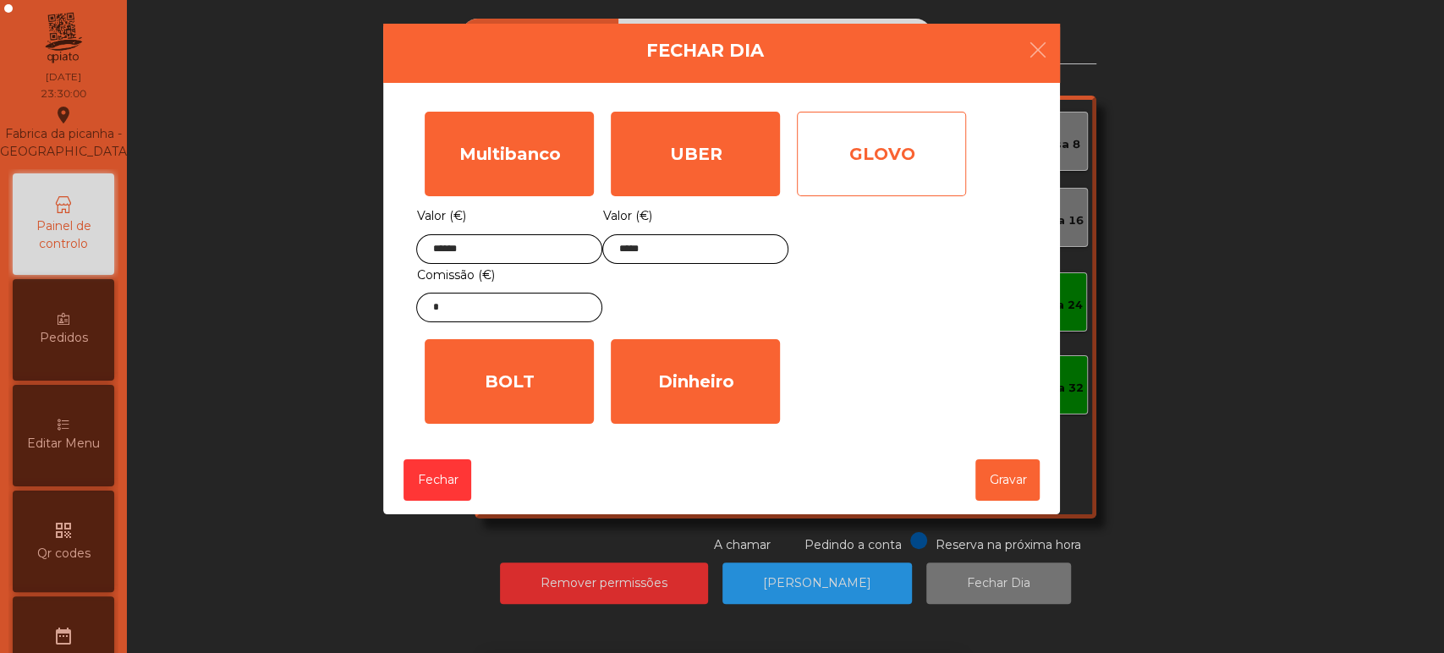
click at [869, 164] on div "GLOVO" at bounding box center [881, 154] width 169 height 85
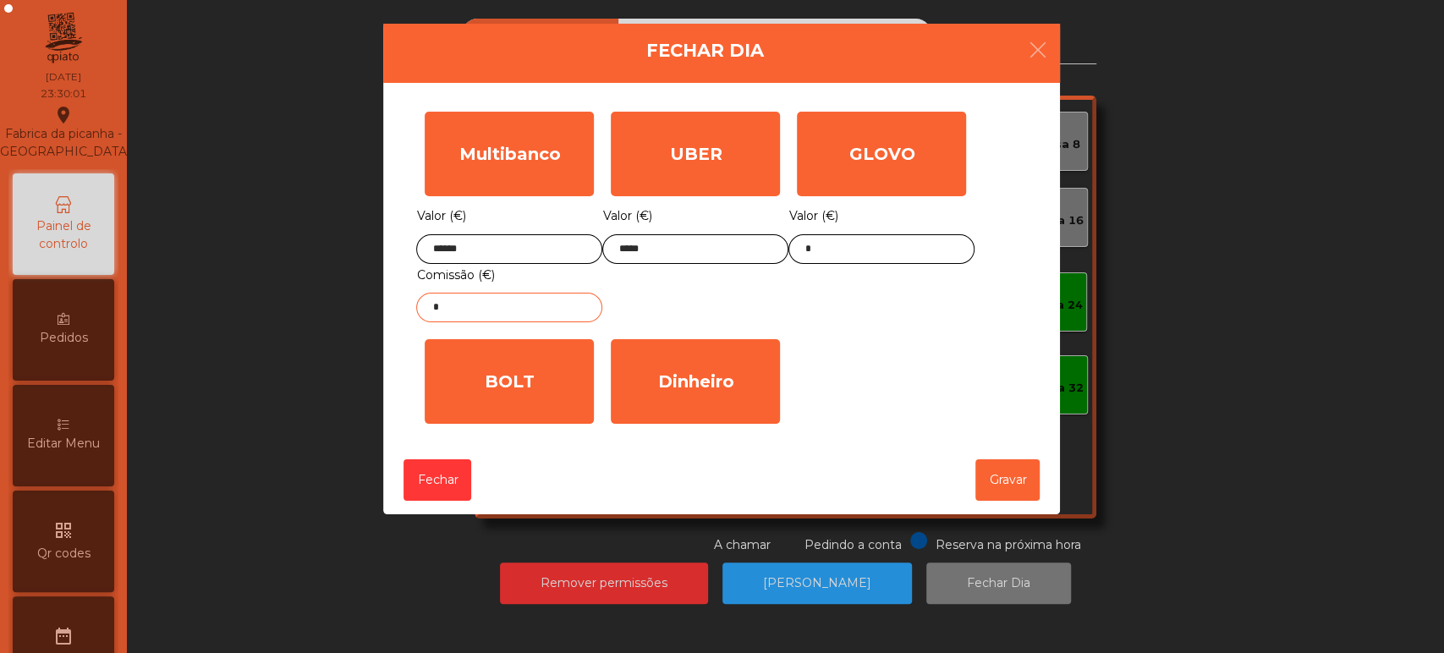
click at [520, 306] on input "*" at bounding box center [509, 308] width 186 height 30
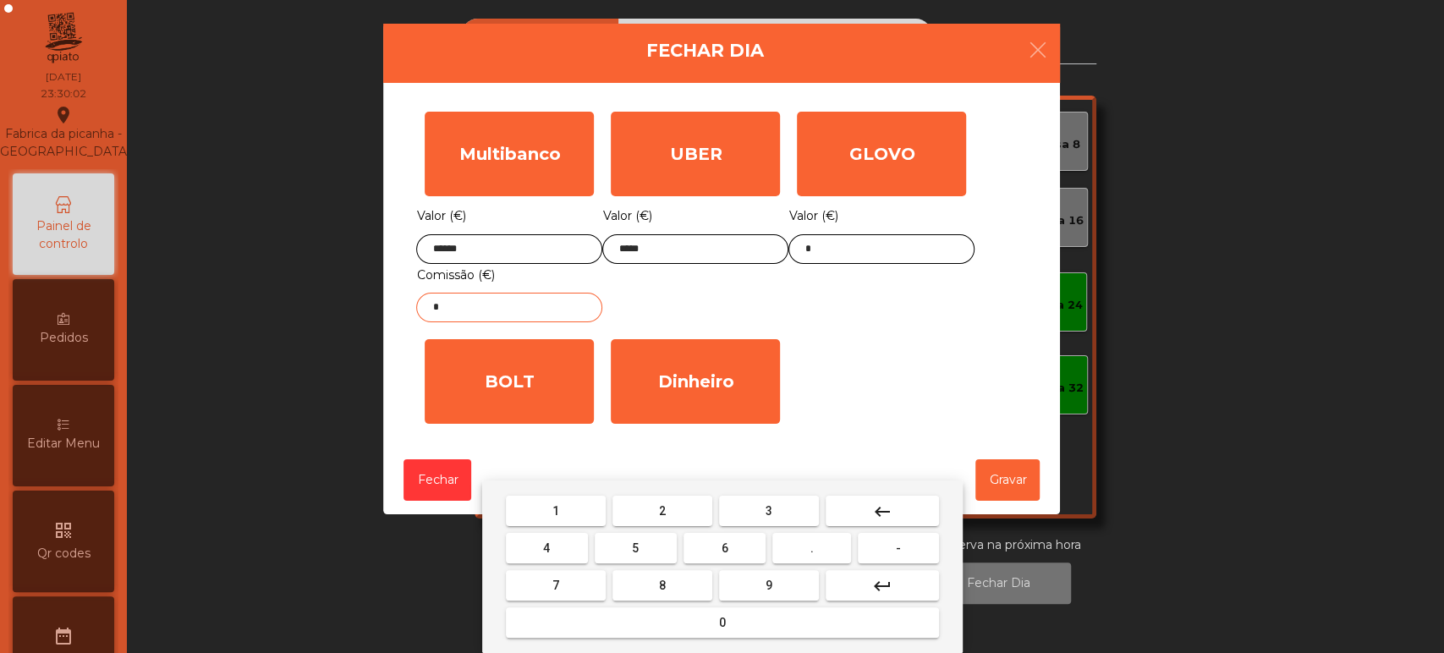
click at [868, 506] on button "keyboard_backspace" at bounding box center [882, 511] width 113 height 30
click at [578, 586] on button "7" at bounding box center [556, 585] width 100 height 30
type input "*"
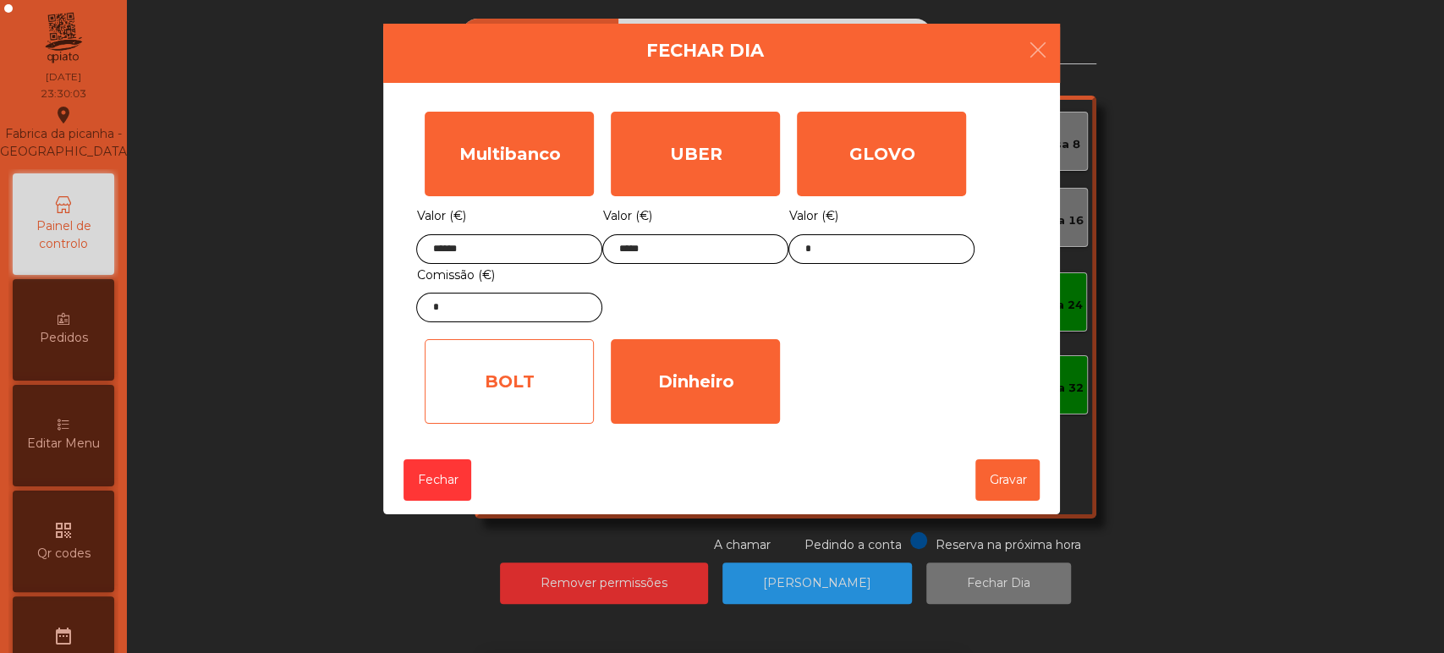
click at [530, 391] on div "BOLT" at bounding box center [509, 381] width 169 height 85
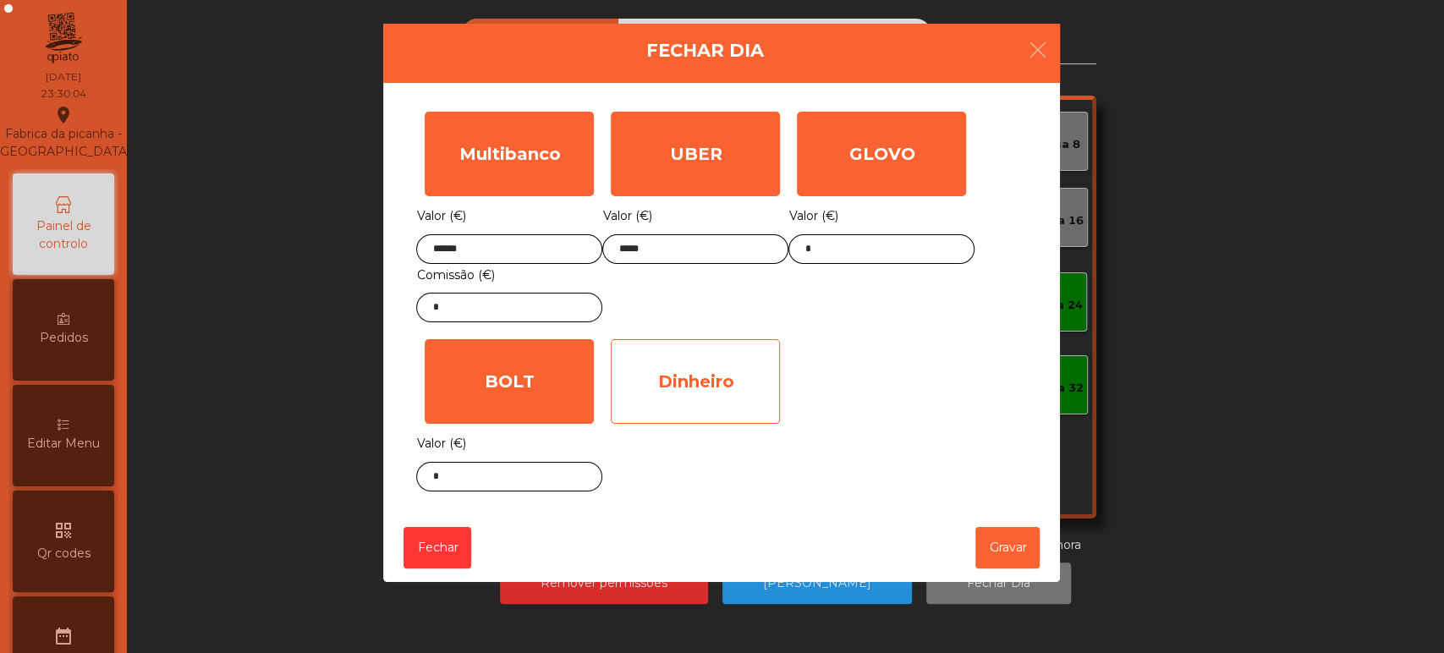
click at [690, 391] on div "Dinheiro" at bounding box center [695, 381] width 169 height 85
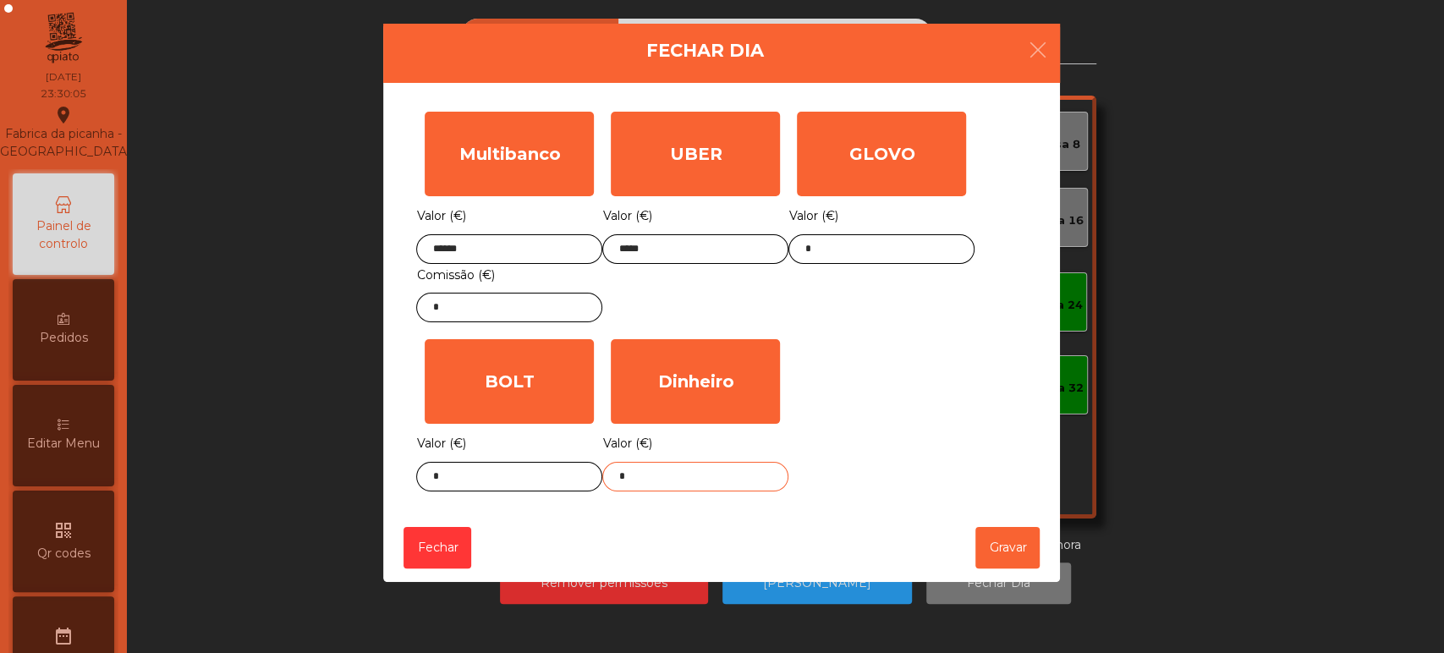
click at [679, 479] on input "*" at bounding box center [695, 477] width 186 height 30
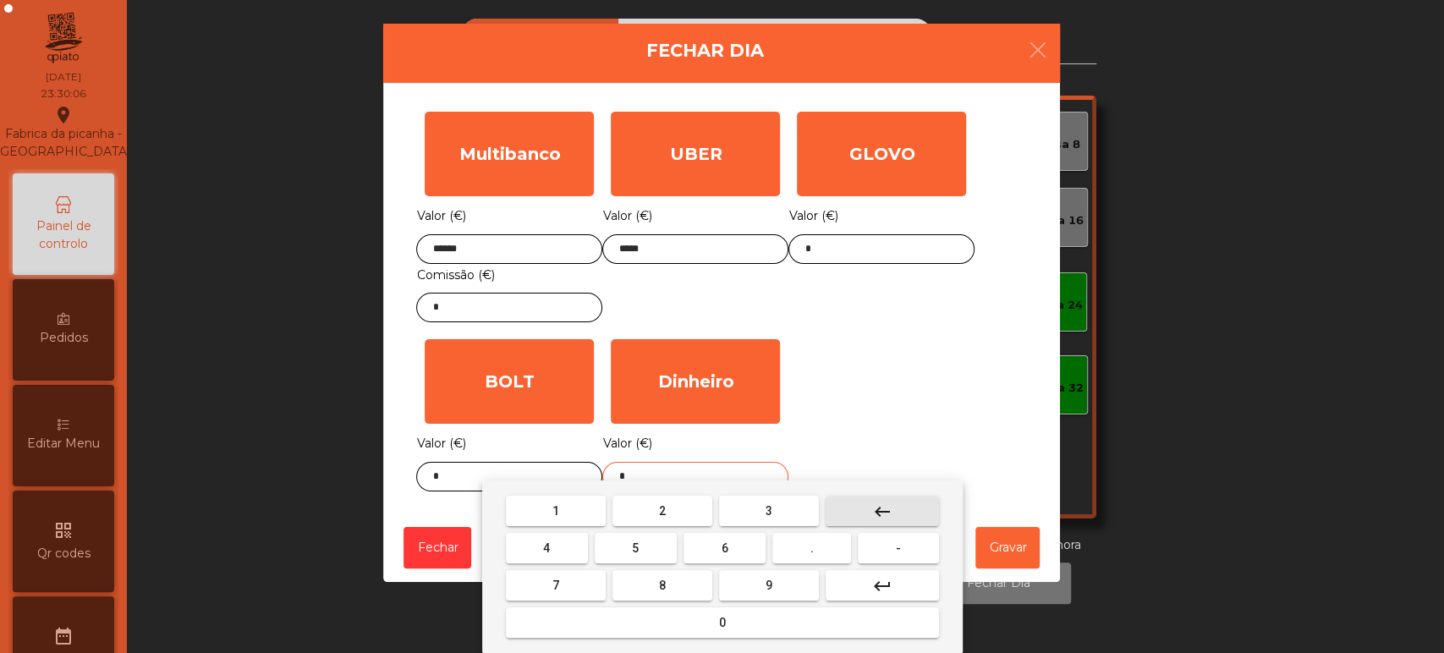
click at [889, 508] on mat-icon "keyboard_backspace" at bounding box center [882, 512] width 20 height 20
click at [575, 506] on button "1" at bounding box center [556, 511] width 100 height 30
click at [547, 546] on span "4" at bounding box center [546, 549] width 7 height 14
click at [812, 548] on span "." at bounding box center [812, 549] width 3 height 14
click at [575, 509] on button "1" at bounding box center [556, 511] width 100 height 30
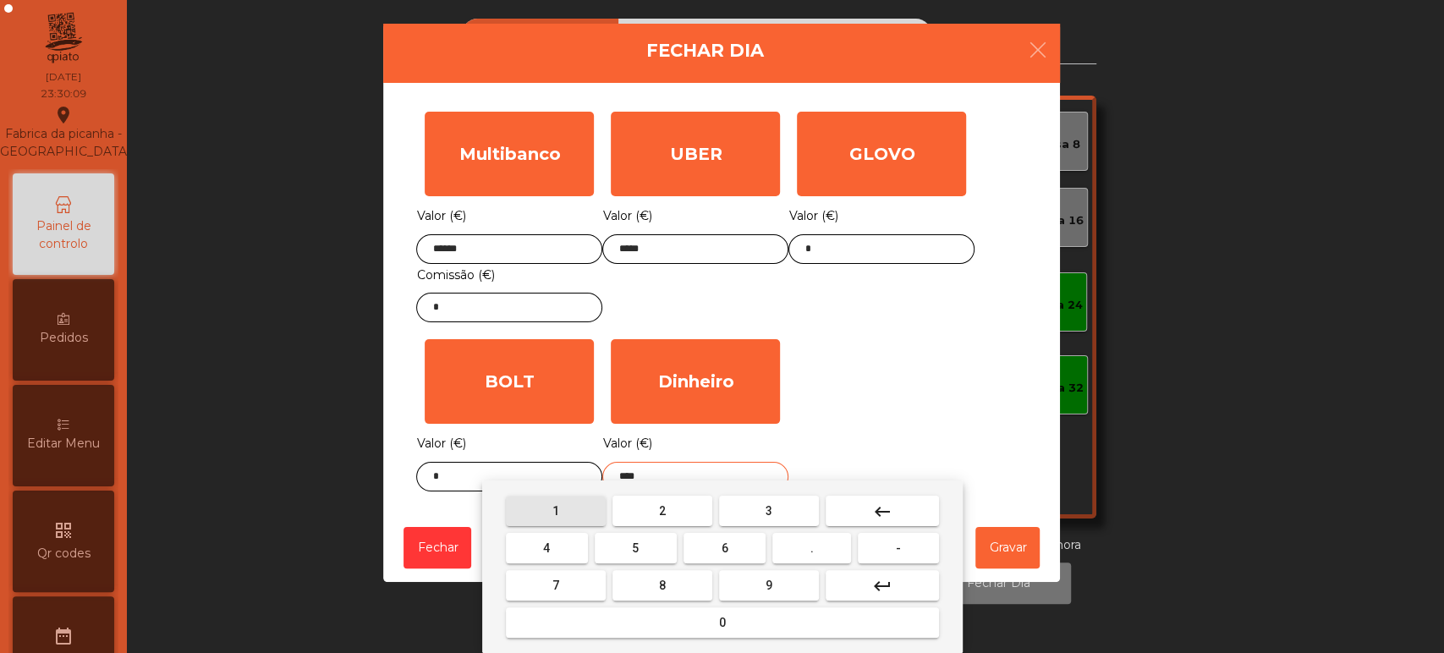
click at [575, 579] on button "7" at bounding box center [556, 585] width 100 height 30
type input "*****"
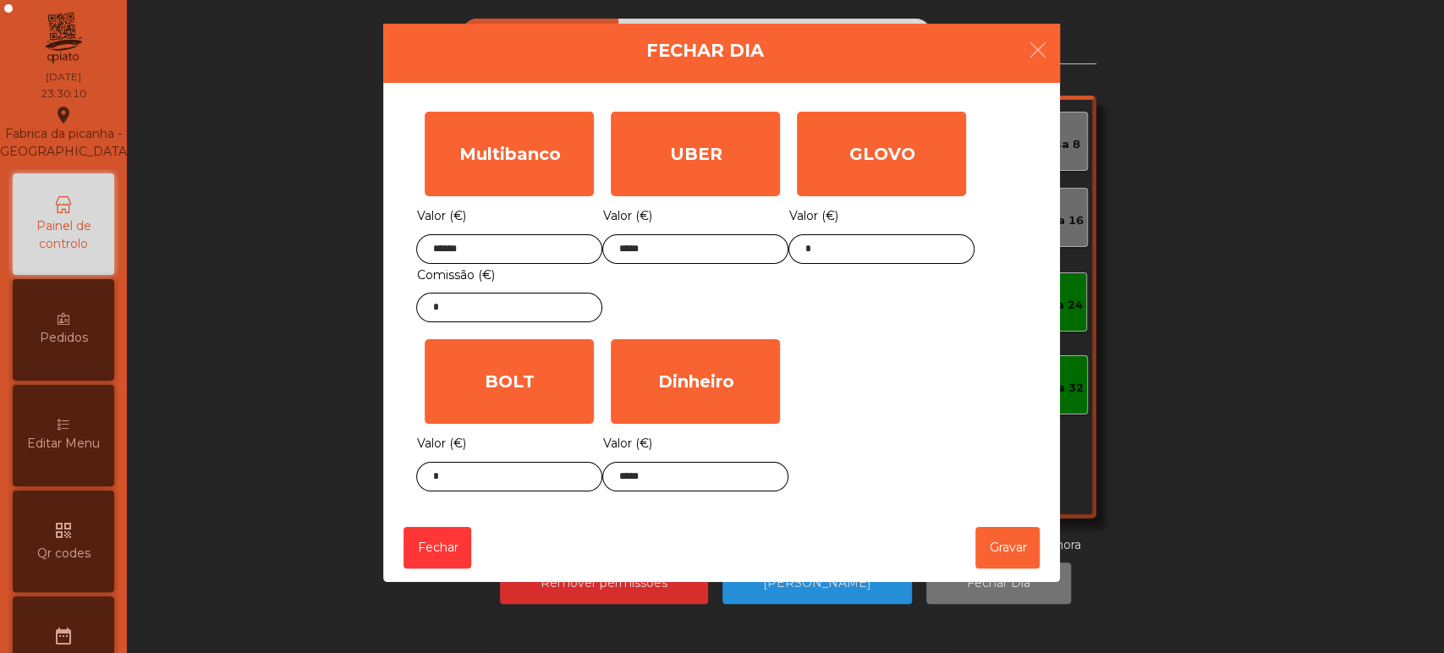
click at [893, 366] on div "Multibanco Valor (€) ****** Comissão (€) * UBER Valor (€) ***** GLOVO Valor (€)…" at bounding box center [721, 301] width 611 height 397
click at [1014, 550] on button "Gravar" at bounding box center [1008, 547] width 64 height 41
